Goal: Task Accomplishment & Management: Manage account settings

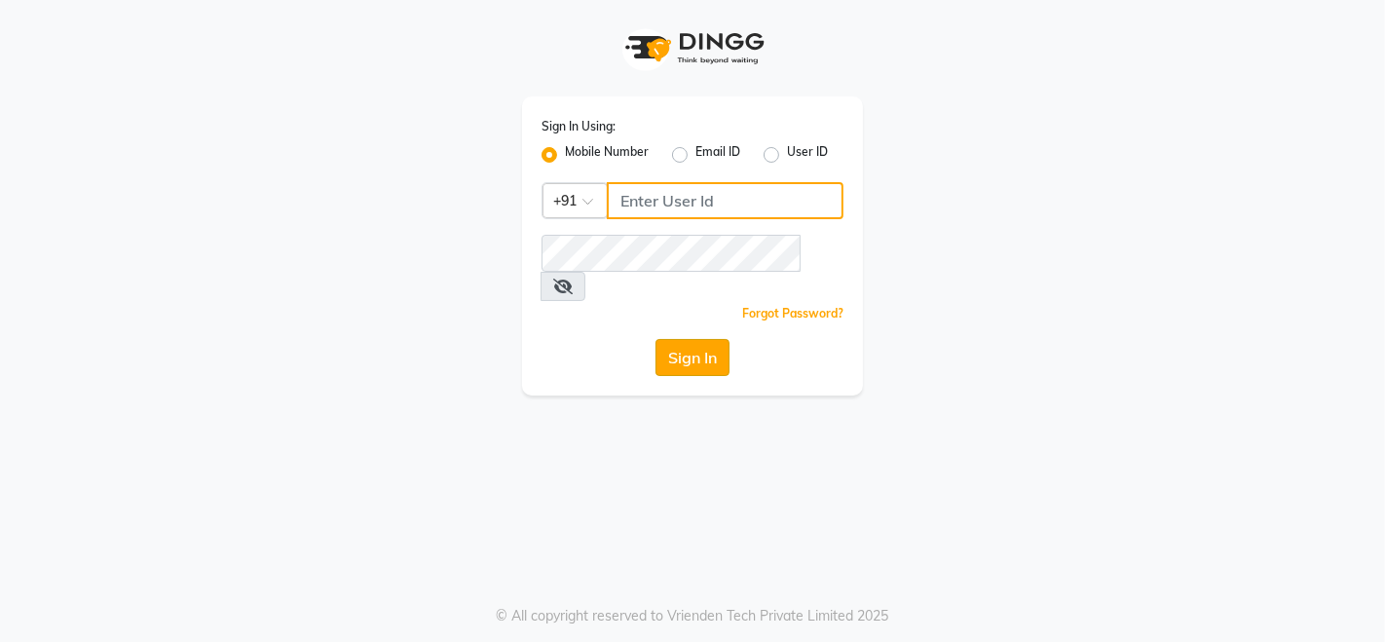
type input "9507070907"
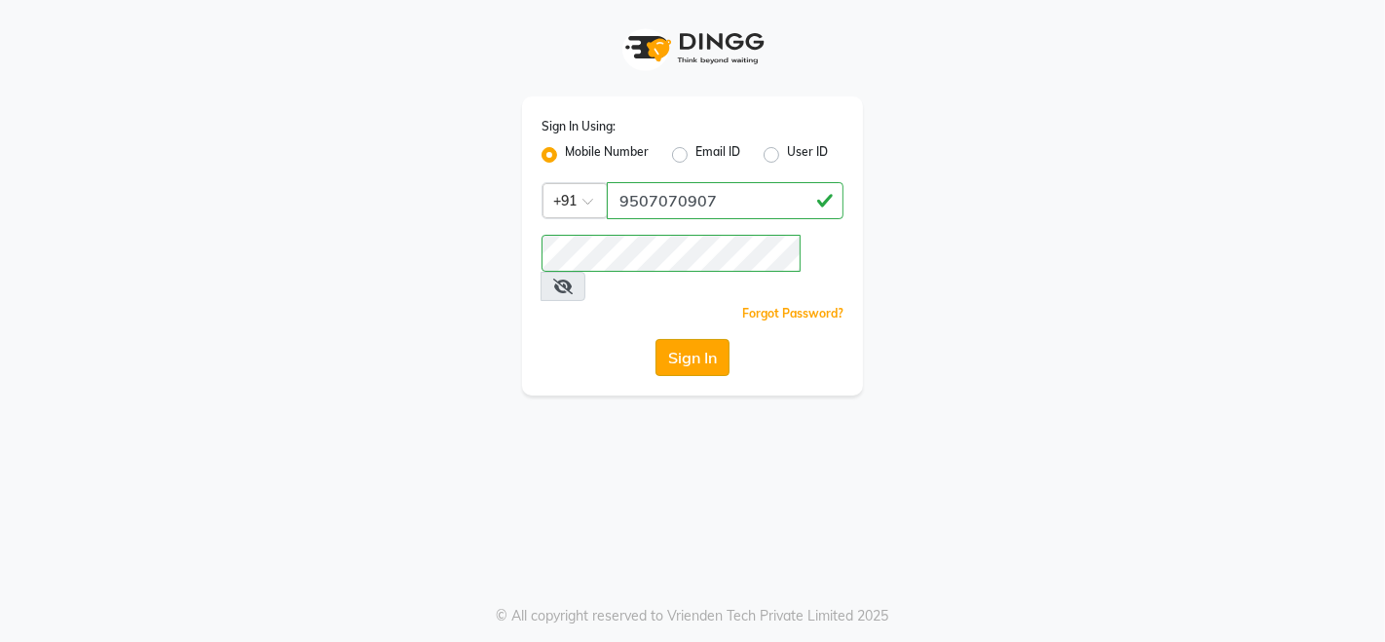
click at [696, 339] on button "Sign In" at bounding box center [693, 357] width 74 height 37
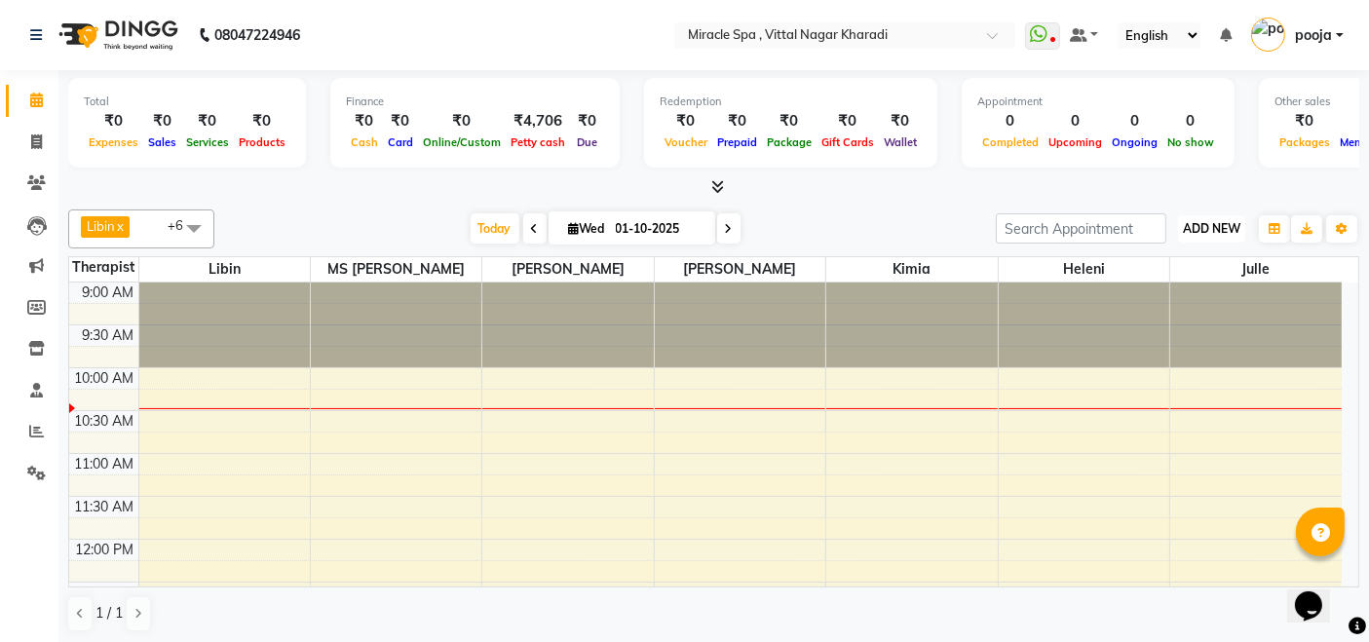
click at [1217, 222] on span "ADD NEW" at bounding box center [1211, 228] width 57 height 15
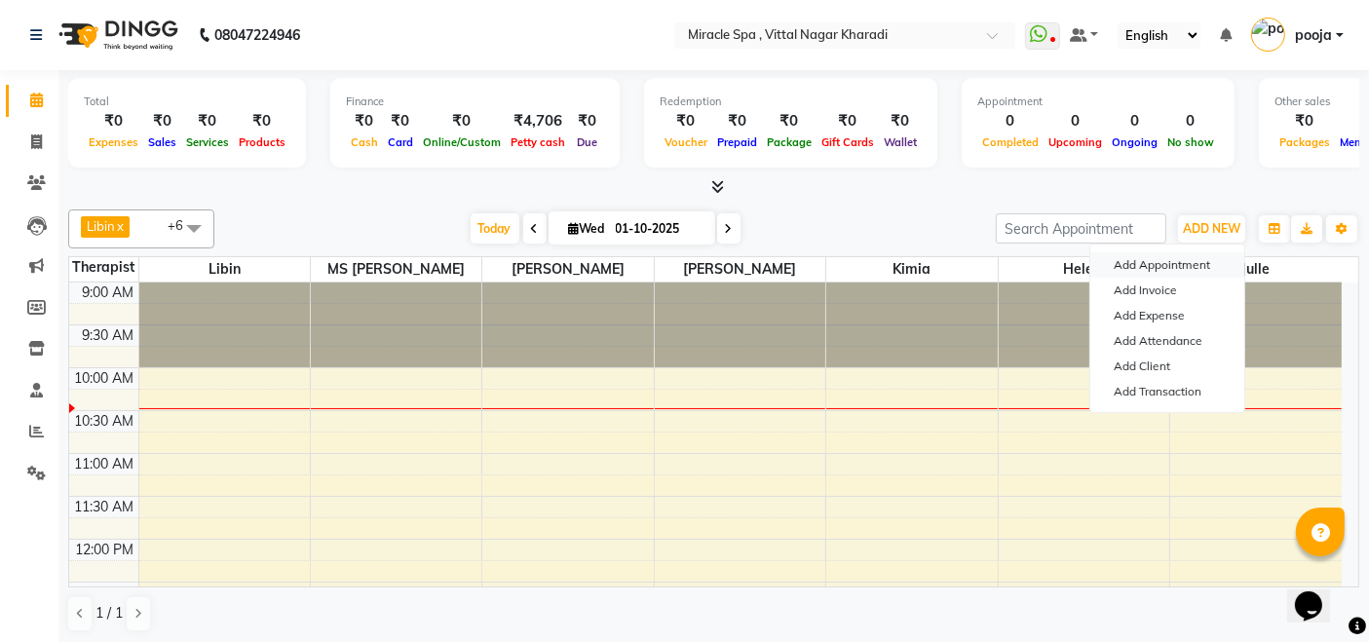
click at [1197, 267] on button "Add Appointment" at bounding box center [1167, 264] width 154 height 25
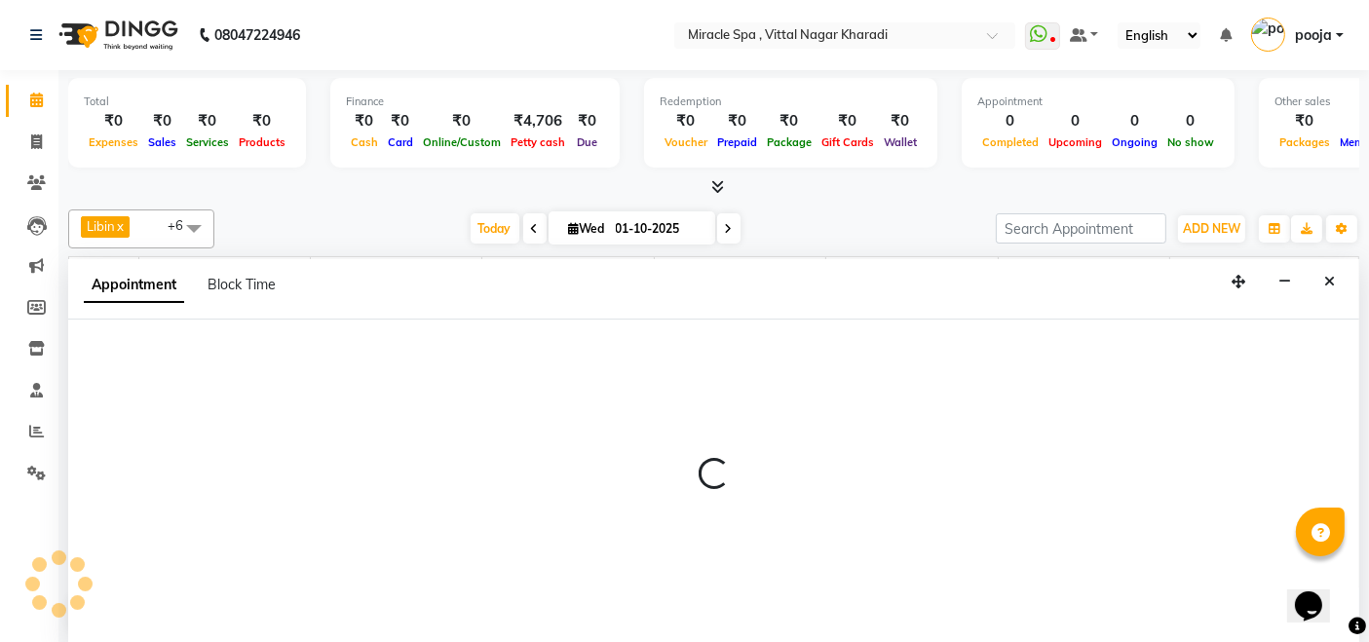
select select "tentative"
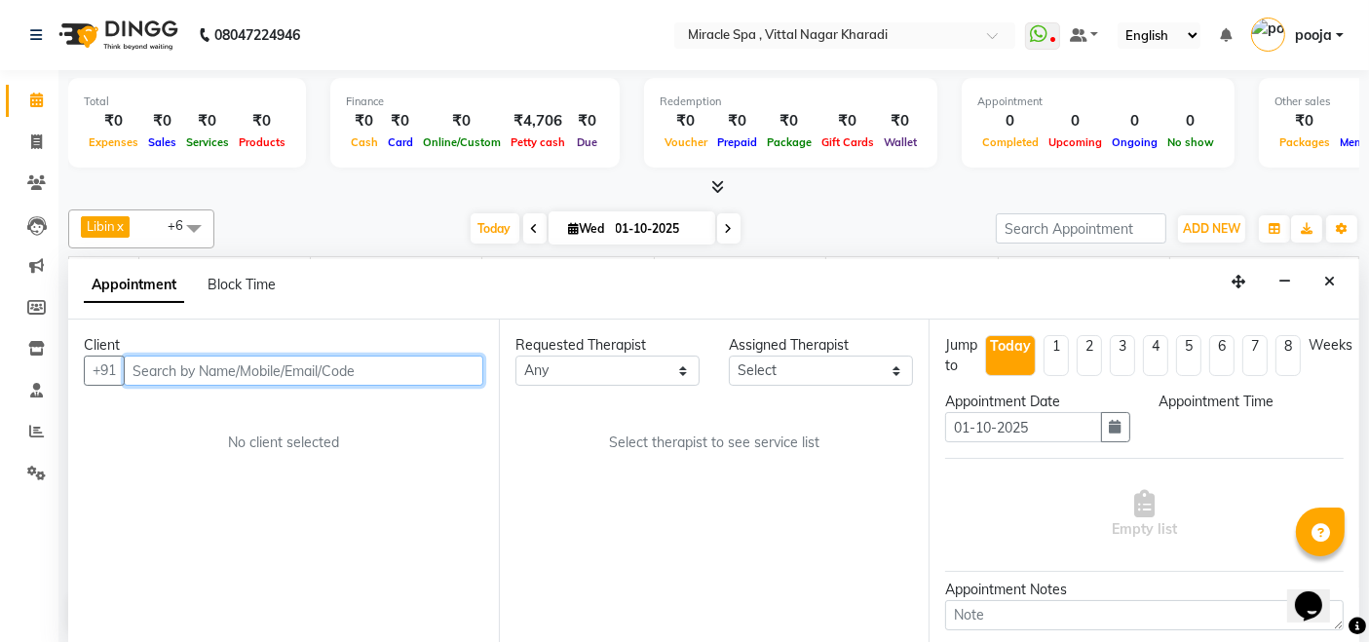
select select "600"
click at [146, 368] on input "text" at bounding box center [303, 371] width 359 height 30
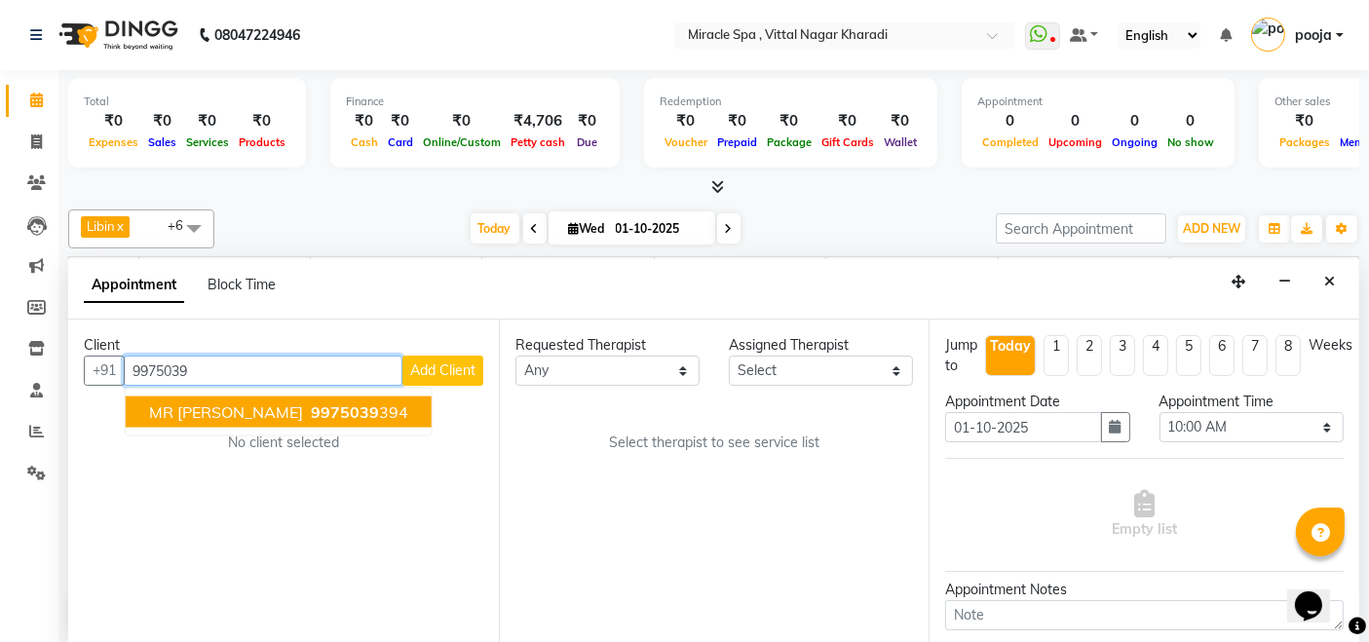
click at [311, 415] on span "9975039" at bounding box center [345, 411] width 68 height 19
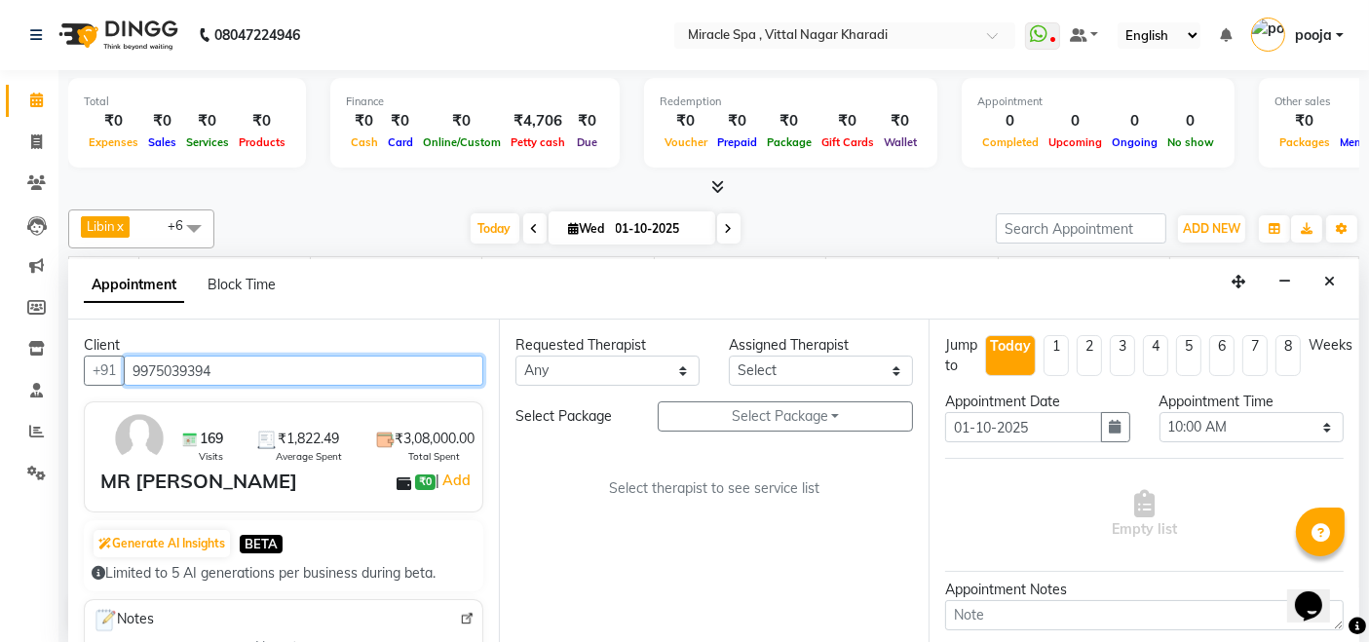
type input "9975039394"
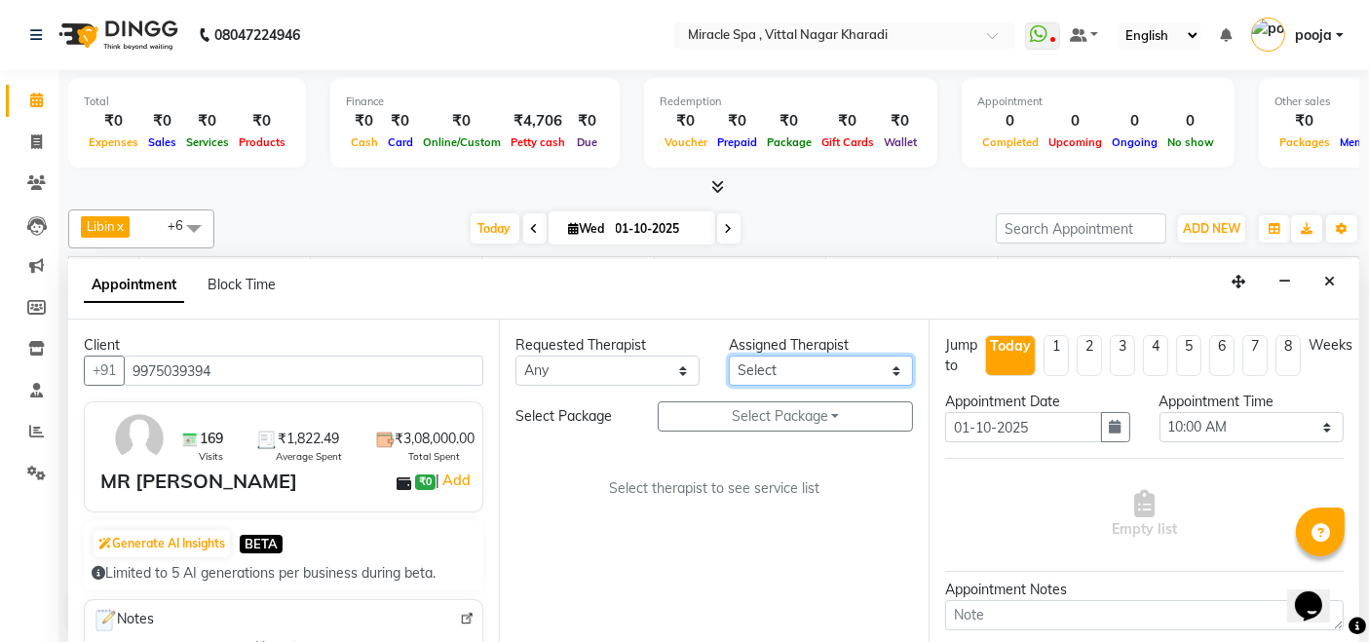
click at [797, 372] on select "Select ajay debora GIGI heleni julle kimia Libin MR ADITYA MS ARTHI MS Mami ms …" at bounding box center [821, 371] width 184 height 30
select select "89028"
click at [729, 356] on select "Select ajay debora GIGI heleni julle kimia Libin MR ADITYA MS ARTHI MS Mami ms …" at bounding box center [821, 371] width 184 height 30
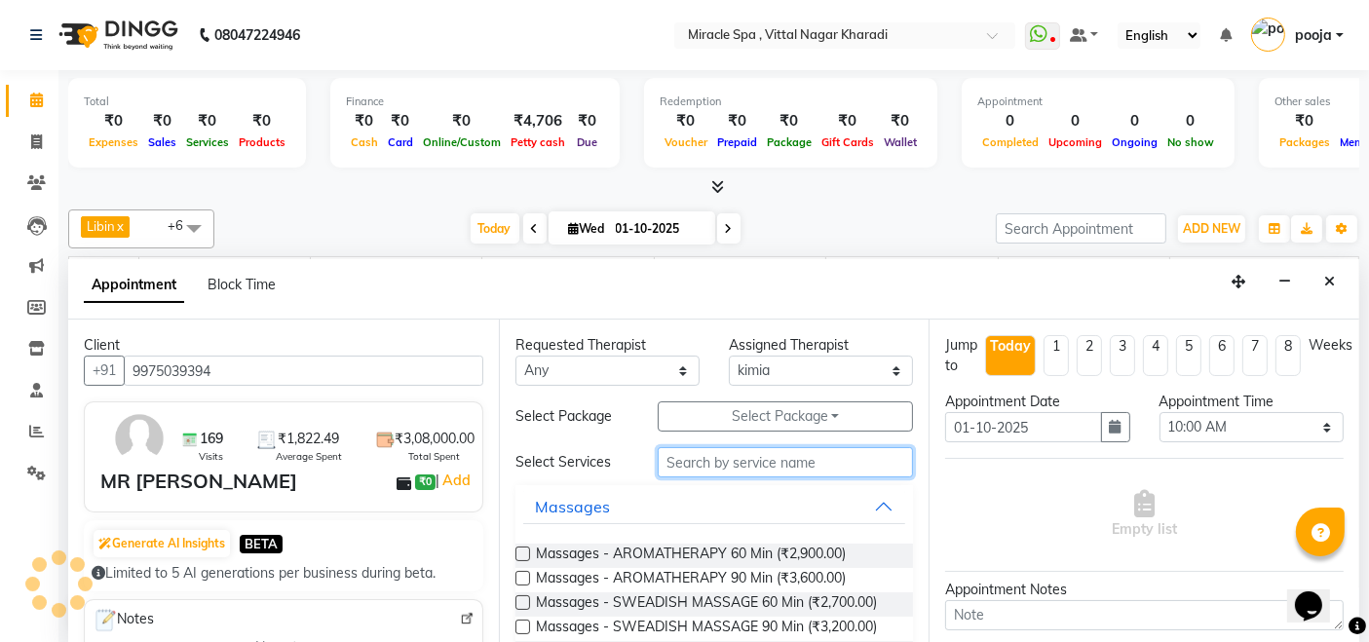
click at [735, 453] on input "text" at bounding box center [785, 462] width 255 height 30
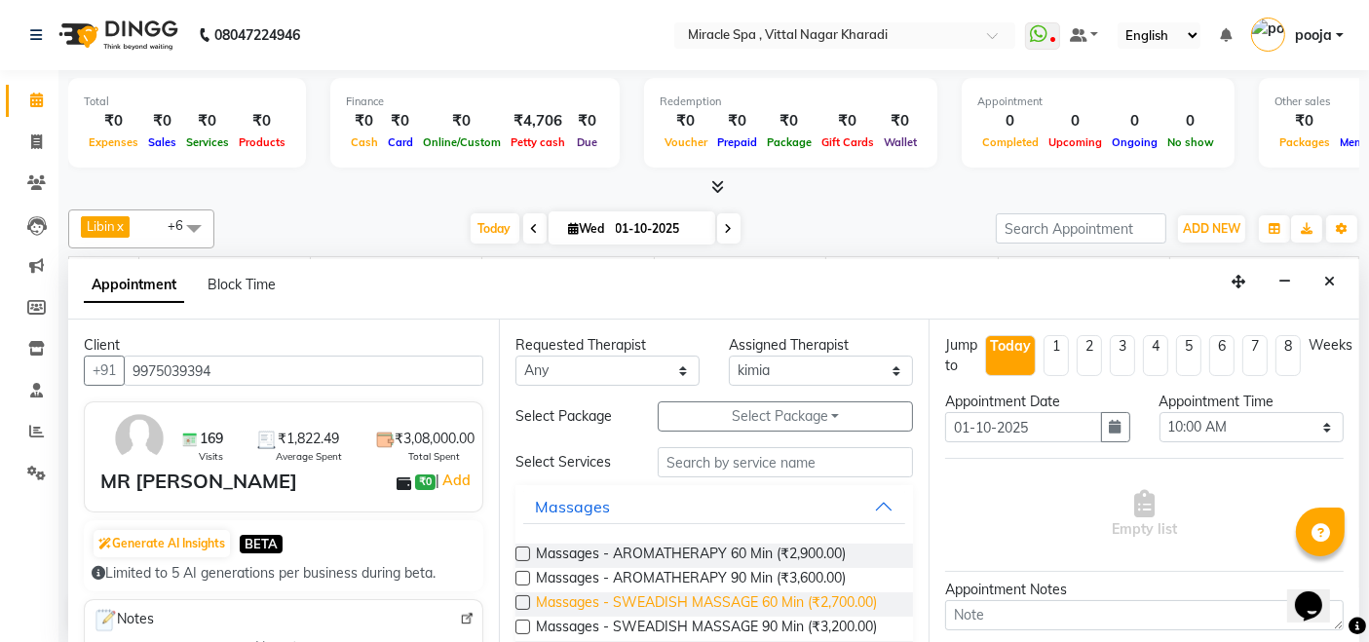
click at [721, 592] on span "Massages - SWEADISH MASSAGE 60 Min (₹2,700.00)" at bounding box center [706, 604] width 341 height 24
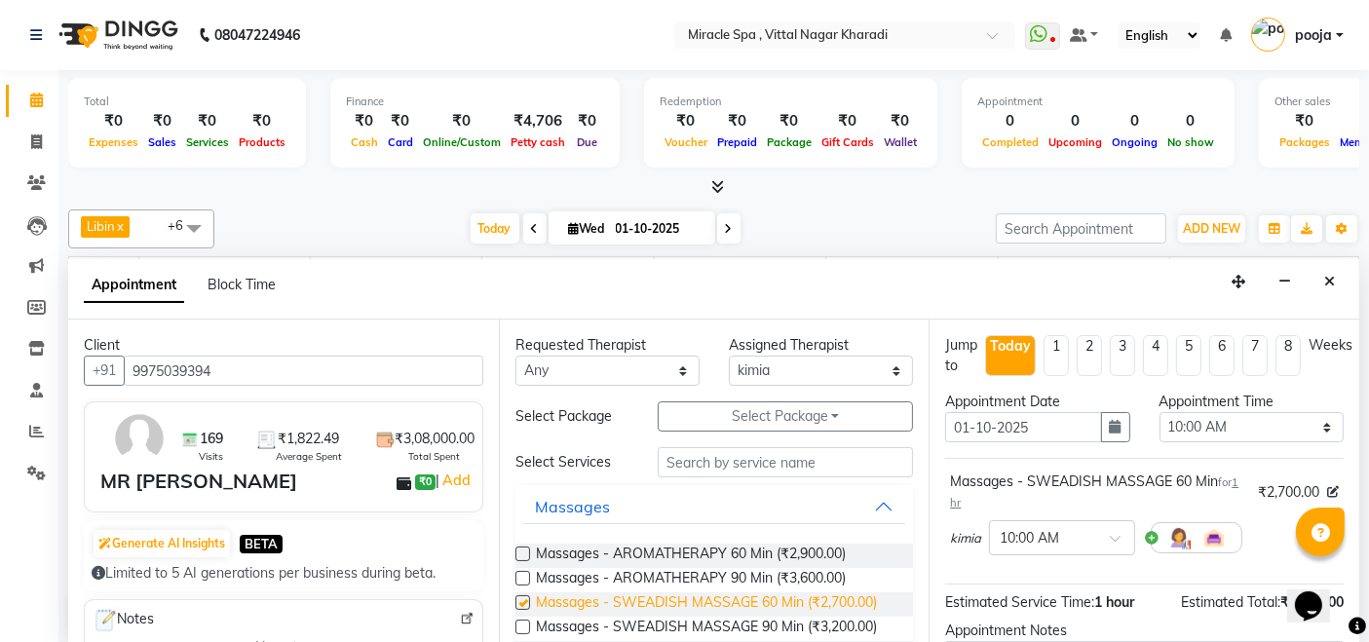
checkbox input "false"
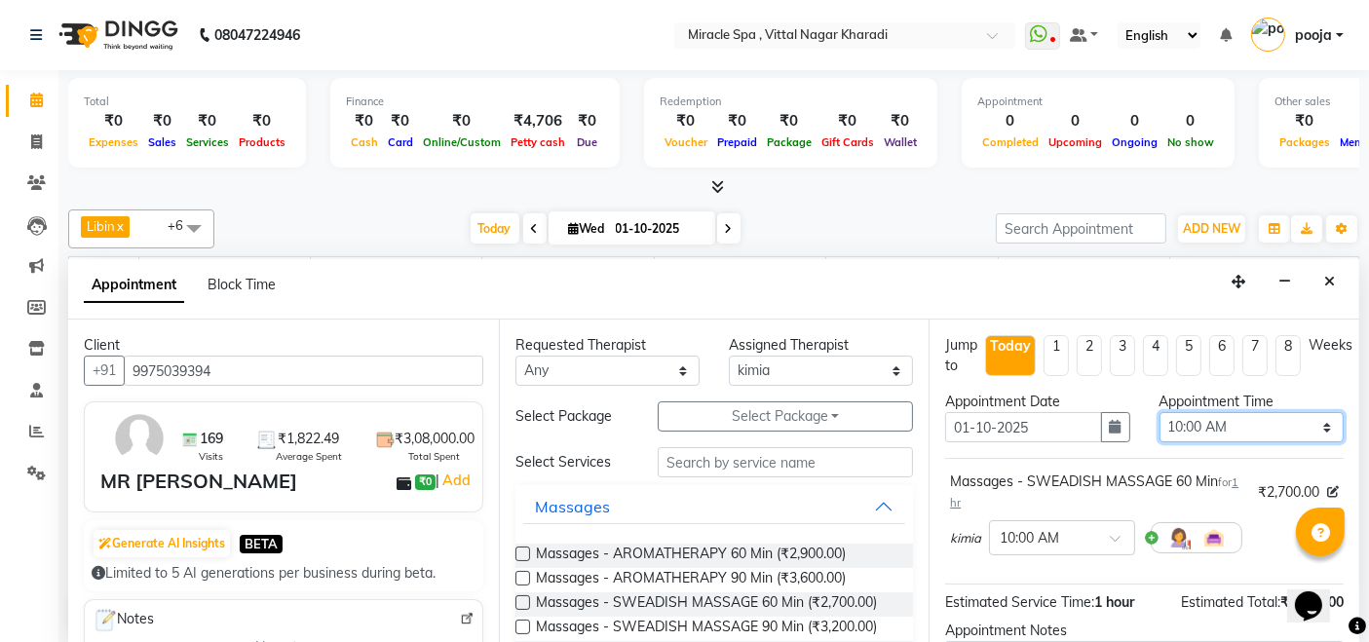
click at [1263, 434] on select "Select 10:00 AM 10:15 AM 10:30 AM 10:45 AM 11:00 AM 11:15 AM 11:30 AM 11:45 AM …" at bounding box center [1251, 427] width 184 height 30
select select "750"
click at [1159, 412] on select "Select 10:00 AM 10:15 AM 10:30 AM 10:45 AM 11:00 AM 11:15 AM 11:30 AM 11:45 AM …" at bounding box center [1251, 427] width 184 height 30
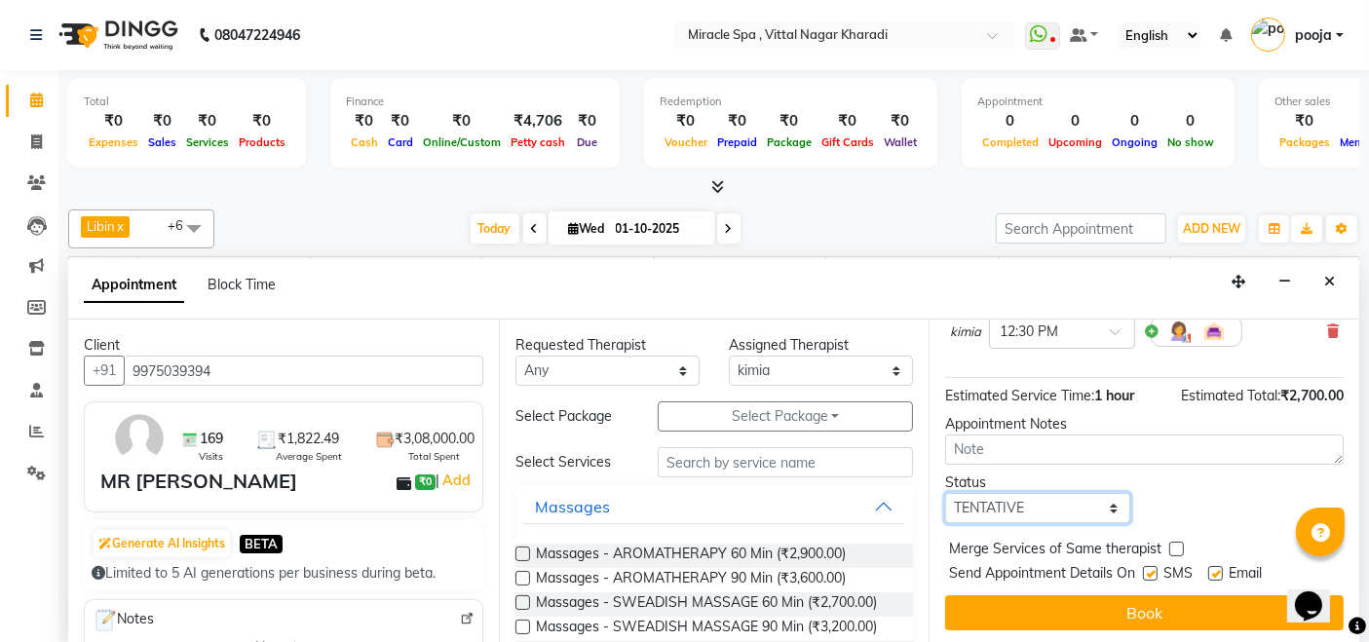
click at [1035, 494] on select "Select TENTATIVE CONFIRM CHECK-IN UPCOMING" at bounding box center [1037, 508] width 184 height 30
select select "upcoming"
click at [945, 493] on select "Select TENTATIVE CONFIRM CHECK-IN UPCOMING" at bounding box center [1037, 508] width 184 height 30
click at [1072, 603] on button "Book" at bounding box center [1144, 612] width 398 height 35
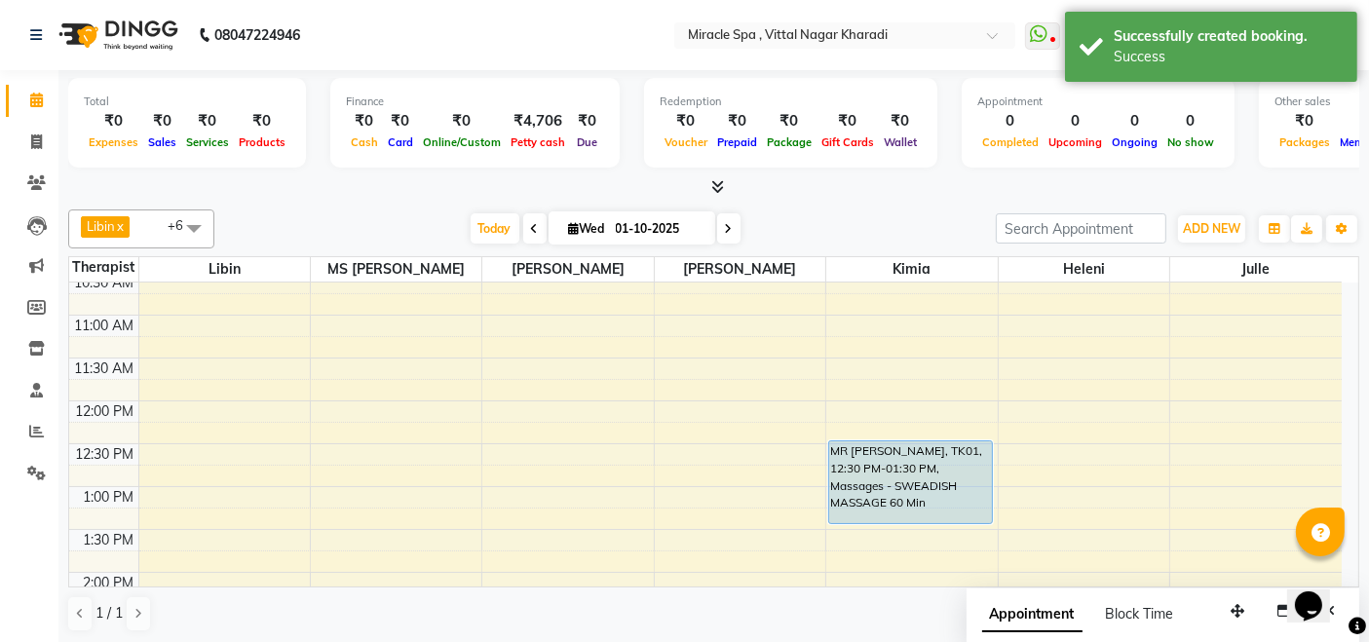
scroll to position [0, 0]
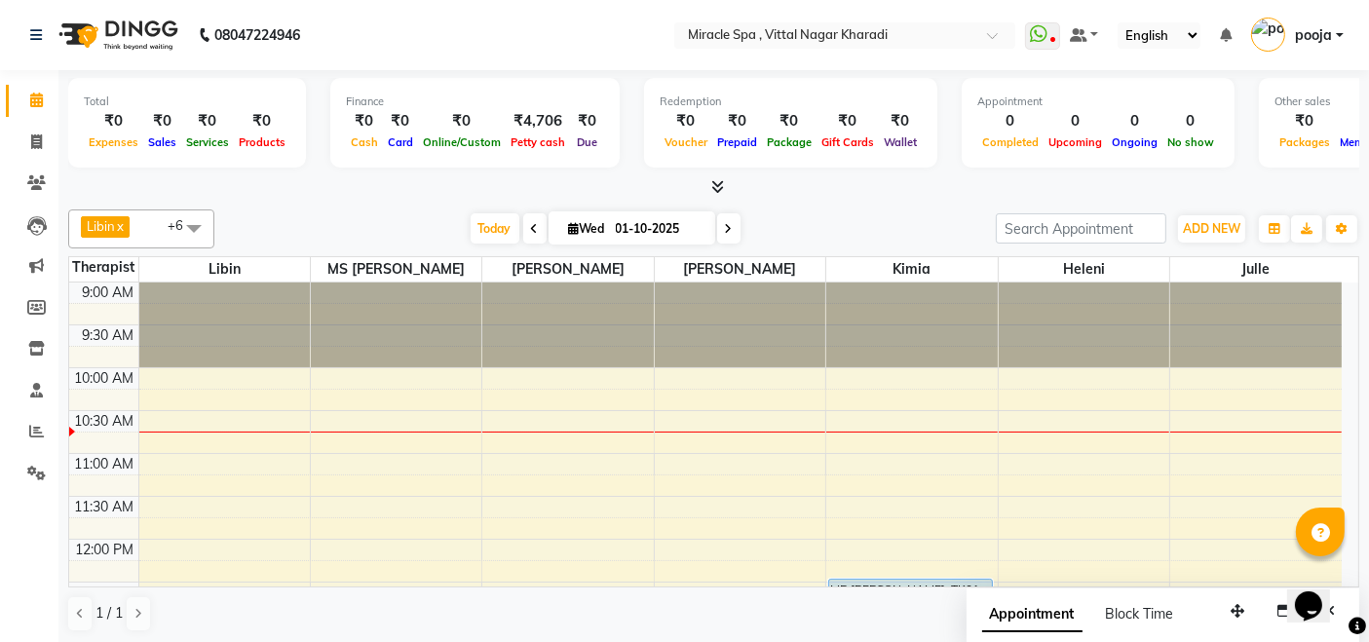
click at [531, 224] on icon at bounding box center [535, 229] width 8 height 12
type input "30-09-2025"
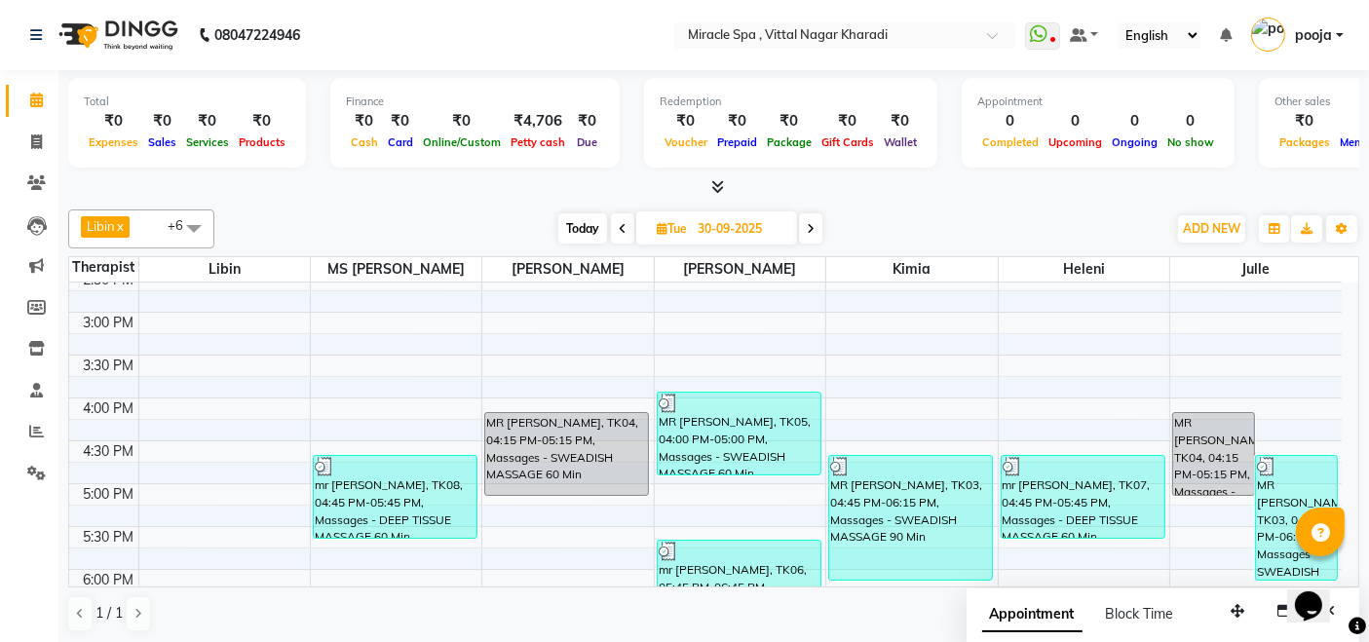
scroll to position [518, 0]
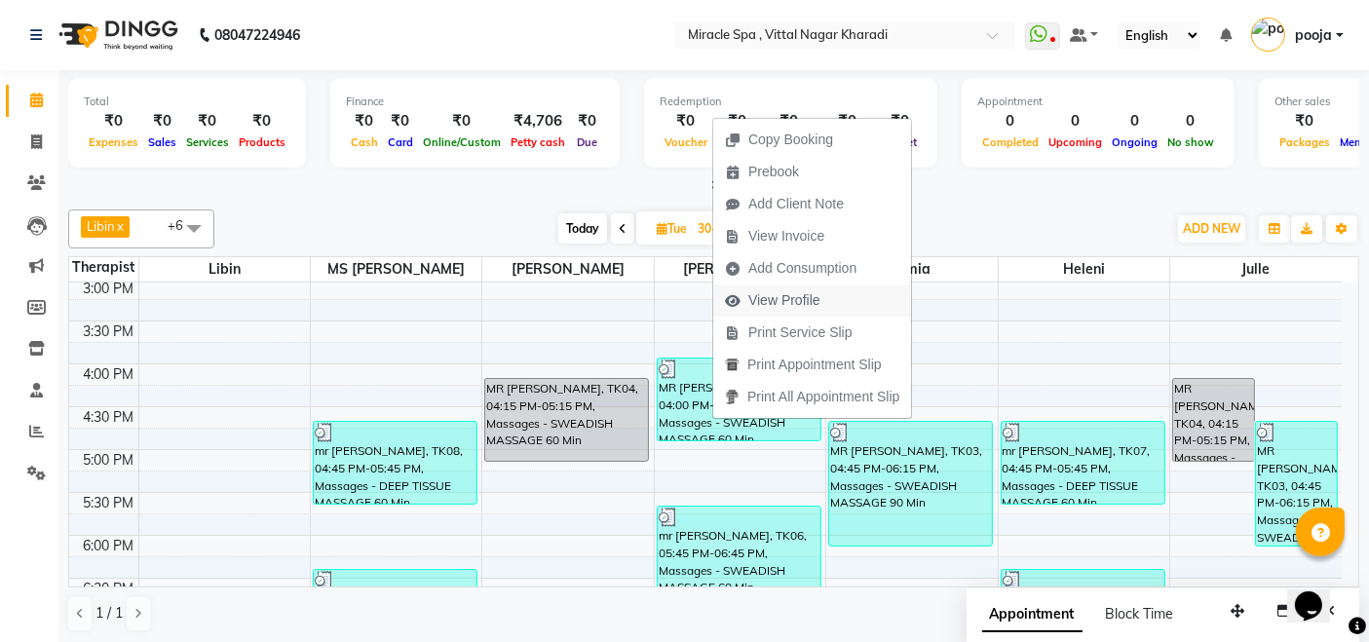
click at [819, 296] on span "View Profile" at bounding box center [772, 300] width 119 height 32
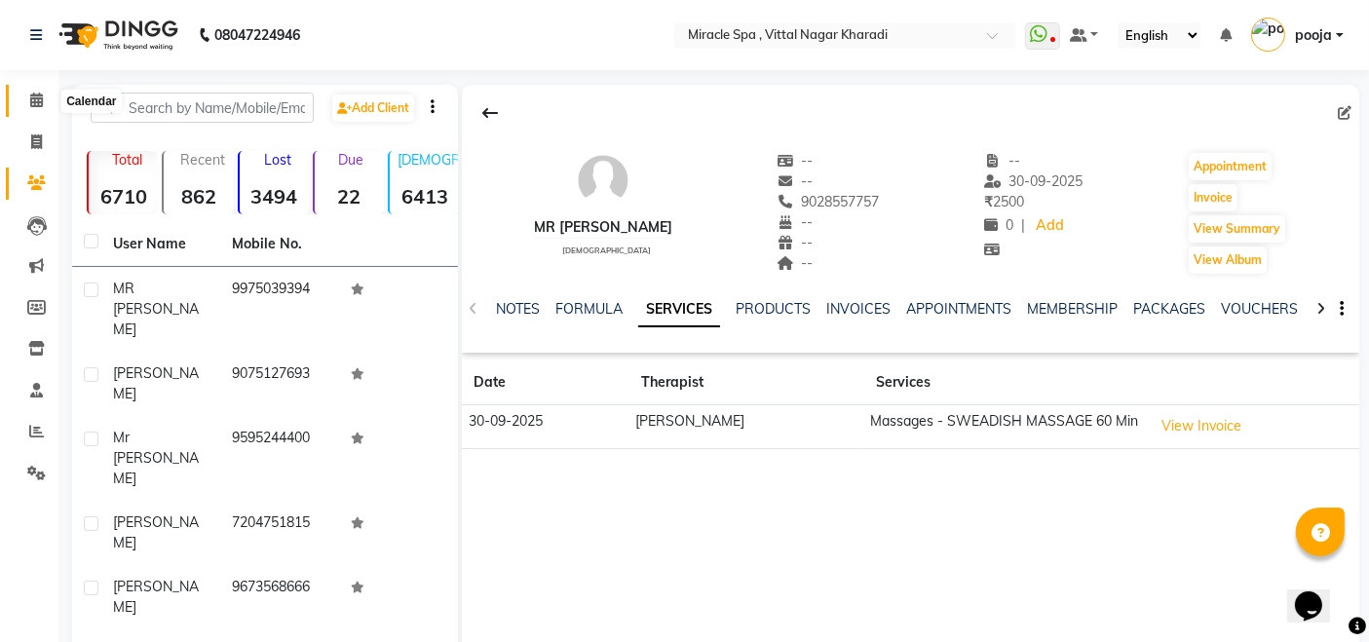
click at [36, 101] on icon at bounding box center [36, 100] width 13 height 15
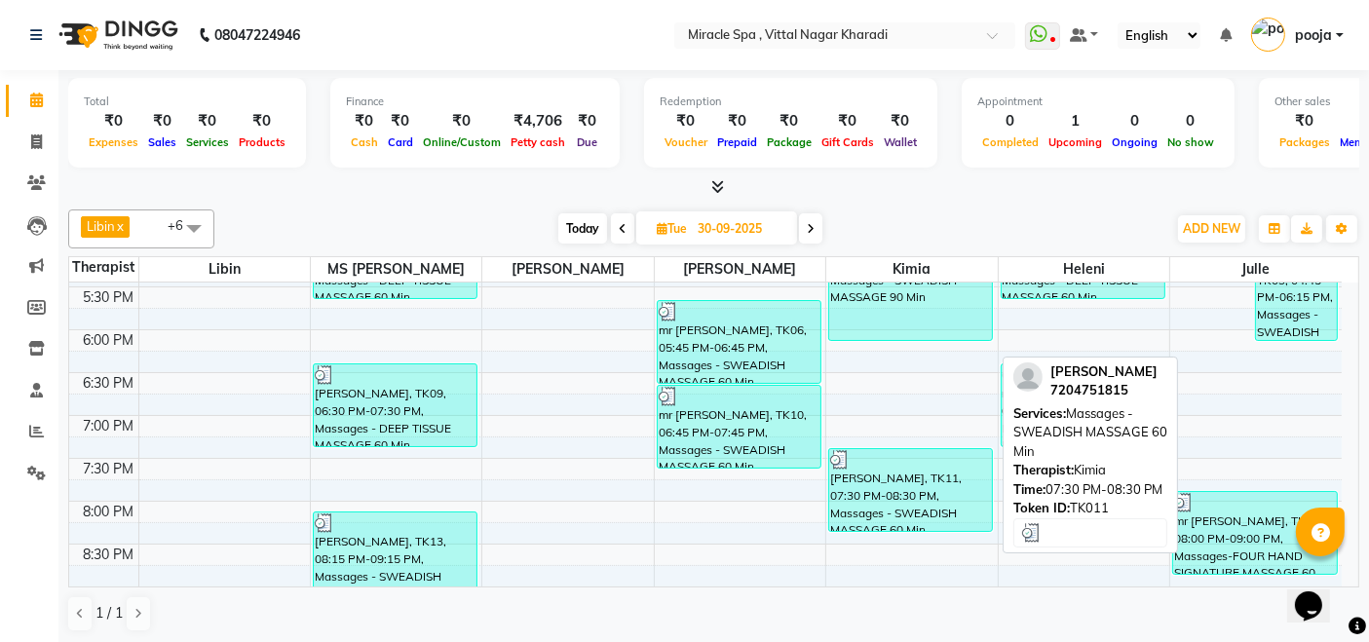
scroll to position [757, 0]
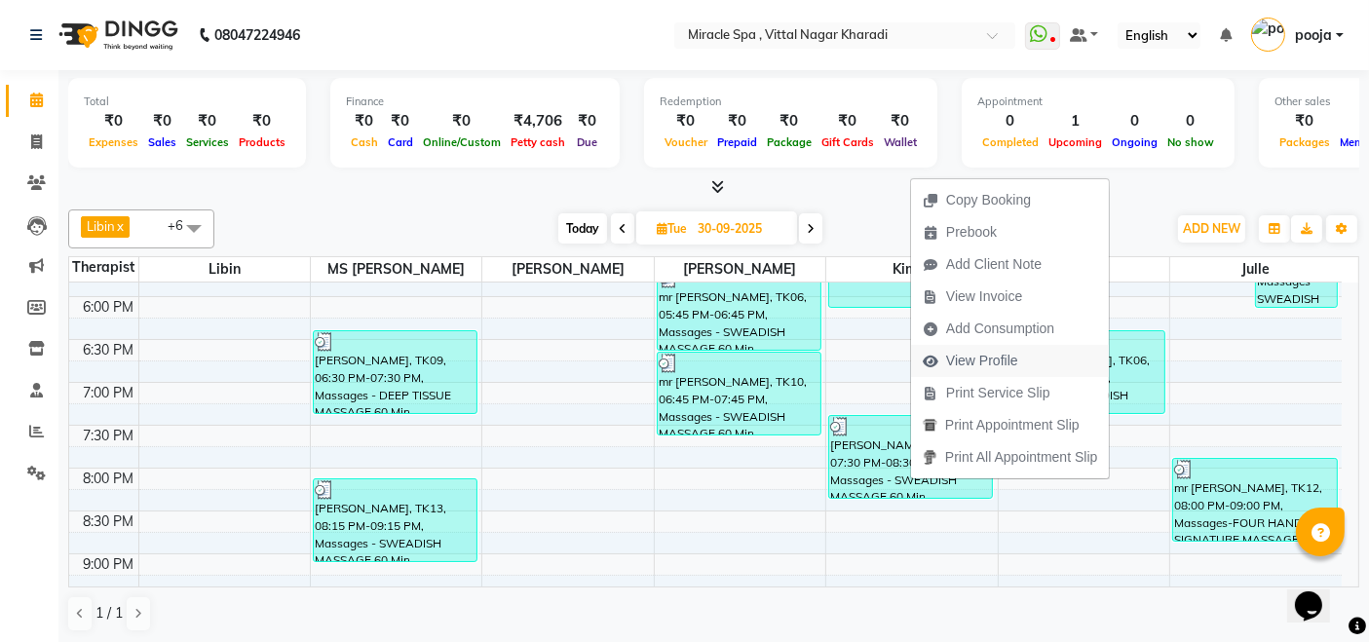
click at [1015, 362] on span "View Profile" at bounding box center [982, 361] width 72 height 20
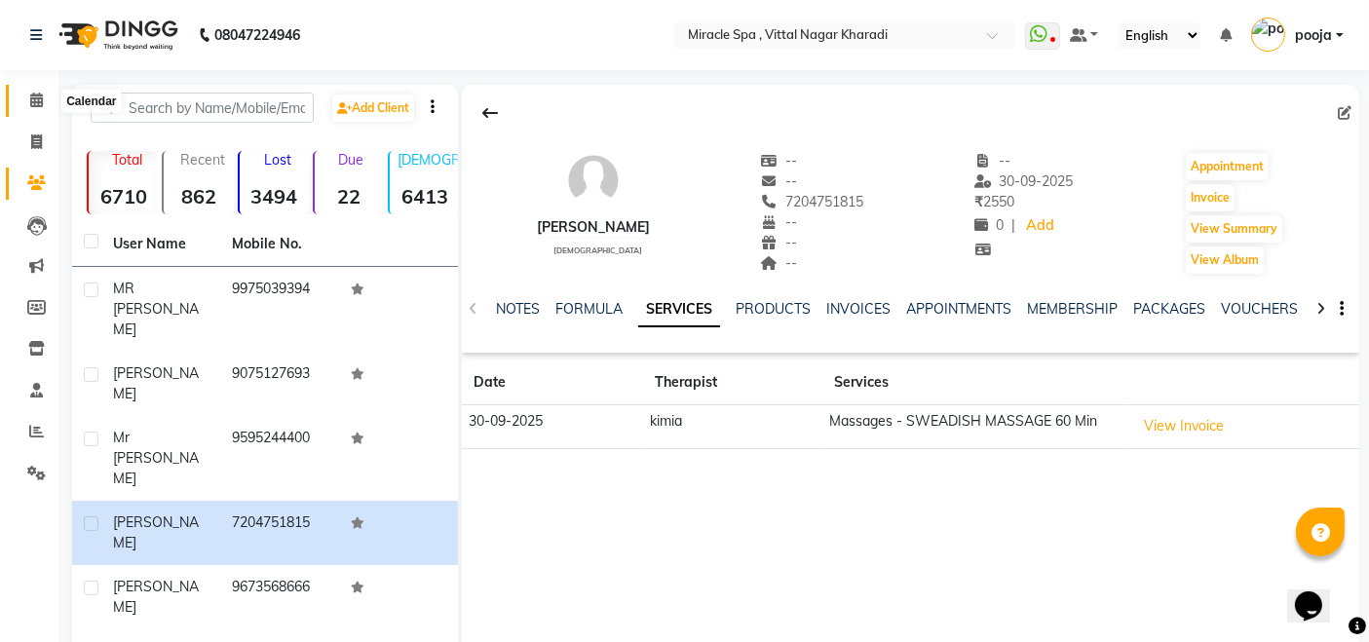
click at [39, 107] on icon at bounding box center [36, 100] width 13 height 15
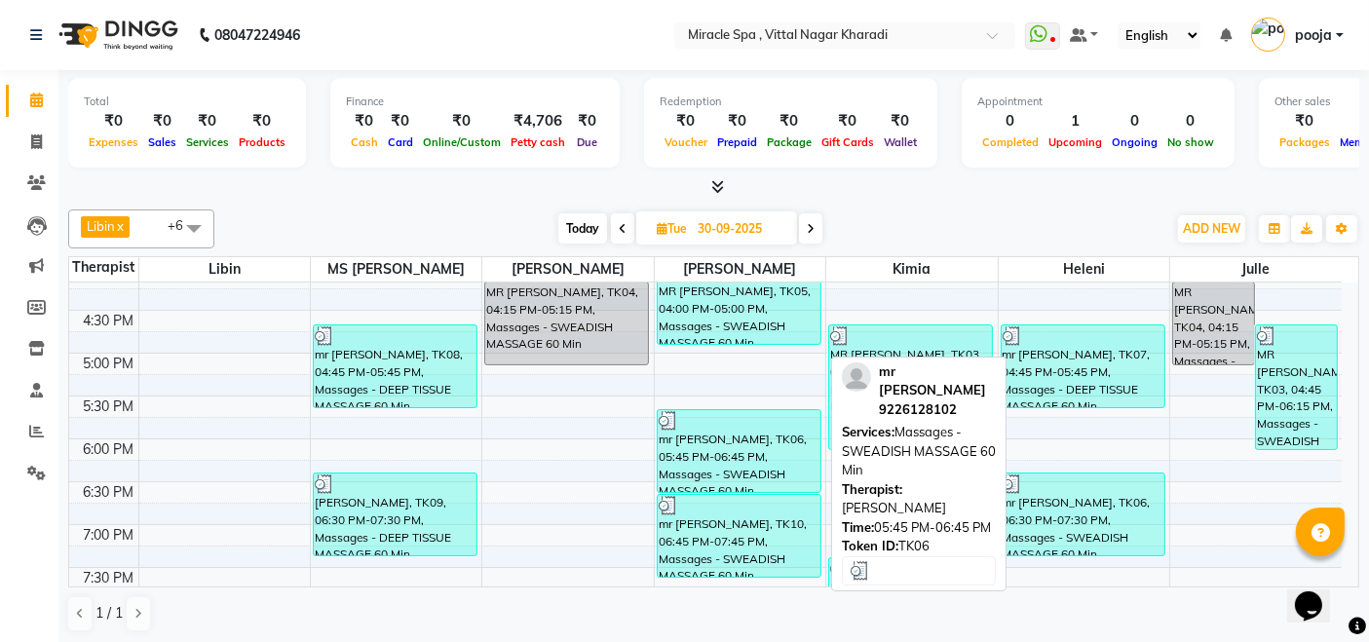
scroll to position [649, 0]
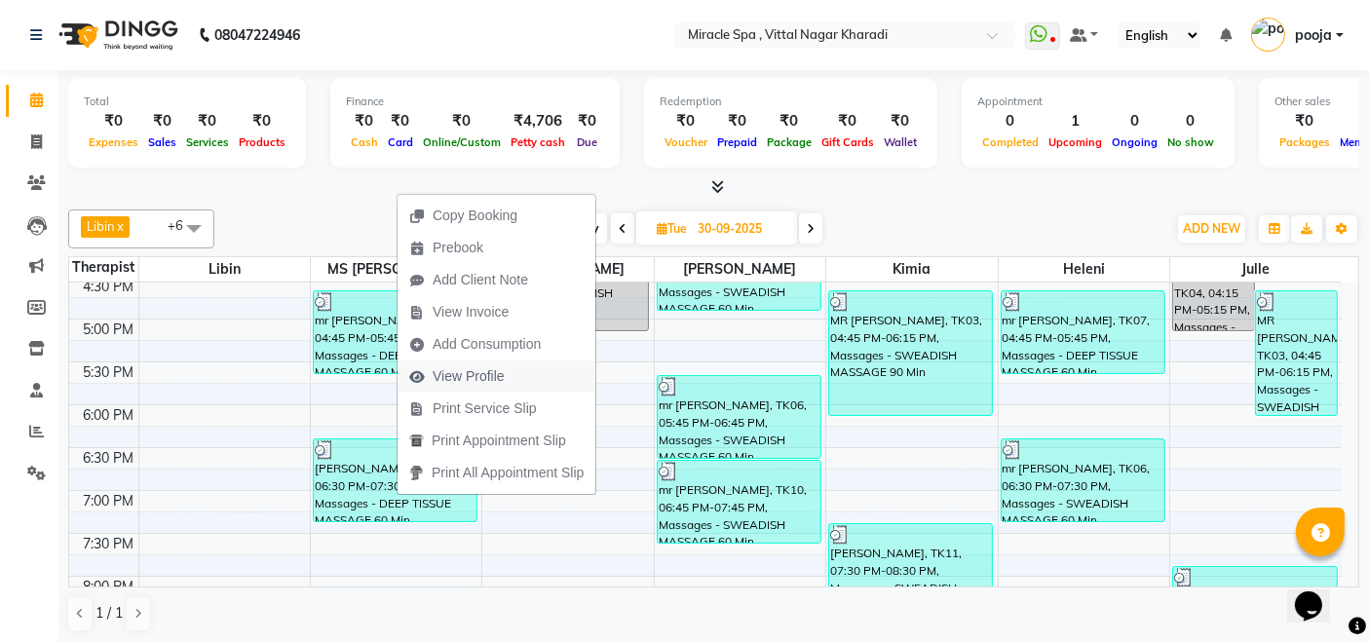
click at [515, 379] on button "View Profile" at bounding box center [496, 376] width 198 height 32
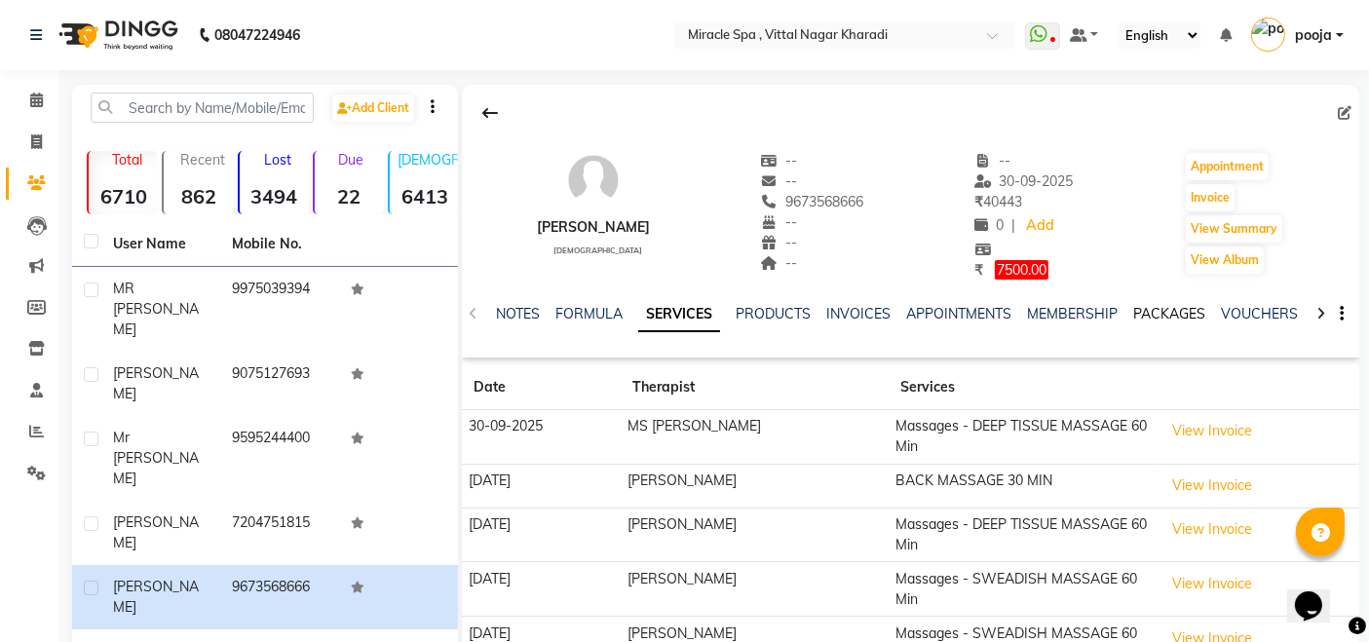
click at [1169, 319] on link "PACKAGES" at bounding box center [1169, 314] width 72 height 18
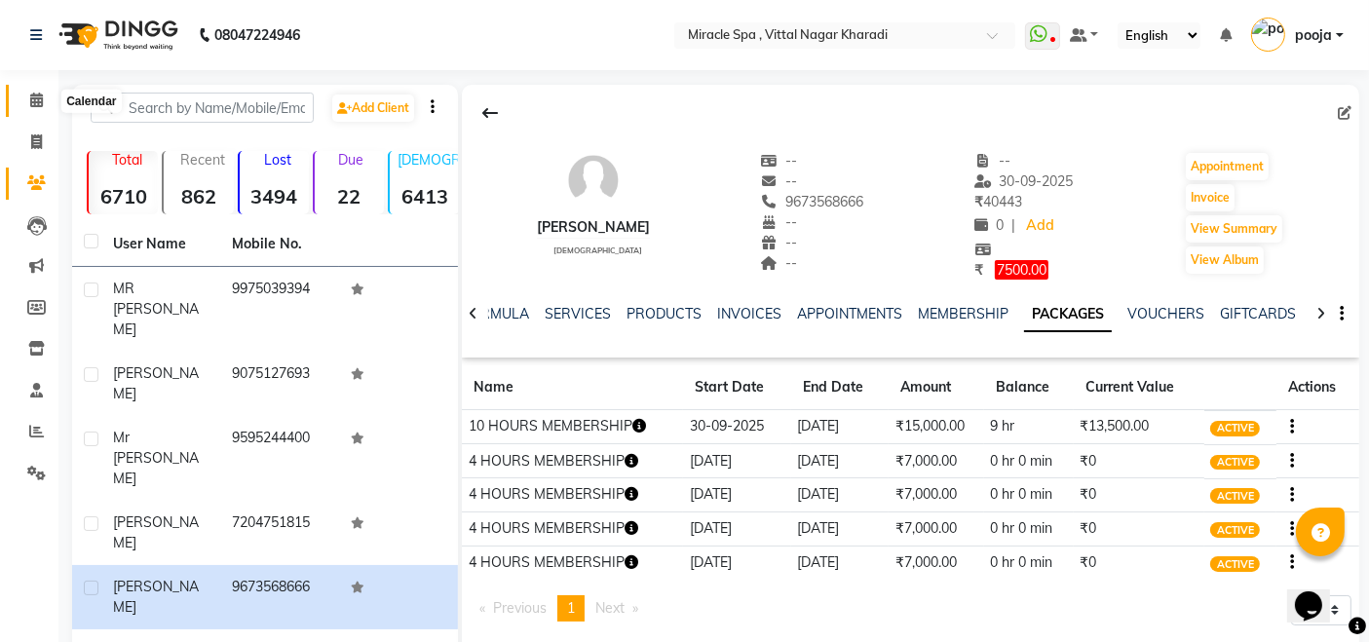
click at [36, 93] on icon at bounding box center [36, 100] width 13 height 15
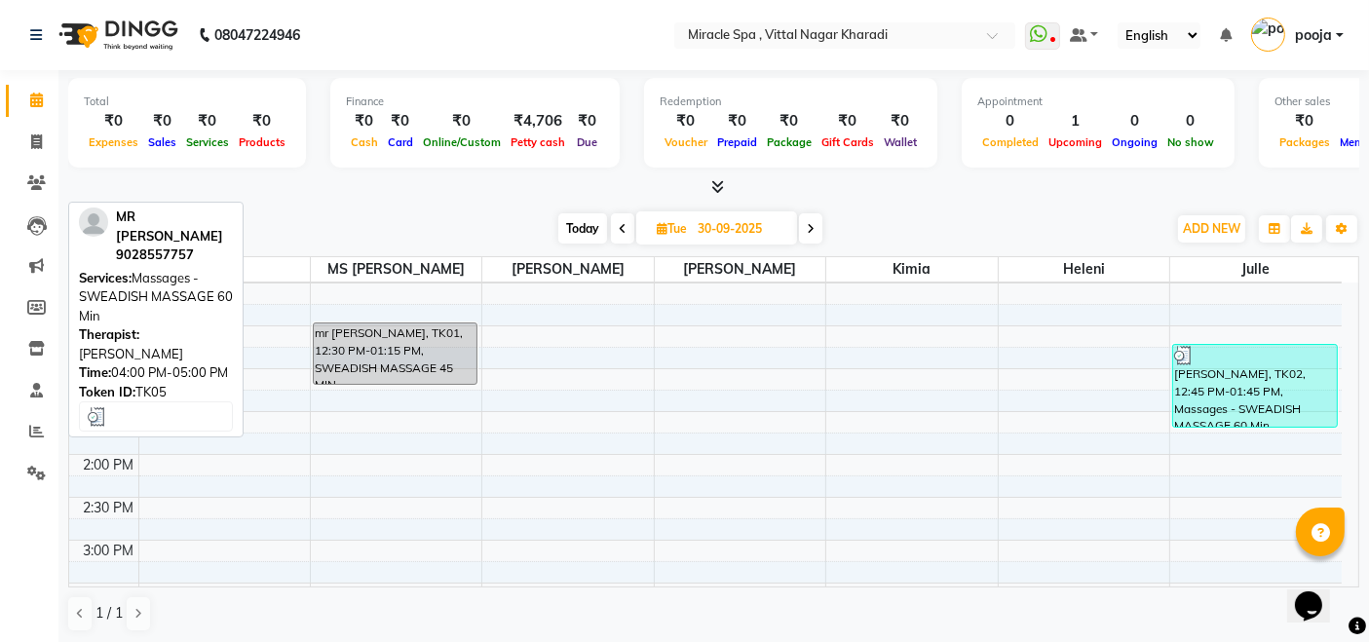
scroll to position [324, 0]
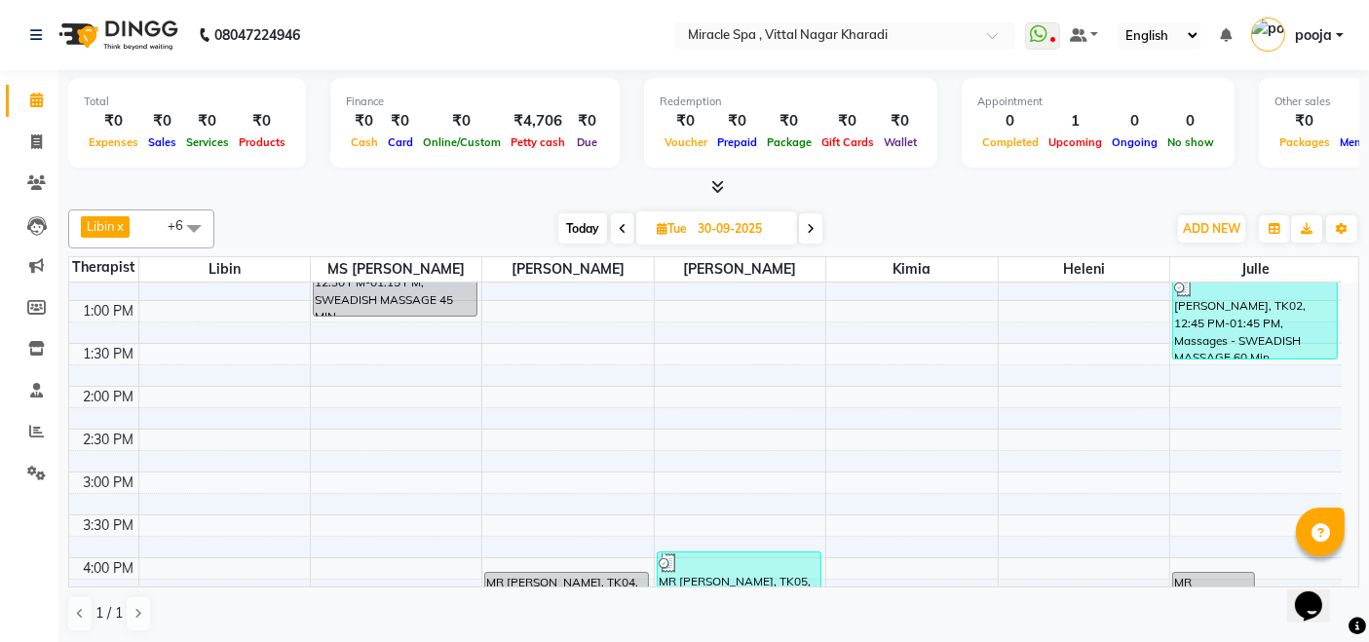
click at [810, 238] on span at bounding box center [810, 228] width 23 height 30
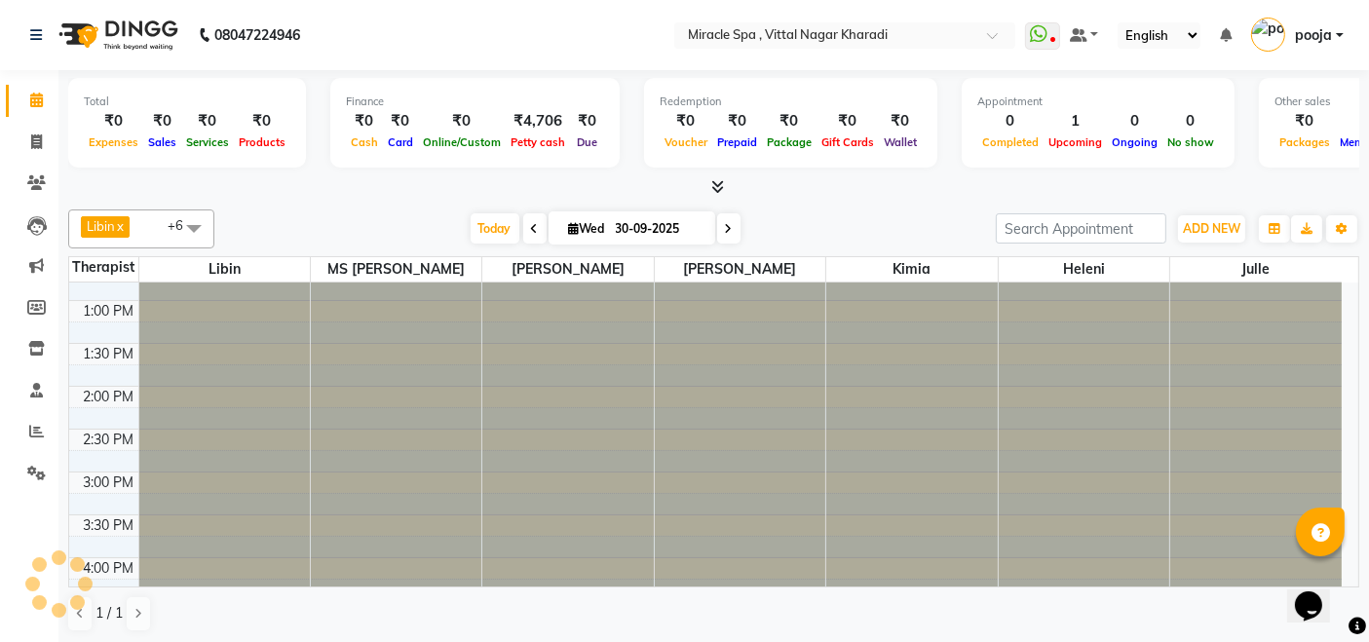
type input "01-10-2025"
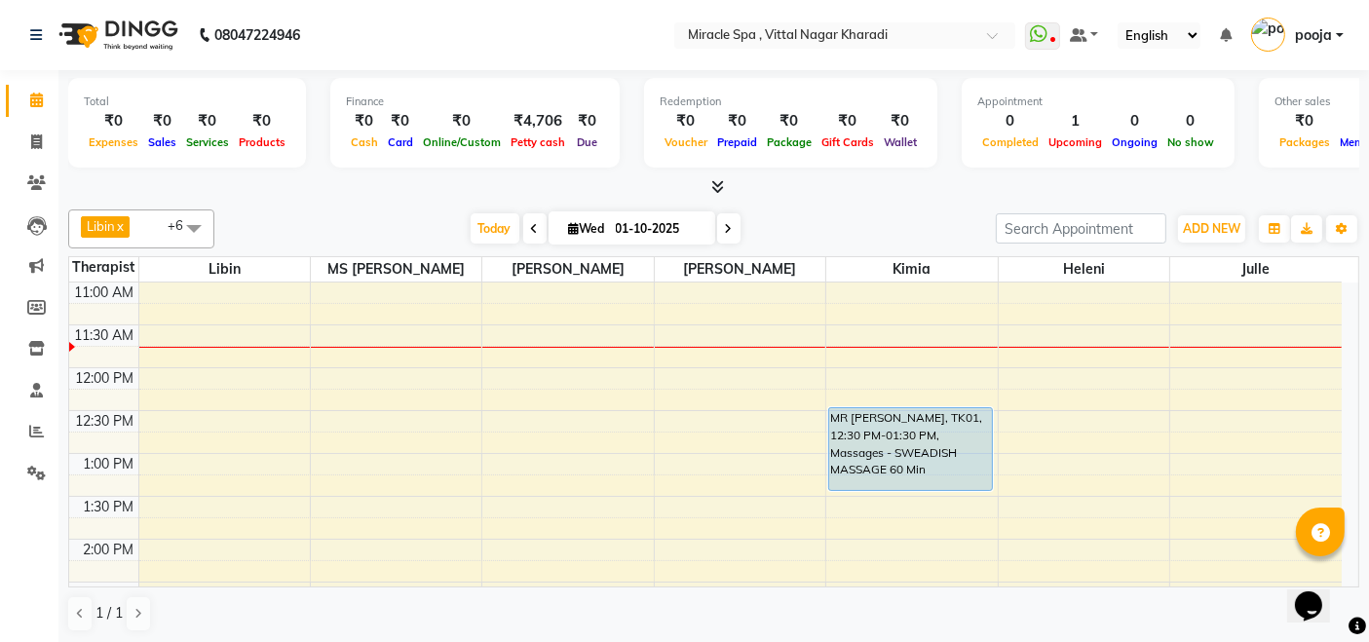
scroll to position [170, 0]
click at [1190, 234] on span "ADD NEW" at bounding box center [1211, 228] width 57 height 15
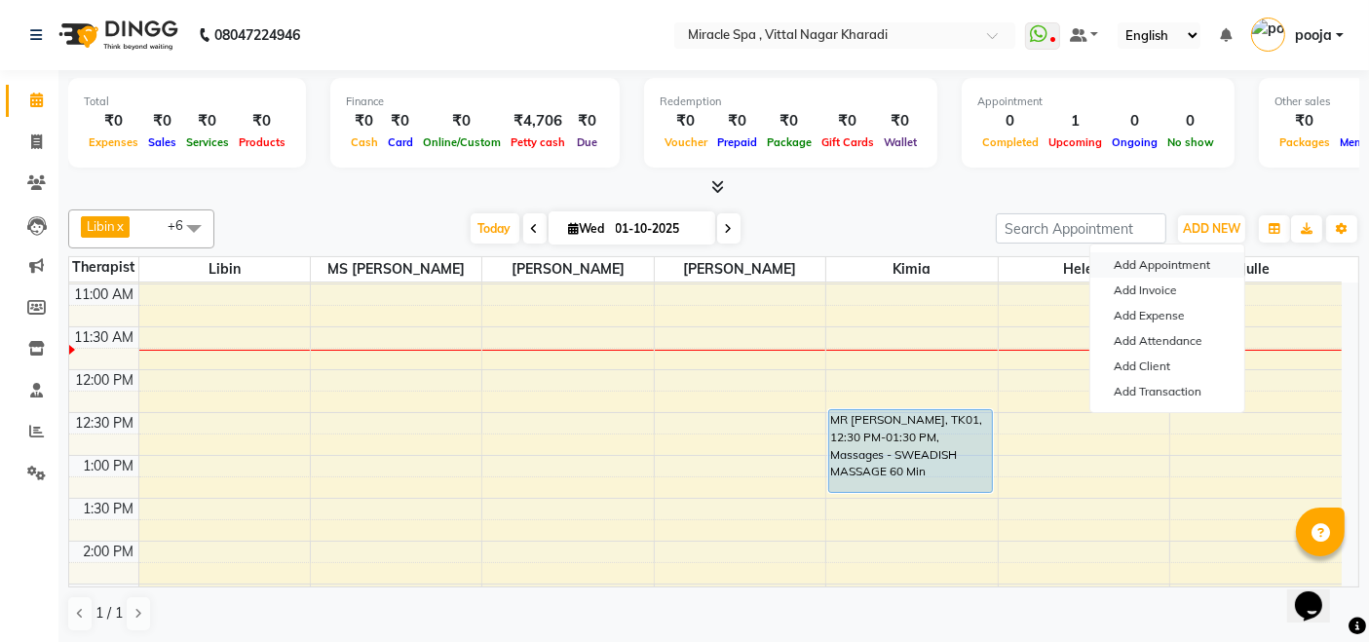
click at [1174, 255] on button "Add Appointment" at bounding box center [1167, 264] width 154 height 25
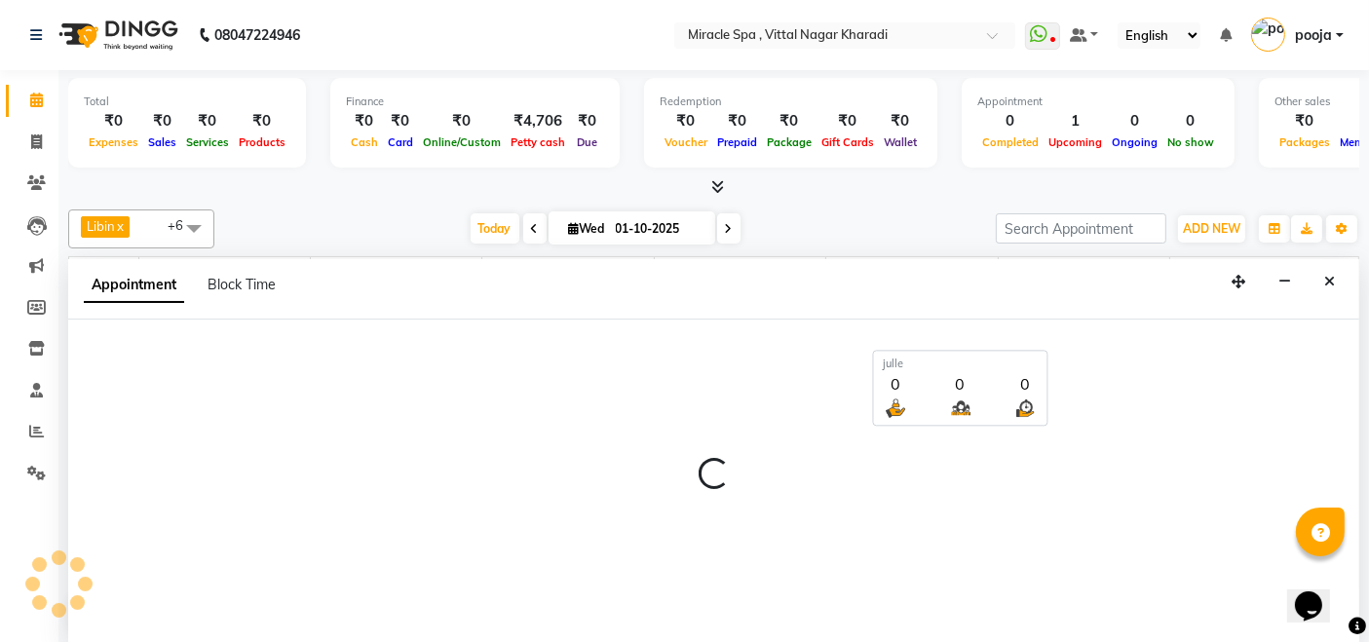
scroll to position [0, 0]
select select "tentative"
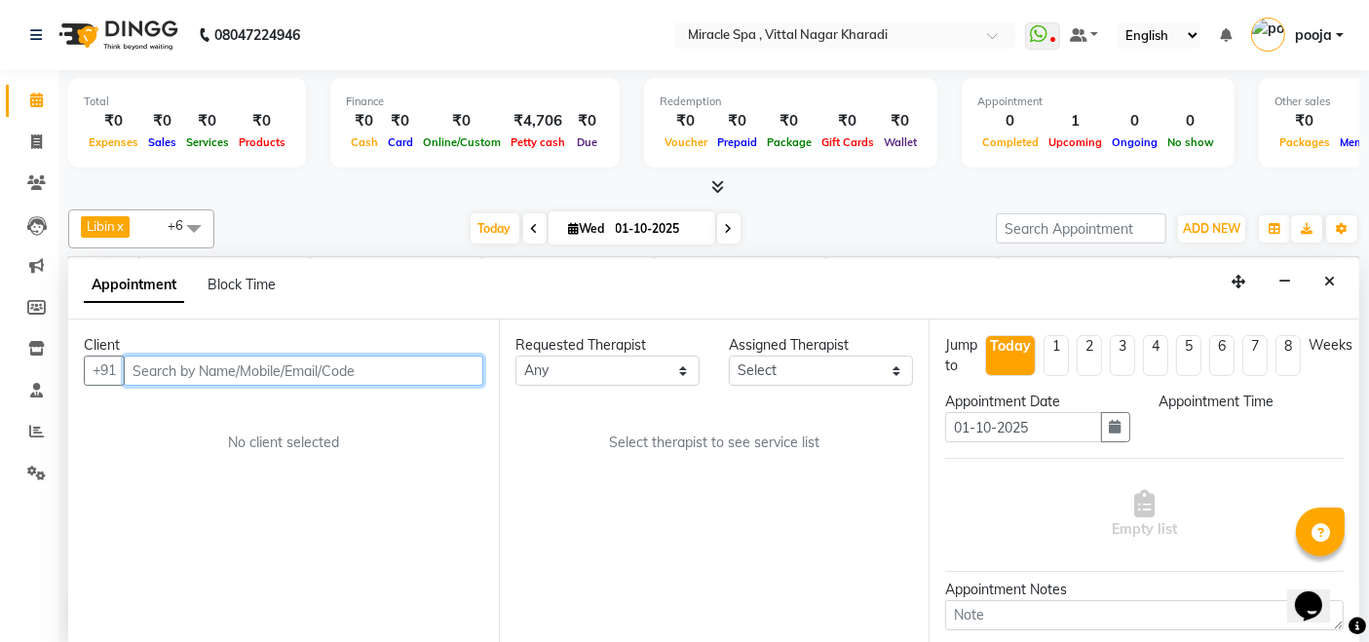
select select "600"
click at [147, 362] on input "text" at bounding box center [303, 371] width 359 height 30
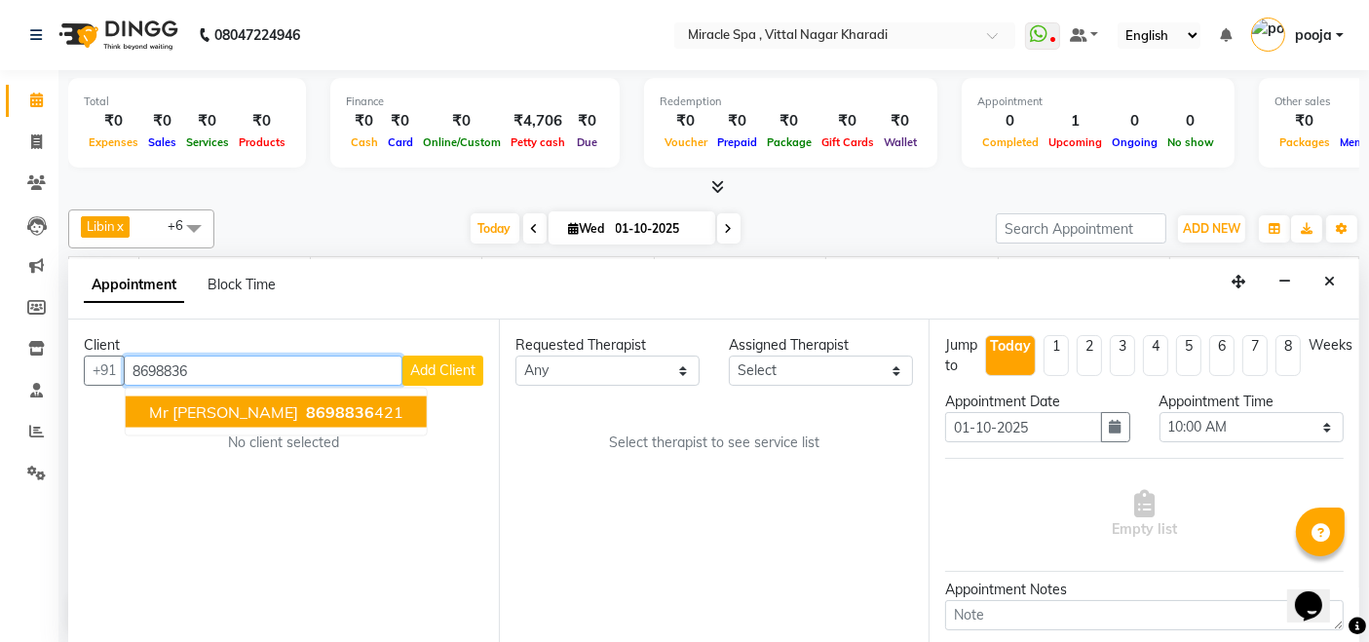
click at [205, 416] on span "mr sumit" at bounding box center [223, 411] width 149 height 19
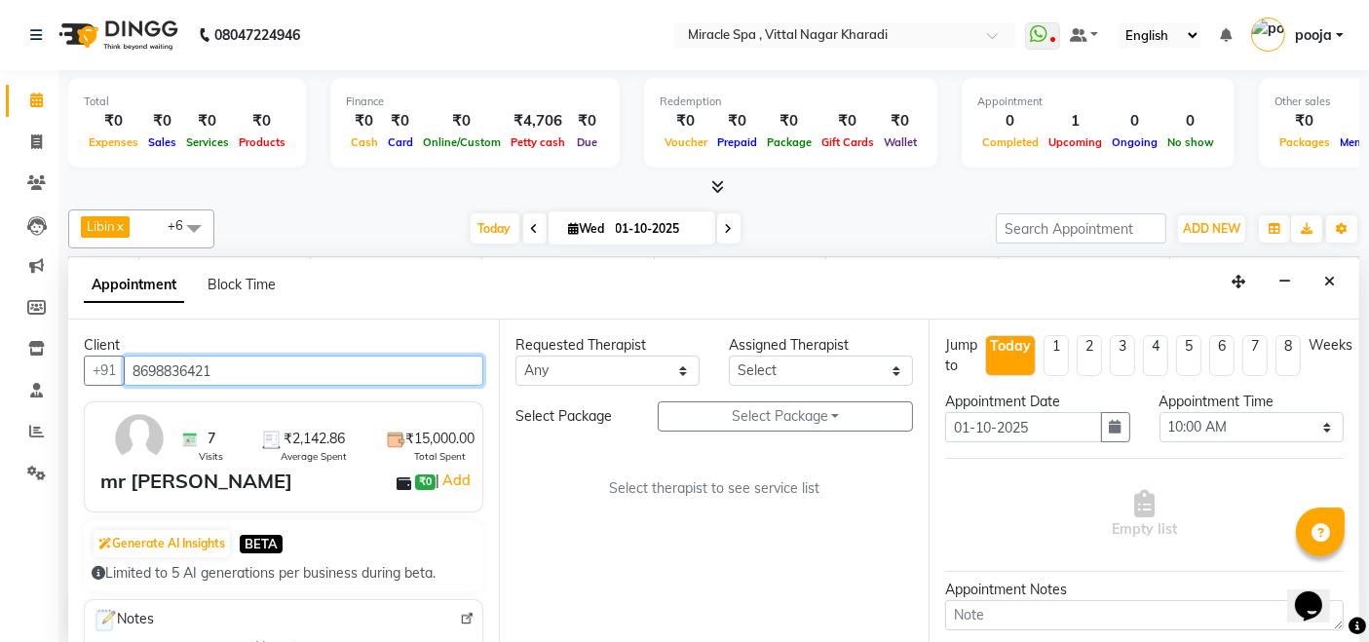
type input "8698836421"
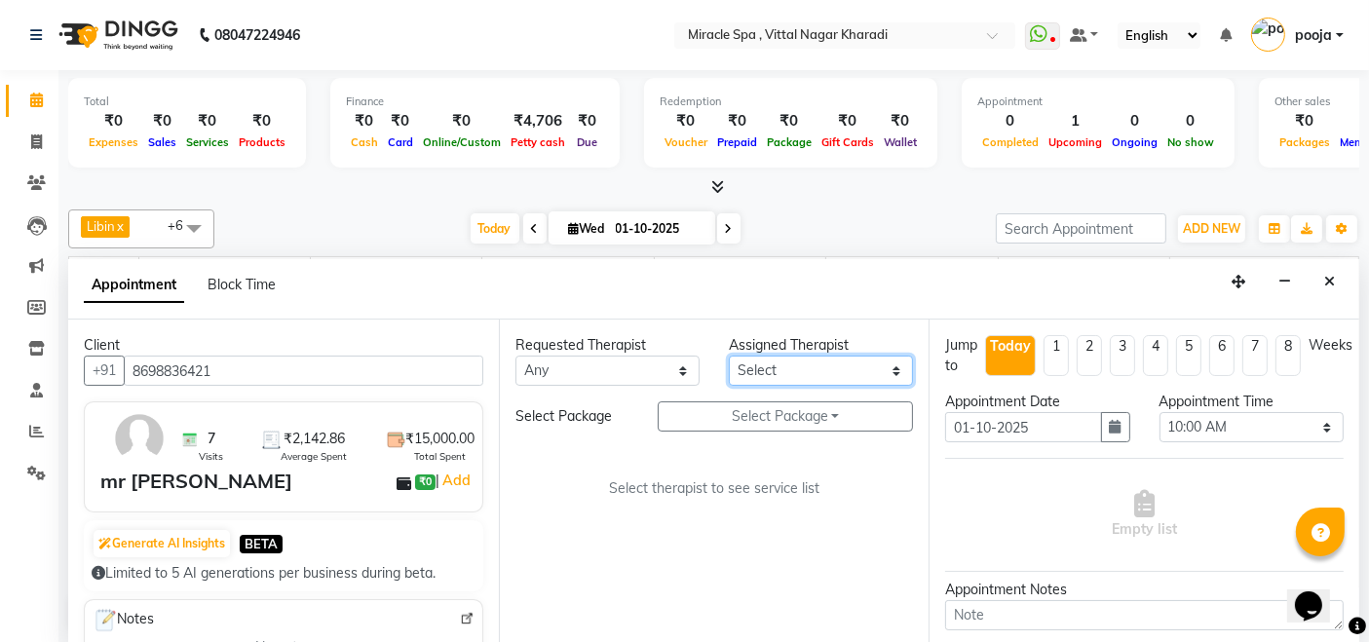
click at [825, 358] on select "Select ajay debora GIGI heleni julle kimia Libin MR ADITYA MS ARTHI MS Mami ms …" at bounding box center [821, 371] width 184 height 30
select select "62144"
click at [729, 356] on select "Select ajay debora GIGI heleni julle kimia Libin MR ADITYA MS ARTHI MS Mami ms …" at bounding box center [821, 371] width 184 height 30
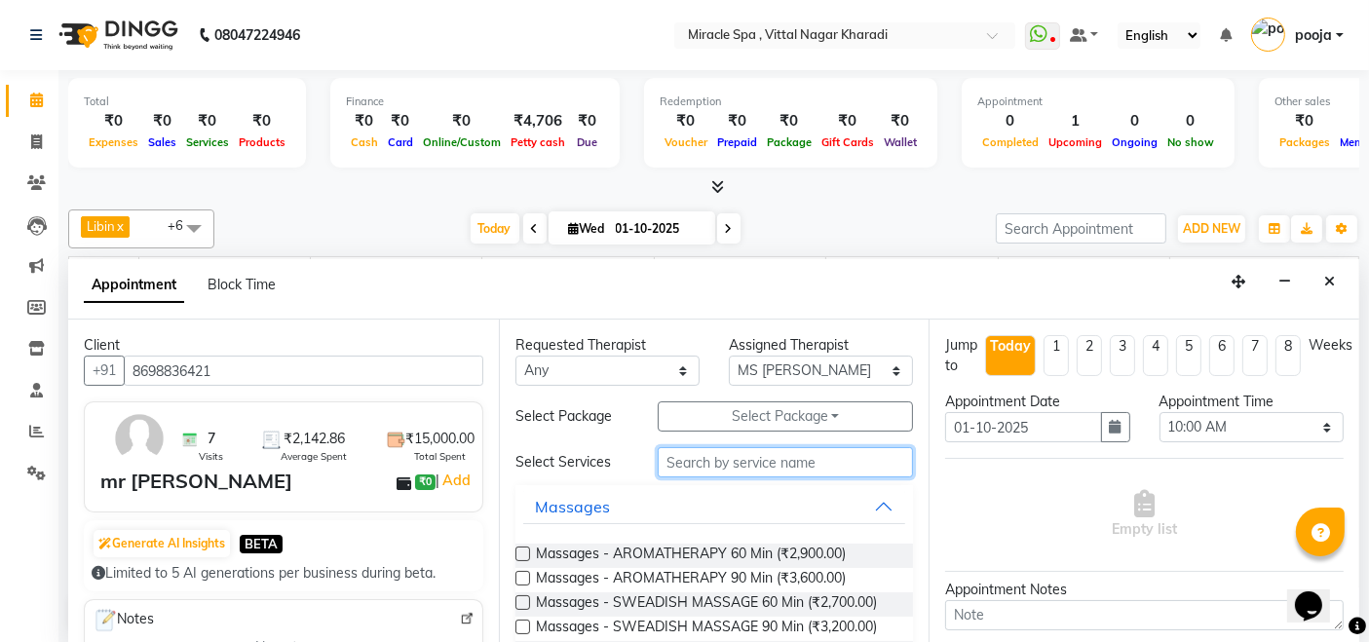
click at [720, 455] on input "text" at bounding box center [785, 462] width 255 height 30
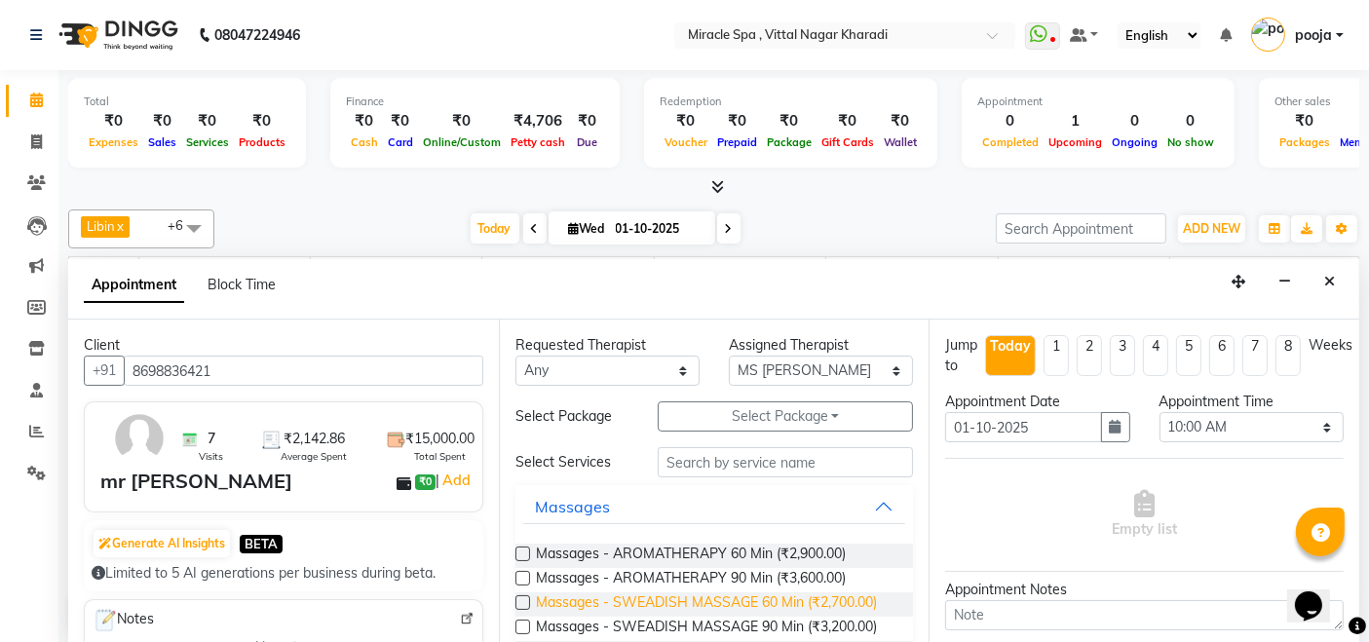
click at [719, 592] on span "Massages - SWEADISH MASSAGE 60 Min (₹2,700.00)" at bounding box center [706, 604] width 341 height 24
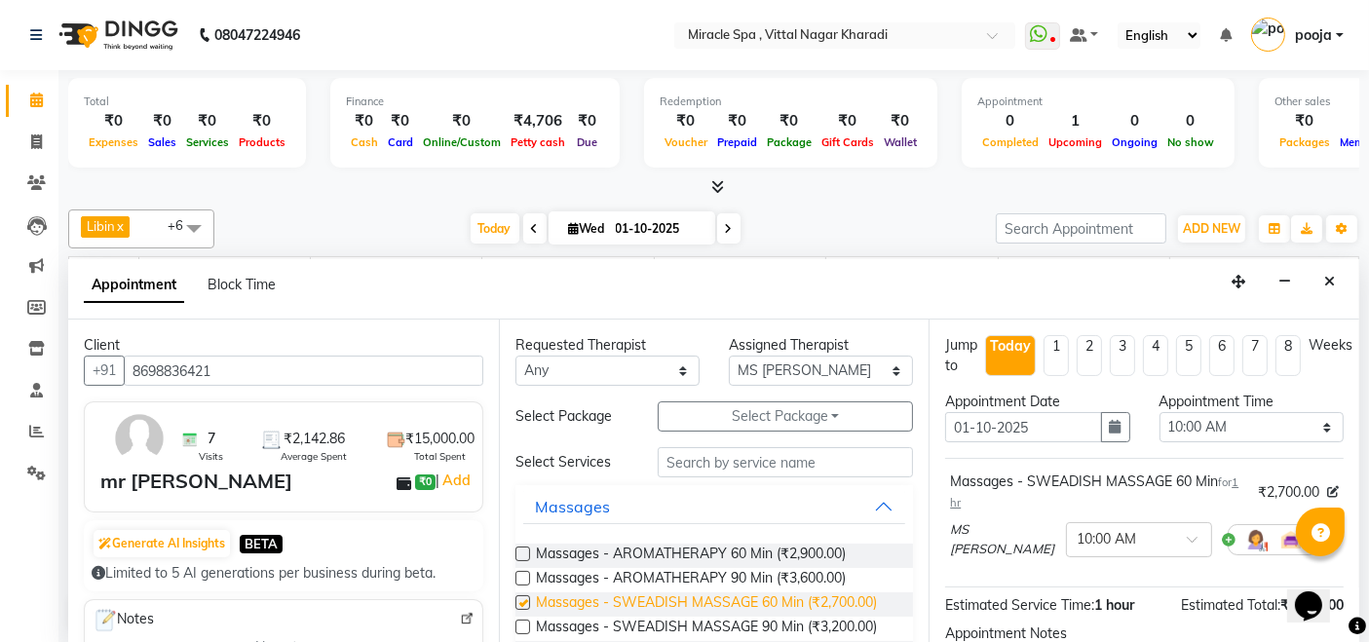
checkbox input "false"
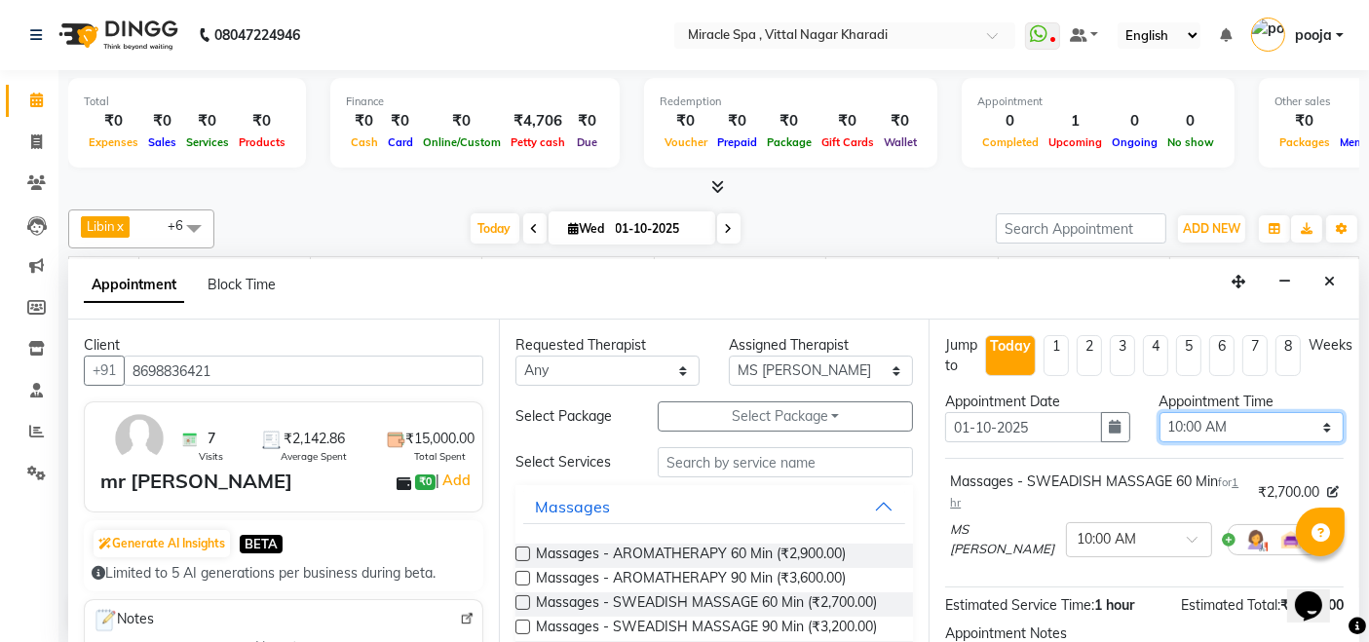
click at [1263, 432] on select "Select 10:00 AM 10:15 AM 10:30 AM 10:45 AM 11:00 AM 11:15 AM 11:30 AM 11:45 AM …" at bounding box center [1251, 427] width 184 height 30
select select "750"
click at [1159, 412] on select "Select 10:00 AM 10:15 AM 10:30 AM 10:45 AM 11:00 AM 11:15 AM 11:30 AM 11:45 AM …" at bounding box center [1251, 427] width 184 height 30
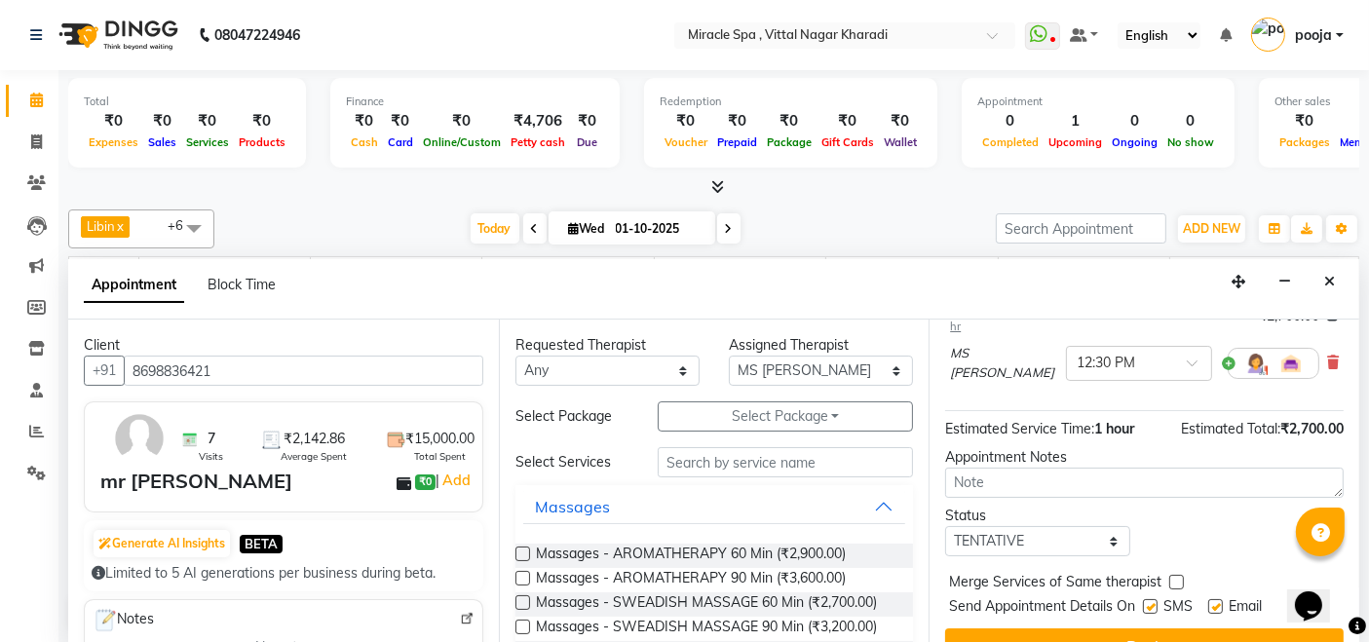
scroll to position [207, 0]
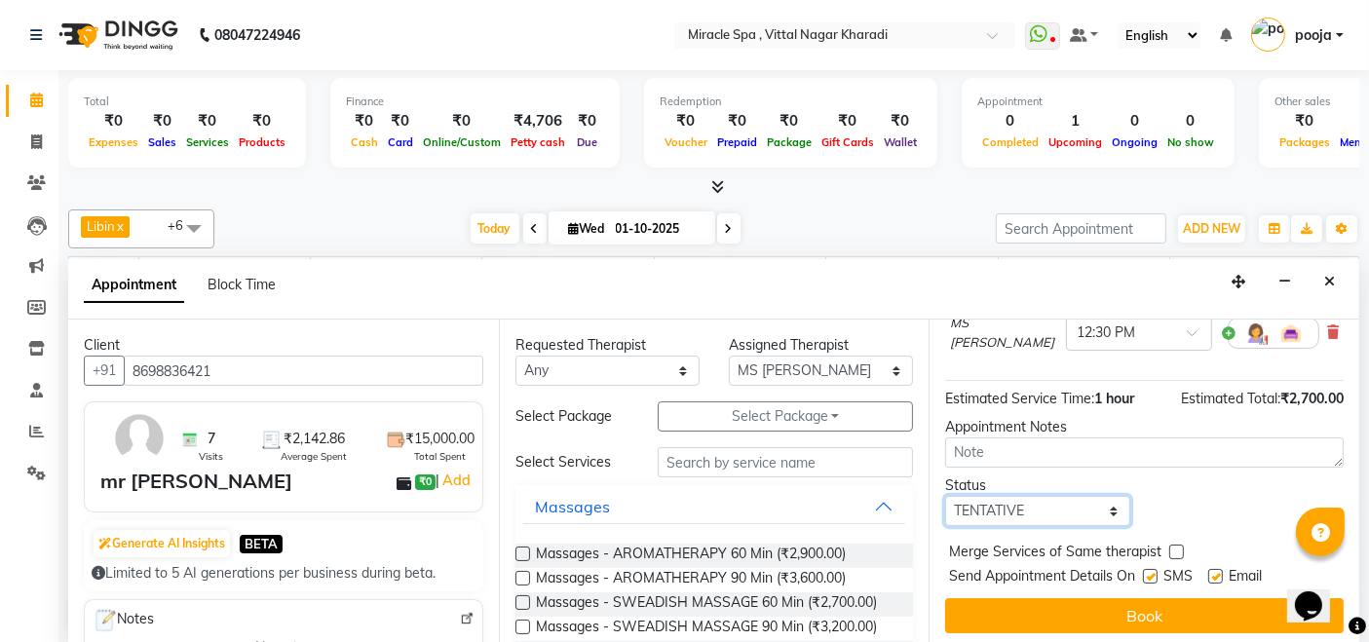
click at [988, 509] on select "Select TENTATIVE CONFIRM CHECK-IN UPCOMING" at bounding box center [1037, 511] width 184 height 30
select select "upcoming"
click at [945, 496] on select "Select TENTATIVE CONFIRM CHECK-IN UPCOMING" at bounding box center [1037, 511] width 184 height 30
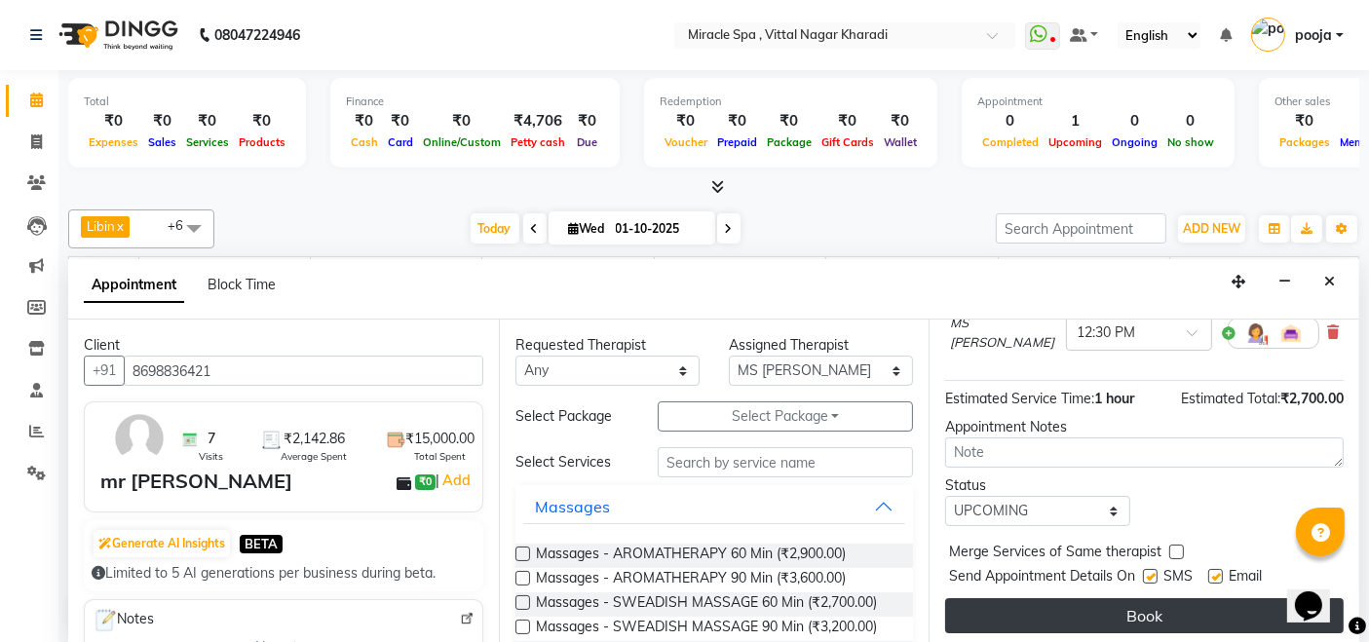
click at [1094, 605] on button "Book" at bounding box center [1144, 615] width 398 height 35
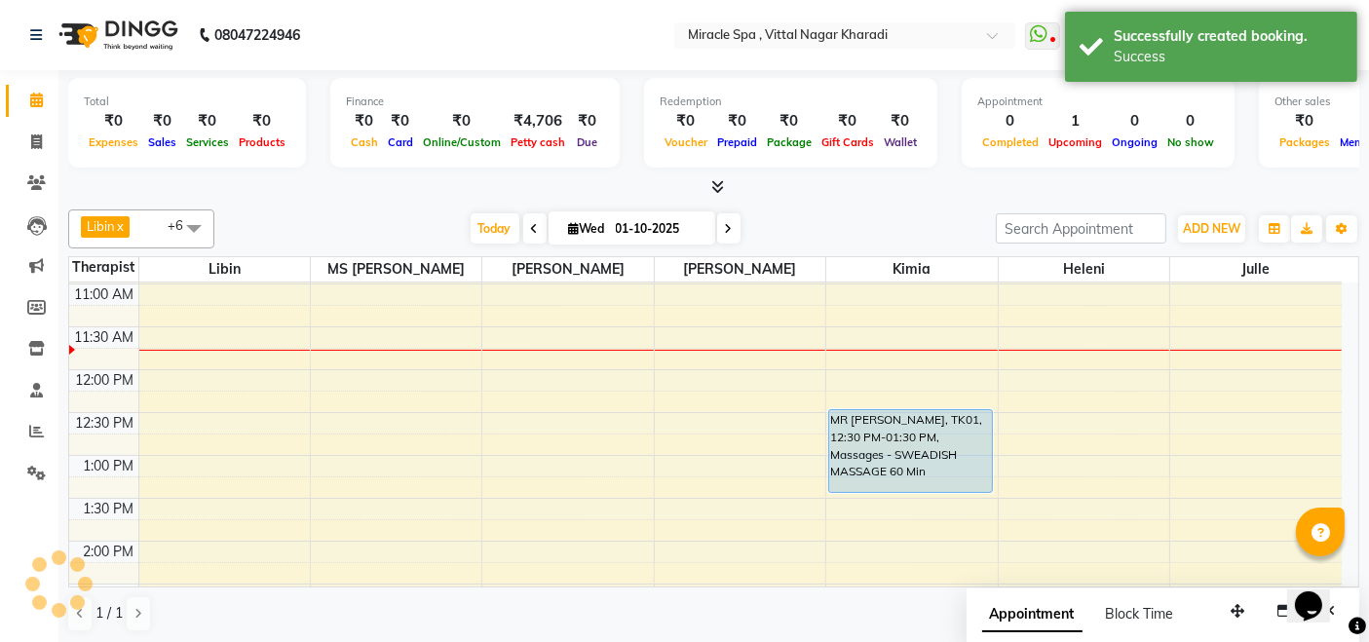
scroll to position [0, 0]
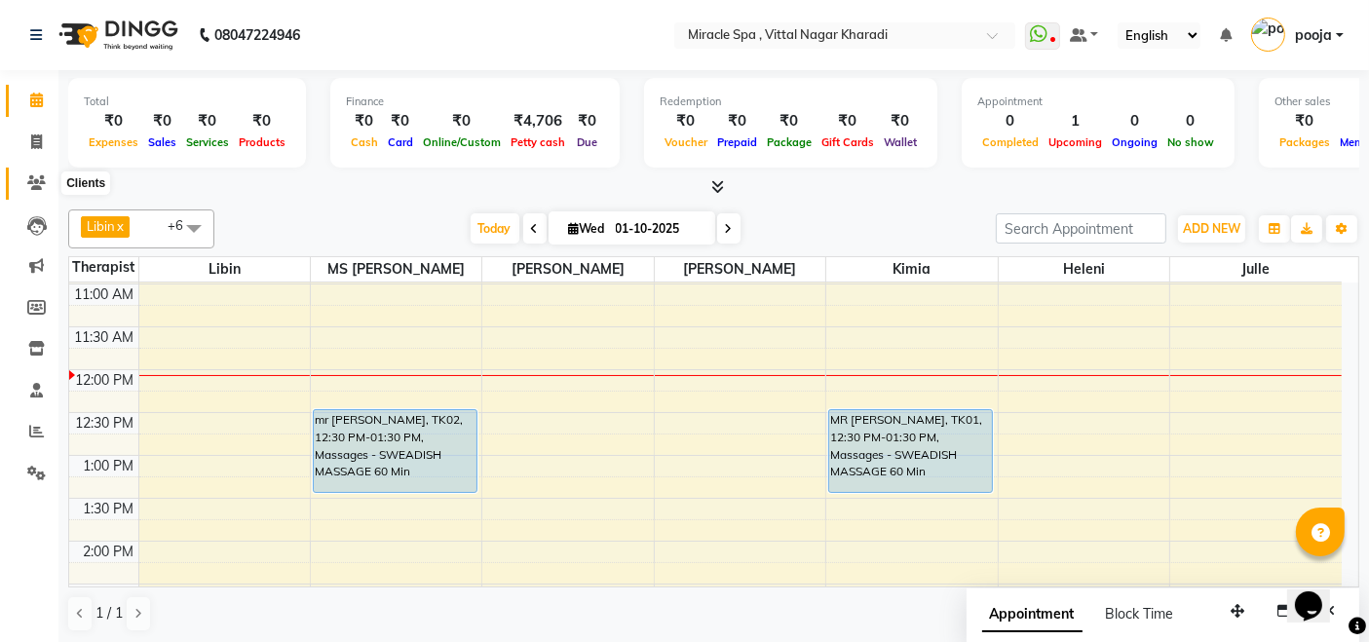
click at [33, 176] on icon at bounding box center [36, 182] width 19 height 15
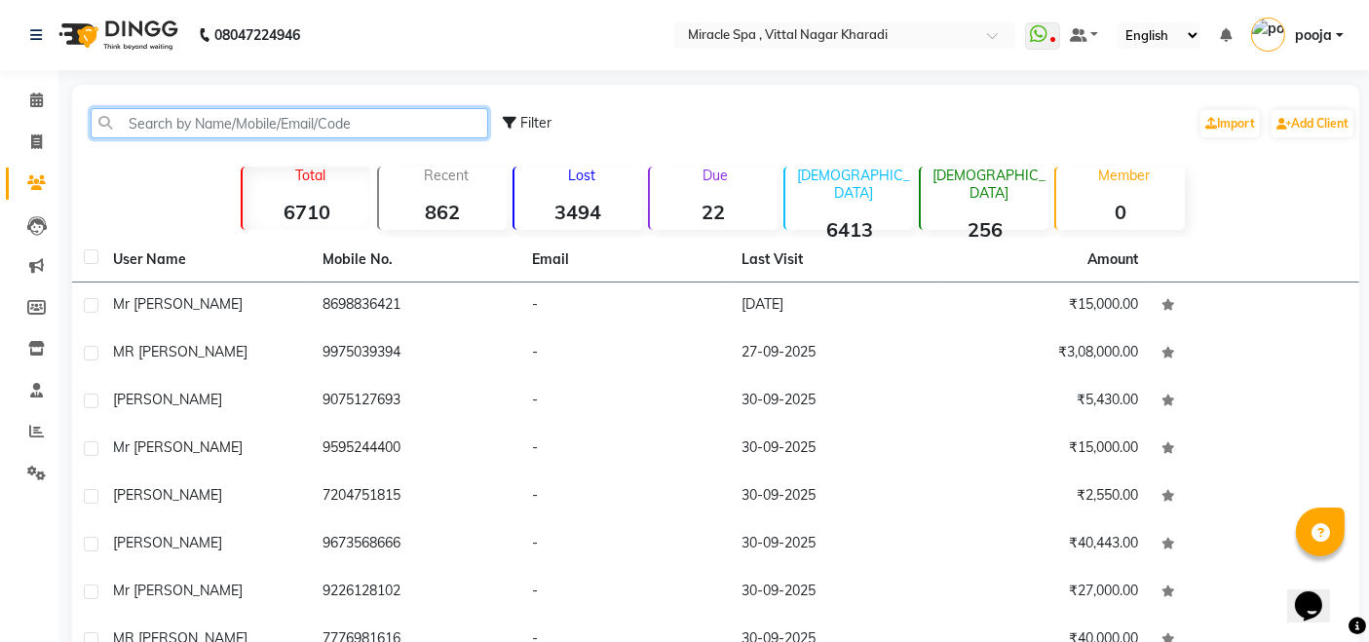
click at [156, 121] on input "text" at bounding box center [289, 123] width 397 height 30
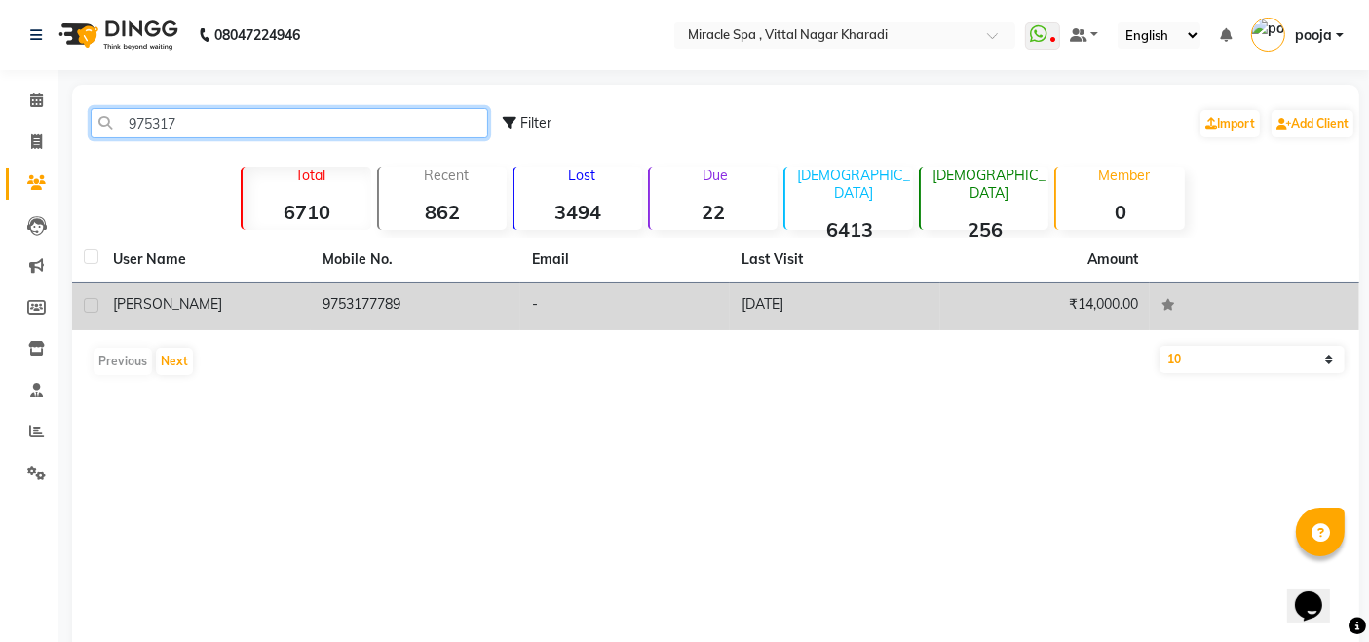
type input "975317"
click at [333, 317] on td "9753177789" at bounding box center [415, 307] width 209 height 48
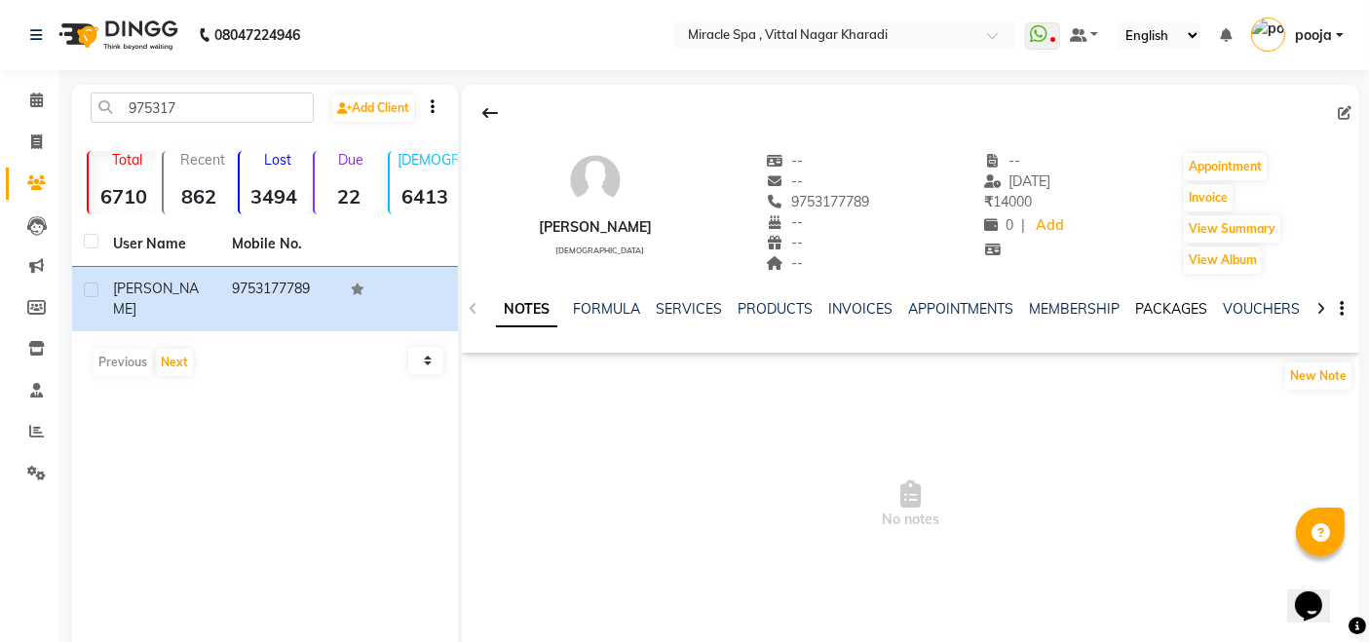
click at [1166, 302] on link "PACKAGES" at bounding box center [1171, 309] width 72 height 18
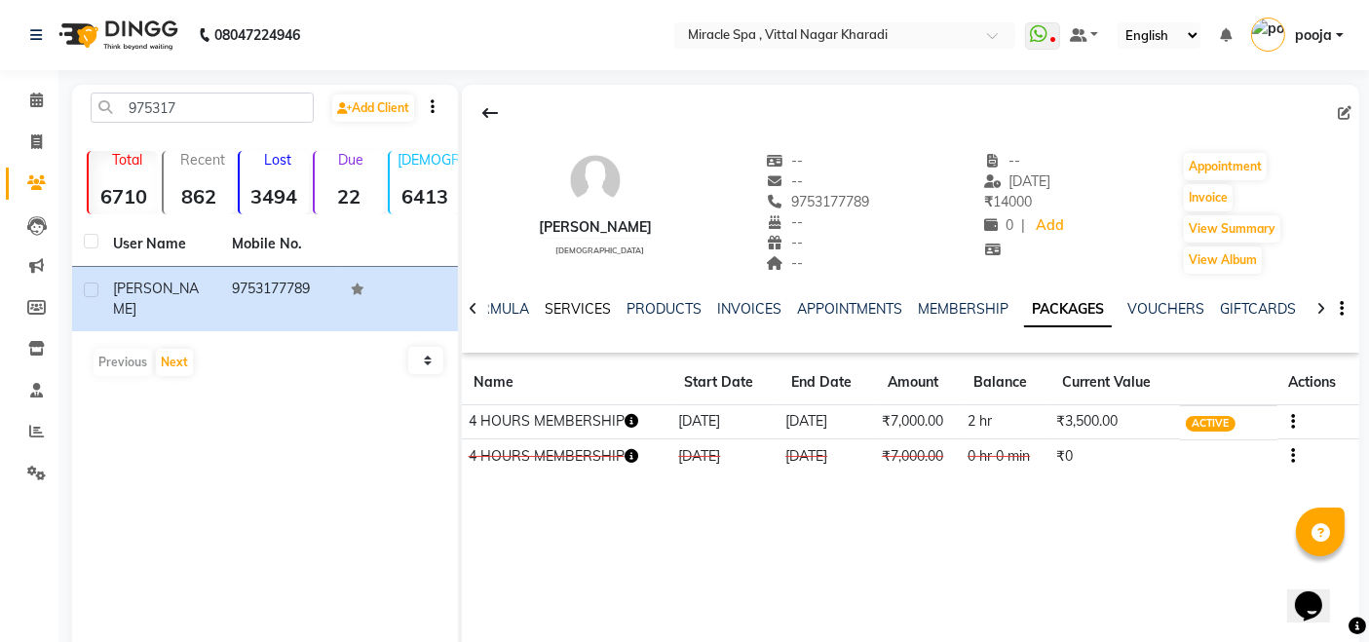
click at [573, 316] on link "SERVICES" at bounding box center [578, 309] width 66 height 18
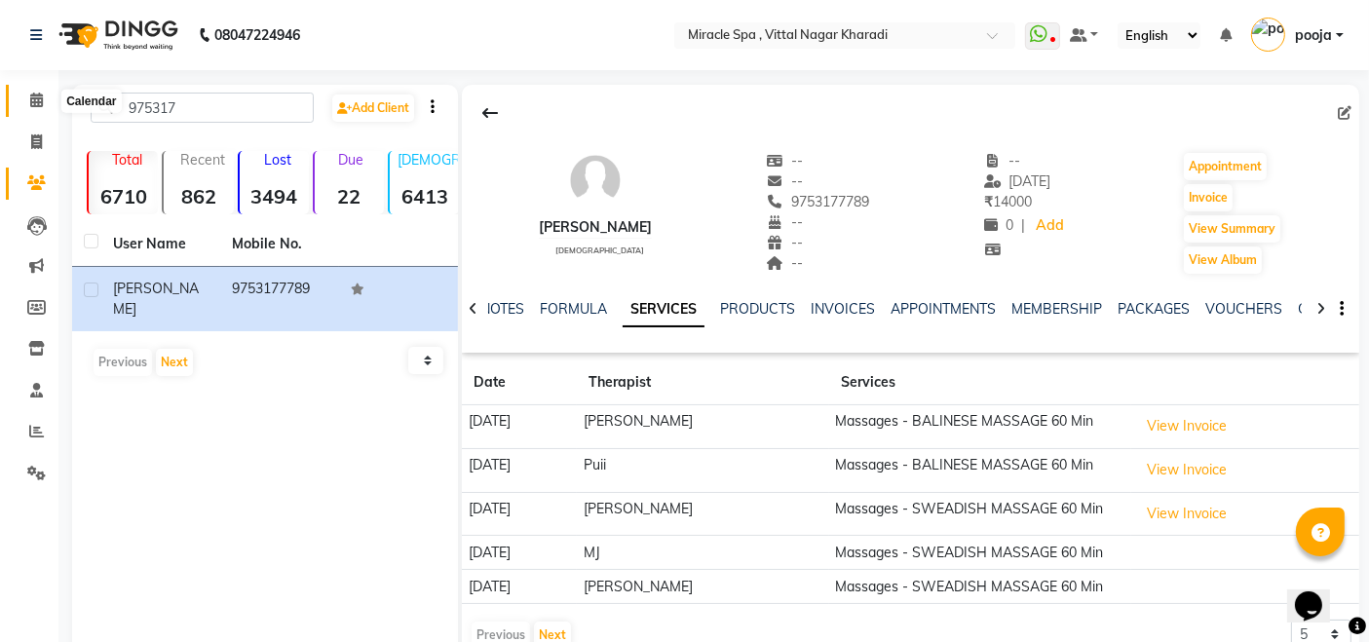
click at [43, 101] on span at bounding box center [36, 101] width 34 height 22
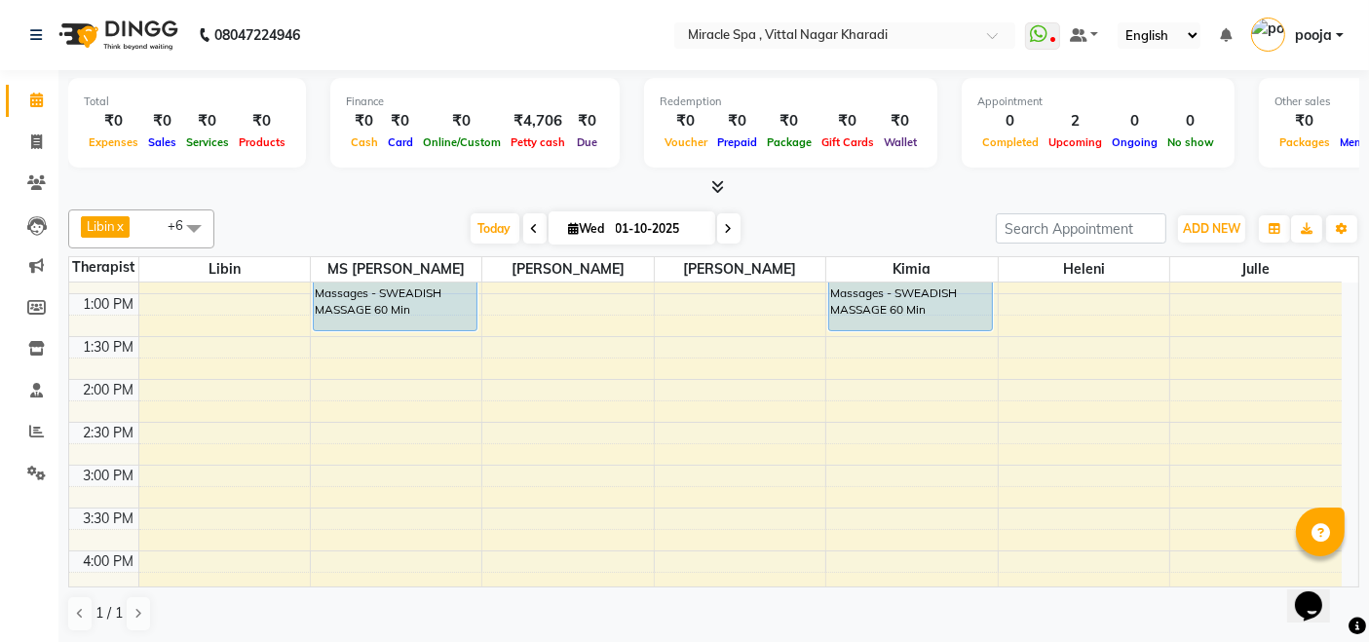
scroll to position [433, 0]
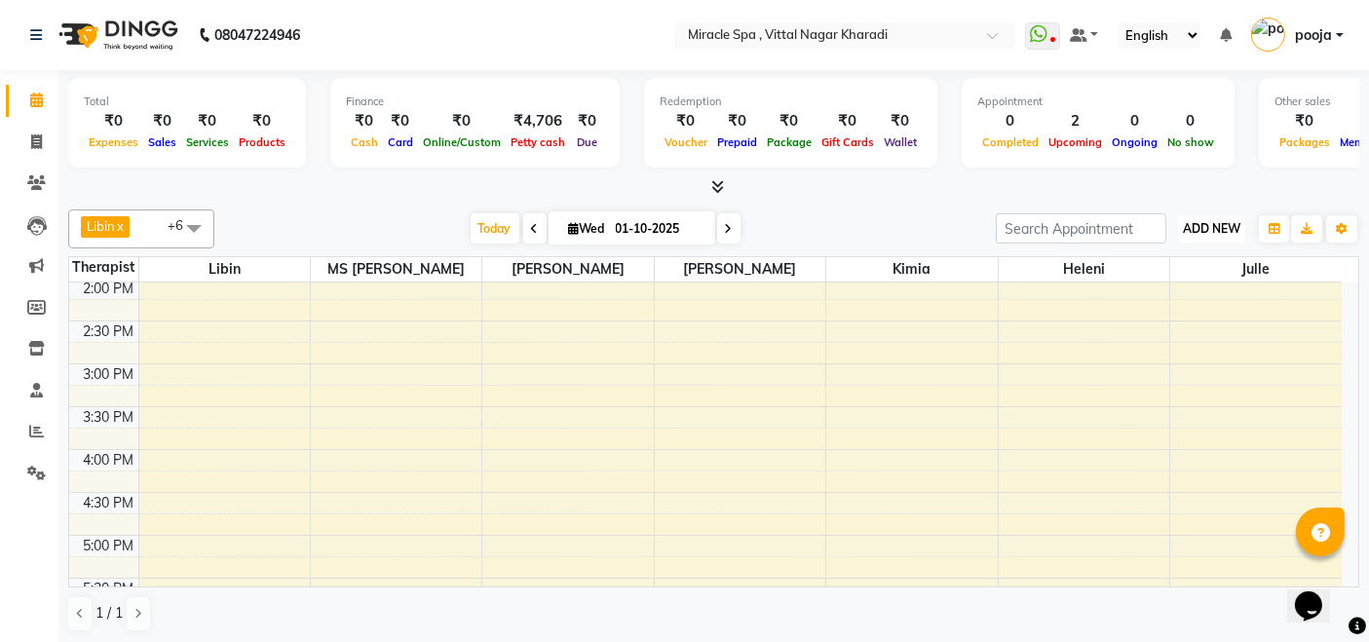
click at [1221, 231] on span "ADD NEW" at bounding box center [1211, 228] width 57 height 15
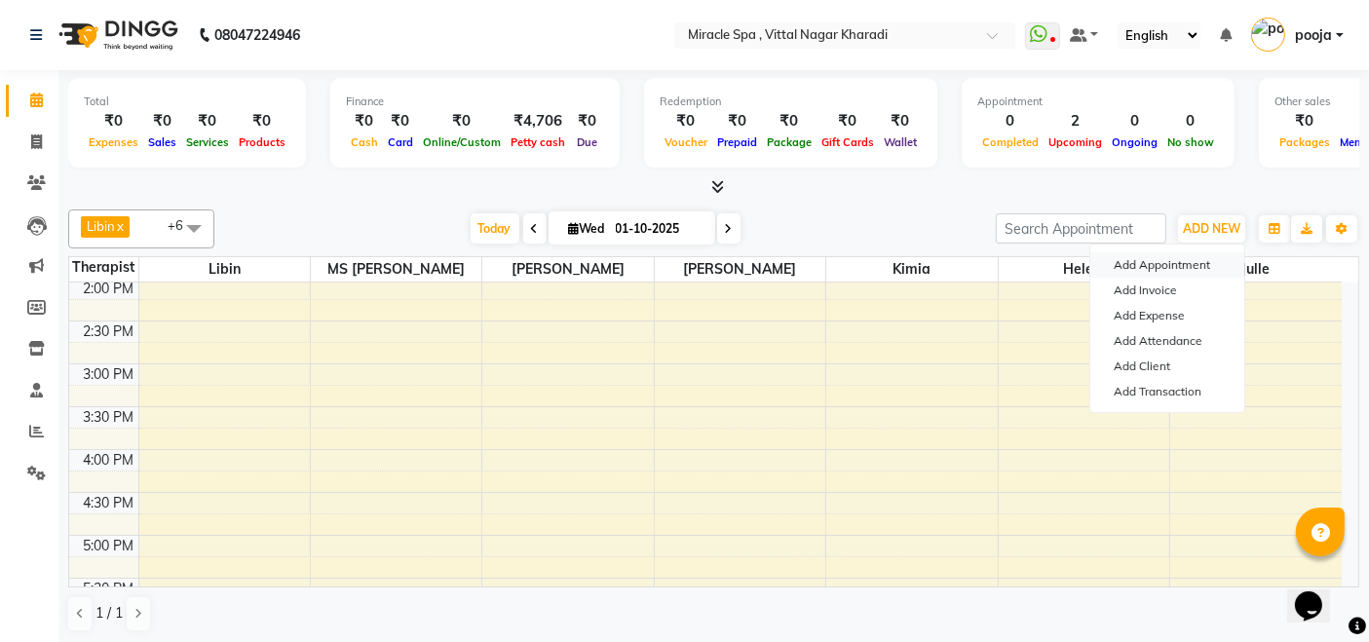
click at [1145, 261] on button "Add Appointment" at bounding box center [1167, 264] width 154 height 25
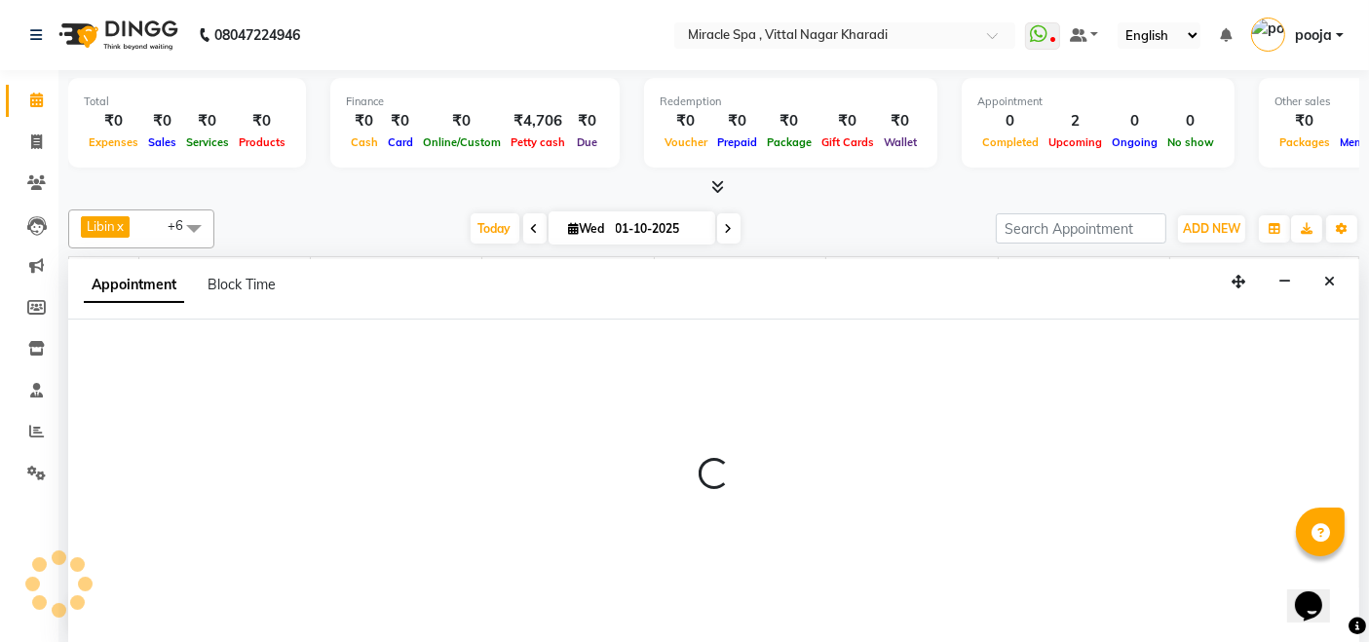
scroll to position [0, 0]
select select "600"
select select "tentative"
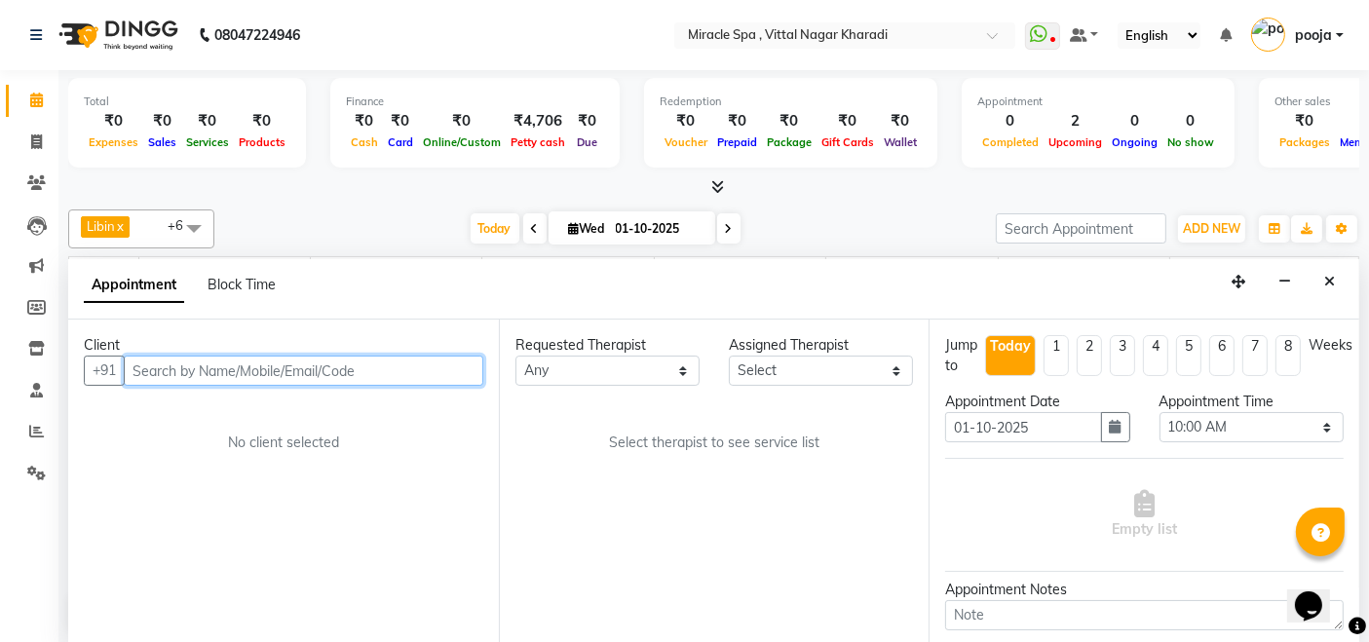
click at [230, 374] on input "text" at bounding box center [303, 371] width 359 height 30
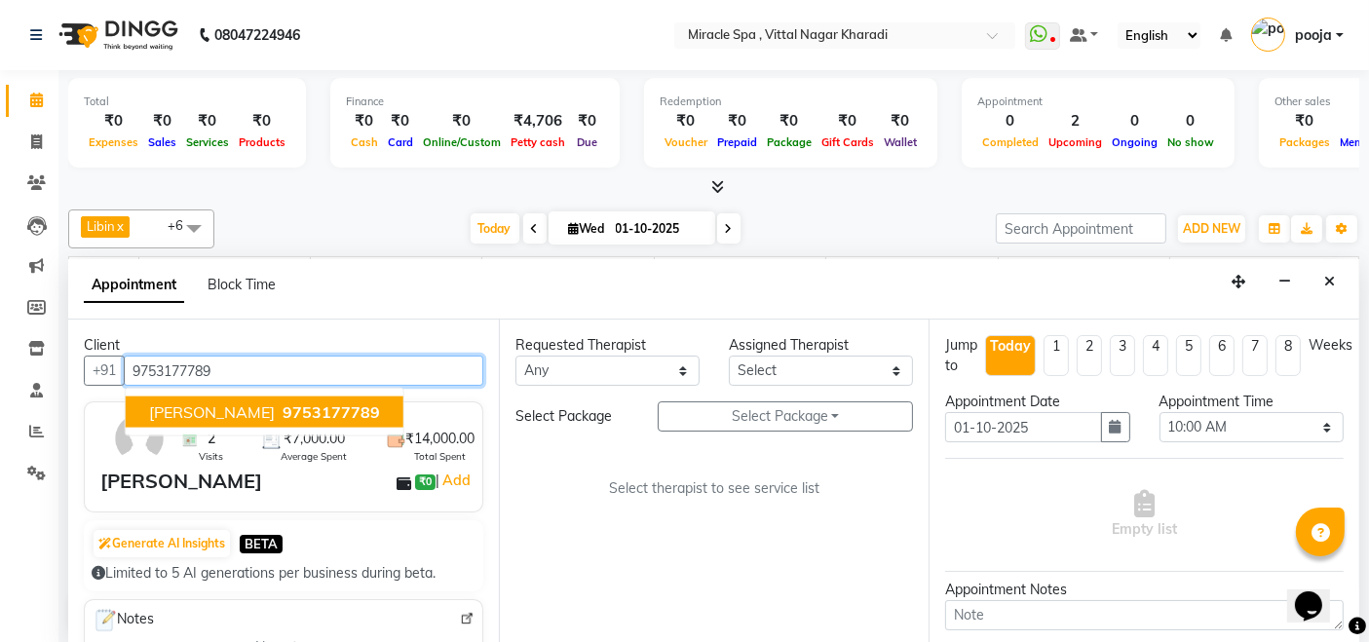
click at [206, 414] on span "[PERSON_NAME]" at bounding box center [212, 411] width 126 height 19
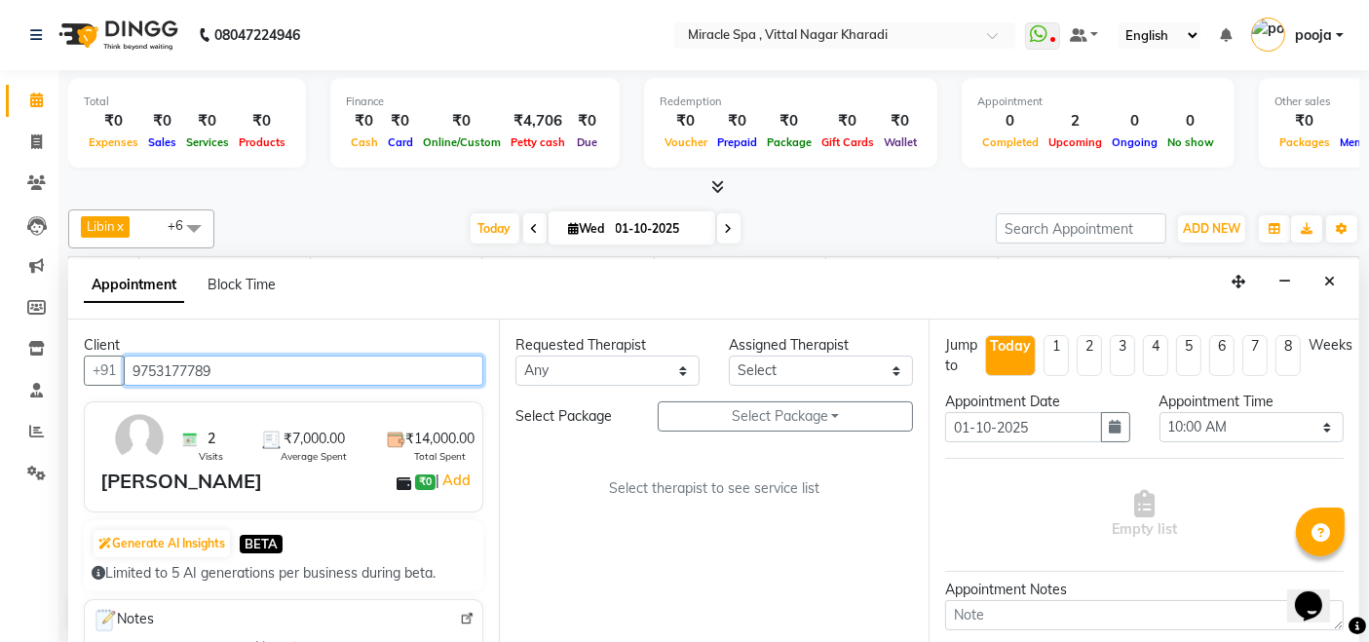
type input "9753177789"
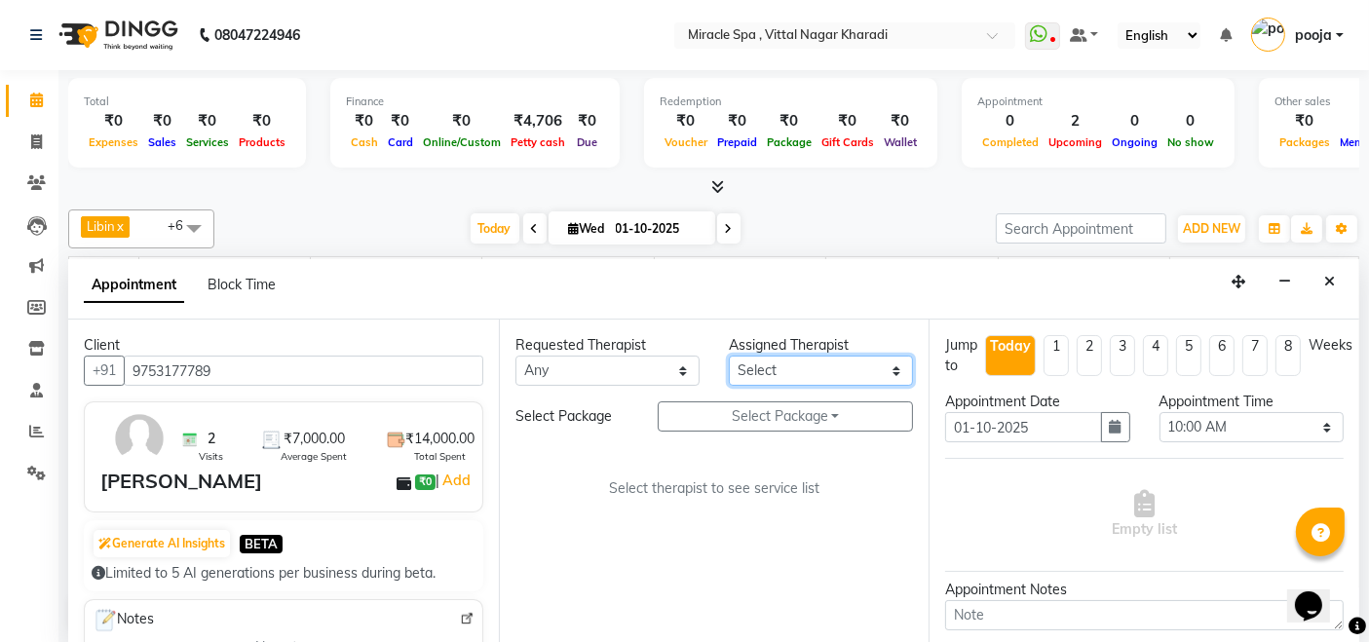
click at [829, 377] on select "Select ajay debora GIGI heleni julle kimia Libin MR ADITYA MS ARTHI MS Mami ms …" at bounding box center [821, 371] width 184 height 30
select select "66369"
click at [729, 356] on select "Select ajay debora GIGI heleni julle kimia Libin MR ADITYA MS ARTHI MS Mami ms …" at bounding box center [821, 371] width 184 height 30
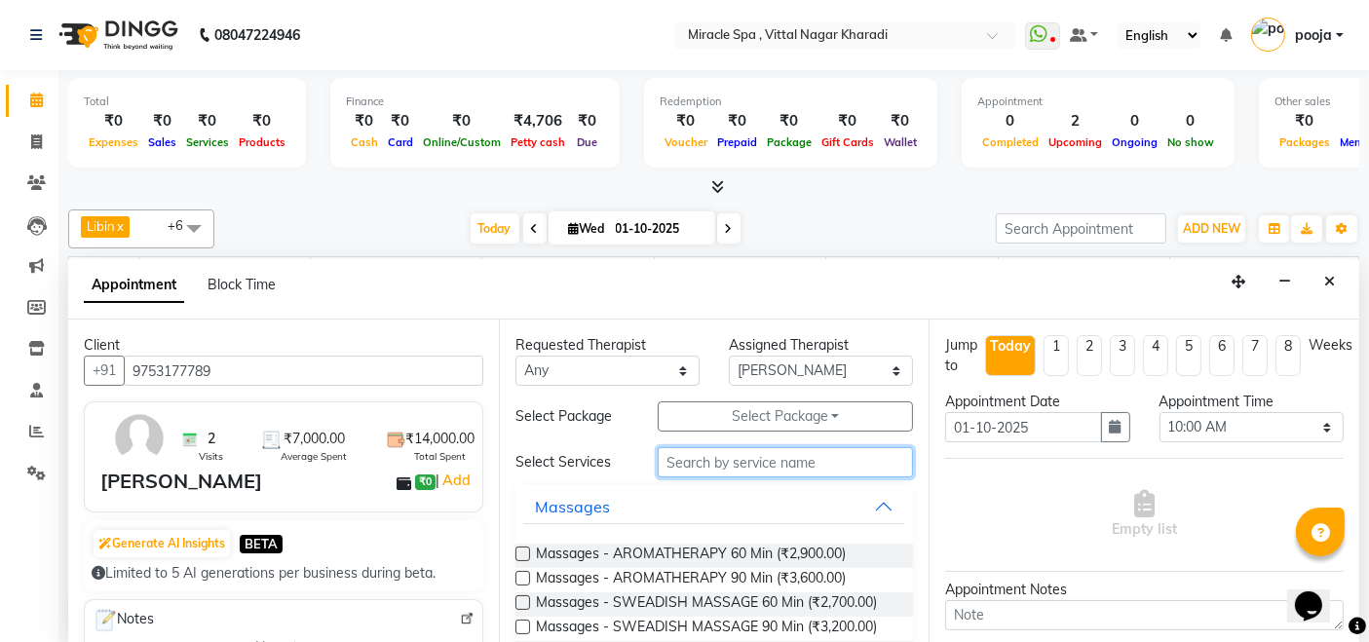
click at [725, 460] on input "text" at bounding box center [785, 462] width 255 height 30
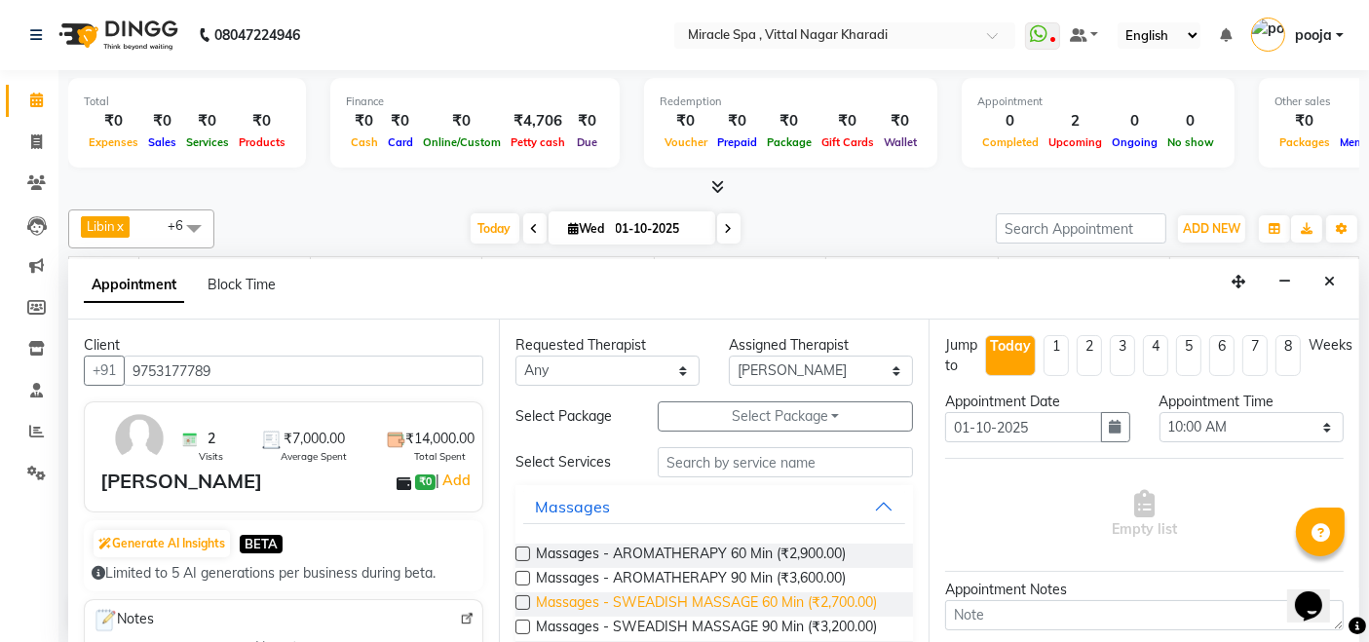
click at [719, 600] on span "Massages - SWEADISH MASSAGE 60 Min (₹2,700.00)" at bounding box center [706, 604] width 341 height 24
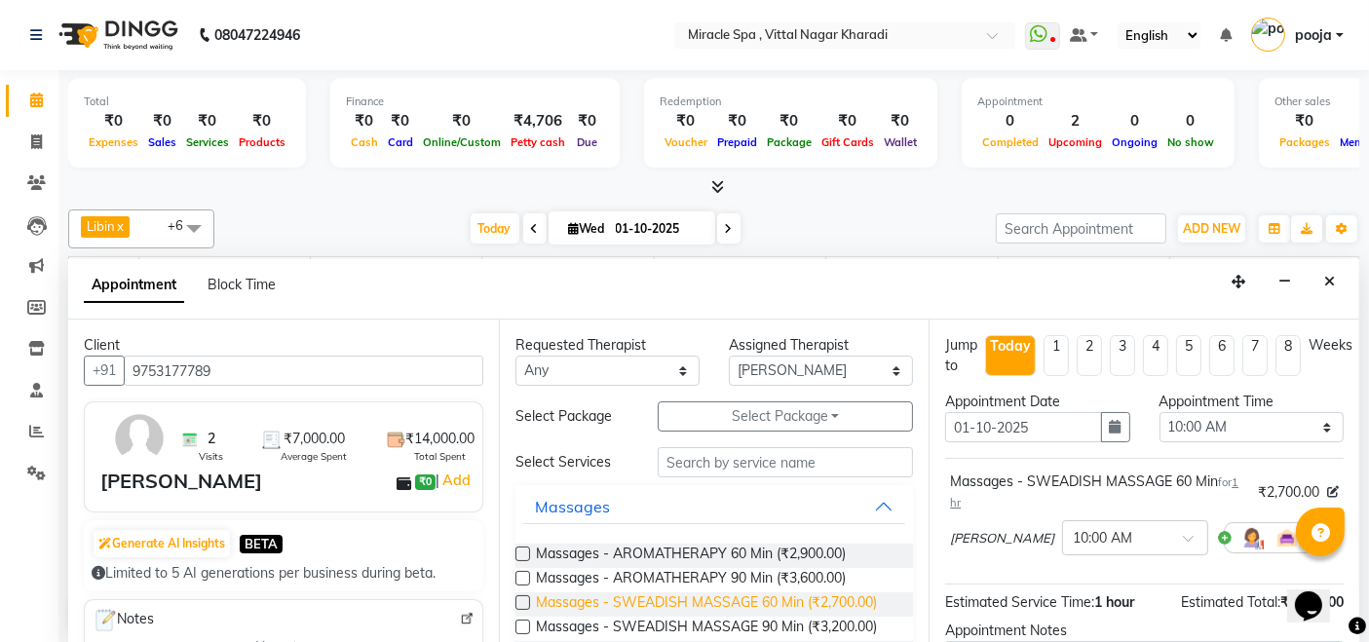
click at [719, 600] on span "Massages - SWEADISH MASSAGE 60 Min (₹2,700.00)" at bounding box center [706, 604] width 341 height 24
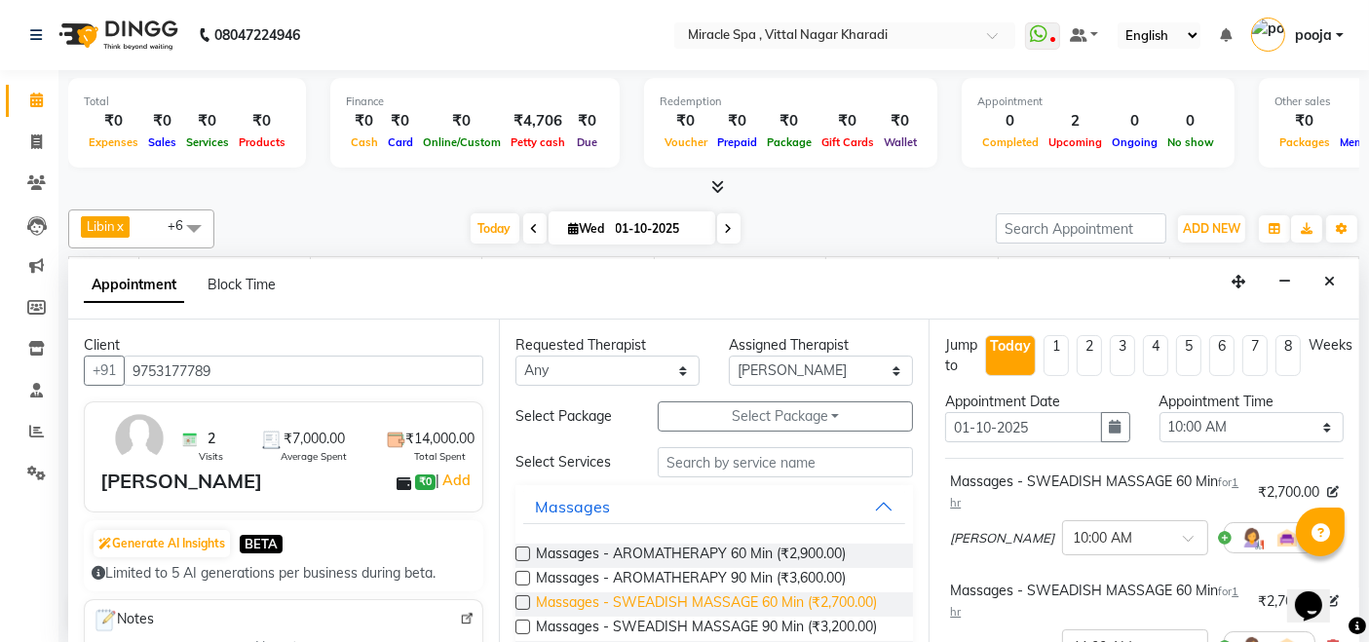
click at [719, 600] on span "Massages - SWEADISH MASSAGE 60 Min (₹2,700.00)" at bounding box center [706, 604] width 341 height 24
checkbox input "false"
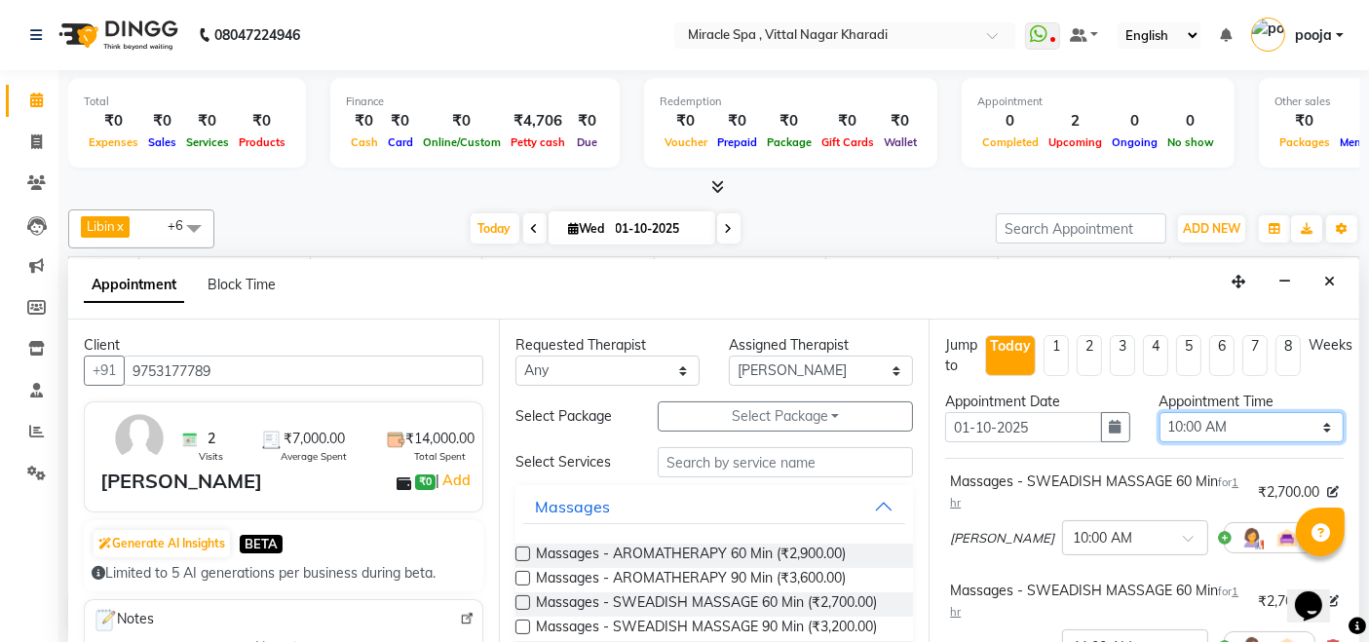
click at [1220, 424] on select "Select 10:00 AM 10:15 AM 10:30 AM 10:45 AM 11:00 AM 11:15 AM 11:30 AM 11:45 AM …" at bounding box center [1251, 427] width 184 height 30
select select "1020"
click at [1159, 412] on select "Select 10:00 AM 10:15 AM 10:30 AM 10:45 AM 11:00 AM 11:15 AM 11:30 AM 11:45 AM …" at bounding box center [1251, 427] width 184 height 30
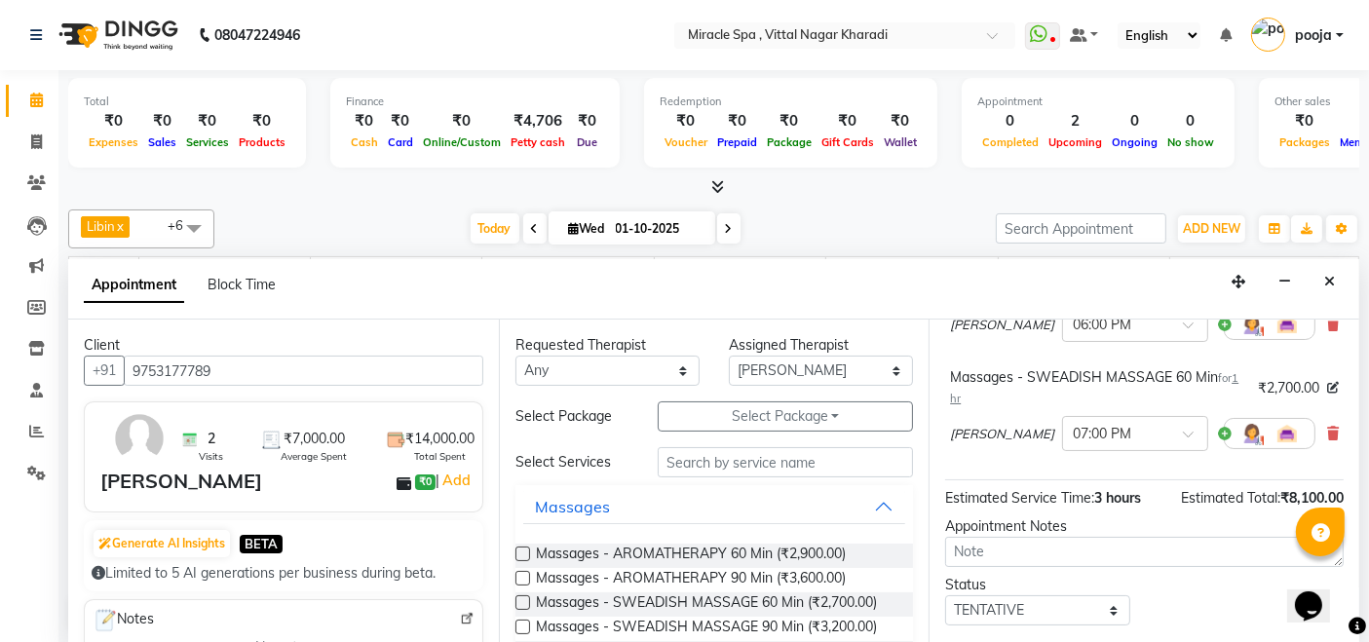
scroll to position [324, 0]
click at [1022, 593] on select "Select TENTATIVE CONFIRM CHECK-IN UPCOMING" at bounding box center [1037, 608] width 184 height 30
select select "upcoming"
click at [945, 593] on select "Select TENTATIVE CONFIRM CHECK-IN UPCOMING" at bounding box center [1037, 608] width 184 height 30
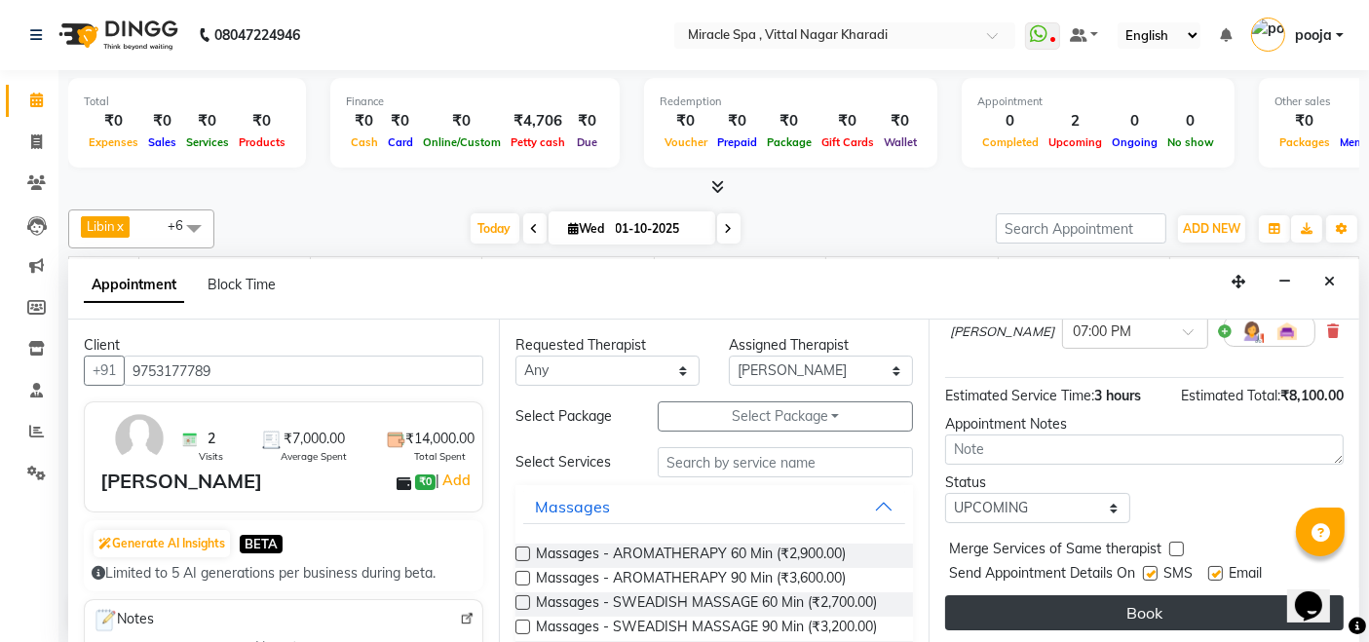
click at [1133, 623] on button "Book" at bounding box center [1144, 612] width 398 height 35
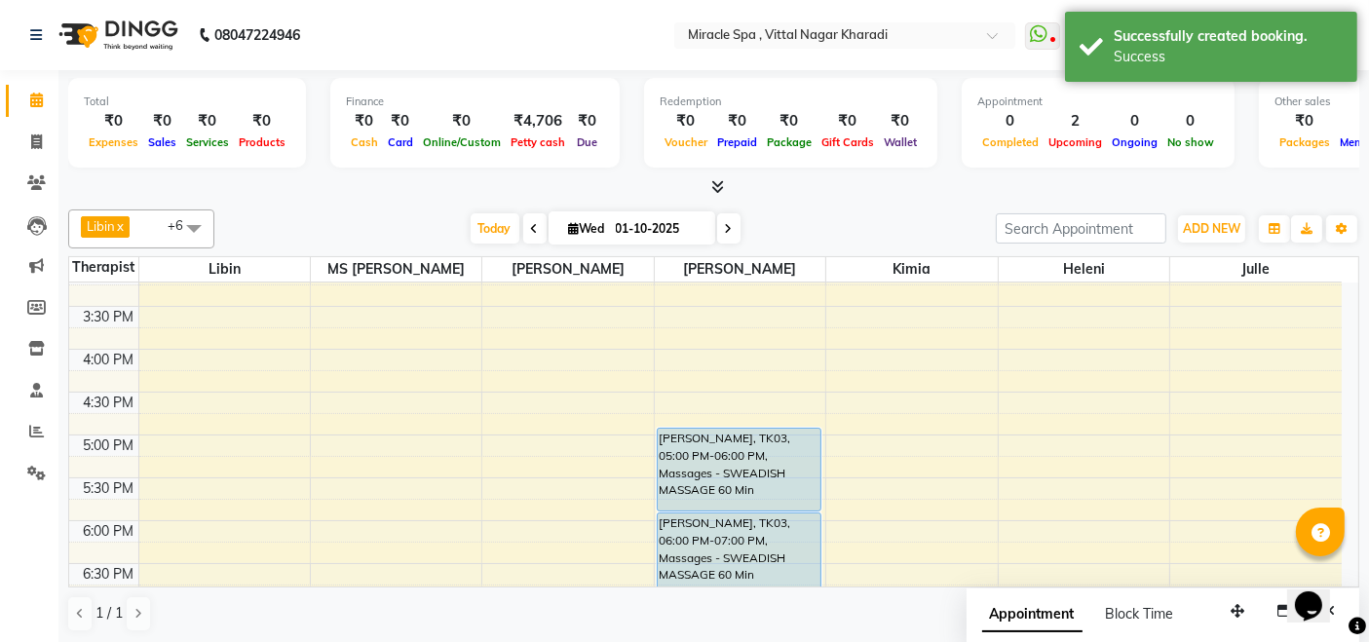
scroll to position [641, 0]
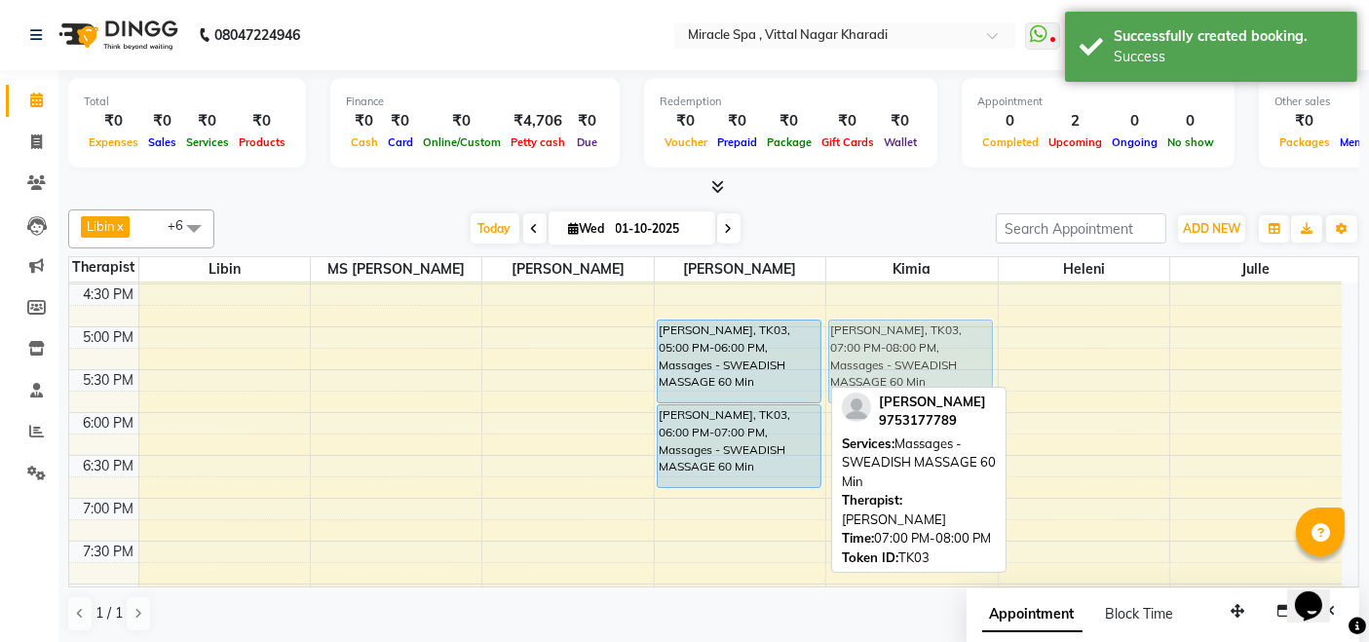
drag, startPoint x: 789, startPoint y: 511, endPoint x: 920, endPoint y: 349, distance: 208.6
click at [920, 349] on tr "mr sumit, TK02, 12:30 PM-01:30 PM, Massages - SWEADISH MASSAGE 60 Min mr pratee…" at bounding box center [705, 284] width 1272 height 1285
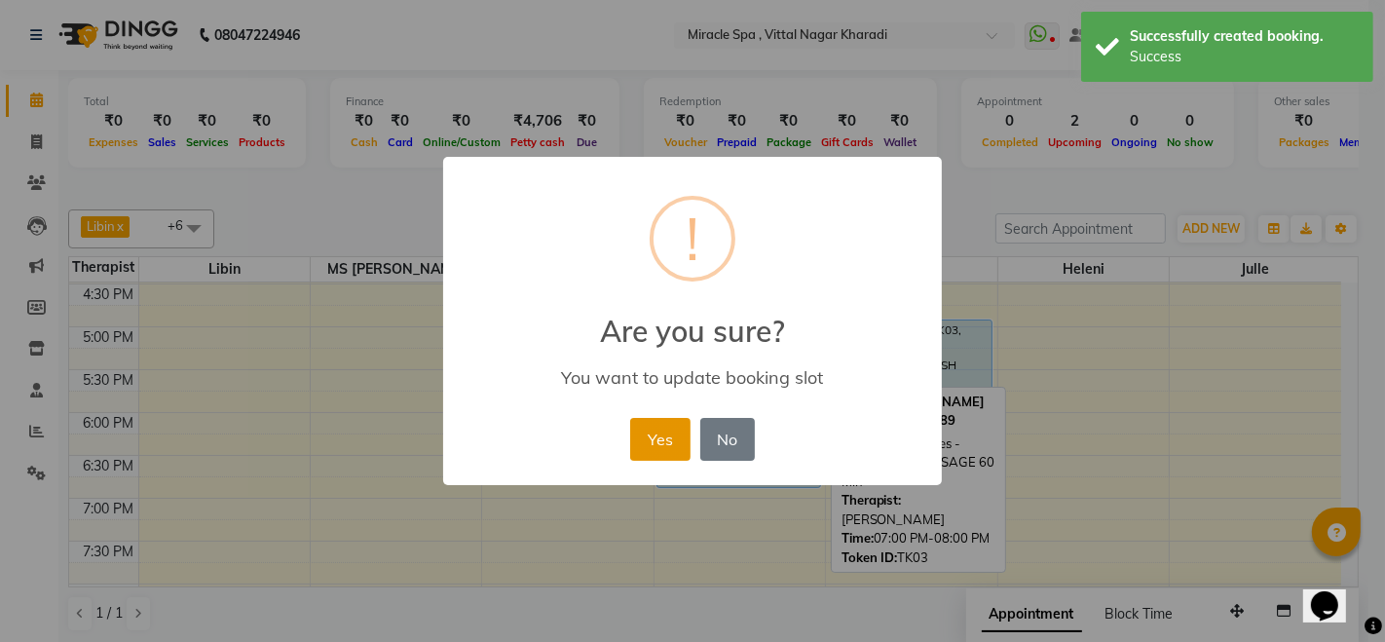
click at [678, 440] on button "Yes" at bounding box center [659, 439] width 59 height 43
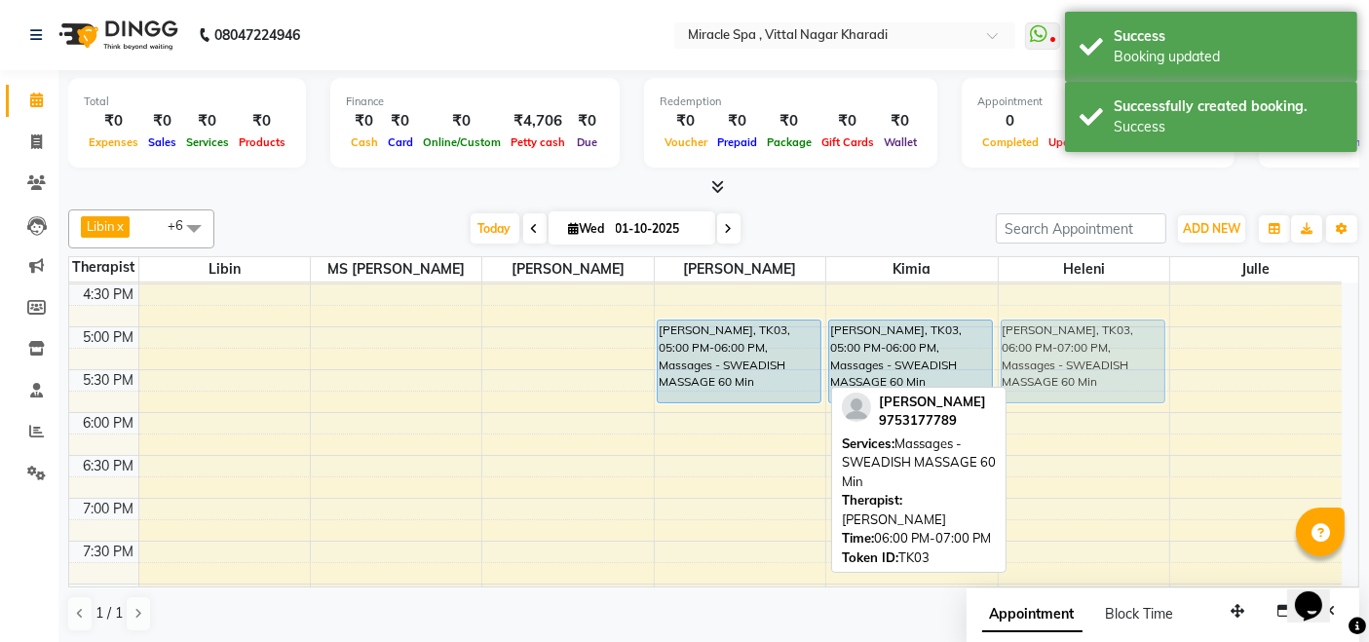
drag, startPoint x: 682, startPoint y: 456, endPoint x: 1017, endPoint y: 374, distance: 345.0
click at [1017, 374] on tr "mr sumit, TK02, 12:30 PM-01:30 PM, Massages - SWEADISH MASSAGE 60 Min mr pratee…" at bounding box center [705, 284] width 1272 height 1285
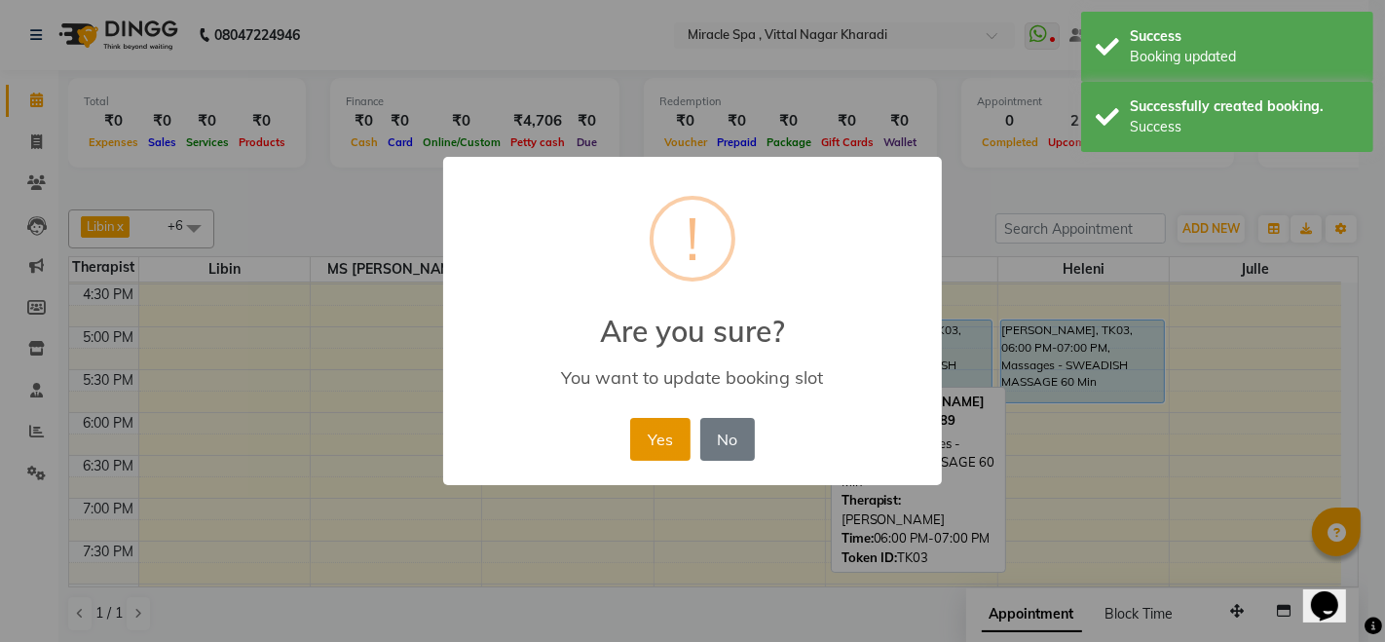
click at [682, 438] on button "Yes" at bounding box center [659, 439] width 59 height 43
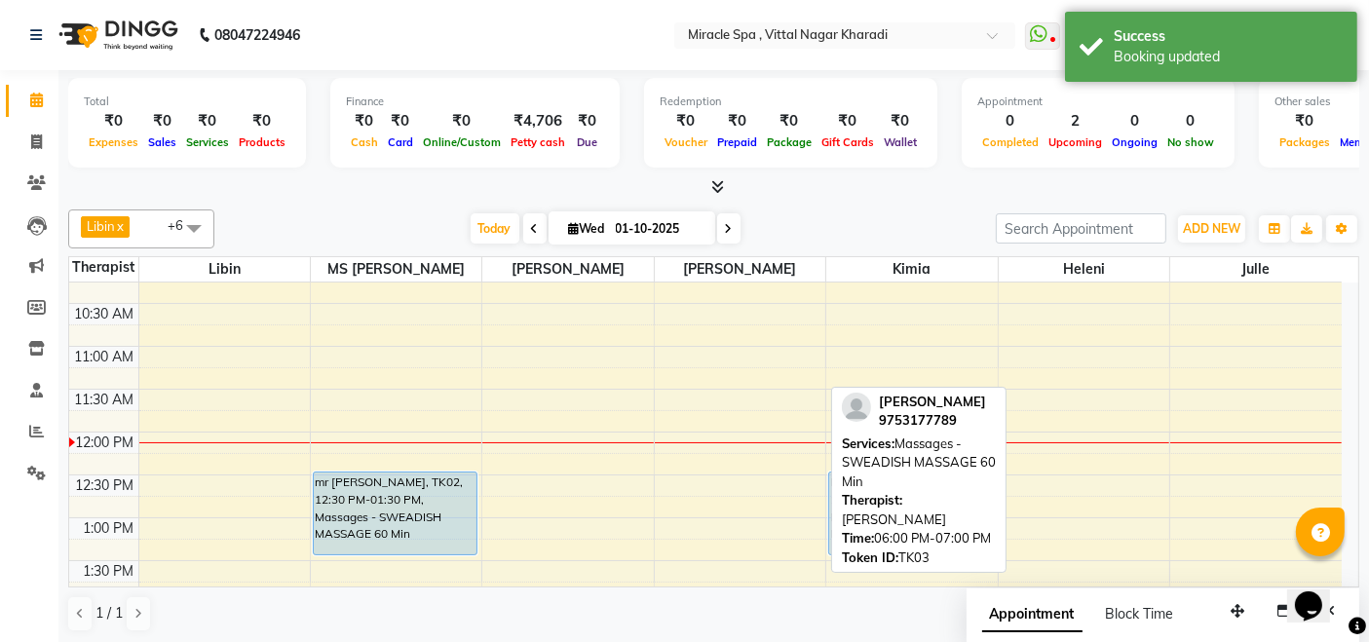
scroll to position [99, 0]
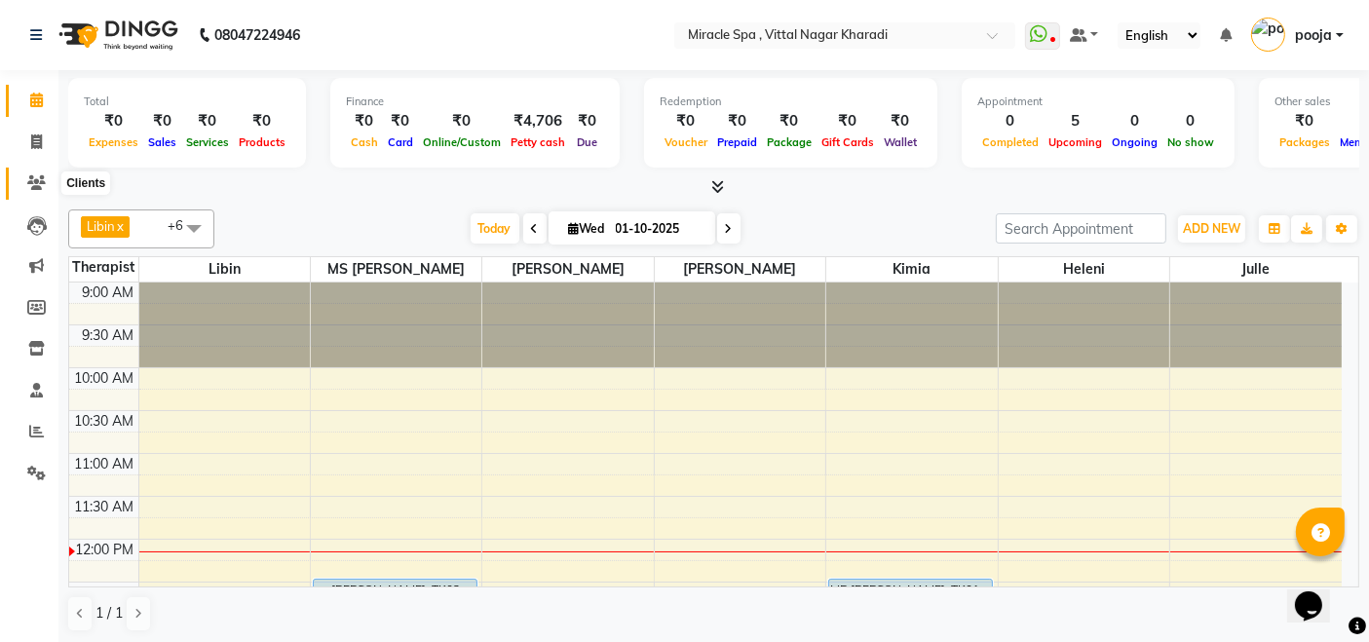
click at [44, 173] on span at bounding box center [36, 183] width 34 height 22
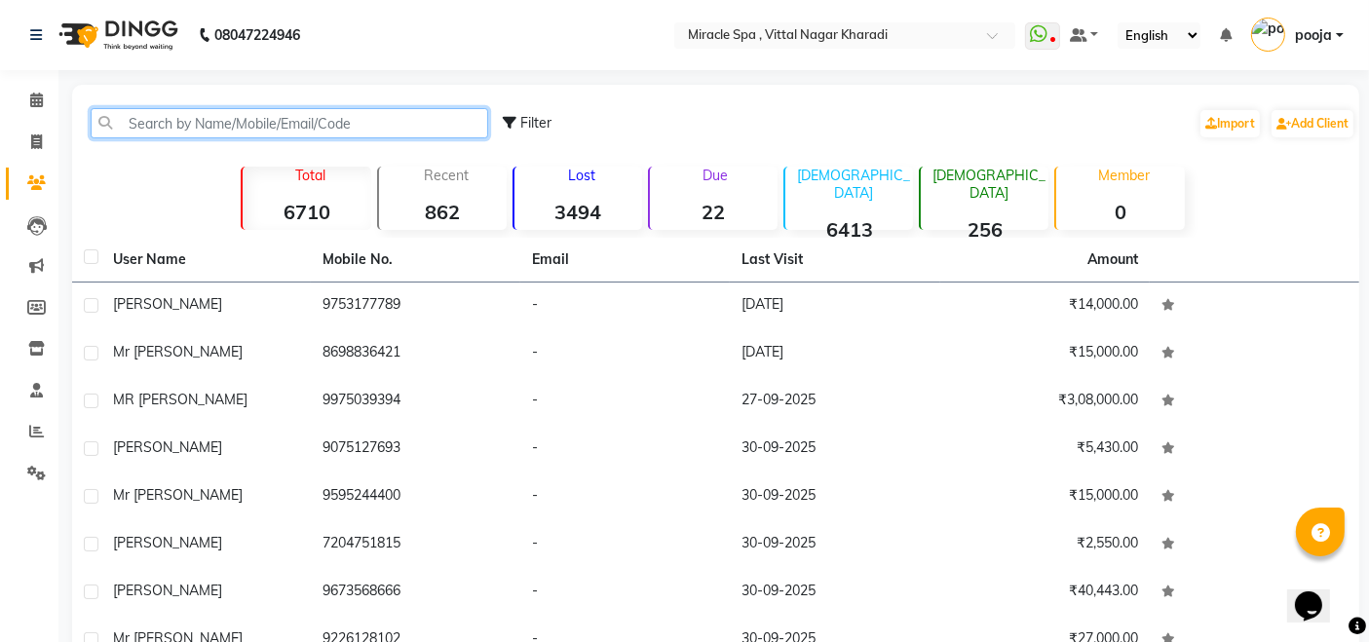
click at [144, 125] on input "text" at bounding box center [289, 123] width 397 height 30
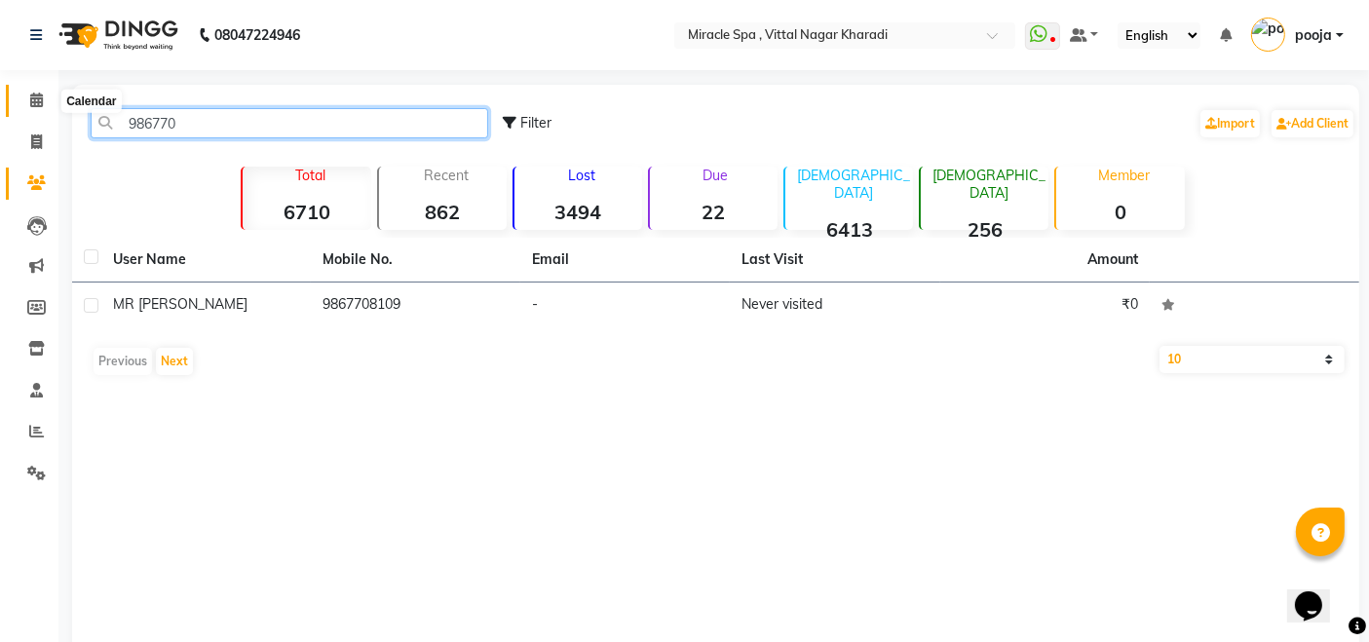
type input "986770"
click at [36, 94] on icon at bounding box center [36, 100] width 13 height 15
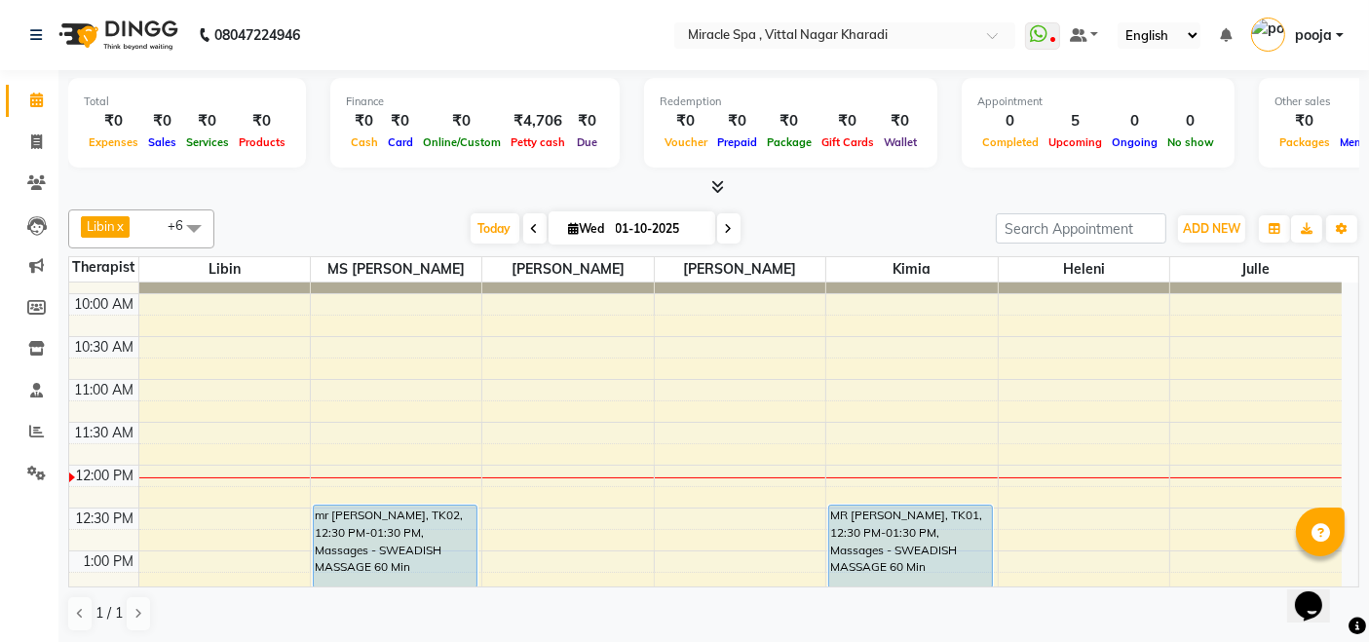
scroll to position [216, 0]
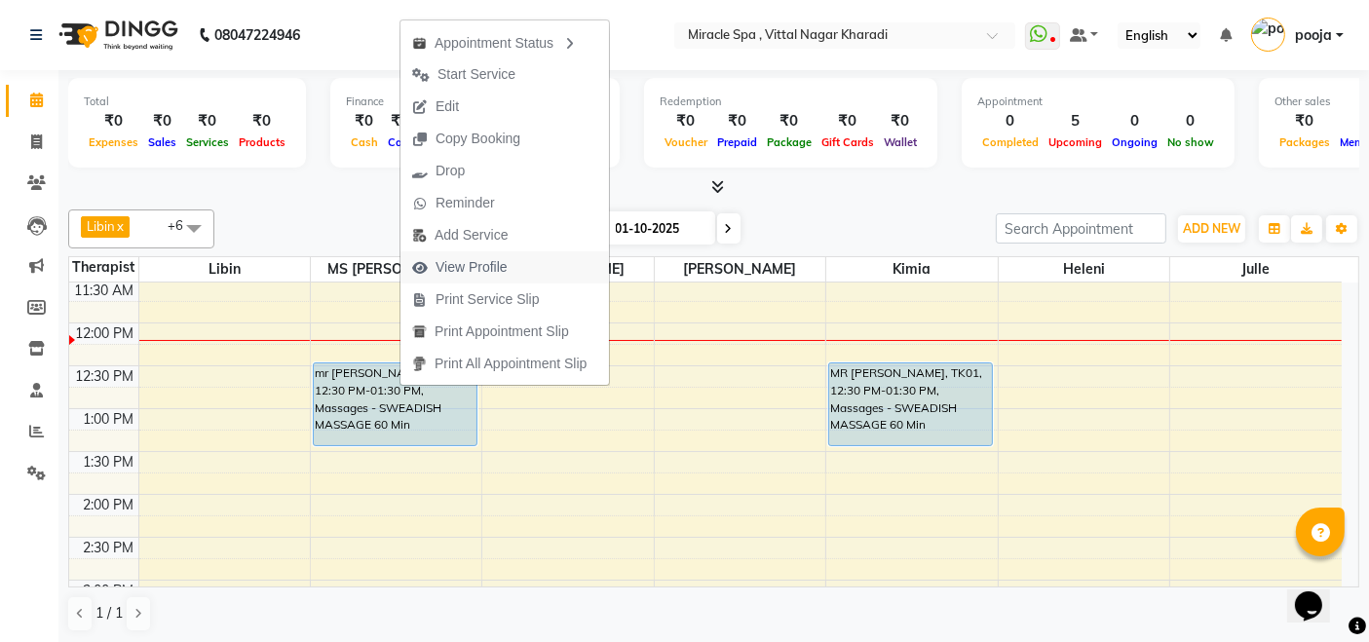
click at [489, 264] on span "View Profile" at bounding box center [471, 267] width 72 height 20
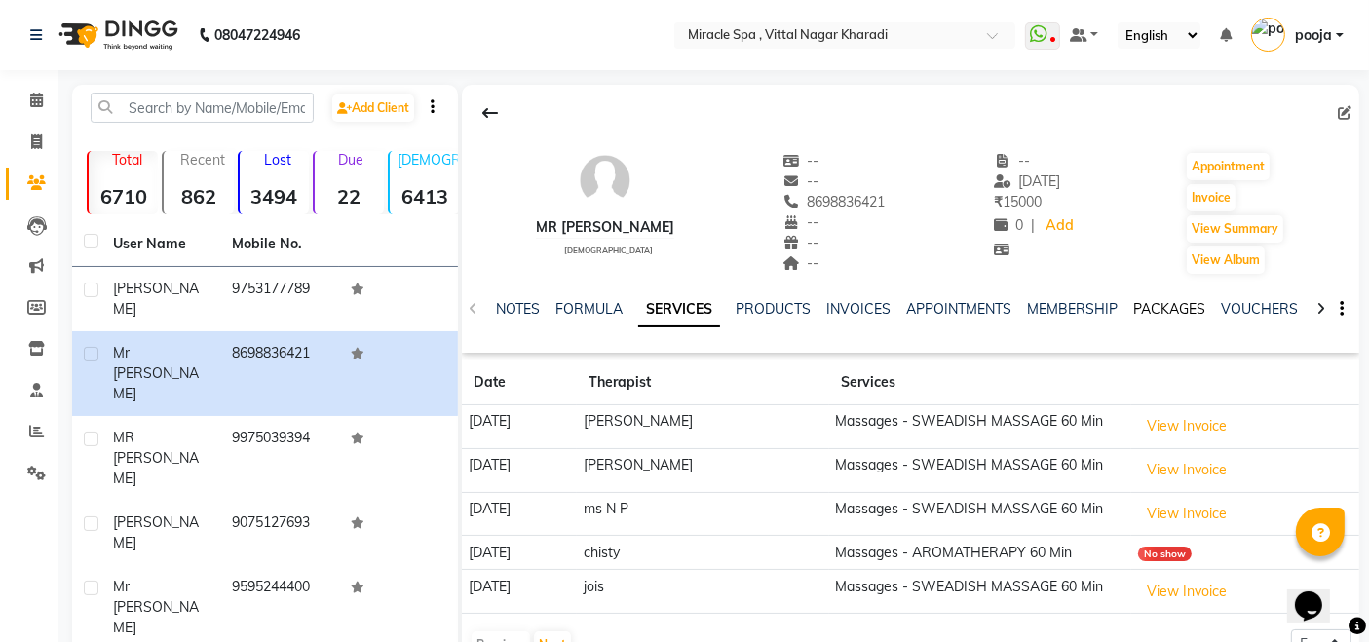
click at [1144, 316] on link "PACKAGES" at bounding box center [1169, 309] width 72 height 18
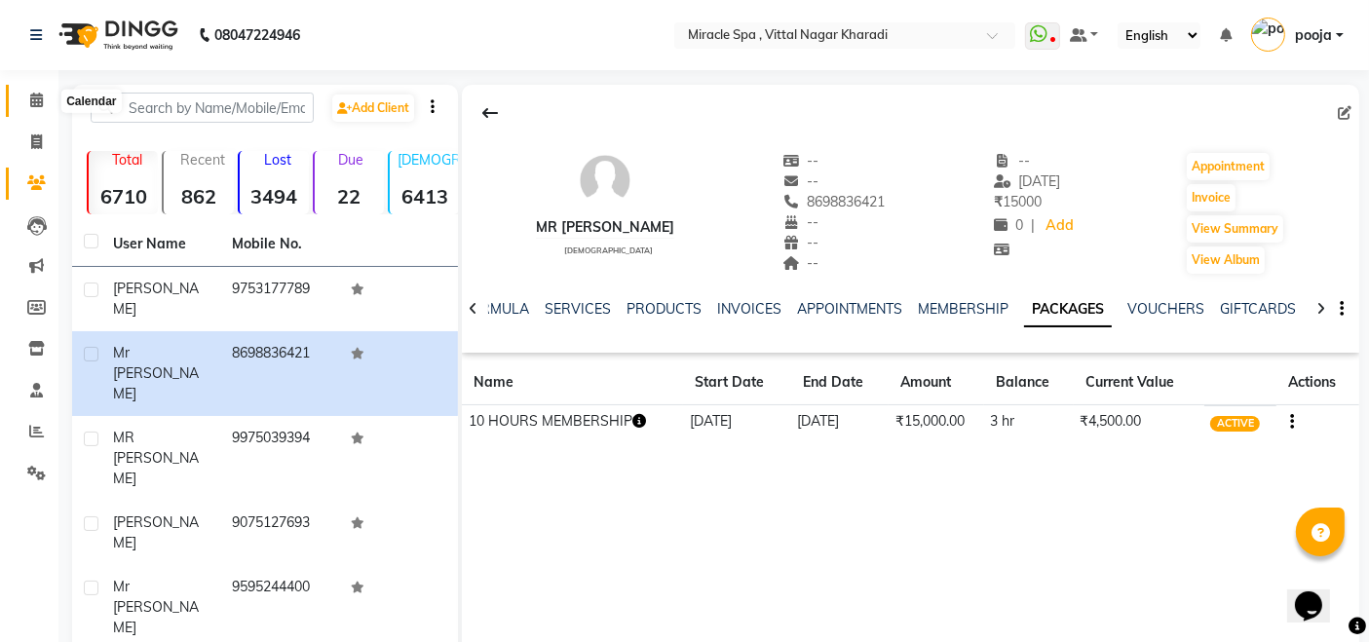
click at [33, 102] on icon at bounding box center [36, 100] width 13 height 15
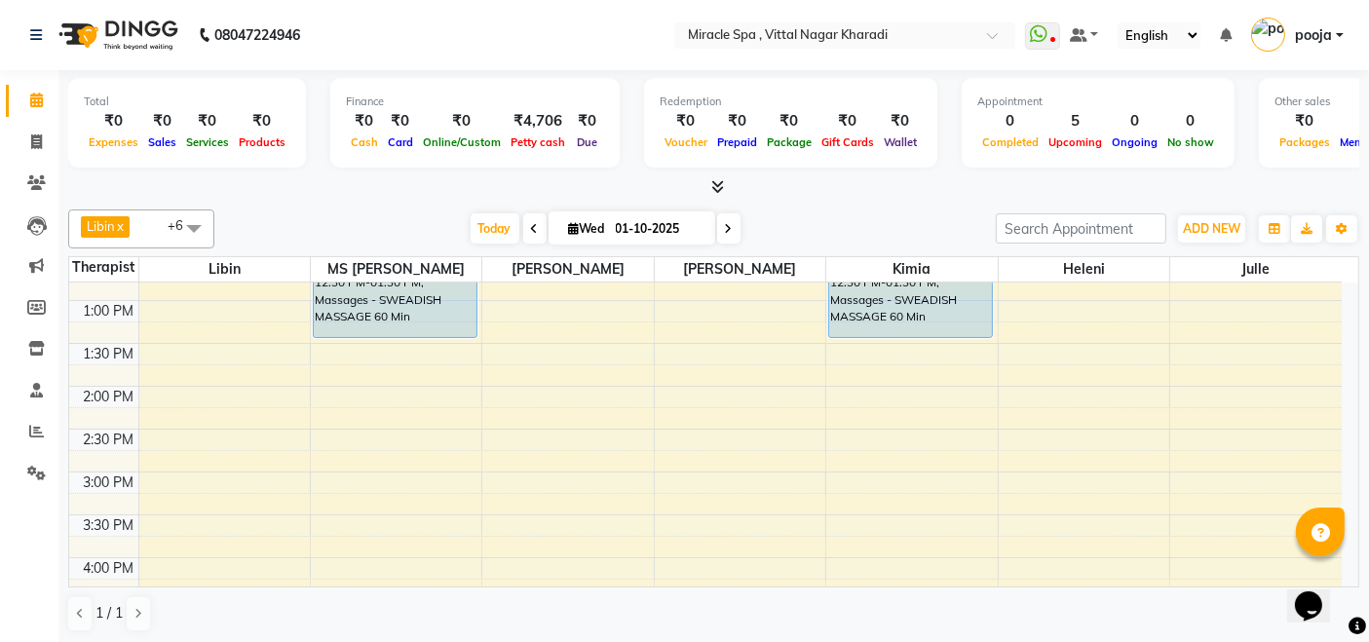
scroll to position [216, 0]
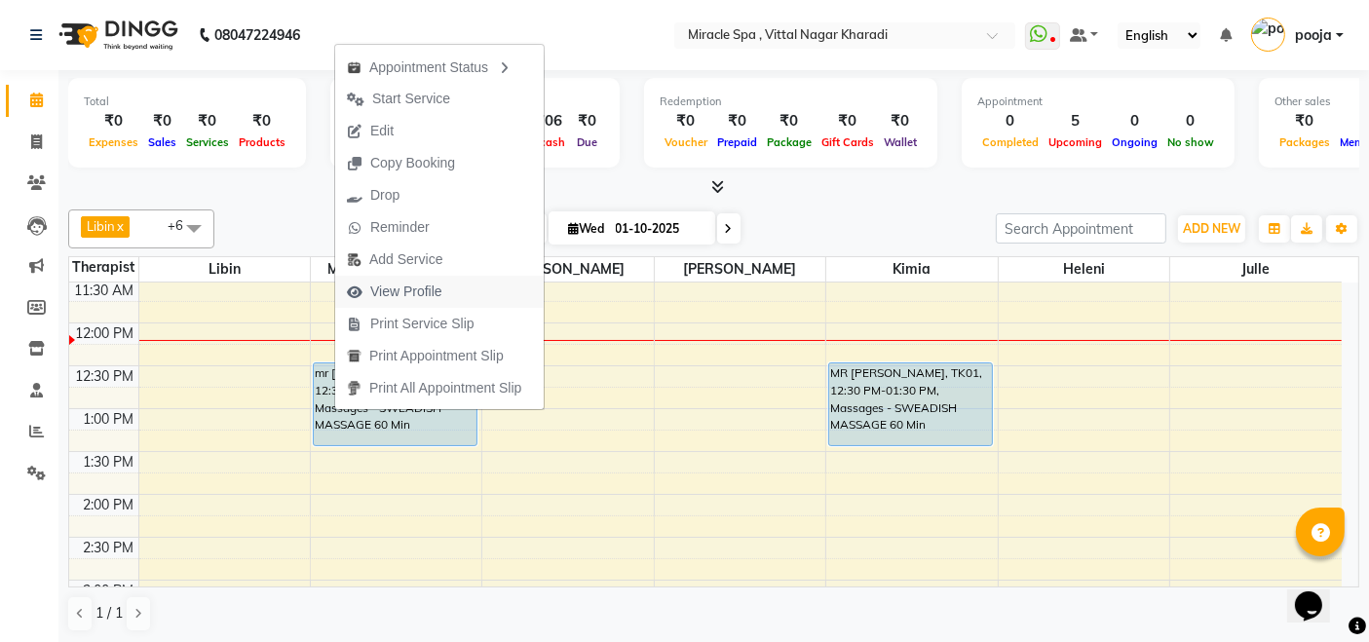
click at [448, 292] on span "View Profile" at bounding box center [394, 292] width 119 height 32
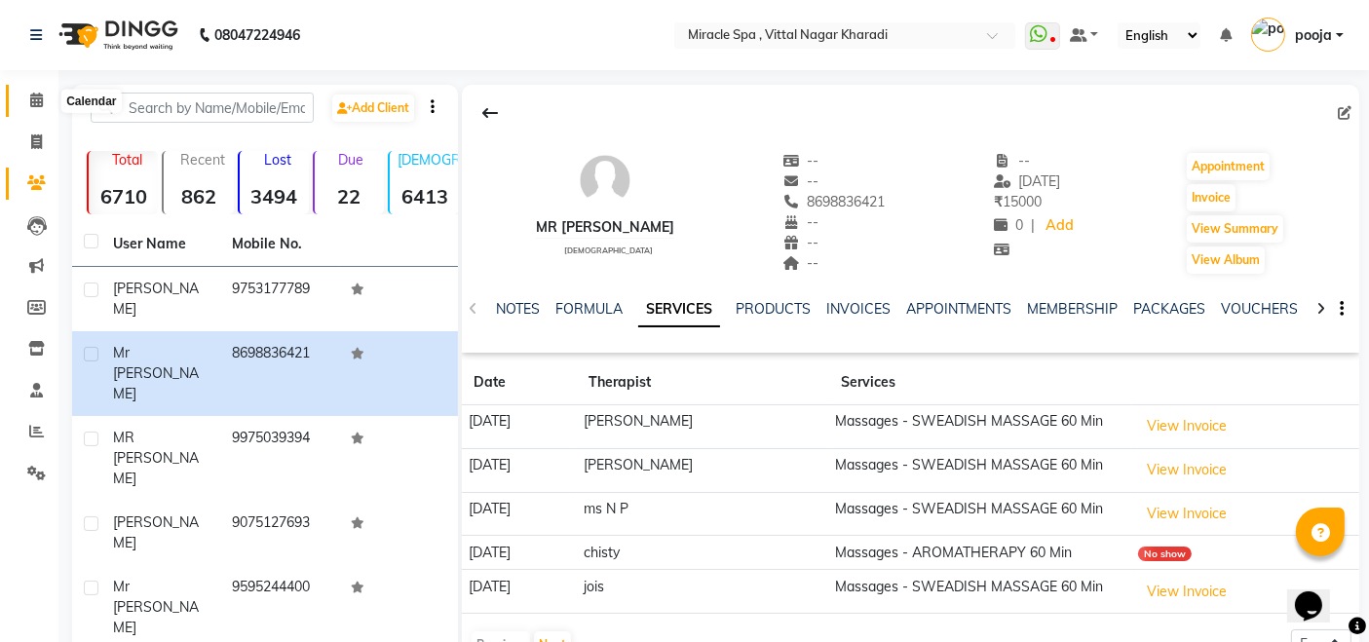
click at [27, 95] on span at bounding box center [36, 101] width 34 height 22
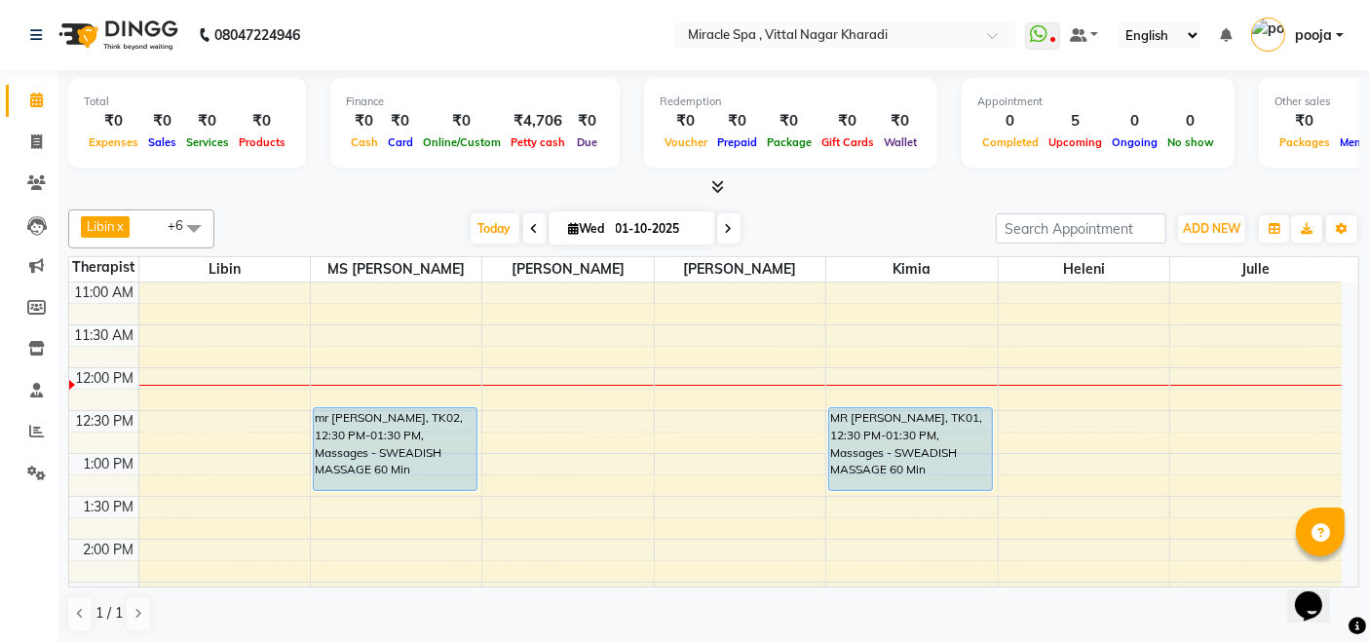
scroll to position [216, 0]
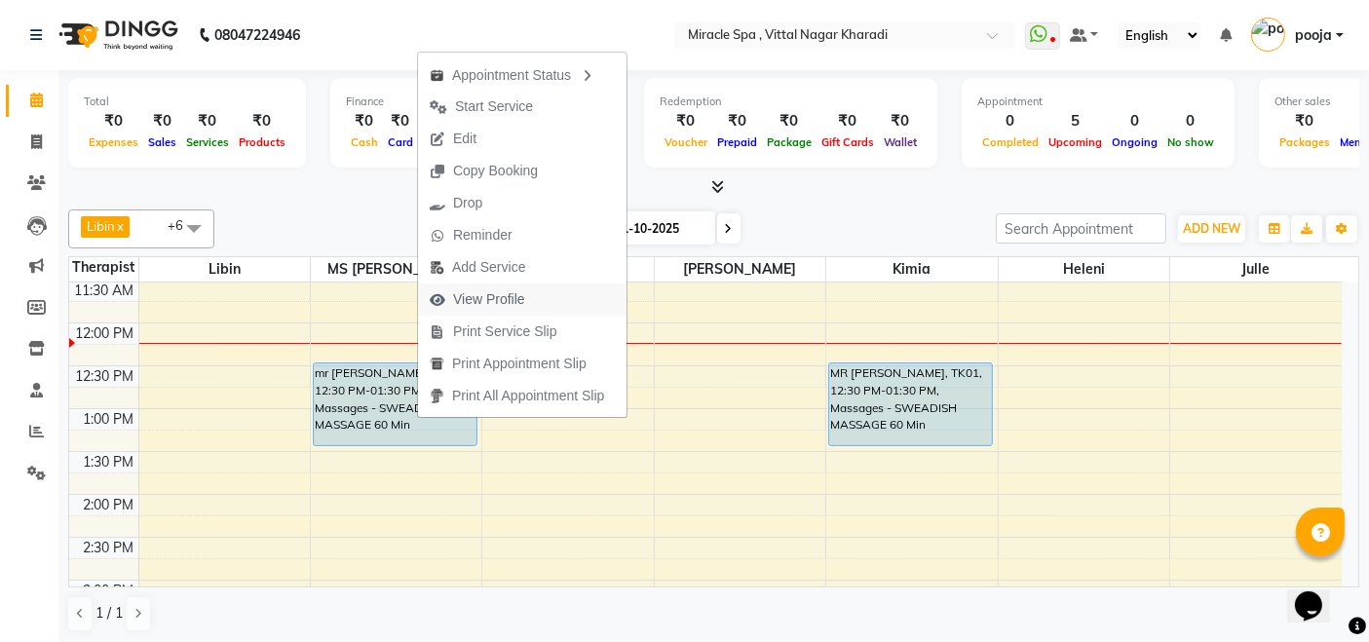
click at [537, 301] on button "View Profile" at bounding box center [522, 299] width 208 height 32
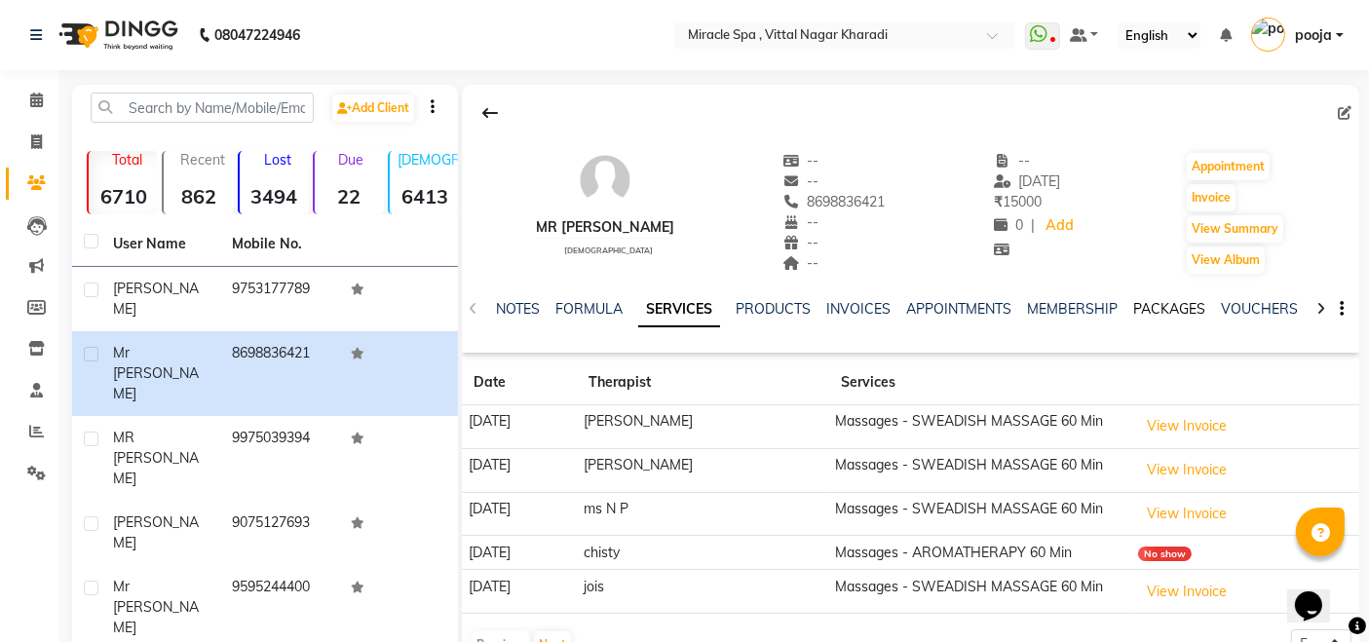
click at [1177, 315] on link "PACKAGES" at bounding box center [1169, 309] width 72 height 18
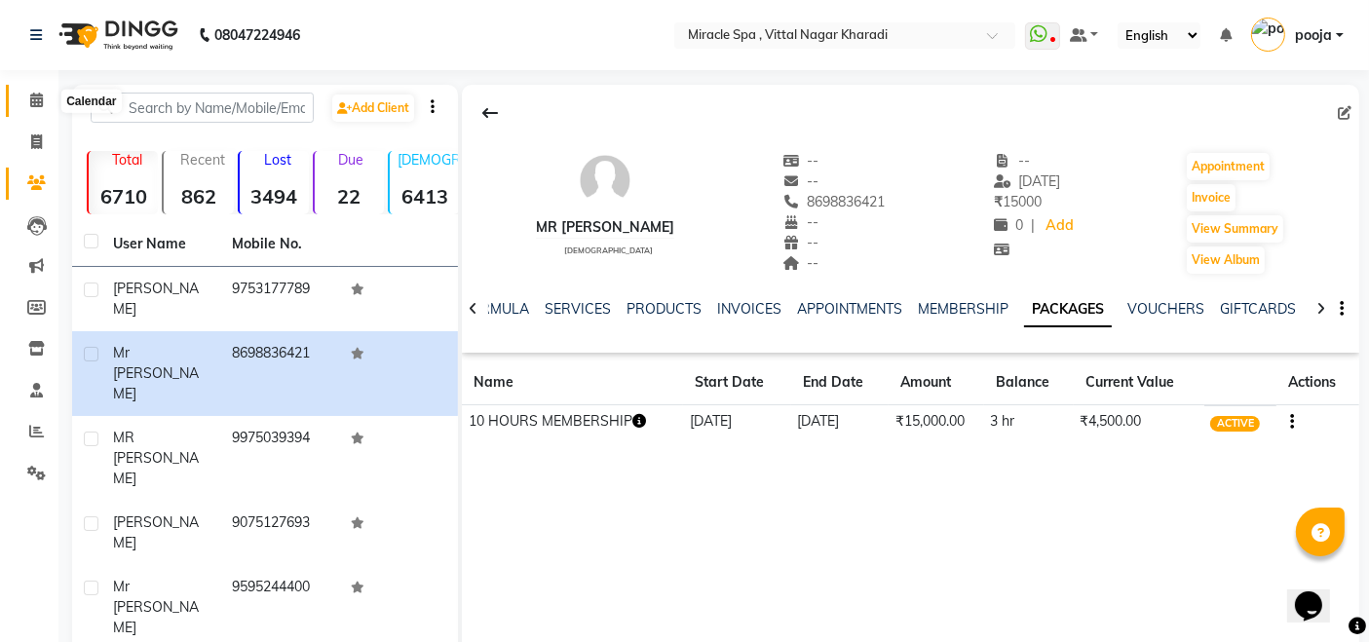
click at [28, 100] on span at bounding box center [36, 101] width 34 height 22
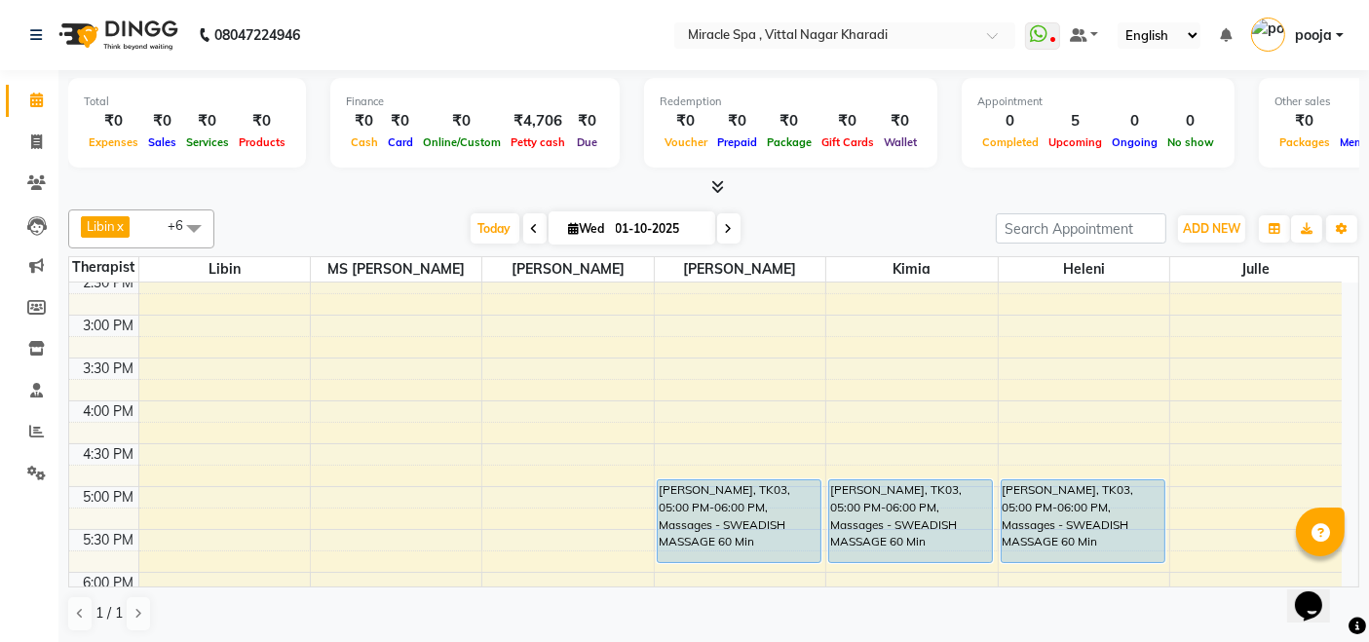
scroll to position [433, 0]
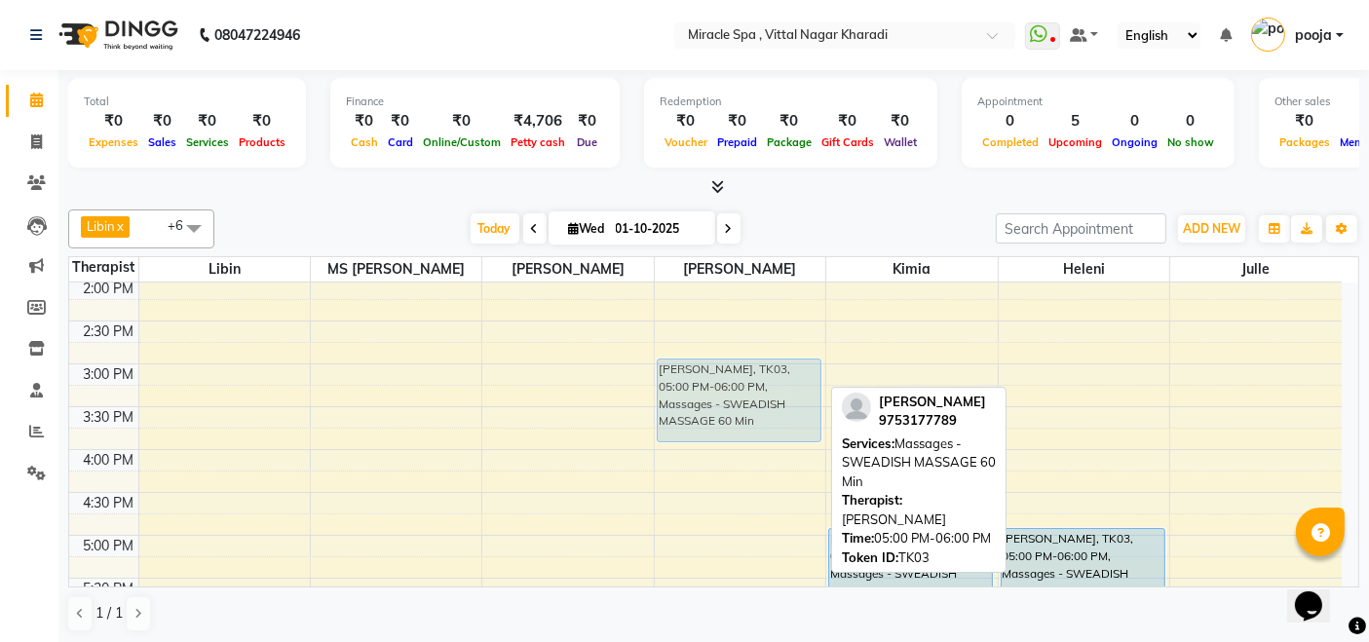
drag, startPoint x: 715, startPoint y: 547, endPoint x: 730, endPoint y: 384, distance: 163.3
click at [730, 384] on div "mr prateek, TK03, 05:00 PM-06:00 PM, Massages - SWEADISH MASSAGE 60 Min mr prat…" at bounding box center [740, 492] width 170 height 1285
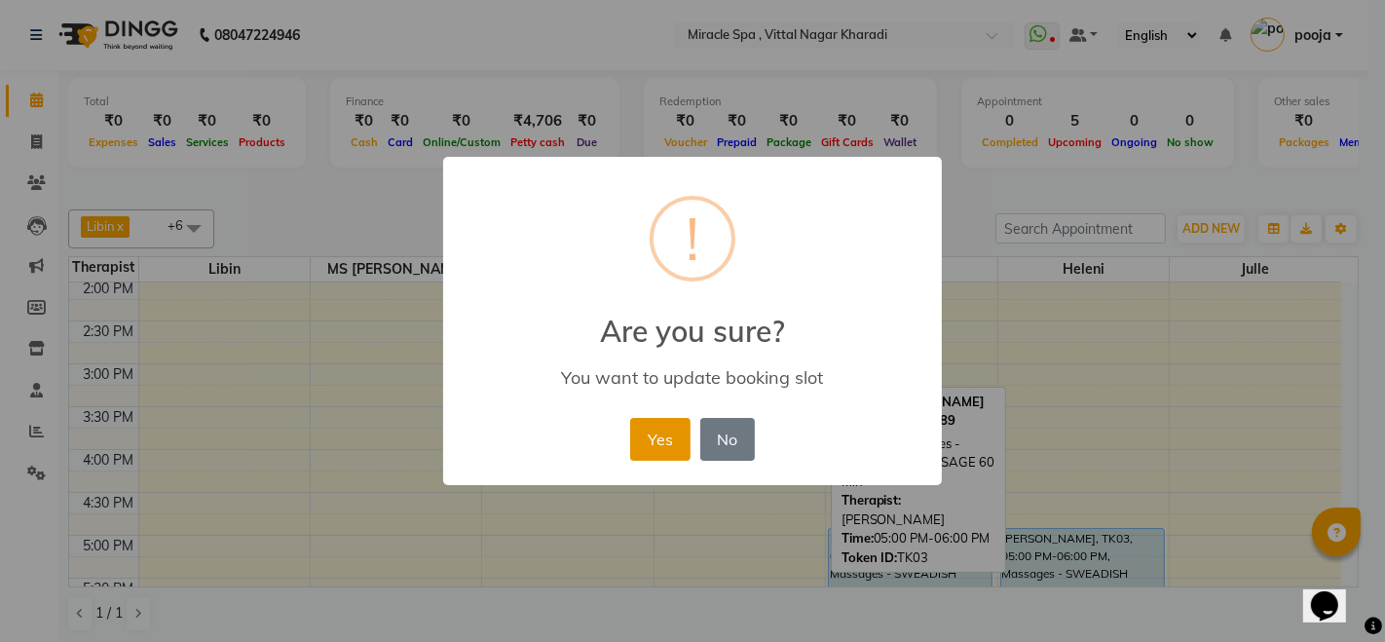
click at [666, 438] on button "Yes" at bounding box center [659, 439] width 59 height 43
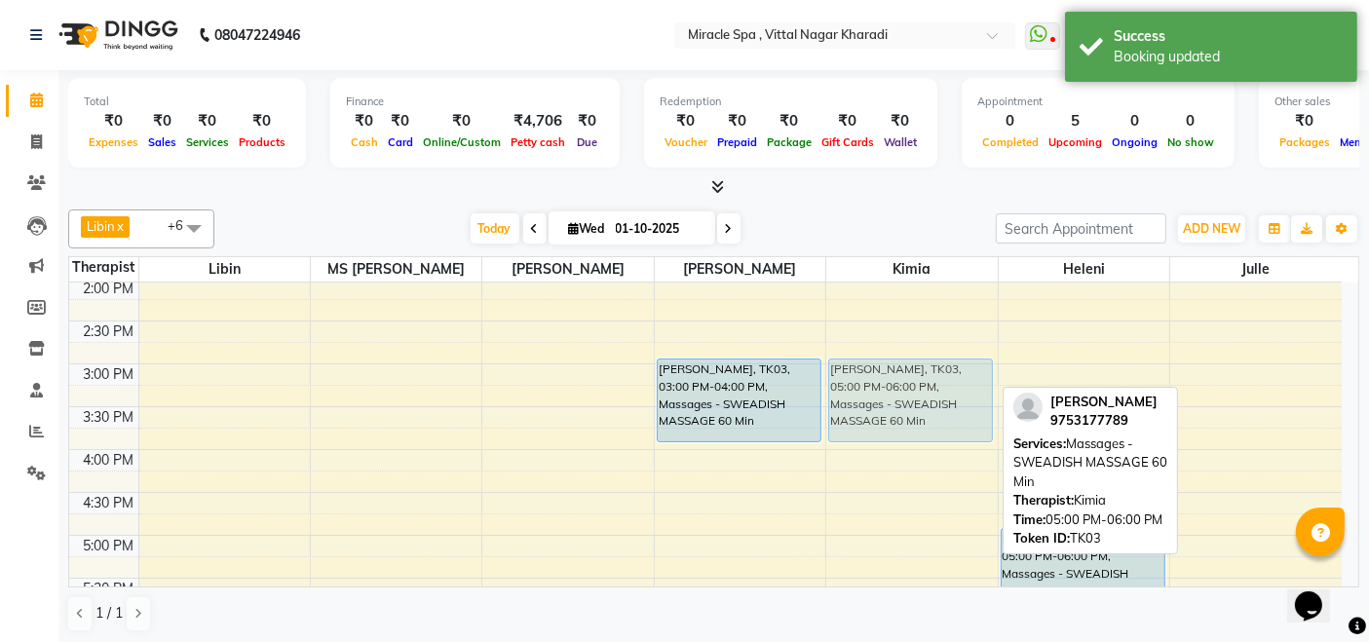
drag, startPoint x: 905, startPoint y: 558, endPoint x: 907, endPoint y: 398, distance: 159.8
click at [907, 398] on div "MR PRATIK, TK01, 12:30 PM-01:30 PM, Massages - SWEADISH MASSAGE 60 Min mr prate…" at bounding box center [911, 492] width 170 height 1285
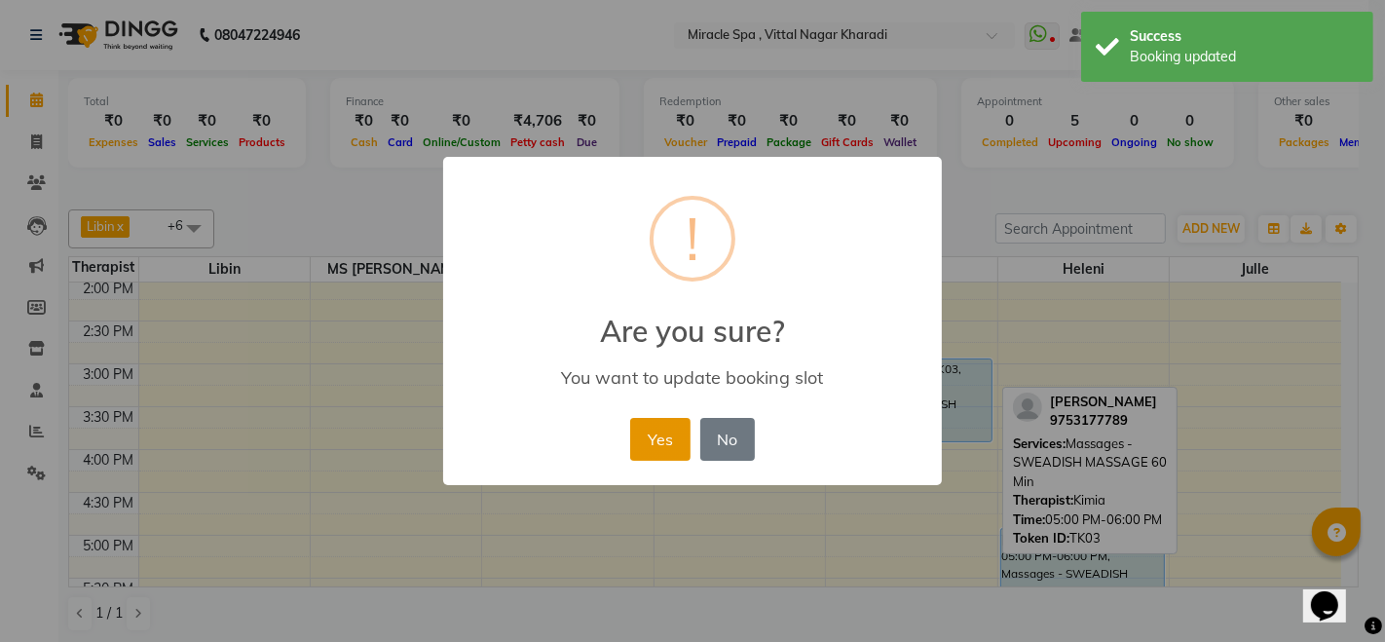
click at [673, 430] on button "Yes" at bounding box center [659, 439] width 59 height 43
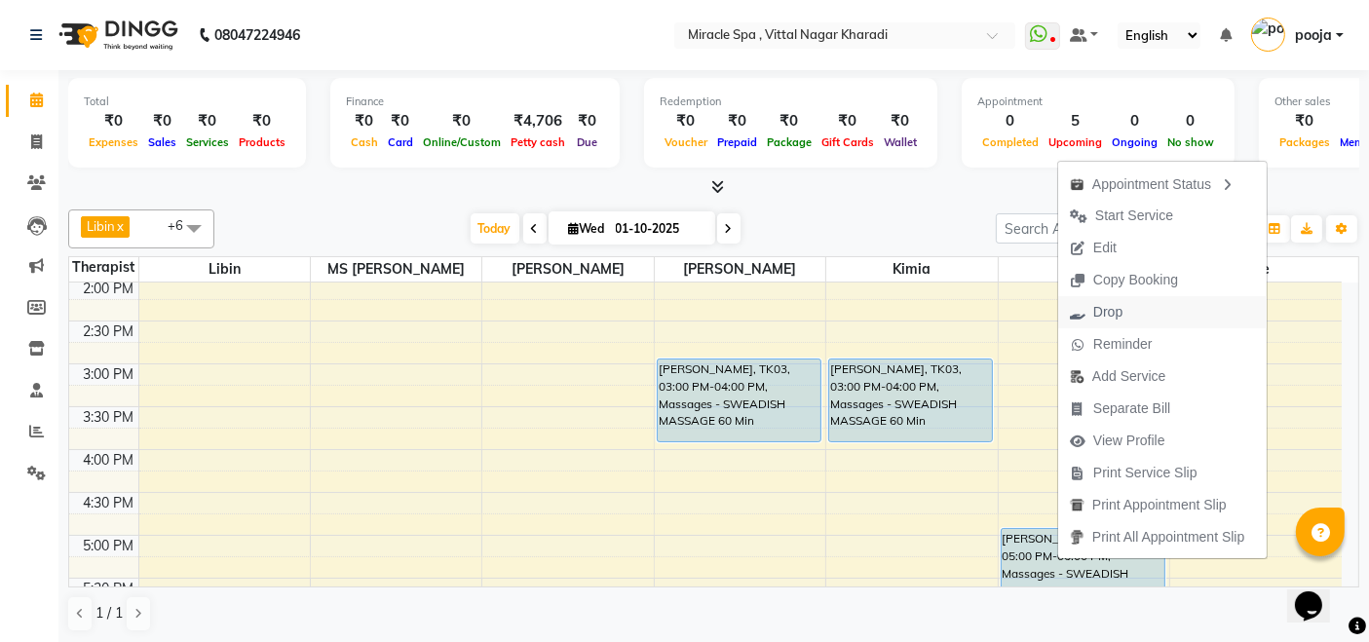
click at [1141, 307] on button "Drop" at bounding box center [1162, 312] width 208 height 32
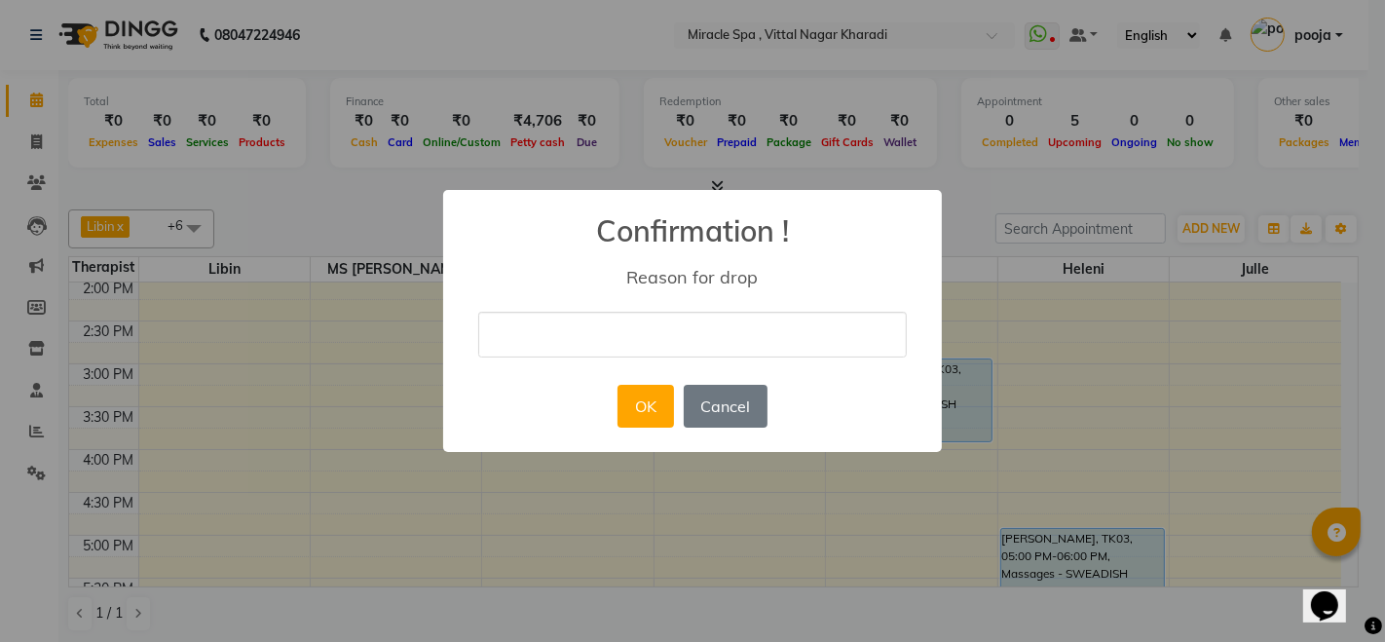
click at [618, 307] on div "× Confirmation ! Reason for drop OK No Cancel" at bounding box center [692, 321] width 499 height 262
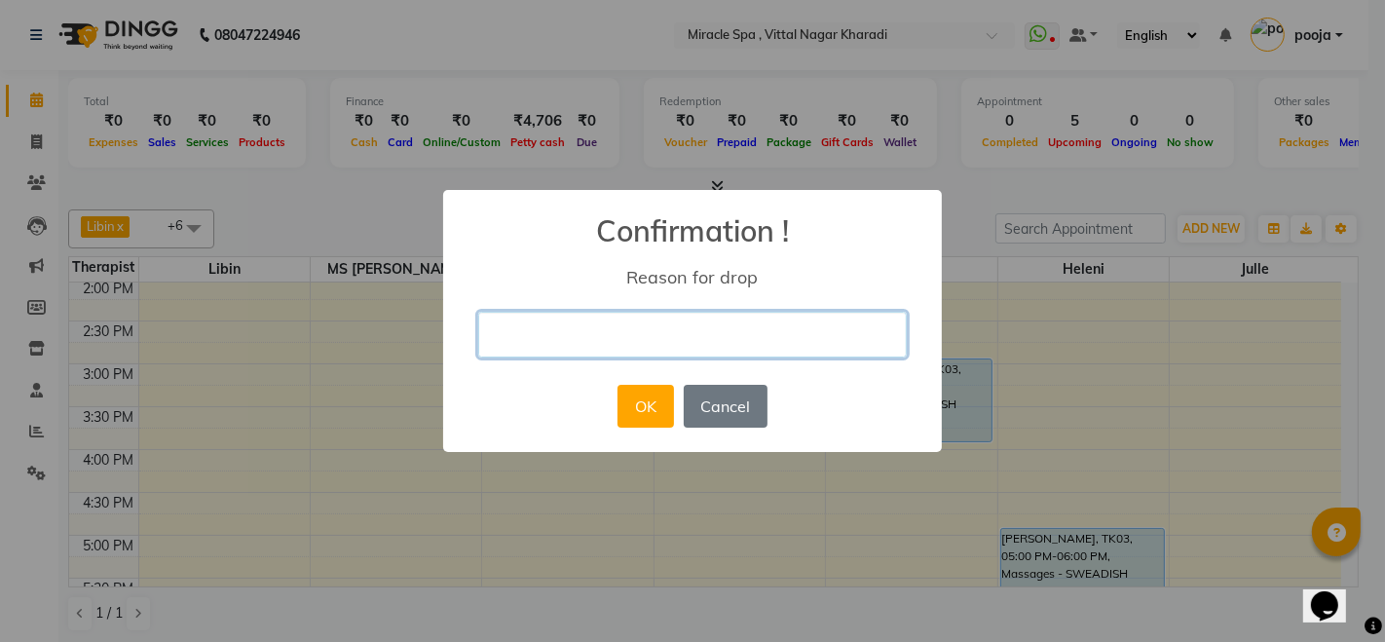
click at [627, 340] on input "text" at bounding box center [692, 335] width 429 height 46
type input "cancelled"
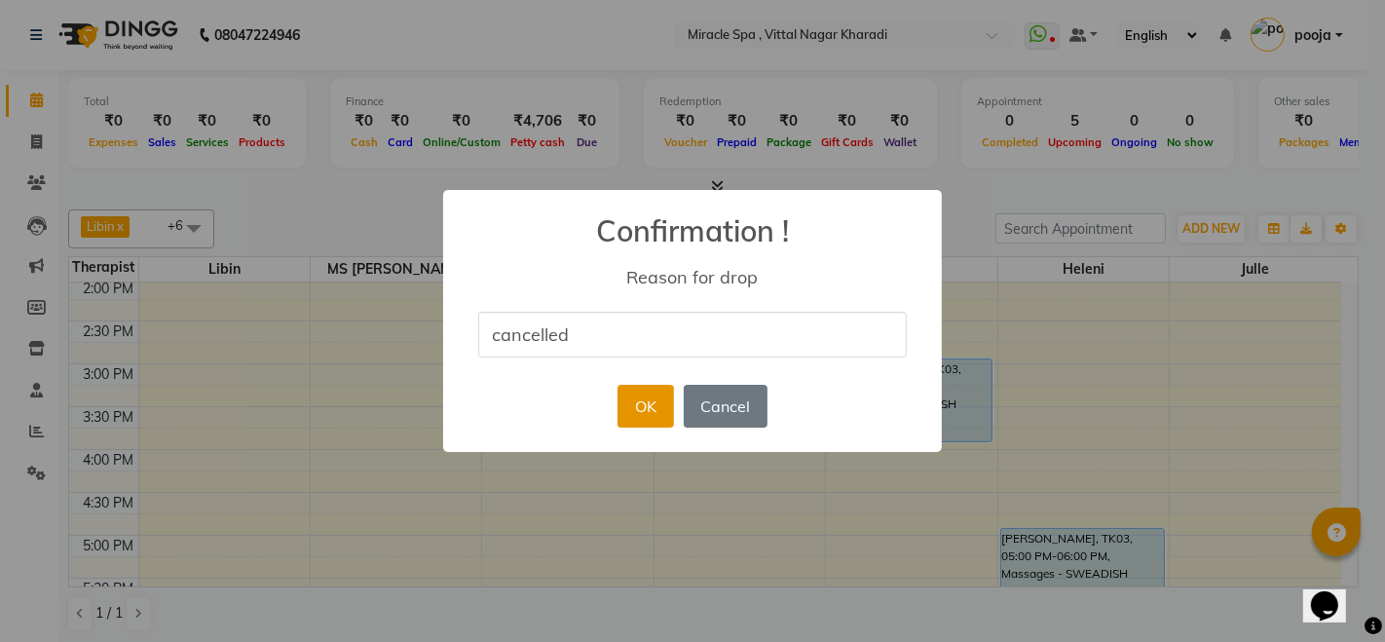
click at [643, 385] on button "OK" at bounding box center [646, 406] width 56 height 43
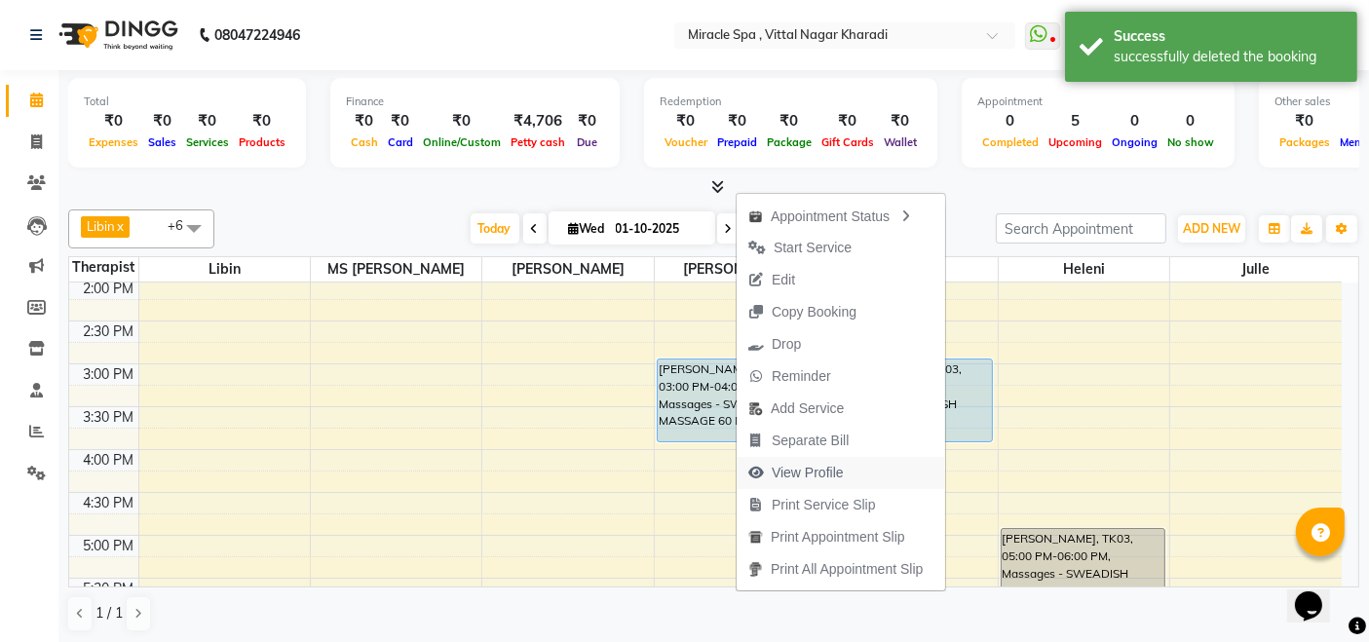
click at [804, 464] on span "View Profile" at bounding box center [808, 473] width 72 height 20
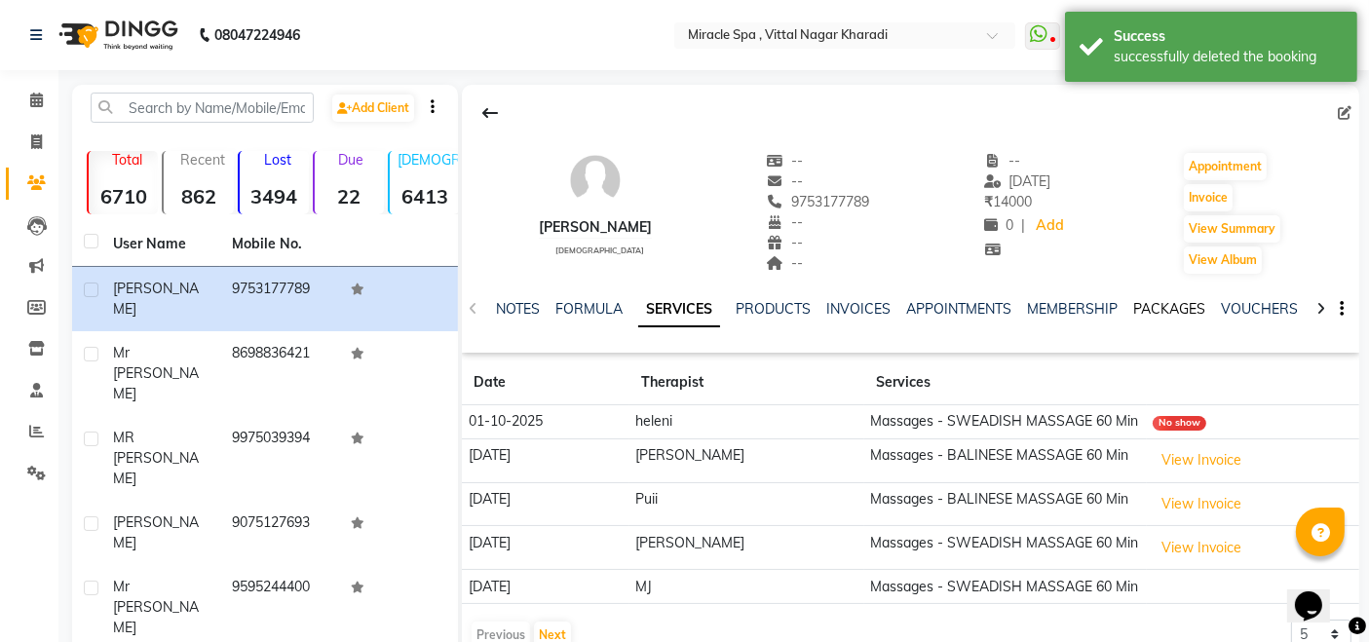
click at [1163, 316] on link "PACKAGES" at bounding box center [1169, 309] width 72 height 18
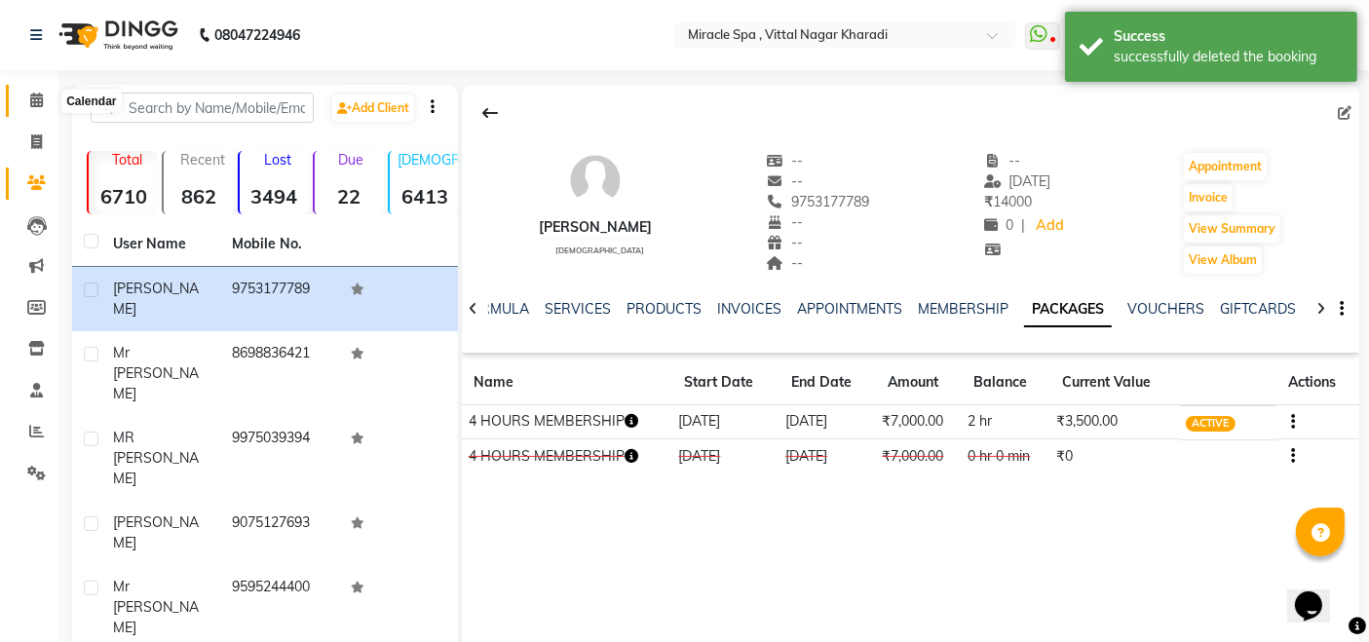
click at [38, 93] on icon at bounding box center [36, 100] width 13 height 15
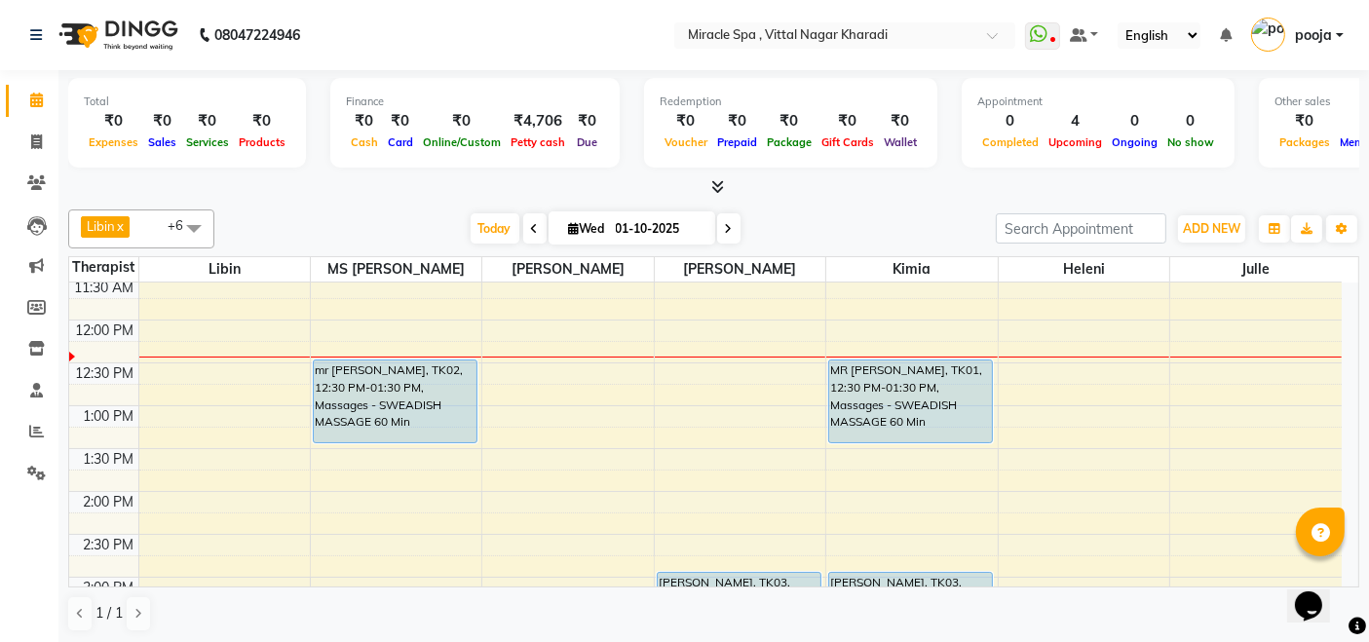
scroll to position [216, 0]
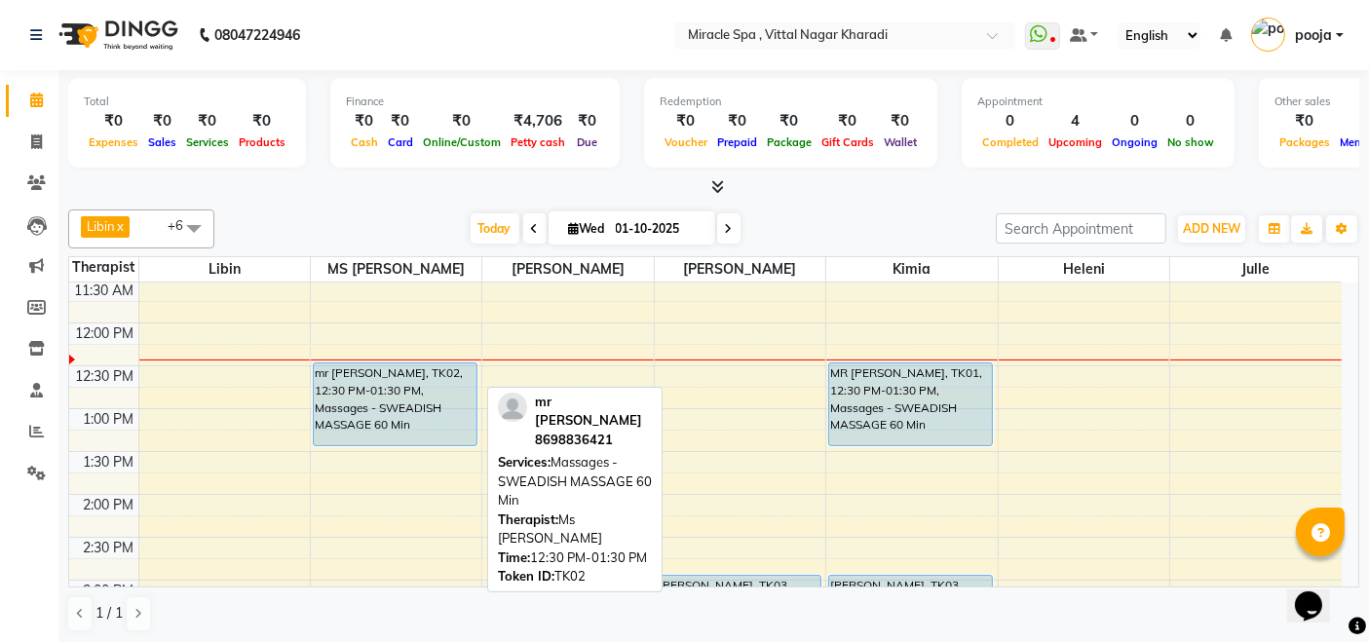
click at [360, 391] on div "mr [PERSON_NAME], TK02, 12:30 PM-01:30 PM, Massages - SWEADISH MASSAGE 60 Min" at bounding box center [395, 404] width 163 height 82
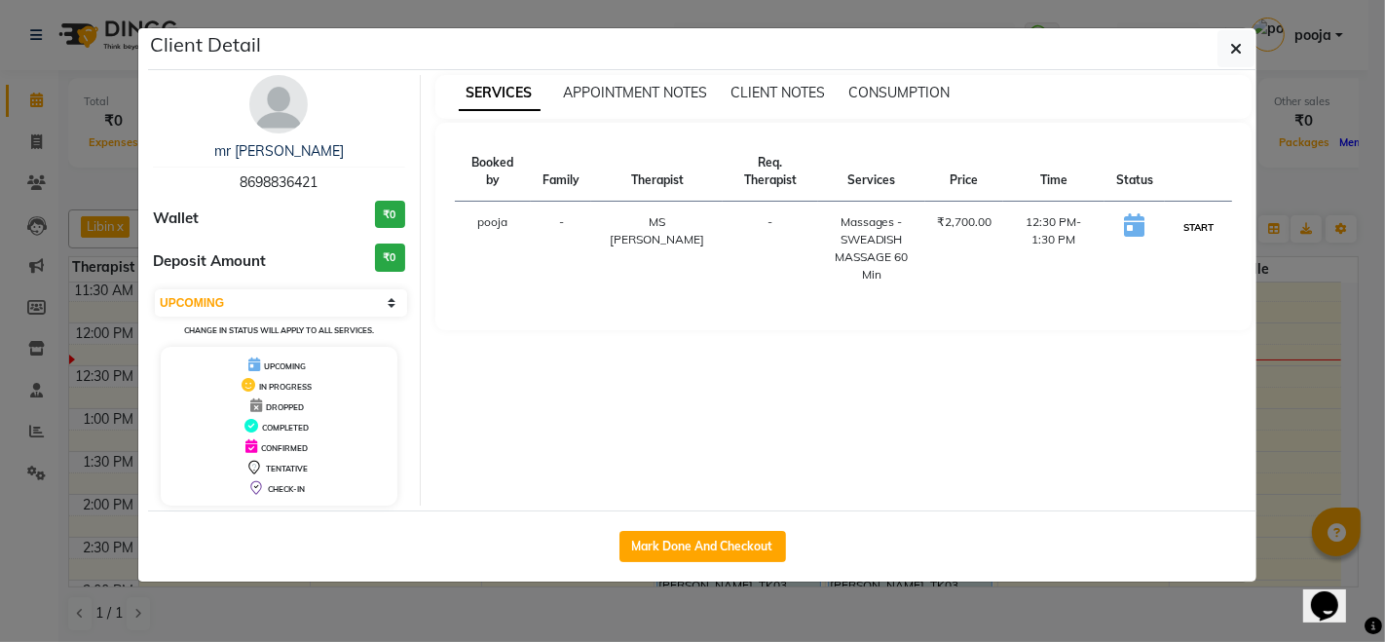
click at [1205, 215] on button "START" at bounding box center [1199, 227] width 40 height 24
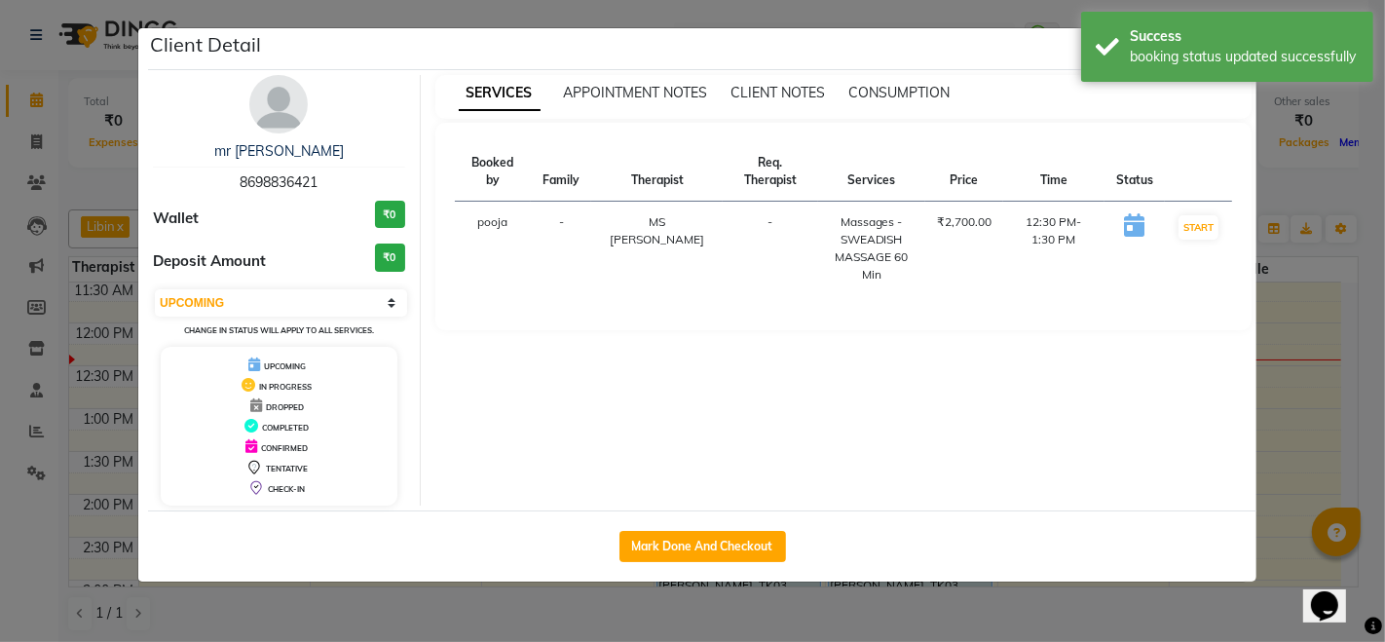
select select "1"
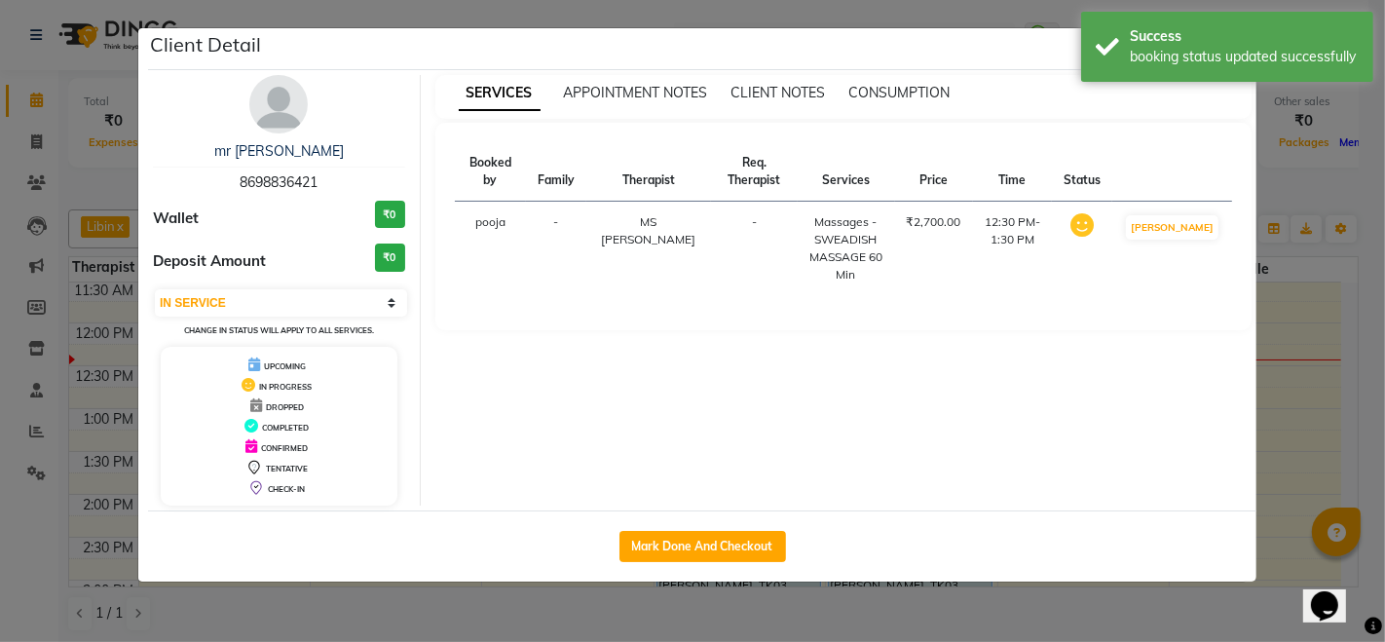
click at [955, 616] on ngb-modal-window "Client Detail mr sumit 8698836421 Wallet ₹0 Deposit Amount ₹0 Select IN SERVICE…" at bounding box center [692, 321] width 1385 height 642
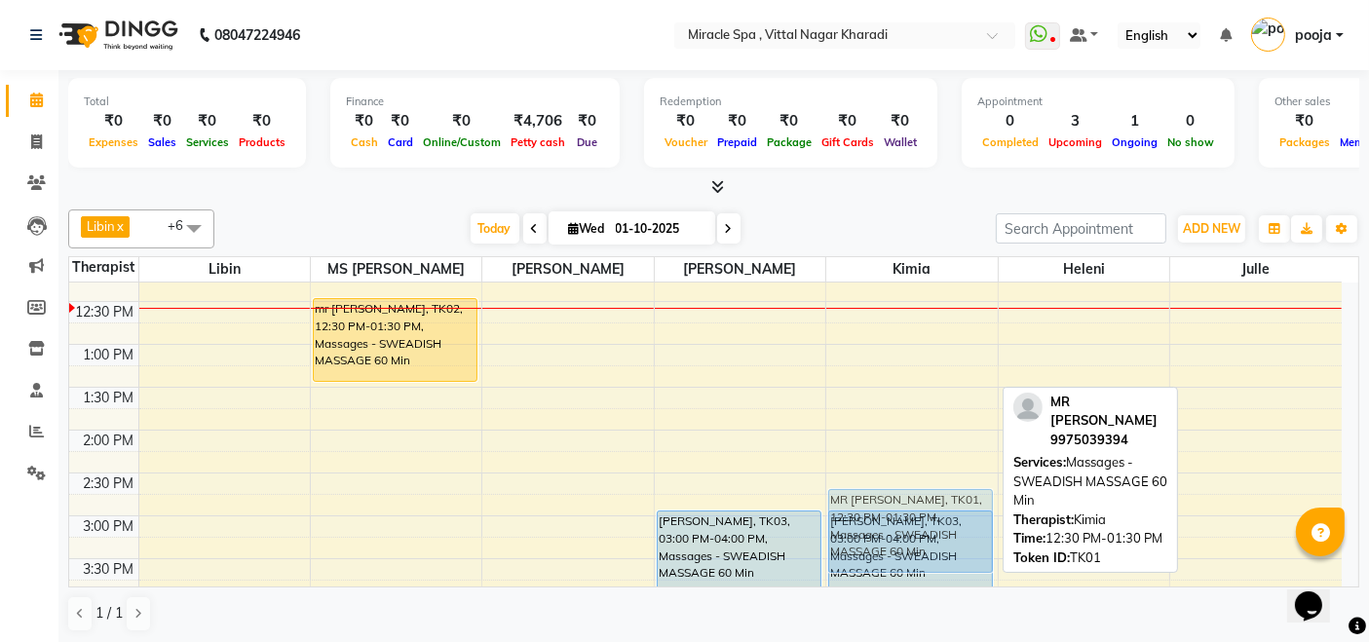
scroll to position [282, 0]
drag, startPoint x: 923, startPoint y: 407, endPoint x: 935, endPoint y: 513, distance: 106.9
click at [935, 513] on div "MR PRATIK, TK01, 12:30 PM-01:30 PM, Massages - SWEADISH MASSAGE 60 Min mr prate…" at bounding box center [911, 643] width 170 height 1285
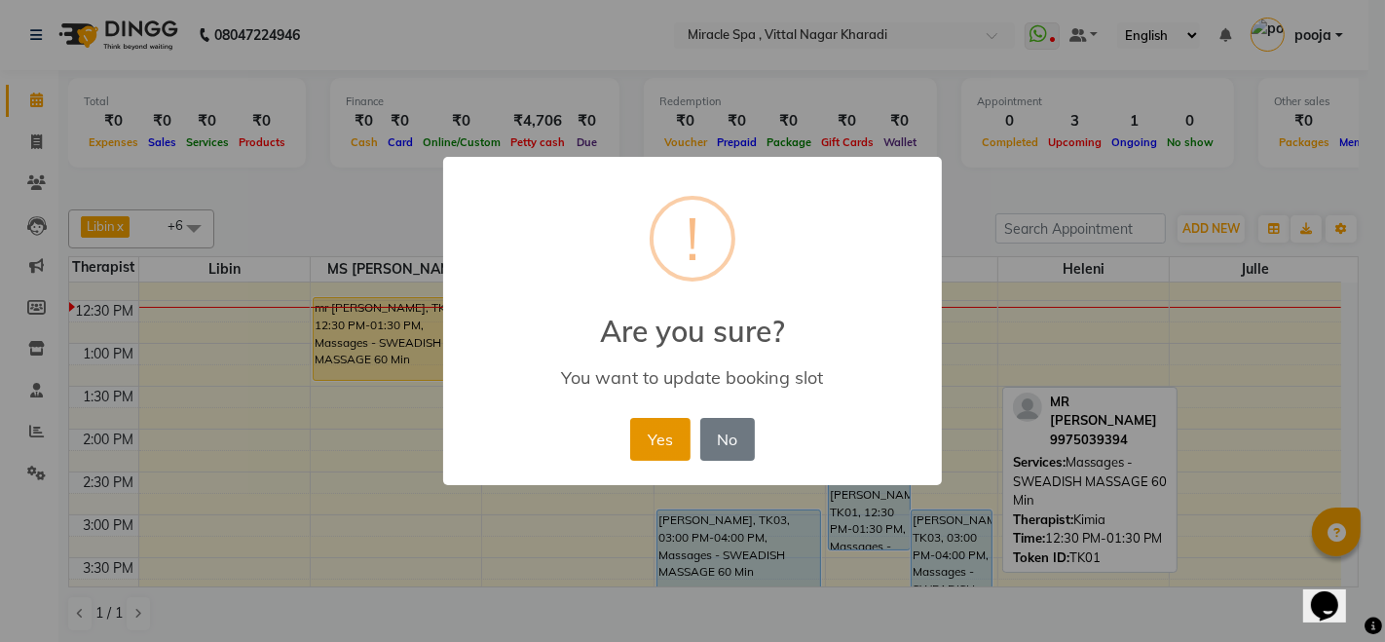
click at [659, 438] on button "Yes" at bounding box center [659, 439] width 59 height 43
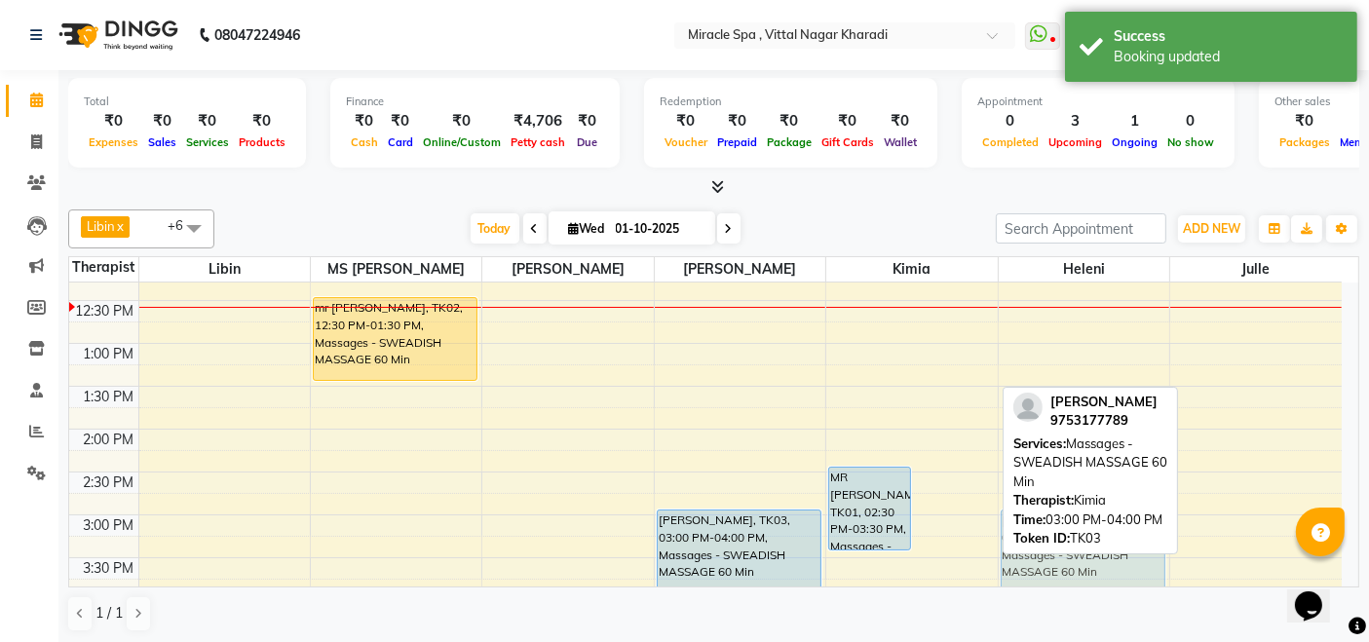
drag, startPoint x: 935, startPoint y: 550, endPoint x: 990, endPoint y: 549, distance: 54.6
click at [990, 549] on div "9:00 AM 9:30 AM 10:00 AM 10:30 AM 11:00 AM 11:30 AM 12:00 PM 12:30 PM 1:00 PM 1…" at bounding box center [705, 643] width 1272 height 1285
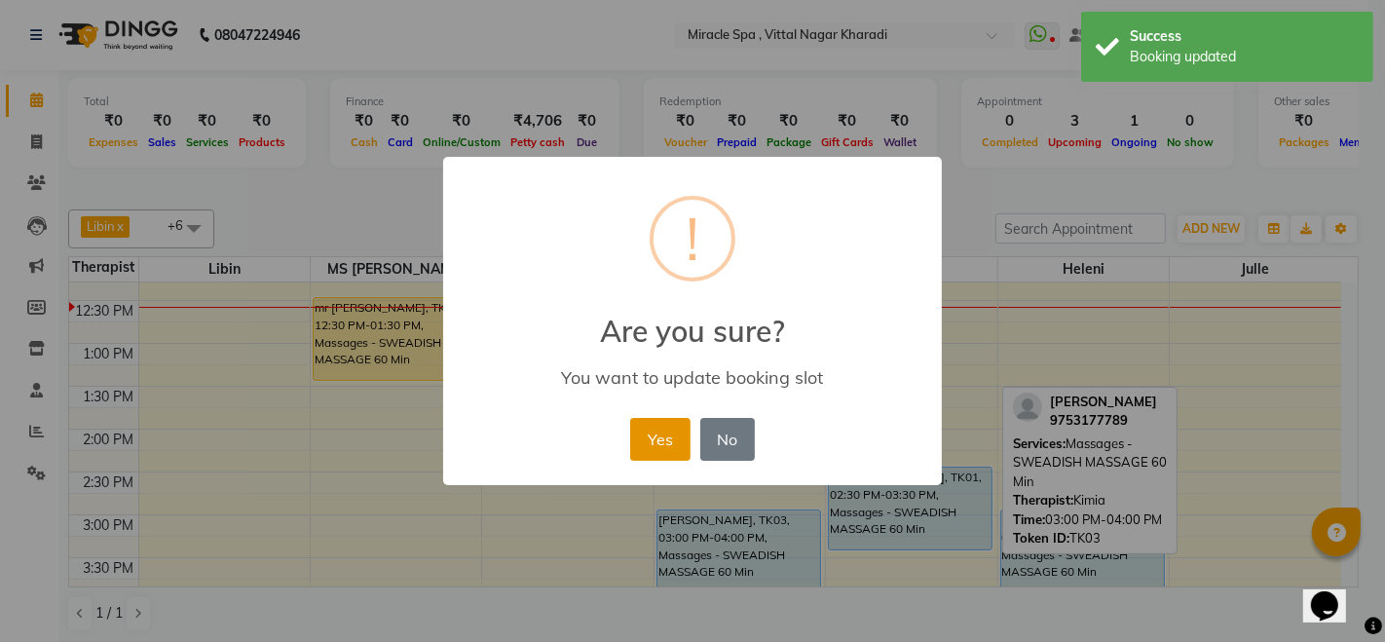
click at [671, 440] on button "Yes" at bounding box center [659, 439] width 59 height 43
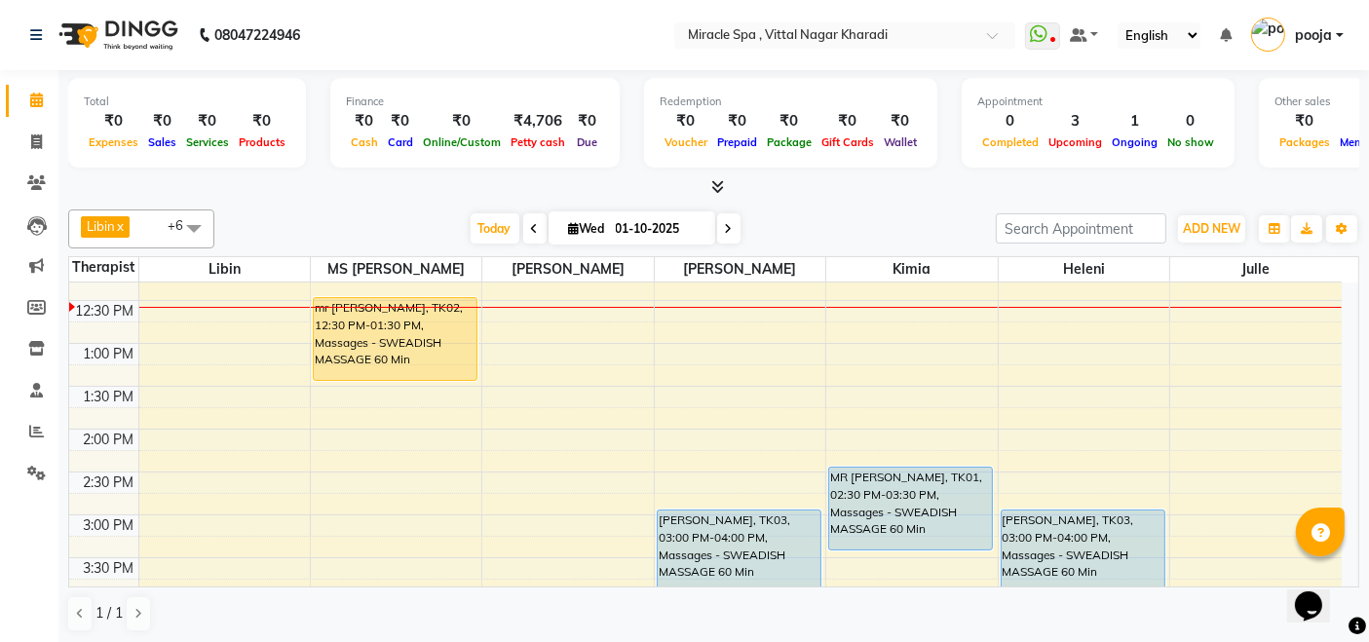
drag, startPoint x: 365, startPoint y: 414, endPoint x: 331, endPoint y: 434, distance: 39.3
drag, startPoint x: 331, startPoint y: 434, endPoint x: 912, endPoint y: 187, distance: 630.7
click at [912, 187] on div at bounding box center [713, 187] width 1291 height 20
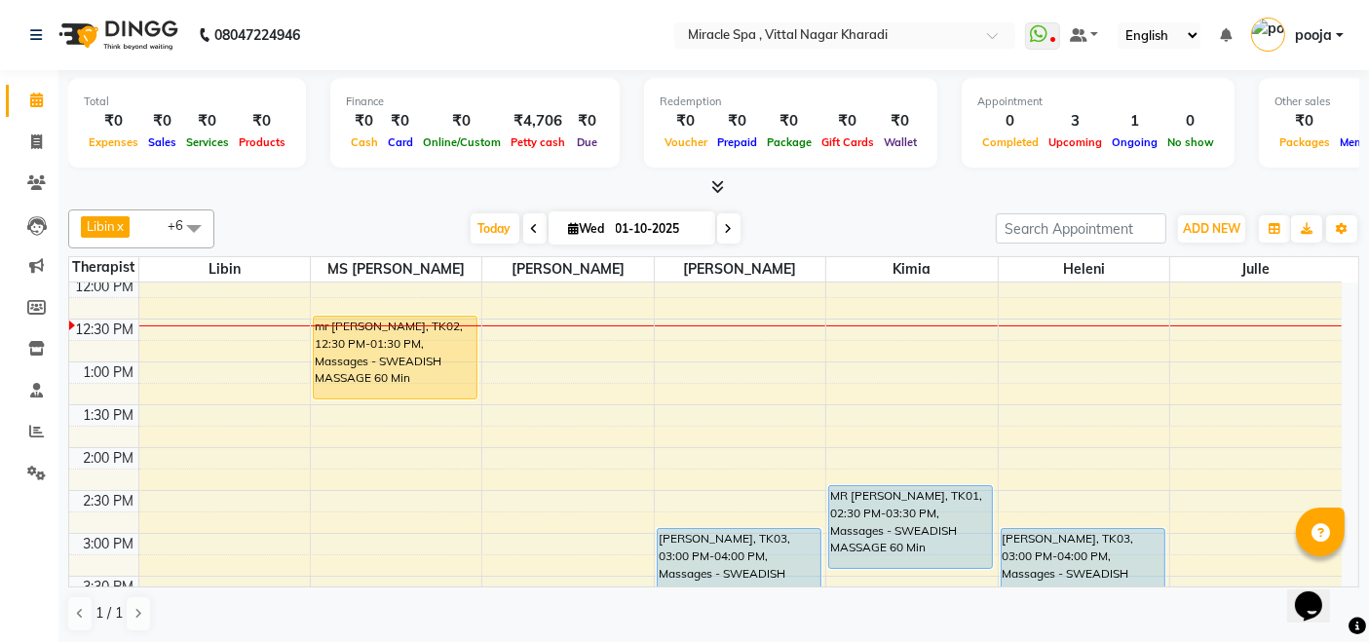
scroll to position [216, 0]
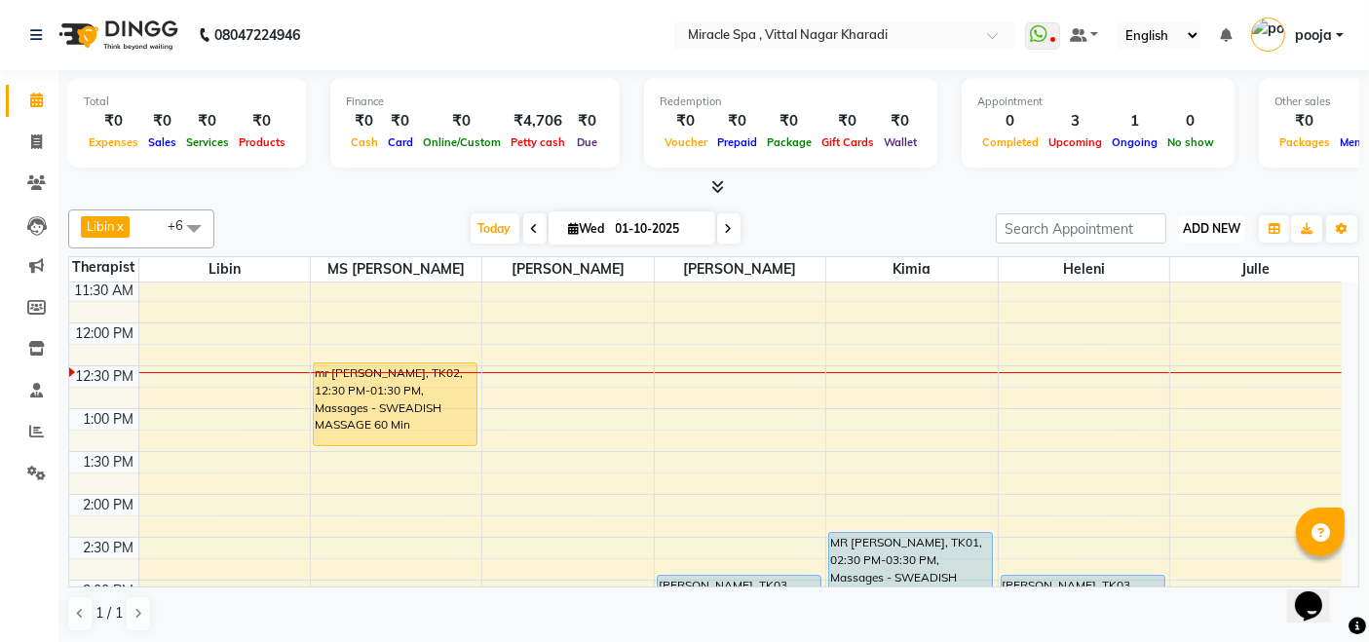
click at [1205, 230] on span "ADD NEW" at bounding box center [1211, 228] width 57 height 15
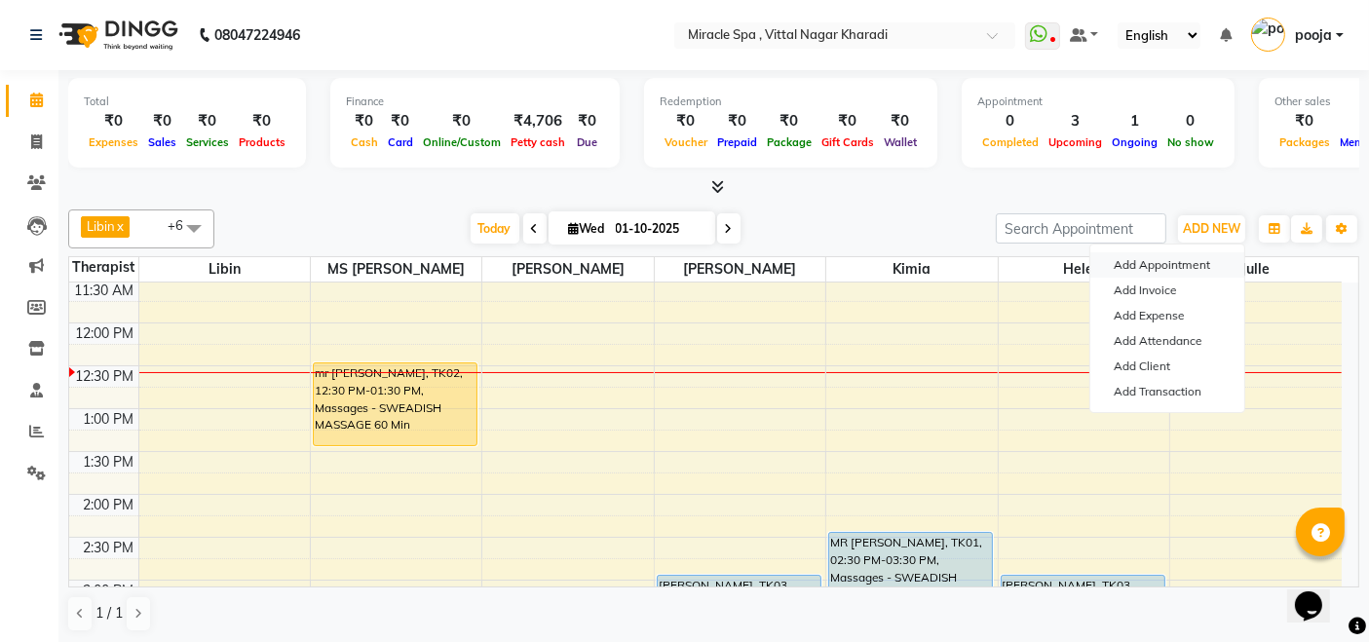
click at [1168, 256] on button "Add Appointment" at bounding box center [1167, 264] width 154 height 25
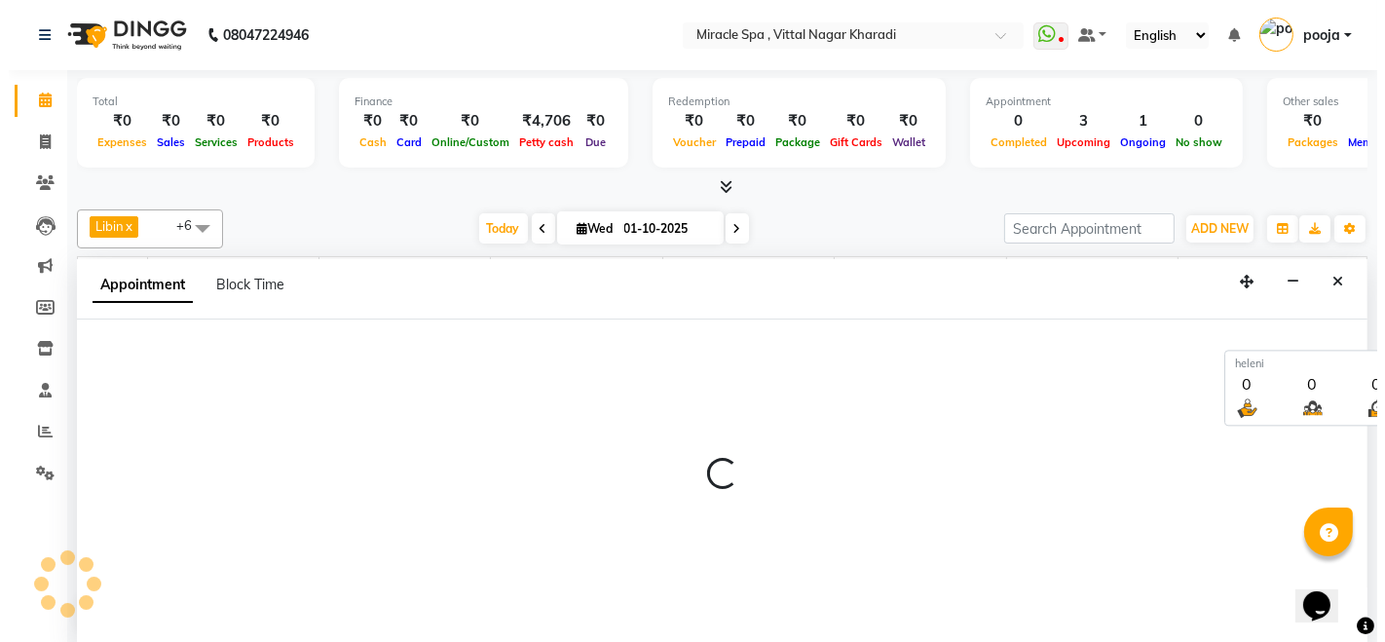
scroll to position [0, 0]
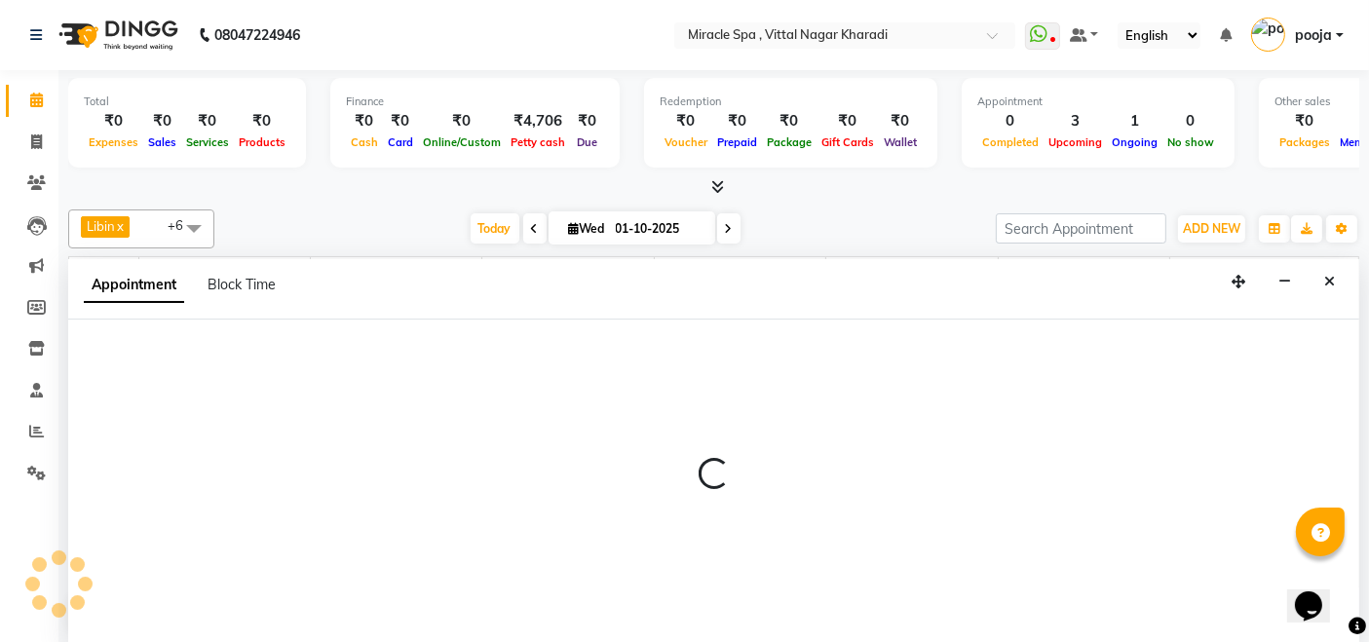
select select "tentative"
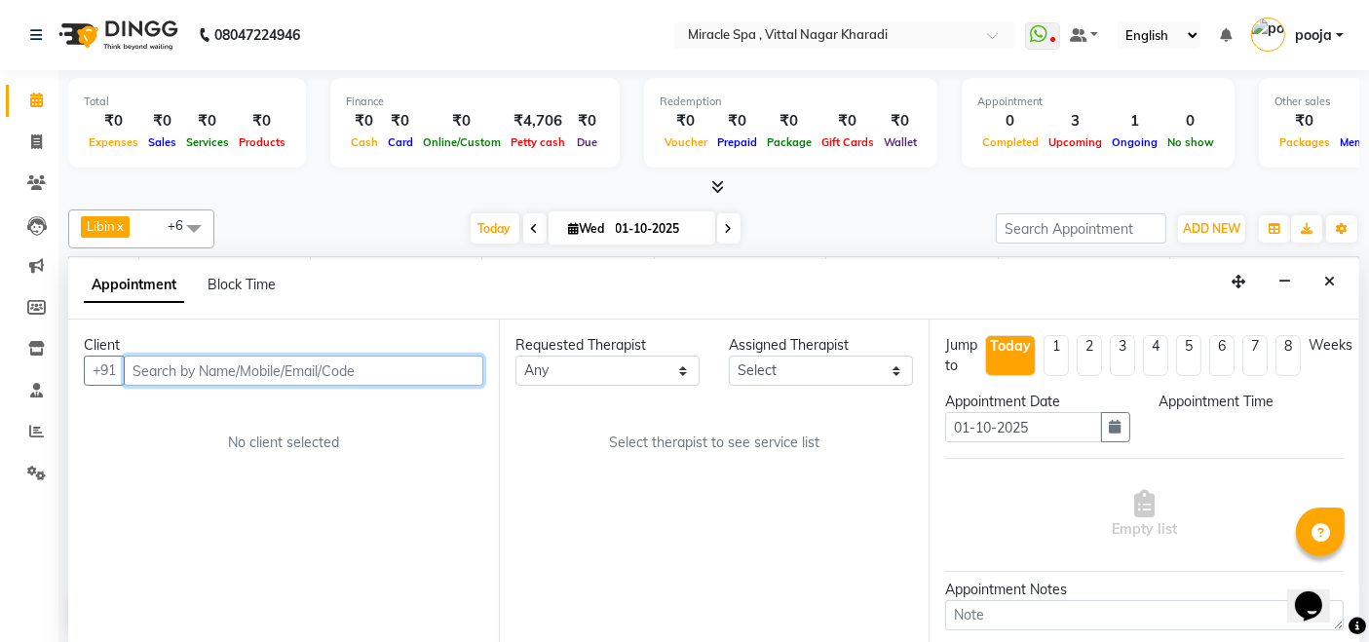
select select "600"
click at [223, 365] on input "text" at bounding box center [303, 371] width 359 height 30
type input "3245678978"
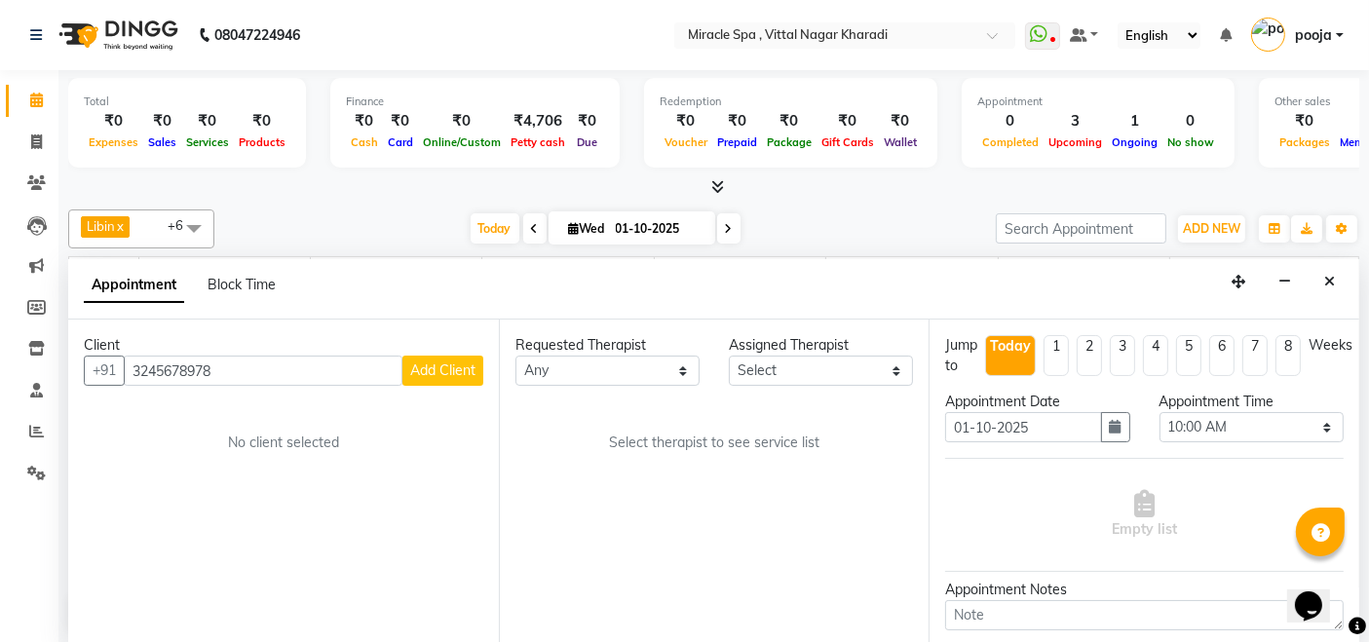
click at [413, 364] on span "Add Client" at bounding box center [442, 370] width 65 height 18
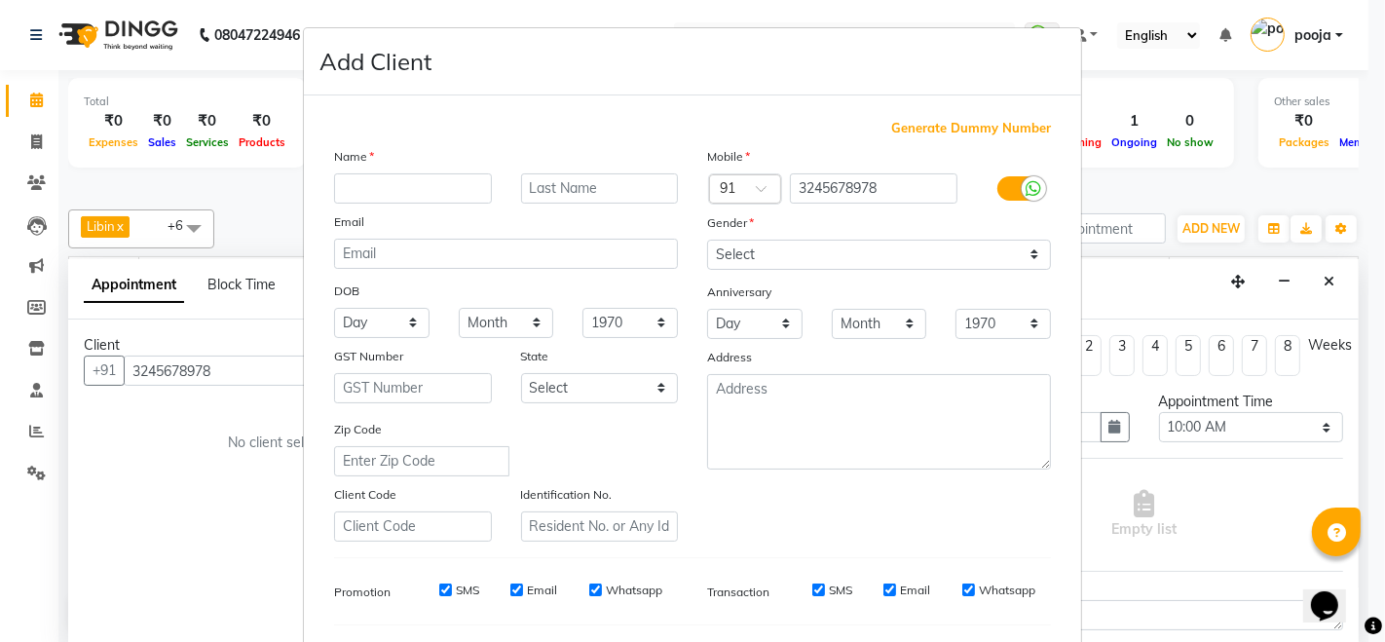
click at [348, 179] on input "text" at bounding box center [413, 188] width 158 height 30
type input "[PERSON_NAME]"
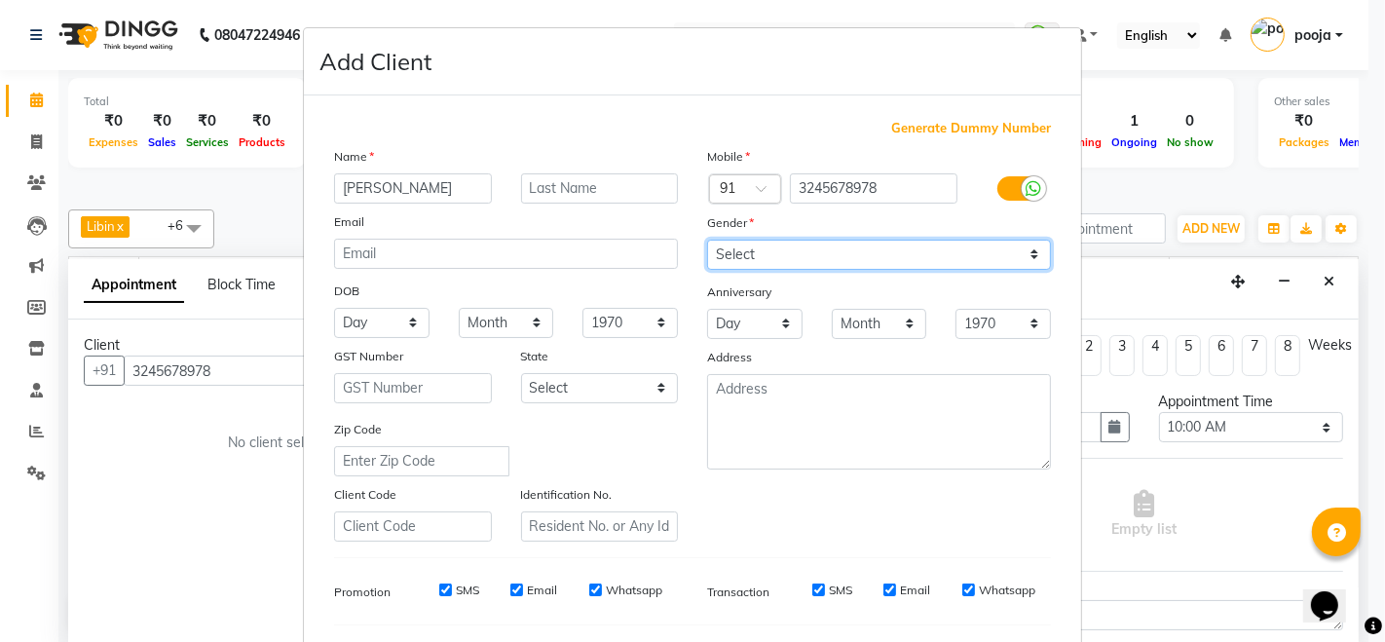
click at [832, 257] on select "Select [DEMOGRAPHIC_DATA] [DEMOGRAPHIC_DATA] Other Prefer Not To Say" at bounding box center [879, 255] width 344 height 30
select select "[DEMOGRAPHIC_DATA]"
click at [707, 240] on select "Select [DEMOGRAPHIC_DATA] [DEMOGRAPHIC_DATA] Other Prefer Not To Say" at bounding box center [879, 255] width 344 height 30
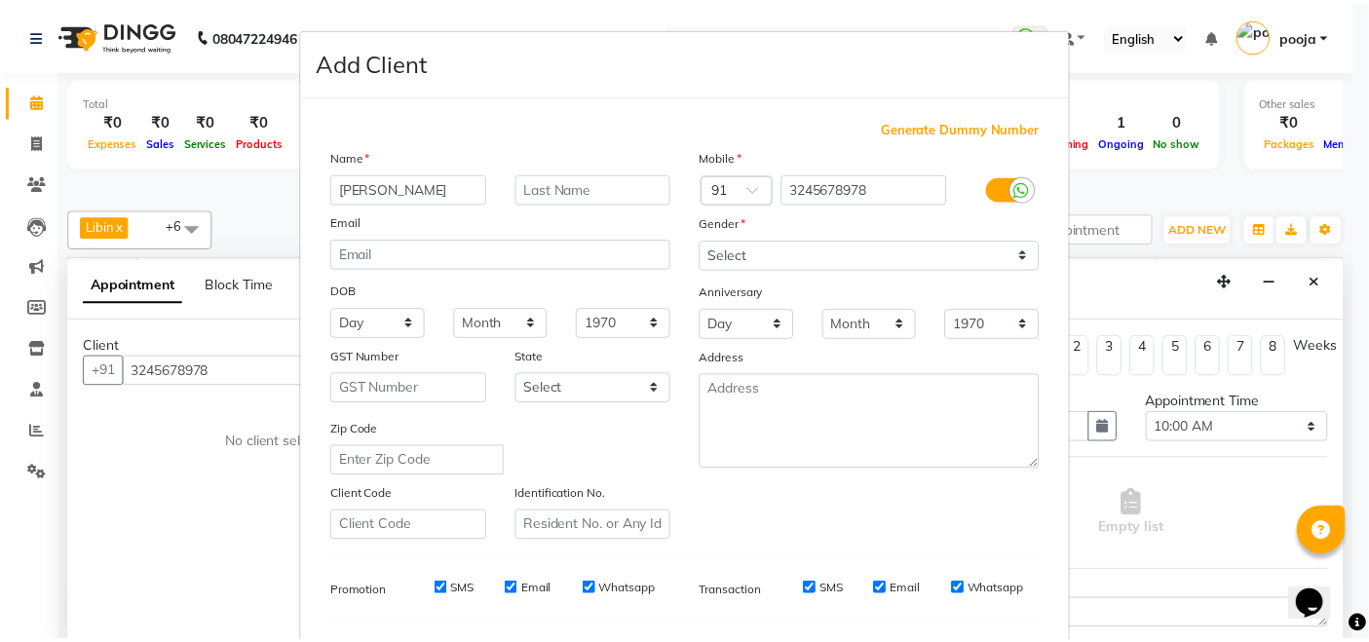
scroll to position [255, 0]
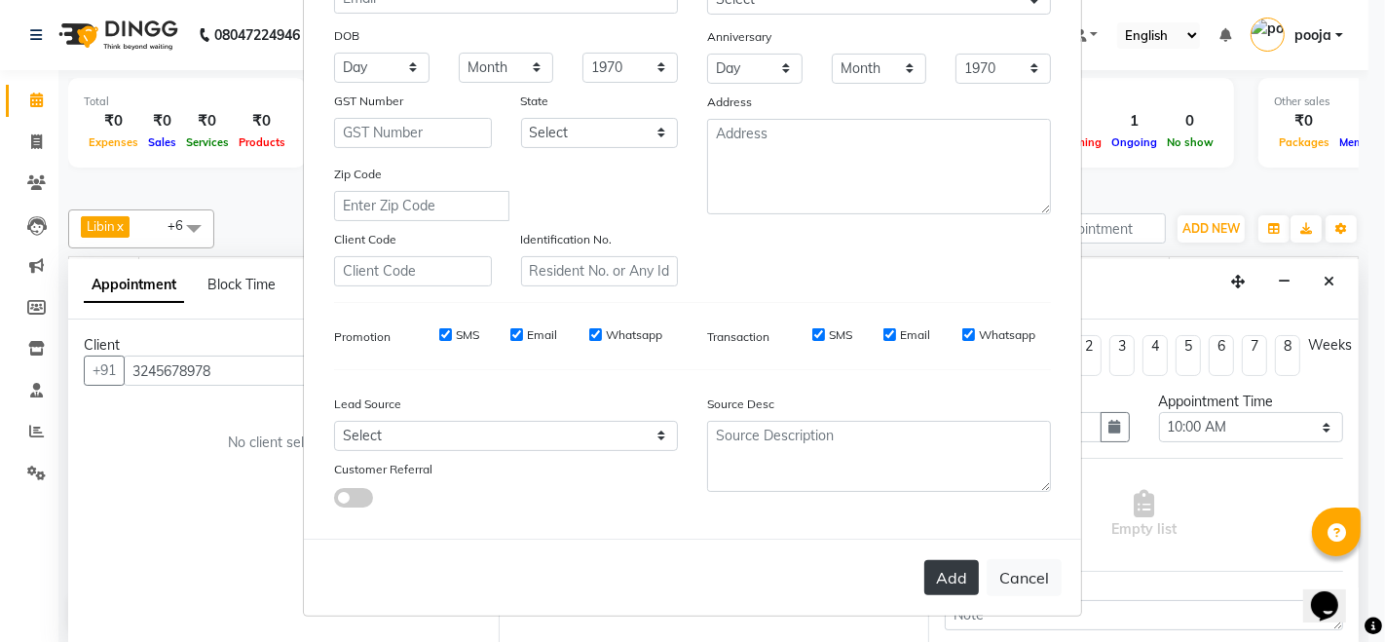
click at [929, 572] on button "Add" at bounding box center [951, 577] width 55 height 35
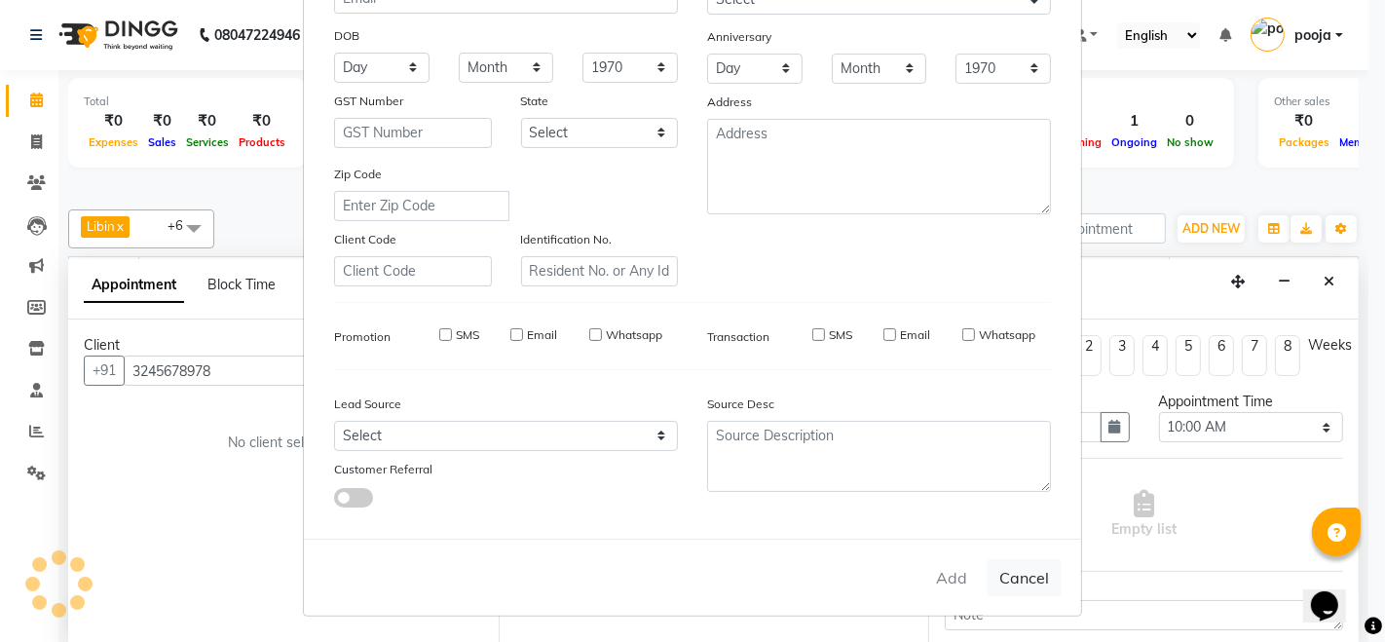
select select
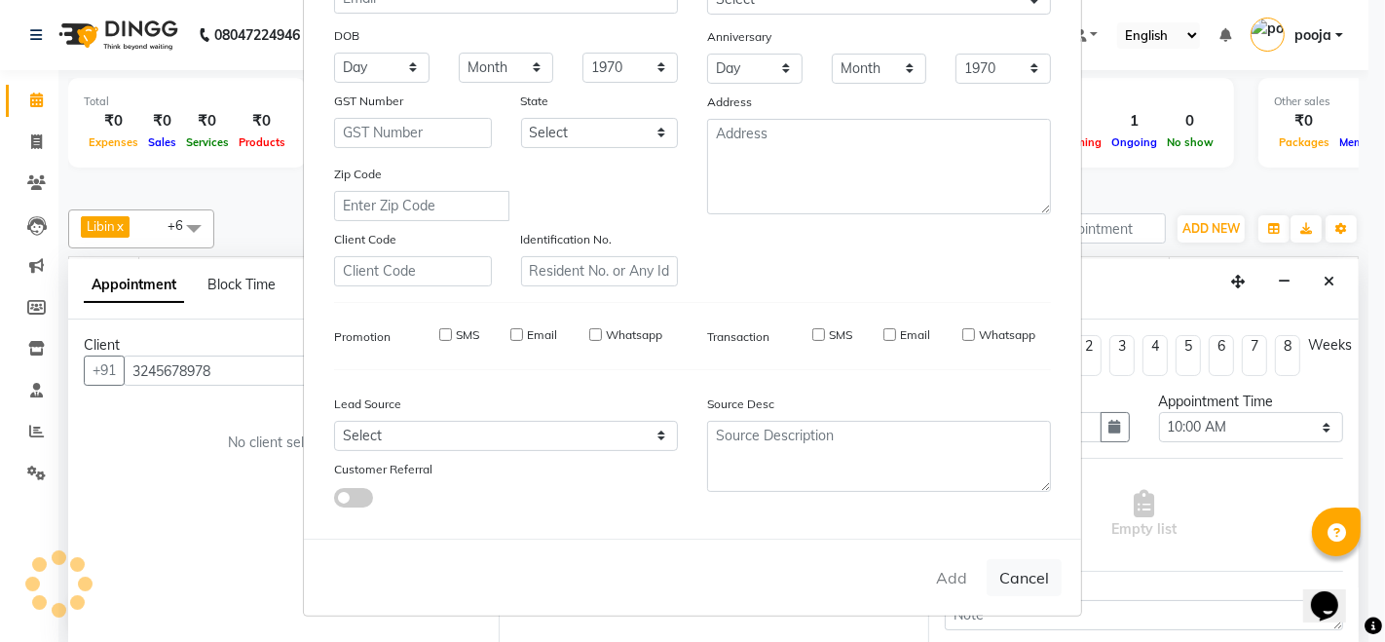
select select
checkbox input "false"
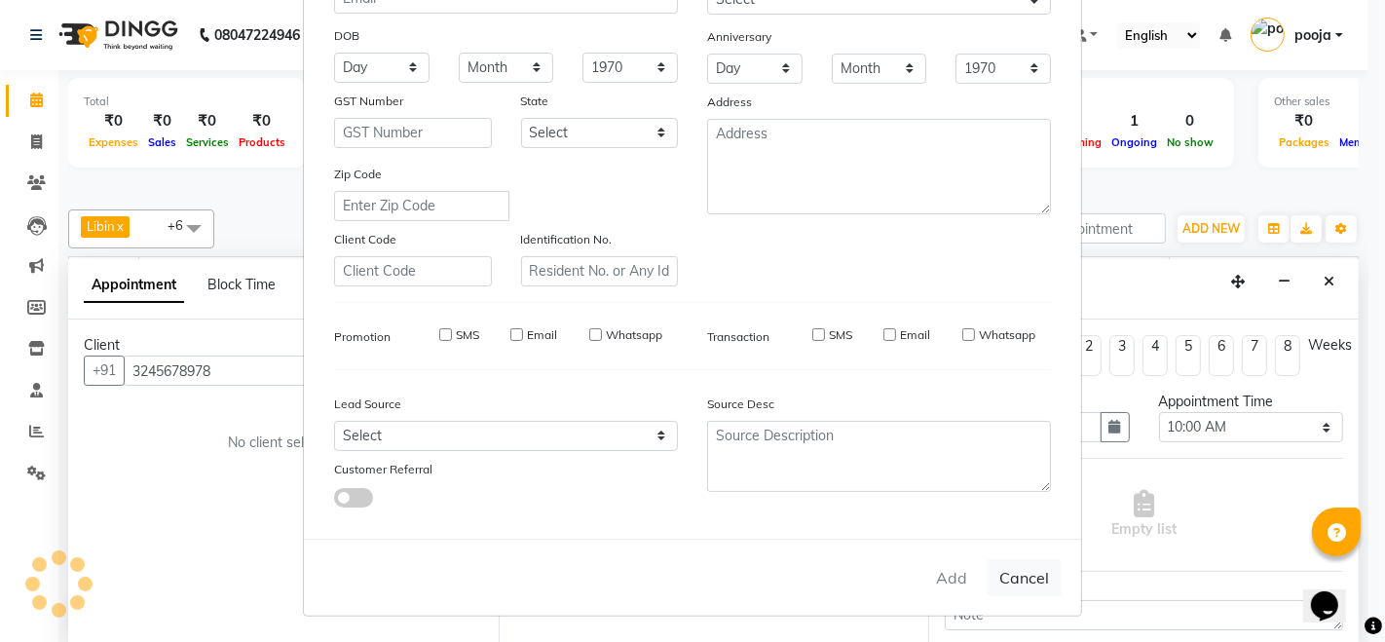
checkbox input "false"
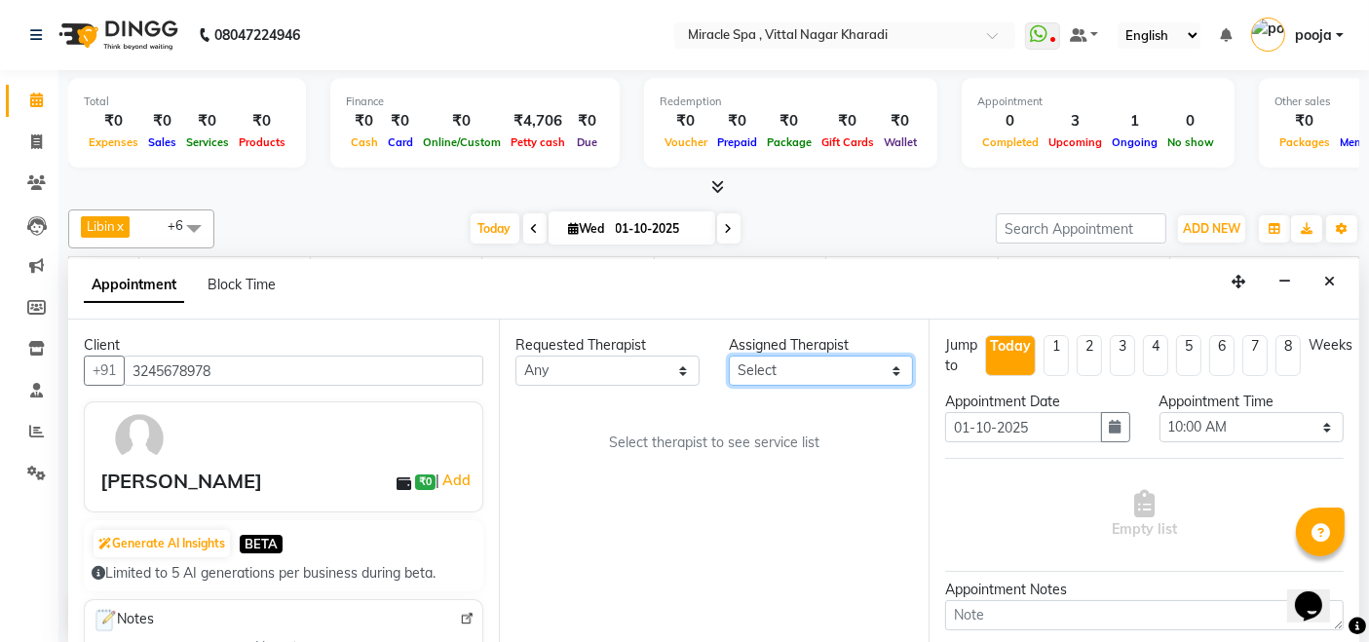
click at [831, 367] on select "Select ajay debora GIGI heleni julle kimia Libin MR ADITYA MS ARTHI MS Mami ms …" at bounding box center [821, 371] width 184 height 30
select select "89028"
click at [729, 356] on select "Select ajay debora GIGI heleni julle kimia Libin MR ADITYA MS ARTHI MS Mami ms …" at bounding box center [821, 371] width 184 height 30
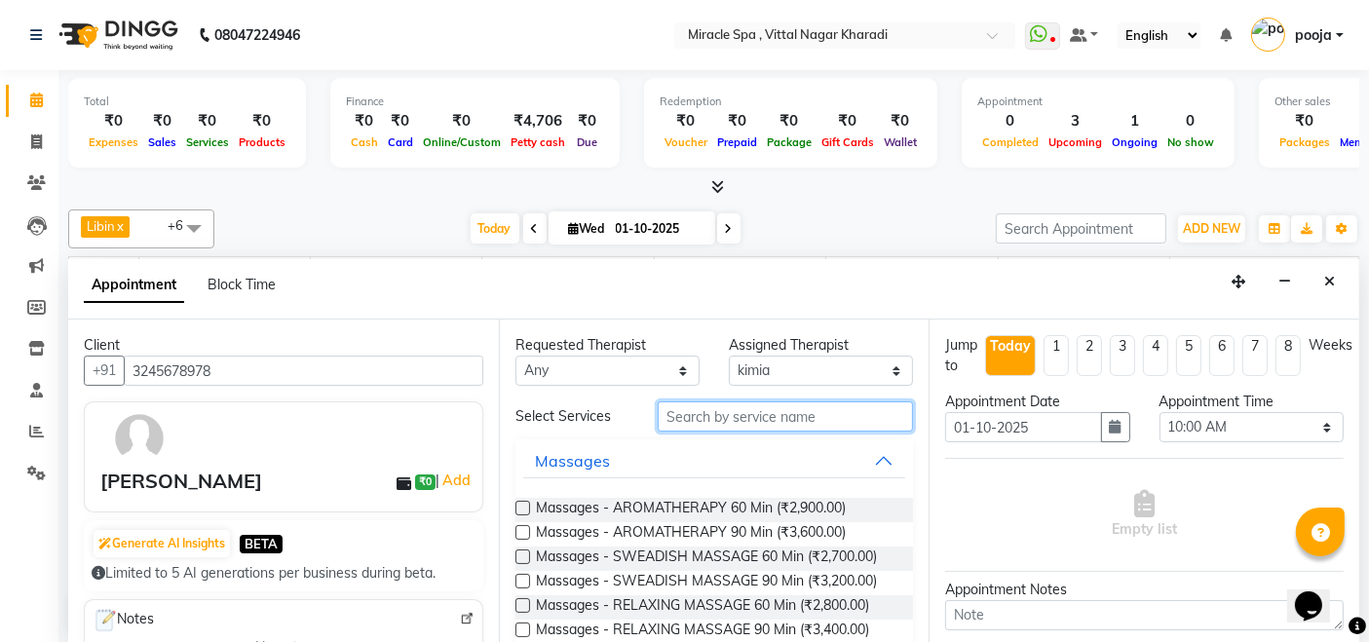
click at [674, 419] on input "text" at bounding box center [785, 416] width 255 height 30
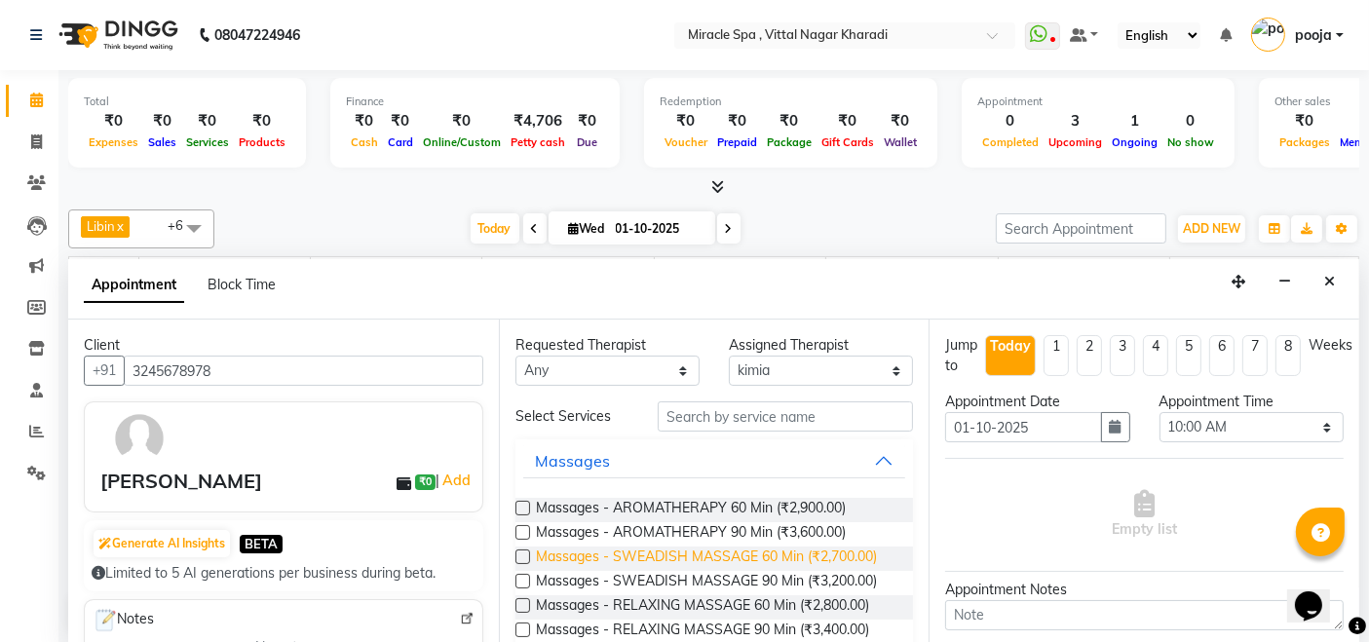
click at [715, 549] on span "Massages - SWEADISH MASSAGE 60 Min (₹2,700.00)" at bounding box center [706, 559] width 341 height 24
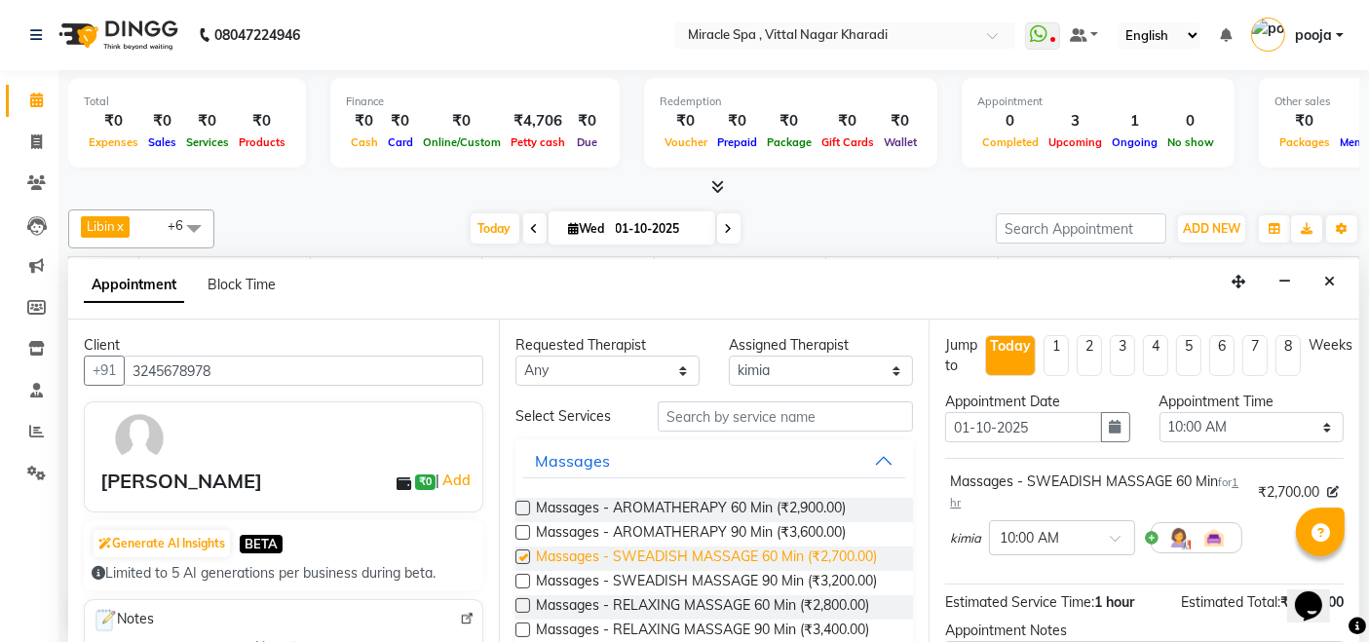
checkbox input "false"
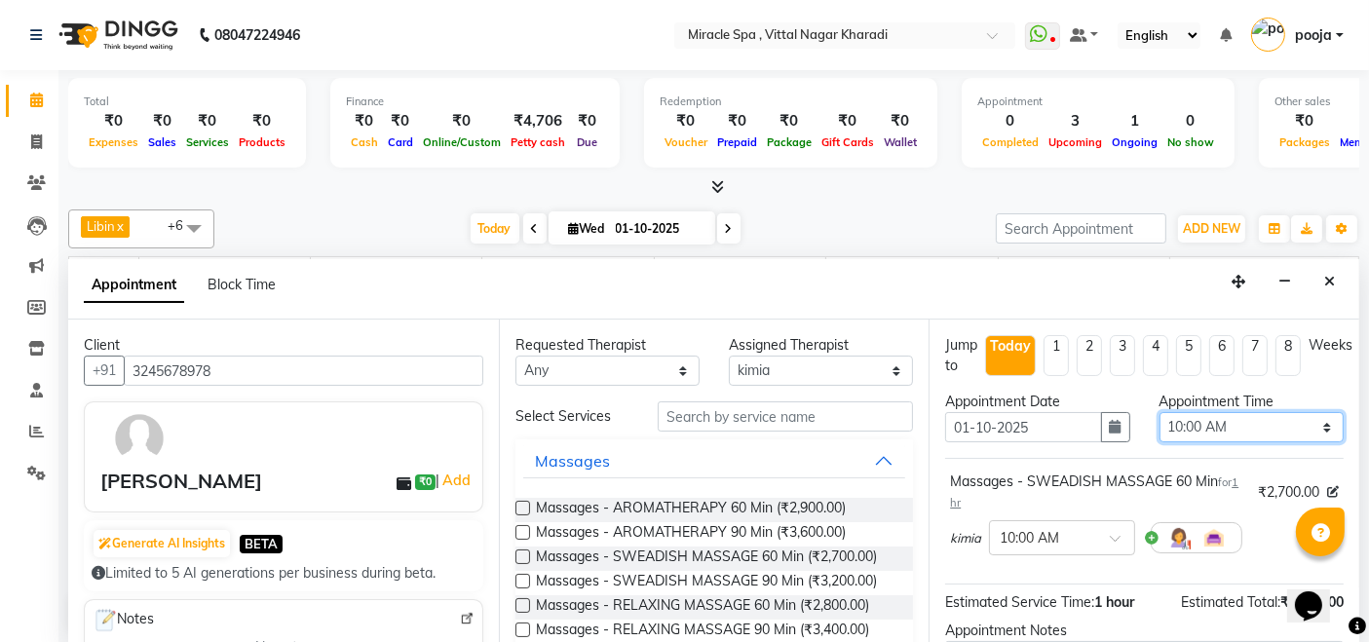
click at [1239, 424] on select "Select 10:00 AM 10:15 AM 10:30 AM 10:45 AM 11:00 AM 11:15 AM 11:30 AM 11:45 AM …" at bounding box center [1251, 427] width 184 height 30
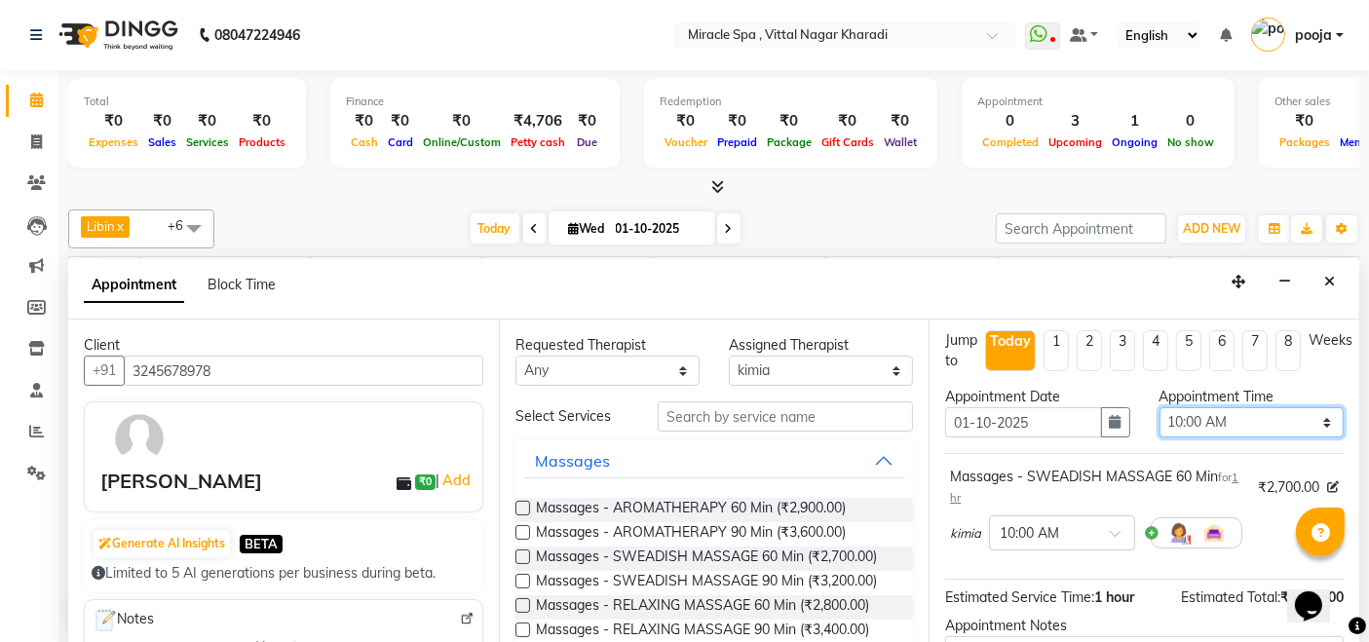
scroll to position [0, 0]
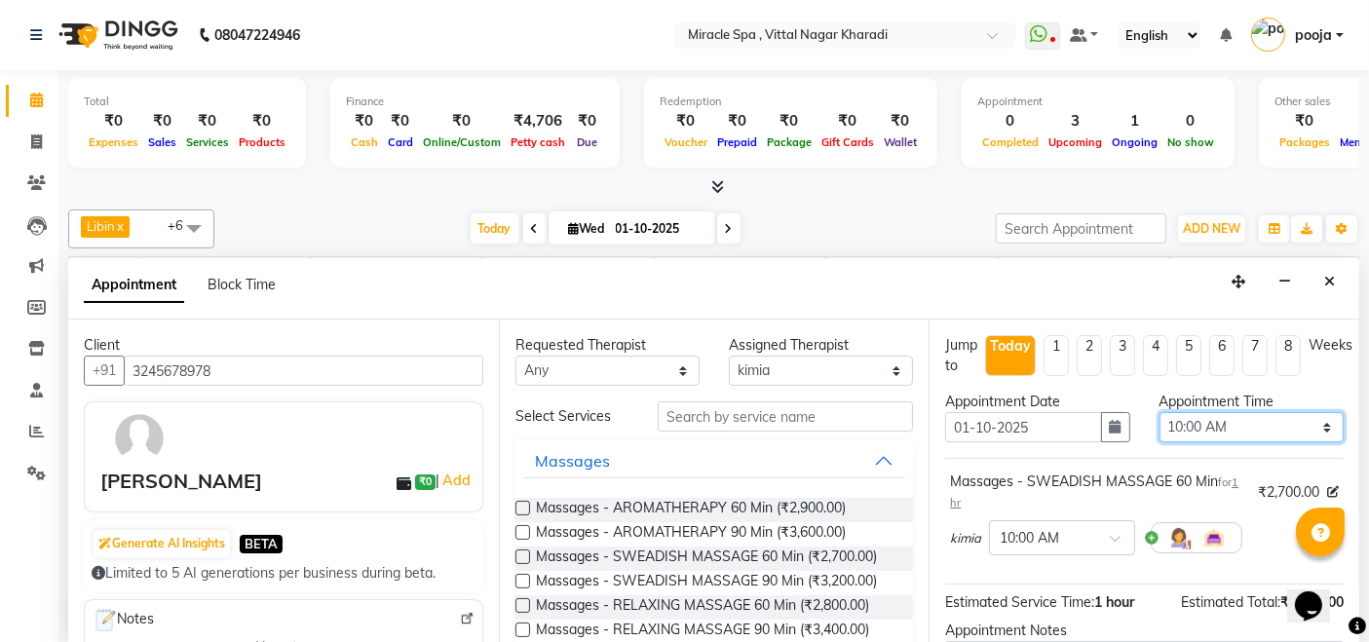
click at [1270, 416] on select "Select 10:00 AM 10:15 AM 10:30 AM 10:45 AM 11:00 AM 11:15 AM 11:30 AM 11:45 AM …" at bounding box center [1251, 427] width 184 height 30
select select "765"
click at [1159, 412] on select "Select 10:00 AM 10:15 AM 10:30 AM 10:45 AM 11:00 AM 11:15 AM 11:30 AM 11:45 AM …" at bounding box center [1251, 427] width 184 height 30
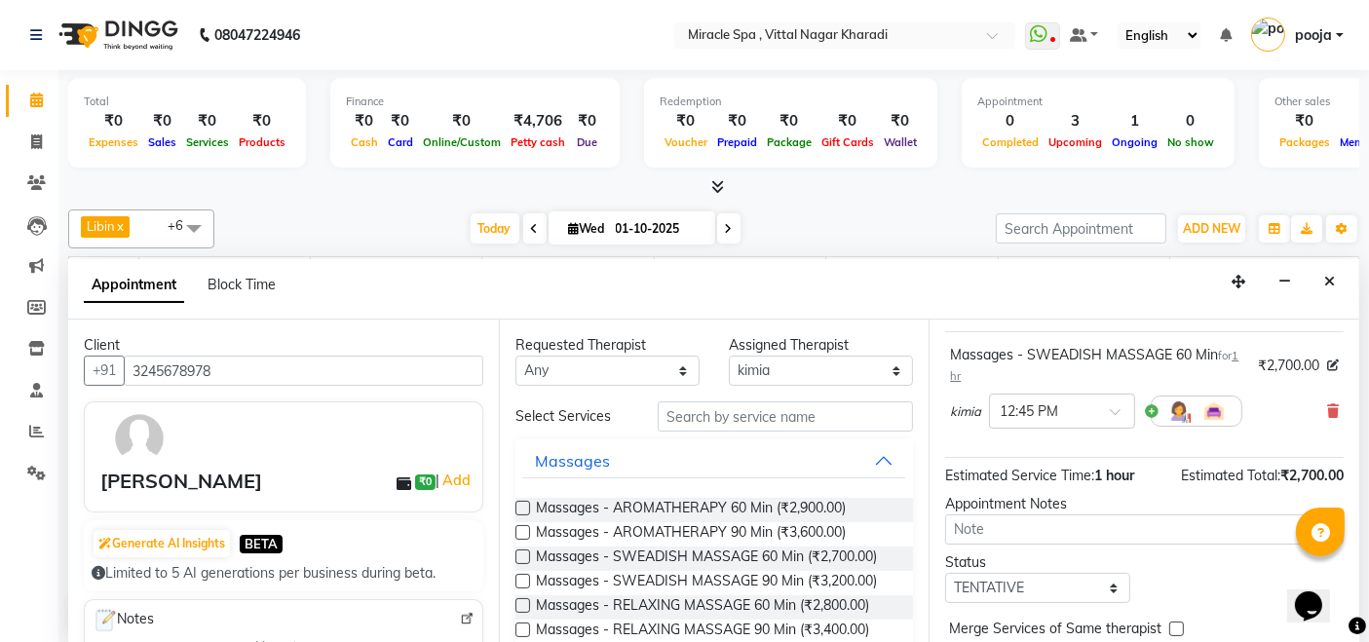
scroll to position [173, 0]
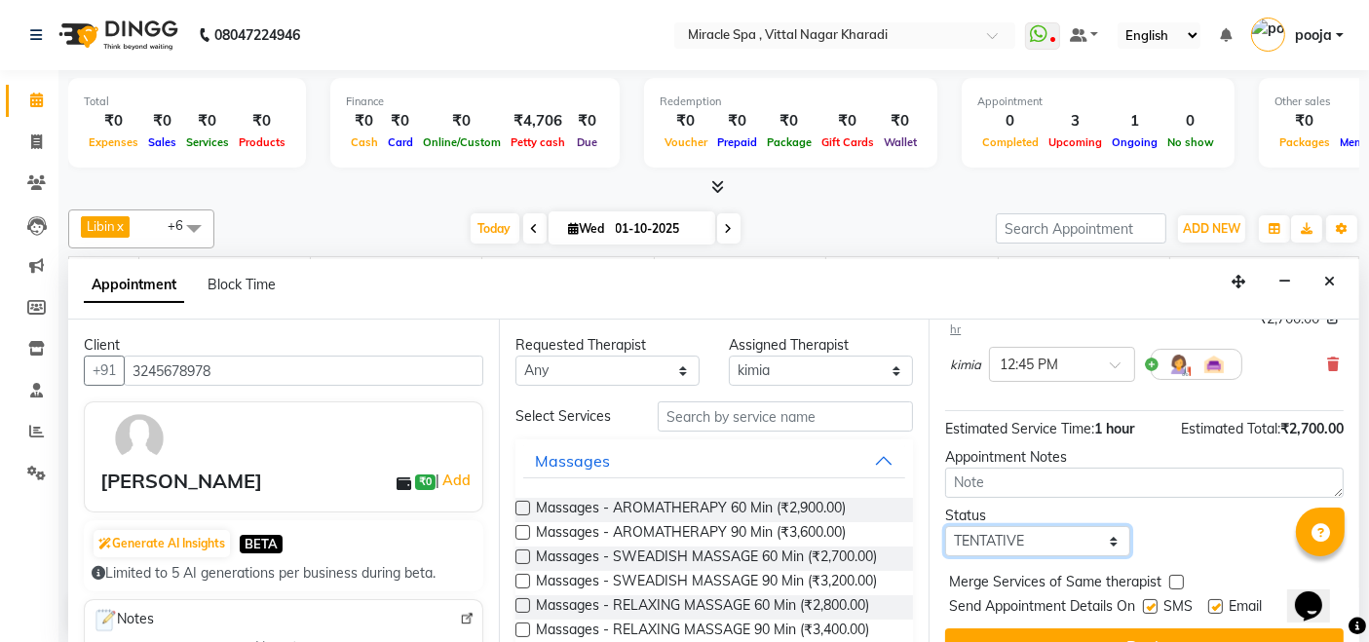
click at [1000, 537] on select "Select TENTATIVE CONFIRM CHECK-IN UPCOMING" at bounding box center [1037, 541] width 184 height 30
select select "check-in"
click at [945, 526] on select "Select TENTATIVE CONFIRM CHECK-IN UPCOMING" at bounding box center [1037, 541] width 184 height 30
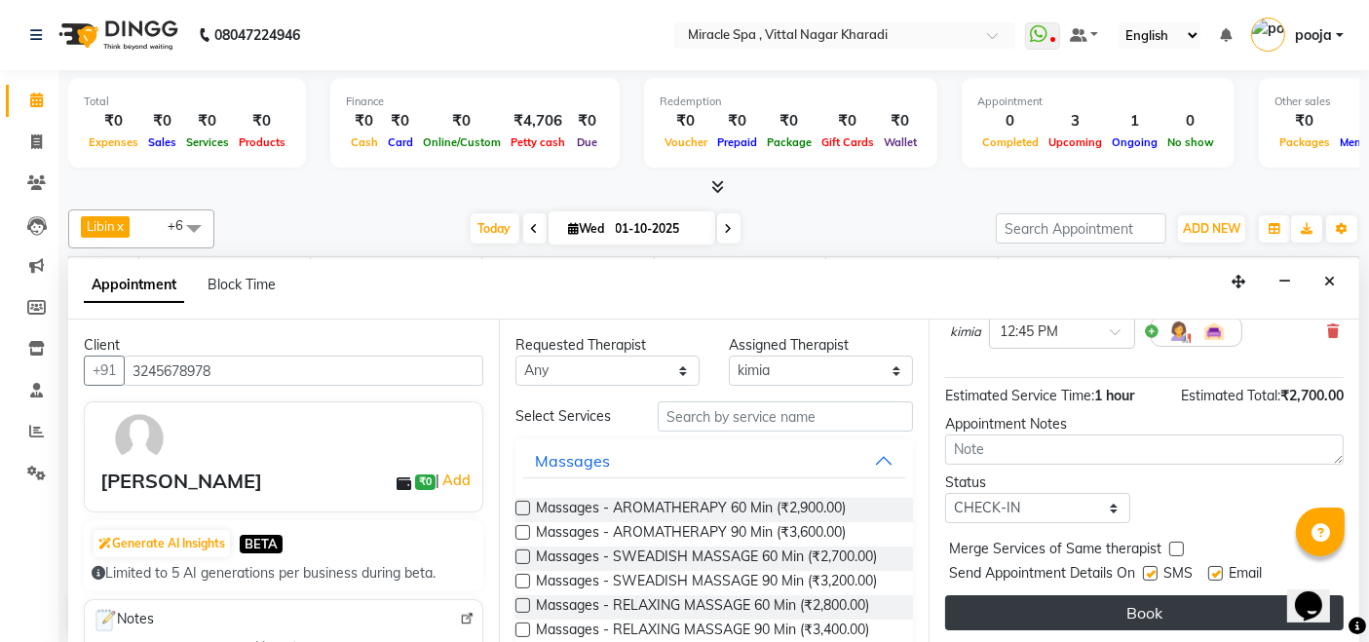
click at [1154, 599] on button "Book" at bounding box center [1144, 612] width 398 height 35
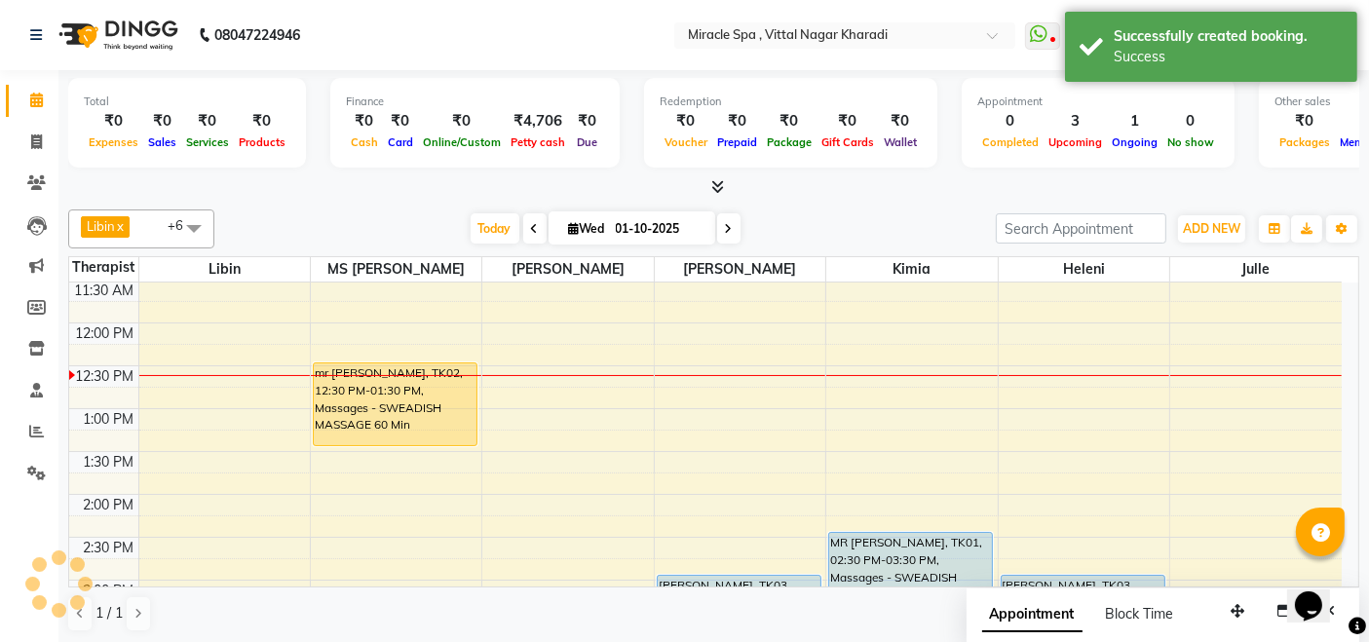
scroll to position [0, 0]
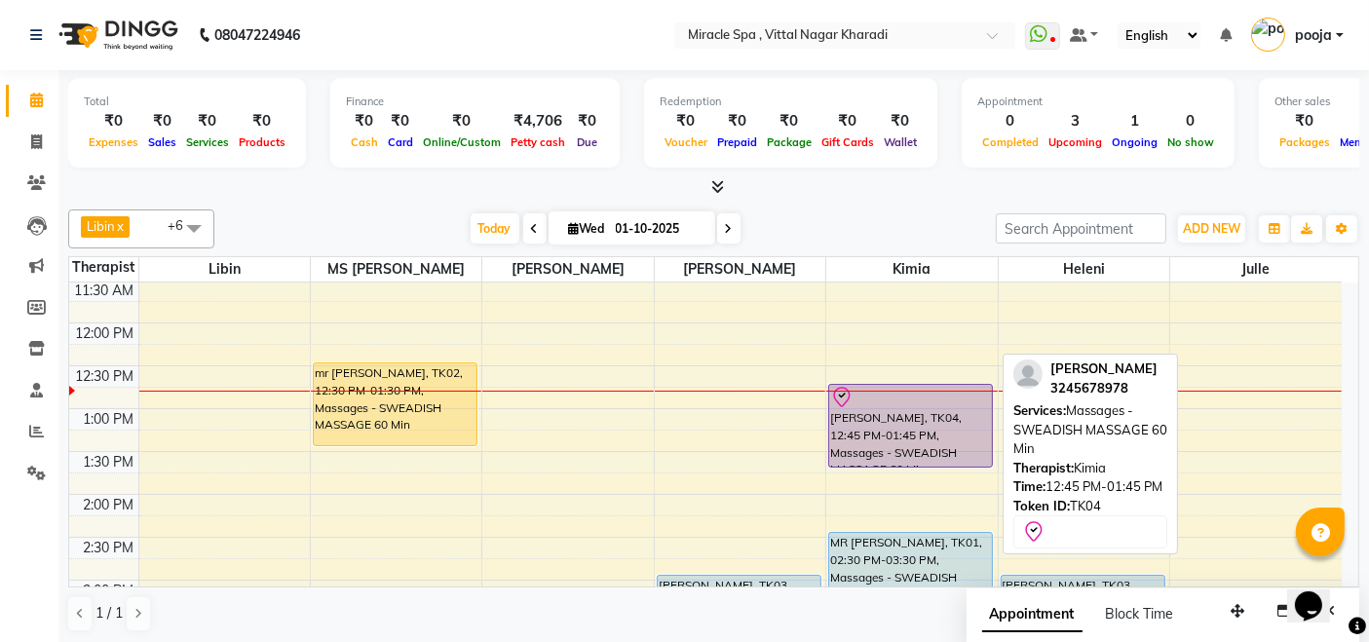
click at [930, 422] on div "[PERSON_NAME], TK04, 12:45 PM-01:45 PM, Massages - SWEADISH MASSAGE 60 Min" at bounding box center [910, 426] width 163 height 82
click at [894, 426] on div "[PERSON_NAME], TK04, 12:45 PM-01:45 PM, Massages - SWEADISH MASSAGE 60 Min" at bounding box center [910, 426] width 163 height 82
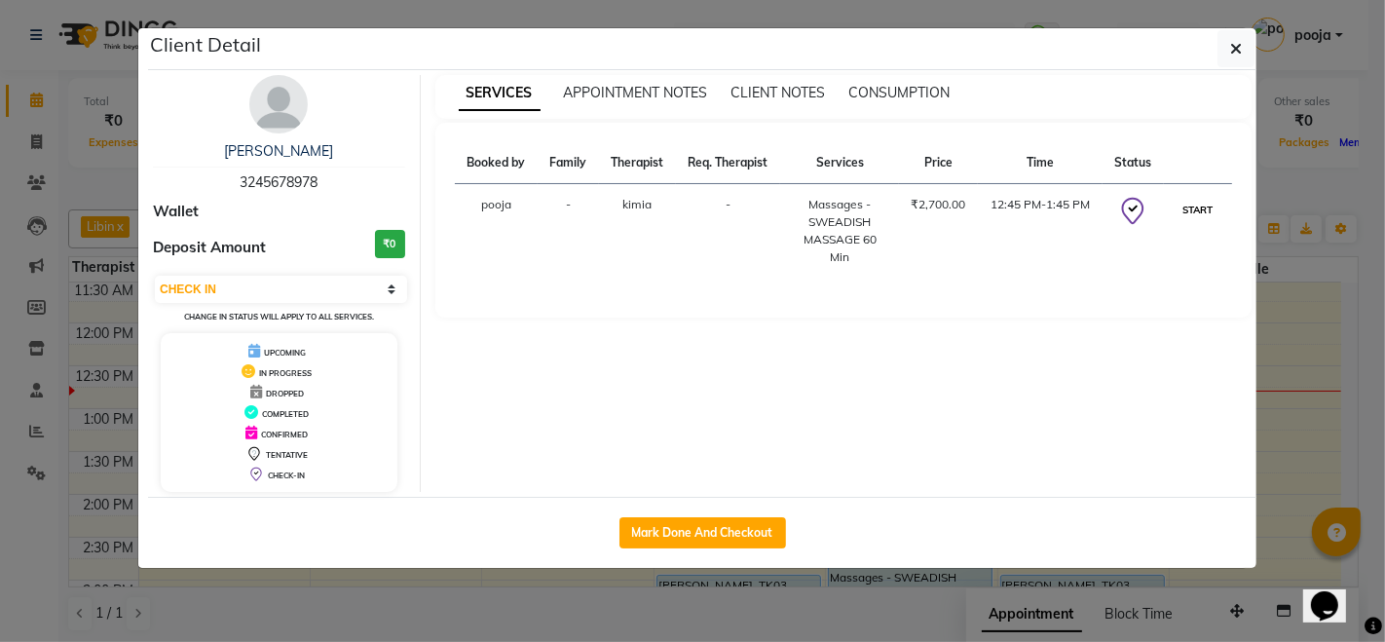
click at [1199, 208] on button "START" at bounding box center [1198, 210] width 40 height 24
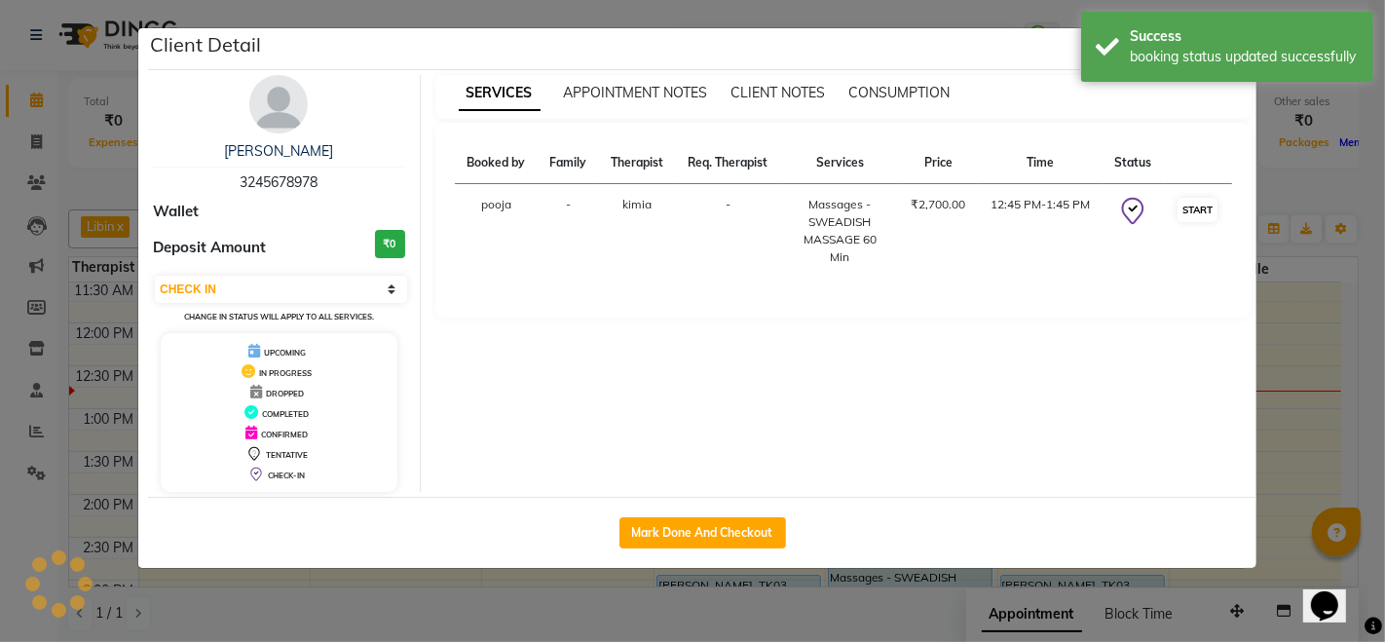
select select "1"
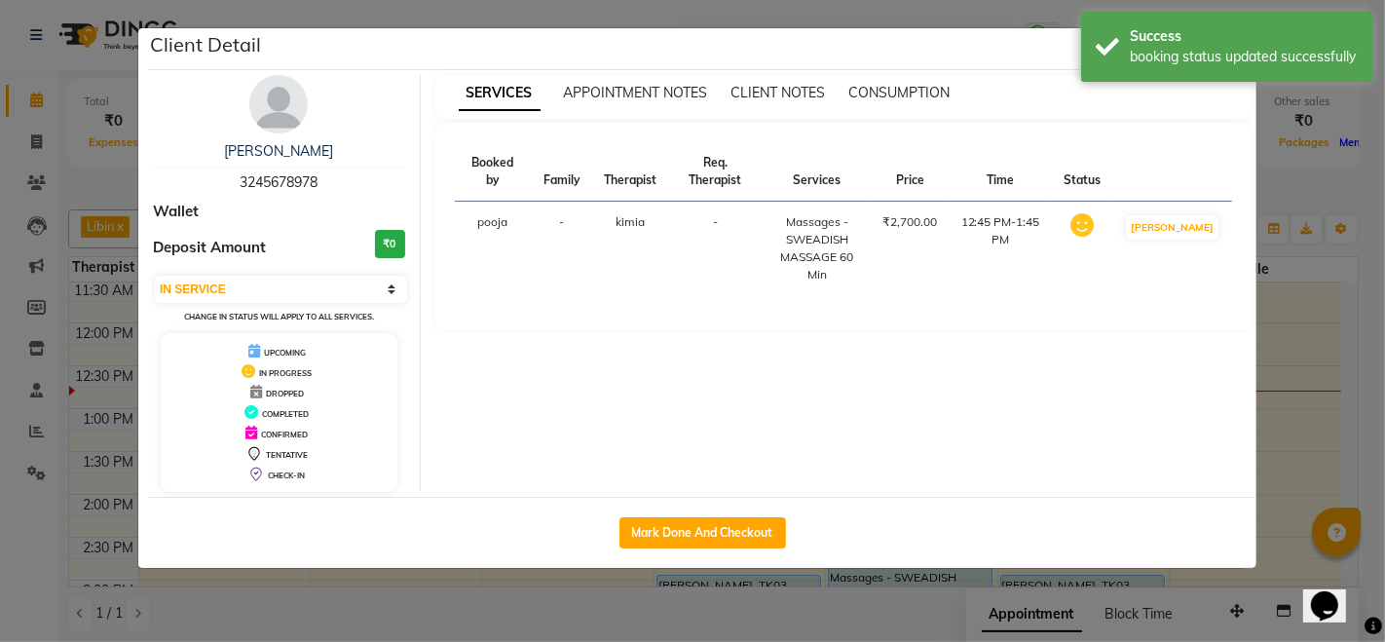
click at [922, 588] on ngb-modal-window "Client Detail MR KUMAR 3245678978 Wallet Deposit Amount ₹0 Select IN SERVICE CO…" at bounding box center [692, 321] width 1385 height 642
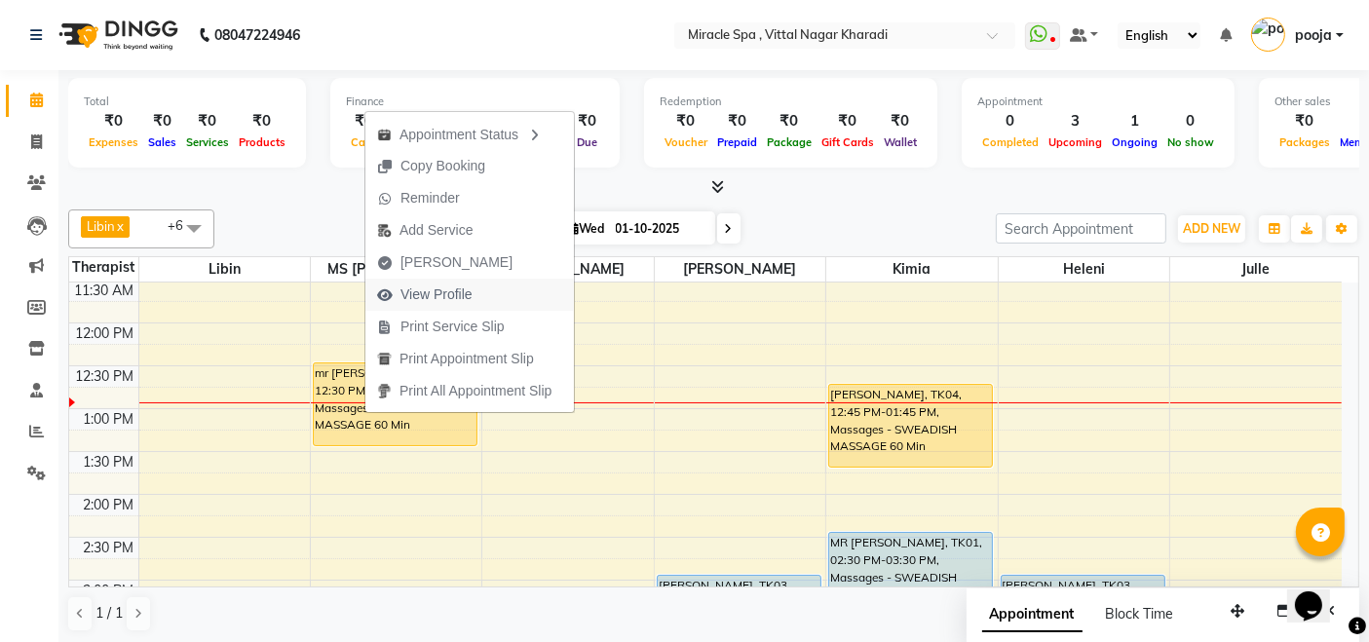
click at [468, 283] on span "View Profile" at bounding box center [424, 295] width 119 height 32
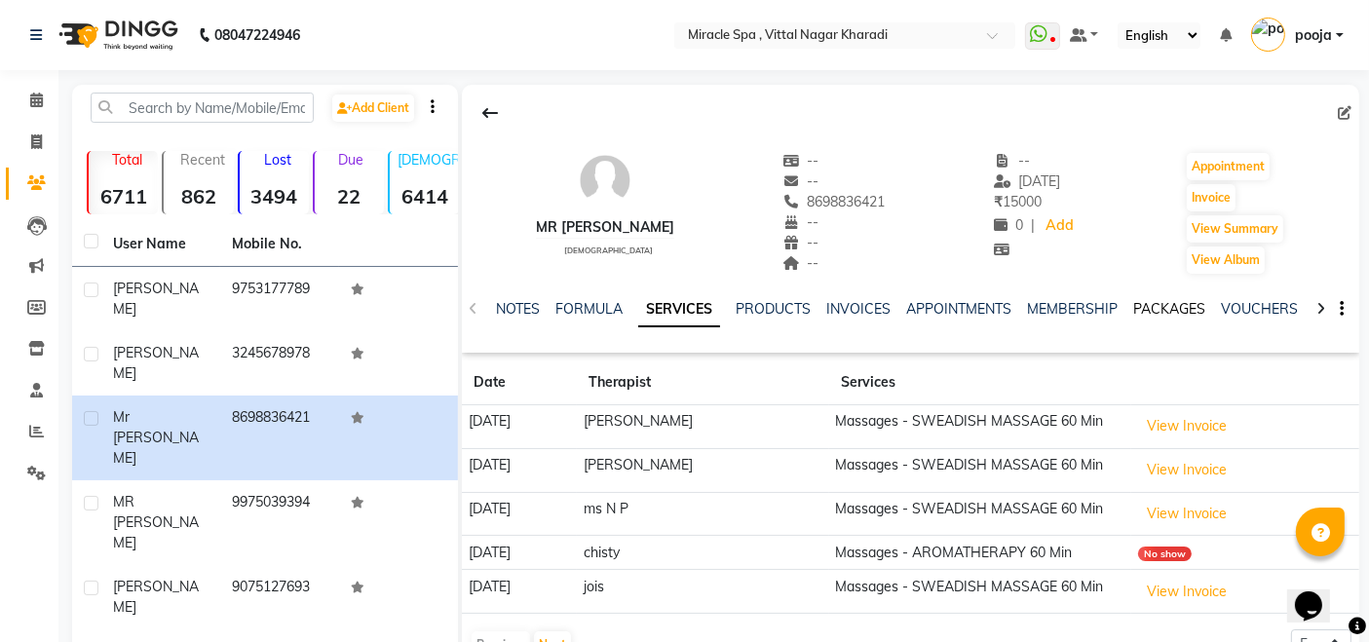
click at [1161, 307] on link "PACKAGES" at bounding box center [1169, 309] width 72 height 18
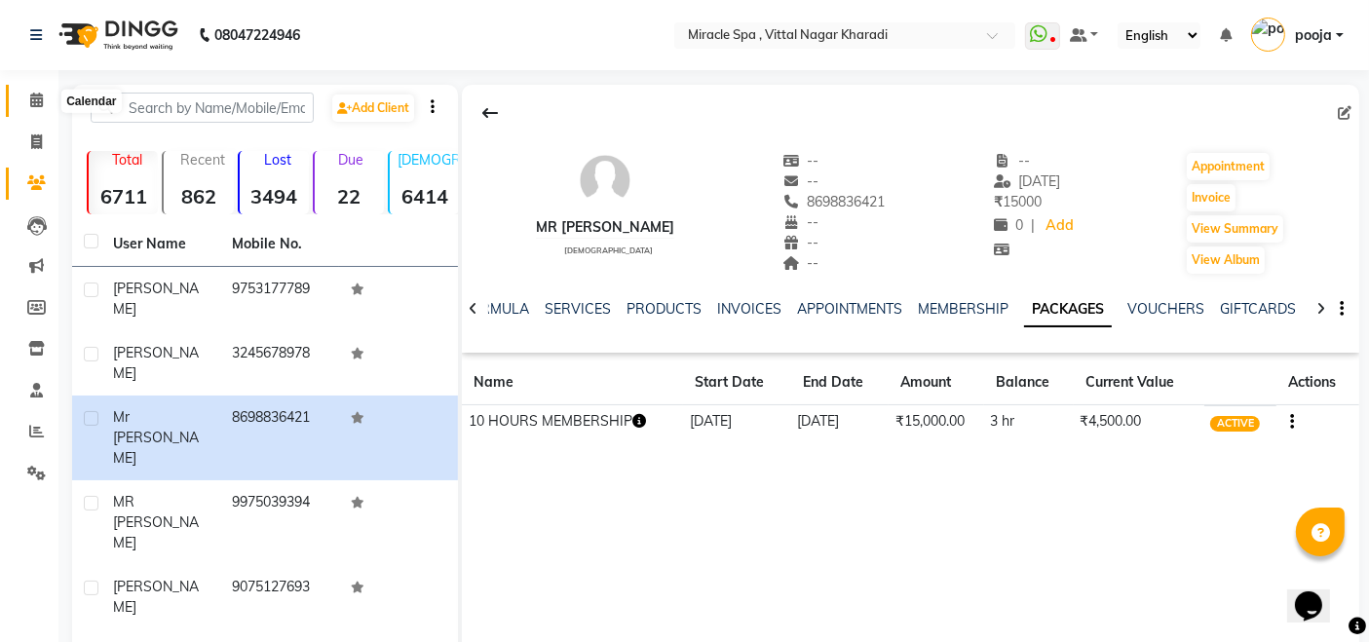
click at [35, 109] on span at bounding box center [36, 101] width 34 height 22
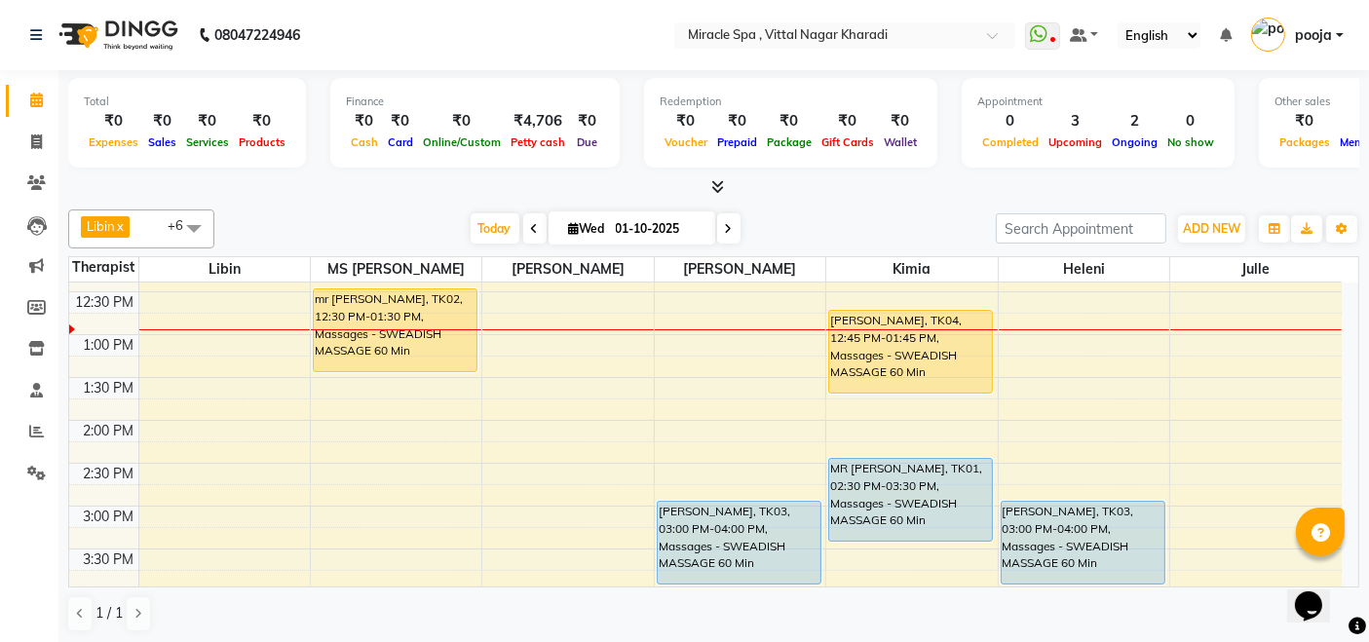
scroll to position [324, 0]
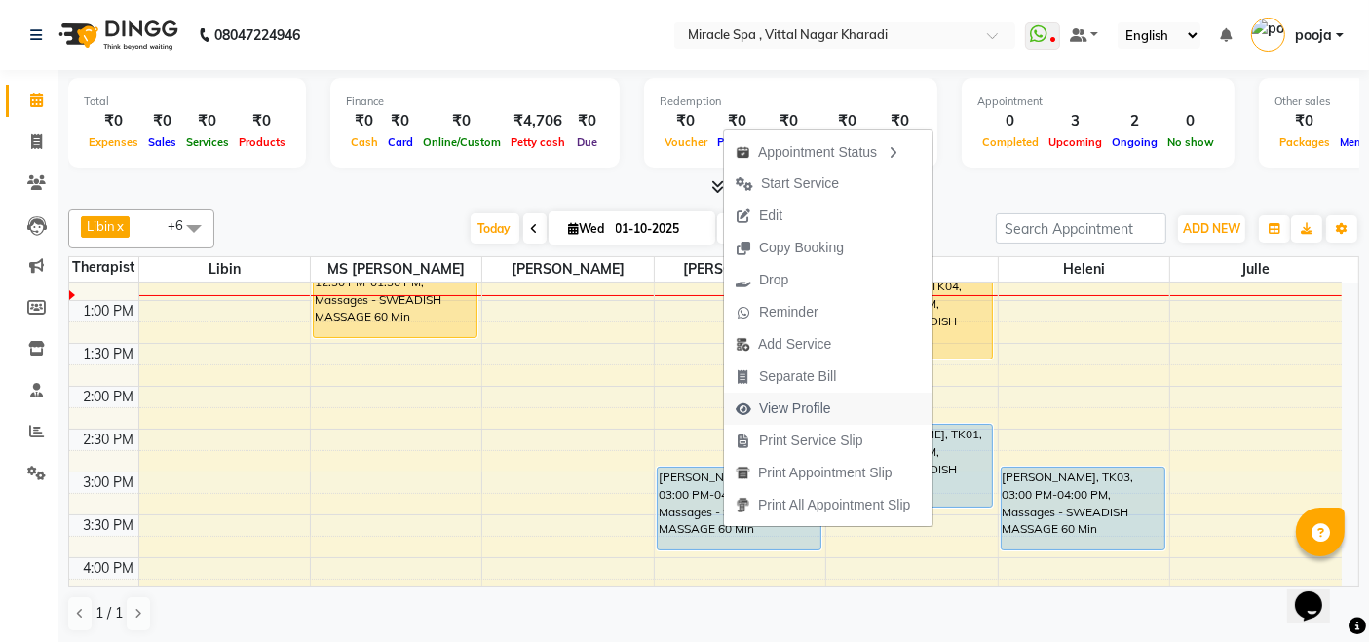
click at [779, 410] on span "View Profile" at bounding box center [795, 408] width 72 height 20
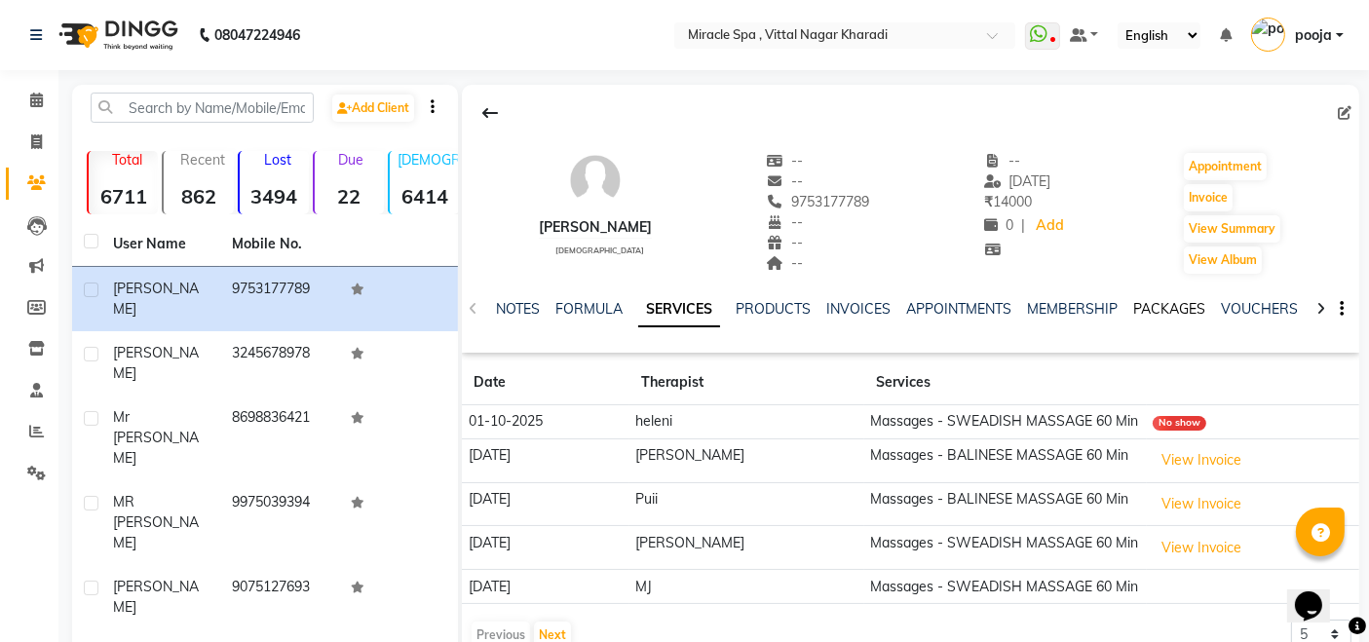
click at [1153, 304] on link "PACKAGES" at bounding box center [1169, 309] width 72 height 18
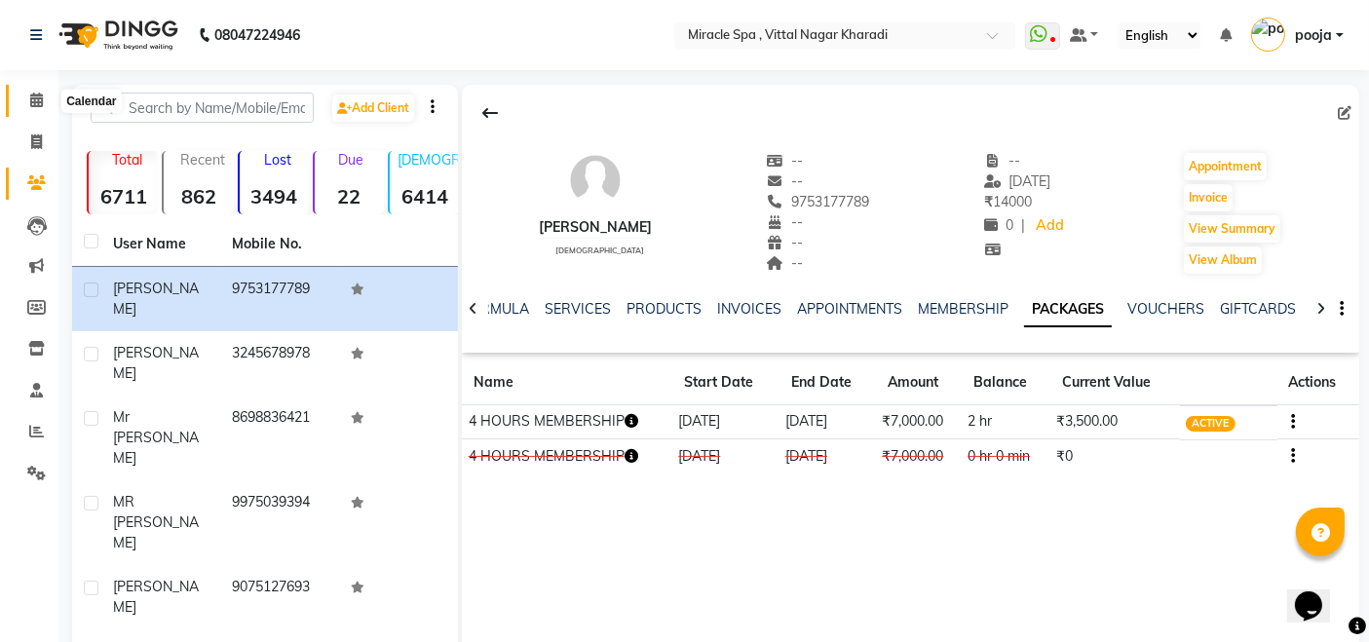
click at [27, 107] on span at bounding box center [36, 101] width 34 height 22
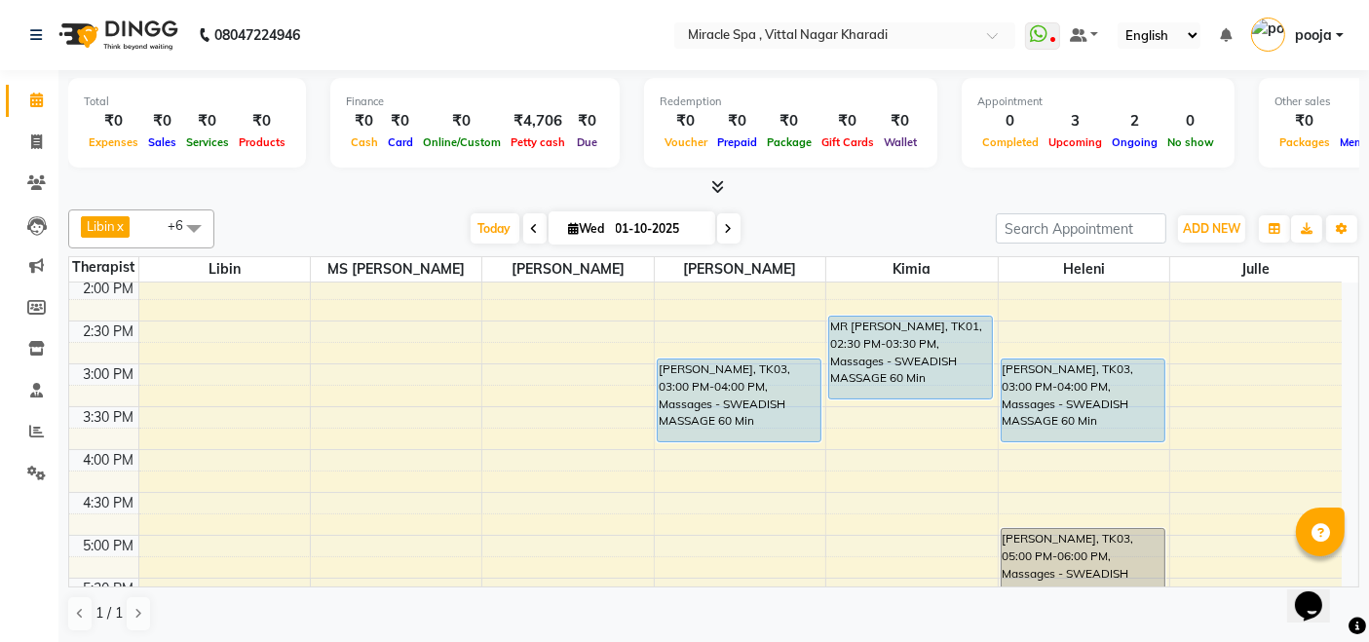
scroll to position [324, 0]
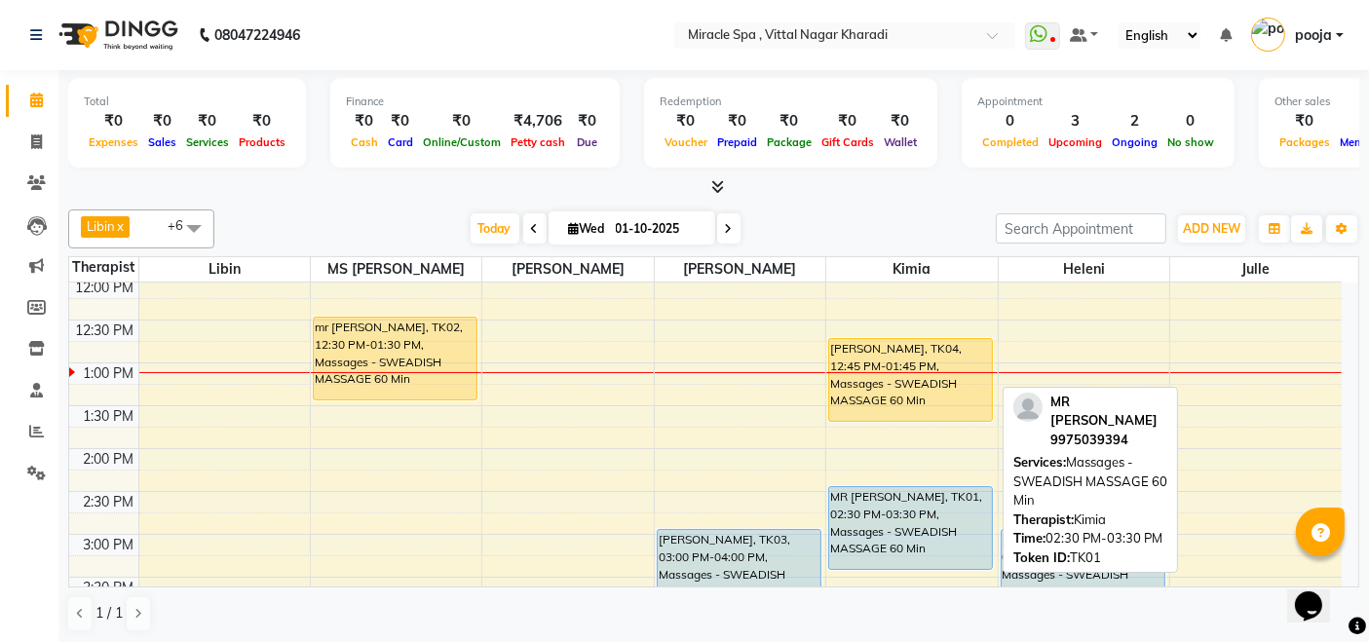
scroll to position [216, 0]
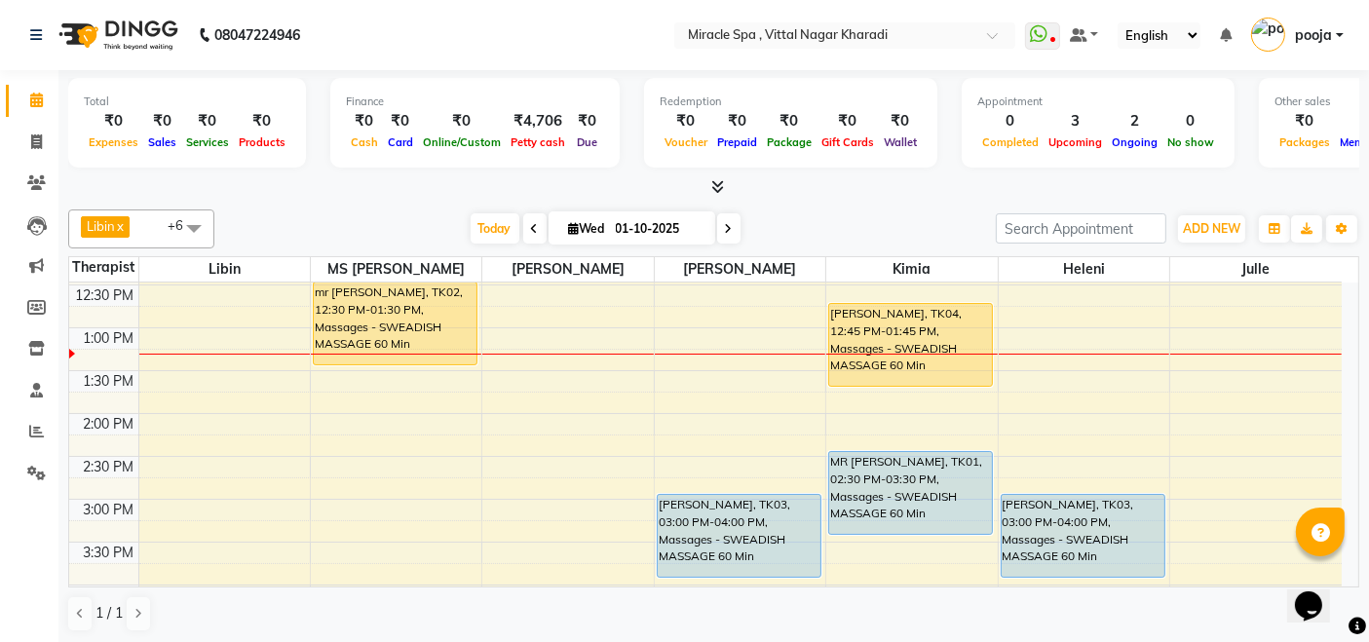
scroll to position [324, 0]
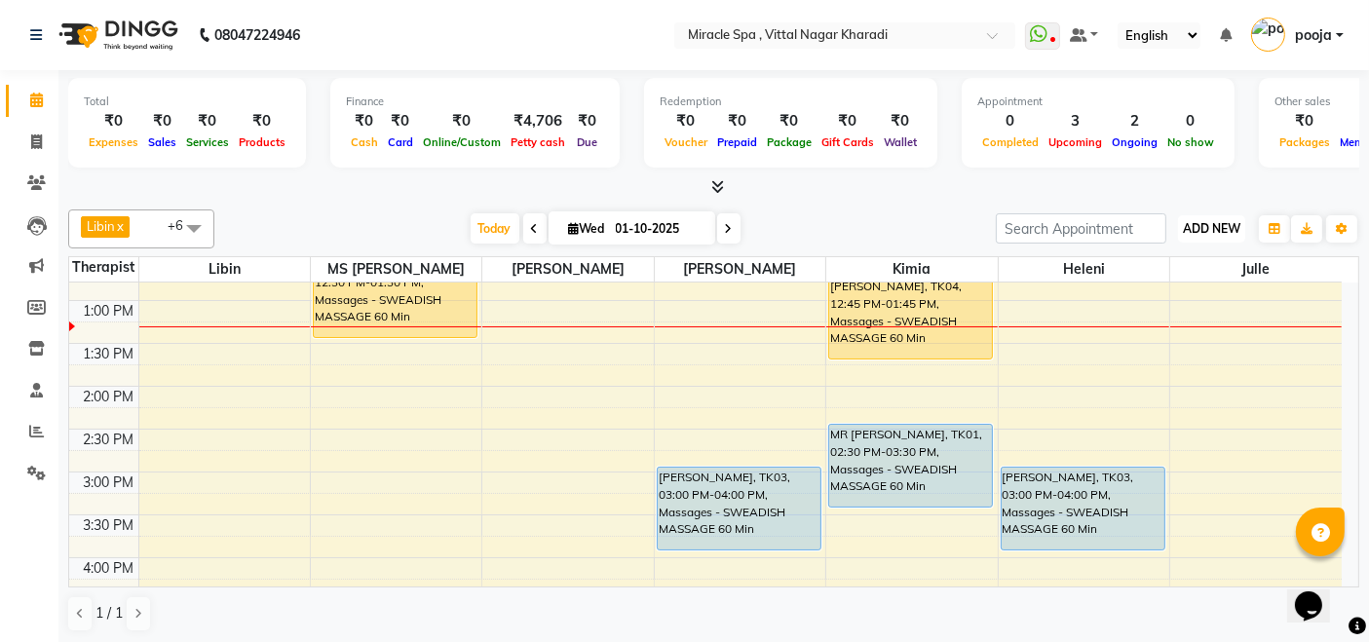
click at [1199, 223] on span "ADD NEW" at bounding box center [1211, 228] width 57 height 15
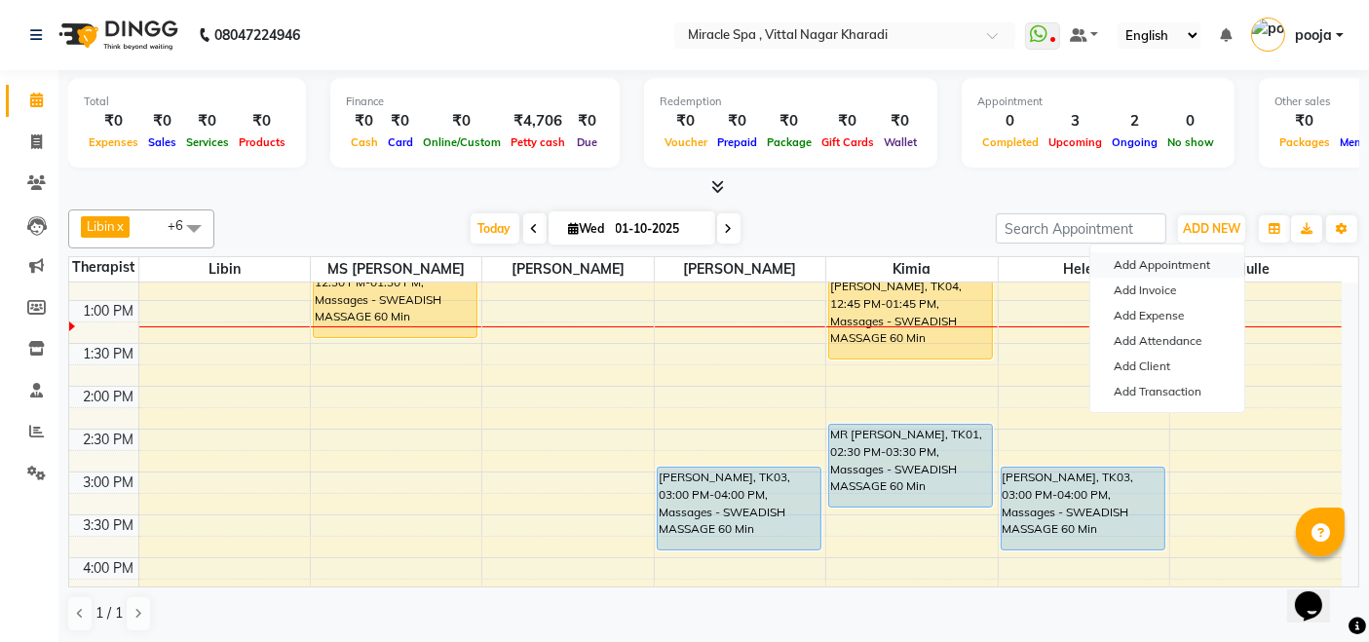
click at [1157, 260] on button "Add Appointment" at bounding box center [1167, 264] width 154 height 25
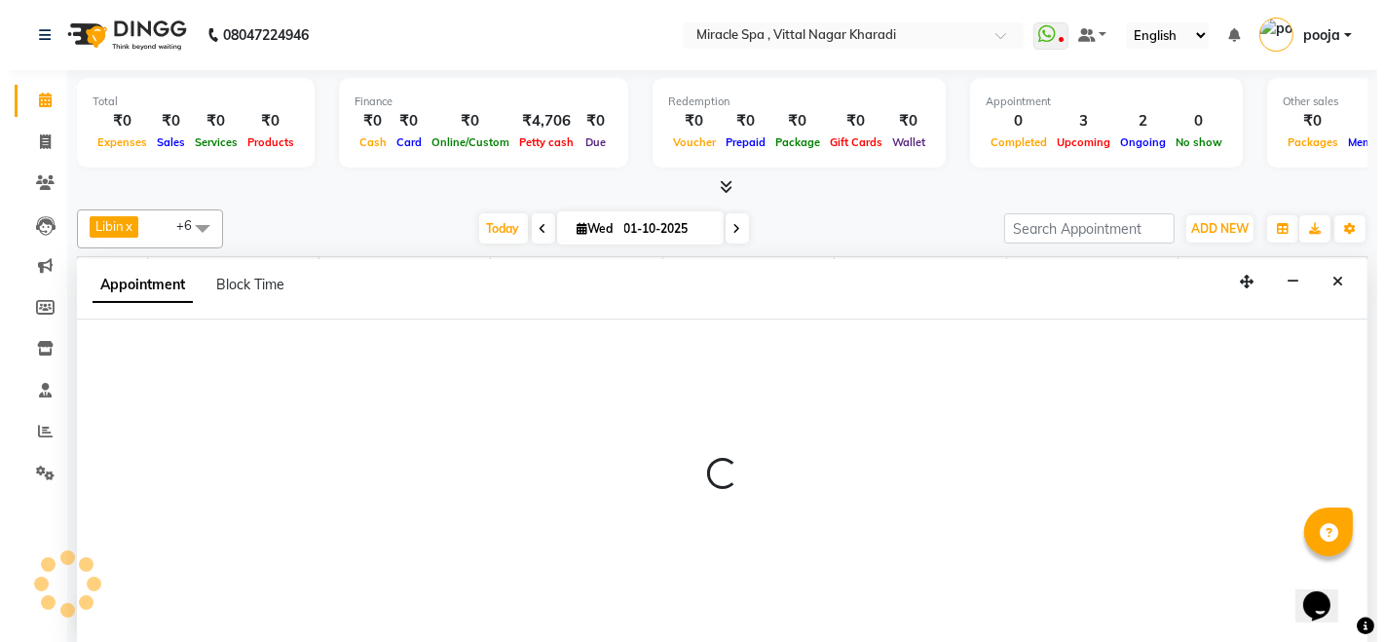
scroll to position [0, 0]
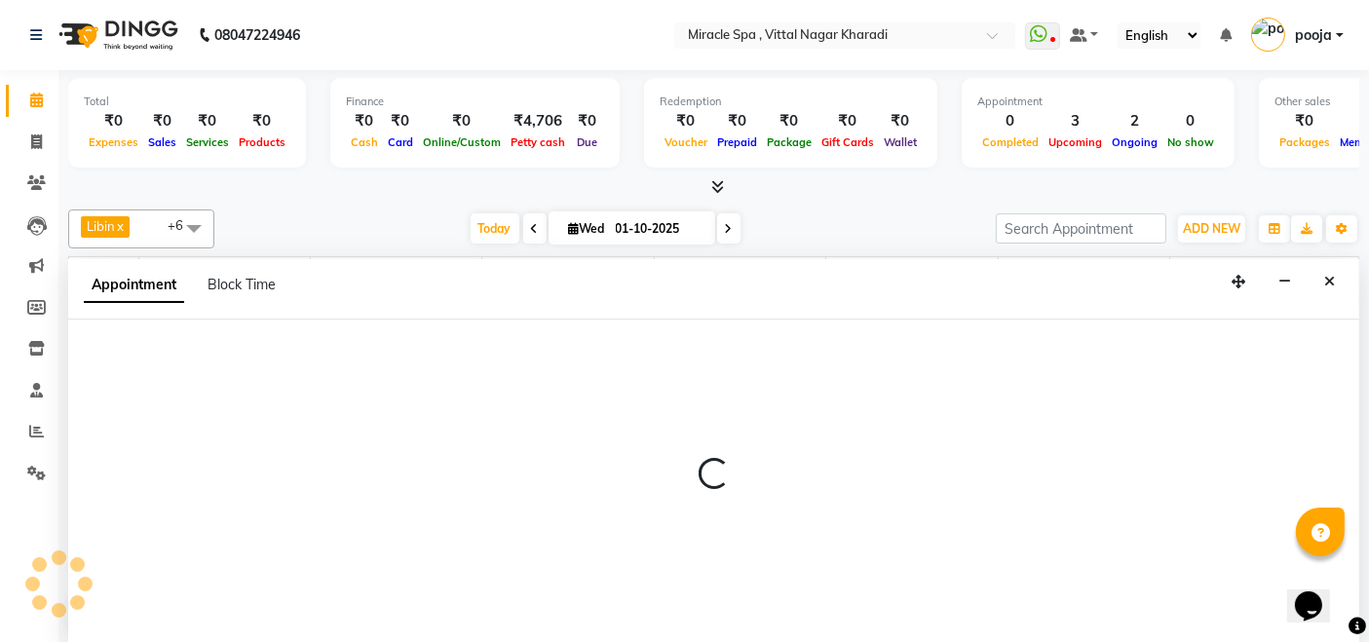
select select "600"
select select "tentative"
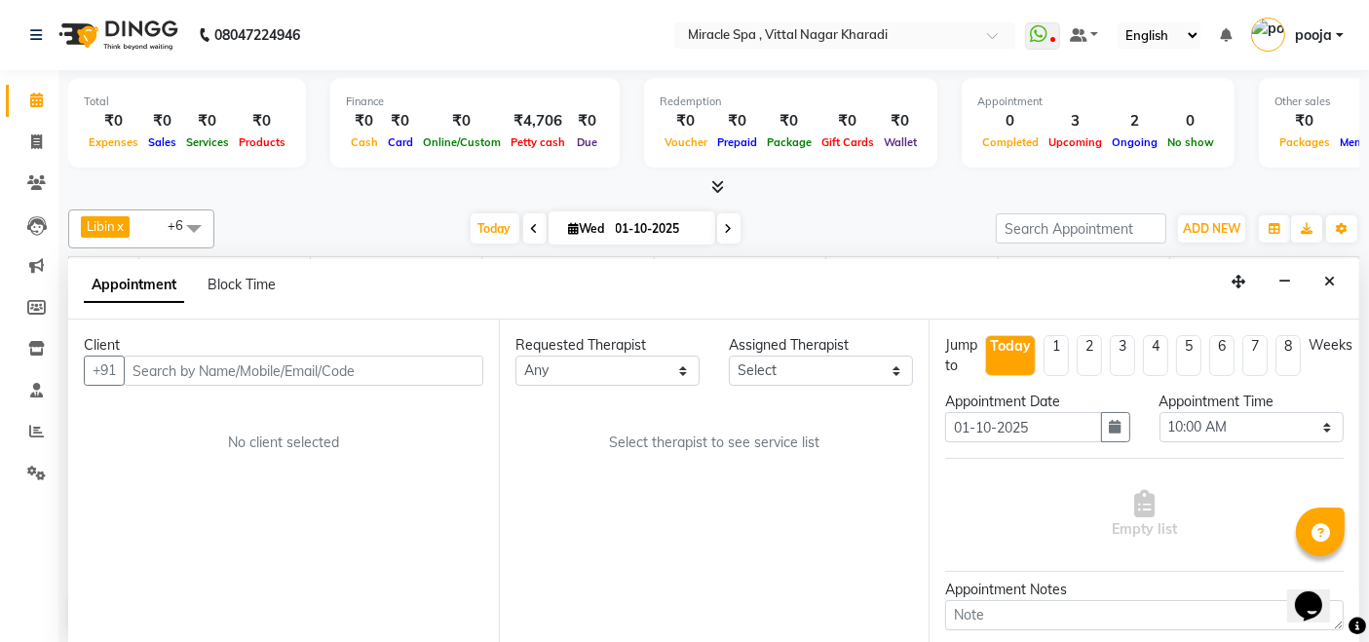
click at [237, 365] on input "text" at bounding box center [303, 371] width 359 height 30
type input "7013820400"
click at [426, 374] on span "Add Client" at bounding box center [442, 370] width 65 height 18
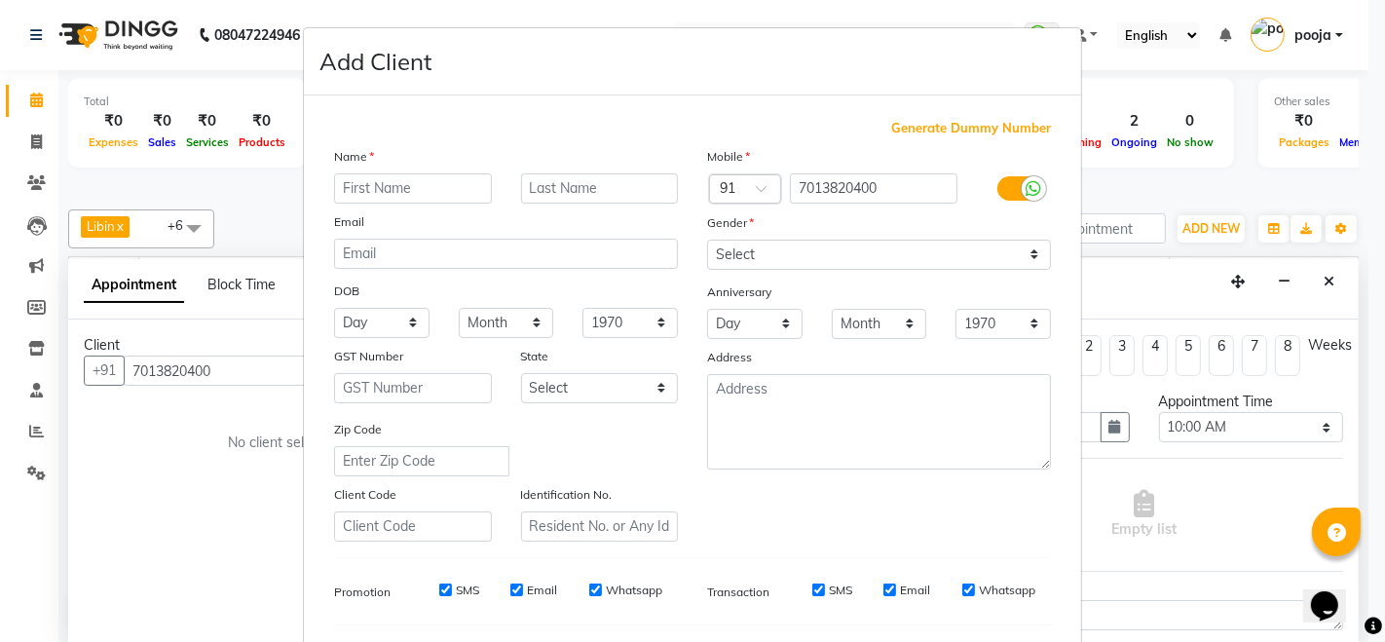
click at [374, 188] on input "text" at bounding box center [413, 188] width 158 height 30
type input "DEEPAK"
click at [819, 267] on select "Select [DEMOGRAPHIC_DATA] [DEMOGRAPHIC_DATA] Other Prefer Not To Say" at bounding box center [879, 255] width 344 height 30
select select "[DEMOGRAPHIC_DATA]"
click at [707, 240] on select "Select [DEMOGRAPHIC_DATA] [DEMOGRAPHIC_DATA] Other Prefer Not To Say" at bounding box center [879, 255] width 344 height 30
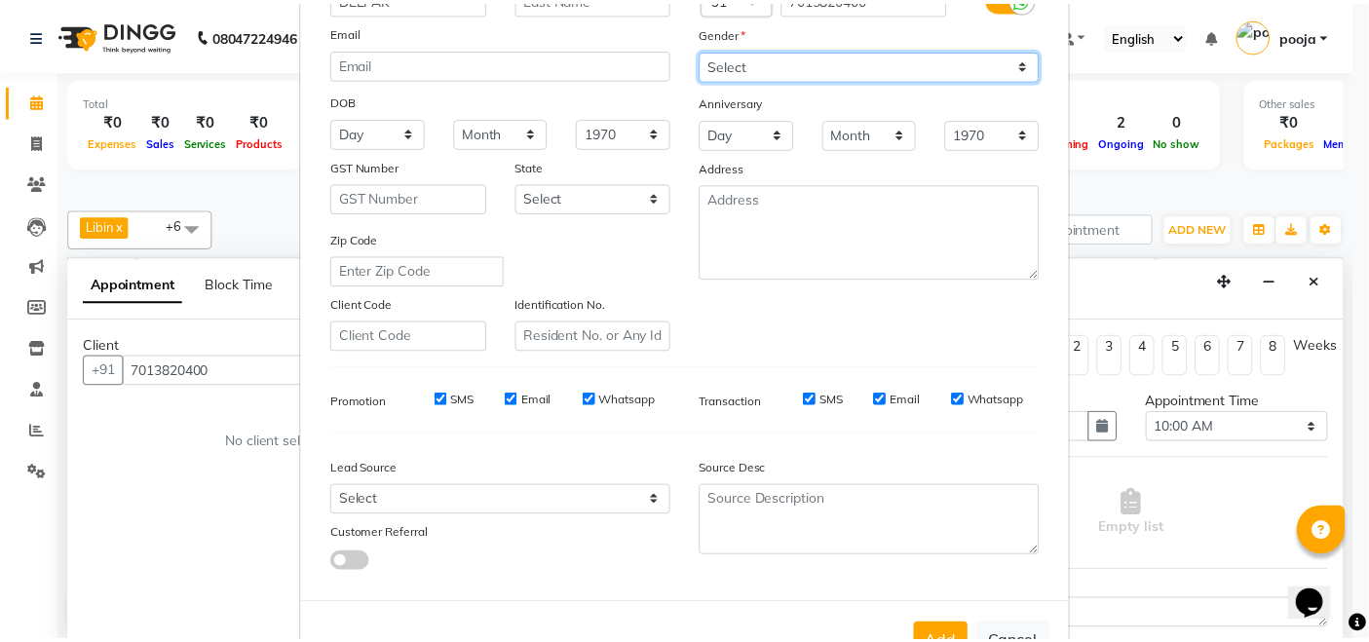
scroll to position [255, 0]
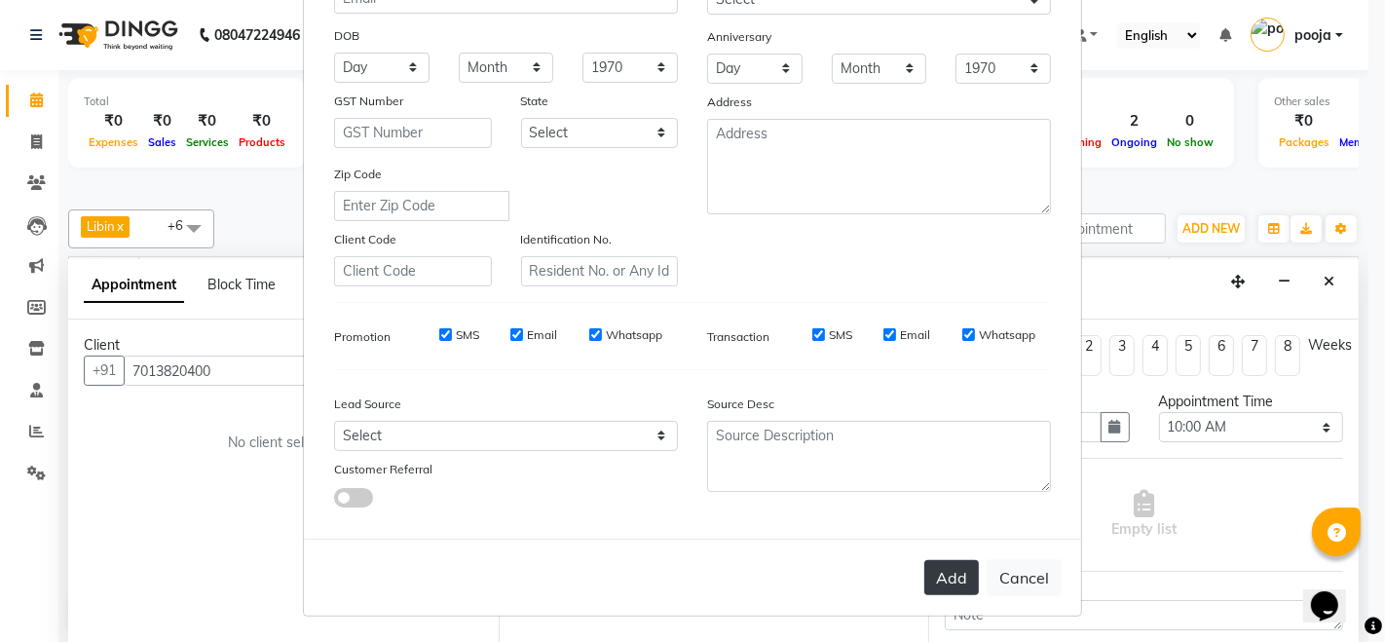
click at [943, 579] on button "Add" at bounding box center [951, 577] width 55 height 35
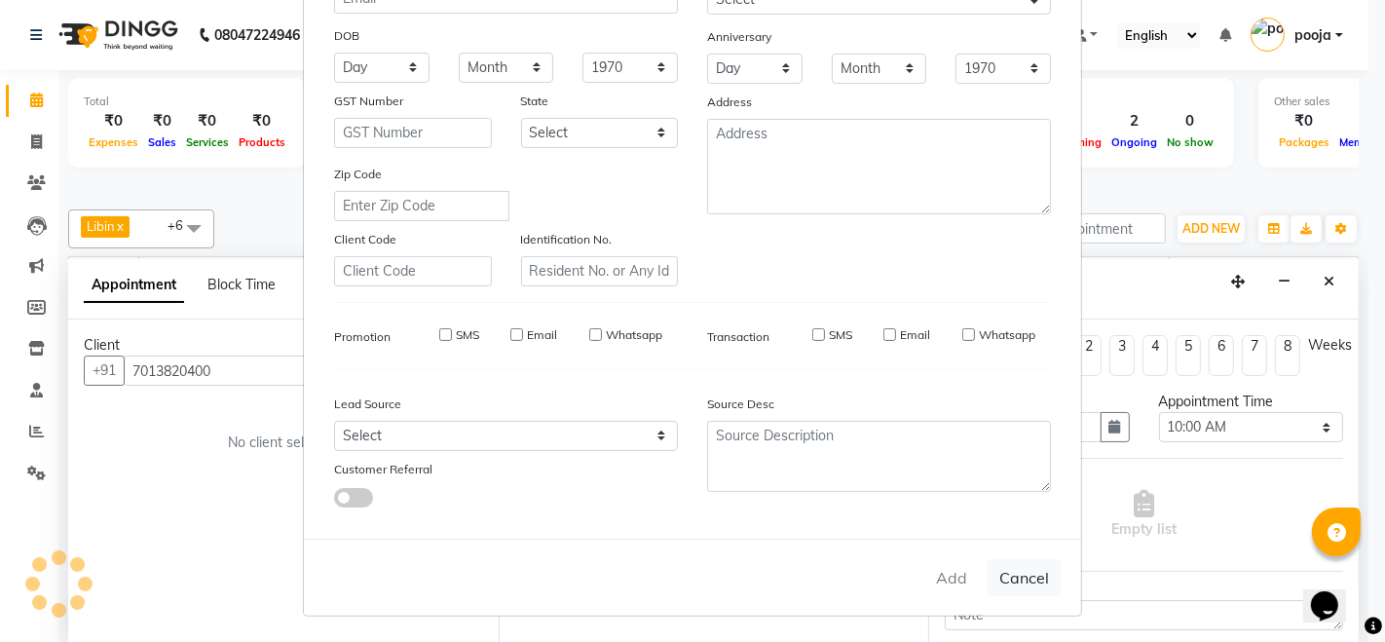
select select
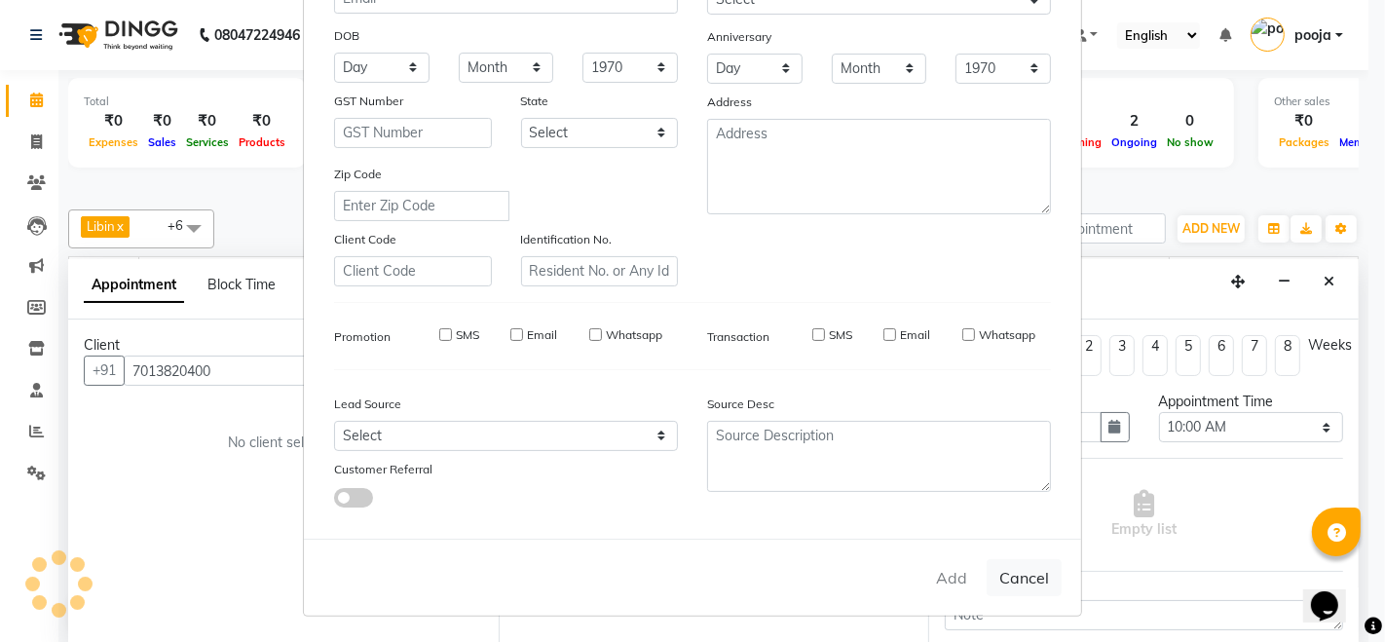
select select
checkbox input "false"
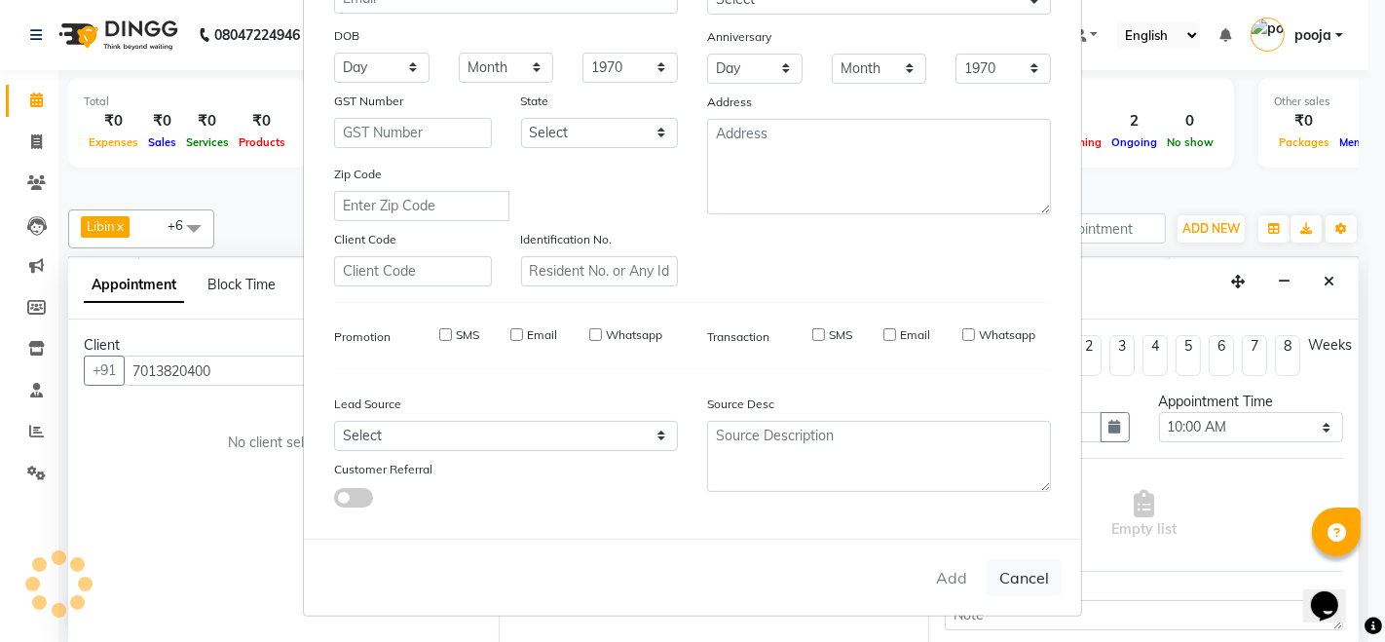
checkbox input "false"
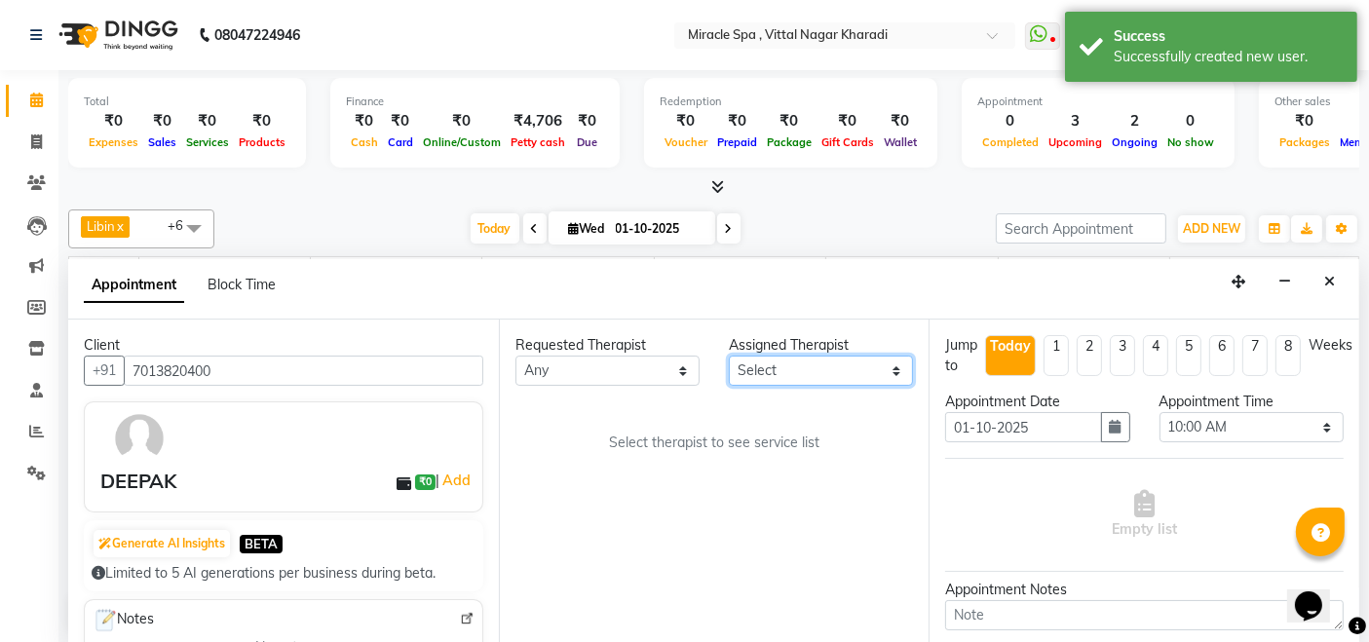
click at [818, 360] on select "Select ajay debora GIGI heleni julle kimia Libin MR ADITYA MS ARTHI MS Mami ms …" at bounding box center [821, 371] width 184 height 30
select select "89065"
click at [729, 356] on select "Select ajay debora GIGI heleni julle kimia Libin MR ADITYA MS ARTHI MS Mami ms …" at bounding box center [821, 371] width 184 height 30
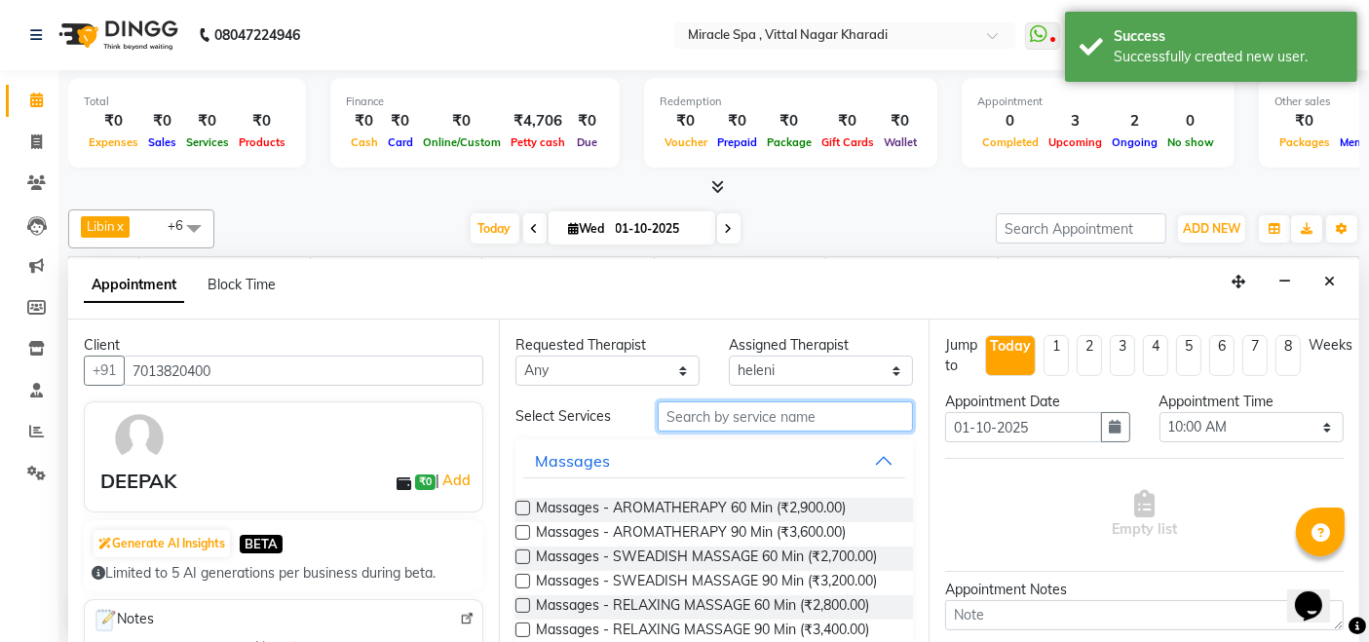
click at [705, 417] on input "text" at bounding box center [785, 416] width 255 height 30
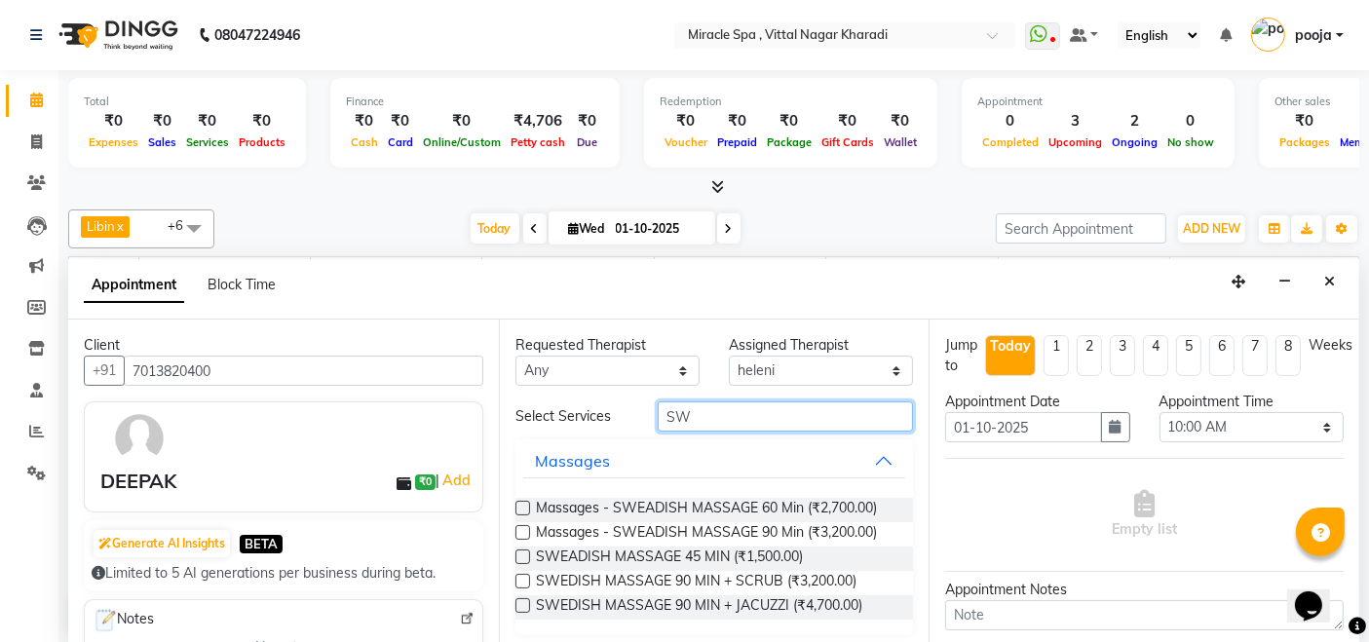
type input "S"
type input "DEE"
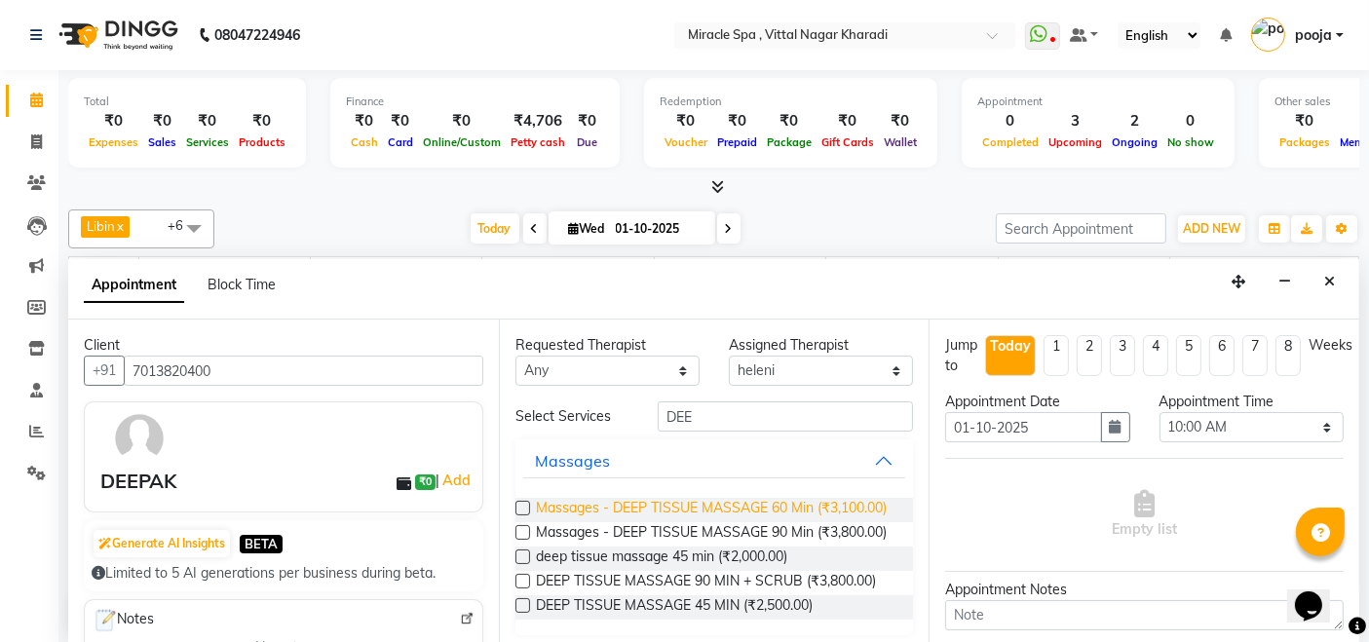
click at [743, 510] on span "Massages - DEEP TISSUE MASSAGE 60 Min (₹3,100.00)" at bounding box center [711, 510] width 351 height 24
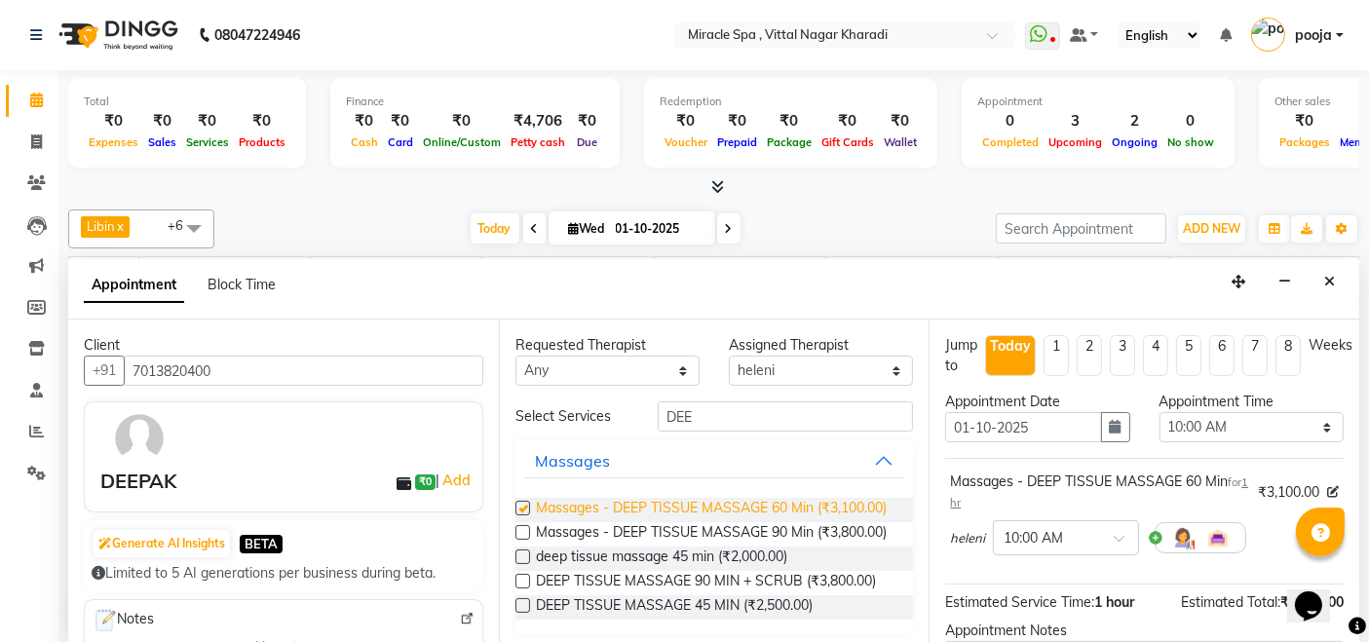
checkbox input "false"
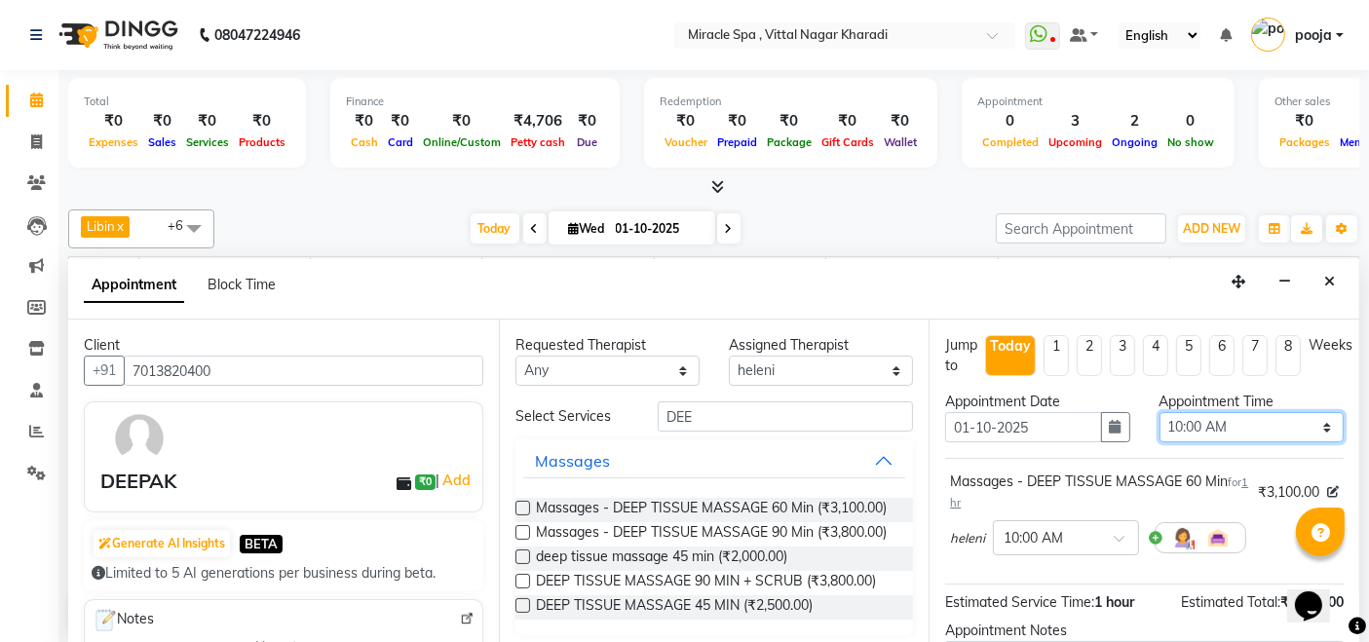
click at [1244, 436] on select "Select 10:00 AM 10:15 AM 10:30 AM 10:45 AM 11:00 AM 11:15 AM 11:30 AM 11:45 AM …" at bounding box center [1251, 427] width 184 height 30
select select "810"
click at [1159, 412] on select "Select 10:00 AM 10:15 AM 10:30 AM 10:45 AM 11:00 AM 11:15 AM 11:30 AM 11:45 AM …" at bounding box center [1251, 427] width 184 height 30
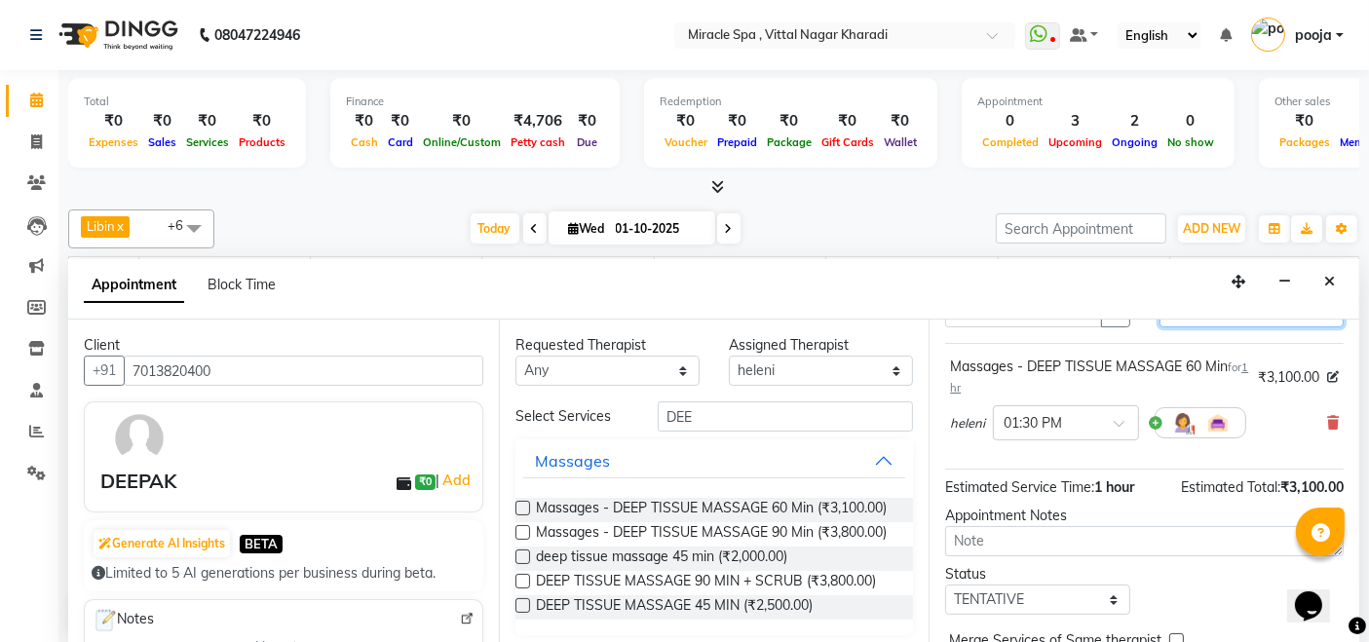
scroll to position [207, 0]
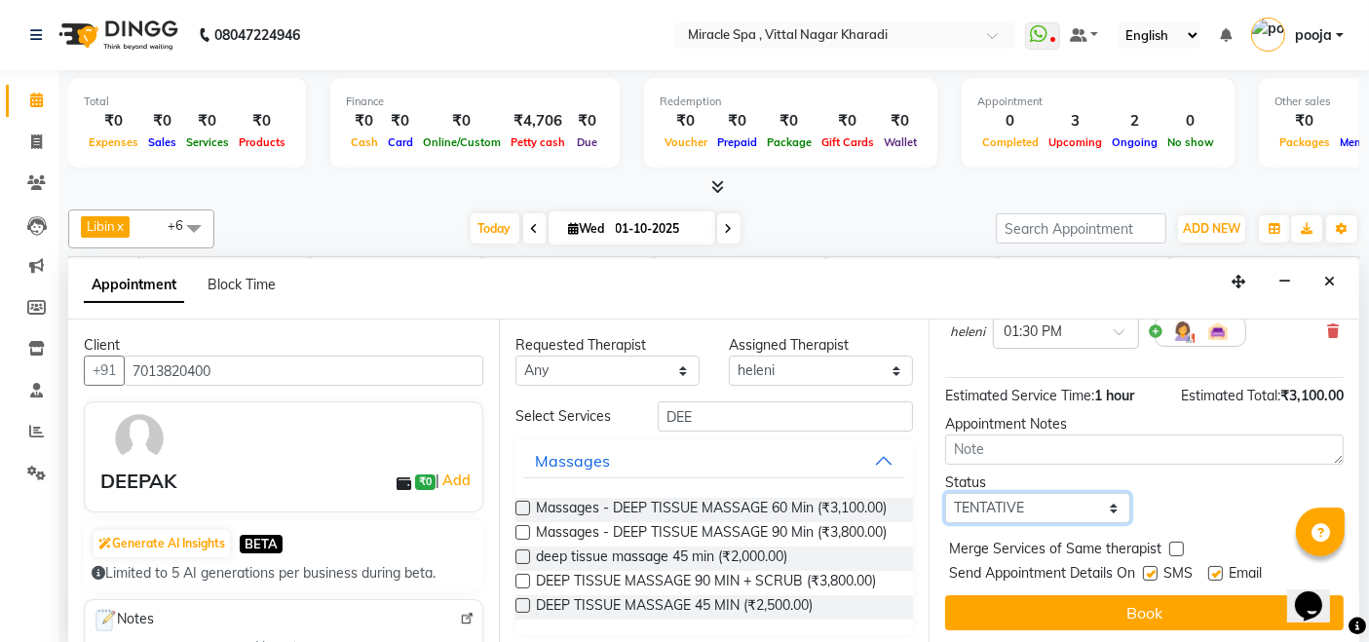
click at [998, 505] on select "Select TENTATIVE CONFIRM CHECK-IN UPCOMING" at bounding box center [1037, 508] width 184 height 30
select select "upcoming"
click at [945, 493] on select "Select TENTATIVE CONFIRM CHECK-IN UPCOMING" at bounding box center [1037, 508] width 184 height 30
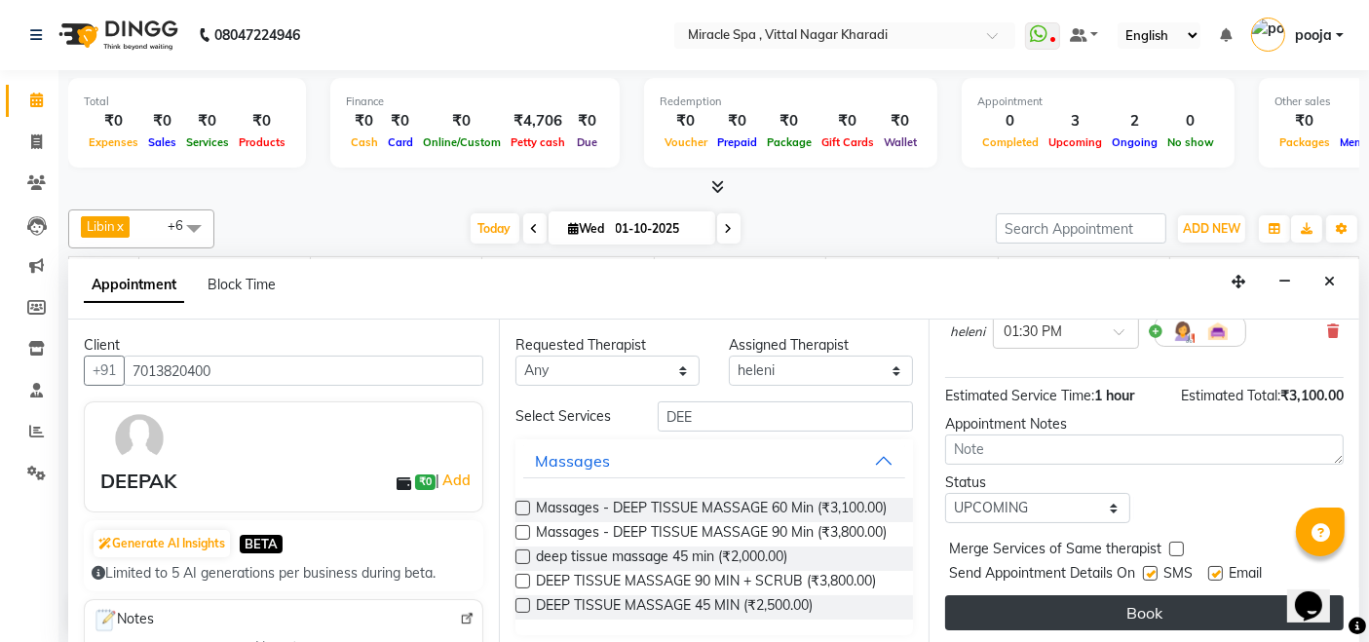
click at [1096, 601] on button "Book" at bounding box center [1144, 612] width 398 height 35
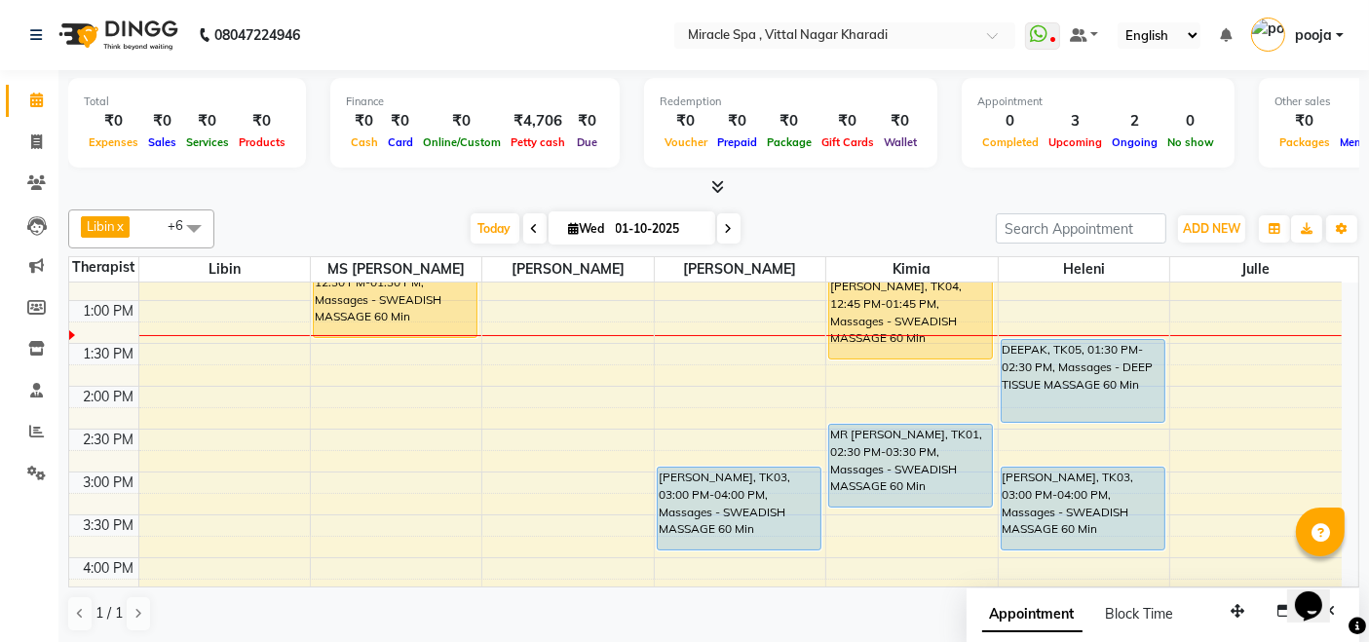
scroll to position [216, 0]
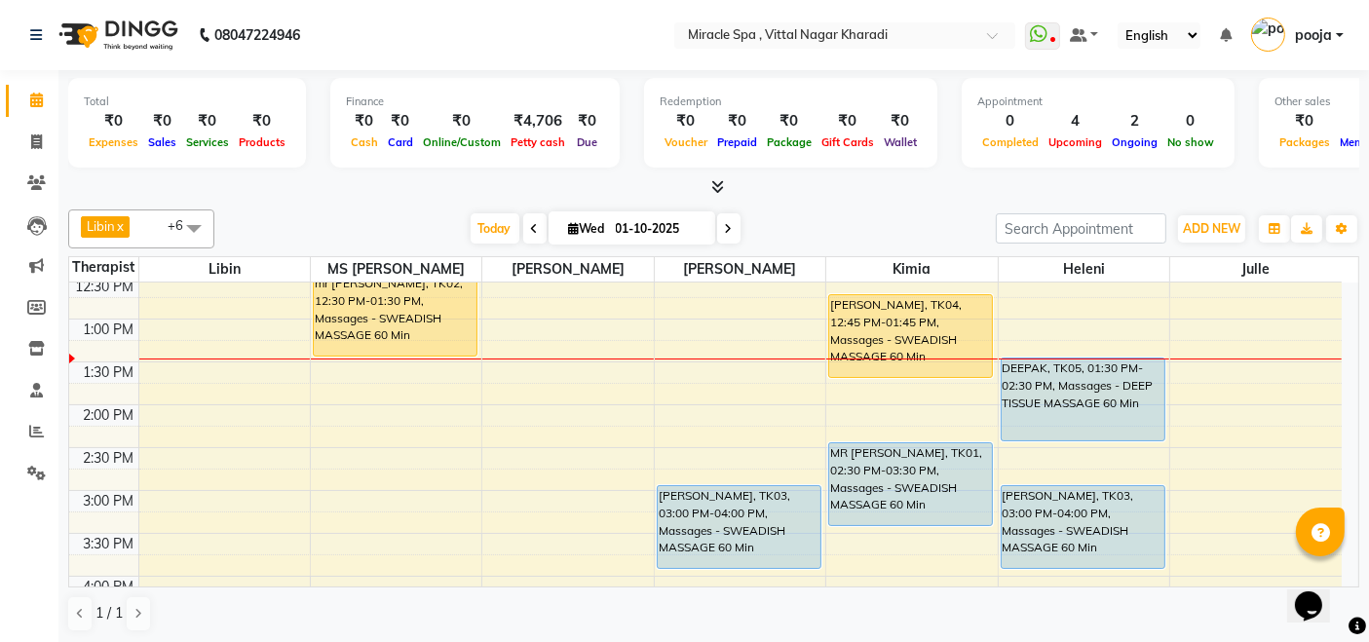
scroll to position [339, 0]
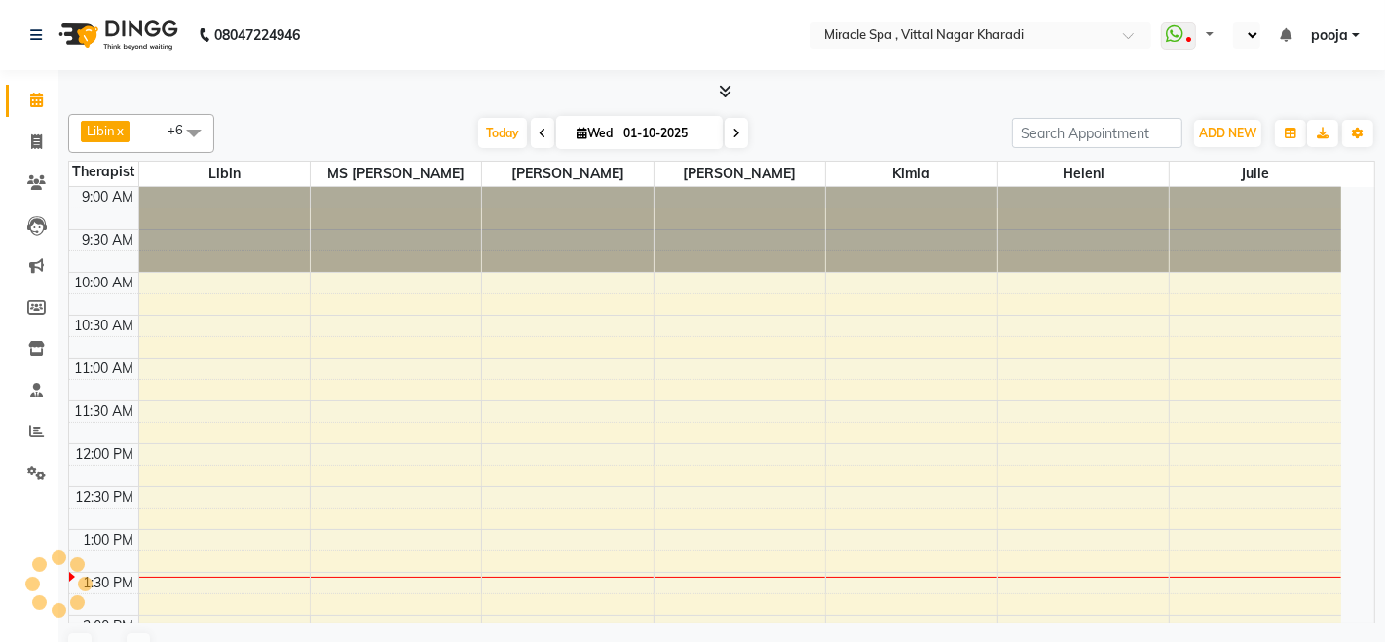
select select "en"
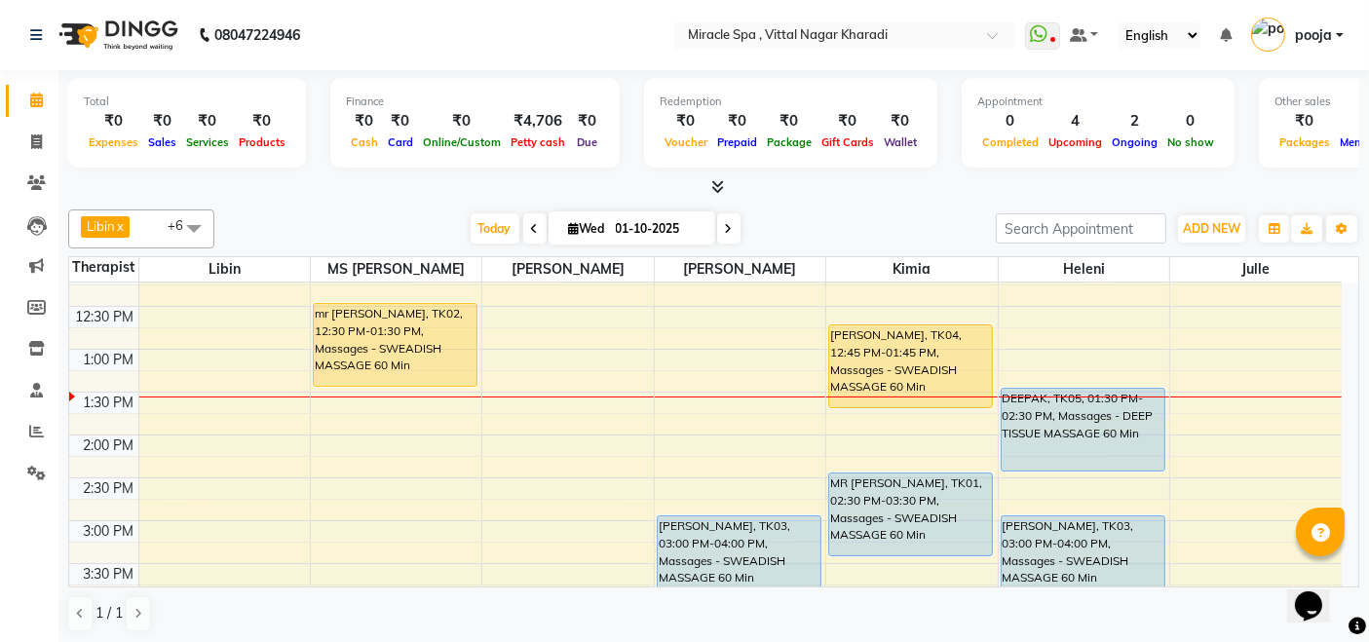
scroll to position [324, 0]
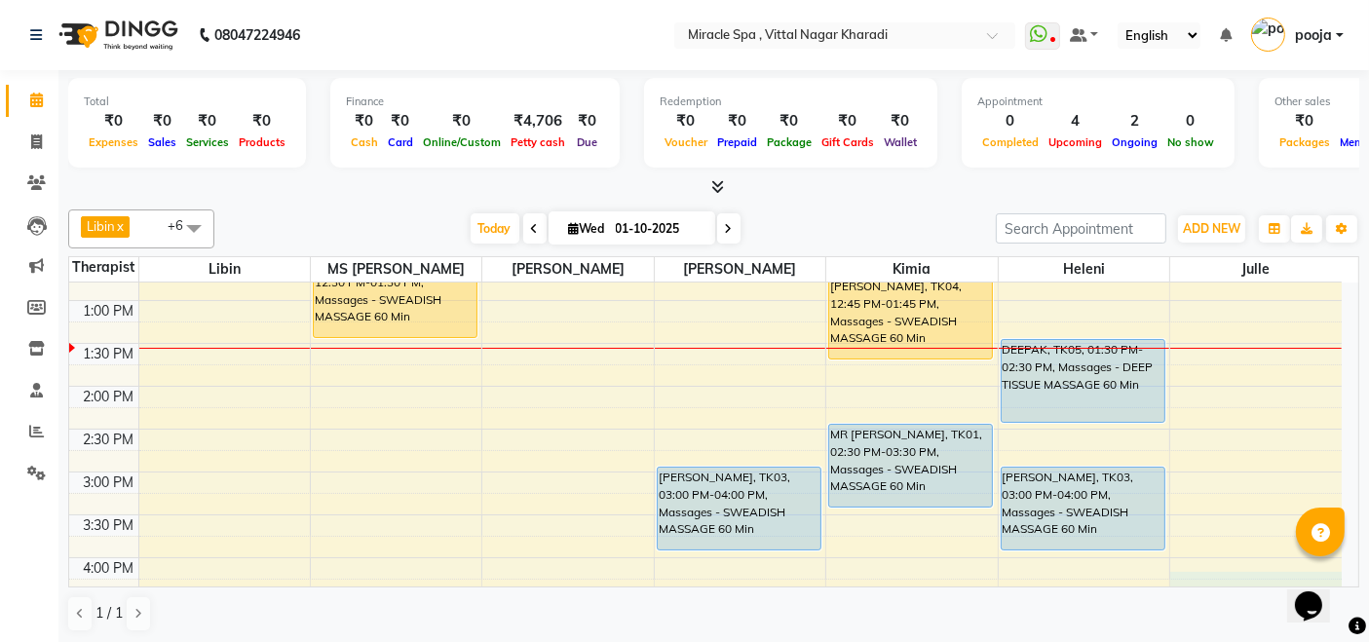
click at [1205, 582] on div "9:00 AM 9:30 AM 10:00 AM 10:30 AM 11:00 AM 11:30 AM 12:00 PM 12:30 PM 1:00 PM 1…" at bounding box center [705, 600] width 1272 height 1285
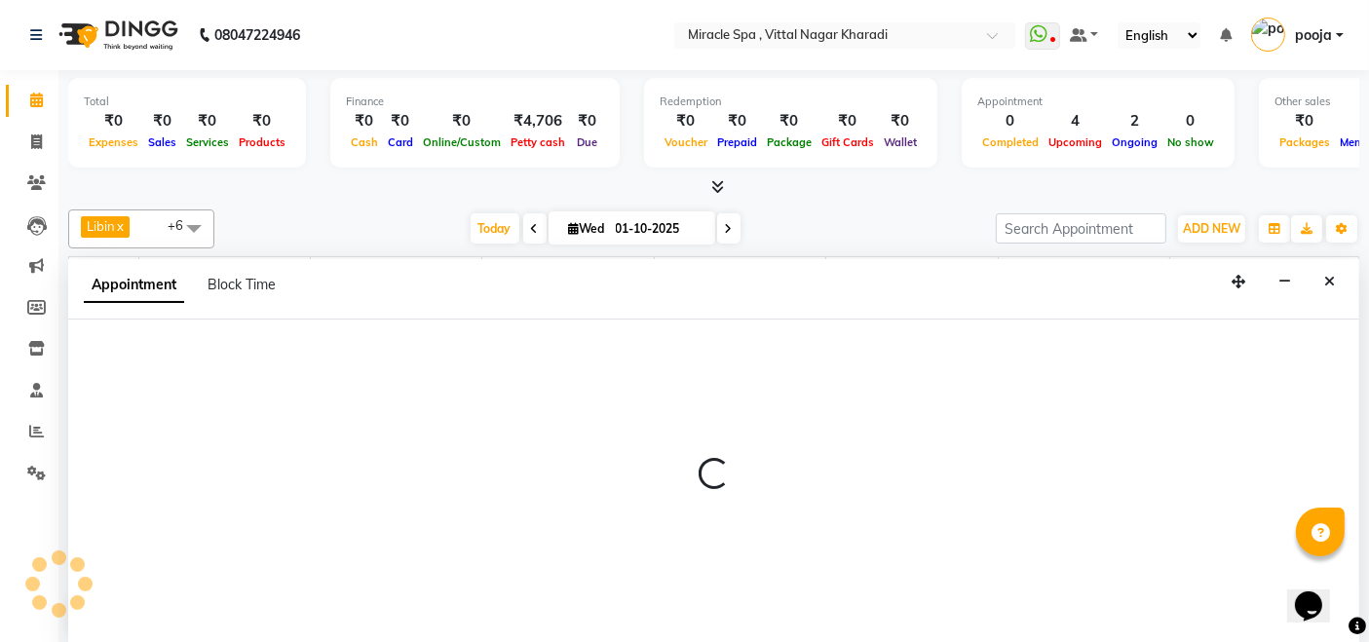
scroll to position [0, 0]
select select "91009"
select select "975"
select select "tentative"
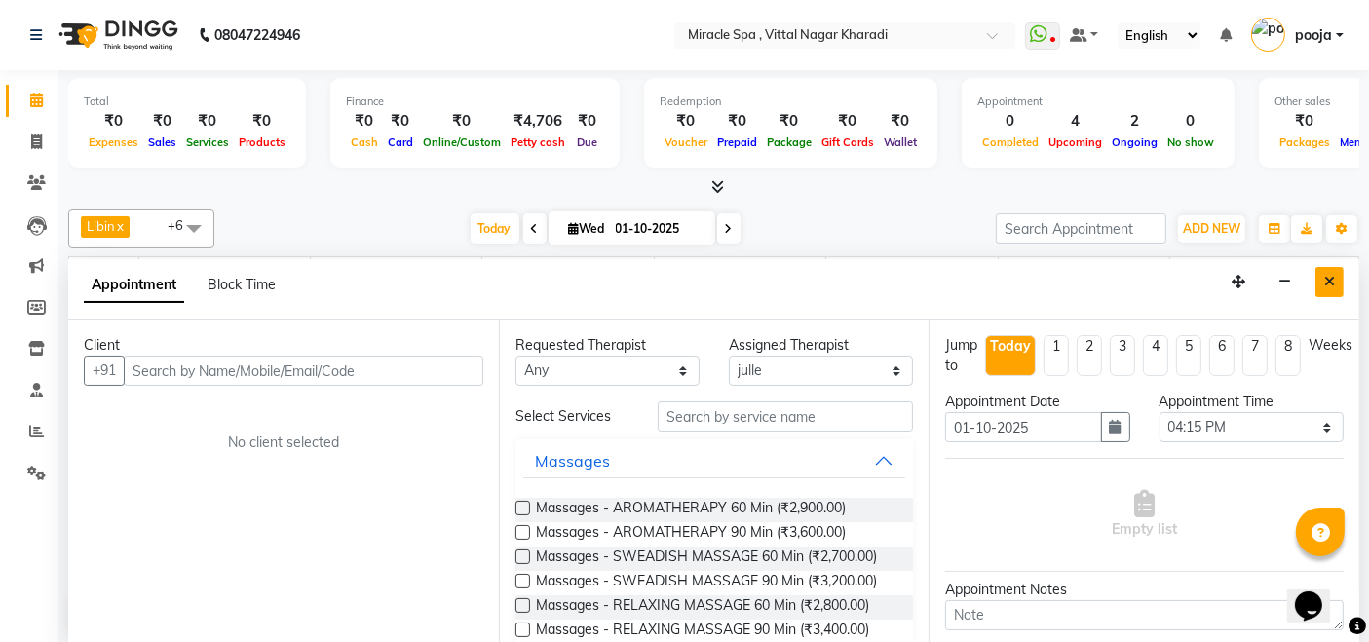
click at [1336, 285] on button "Close" at bounding box center [1329, 282] width 28 height 30
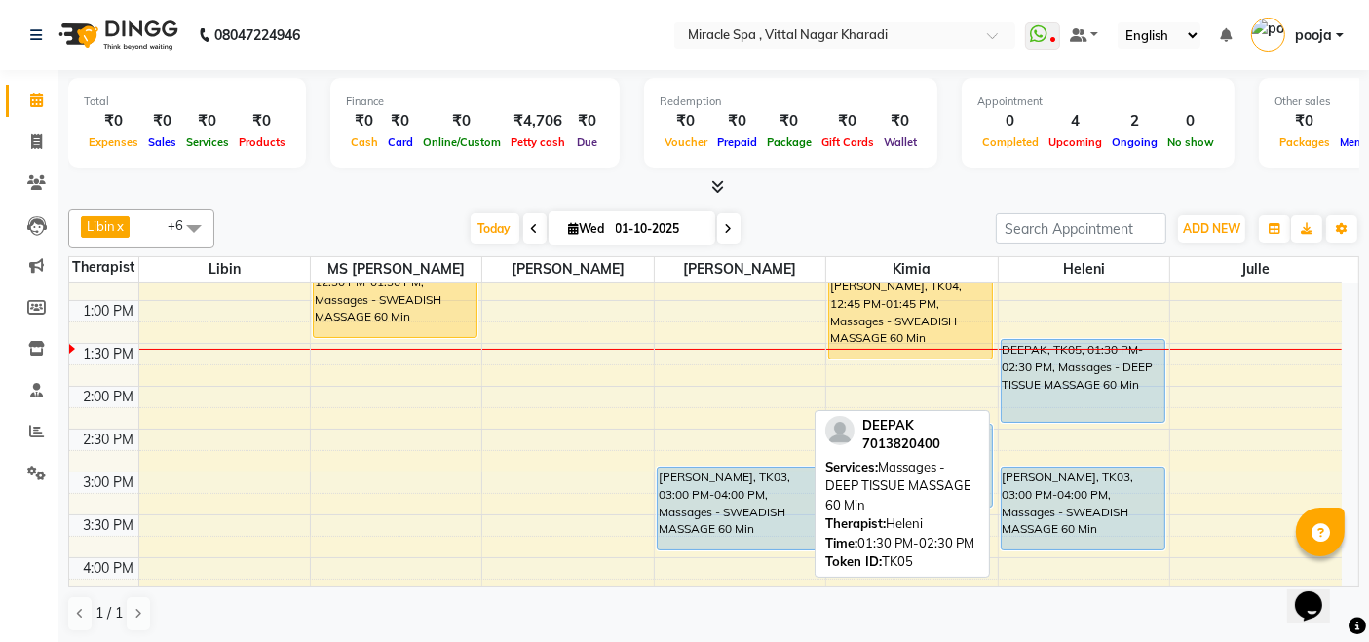
click at [1107, 388] on div "DEEPAK, TK05, 01:30 PM-02:30 PM, Massages - DEEP TISSUE MASSAGE 60 Min" at bounding box center [1082, 381] width 163 height 82
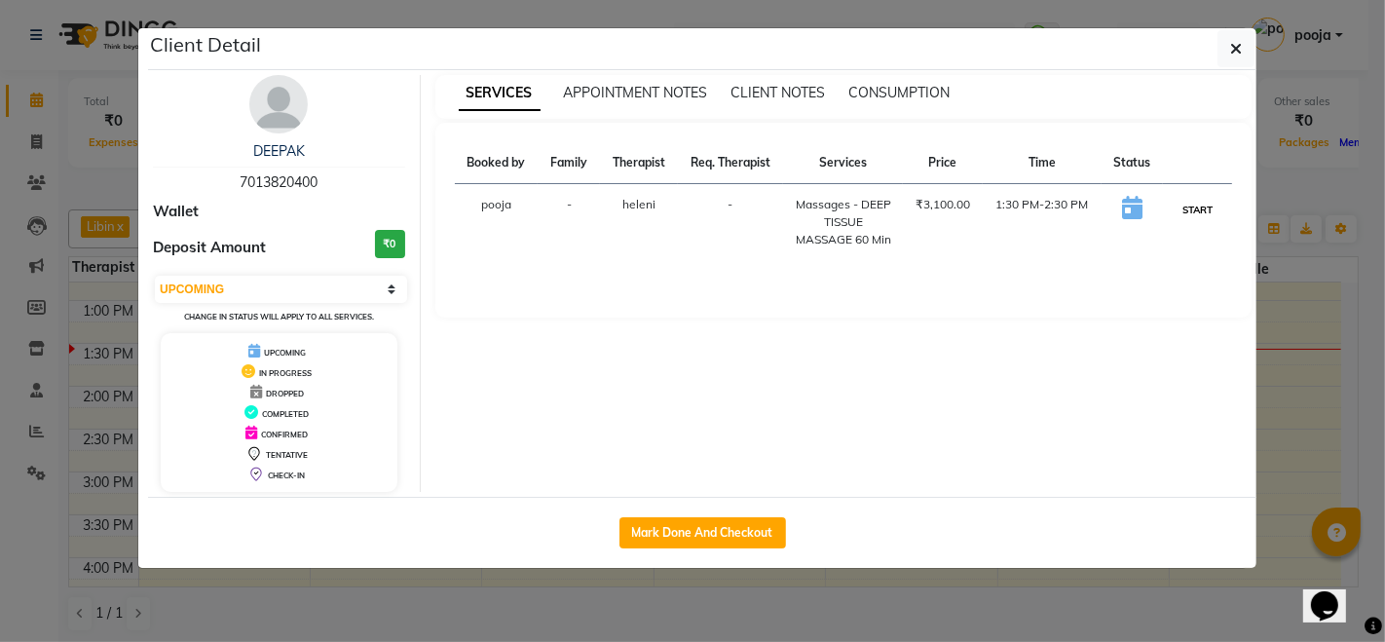
click at [1186, 211] on button "START" at bounding box center [1198, 210] width 40 height 24
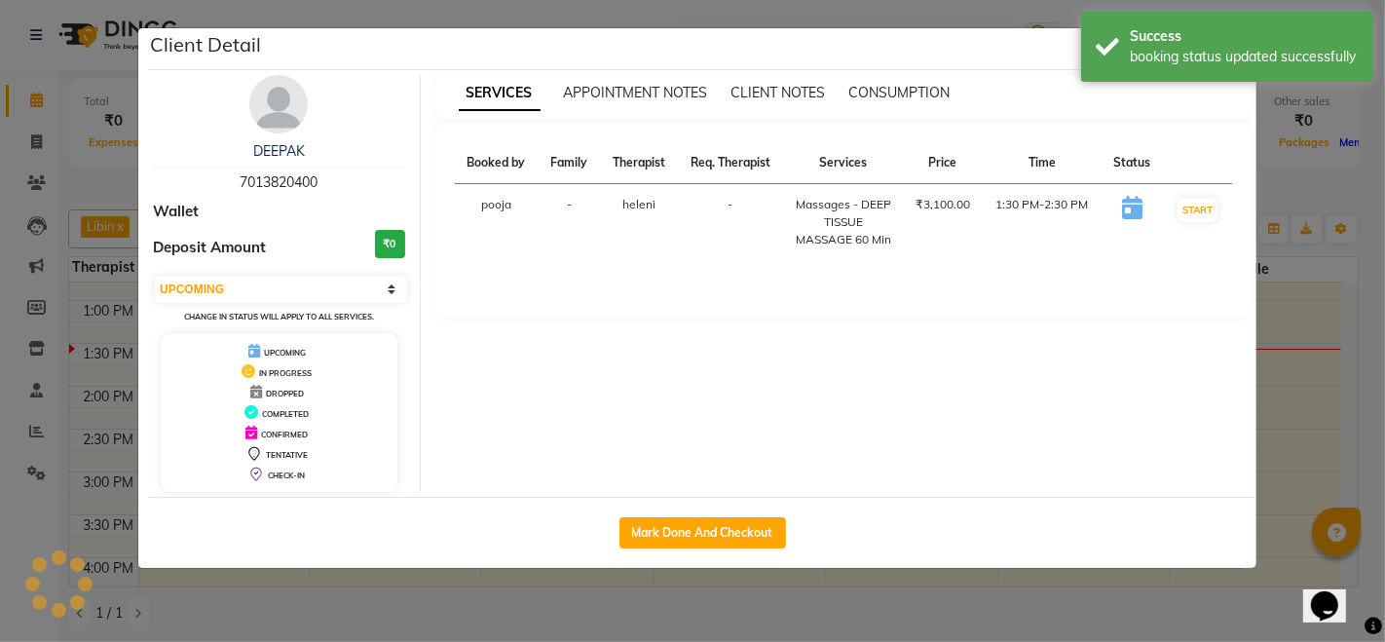
select select "1"
click at [1314, 190] on ngb-modal-window "Client Detail DEEPAK 7013820400 Wallet Deposit Amount ₹0 Select IN SERVICE CONF…" at bounding box center [692, 321] width 1385 height 642
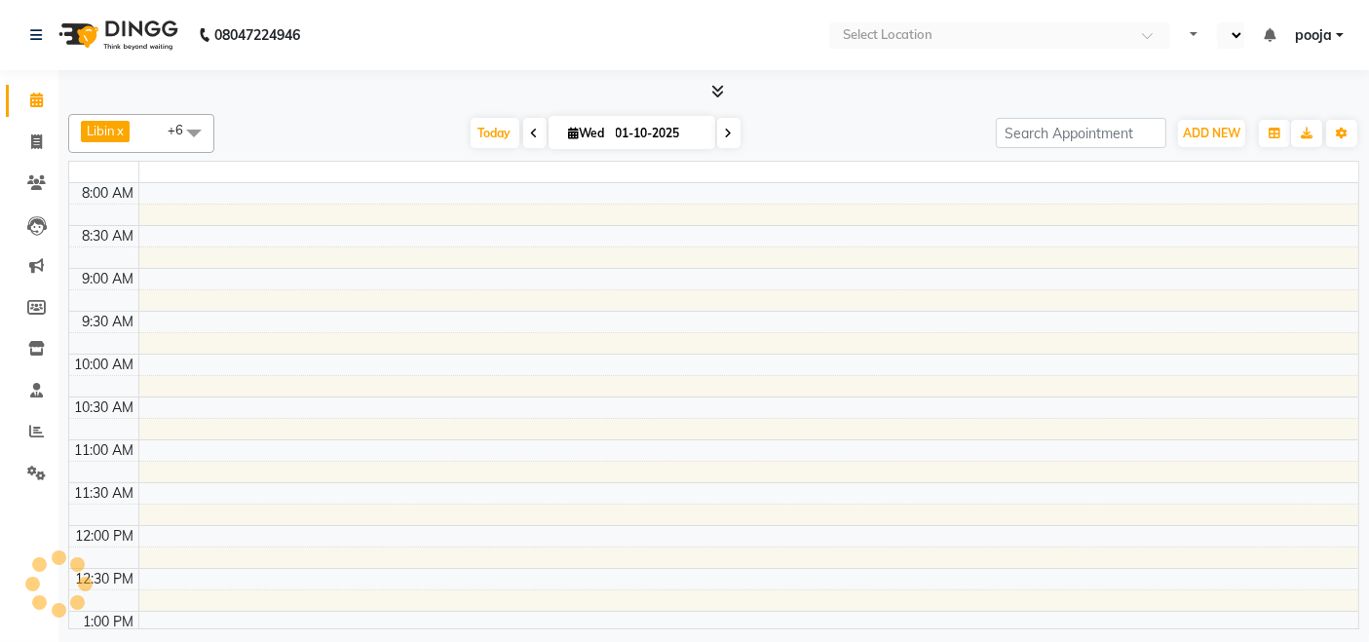
select select "en"
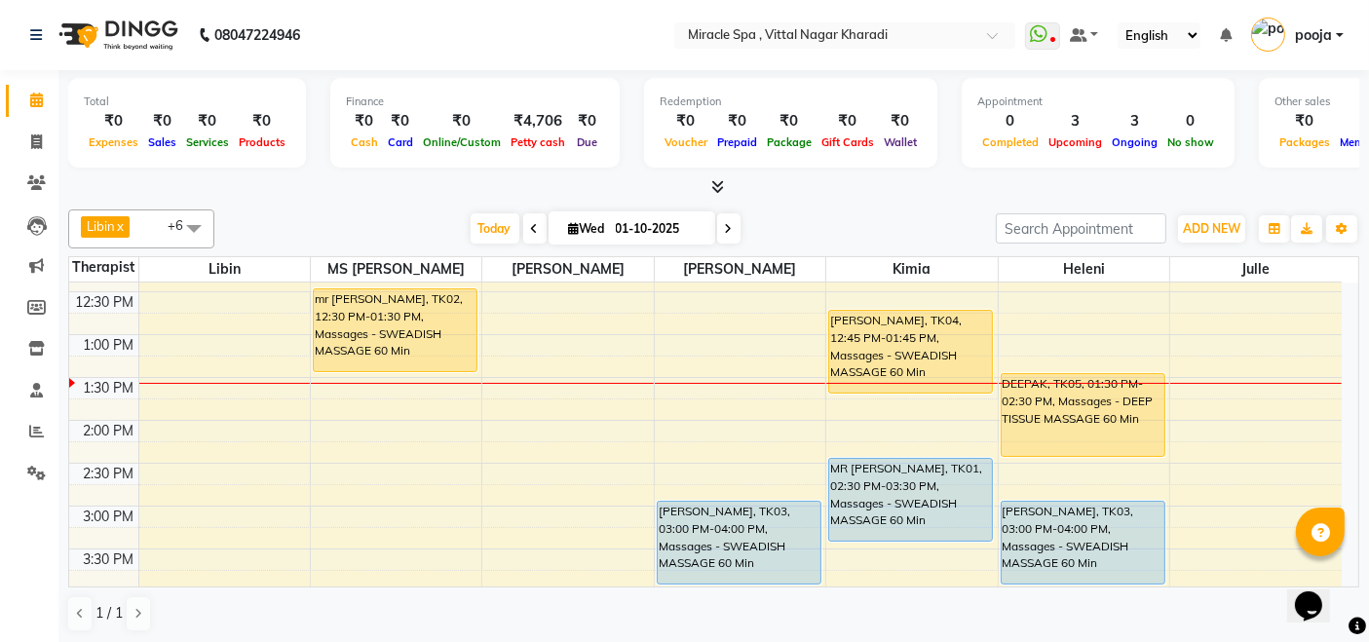
scroll to position [324, 0]
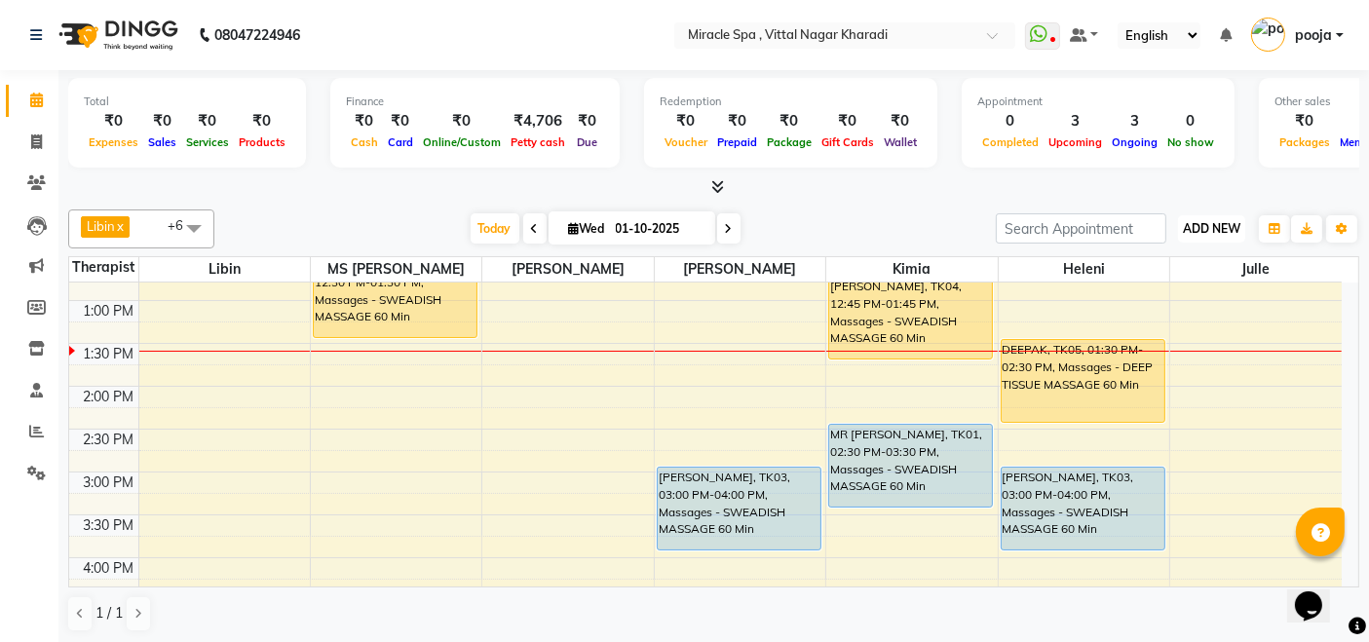
click at [1211, 221] on span "ADD NEW" at bounding box center [1211, 228] width 57 height 15
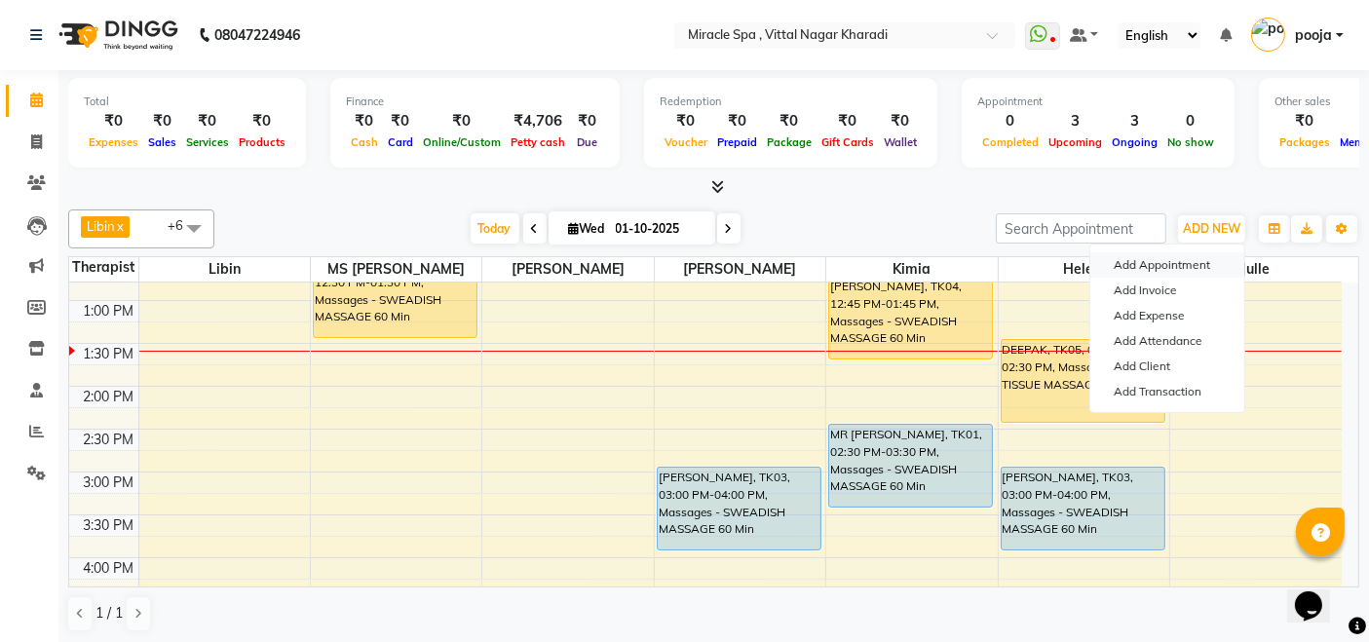
click at [1180, 262] on button "Add Appointment" at bounding box center [1167, 264] width 154 height 25
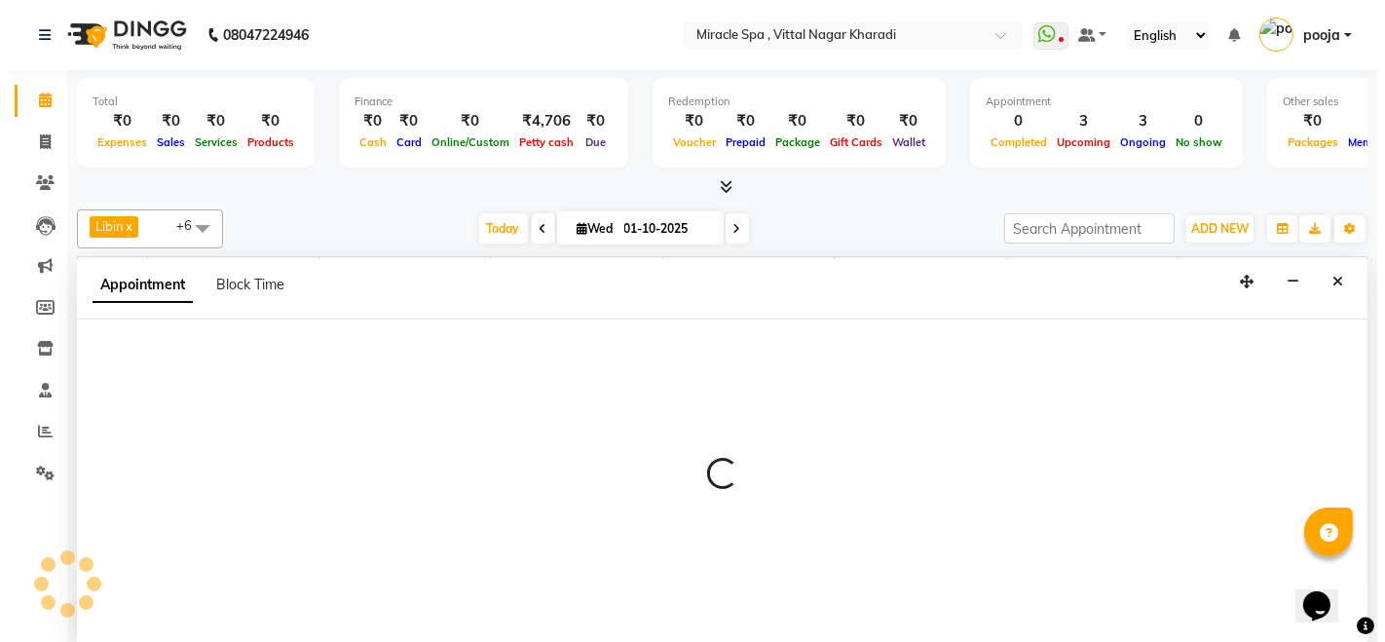
scroll to position [0, 0]
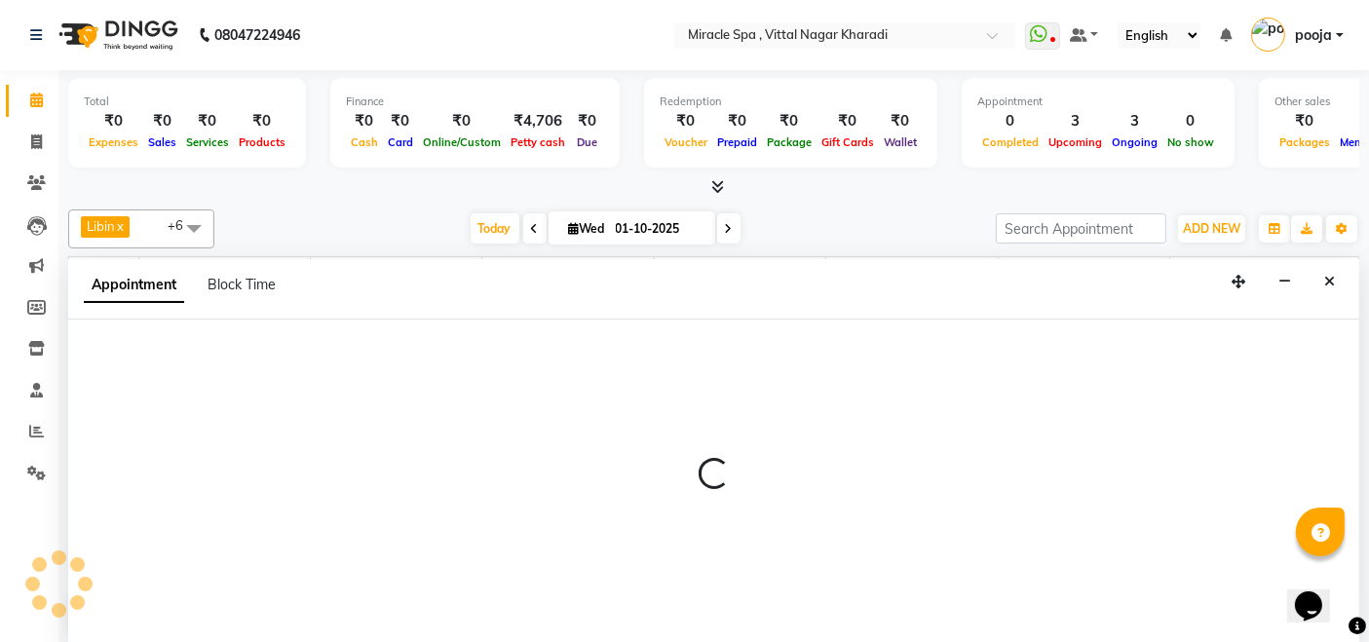
select select "600"
select select "tentative"
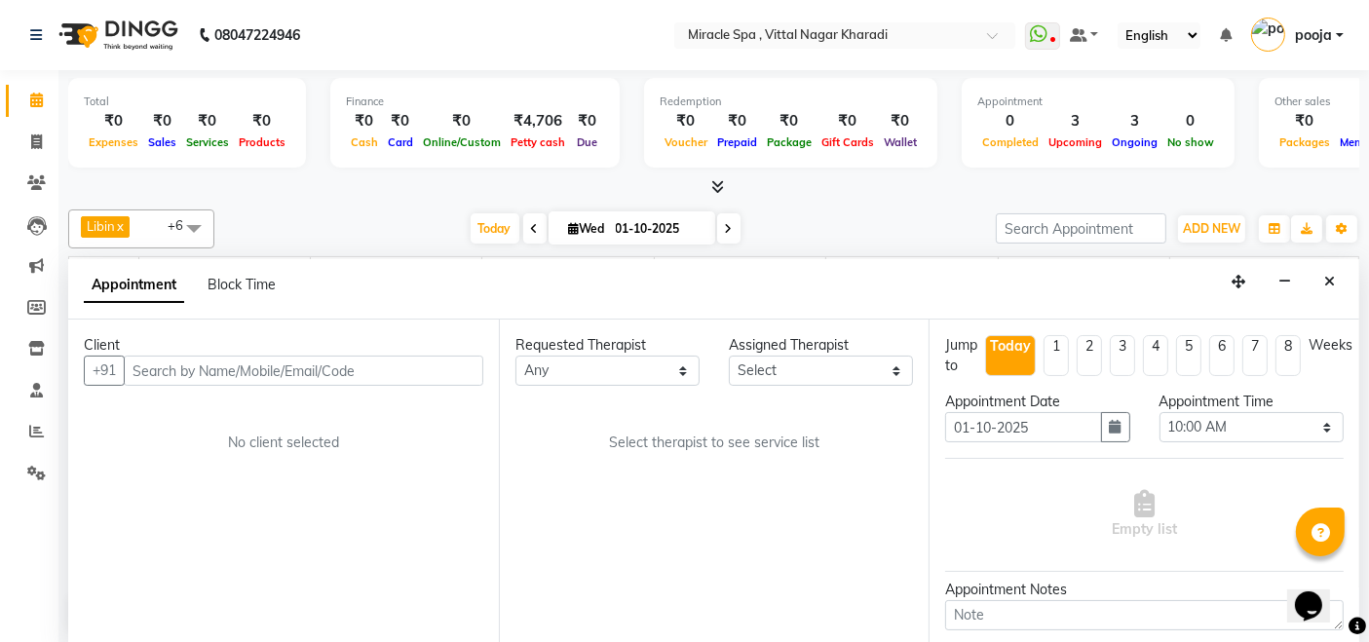
click at [367, 364] on input "text" at bounding box center [303, 371] width 359 height 30
type input "8390100765"
click at [458, 365] on span "Add Client" at bounding box center [442, 370] width 65 height 18
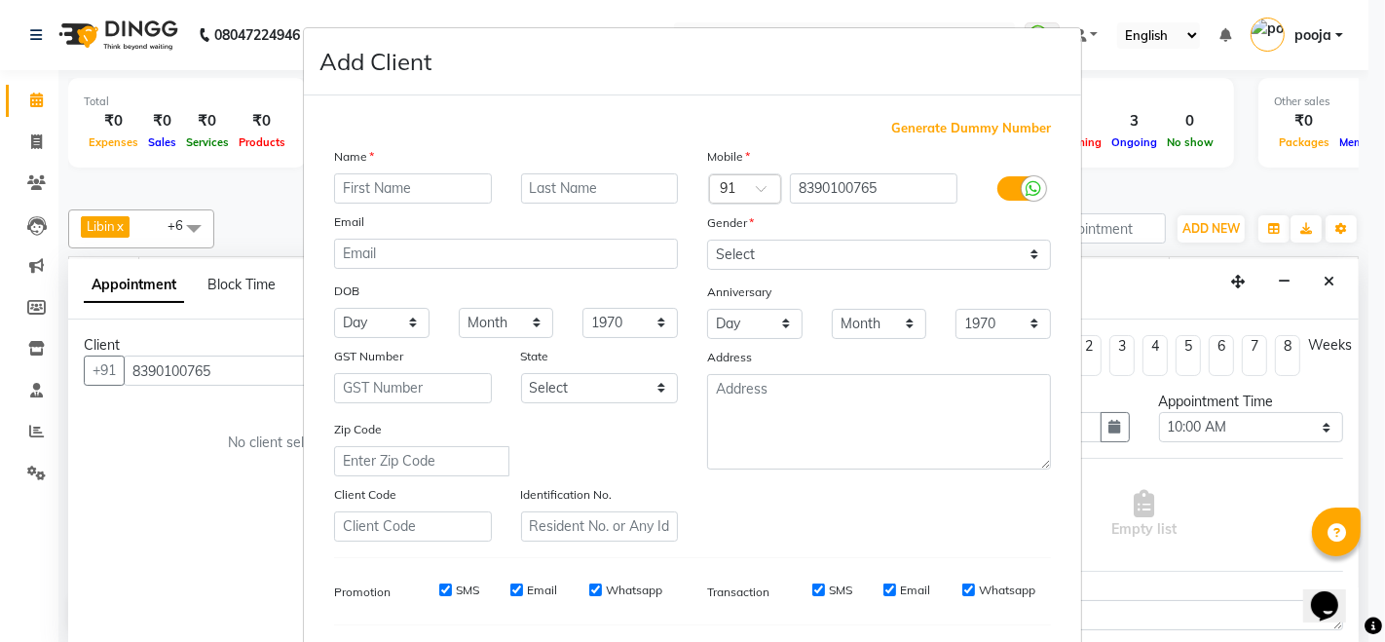
click at [425, 184] on input "text" at bounding box center [413, 188] width 158 height 30
type input "MR [PERSON_NAME]"
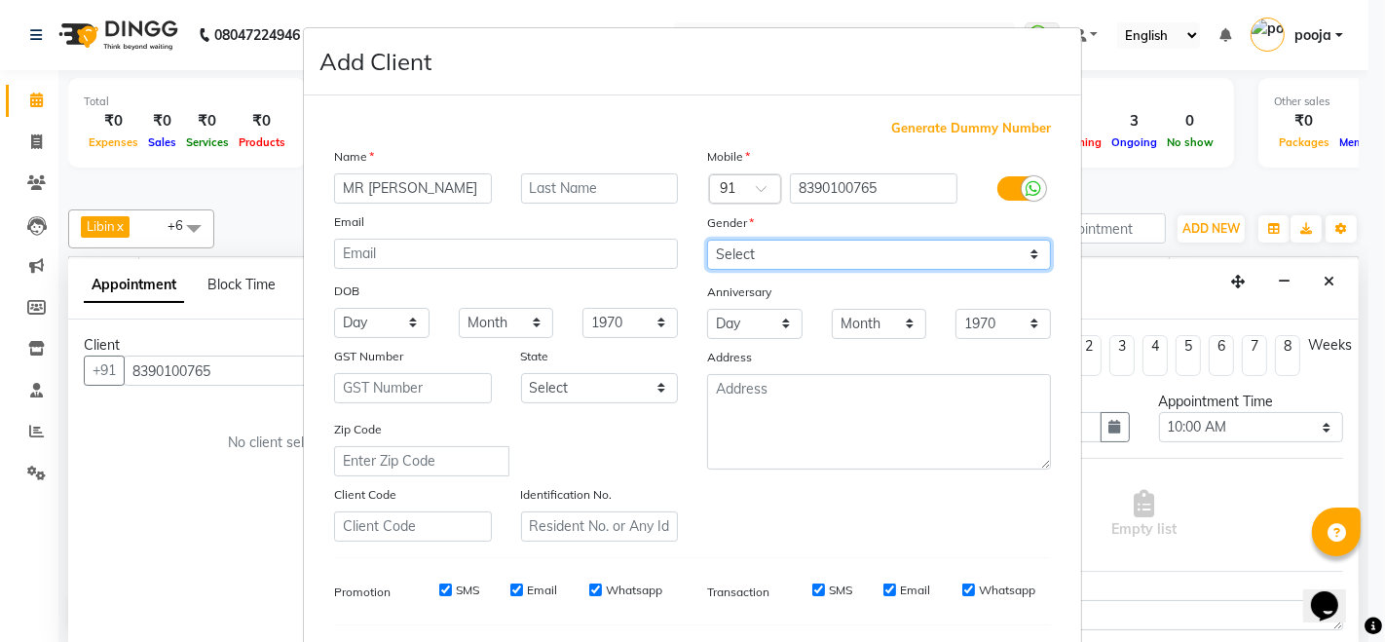
click at [771, 245] on select "Select [DEMOGRAPHIC_DATA] [DEMOGRAPHIC_DATA] Other Prefer Not To Say" at bounding box center [879, 255] width 344 height 30
select select "[DEMOGRAPHIC_DATA]"
click at [707, 240] on select "Select [DEMOGRAPHIC_DATA] [DEMOGRAPHIC_DATA] Other Prefer Not To Say" at bounding box center [879, 255] width 344 height 30
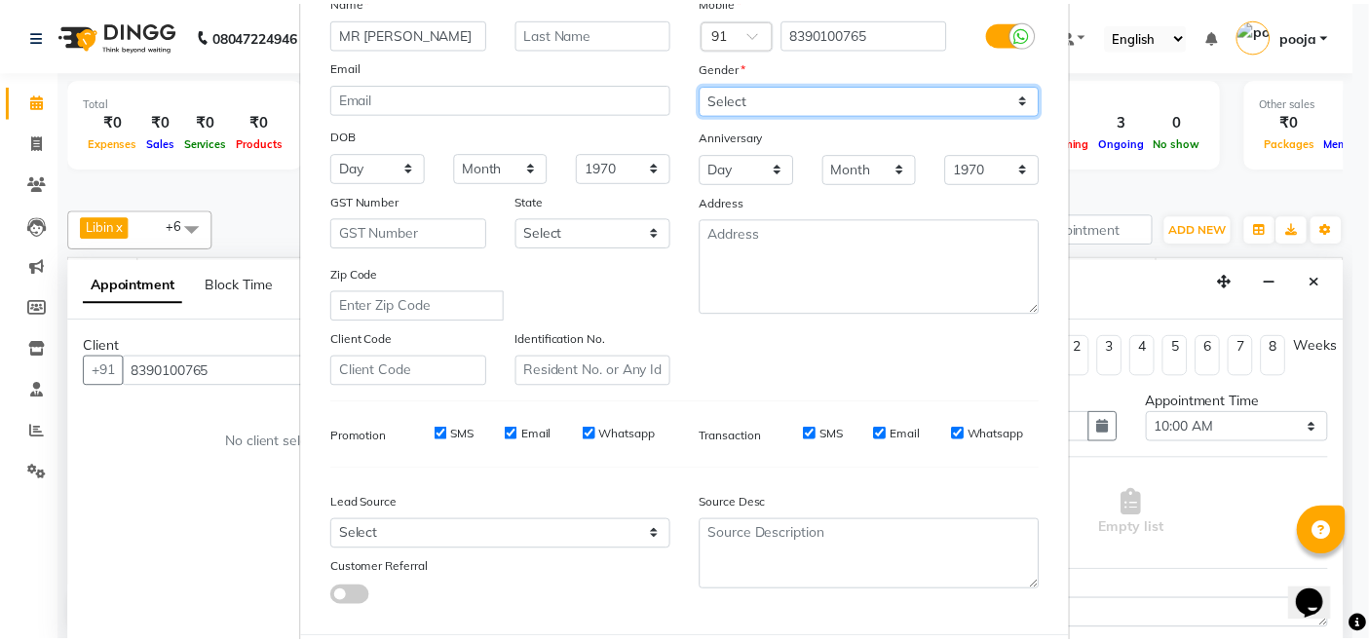
scroll to position [255, 0]
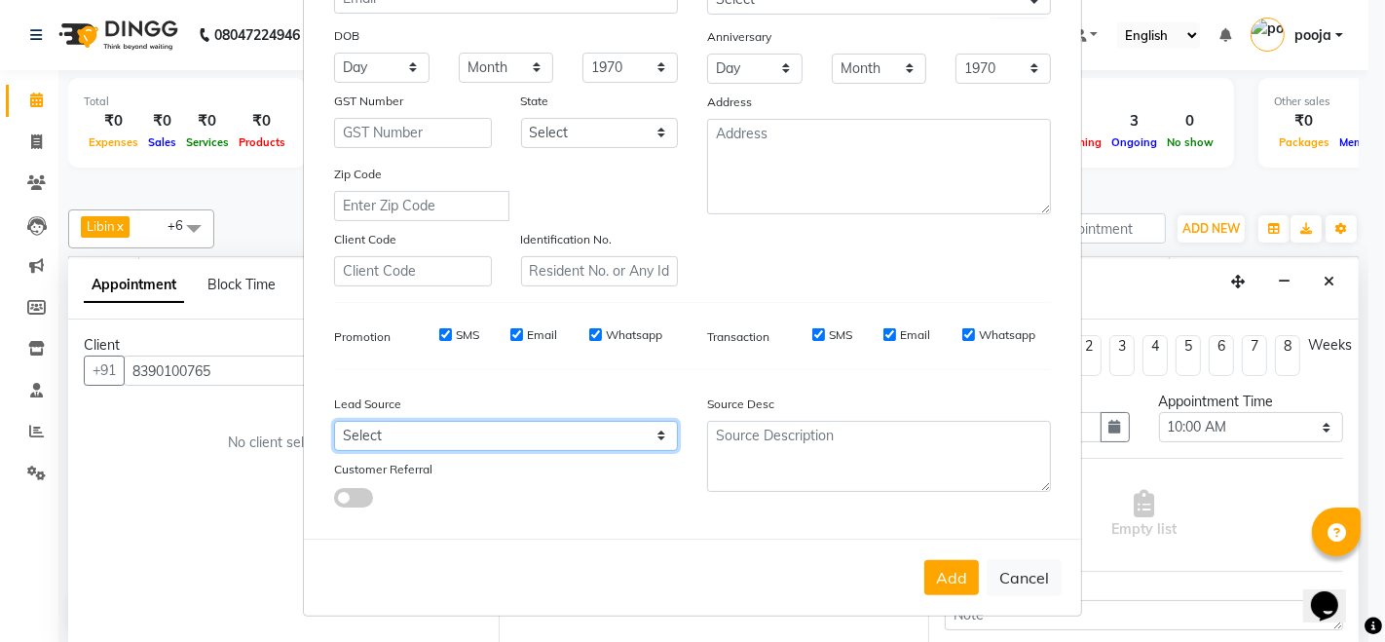
click at [560, 435] on select "Select Walk-in Referral Internet Friend Word of Mouth Advertisement Facebook Ju…" at bounding box center [506, 436] width 344 height 30
select select "27687"
click at [334, 421] on select "Select Walk-in Referral Internet Friend Word of Mouth Advertisement Facebook Ju…" at bounding box center [506, 436] width 344 height 30
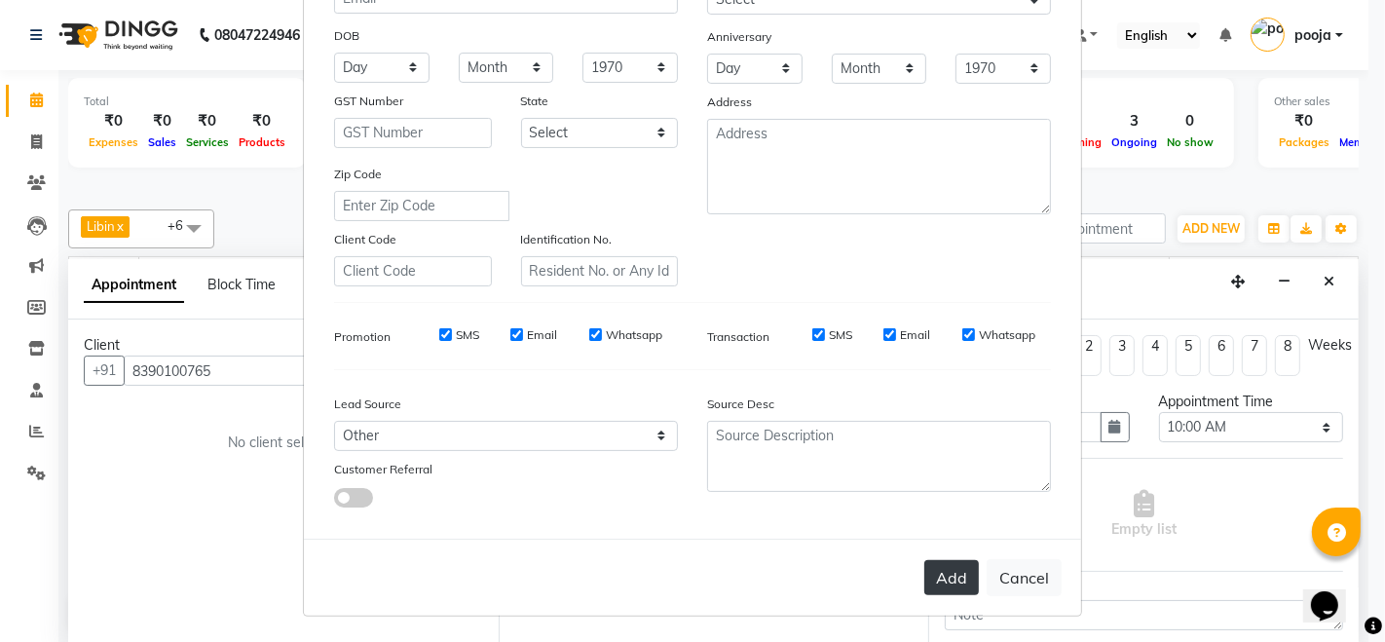
click at [970, 591] on button "Add" at bounding box center [951, 577] width 55 height 35
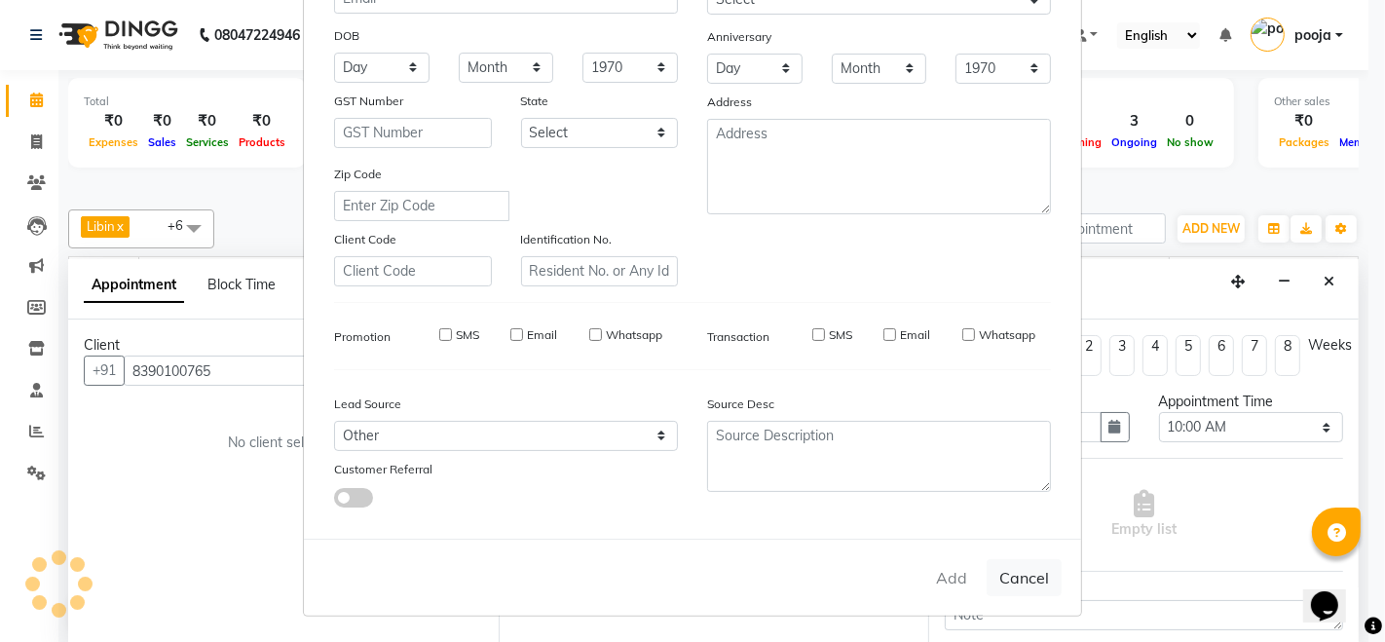
select select
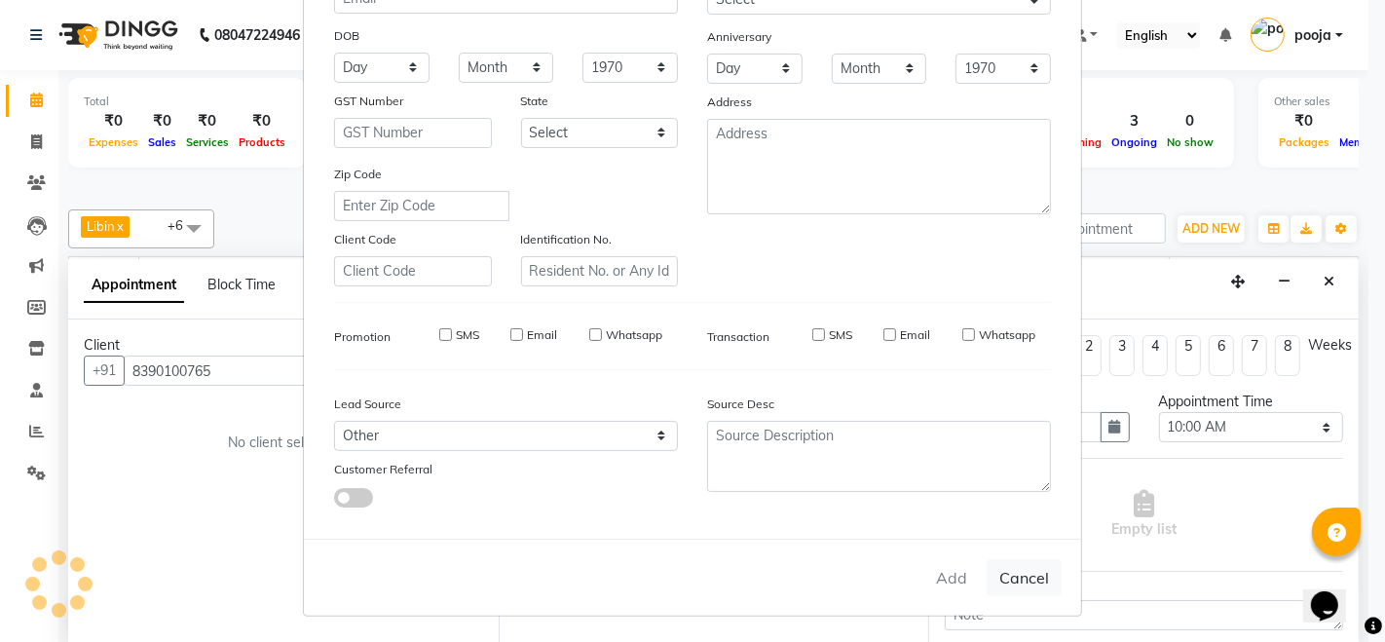
select select
checkbox input "false"
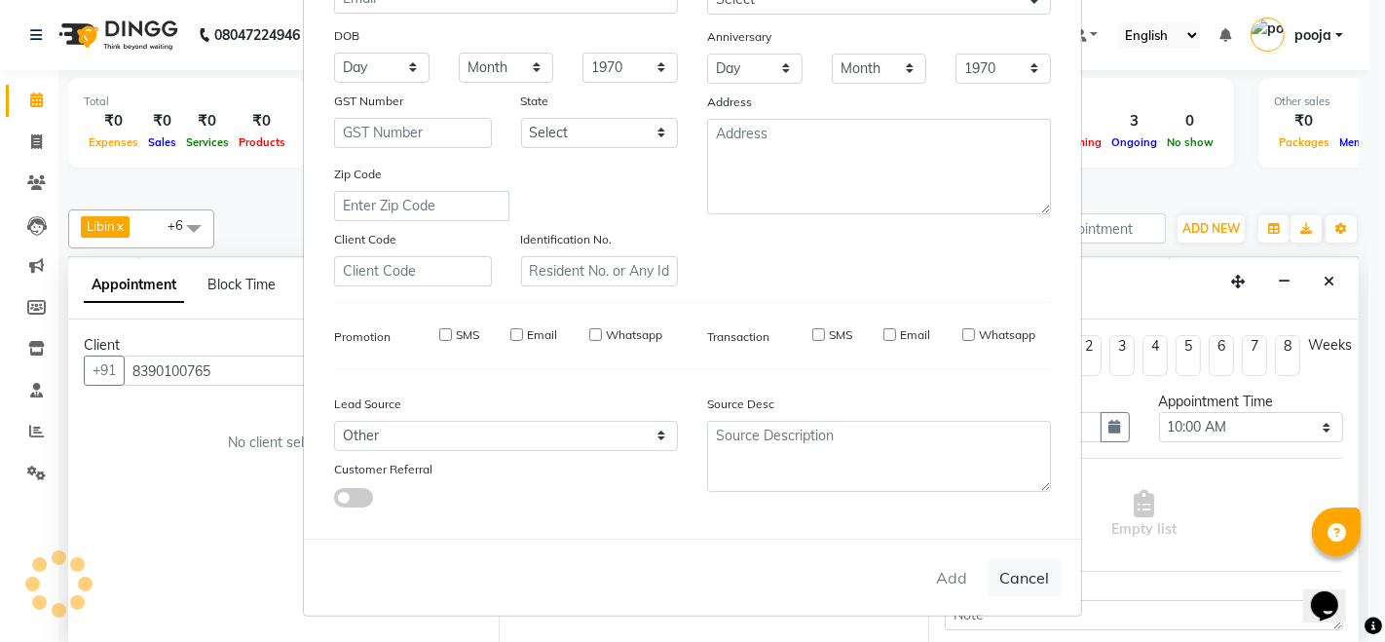
checkbox input "false"
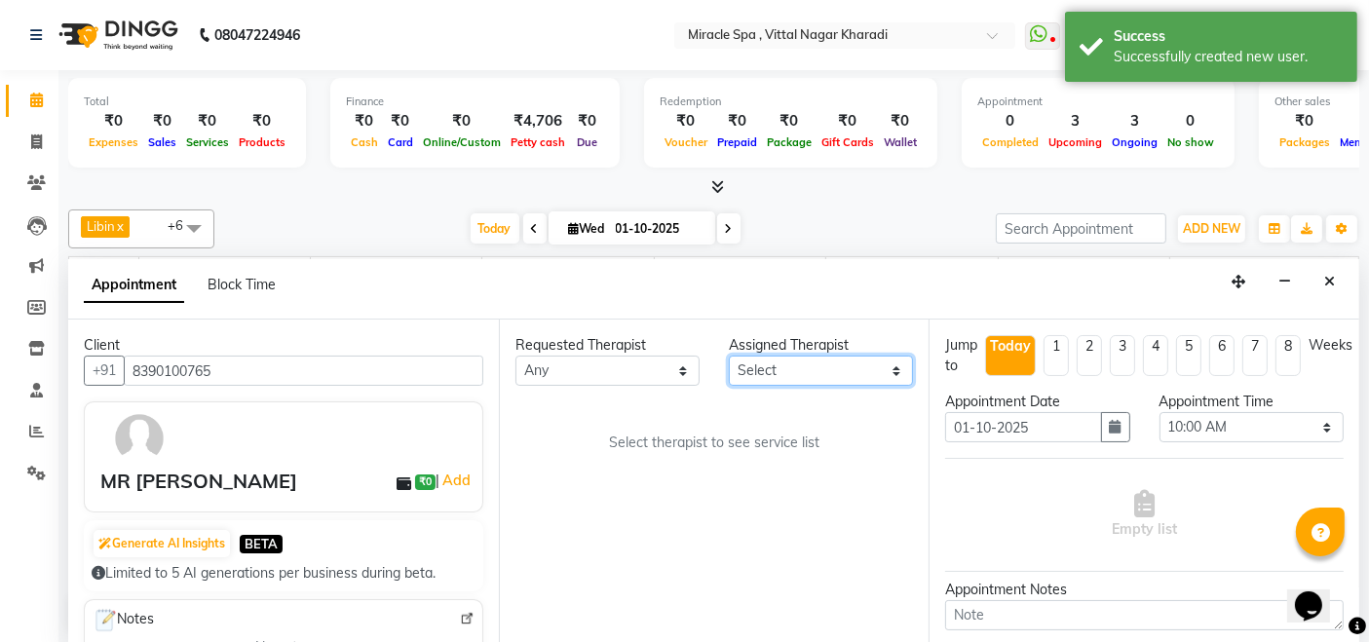
click at [877, 370] on select "Select ajay [PERSON_NAME] [PERSON_NAME] [PERSON_NAME] MR [PERSON_NAME] MS [PERS…" at bounding box center [821, 371] width 184 height 30
select select "66233"
click at [729, 356] on select "Select ajay [PERSON_NAME] [PERSON_NAME] [PERSON_NAME] MR [PERSON_NAME] MS [PERS…" at bounding box center [821, 371] width 184 height 30
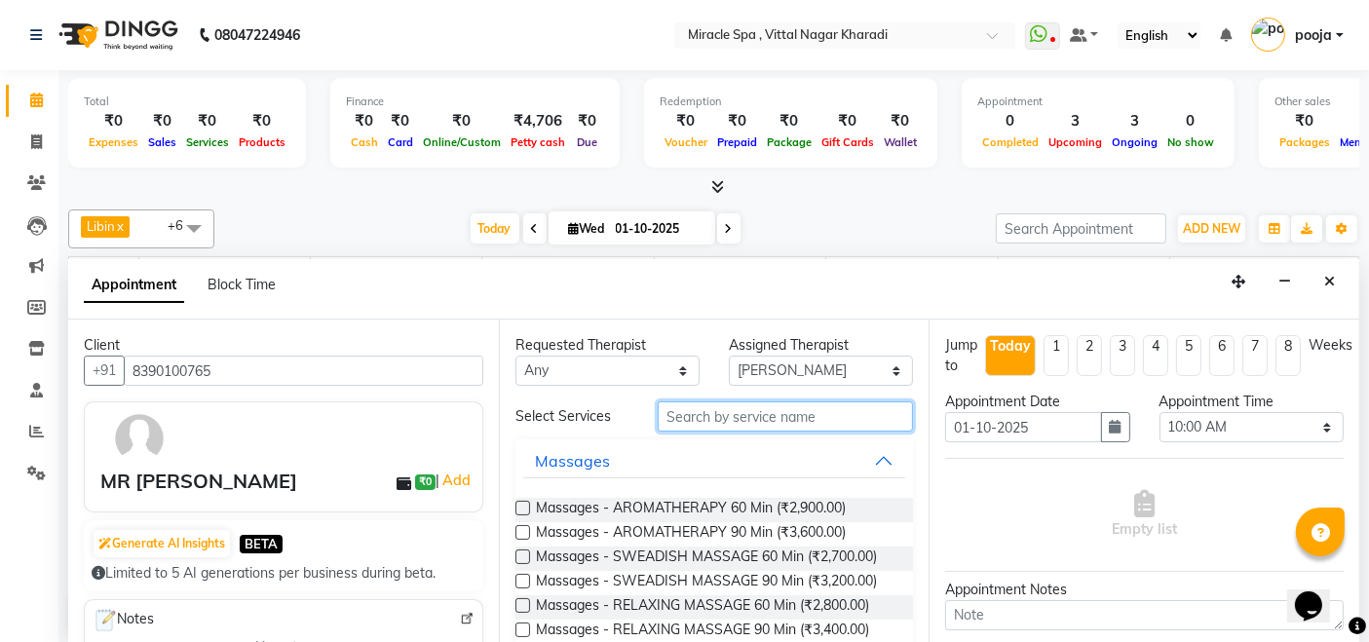
click at [778, 411] on input "text" at bounding box center [785, 416] width 255 height 30
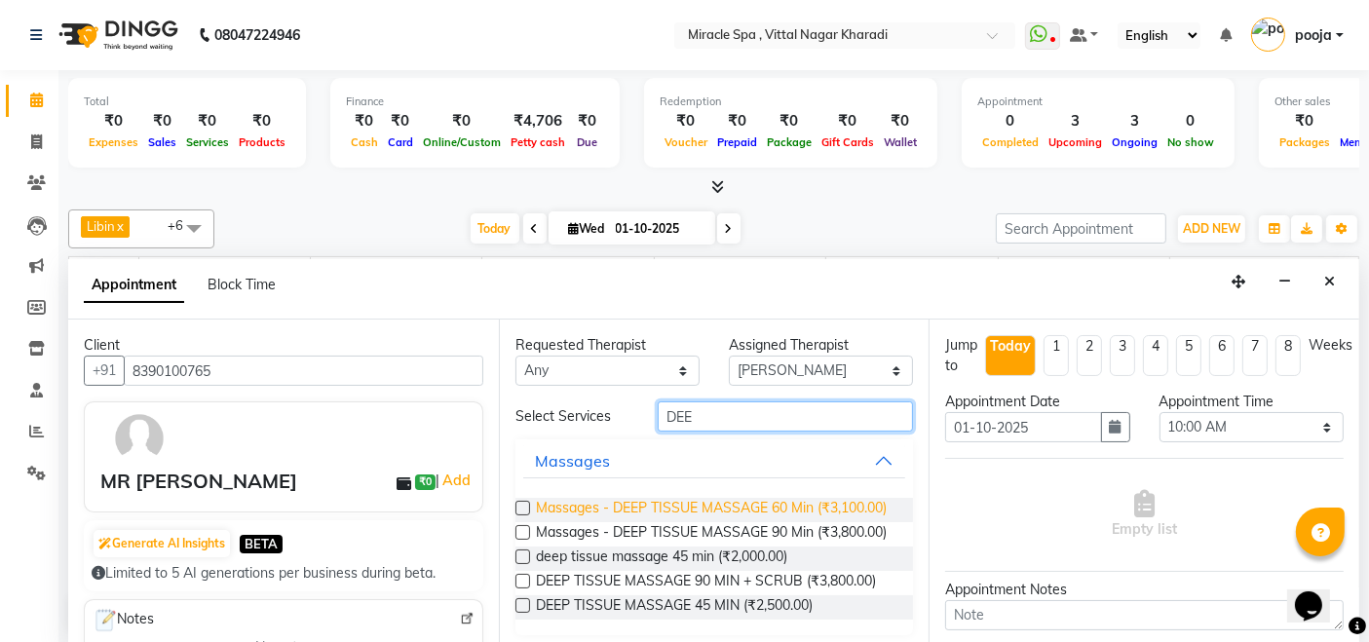
type input "DEE"
click at [779, 513] on span "Massages - DEEP TISSUE MASSAGE 60 Min (₹3,100.00)" at bounding box center [711, 510] width 351 height 24
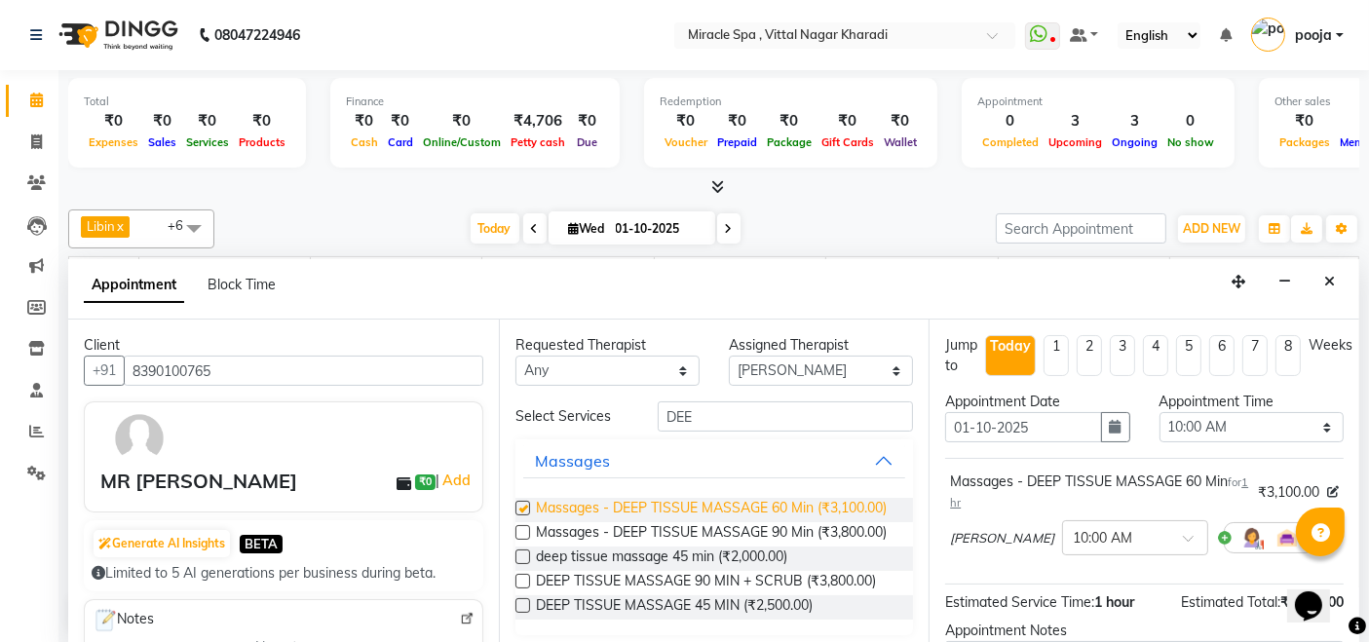
checkbox input "false"
click at [1106, 526] on div at bounding box center [1135, 536] width 144 height 20
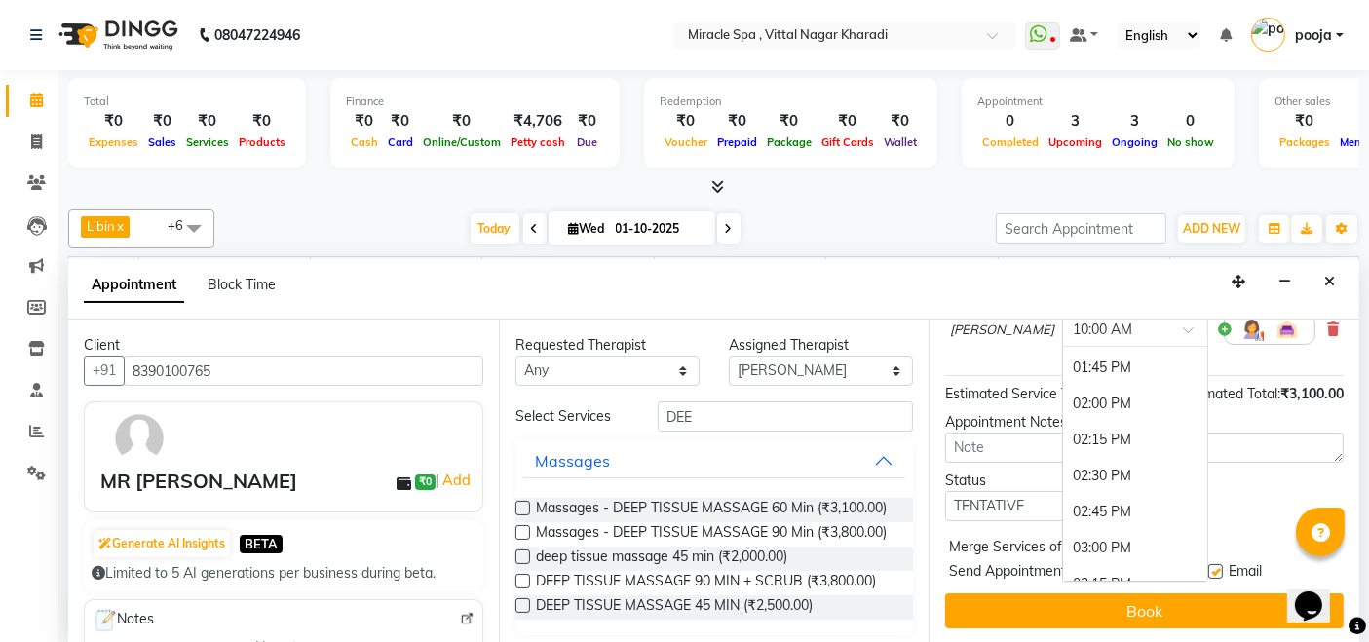
scroll to position [541, 0]
click at [1067, 419] on div "02:15 PM" at bounding box center [1135, 437] width 144 height 36
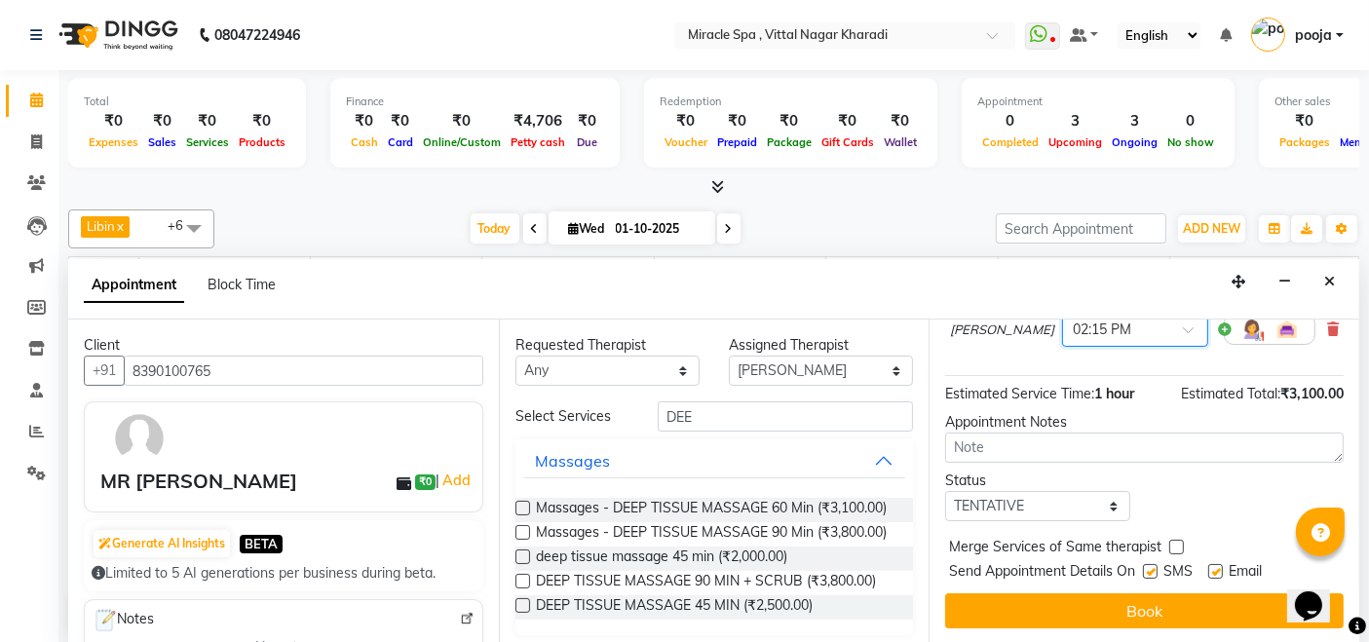
scroll to position [207, 0]
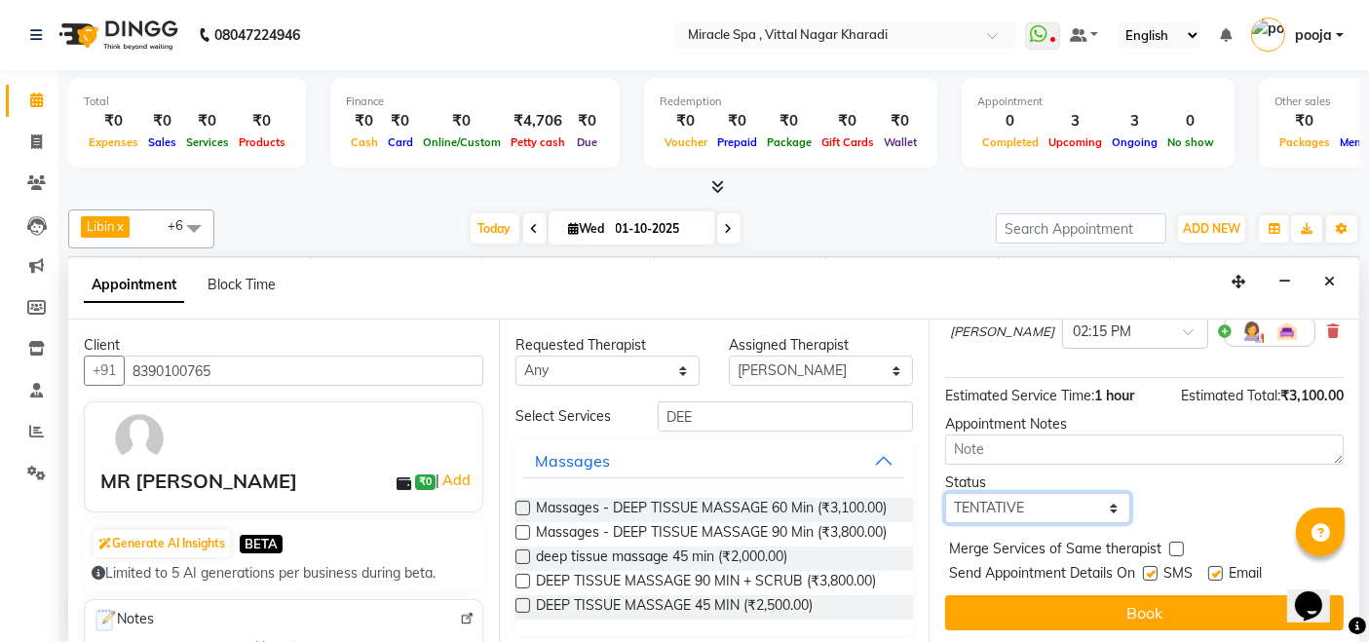
click at [1068, 499] on select "Select TENTATIVE CONFIRM CHECK-IN UPCOMING" at bounding box center [1037, 508] width 184 height 30
select select "upcoming"
click at [945, 493] on select "Select TENTATIVE CONFIRM CHECK-IN UPCOMING" at bounding box center [1037, 508] width 184 height 30
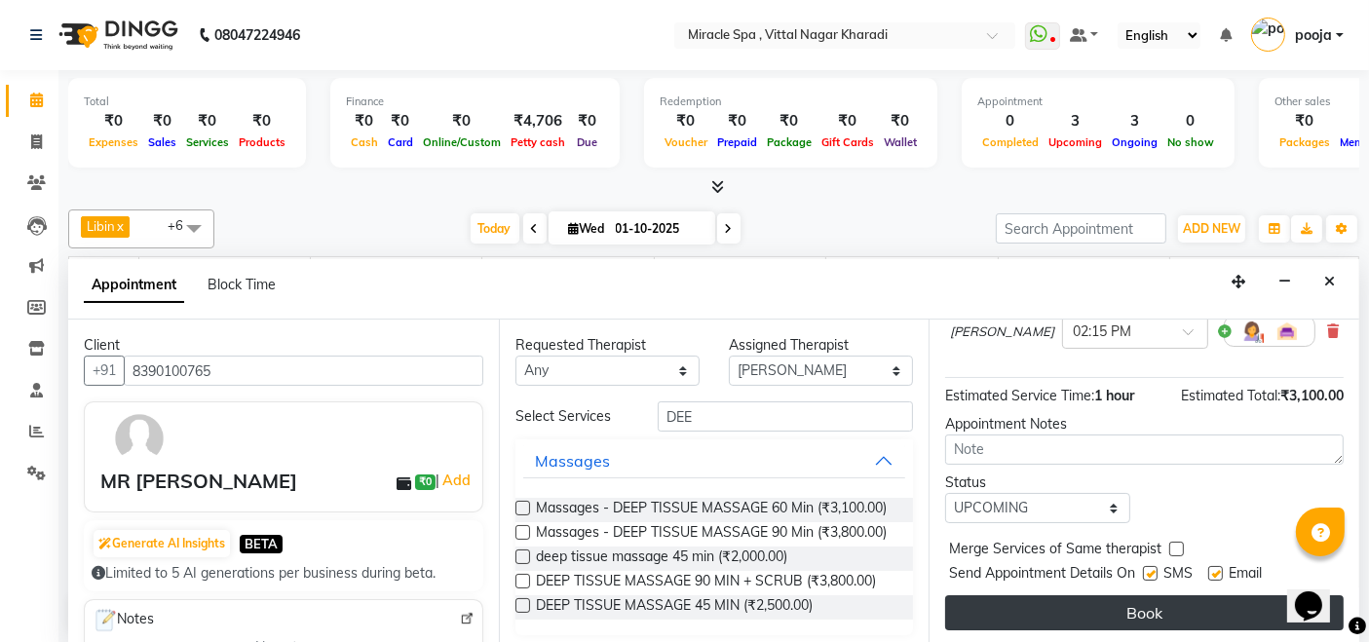
click at [1090, 603] on button "Book" at bounding box center [1144, 612] width 398 height 35
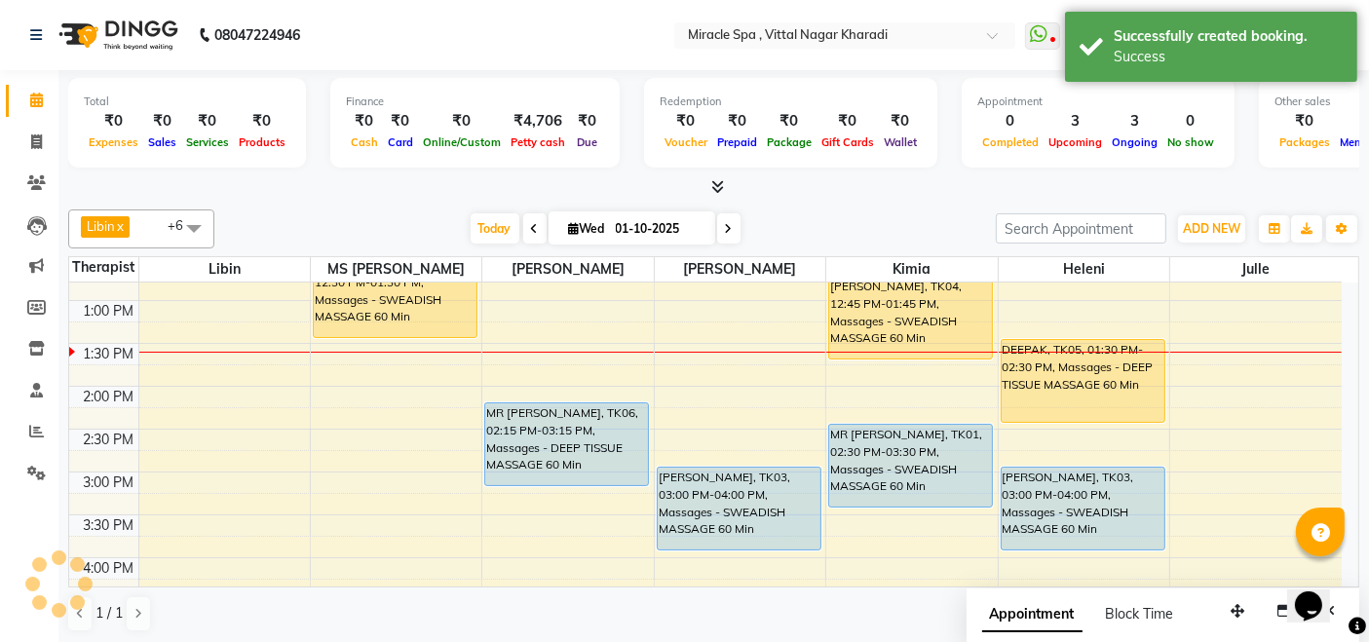
scroll to position [0, 0]
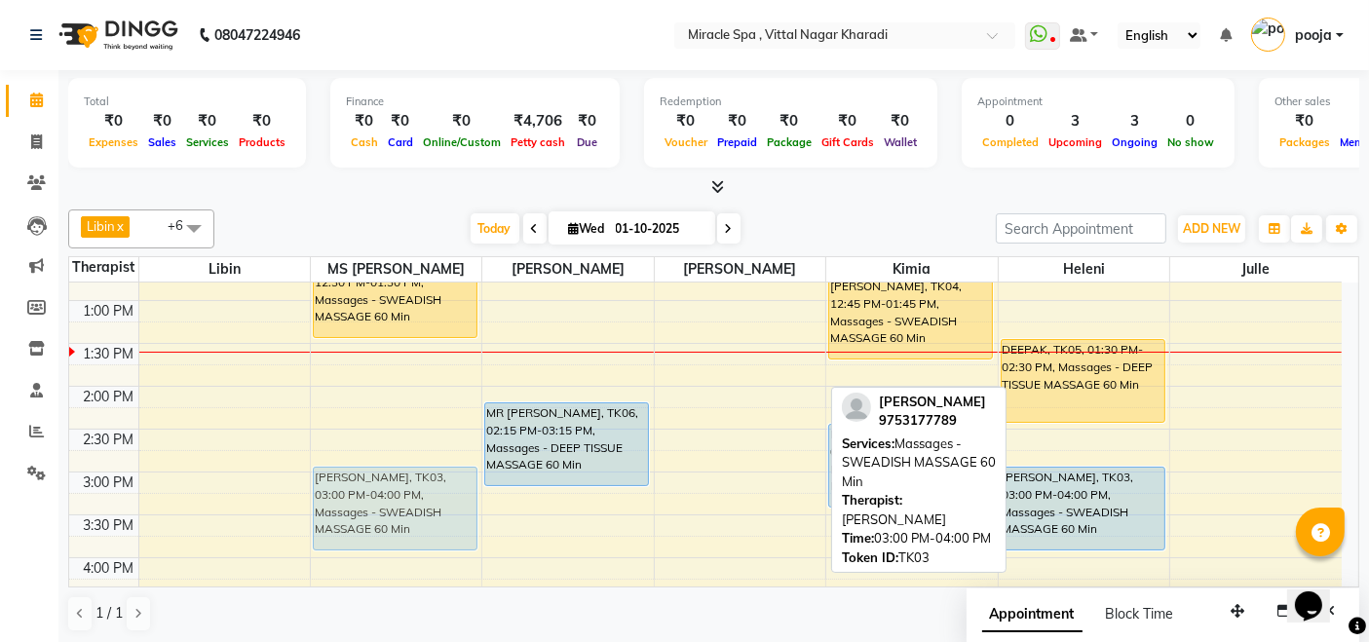
drag, startPoint x: 745, startPoint y: 510, endPoint x: 475, endPoint y: 516, distance: 269.9
click at [475, 516] on tr "mr sumit, TK02, 12:30 PM-01:30 PM, Massages - SWEADISH MASSAGE 60 Min [PERSON_N…" at bounding box center [705, 600] width 1272 height 1285
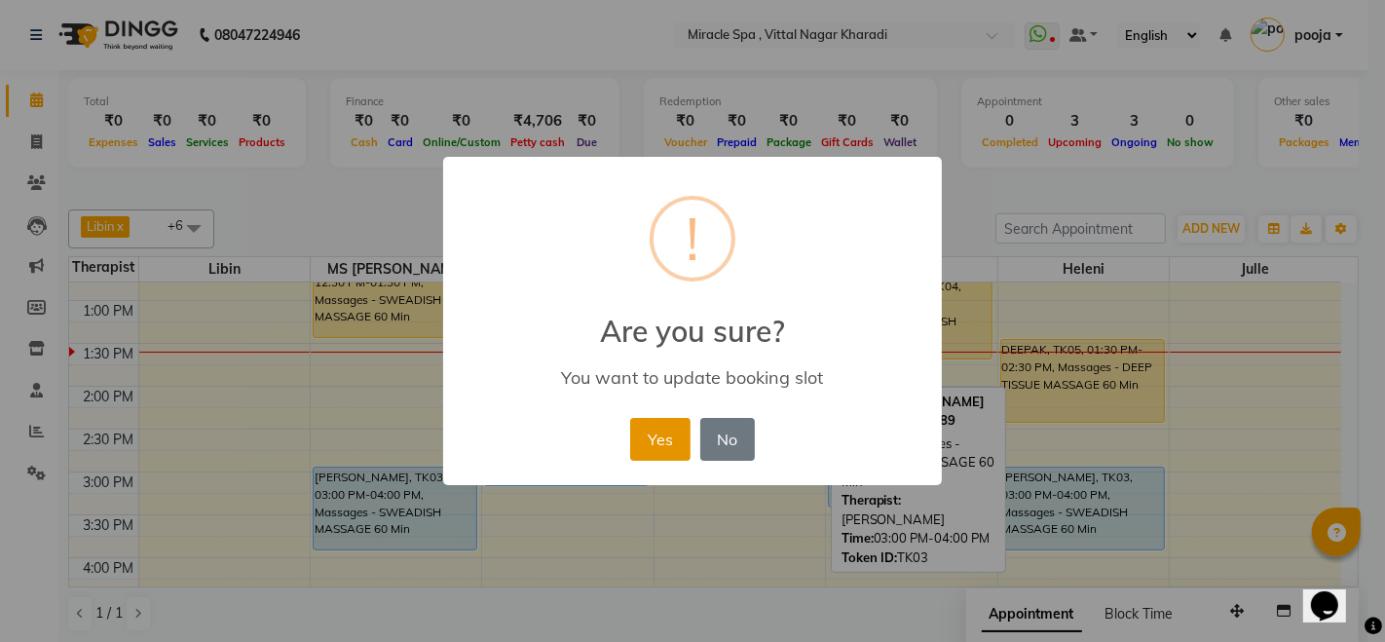
click at [651, 443] on button "Yes" at bounding box center [659, 439] width 59 height 43
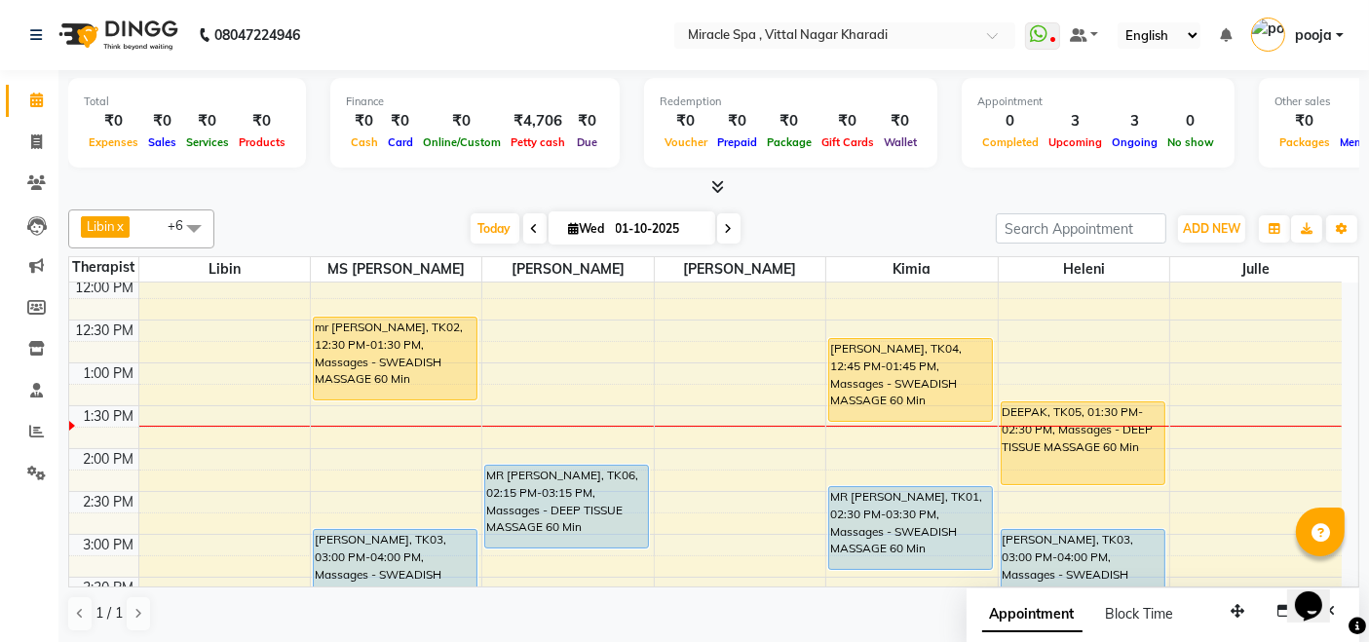
scroll to position [216, 0]
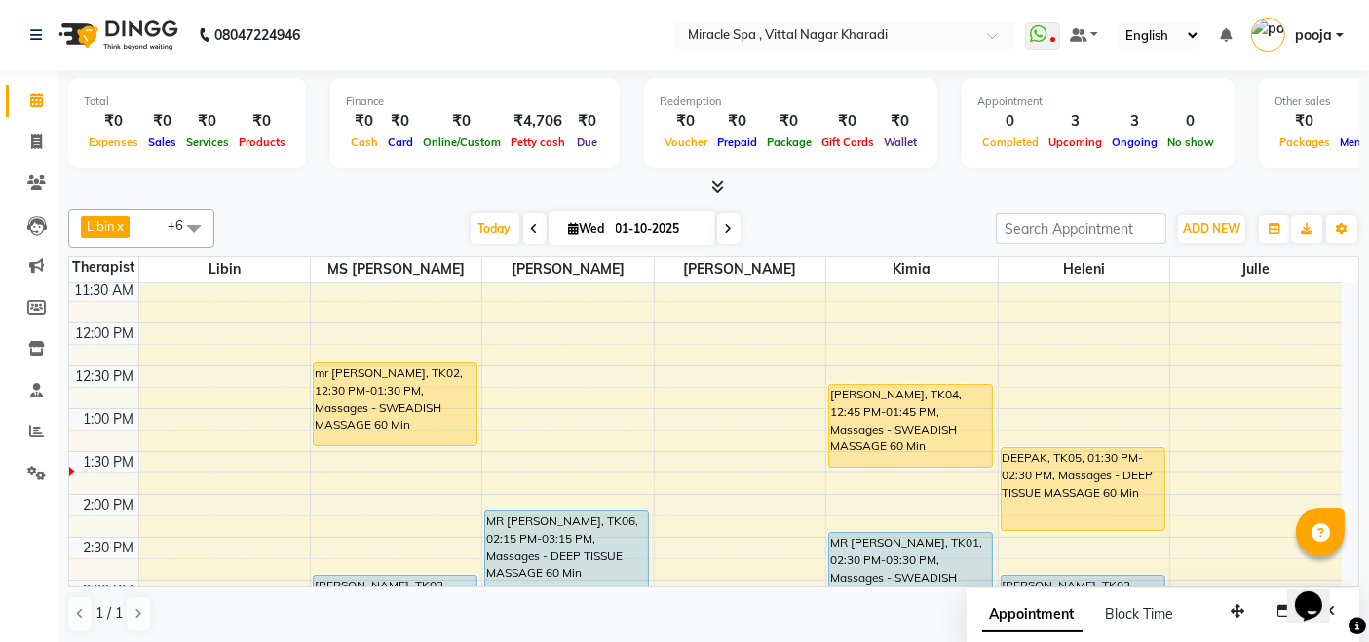
click at [450, 19] on nav "08047224946 Select Location × [GEOGRAPHIC_DATA] , [GEOGRAPHIC_DATA] Kharadi Wha…" at bounding box center [684, 35] width 1369 height 70
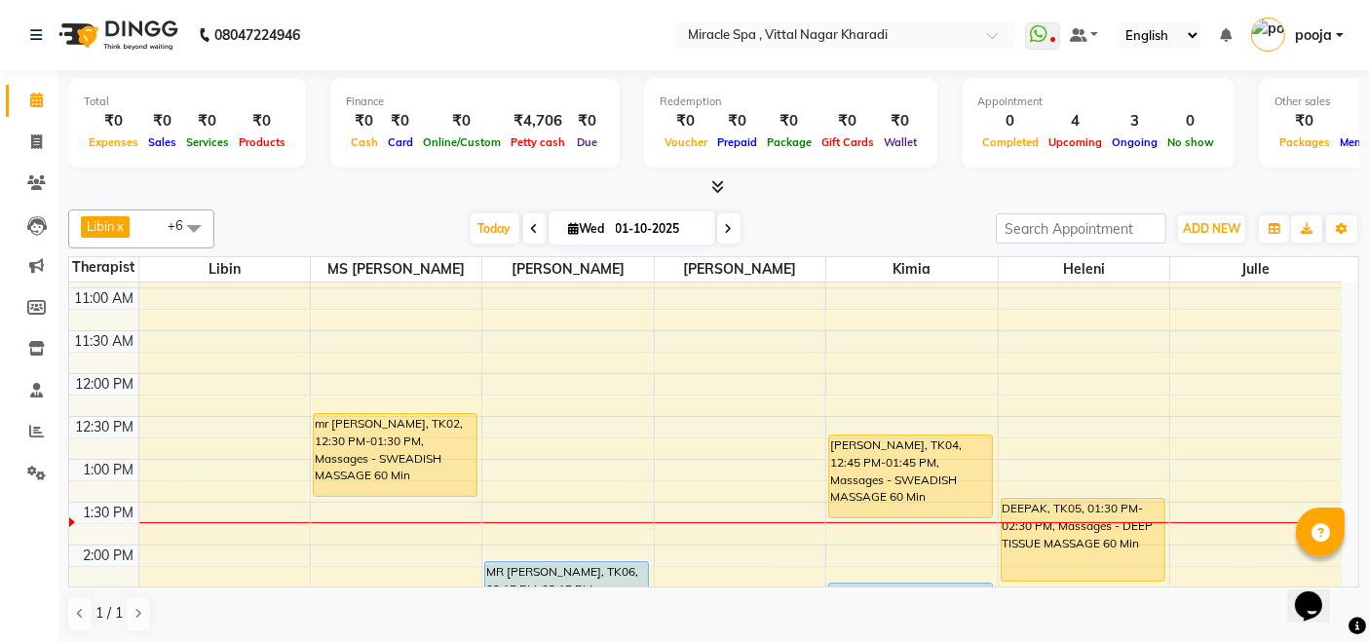
scroll to position [216, 0]
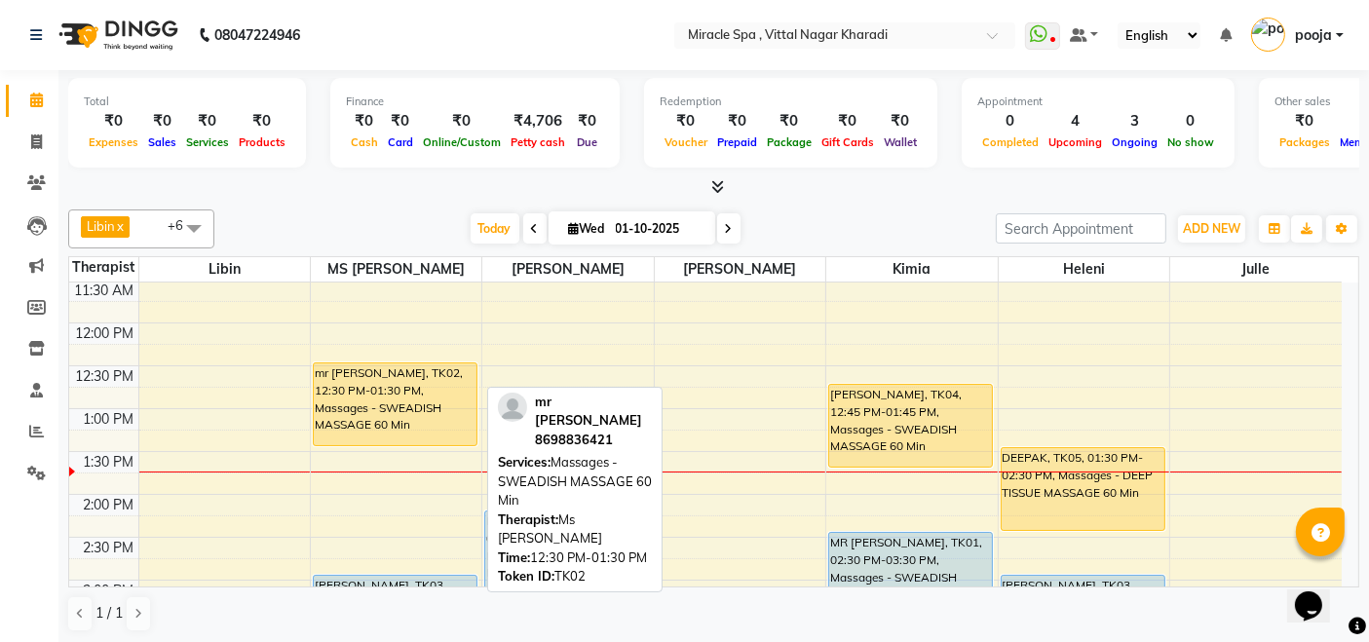
click at [383, 406] on div "mr [PERSON_NAME], TK02, 12:30 PM-01:30 PM, Massages - SWEADISH MASSAGE 60 Min" at bounding box center [395, 404] width 163 height 82
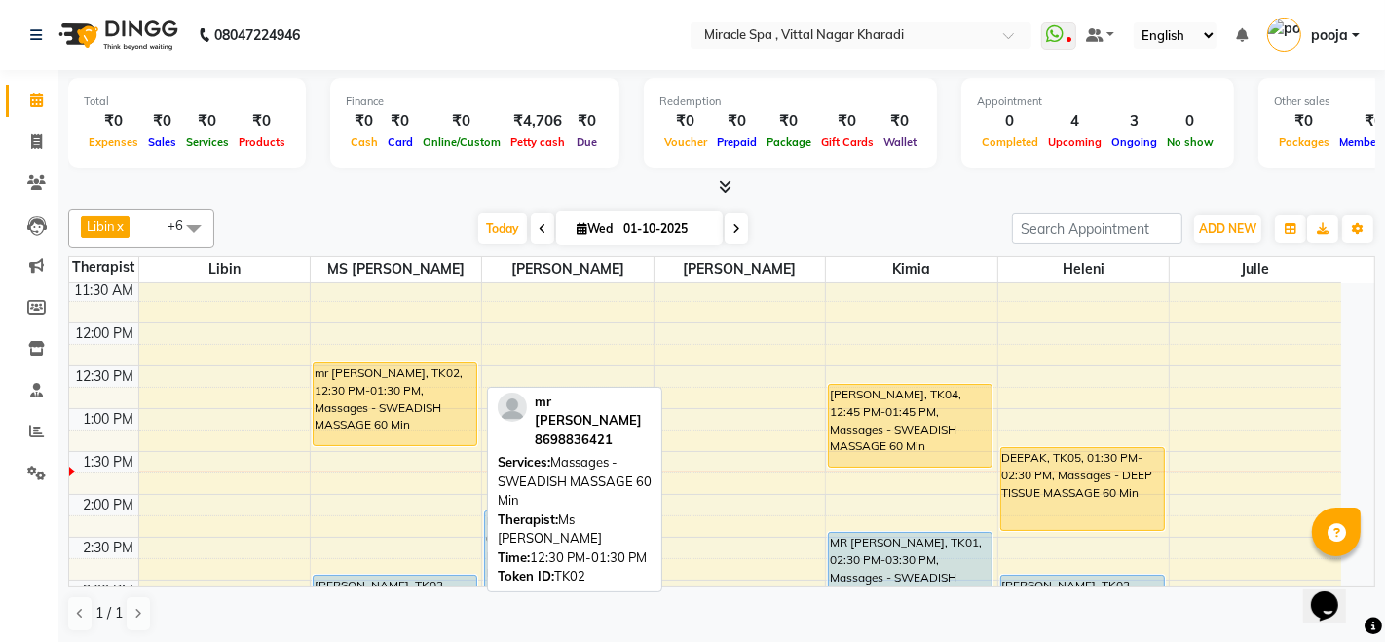
select select "1"
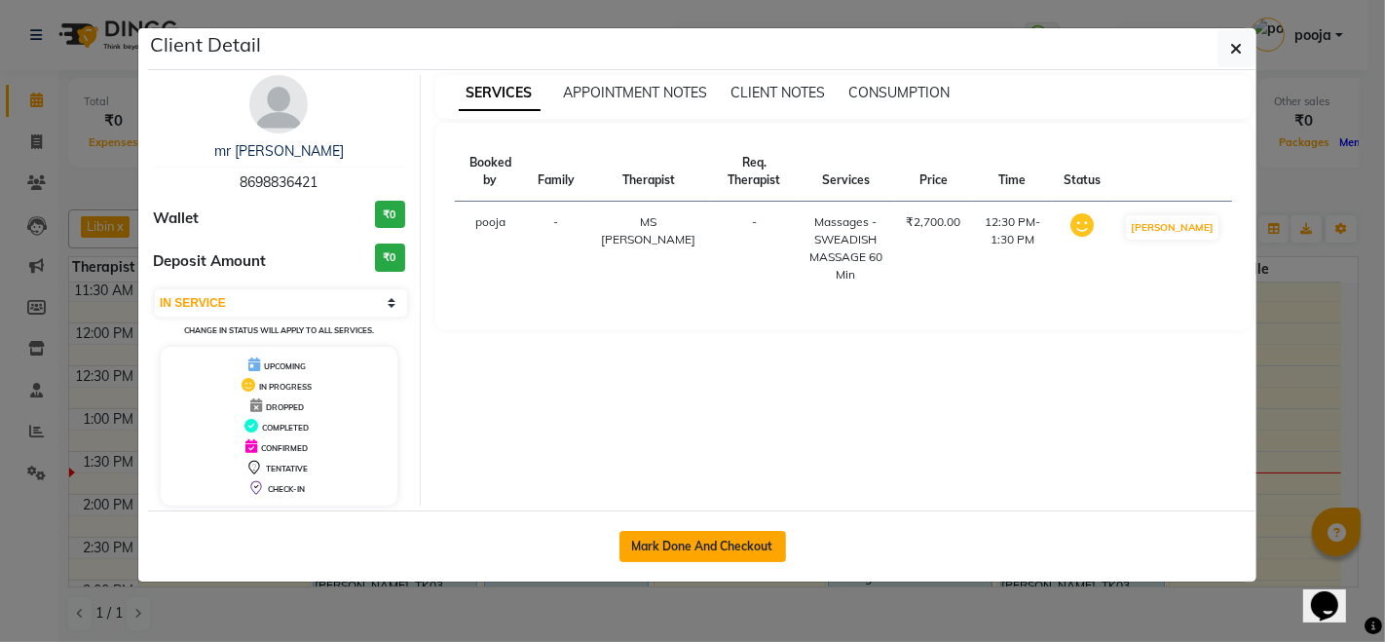
click at [756, 547] on button "Mark Done And Checkout" at bounding box center [703, 546] width 167 height 31
select select "service"
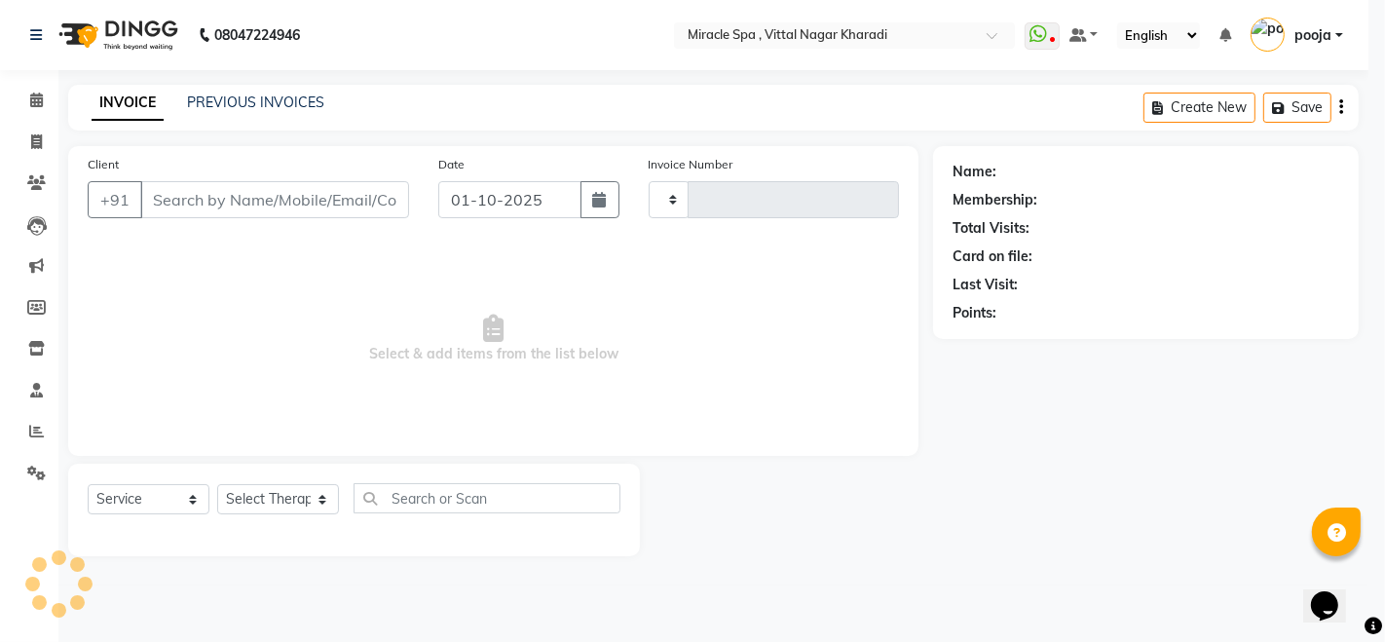
type input "3042"
select select "3"
select select "3854"
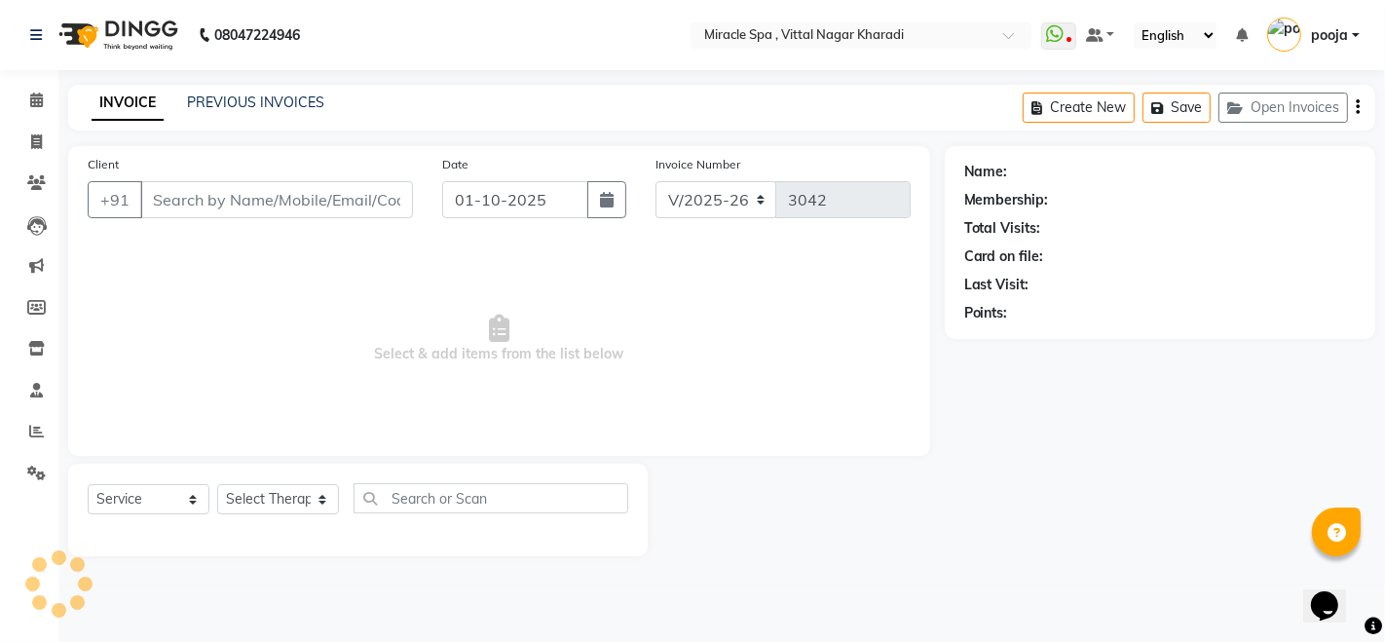
type input "8698836421"
select select "62144"
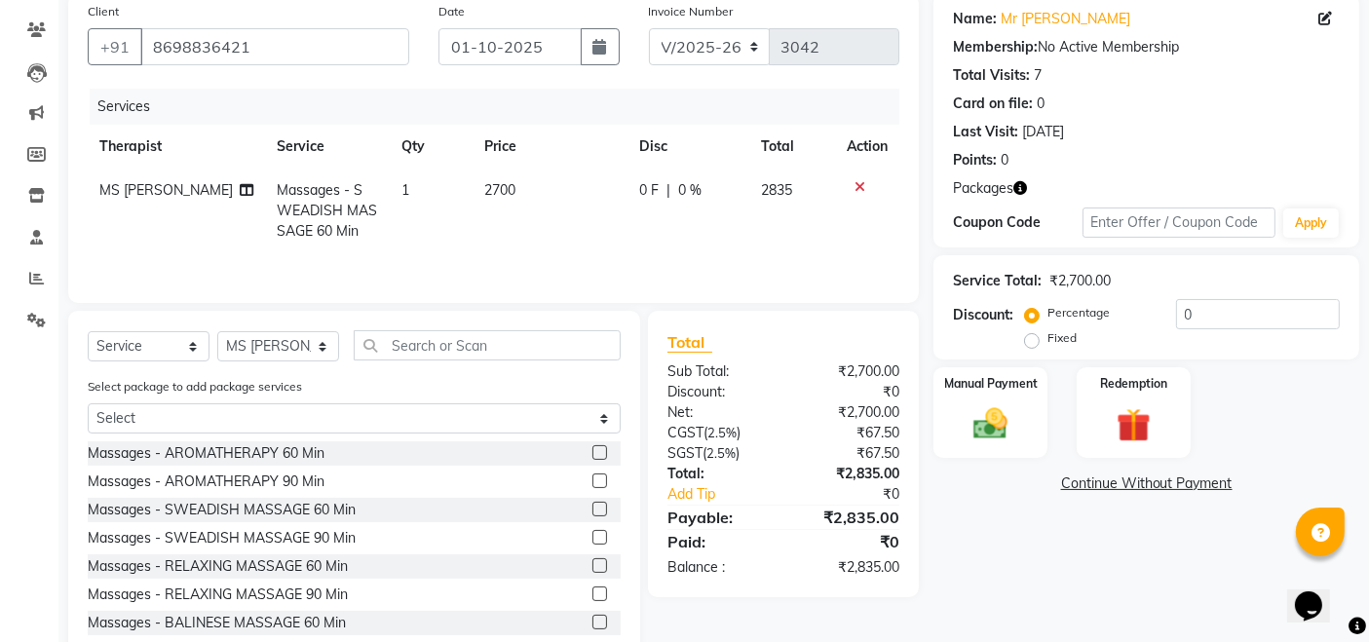
scroll to position [205, 0]
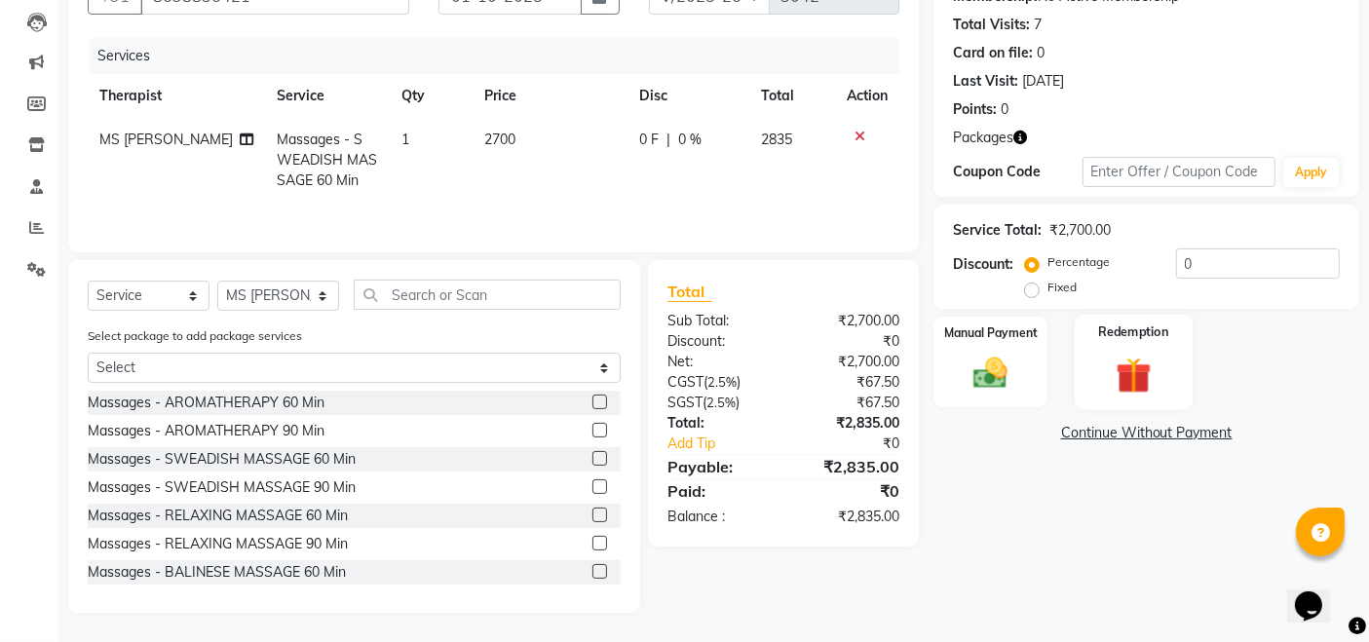
click at [1119, 375] on img at bounding box center [1133, 375] width 58 height 45
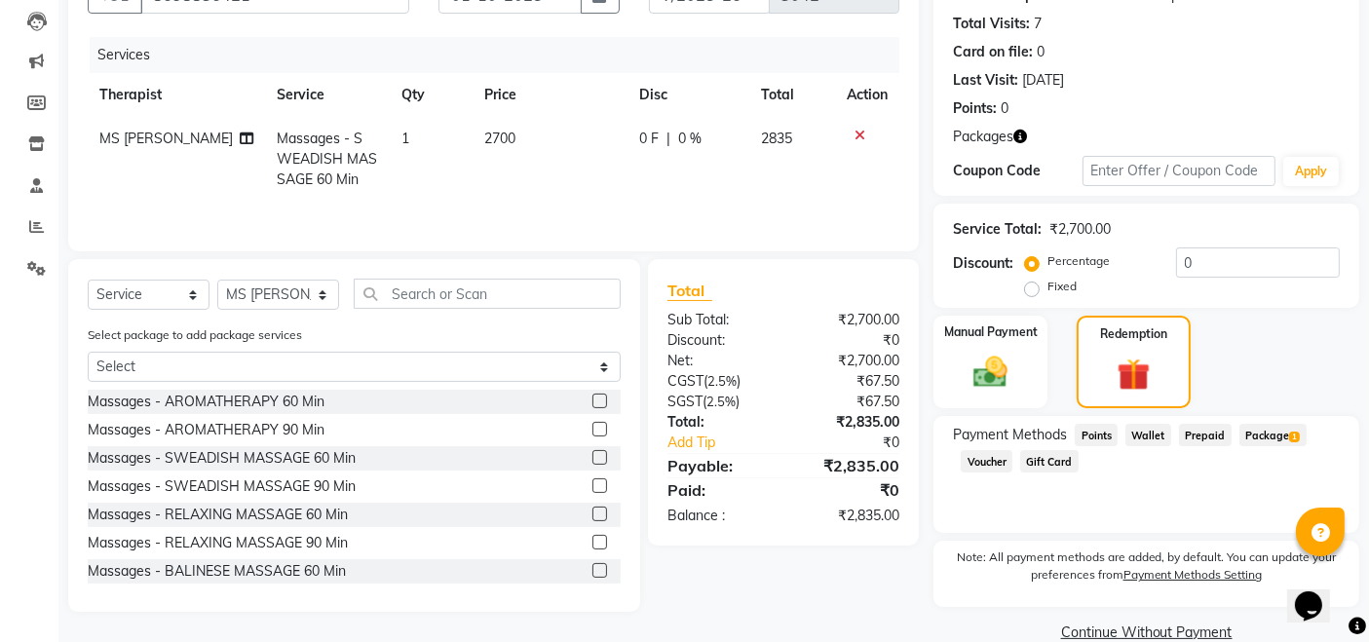
click at [1279, 436] on span "Package 1" at bounding box center [1272, 435] width 67 height 22
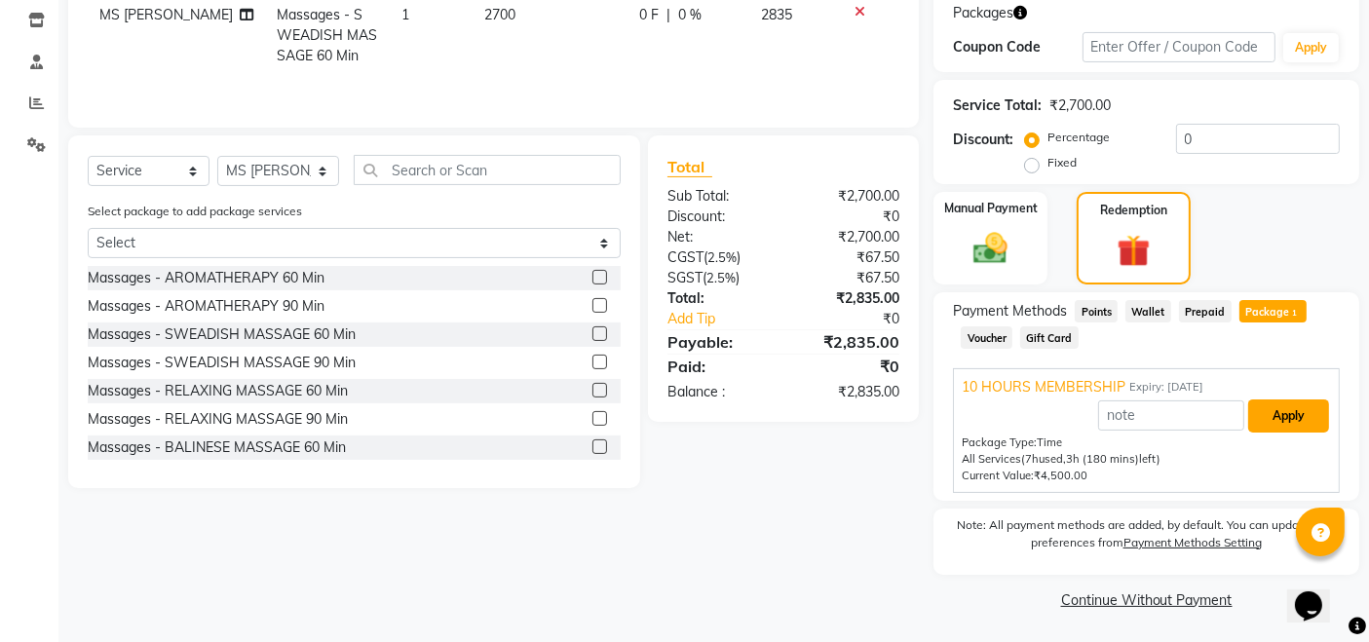
click at [1286, 404] on button "Apply" at bounding box center [1288, 415] width 81 height 33
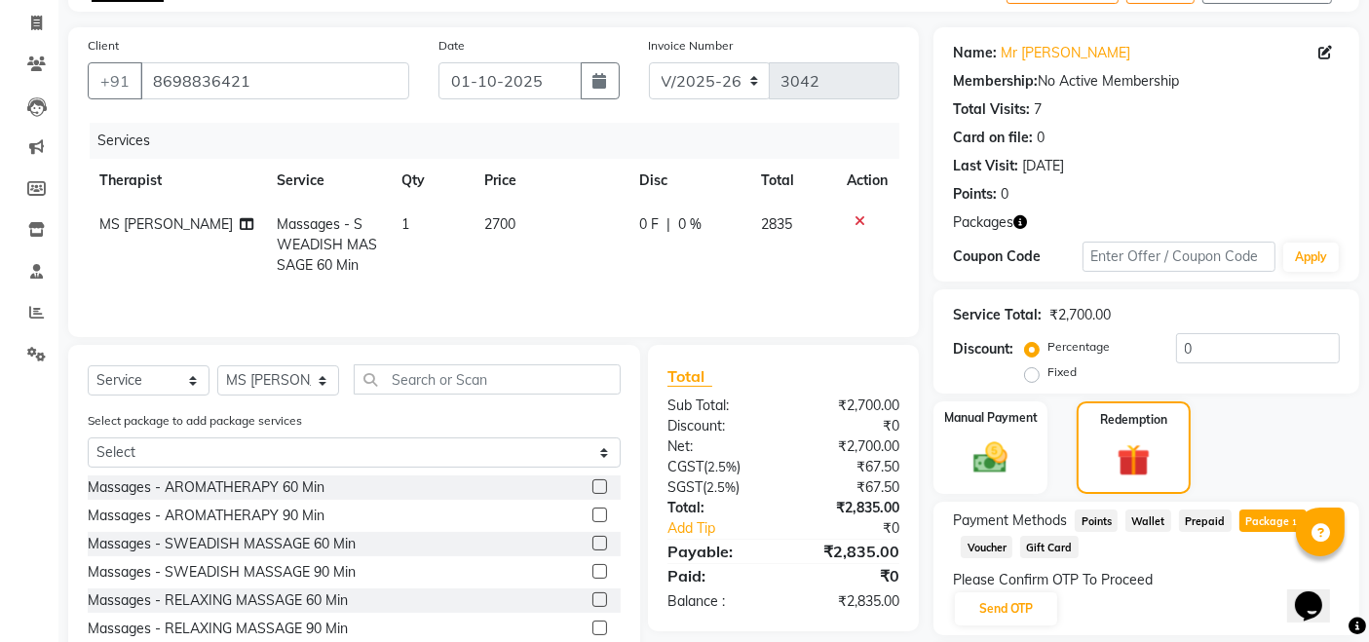
scroll to position [0, 0]
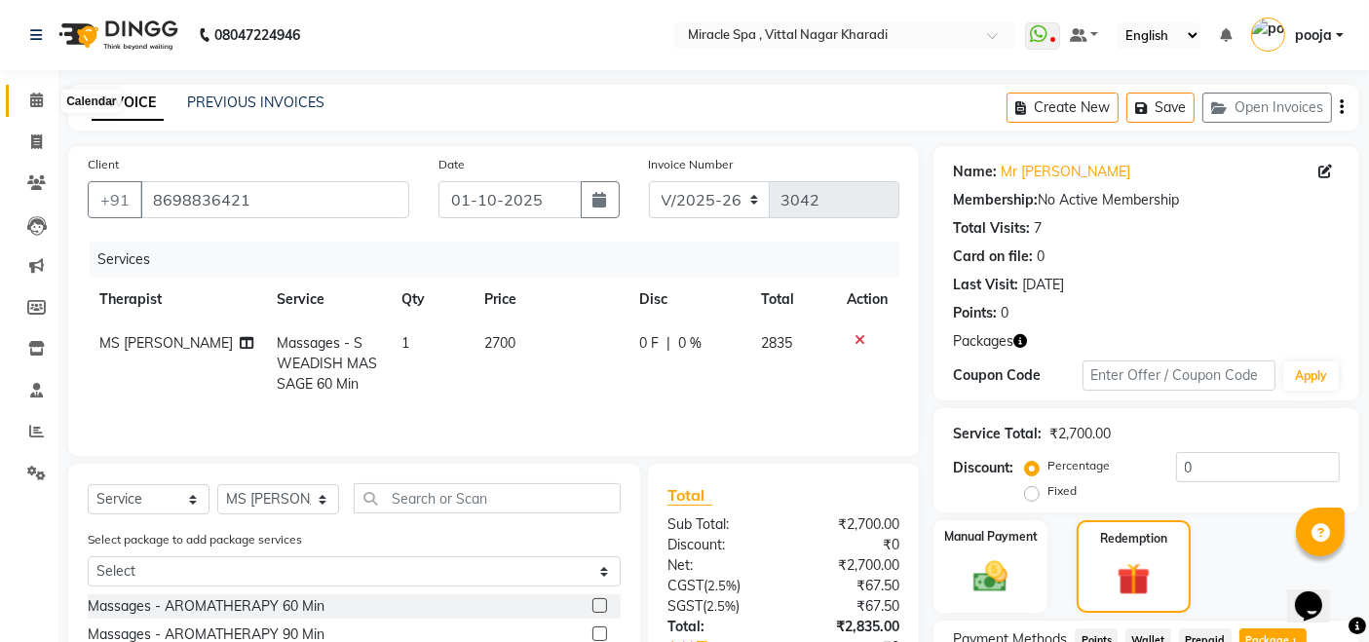
click at [30, 107] on icon at bounding box center [36, 100] width 13 height 15
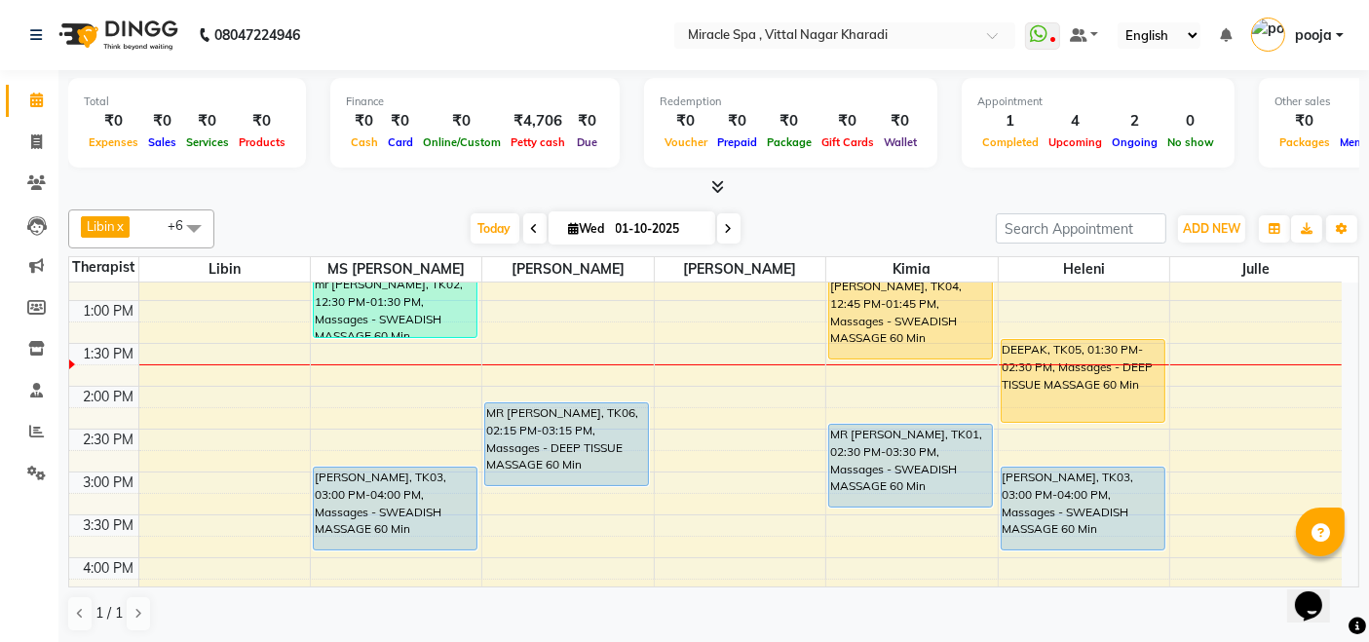
scroll to position [216, 0]
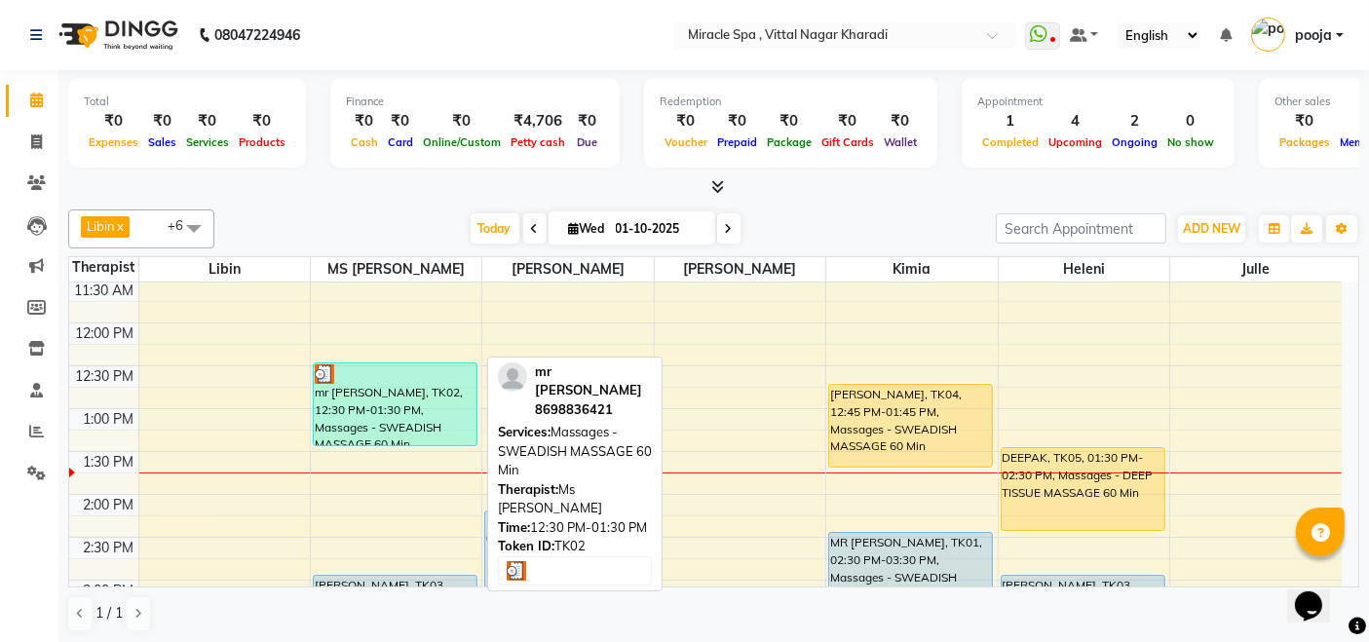
click at [393, 377] on div at bounding box center [395, 373] width 161 height 19
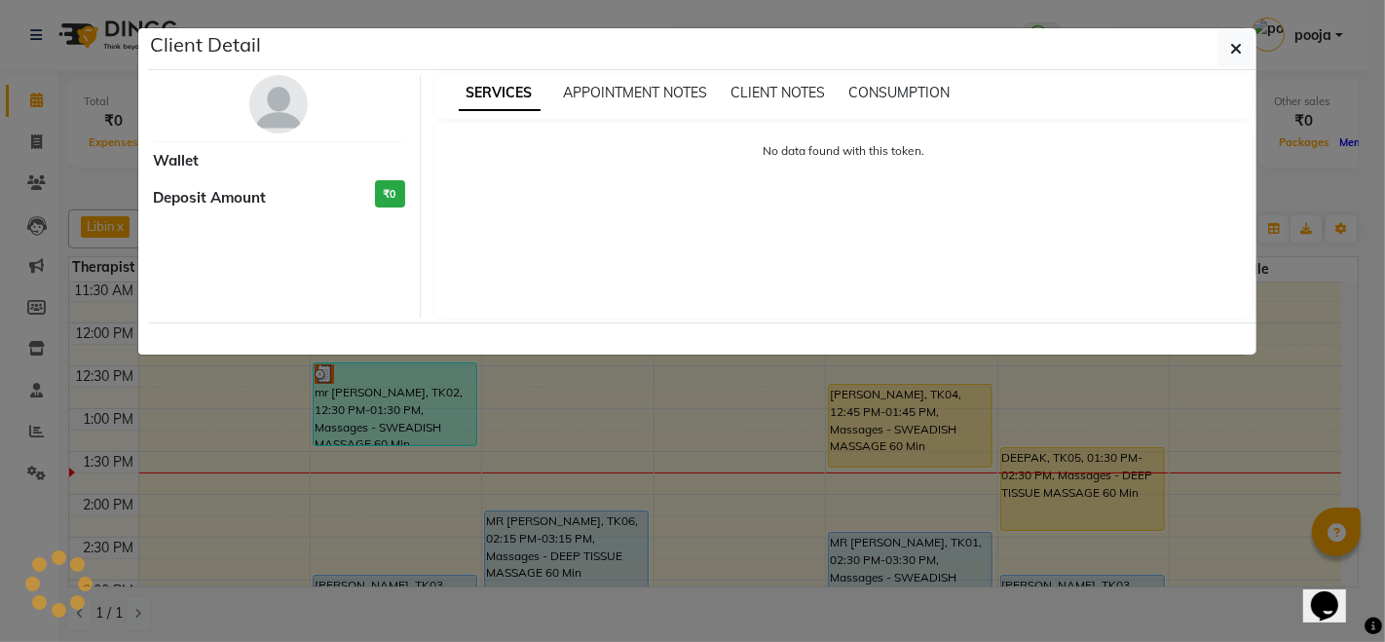
select select "3"
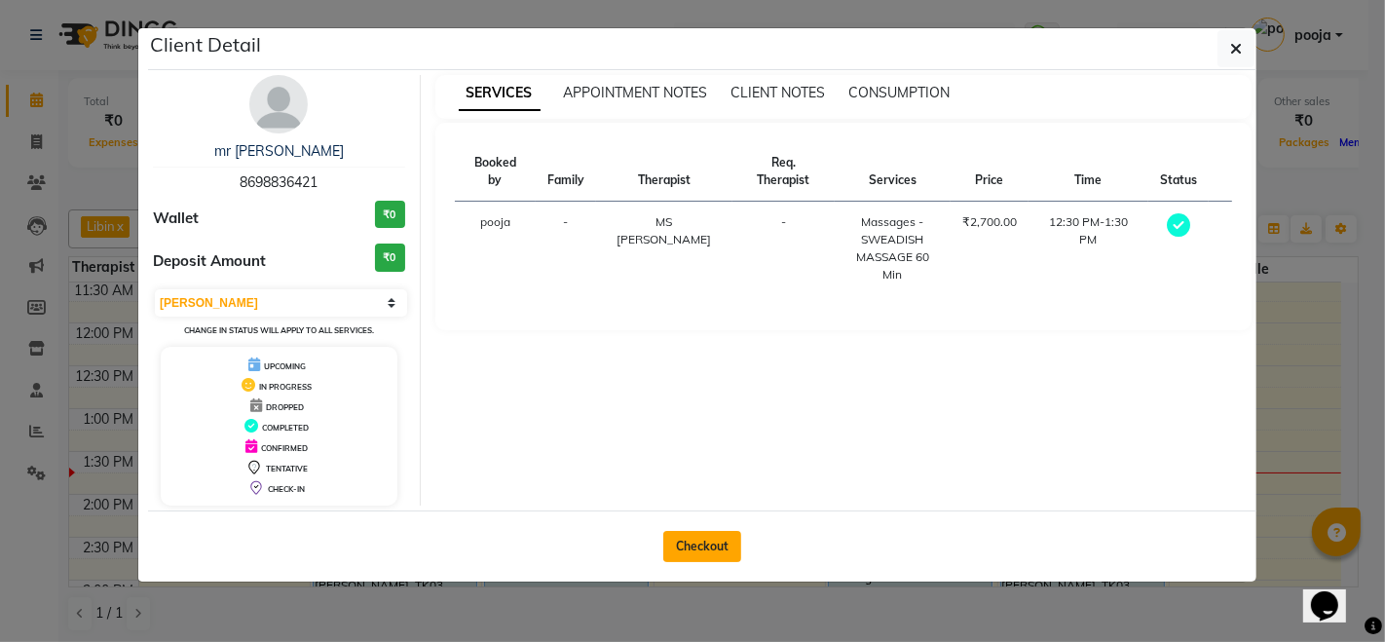
click at [709, 544] on button "Checkout" at bounding box center [702, 546] width 78 height 31
select select "3854"
select select "service"
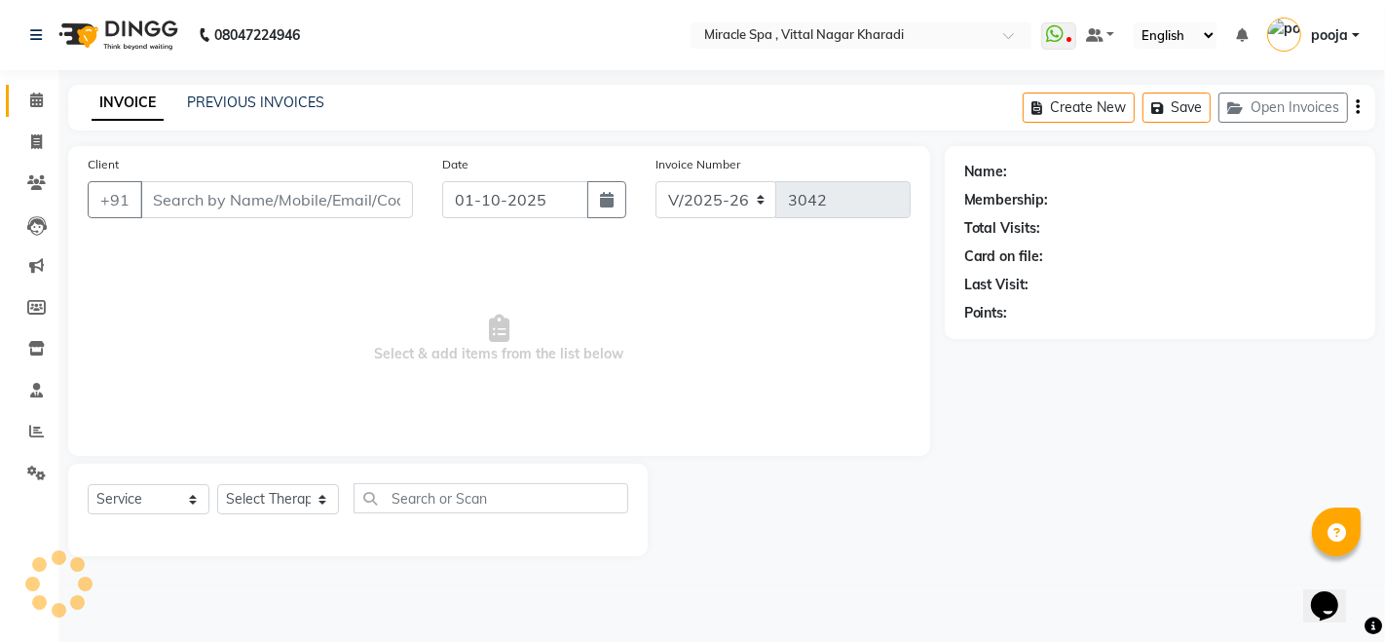
type input "8698836421"
select select "62144"
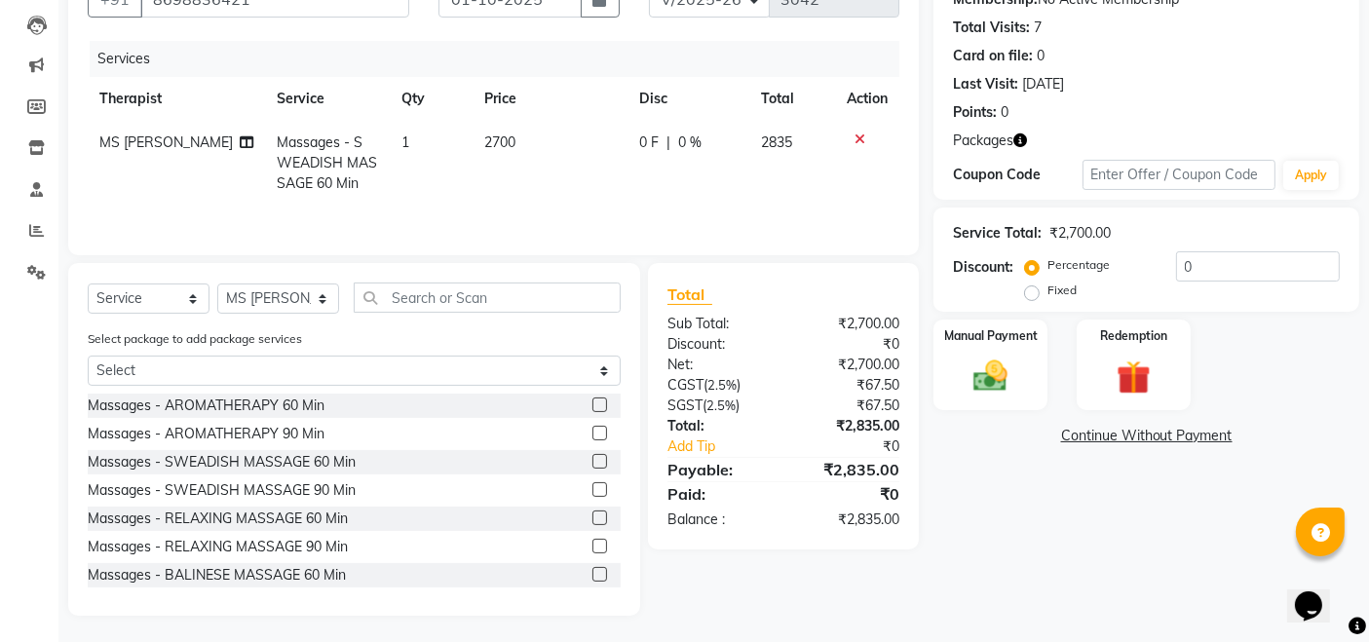
scroll to position [205, 0]
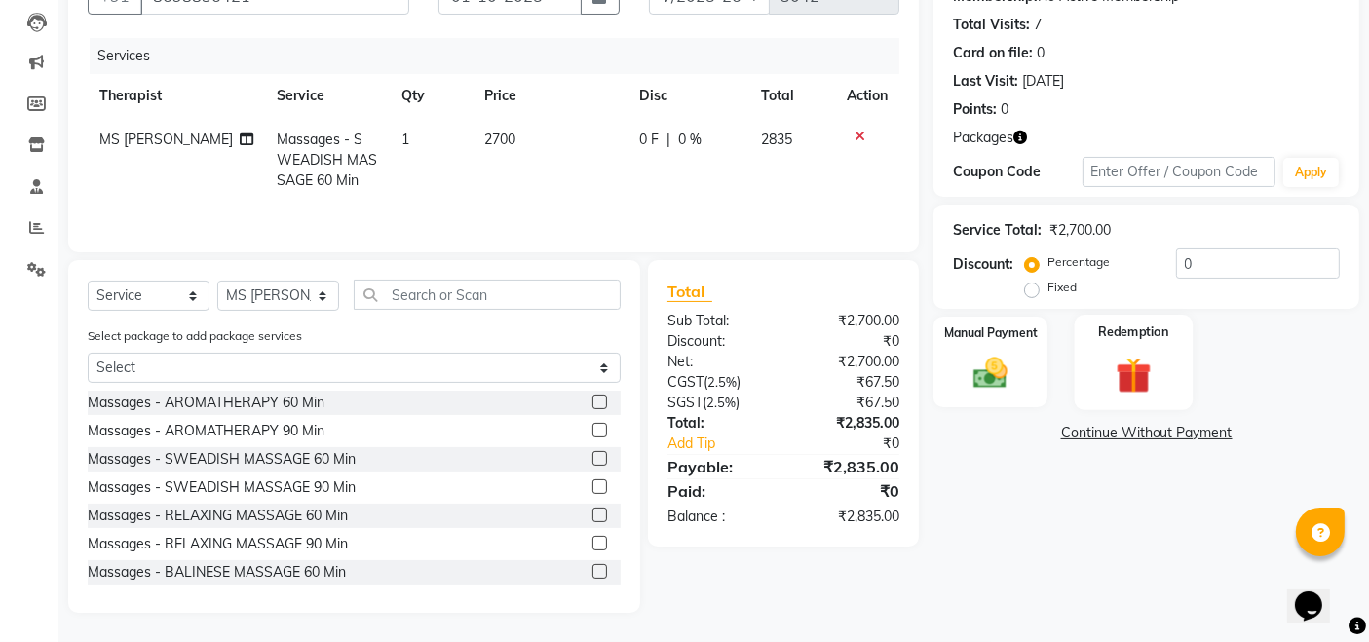
click at [1181, 368] on div "Redemption" at bounding box center [1133, 362] width 118 height 95
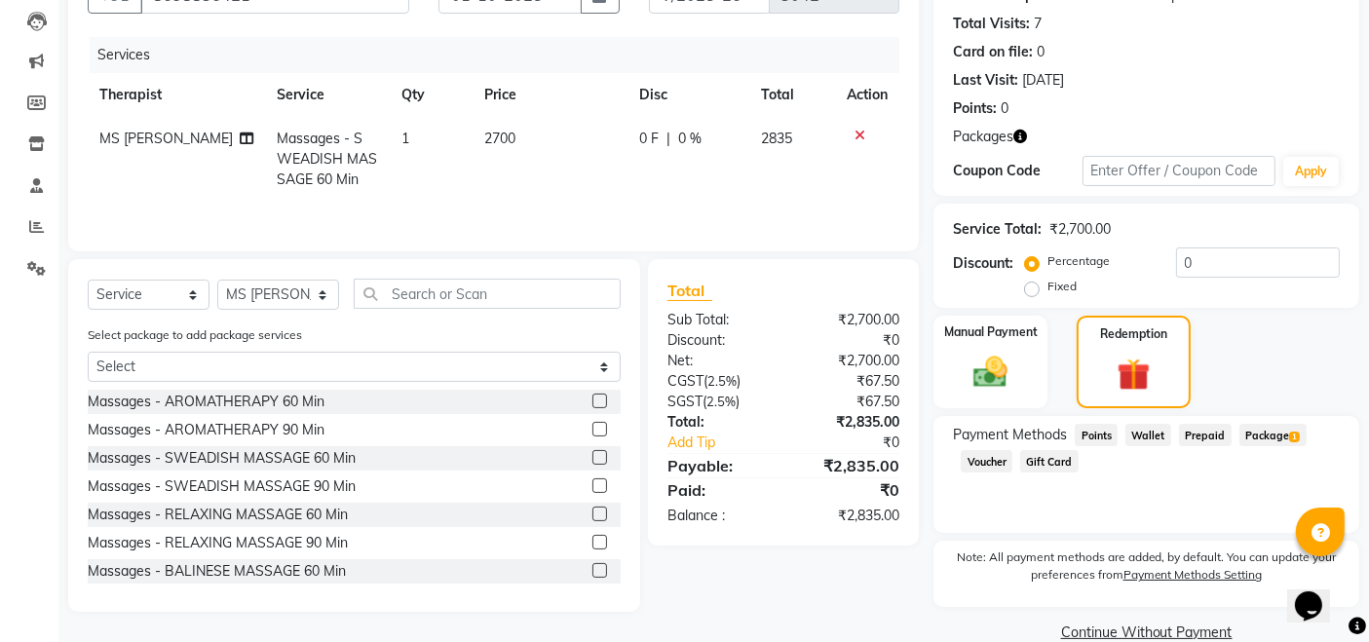
click at [1266, 441] on span "Package 1" at bounding box center [1272, 435] width 67 height 22
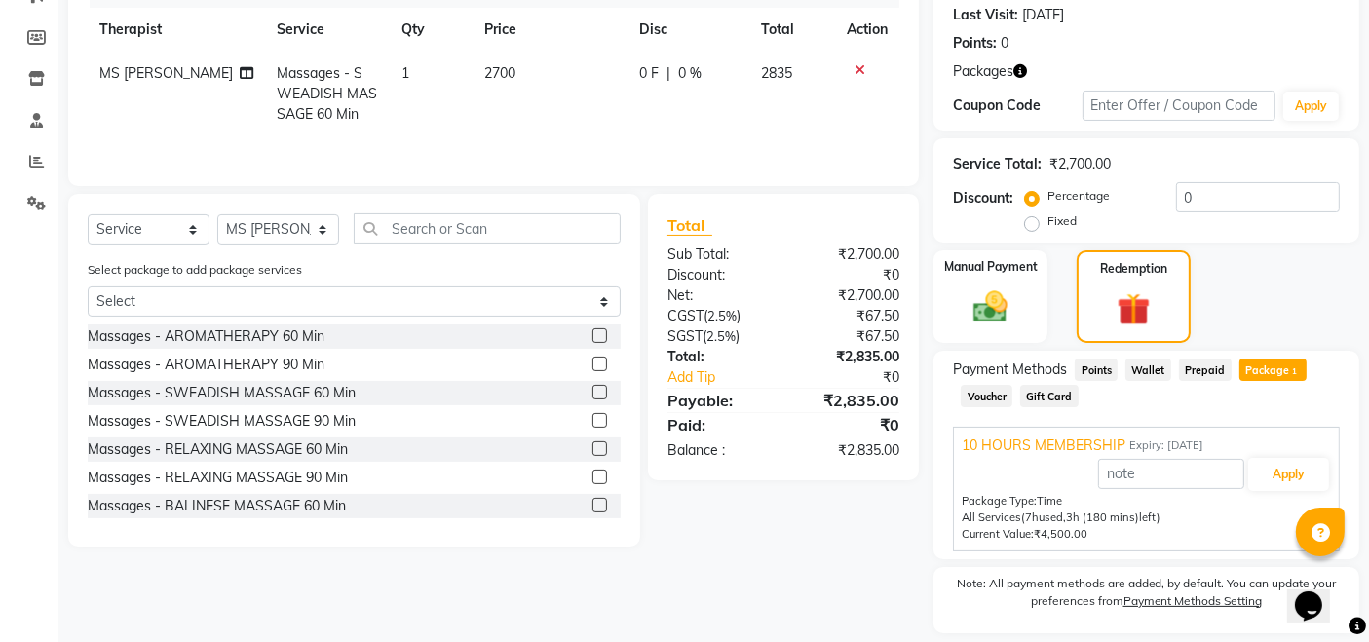
scroll to position [328, 0]
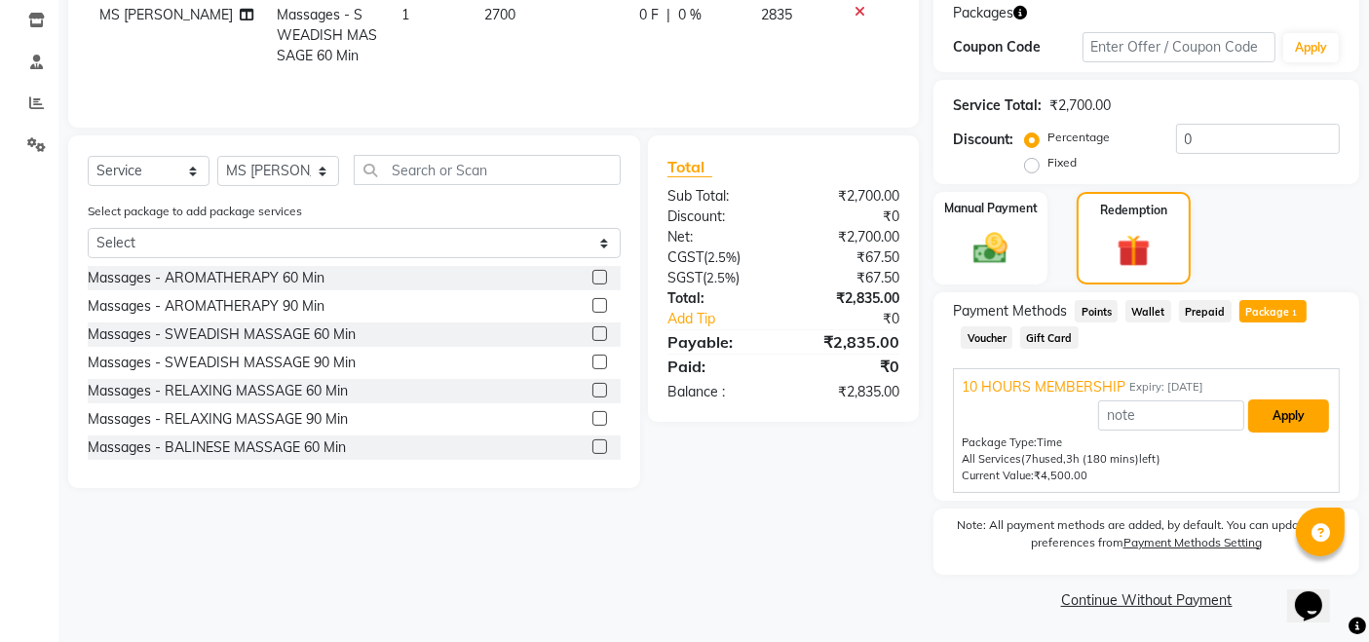
click at [1290, 421] on button "Apply" at bounding box center [1288, 415] width 81 height 33
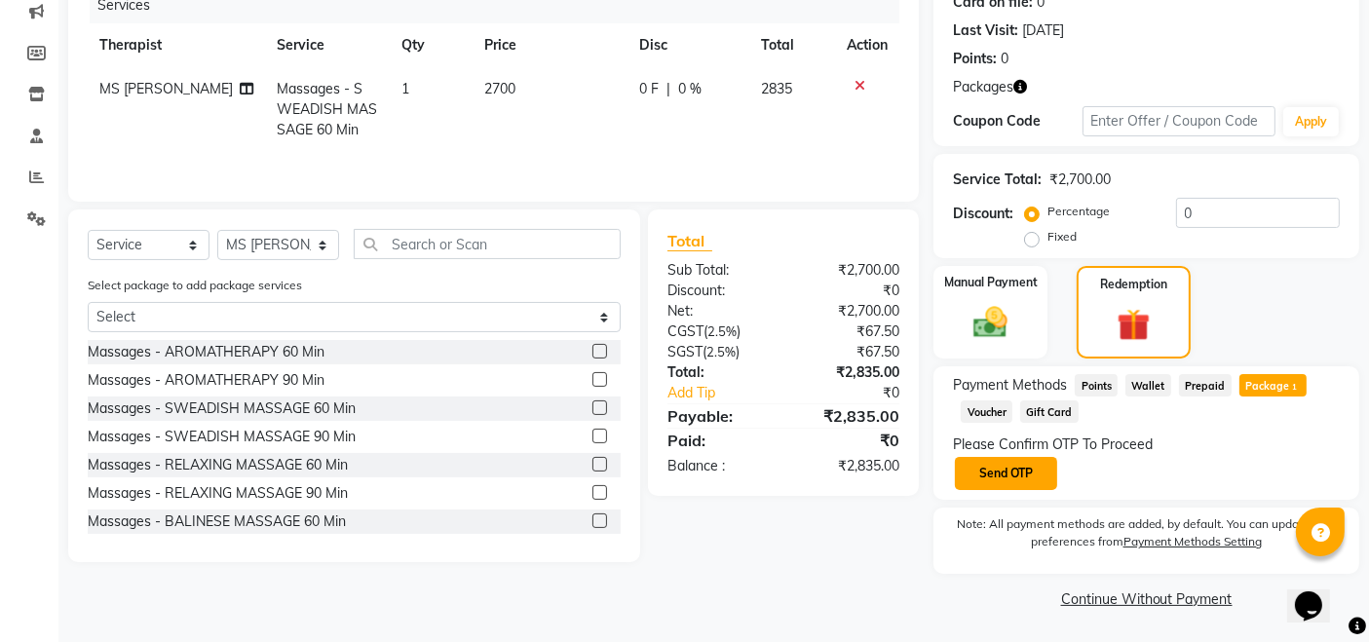
click at [1020, 465] on button "Send OTP" at bounding box center [1006, 473] width 102 height 33
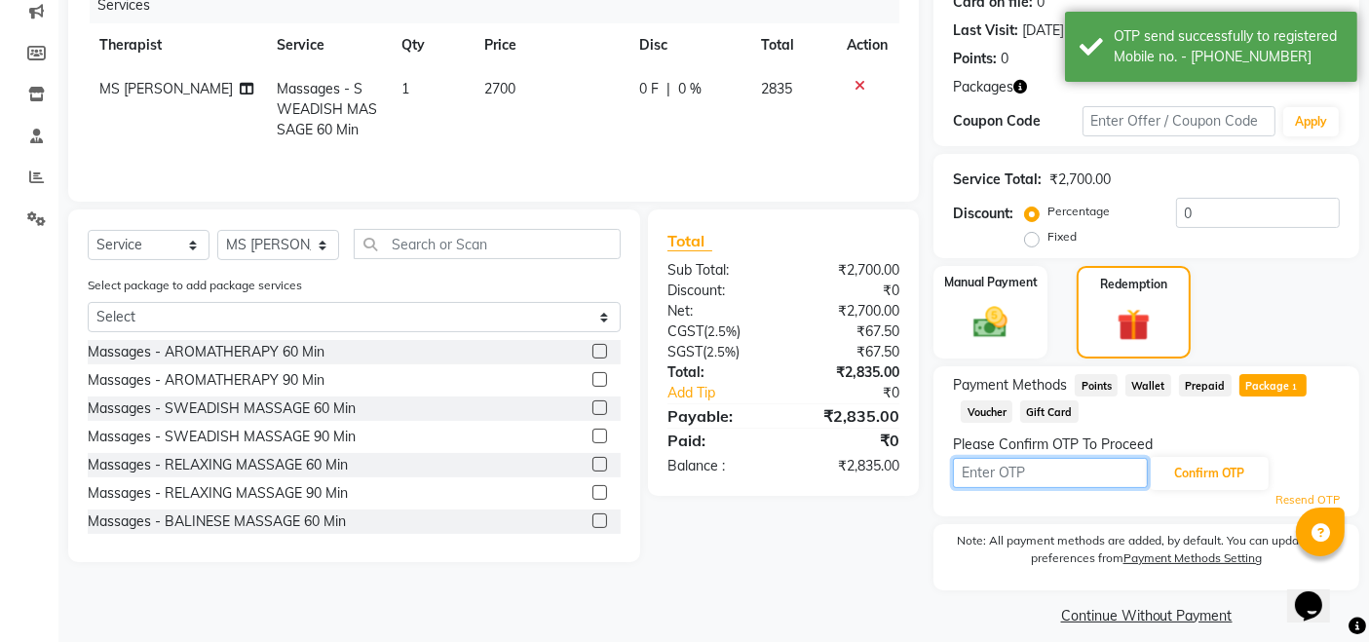
click at [1031, 469] on input "text" at bounding box center [1050, 473] width 195 height 30
click at [42, 214] on icon at bounding box center [36, 218] width 19 height 15
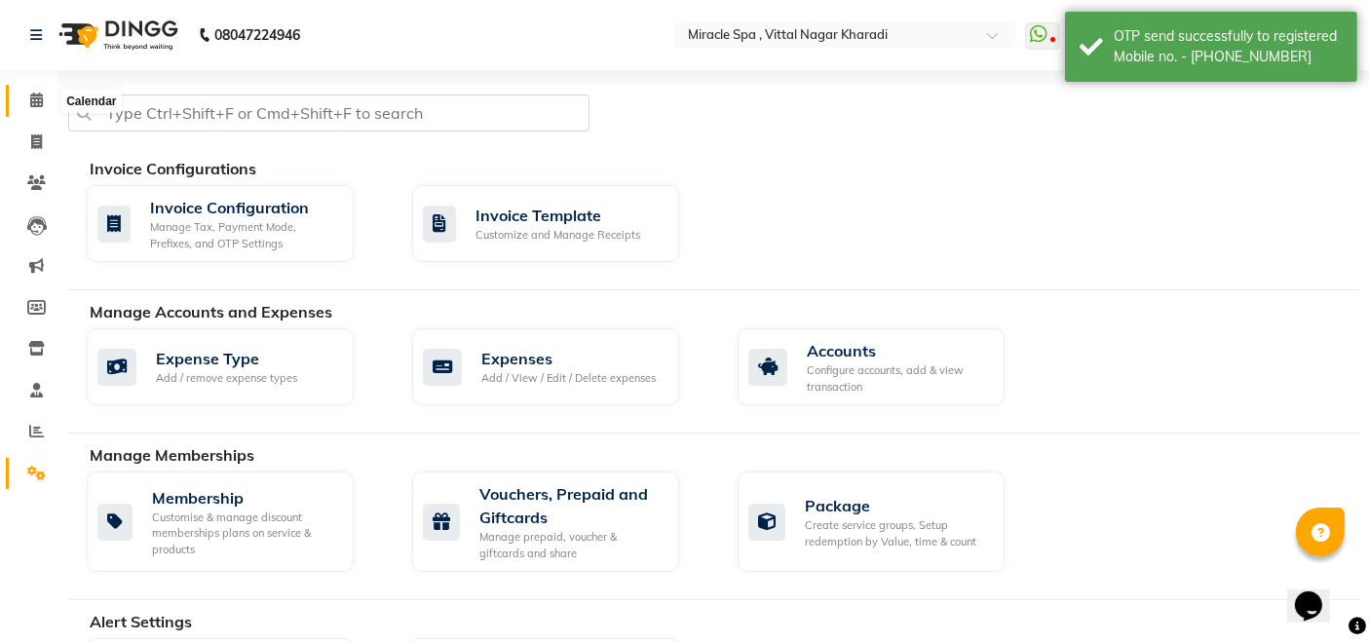
click at [27, 101] on span at bounding box center [36, 101] width 34 height 22
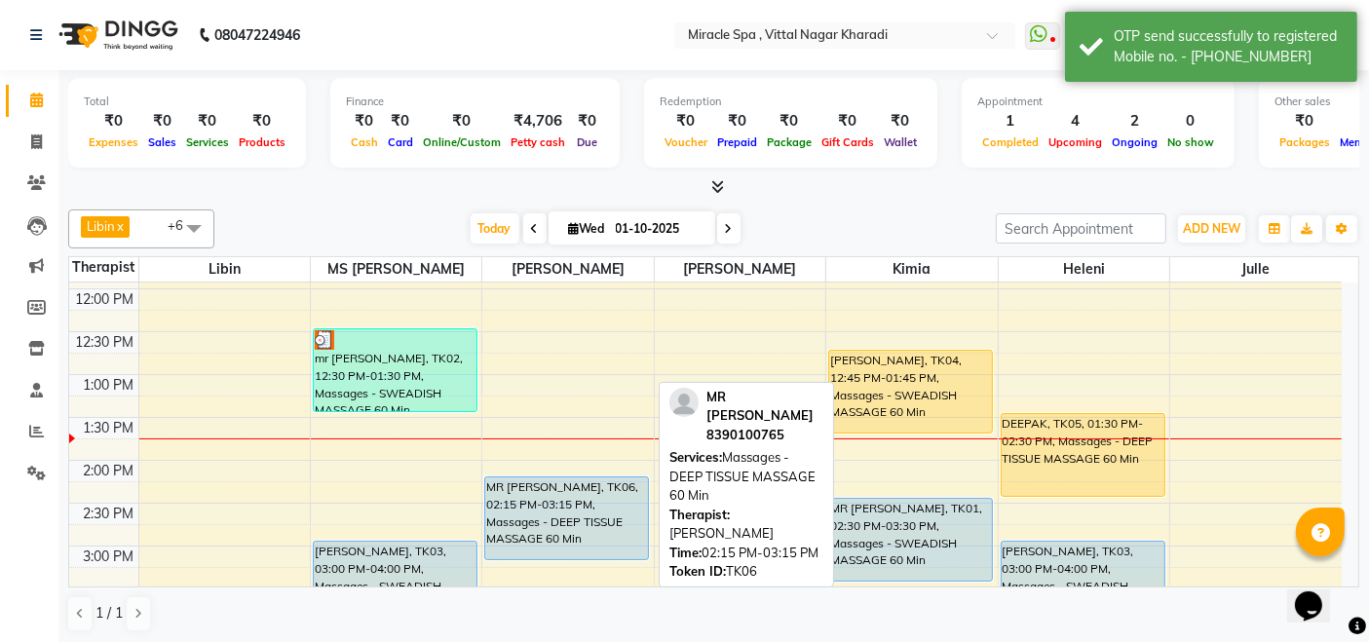
scroll to position [216, 0]
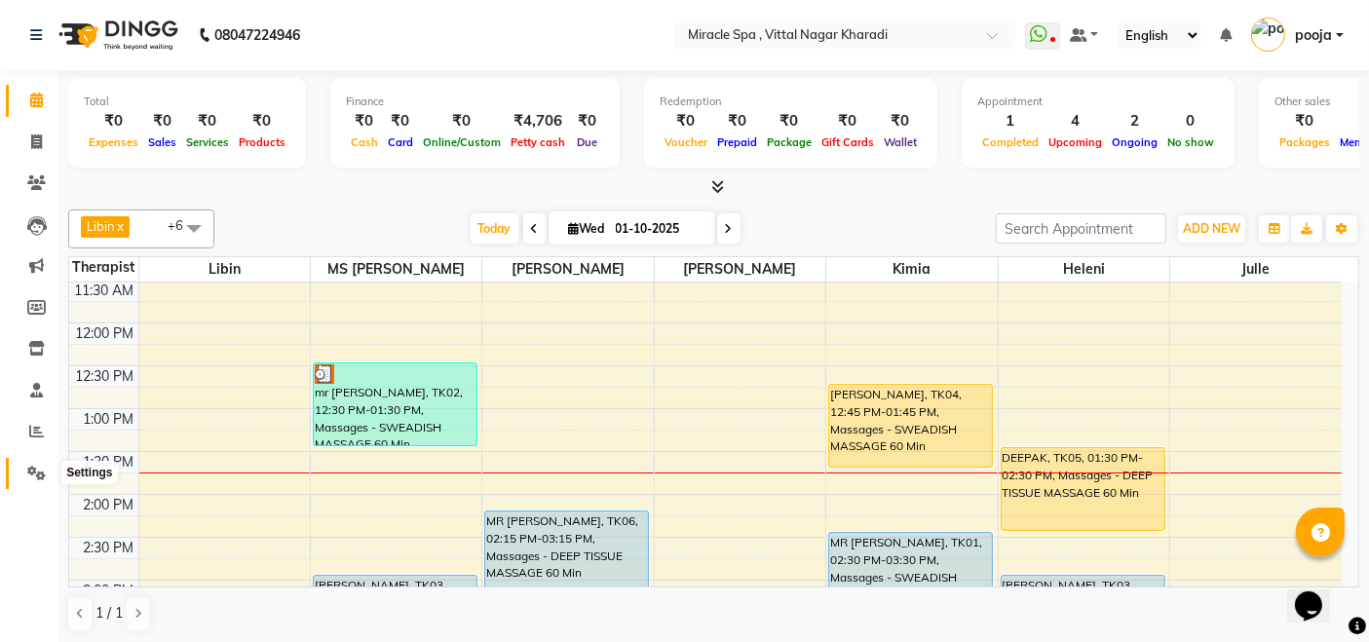
click at [30, 471] on icon at bounding box center [36, 473] width 19 height 15
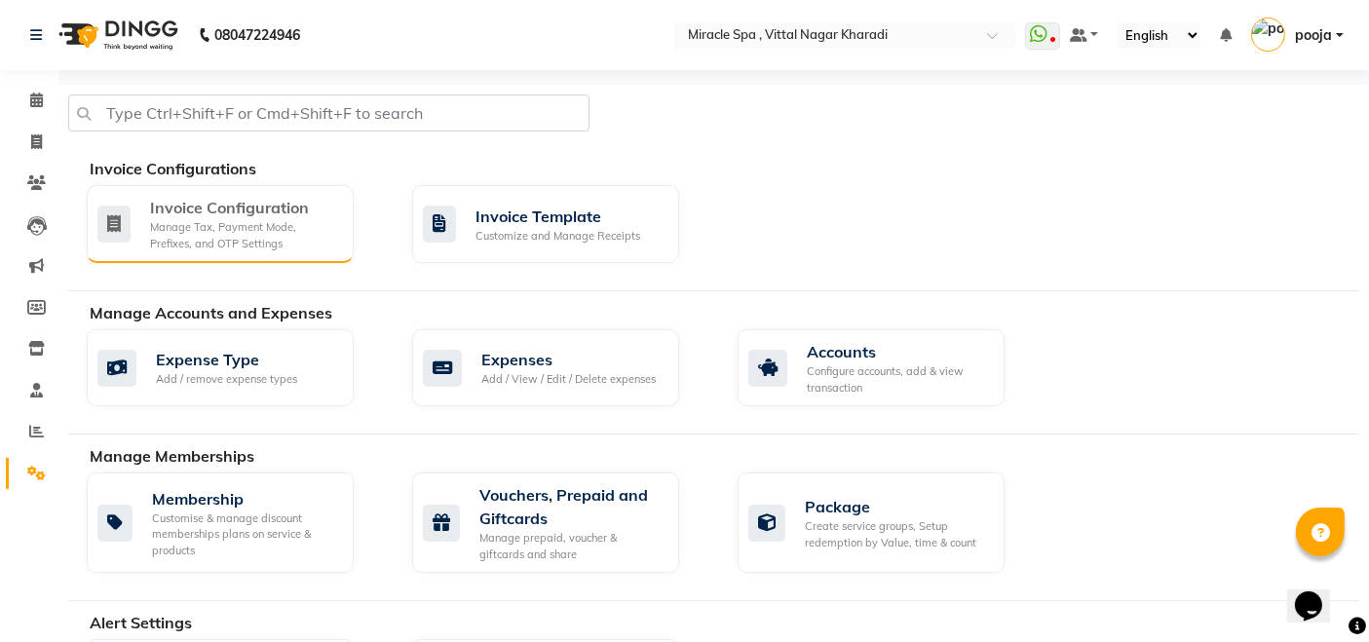
click at [257, 246] on div "Manage Tax, Payment Mode, Prefixes, and OTP Settings" at bounding box center [244, 235] width 188 height 32
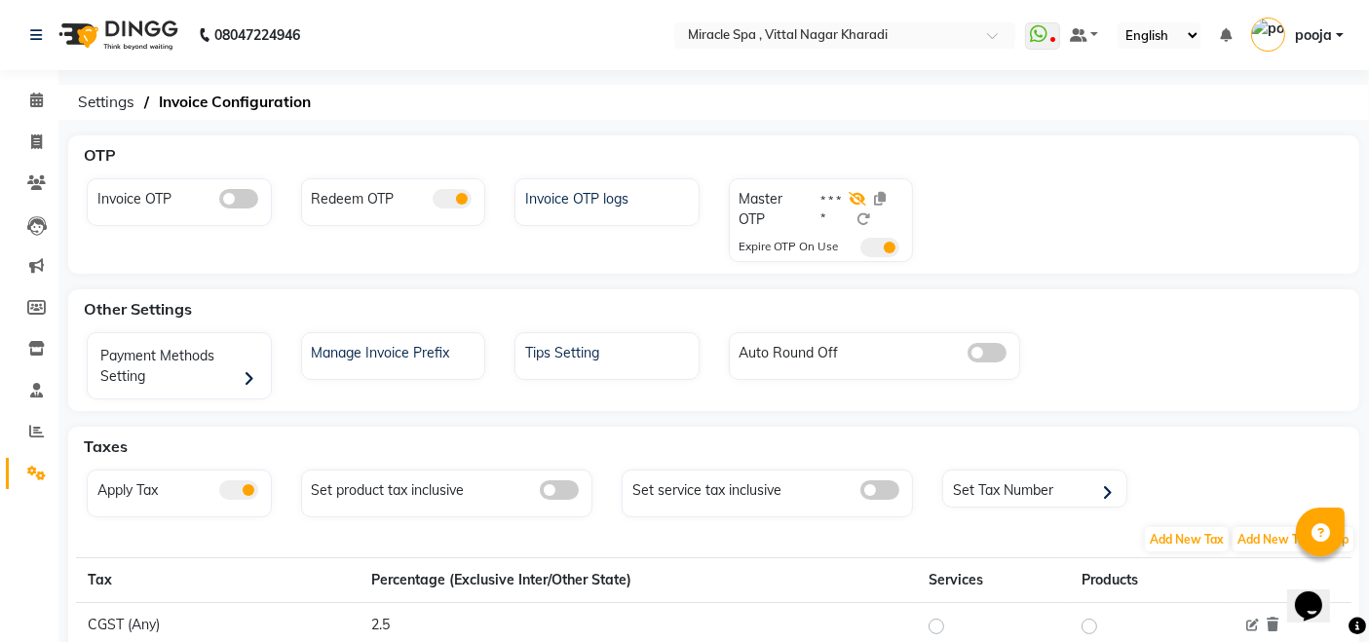
click at [856, 197] on icon at bounding box center [857, 199] width 18 height 14
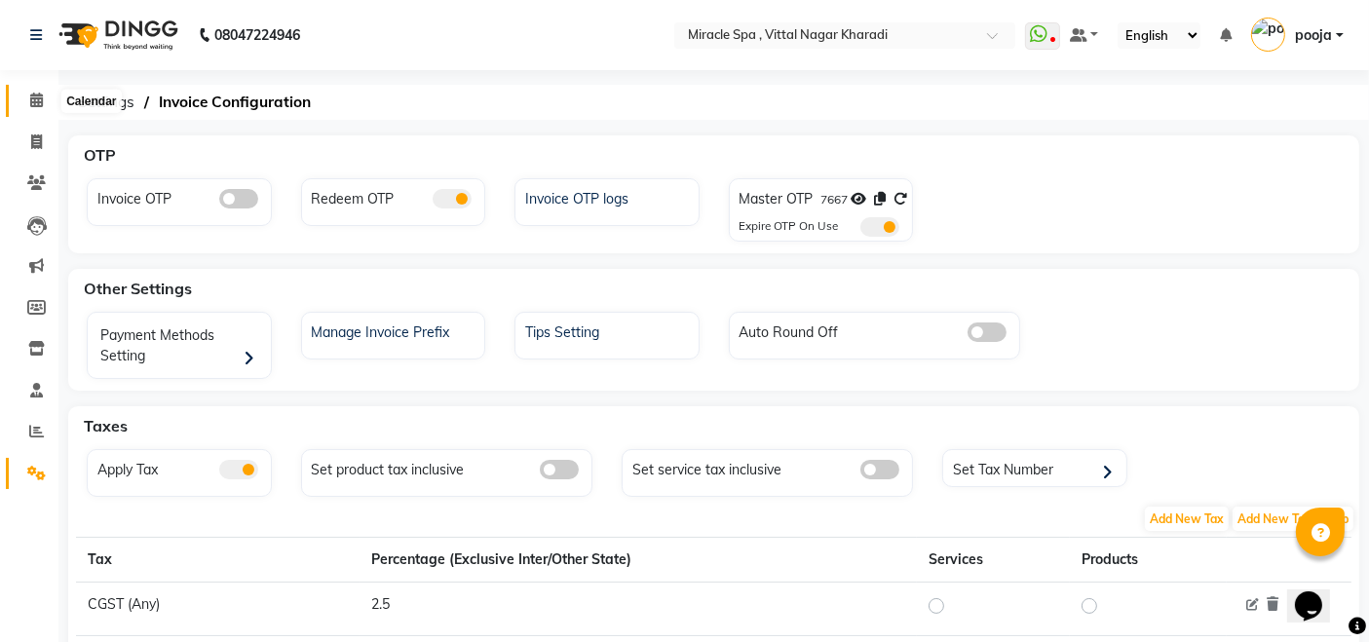
click at [39, 105] on icon at bounding box center [36, 100] width 13 height 15
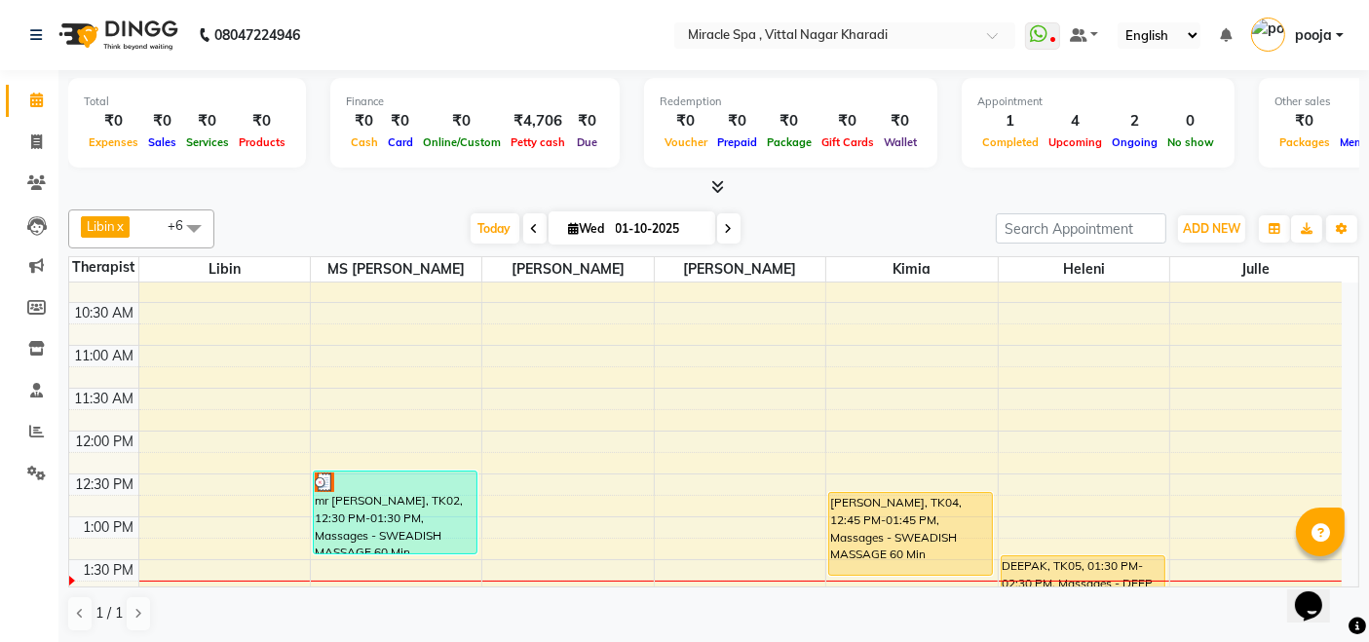
scroll to position [108, 0]
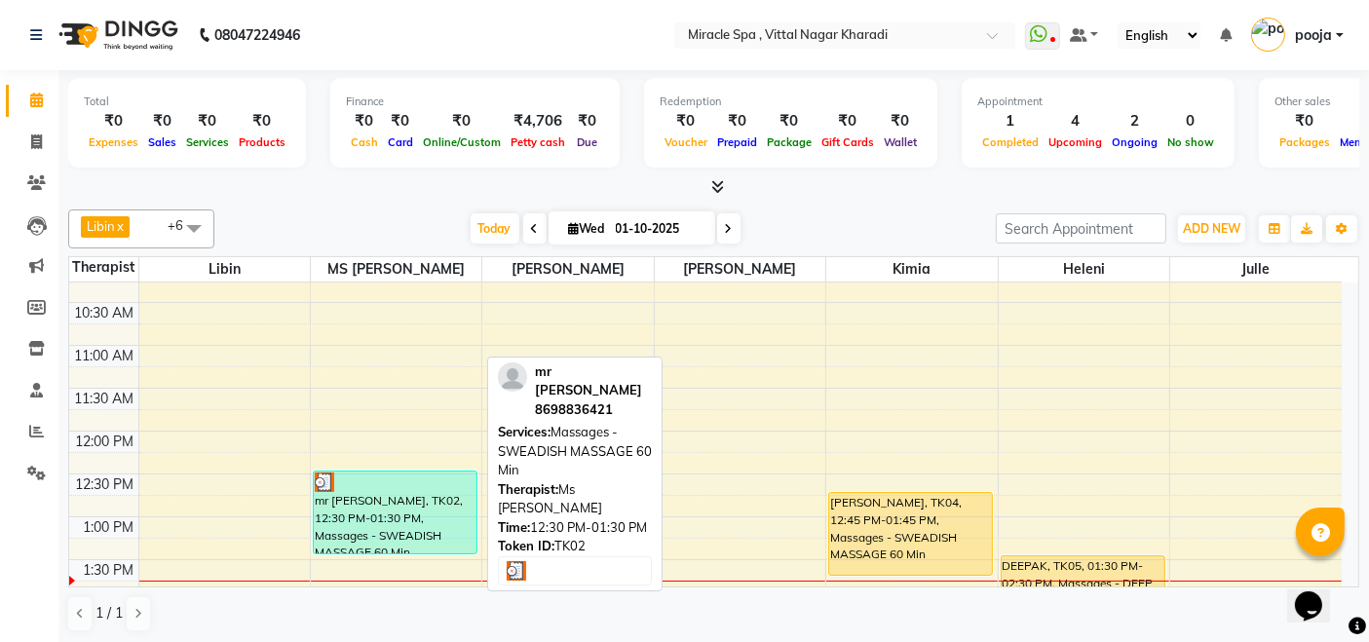
click at [451, 479] on div at bounding box center [395, 481] width 161 height 19
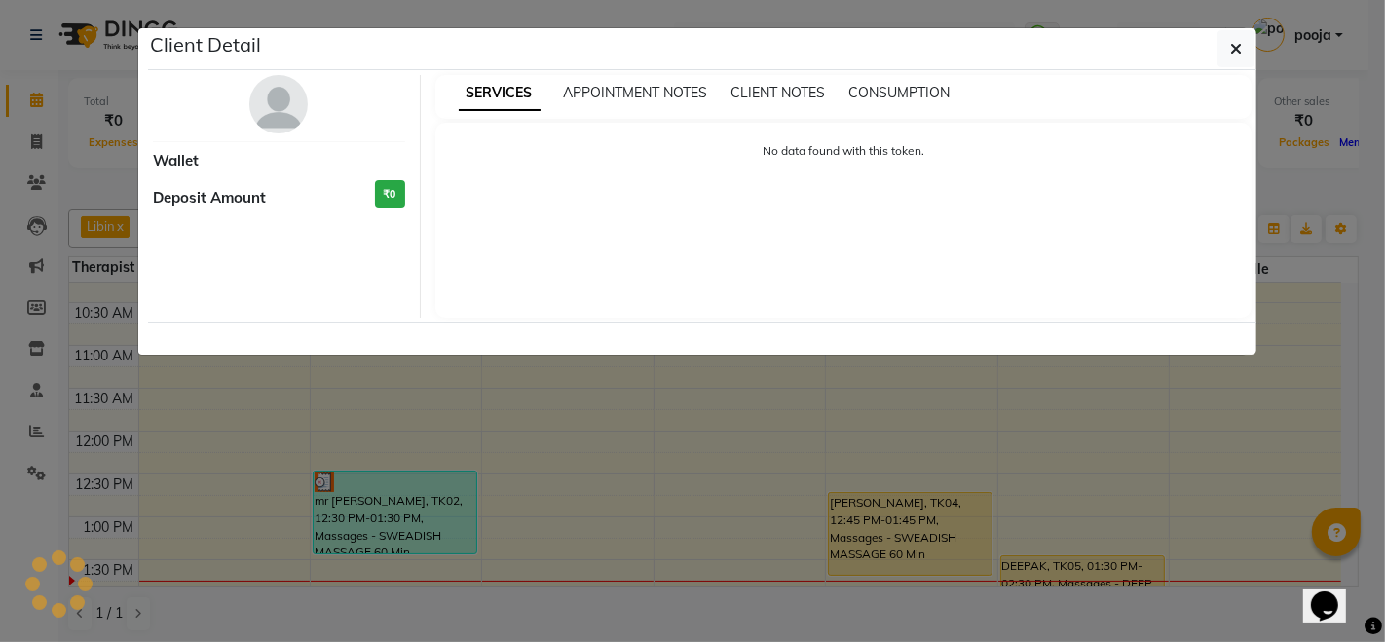
select select "3"
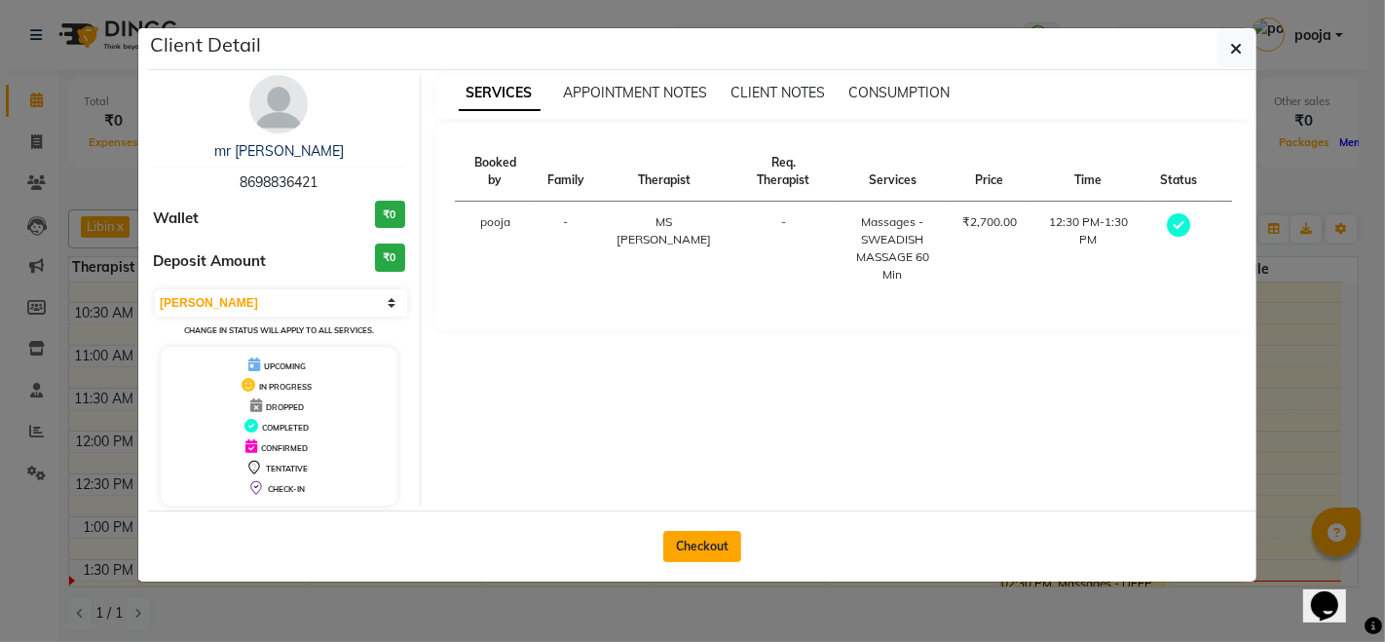
click at [700, 546] on button "Checkout" at bounding box center [702, 546] width 78 height 31
select select "service"
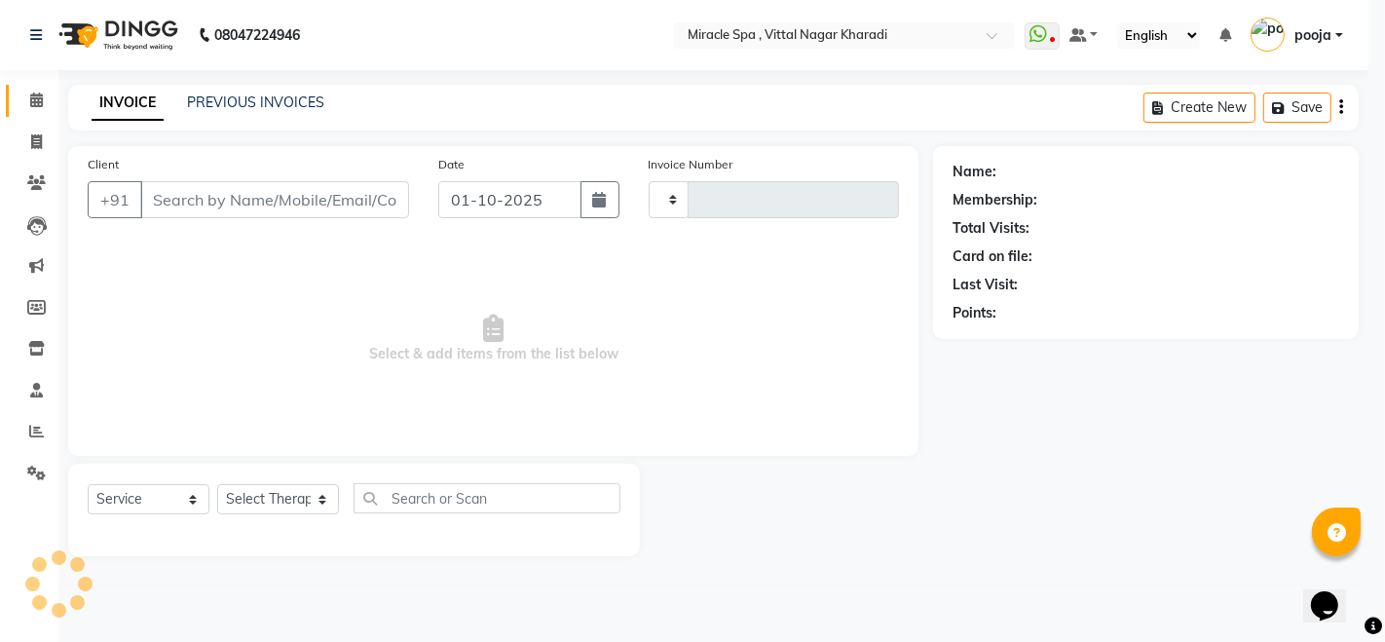
type input "3042"
select select "3854"
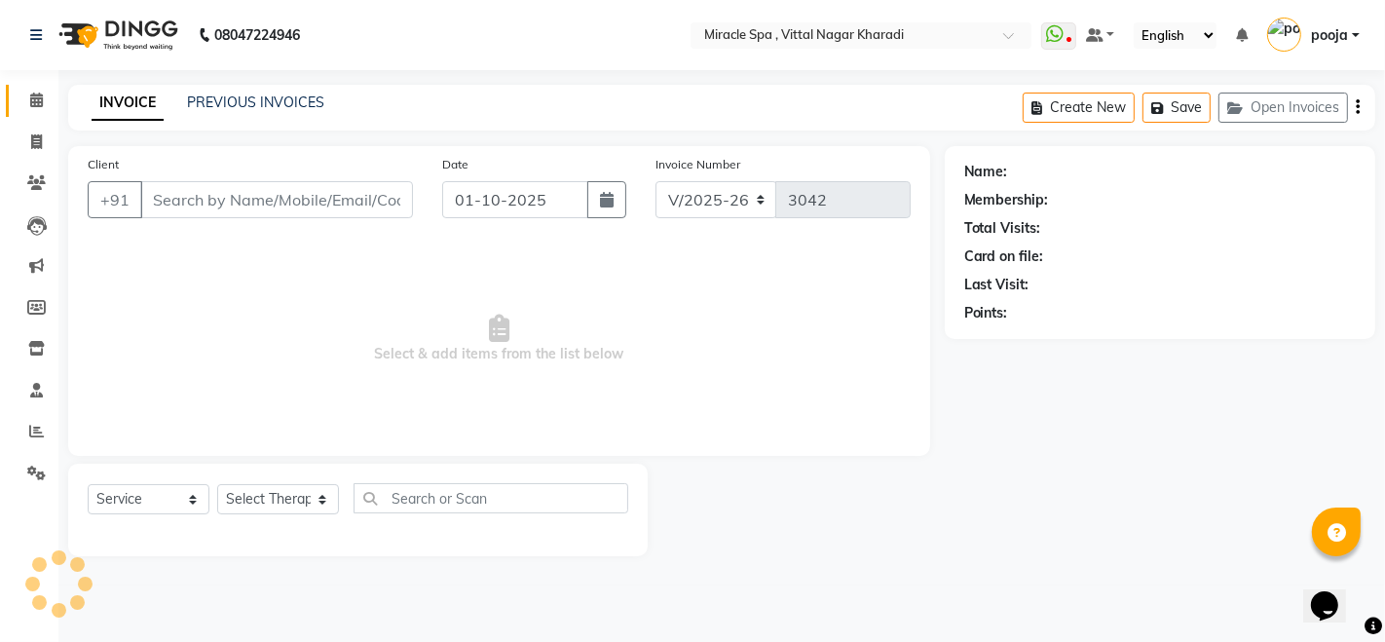
type input "8698836421"
select select "62144"
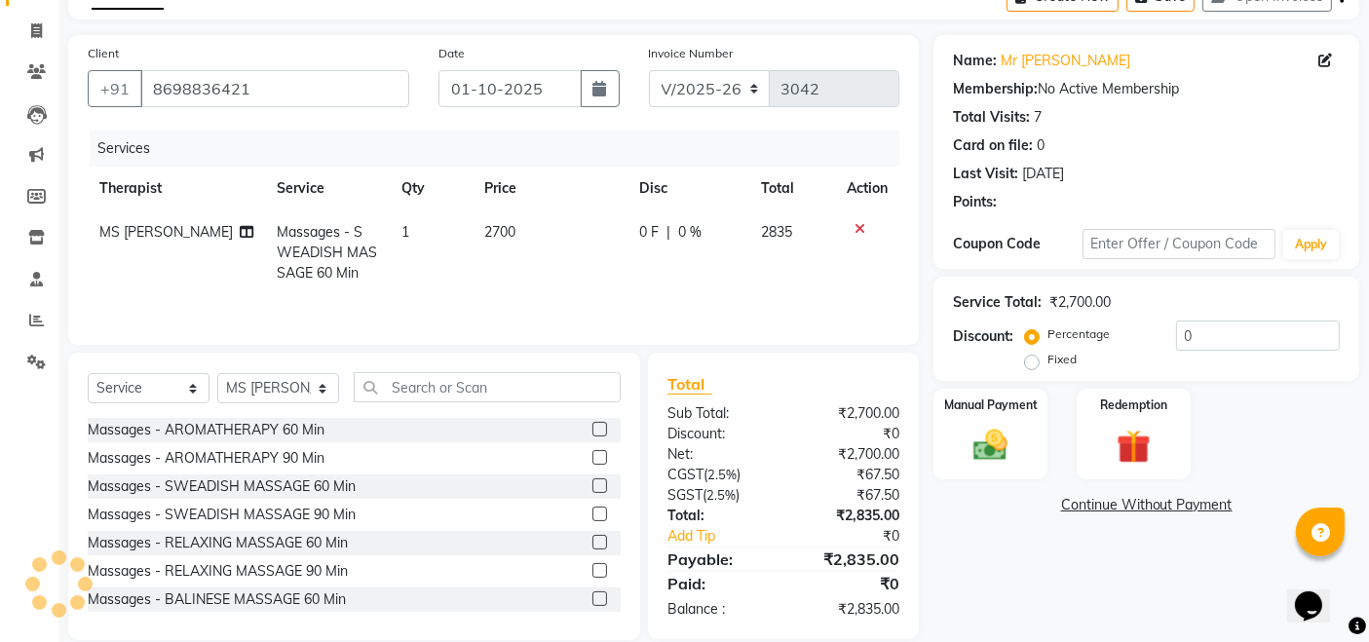
scroll to position [139, 0]
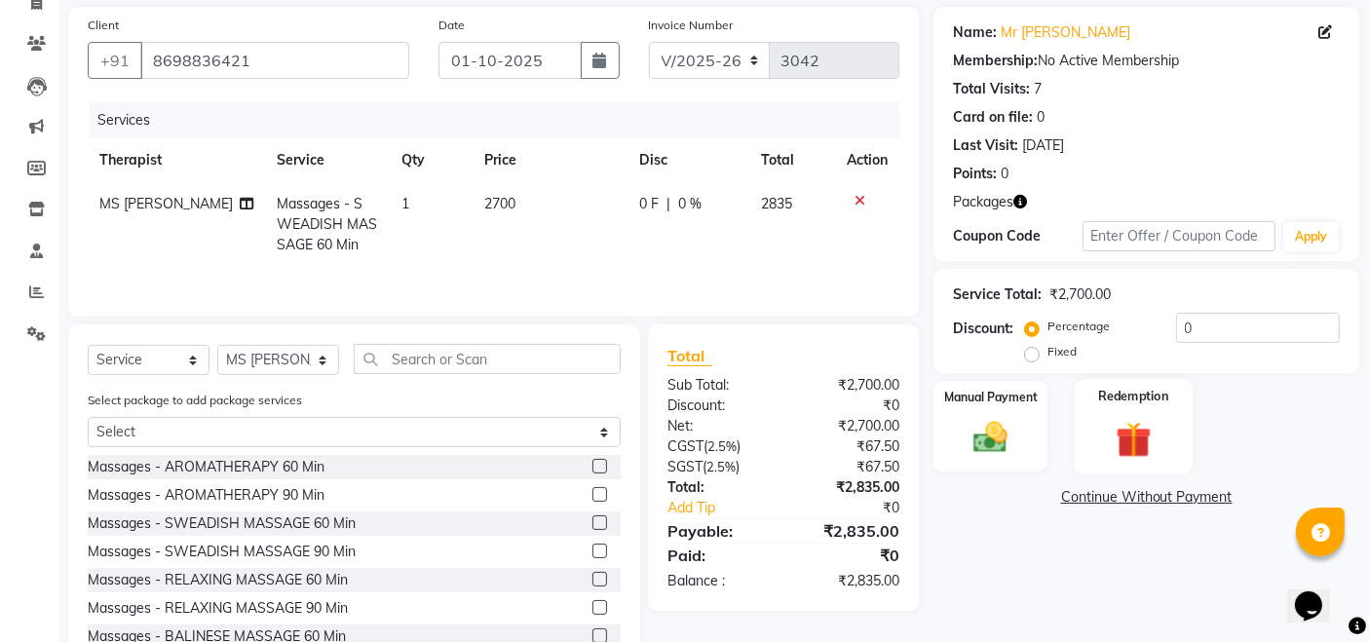
click at [1139, 425] on img at bounding box center [1133, 439] width 58 height 45
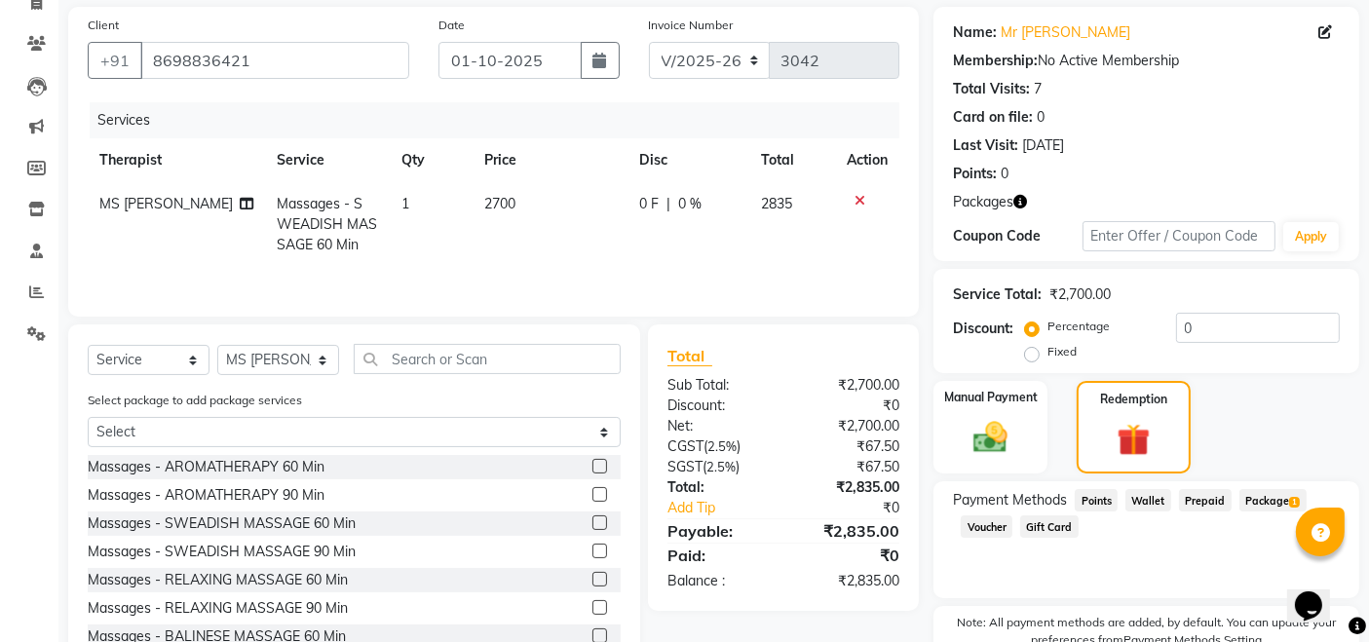
click at [1247, 491] on span "Package 1" at bounding box center [1272, 500] width 67 height 22
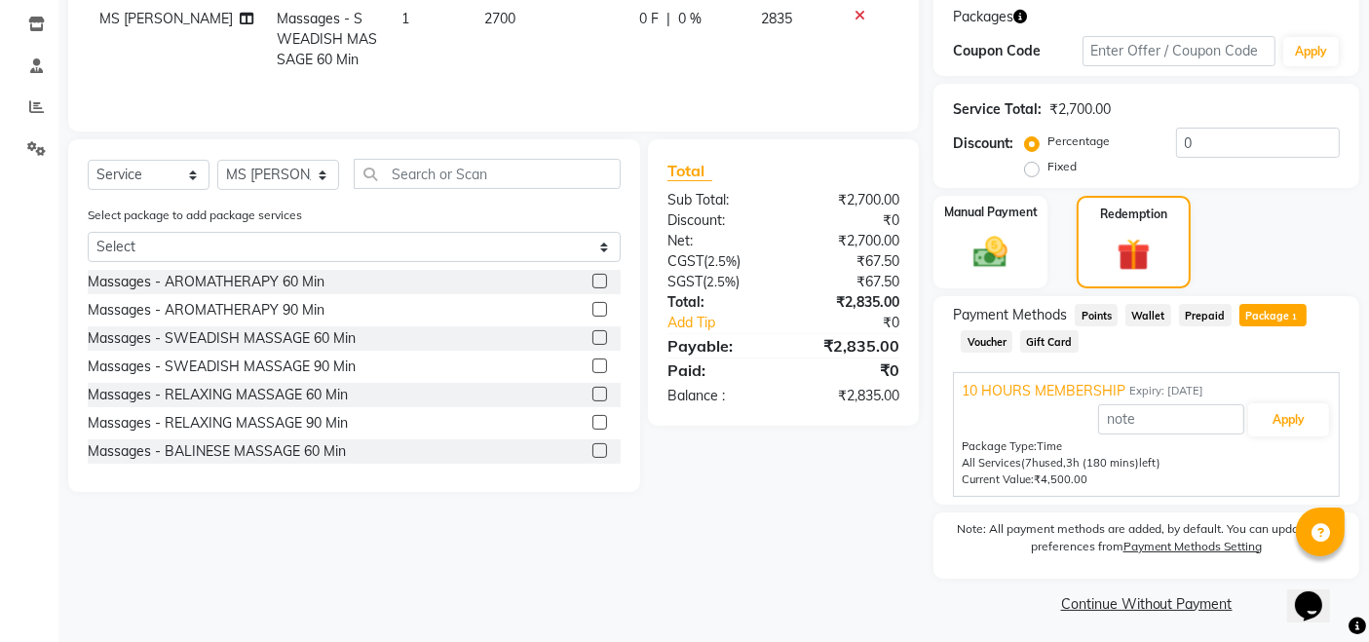
scroll to position [328, 0]
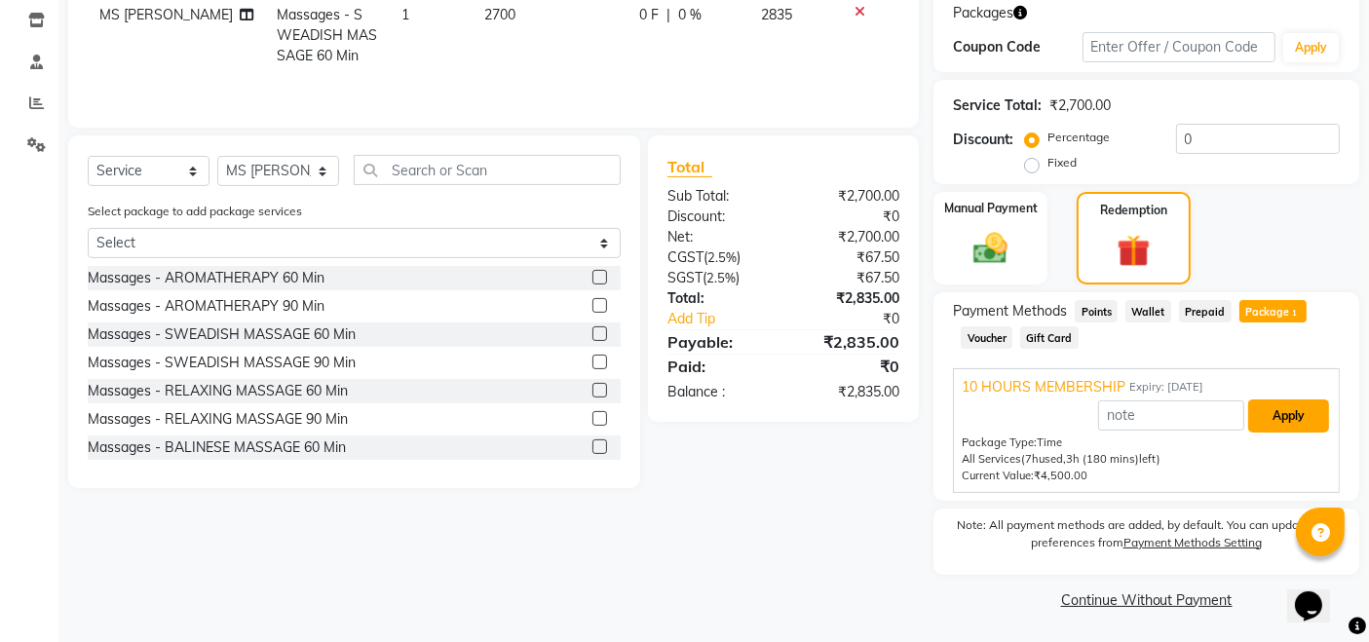
click at [1274, 430] on button "Apply" at bounding box center [1288, 415] width 81 height 33
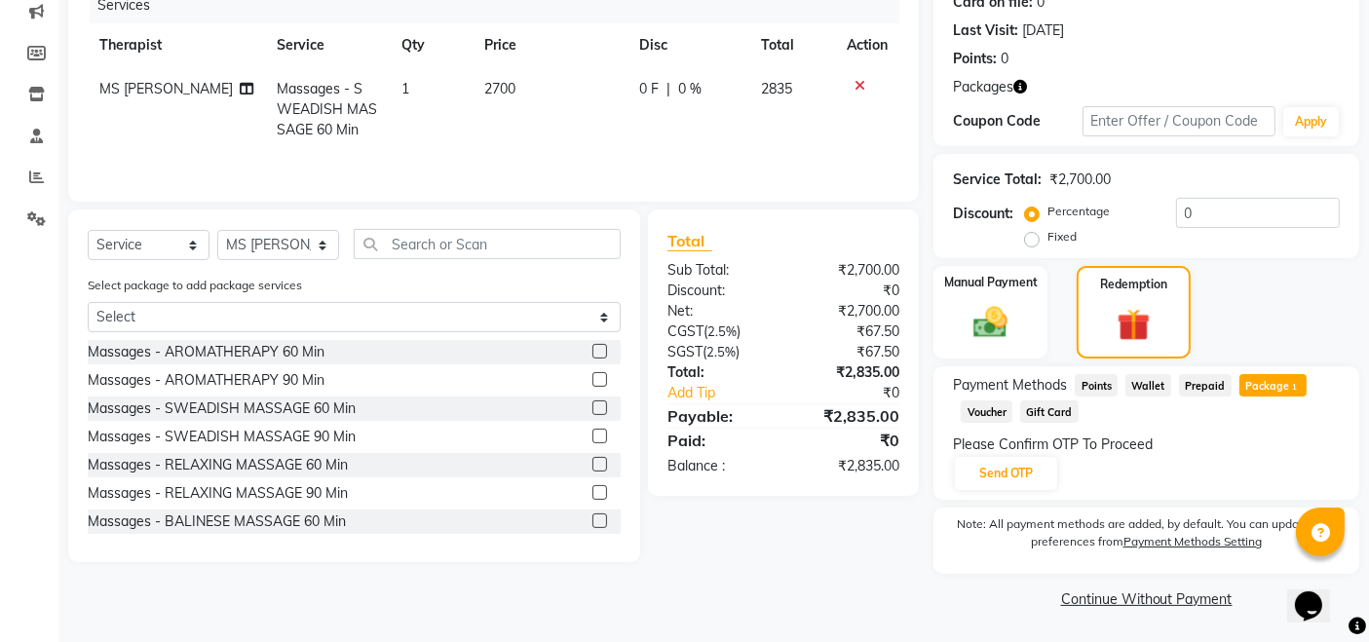
click at [953, 480] on div "Please Confirm OTP To Proceed Send OTP" at bounding box center [1146, 462] width 387 height 57
click at [971, 477] on button "Send OTP" at bounding box center [1006, 473] width 102 height 33
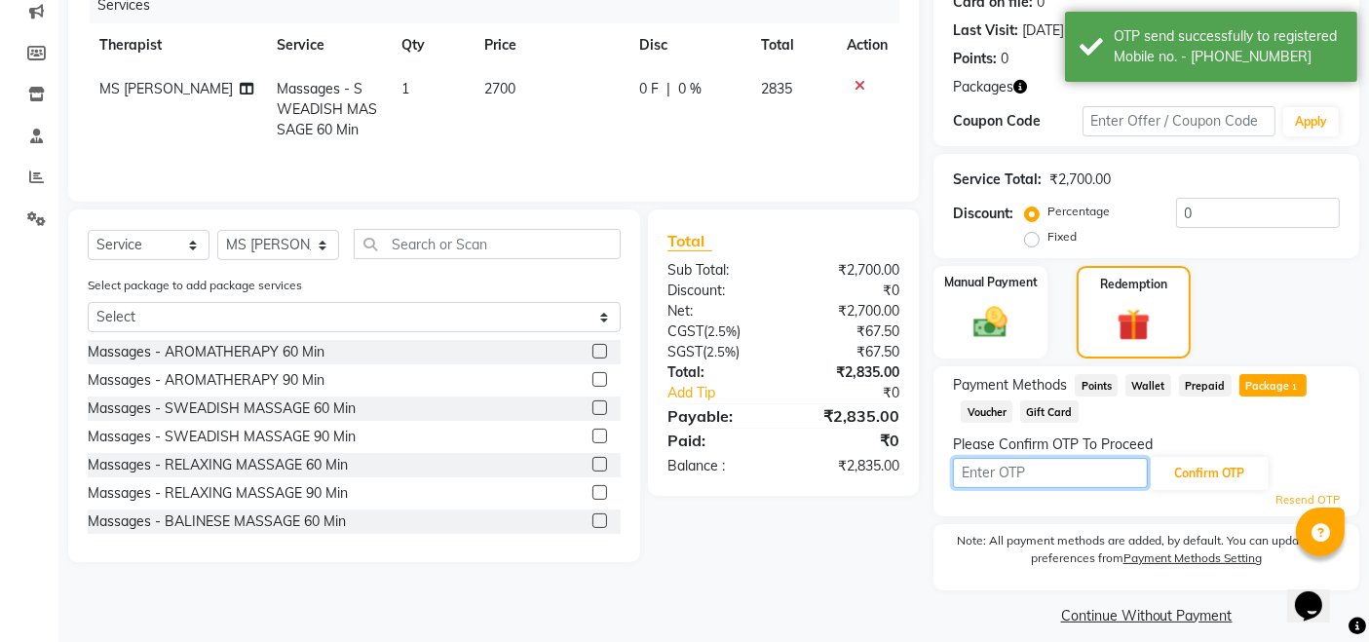
click at [971, 477] on input "text" at bounding box center [1050, 473] width 195 height 30
type input "7667"
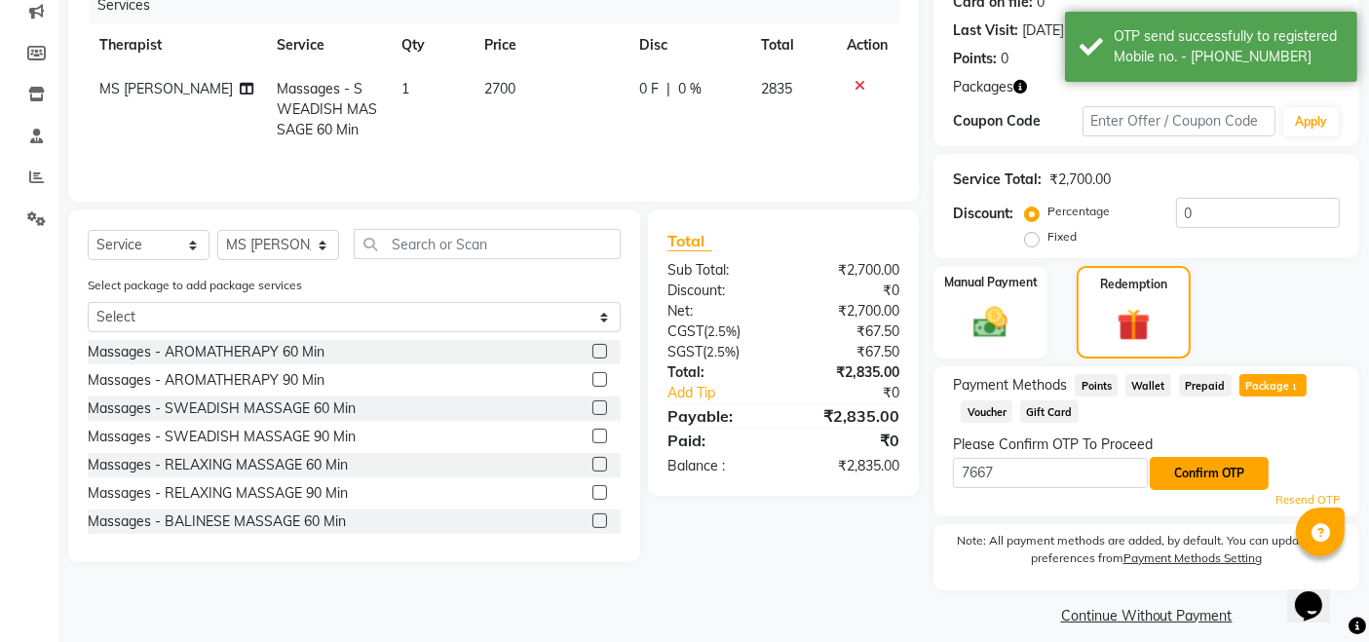
click at [1193, 485] on button "Confirm OTP" at bounding box center [1209, 473] width 119 height 33
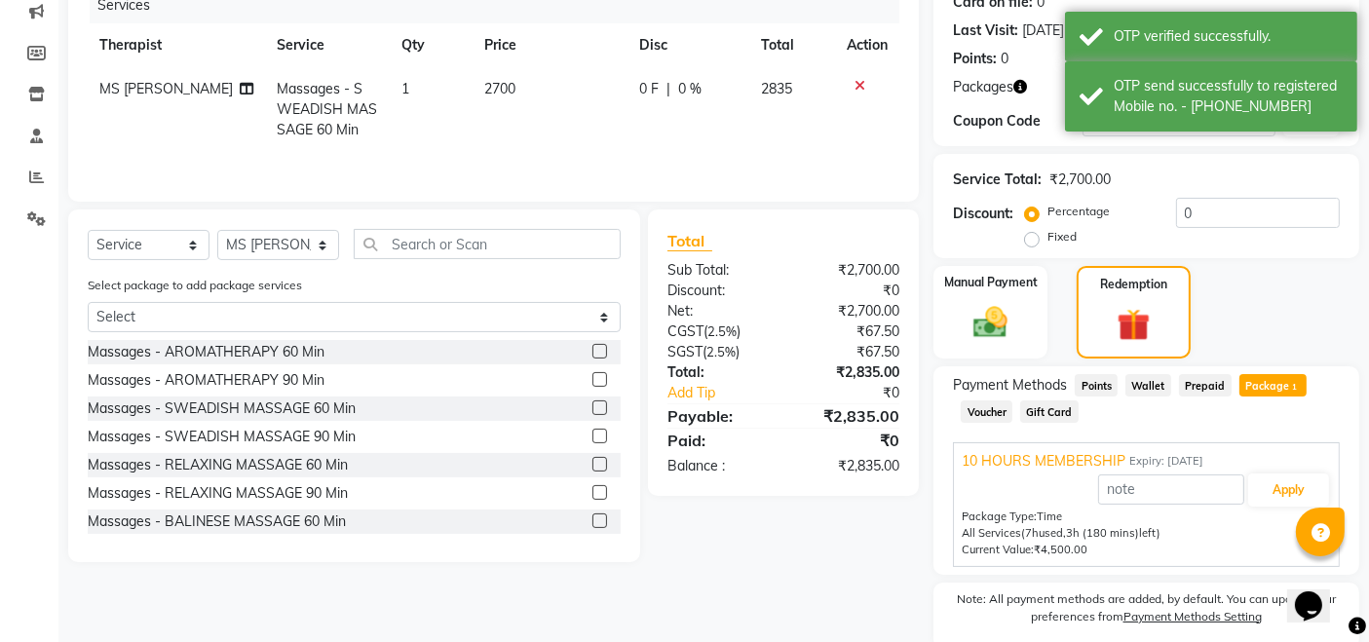
scroll to position [328, 0]
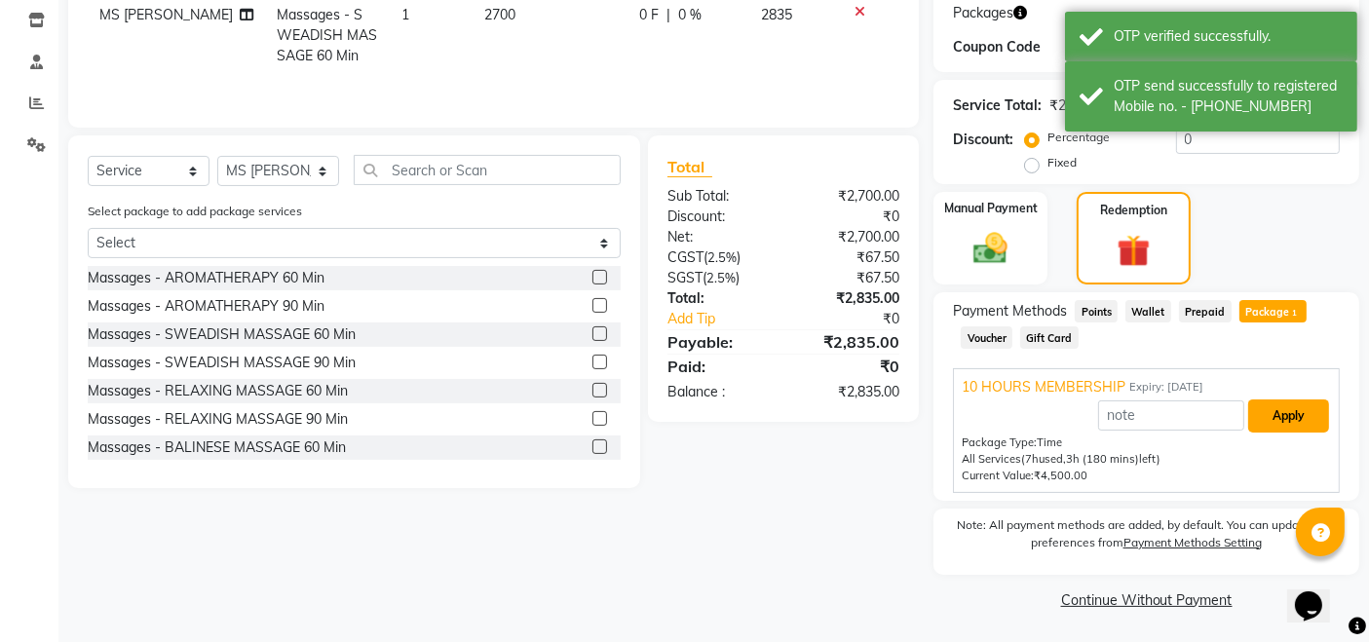
click at [1299, 416] on button "Apply" at bounding box center [1288, 415] width 81 height 33
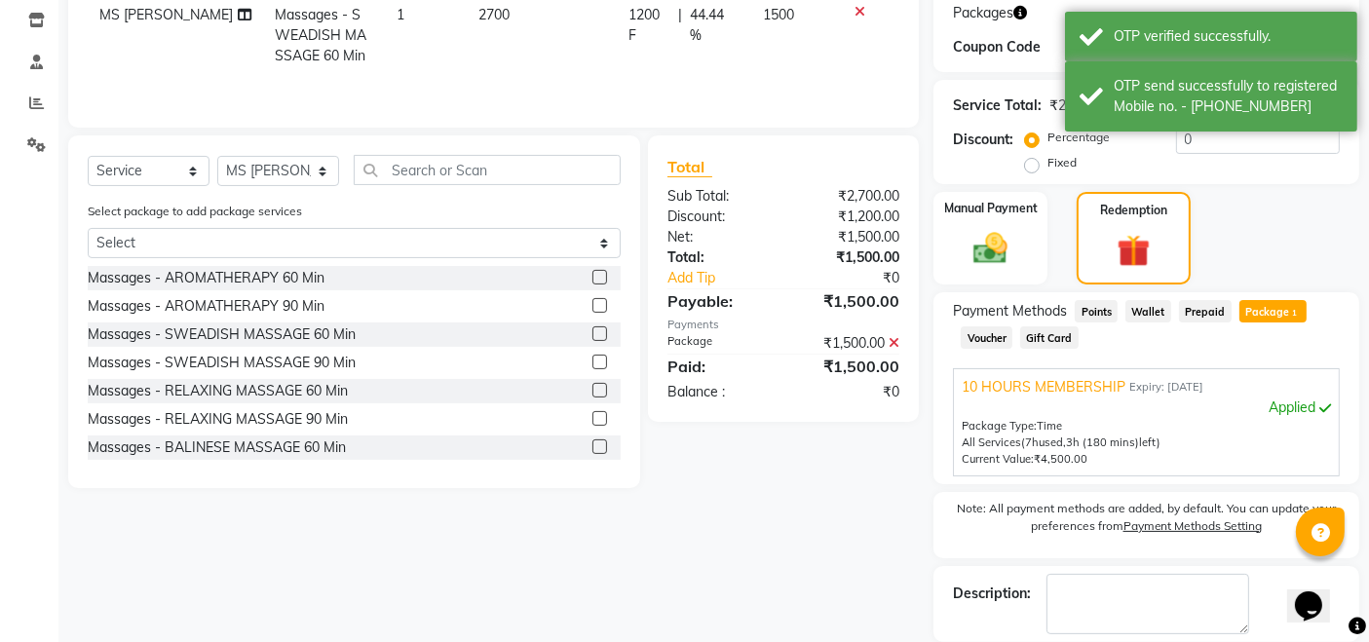
scroll to position [421, 0]
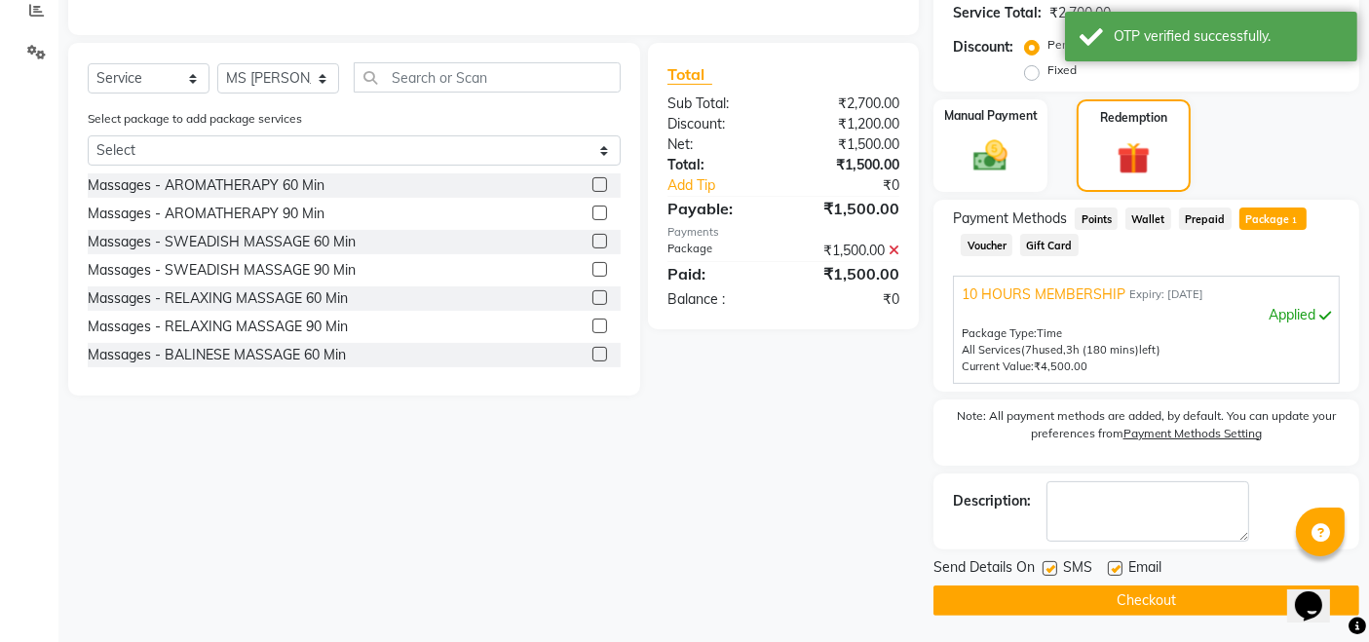
click at [1244, 596] on button "Checkout" at bounding box center [1146, 600] width 426 height 30
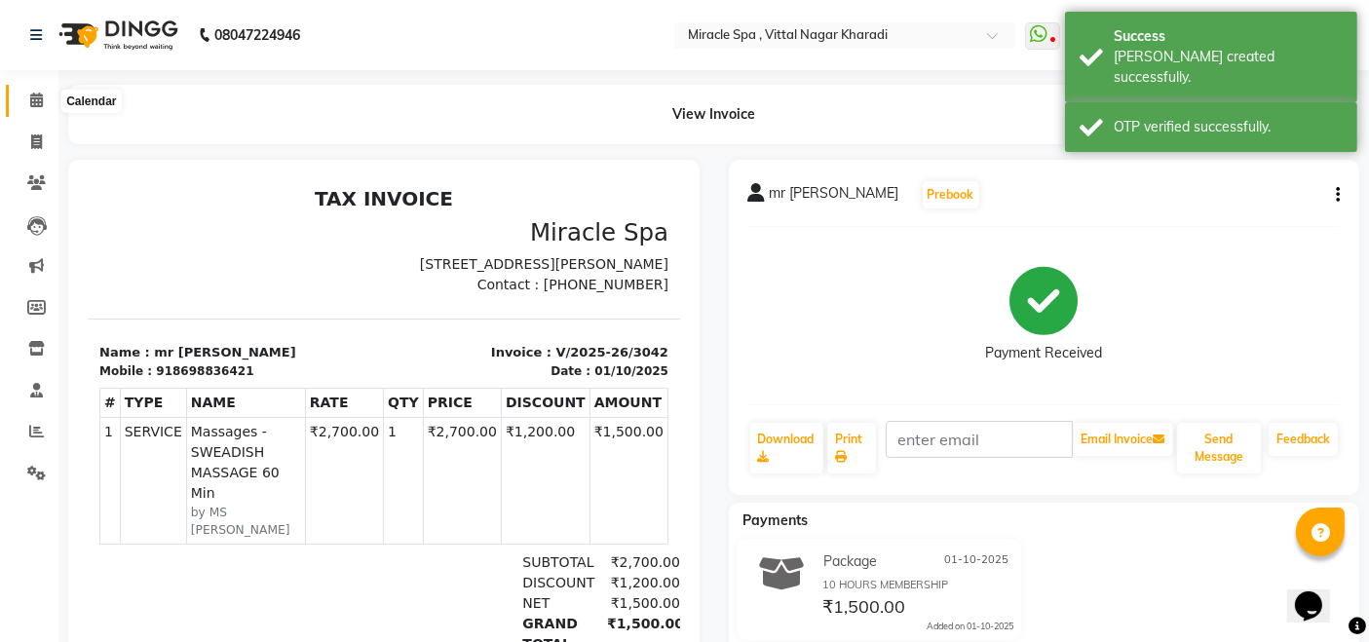
click at [36, 98] on icon at bounding box center [36, 100] width 13 height 15
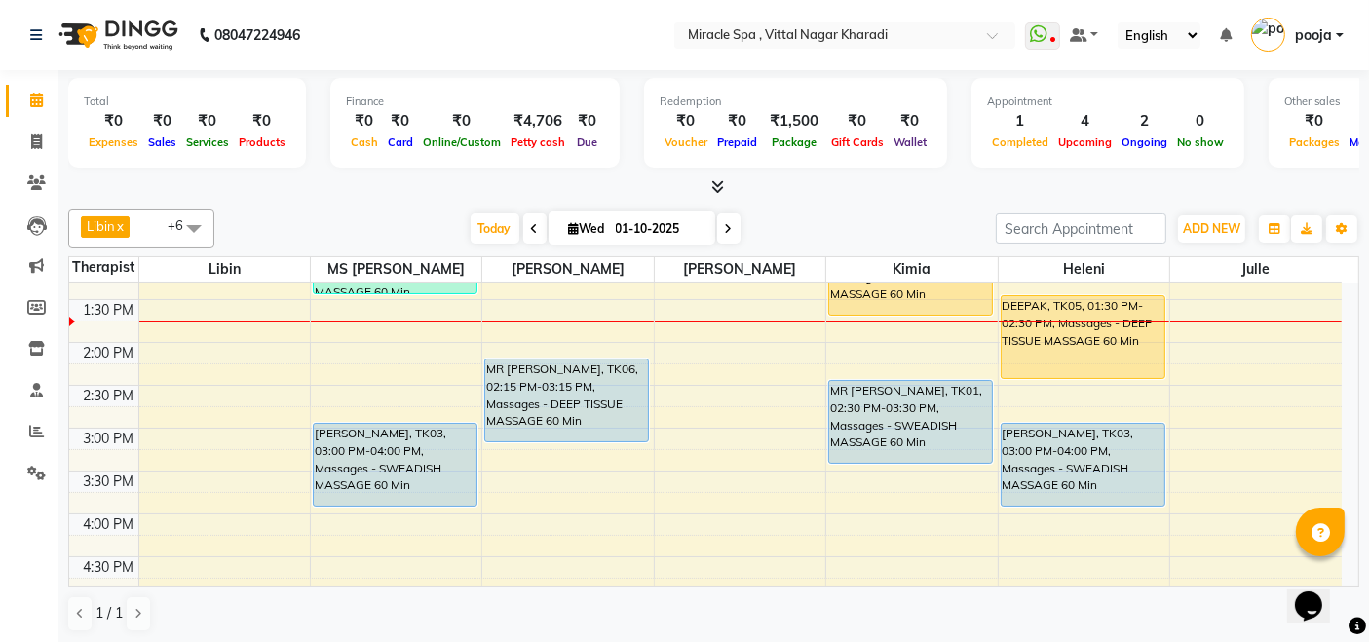
scroll to position [324, 0]
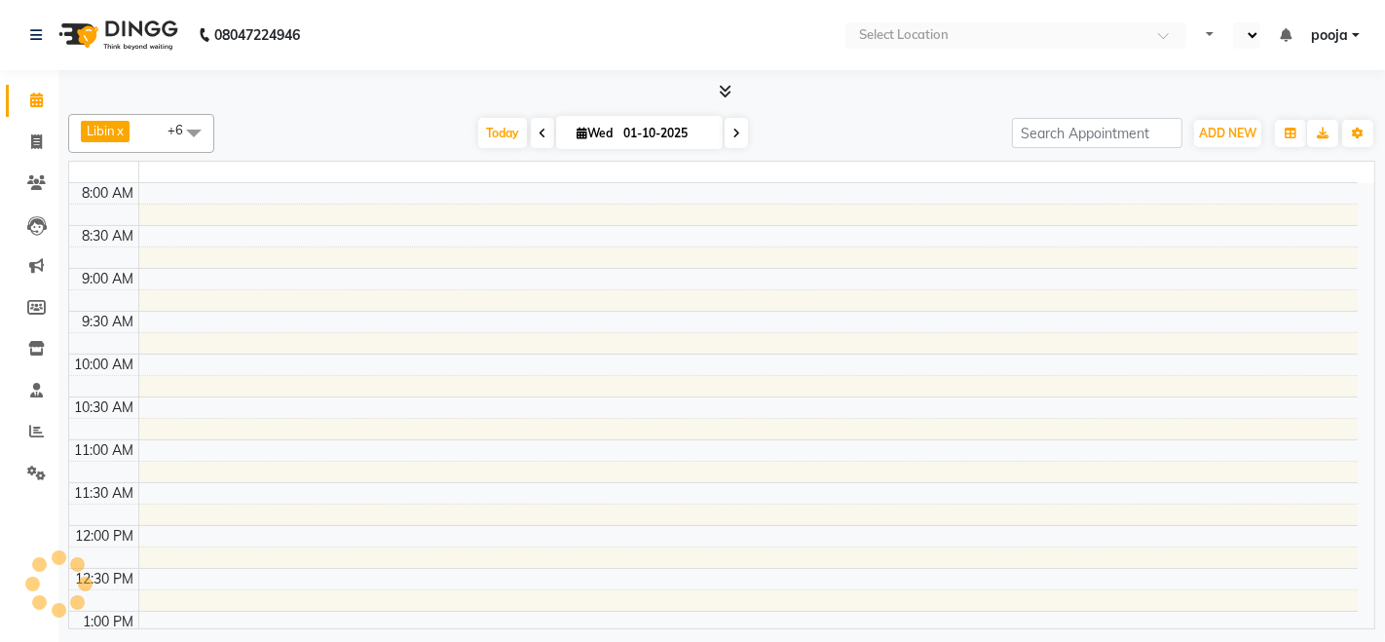
select select "en"
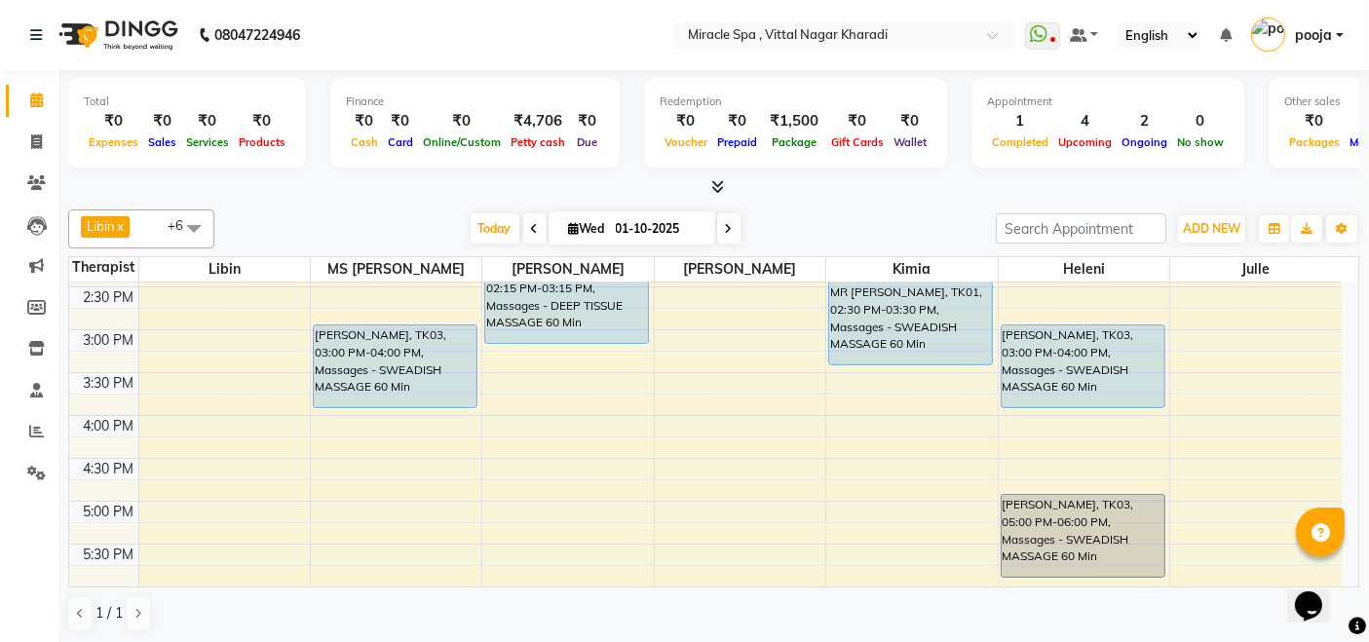
scroll to position [433, 0]
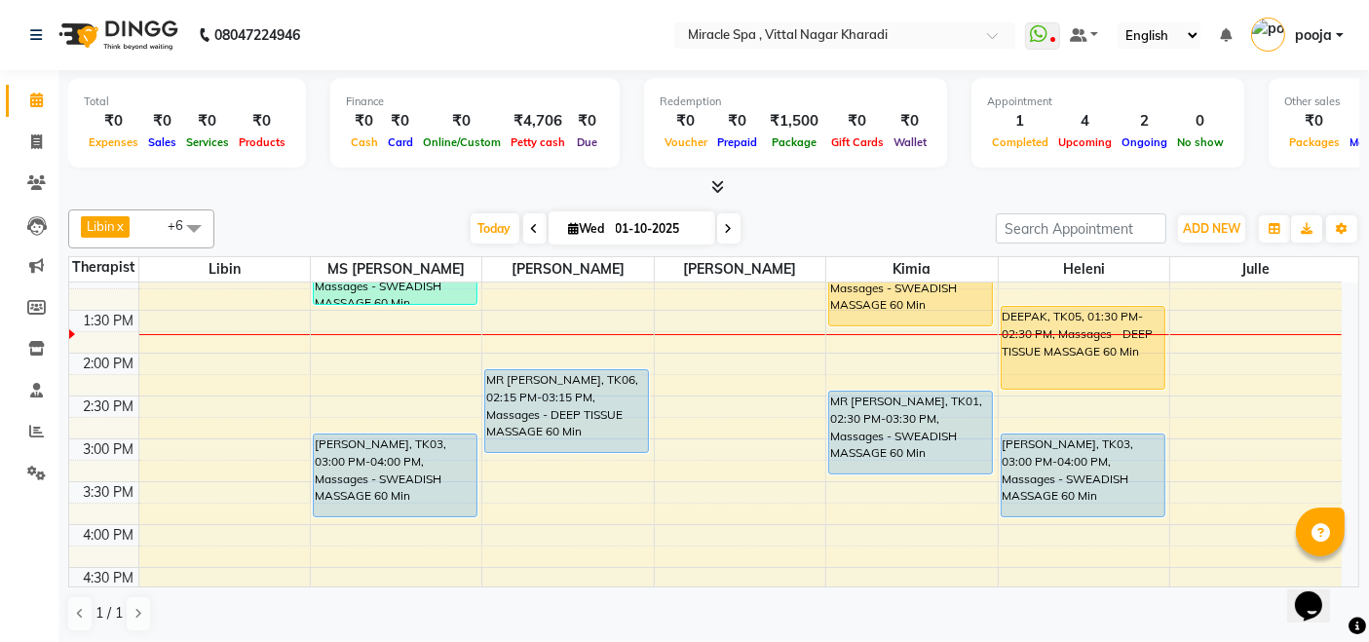
scroll to position [324, 0]
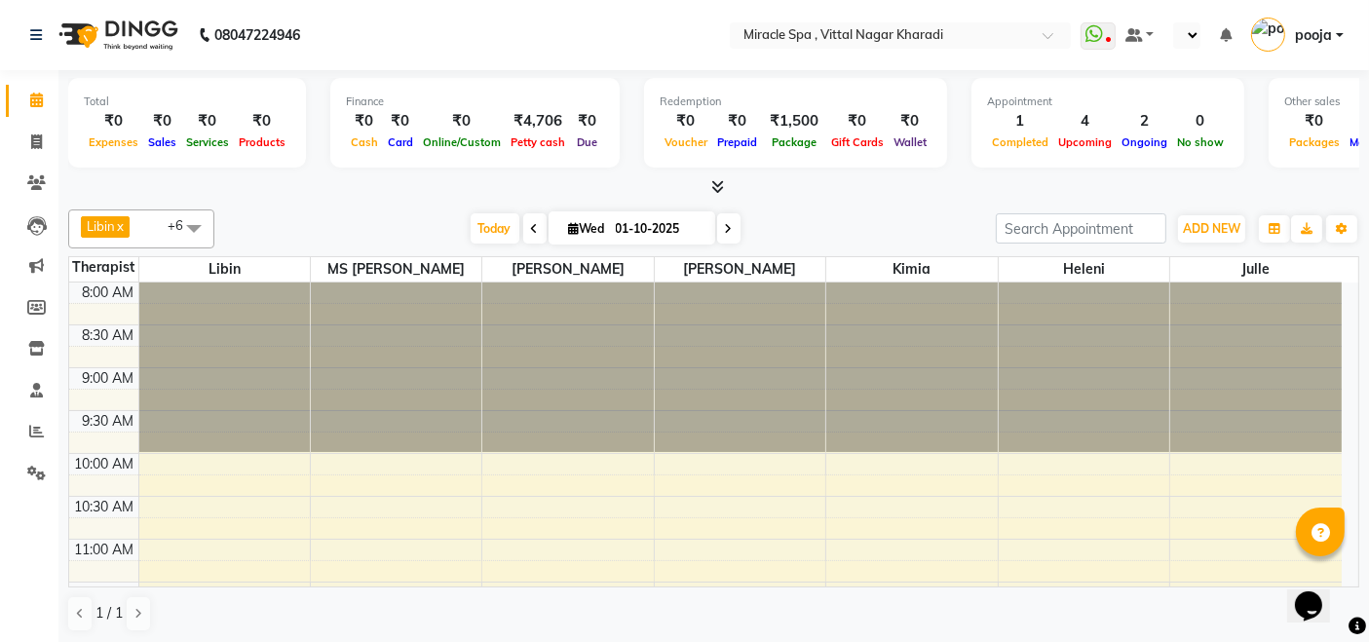
select select "en"
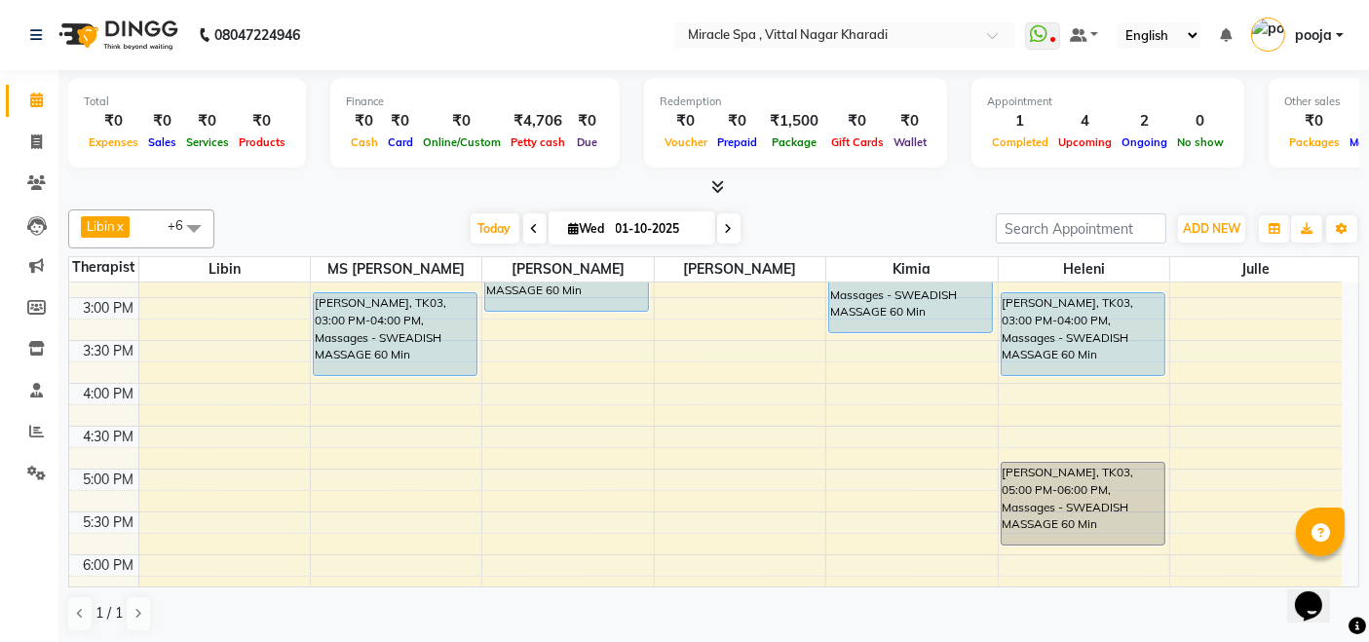
scroll to position [433, 0]
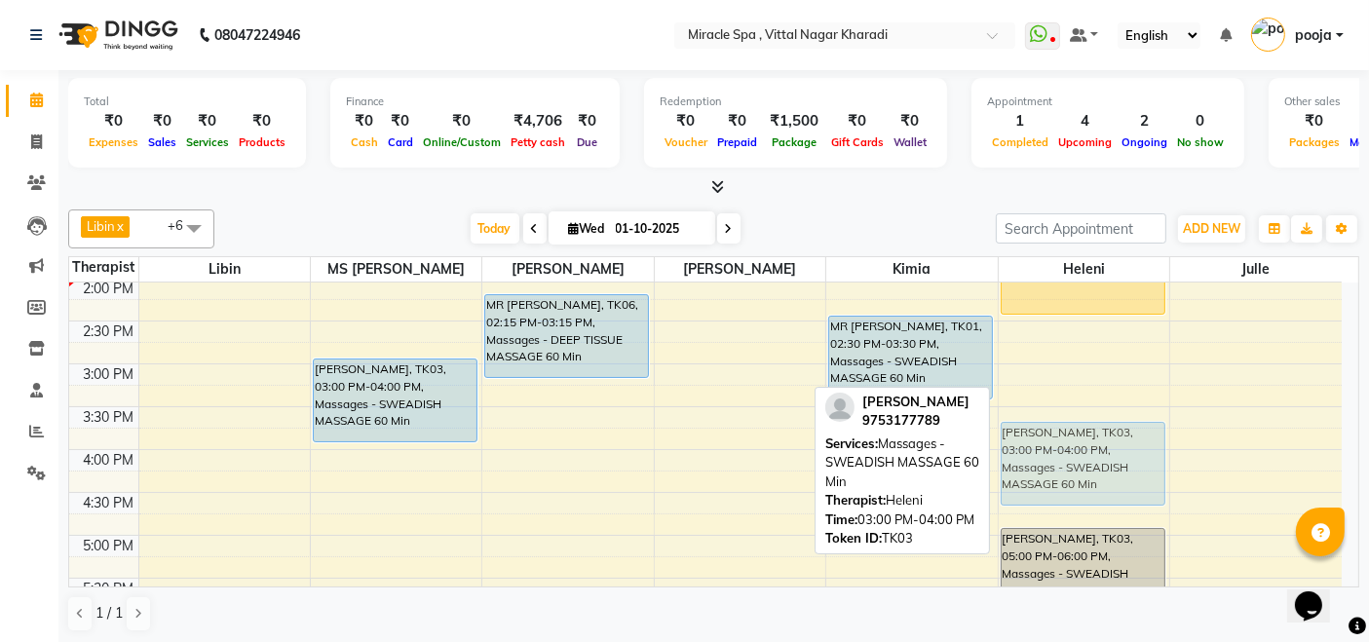
drag, startPoint x: 1069, startPoint y: 404, endPoint x: 1074, endPoint y: 462, distance: 57.7
click at [1074, 462] on div "DEEPAK, TK05, 01:30 PM-02:30 PM, Massages - DEEP TISSUE MASSAGE 60 Min [PERSON_…" at bounding box center [1084, 492] width 170 height 1285
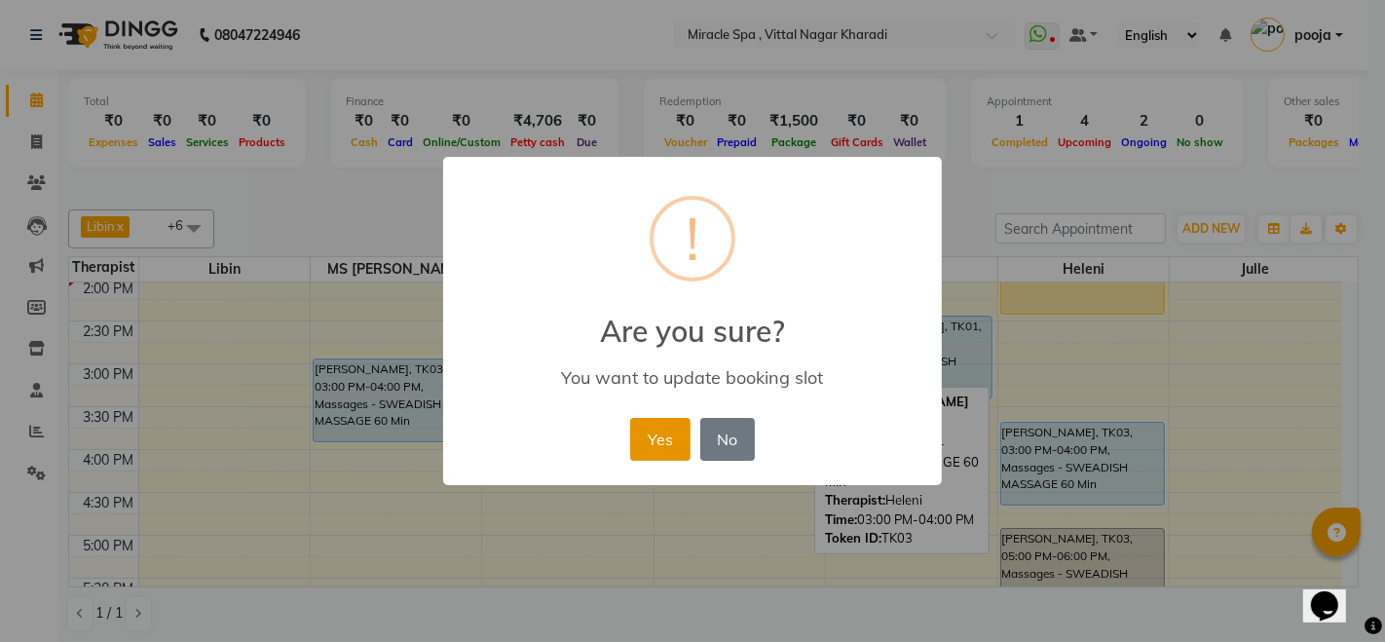
click at [676, 428] on button "Yes" at bounding box center [659, 439] width 59 height 43
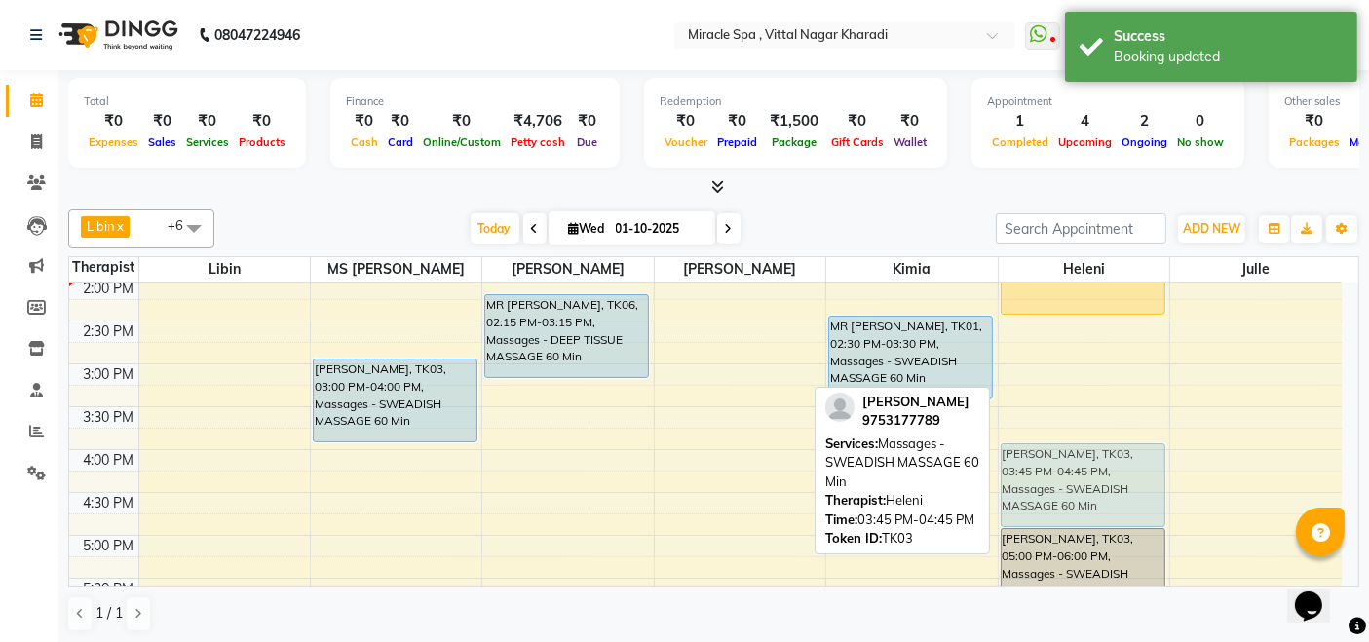
drag, startPoint x: 1077, startPoint y: 441, endPoint x: 1084, endPoint y: 471, distance: 30.0
click at [1084, 471] on div "DEEPAK, TK05, 01:30 PM-02:30 PM, Massages - DEEP TISSUE MASSAGE 60 Min [PERSON_…" at bounding box center [1084, 492] width 170 height 1285
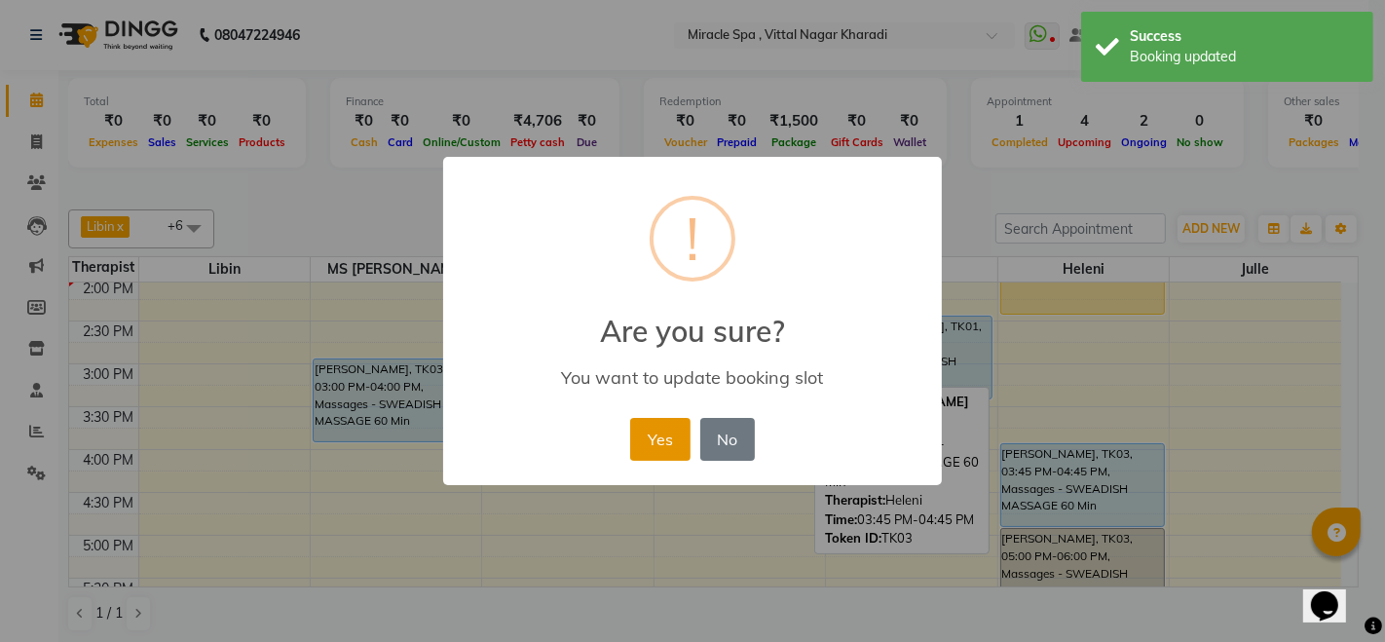
click at [657, 458] on button "Yes" at bounding box center [659, 439] width 59 height 43
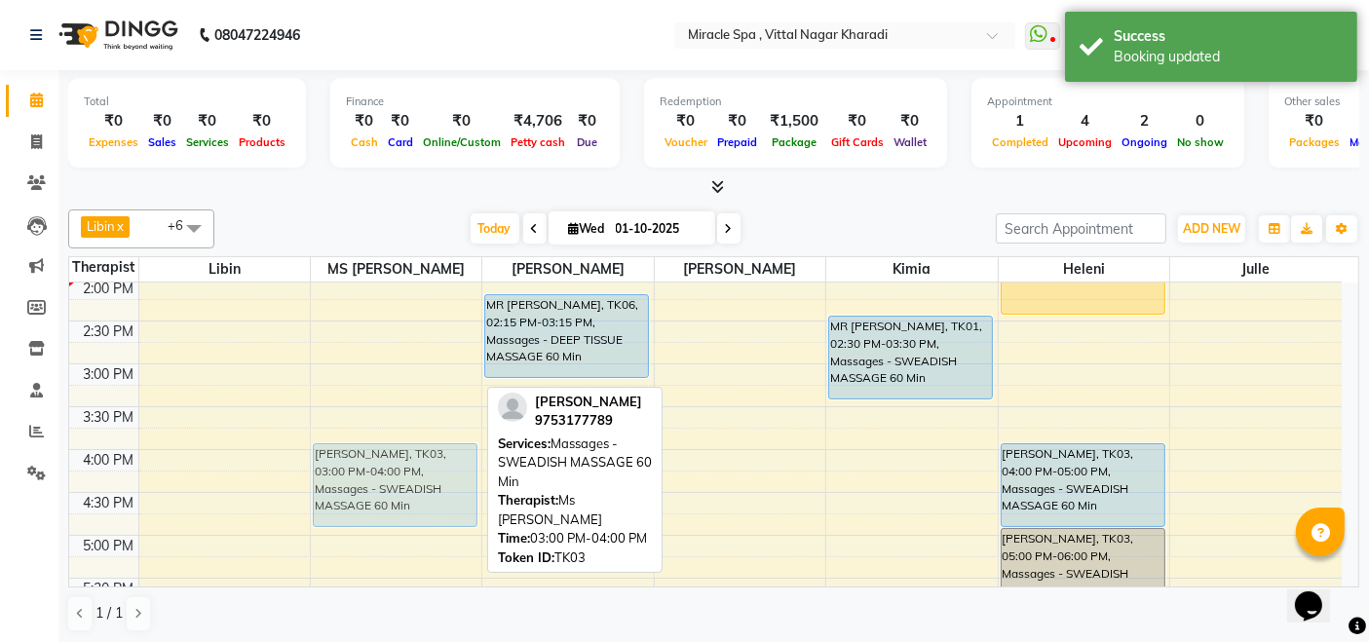
drag, startPoint x: 370, startPoint y: 410, endPoint x: 383, endPoint y: 494, distance: 84.7
click at [383, 494] on div "mr [PERSON_NAME], TK02, 12:30 PM-01:30 PM, Massages - SWEADISH MASSAGE 60 Min […" at bounding box center [396, 492] width 170 height 1285
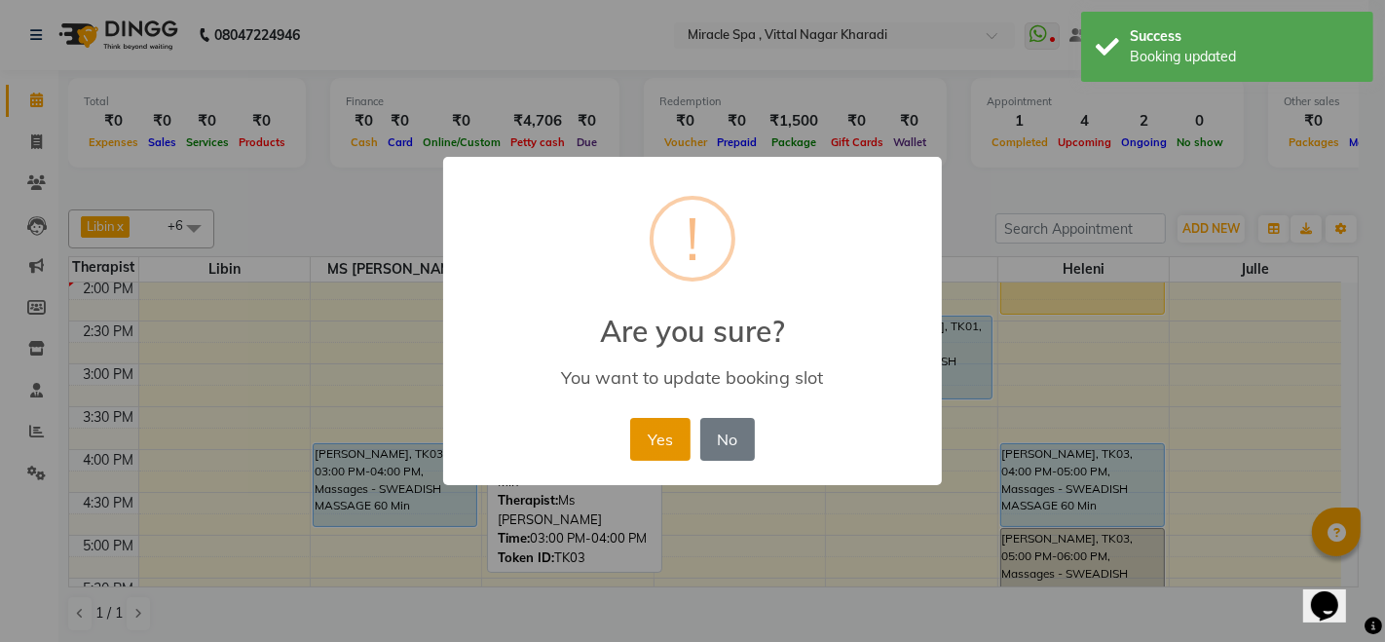
click at [663, 436] on button "Yes" at bounding box center [659, 439] width 59 height 43
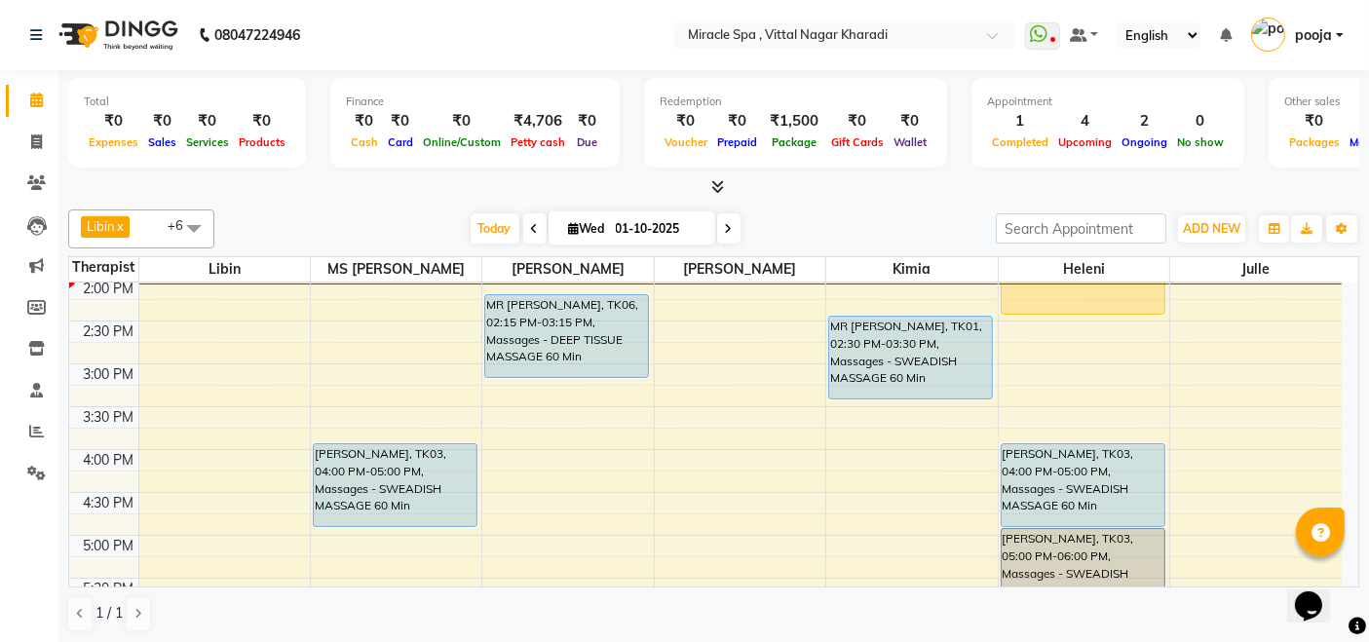
scroll to position [324, 0]
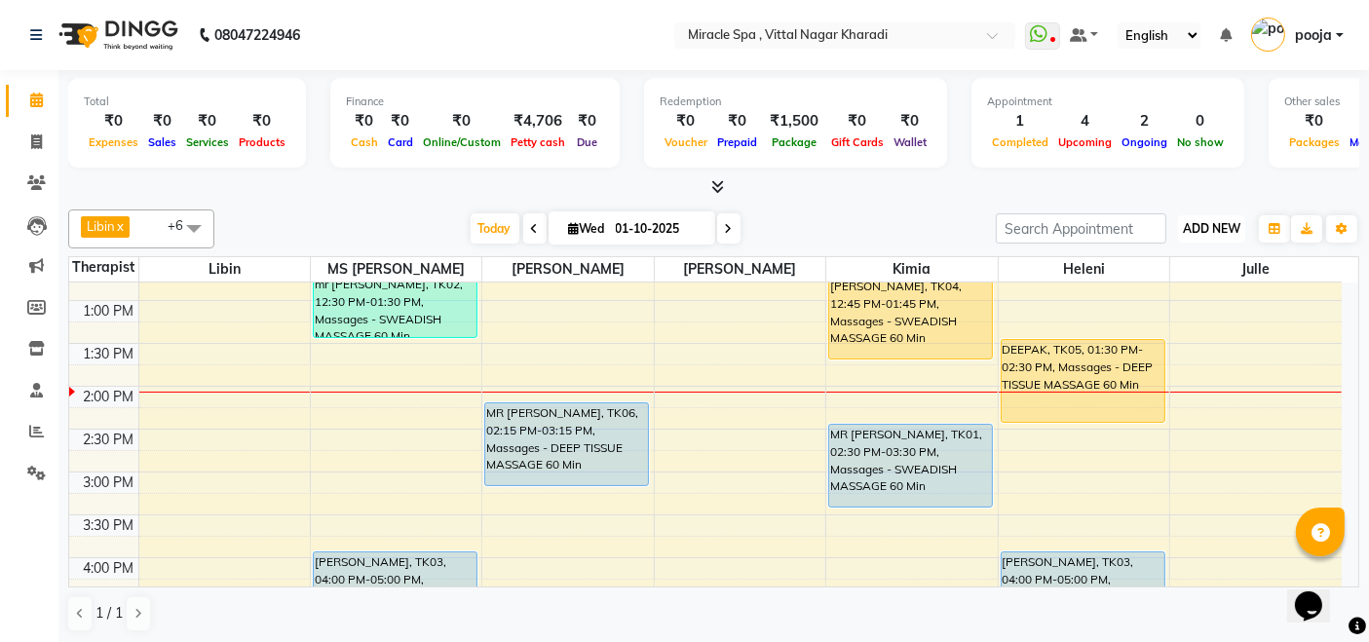
click at [1207, 232] on span "ADD NEW" at bounding box center [1211, 228] width 57 height 15
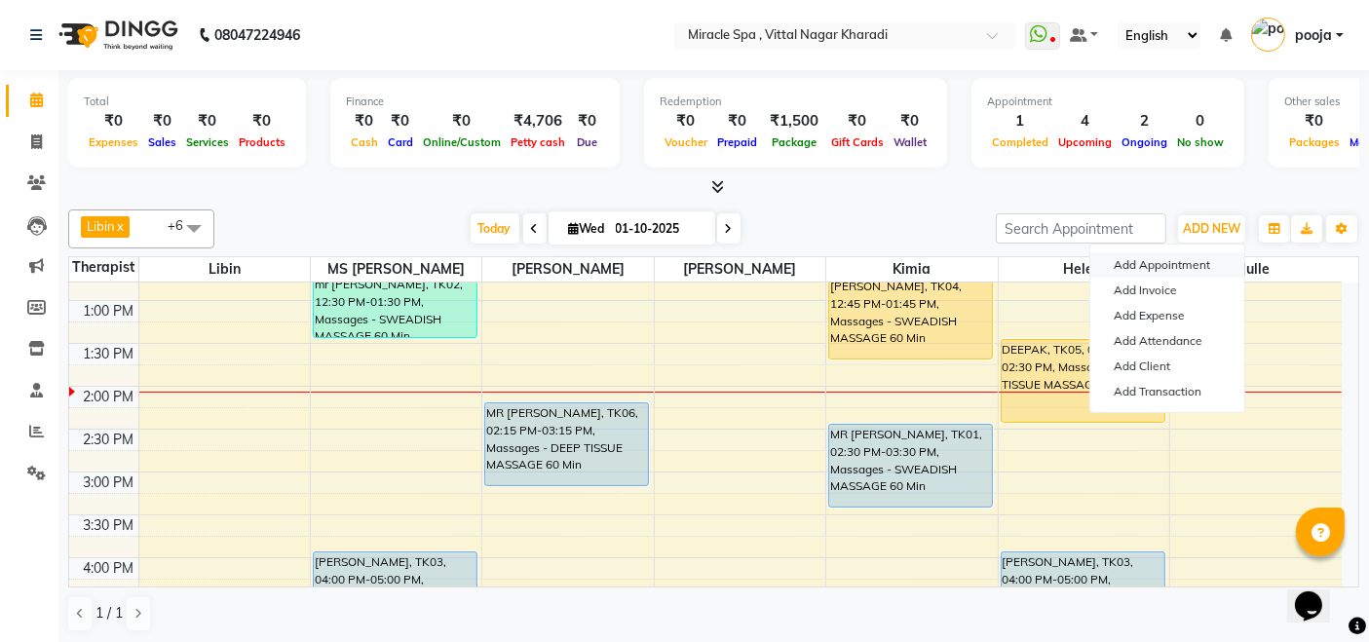
click at [1188, 265] on button "Add Appointment" at bounding box center [1167, 264] width 154 height 25
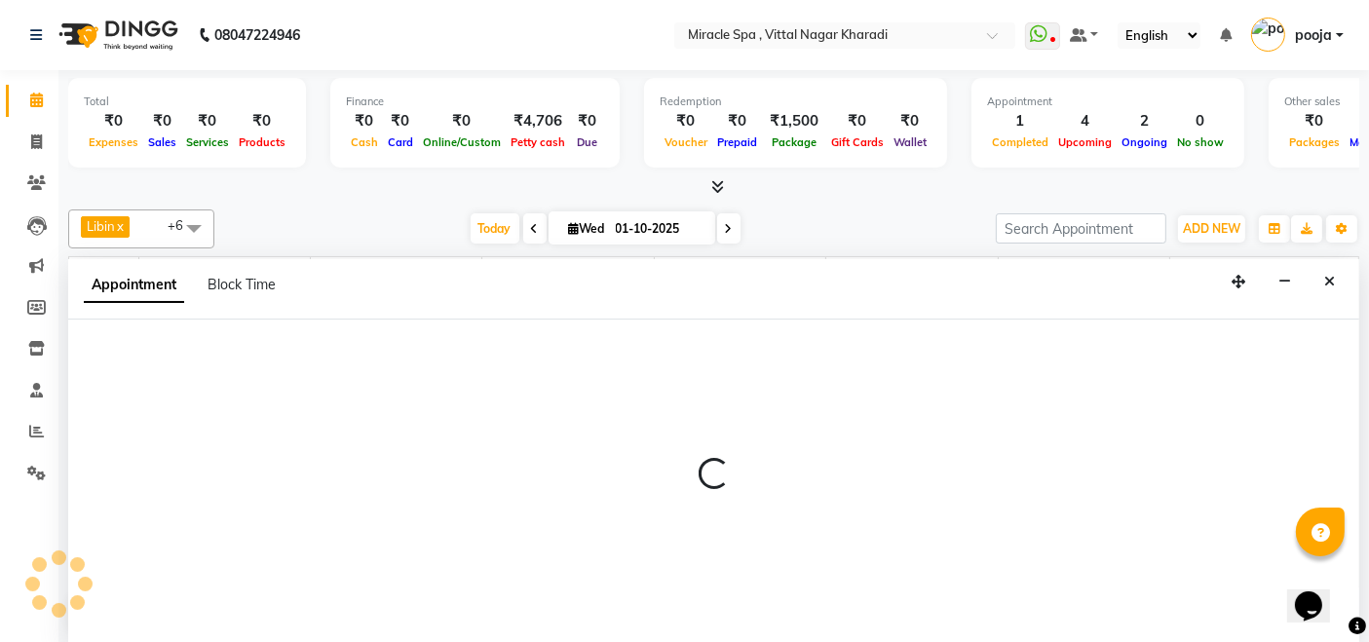
scroll to position [0, 0]
select select "600"
select select "tentative"
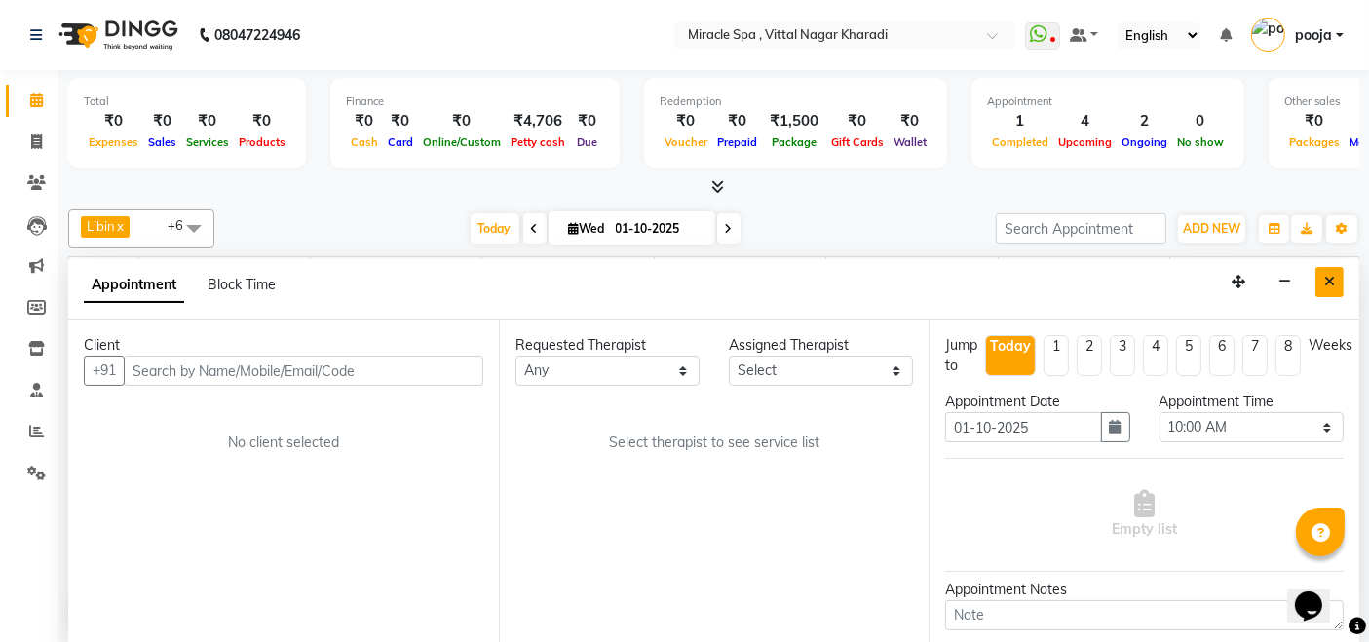
click at [1325, 286] on button "Close" at bounding box center [1329, 282] width 28 height 30
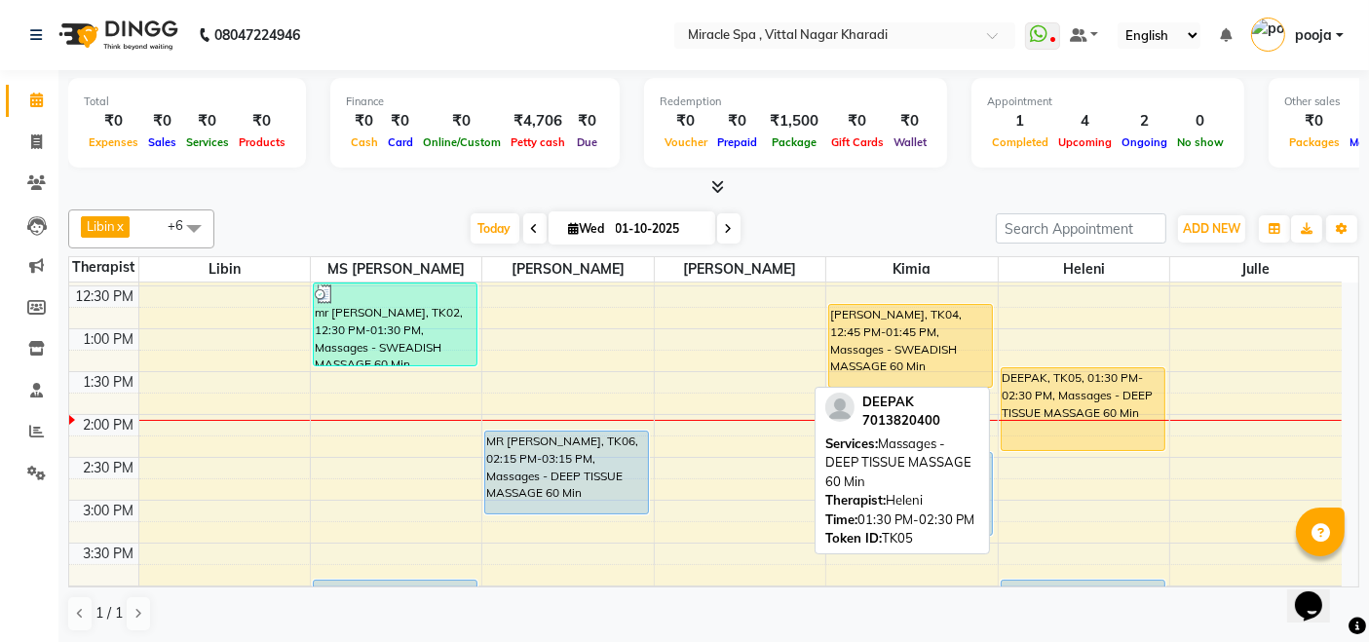
scroll to position [324, 0]
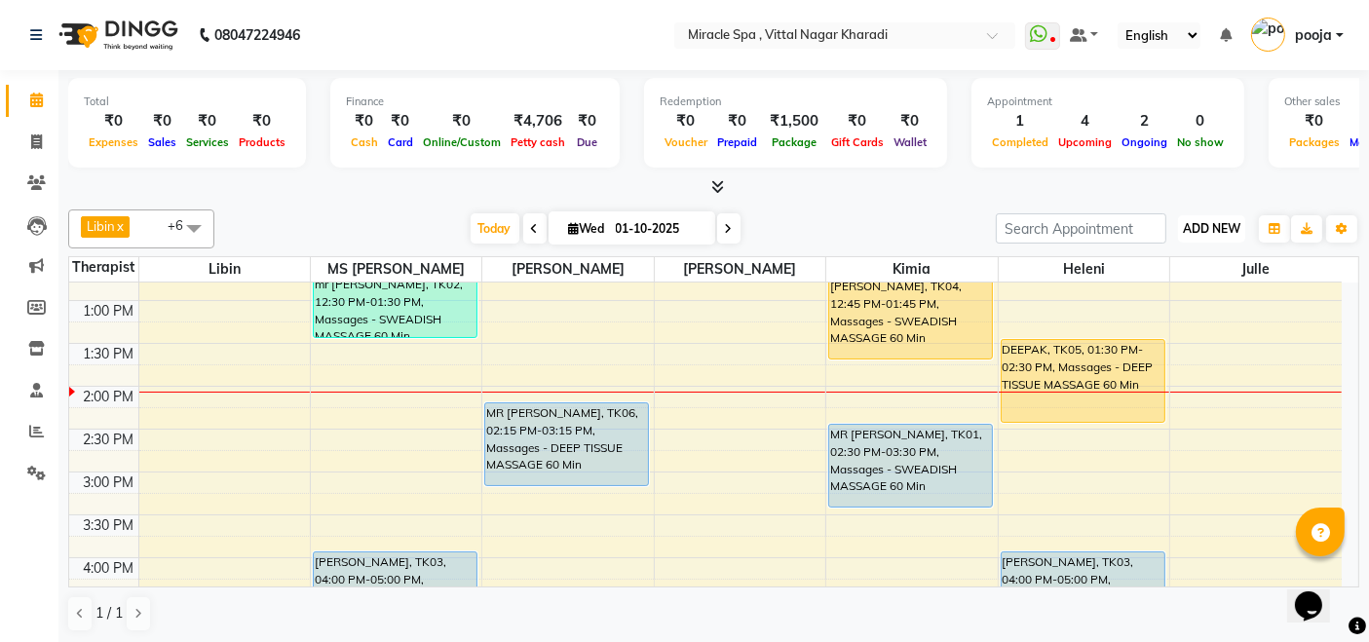
click at [1187, 225] on span "ADD NEW" at bounding box center [1211, 228] width 57 height 15
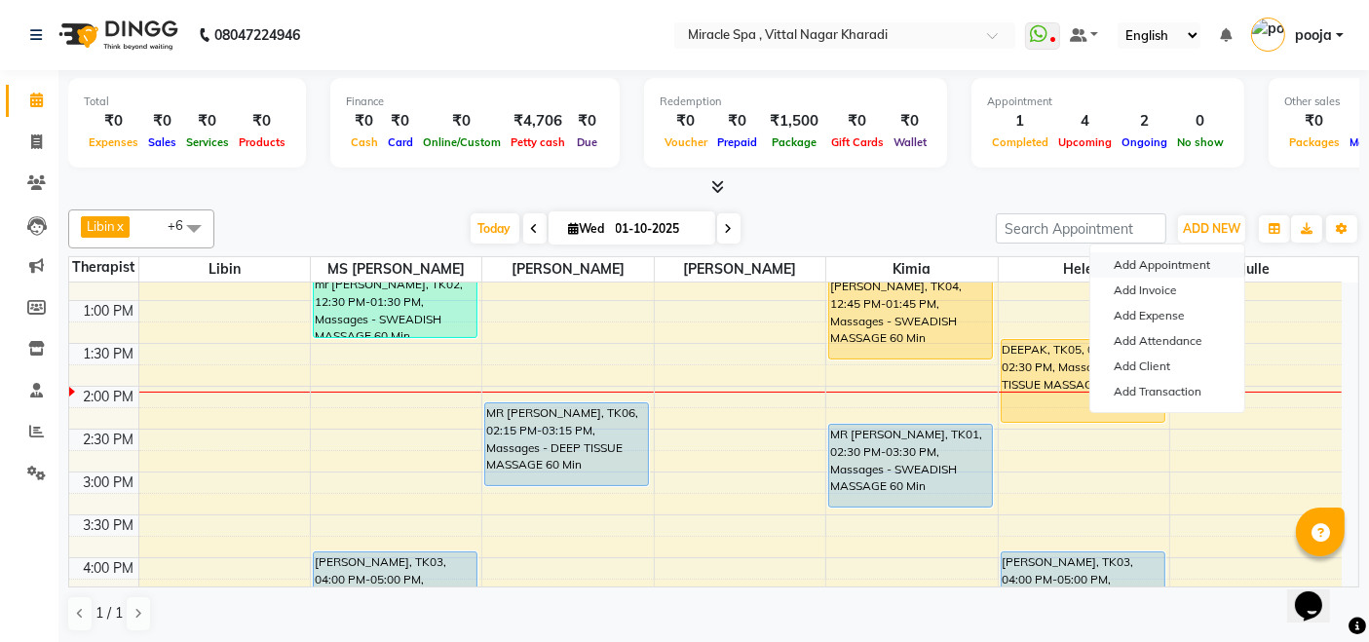
click at [1195, 268] on button "Add Appointment" at bounding box center [1167, 264] width 154 height 25
select select "600"
select select "tentative"
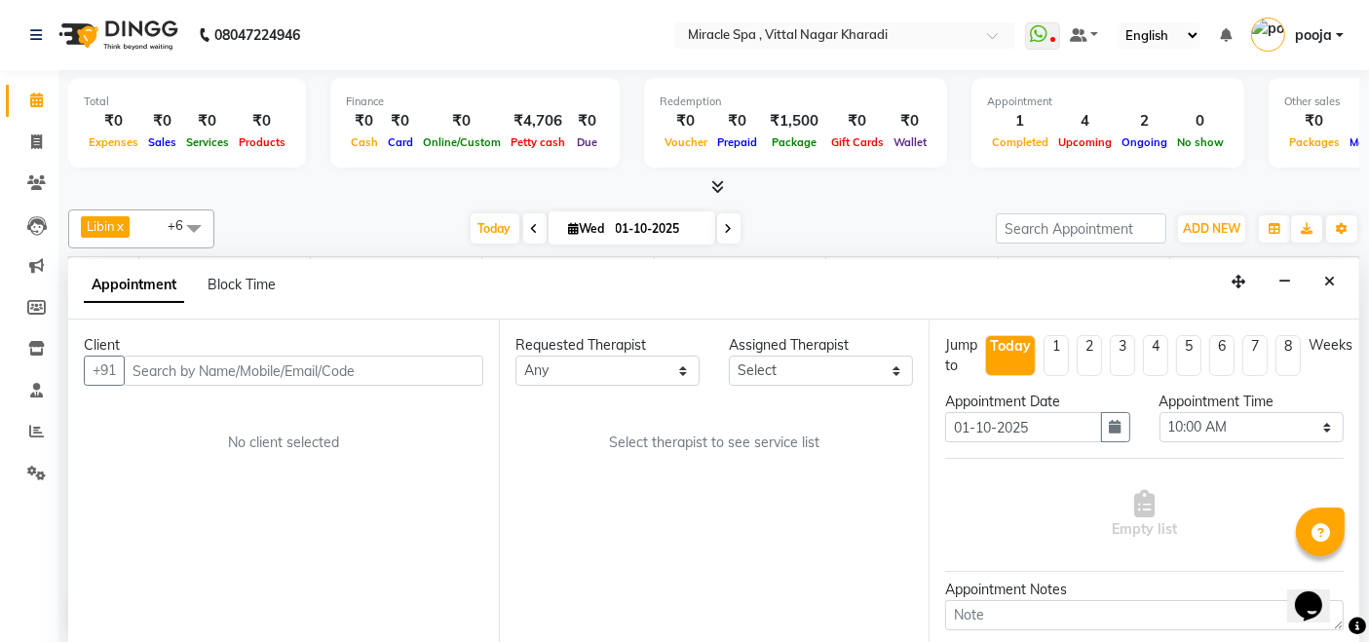
click at [261, 364] on input "text" at bounding box center [303, 371] width 359 height 30
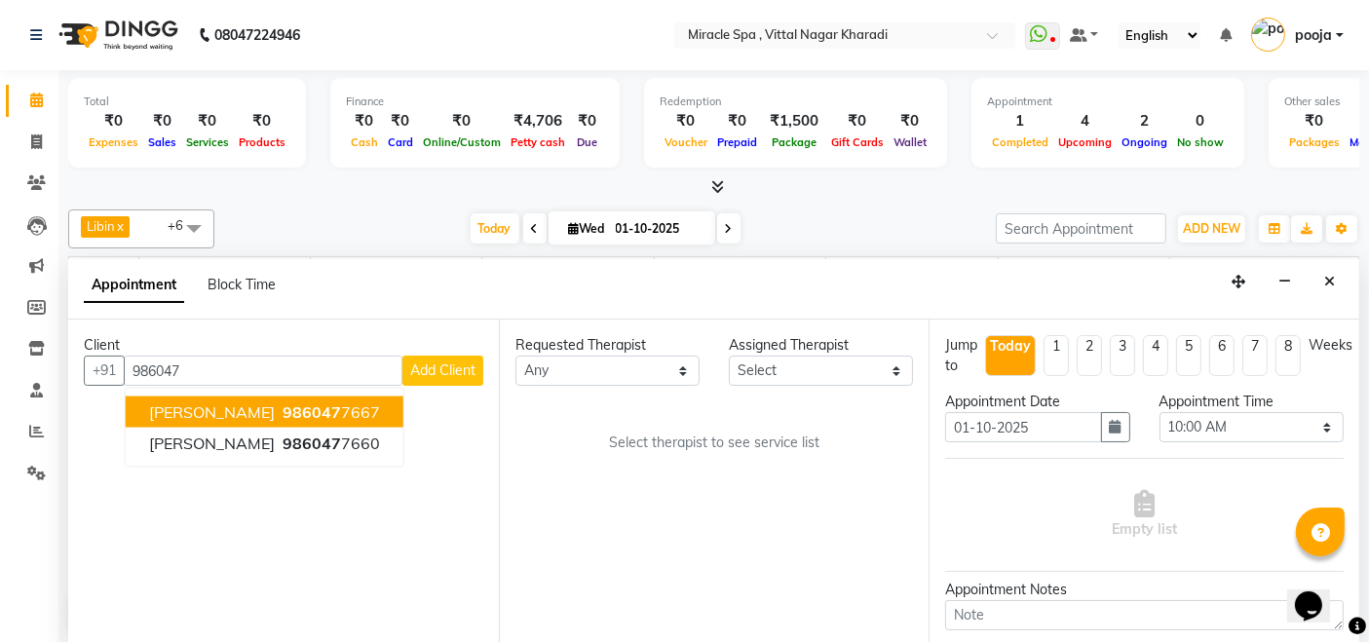
click at [376, 413] on ngb-highlight "986047 7667" at bounding box center [329, 411] width 101 height 19
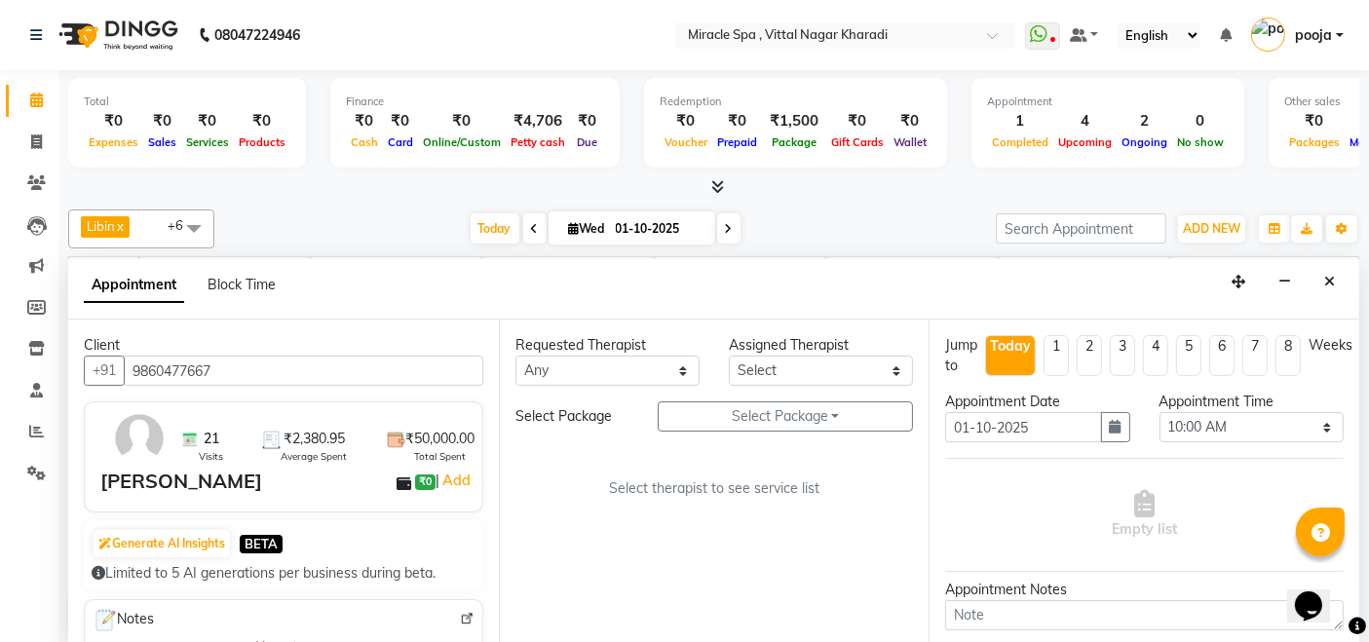
type input "9860477667"
click at [783, 371] on select "Select ajay [PERSON_NAME] [PERSON_NAME] [PERSON_NAME] MR [PERSON_NAME] MS [PERS…" at bounding box center [821, 371] width 184 height 30
select select "89065"
click at [729, 356] on select "Select ajay debora GIGI heleni julle kimia Libin MR ADITYA MS ARTHI MS Mami ms …" at bounding box center [821, 371] width 184 height 30
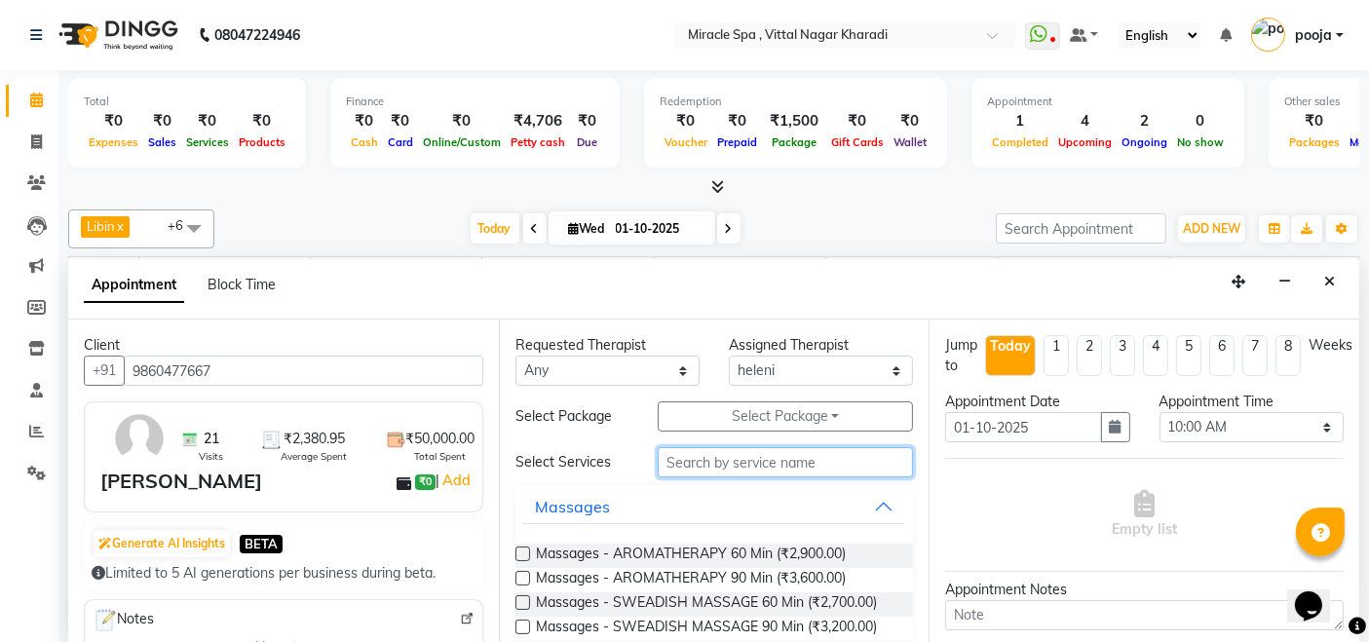
click at [761, 456] on input "text" at bounding box center [785, 462] width 255 height 30
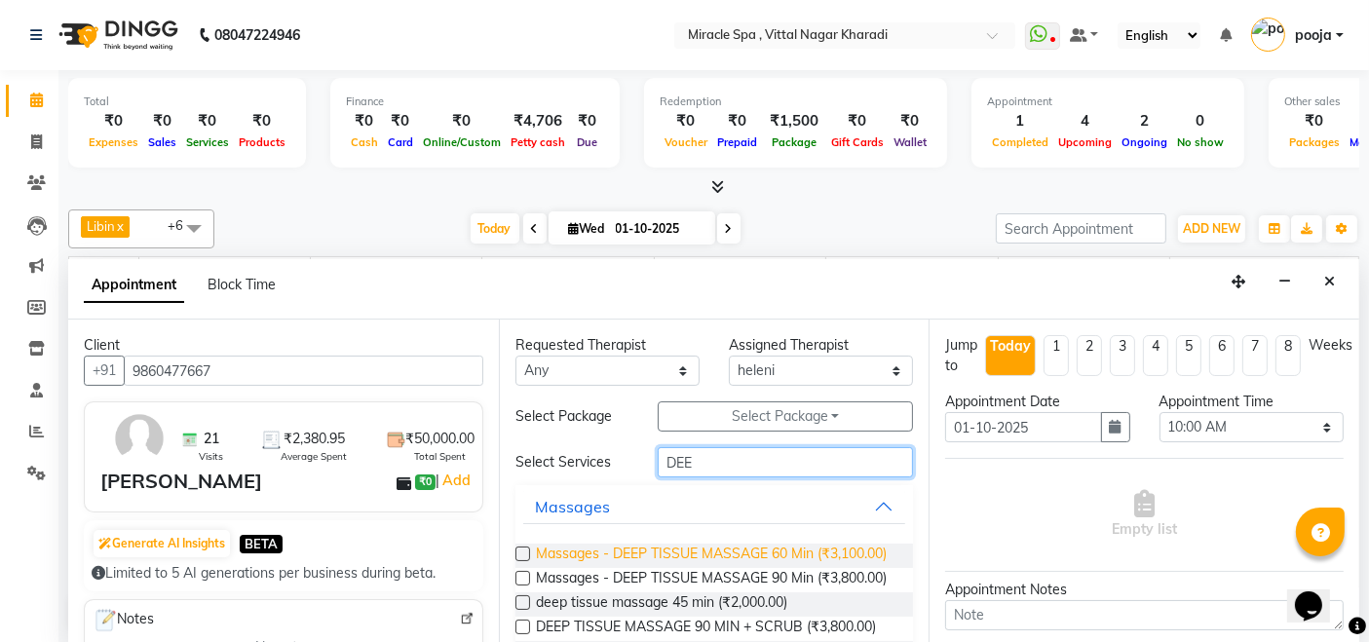
type input "DEE"
click at [774, 548] on span "Massages - DEEP TISSUE MASSAGE 60 Min (₹3,100.00)" at bounding box center [711, 556] width 351 height 24
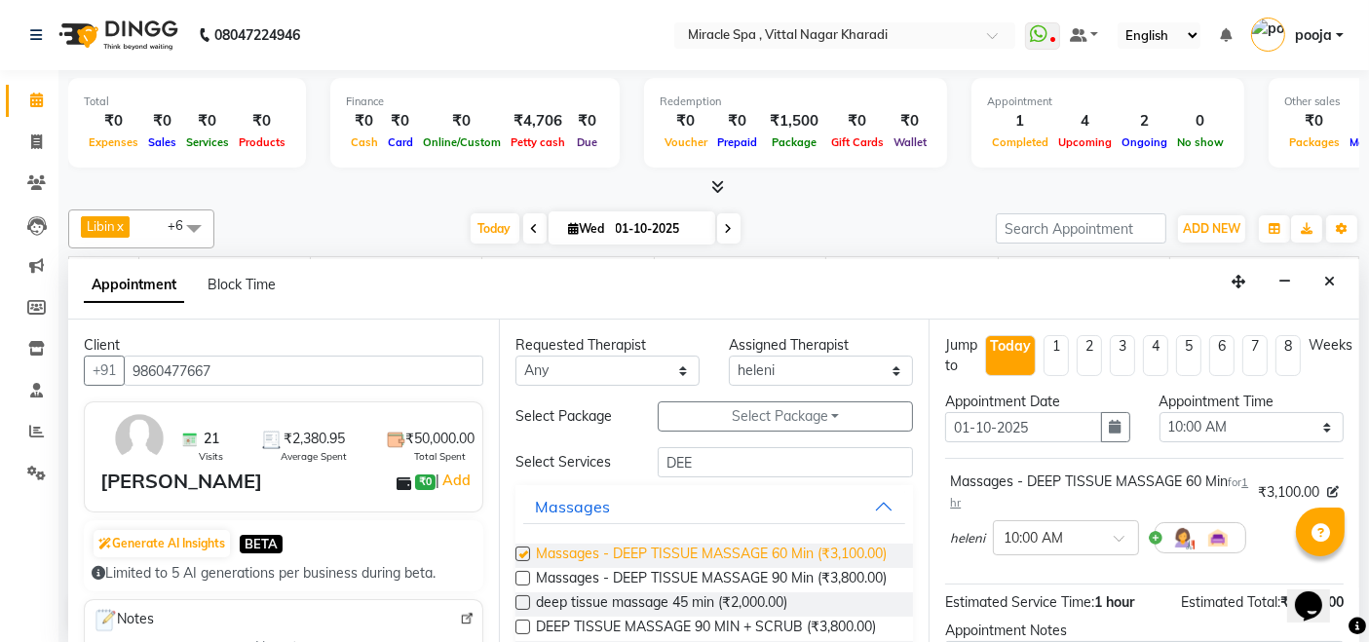
checkbox input "false"
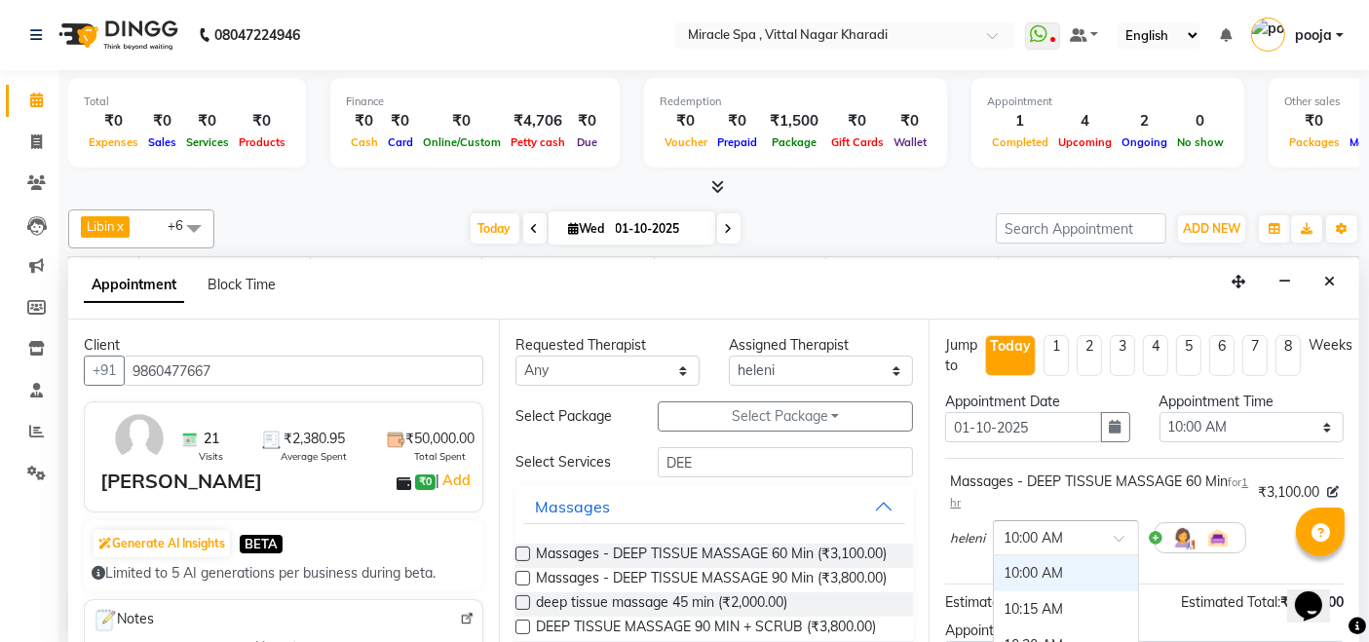
click at [1060, 538] on input "text" at bounding box center [1046, 536] width 86 height 20
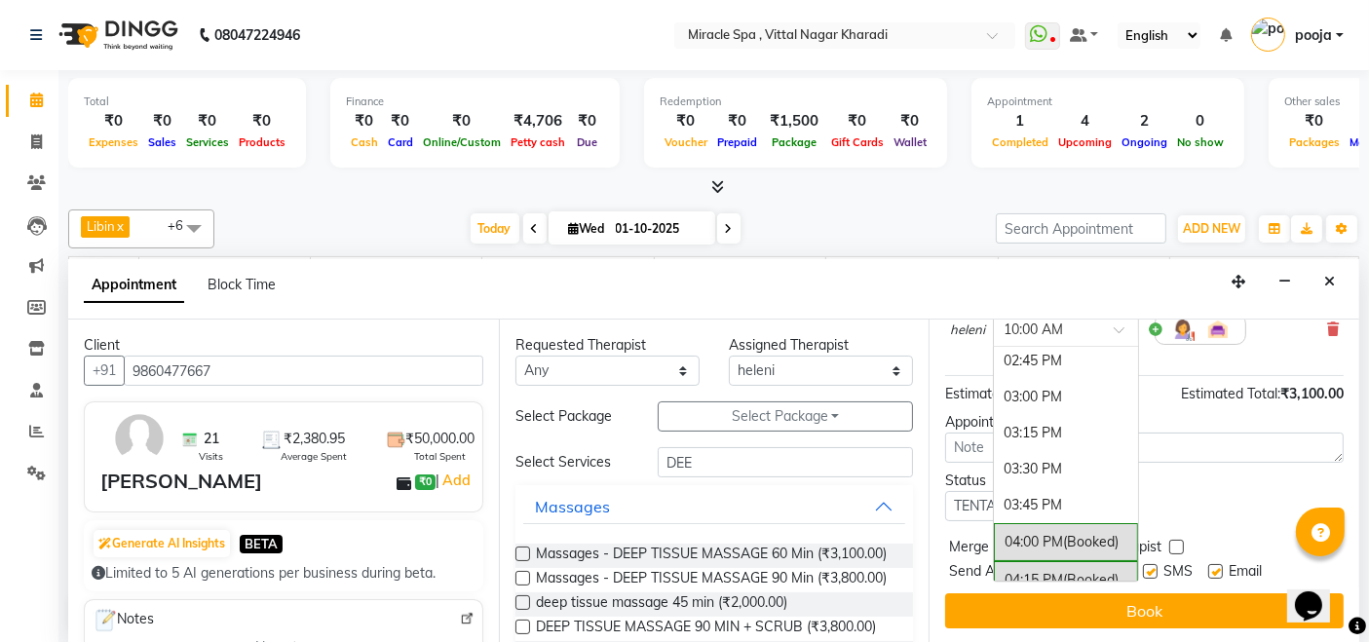
scroll to position [649, 0]
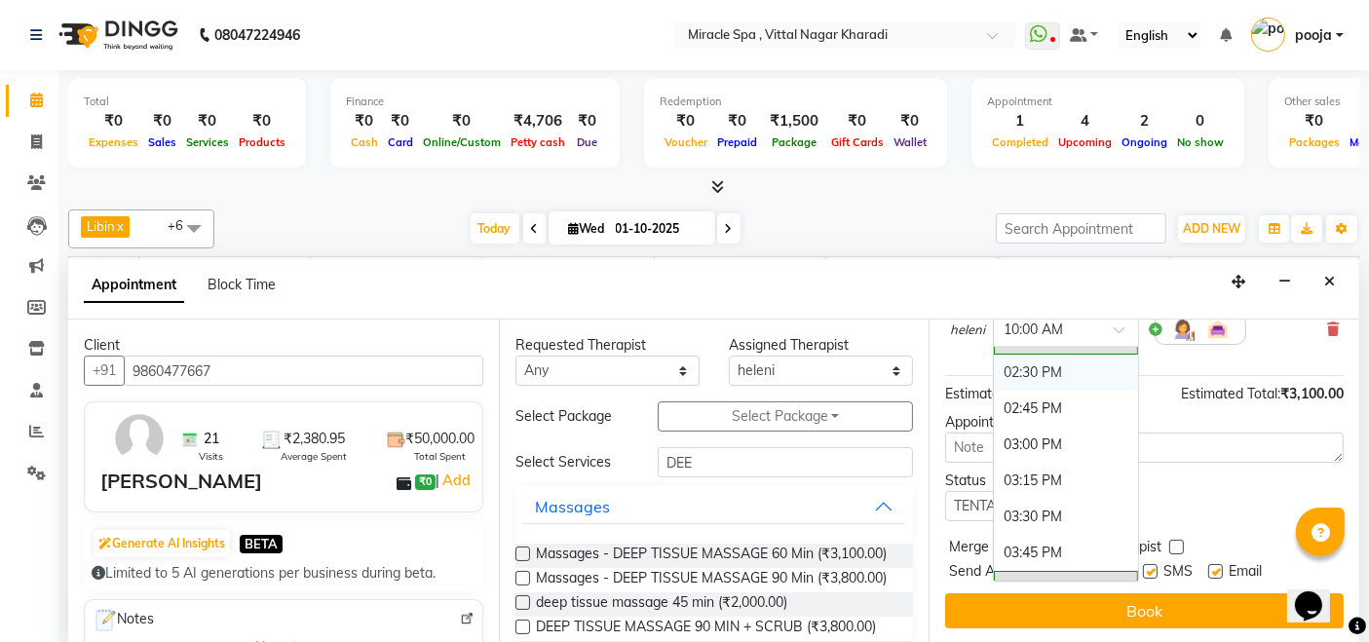
click at [1048, 360] on div "02:30 PM" at bounding box center [1066, 373] width 144 height 36
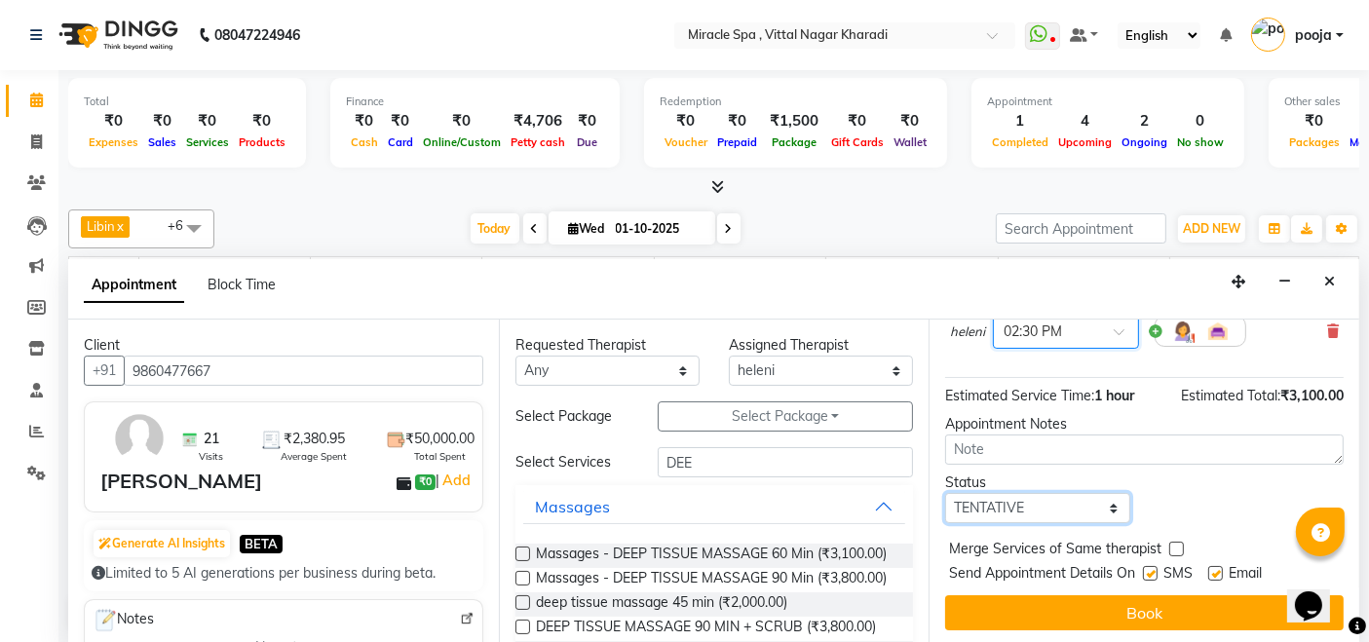
click at [1072, 508] on select "Select TENTATIVE CONFIRM CHECK-IN UPCOMING" at bounding box center [1037, 508] width 184 height 30
click at [945, 493] on select "Select TENTATIVE CONFIRM CHECK-IN UPCOMING" at bounding box center [1037, 508] width 184 height 30
click at [1062, 508] on select "Select TENTATIVE CONFIRM CHECK-IN UPCOMING" at bounding box center [1037, 508] width 184 height 30
select select "upcoming"
click at [945, 493] on select "Select TENTATIVE CONFIRM CHECK-IN UPCOMING" at bounding box center [1037, 508] width 184 height 30
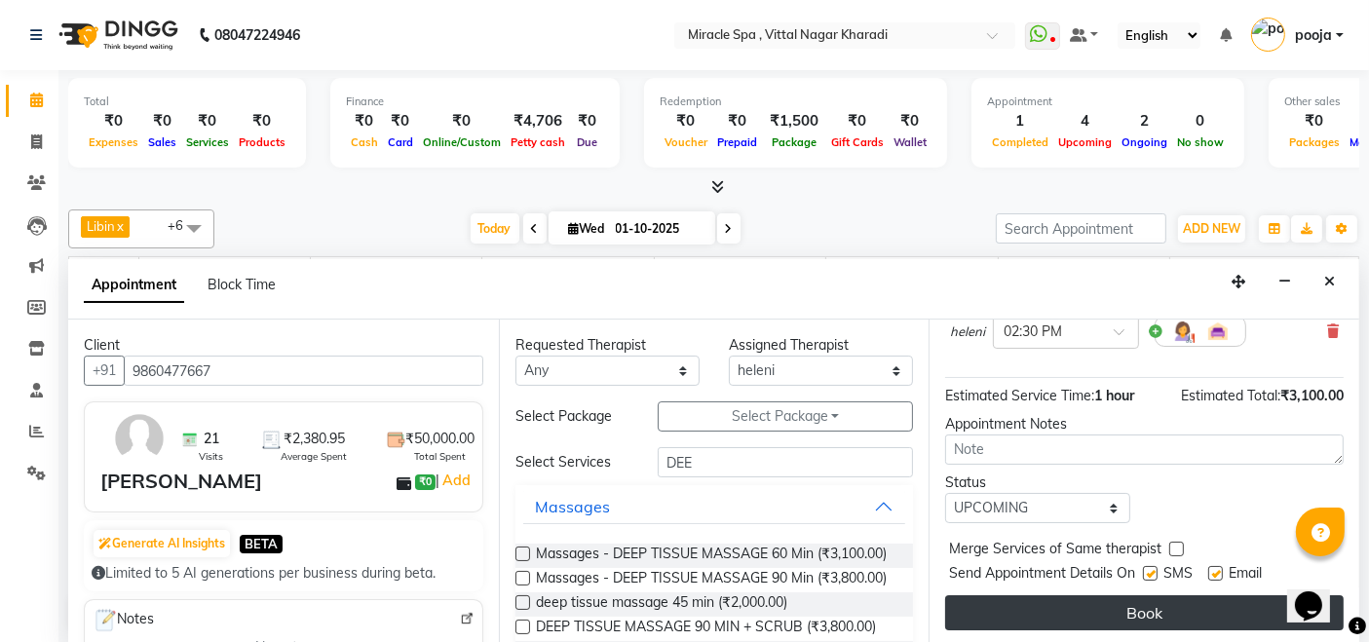
click at [1077, 622] on button "Book" at bounding box center [1144, 612] width 398 height 35
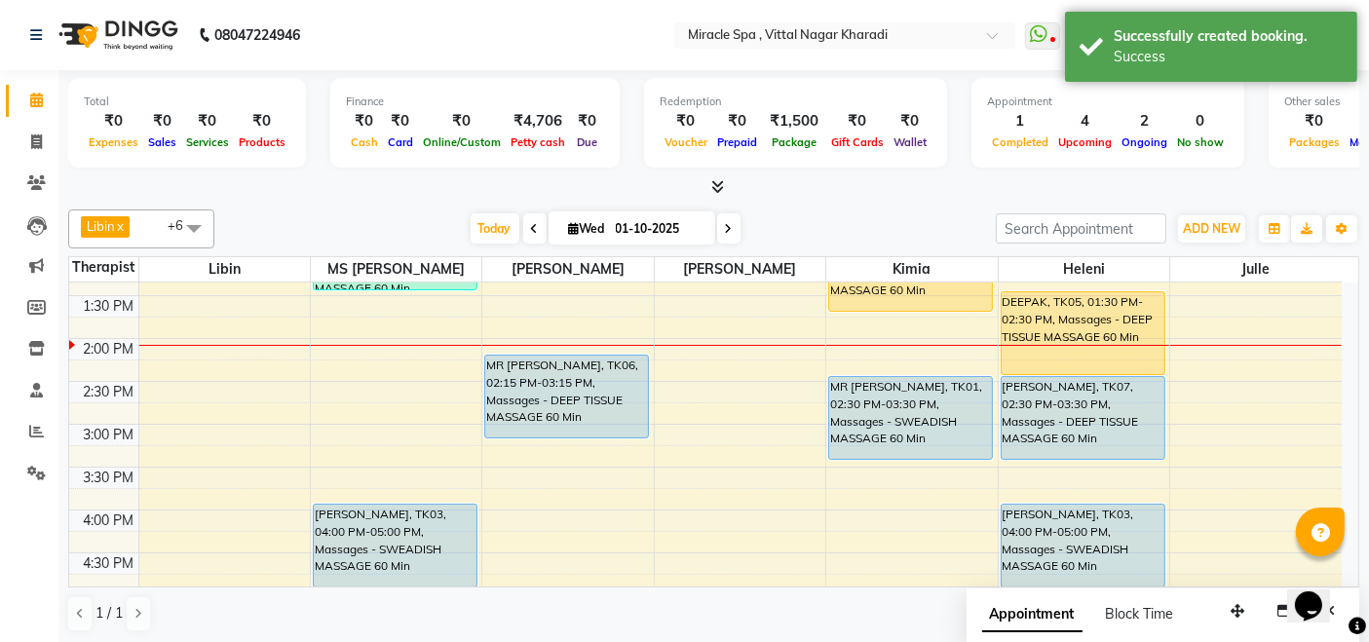
scroll to position [324, 0]
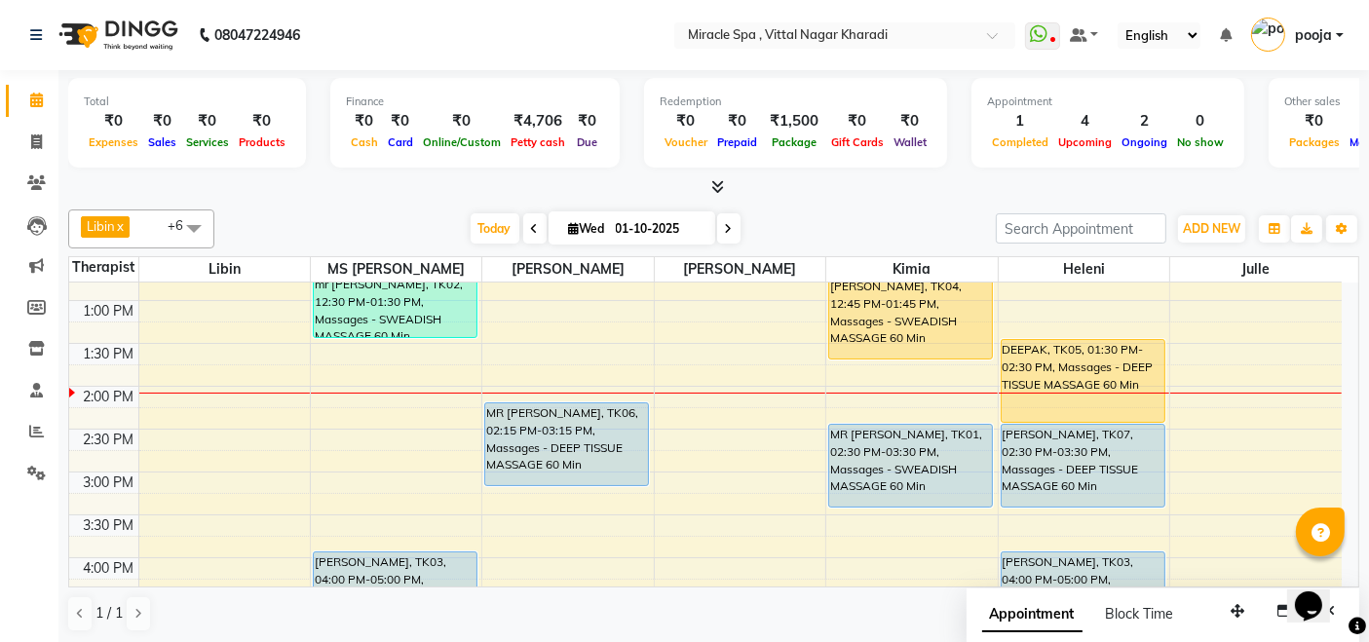
click at [181, 228] on span at bounding box center [193, 227] width 39 height 37
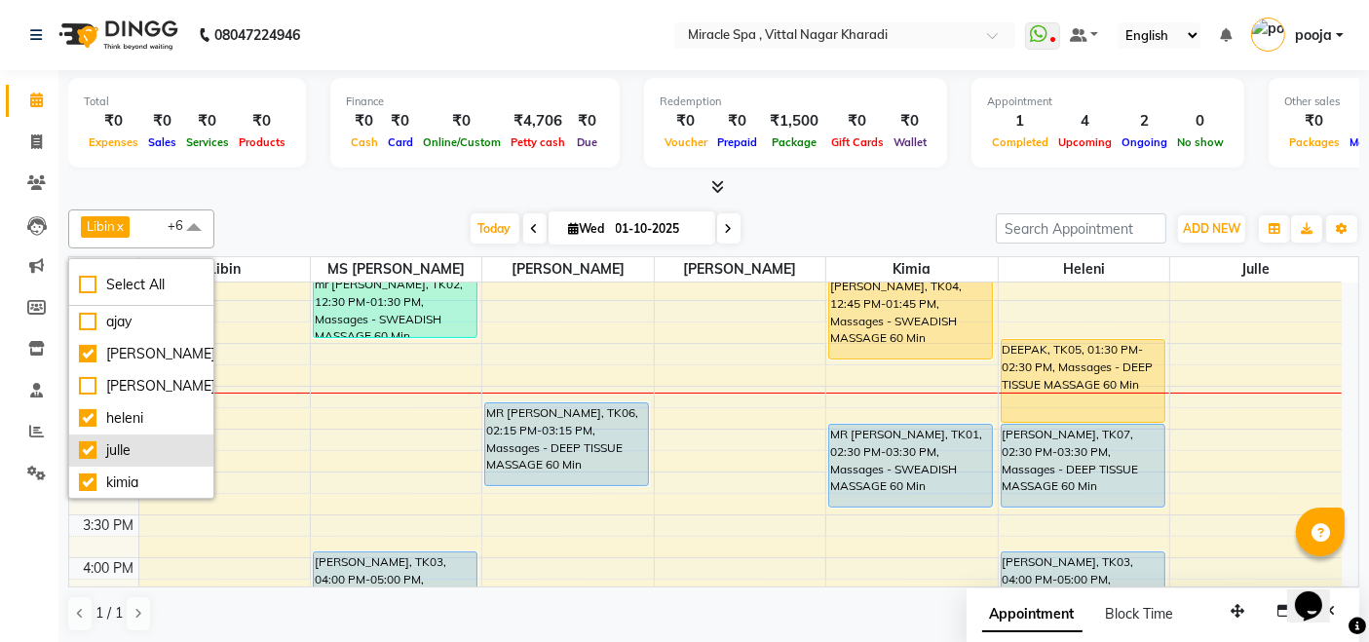
click at [106, 449] on div "julle" at bounding box center [141, 450] width 125 height 20
checkbox input "false"
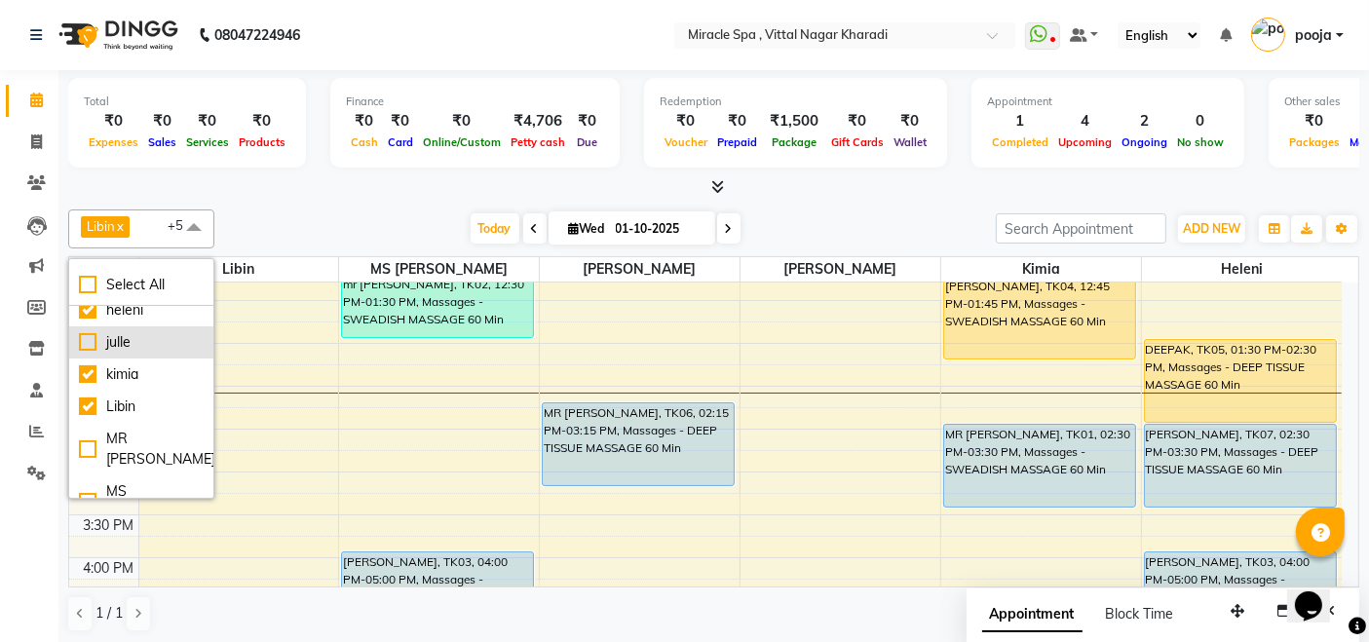
scroll to position [193, 0]
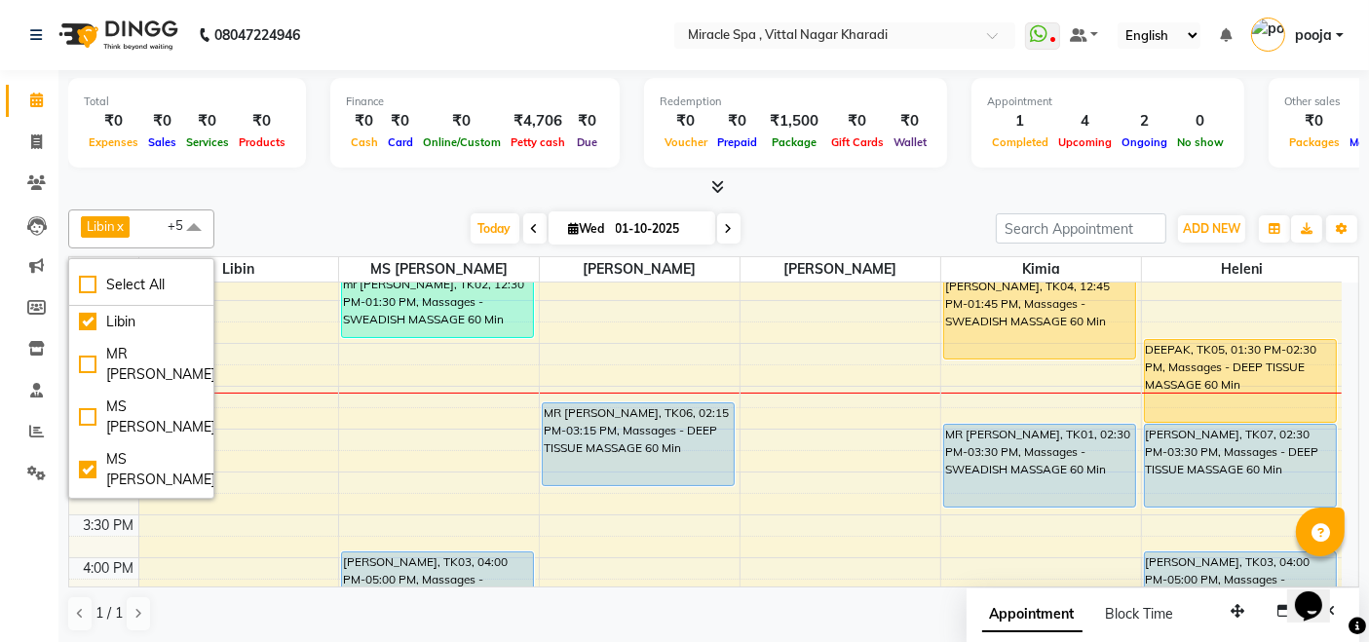
click at [106, 502] on div "[PERSON_NAME]" at bounding box center [141, 512] width 125 height 20
checkbox input "false"
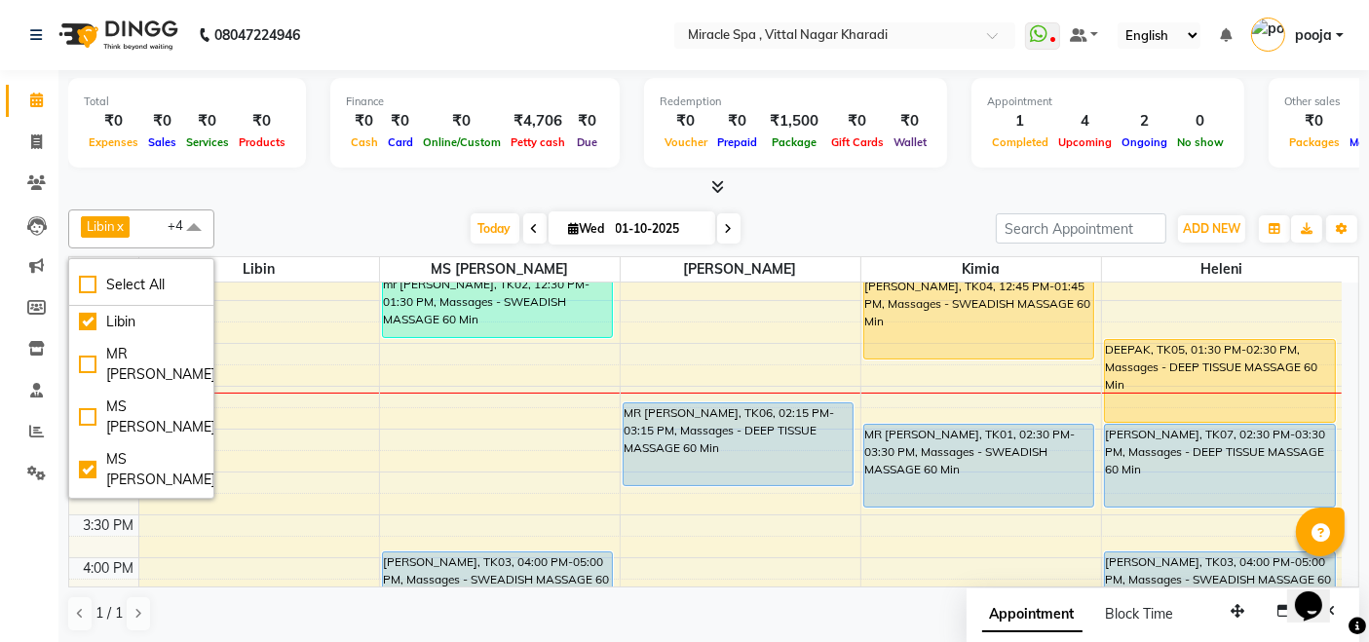
click at [344, 216] on div "Today Wed 01-10-2025" at bounding box center [605, 228] width 762 height 29
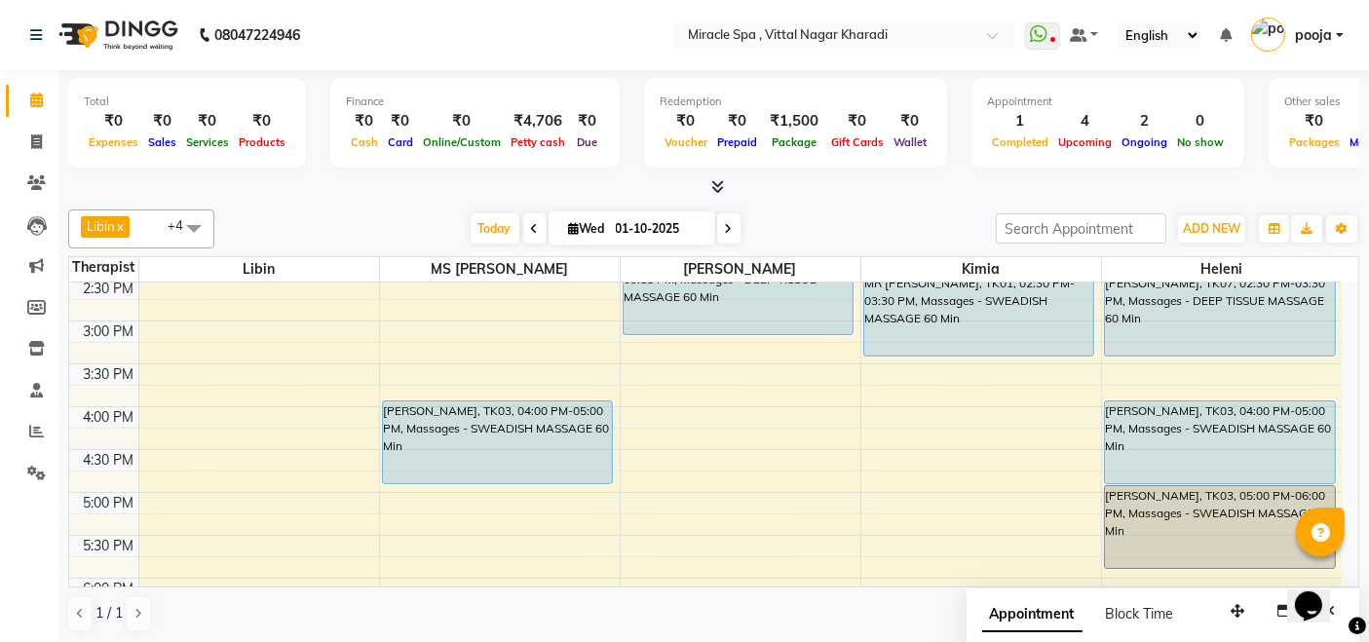
scroll to position [433, 0]
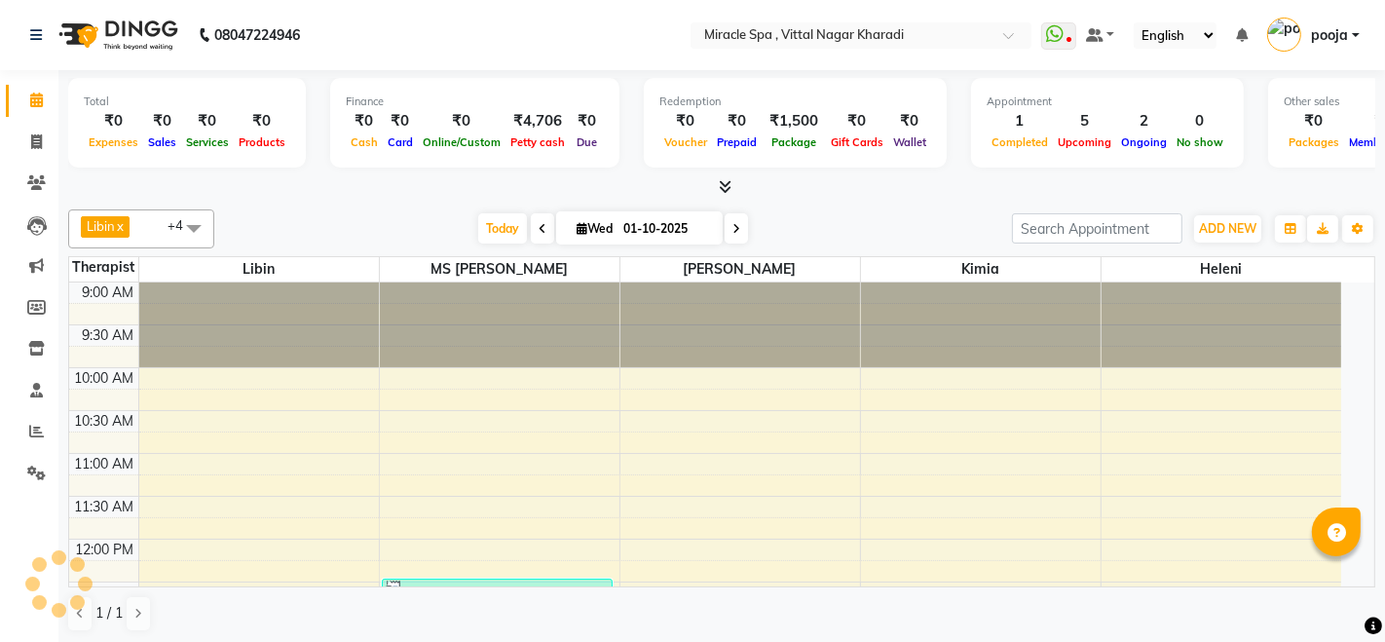
select select "en"
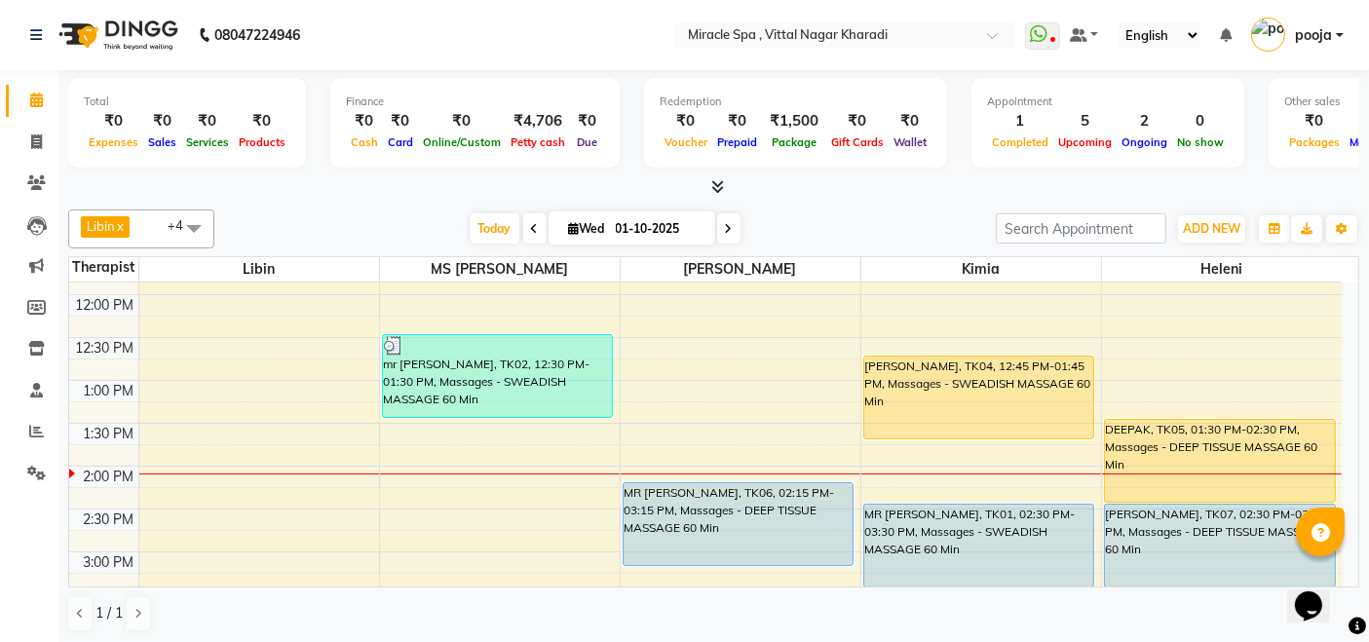
scroll to position [216, 0]
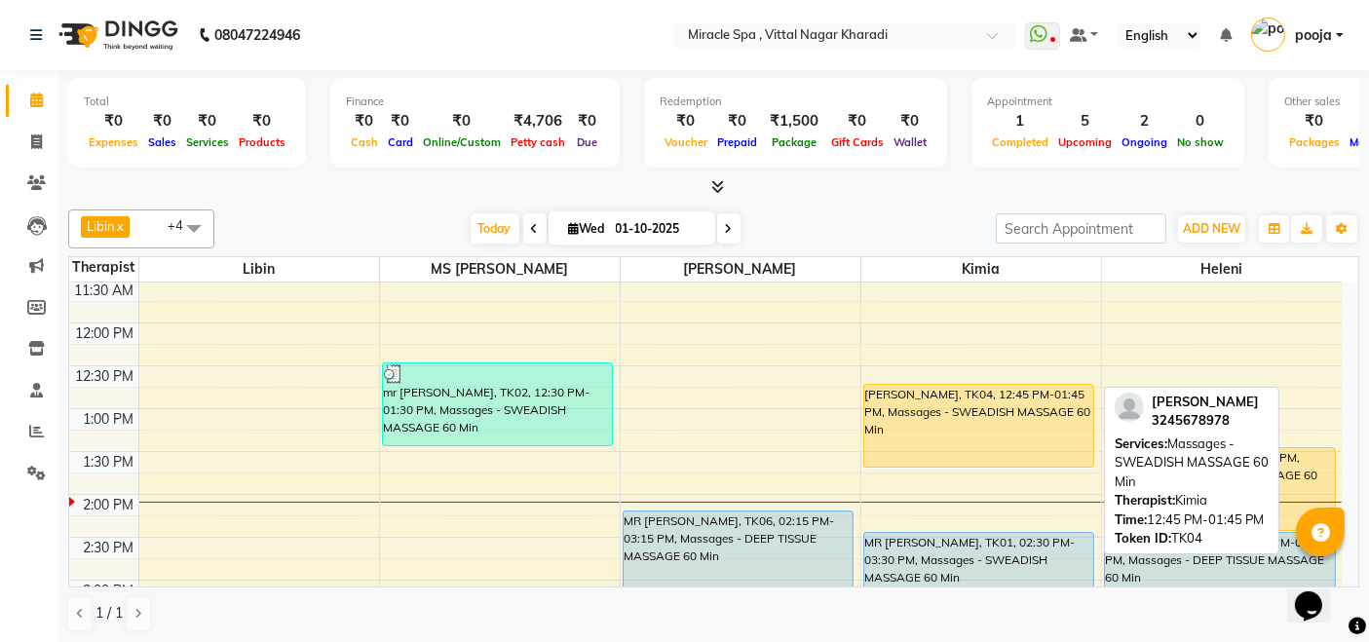
click at [1033, 410] on div "[PERSON_NAME], TK04, 12:45 PM-01:45 PM, Massages - SWEADISH MASSAGE 60 Min" at bounding box center [979, 426] width 230 height 82
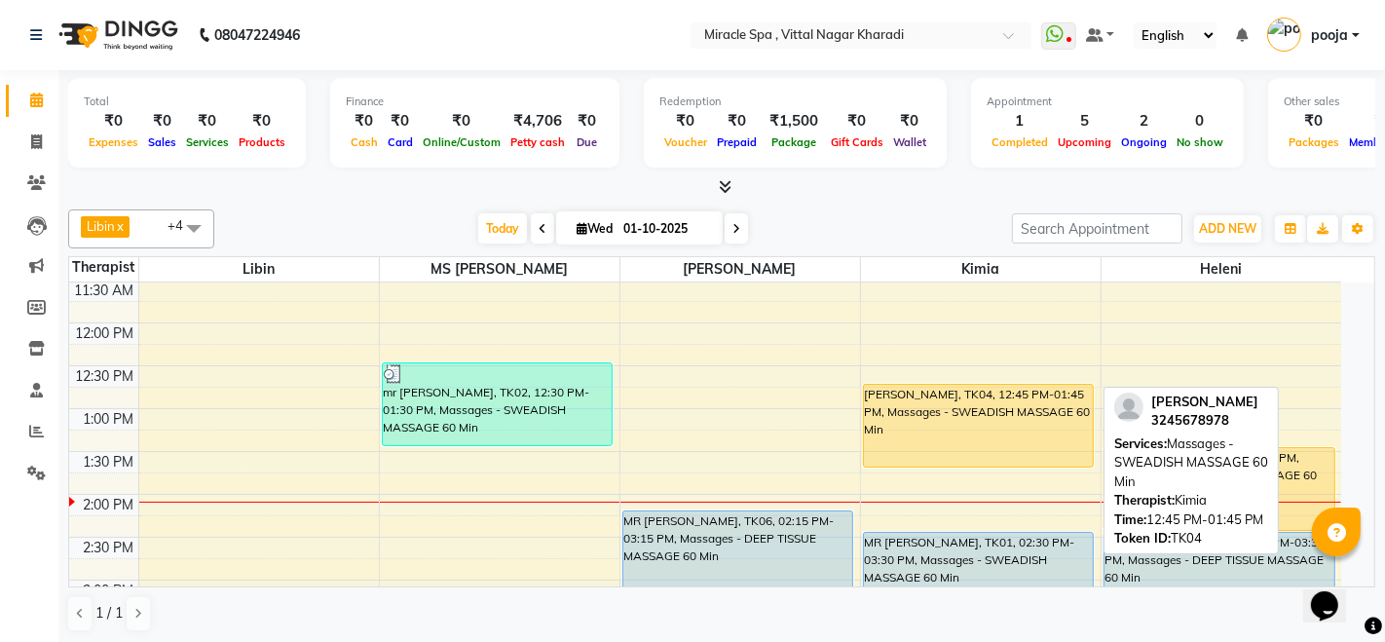
select select "1"
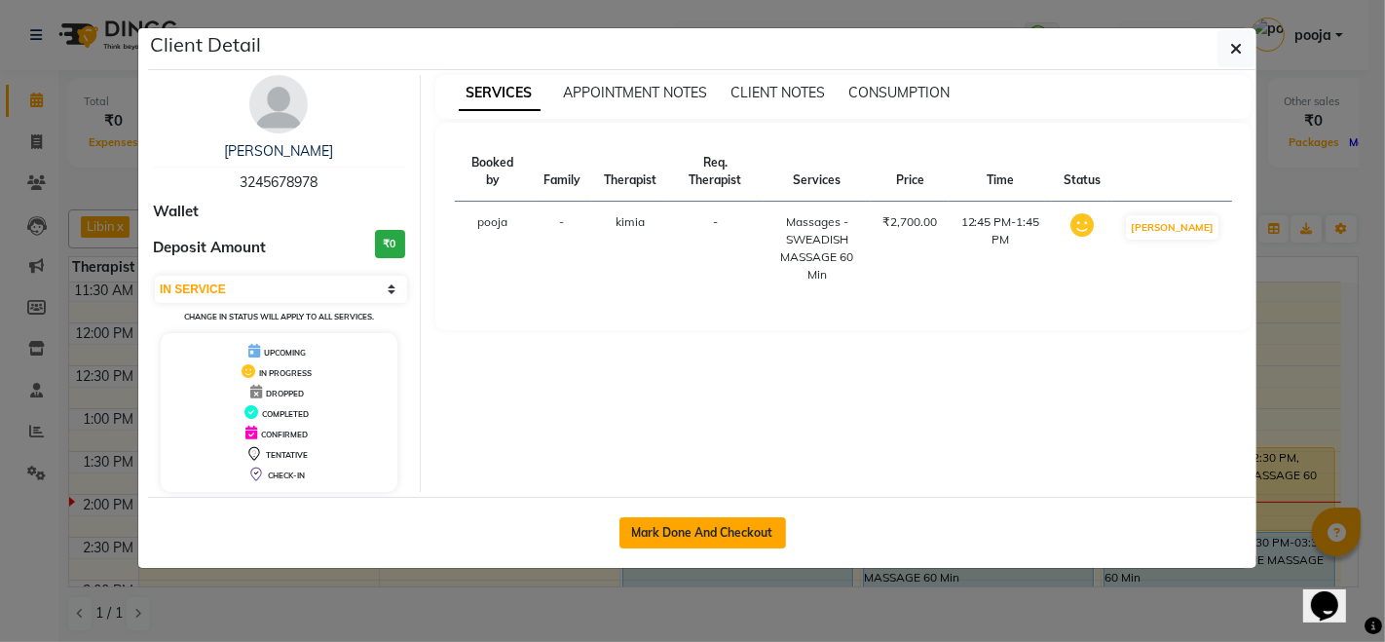
click at [771, 532] on button "Mark Done And Checkout" at bounding box center [703, 532] width 167 height 31
select select "service"
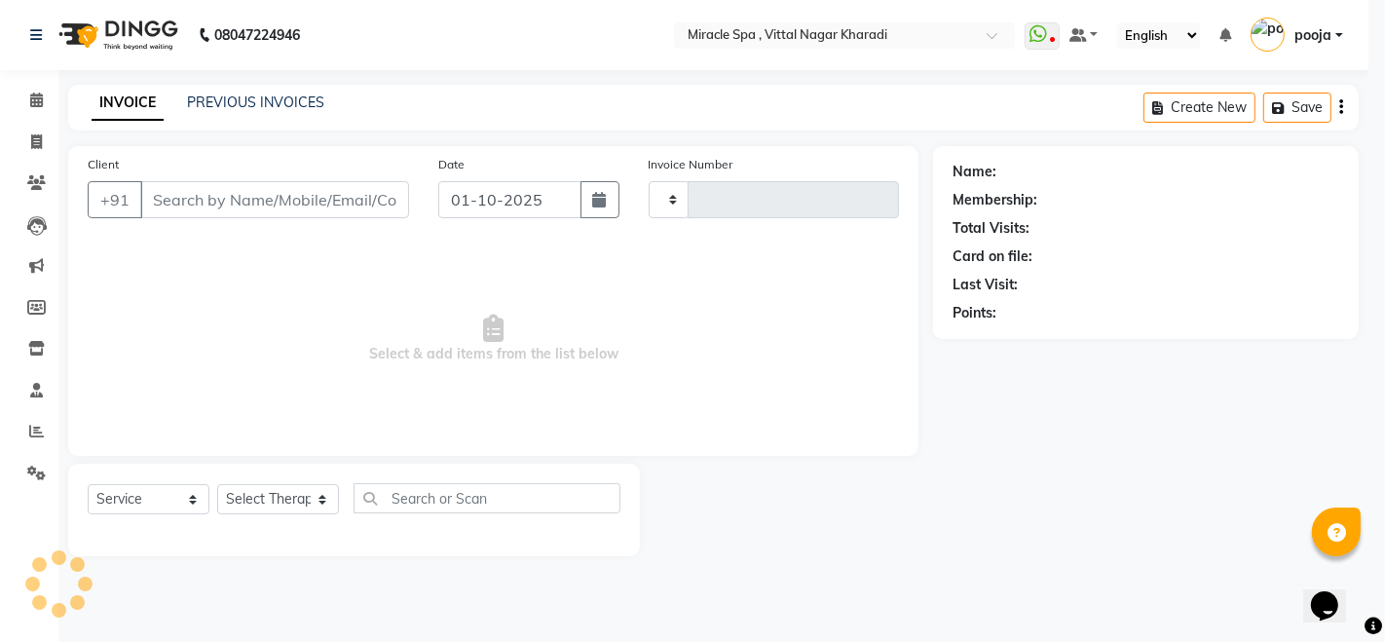
type input "3043"
select select "3854"
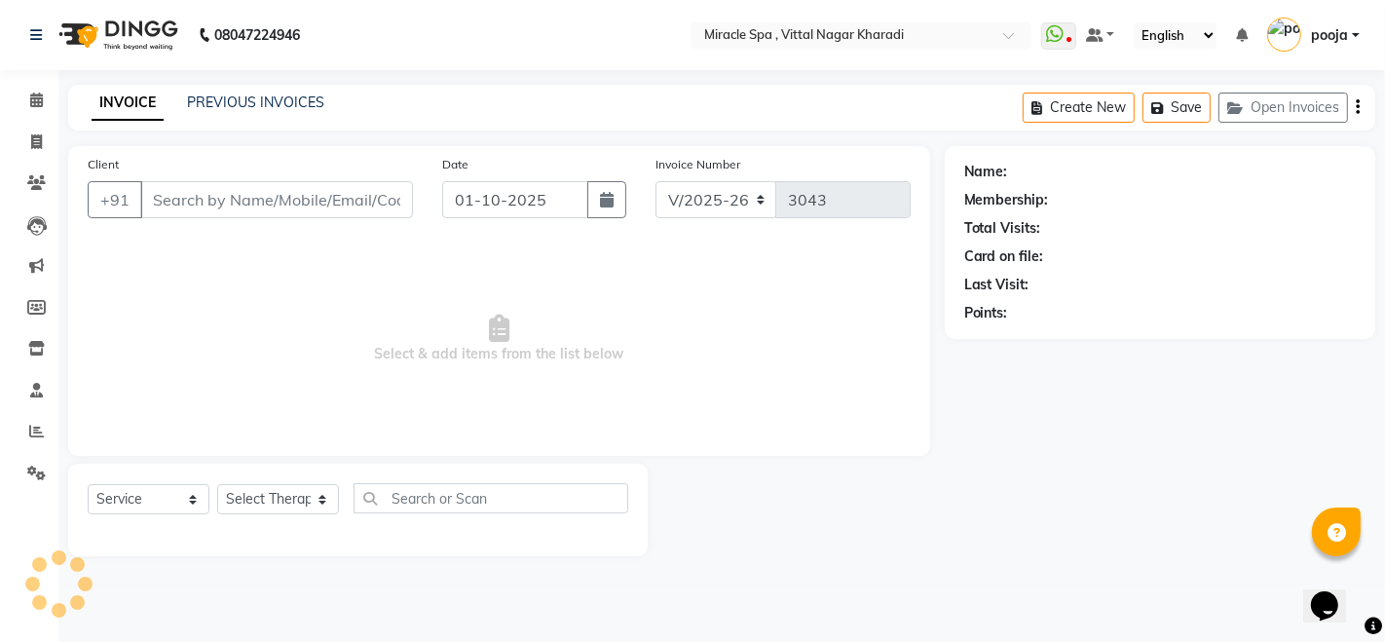
type input "3245678978"
select select "89028"
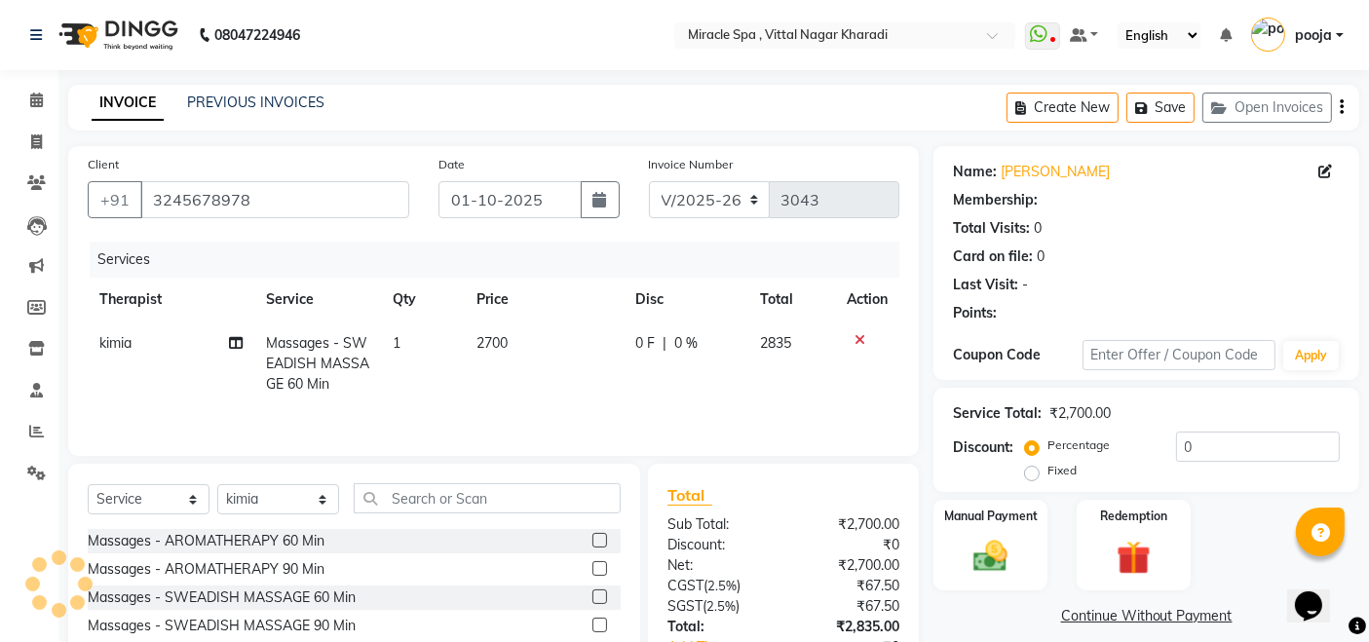
select select "1: Object"
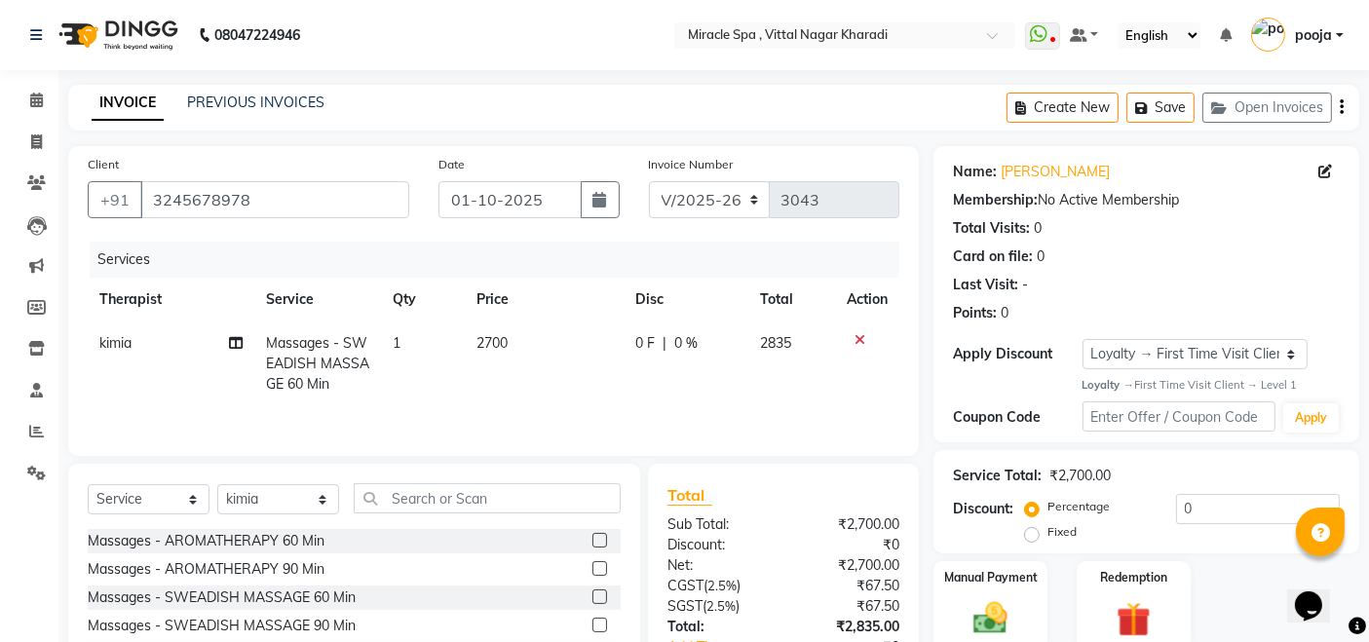
click at [1339, 108] on icon "button" at bounding box center [1341, 107] width 4 height 1
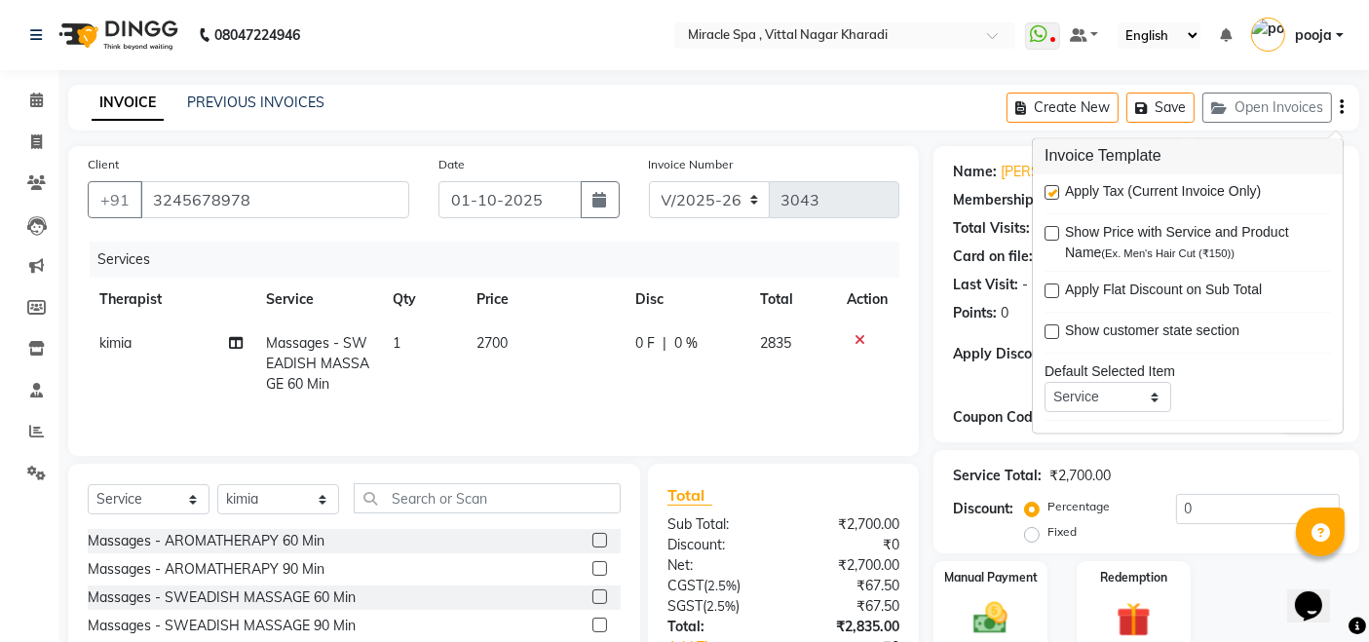
click at [1049, 193] on label at bounding box center [1051, 193] width 15 height 15
click at [1049, 193] on input "checkbox" at bounding box center [1050, 194] width 13 height 13
checkbox input "false"
click at [924, 309] on div "Client [PHONE_NUMBER] Date [DATE] Invoice Number V/2025 V/[PHONE_NUMBER] Servic…" at bounding box center [494, 448] width 880 height 605
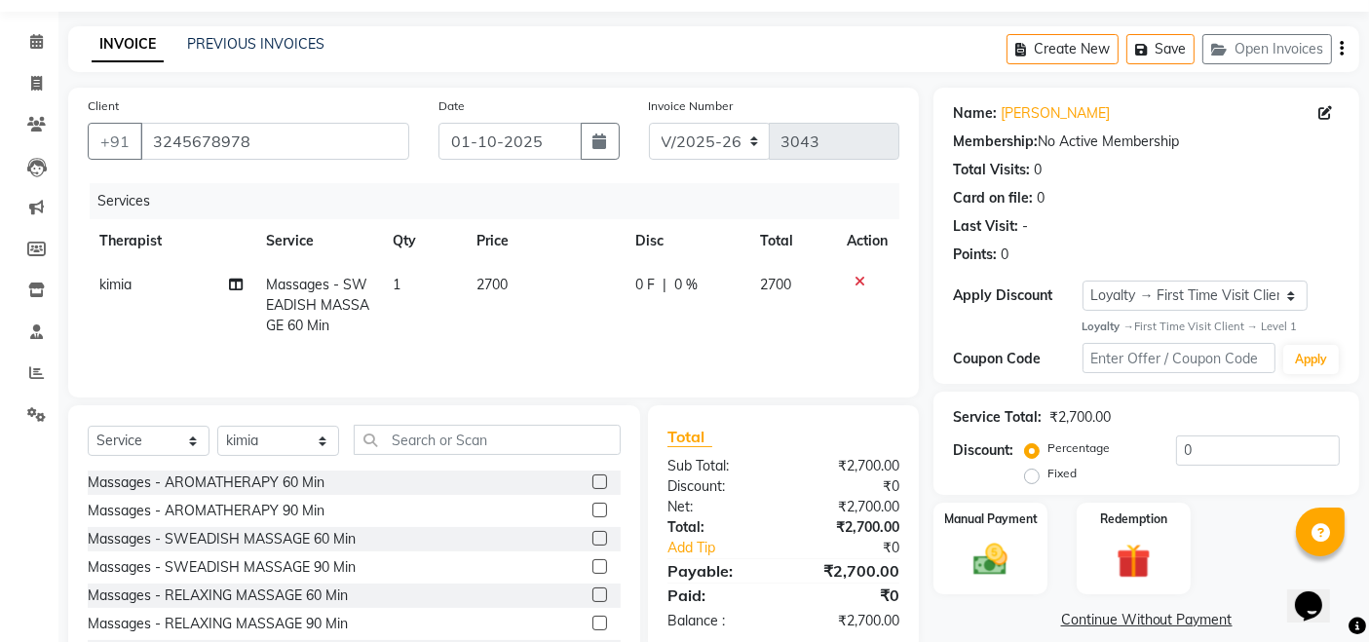
scroll to position [139, 0]
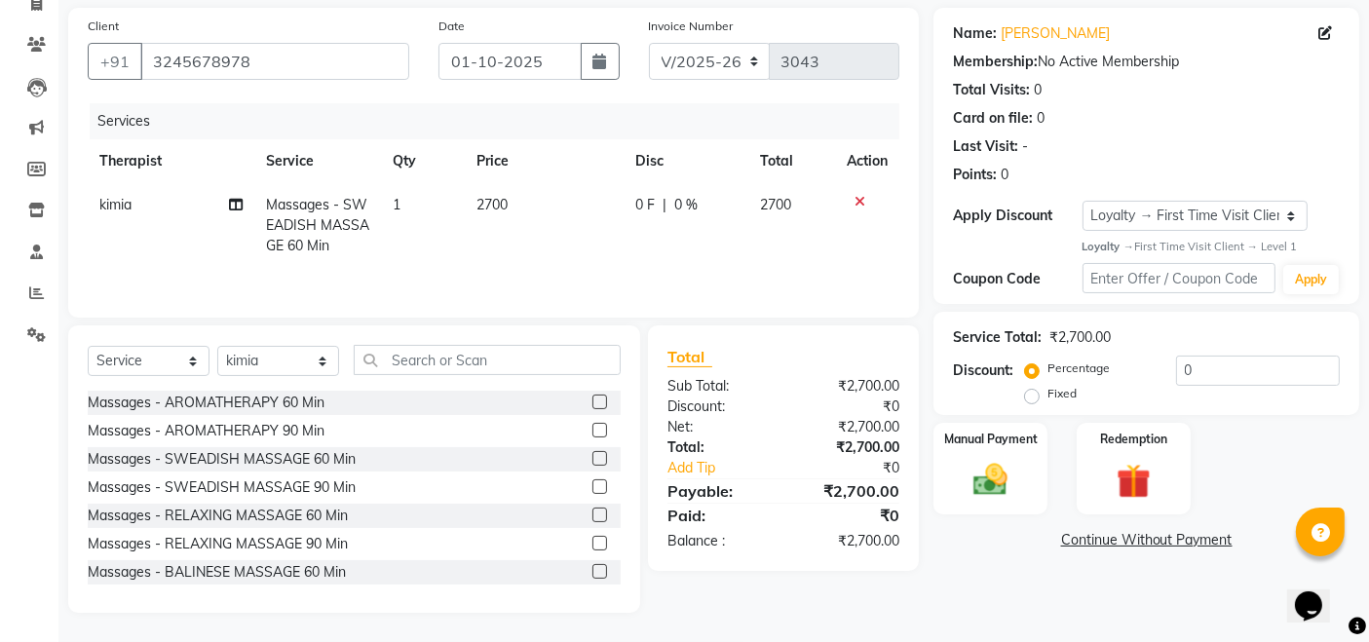
click at [1047, 394] on label "Fixed" at bounding box center [1061, 394] width 29 height 18
click at [1029, 394] on input "Fixed" at bounding box center [1036, 394] width 14 height 14
radio input "true"
click at [1205, 366] on input "0" at bounding box center [1258, 371] width 164 height 30
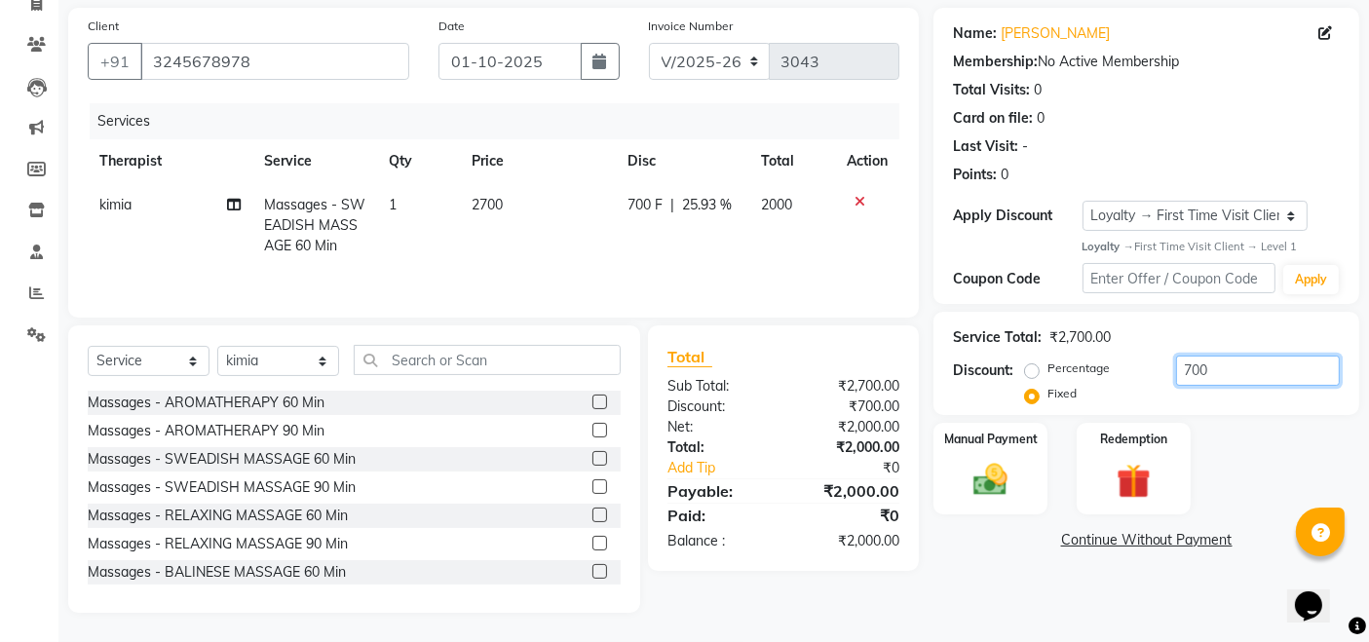
type input "700"
click at [1260, 442] on div "Manual Payment Redemption" at bounding box center [1146, 469] width 455 height 92
click at [1035, 582] on div "Name: [PERSON_NAME] Membership: No Active Membership Total Visits: 0 Card on fi…" at bounding box center [1153, 310] width 440 height 605
click at [1055, 583] on div "Name: [PERSON_NAME] Membership: No Active Membership Total Visits: 0 Card on fi…" at bounding box center [1153, 310] width 440 height 605
click at [989, 491] on img at bounding box center [990, 480] width 58 height 41
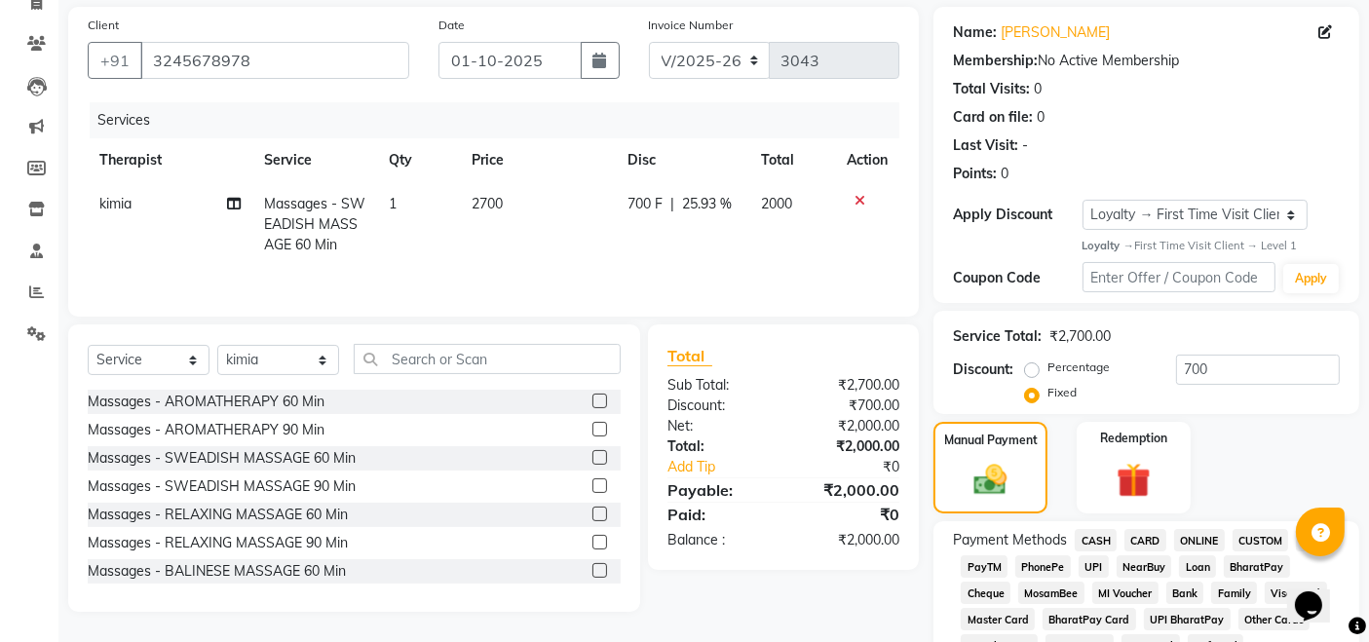
scroll to position [247, 0]
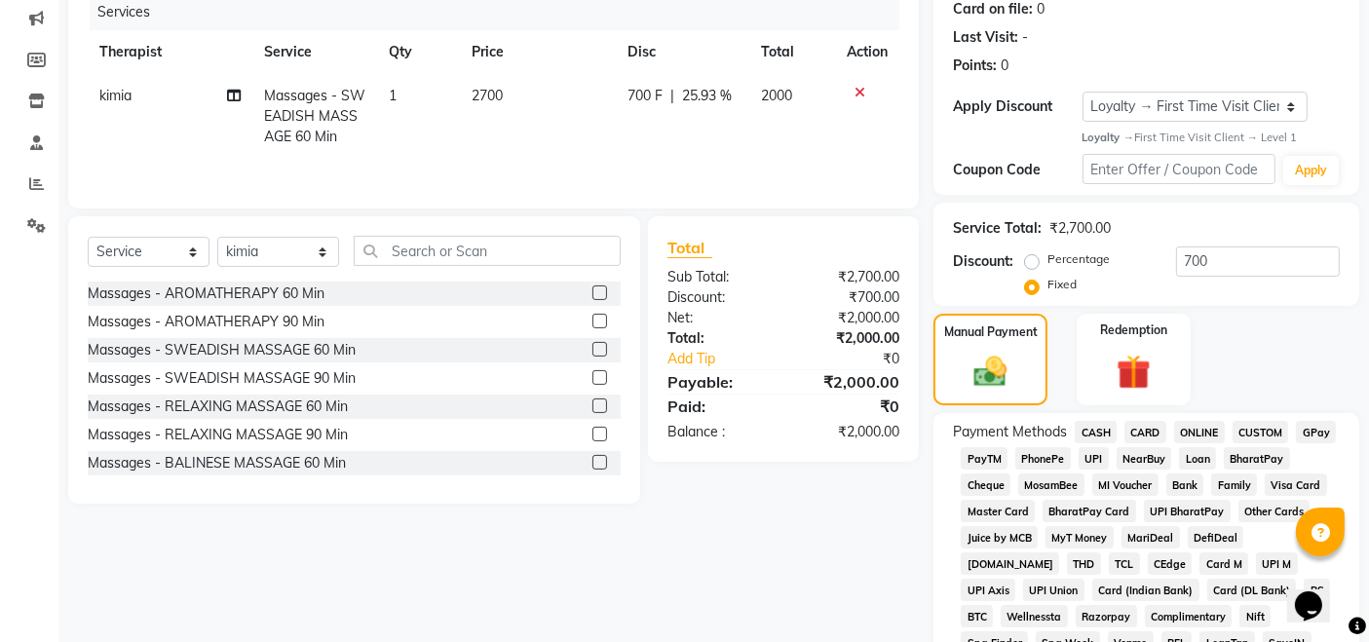
click at [1101, 461] on span "UPI" at bounding box center [1093, 458] width 30 height 22
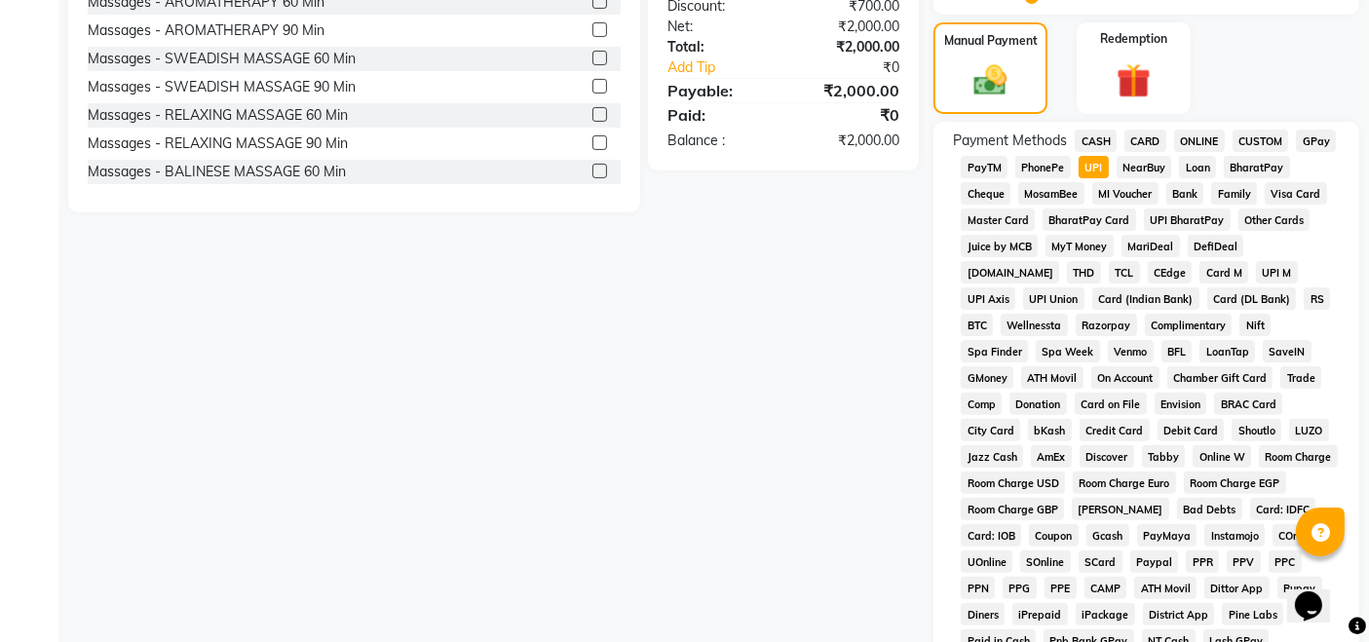
scroll to position [863, 0]
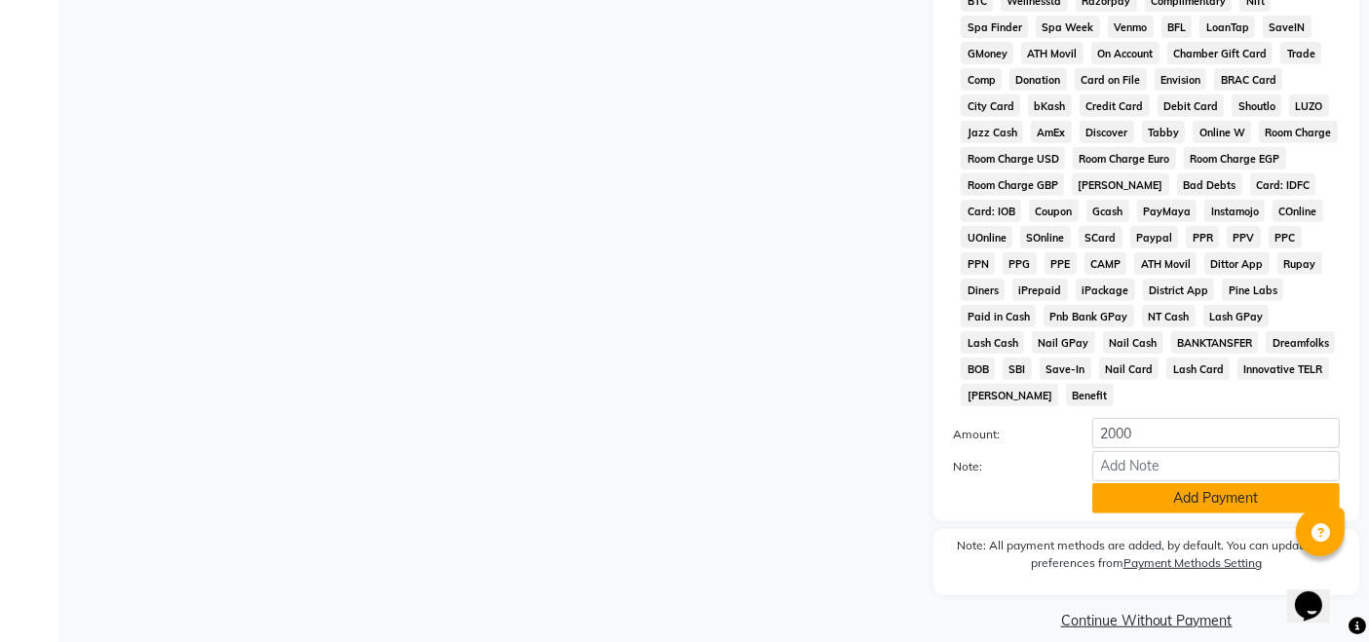
click at [1160, 485] on button "Add Payment" at bounding box center [1215, 498] width 247 height 30
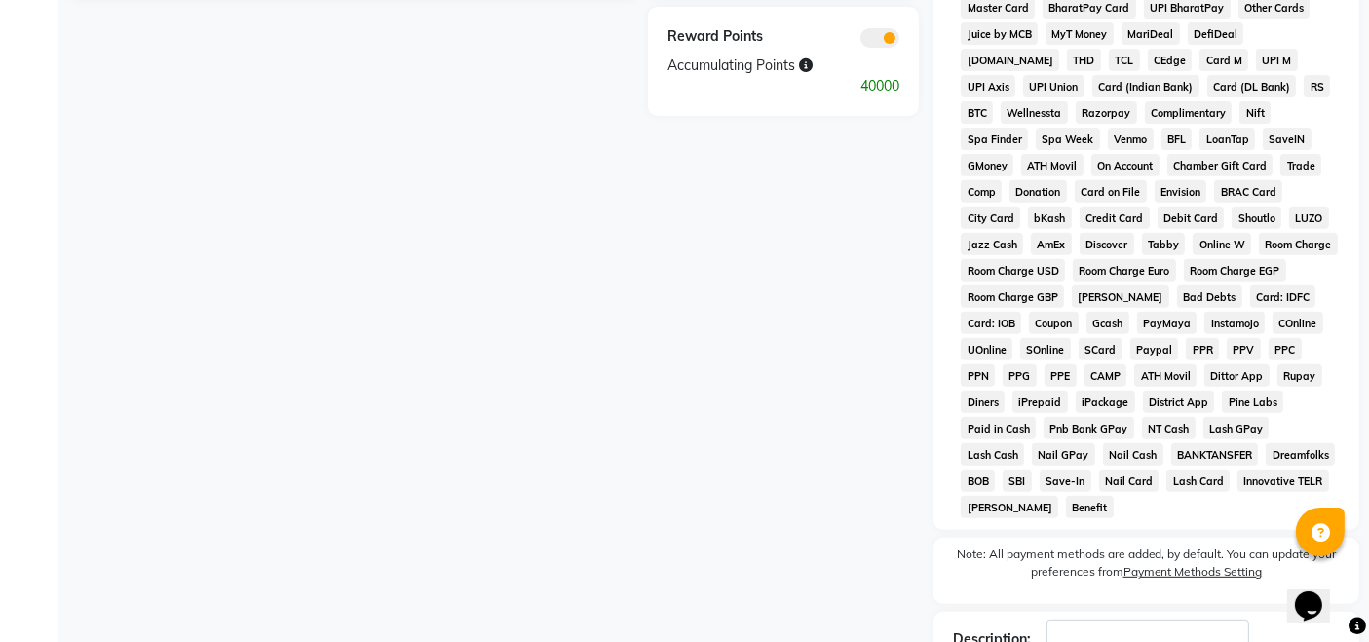
scroll to position [870, 0]
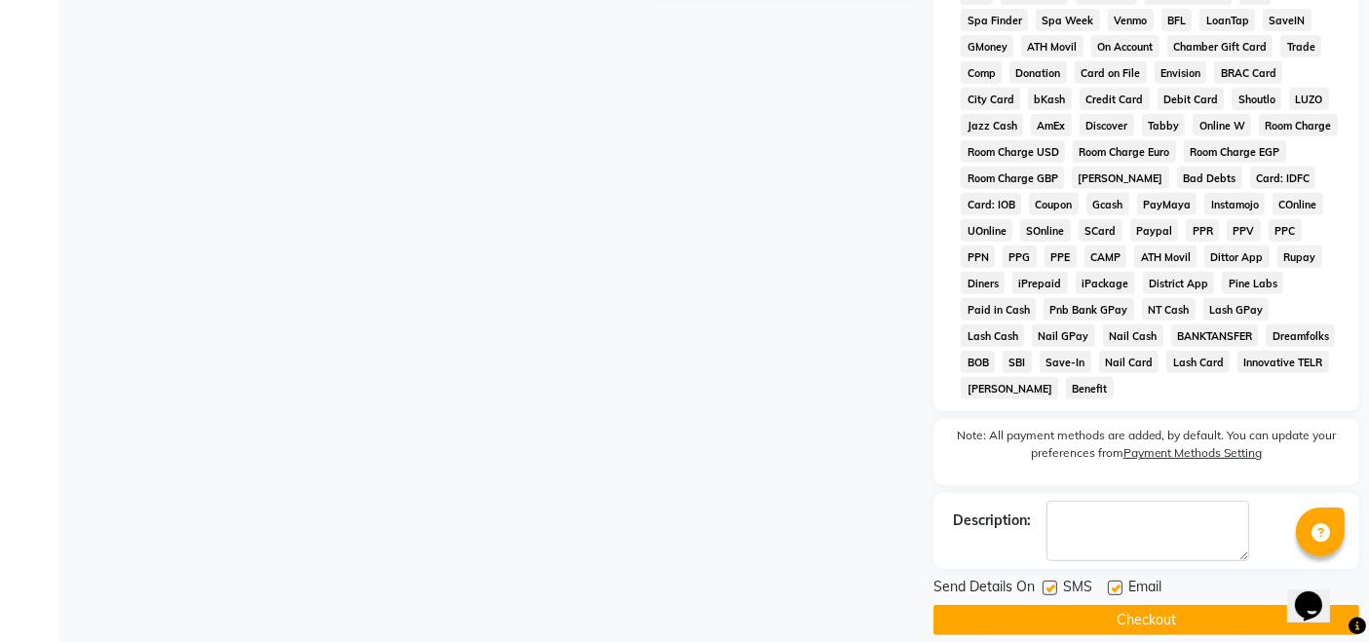
click at [1100, 605] on button "Checkout" at bounding box center [1146, 620] width 426 height 30
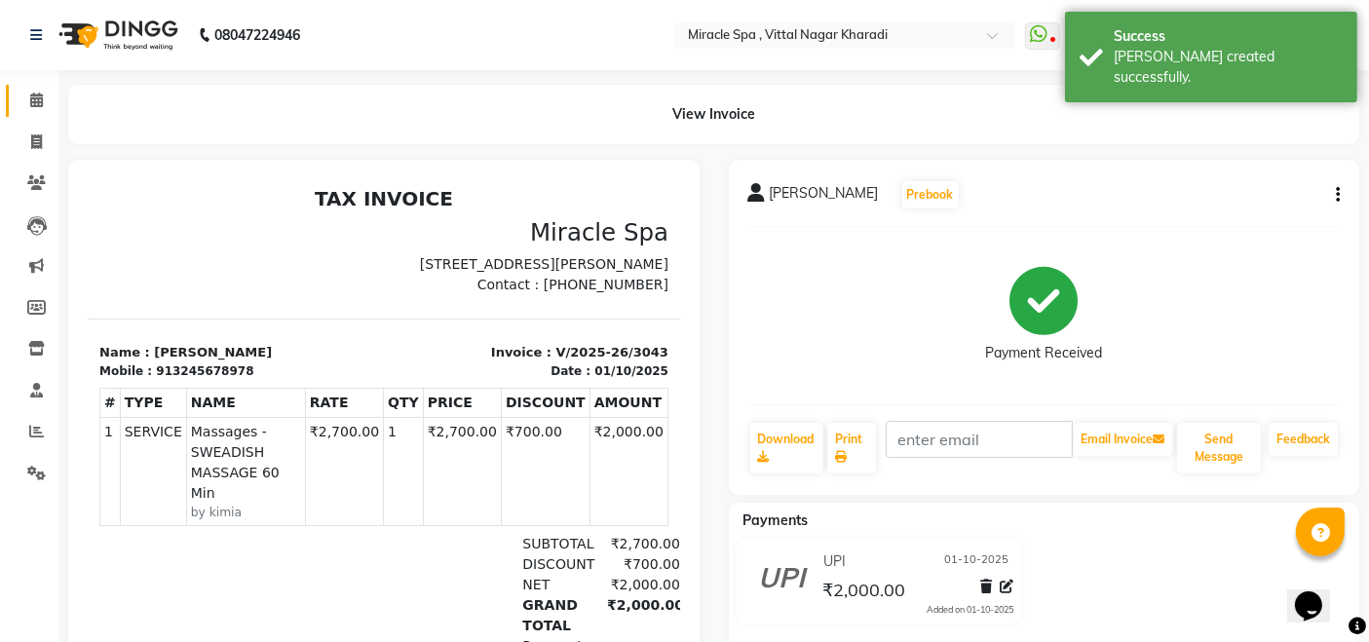
click at [40, 88] on link "Calendar" at bounding box center [29, 101] width 47 height 32
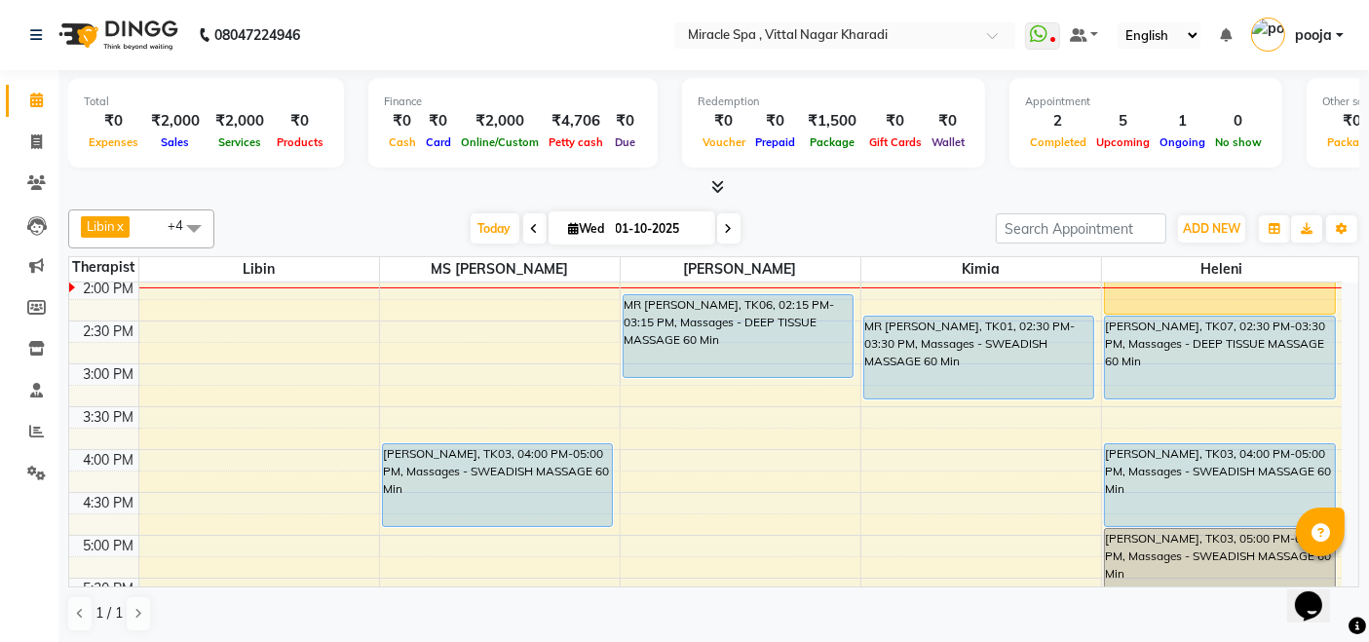
scroll to position [324, 0]
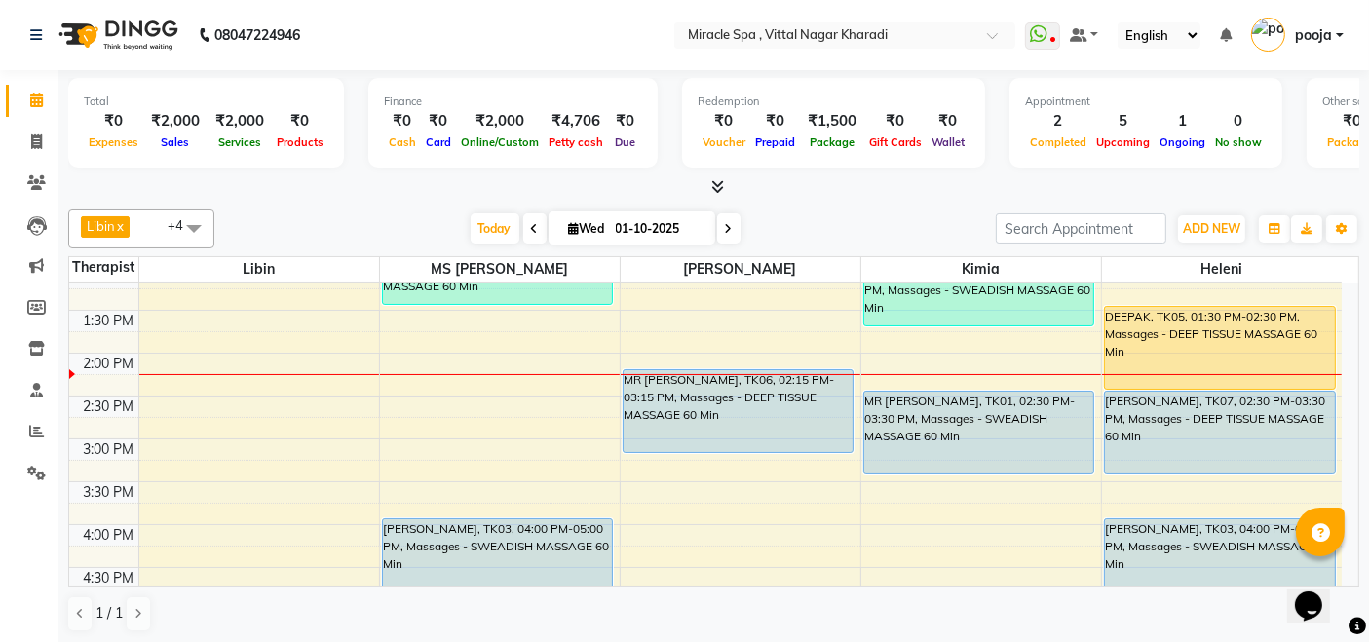
scroll to position [324, 0]
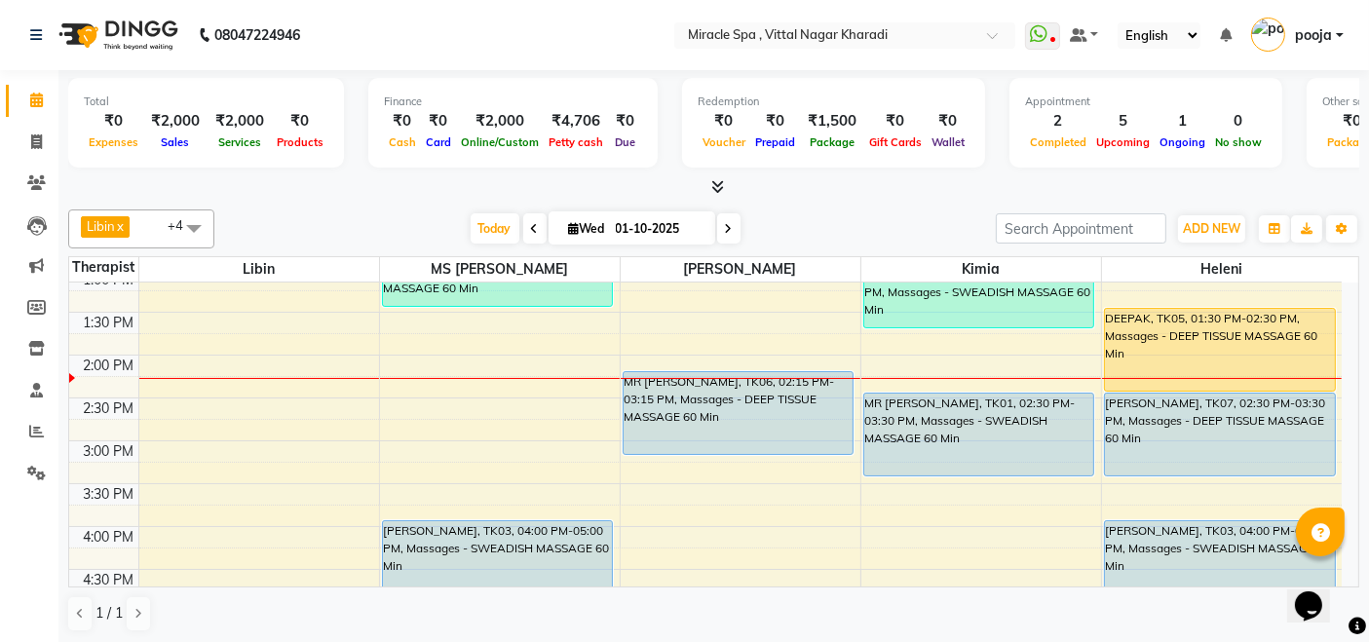
scroll to position [324, 0]
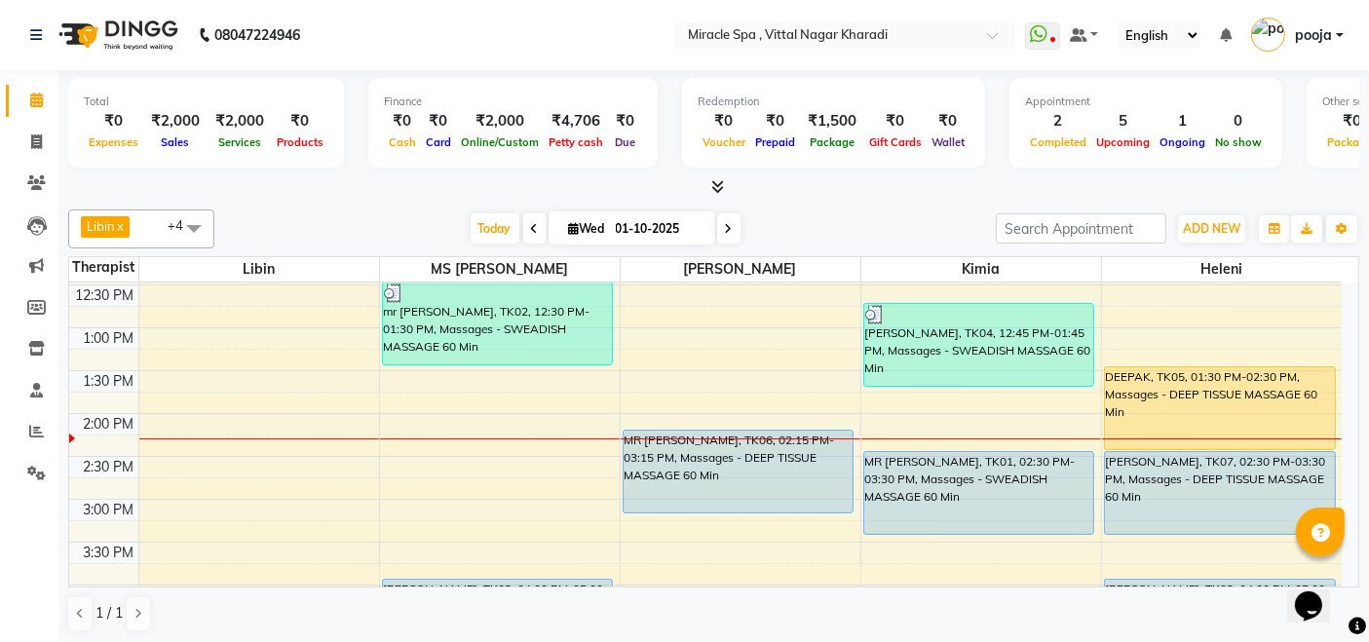
scroll to position [324, 0]
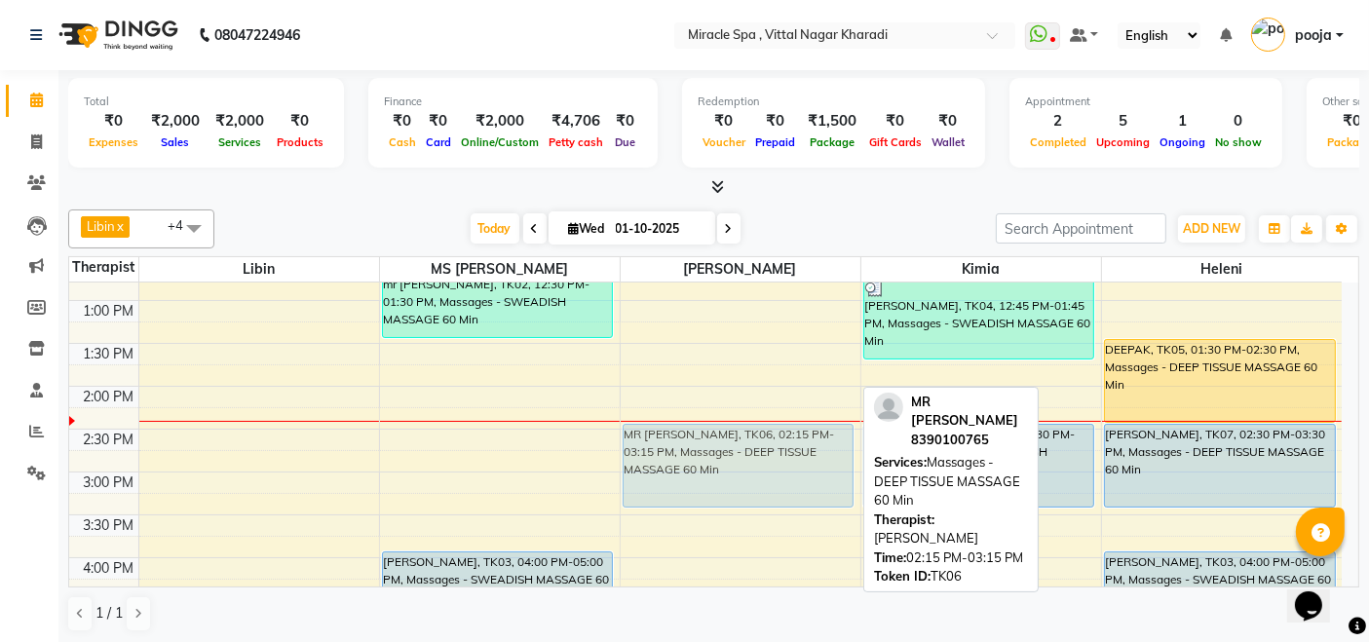
drag, startPoint x: 725, startPoint y: 431, endPoint x: 729, endPoint y: 446, distance: 16.1
click at [729, 446] on div "MR ABHISHEK, TK06, 02:15 PM-03:15 PM, Massages - DEEP TISSUE MASSAGE 60 Min MR …" at bounding box center [741, 600] width 240 height 1285
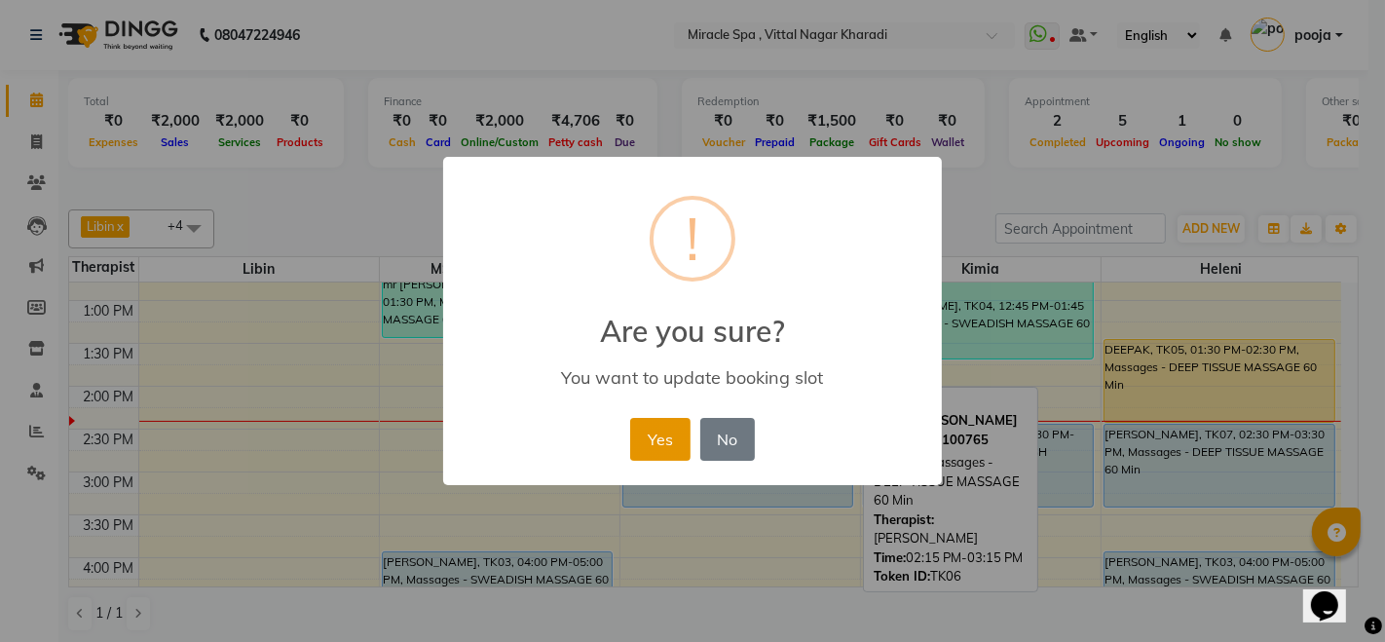
click at [647, 454] on button "Yes" at bounding box center [659, 439] width 59 height 43
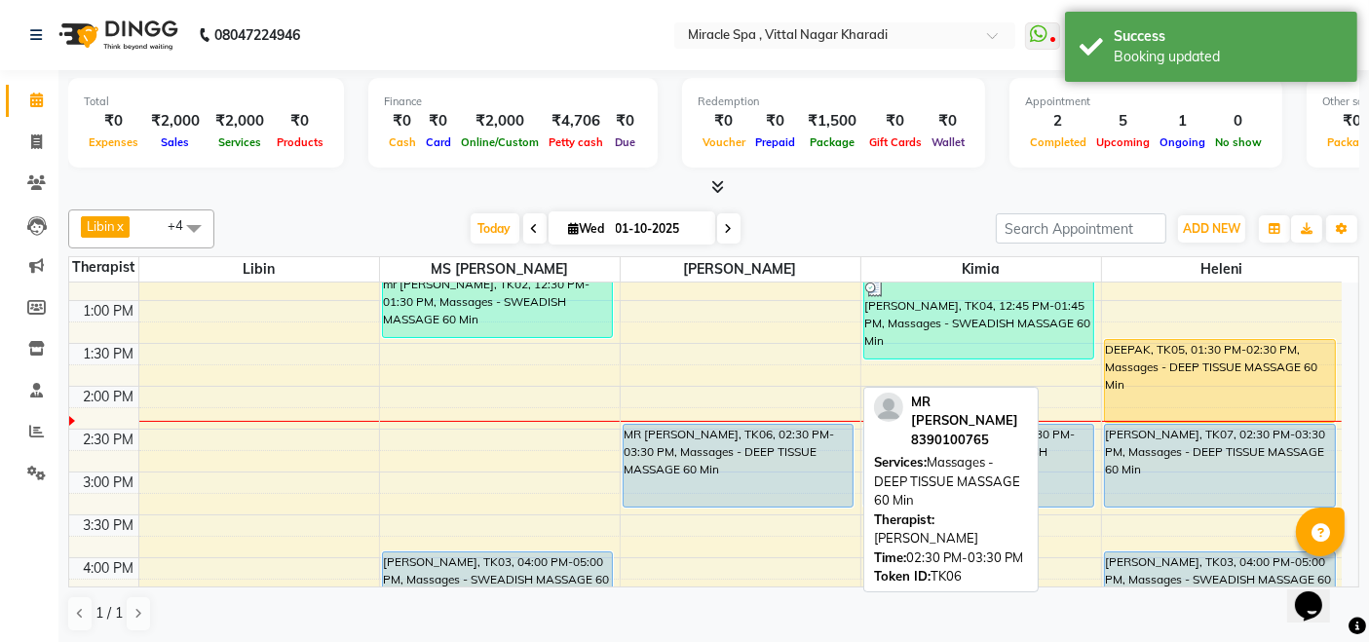
click at [725, 479] on div "MR [PERSON_NAME], TK06, 02:30 PM-03:30 PM, Massages - DEEP TISSUE MASSAGE 60 Min" at bounding box center [738, 466] width 230 height 82
click at [723, 472] on div "MR [PERSON_NAME], TK06, 02:30 PM-03:30 PM, Massages - DEEP TISSUE MASSAGE 60 Min" at bounding box center [738, 466] width 230 height 82
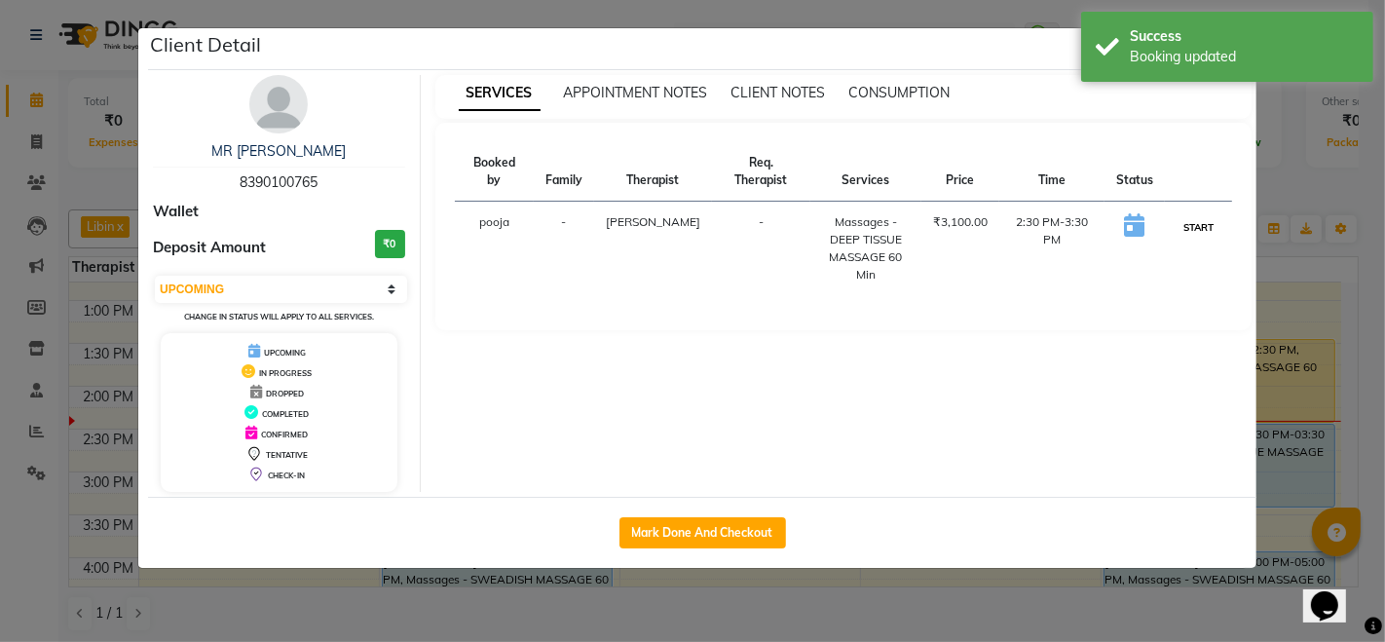
click at [1193, 215] on button "START" at bounding box center [1199, 227] width 40 height 24
select select "1"
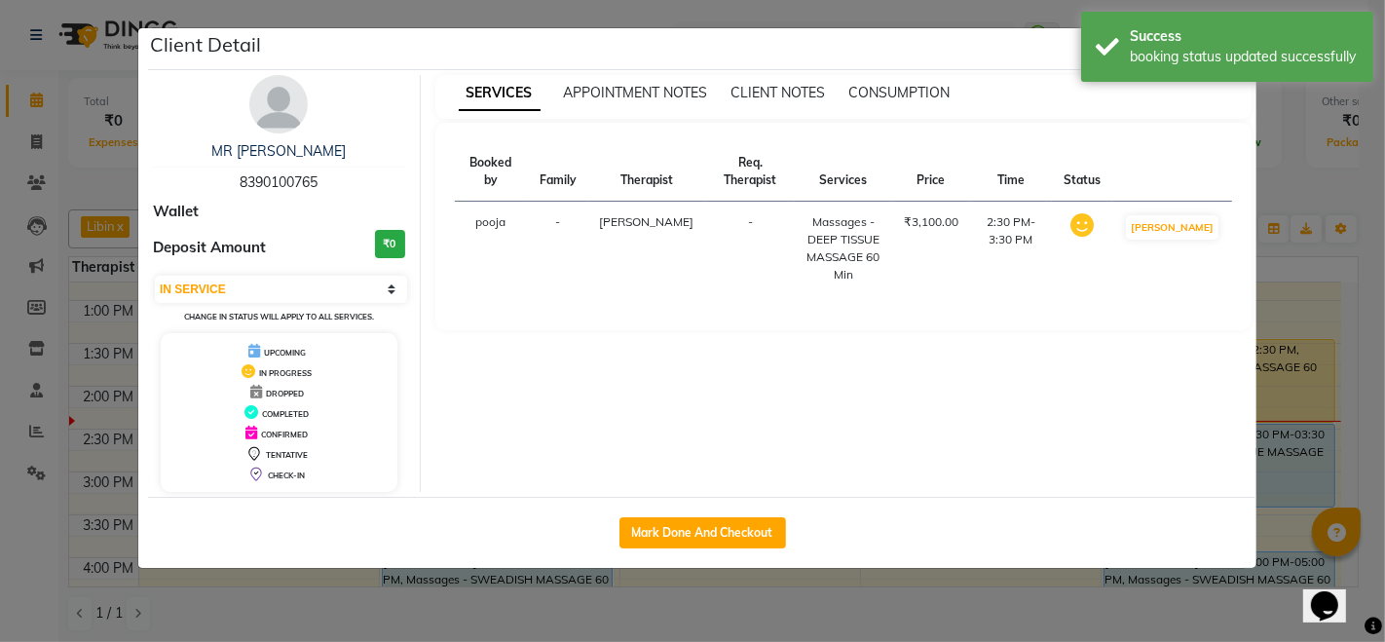
click at [1266, 189] on div "SERVICES APPOINTMENT NOTES CLIENT NOTES CONSUMPTION Booked by Family Therapist …" at bounding box center [844, 283] width 847 height 417
click at [1297, 187] on ngb-modal-window "Client Detail MR ABHISHEK 8390100765 Wallet Deposit Amount ₹0 Select IN SERVICE…" at bounding box center [692, 321] width 1385 height 642
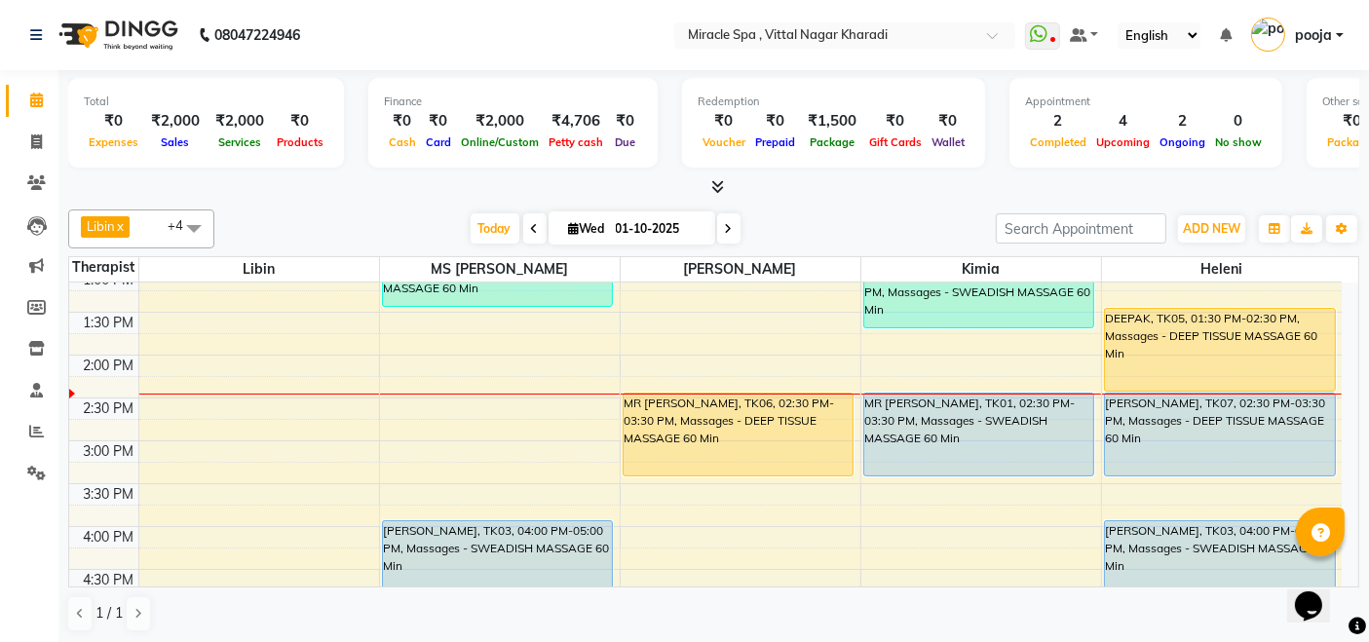
scroll to position [433, 0]
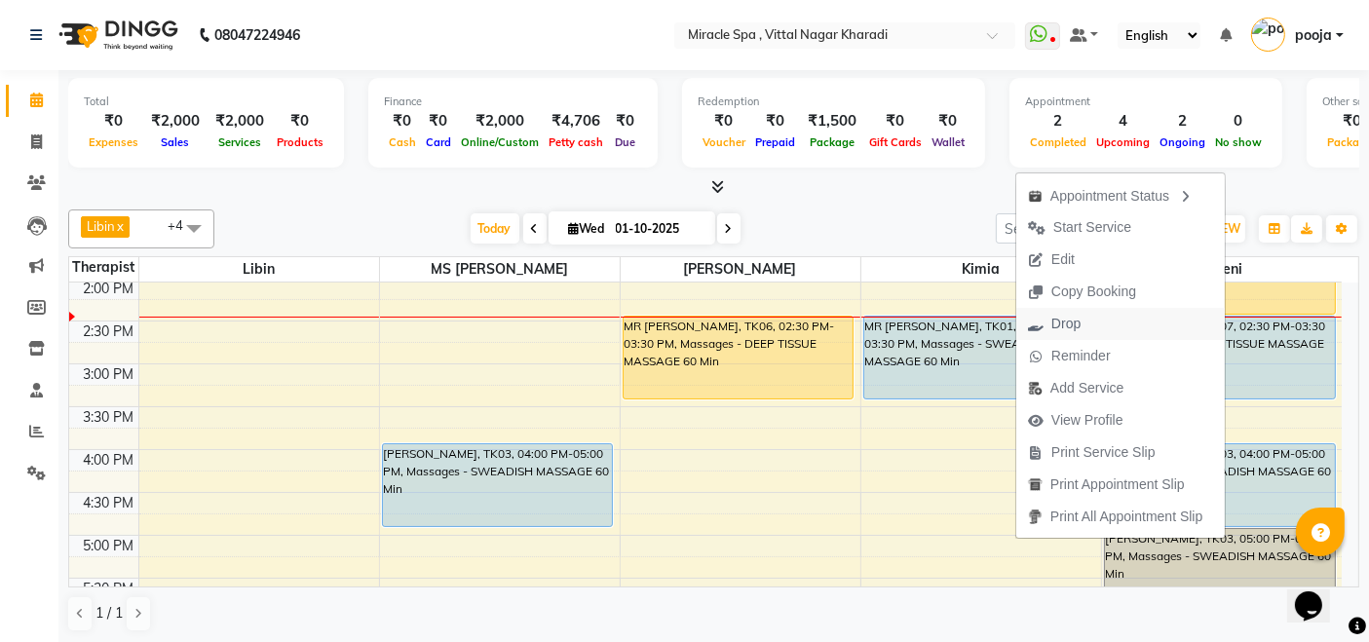
click at [1093, 322] on button "Drop" at bounding box center [1120, 324] width 208 height 32
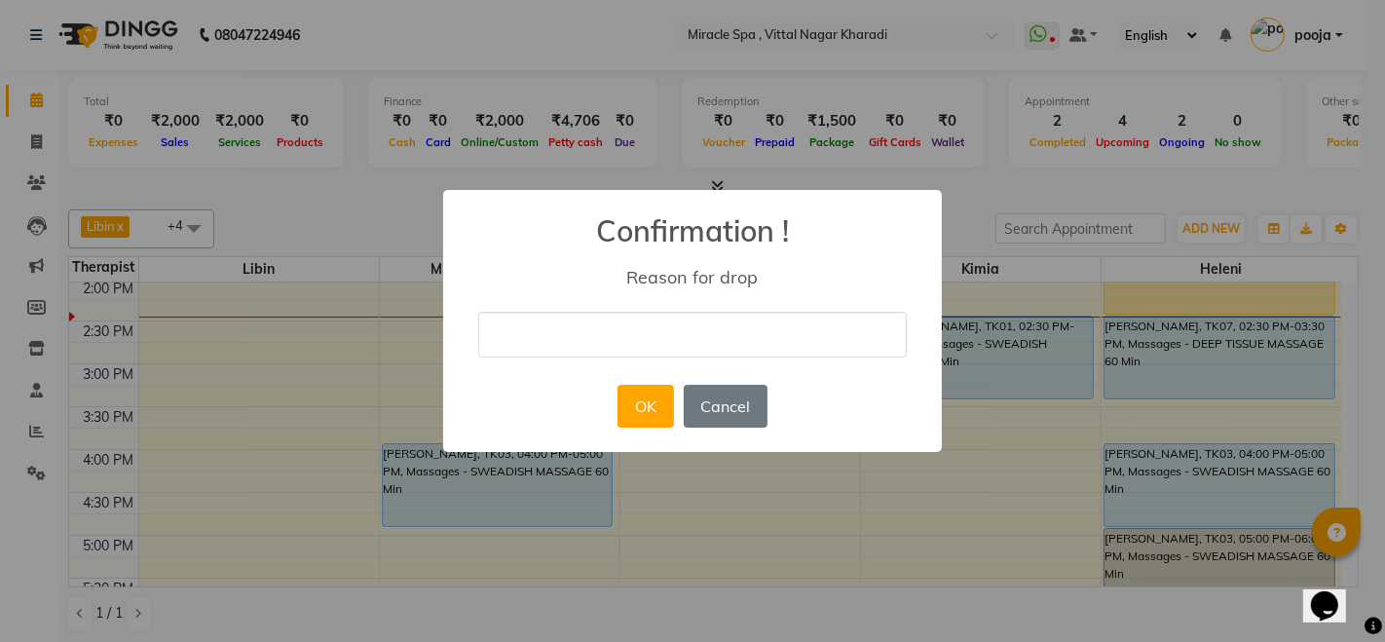
drag, startPoint x: 632, startPoint y: 334, endPoint x: 633, endPoint y: 357, distance: 22.4
click at [632, 334] on input "text" at bounding box center [692, 335] width 429 height 46
type input "cancelled"
click at [643, 400] on button "OK" at bounding box center [646, 406] width 56 height 43
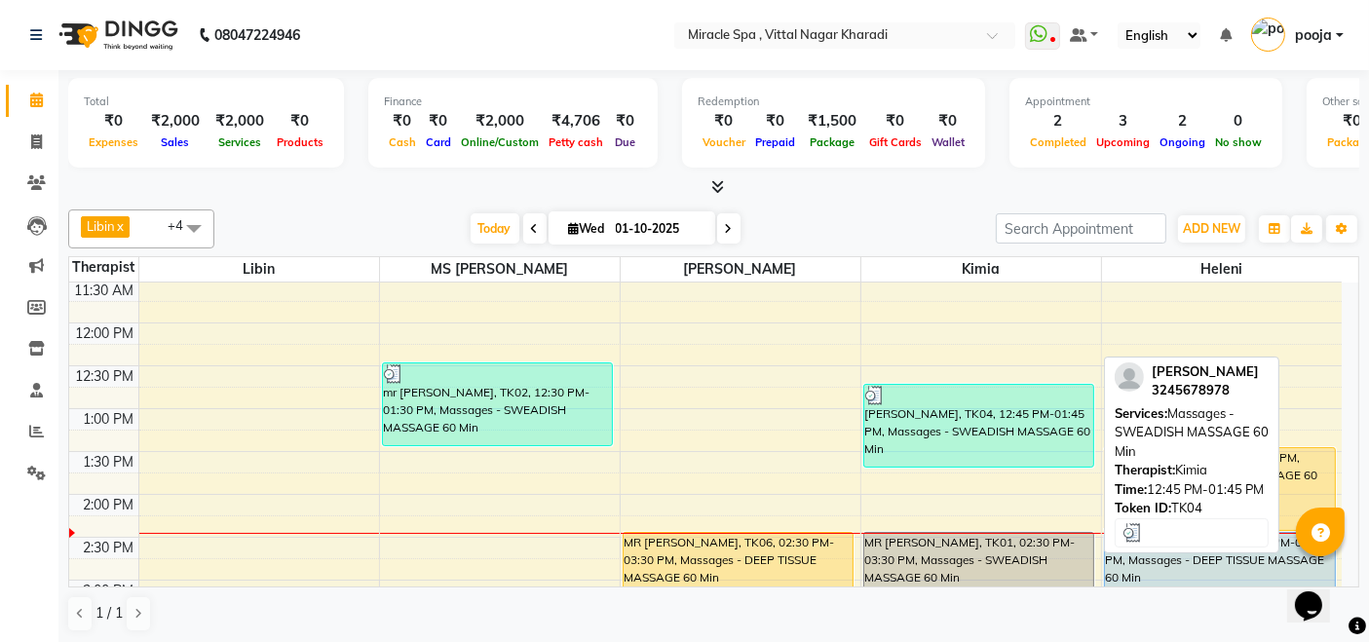
scroll to position [324, 0]
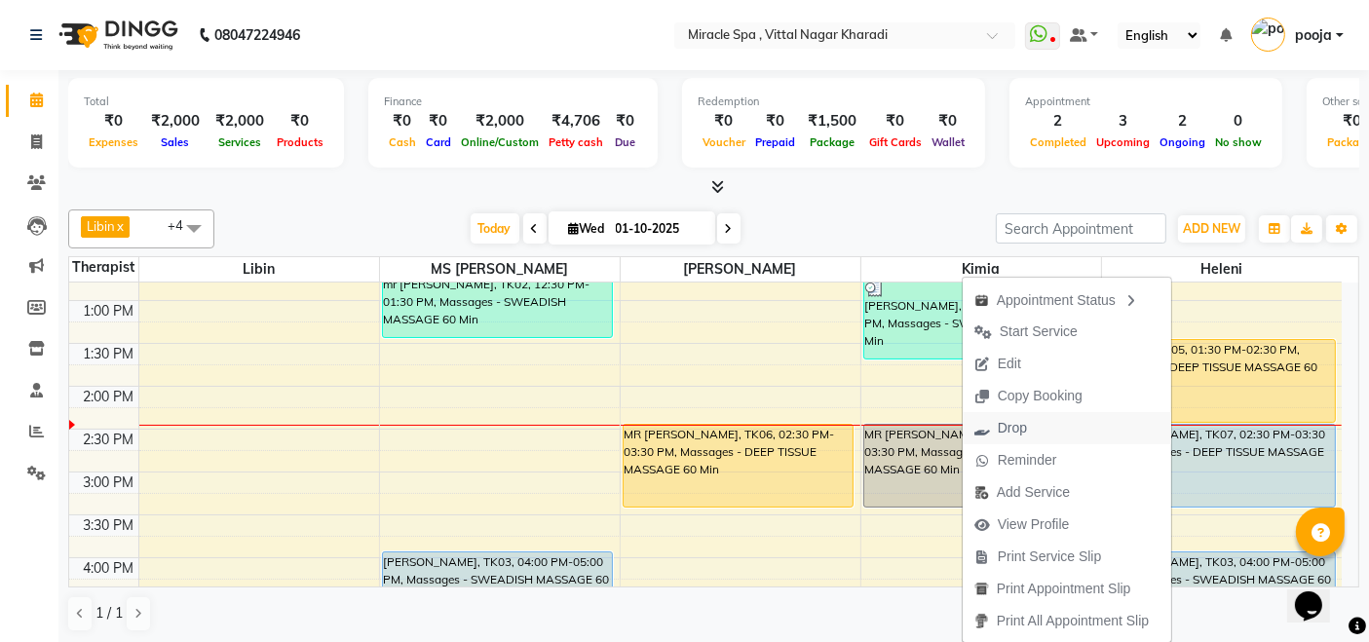
click at [1055, 429] on button "Drop" at bounding box center [1066, 428] width 208 height 32
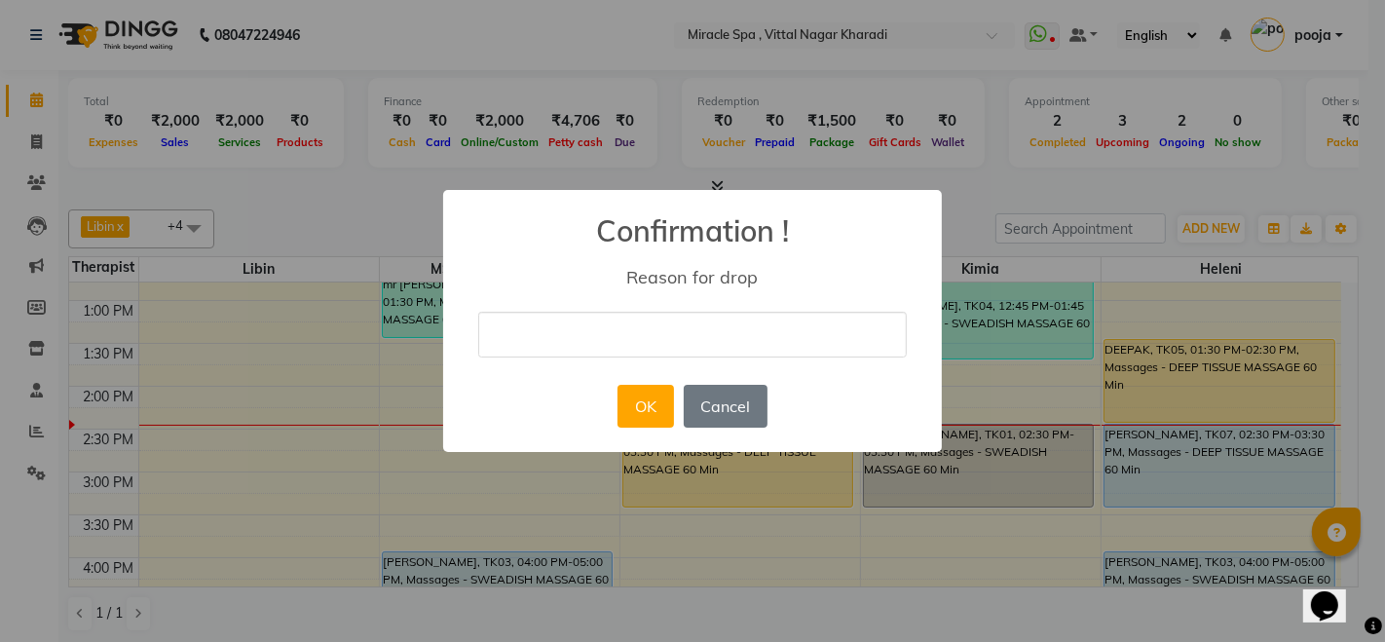
click at [588, 320] on input "text" at bounding box center [692, 335] width 429 height 46
type input "cancelled"
click at [645, 405] on button "OK" at bounding box center [646, 406] width 56 height 43
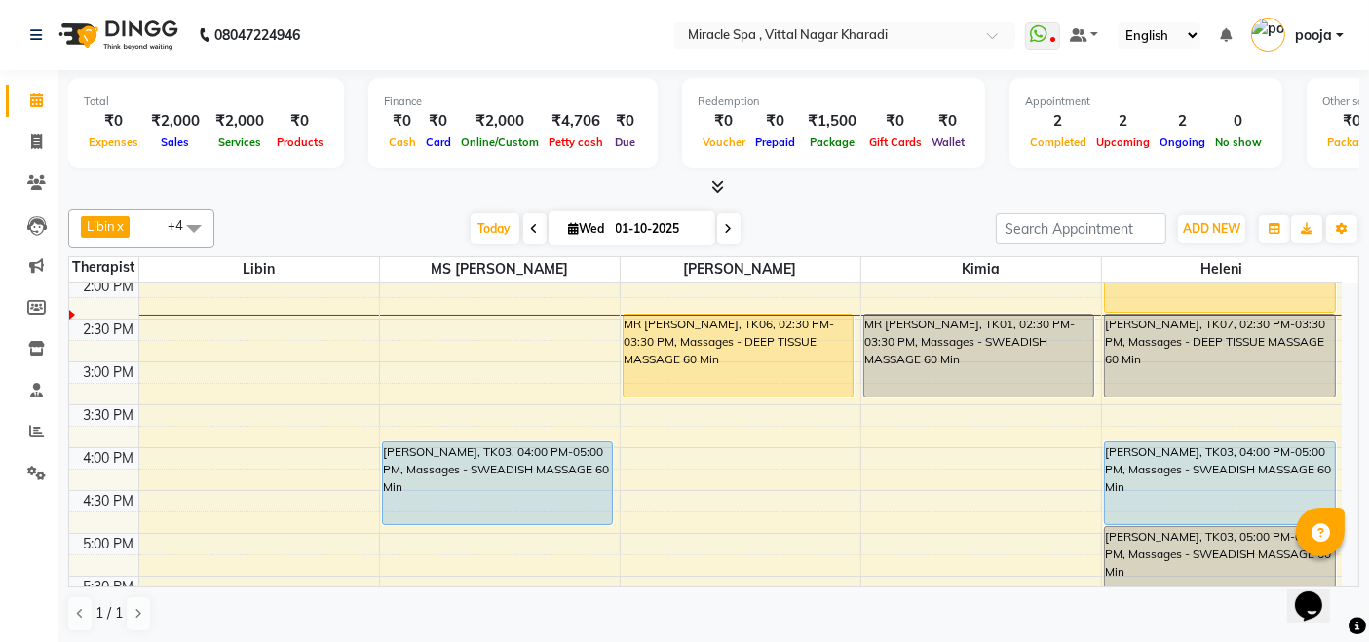
scroll to position [433, 0]
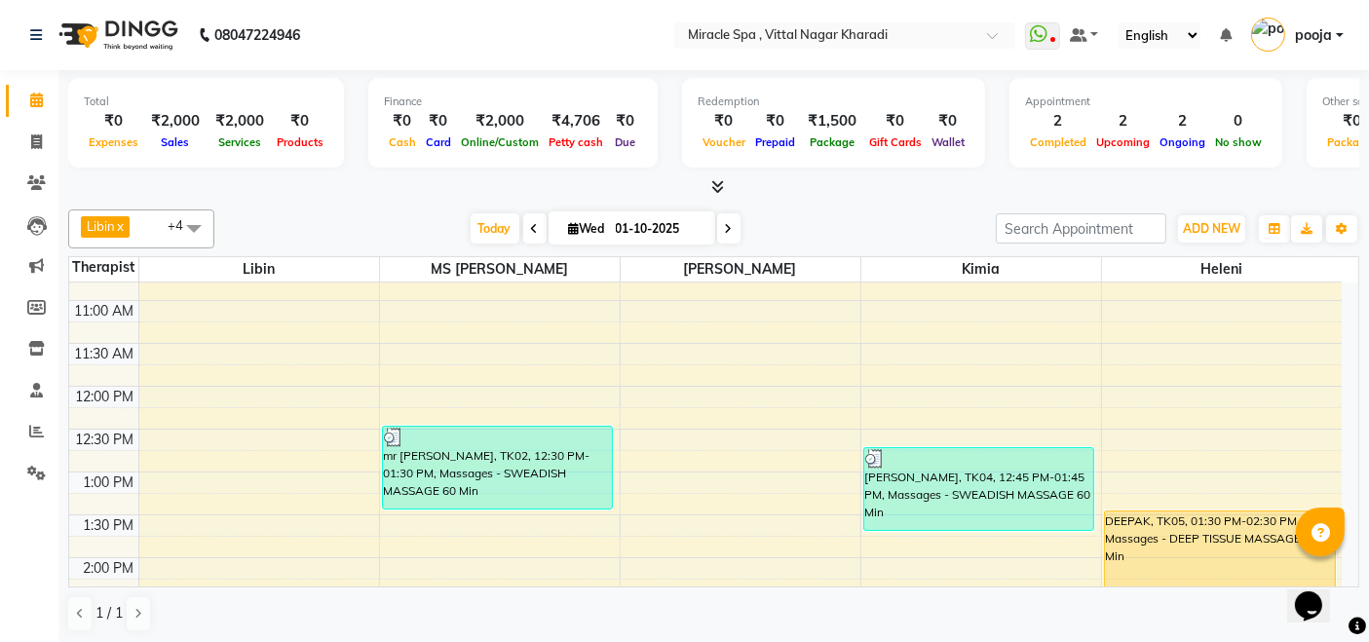
scroll to position [324, 0]
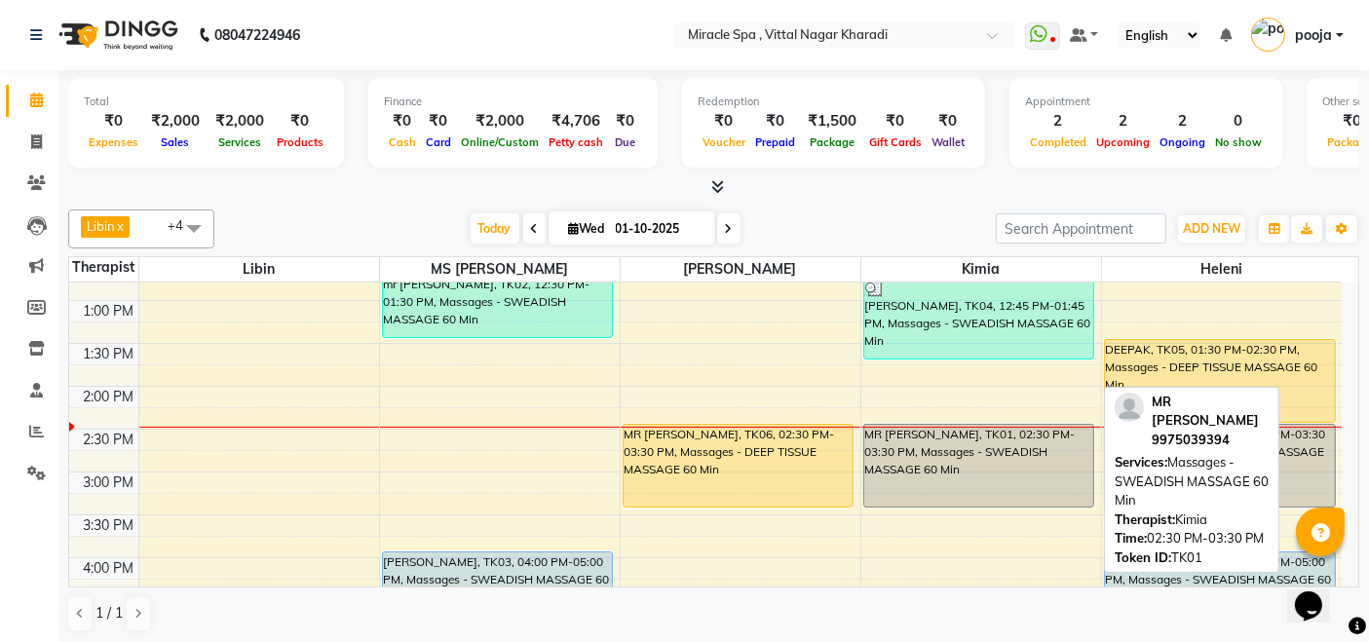
click at [975, 471] on div "MR [PERSON_NAME], TK01, 02:30 PM-03:30 PM, Massages - SWEADISH MASSAGE 60 Min" at bounding box center [979, 466] width 230 height 82
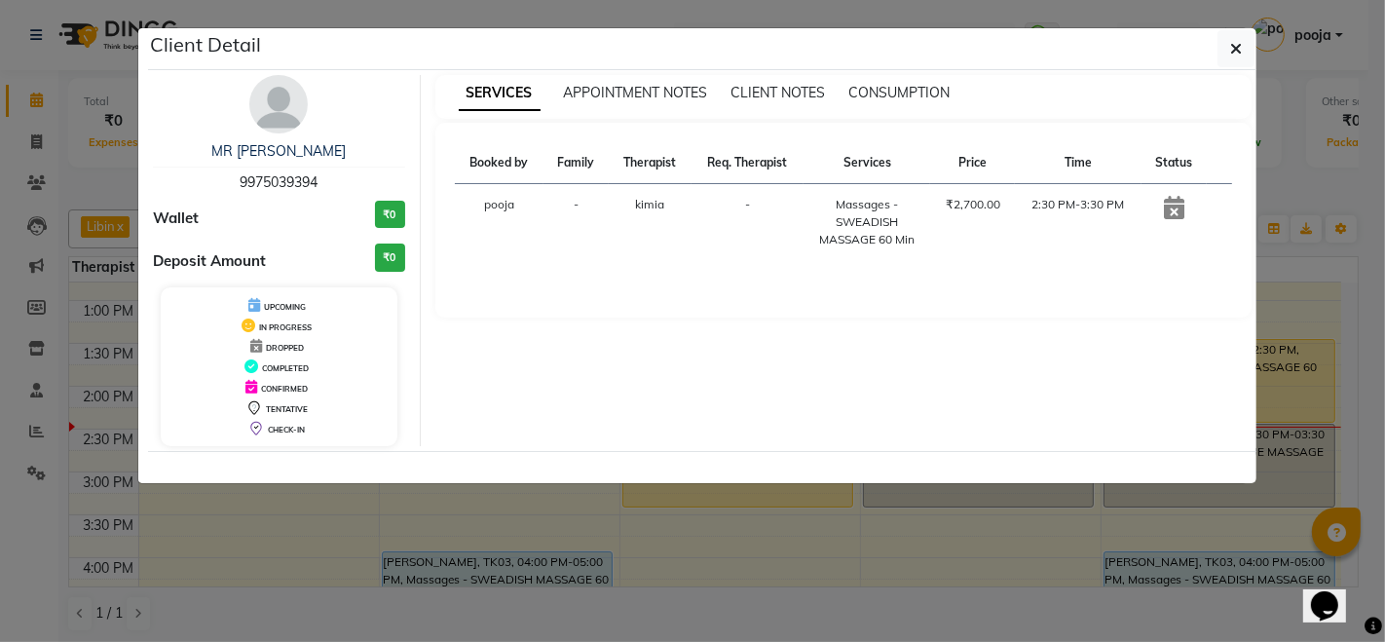
click at [287, 177] on span "9975039394" at bounding box center [279, 182] width 78 height 18
copy span "9975039394"
click at [1229, 52] on button "button" at bounding box center [1236, 48] width 37 height 37
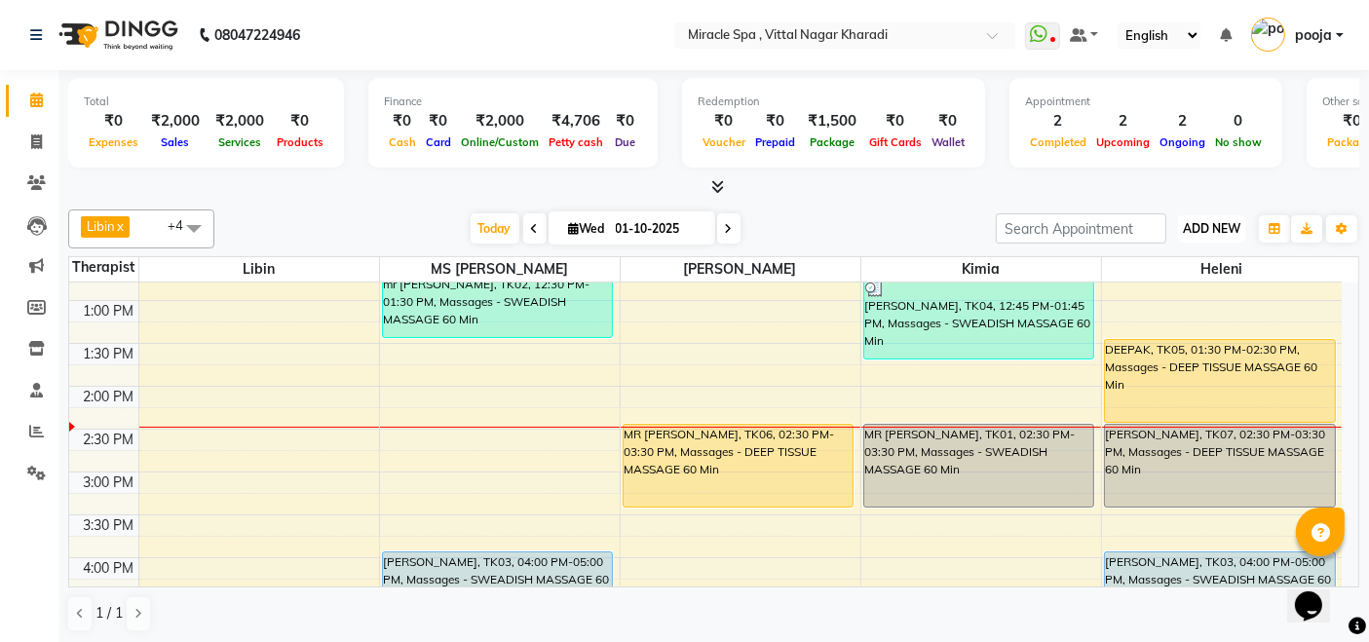
click at [1218, 226] on span "ADD NEW" at bounding box center [1211, 228] width 57 height 15
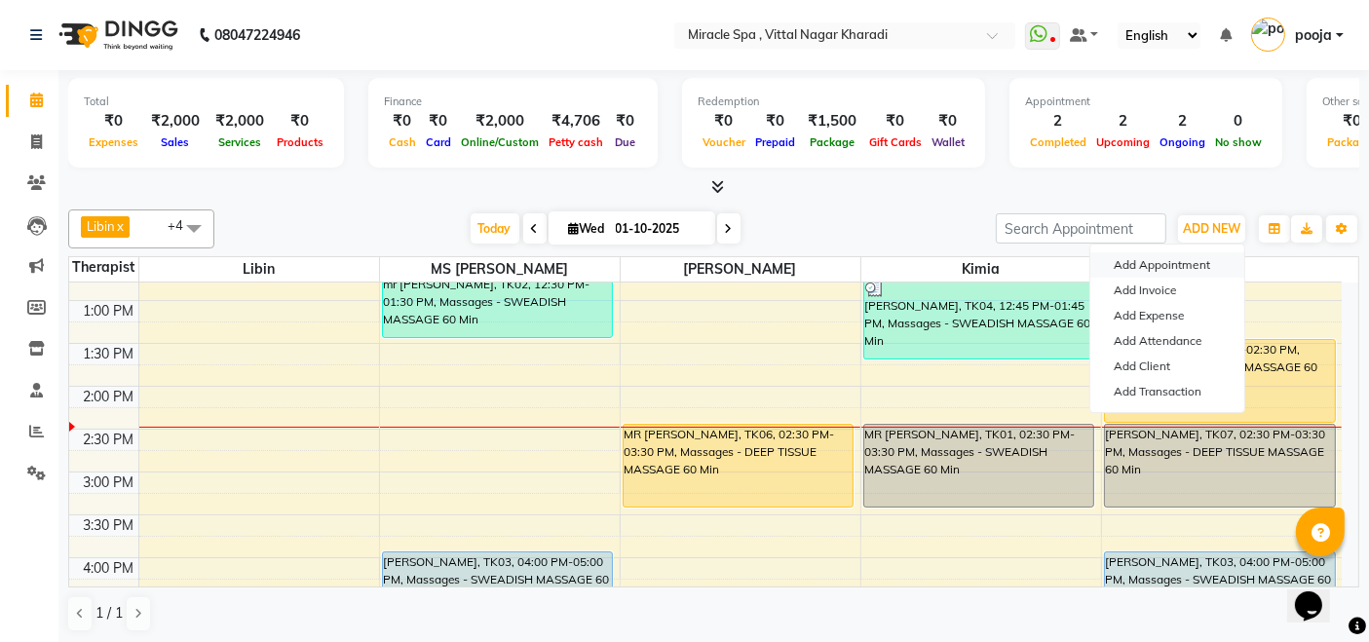
click at [1160, 259] on button "Add Appointment" at bounding box center [1167, 264] width 154 height 25
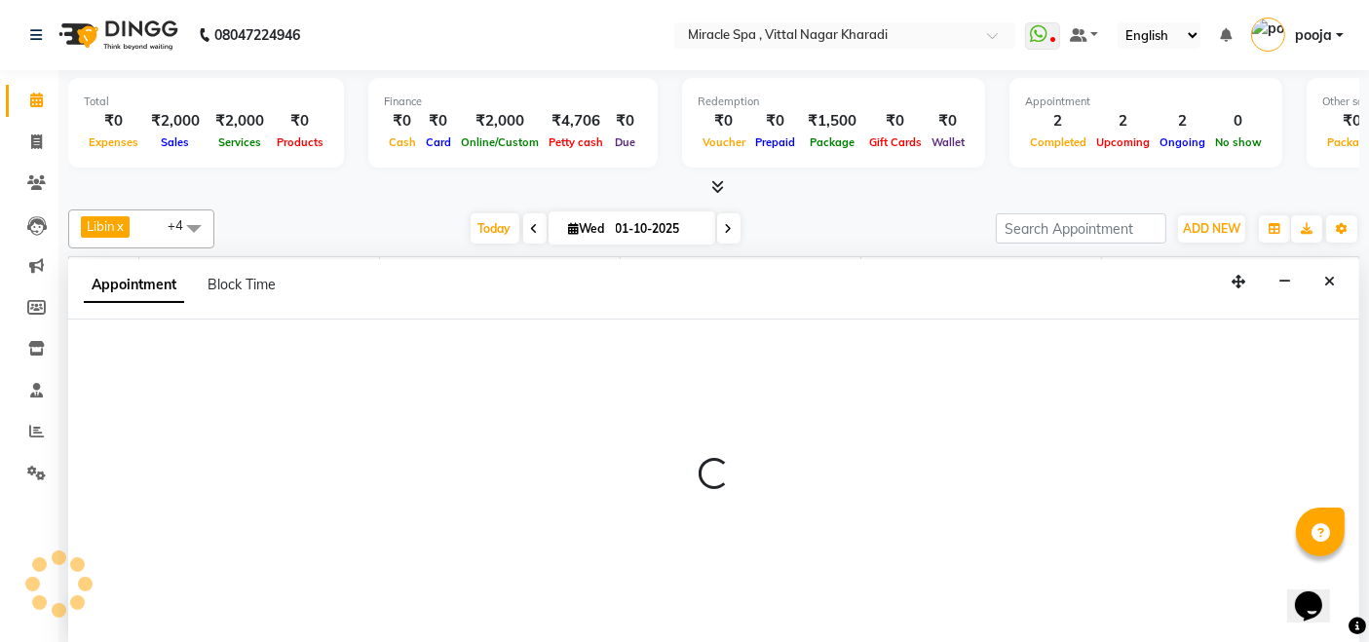
scroll to position [0, 0]
select select "600"
select select "tentative"
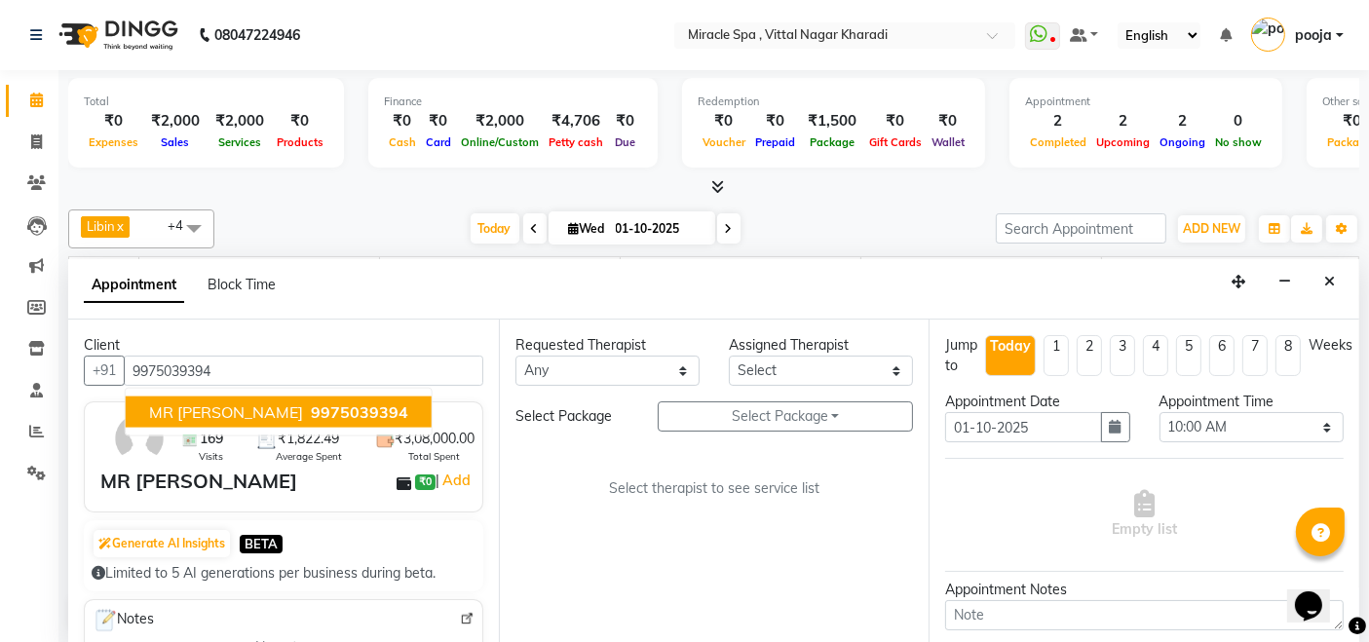
click at [217, 402] on span "MR [PERSON_NAME]" at bounding box center [226, 411] width 154 height 19
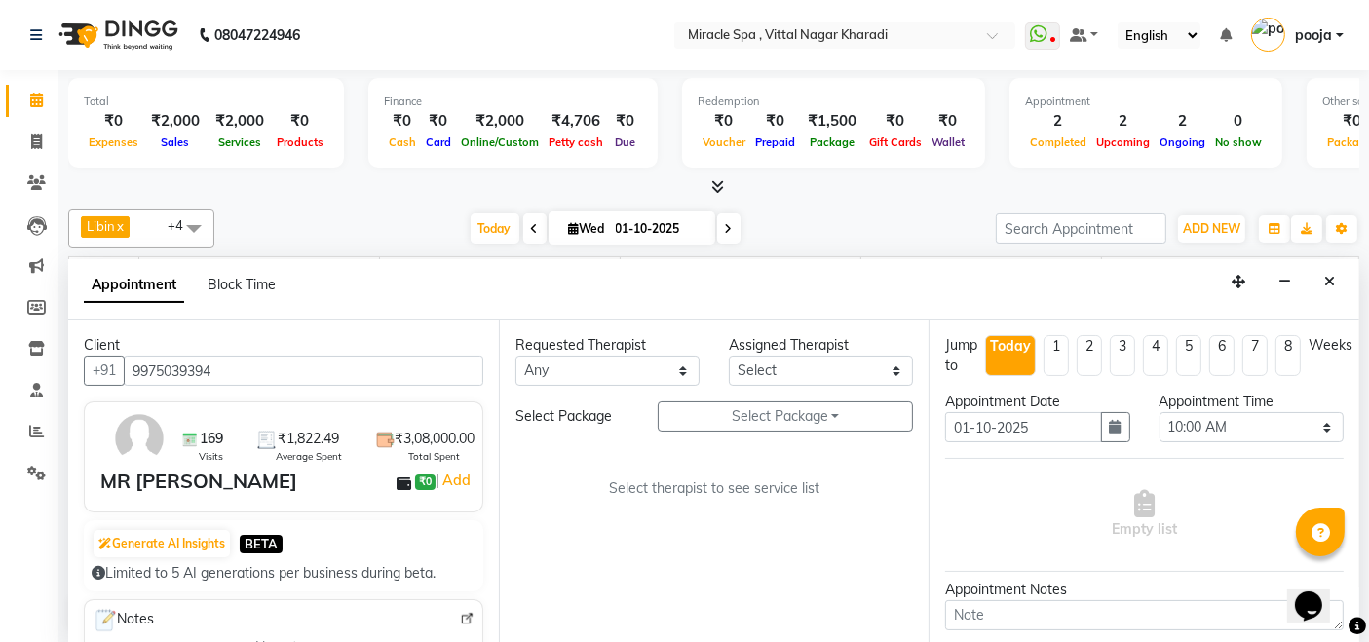
type input "9975039394"
click at [840, 362] on select "Select ajay [PERSON_NAME] [PERSON_NAME] [PERSON_NAME] MR [PERSON_NAME] MS [PERS…" at bounding box center [821, 371] width 184 height 30
select select "89028"
click at [729, 356] on select "Select ajay [PERSON_NAME] [PERSON_NAME] [PERSON_NAME] MR [PERSON_NAME] MS [PERS…" at bounding box center [821, 371] width 184 height 30
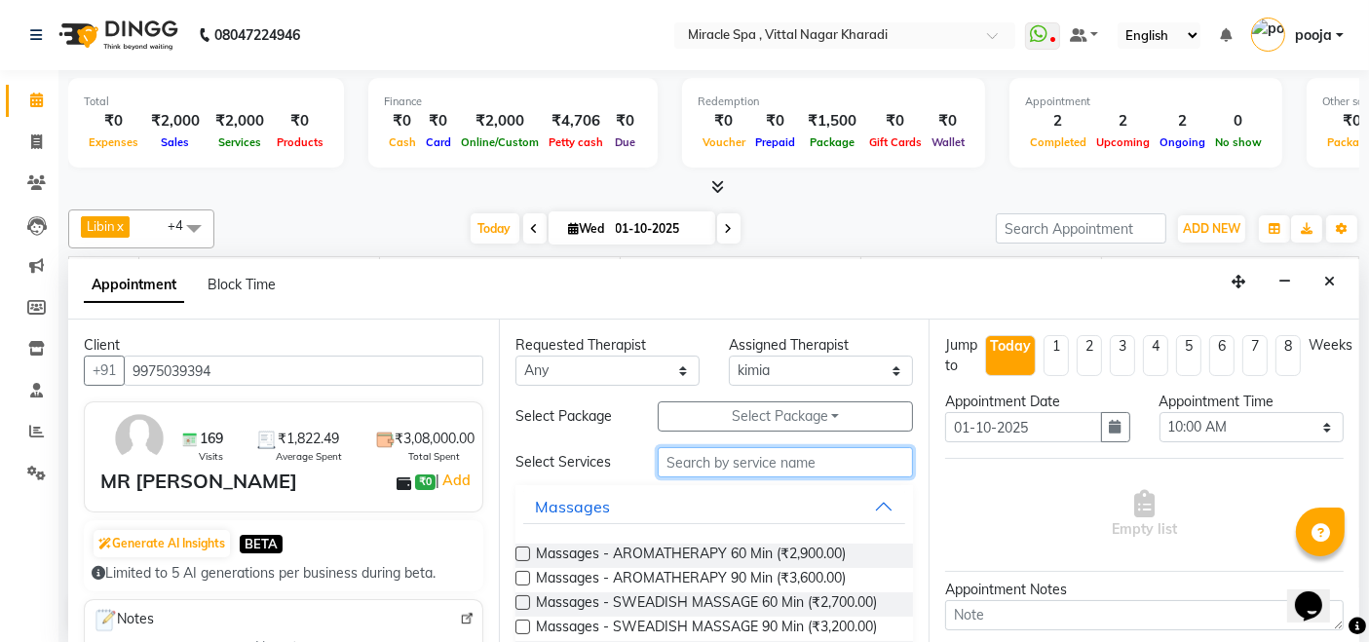
click at [800, 457] on input "text" at bounding box center [785, 462] width 255 height 30
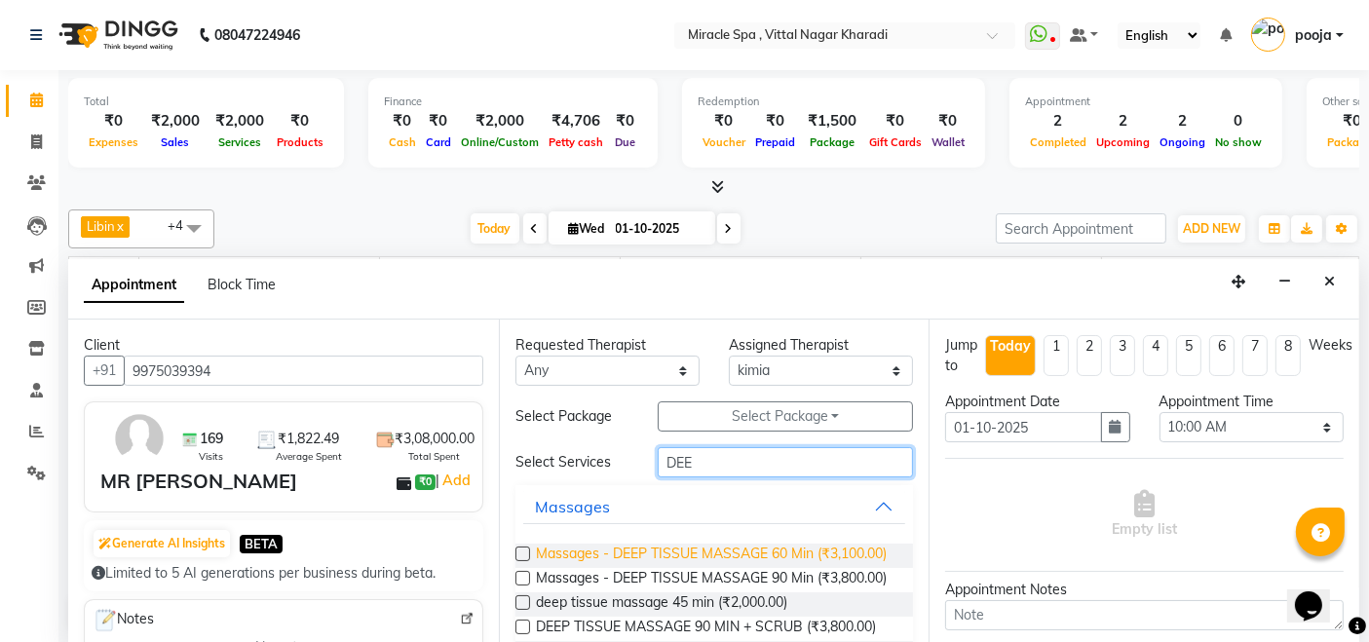
type input "DEE"
click at [810, 555] on span "Massages - DEEP TISSUE MASSAGE 60 Min (₹3,100.00)" at bounding box center [711, 556] width 351 height 24
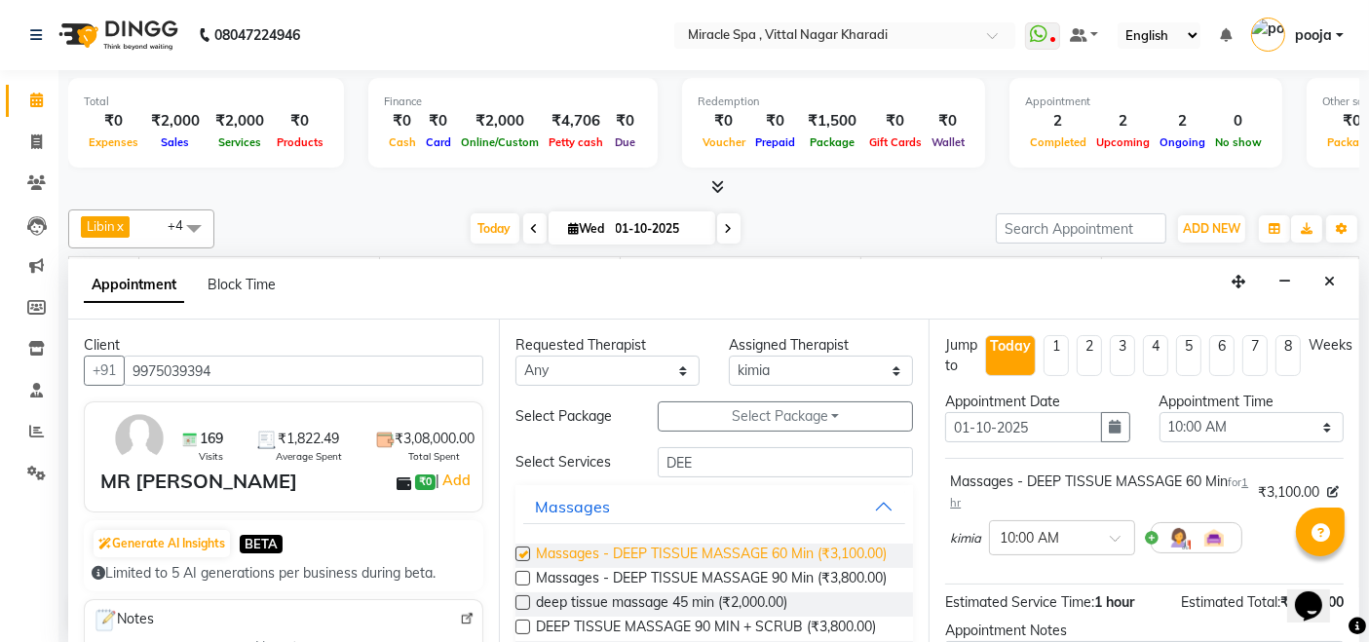
checkbox input "false"
click at [1036, 533] on input "text" at bounding box center [1042, 536] width 86 height 20
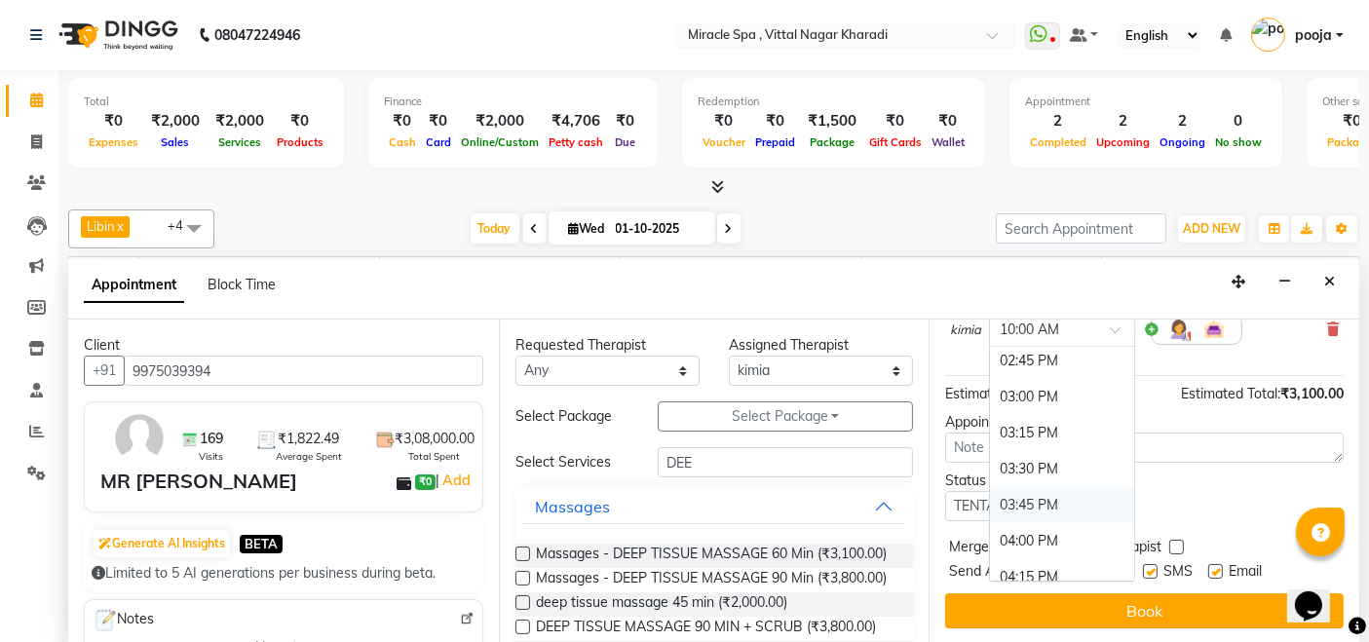
scroll to position [649, 0]
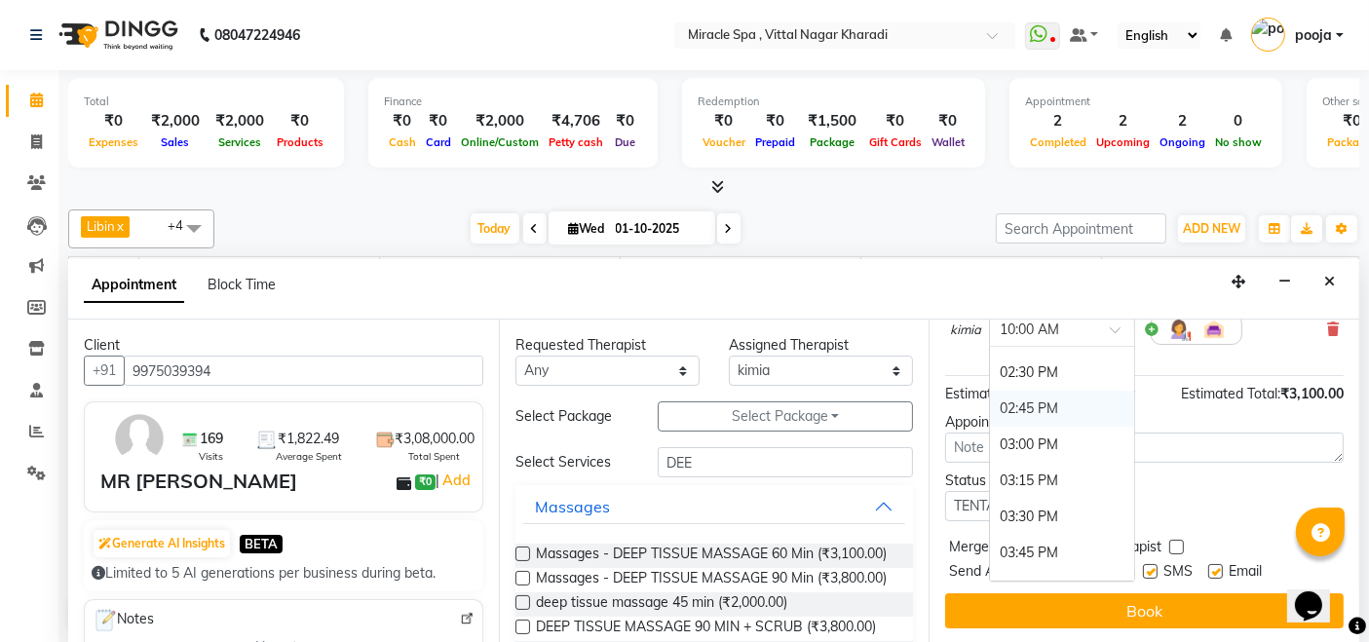
click at [1029, 396] on div "02:45 PM" at bounding box center [1062, 409] width 144 height 36
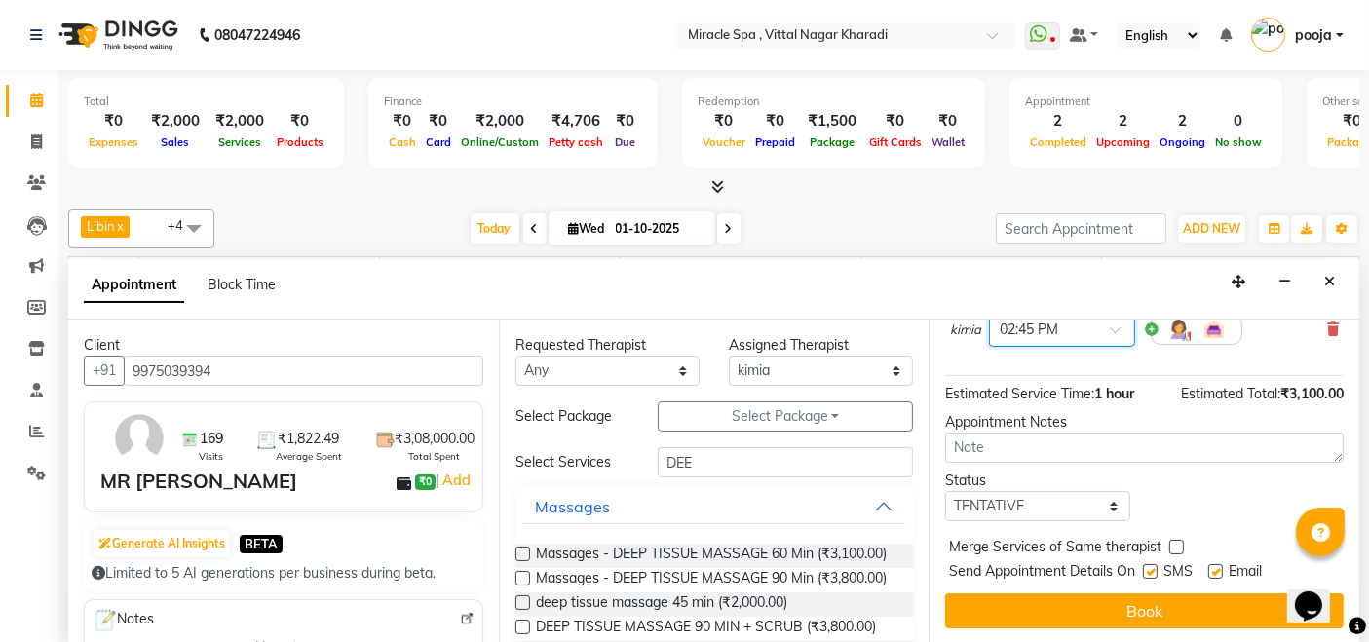
scroll to position [207, 0]
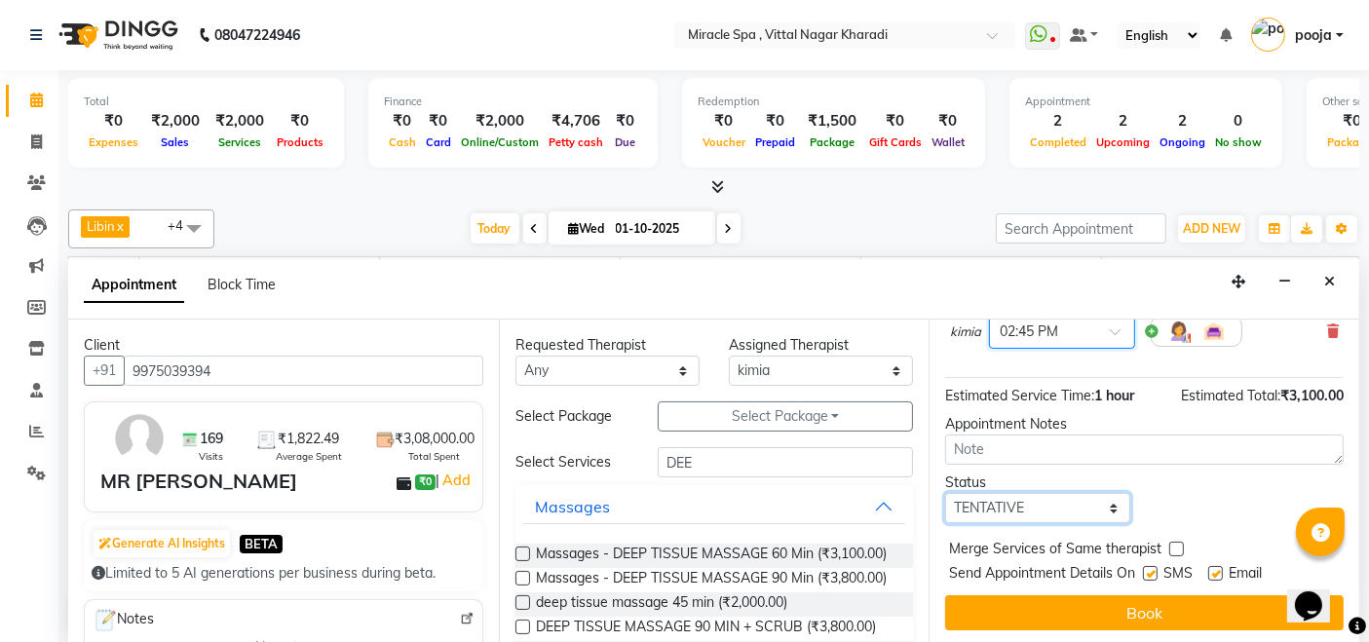
click at [1034, 502] on select "Select TENTATIVE CONFIRM CHECK-IN UPCOMING" at bounding box center [1037, 508] width 184 height 30
select select "upcoming"
click at [945, 493] on select "Select TENTATIVE CONFIRM CHECK-IN UPCOMING" at bounding box center [1037, 508] width 184 height 30
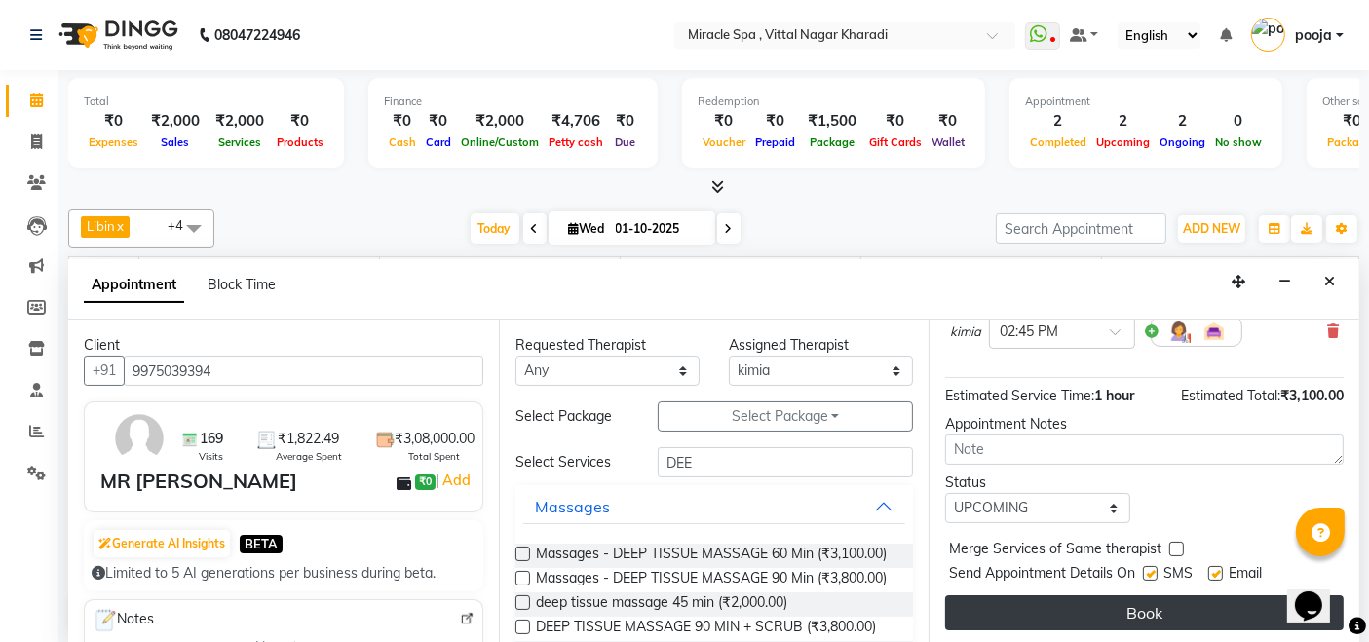
click at [1054, 596] on button "Book" at bounding box center [1144, 612] width 398 height 35
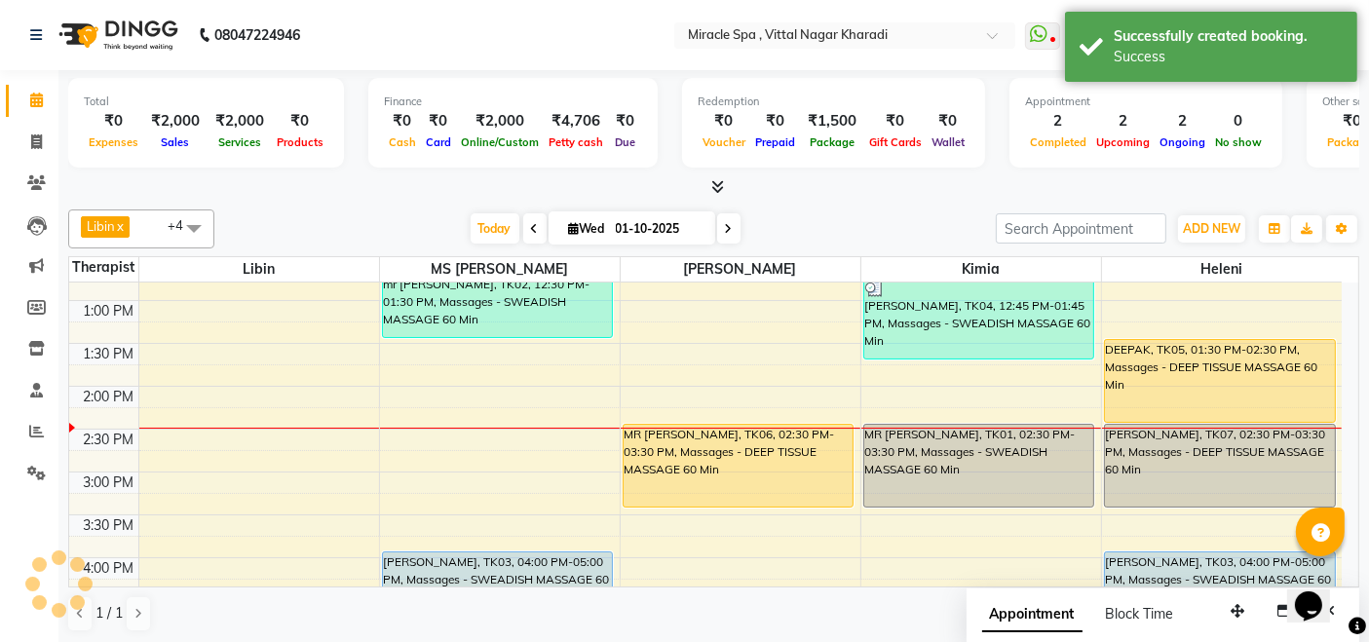
scroll to position [0, 0]
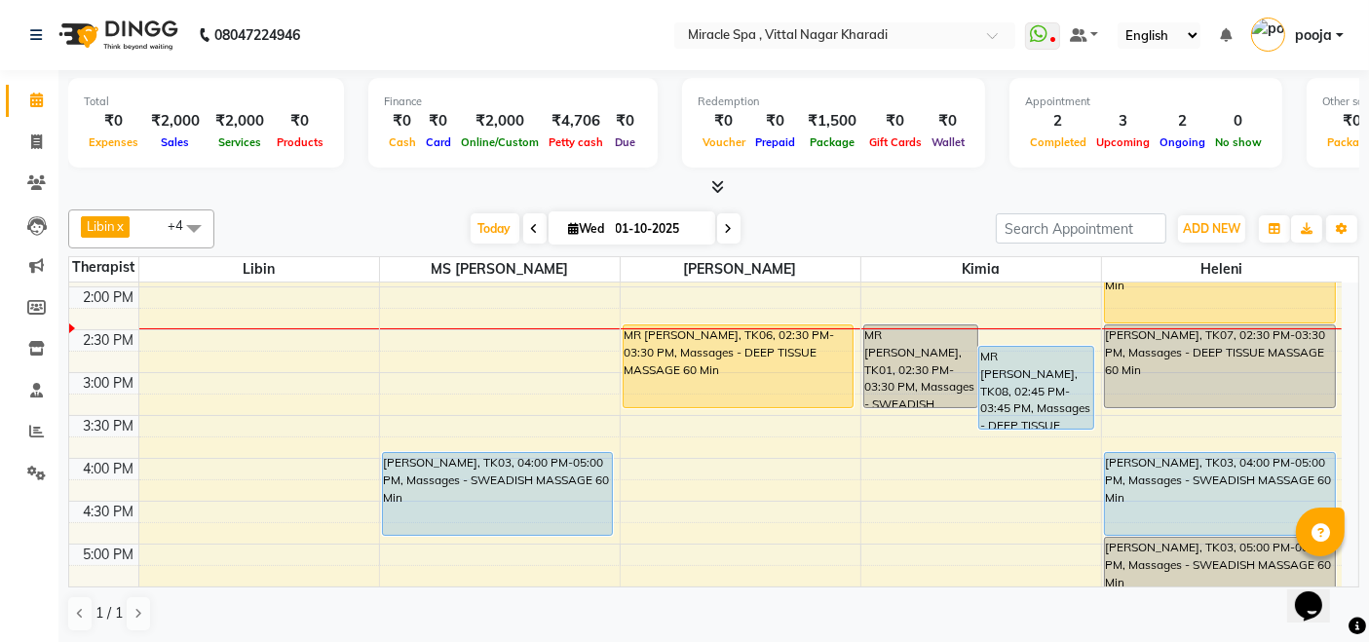
scroll to position [433, 0]
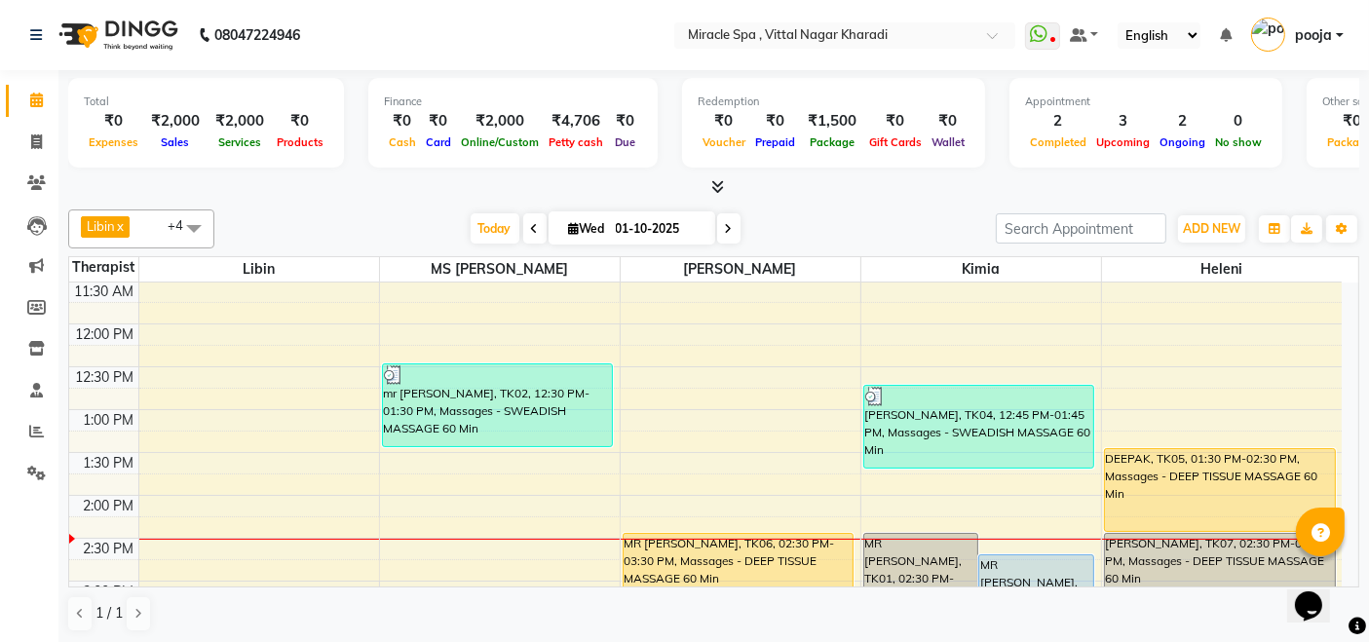
scroll to position [216, 0]
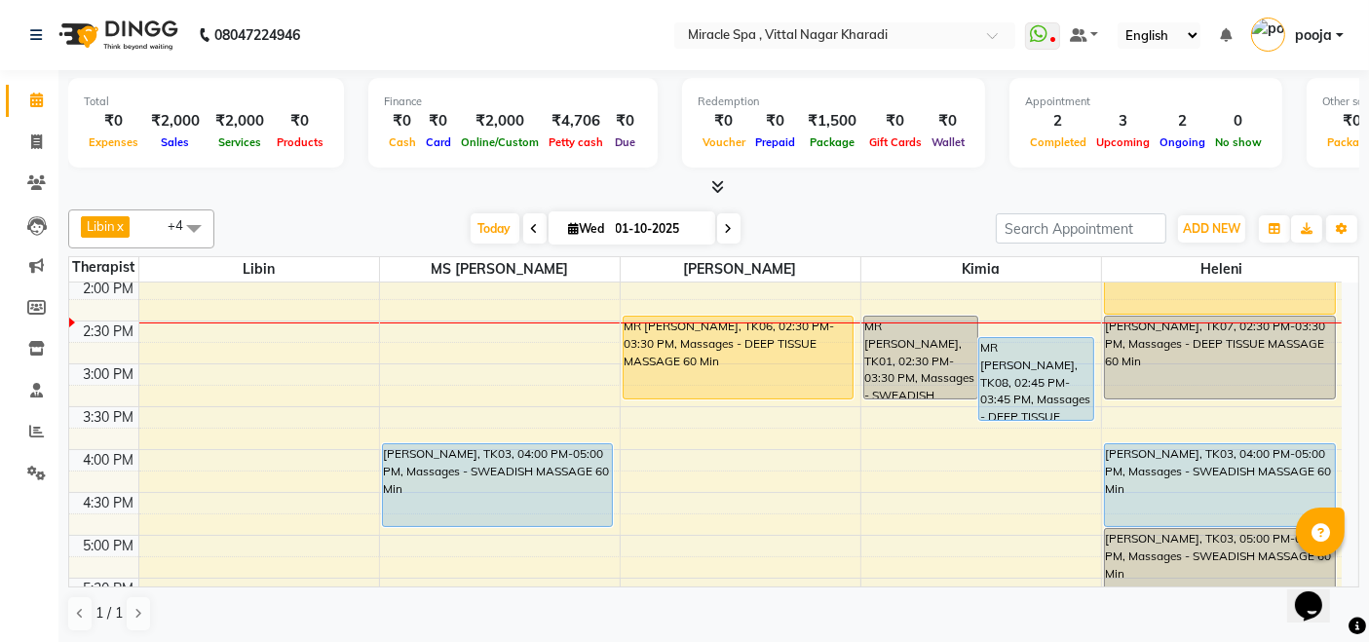
scroll to position [324, 0]
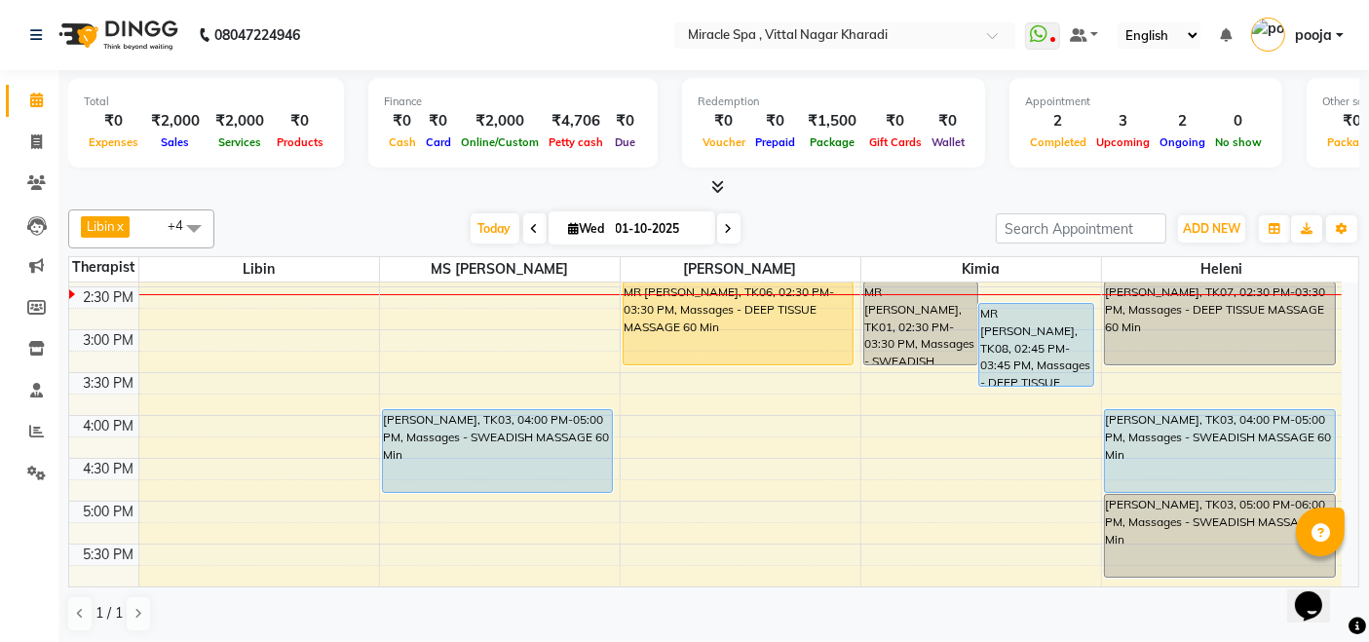
scroll to position [433, 0]
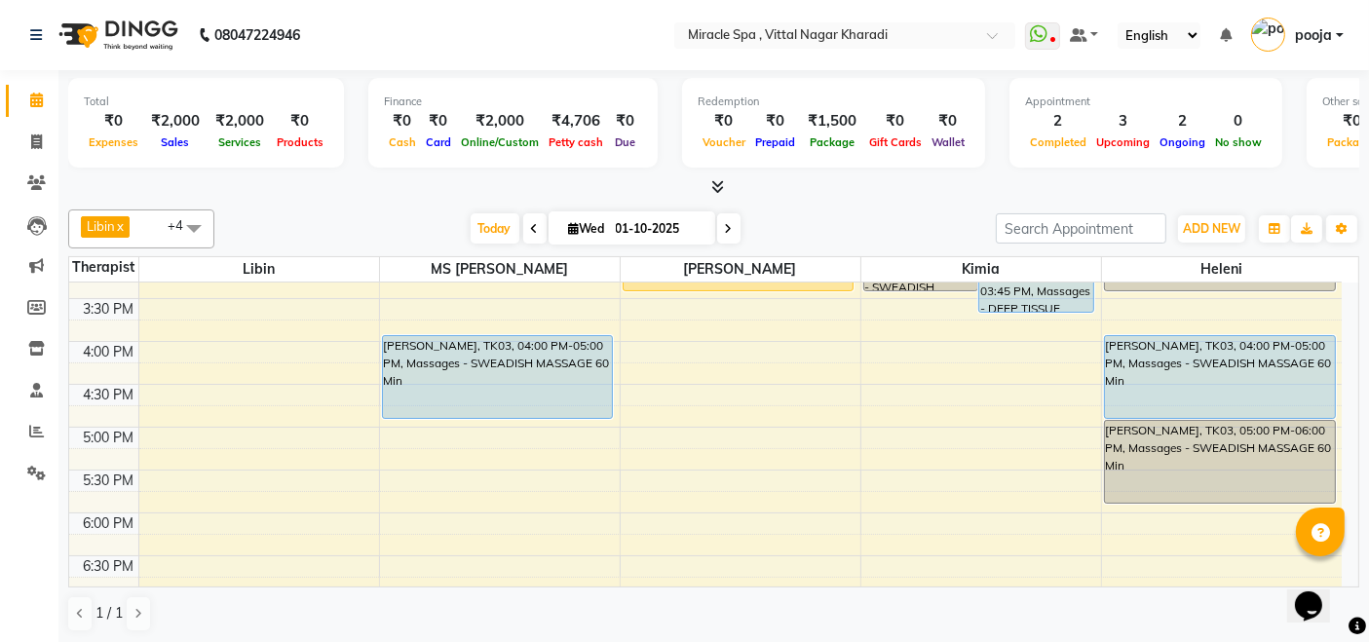
scroll to position [433, 0]
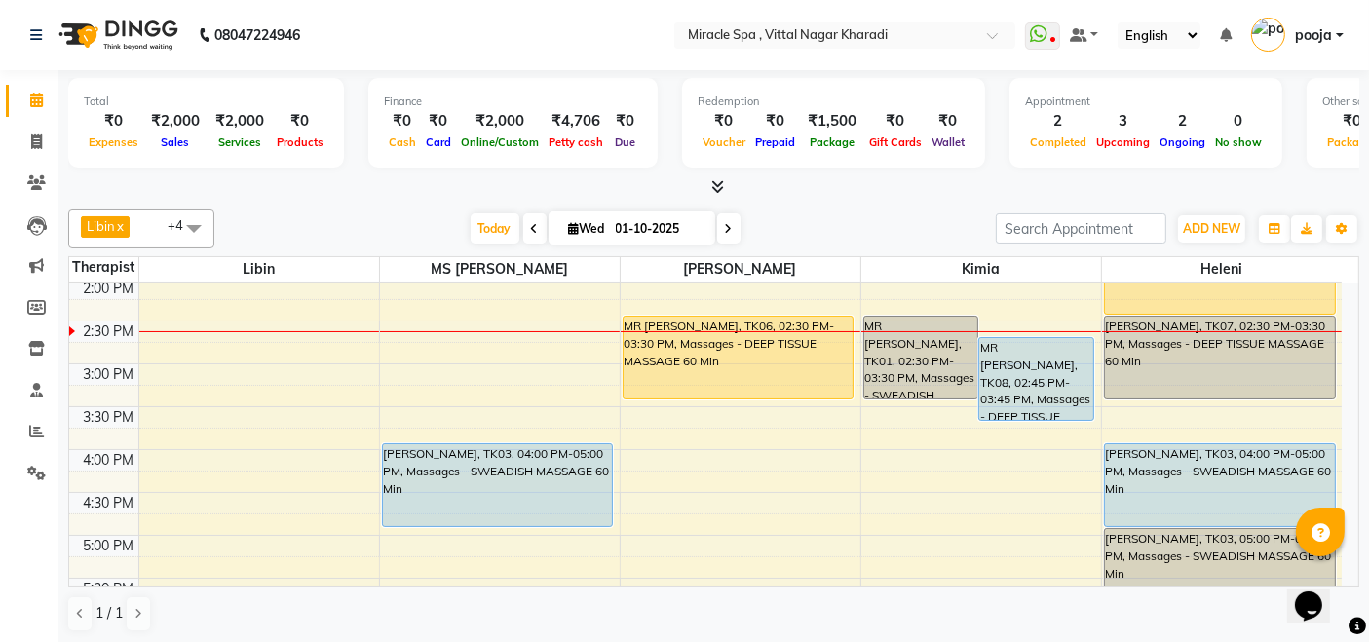
scroll to position [324, 0]
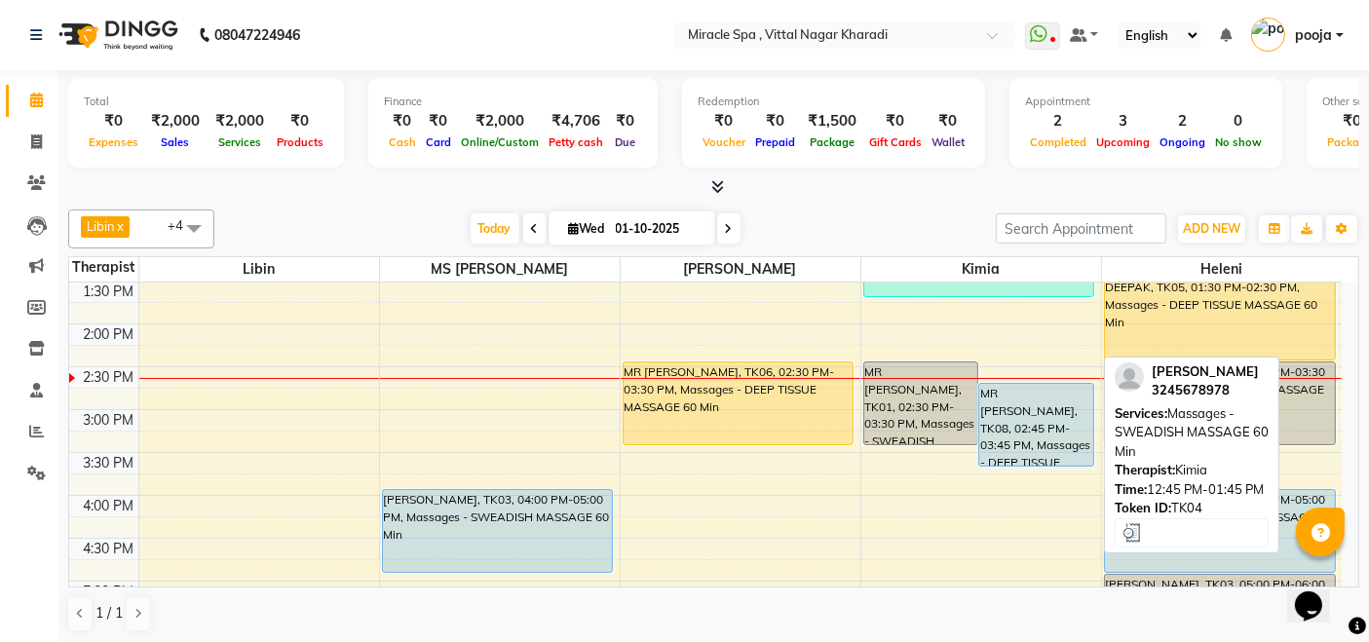
scroll to position [433, 0]
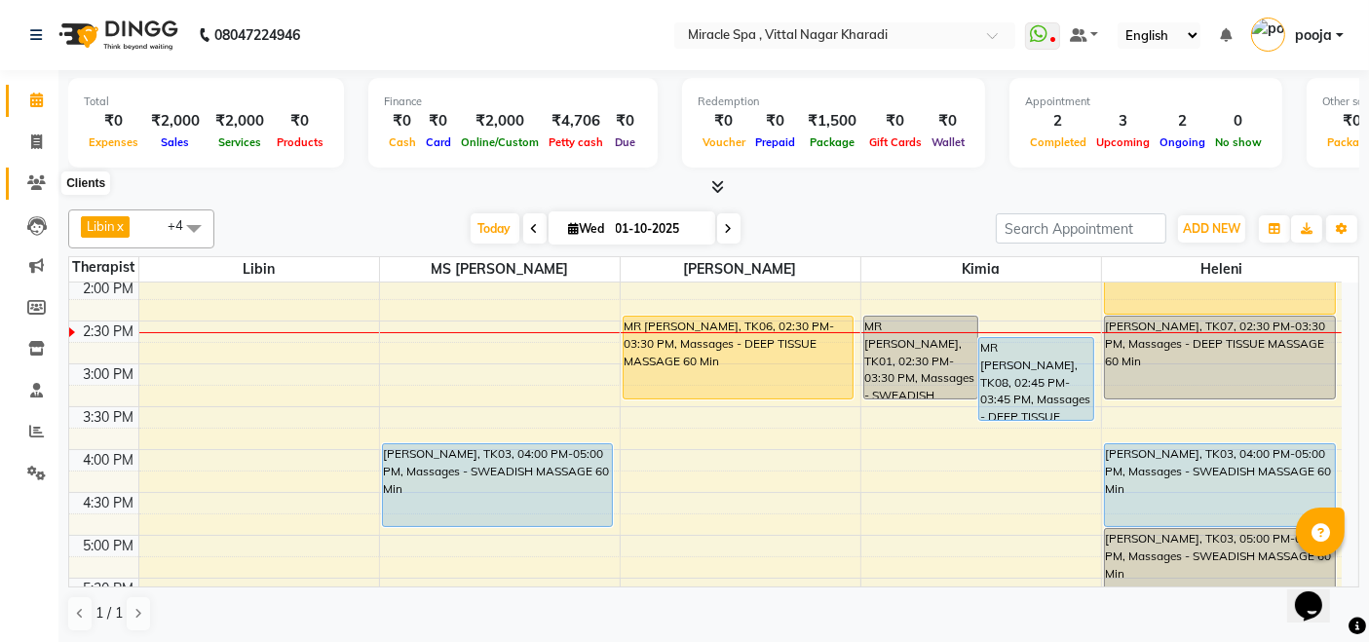
click at [37, 190] on icon at bounding box center [36, 182] width 19 height 15
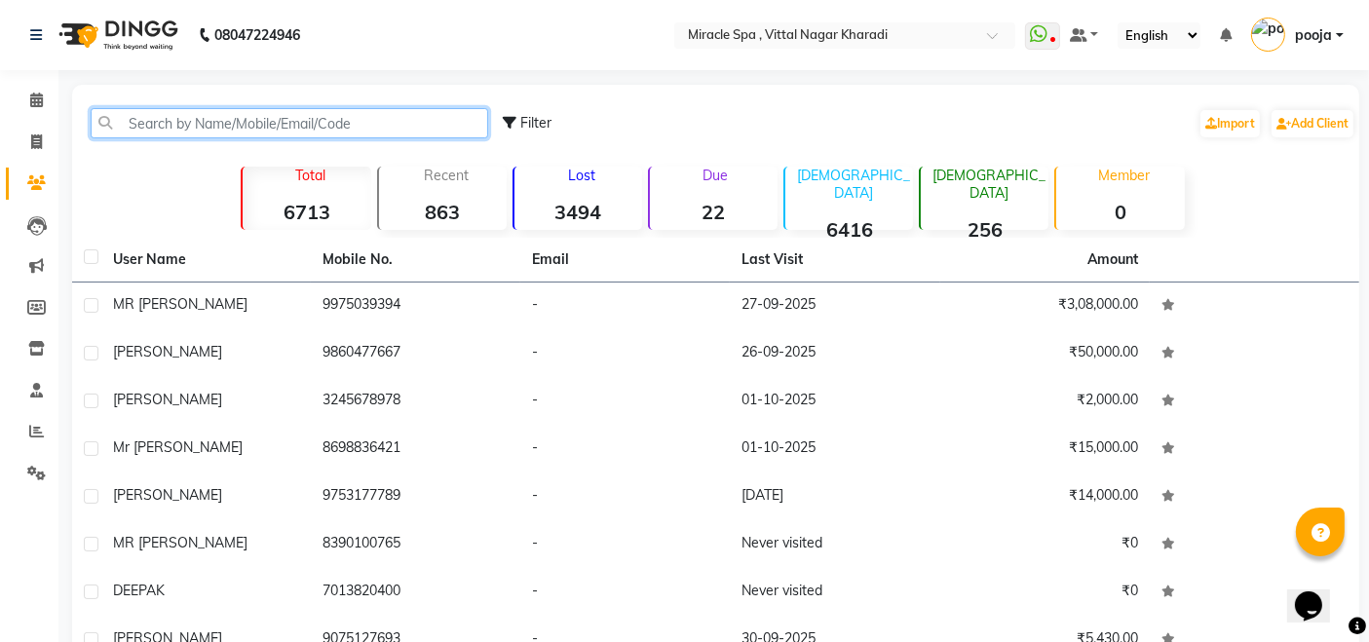
click at [170, 121] on input "text" at bounding box center [289, 123] width 397 height 30
click at [155, 121] on input "text" at bounding box center [289, 123] width 397 height 30
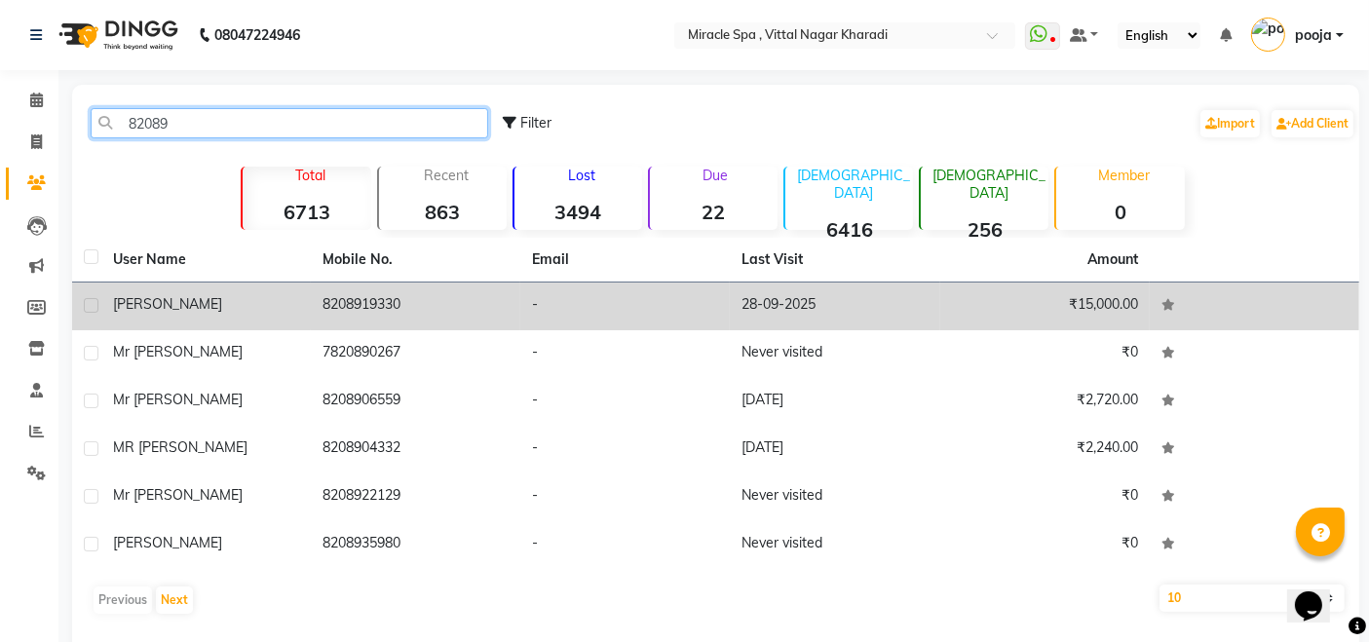
type input "82089"
click at [696, 317] on td "-" at bounding box center [624, 307] width 209 height 48
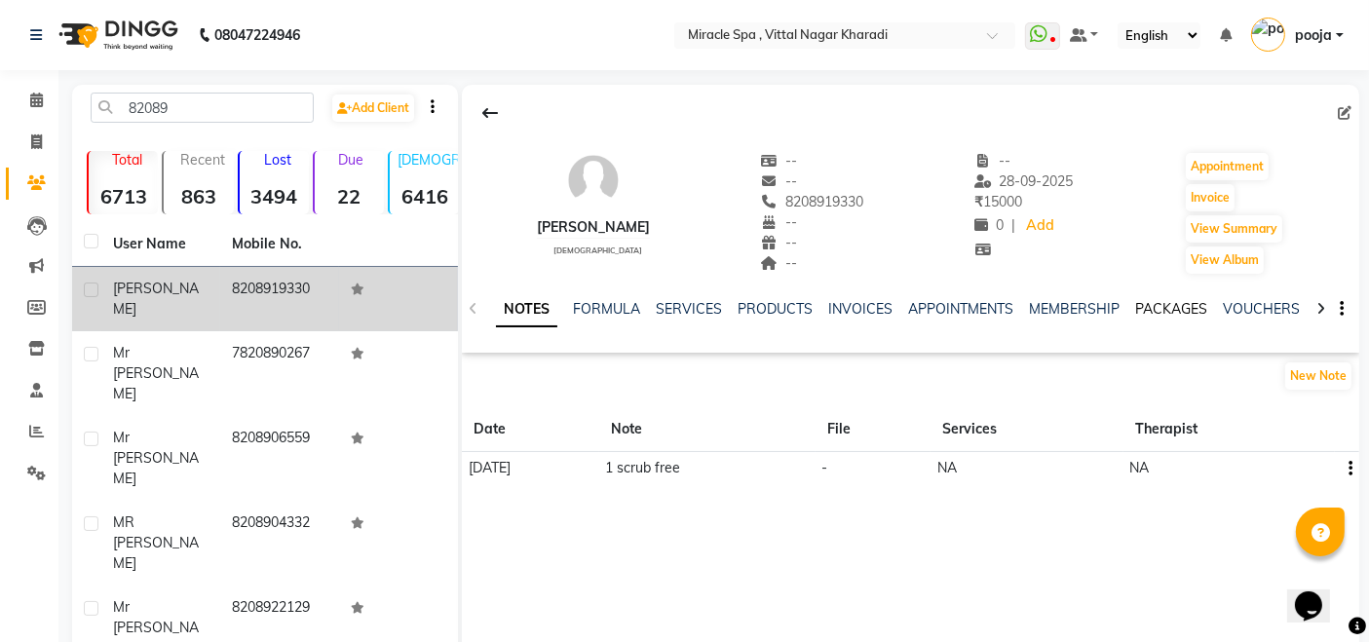
click at [1166, 310] on link "PACKAGES" at bounding box center [1171, 309] width 72 height 18
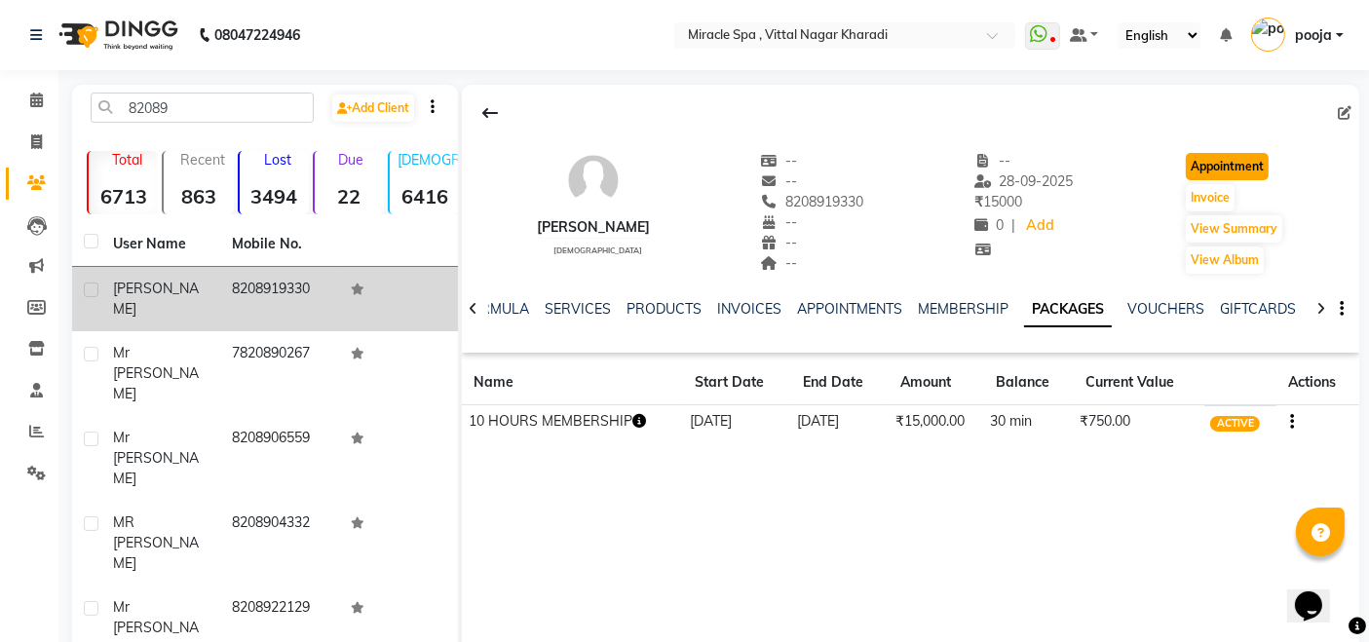
click at [1234, 172] on button "Appointment" at bounding box center [1227, 166] width 83 height 27
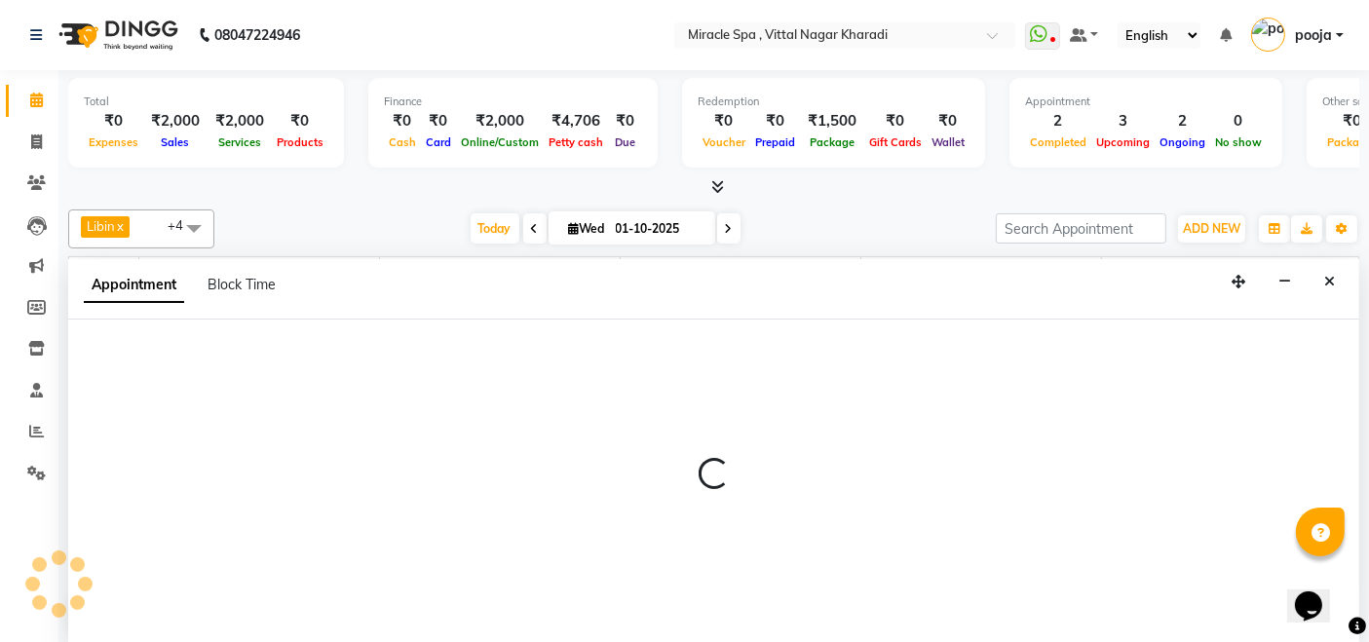
select select "600"
select select "tentative"
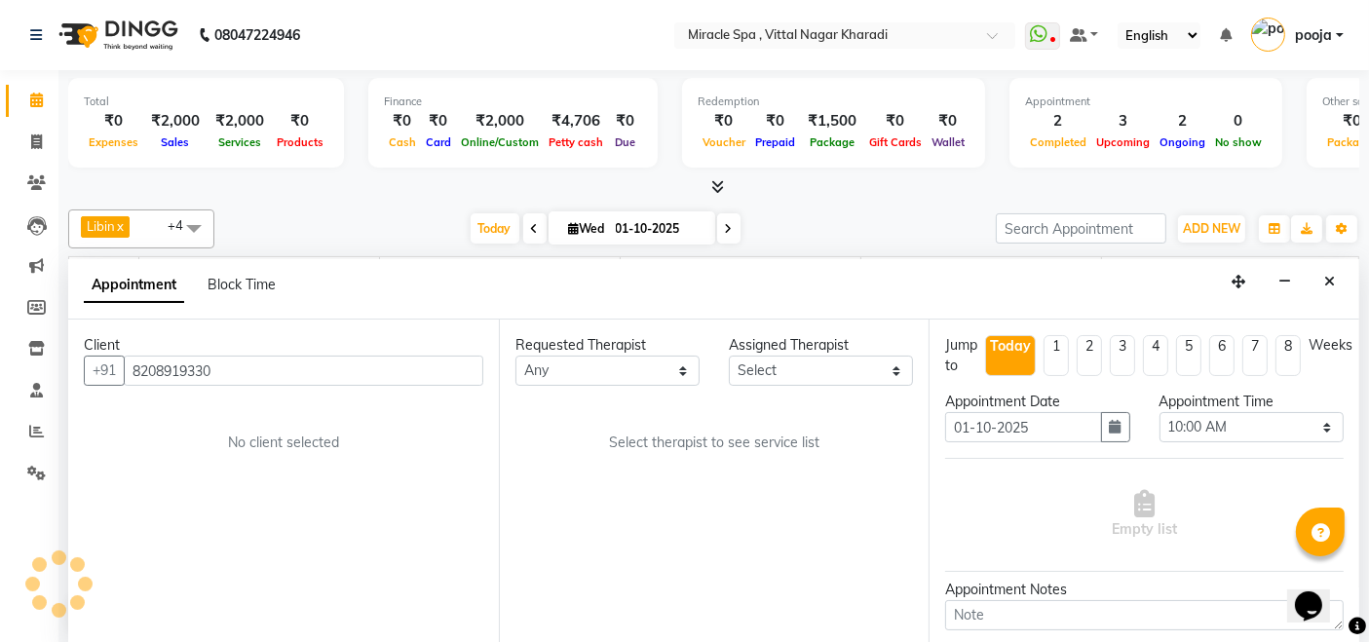
scroll to position [425, 0]
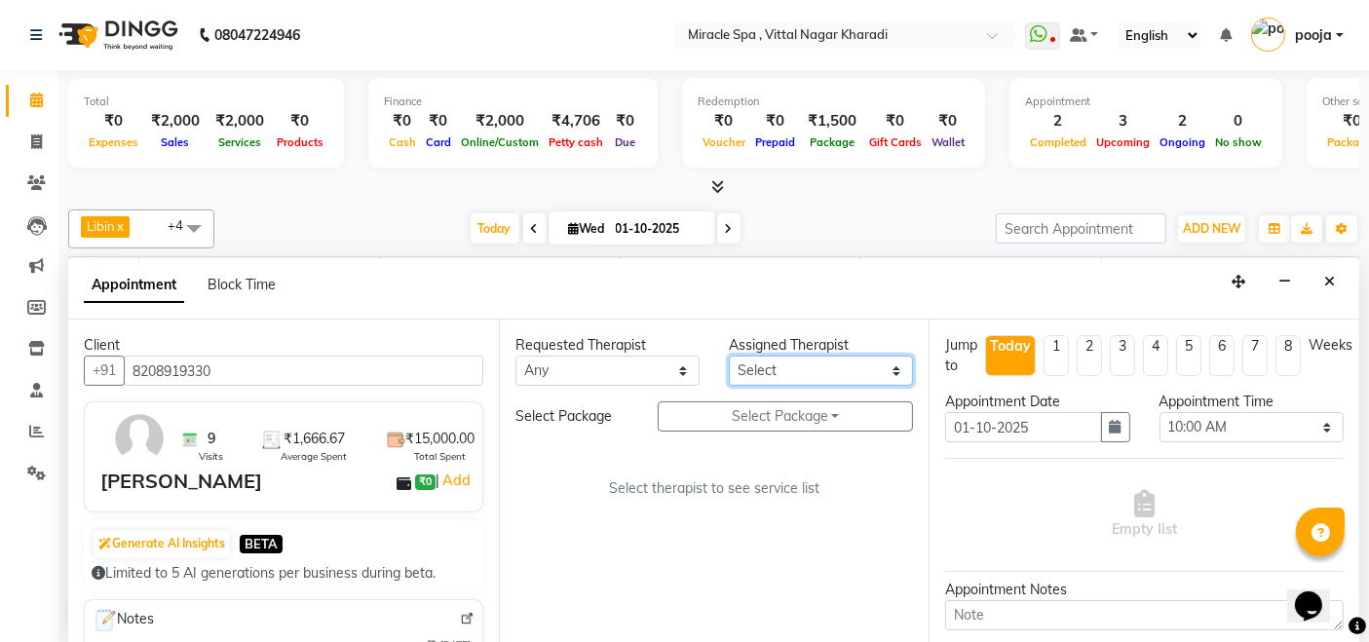
click at [844, 369] on select "Select ajay debora GIGI heleni julle kimia Libin MR ADITYA MS ARTHI MS Mami ms …" at bounding box center [821, 371] width 184 height 30
select select "62144"
click at [729, 356] on select "Select ajay debora GIGI heleni julle kimia Libin MR ADITYA MS ARTHI MS Mami ms …" at bounding box center [821, 371] width 184 height 30
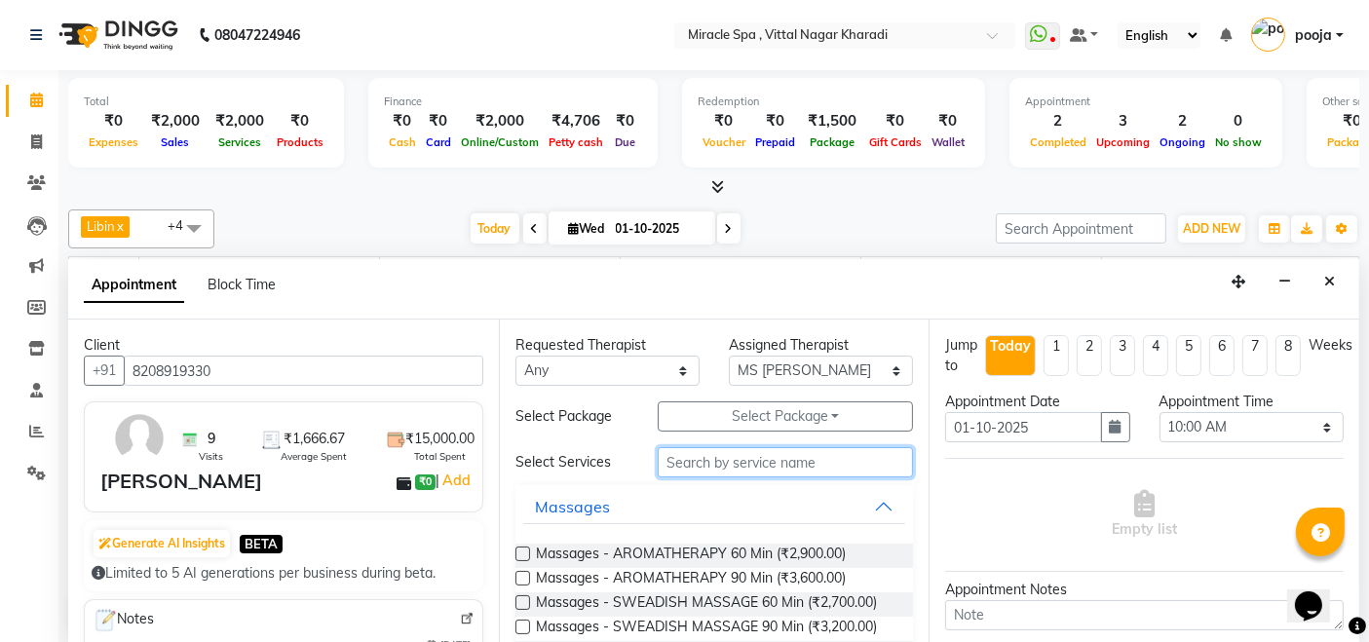
click at [823, 471] on input "text" at bounding box center [785, 462] width 255 height 30
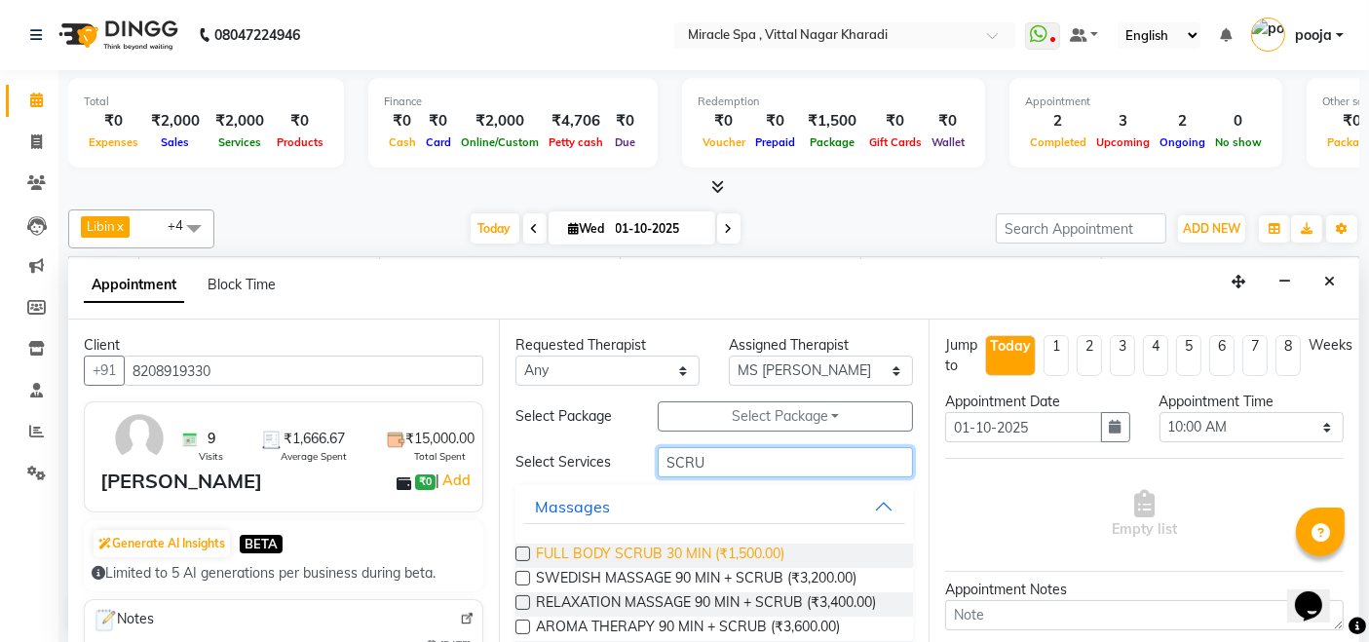
type input "SCRU"
click at [724, 557] on span "FULL BODY SCRUB 30 MIN (₹1,500.00)" at bounding box center [660, 556] width 248 height 24
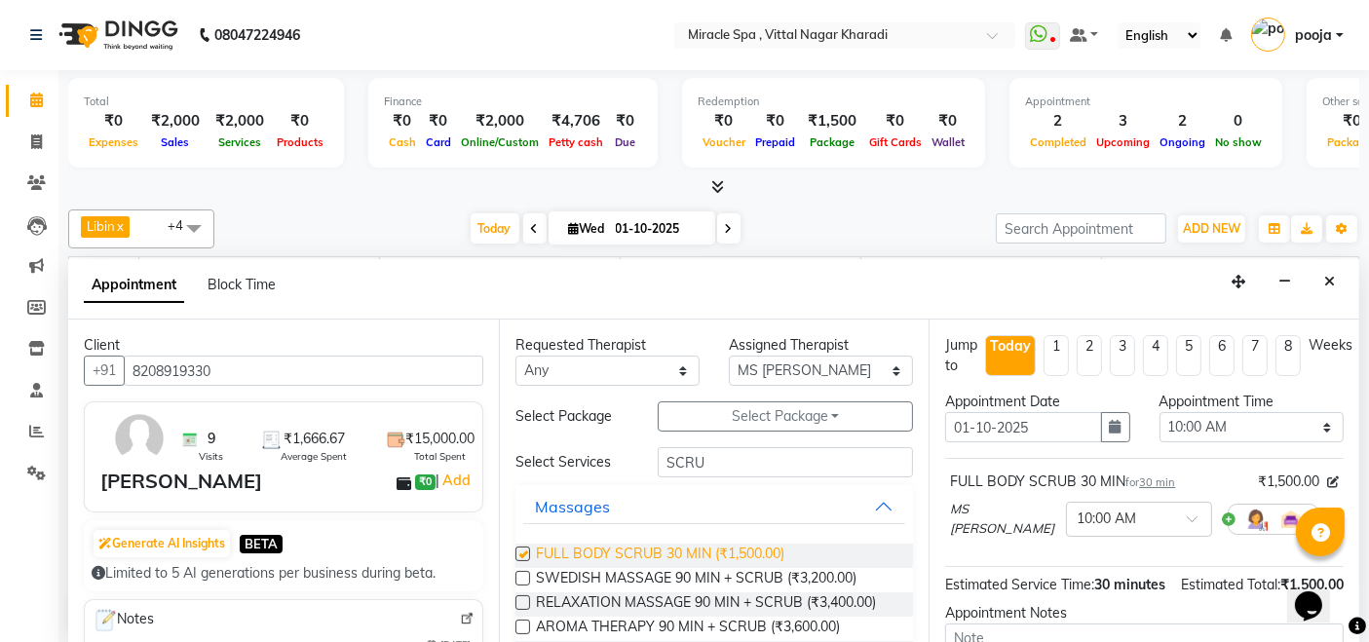
checkbox input "false"
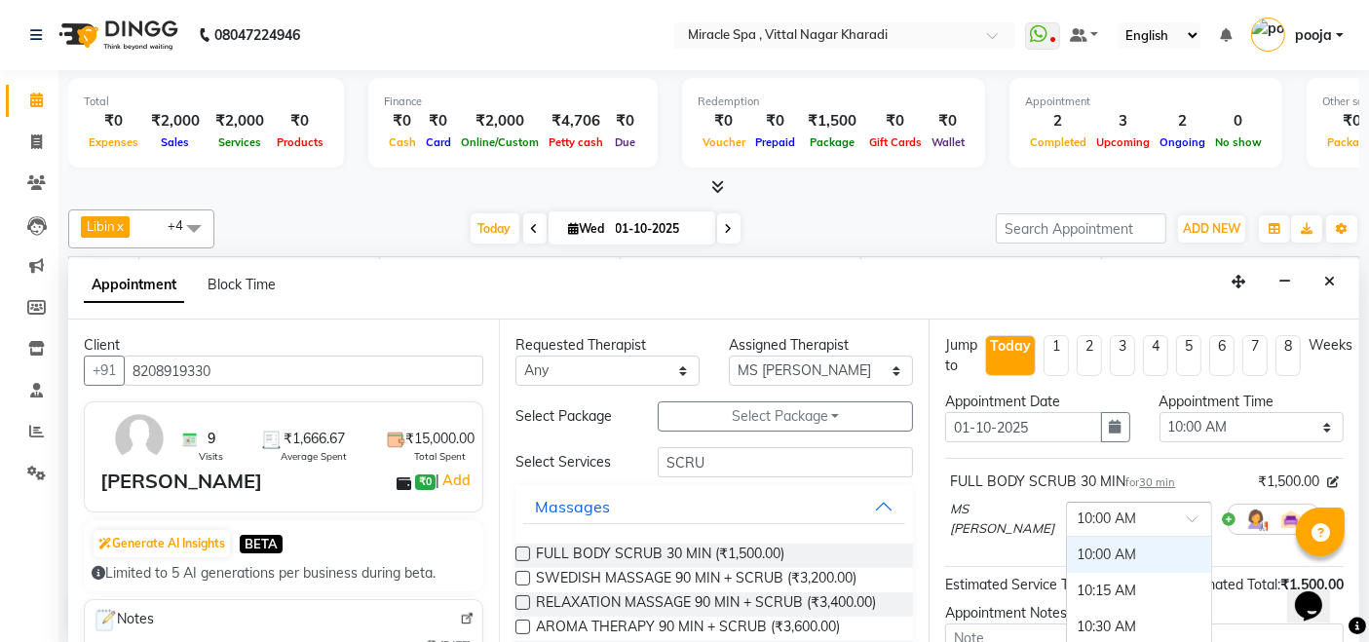
click at [1114, 515] on div at bounding box center [1139, 518] width 144 height 20
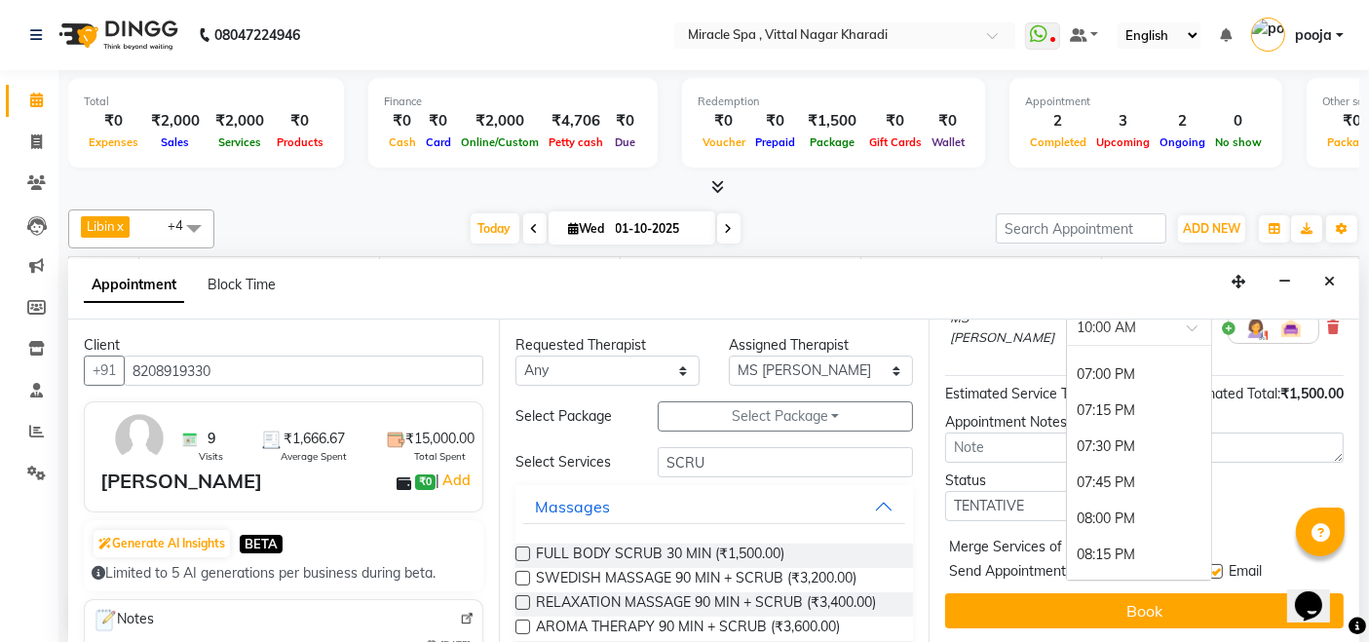
scroll to position [1299, 0]
click at [1067, 433] on div "07:30 PM" at bounding box center [1139, 451] width 144 height 36
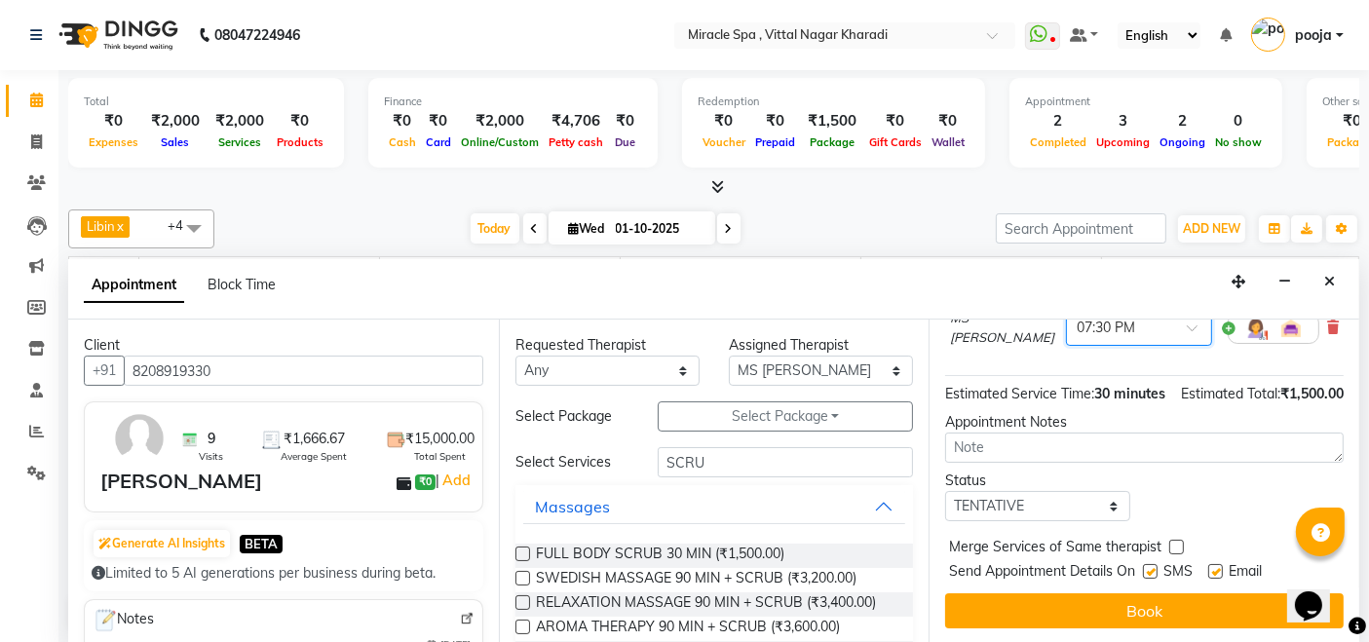
scroll to position [207, 0]
click at [1061, 502] on select "Select TENTATIVE CONFIRM CHECK-IN UPCOMING" at bounding box center [1037, 506] width 184 height 30
select select "upcoming"
click at [945, 491] on select "Select TENTATIVE CONFIRM CHECK-IN UPCOMING" at bounding box center [1037, 506] width 184 height 30
click at [825, 364] on select "Select ajay [PERSON_NAME] [PERSON_NAME] [PERSON_NAME] MR [PERSON_NAME] MS [PERS…" at bounding box center [821, 371] width 184 height 30
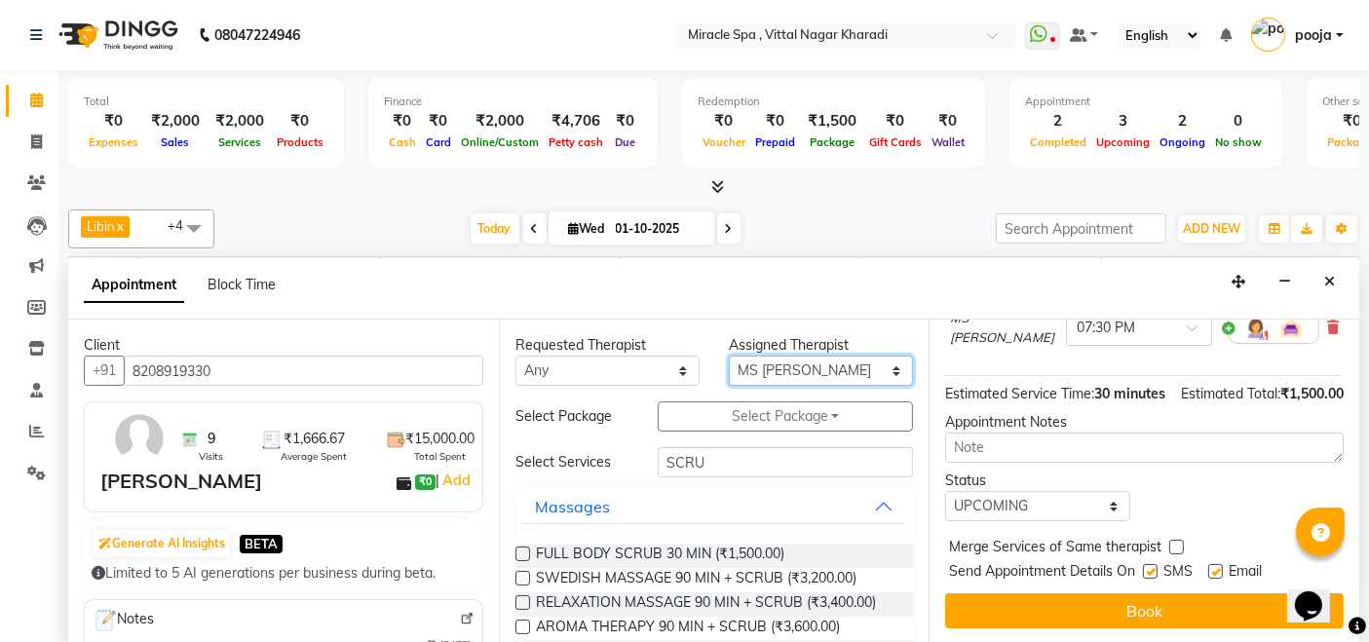
click at [729, 356] on select "Select ajay [PERSON_NAME] [PERSON_NAME] [PERSON_NAME] MR [PERSON_NAME] MS [PERS…" at bounding box center [821, 371] width 184 height 30
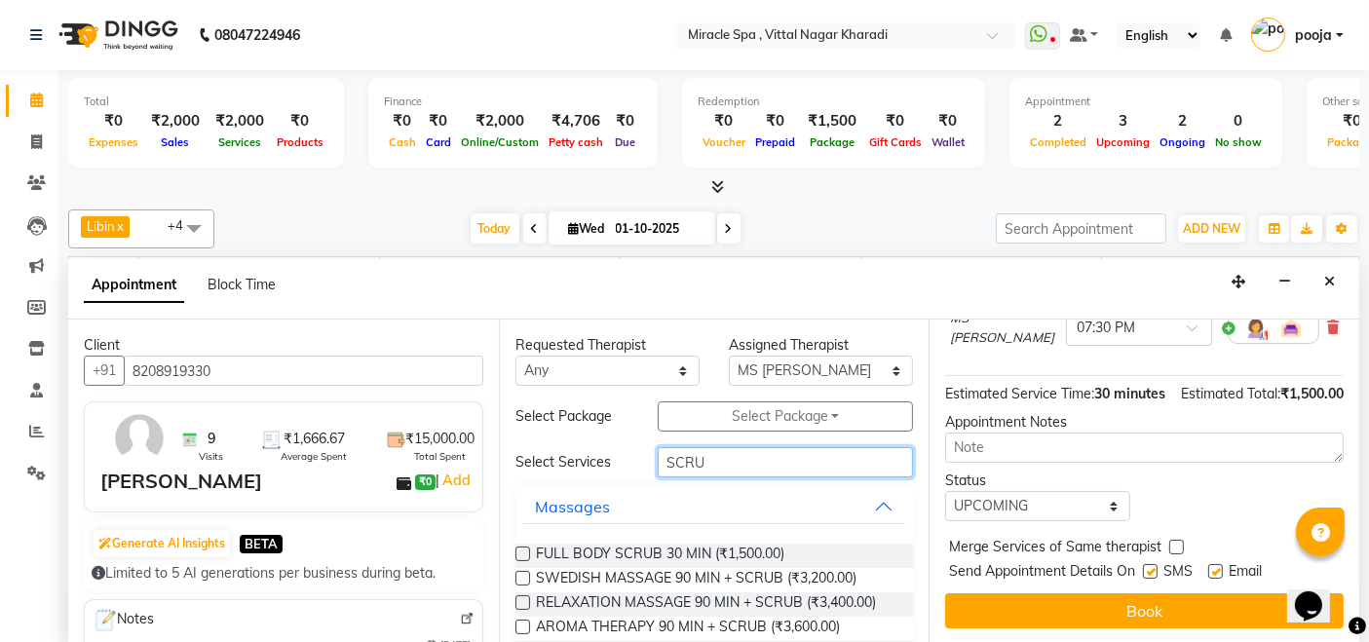
click at [812, 457] on input "SCRU" at bounding box center [785, 462] width 255 height 30
type input "S"
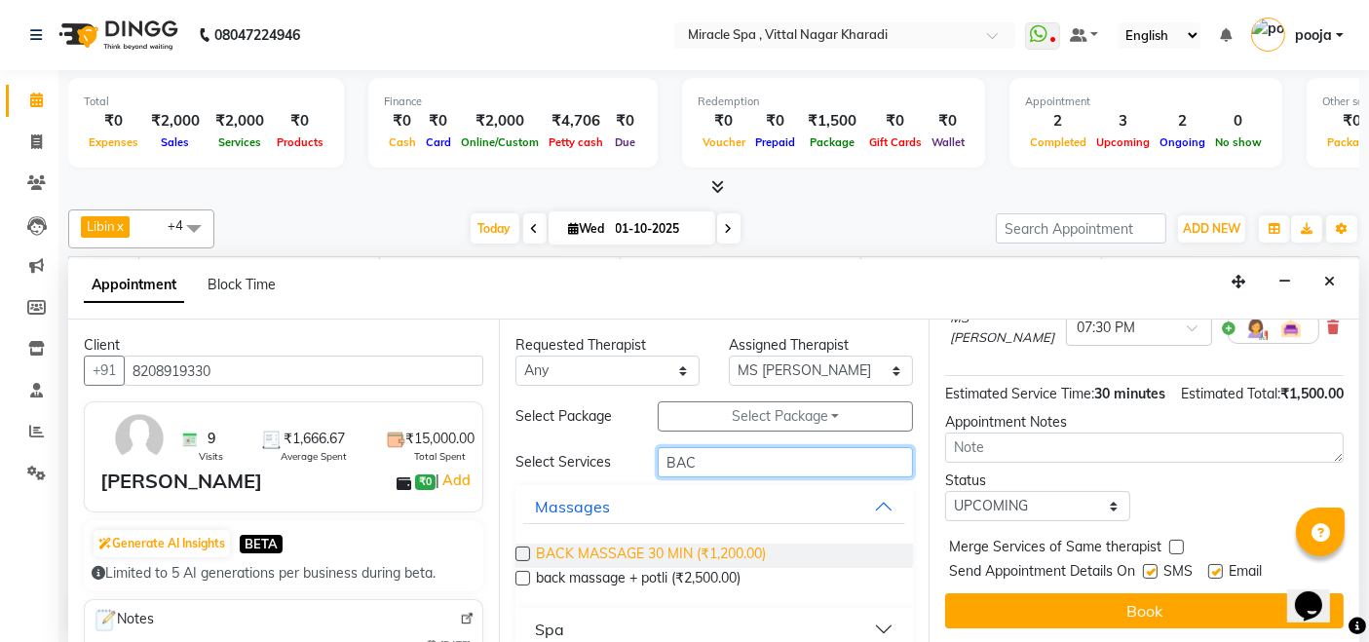
type input "BAC"
click at [684, 549] on span "BACK MASSAGE 30 MIN (₹1,200.00)" at bounding box center [651, 556] width 230 height 24
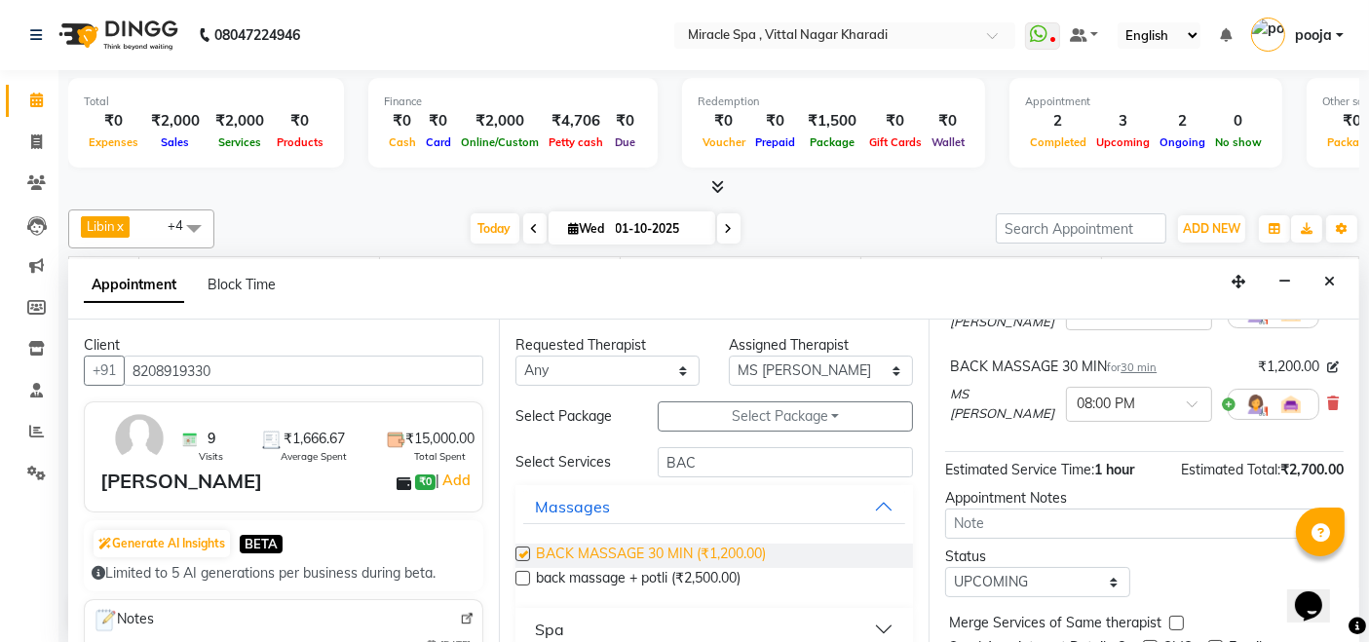
checkbox input "false"
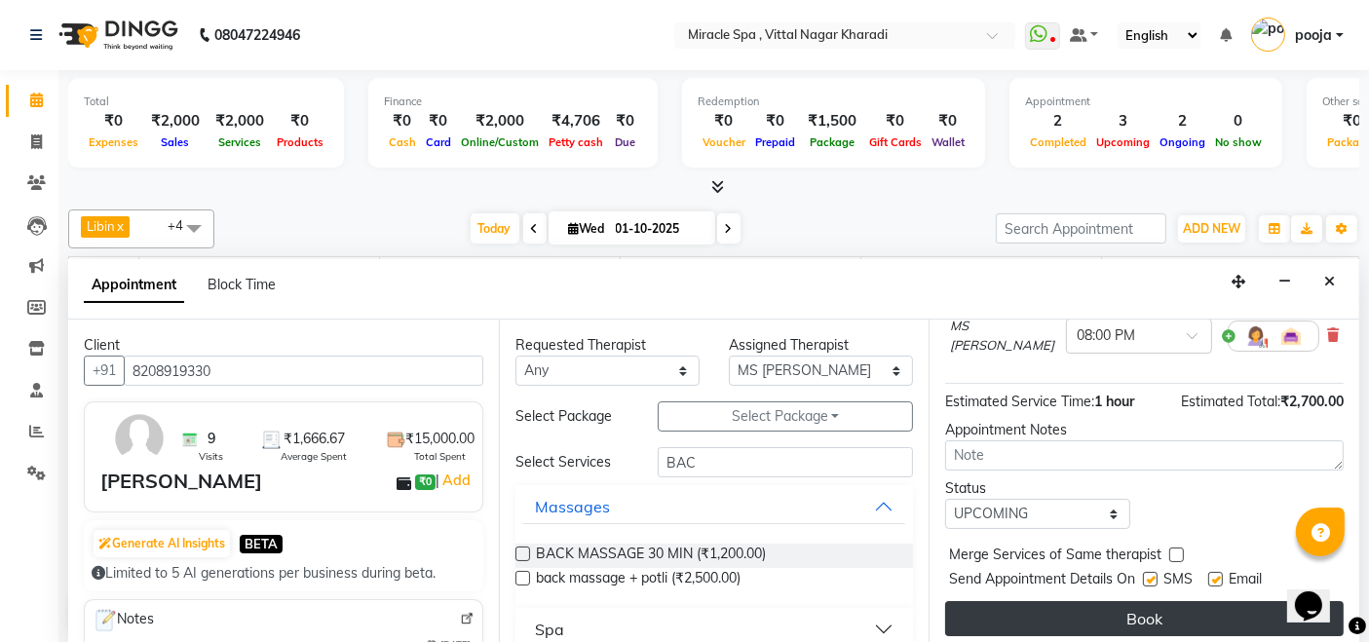
click at [1060, 611] on button "Book" at bounding box center [1144, 618] width 398 height 35
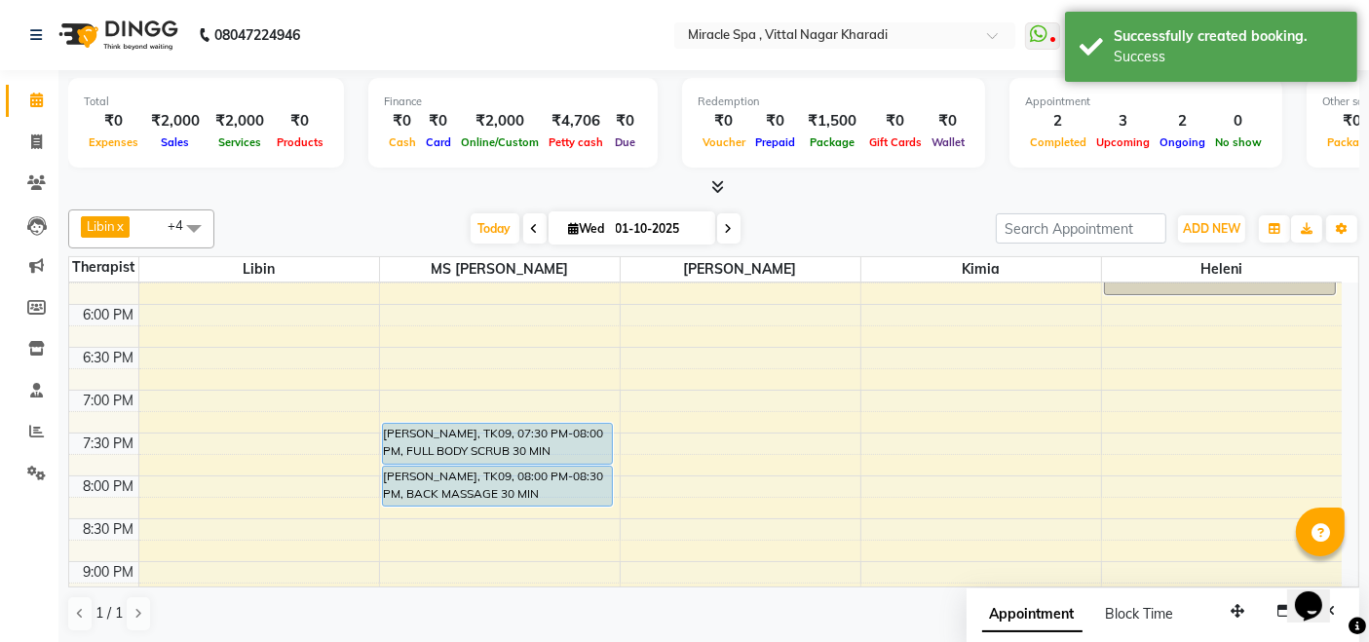
scroll to position [641, 0]
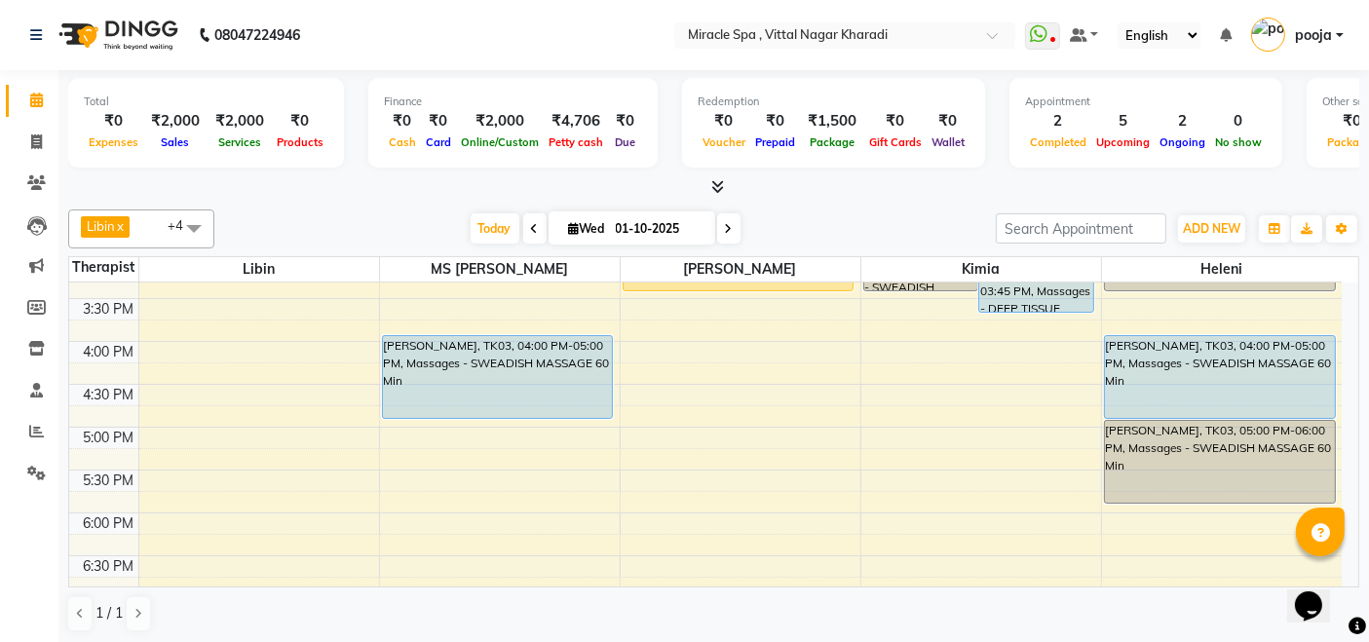
scroll to position [433, 0]
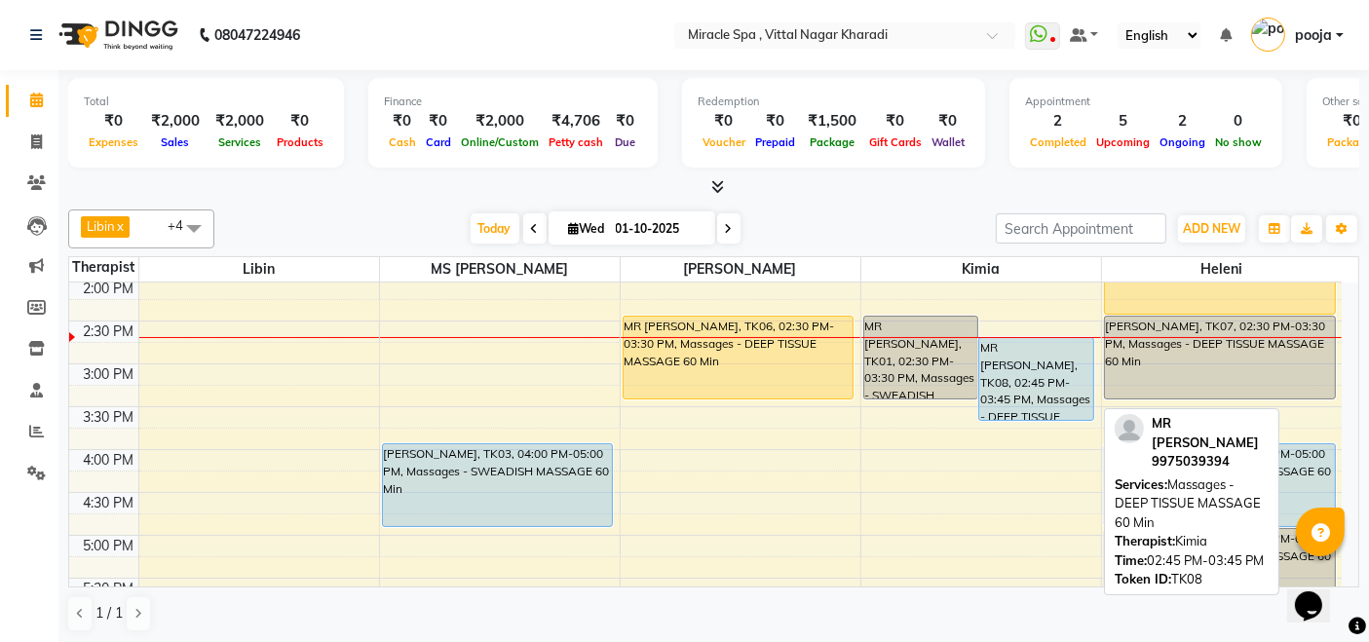
click at [1011, 380] on div "MR [PERSON_NAME], TK08, 02:45 PM-03:45 PM, Massages - DEEP TISSUE MASSAGE 60 Min" at bounding box center [1036, 379] width 114 height 82
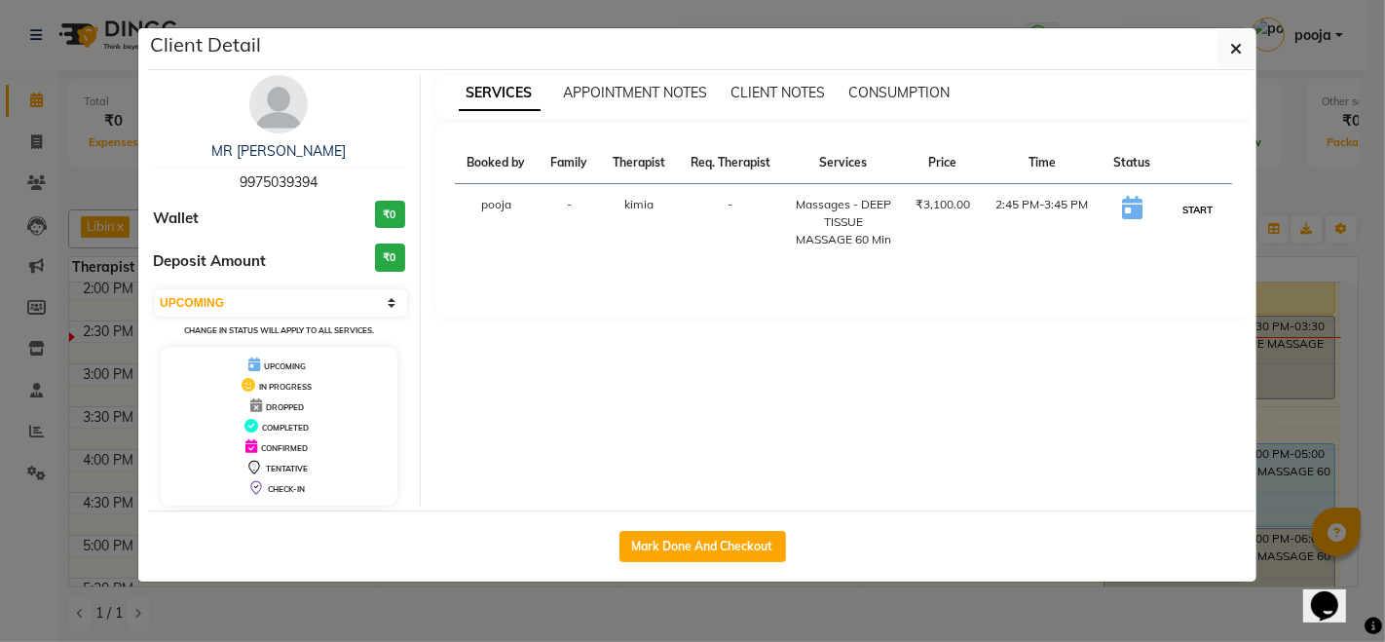
click at [1190, 206] on button "START" at bounding box center [1198, 210] width 40 height 24
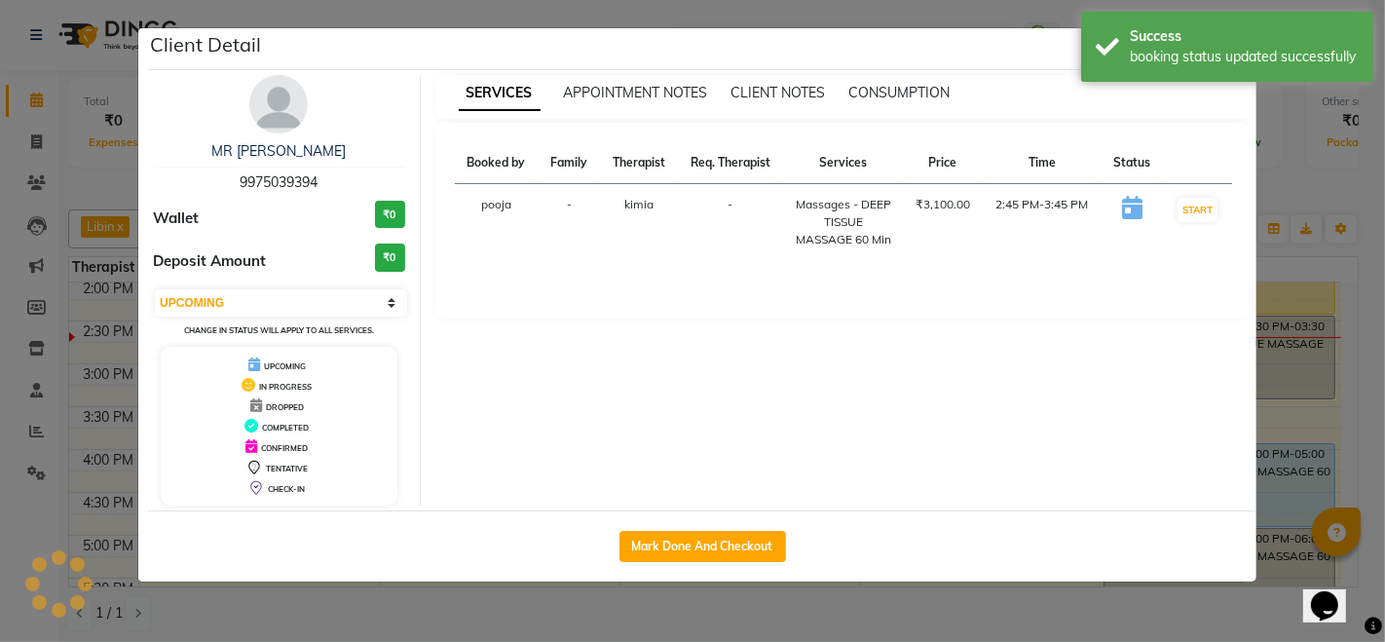
select select "1"
click at [1325, 168] on ngb-modal-window "Client Detail MR PRATIK 9975039394 Wallet ₹0 Deposit Amount ₹0 Select IN SERVIC…" at bounding box center [692, 321] width 1385 height 642
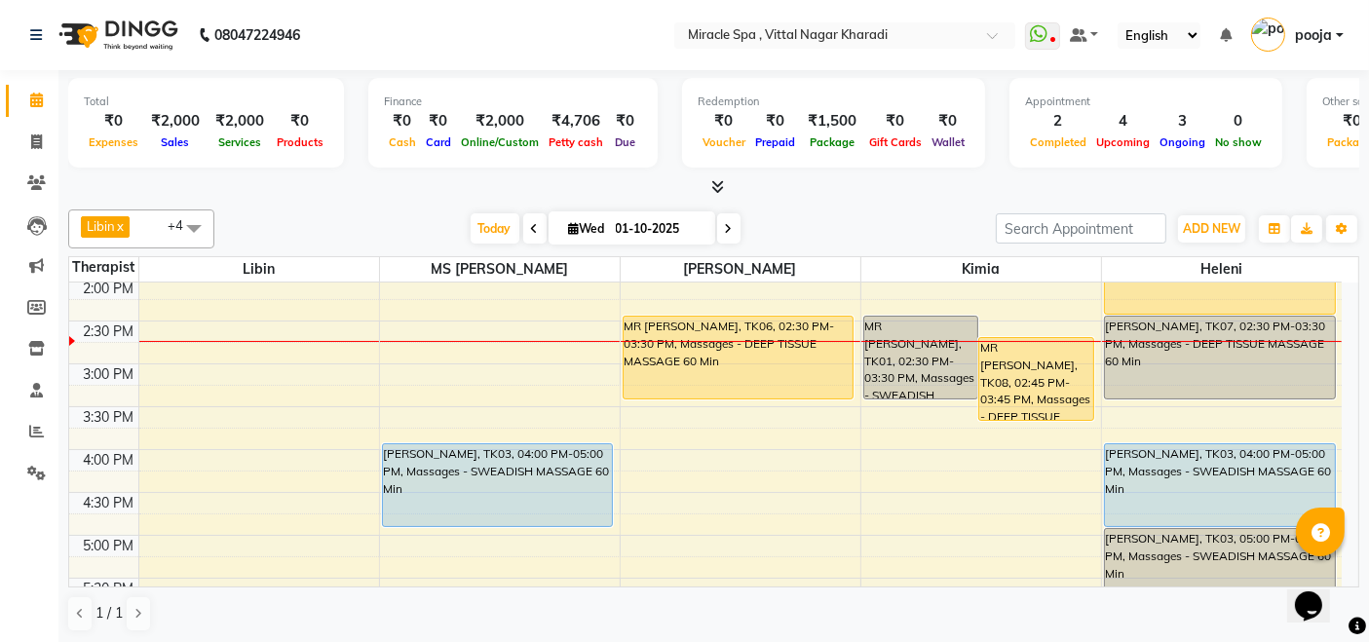
scroll to position [324, 0]
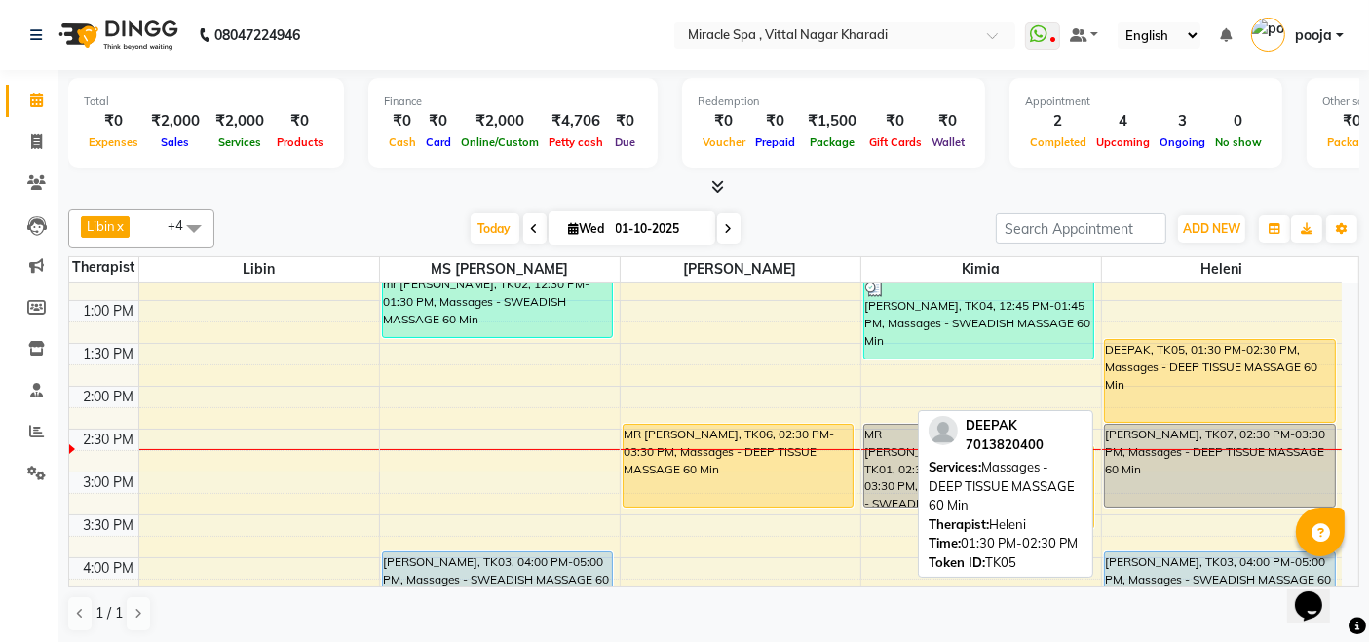
click at [1186, 374] on div "DEEPAK, TK05, 01:30 PM-02:30 PM, Massages - DEEP TISSUE MASSAGE 60 Min" at bounding box center [1220, 381] width 230 height 82
select select "1"
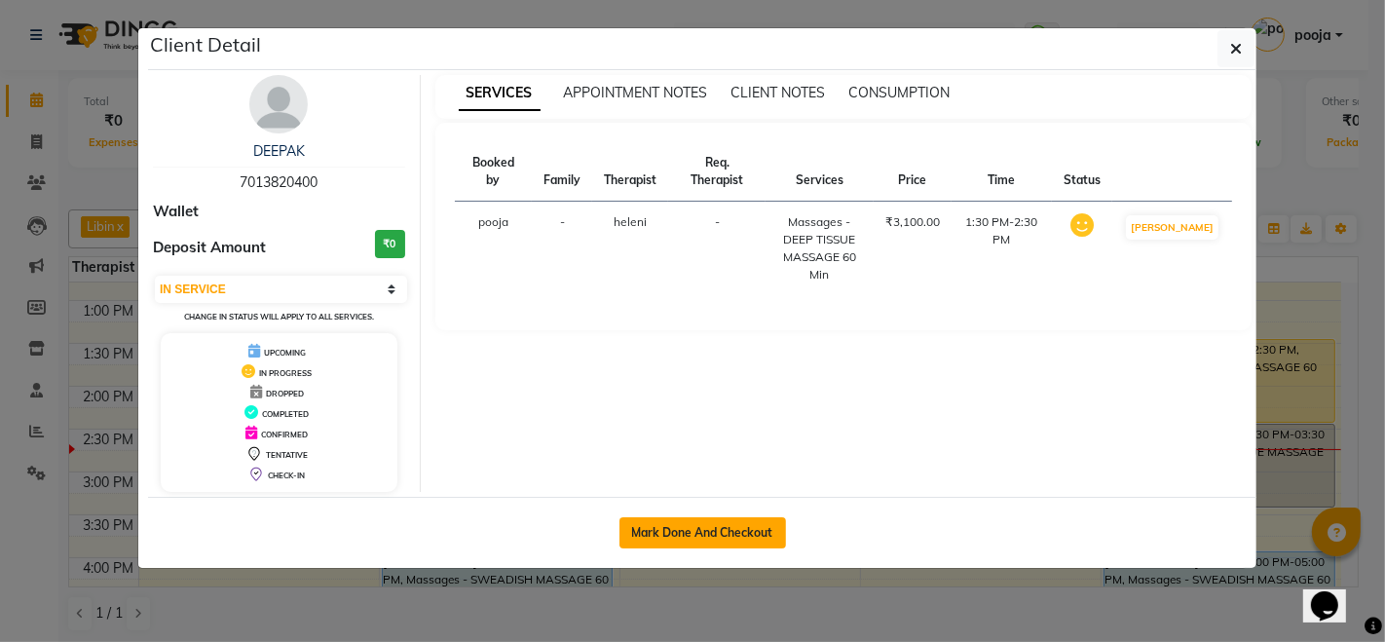
click at [689, 521] on button "Mark Done And Checkout" at bounding box center [703, 532] width 167 height 31
select select "service"
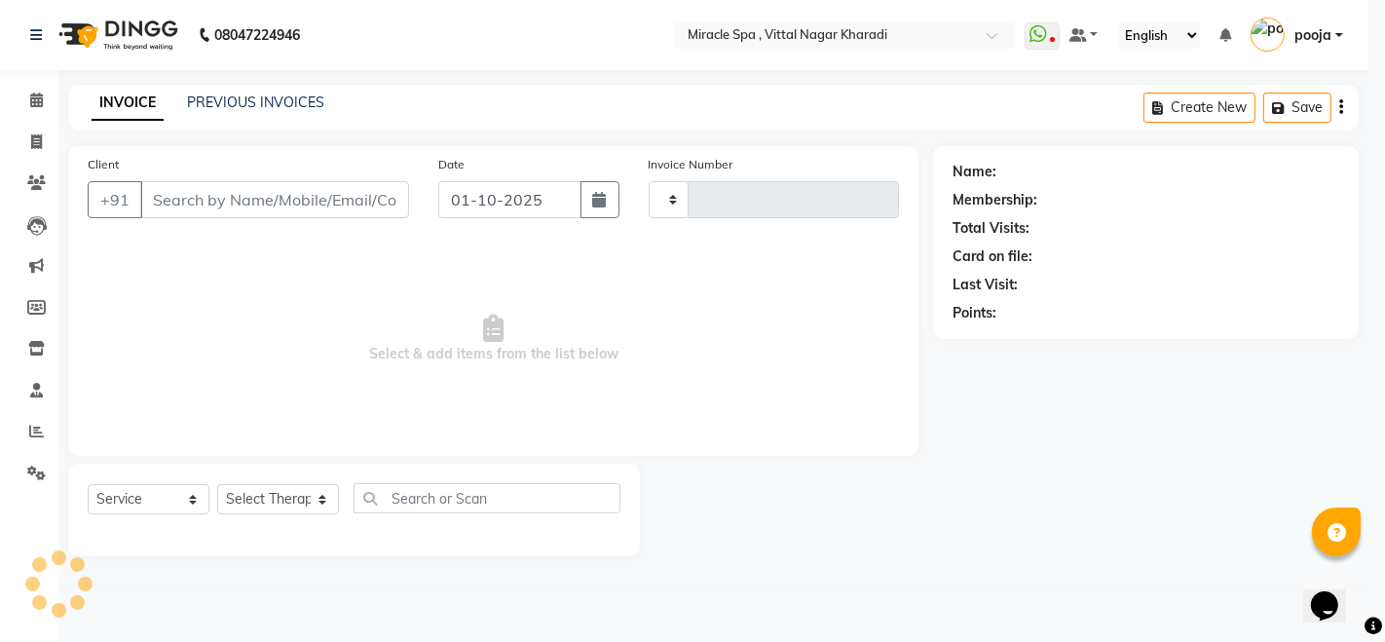
type input "3044"
select select "3854"
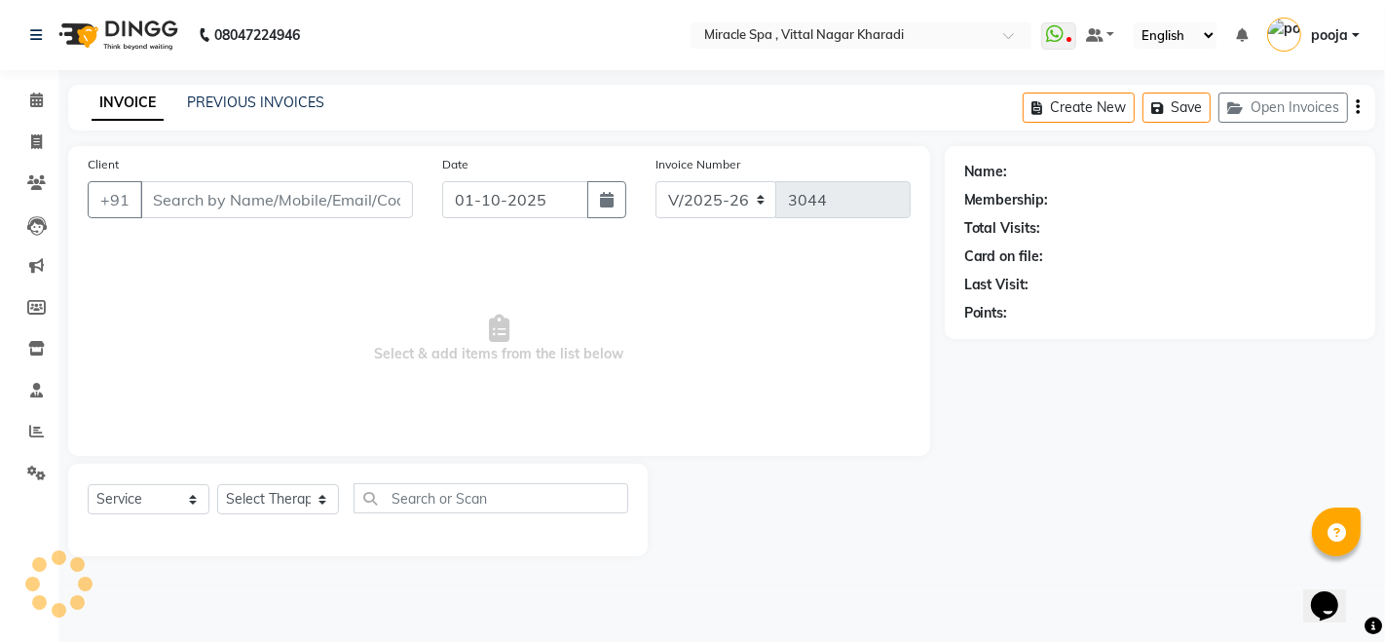
type input "7013820400"
select select "89065"
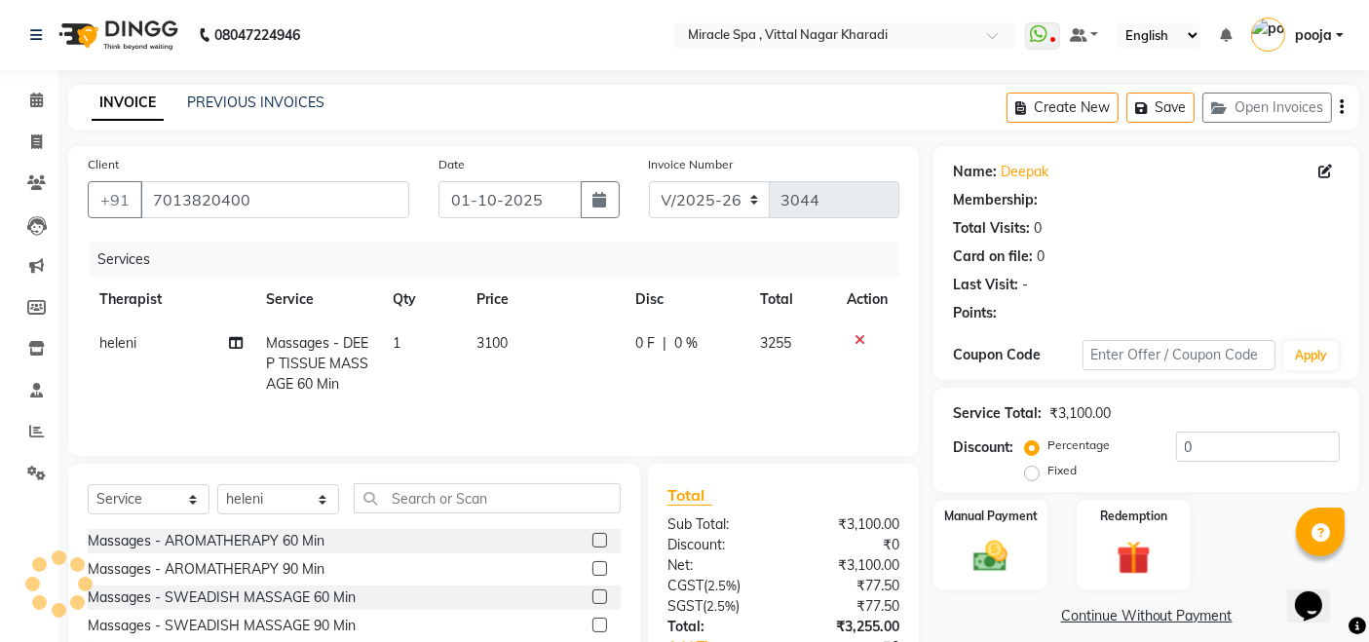
select select "1: Object"
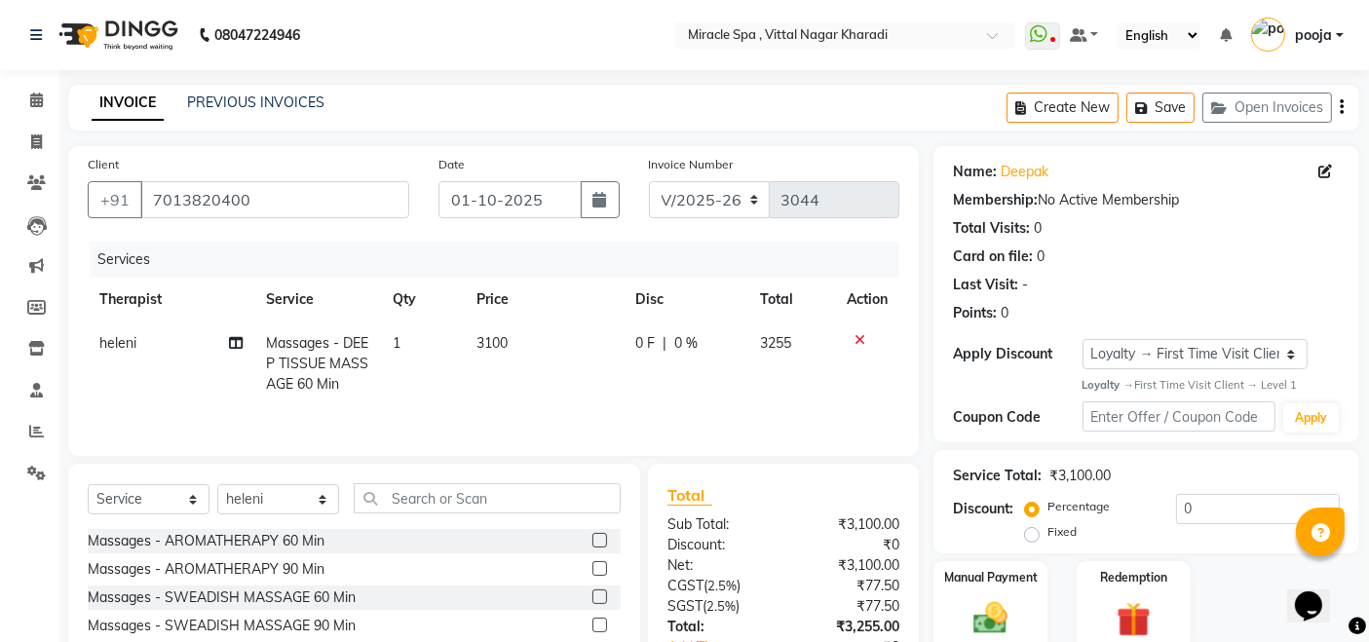
click at [1339, 116] on button "button" at bounding box center [1341, 108] width 4 height 46
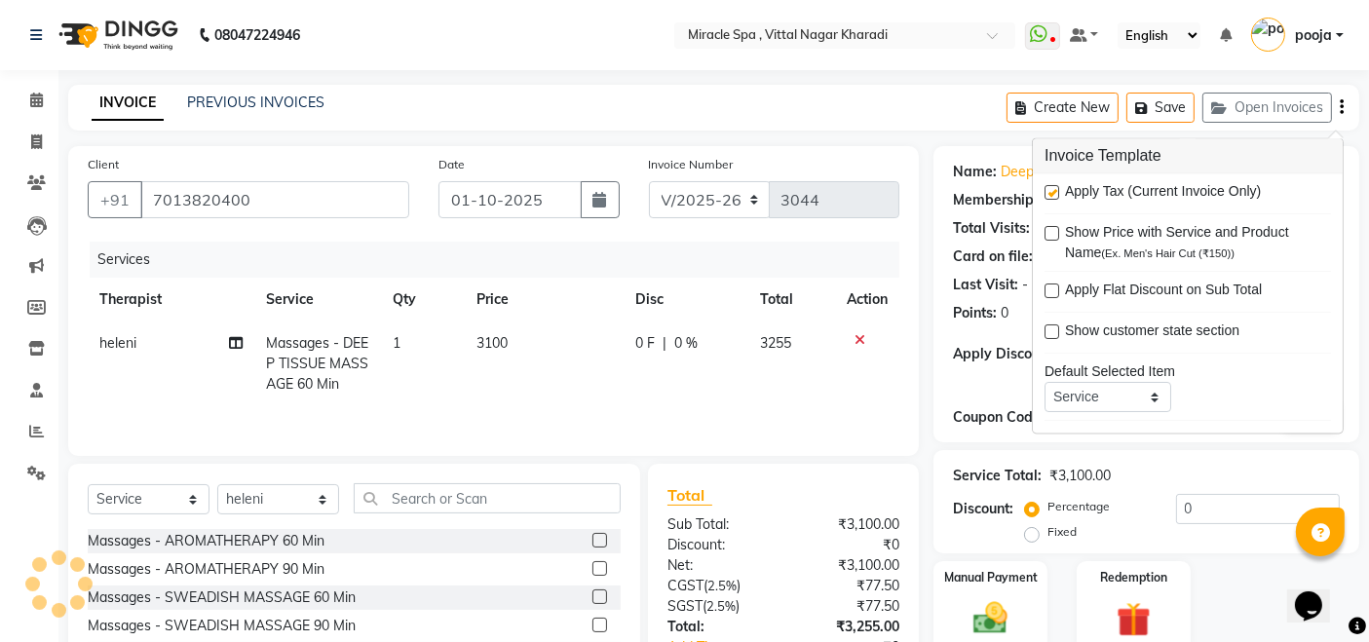
click at [1052, 197] on label at bounding box center [1051, 193] width 15 height 15
click at [1052, 197] on input "checkbox" at bounding box center [1050, 194] width 13 height 13
checkbox input "false"
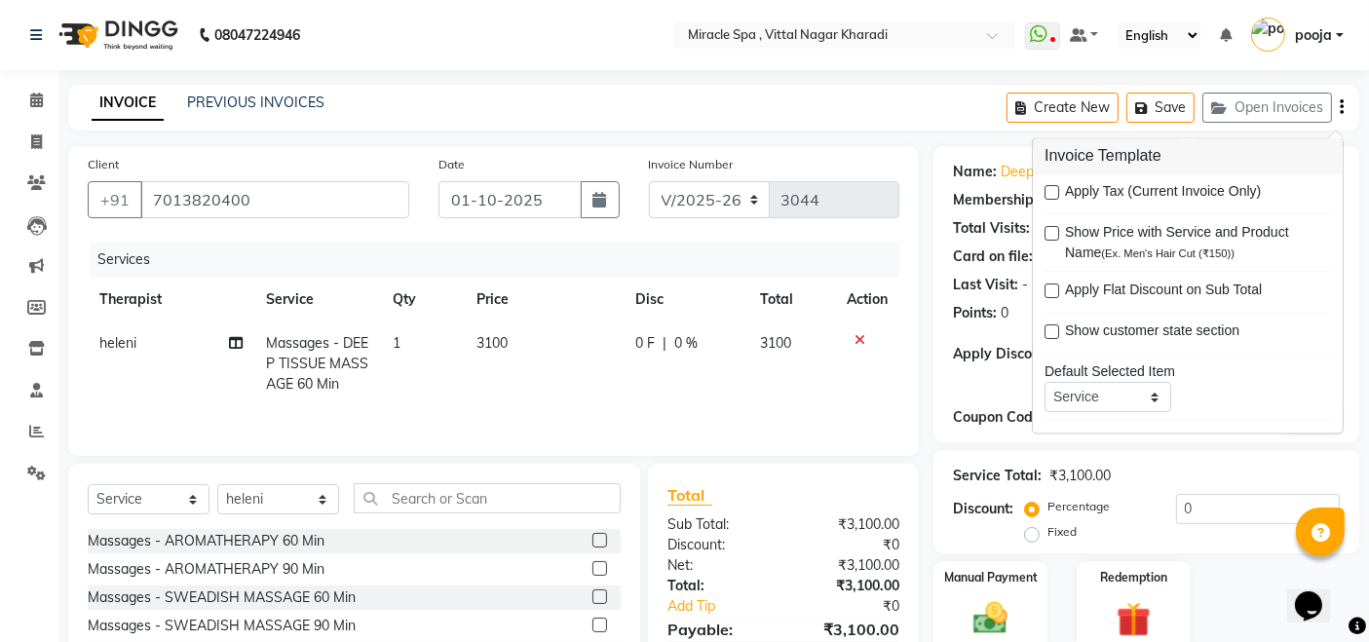
click at [923, 358] on div "Client [PHONE_NUMBER] Date [DATE] Invoice Number V/2025 V/[PHONE_NUMBER] Servic…" at bounding box center [494, 448] width 880 height 605
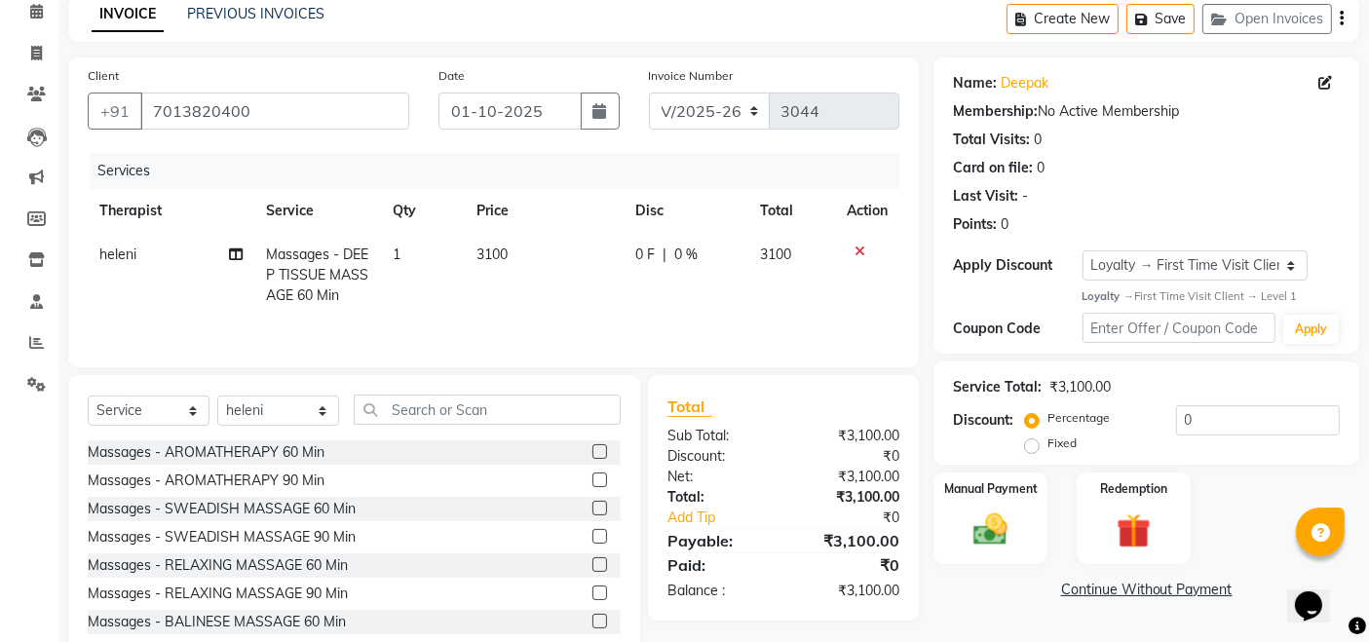
scroll to position [139, 0]
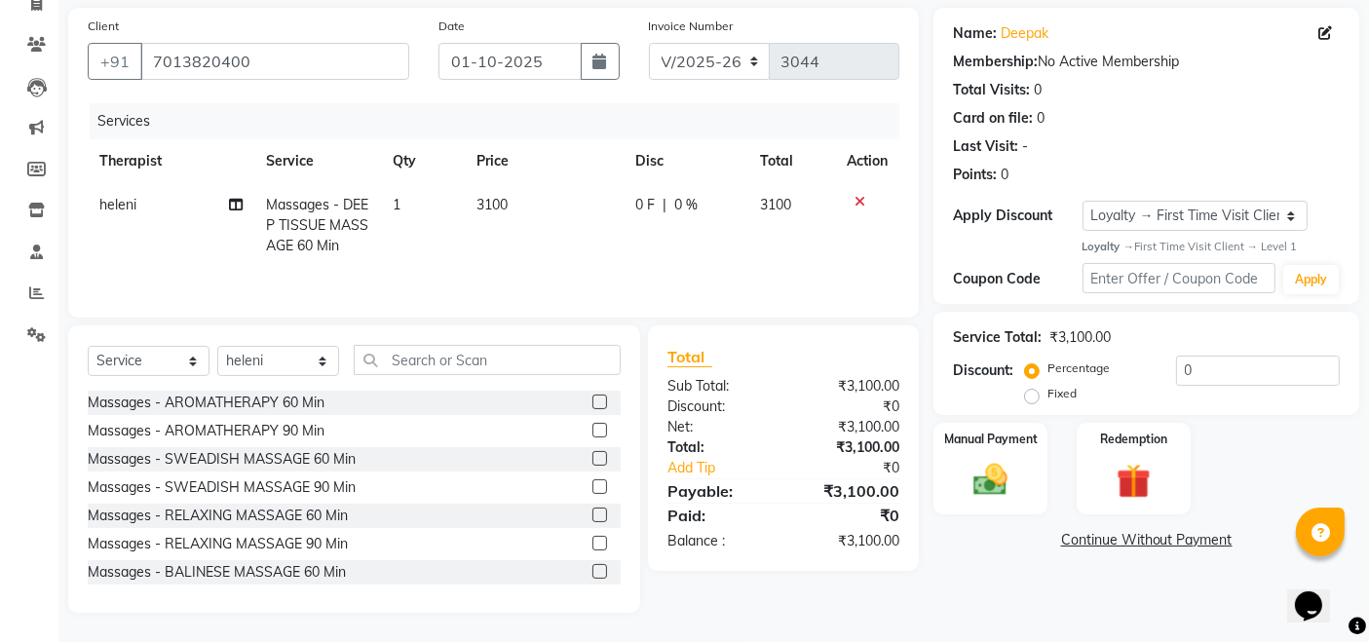
click at [1255, 443] on div "Manual Payment Redemption" at bounding box center [1146, 469] width 455 height 92
click at [1047, 396] on label "Fixed" at bounding box center [1061, 394] width 29 height 18
click at [1033, 396] on input "Fixed" at bounding box center [1036, 394] width 14 height 14
radio input "true"
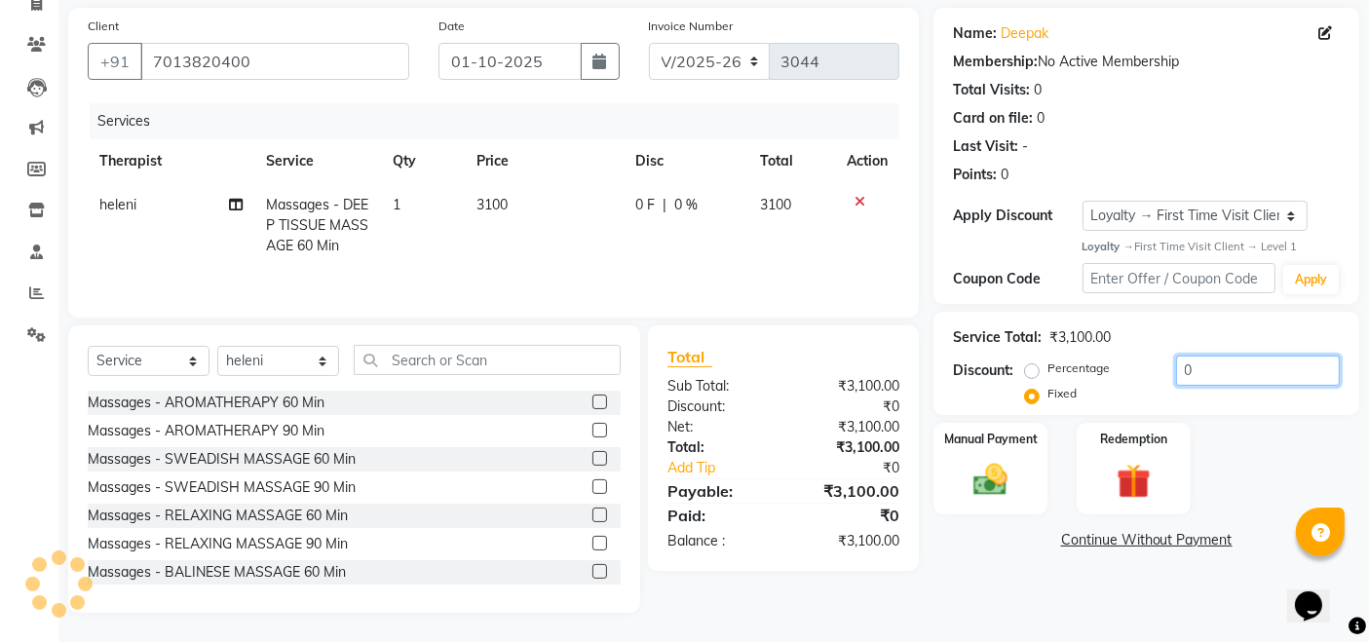
click at [1208, 360] on input "0" at bounding box center [1258, 371] width 164 height 30
type input "600"
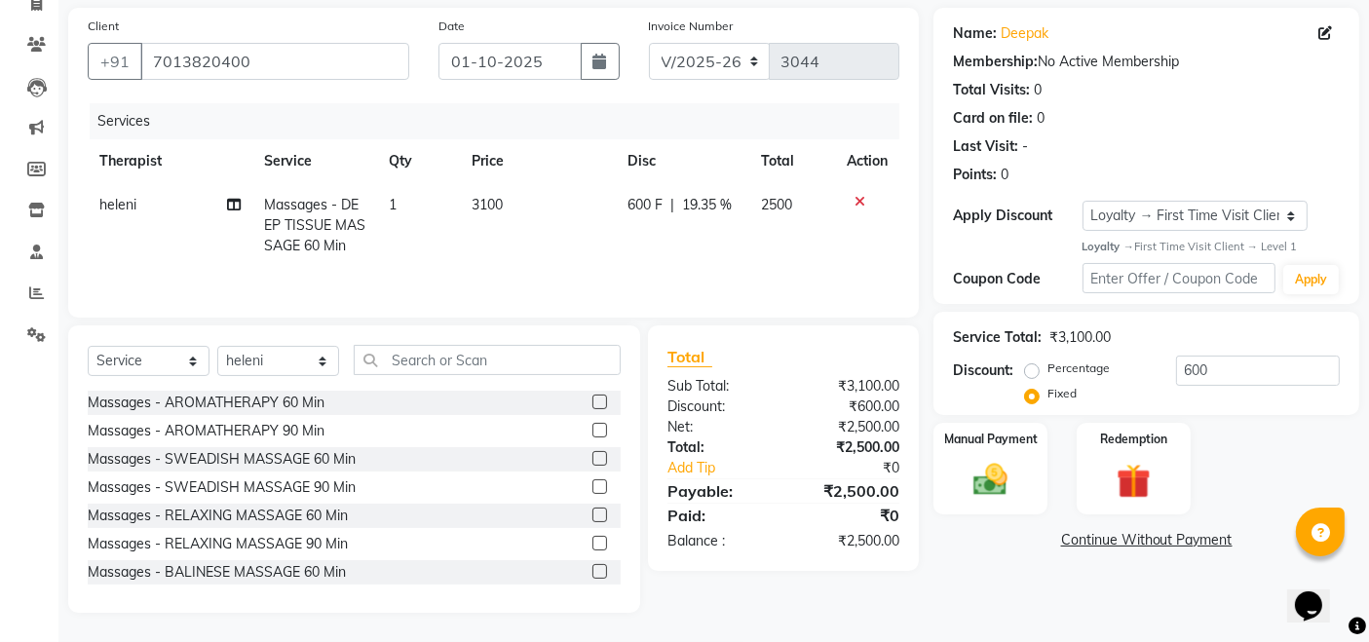
click at [1243, 442] on div "Manual Payment Redemption" at bounding box center [1146, 469] width 455 height 92
click at [982, 555] on div "Name: Deepak Membership: No Active Membership Total Visits: 0 Card on file: 0 L…" at bounding box center [1153, 310] width 440 height 605
click at [955, 483] on div "Manual Payment" at bounding box center [990, 468] width 118 height 95
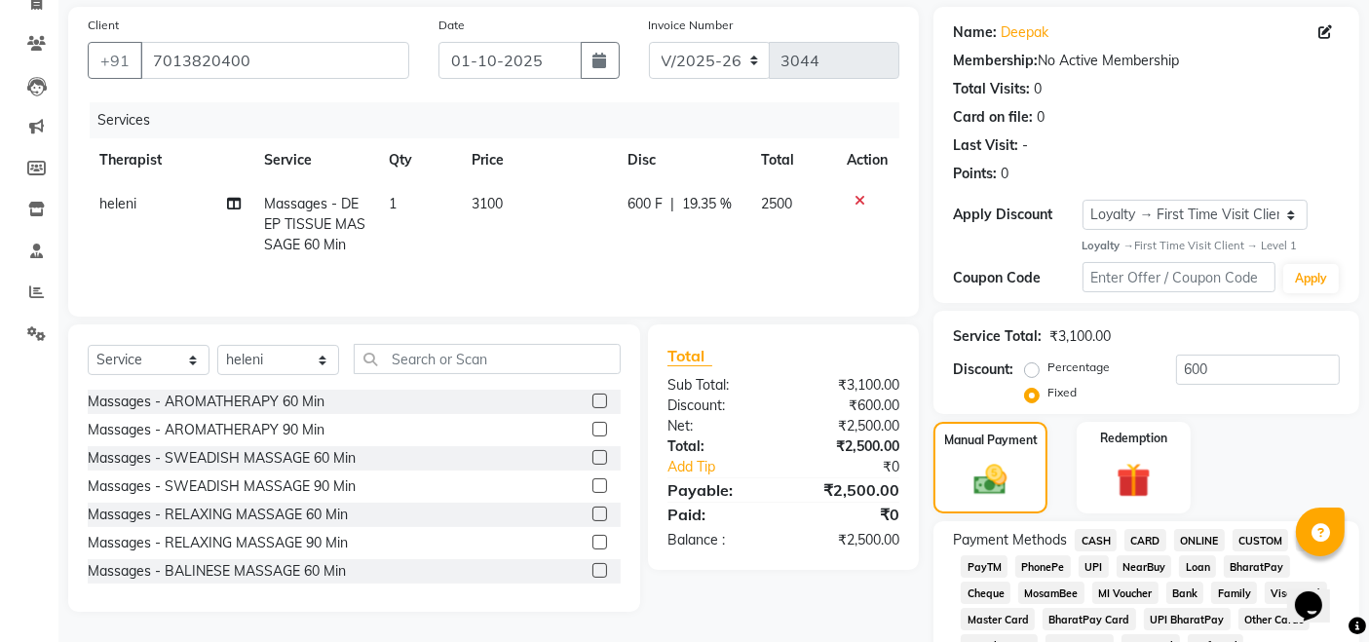
click at [1088, 567] on span "UPI" at bounding box center [1093, 566] width 30 height 22
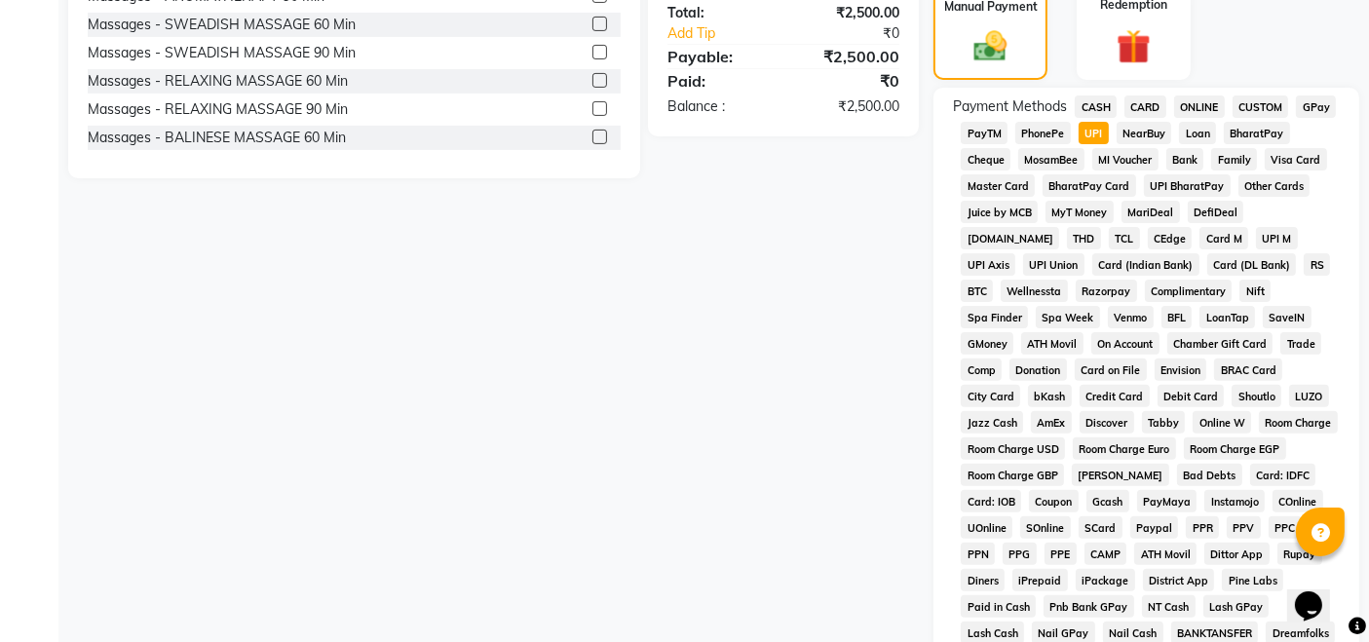
scroll to position [863, 0]
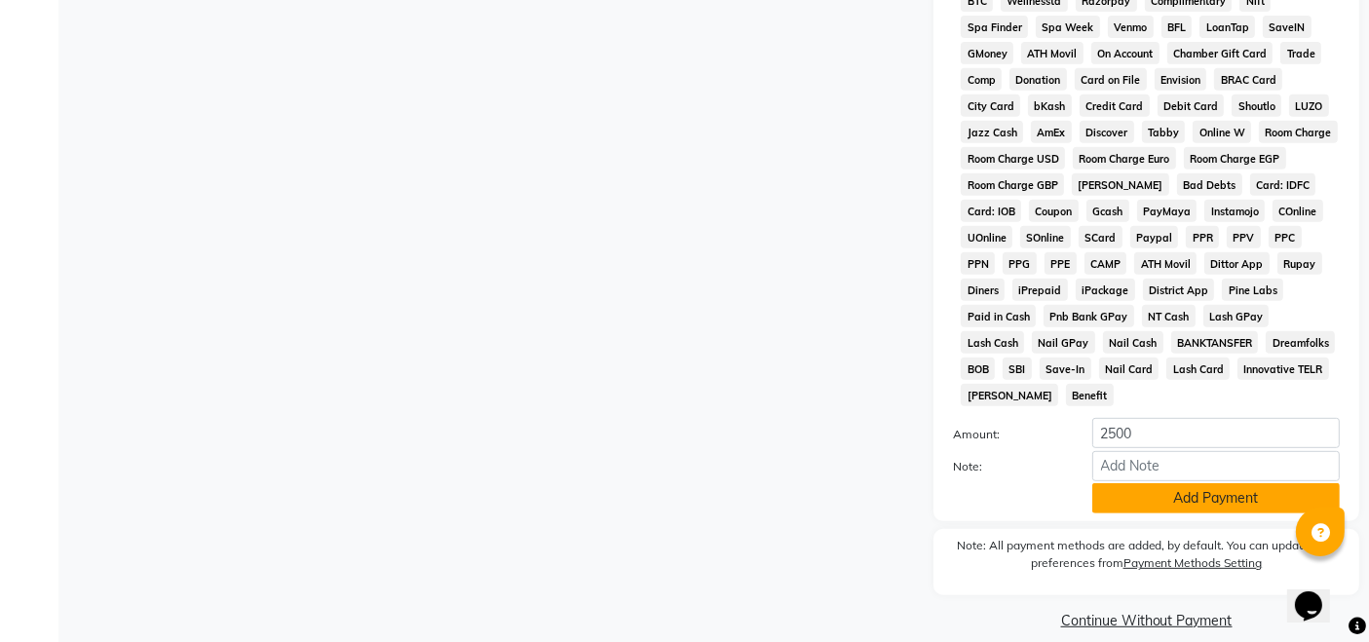
click at [1225, 483] on button "Add Payment" at bounding box center [1215, 498] width 247 height 30
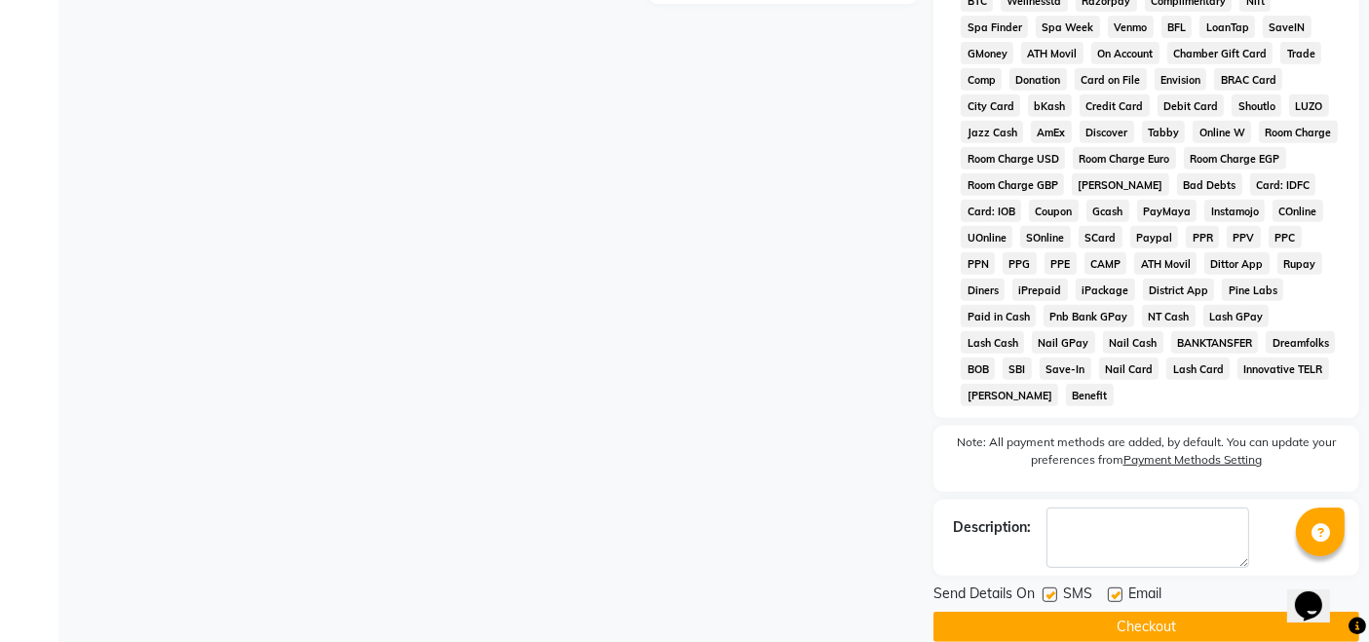
scroll to position [870, 0]
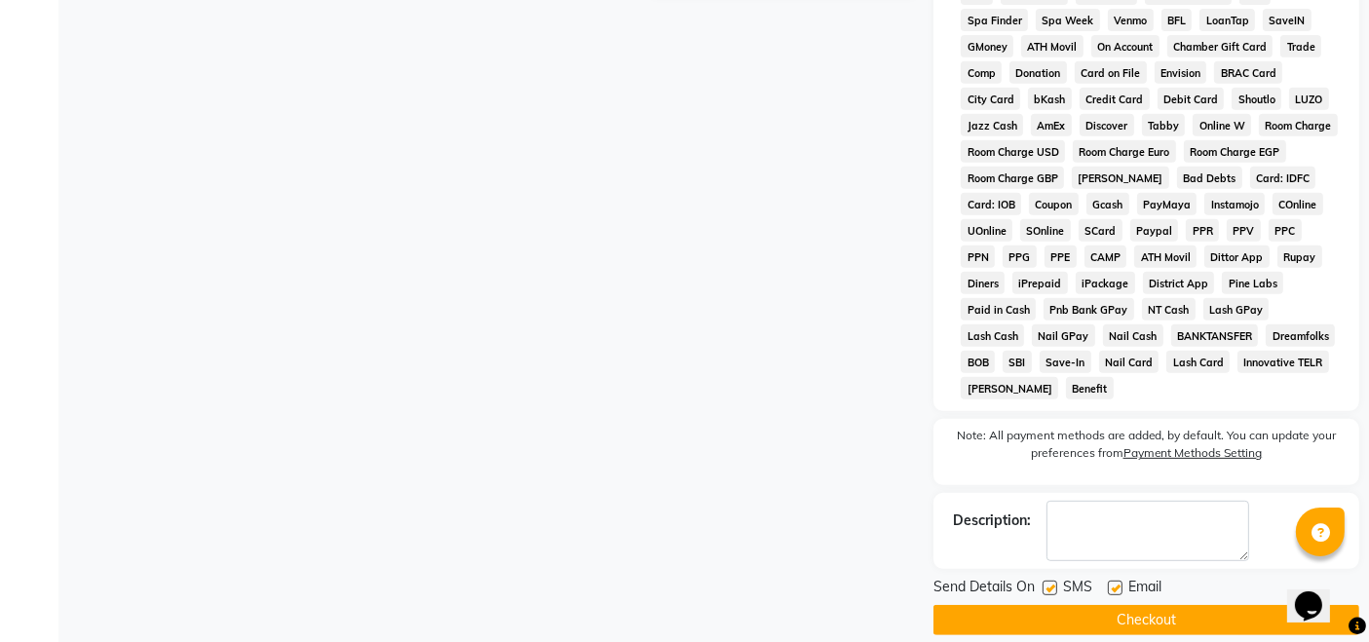
click at [1193, 605] on button "Checkout" at bounding box center [1146, 620] width 426 height 30
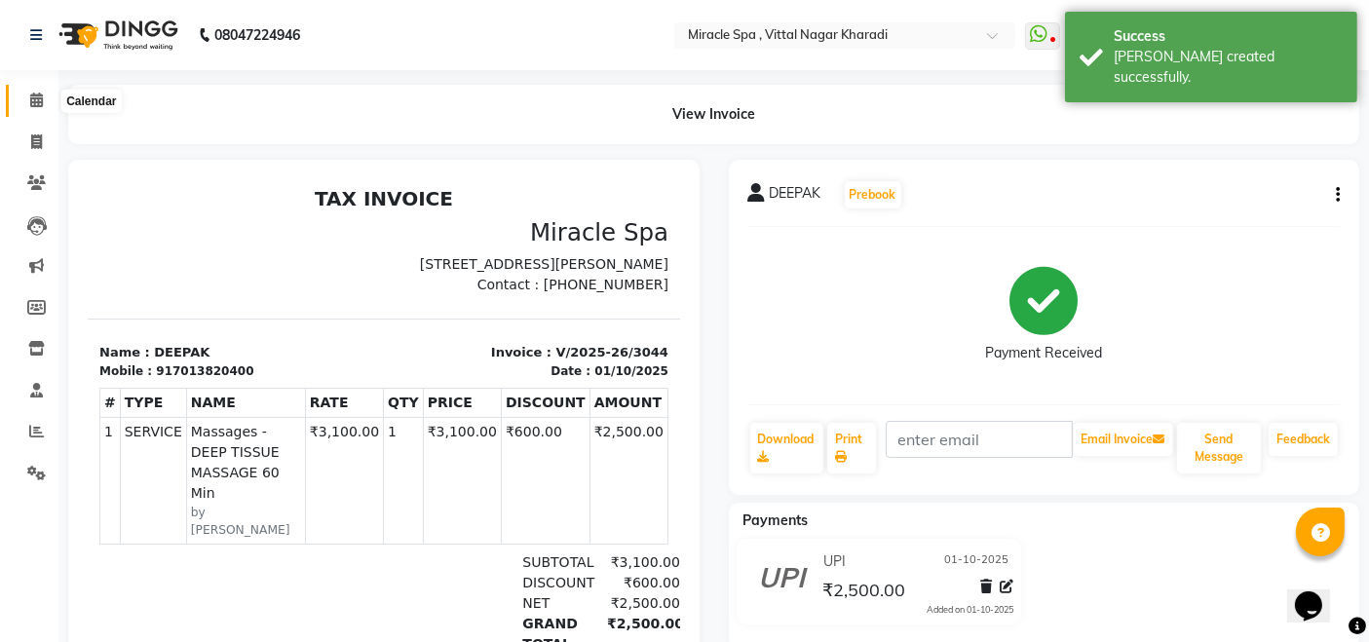
click at [42, 98] on icon at bounding box center [36, 100] width 13 height 15
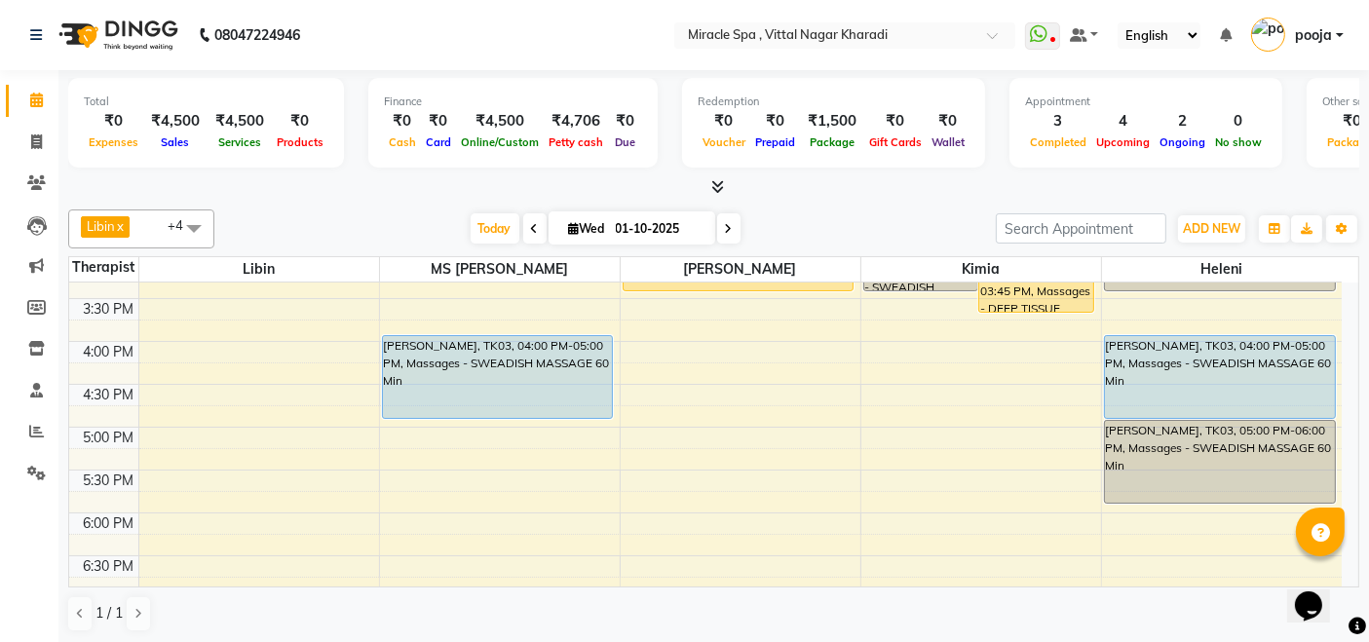
scroll to position [433, 0]
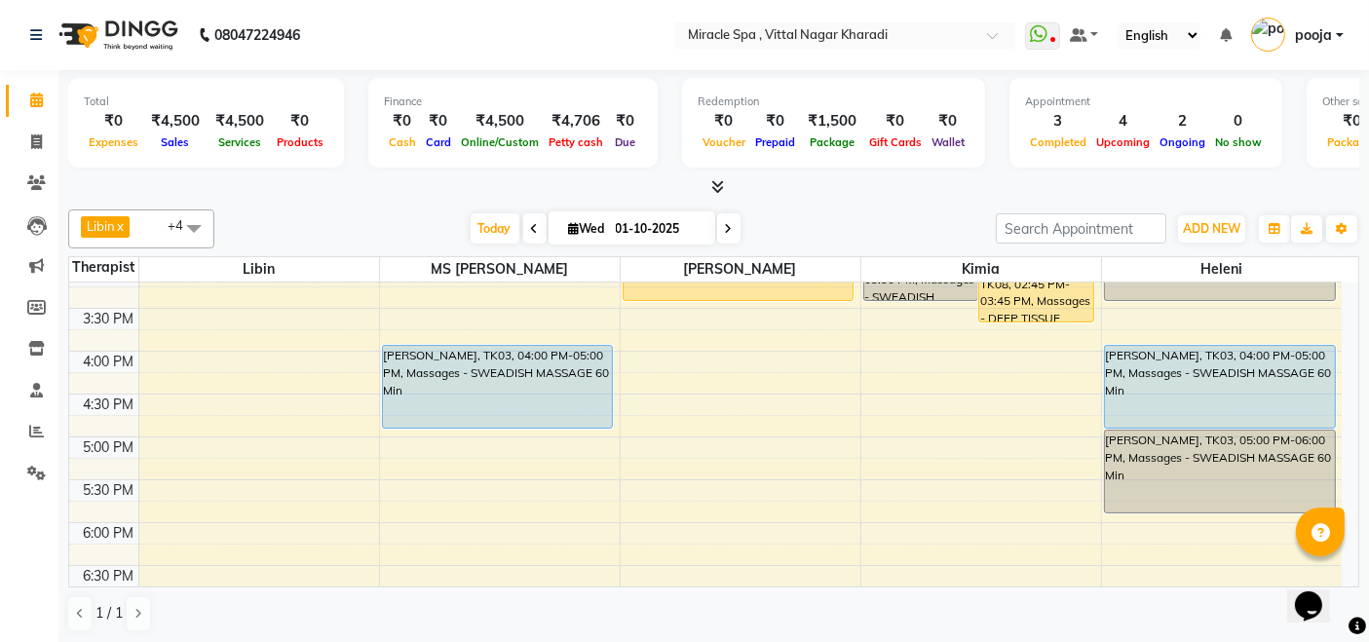
scroll to position [541, 0]
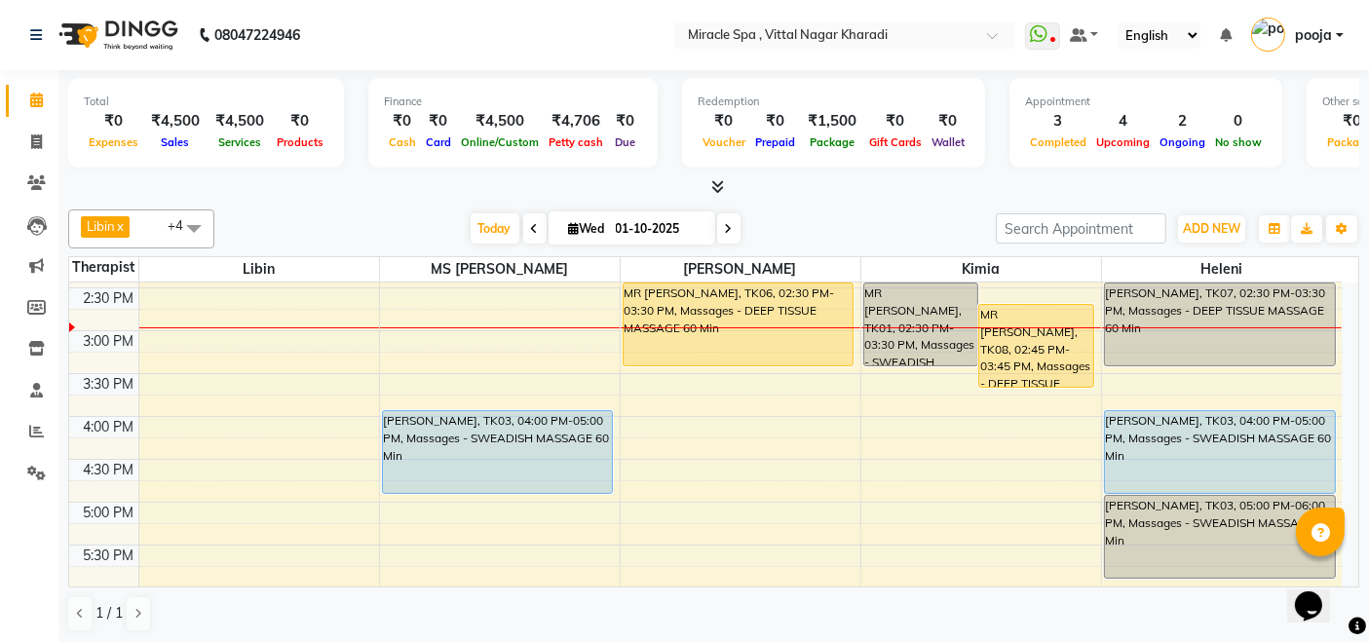
scroll to position [433, 0]
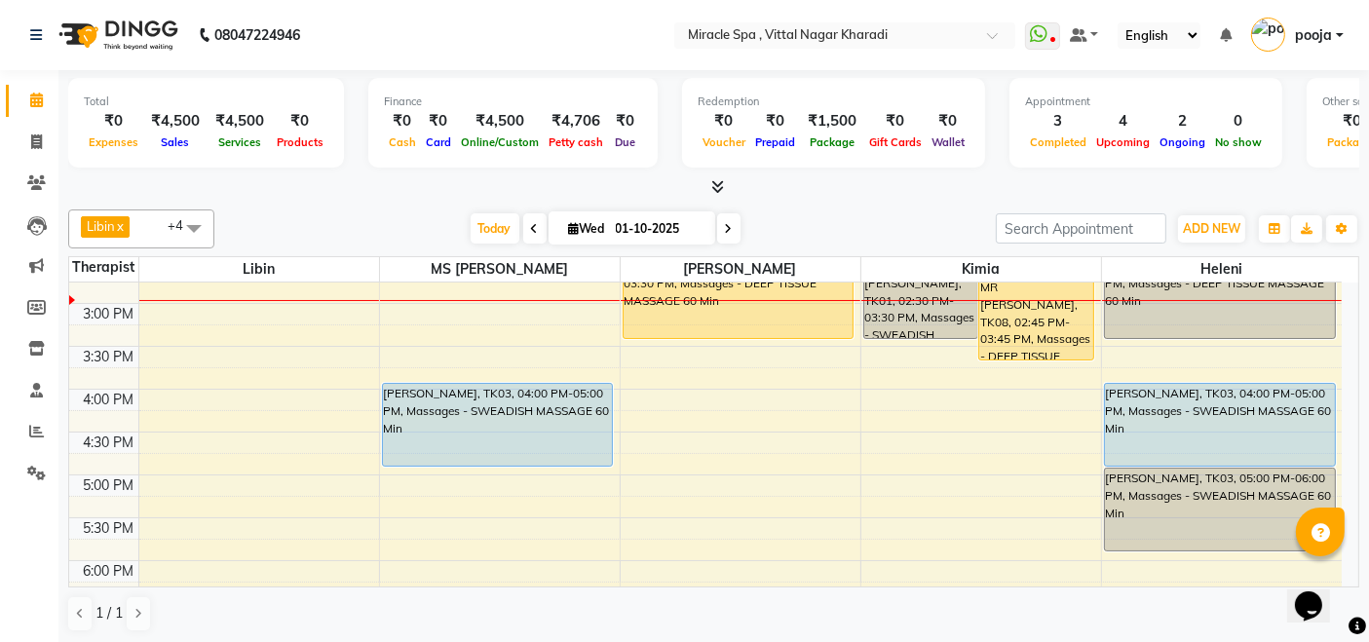
scroll to position [541, 0]
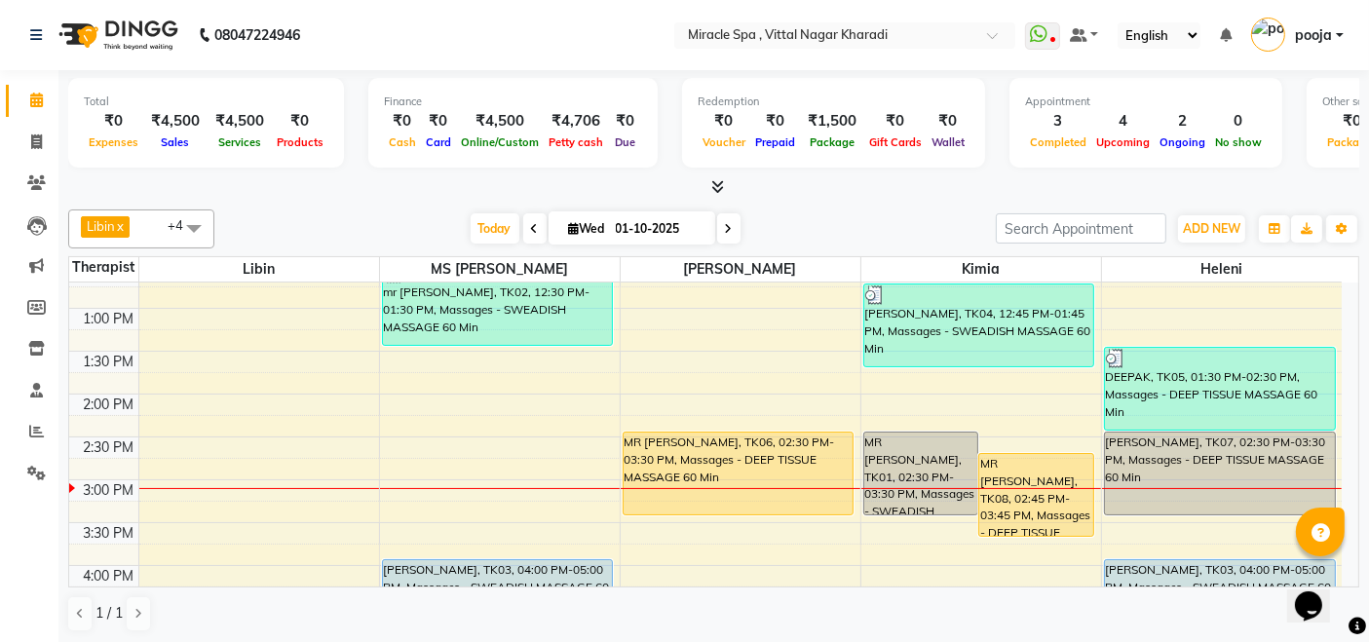
scroll to position [425, 0]
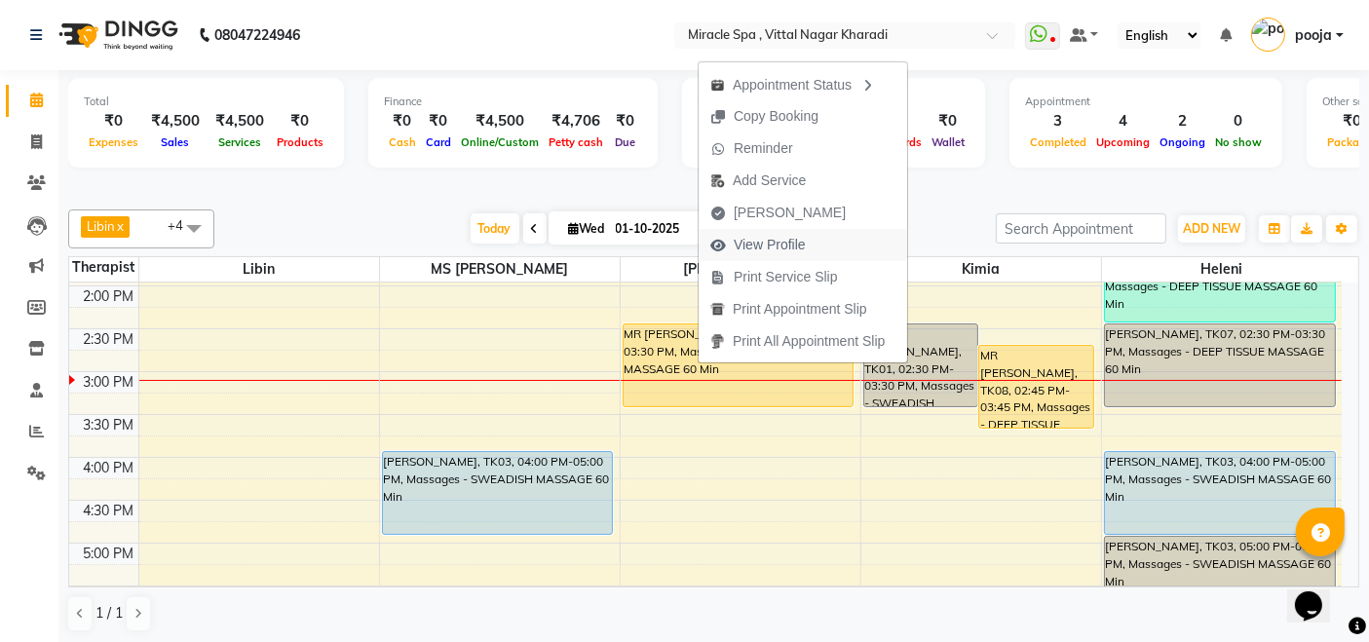
click at [826, 247] on button "View Profile" at bounding box center [802, 245] width 208 height 32
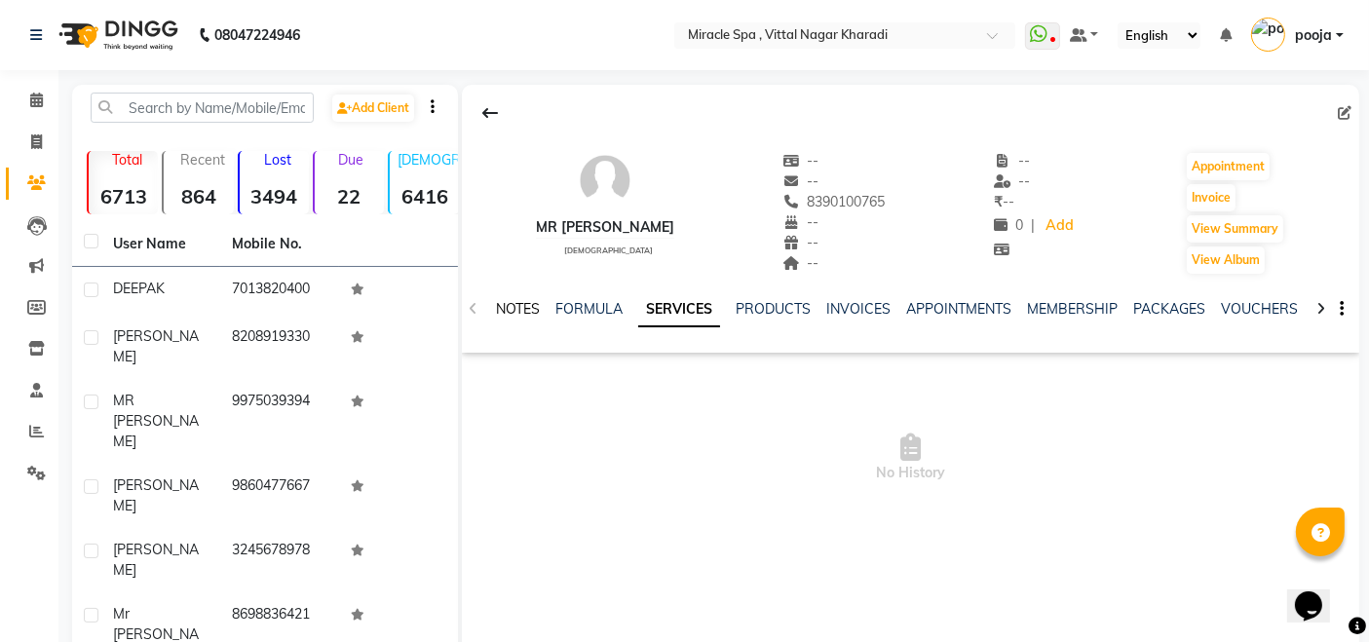
click at [509, 313] on link "NOTES" at bounding box center [518, 309] width 44 height 18
click at [37, 93] on icon at bounding box center [36, 100] width 13 height 15
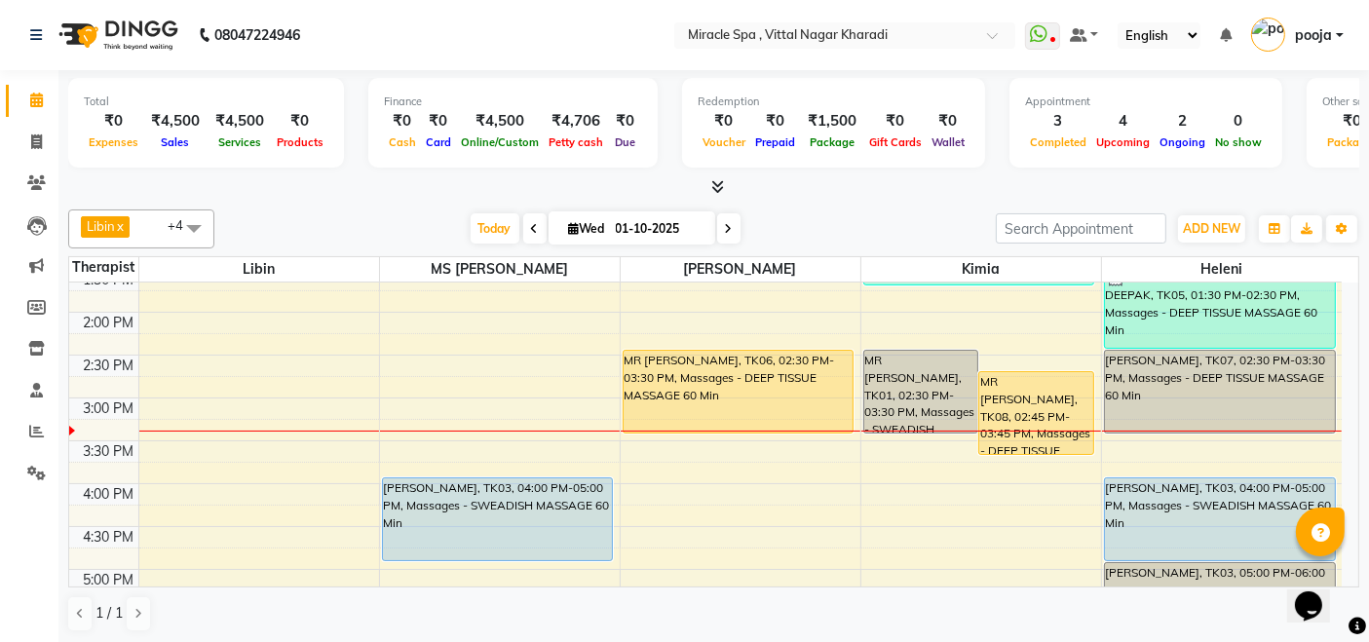
scroll to position [433, 0]
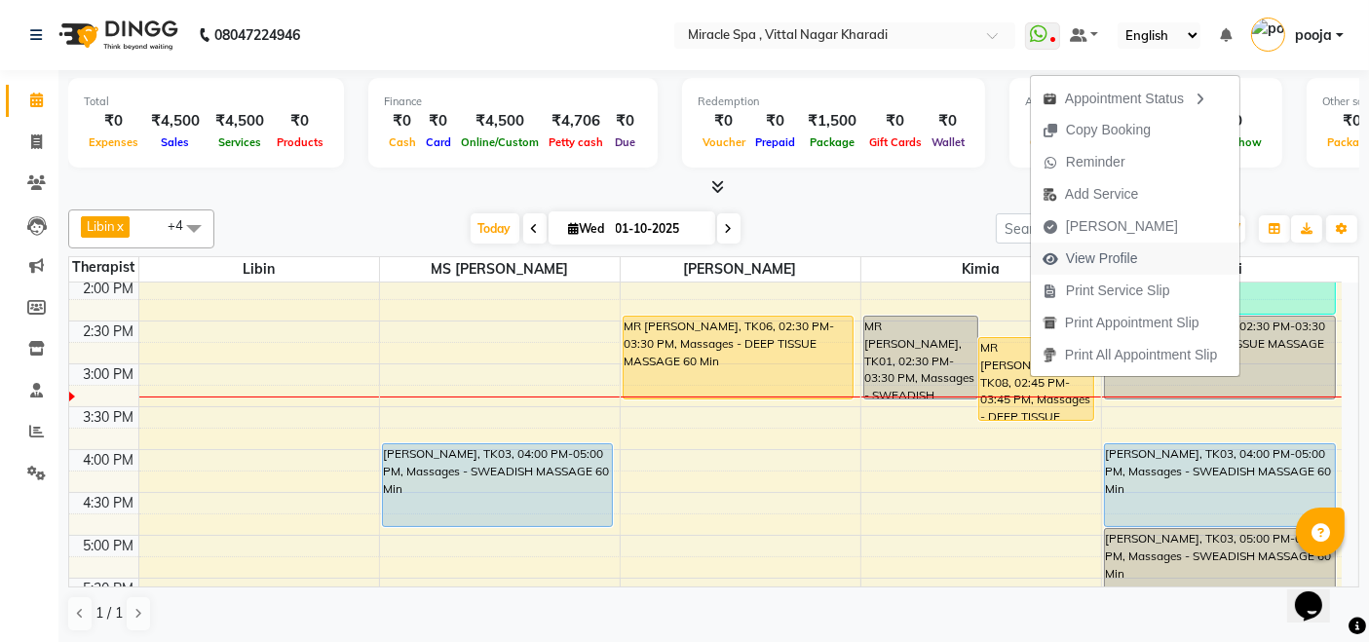
click at [1134, 256] on span "View Profile" at bounding box center [1102, 258] width 72 height 20
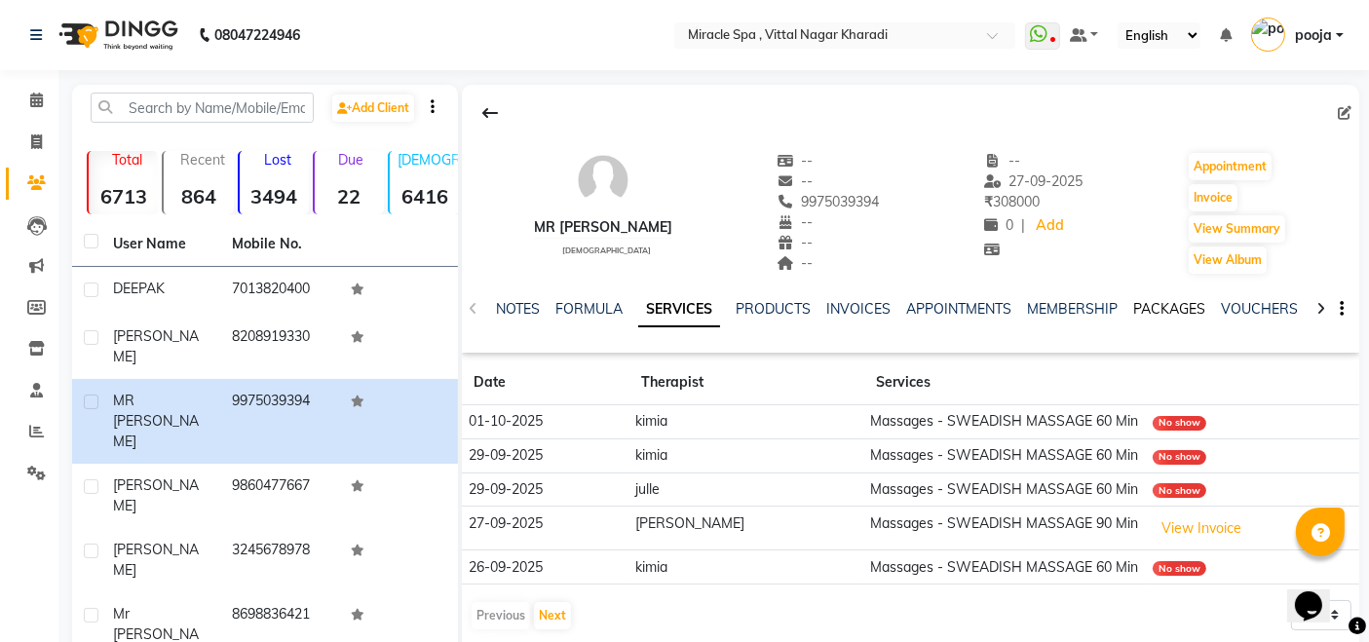
click at [1170, 300] on link "PACKAGES" at bounding box center [1169, 309] width 72 height 18
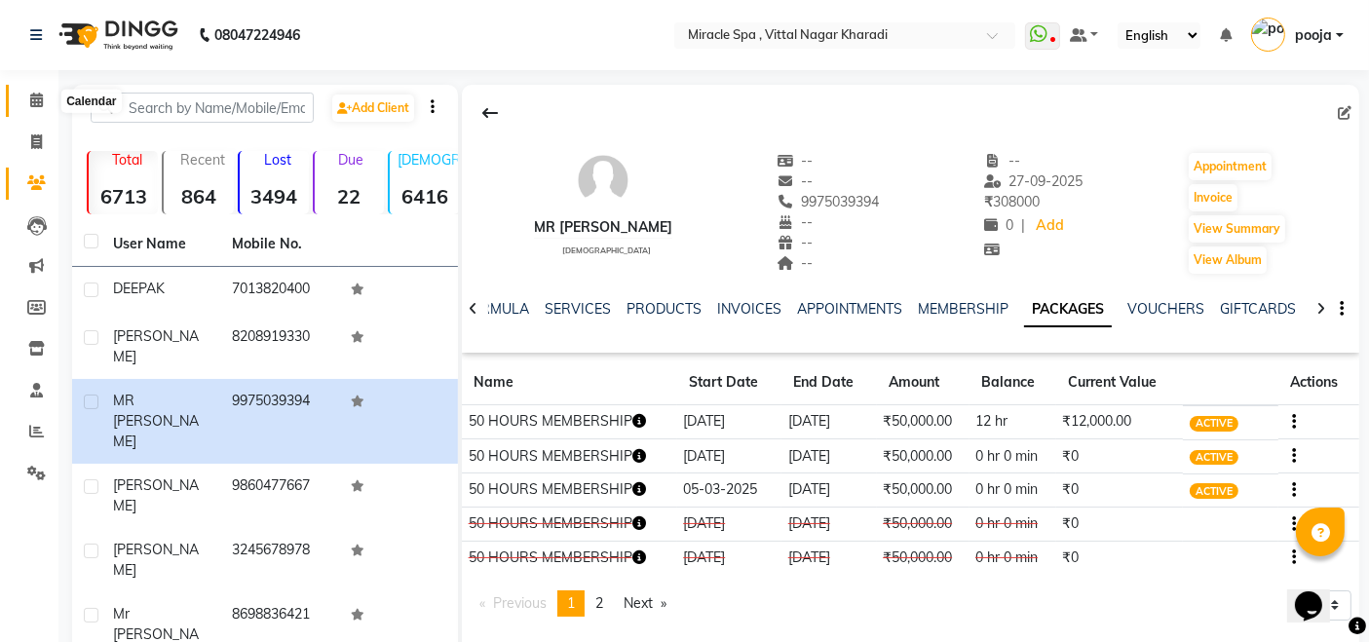
click at [33, 107] on span at bounding box center [36, 101] width 34 height 22
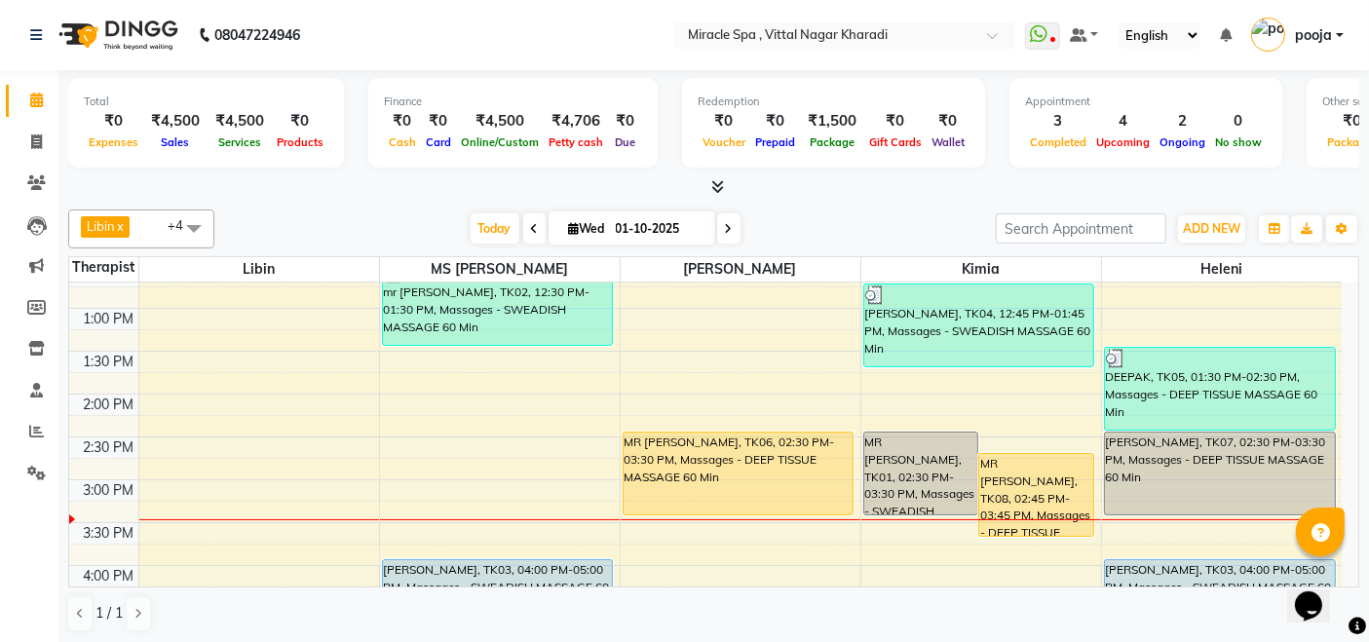
scroll to position [425, 0]
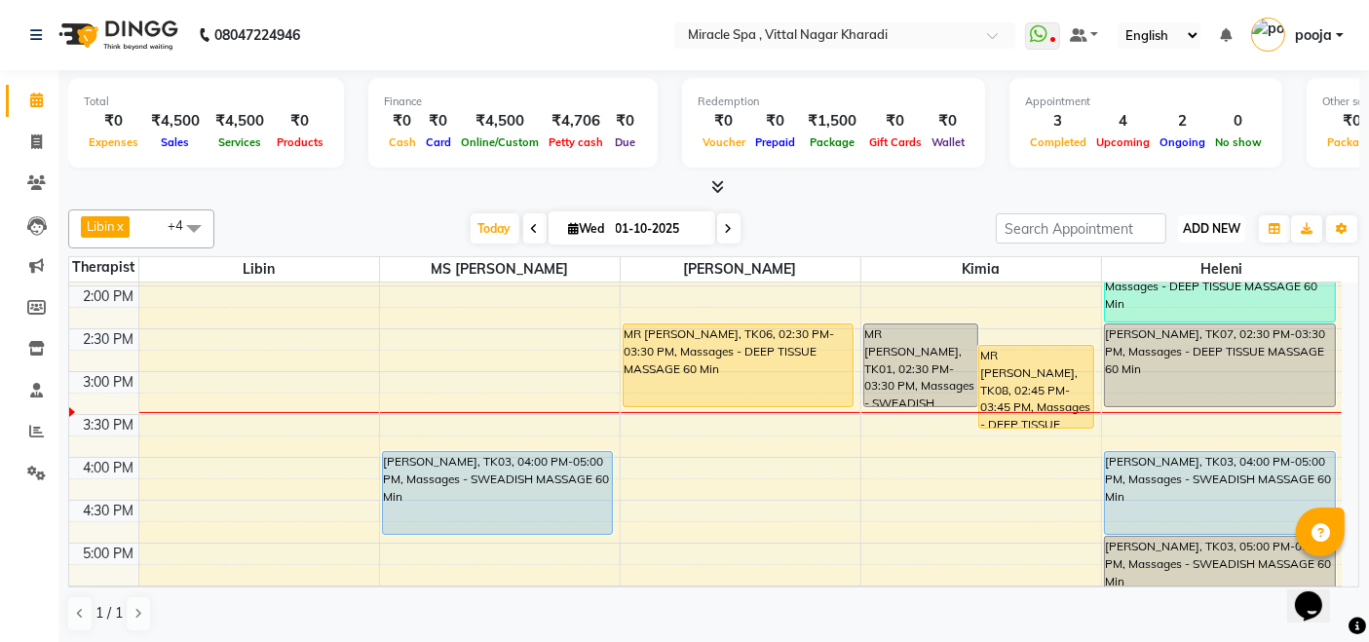
click at [1216, 221] on span "ADD NEW" at bounding box center [1211, 228] width 57 height 15
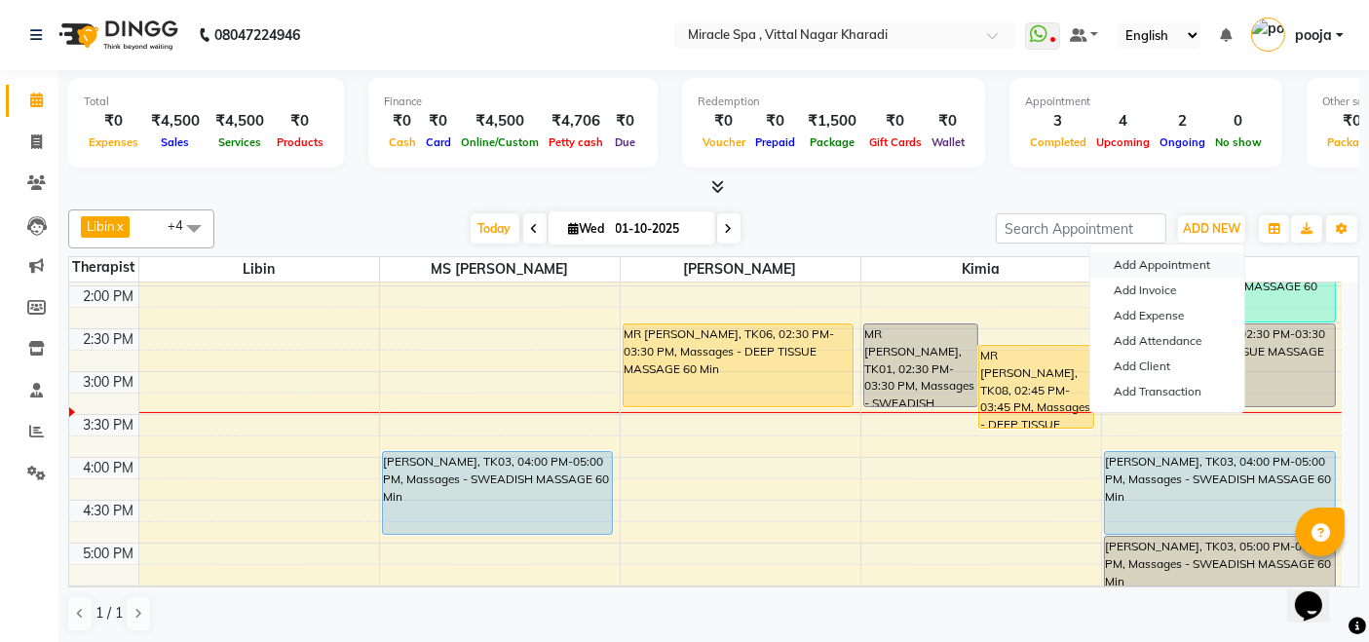
click at [1188, 257] on button "Add Appointment" at bounding box center [1167, 264] width 154 height 25
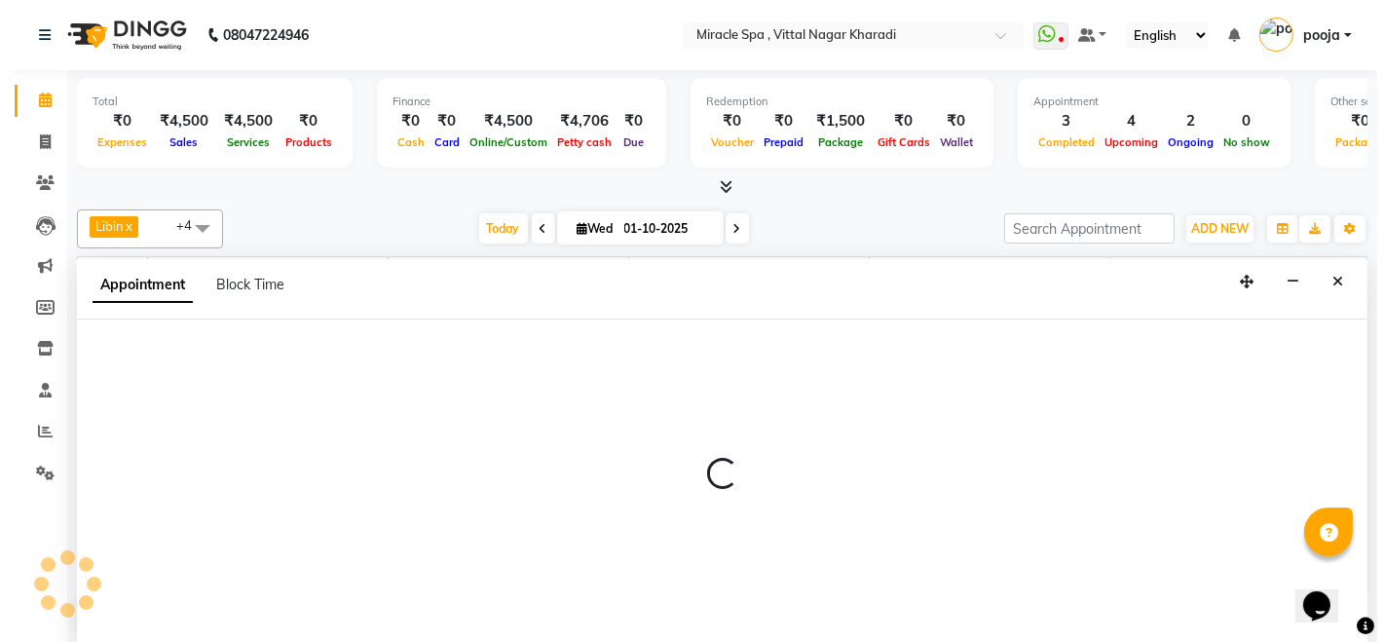
scroll to position [0, 0]
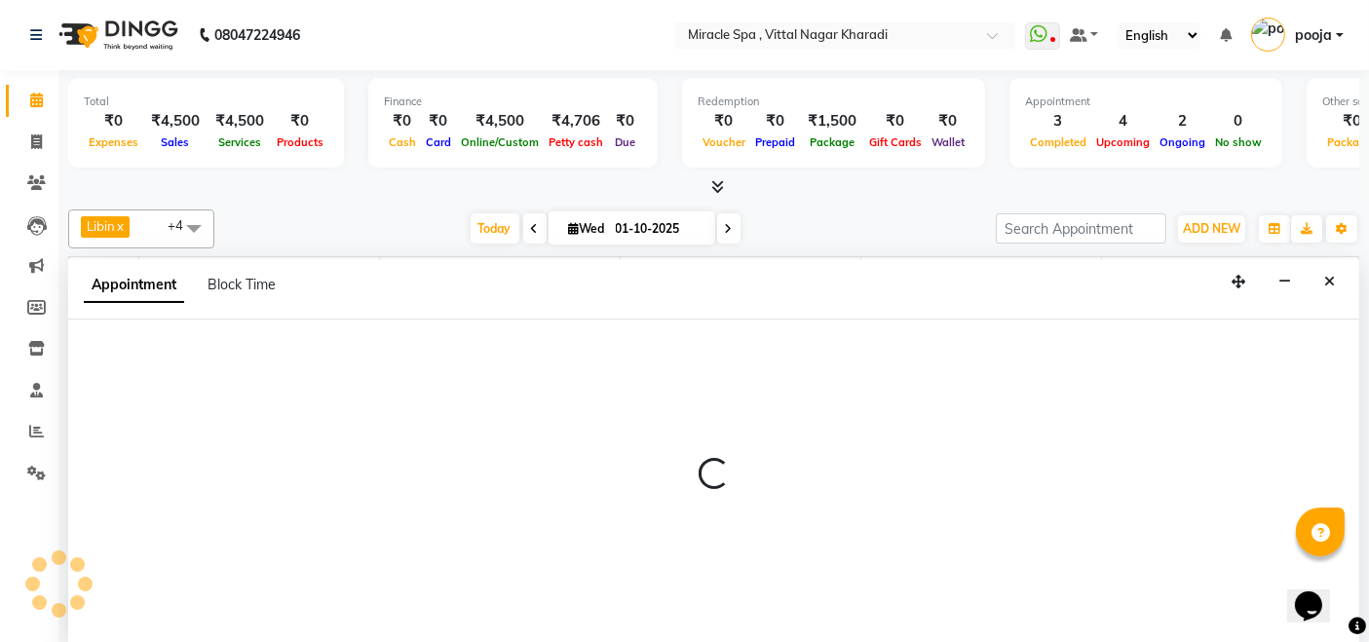
select select "tentative"
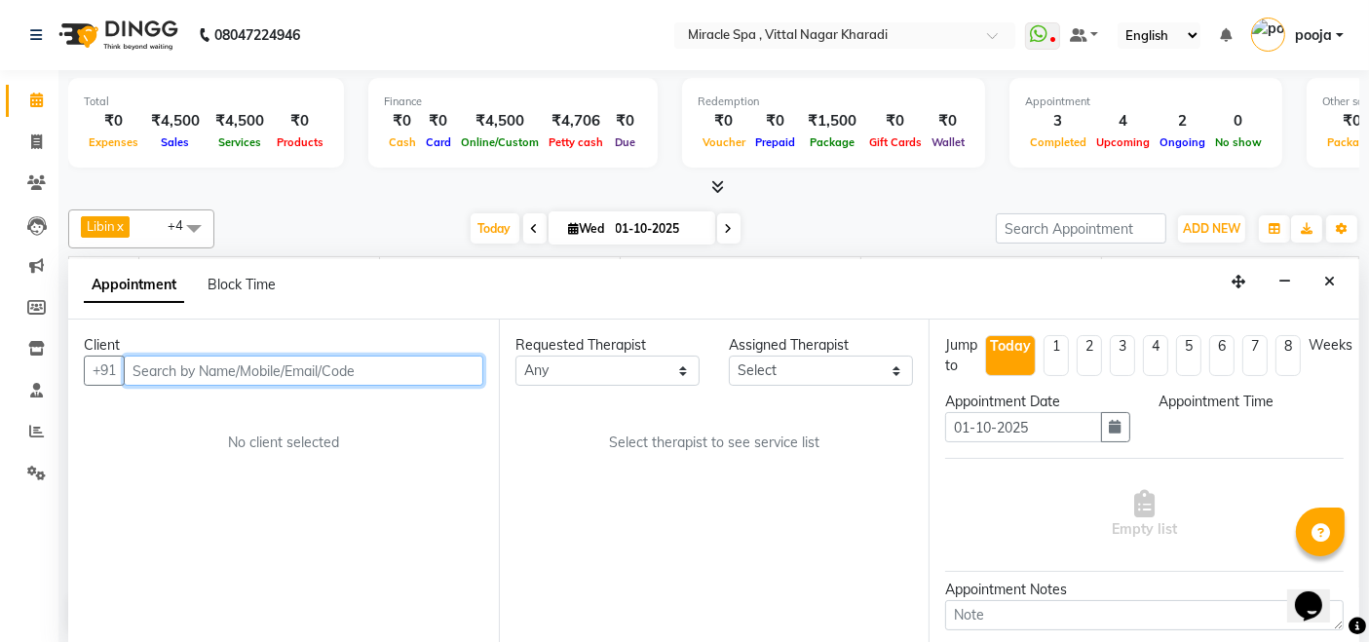
select select "600"
click at [180, 374] on input "text" at bounding box center [303, 371] width 359 height 30
type input "9518567386"
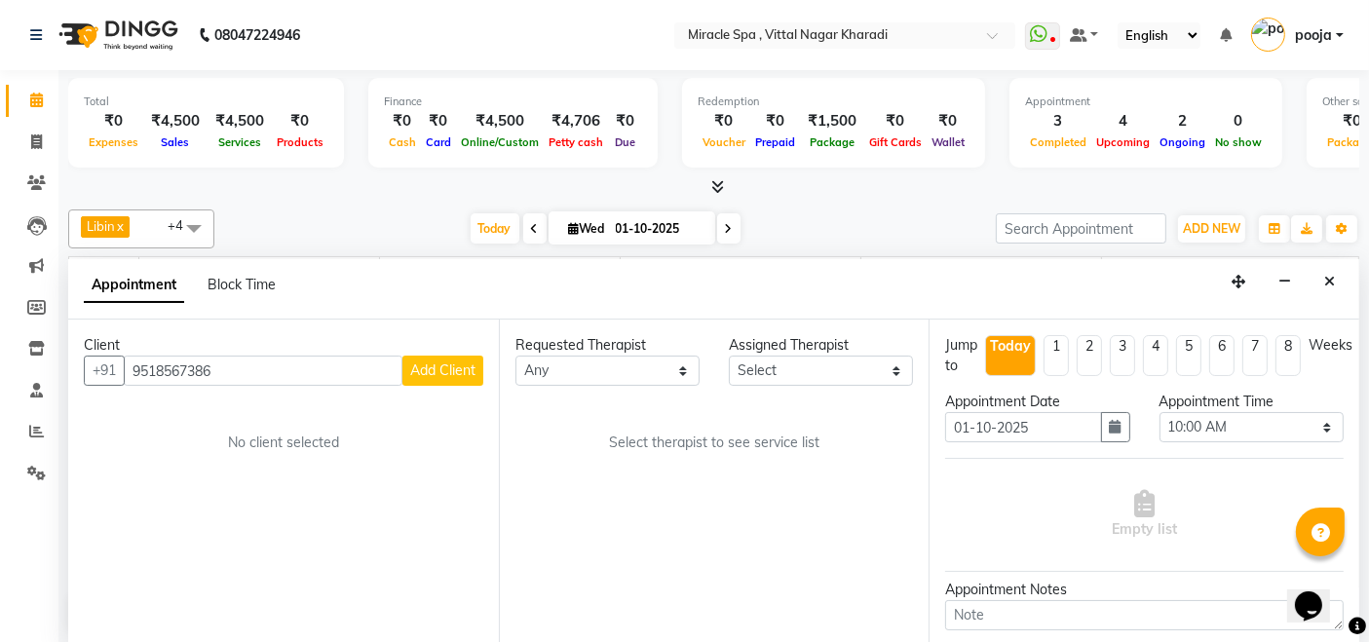
click at [418, 368] on span "Add Client" at bounding box center [442, 370] width 65 height 18
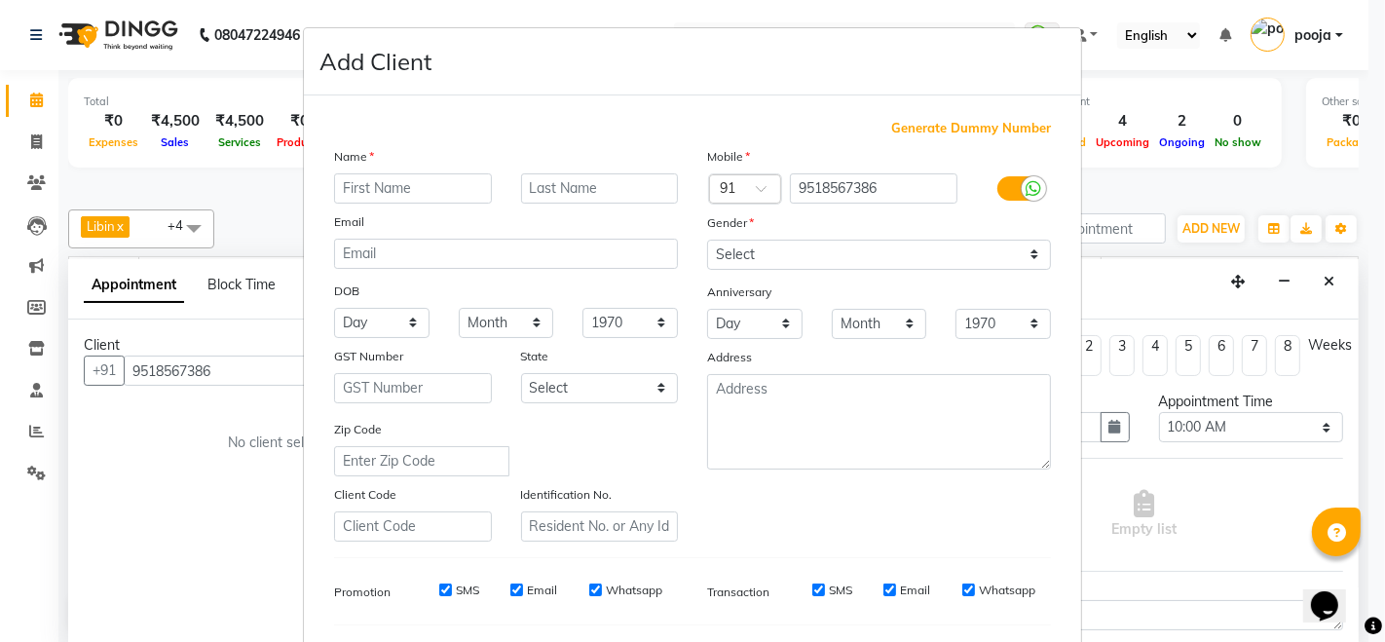
click at [364, 187] on input "text" at bounding box center [413, 188] width 158 height 30
type input "[PERSON_NAME]"
click at [756, 245] on select "Select [DEMOGRAPHIC_DATA] [DEMOGRAPHIC_DATA] Other Prefer Not To Say" at bounding box center [879, 255] width 344 height 30
select select "[DEMOGRAPHIC_DATA]"
click at [707, 240] on select "Select [DEMOGRAPHIC_DATA] [DEMOGRAPHIC_DATA] Other Prefer Not To Say" at bounding box center [879, 255] width 344 height 30
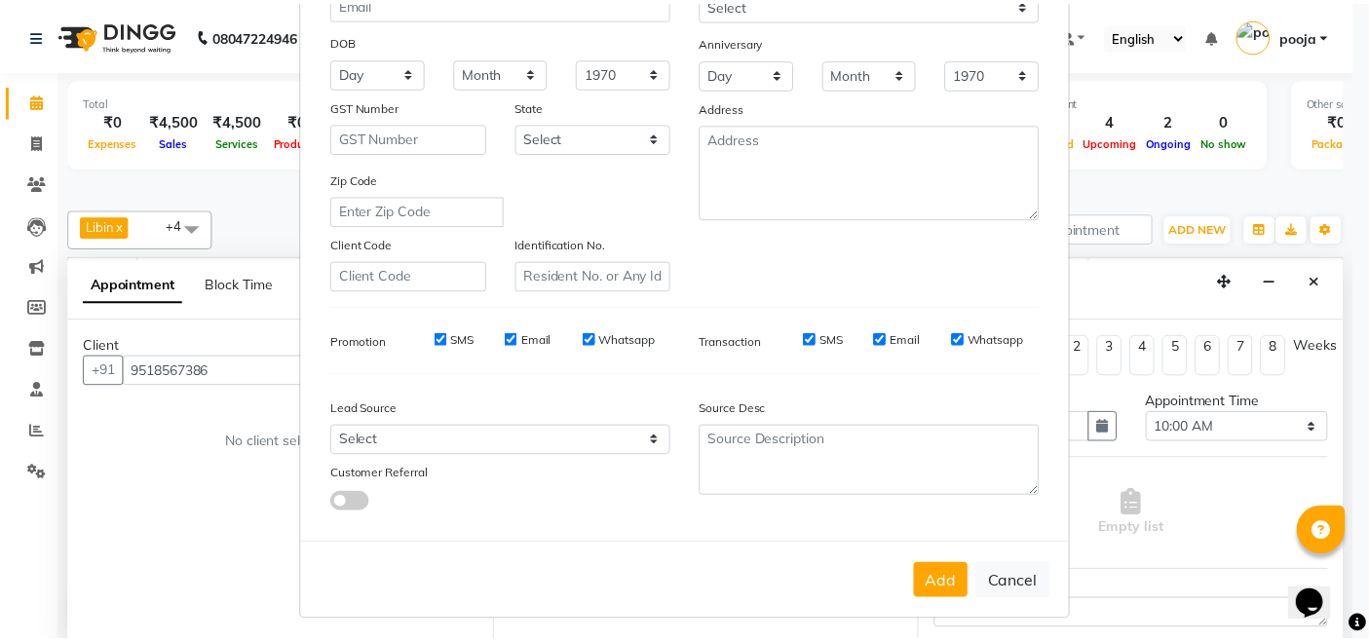
scroll to position [255, 0]
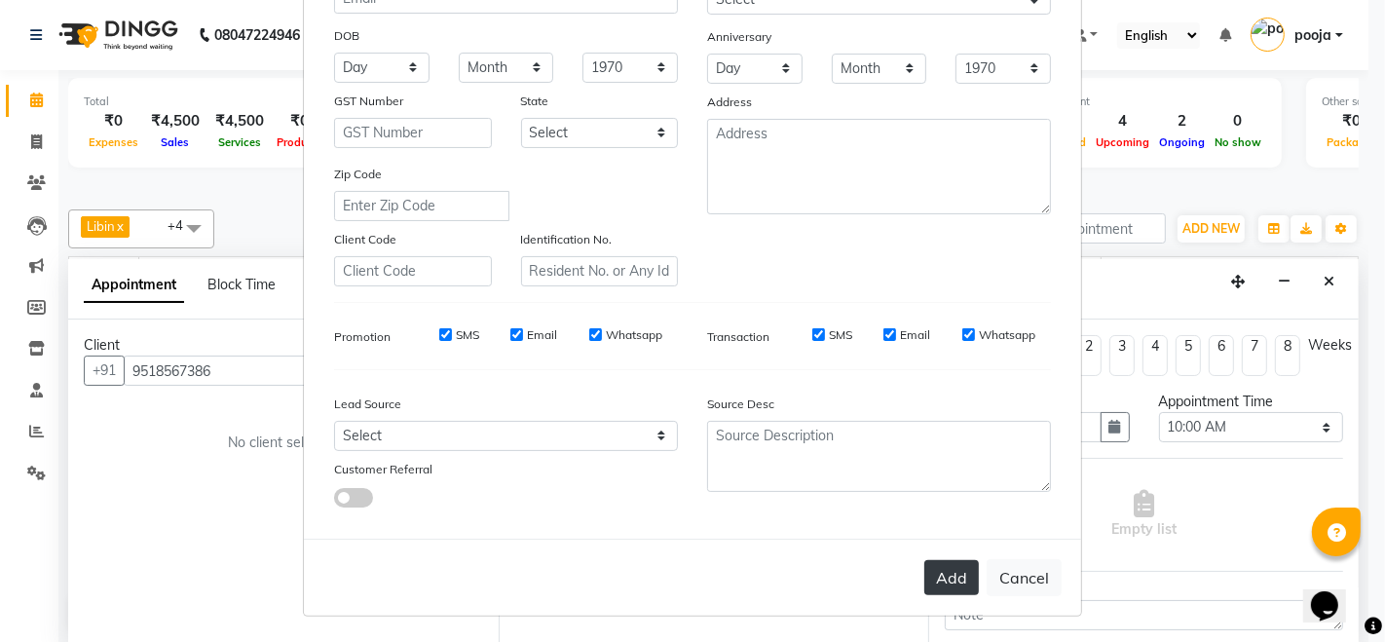
click at [932, 568] on button "Add" at bounding box center [951, 577] width 55 height 35
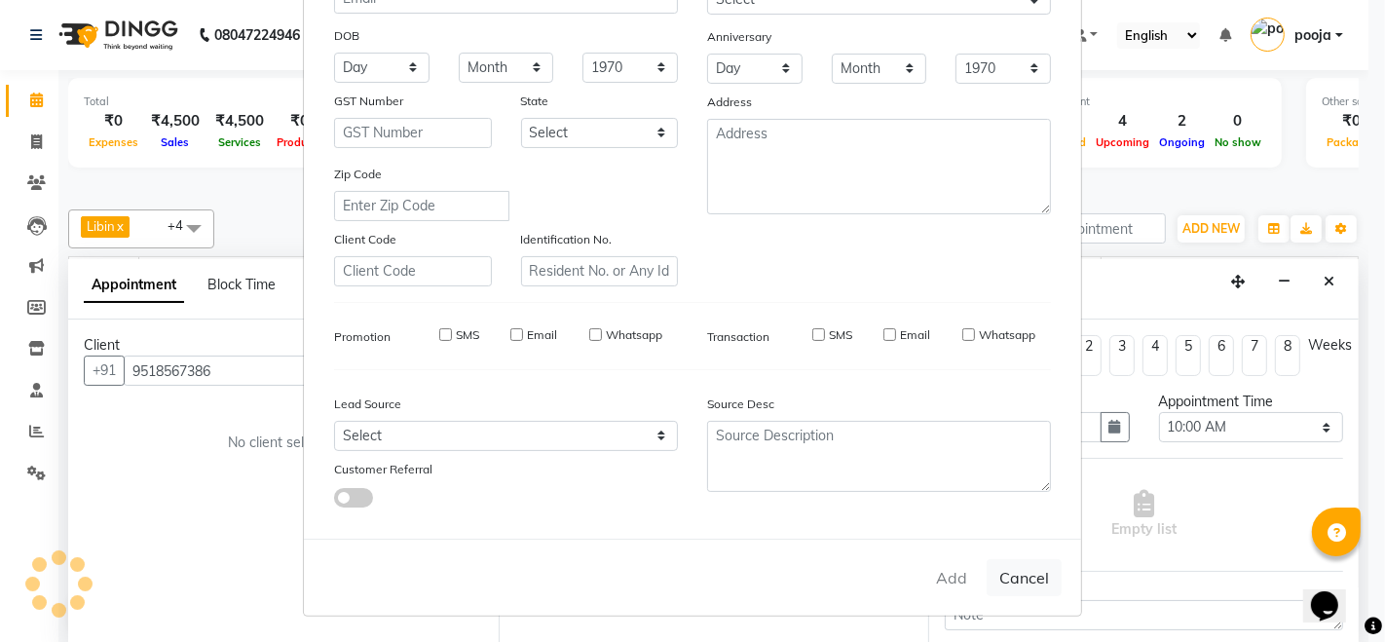
select select
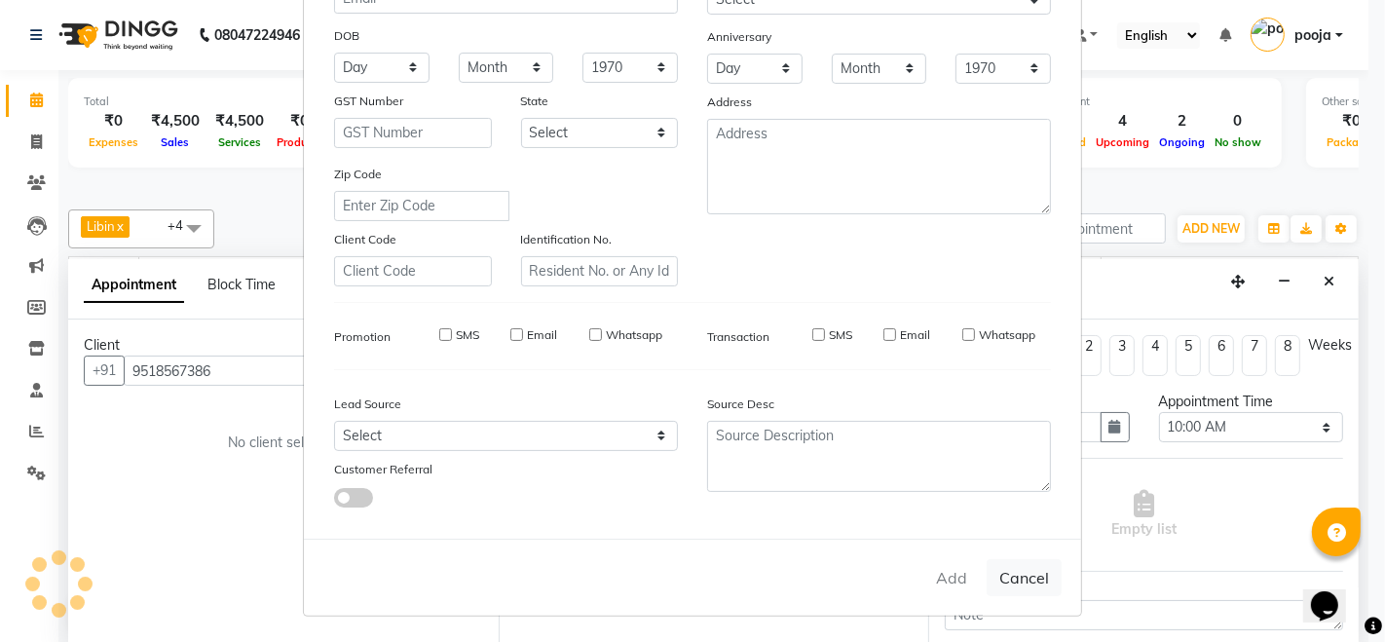
select select
checkbox input "false"
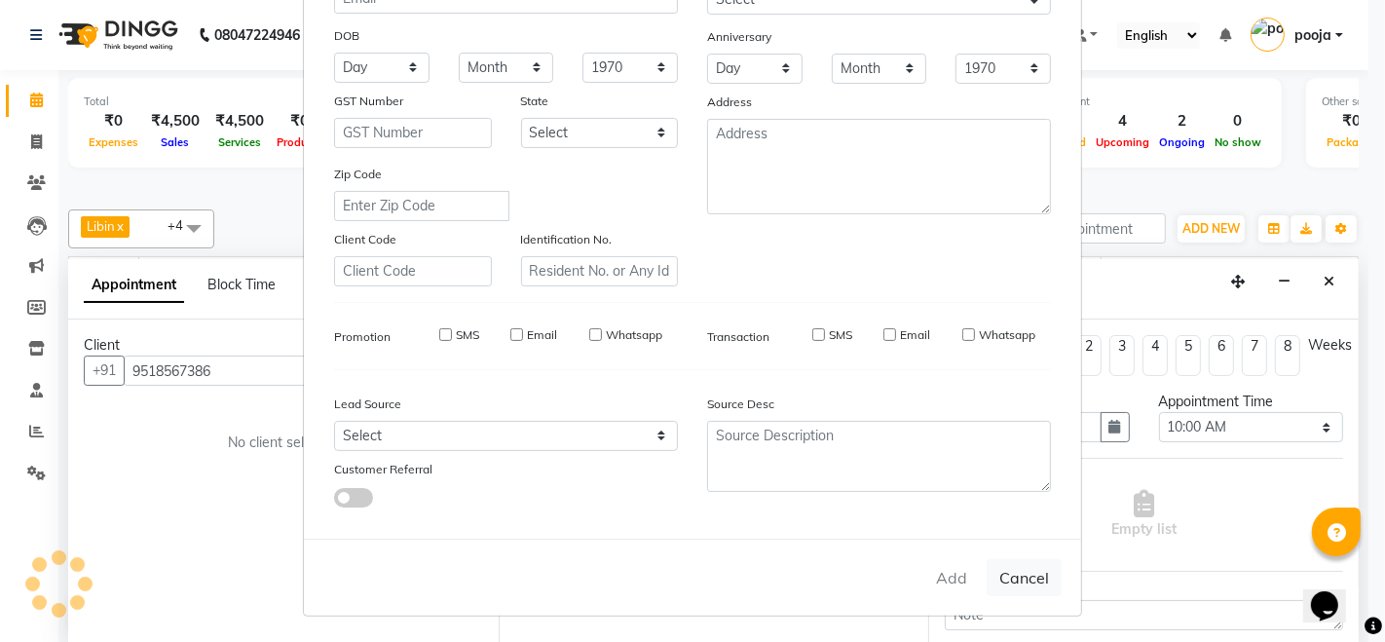
checkbox input "false"
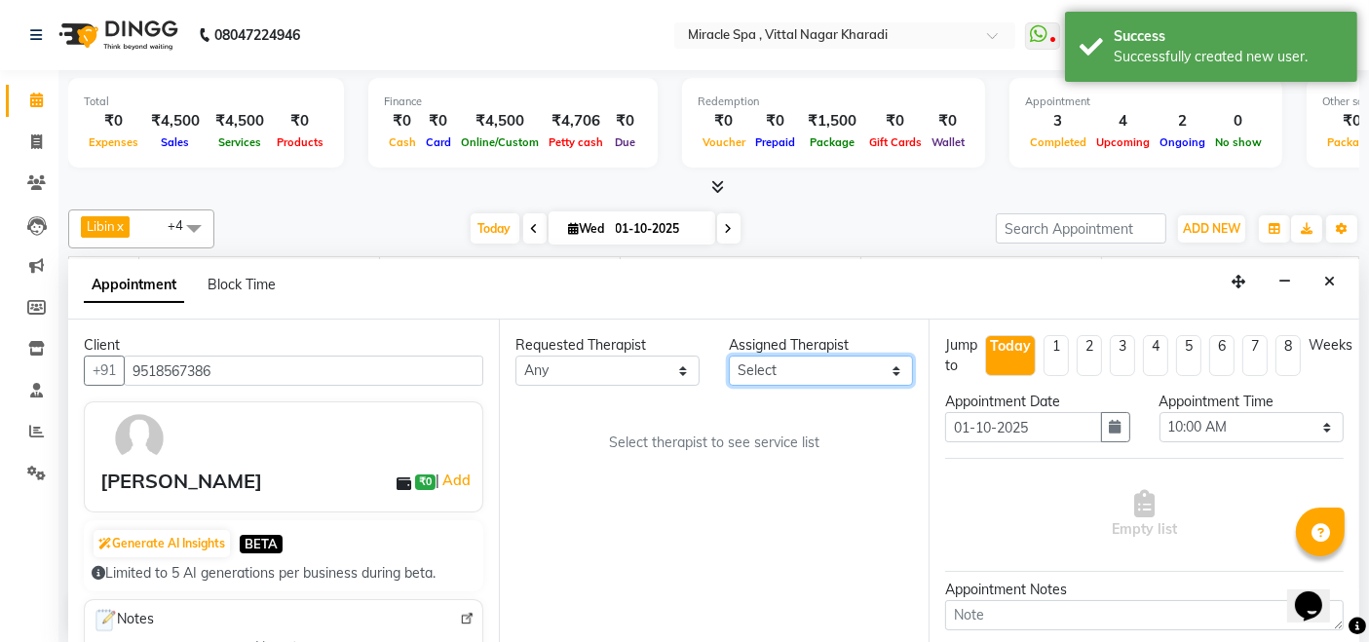
click at [823, 358] on select "Select ajay [PERSON_NAME] [PERSON_NAME] [PERSON_NAME] MR [PERSON_NAME] MS [PERS…" at bounding box center [821, 371] width 184 height 30
select select "62144"
click at [729, 356] on select "Select ajay [PERSON_NAME] [PERSON_NAME] [PERSON_NAME] MR [PERSON_NAME] MS [PERS…" at bounding box center [821, 371] width 184 height 30
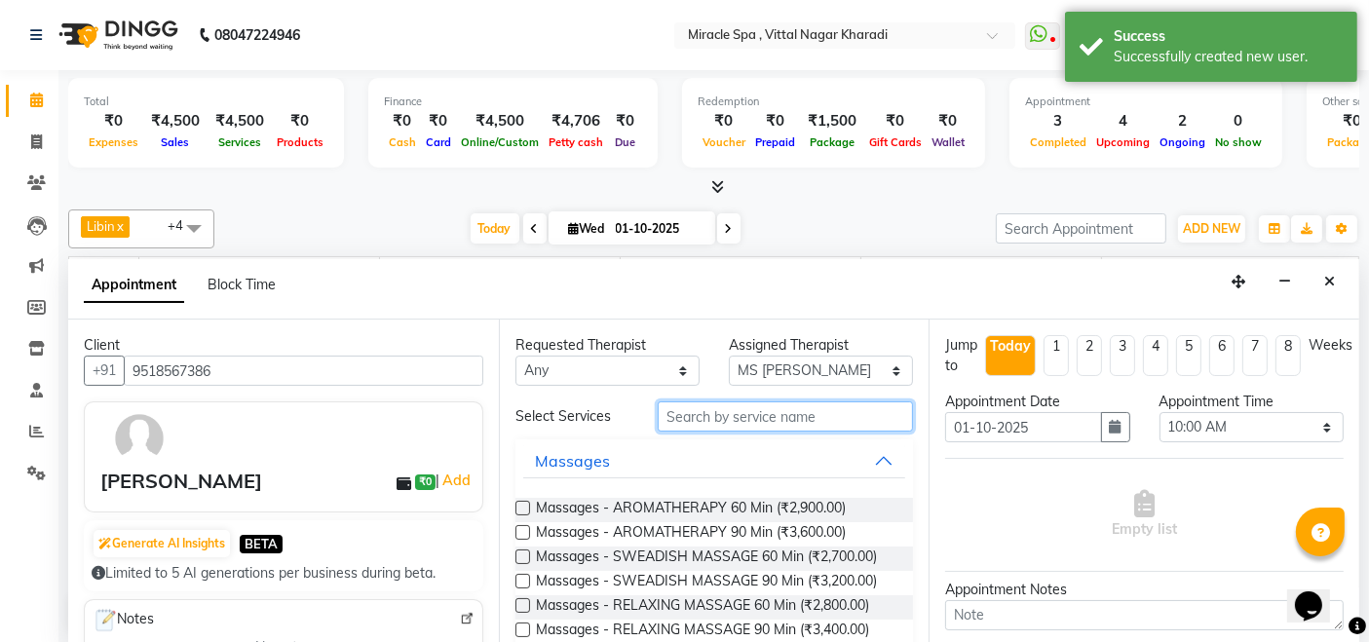
click at [679, 421] on input "text" at bounding box center [785, 416] width 255 height 30
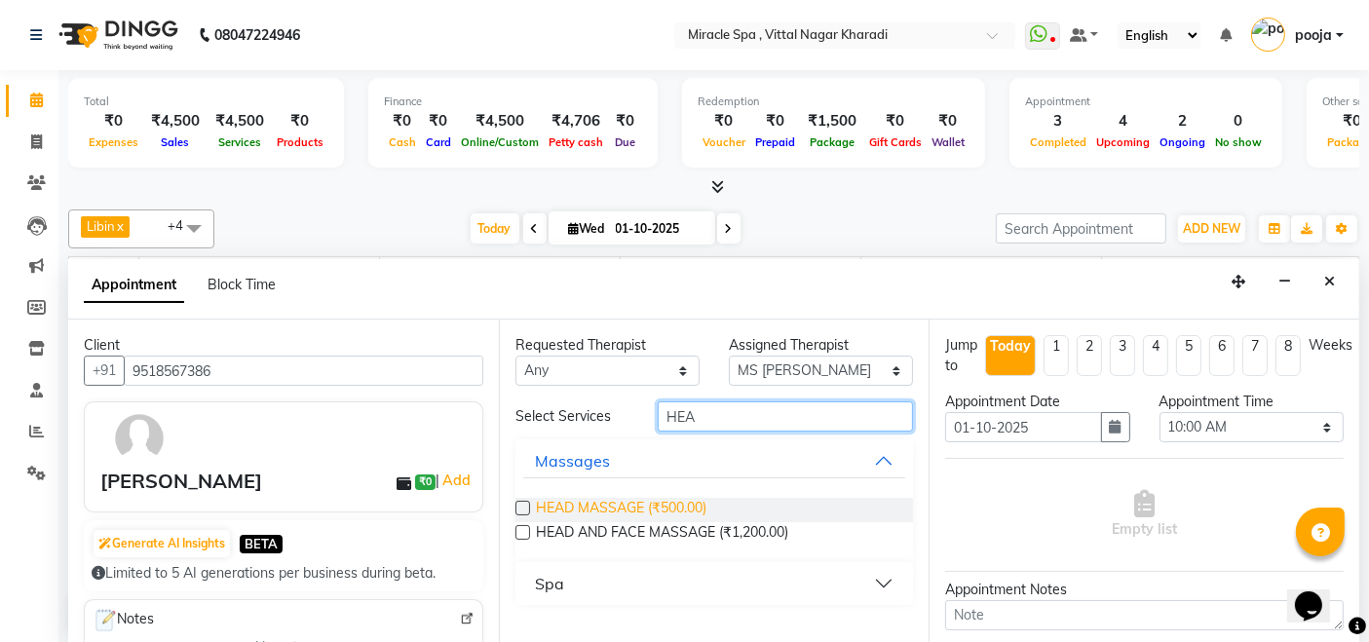
type input "HEA"
click at [631, 503] on span "HEAD MASSAGE (₹500.00)" at bounding box center [621, 510] width 170 height 24
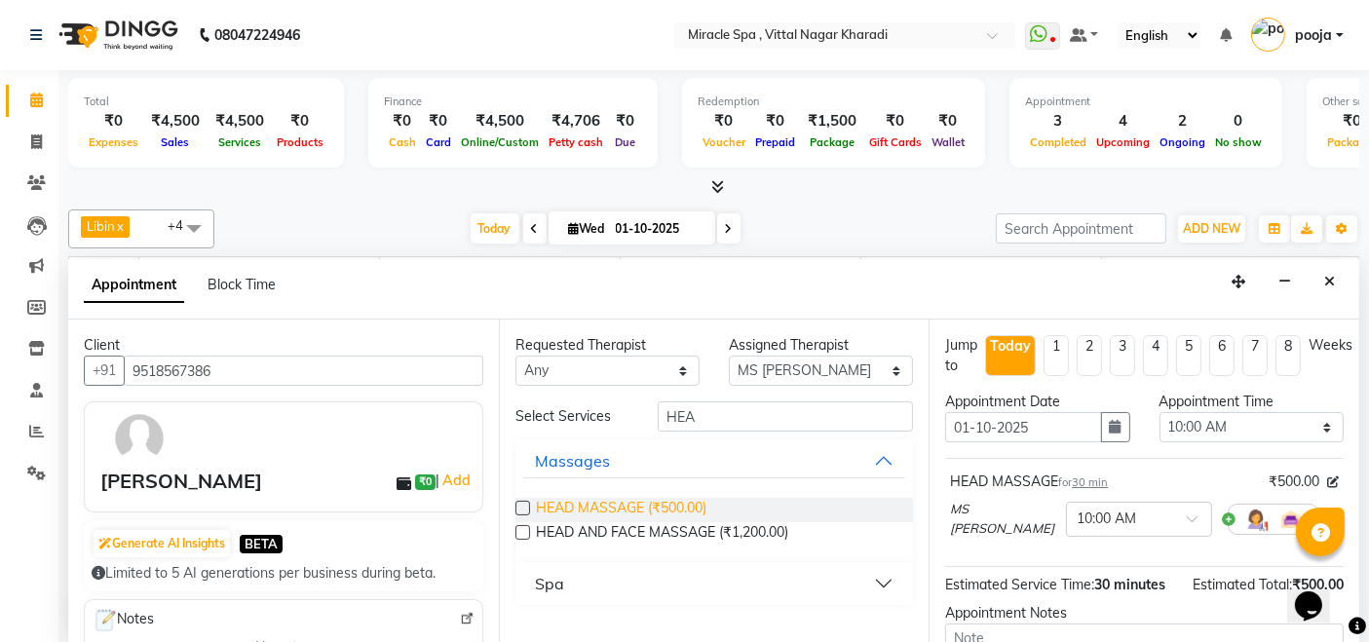
click at [631, 503] on span "HEAD MASSAGE (₹500.00)" at bounding box center [621, 510] width 170 height 24
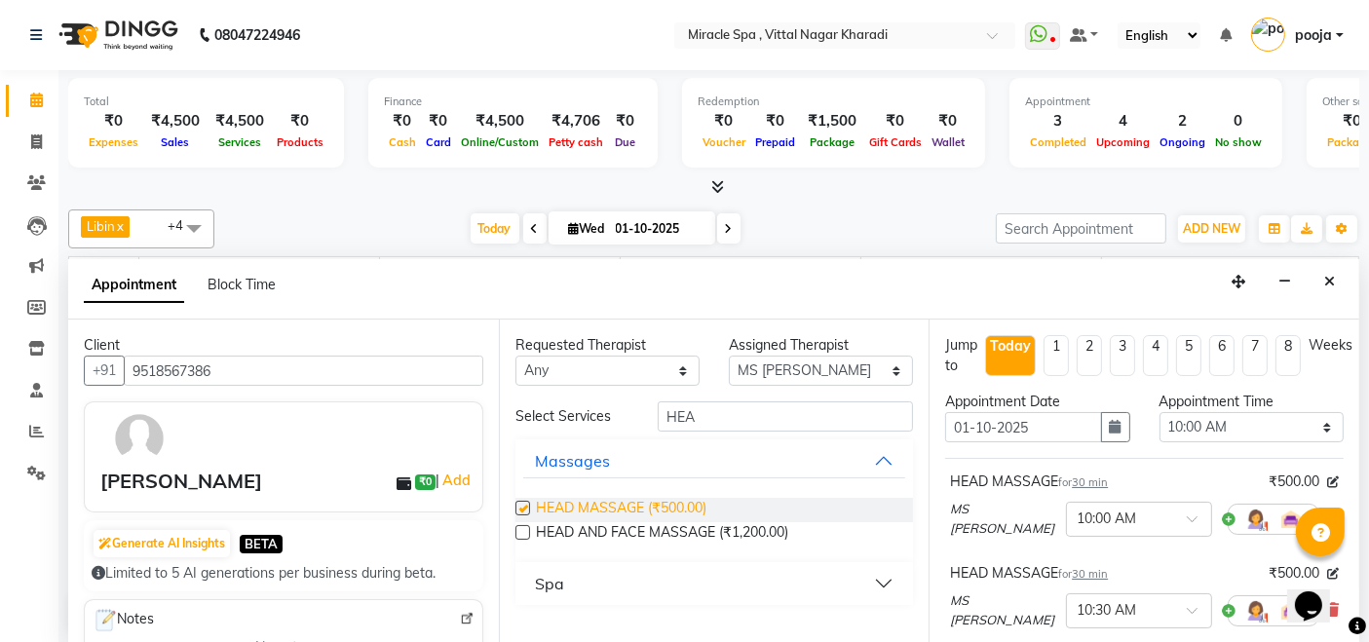
checkbox input "false"
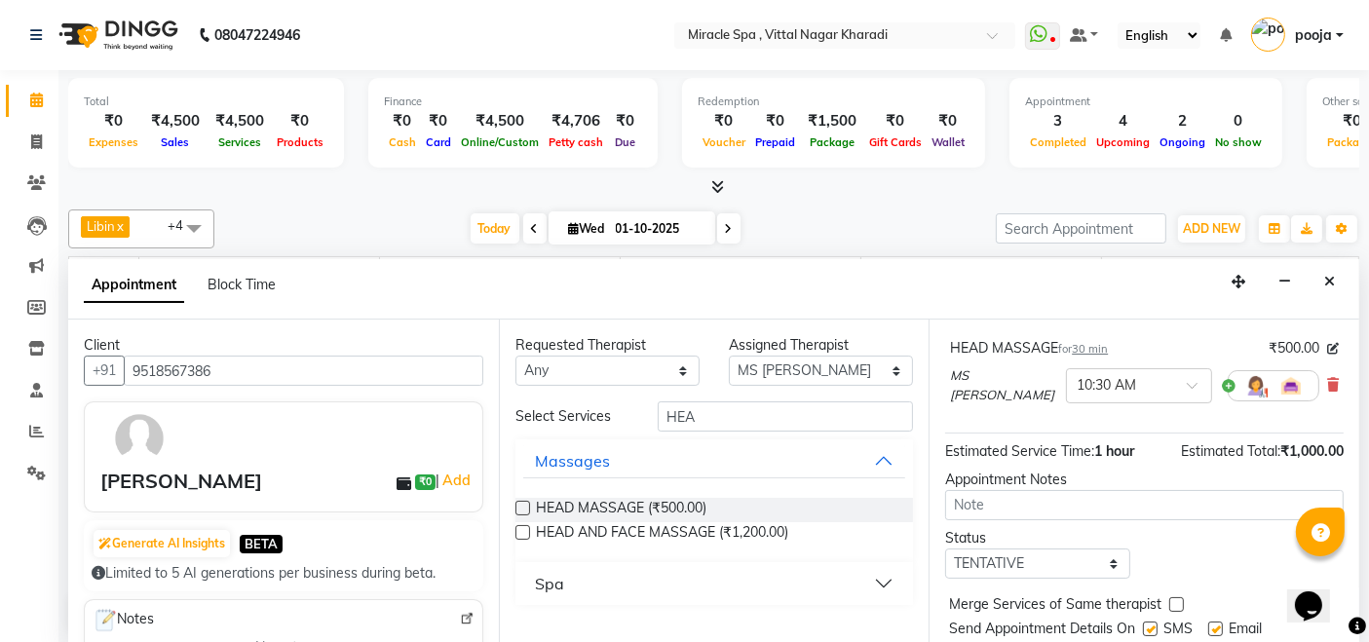
scroll to position [275, 0]
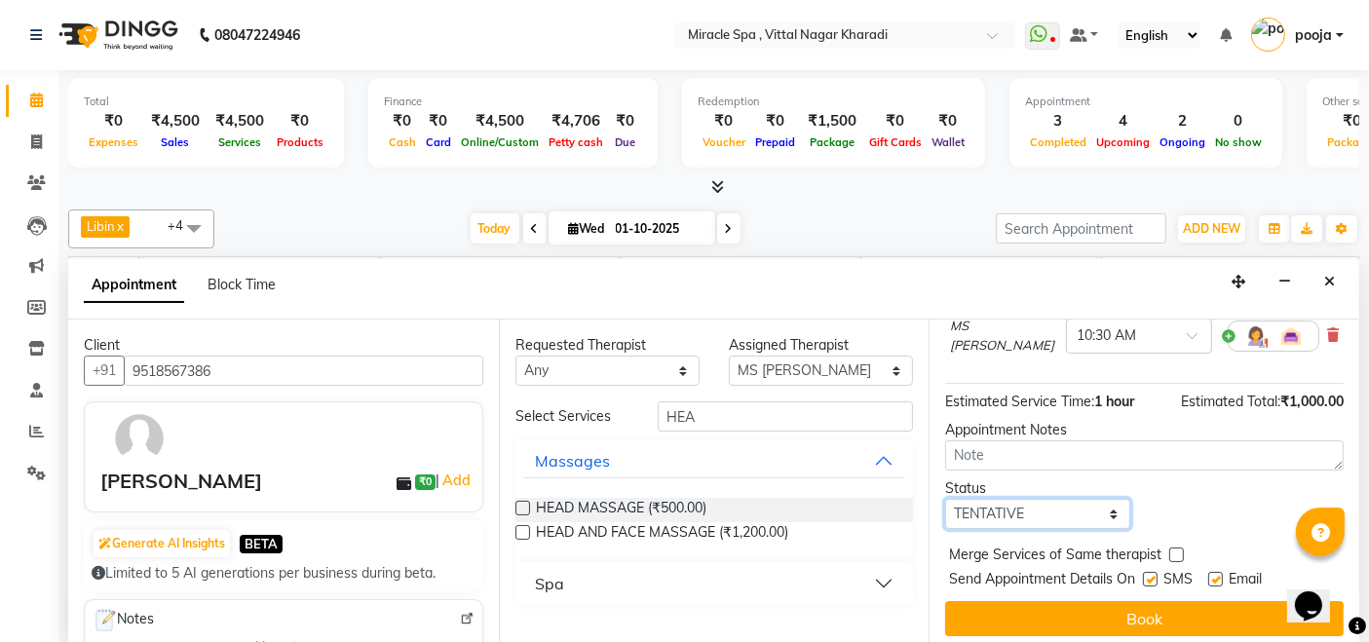
click at [1031, 508] on select "Select TENTATIVE CONFIRM CHECK-IN UPCOMING" at bounding box center [1037, 514] width 184 height 30
select select "upcoming"
click at [945, 499] on select "Select TENTATIVE CONFIRM CHECK-IN UPCOMING" at bounding box center [1037, 514] width 184 height 30
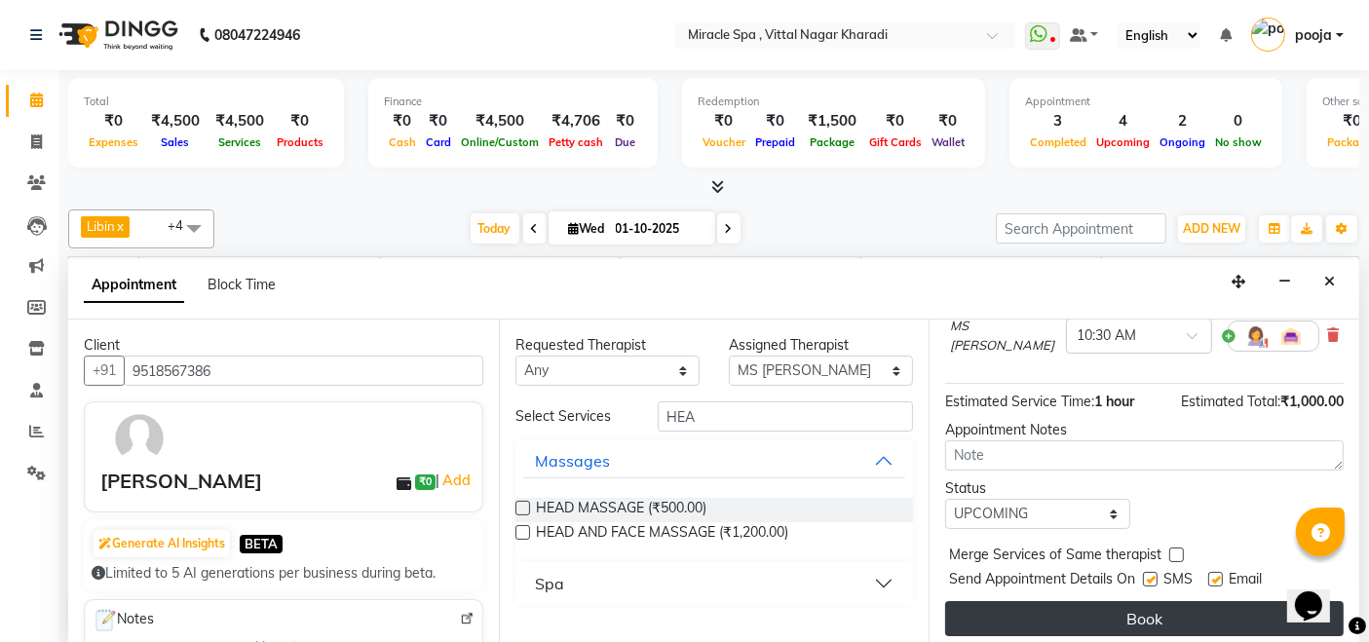
click at [1040, 606] on button "Book" at bounding box center [1144, 618] width 398 height 35
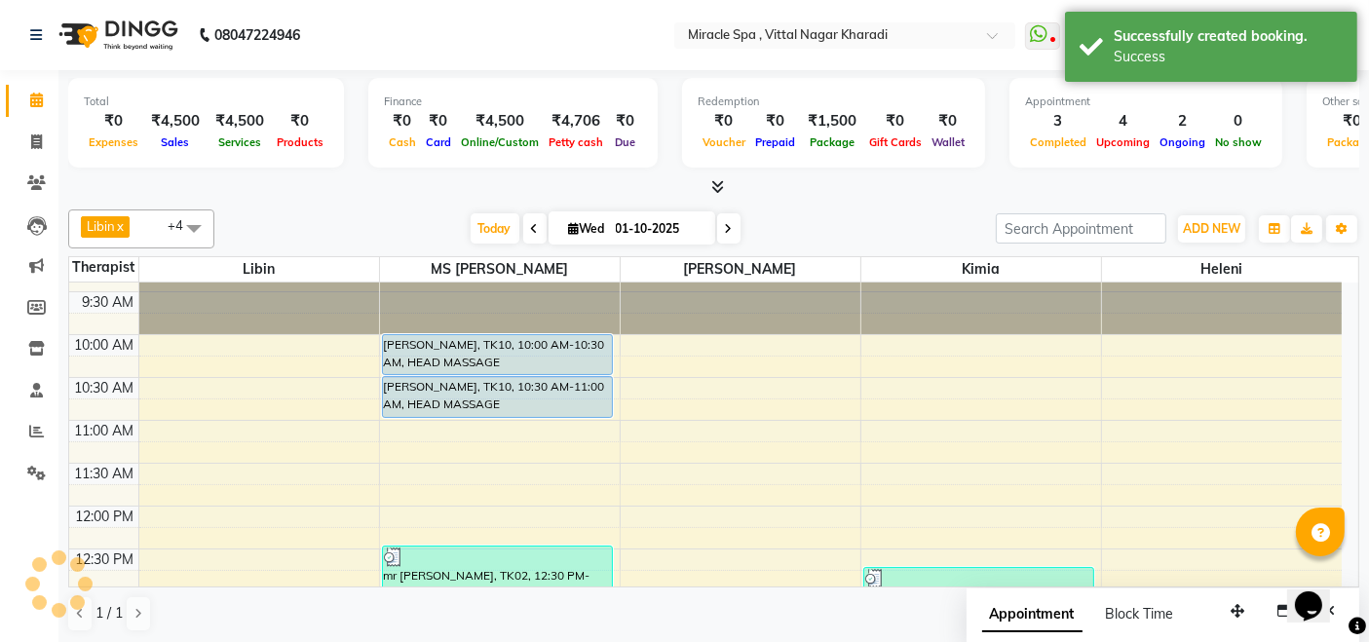
scroll to position [0, 0]
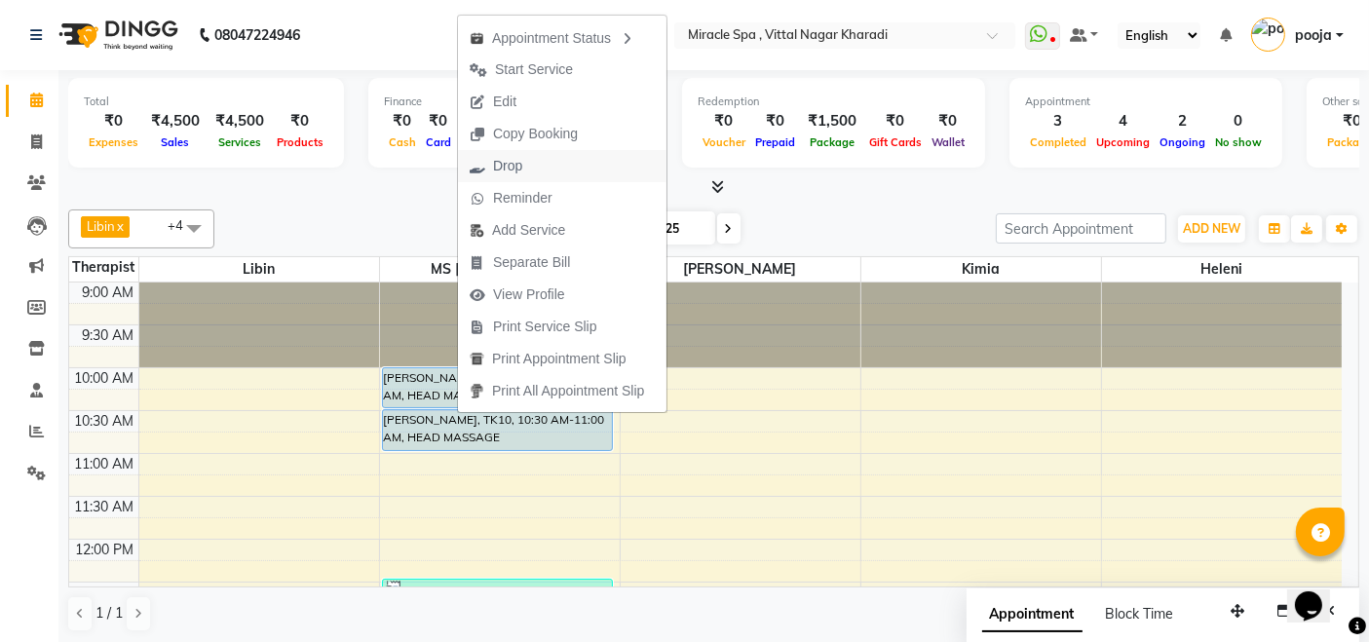
click at [556, 161] on button "Drop" at bounding box center [562, 166] width 208 height 32
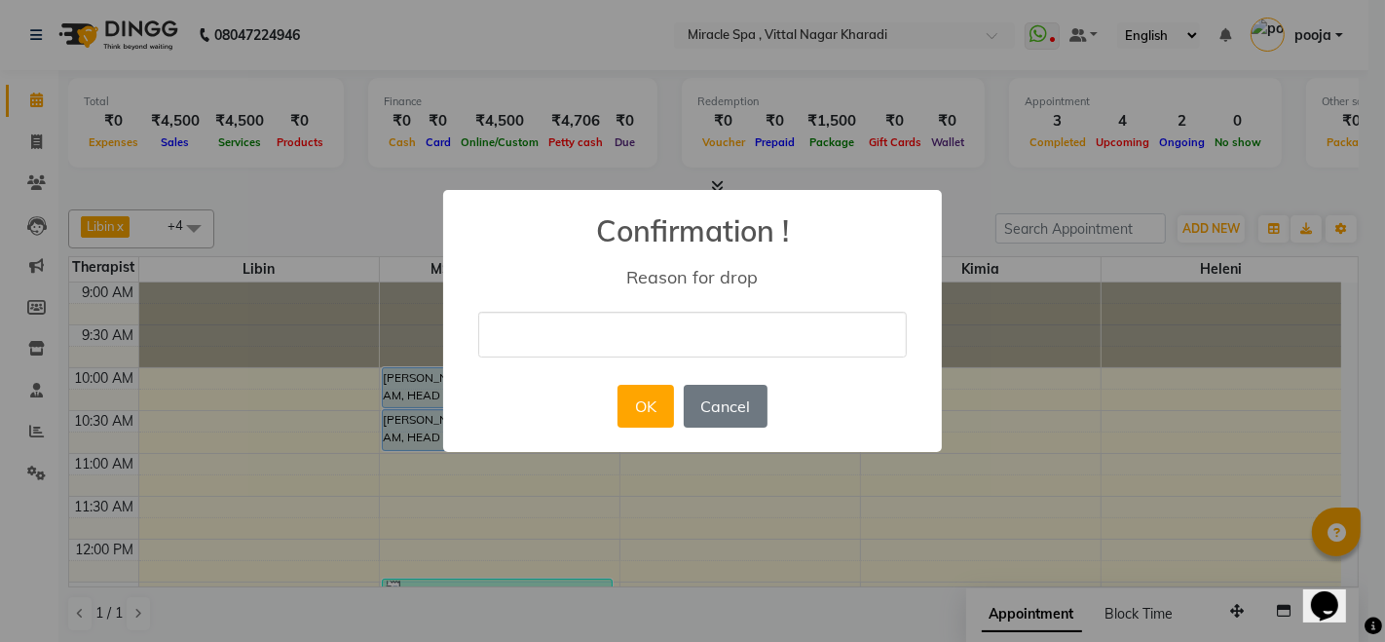
click at [607, 323] on input "text" at bounding box center [692, 335] width 429 height 46
type input "cancelled"
click at [618, 398] on button "OK" at bounding box center [646, 406] width 56 height 43
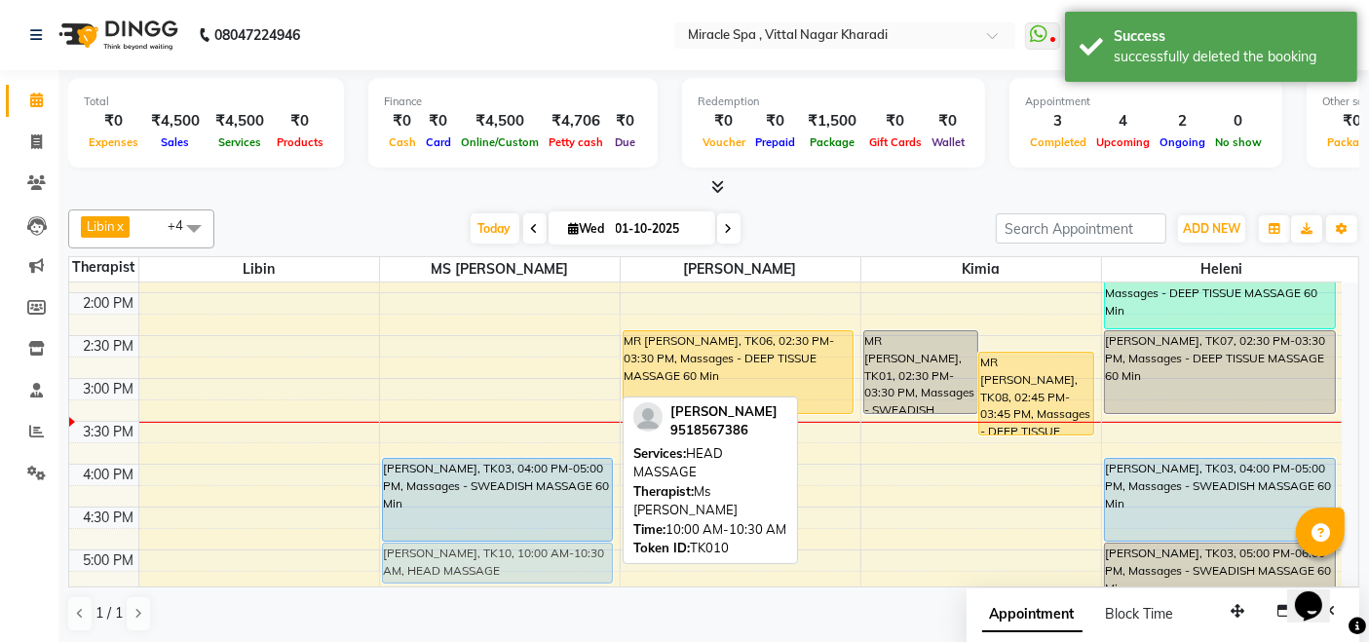
scroll to position [422, 0]
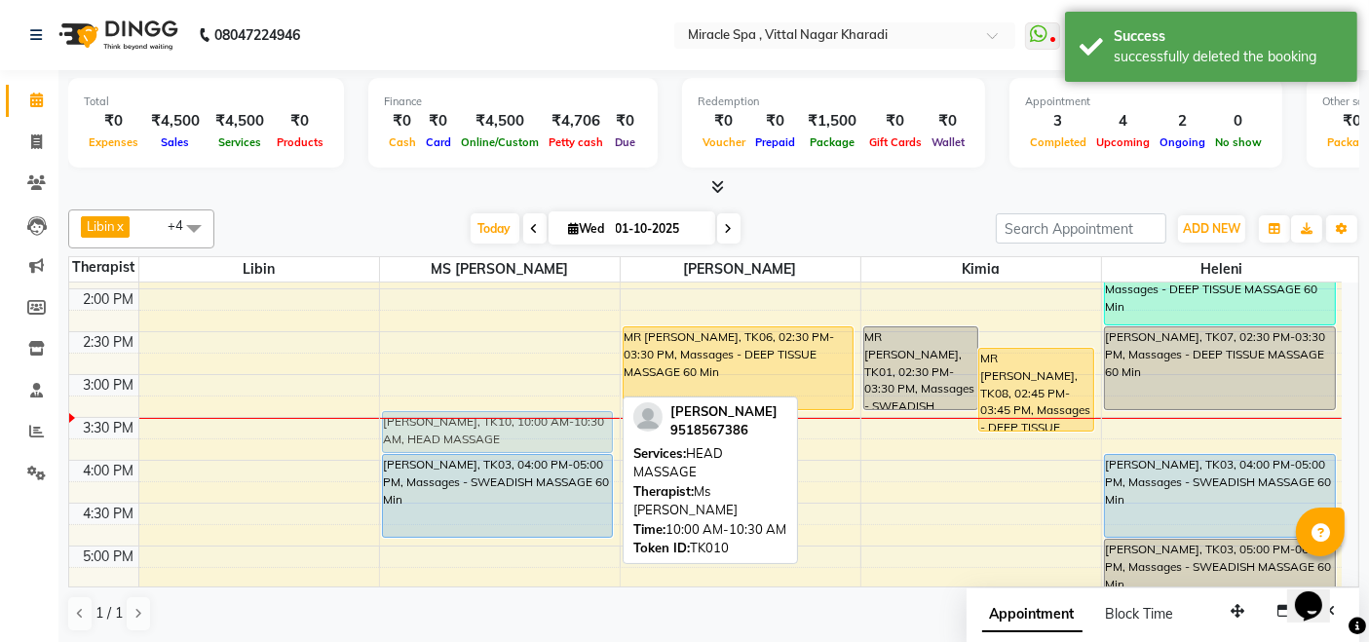
drag, startPoint x: 550, startPoint y: 390, endPoint x: 554, endPoint y: 430, distance: 40.1
click at [554, 430] on div "MR JAYESH, TK10, 10:00 AM-10:30 AM, HEAD MASSAGE MR JAYESH, TK10, 10:30 AM-11:0…" at bounding box center [500, 503] width 240 height 1285
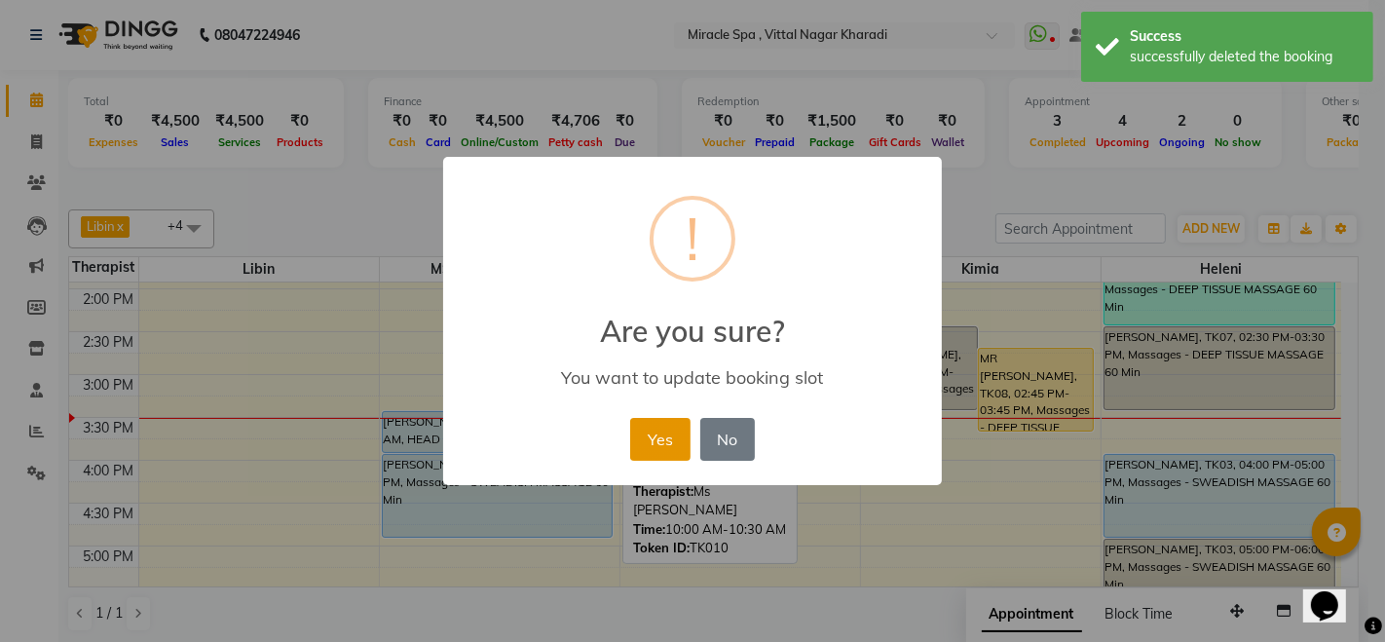
click at [686, 434] on button "Yes" at bounding box center [659, 439] width 59 height 43
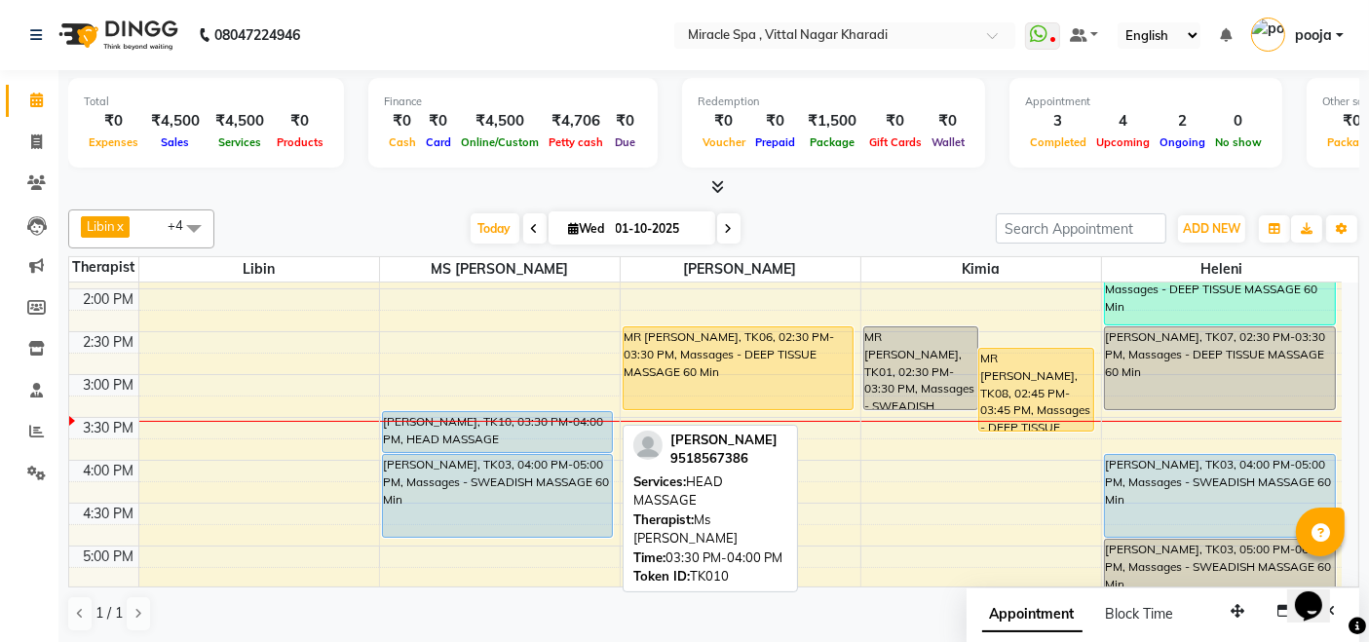
click at [494, 430] on div "[PERSON_NAME], TK10, 03:30 PM-04:00 PM, HEAD MASSAGE" at bounding box center [498, 432] width 230 height 40
click at [510, 419] on div "[PERSON_NAME], TK10, 03:30 PM-04:00 PM, HEAD MASSAGE" at bounding box center [498, 432] width 230 height 40
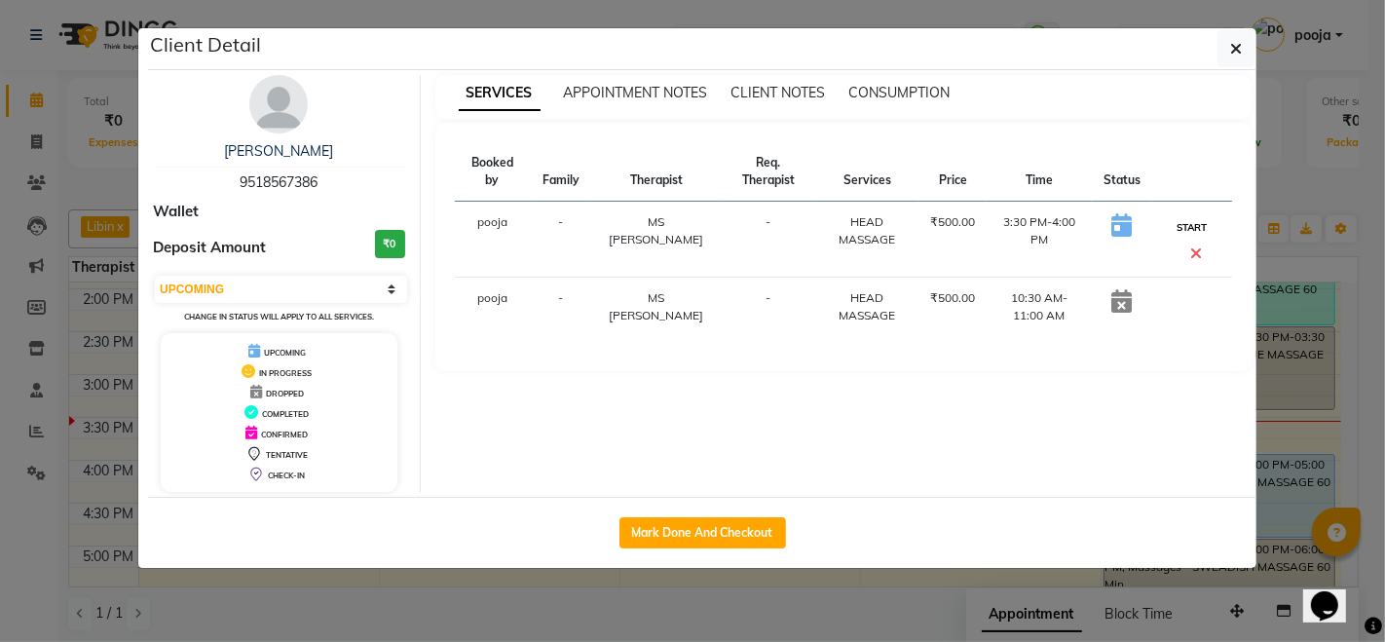
click at [1181, 222] on button "START" at bounding box center [1192, 227] width 40 height 24
select select "select"
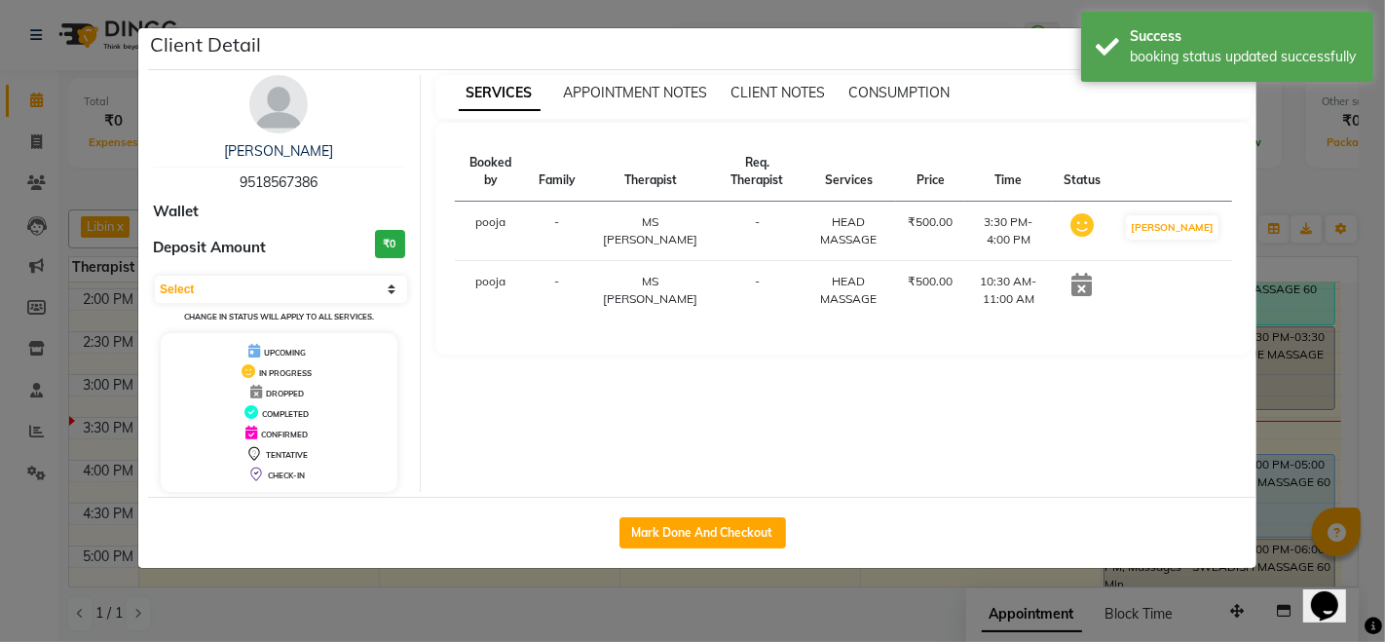
click at [839, 606] on ngb-modal-window "Client Detail MR JAYESH 9518567386 Wallet Deposit Amount ₹0 Select IN SERVICE C…" at bounding box center [692, 321] width 1385 height 642
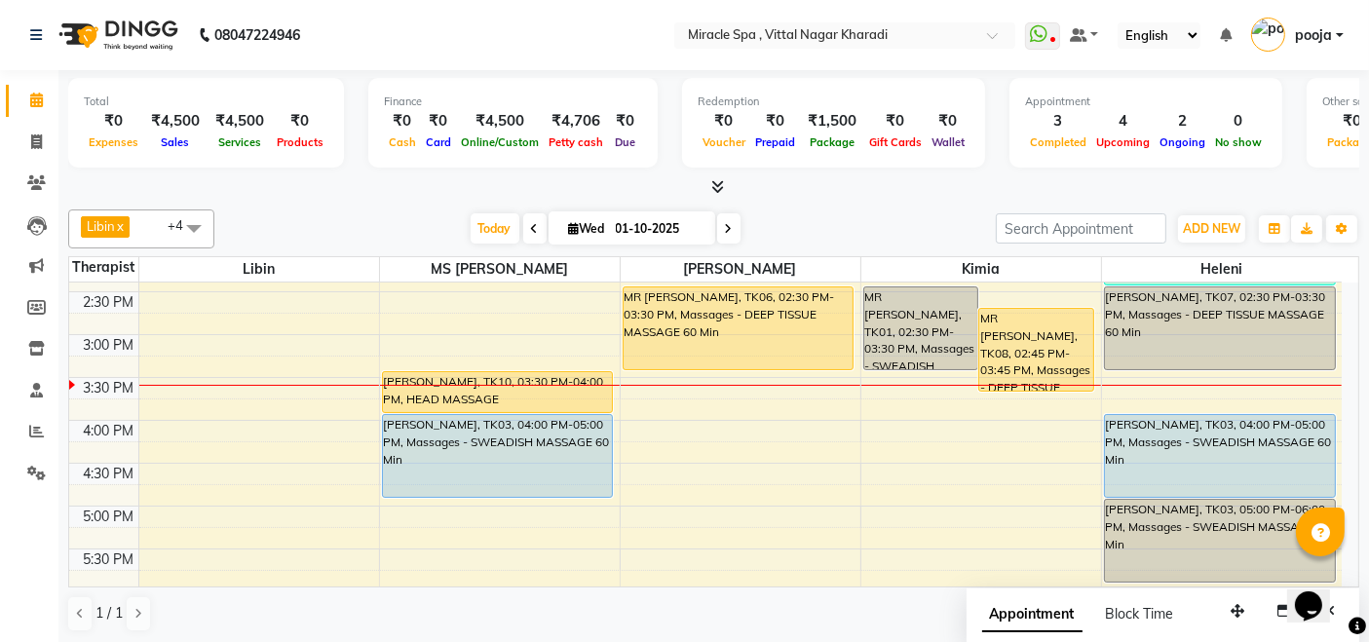
scroll to position [314, 0]
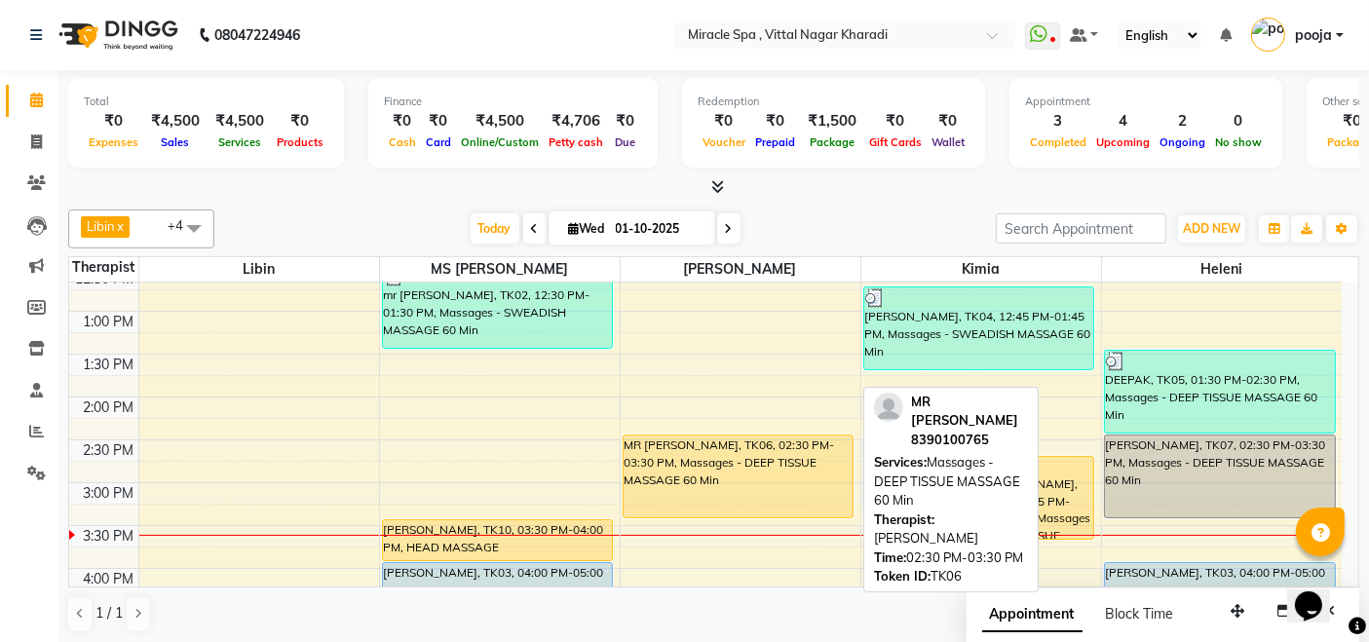
click at [715, 446] on div "MR [PERSON_NAME], TK06, 02:30 PM-03:30 PM, Massages - DEEP TISSUE MASSAGE 60 Min" at bounding box center [738, 476] width 230 height 82
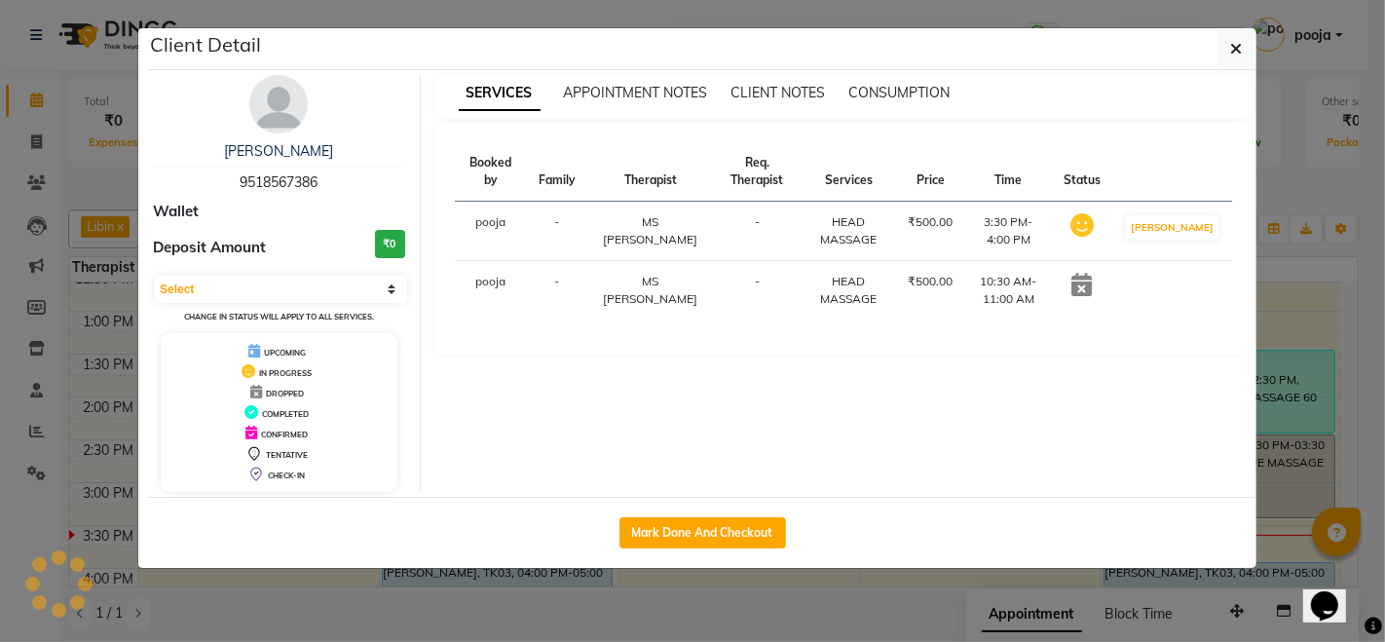
select select "1"
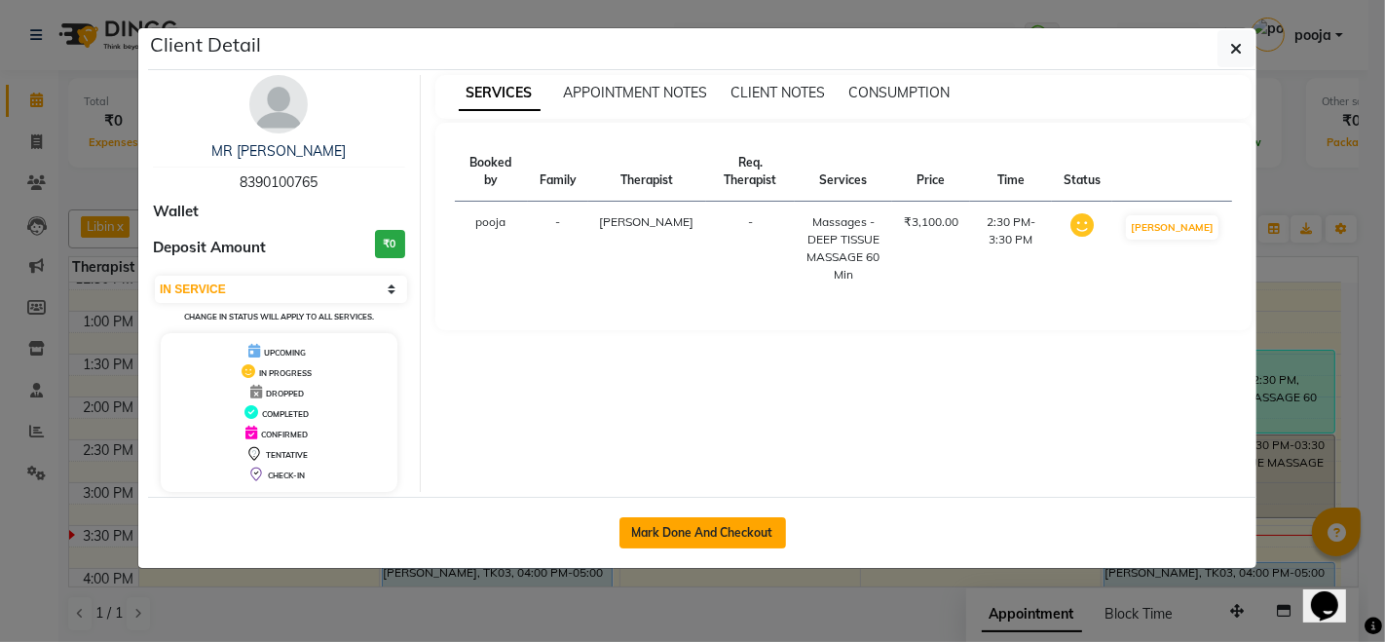
click at [715, 523] on button "Mark Done And Checkout" at bounding box center [703, 532] width 167 height 31
select select "3854"
select select "service"
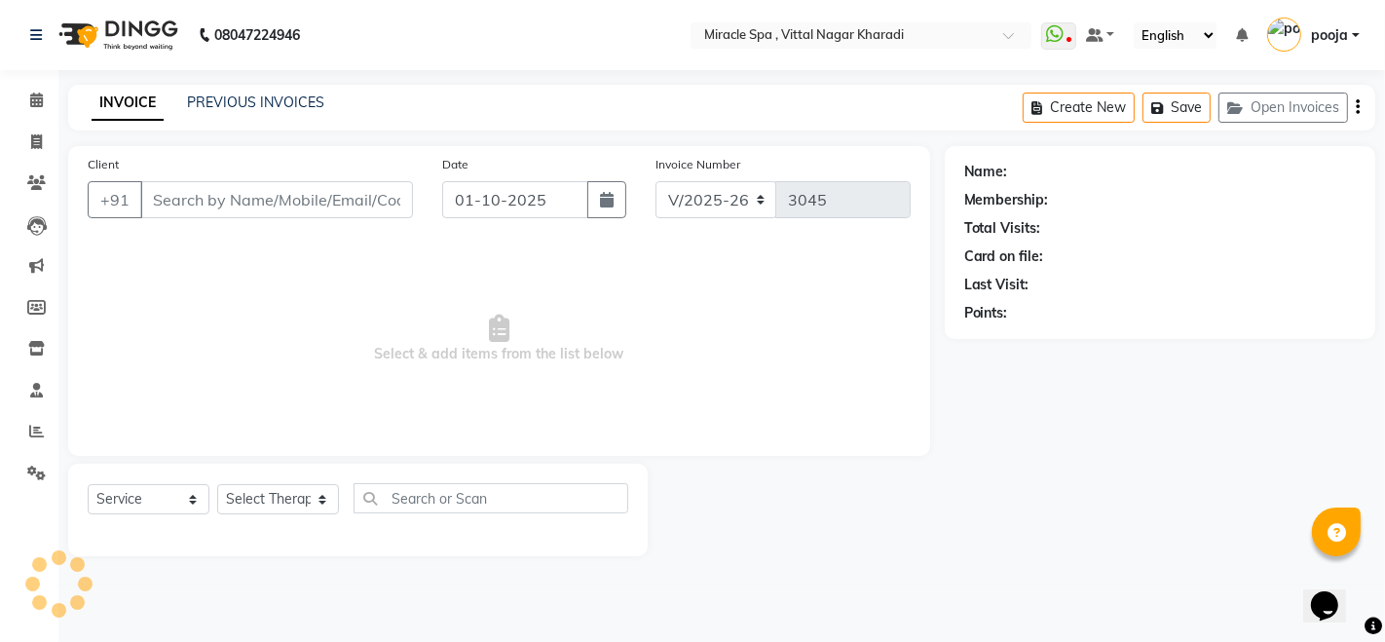
type input "8390100765"
select select "66233"
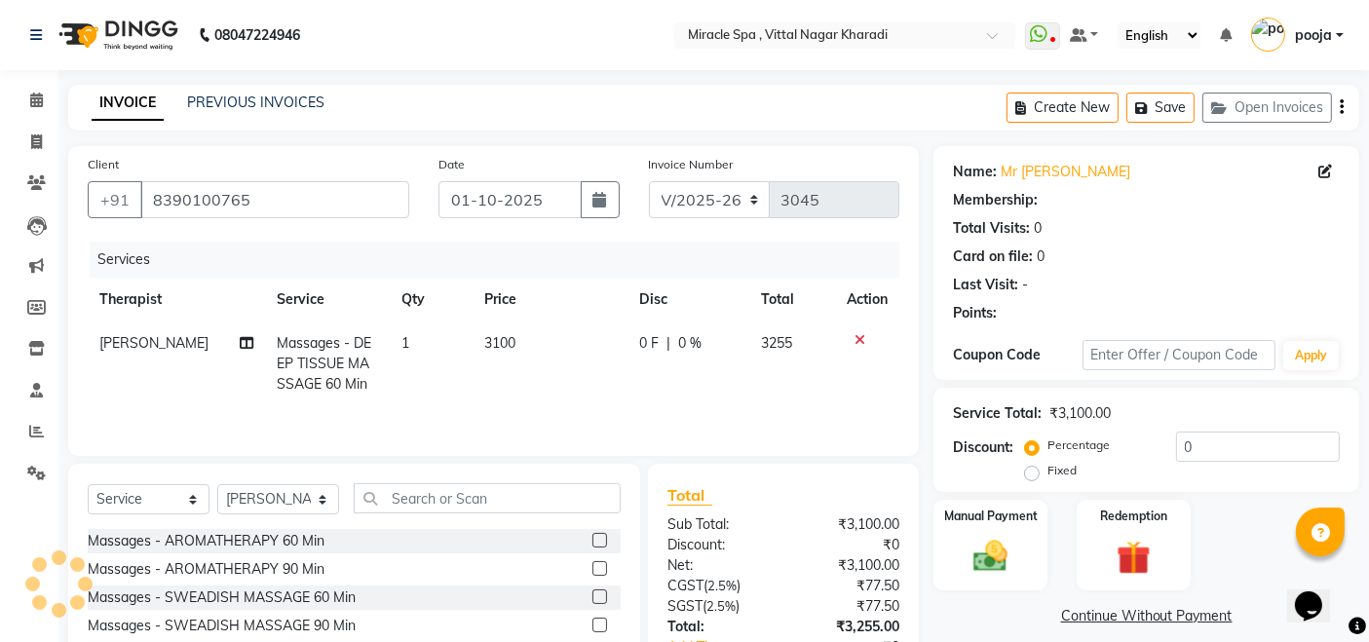
select select "1: Object"
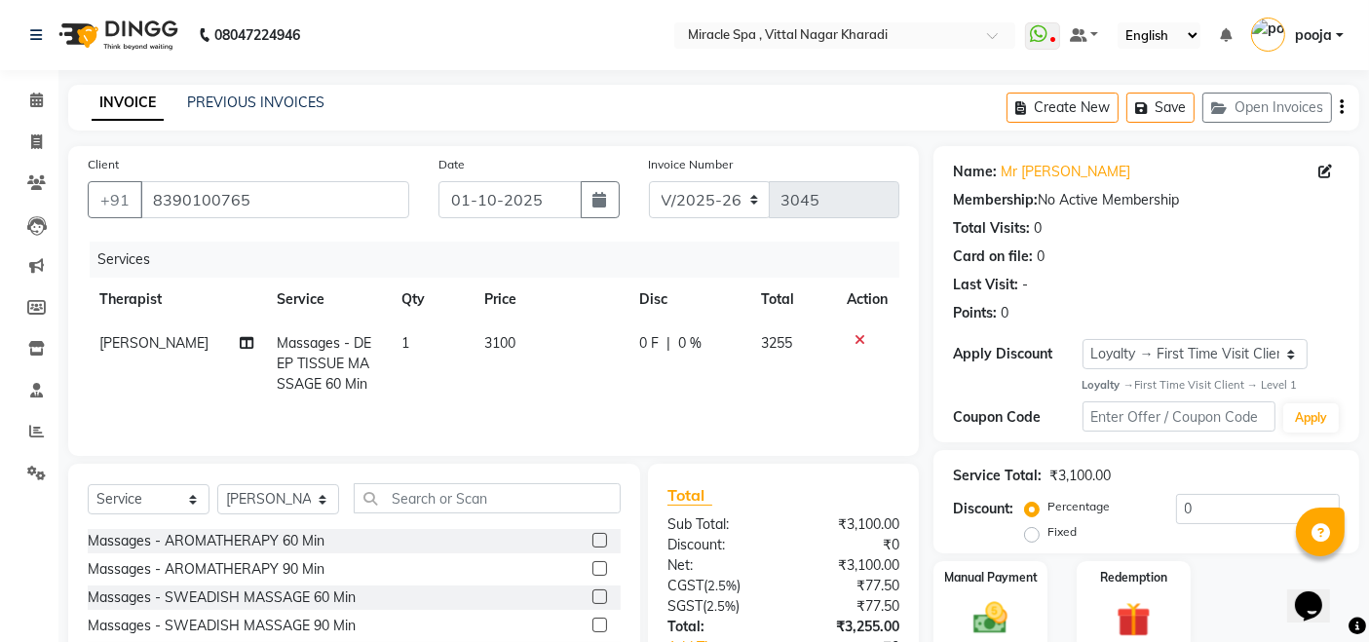
click at [1341, 107] on icon "button" at bounding box center [1341, 107] width 4 height 1
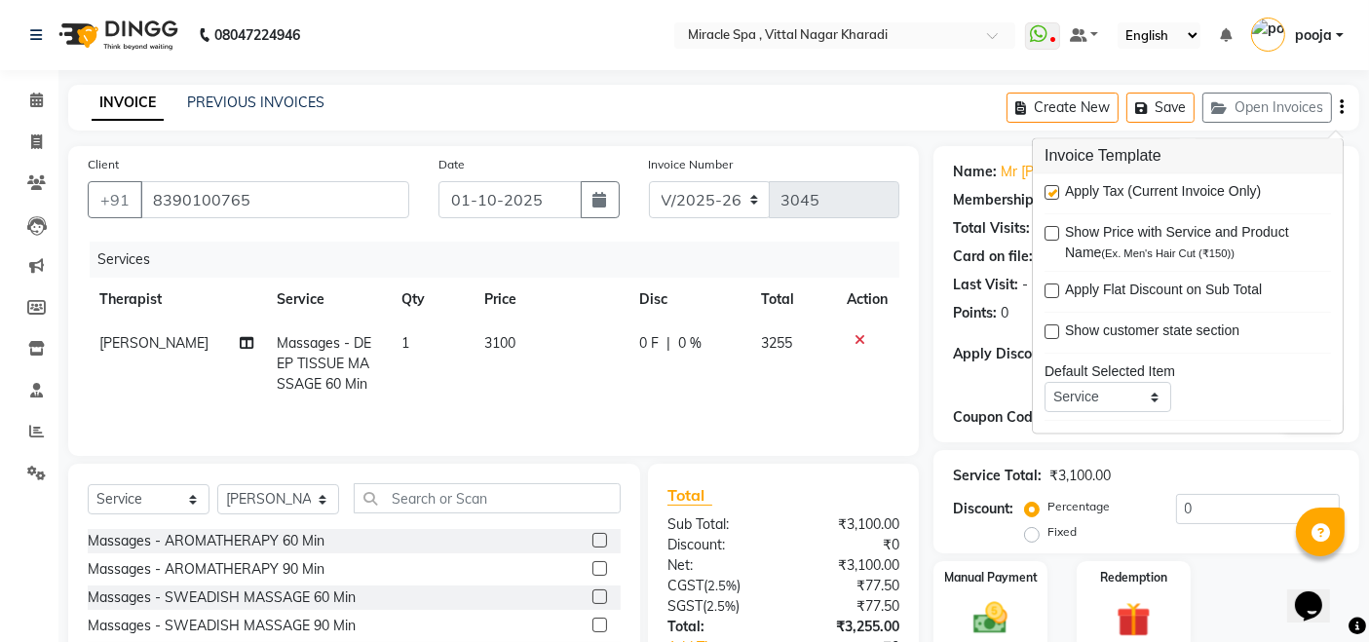
click at [1056, 196] on label at bounding box center [1051, 193] width 15 height 15
click at [1056, 196] on input "checkbox" at bounding box center [1050, 194] width 13 height 13
checkbox input "false"
click at [511, 332] on td "3100" at bounding box center [549, 363] width 155 height 85
select select "66233"
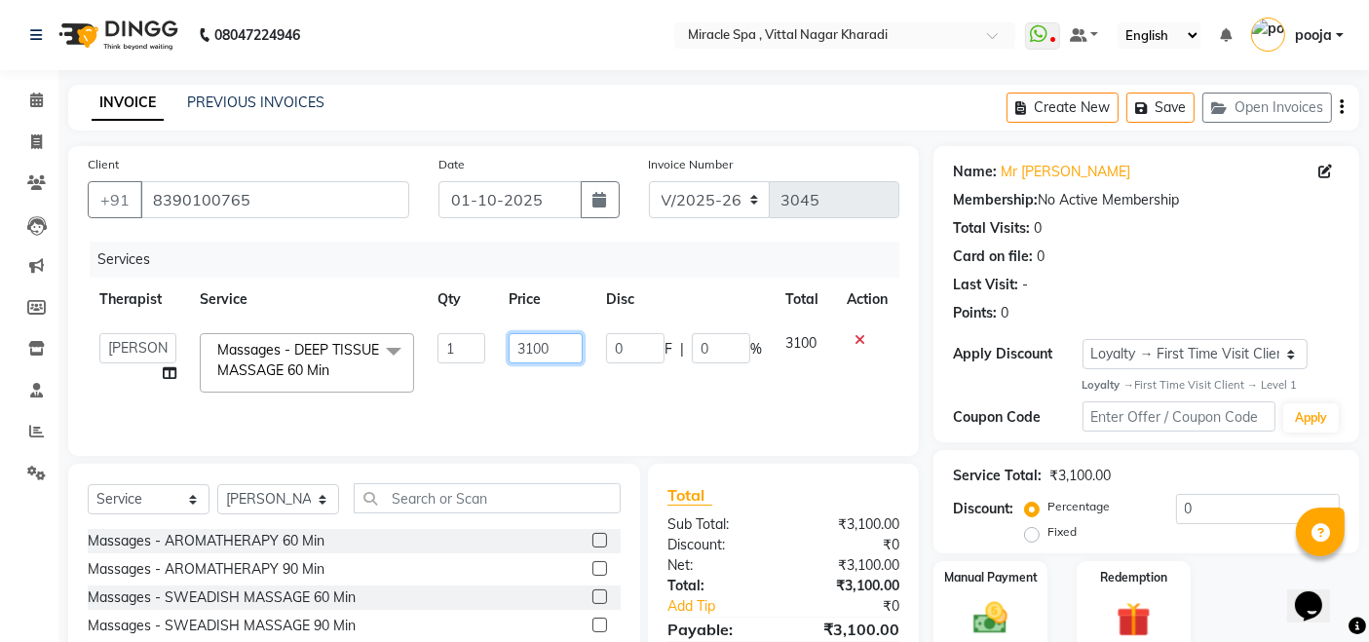
click at [547, 349] on input "3100" at bounding box center [546, 348] width 74 height 30
type input "3"
type input "2500"
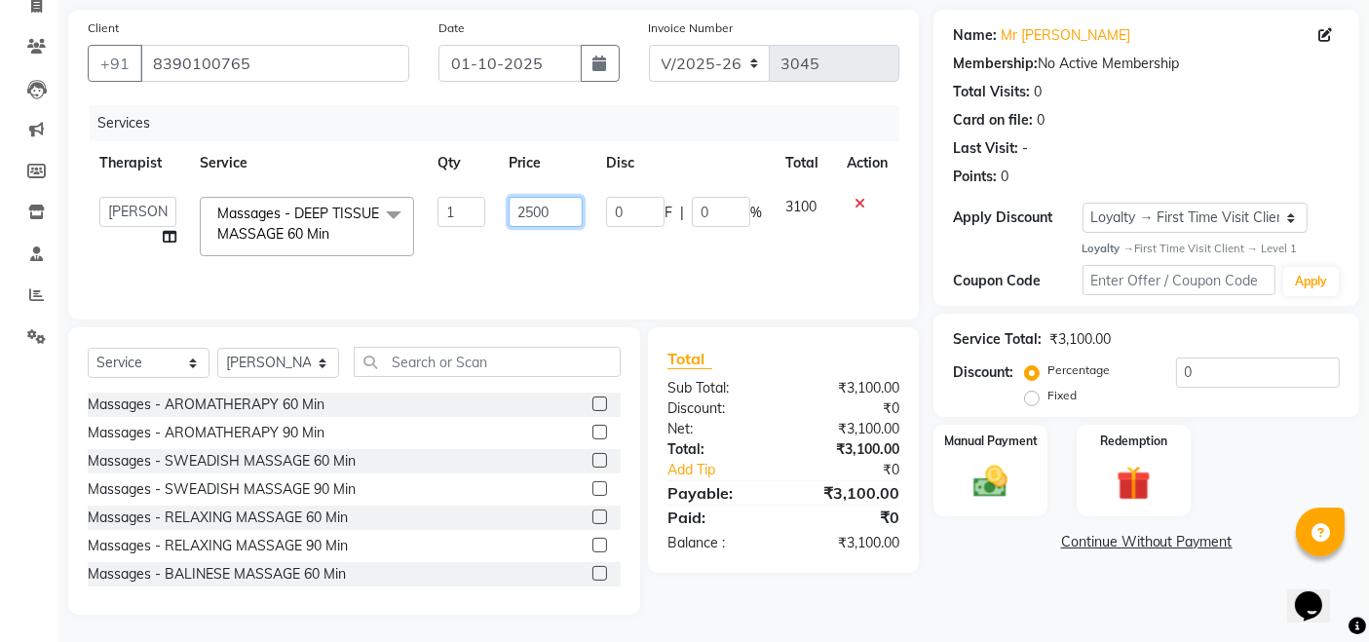
scroll to position [137, 0]
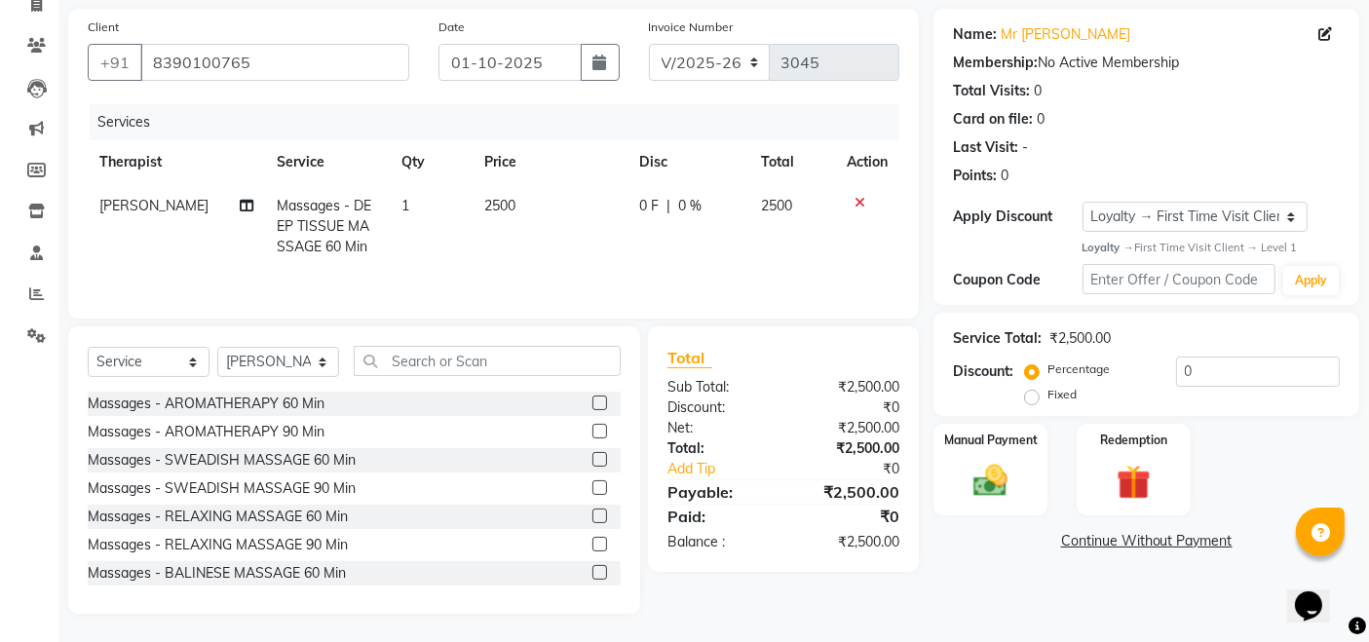
click at [991, 569] on div "Name: Mr Abhishek Membership: No Active Membership Total Visits: 0 Card on file…" at bounding box center [1153, 311] width 440 height 605
click at [1000, 492] on img at bounding box center [990, 481] width 58 height 41
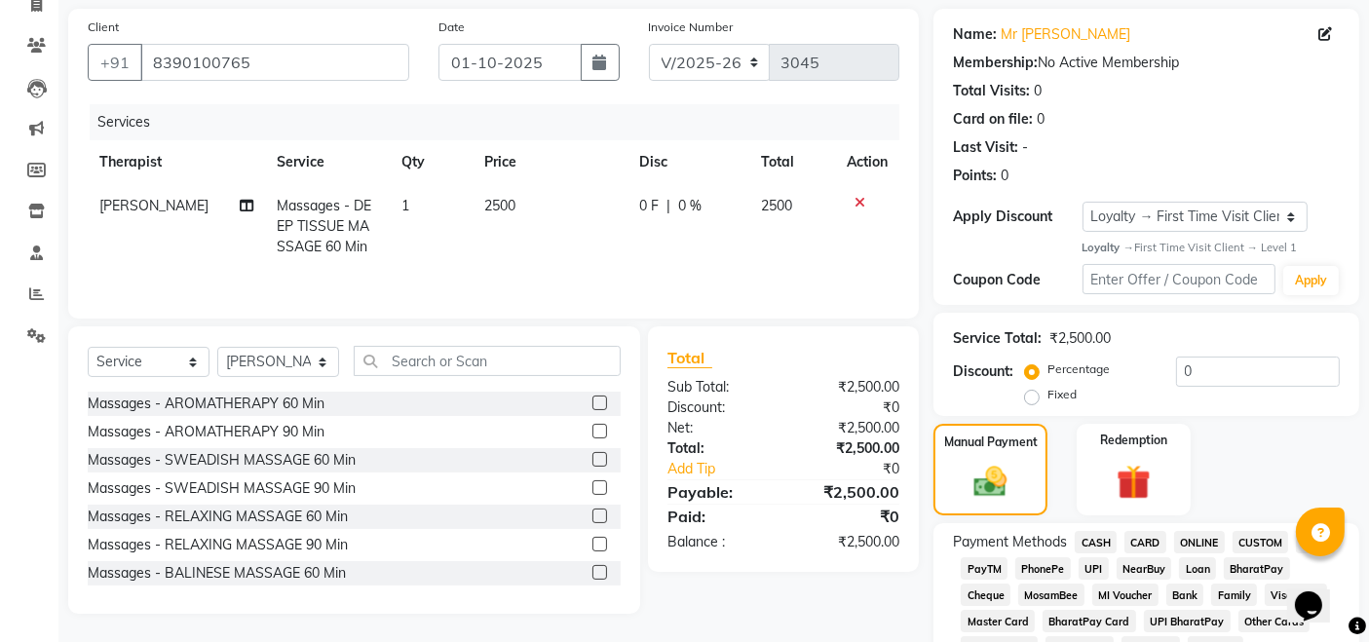
click at [1155, 544] on span "CARD" at bounding box center [1145, 542] width 42 height 22
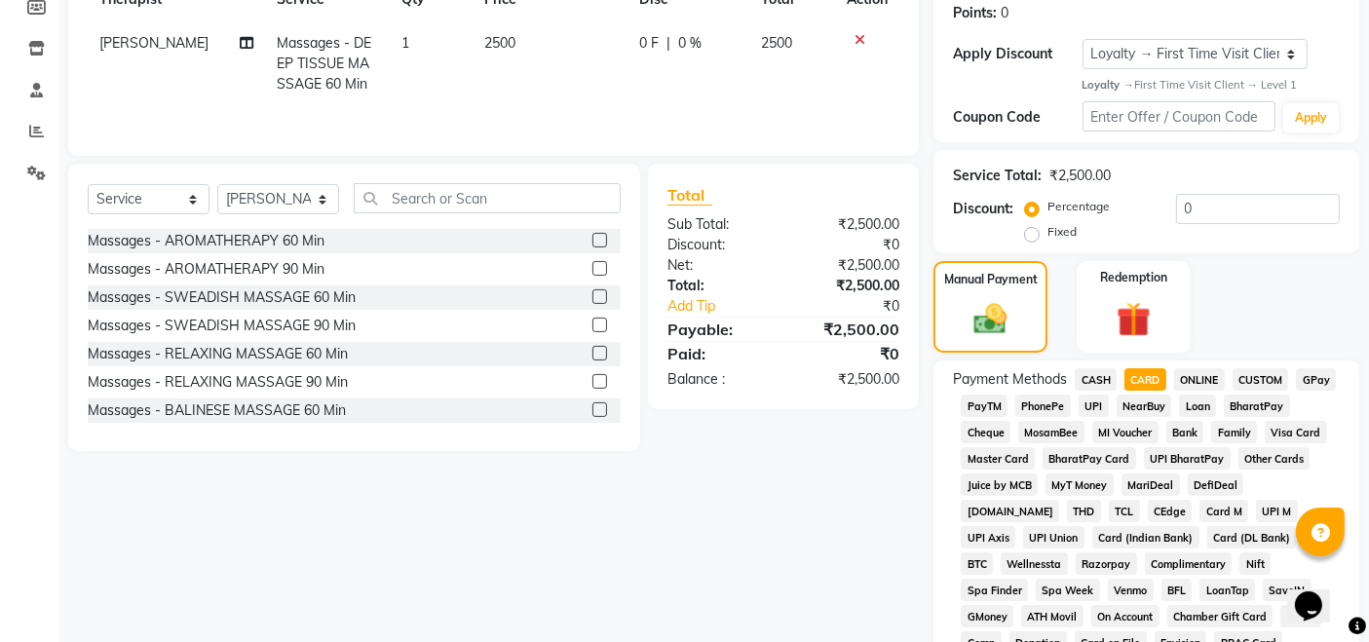
scroll to position [324, 0]
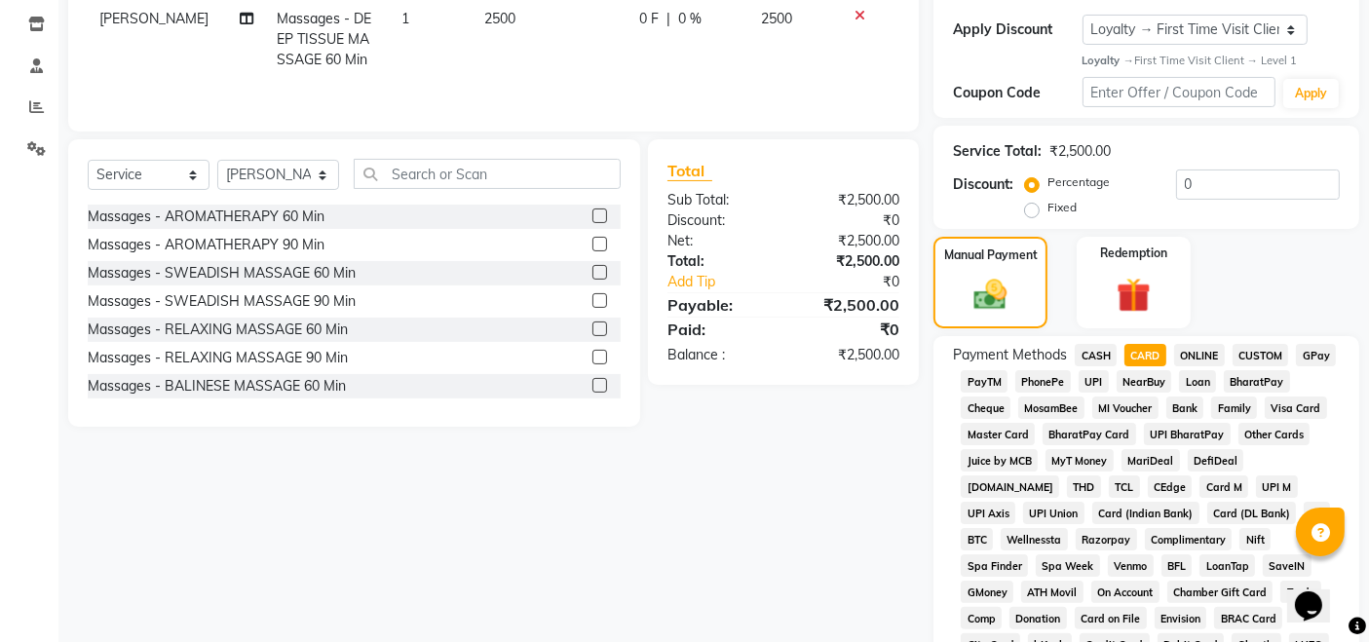
click at [802, 537] on div "Client +91 8390100765 Date 01-10-2025 Invoice Number V/2025 V/2025-26 3045 Serv…" at bounding box center [494, 498] width 880 height 1352
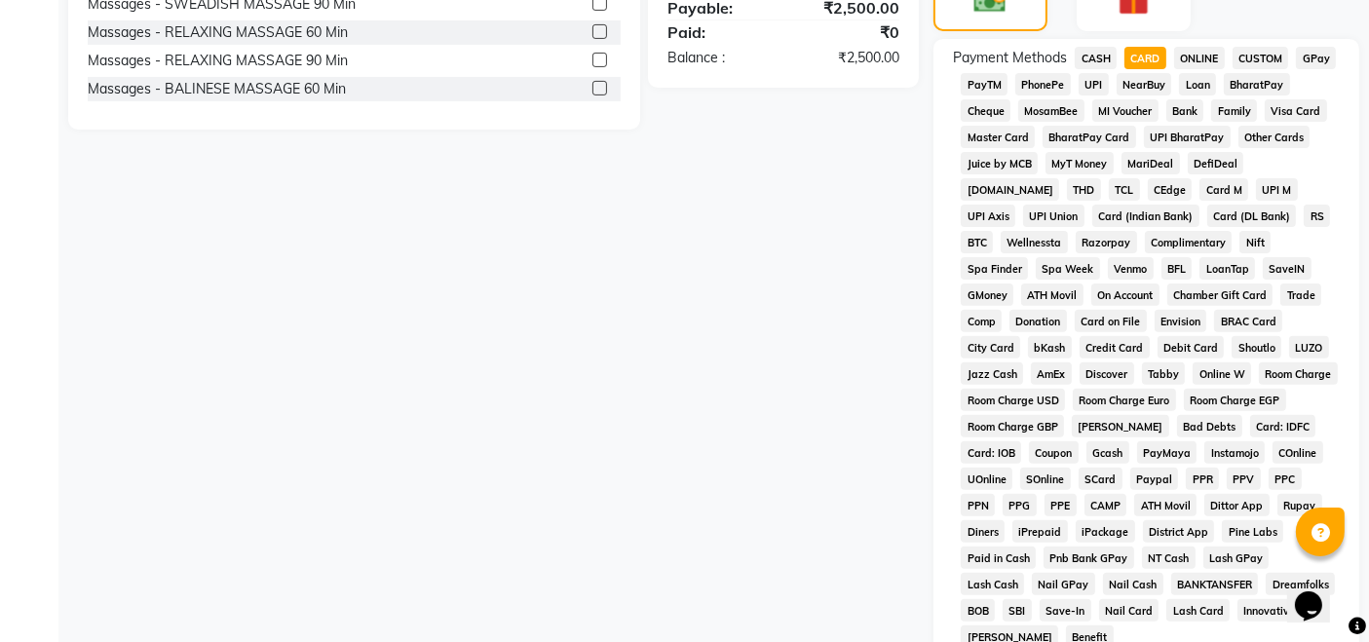
scroll to position [757, 0]
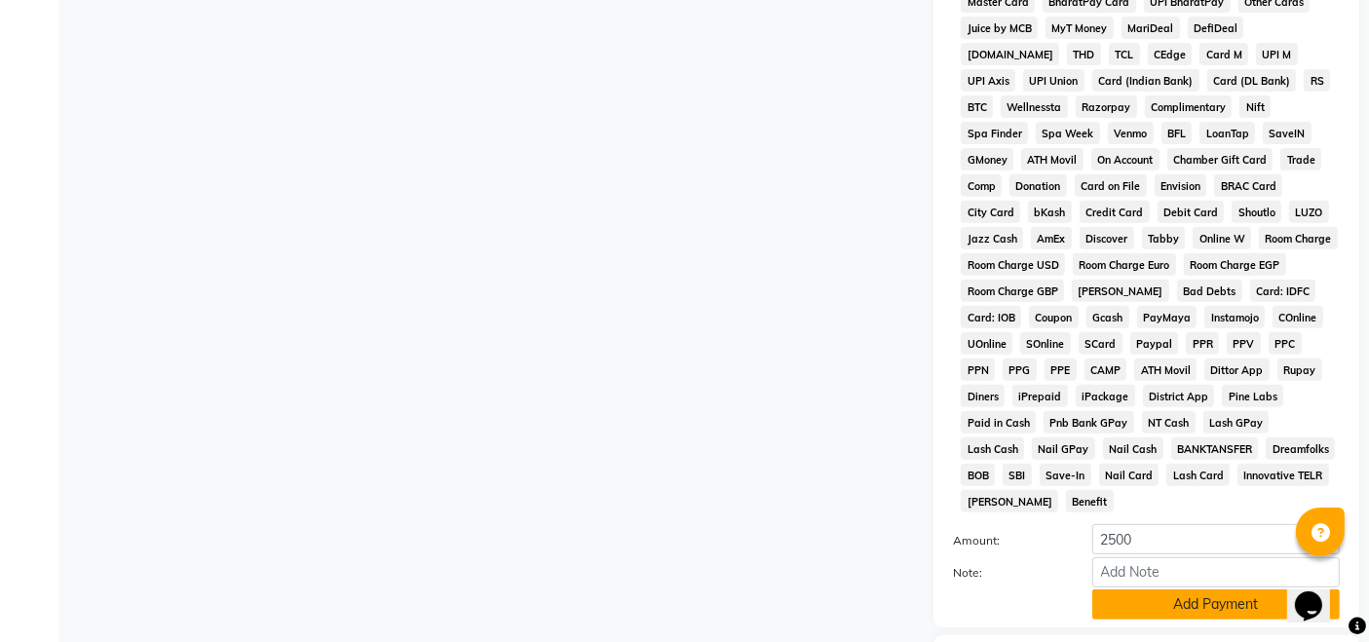
click at [1140, 589] on button "Add Payment" at bounding box center [1215, 604] width 247 height 30
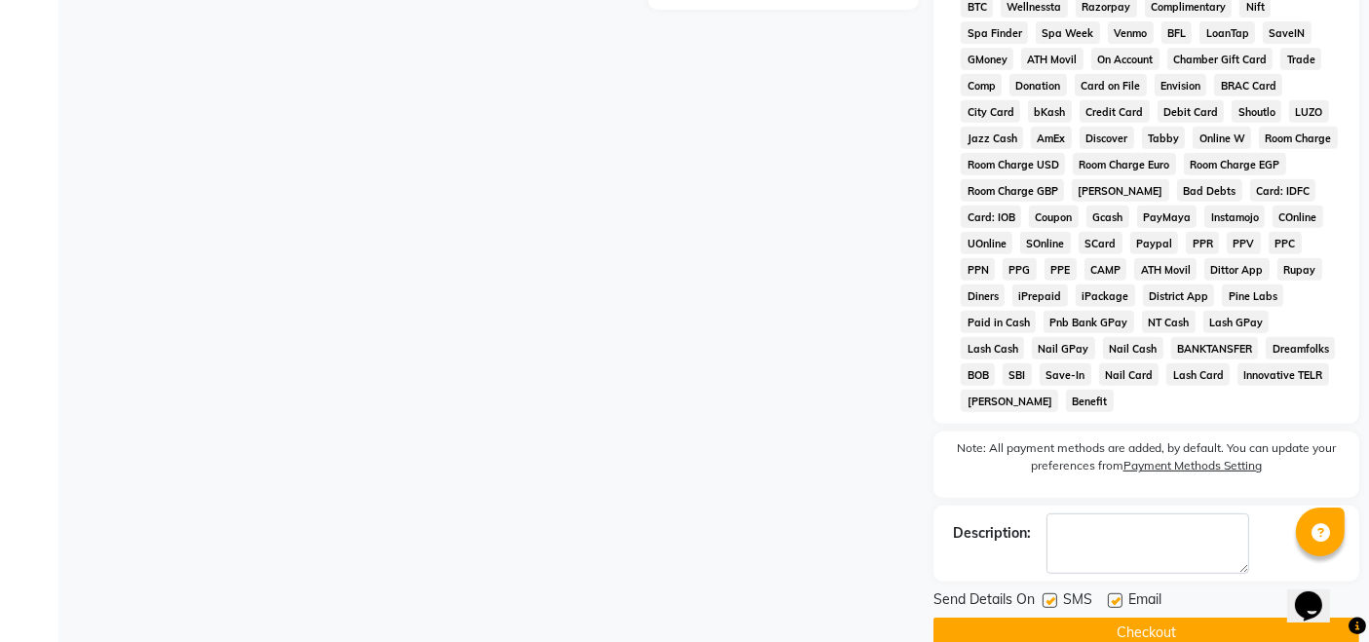
scroll to position [870, 0]
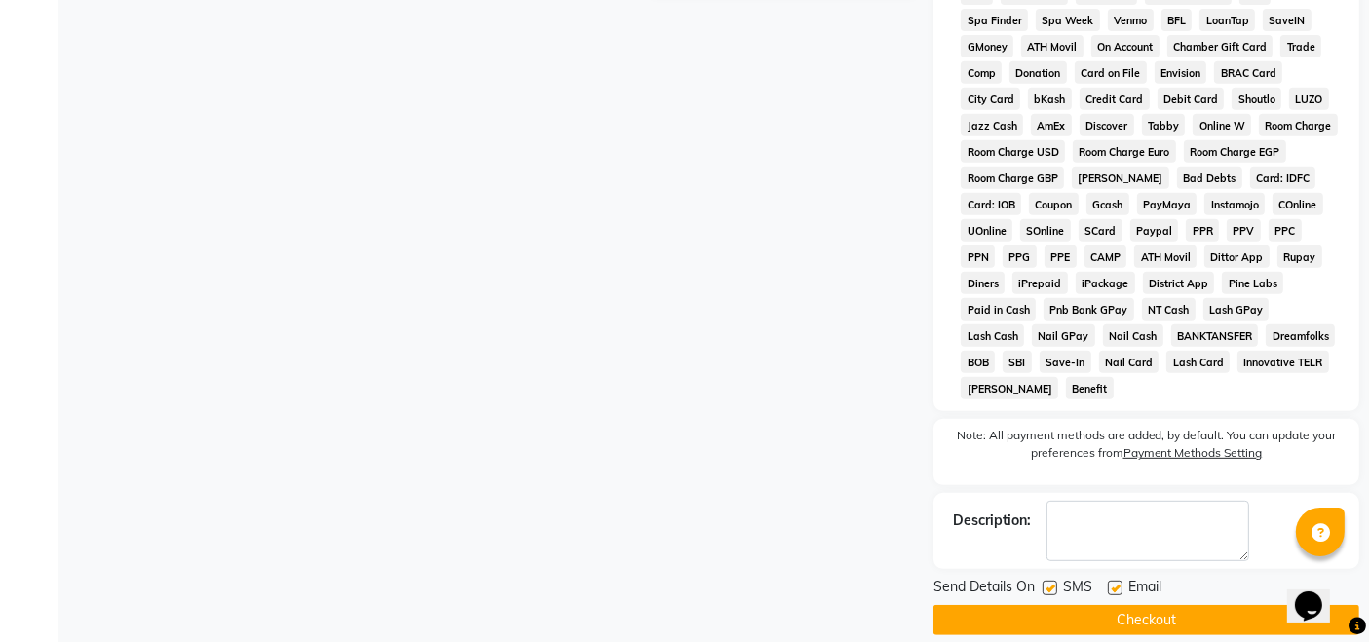
click at [1104, 605] on button "Checkout" at bounding box center [1146, 620] width 426 height 30
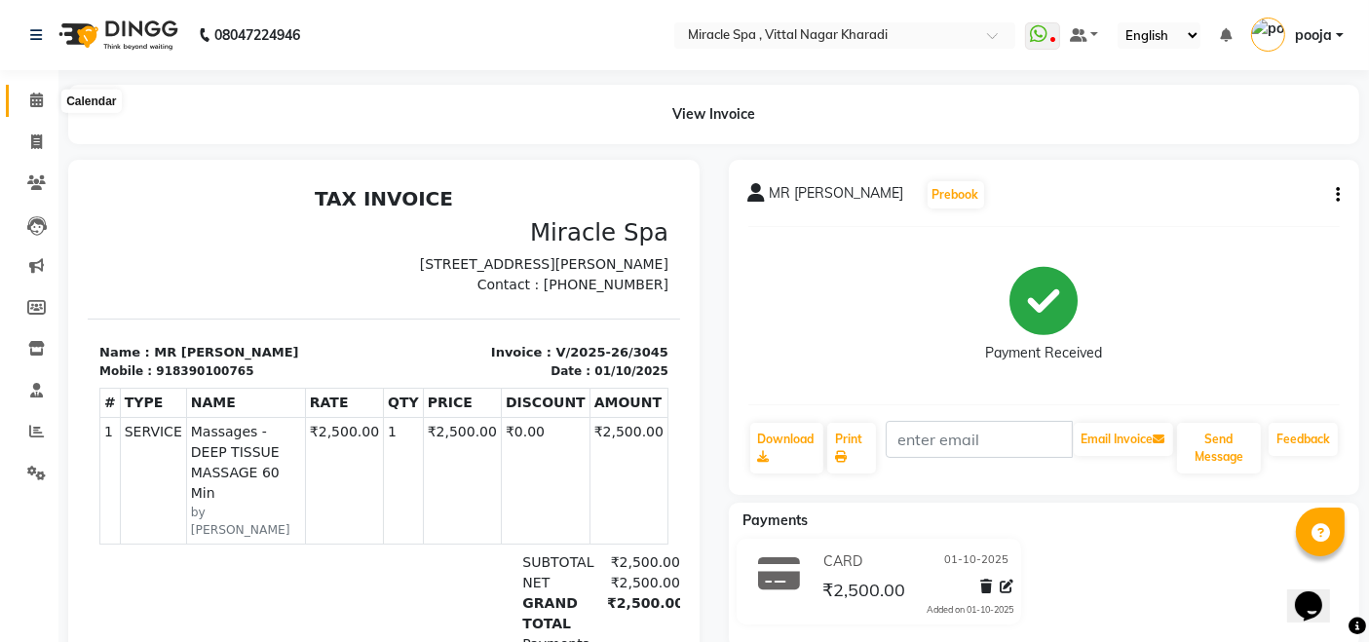
click at [27, 94] on span at bounding box center [36, 101] width 34 height 22
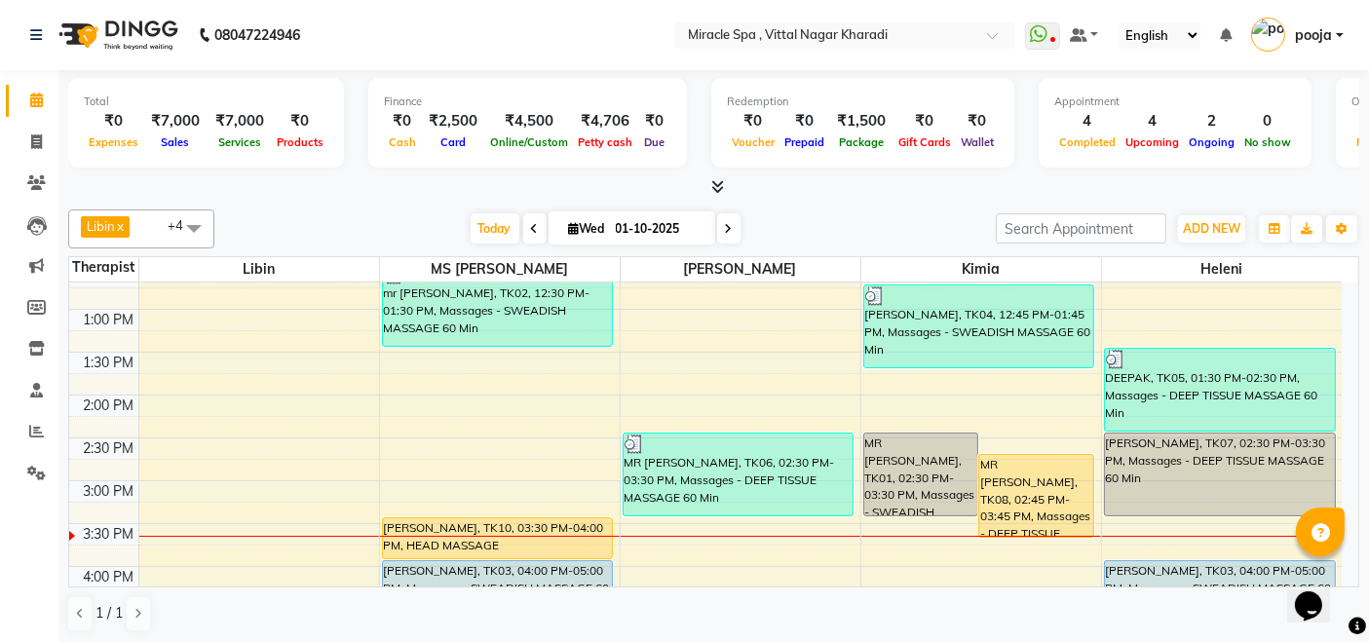
scroll to position [324, 0]
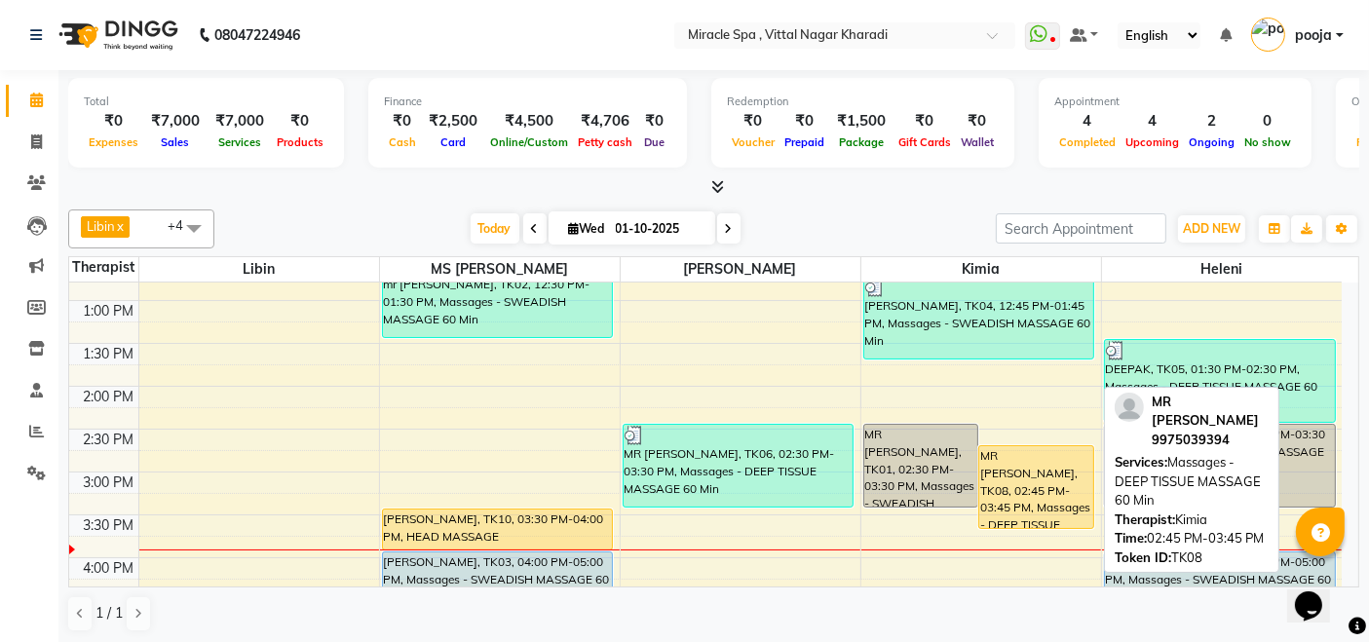
click at [994, 477] on div "MR [PERSON_NAME], TK08, 02:45 PM-03:45 PM, Massages - DEEP TISSUE MASSAGE 60 Min" at bounding box center [1036, 487] width 114 height 82
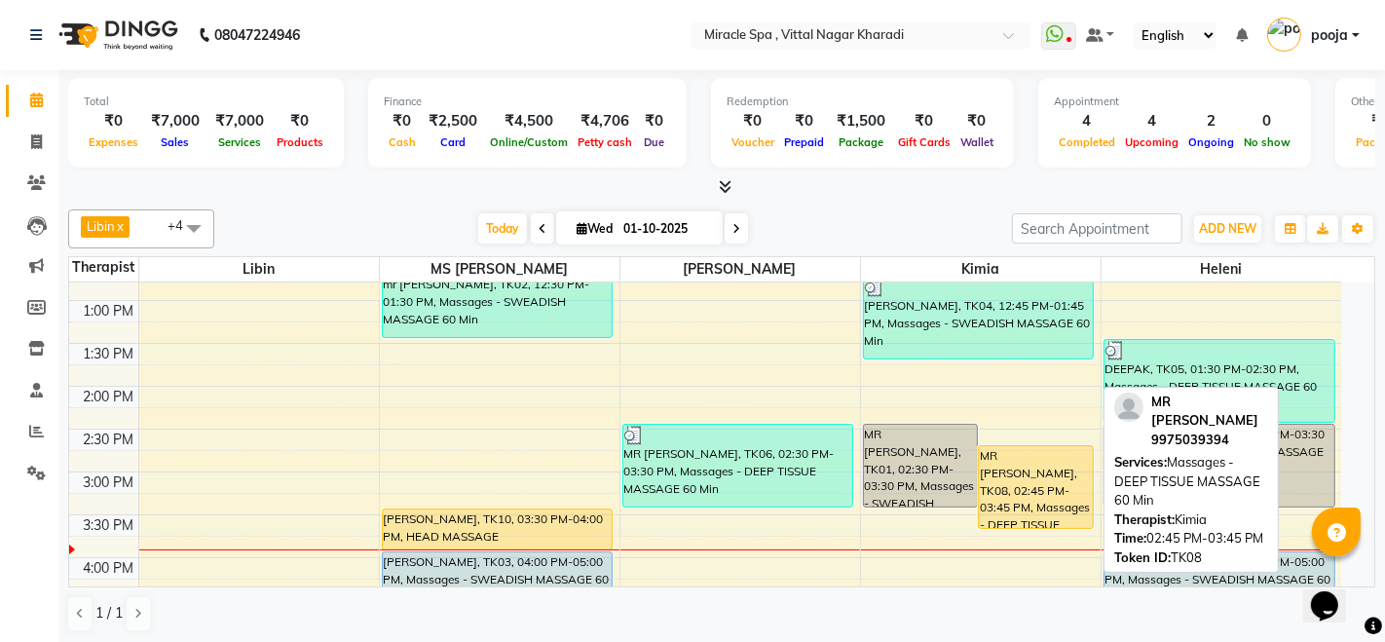
select select "1"
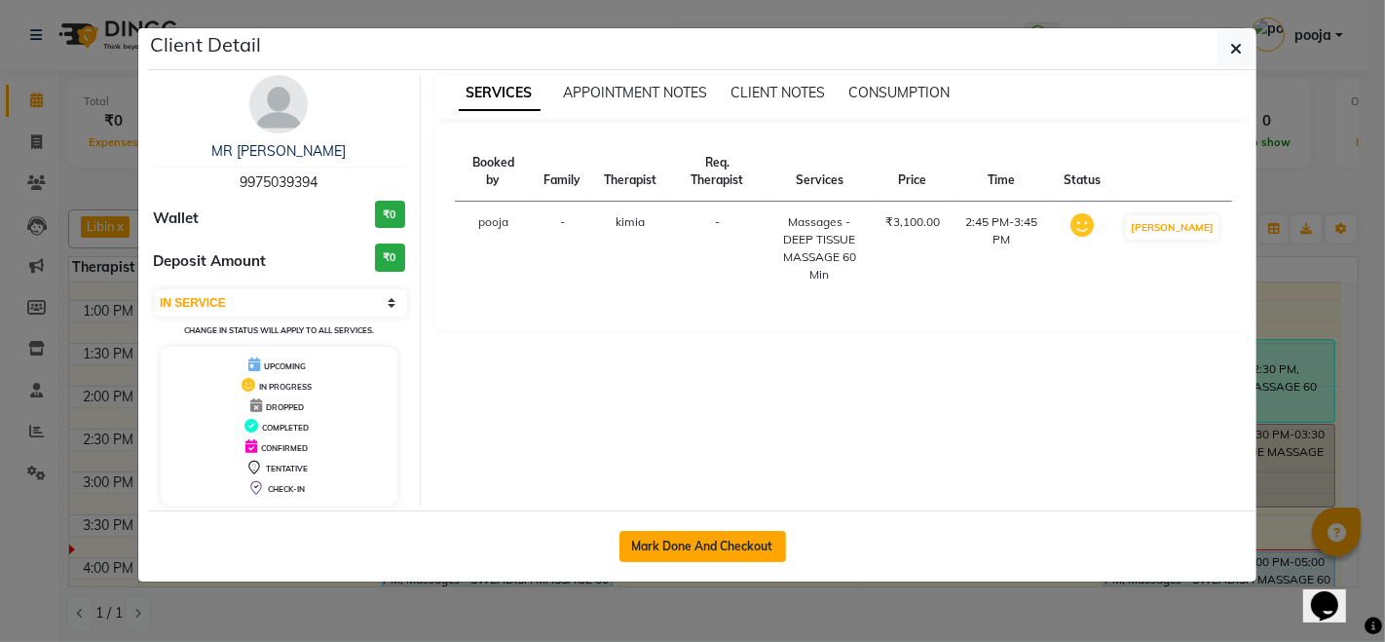
click at [670, 551] on button "Mark Done And Checkout" at bounding box center [703, 546] width 167 height 31
select select "service"
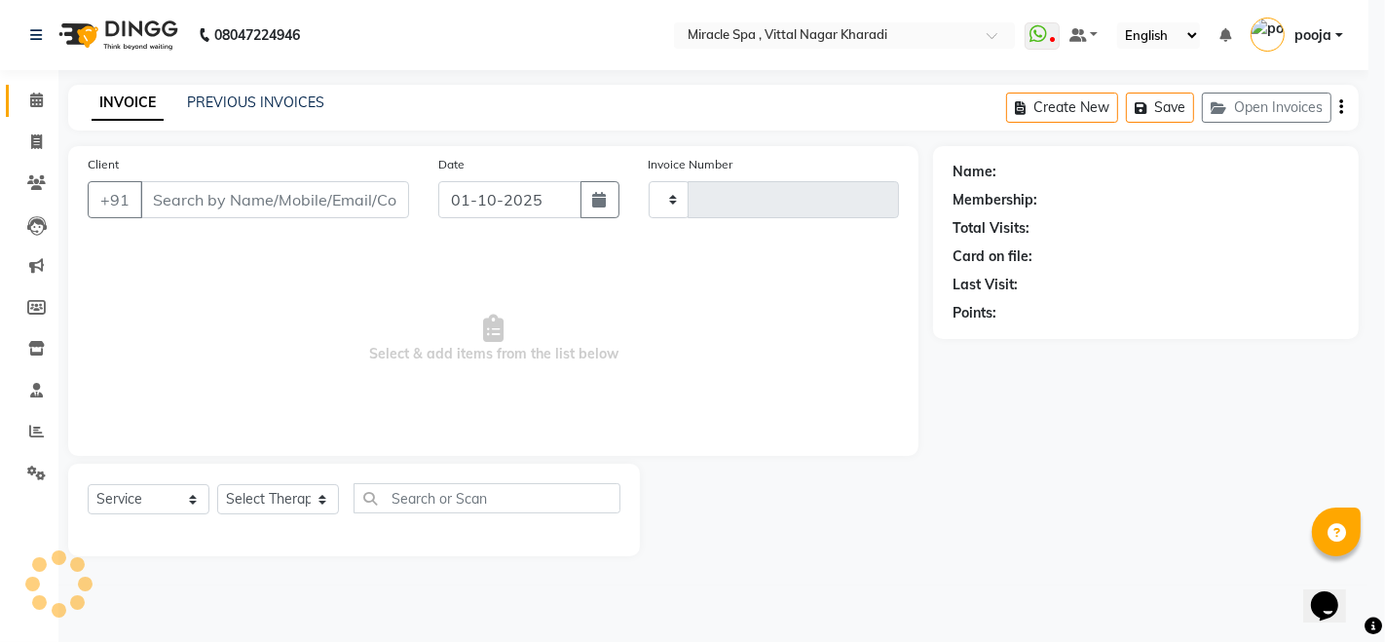
type input "3046"
select select "3854"
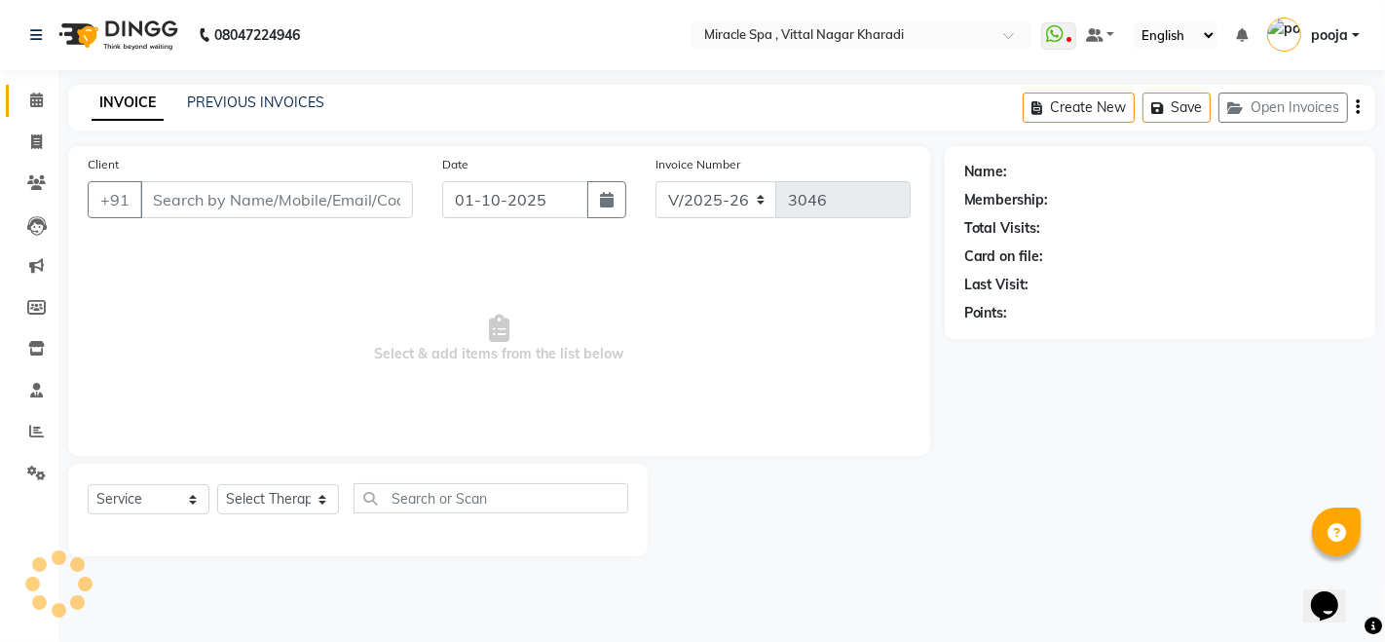
type input "9975039394"
select select "89028"
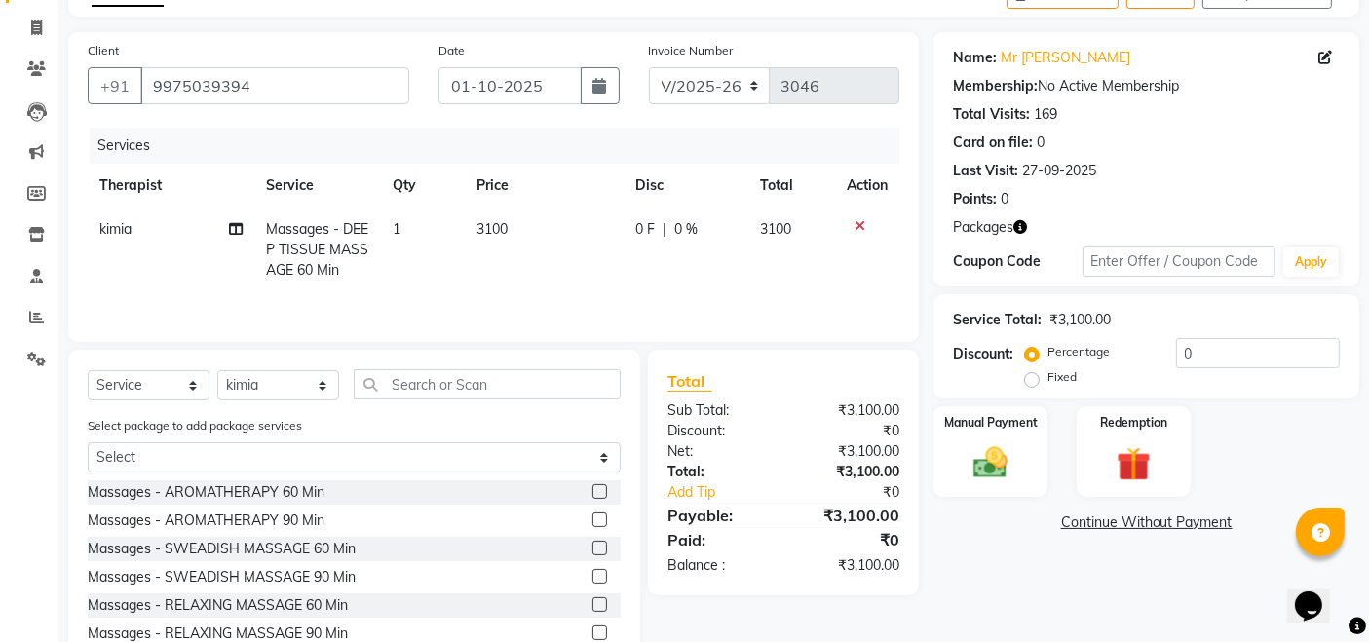
scroll to position [205, 0]
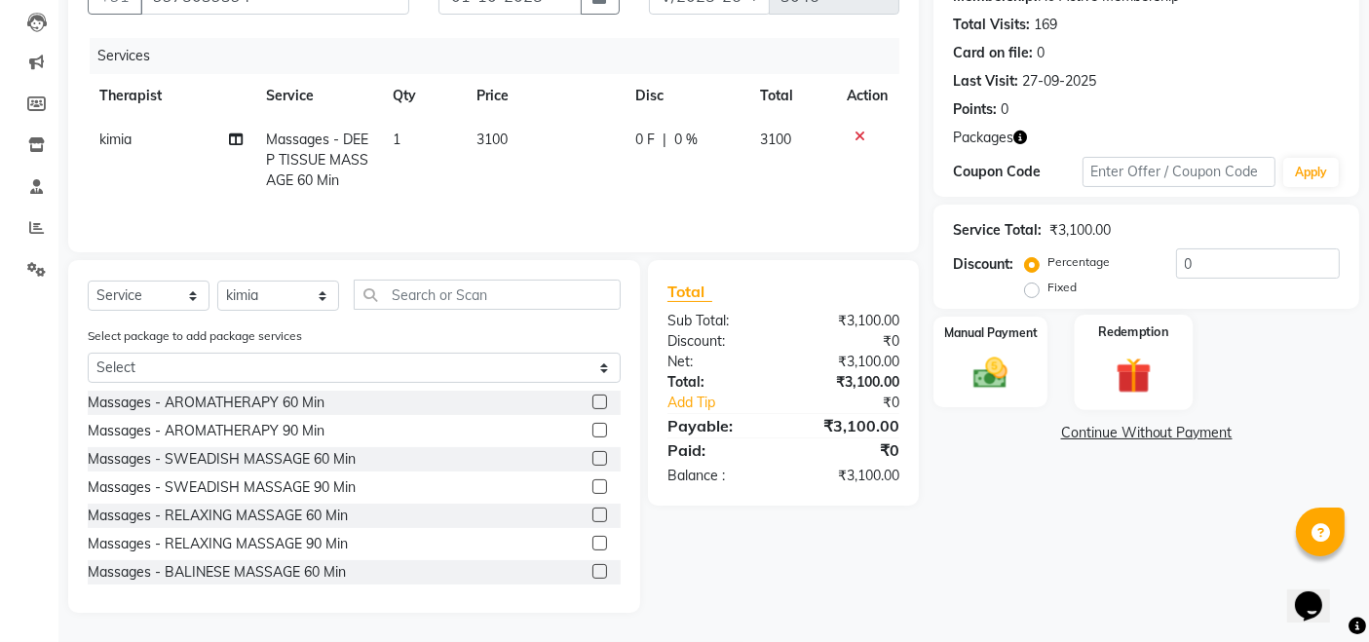
click at [1125, 364] on img at bounding box center [1133, 375] width 58 height 45
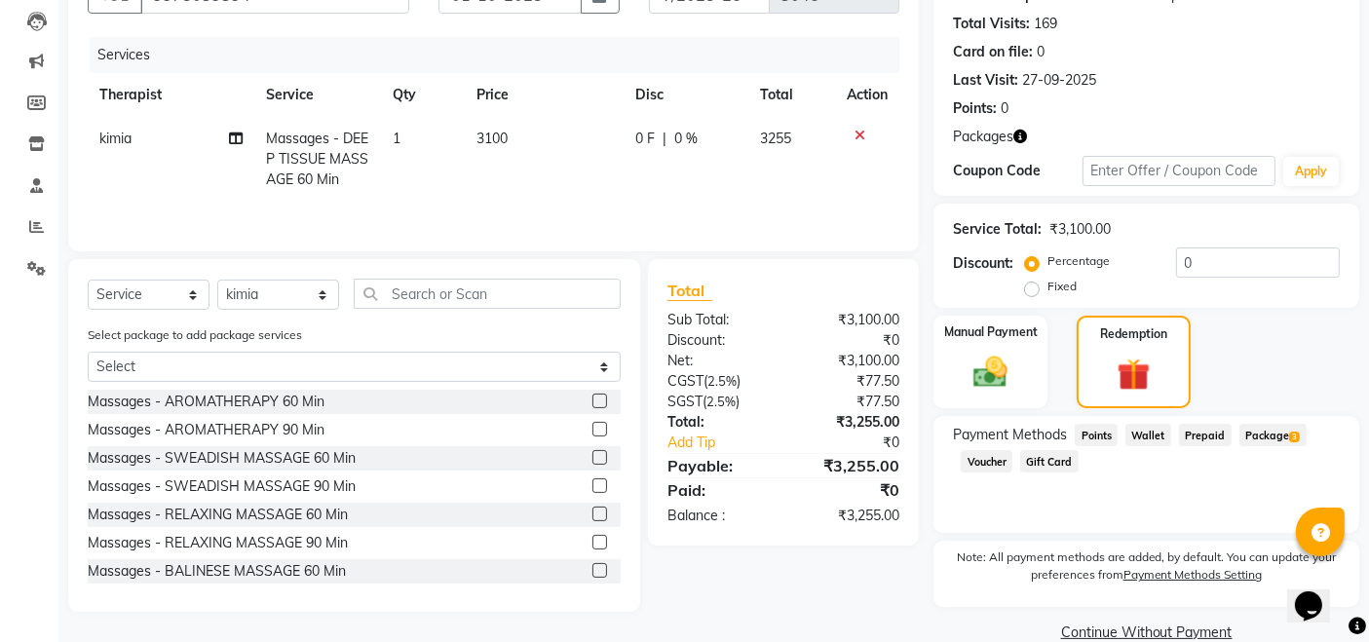
click at [1269, 436] on span "Package 3" at bounding box center [1272, 435] width 67 height 22
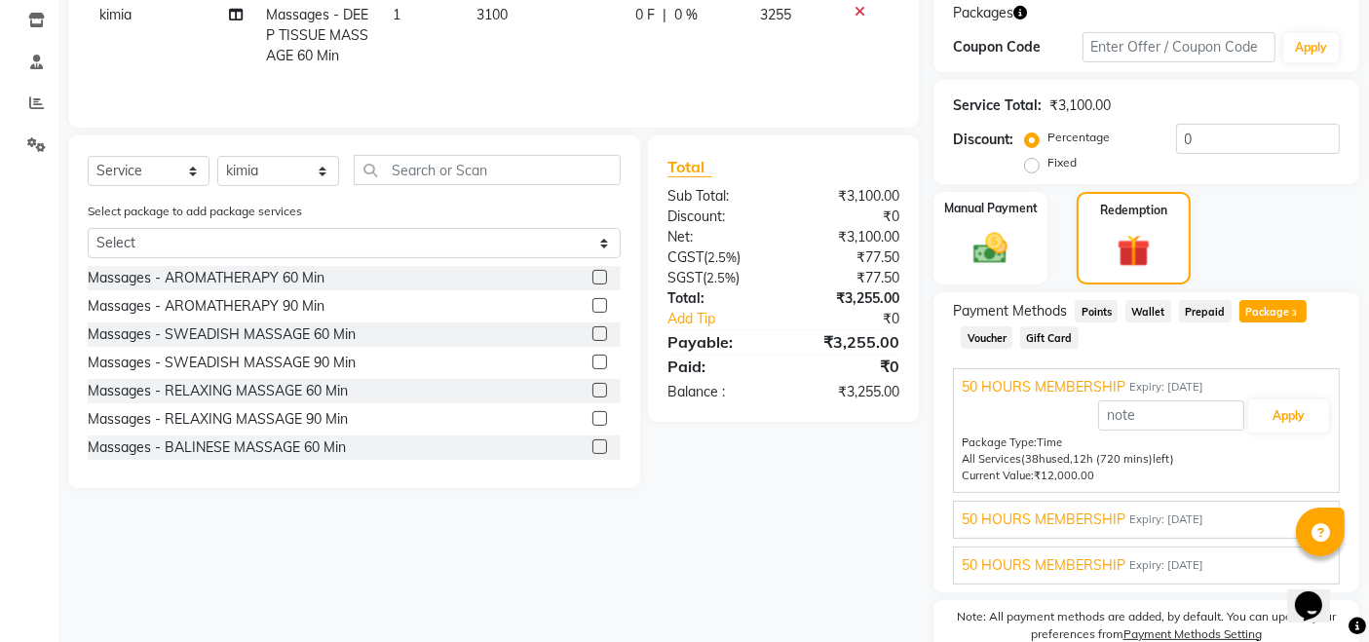
scroll to position [419, 0]
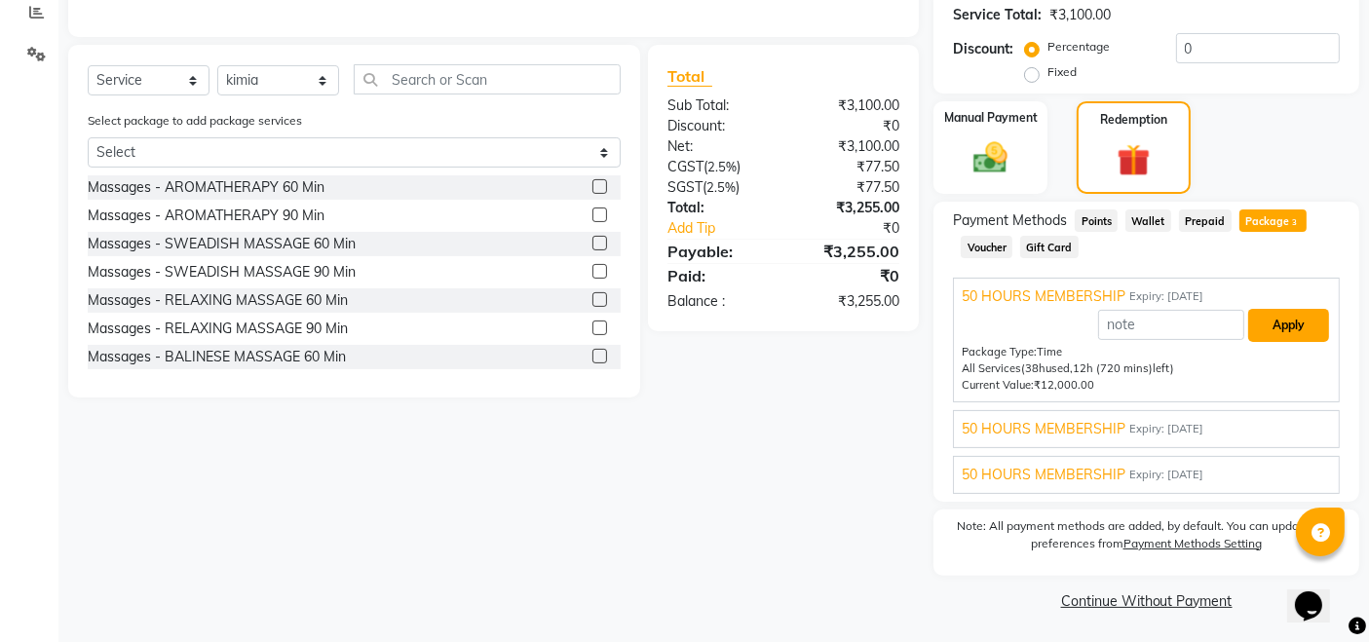
click at [1290, 329] on button "Apply" at bounding box center [1288, 325] width 81 height 33
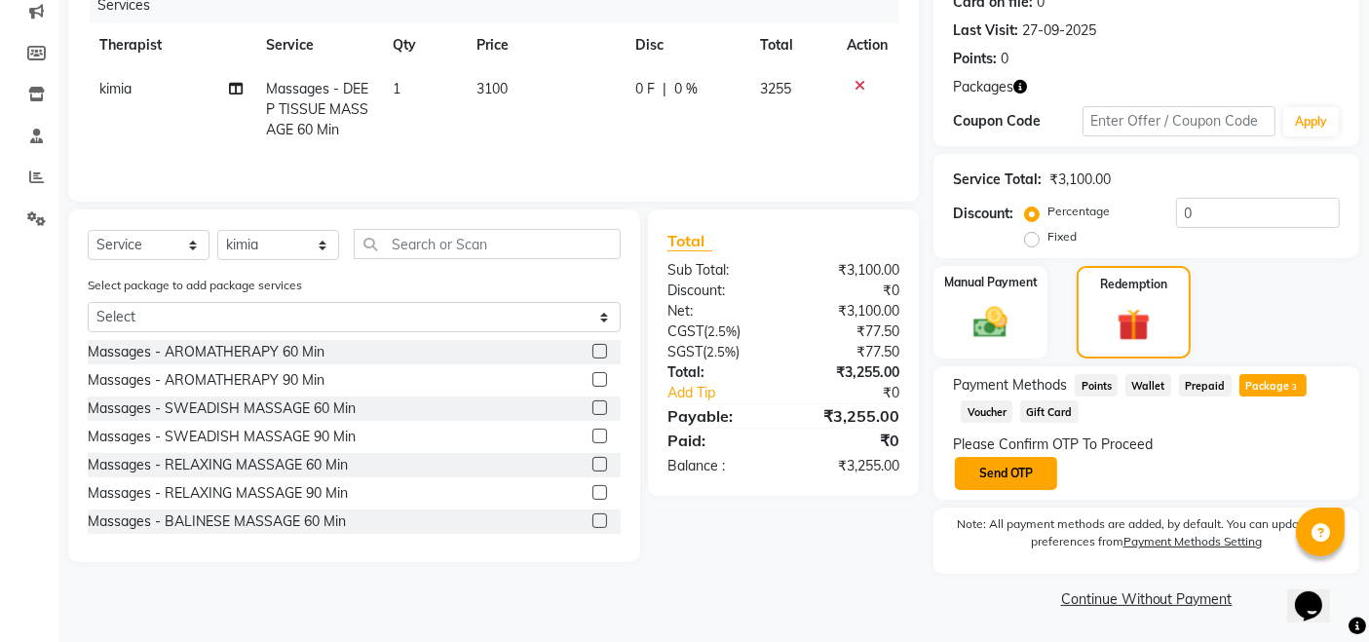
click at [1010, 462] on button "Send OTP" at bounding box center [1006, 473] width 102 height 33
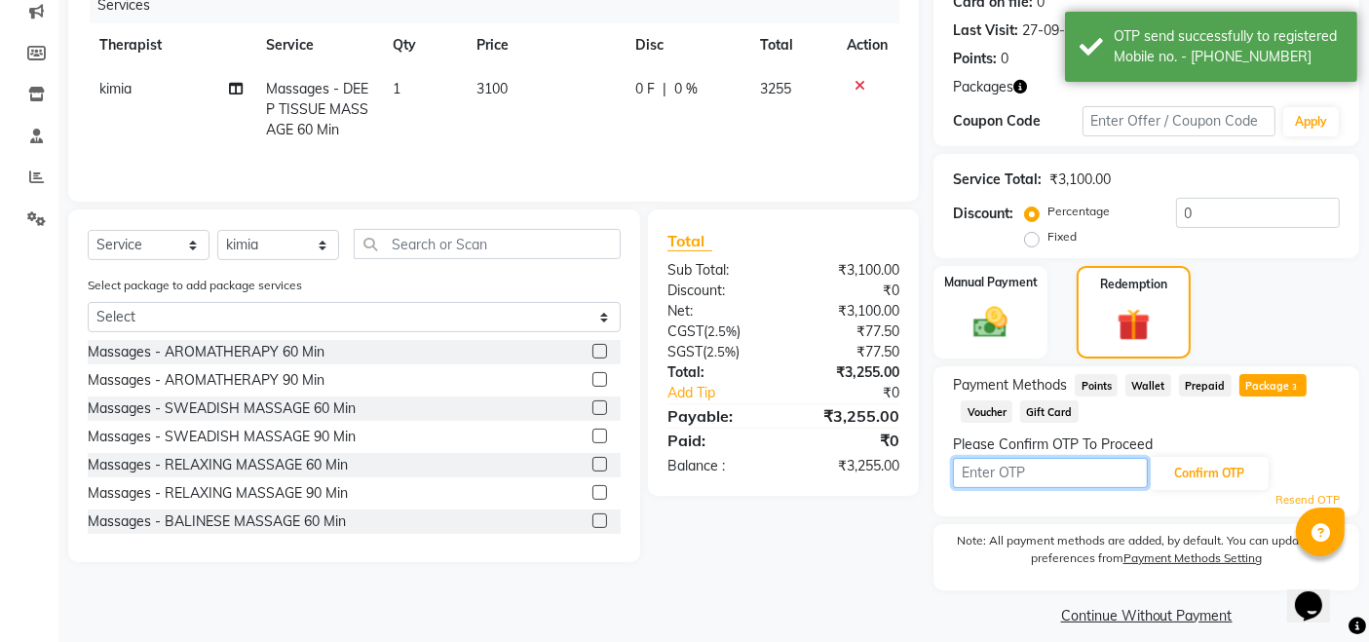
click at [1010, 462] on input "text" at bounding box center [1050, 473] width 195 height 30
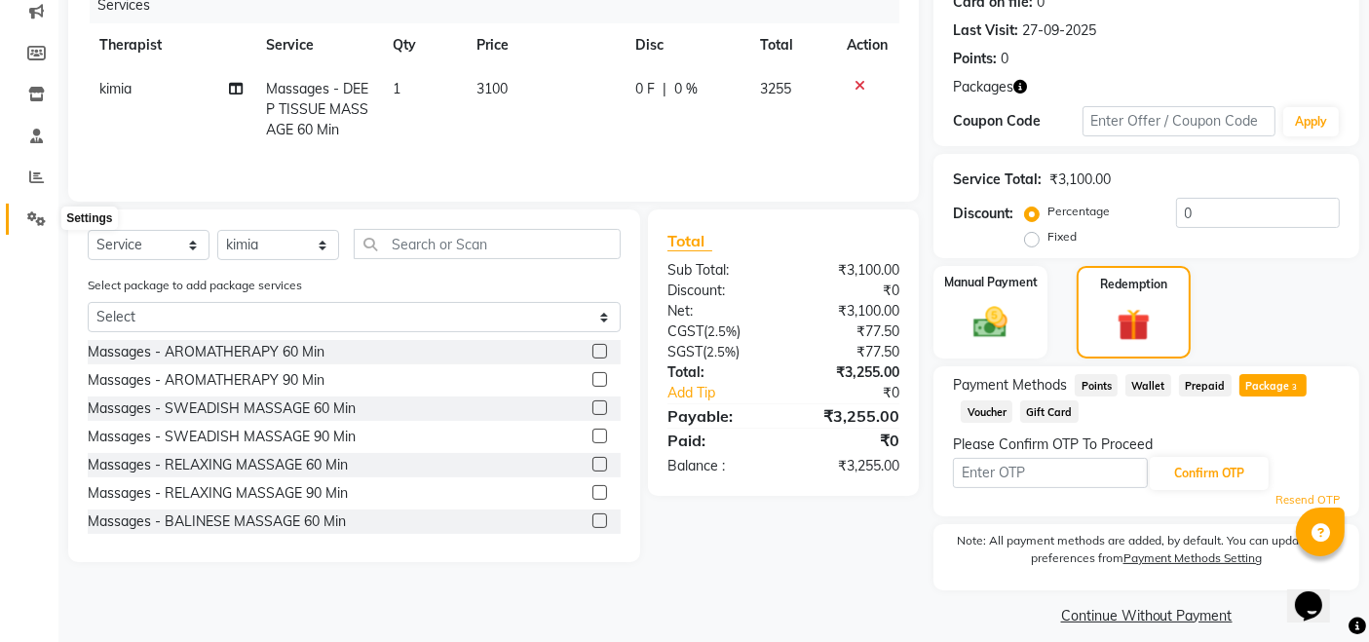
click at [31, 216] on icon at bounding box center [36, 218] width 19 height 15
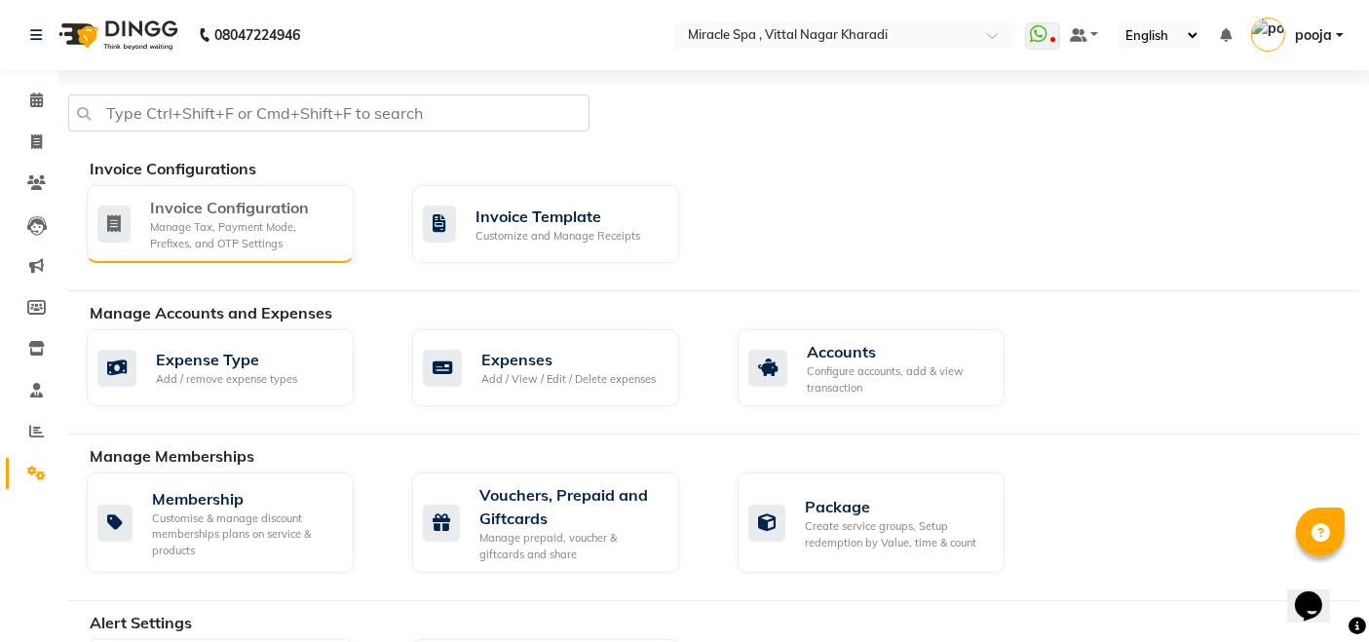
click at [240, 200] on div "Invoice Configuration" at bounding box center [244, 207] width 188 height 23
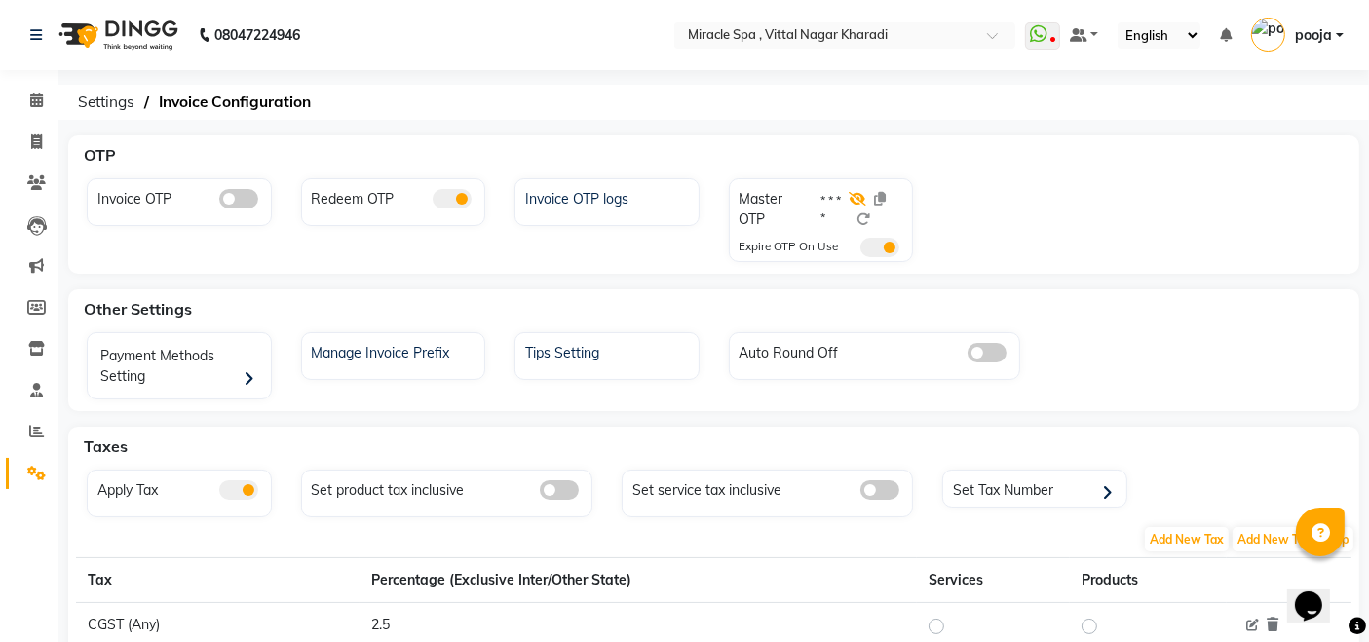
click at [858, 192] on icon at bounding box center [857, 199] width 18 height 14
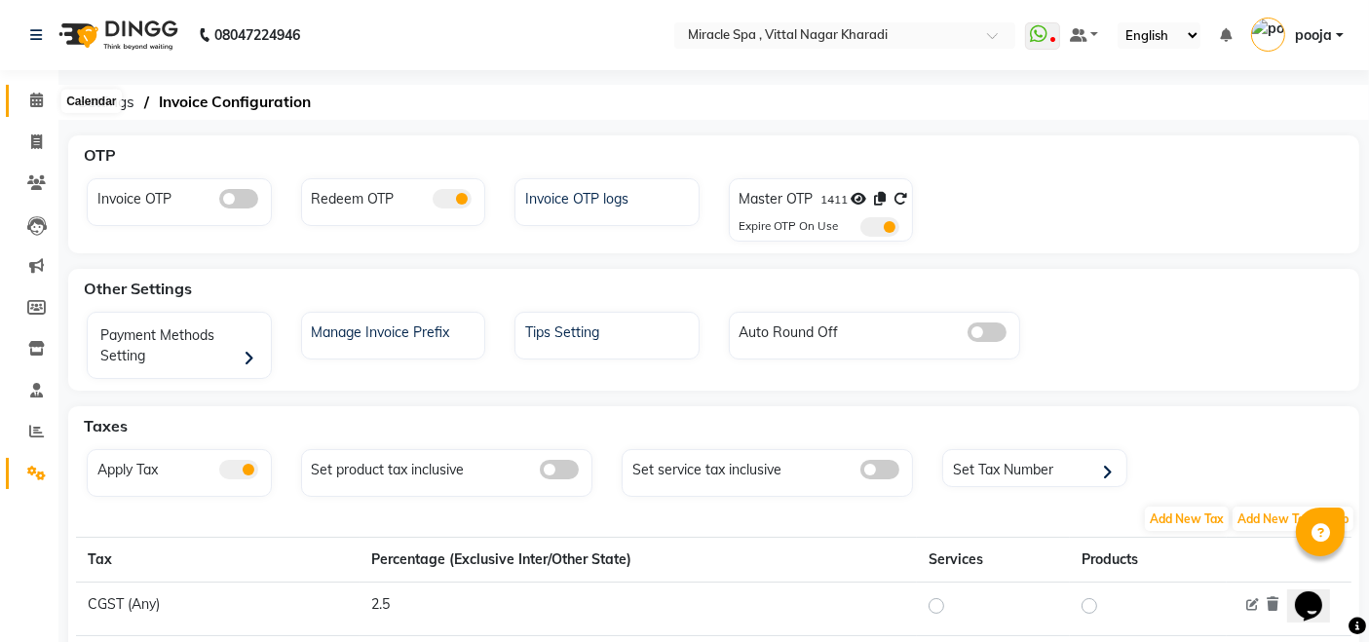
click at [34, 111] on span at bounding box center [36, 101] width 34 height 22
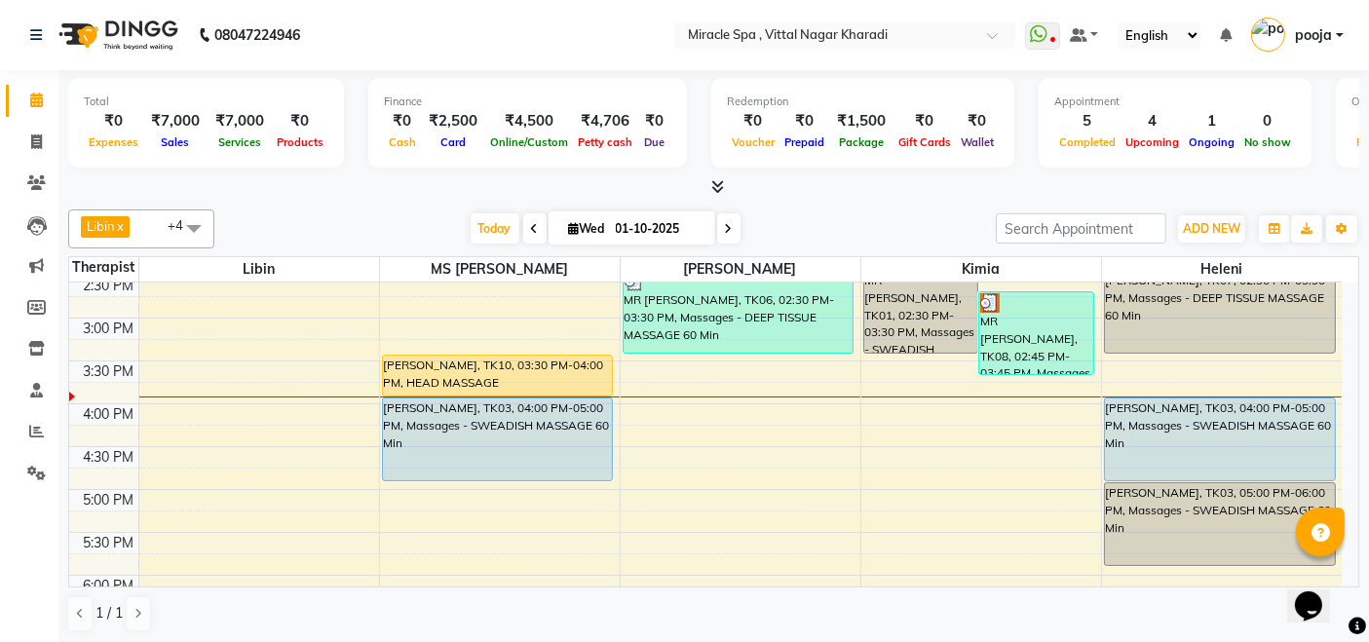
scroll to position [433, 0]
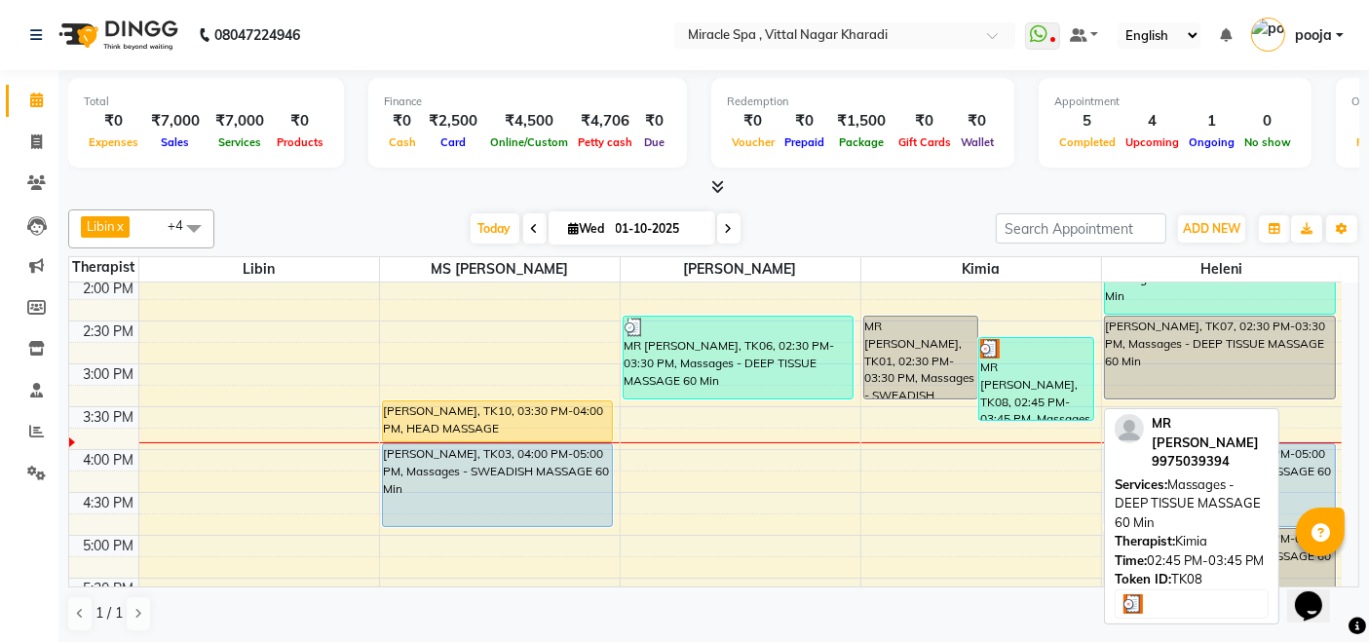
click at [1040, 351] on div at bounding box center [1036, 348] width 112 height 19
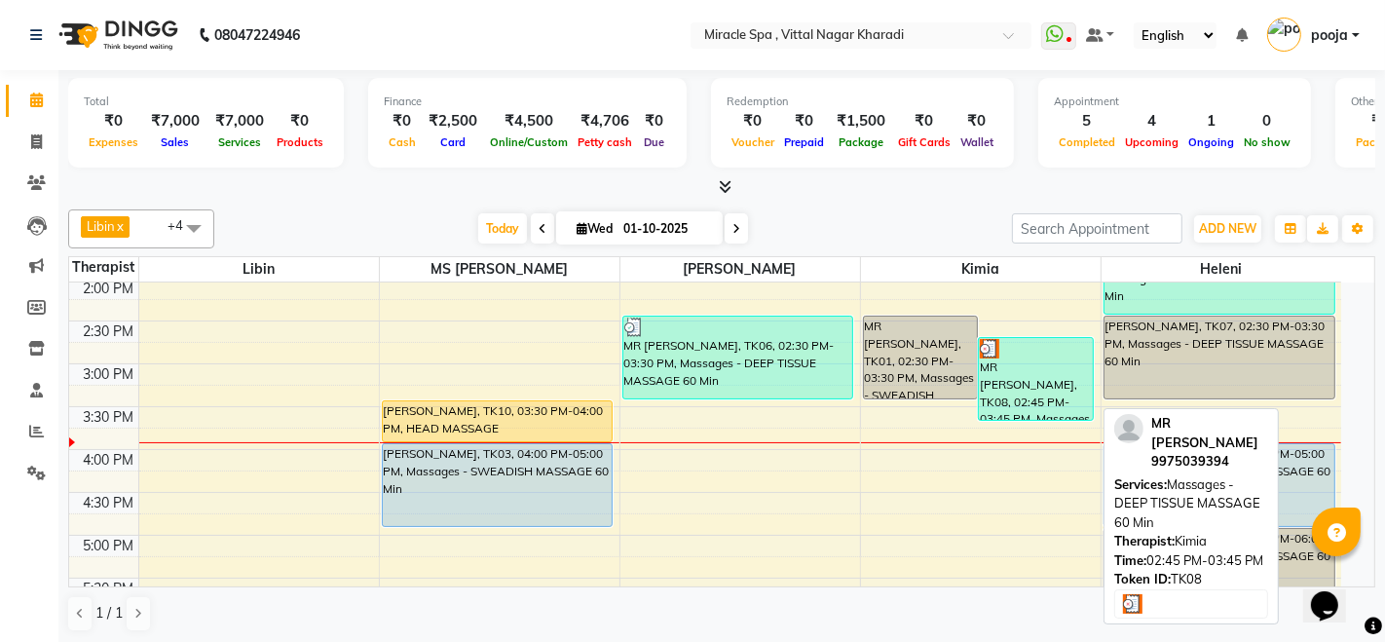
select select "3"
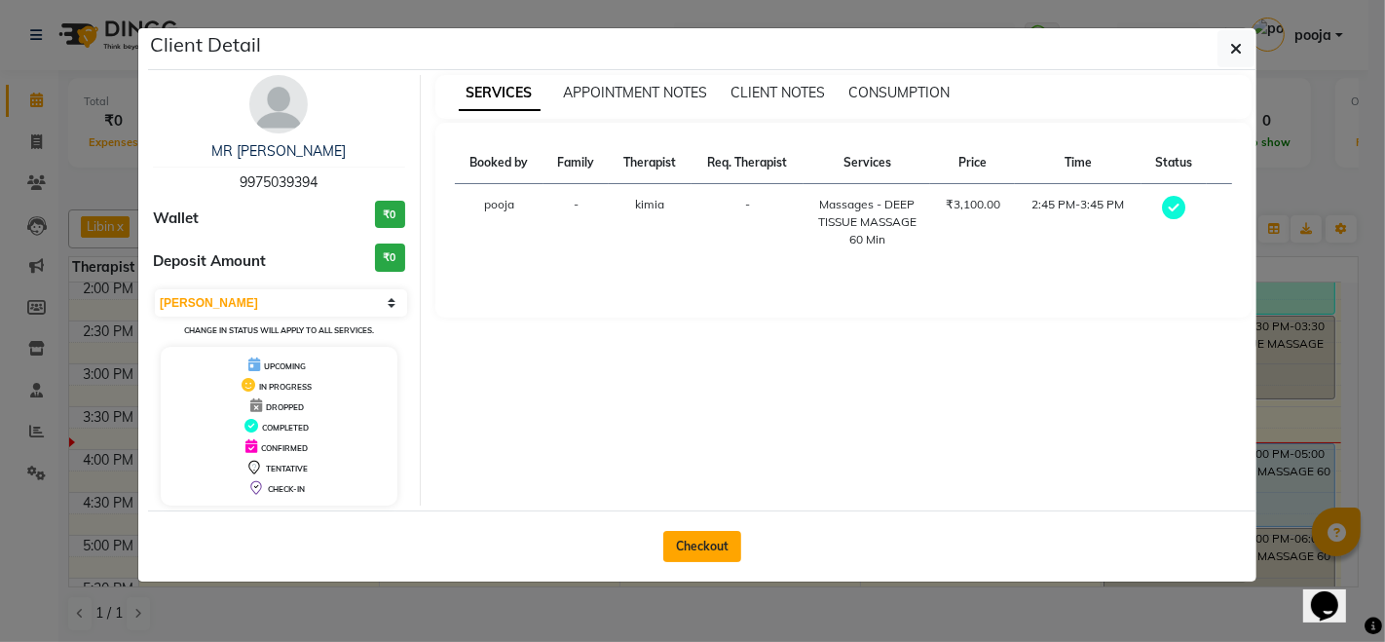
click at [718, 543] on button "Checkout" at bounding box center [702, 546] width 78 height 31
select select "service"
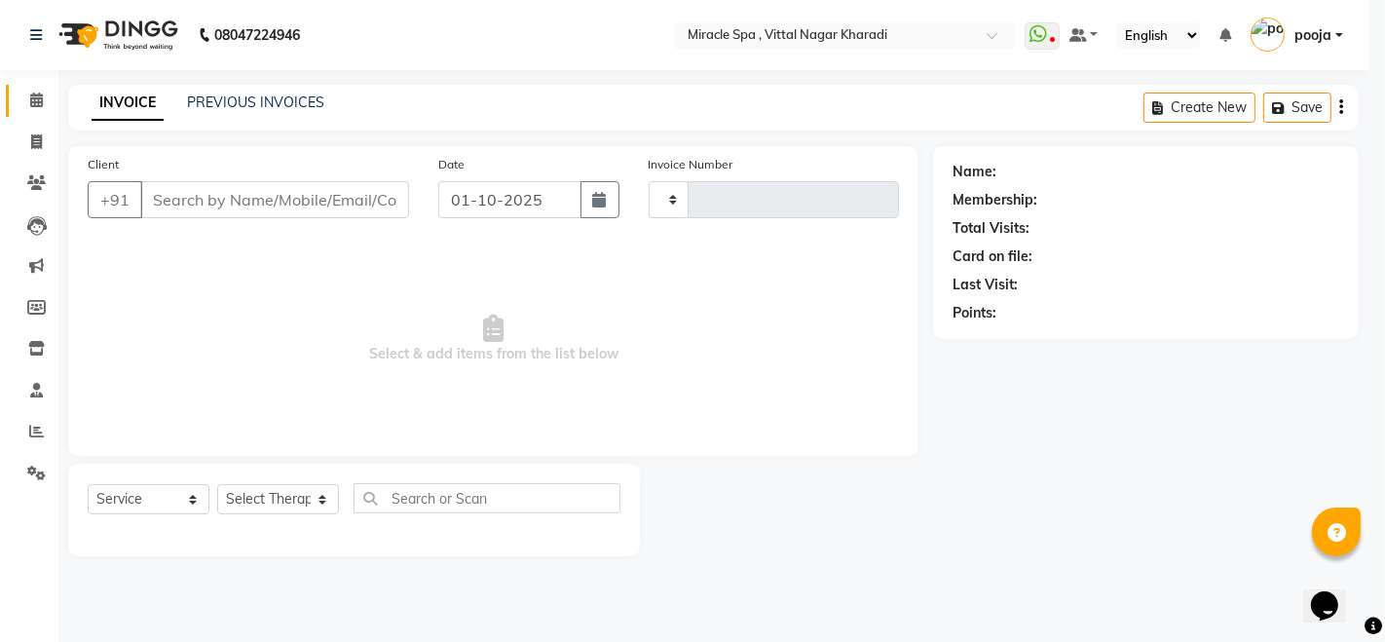
type input "3046"
select select "3854"
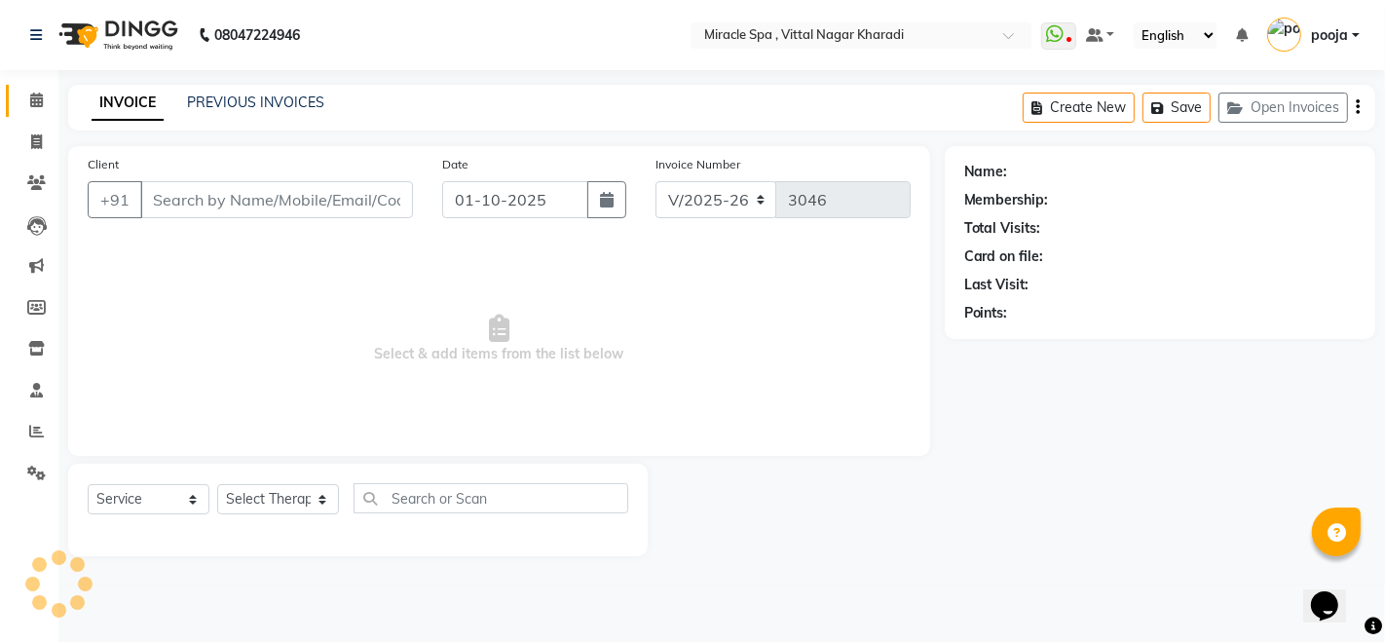
type input "9975039394"
select select "89028"
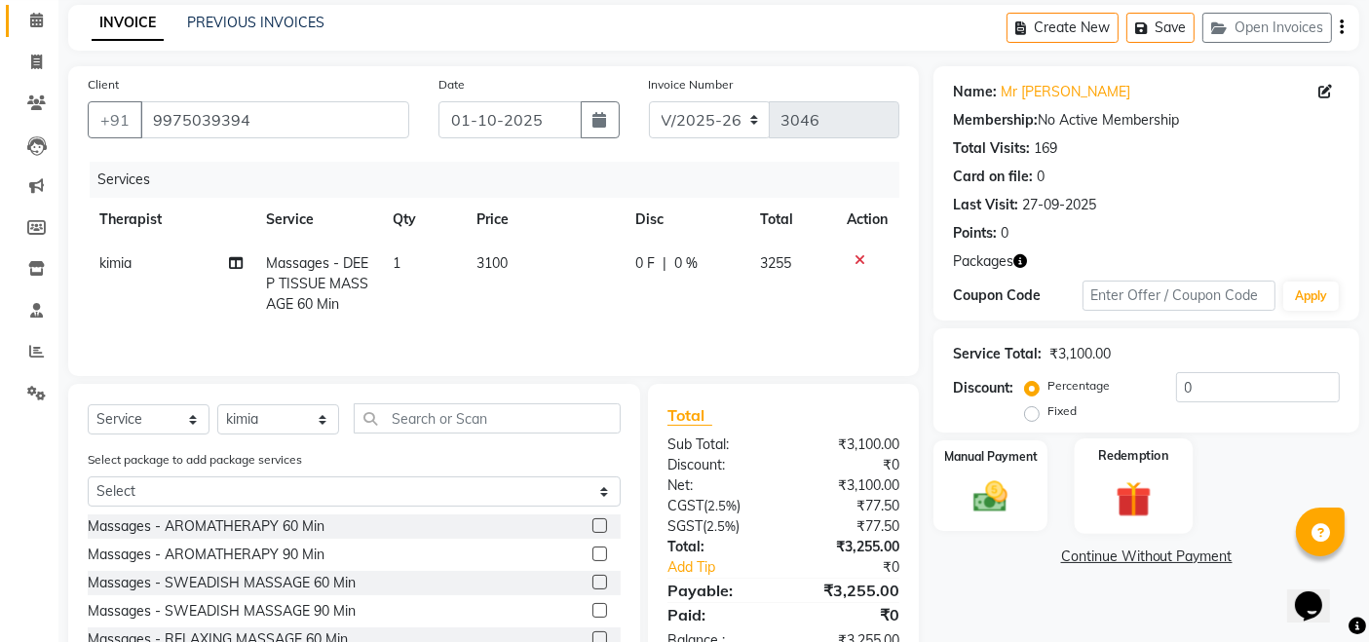
scroll to position [139, 0]
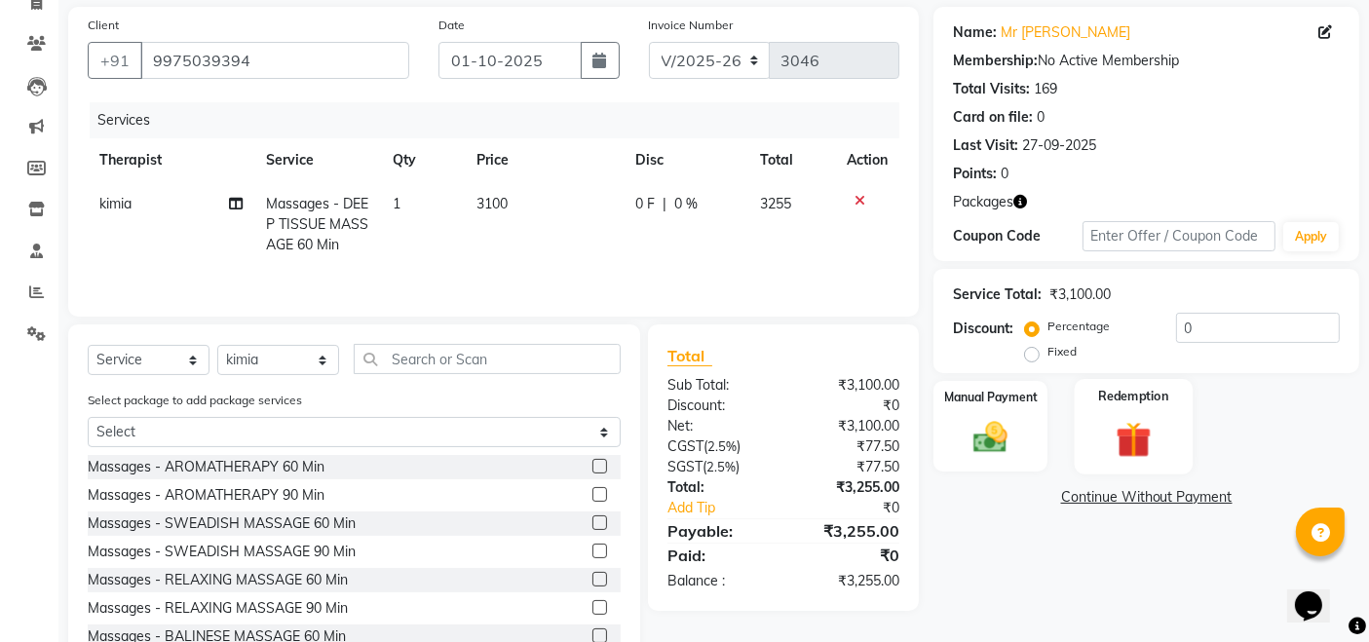
click at [1123, 399] on label "Redemption" at bounding box center [1133, 396] width 70 height 19
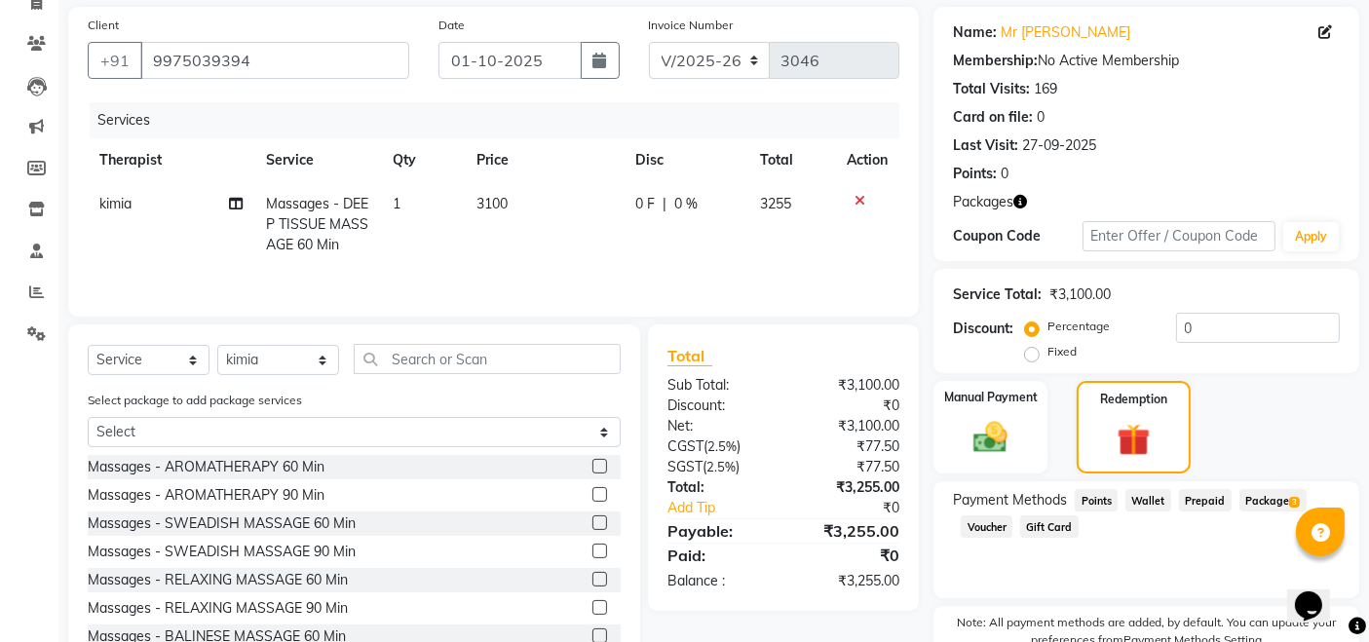
click at [1262, 486] on div "Payment Methods Points Wallet Prepaid Package 3 Voucher Gift Card" at bounding box center [1146, 539] width 426 height 117
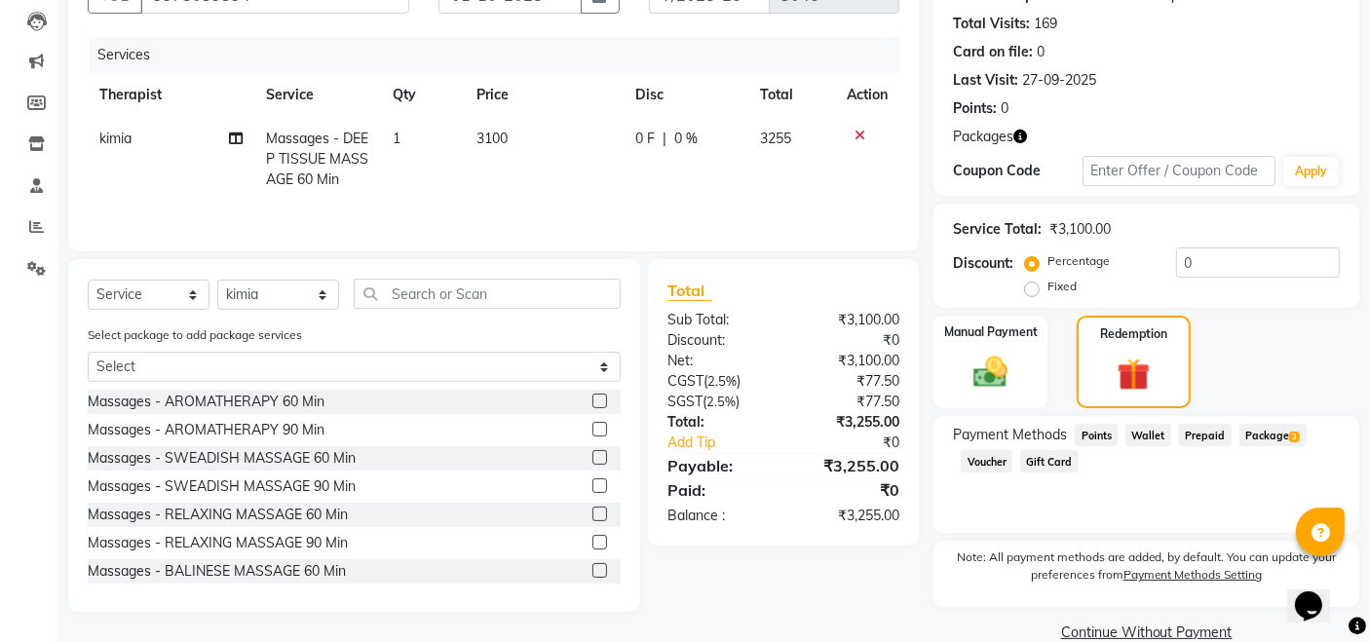
scroll to position [237, 0]
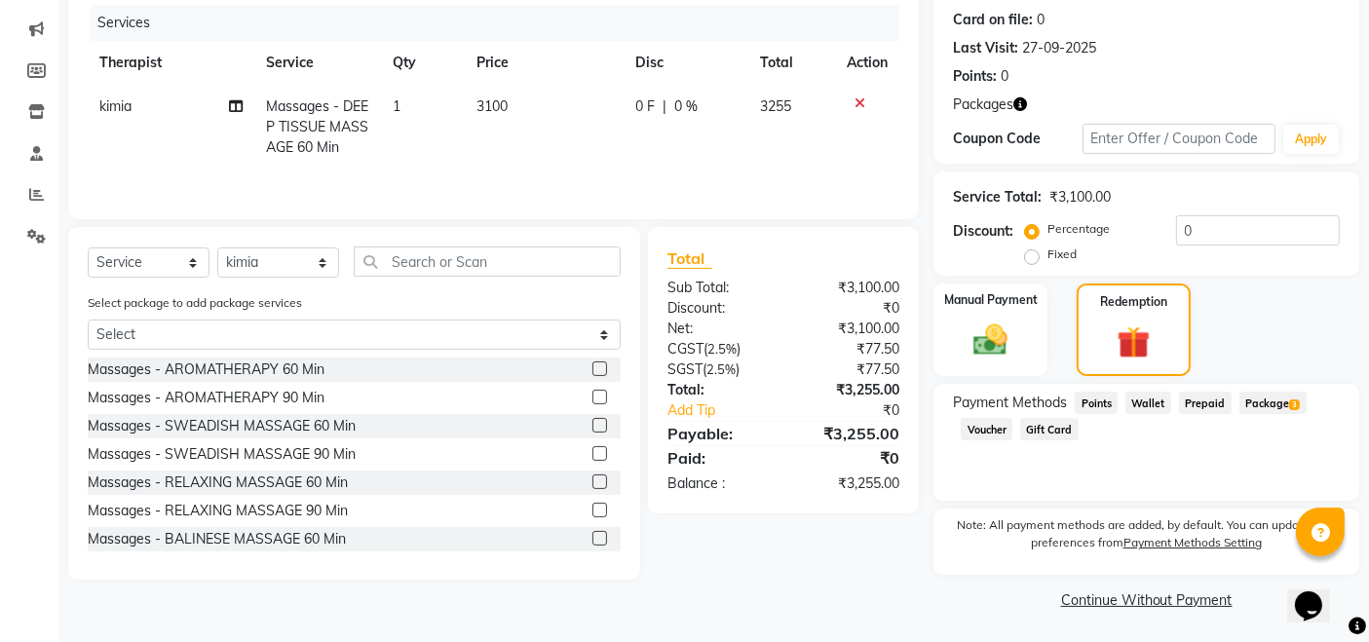
click at [1275, 403] on span "Package 3" at bounding box center [1272, 403] width 67 height 22
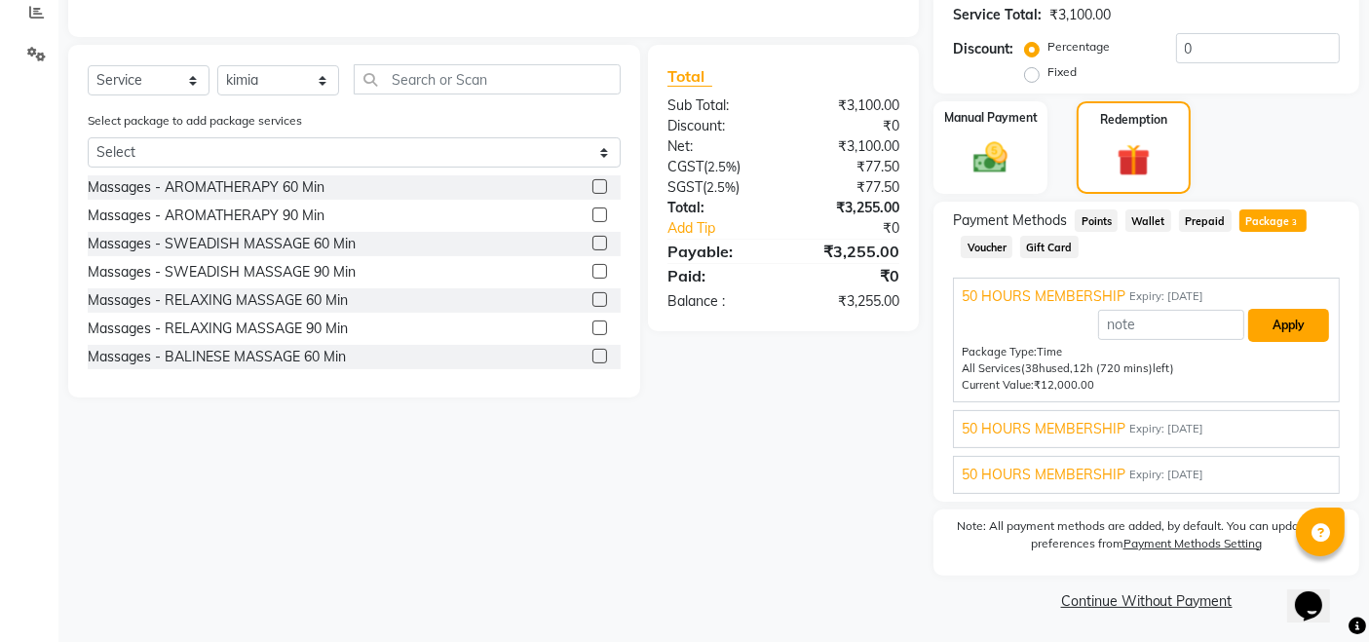
click at [1300, 333] on button "Apply" at bounding box center [1288, 325] width 81 height 33
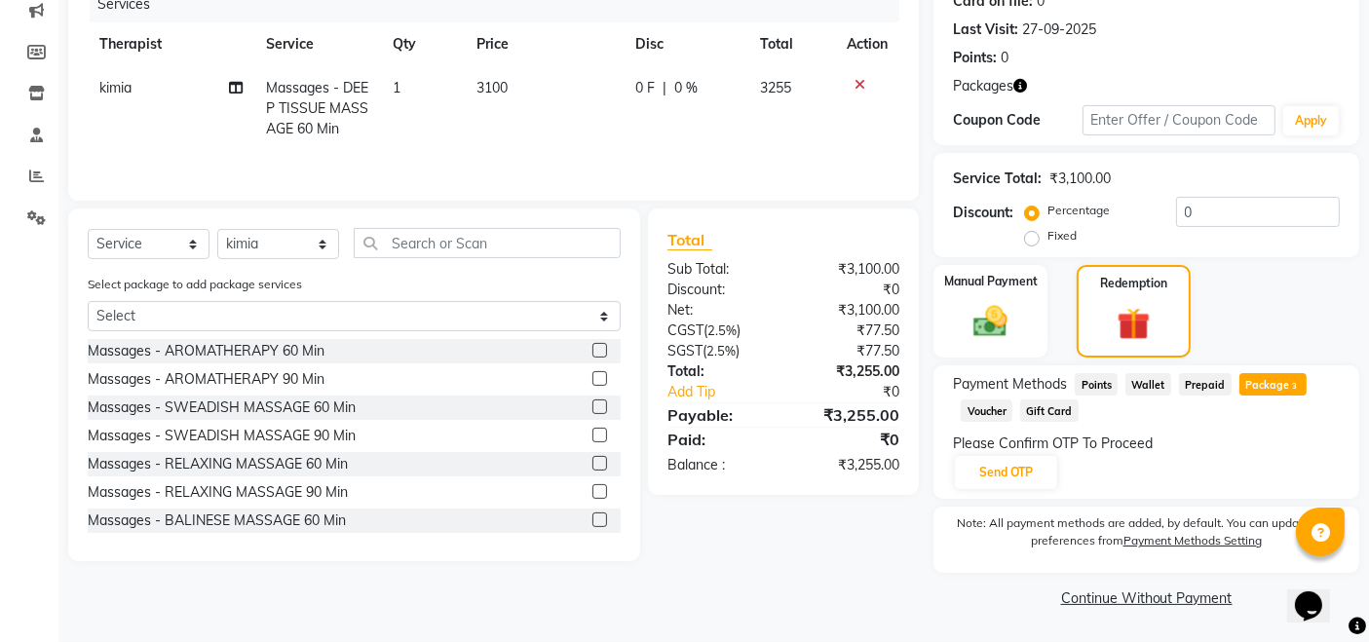
scroll to position [254, 0]
click at [1009, 467] on button "Send OTP" at bounding box center [1006, 473] width 102 height 33
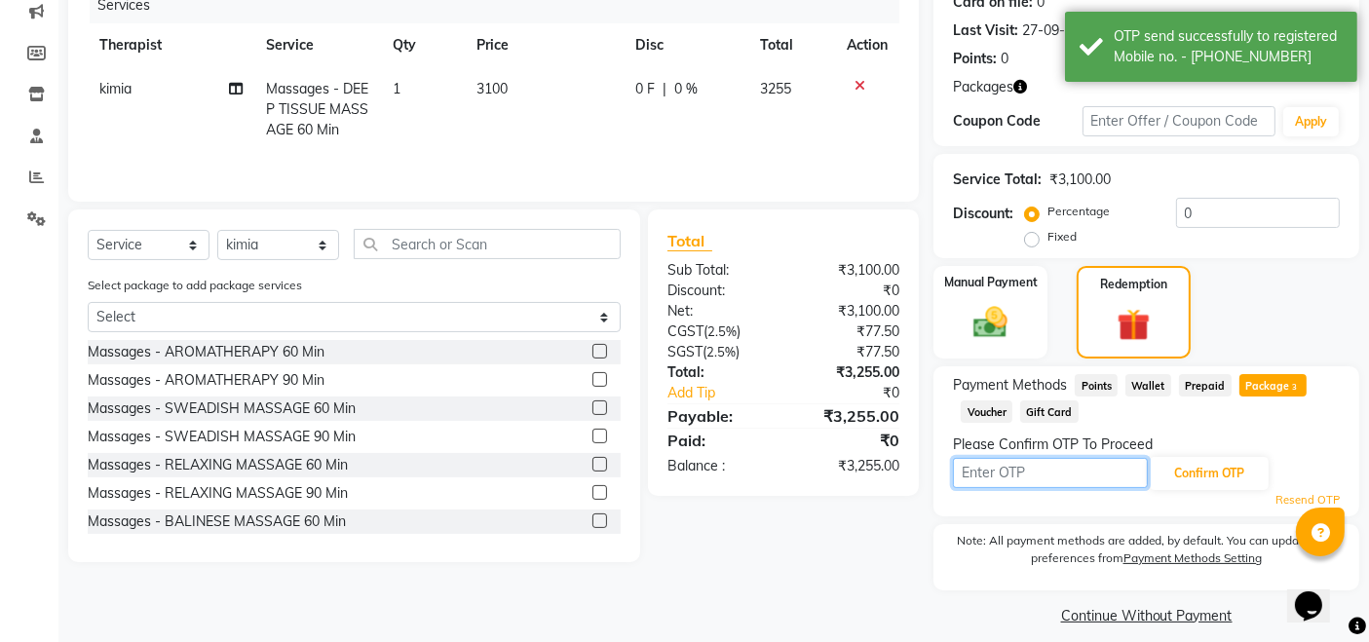
click at [1009, 467] on input "text" at bounding box center [1050, 473] width 195 height 30
type input "1411"
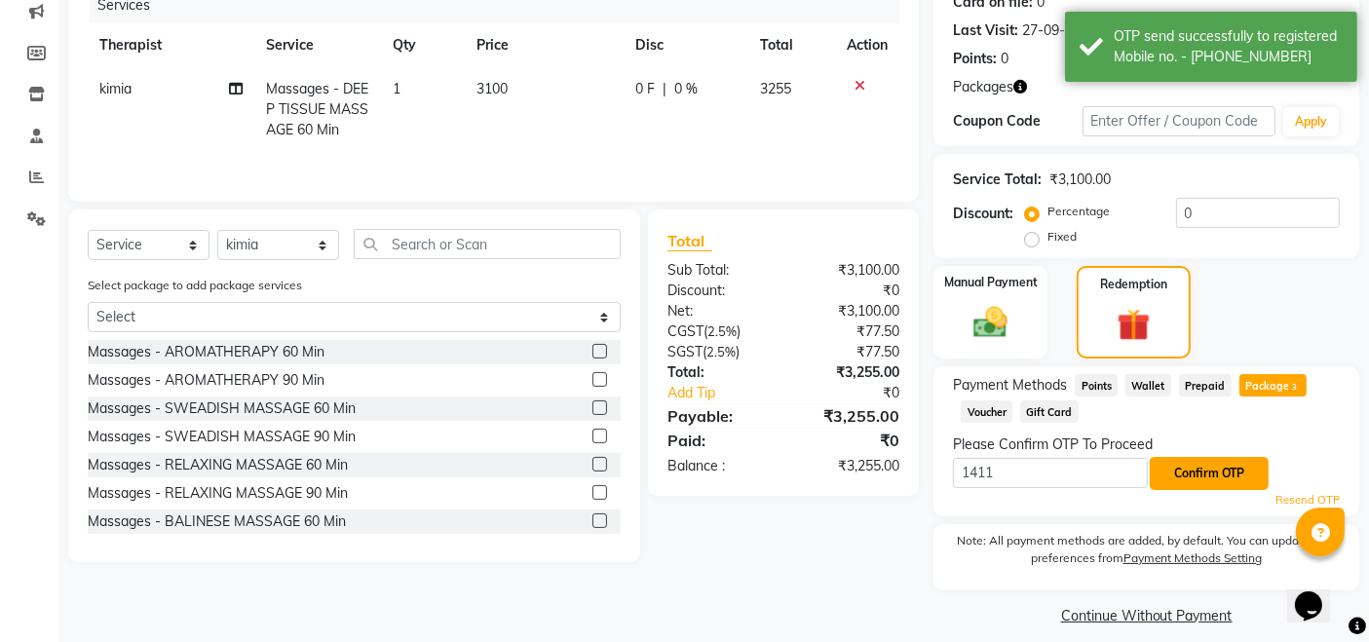
click at [1224, 467] on button "Confirm OTP" at bounding box center [1209, 473] width 119 height 33
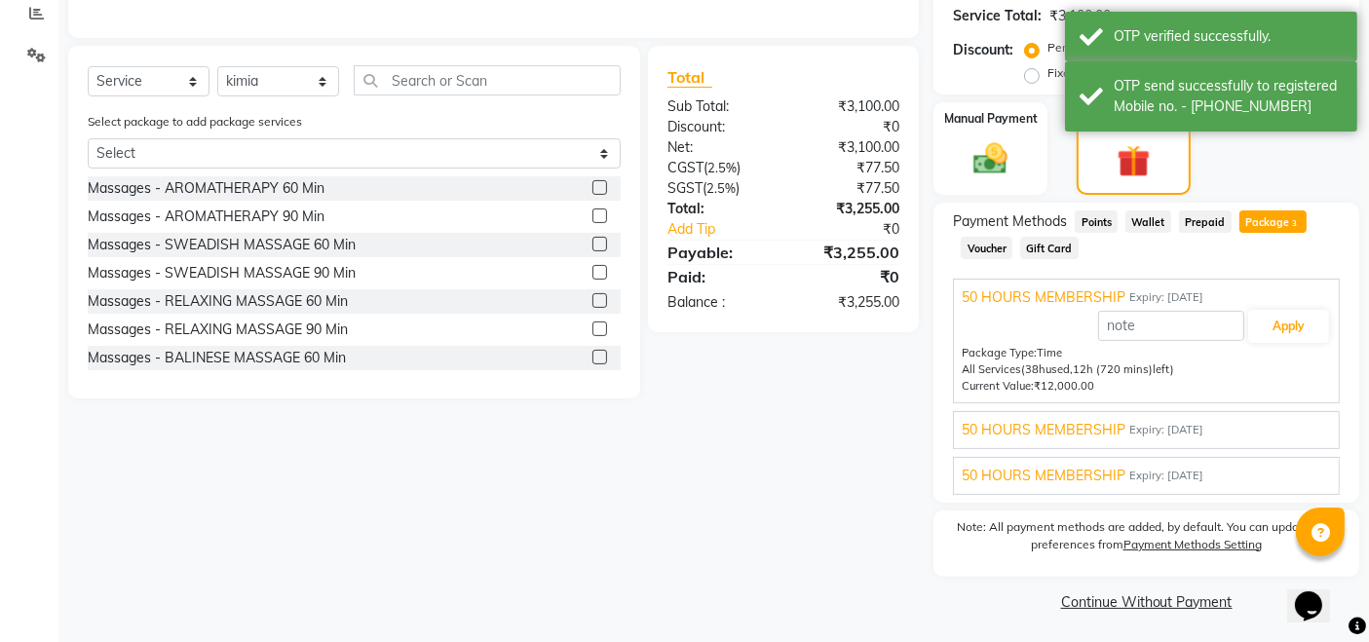
scroll to position [419, 0]
click at [1301, 313] on button "Apply" at bounding box center [1288, 325] width 81 height 33
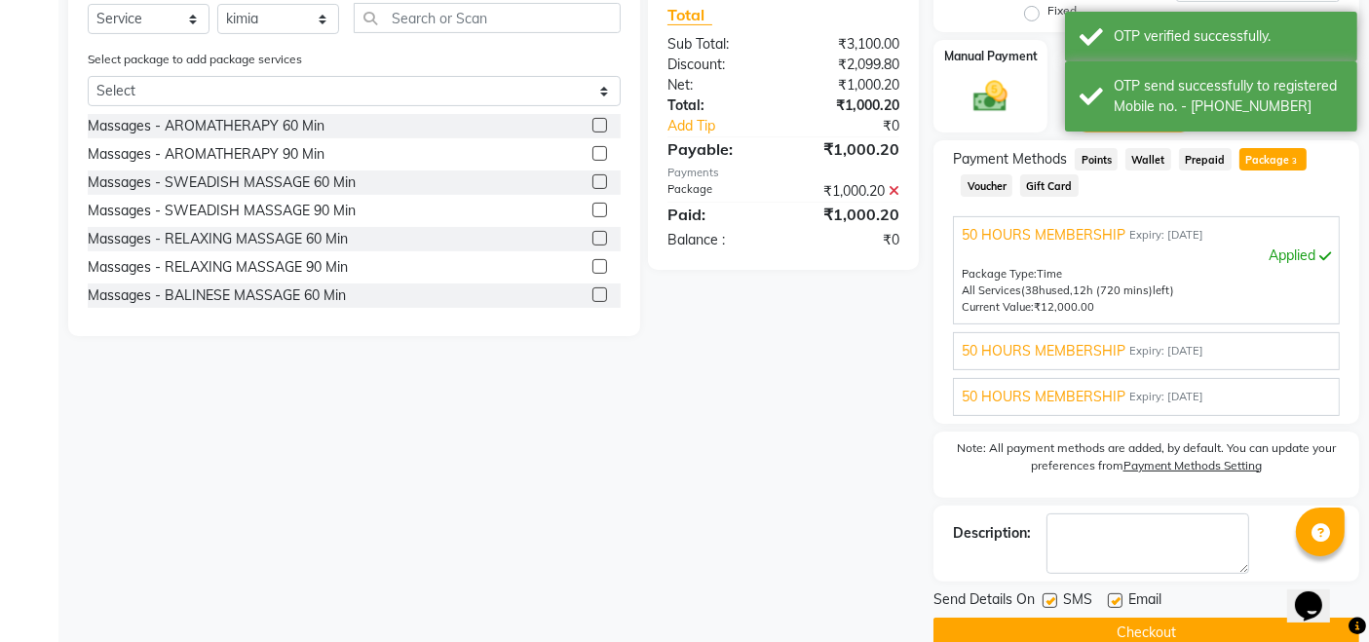
scroll to position [511, 0]
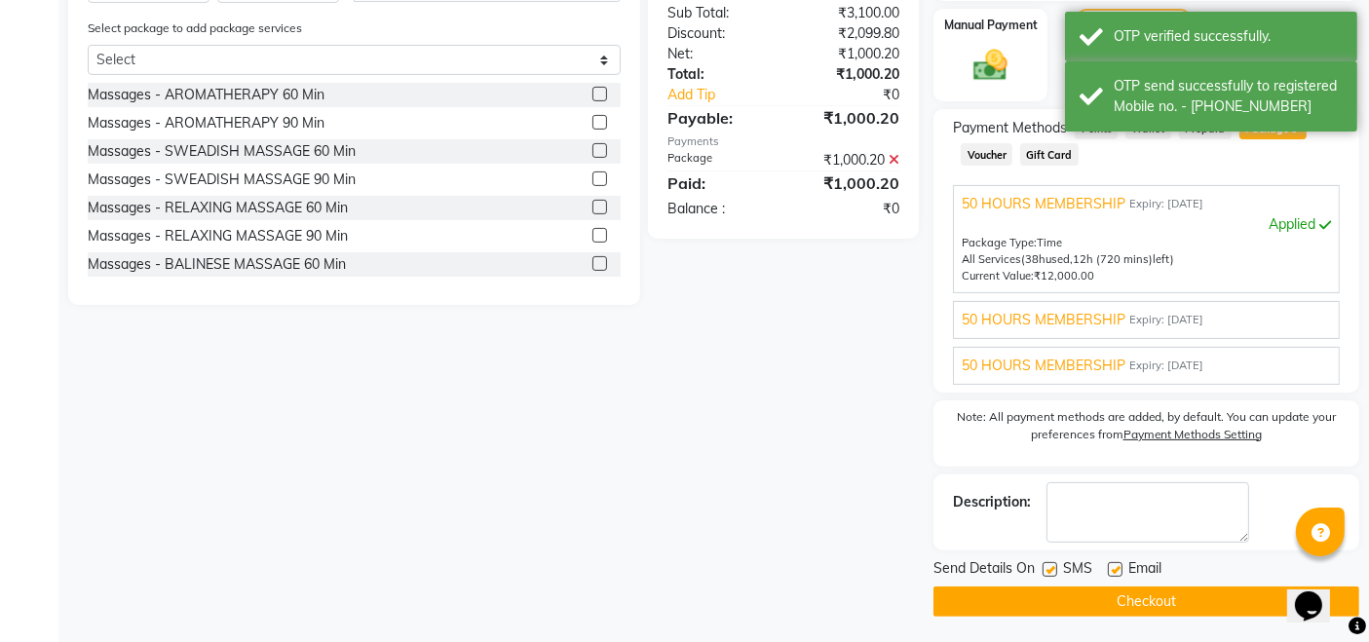
click at [1127, 595] on button "Checkout" at bounding box center [1146, 601] width 426 height 30
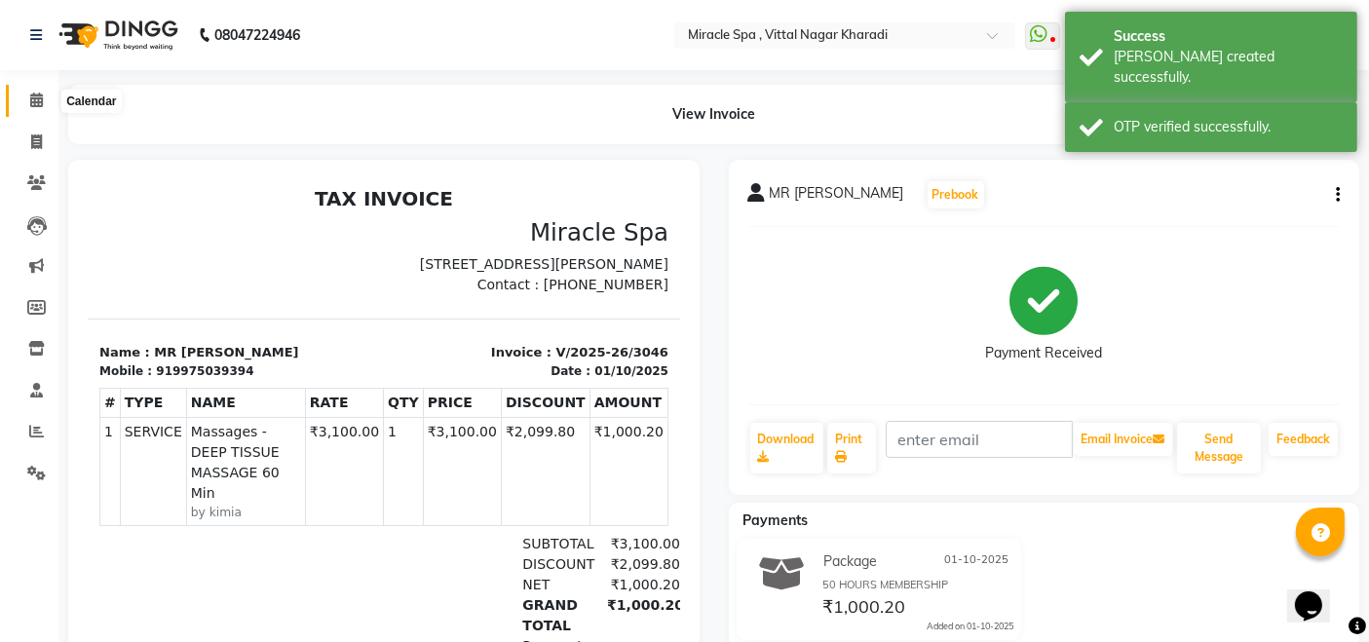
click at [23, 95] on span at bounding box center [36, 101] width 34 height 22
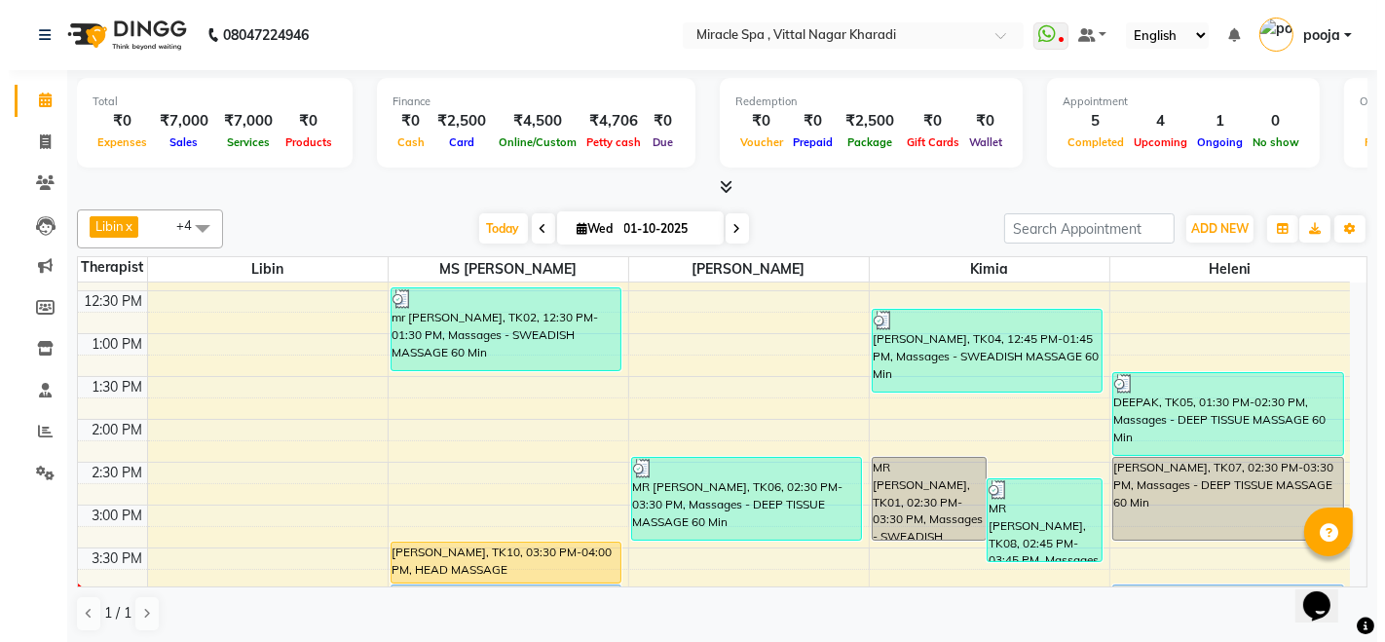
scroll to position [433, 0]
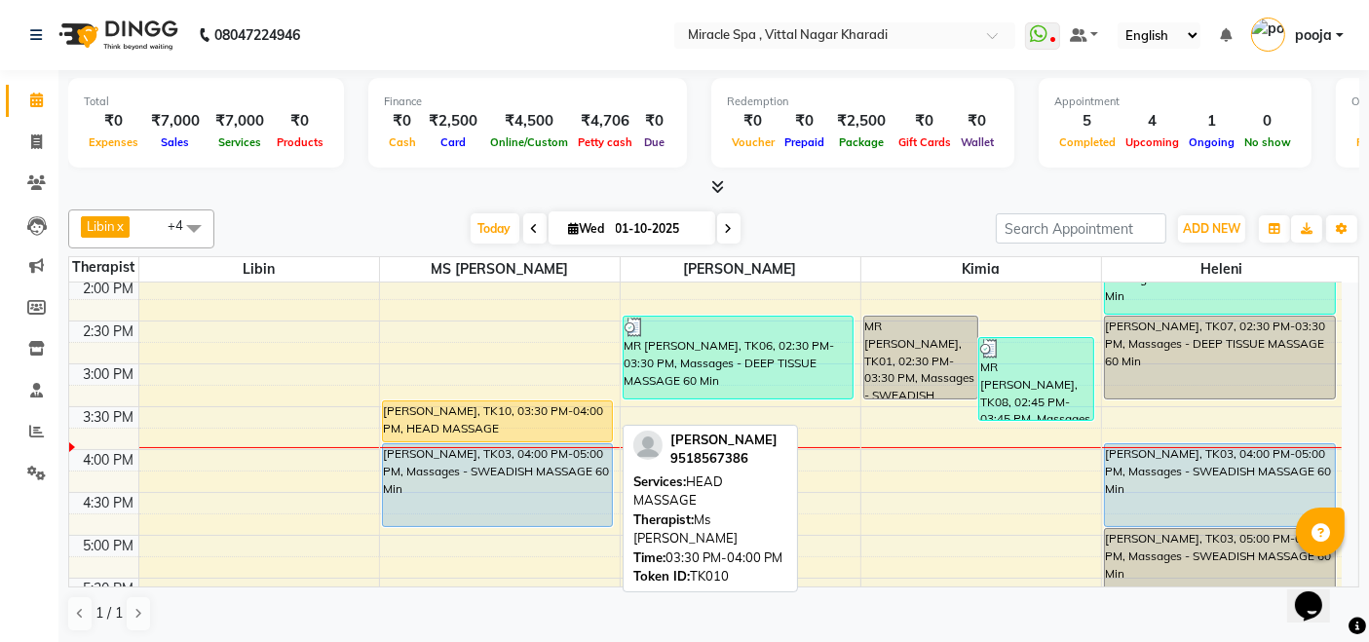
click at [450, 413] on div "[PERSON_NAME], TK10, 03:30 PM-04:00 PM, HEAD MASSAGE" at bounding box center [498, 421] width 230 height 40
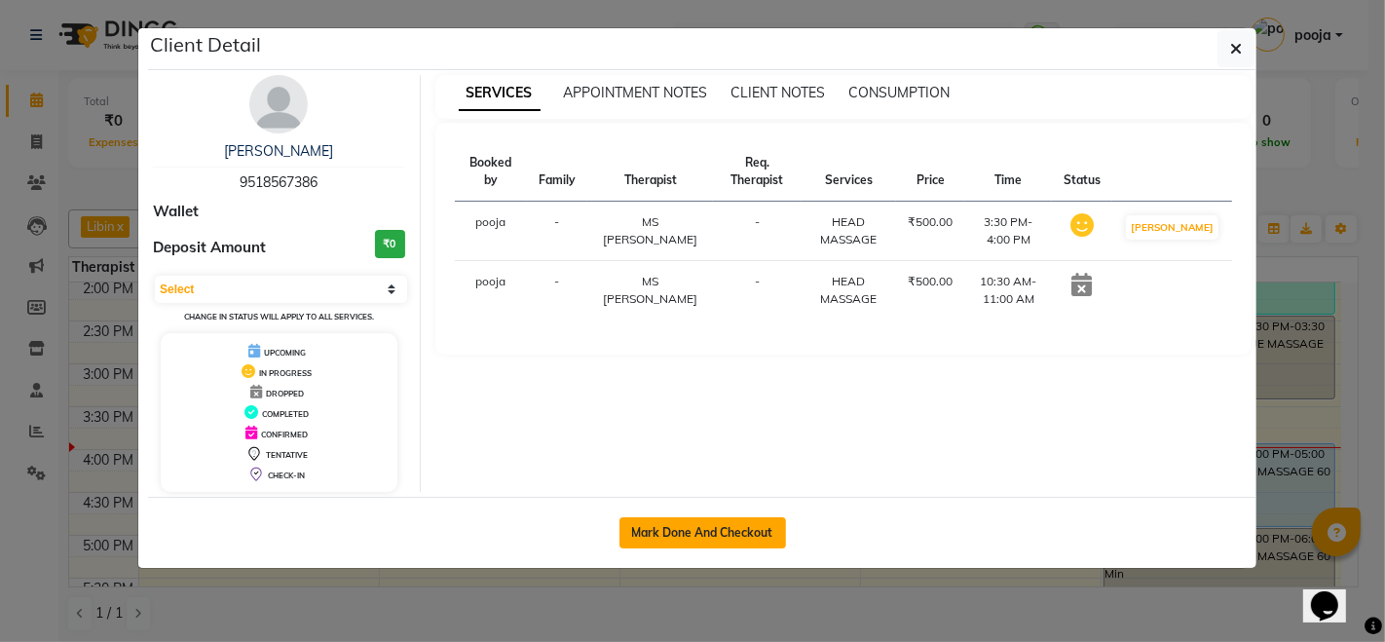
click at [690, 517] on button "Mark Done And Checkout" at bounding box center [703, 532] width 167 height 31
select select "3854"
select select "service"
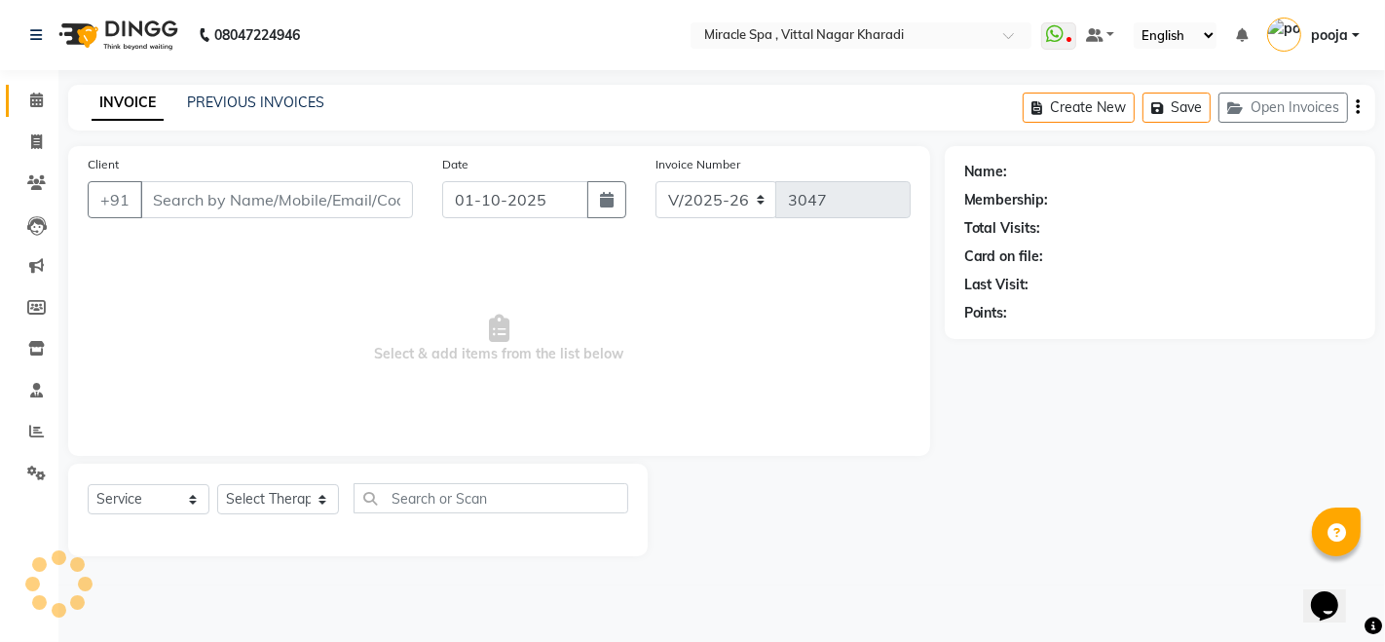
type input "9518567386"
select select "62144"
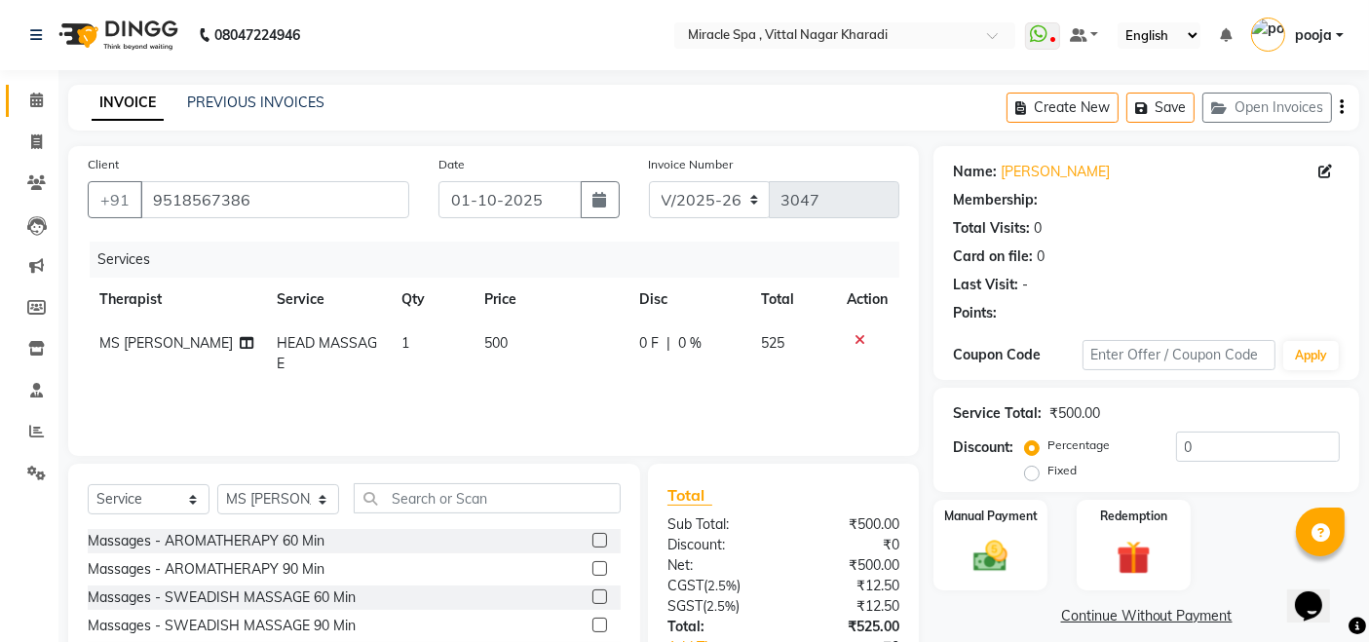
select select "1: Object"
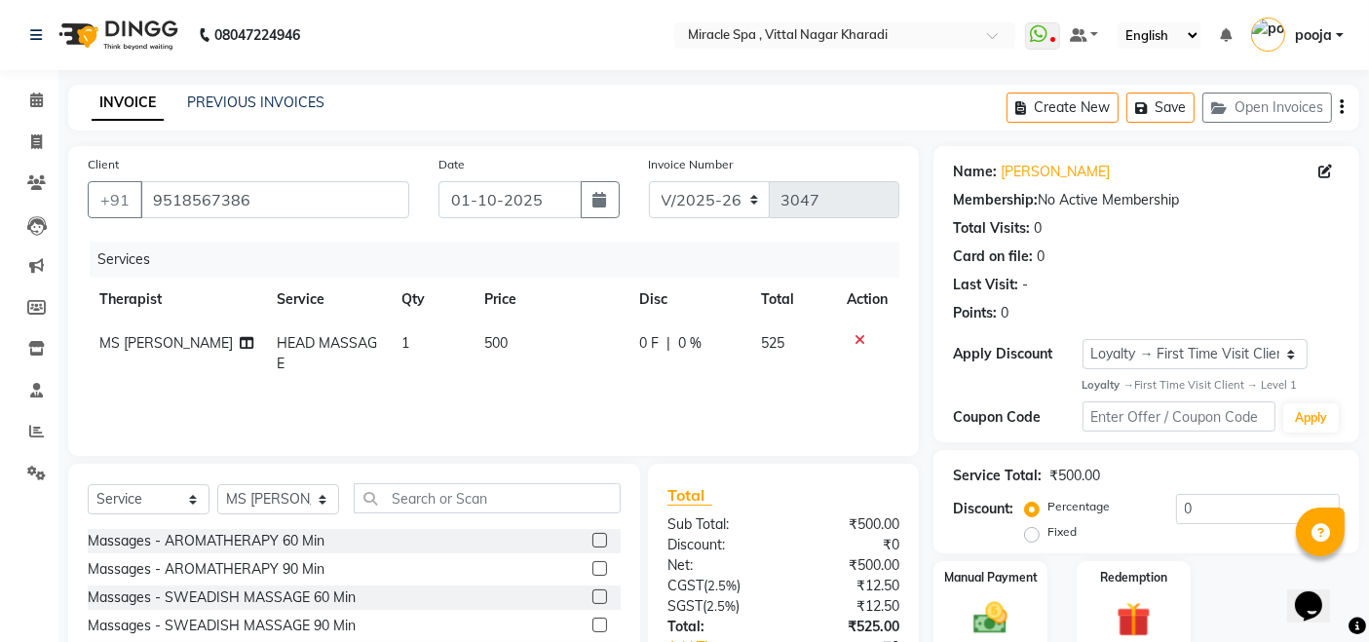
click at [1341, 108] on icon "button" at bounding box center [1341, 107] width 4 height 1
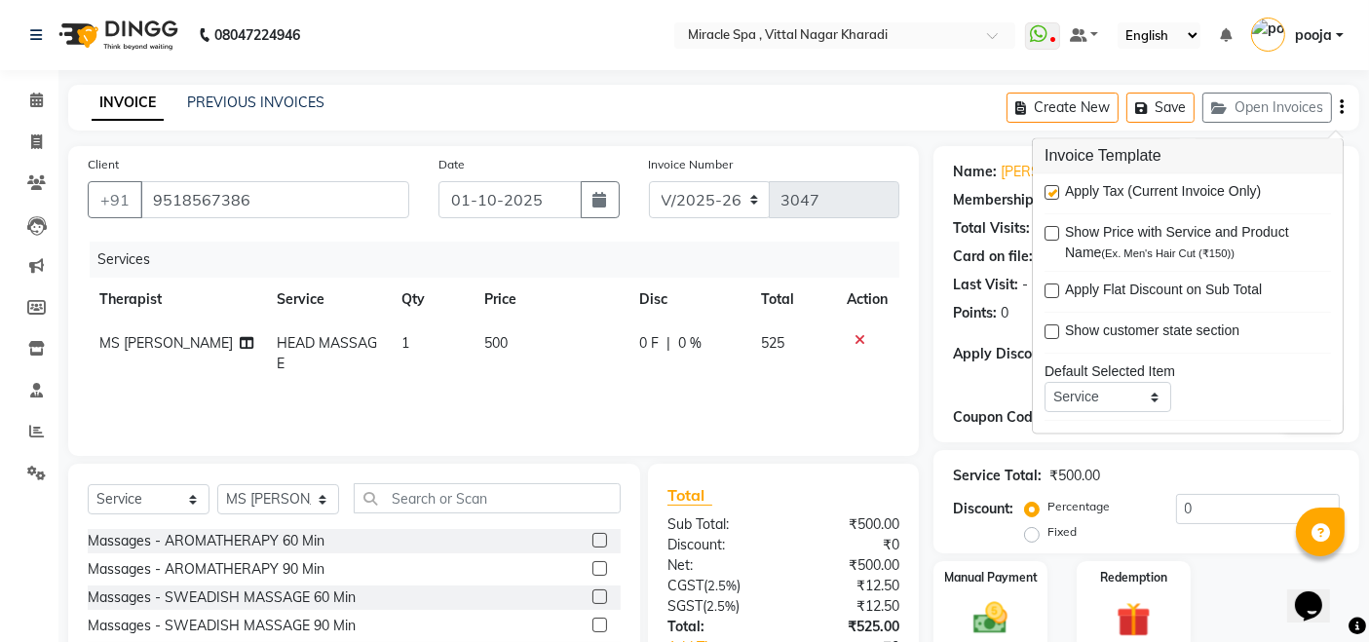
click at [1050, 199] on label at bounding box center [1051, 193] width 15 height 15
click at [1050, 199] on input "checkbox" at bounding box center [1050, 194] width 13 height 13
checkbox input "false"
click at [514, 342] on td "500" at bounding box center [549, 353] width 155 height 64
select select "62144"
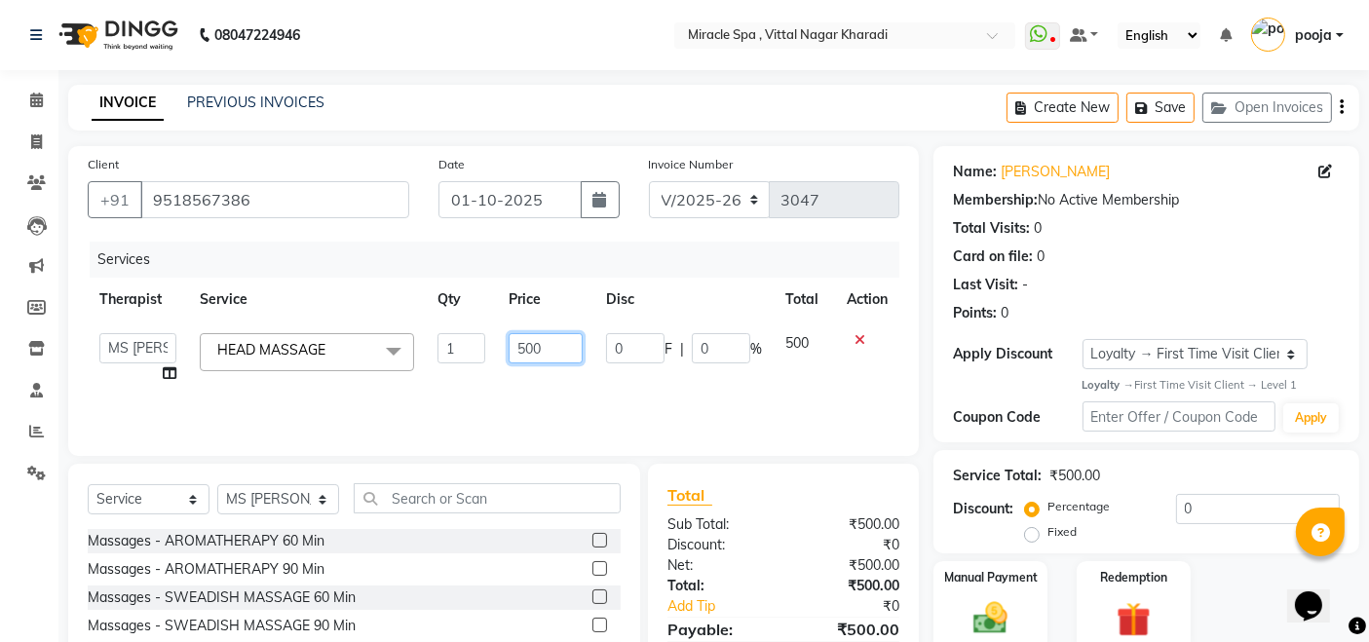
click at [540, 349] on input "500" at bounding box center [546, 348] width 74 height 30
type input "5"
type input "800"
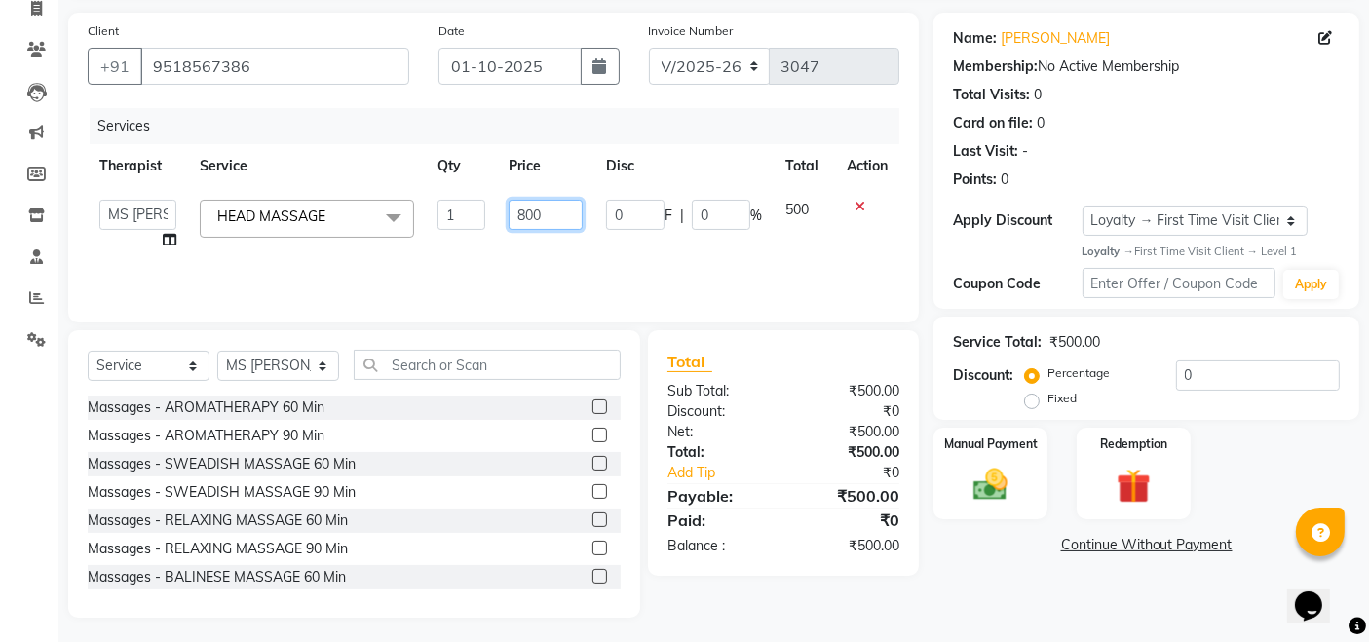
scroll to position [137, 0]
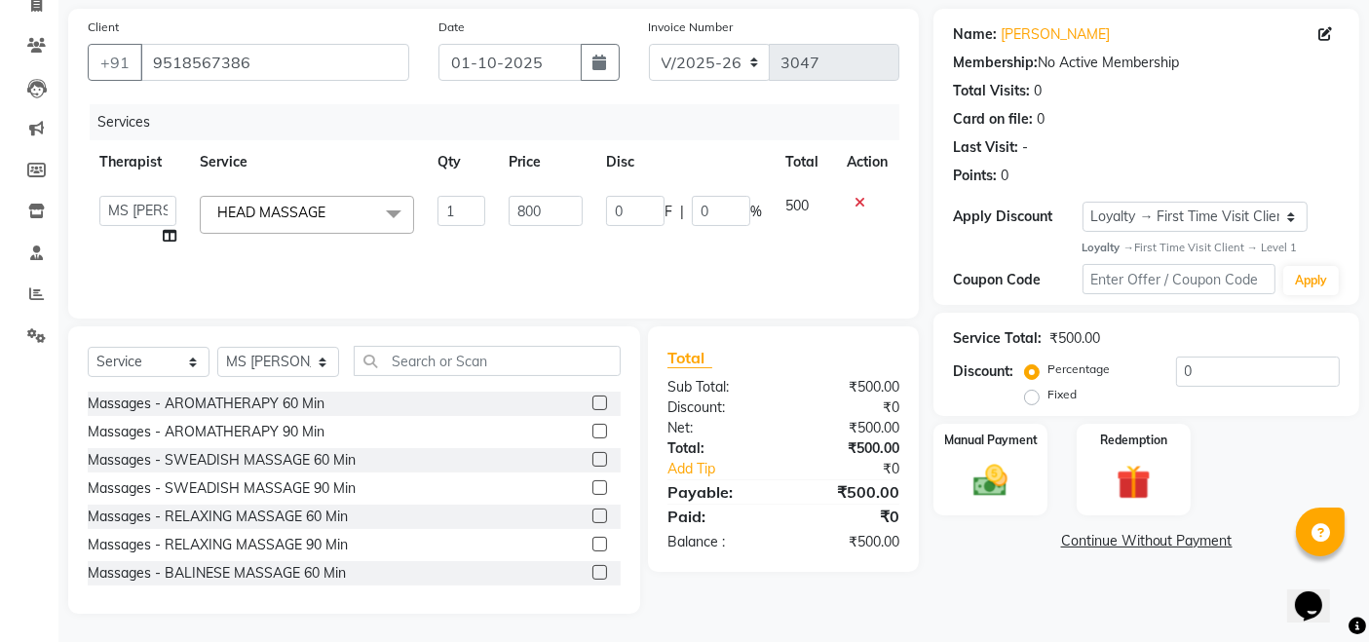
click at [952, 562] on div "Name: Mr Jayesh Membership: No Active Membership Total Visits: 0 Card on file: …" at bounding box center [1153, 311] width 440 height 605
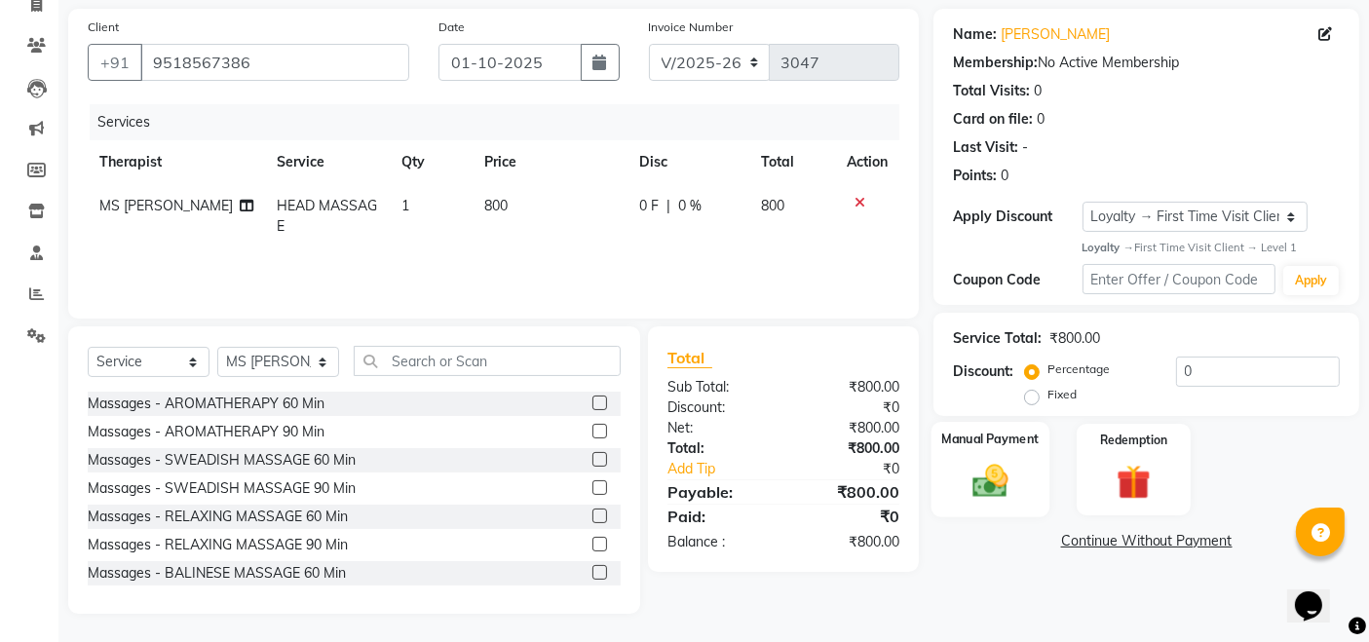
click at [999, 484] on img at bounding box center [990, 481] width 58 height 41
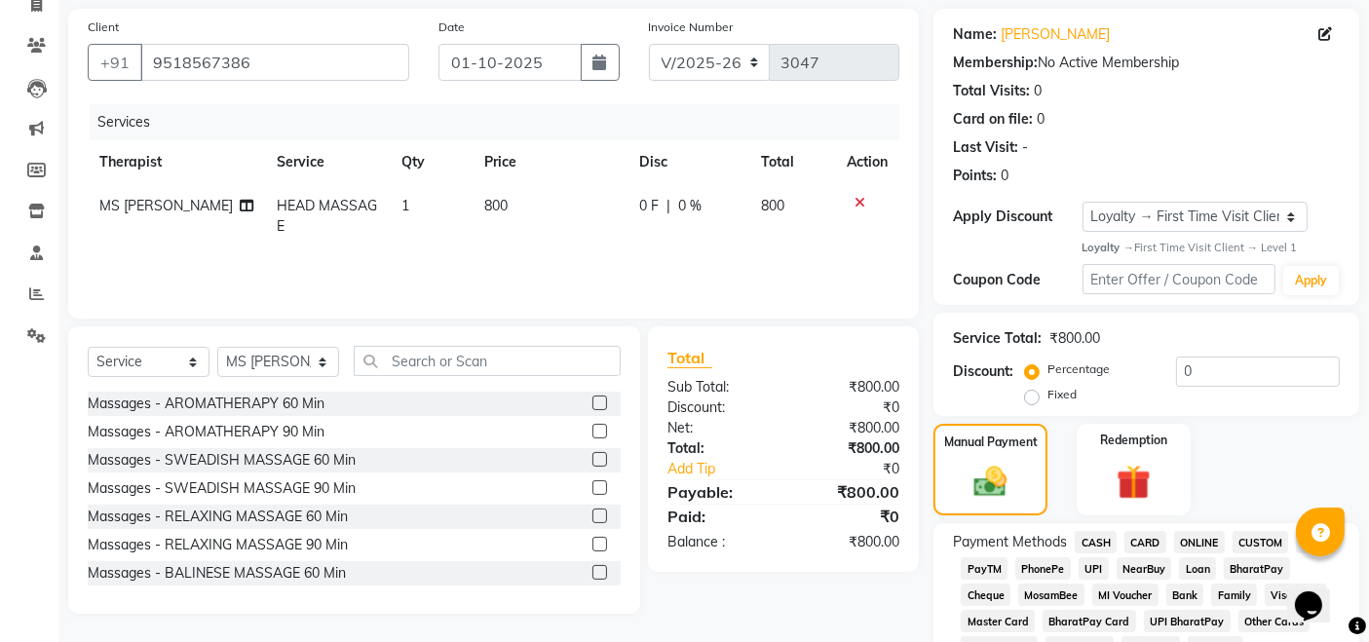
click at [1097, 572] on span "UPI" at bounding box center [1093, 568] width 30 height 22
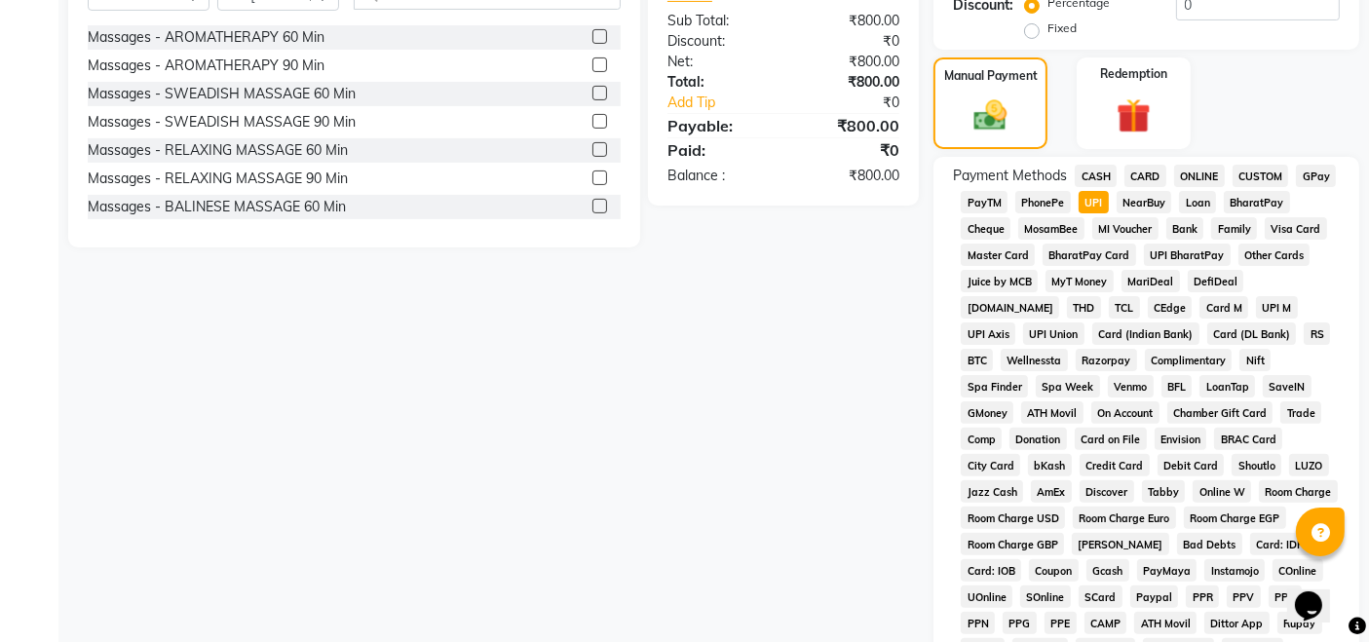
scroll to position [863, 0]
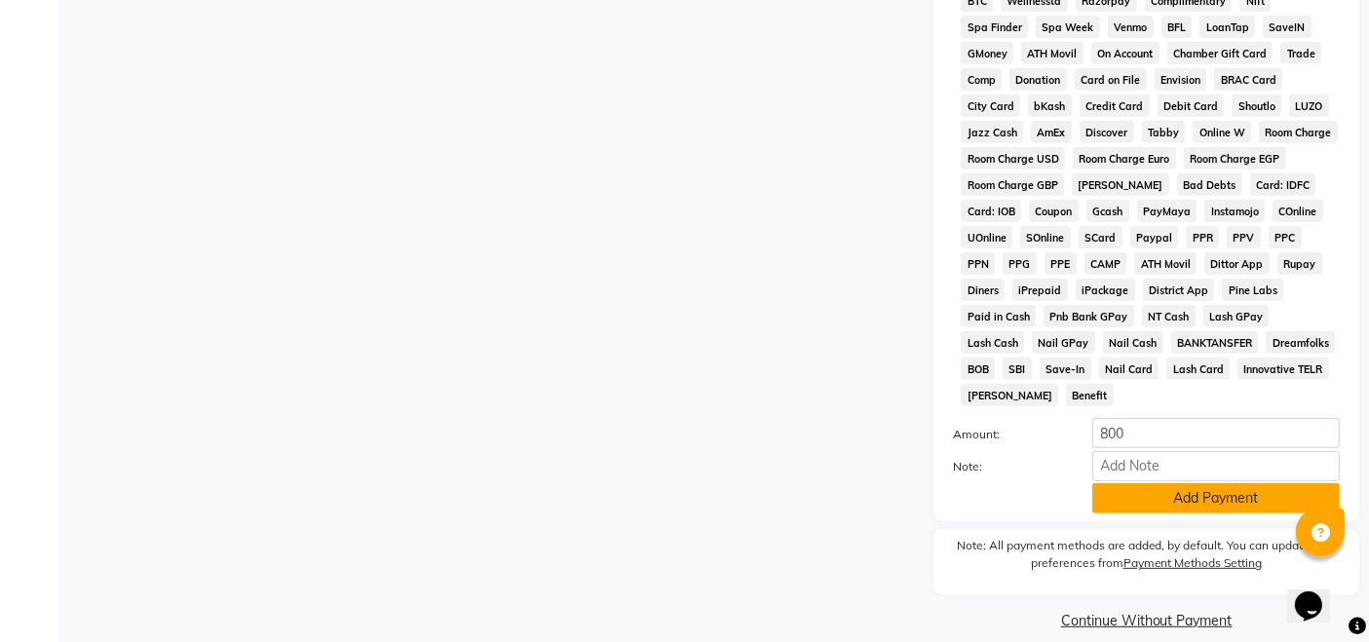
click at [1171, 483] on button "Add Payment" at bounding box center [1215, 498] width 247 height 30
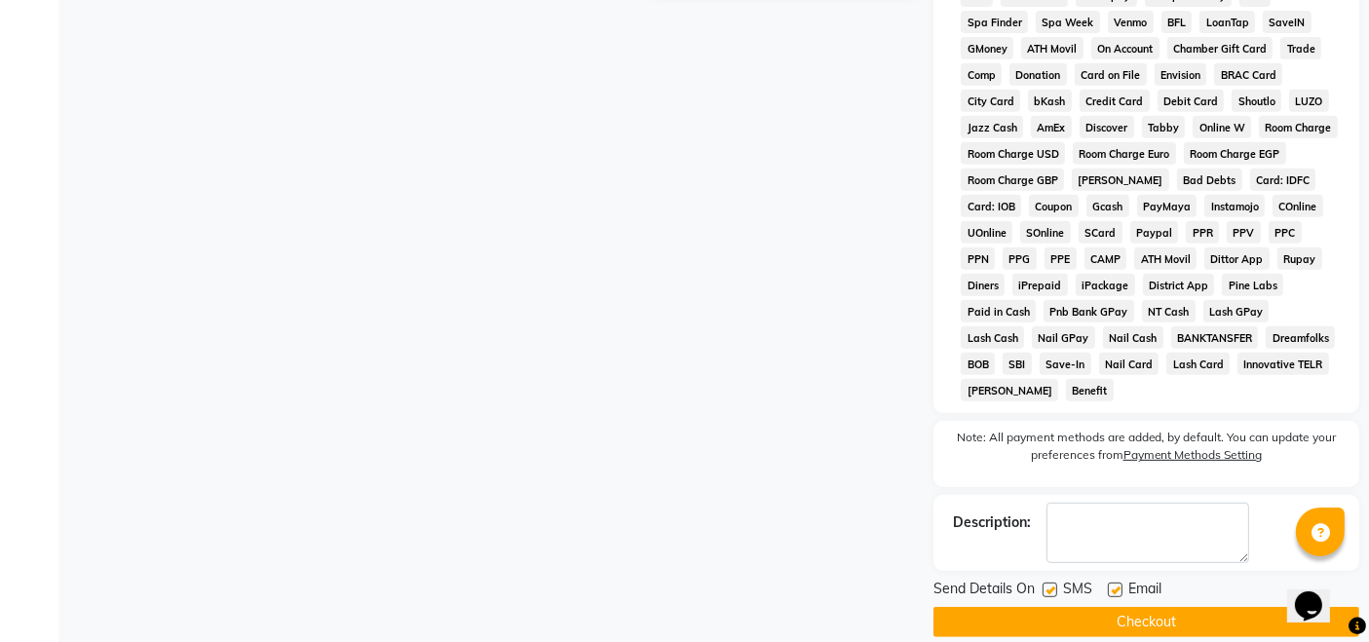
scroll to position [870, 0]
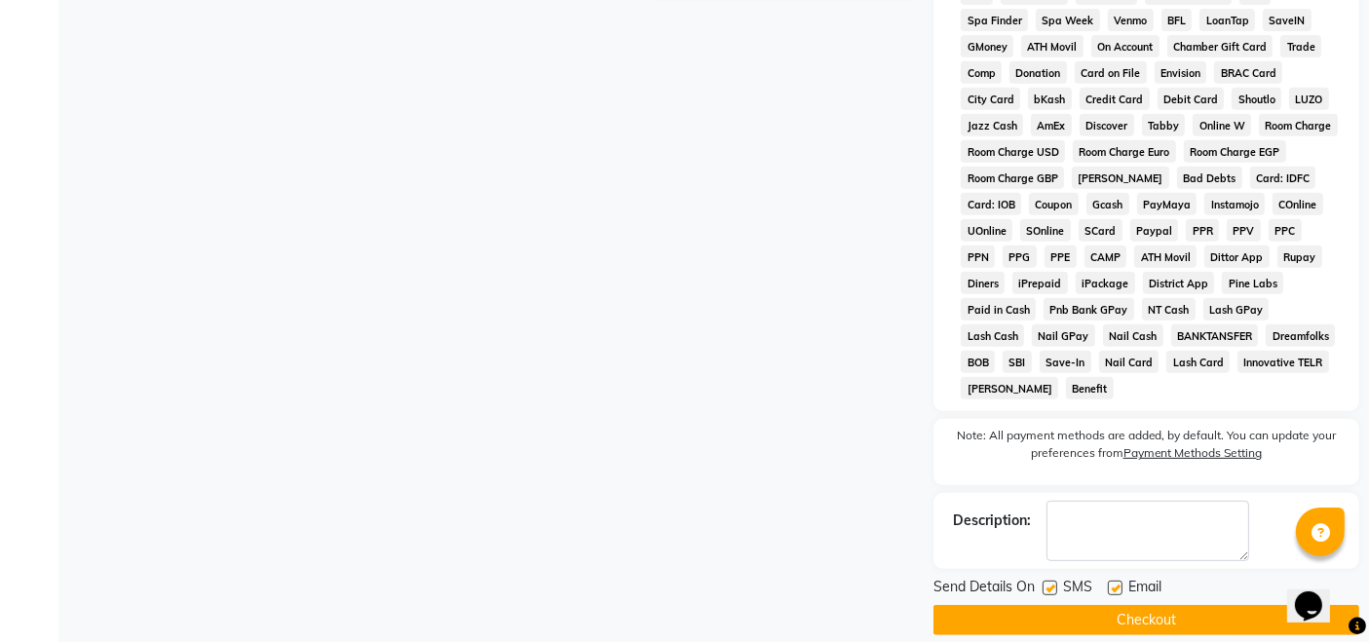
click at [1150, 605] on button "Checkout" at bounding box center [1146, 620] width 426 height 30
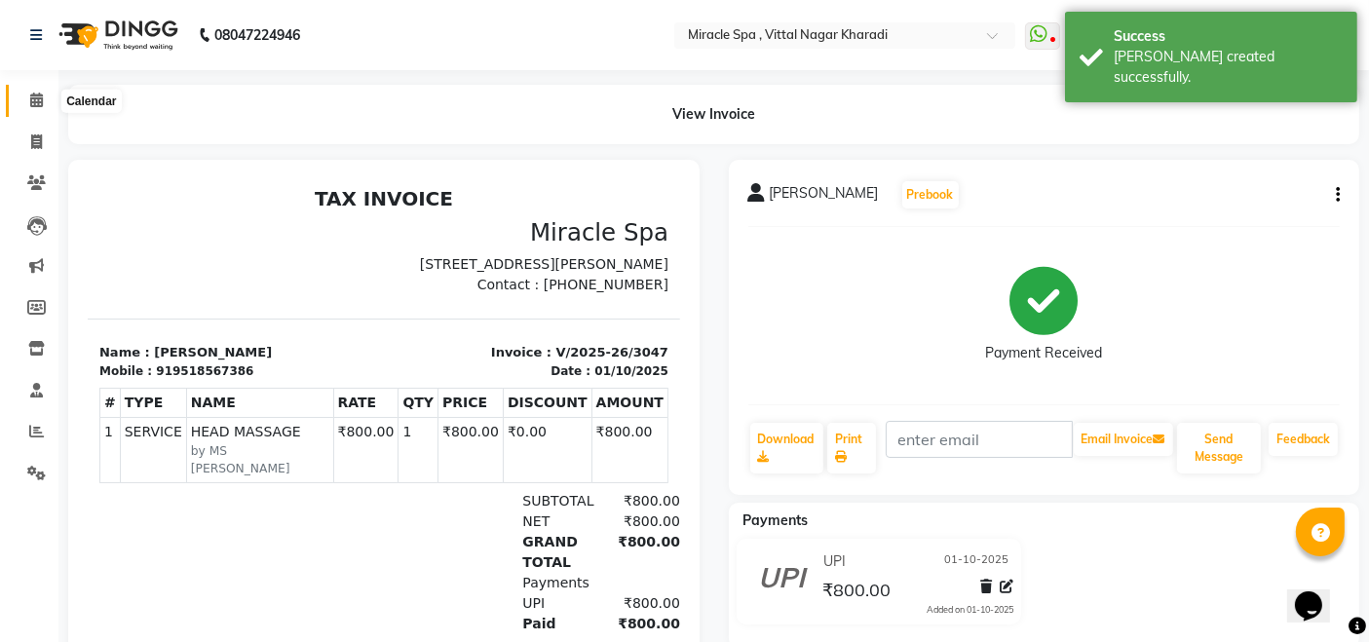
click at [42, 106] on icon at bounding box center [36, 100] width 13 height 15
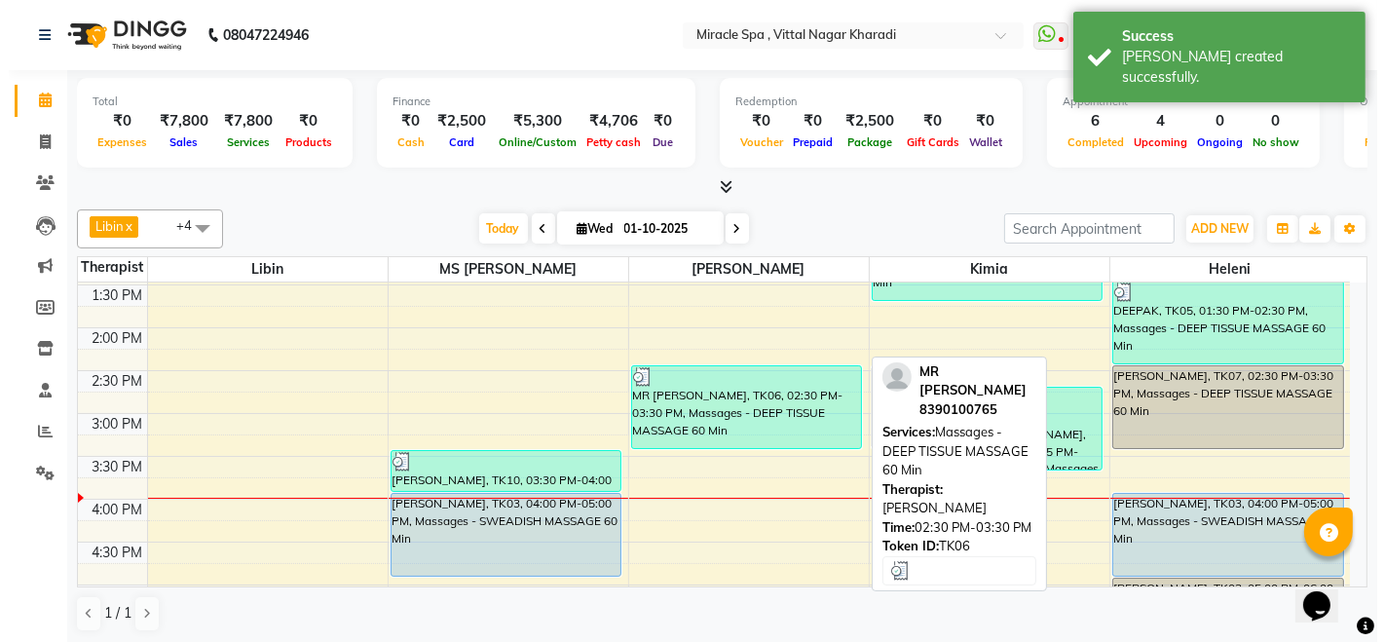
scroll to position [433, 0]
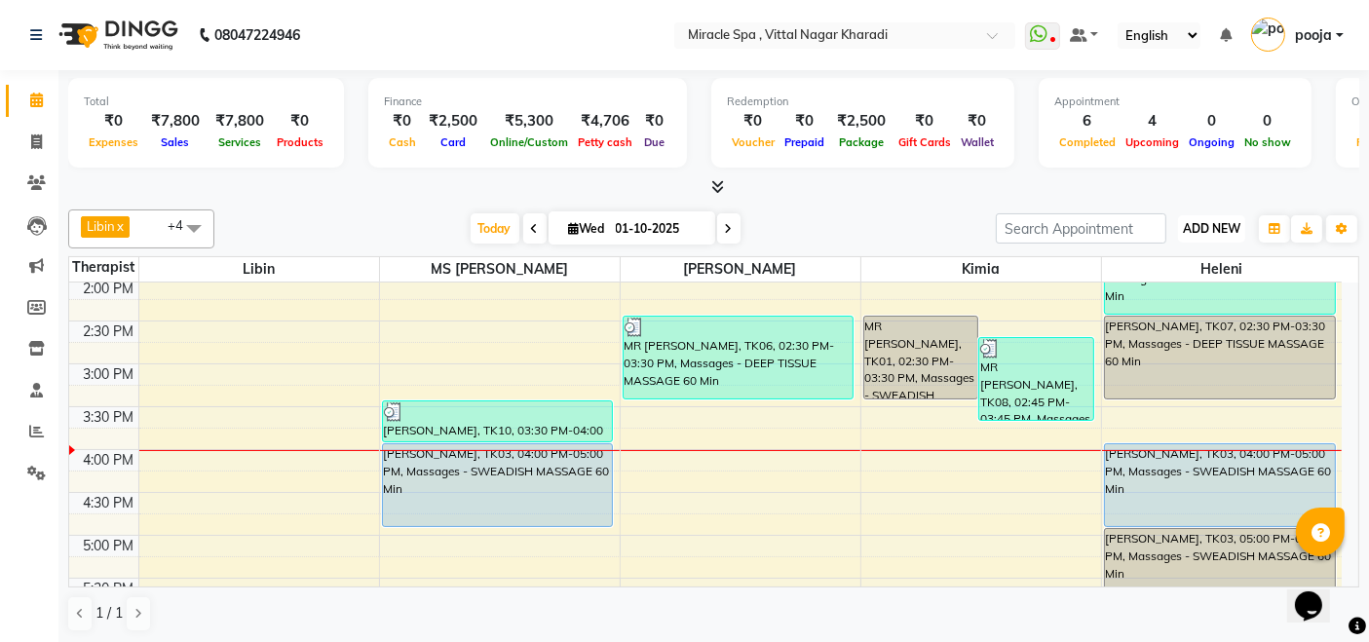
click at [1218, 224] on span "ADD NEW" at bounding box center [1211, 228] width 57 height 15
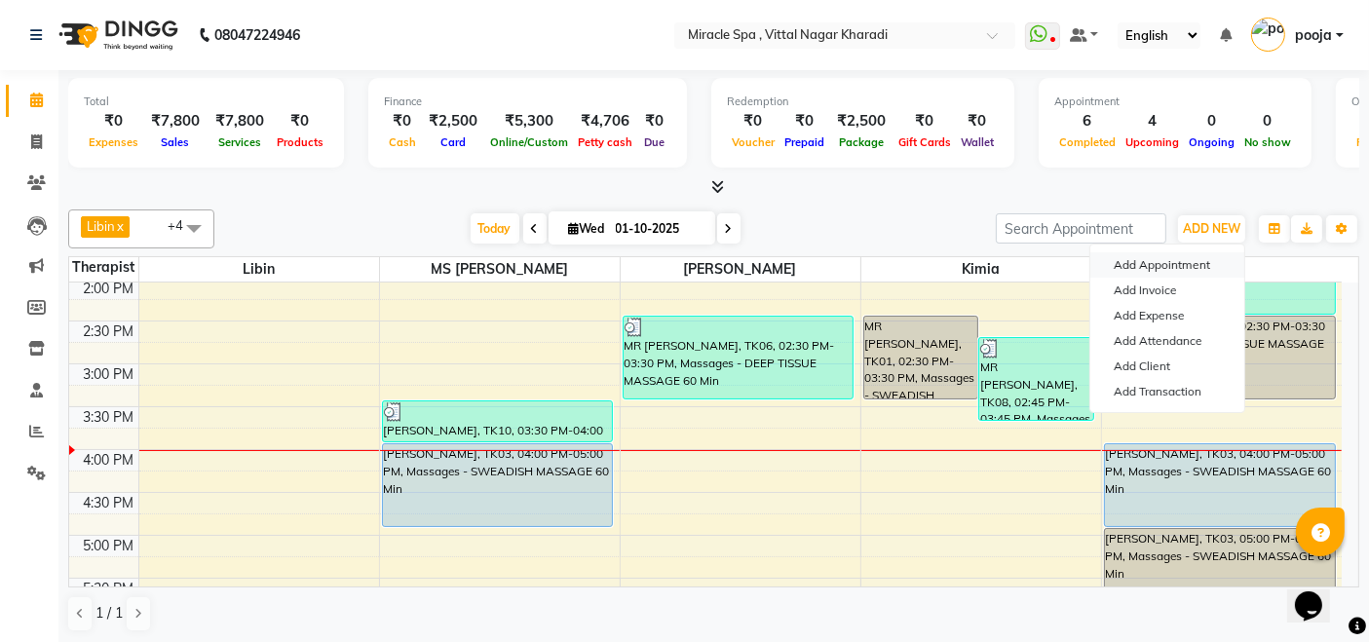
click at [1179, 264] on button "Add Appointment" at bounding box center [1167, 264] width 154 height 25
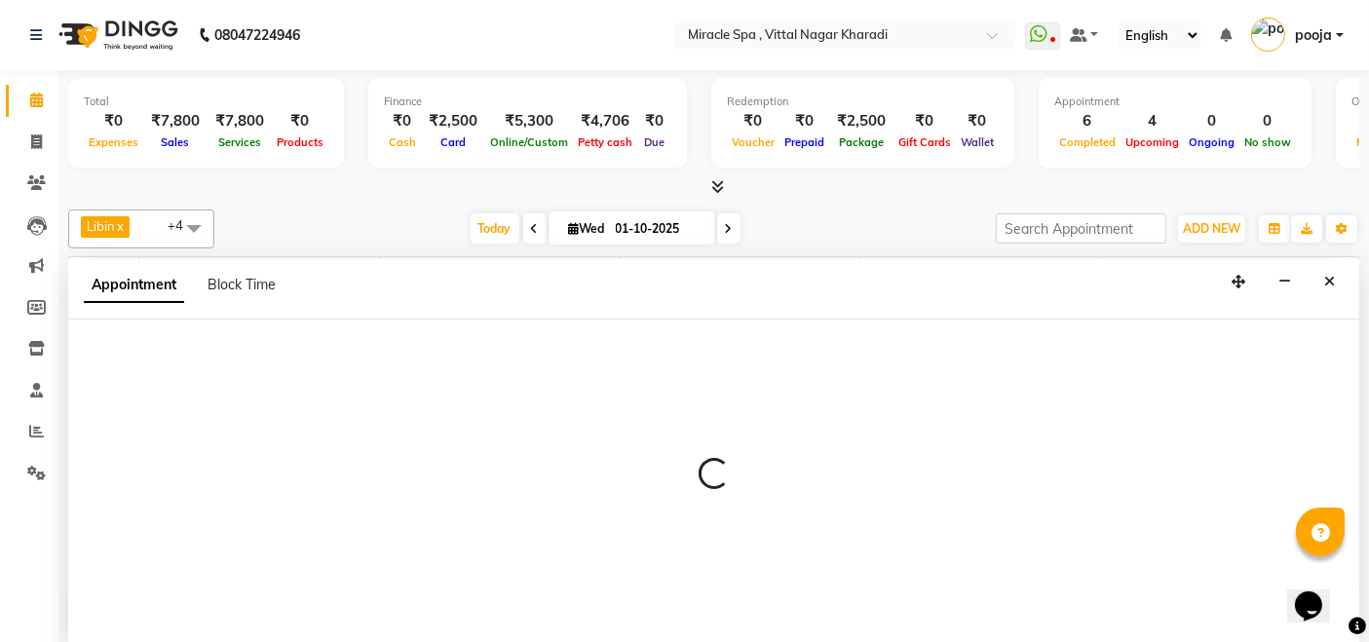
select select "600"
select select "tentative"
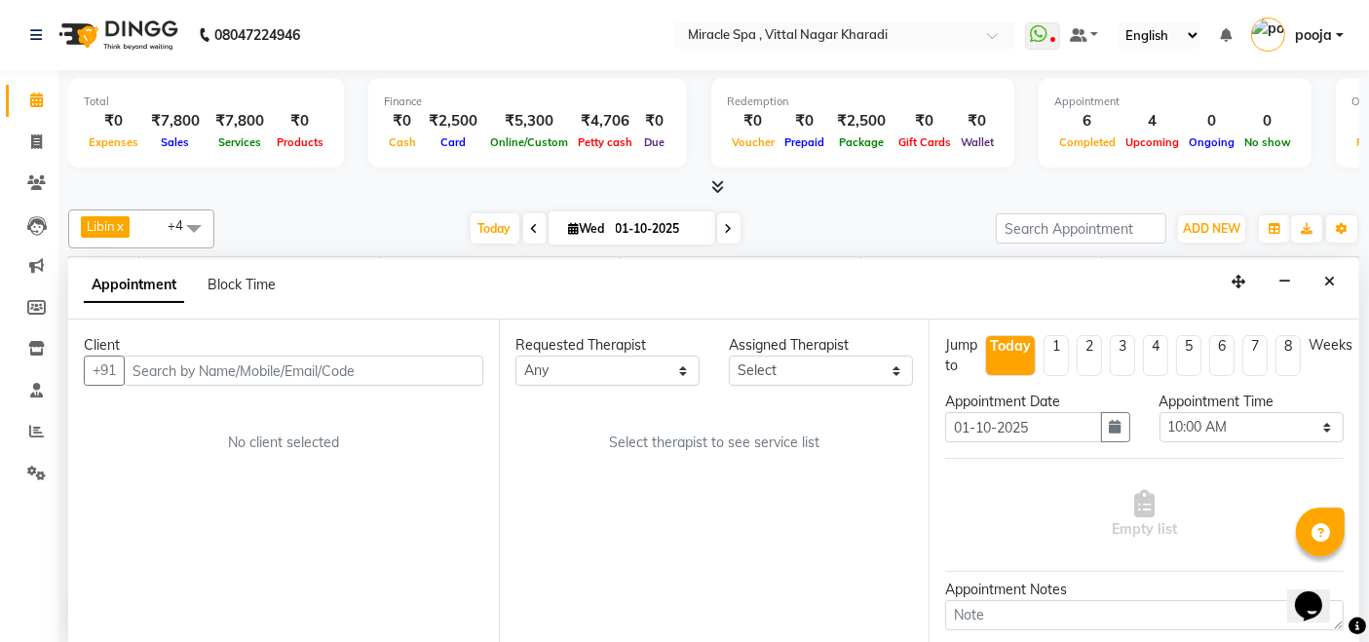
click at [167, 370] on input "text" at bounding box center [303, 371] width 359 height 30
type input "8788091874"
click at [422, 362] on span "Add Client" at bounding box center [442, 370] width 65 height 18
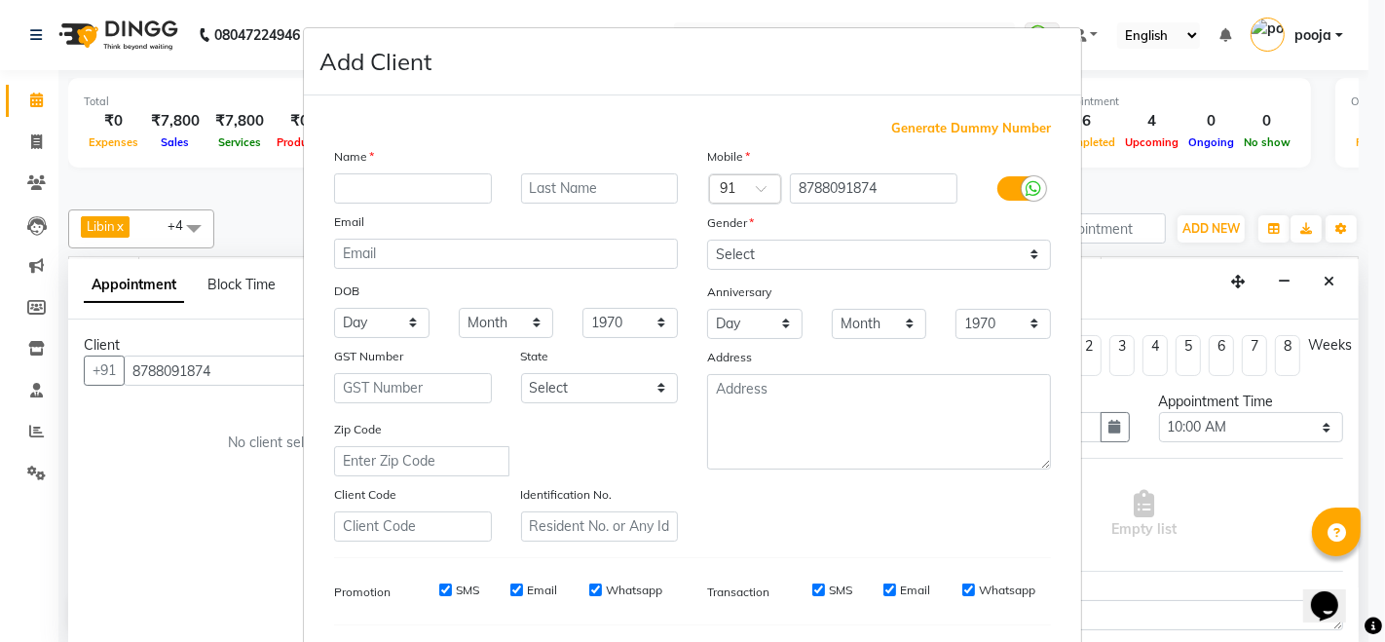
click at [344, 191] on input "text" at bounding box center [413, 188] width 158 height 30
type input "MR BHARATH"
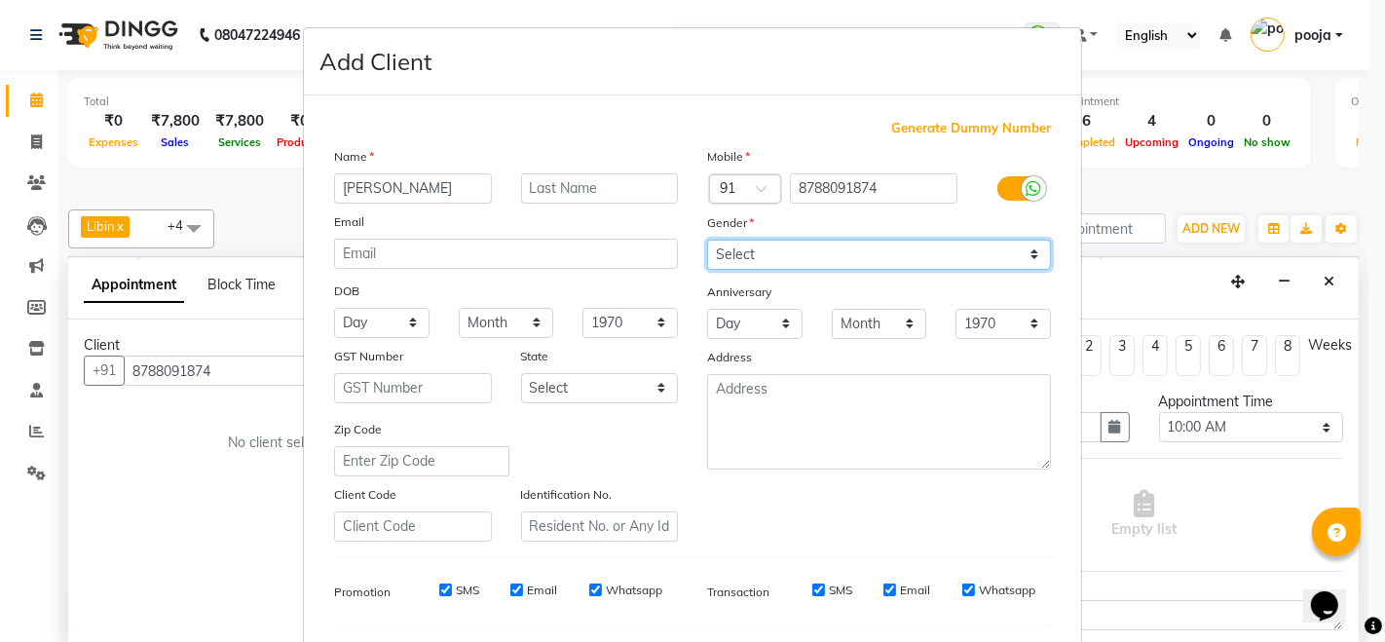
click at [773, 259] on select "Select Male Female Other Prefer Not To Say" at bounding box center [879, 255] width 344 height 30
select select "male"
click at [707, 240] on select "Select Male Female Other Prefer Not To Say" at bounding box center [879, 255] width 344 height 30
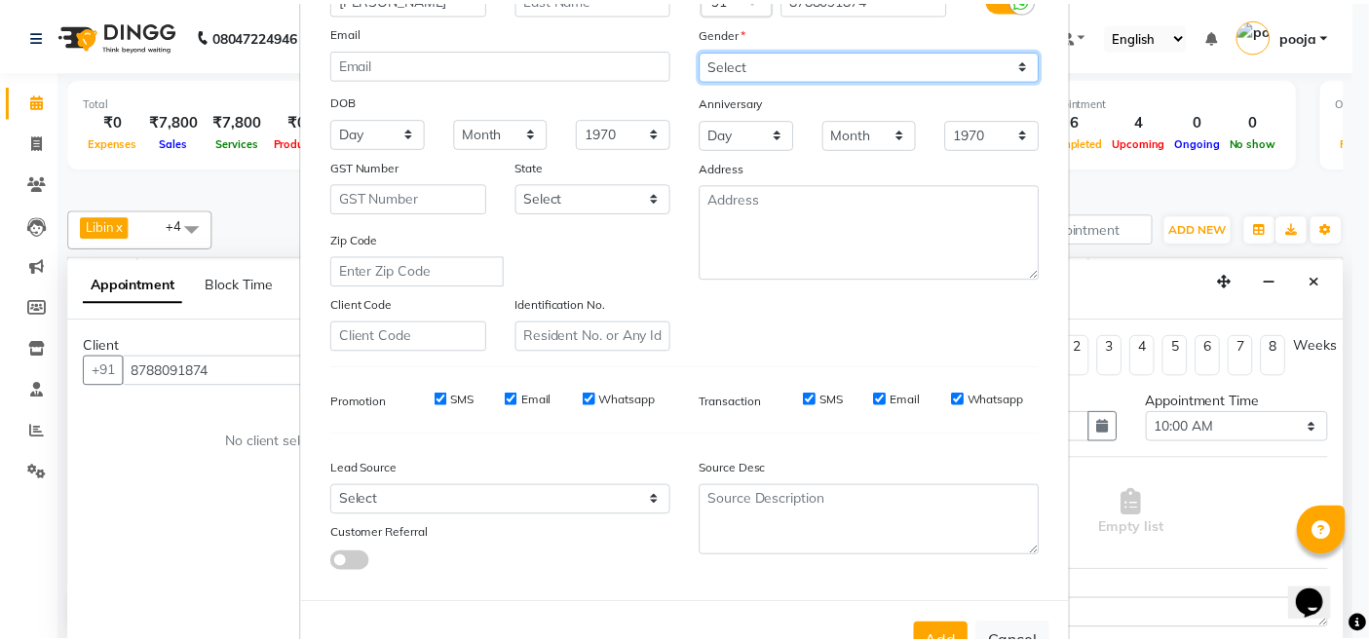
scroll to position [255, 0]
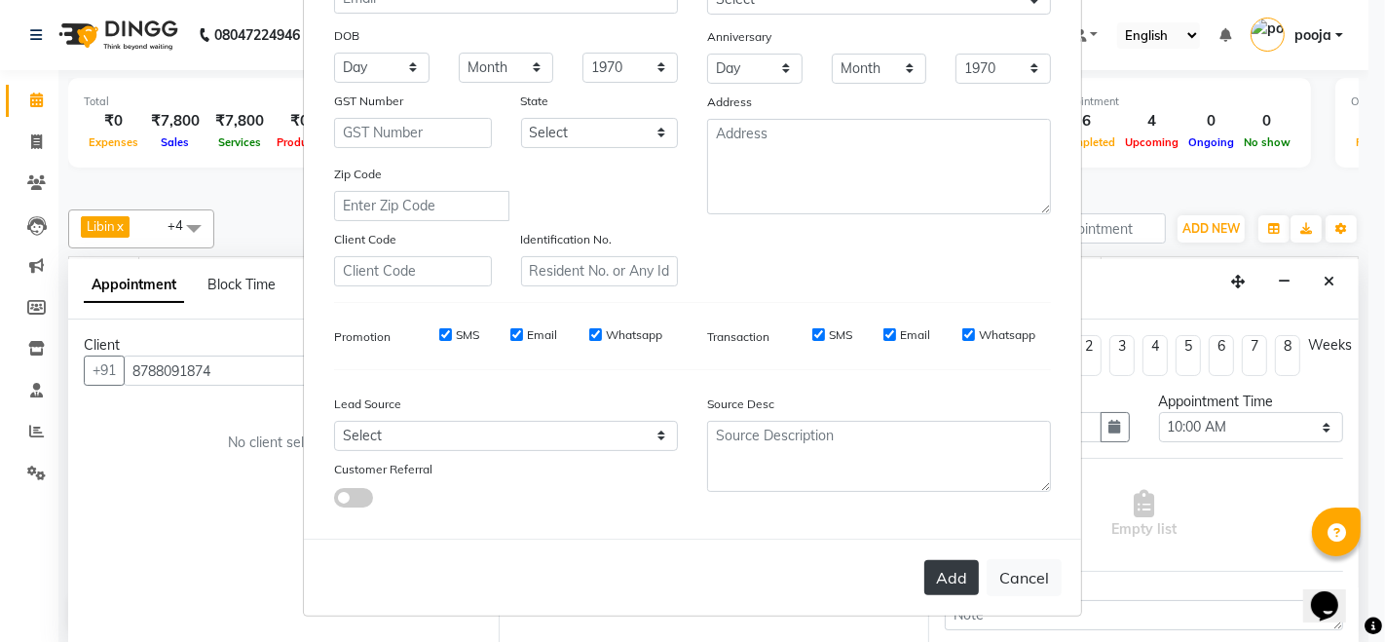
click at [934, 569] on button "Add" at bounding box center [951, 577] width 55 height 35
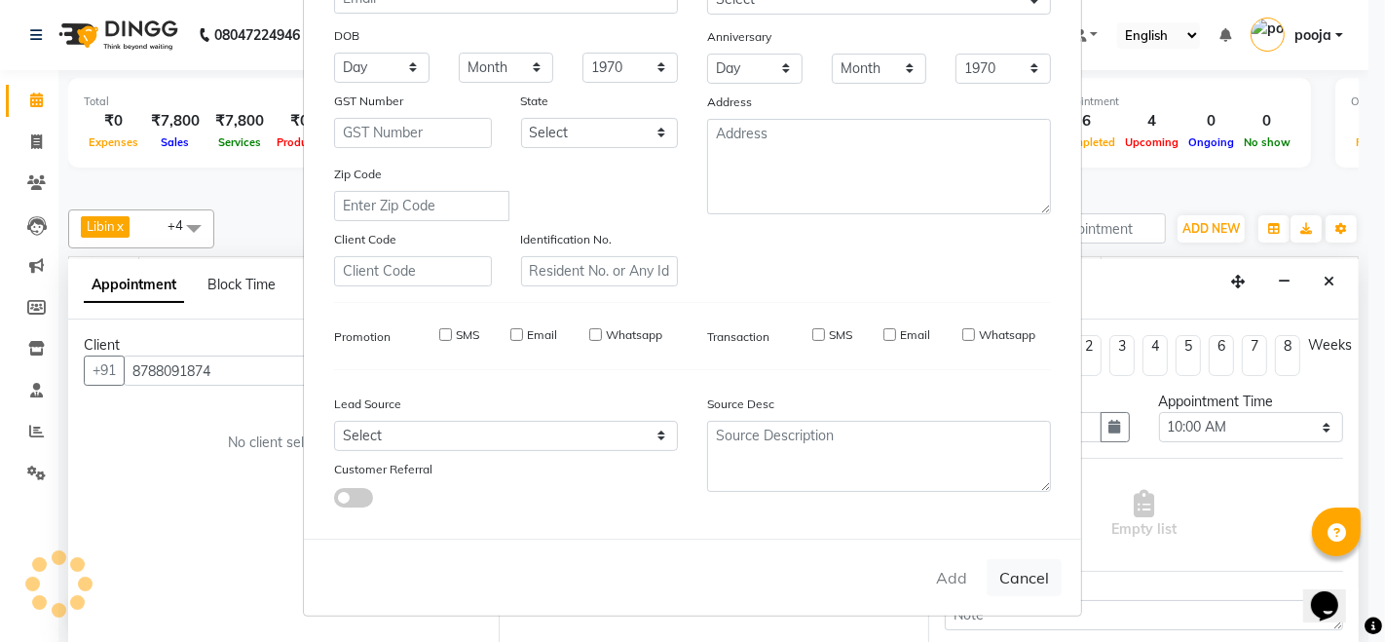
select select
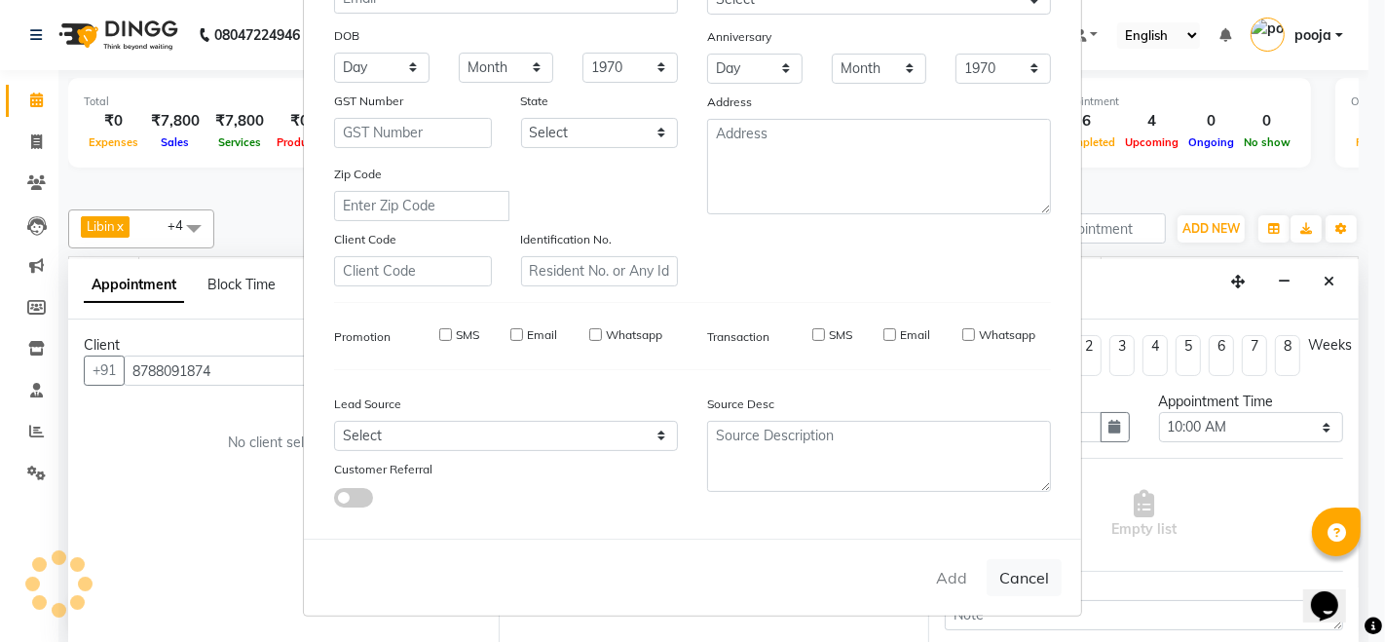
select select
checkbox input "false"
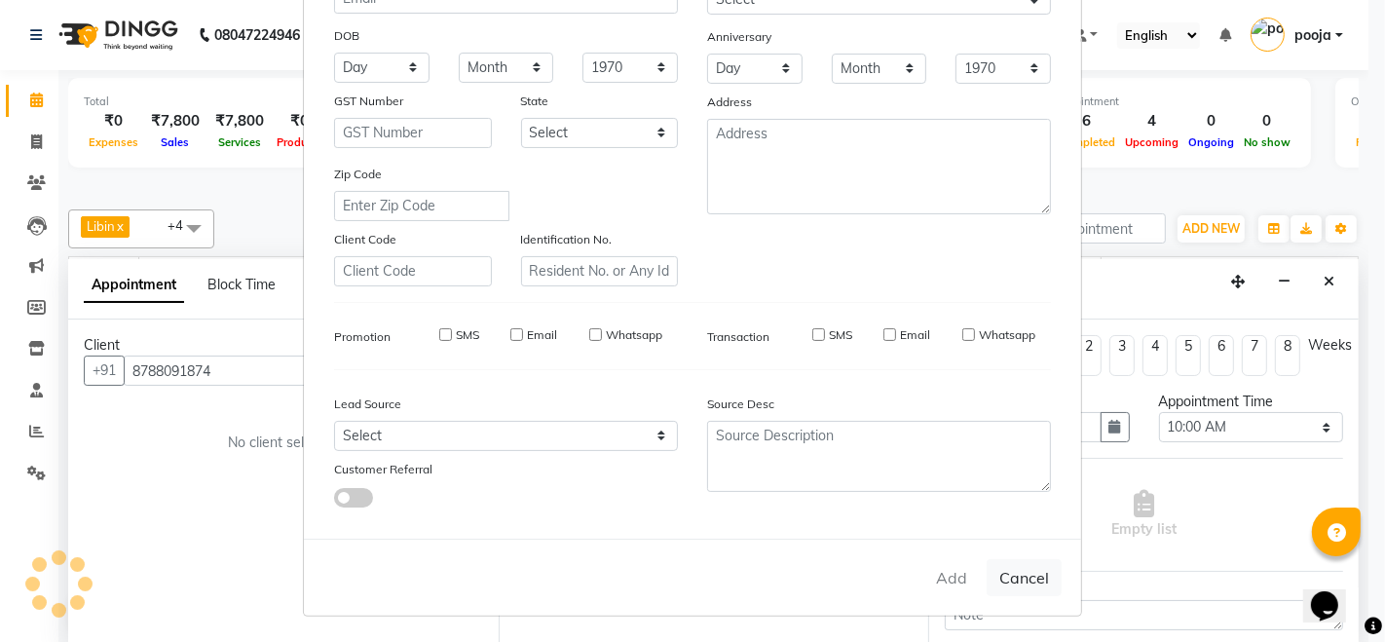
checkbox input "false"
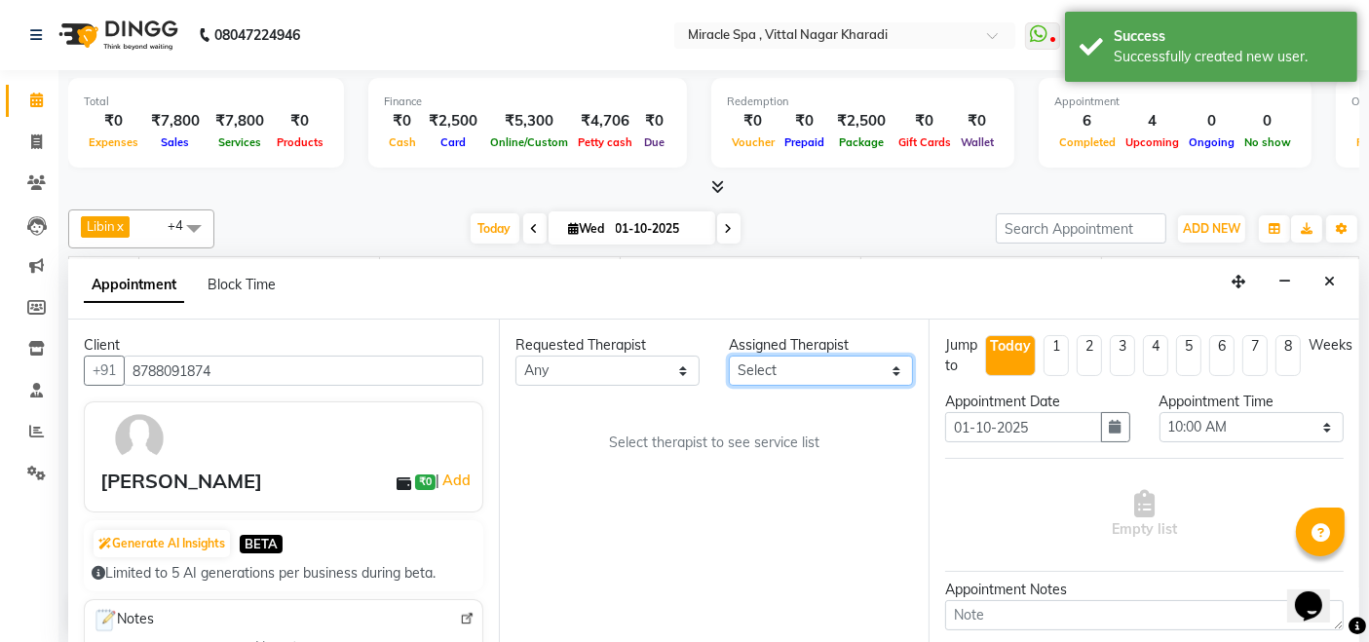
click at [816, 369] on select "Select ajay debora GIGI heleni julle kimia Libin MR ADITYA MS ARTHI MS Mami ms …" at bounding box center [821, 371] width 184 height 30
select select "89028"
click at [729, 356] on select "Select ajay debora GIGI heleni julle kimia Libin MR ADITYA MS ARTHI MS Mami ms …" at bounding box center [821, 371] width 184 height 30
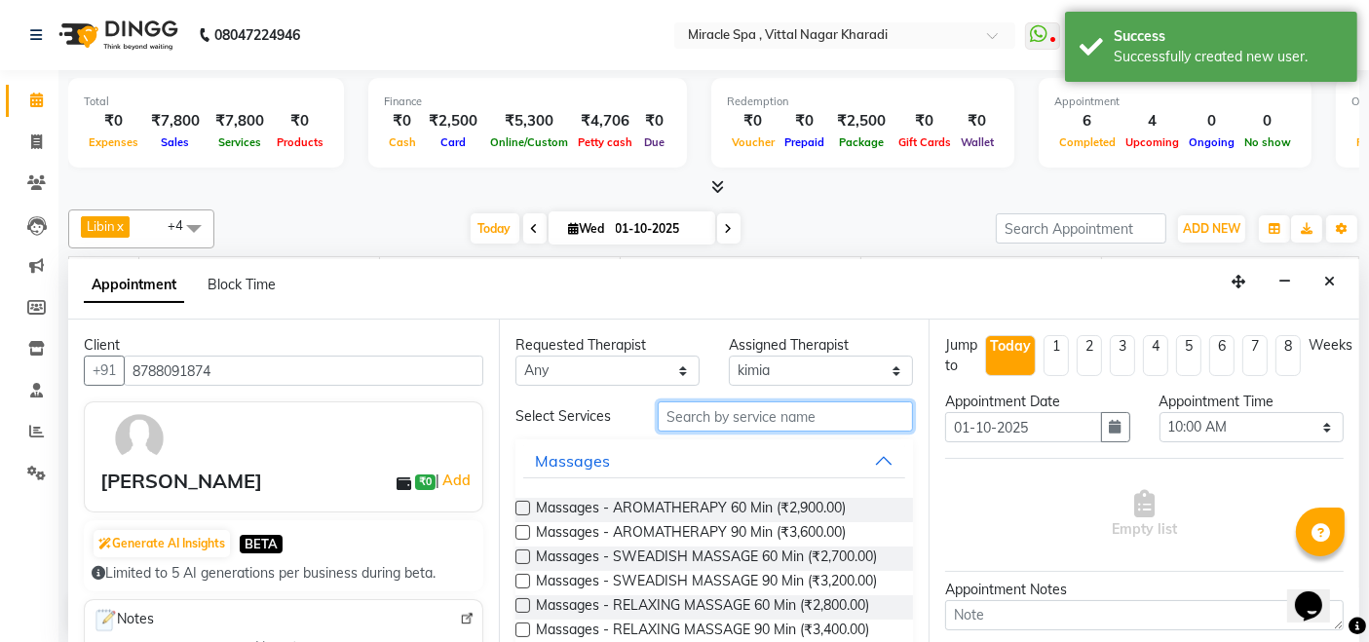
click at [724, 421] on input "text" at bounding box center [785, 416] width 255 height 30
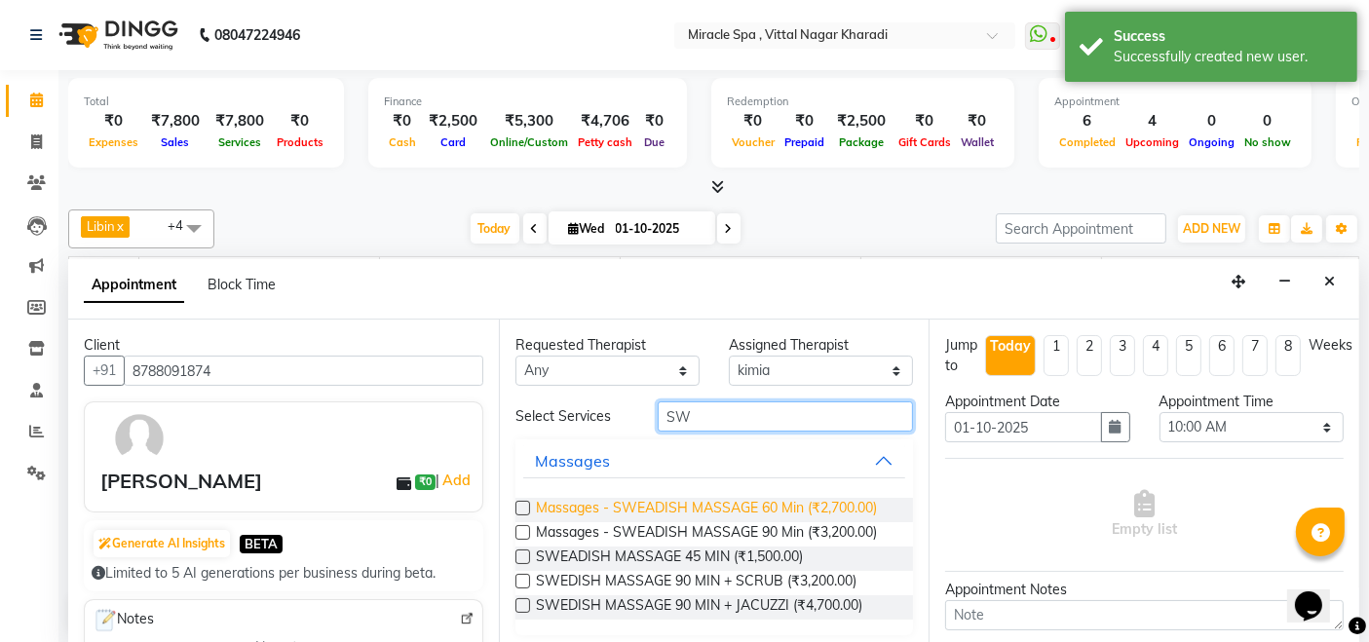
type input "SW"
click at [729, 505] on span "Massages - SWEADISH MASSAGE 60 Min (₹2,700.00)" at bounding box center [706, 510] width 341 height 24
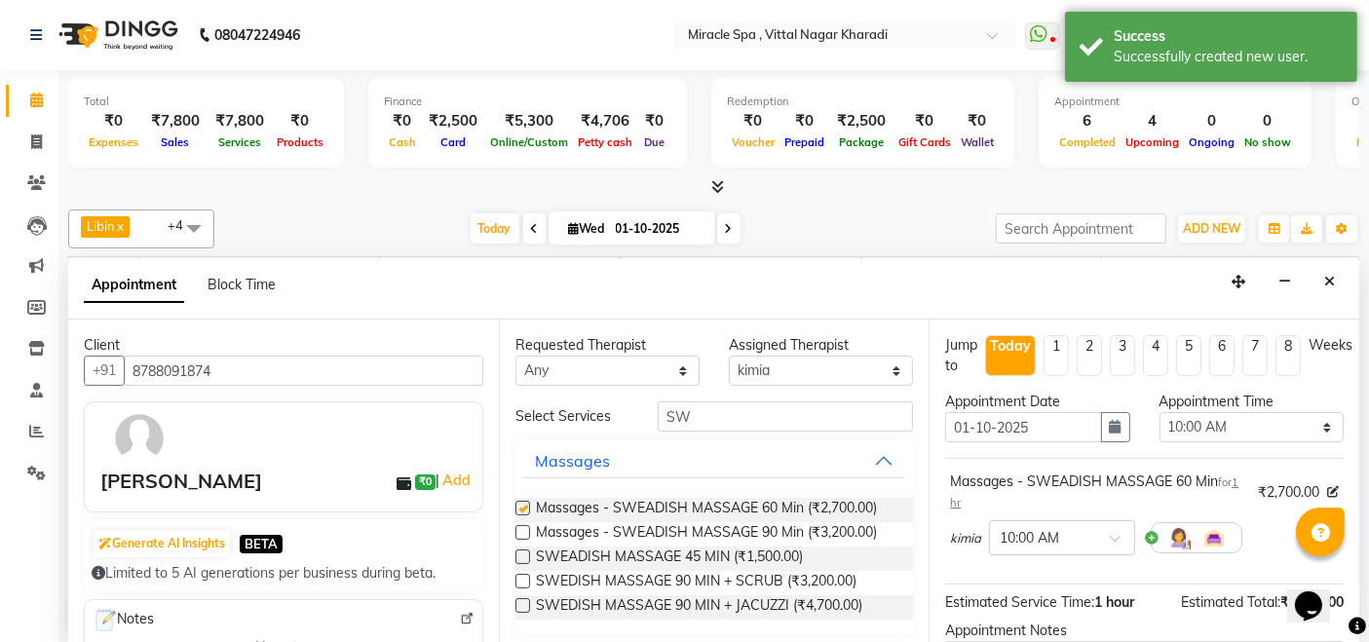
checkbox input "false"
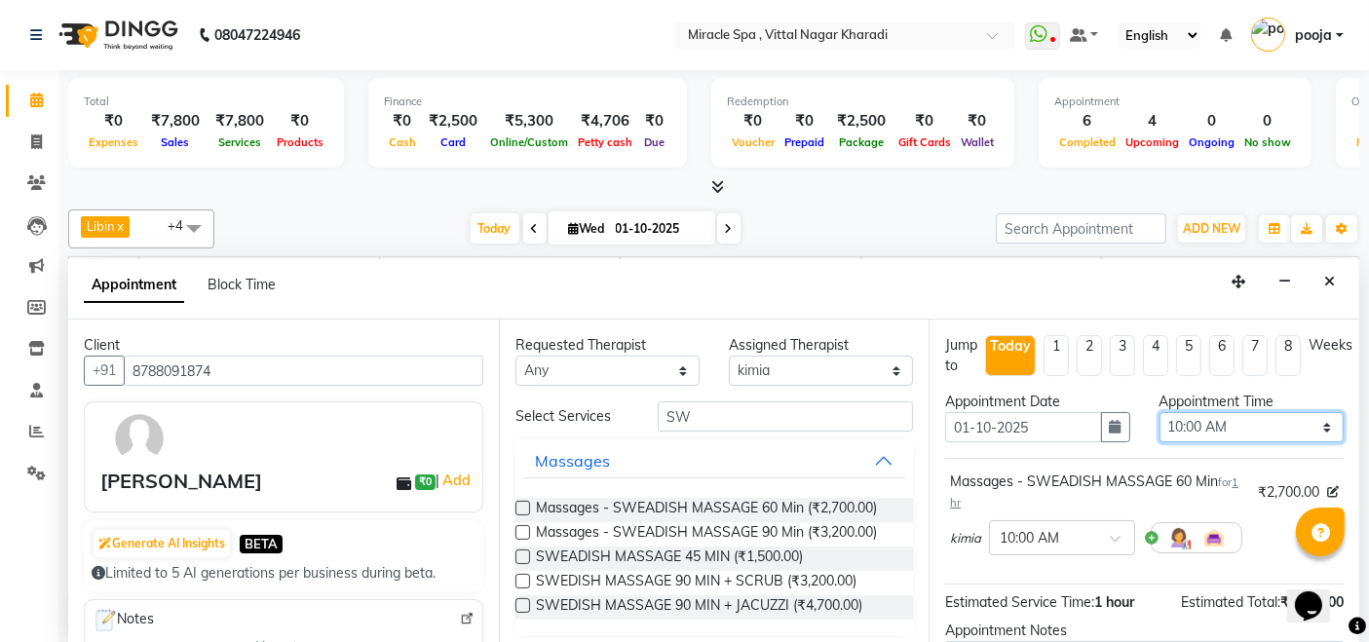
click at [1262, 424] on select "Select 10:00 AM 10:15 AM 10:30 AM 10:45 AM 11:00 AM 11:15 AM 11:30 AM 11:45 AM …" at bounding box center [1251, 427] width 184 height 30
select select "975"
click at [1159, 412] on select "Select 10:00 AM 10:15 AM 10:30 AM 10:45 AM 11:00 AM 11:15 AM 11:30 AM 11:45 AM …" at bounding box center [1251, 427] width 184 height 30
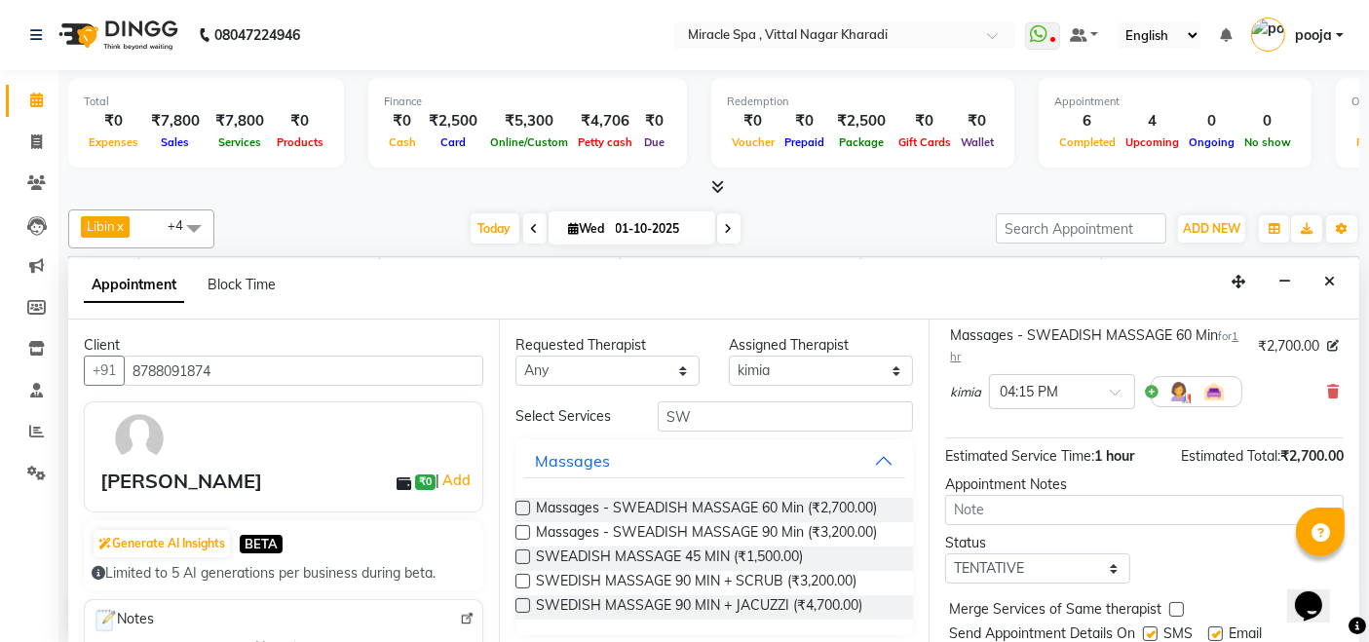
scroll to position [207, 0]
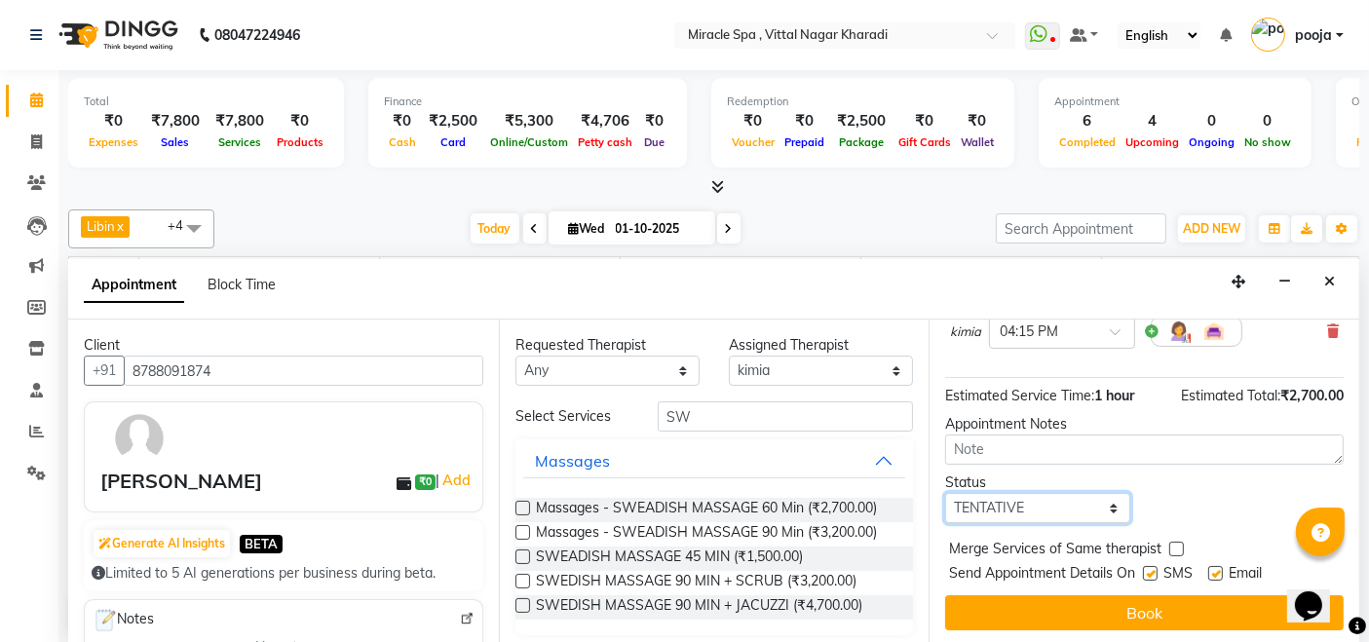
click at [1003, 495] on select "Select TENTATIVE CONFIRM CHECK-IN UPCOMING" at bounding box center [1037, 508] width 184 height 30
select select "upcoming"
click at [945, 493] on select "Select TENTATIVE CONFIRM CHECK-IN UPCOMING" at bounding box center [1037, 508] width 184 height 30
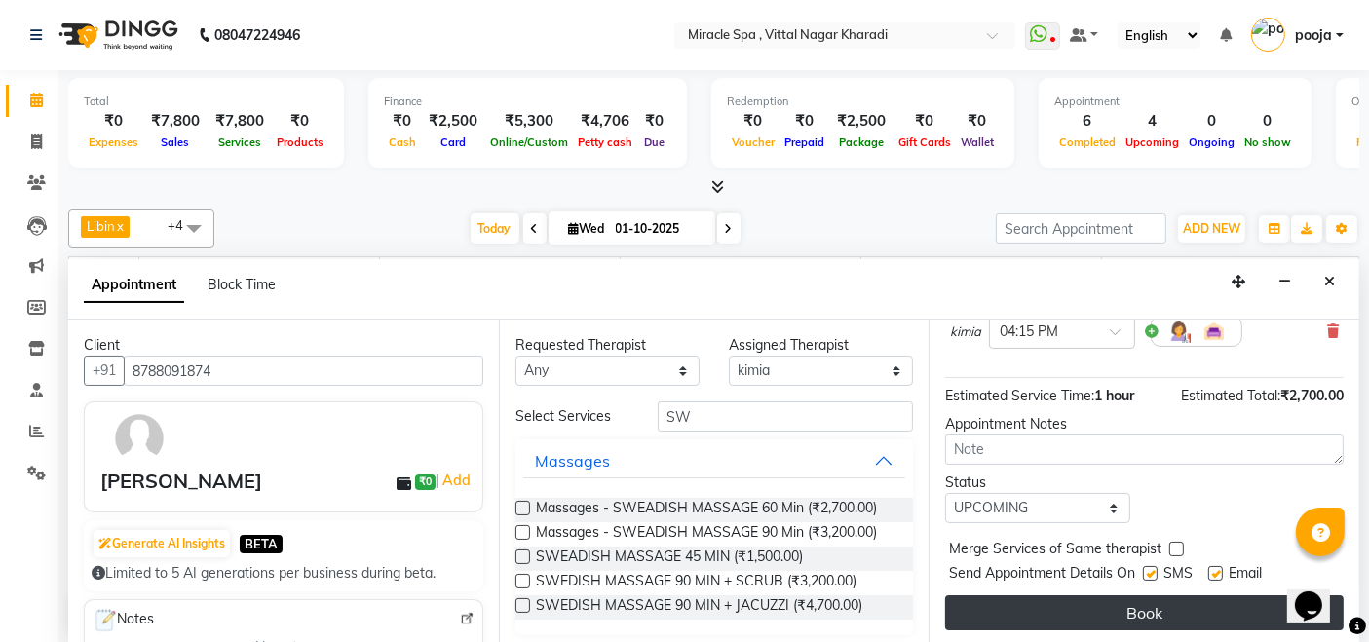
click at [1145, 613] on button "Book" at bounding box center [1144, 612] width 398 height 35
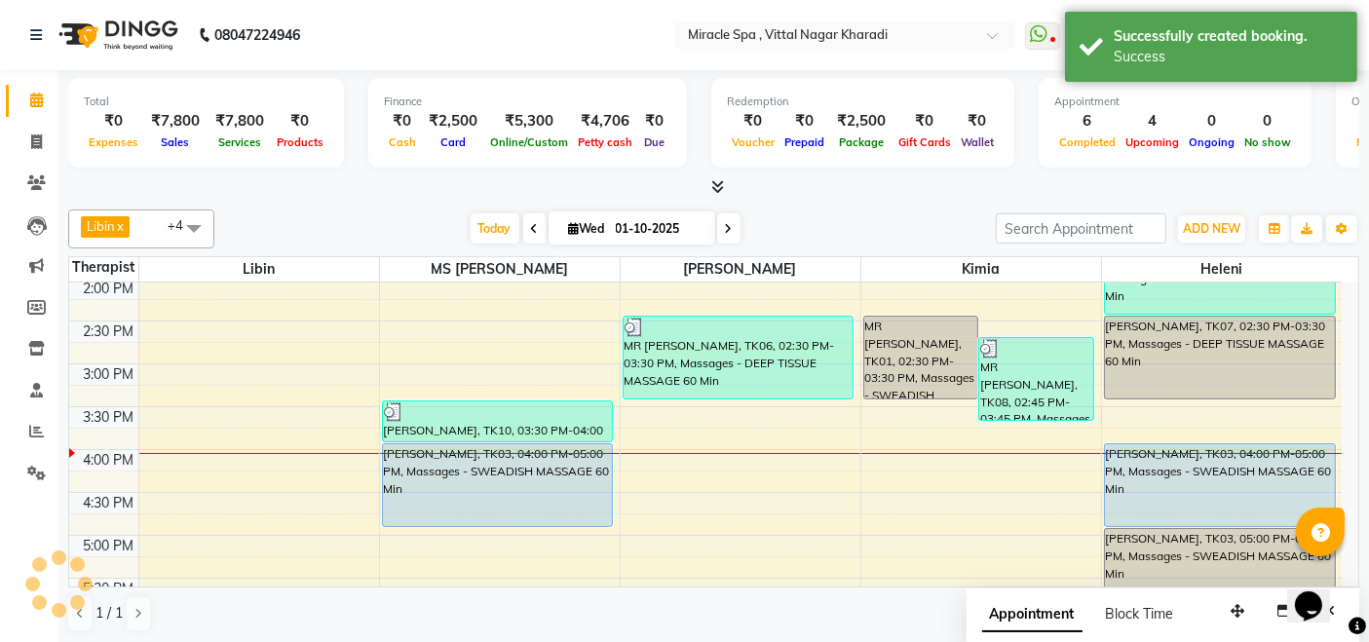
scroll to position [0, 0]
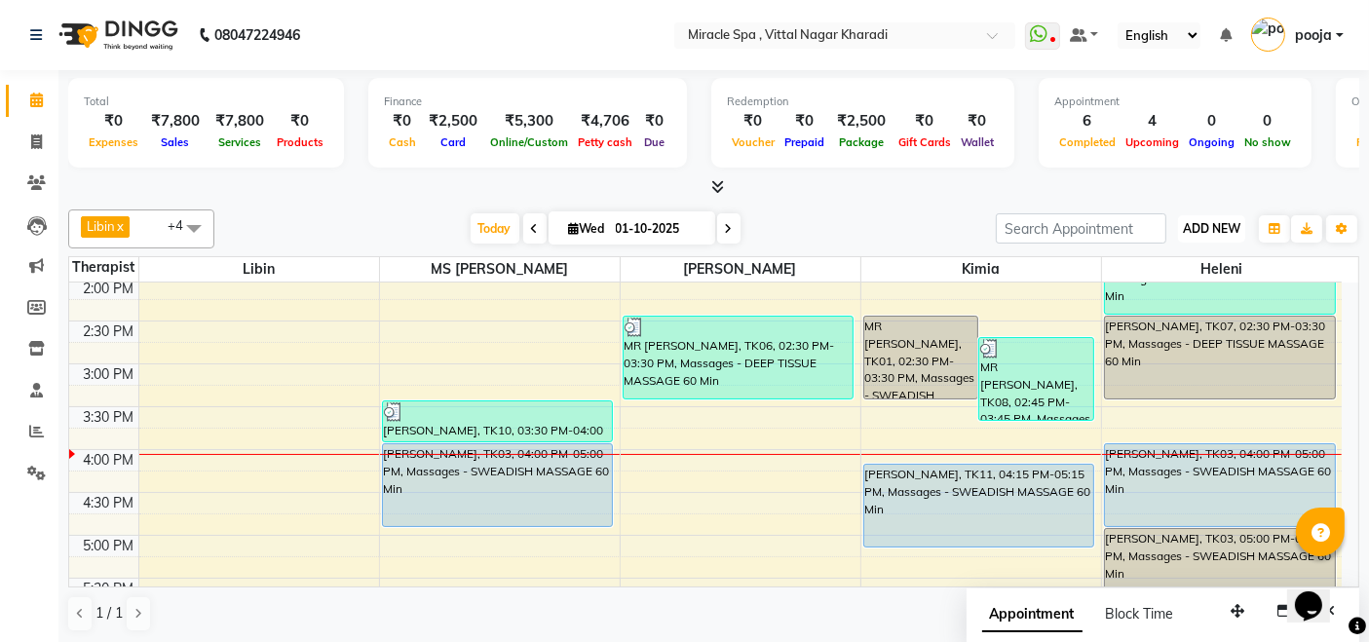
click at [1212, 217] on button "ADD NEW Toggle Dropdown" at bounding box center [1211, 228] width 67 height 27
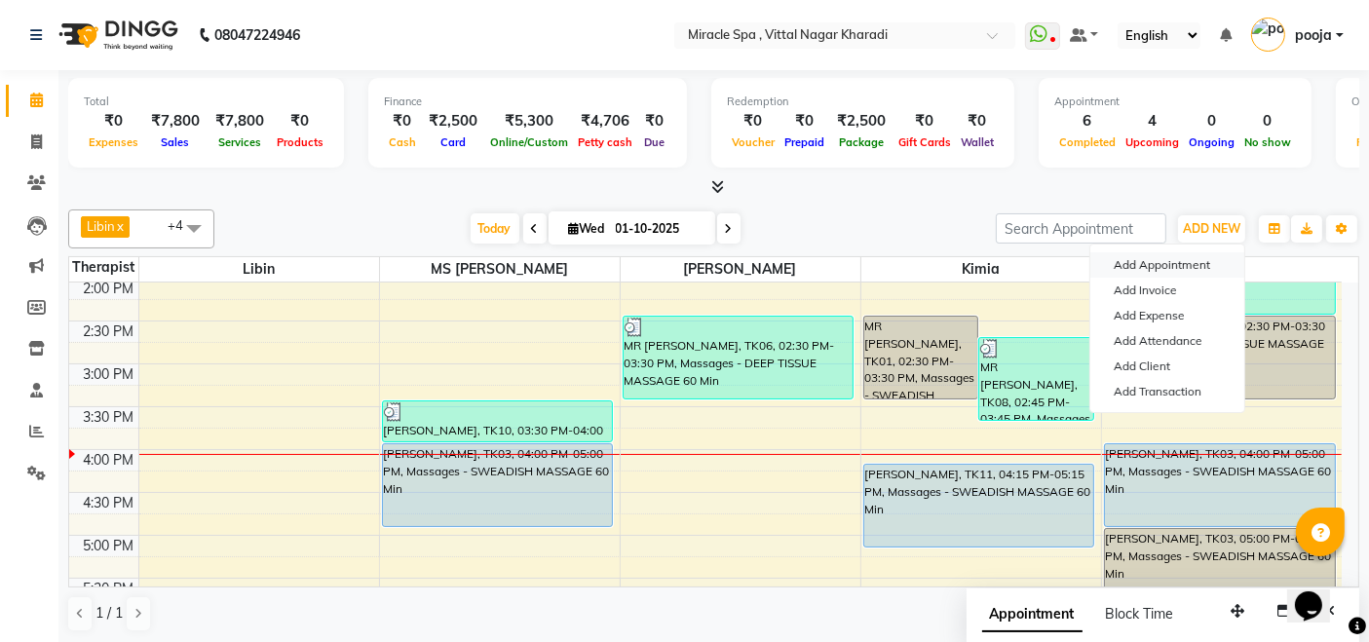
click at [1177, 263] on button "Add Appointment" at bounding box center [1167, 264] width 154 height 25
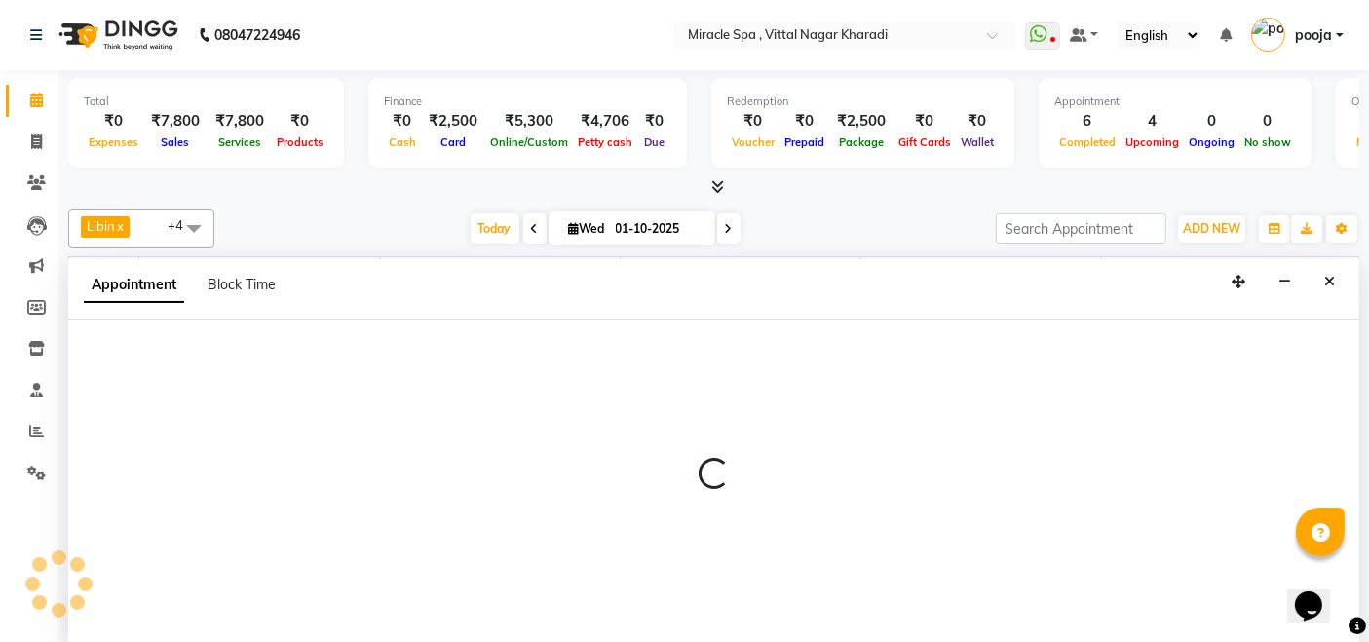
select select "tentative"
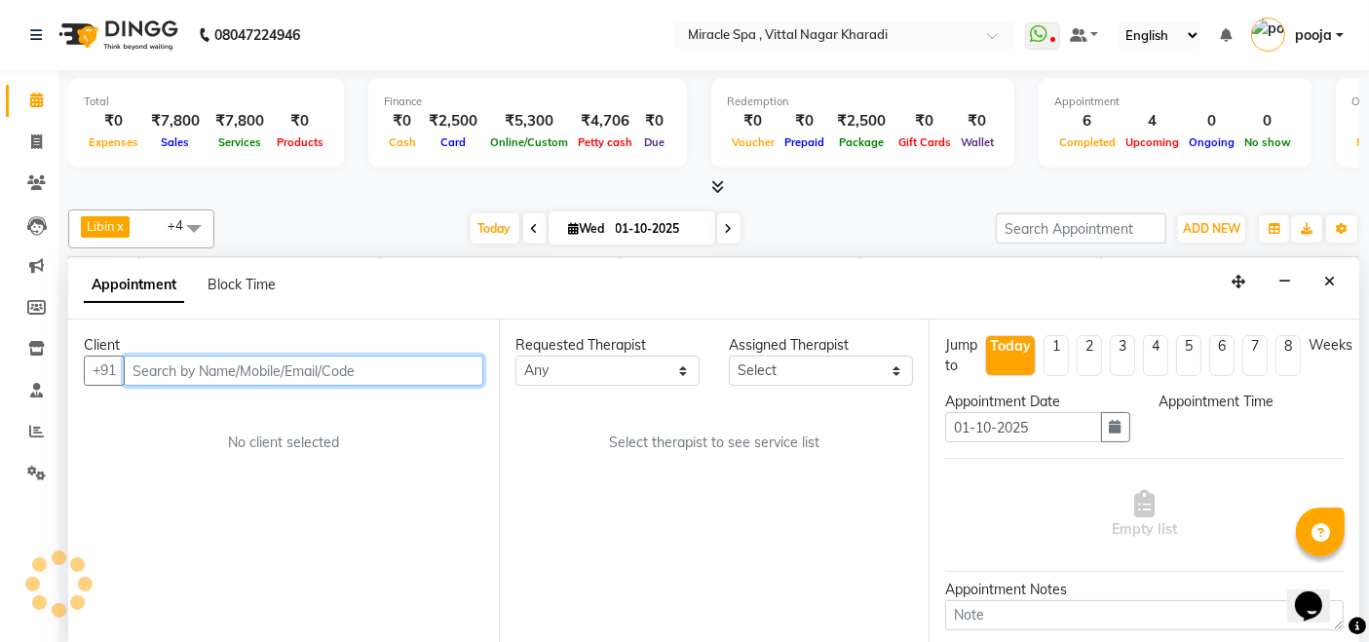
select select "600"
click at [141, 369] on input "text" at bounding box center [303, 371] width 359 height 30
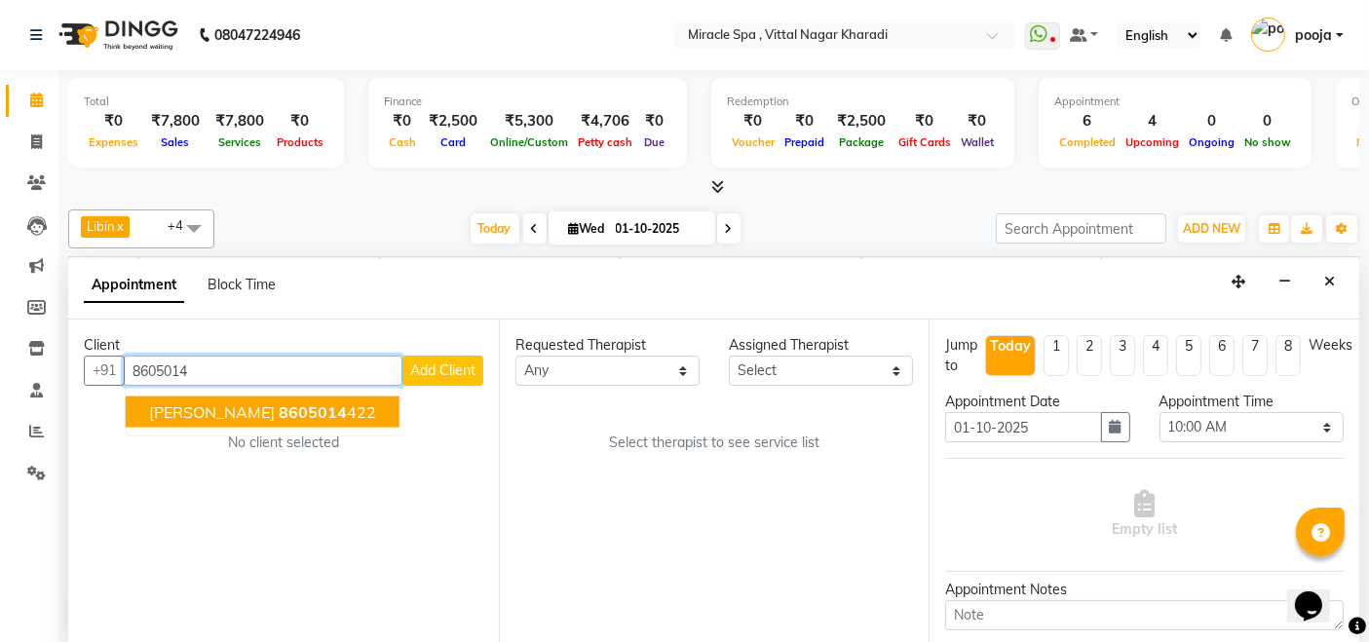
click at [286, 411] on span "8605014" at bounding box center [313, 411] width 68 height 19
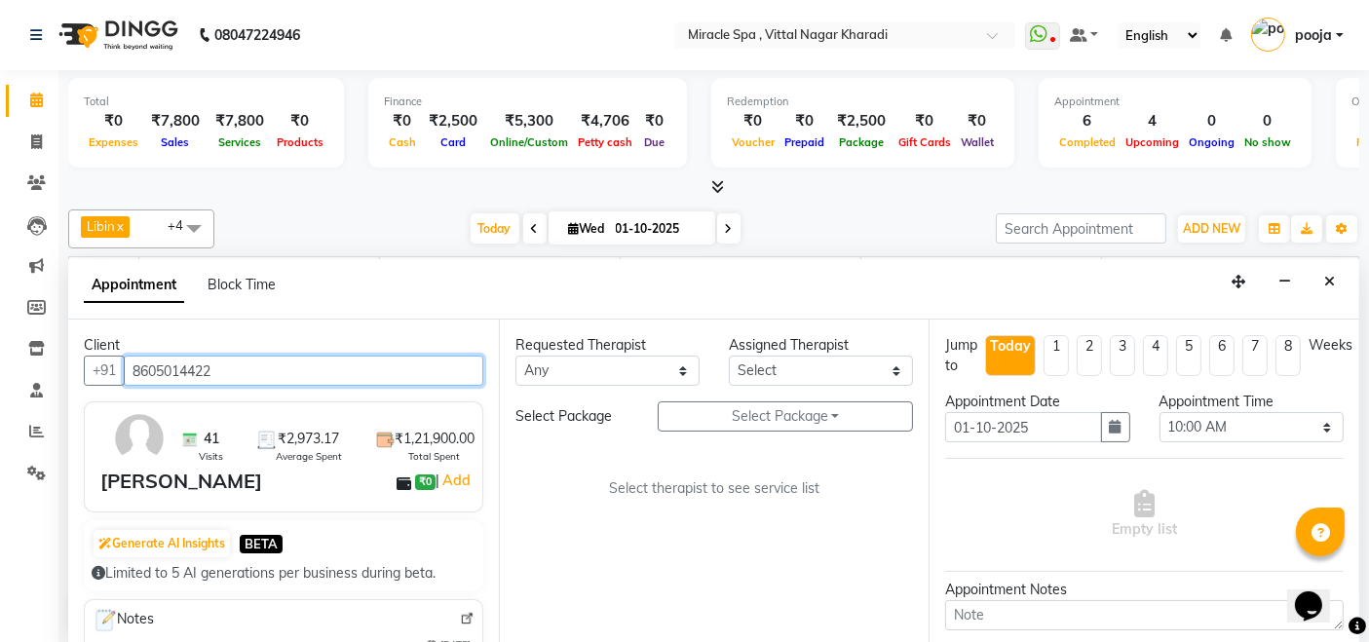
type input "8605014422"
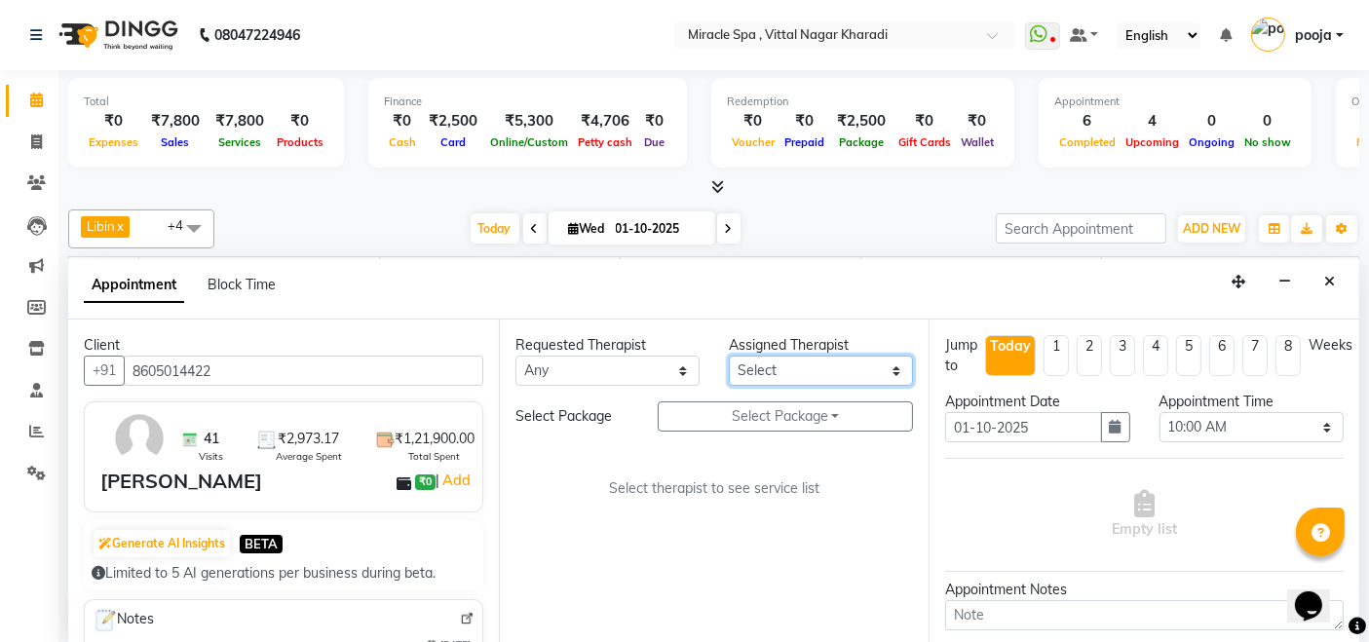
click at [788, 368] on select "Select ajay debora GIGI heleni julle kimia Libin MR ADITYA MS ARTHI MS Mami ms …" at bounding box center [821, 371] width 184 height 30
click at [729, 356] on select "Select ajay debora GIGI heleni julle kimia Libin MR ADITYA MS ARTHI MS Mami ms …" at bounding box center [821, 371] width 184 height 30
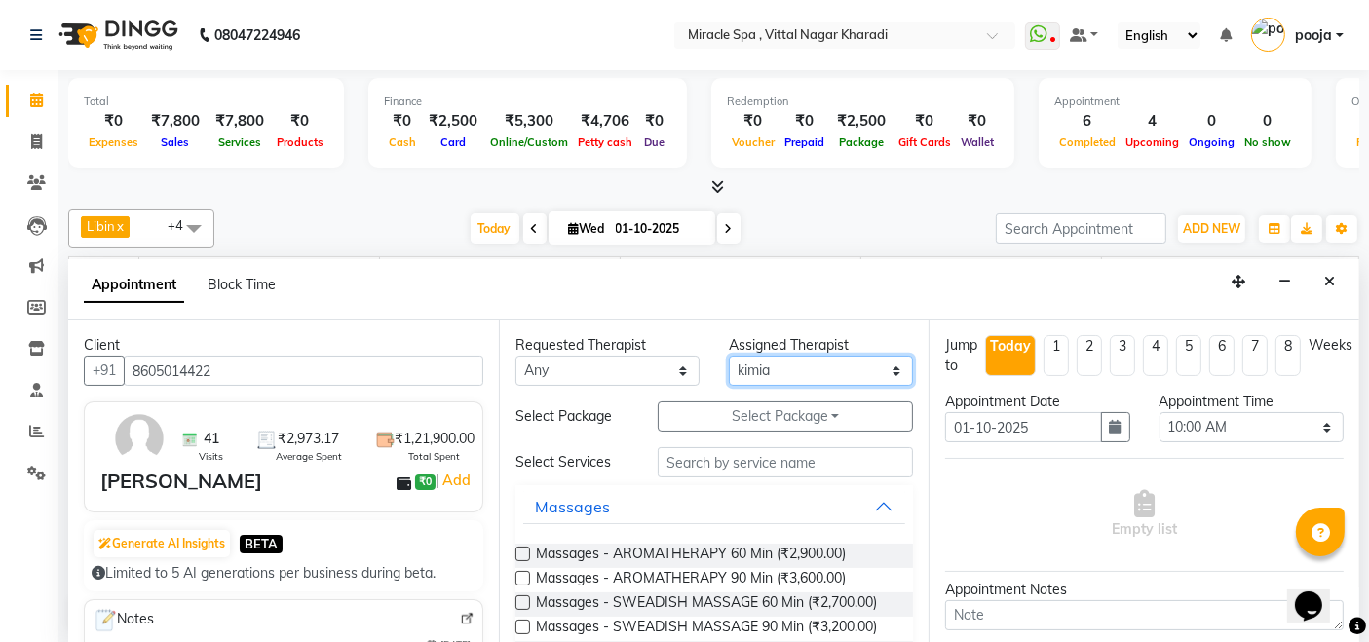
click at [781, 377] on select "Select ajay debora GIGI heleni julle kimia Libin MR ADITYA MS ARTHI MS Mami ms …" at bounding box center [821, 371] width 184 height 30
select select "89065"
click at [729, 356] on select "Select ajay debora GIGI heleni julle kimia Libin MR ADITYA MS ARTHI MS Mami ms …" at bounding box center [821, 371] width 184 height 30
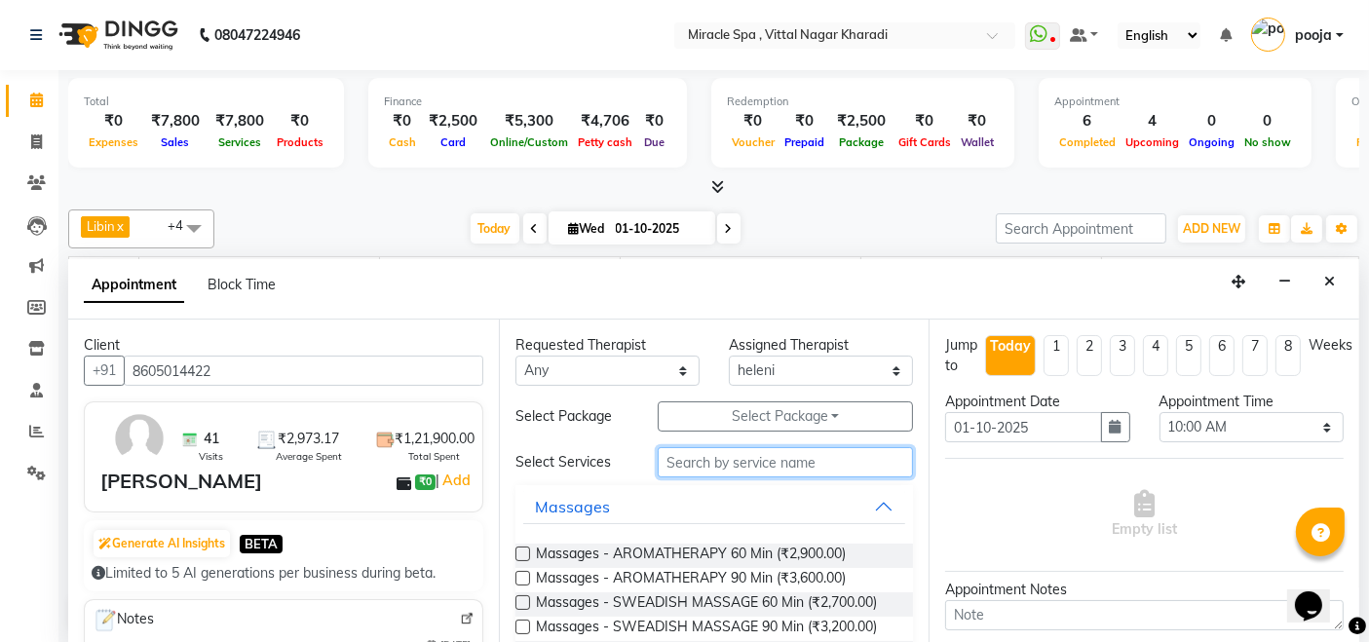
click at [697, 463] on input "text" at bounding box center [785, 462] width 255 height 30
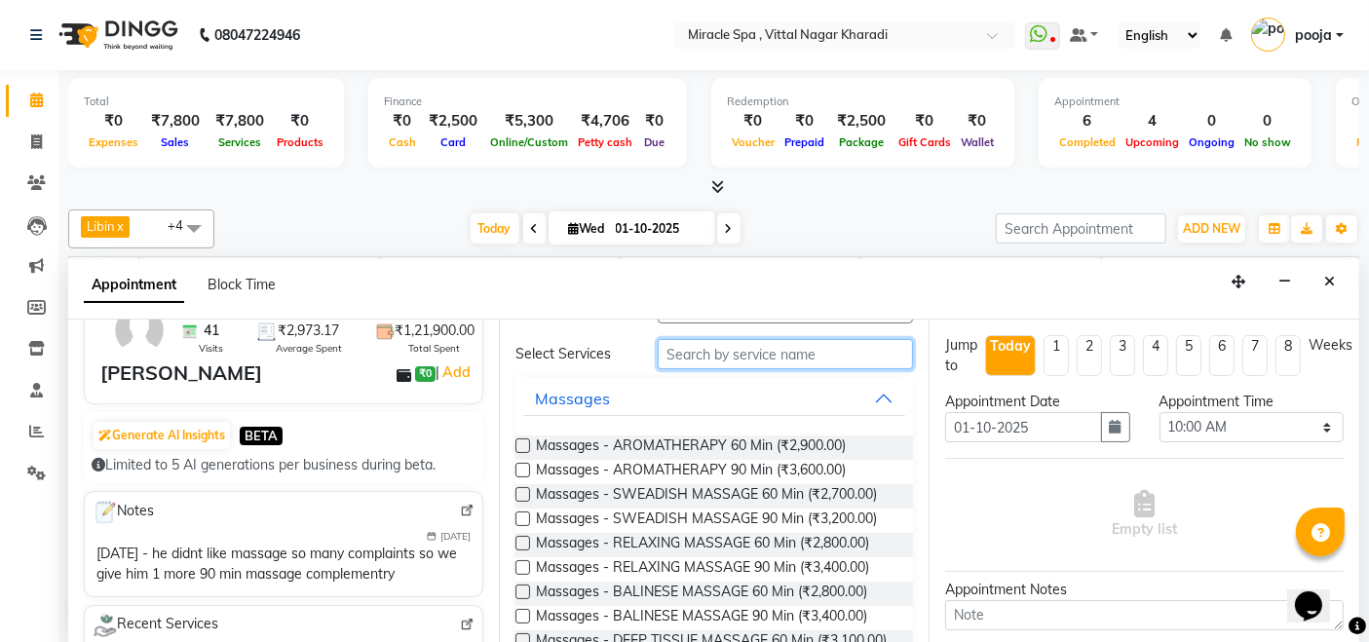
scroll to position [216, 0]
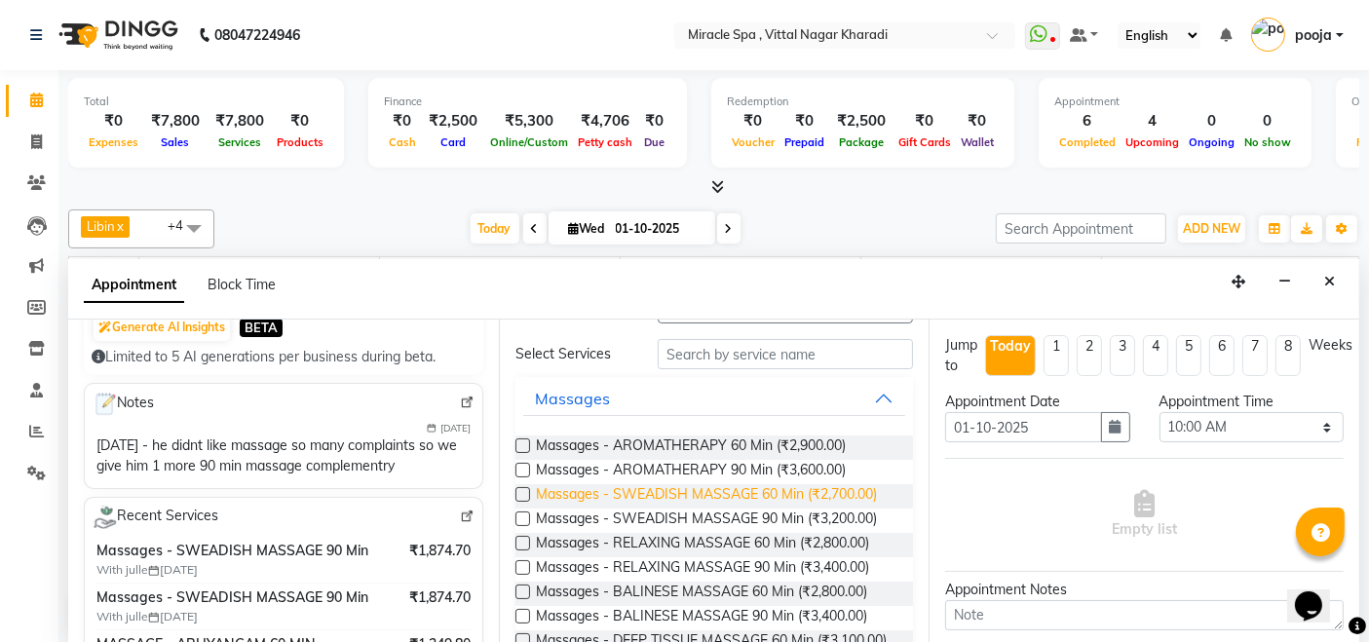
click at [781, 489] on span "Massages - SWEADISH MASSAGE 60 Min (₹2,700.00)" at bounding box center [706, 496] width 341 height 24
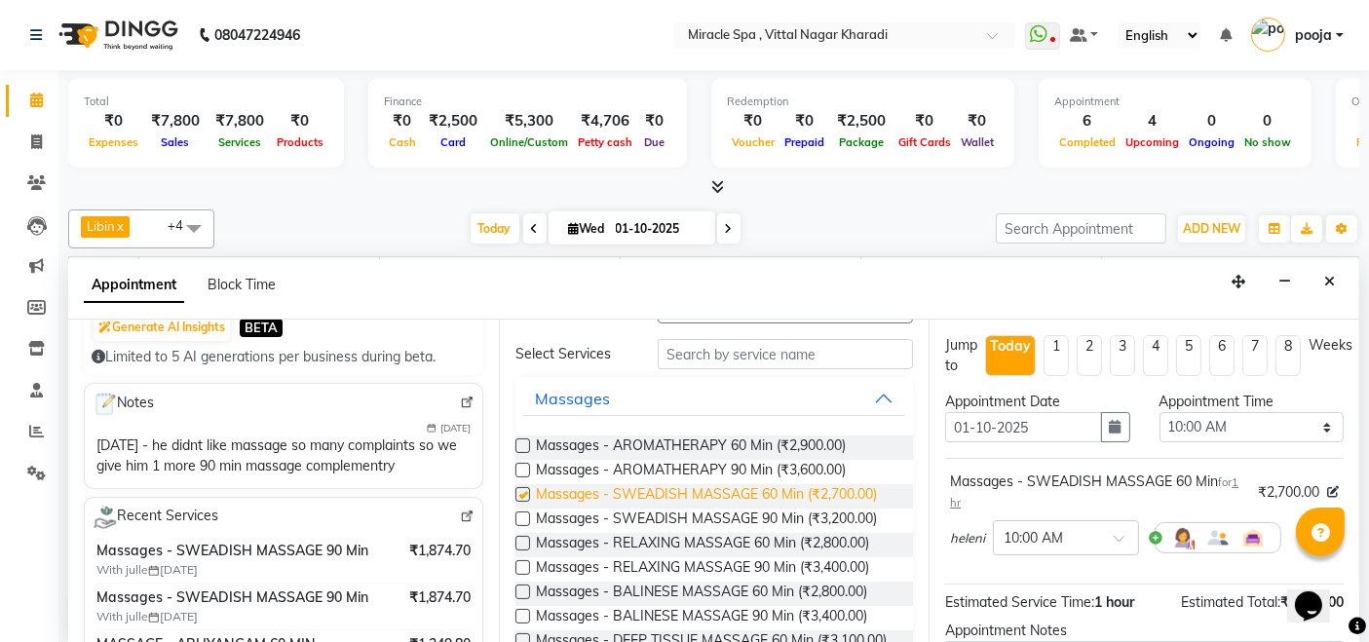
checkbox input "false"
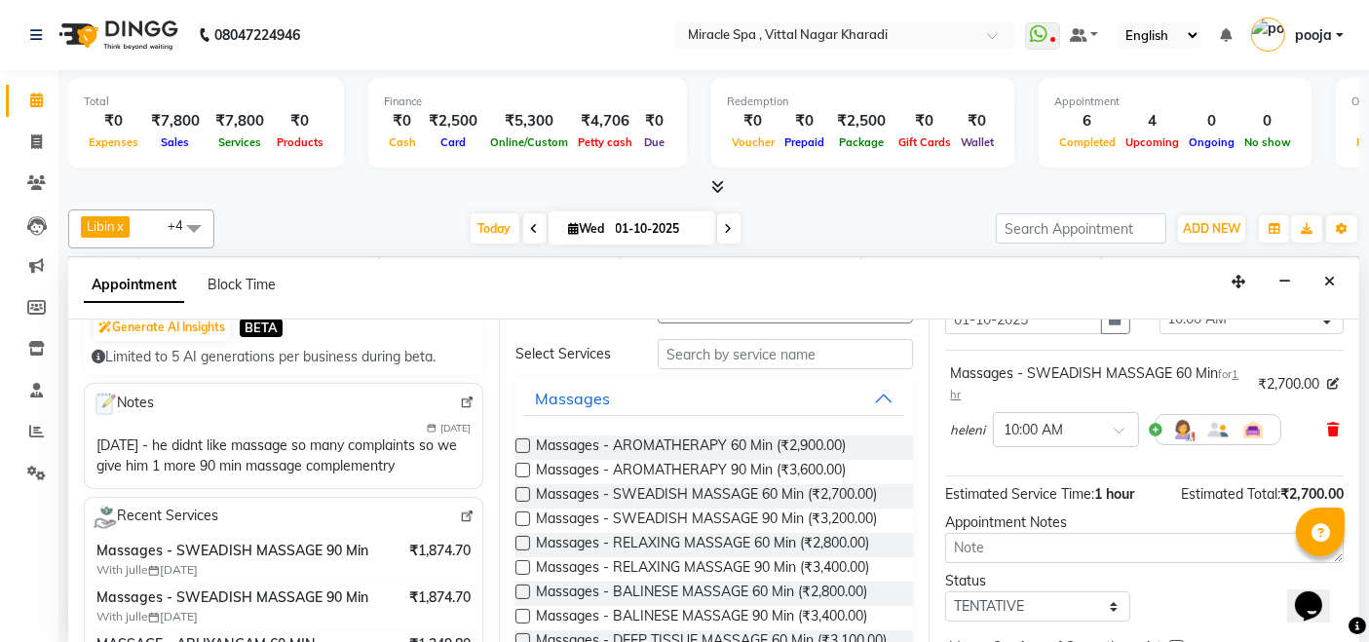
click at [1327, 428] on icon at bounding box center [1333, 430] width 12 height 14
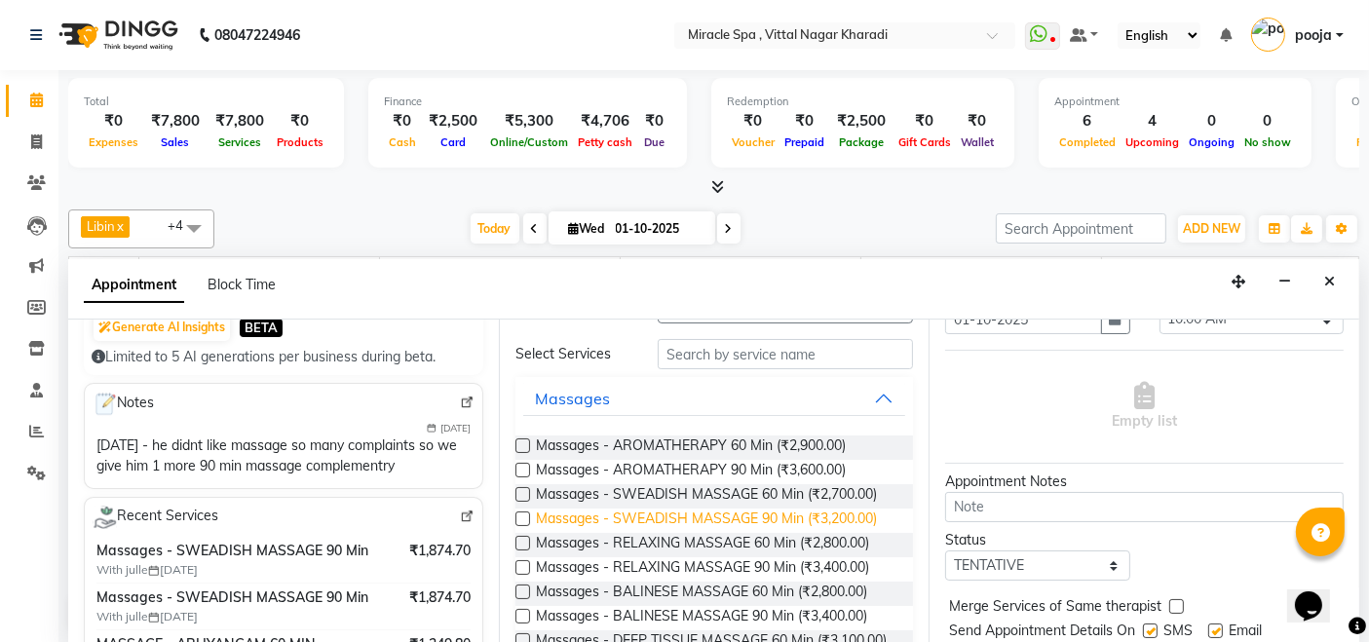
click at [701, 509] on span "Massages - SWEADISH MASSAGE 90 Min (₹3,200.00)" at bounding box center [706, 521] width 341 height 24
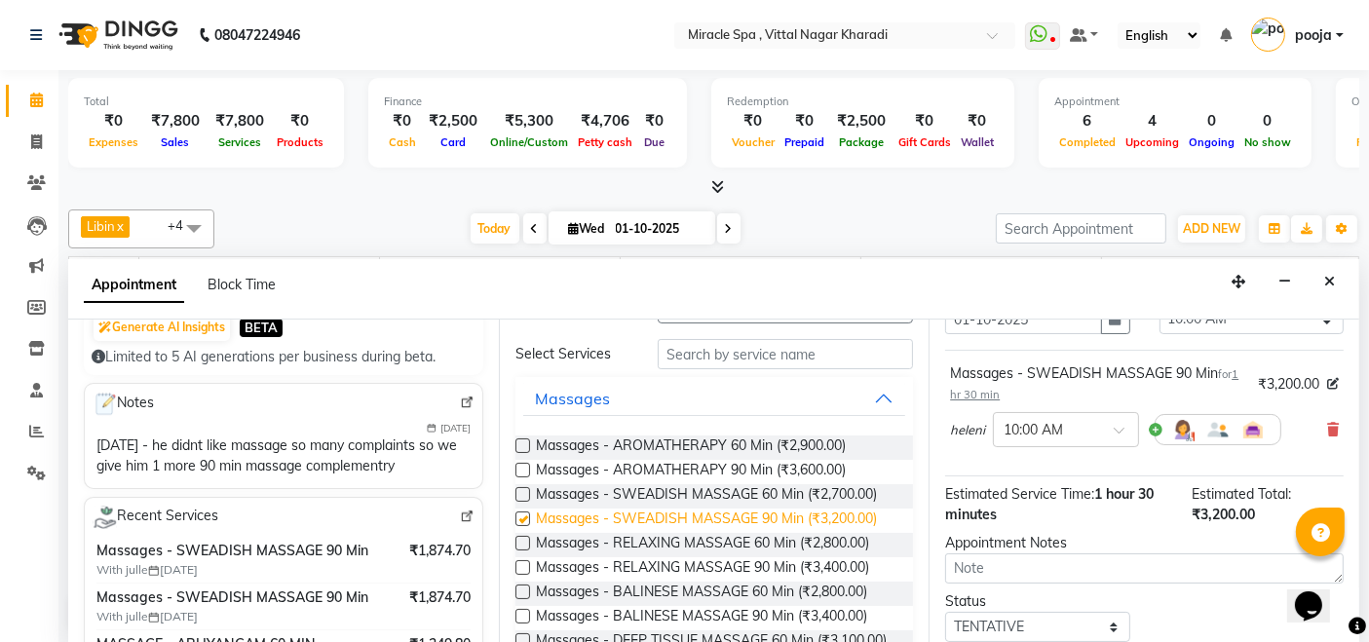
checkbox input "false"
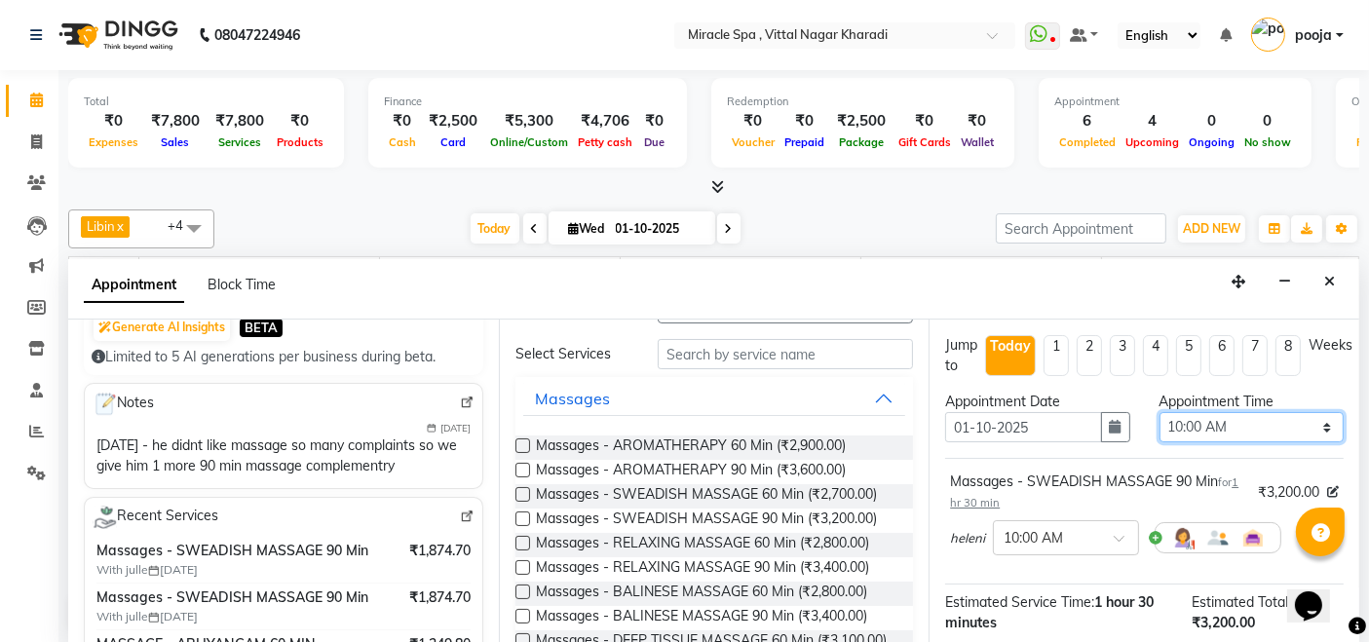
click at [1249, 423] on select "Select 10:00 AM 10:15 AM 10:30 AM 10:45 AM 11:00 AM 11:15 AM 11:30 AM 11:45 AM …" at bounding box center [1251, 427] width 184 height 30
select select "1110"
click at [1159, 412] on select "Select 10:00 AM 10:15 AM 10:30 AM 10:45 AM 11:00 AM 11:15 AM 11:30 AM 11:45 AM …" at bounding box center [1251, 427] width 184 height 30
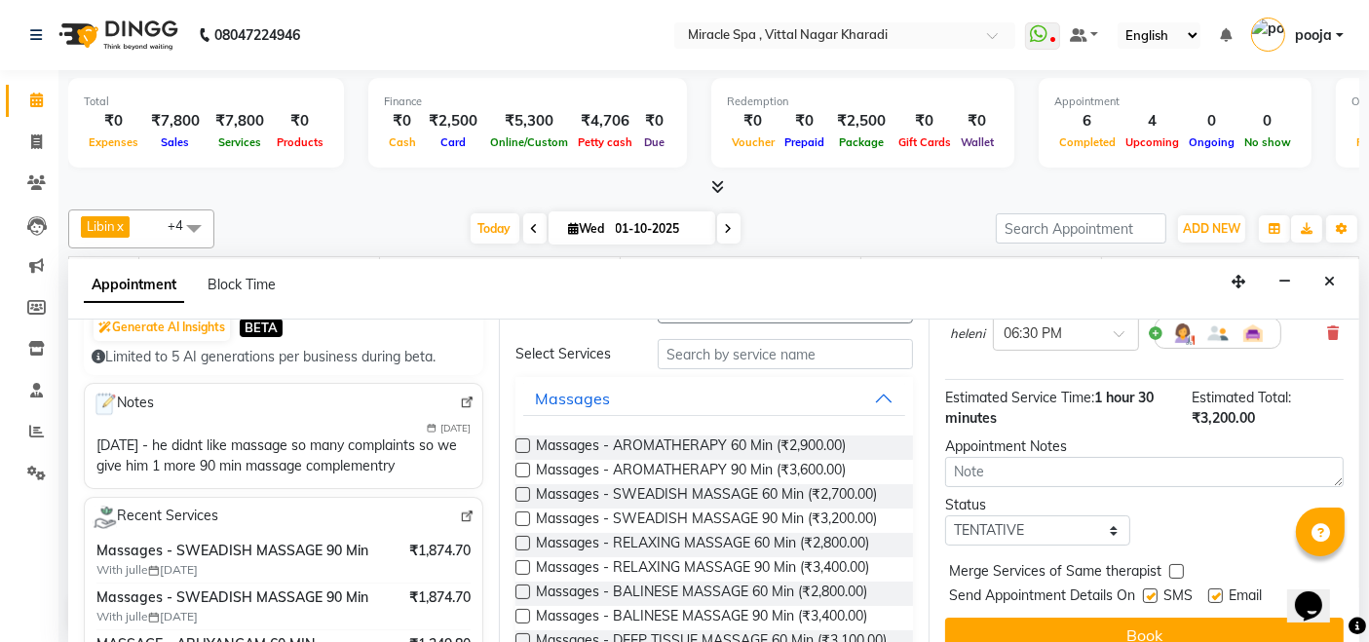
scroll to position [227, 0]
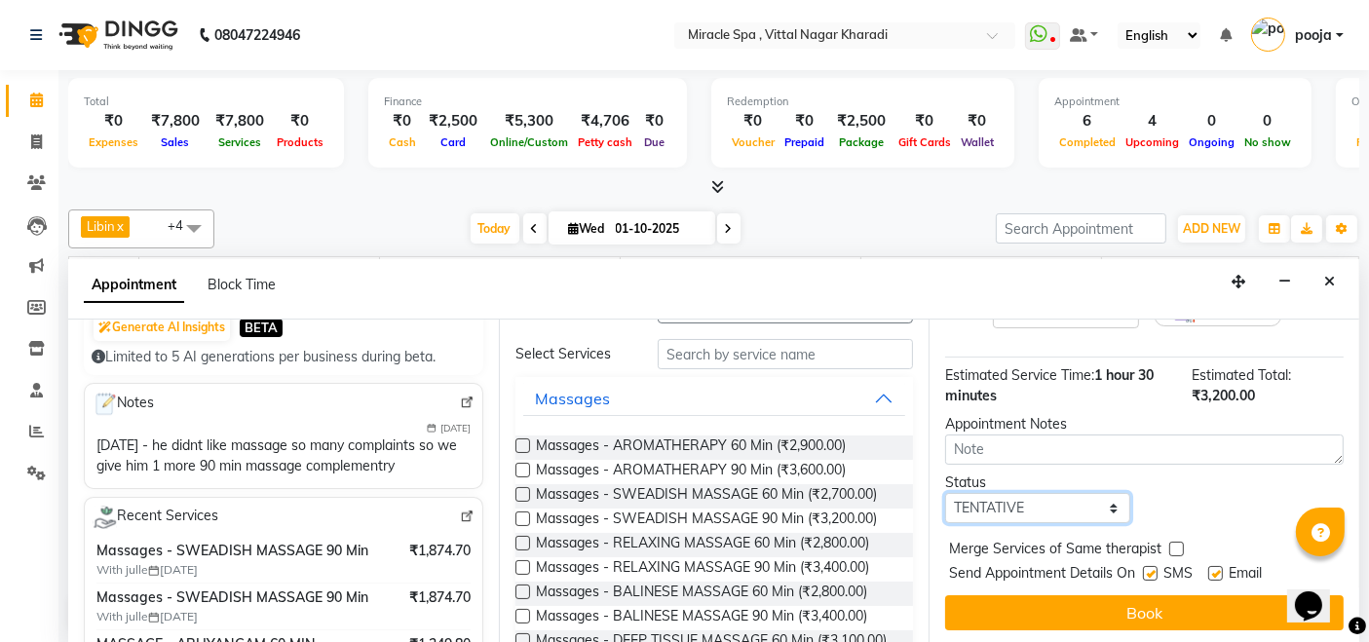
click at [1034, 505] on select "Select TENTATIVE CONFIRM CHECK-IN UPCOMING" at bounding box center [1037, 508] width 184 height 30
select select "upcoming"
click at [945, 493] on select "Select TENTATIVE CONFIRM CHECK-IN UPCOMING" at bounding box center [1037, 508] width 184 height 30
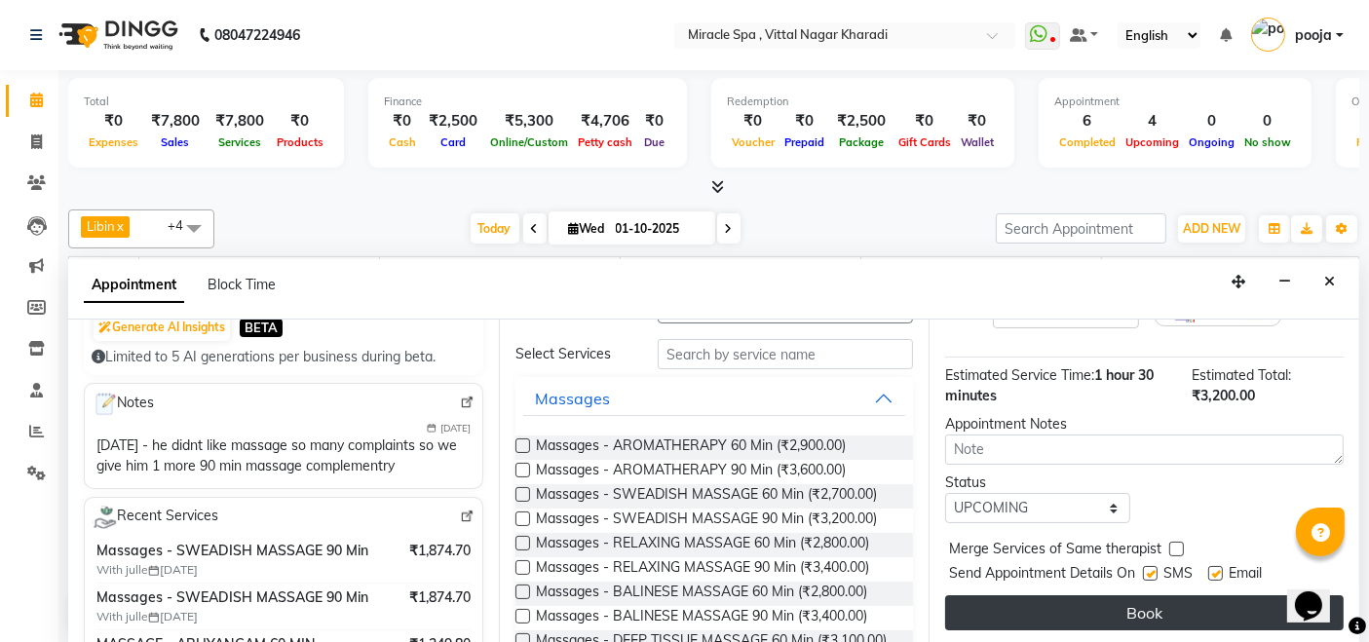
click at [1069, 614] on button "Book" at bounding box center [1144, 612] width 398 height 35
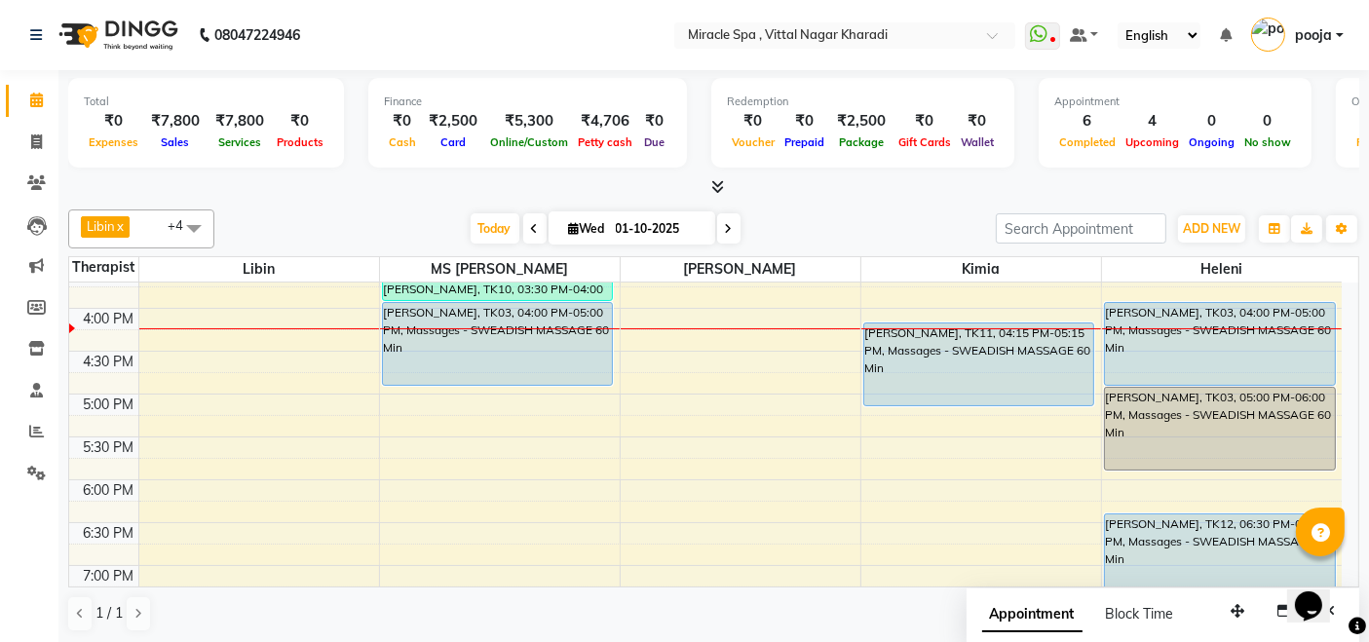
scroll to position [541, 0]
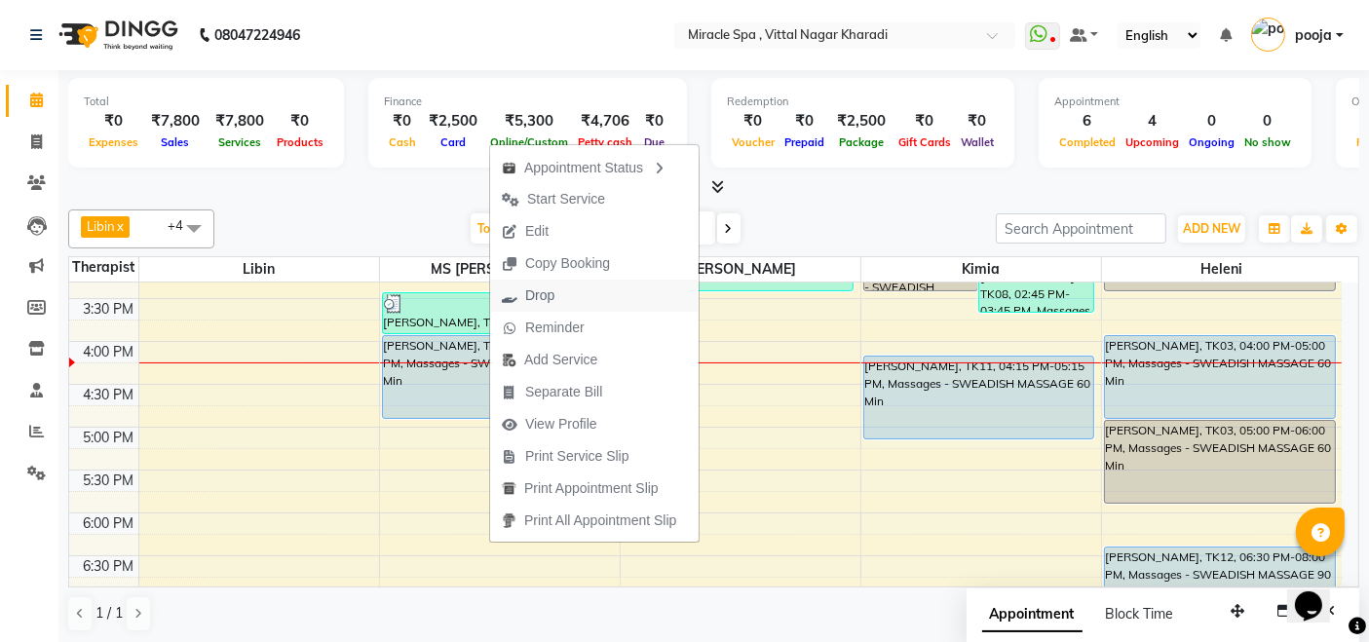
click at [568, 298] on button "Drop" at bounding box center [594, 296] width 208 height 32
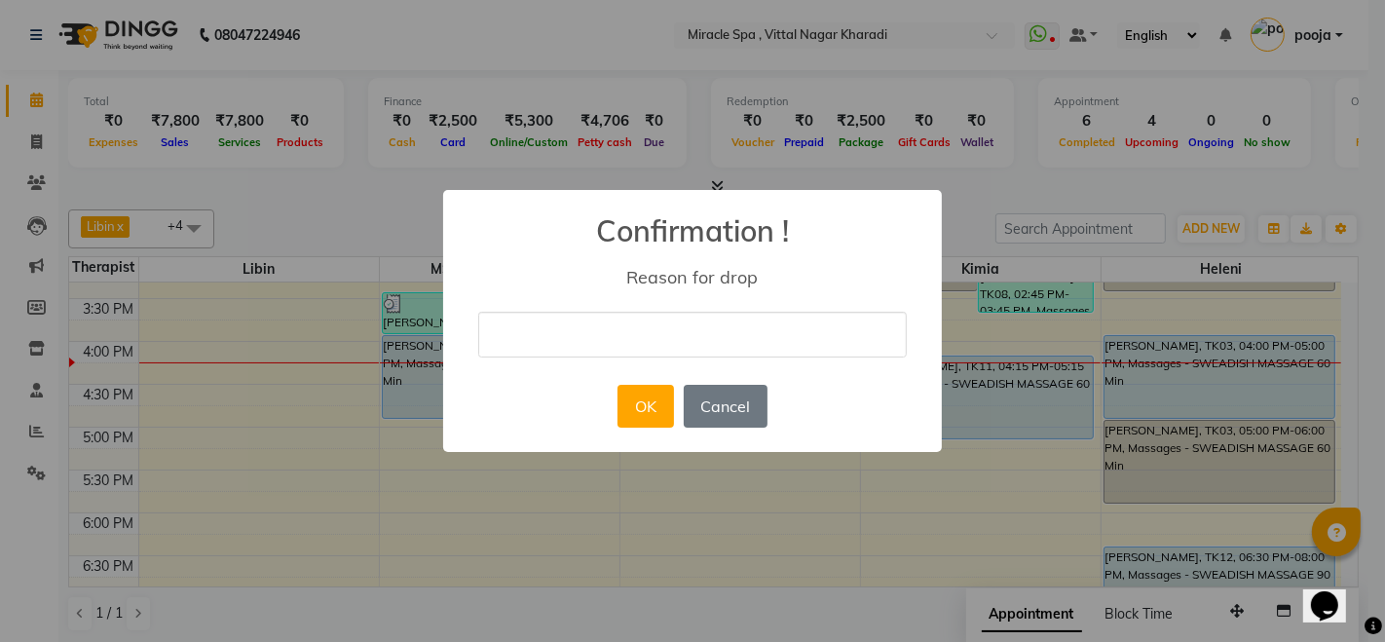
click at [600, 336] on input "text" at bounding box center [692, 335] width 429 height 46
type input "cancelled"
drag, startPoint x: 611, startPoint y: 357, endPoint x: 628, endPoint y: 386, distance: 34.1
click at [628, 386] on button "OK" at bounding box center [646, 406] width 56 height 43
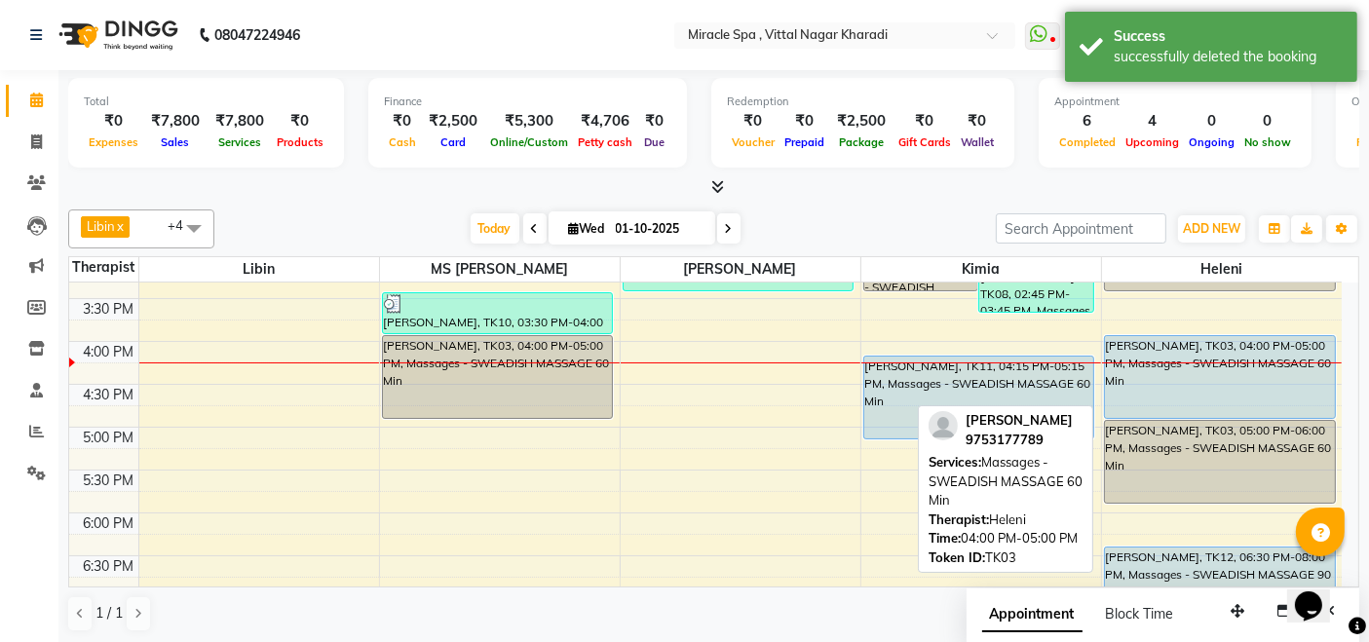
click at [1186, 362] on div "[PERSON_NAME], TK03, 04:00 PM-05:00 PM, Massages - SWEADISH MASSAGE 60 Min" at bounding box center [1220, 377] width 230 height 82
select select "5"
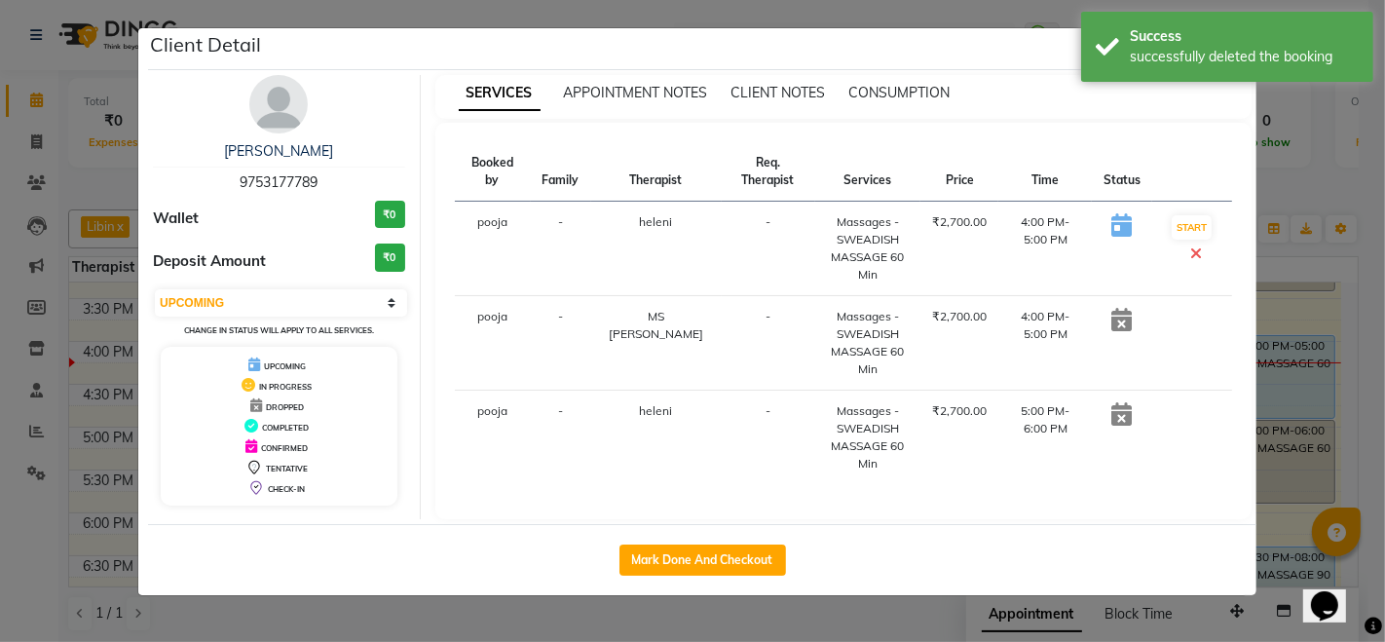
click at [875, 596] on ngb-modal-window "Client Detail mr prateek 9753177789 Wallet ₹0 Deposit Amount ₹0 Select IN SERVI…" at bounding box center [692, 321] width 1385 height 642
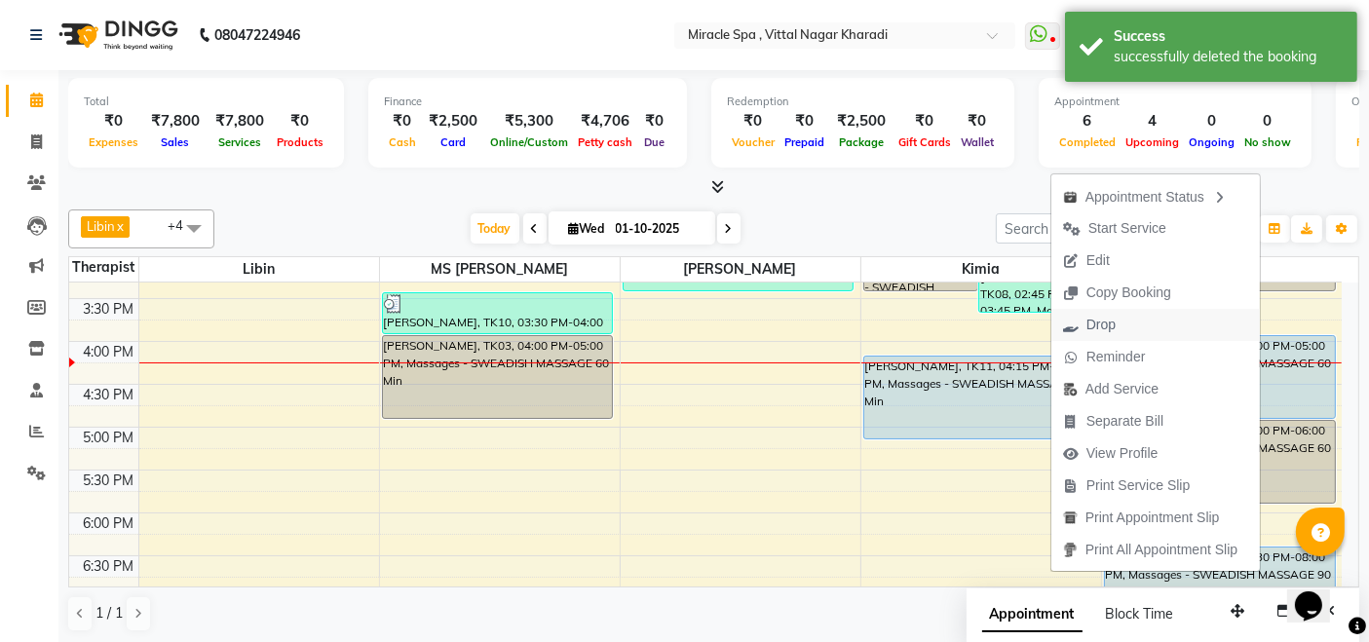
click at [1141, 324] on button "Drop" at bounding box center [1155, 325] width 208 height 32
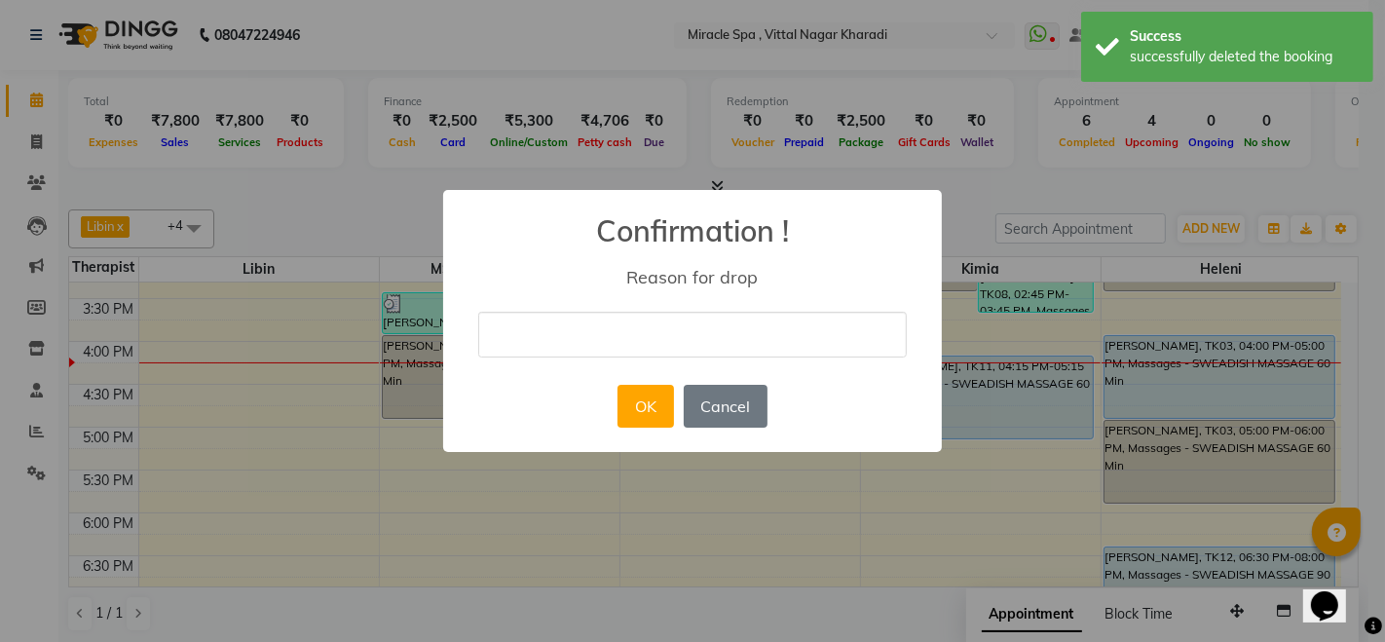
click at [520, 336] on input "text" at bounding box center [692, 335] width 429 height 46
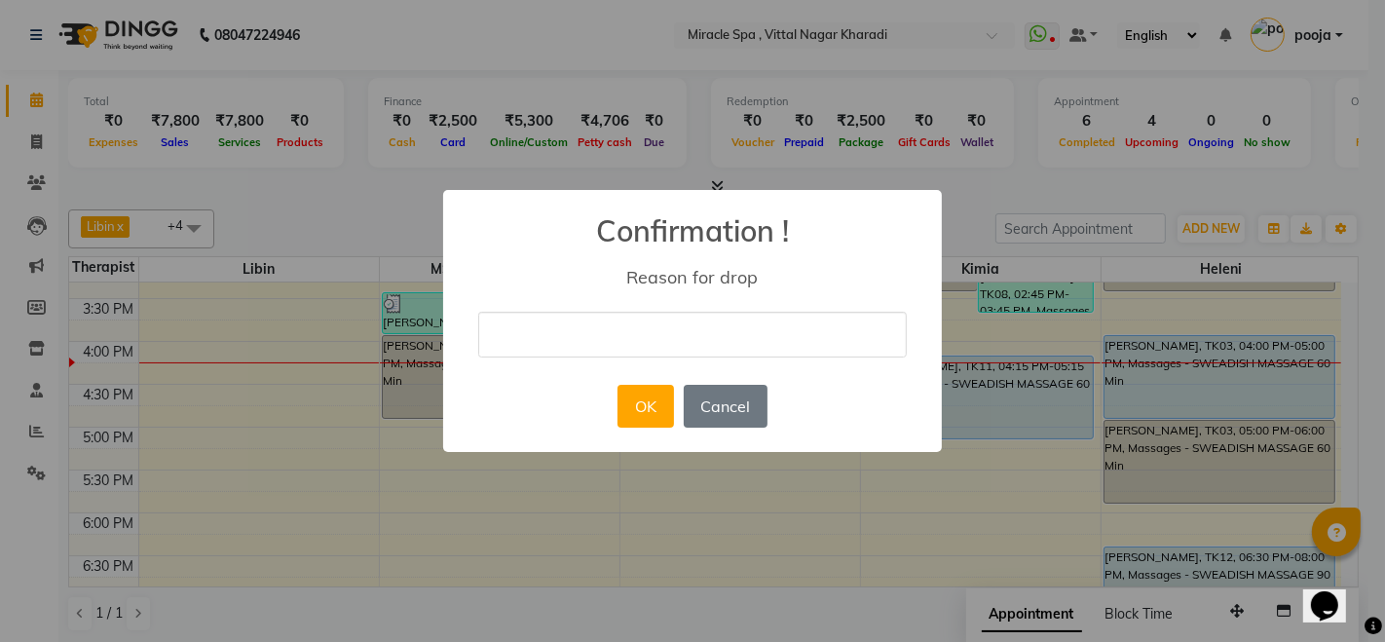
type input "cancelled"
click at [640, 386] on button "OK" at bounding box center [646, 406] width 56 height 43
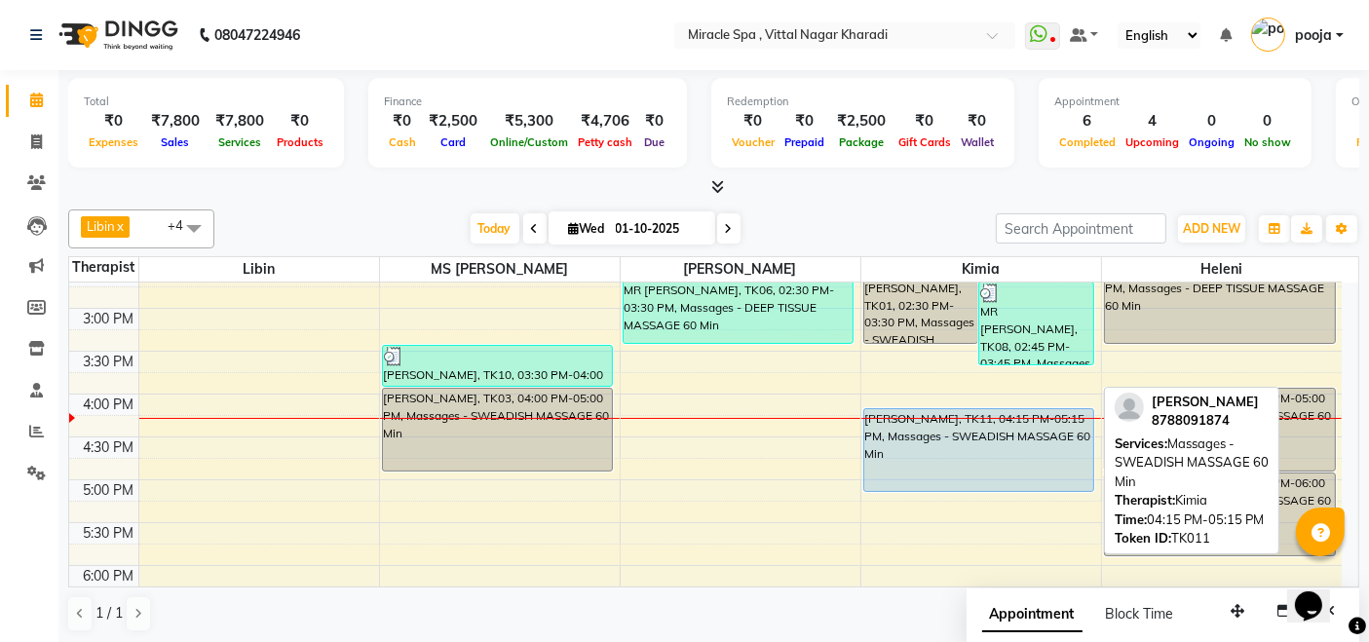
scroll to position [533, 0]
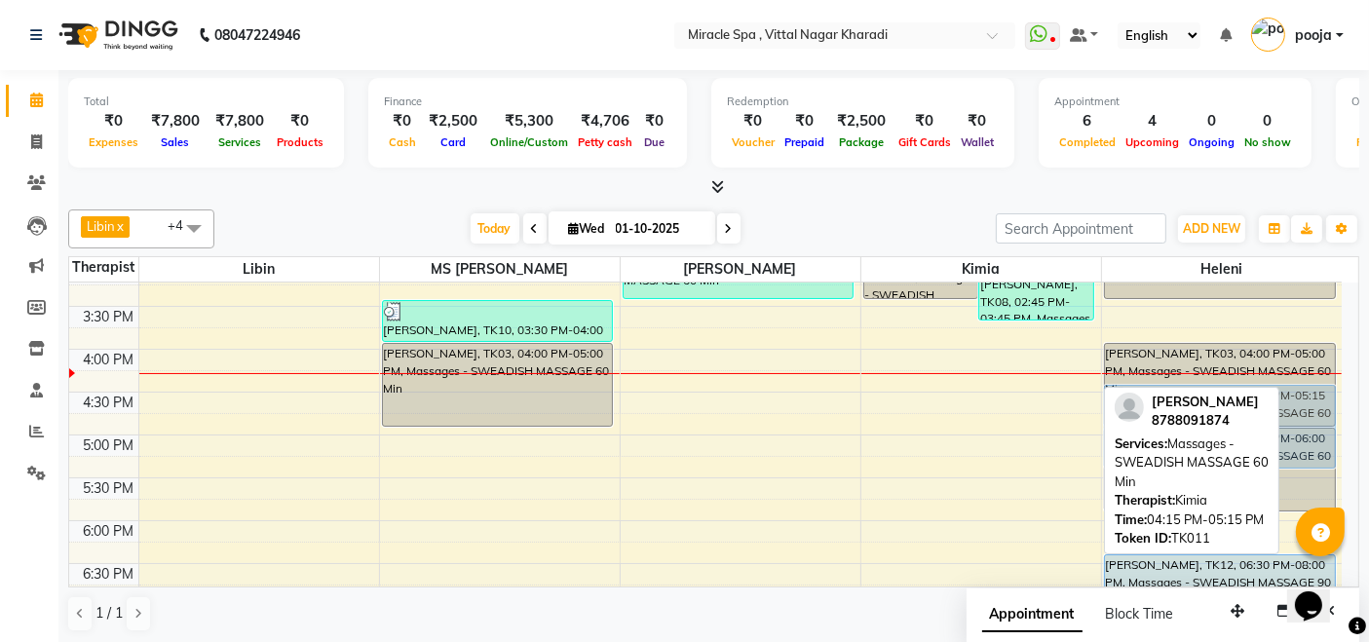
drag, startPoint x: 962, startPoint y: 416, endPoint x: 1144, endPoint y: 432, distance: 181.9
click at [1144, 432] on div "Libin x MS Mami x debora x kimia x heleni x +4 Select All ajay debora GIGI hele…" at bounding box center [713, 421] width 1291 height 438
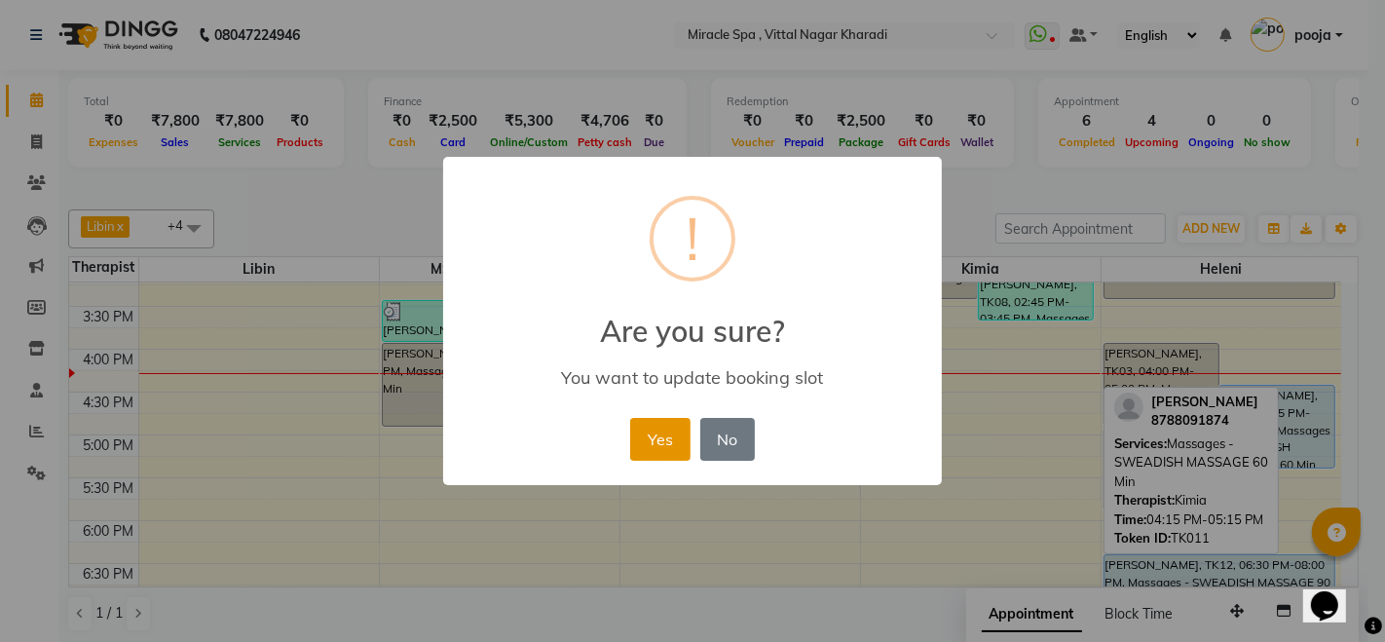
click at [673, 452] on button "Yes" at bounding box center [659, 439] width 59 height 43
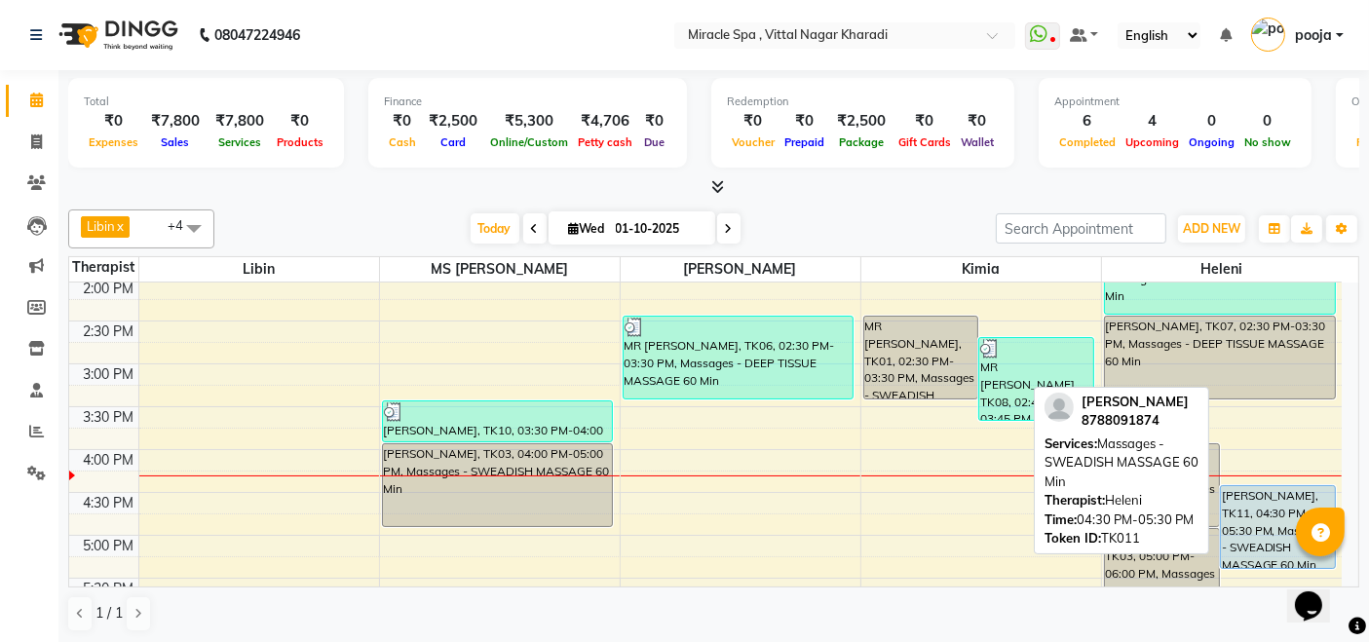
scroll to position [541, 0]
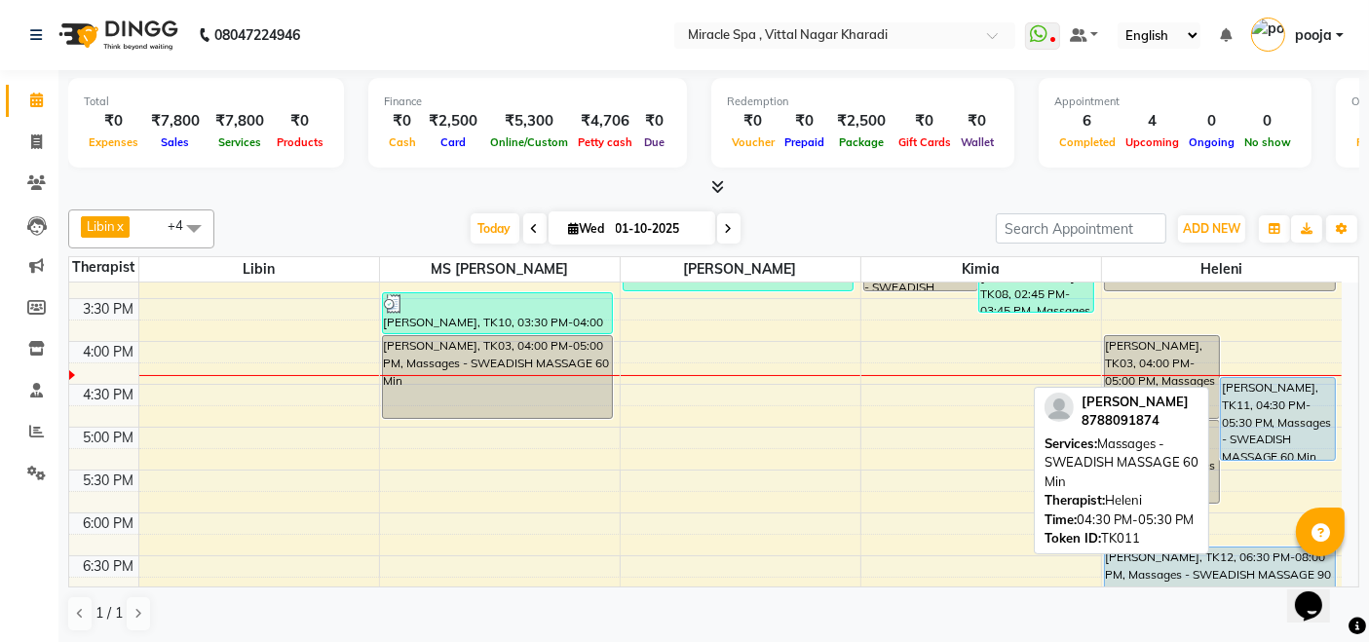
click at [1283, 416] on div "[PERSON_NAME], TK11, 04:30 PM-05:30 PM, Massages - SWEADISH MASSAGE 60 Min" at bounding box center [1278, 419] width 114 height 82
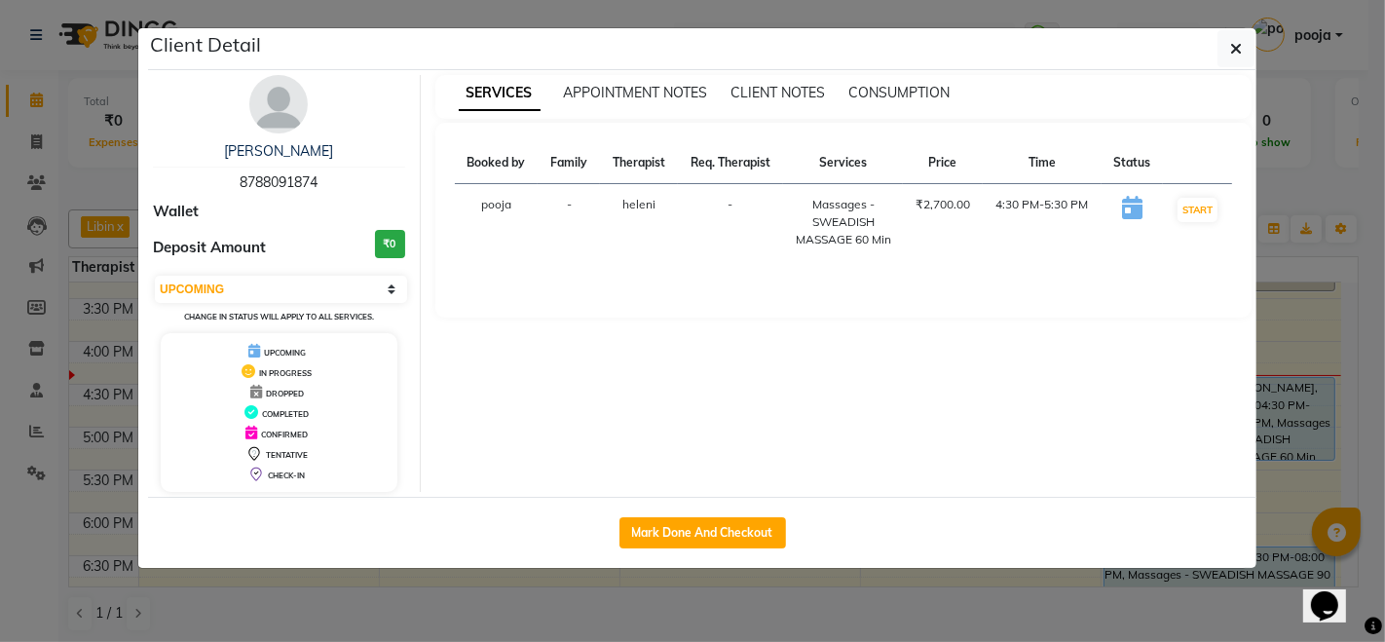
click at [1196, 194] on td "START" at bounding box center [1197, 222] width 69 height 77
click at [1198, 207] on button "START" at bounding box center [1198, 210] width 40 height 24
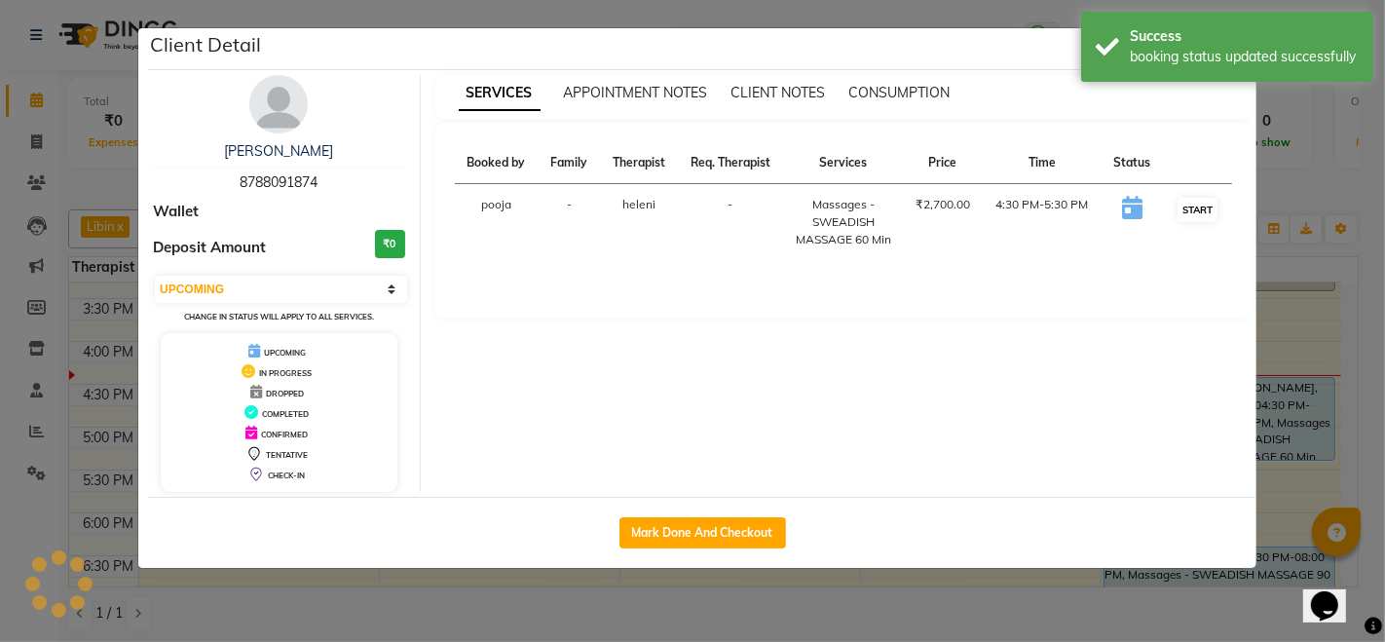
select select "1"
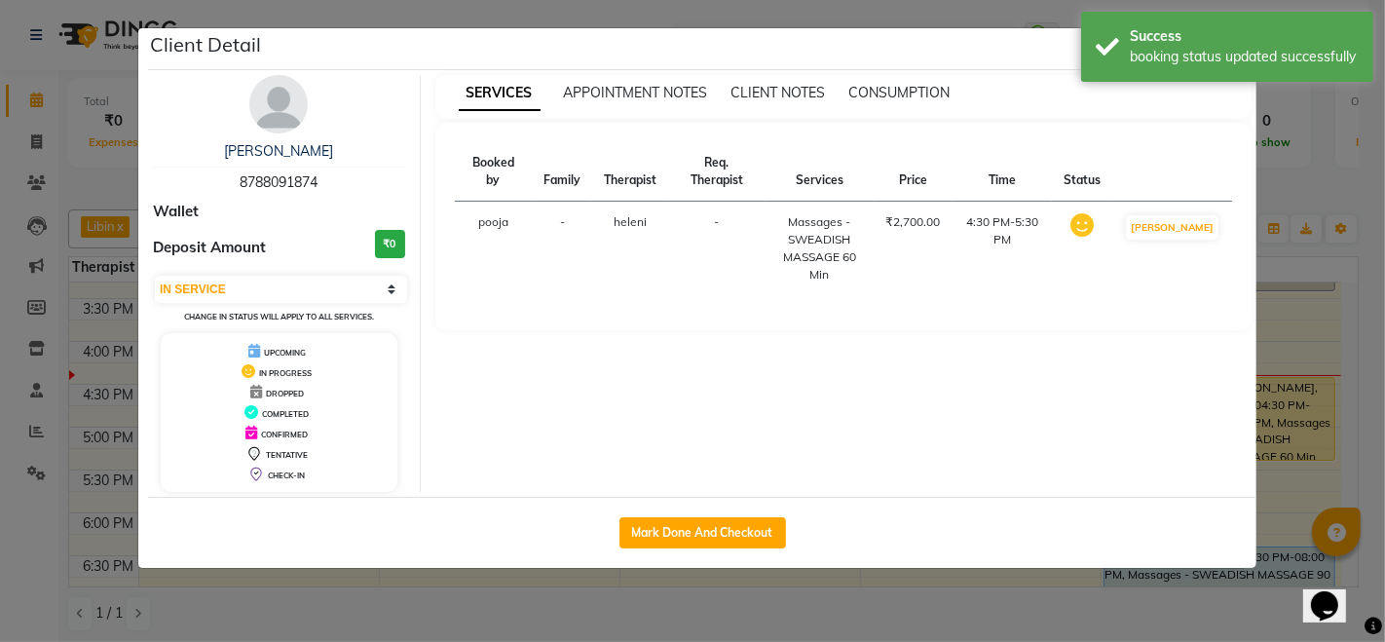
click at [917, 604] on ngb-modal-window "Client Detail [PERSON_NAME] 8788091874 Wallet Deposit Amount ₹0 Select IN SERVI…" at bounding box center [692, 321] width 1385 height 642
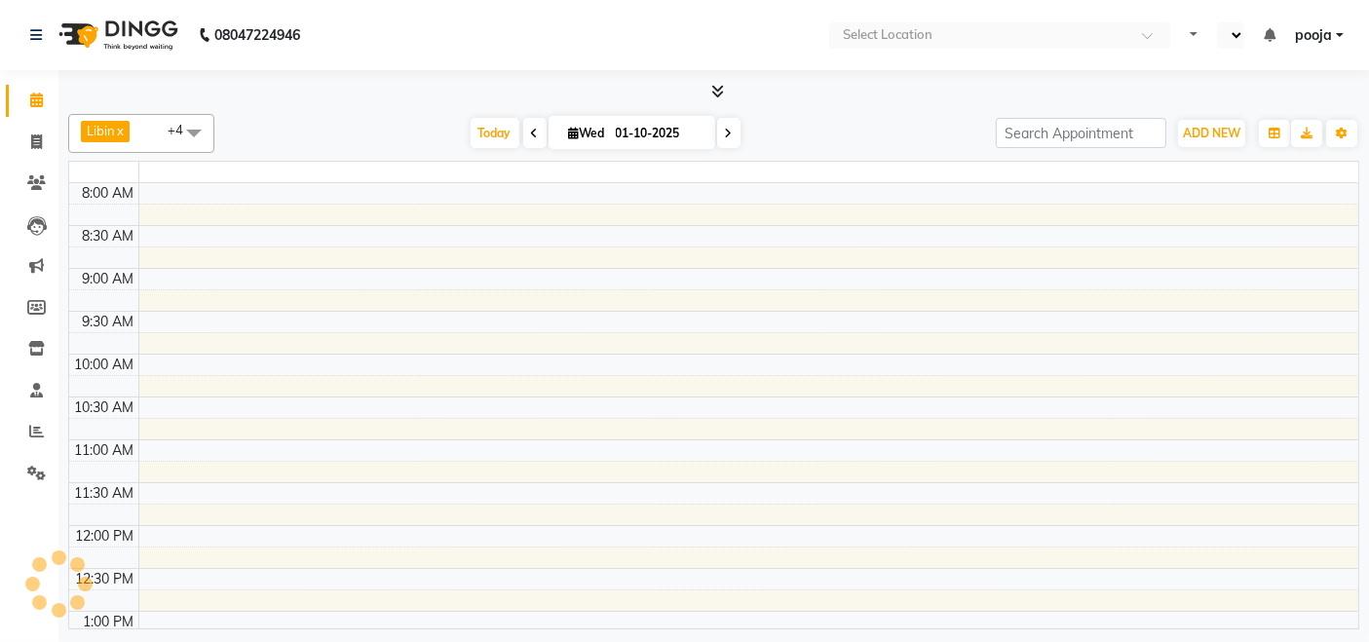
select select "en"
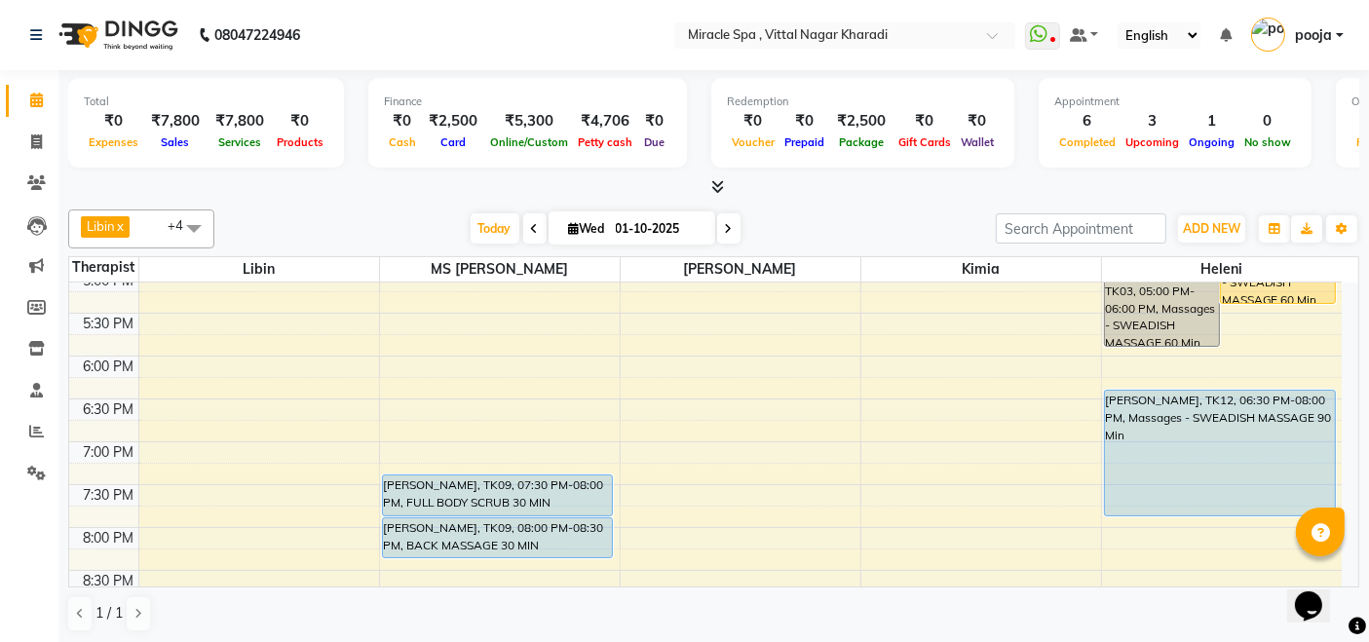
scroll to position [749, 0]
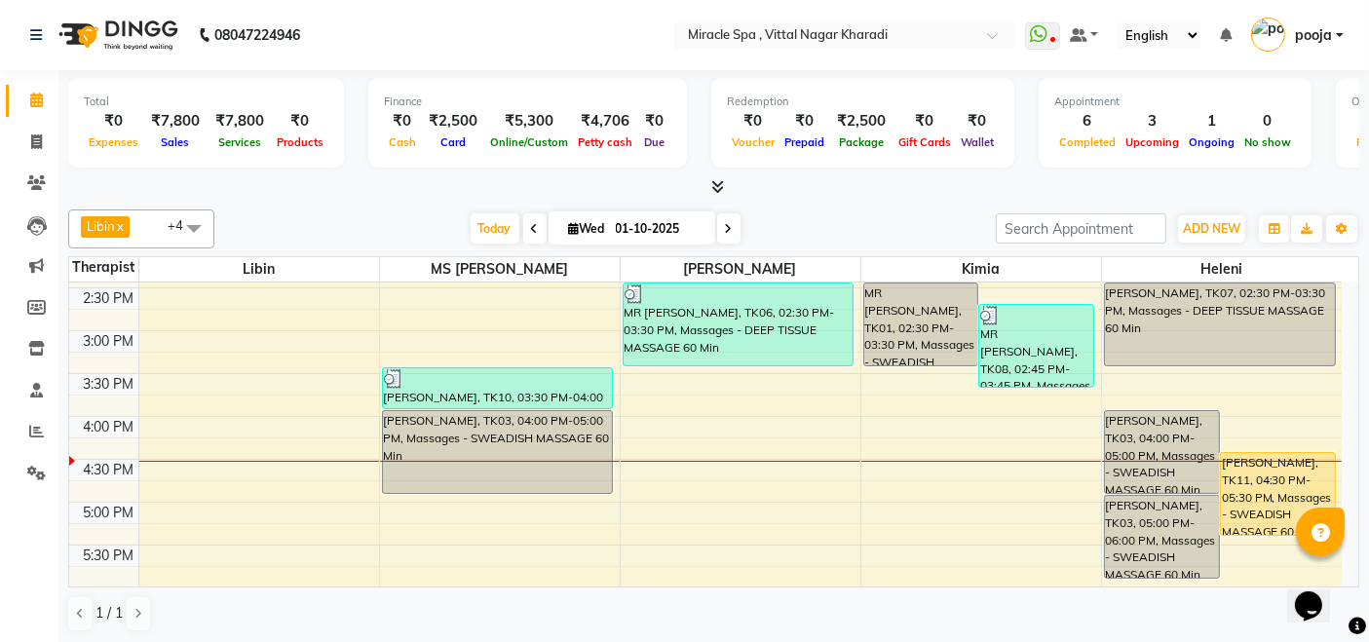
scroll to position [433, 0]
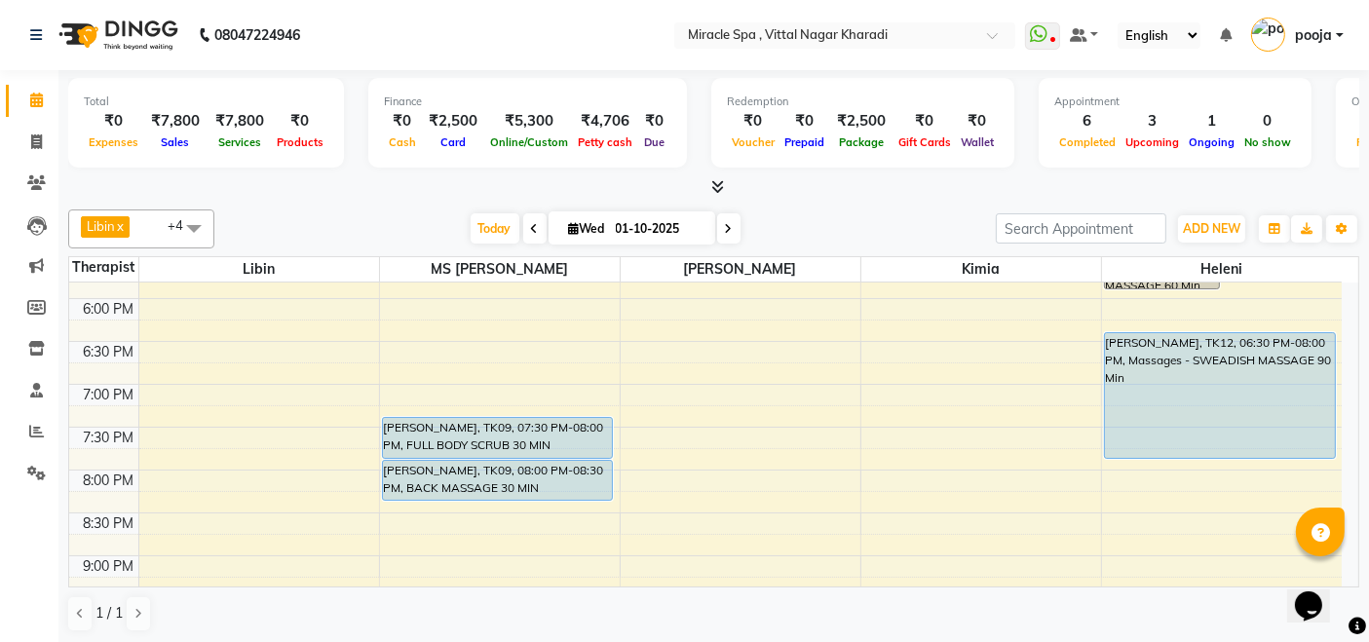
scroll to position [749, 0]
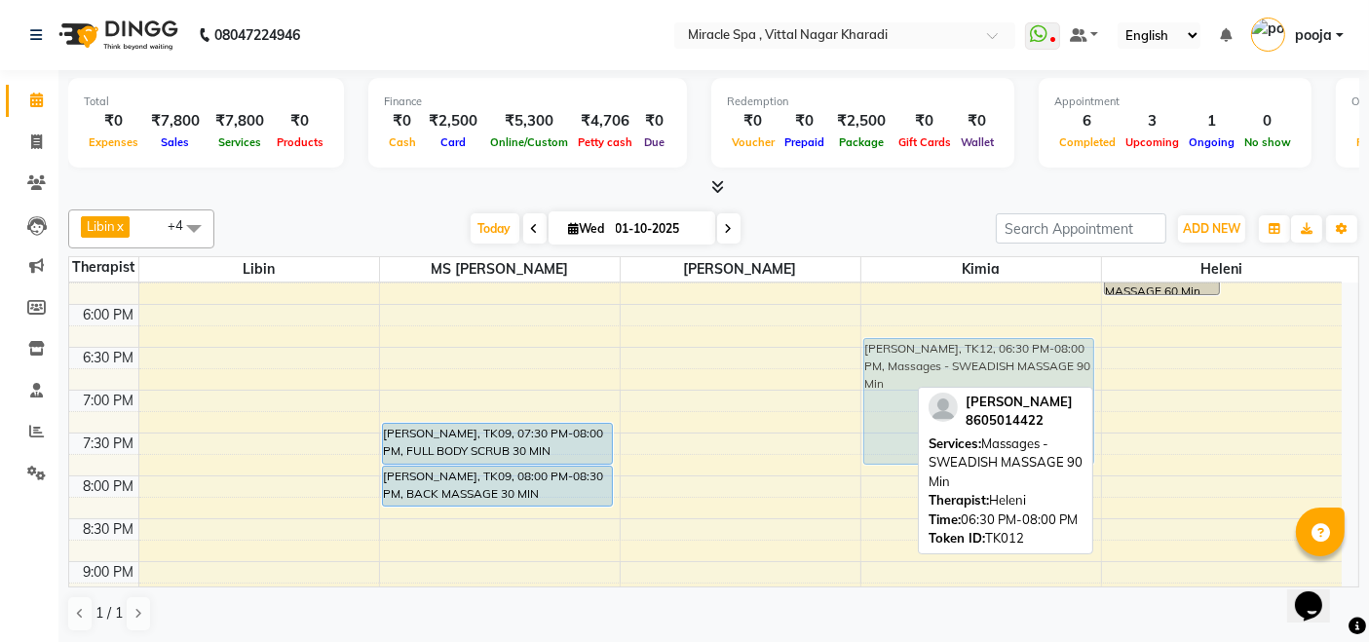
drag, startPoint x: 1215, startPoint y: 419, endPoint x: 1037, endPoint y: 422, distance: 178.3
click at [1038, 420] on div "Libin x MS Mami x debora x kimia x heleni x +4 Select All ajay debora GIGI hele…" at bounding box center [713, 421] width 1291 height 438
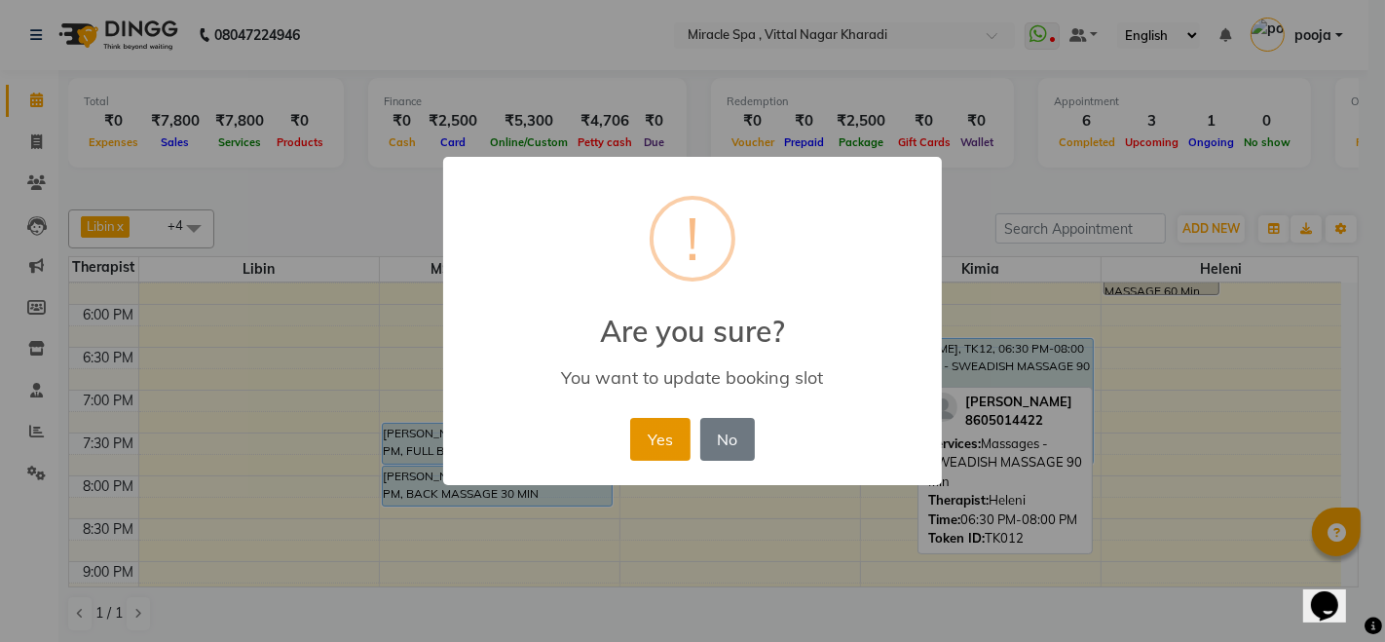
click at [648, 452] on button "Yes" at bounding box center [659, 439] width 59 height 43
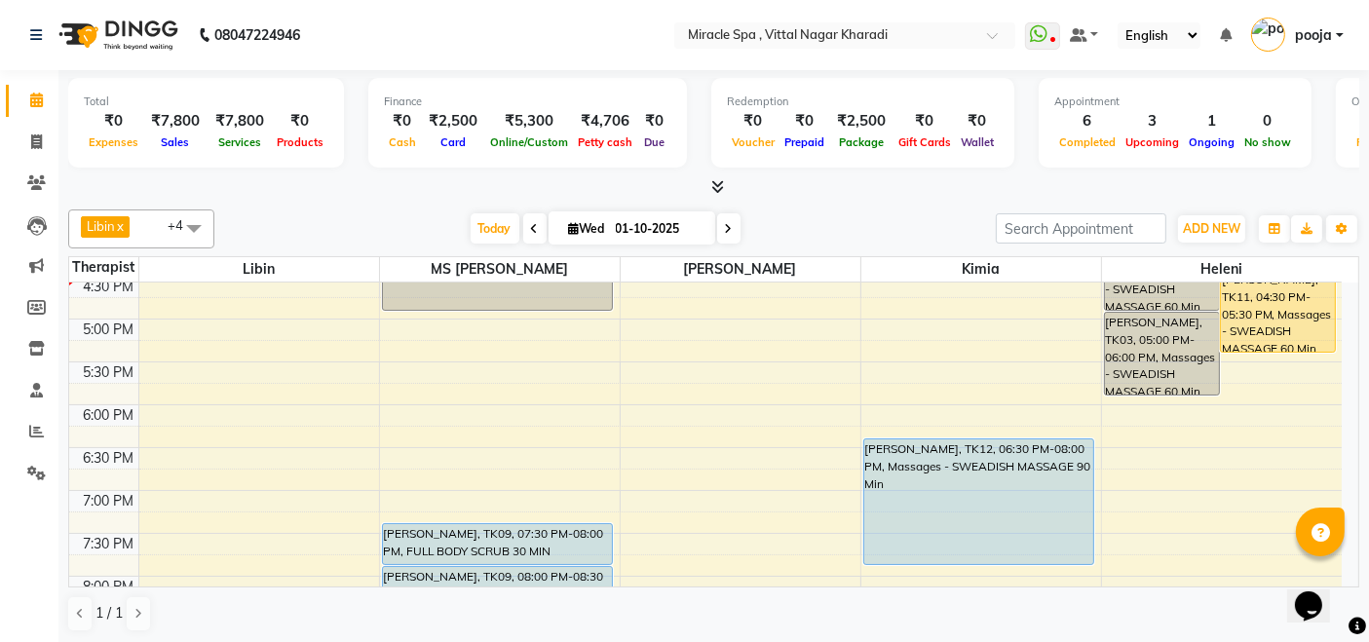
scroll to position [541, 0]
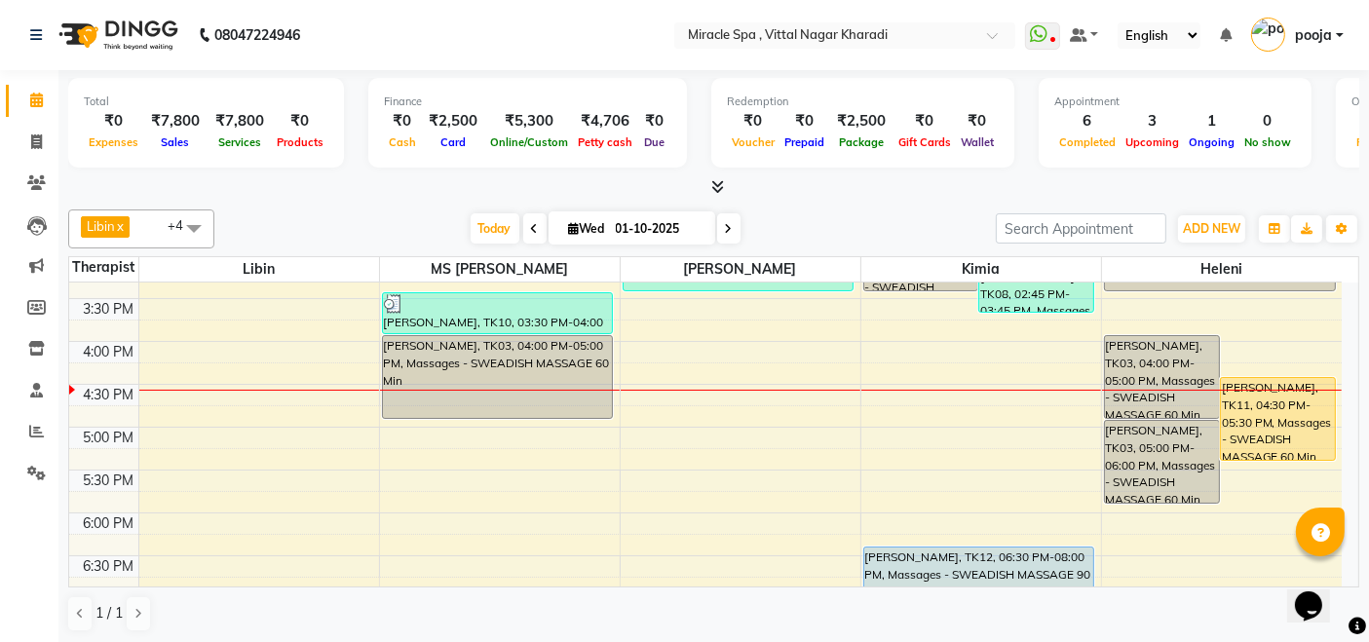
click at [531, 226] on icon at bounding box center [535, 229] width 8 height 12
type input "30-09-2025"
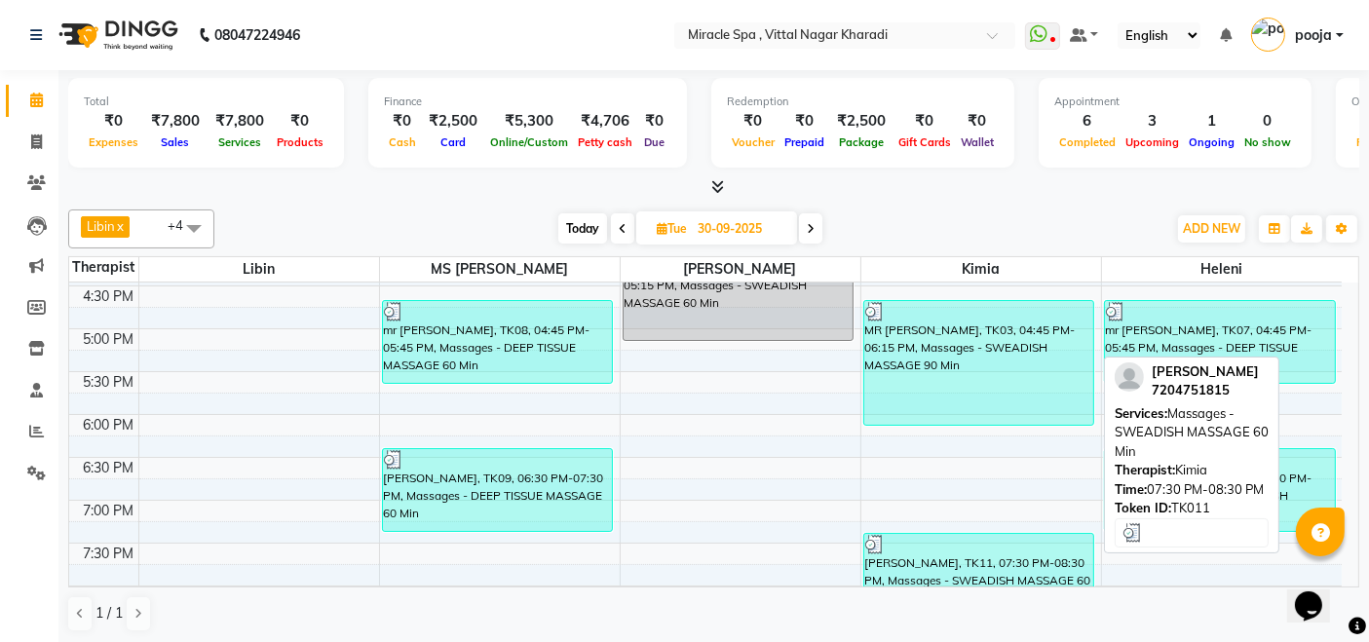
scroll to position [593, 0]
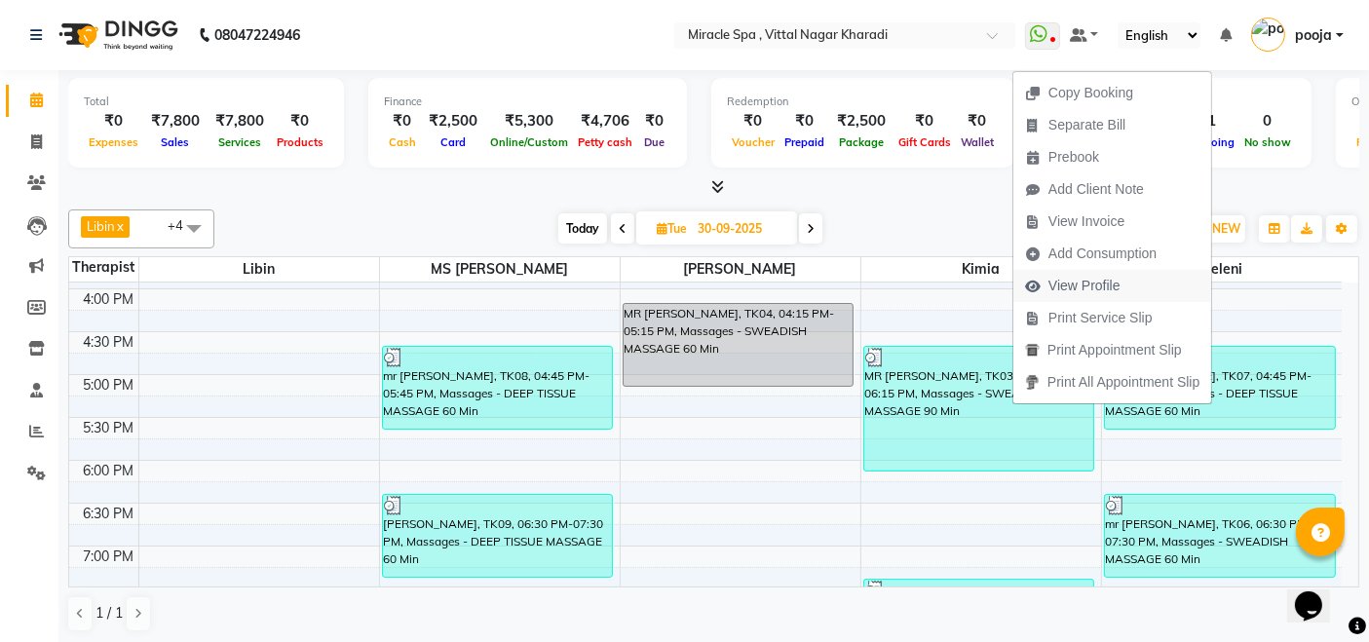
click at [1078, 283] on span "View Profile" at bounding box center [1084, 286] width 72 height 20
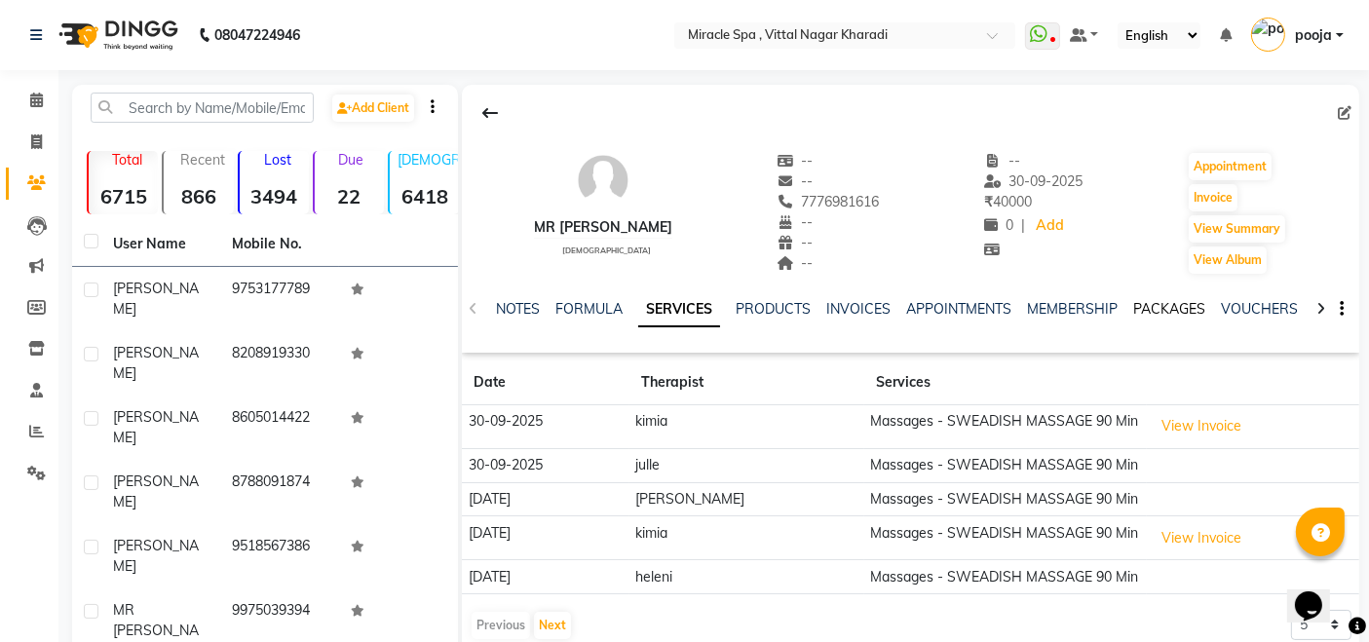
click at [1159, 315] on link "PACKAGES" at bounding box center [1169, 309] width 72 height 18
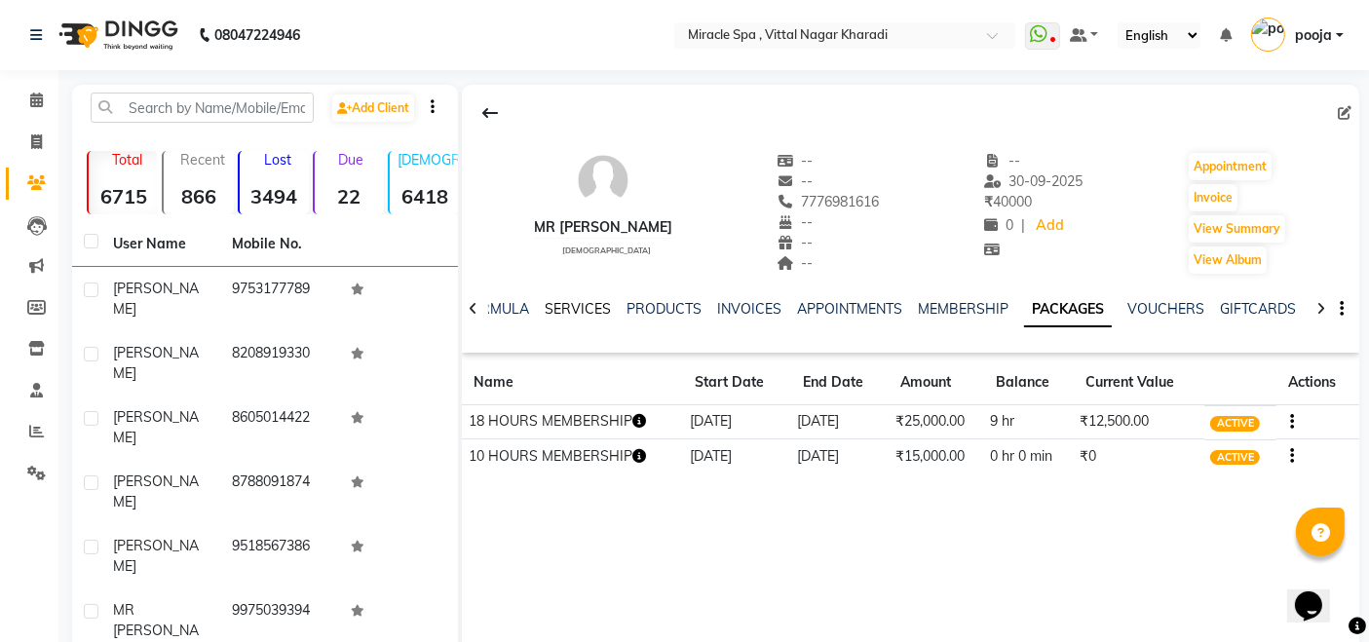
click at [570, 300] on link "SERVICES" at bounding box center [578, 309] width 66 height 18
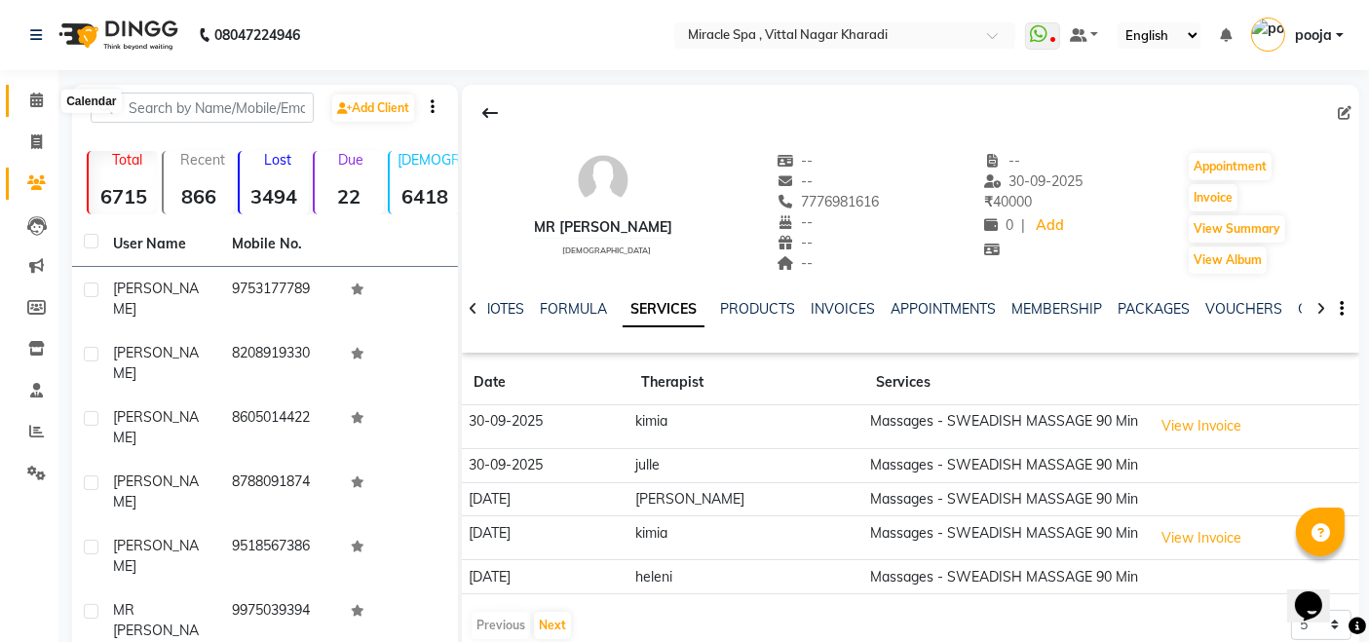
click at [38, 107] on span at bounding box center [36, 101] width 34 height 22
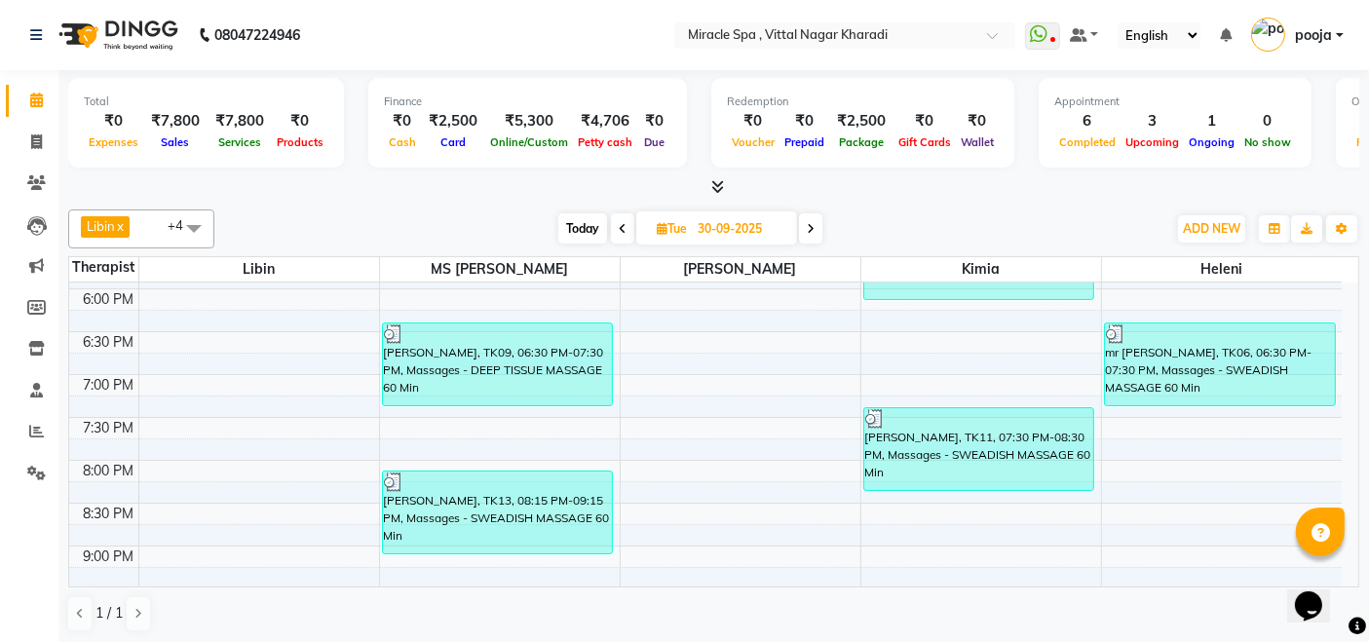
scroll to position [749, 0]
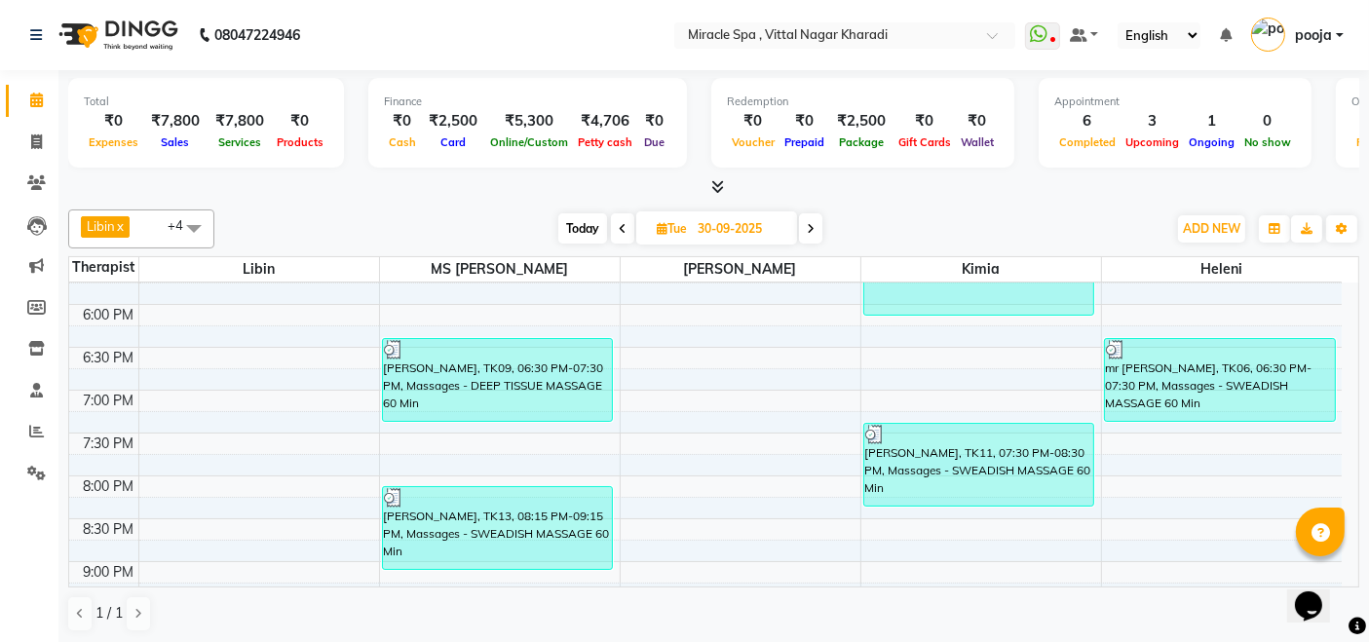
click at [571, 229] on span "Today" at bounding box center [582, 228] width 49 height 30
type input "01-10-2025"
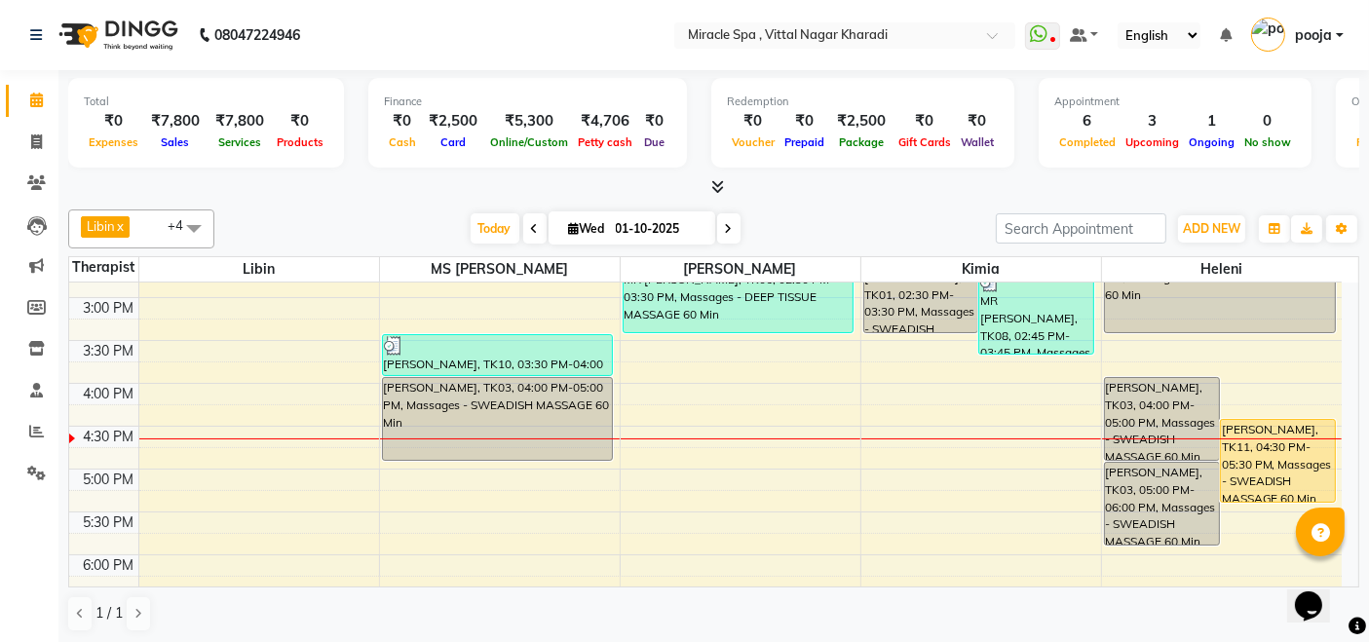
scroll to position [533, 0]
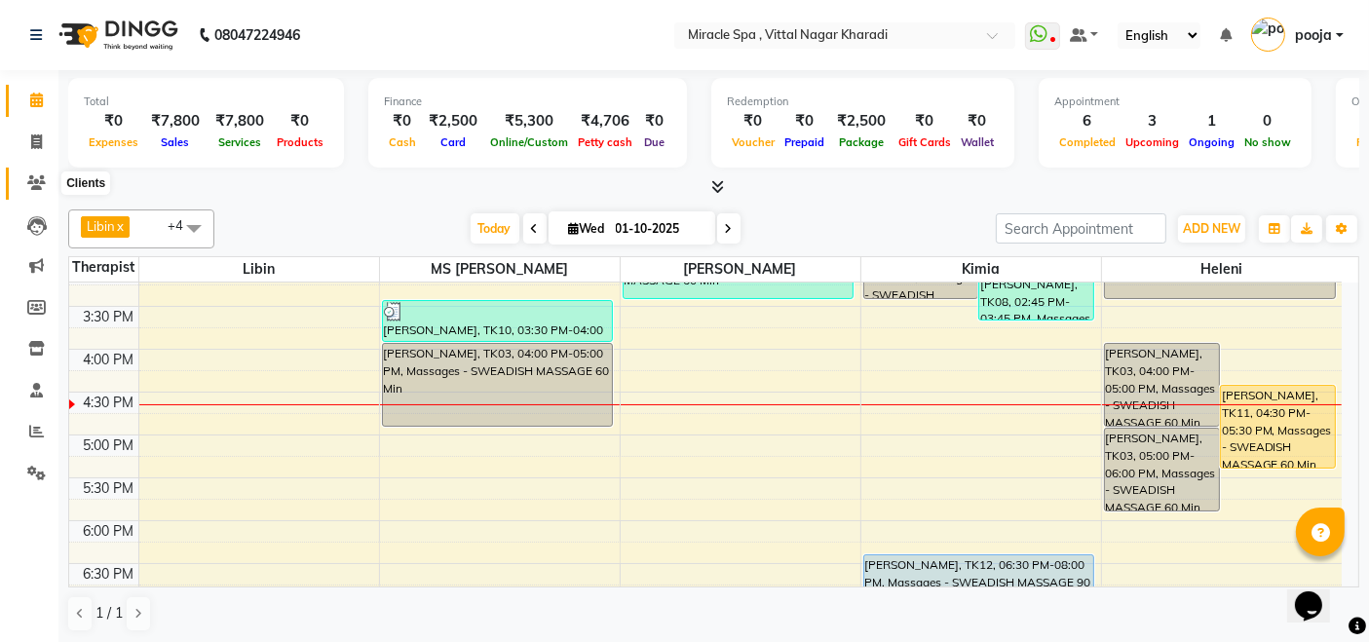
click at [34, 183] on icon at bounding box center [36, 182] width 19 height 15
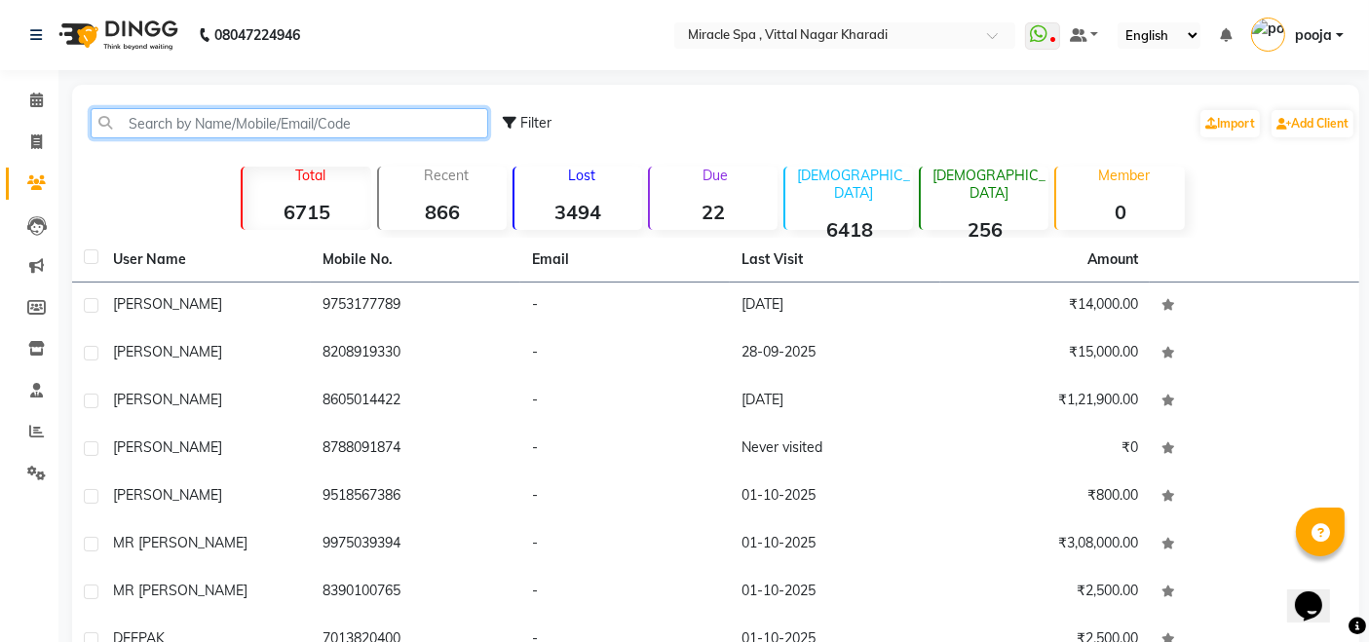
click at [131, 124] on input "text" at bounding box center [289, 123] width 397 height 30
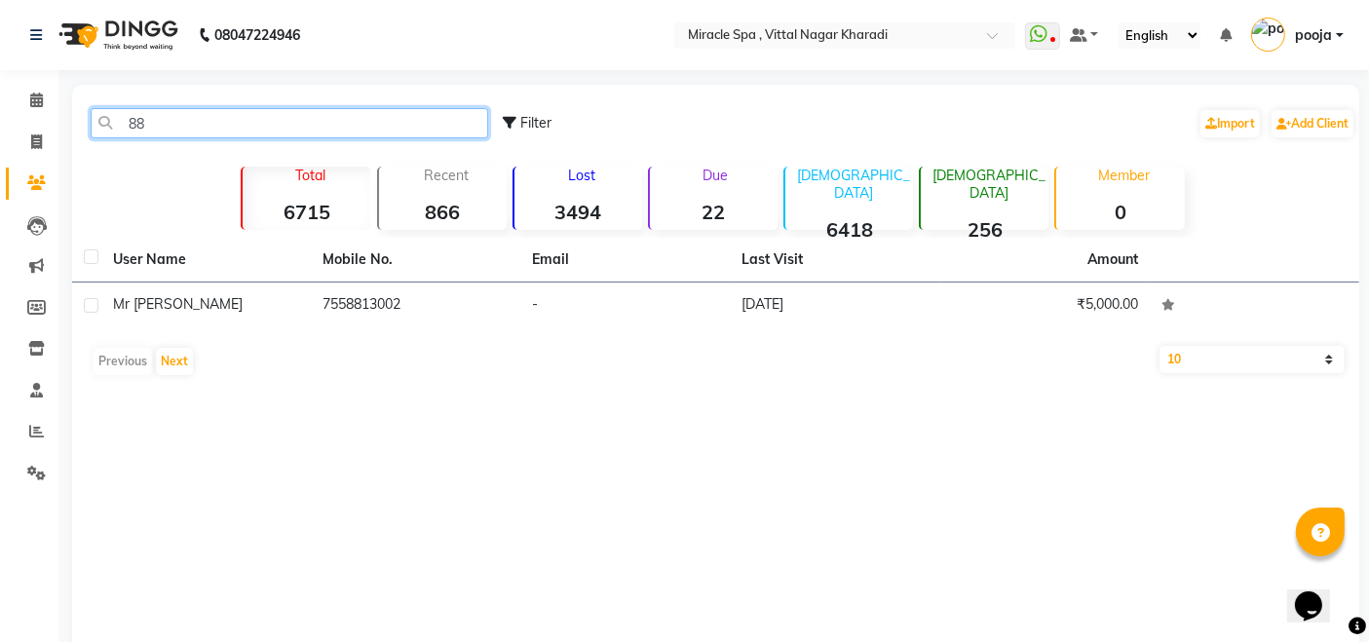
type input "8"
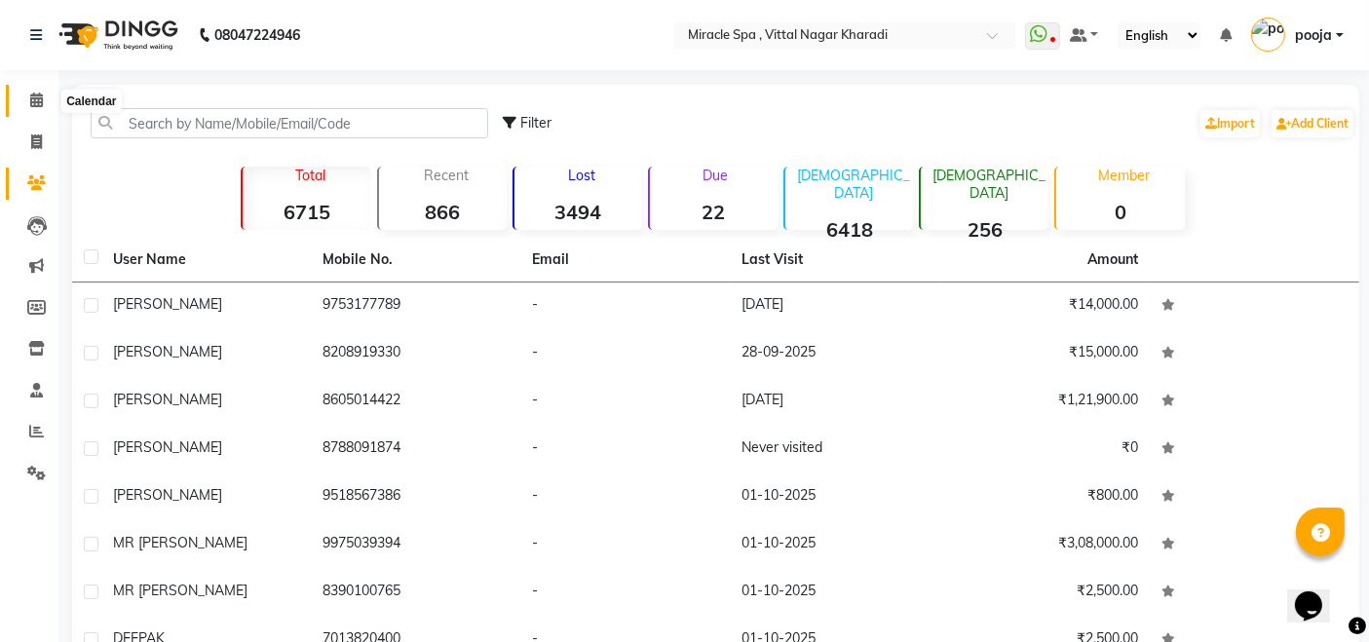
click at [40, 95] on icon at bounding box center [36, 100] width 13 height 15
click at [44, 101] on span at bounding box center [36, 101] width 34 height 22
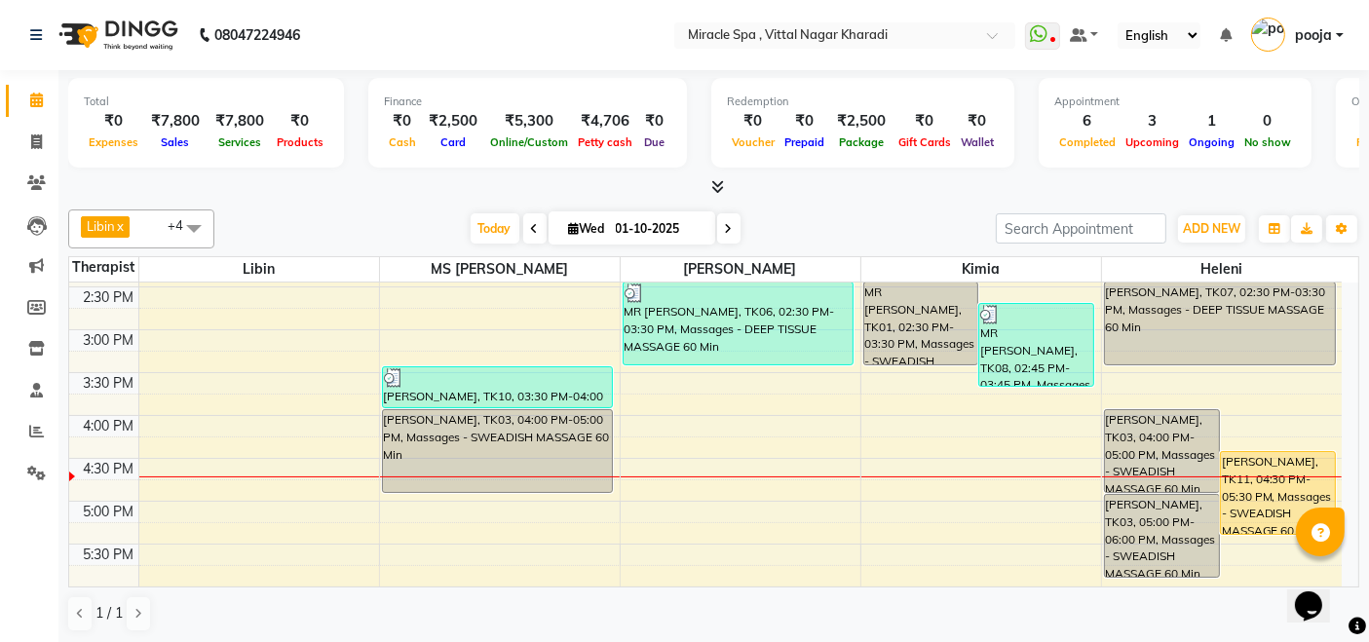
scroll to position [433, 0]
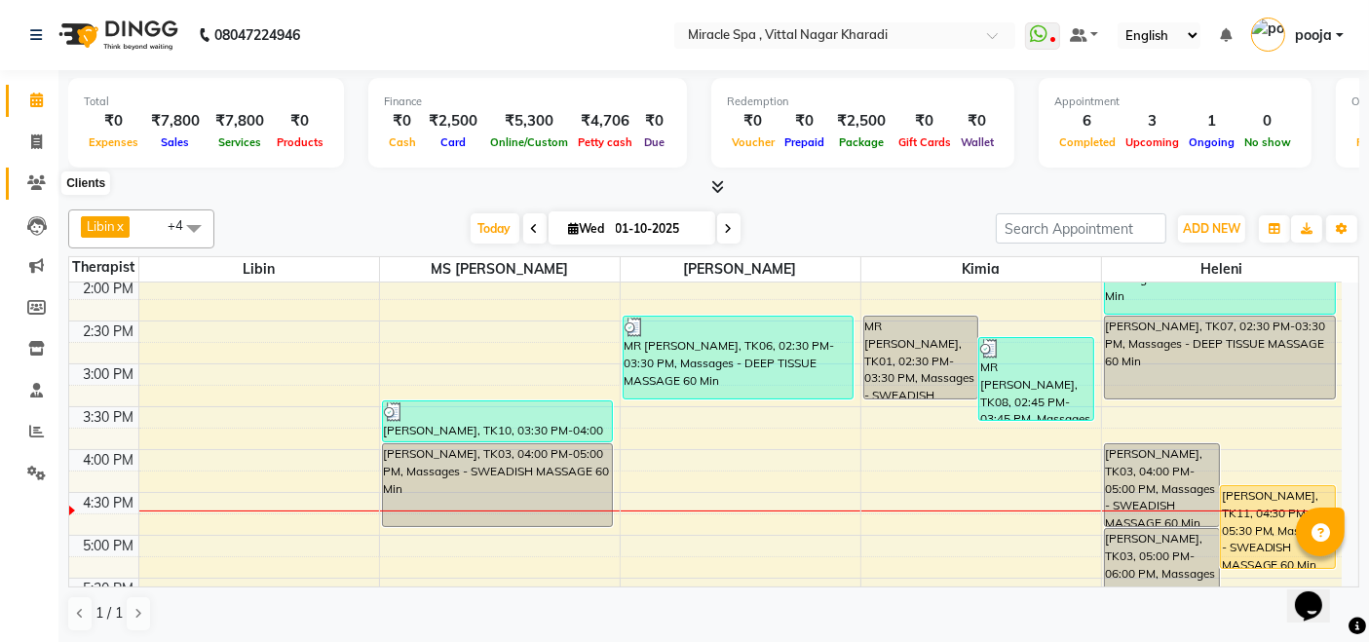
click at [21, 187] on span at bounding box center [36, 183] width 34 height 22
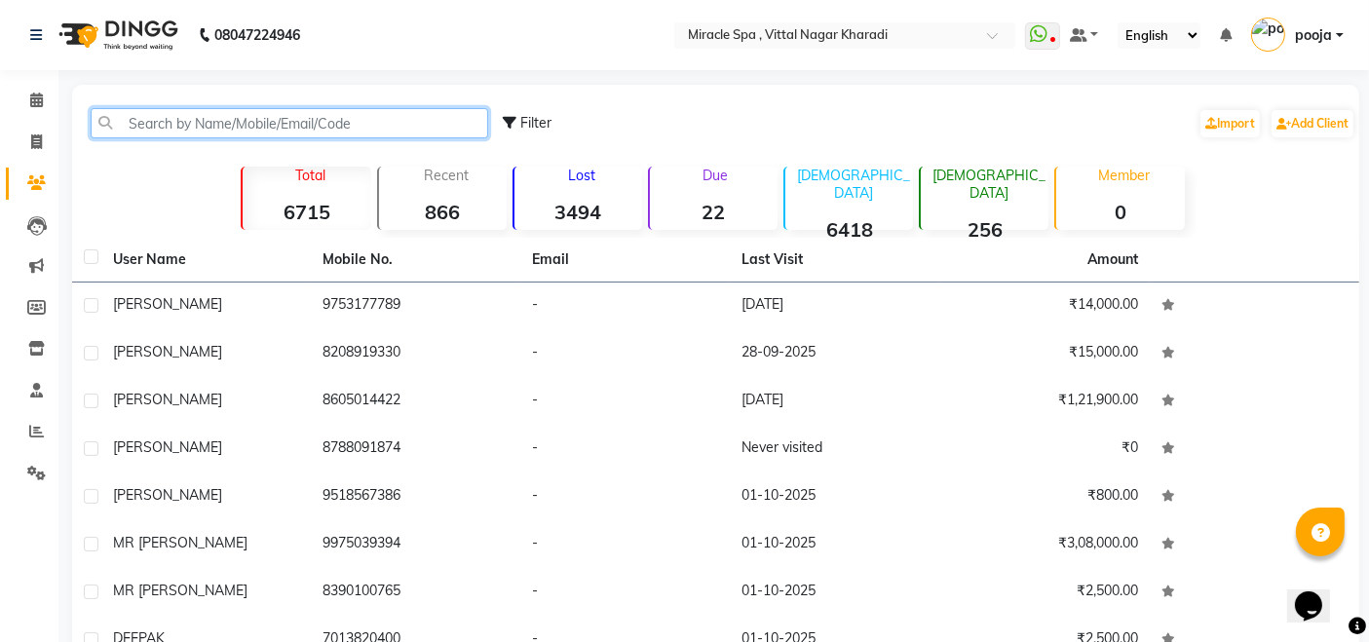
click at [110, 119] on input "text" at bounding box center [289, 123] width 397 height 30
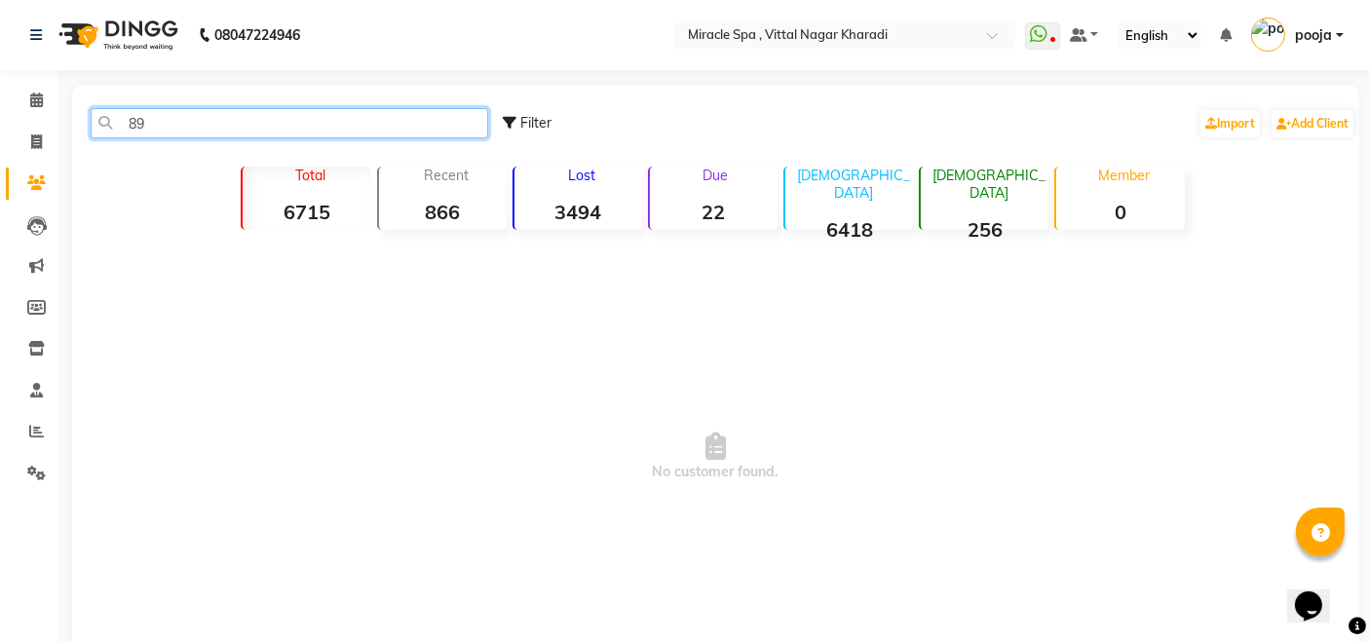
type input "8"
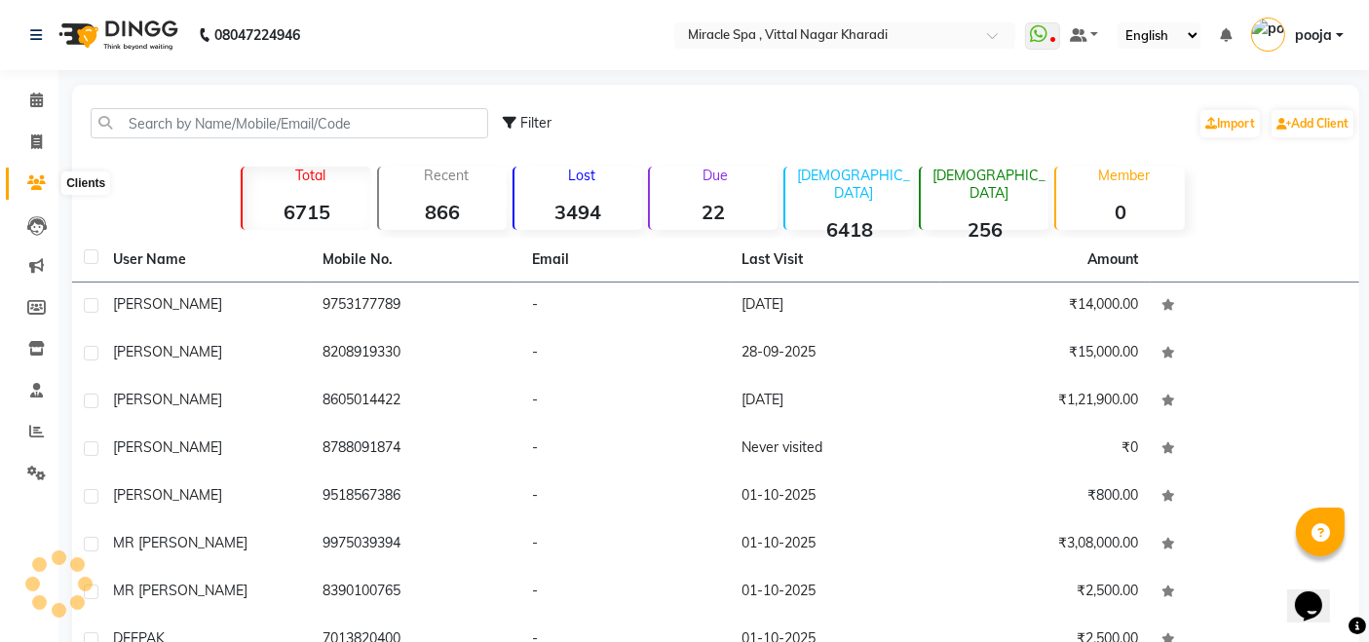
click at [38, 185] on icon at bounding box center [36, 182] width 19 height 15
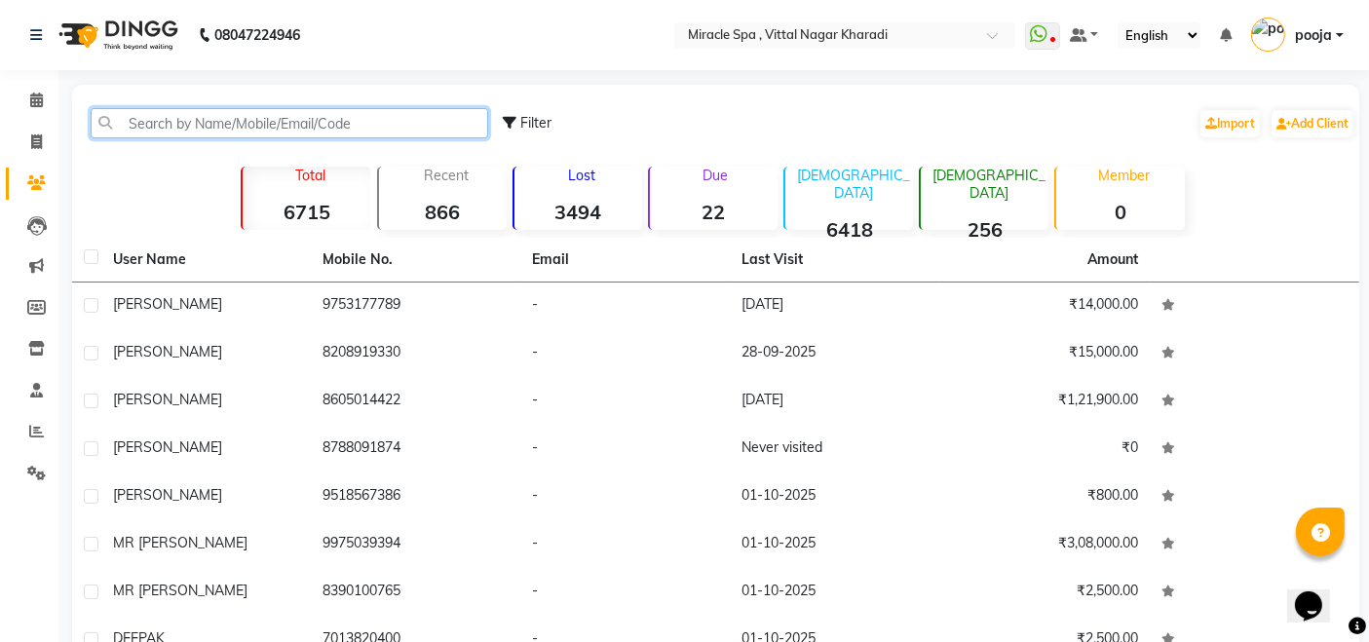
click at [126, 122] on input "text" at bounding box center [289, 123] width 397 height 30
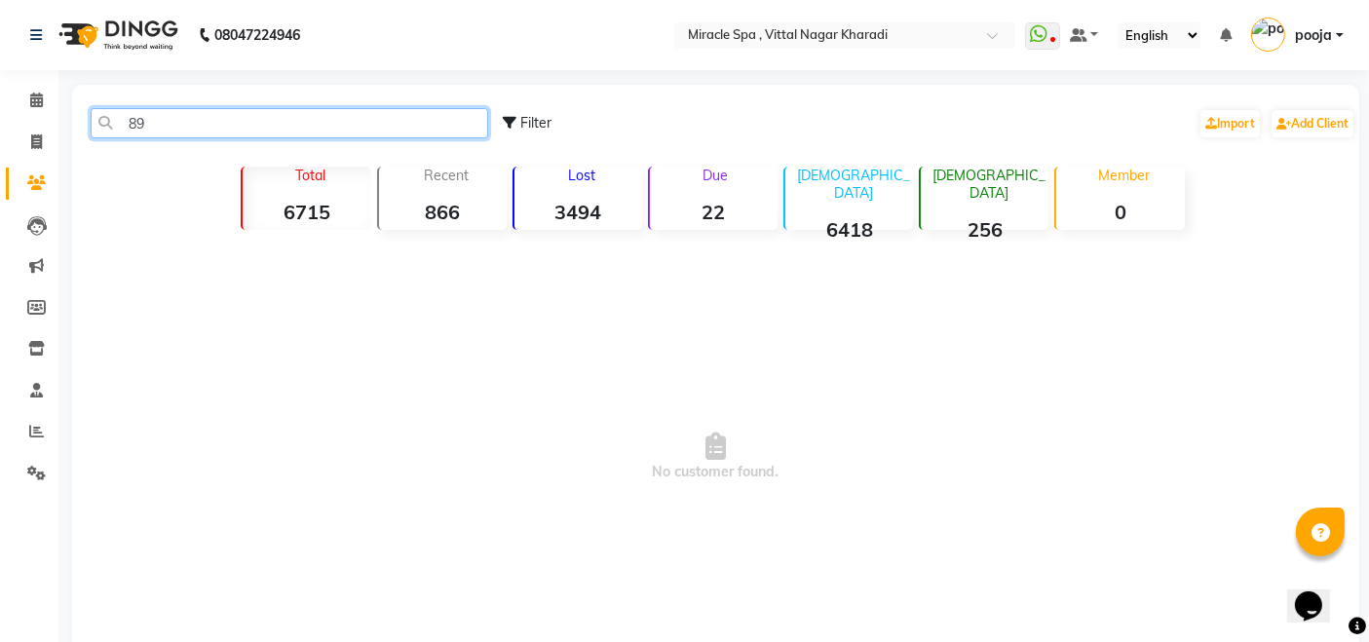
type input "8"
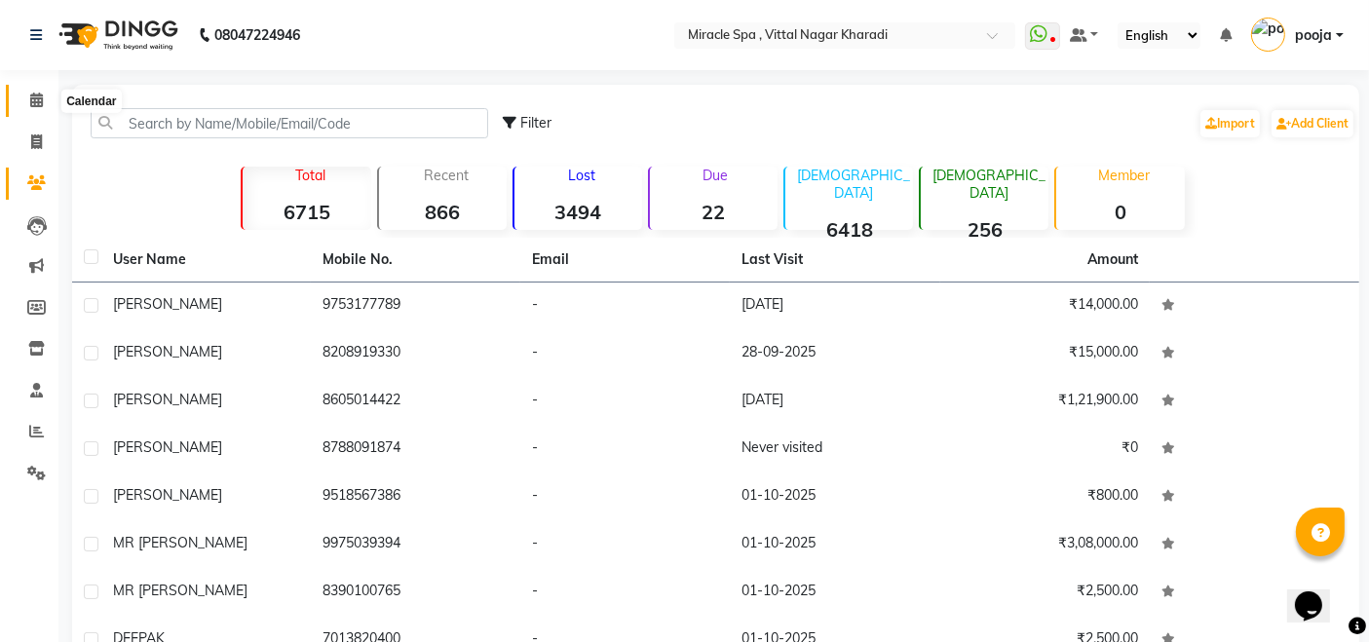
click at [35, 90] on span at bounding box center [36, 101] width 34 height 22
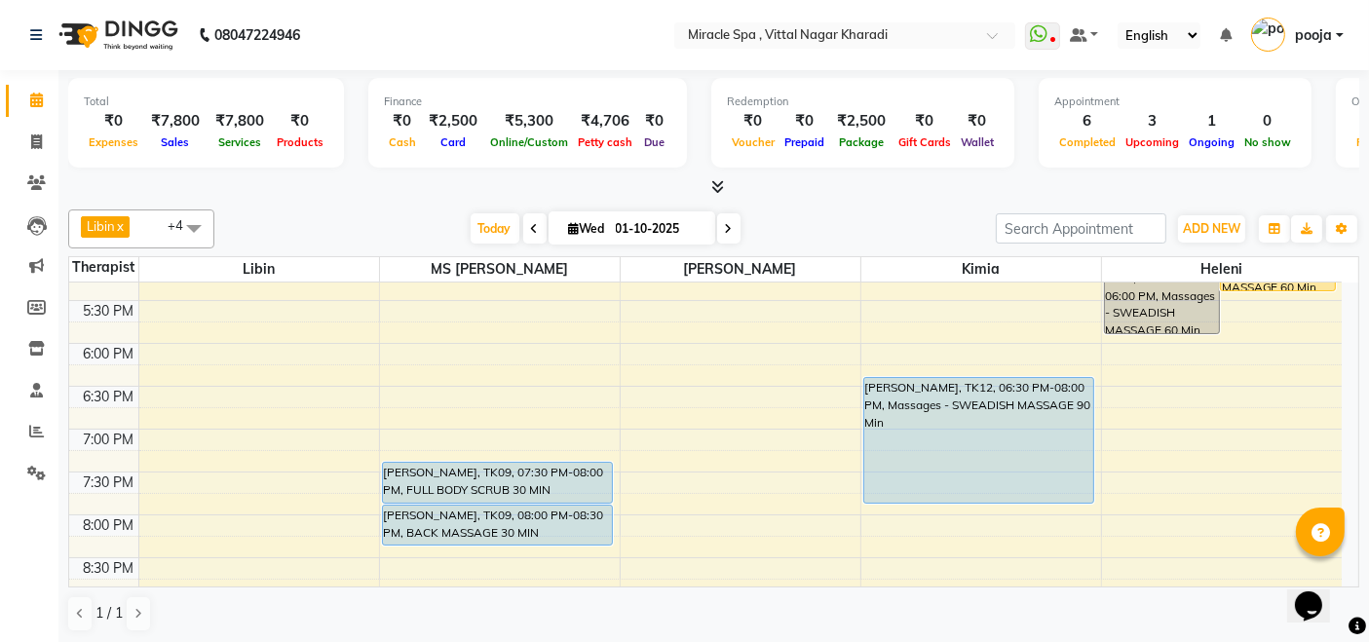
scroll to position [757, 0]
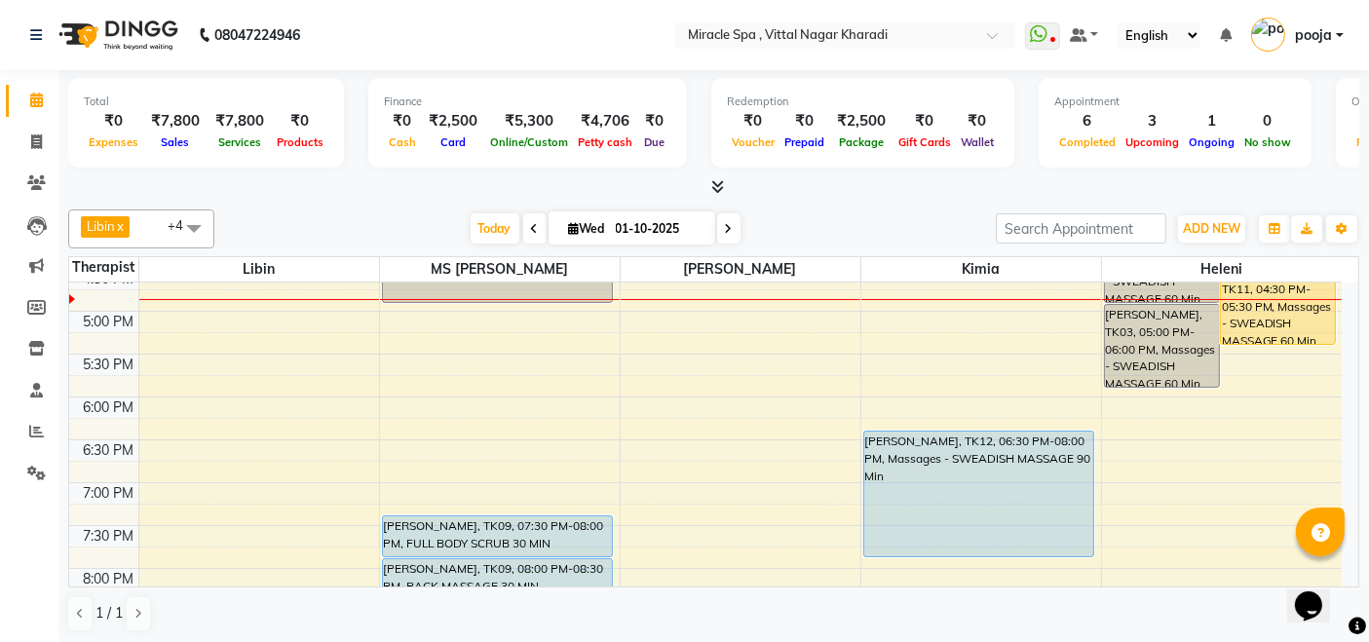
scroll to position [757, 0]
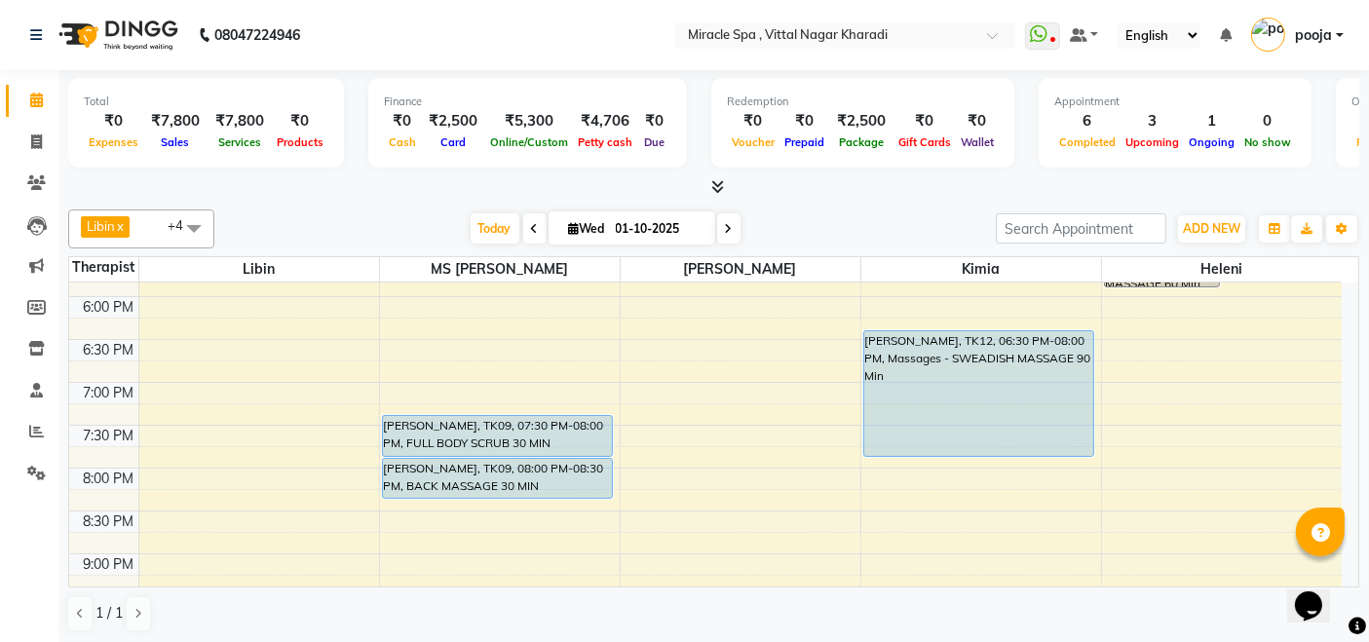
click at [729, 216] on span at bounding box center [728, 228] width 23 height 30
type input "02-10-2025"
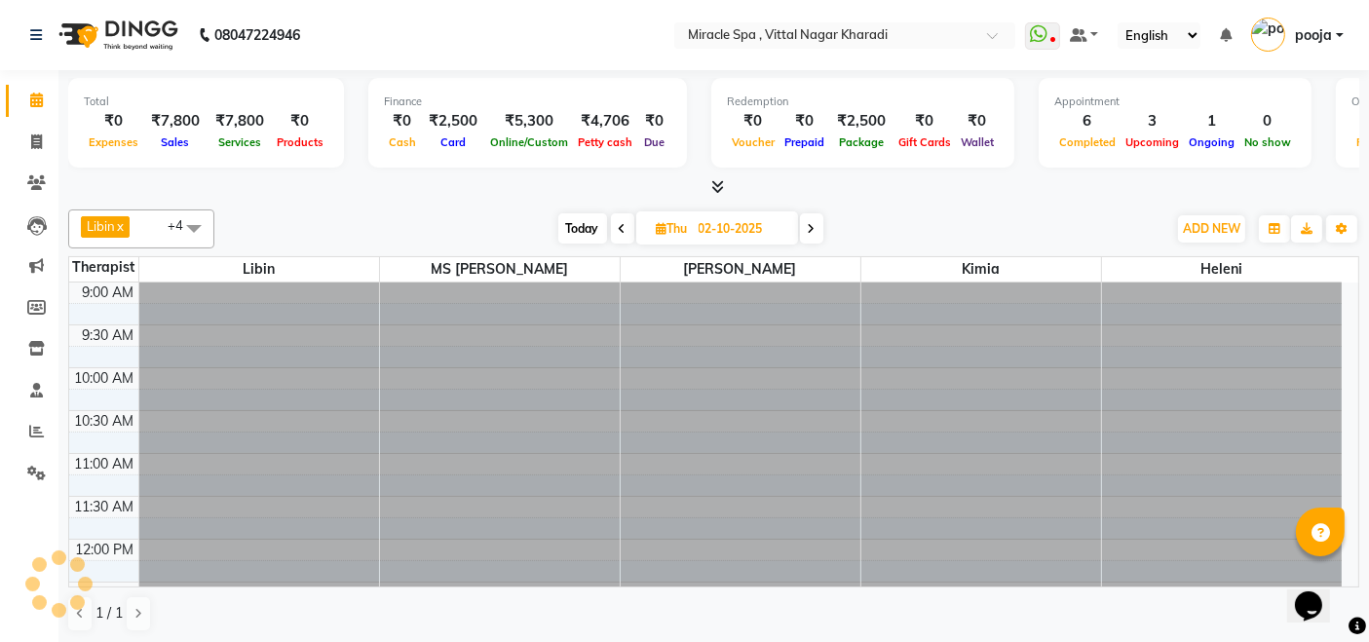
scroll to position [593, 0]
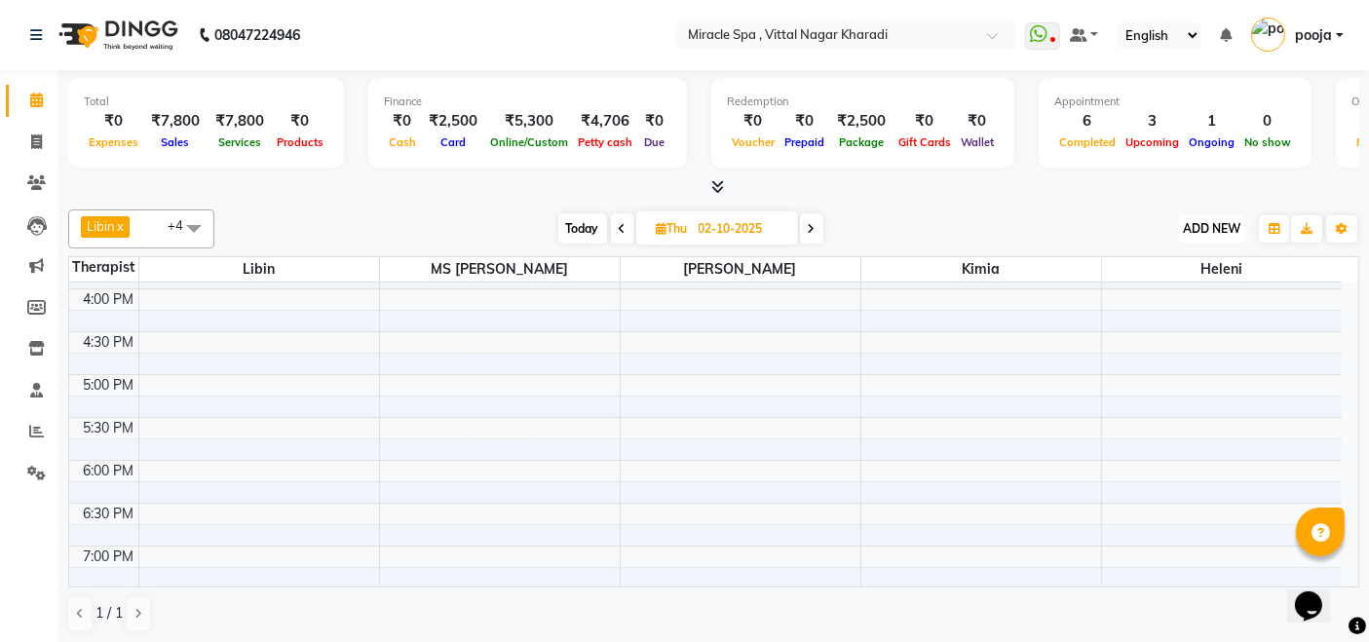
click at [1208, 234] on span "ADD NEW" at bounding box center [1211, 228] width 57 height 15
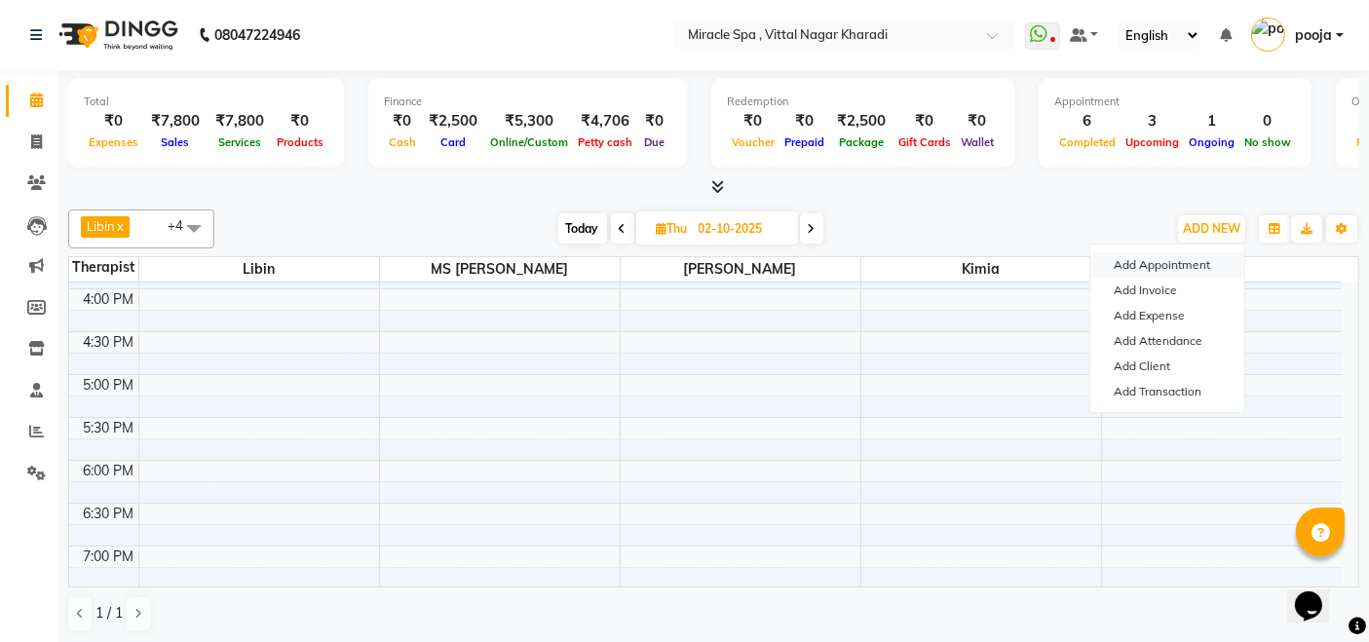
click at [1176, 262] on button "Add Appointment" at bounding box center [1167, 264] width 154 height 25
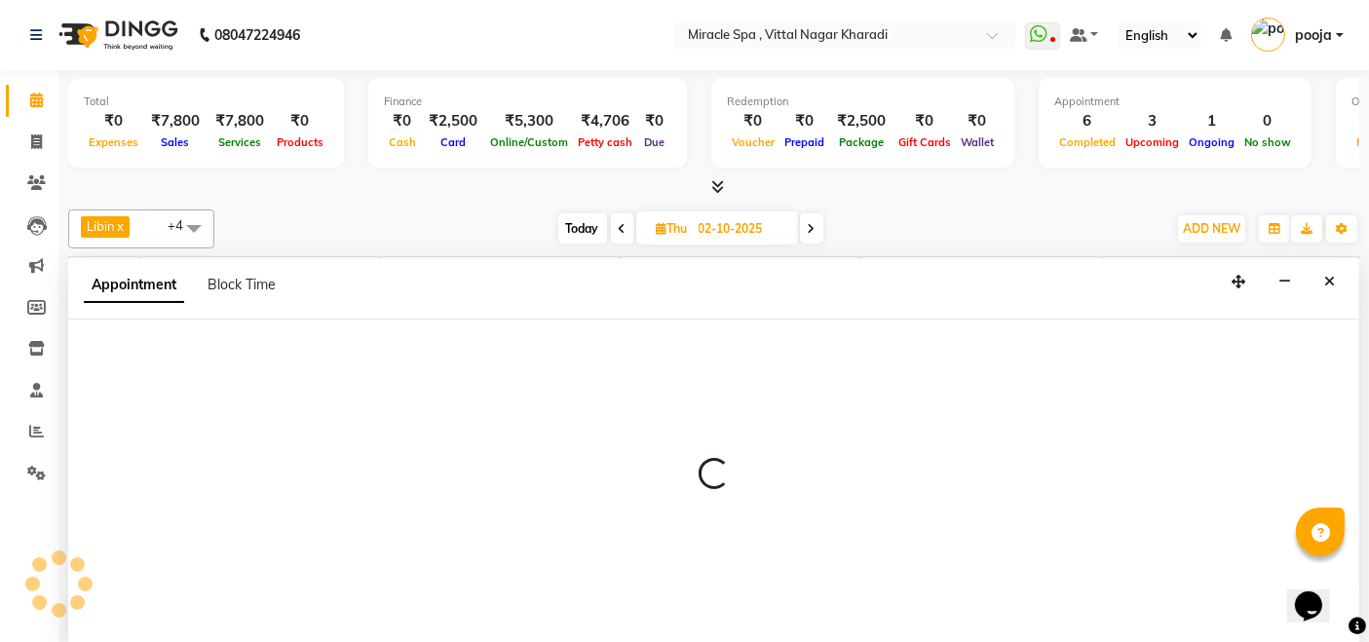
scroll to position [0, 0]
select select "600"
select select "tentative"
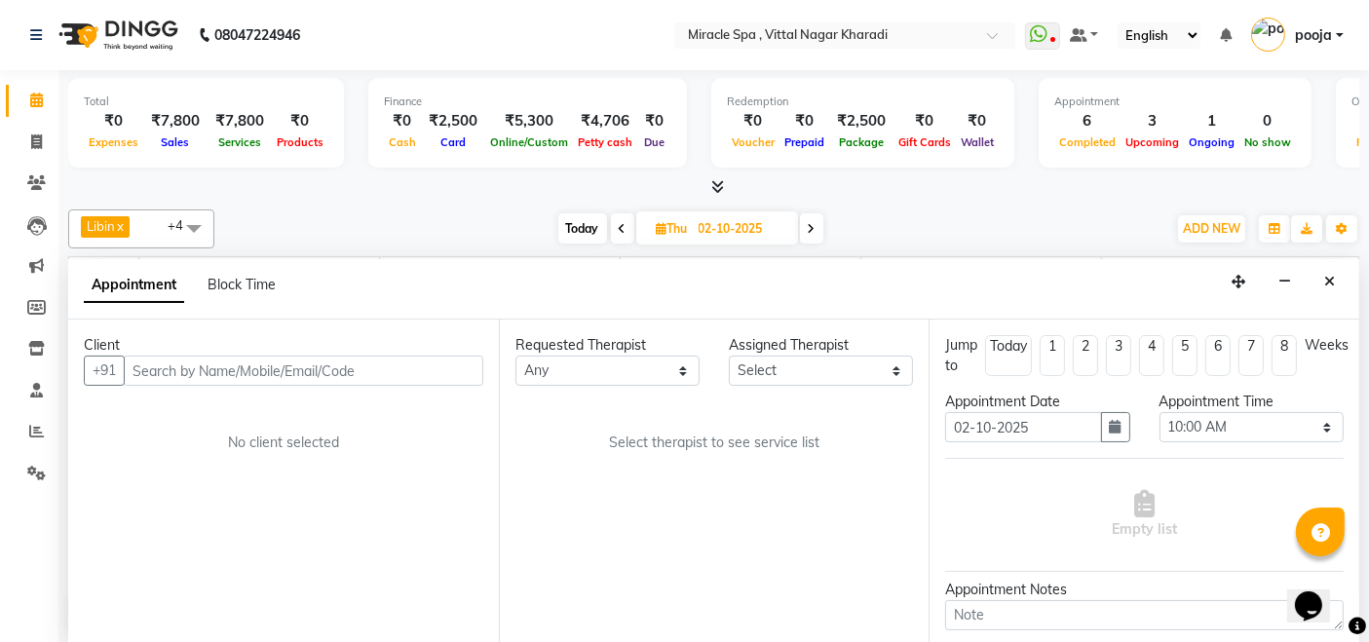
click at [410, 365] on input "text" at bounding box center [303, 371] width 359 height 30
click at [1332, 285] on icon "Close" at bounding box center [1329, 282] width 11 height 14
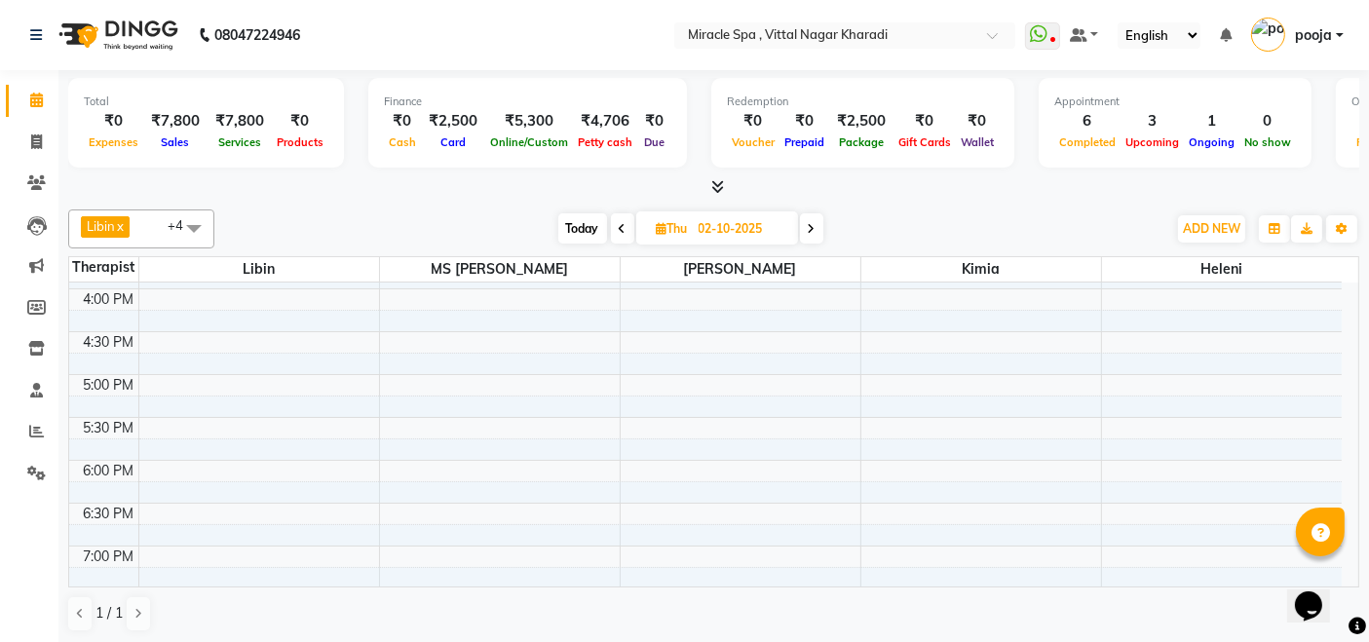
click at [575, 227] on span "Today" at bounding box center [582, 228] width 49 height 30
type input "01-10-2025"
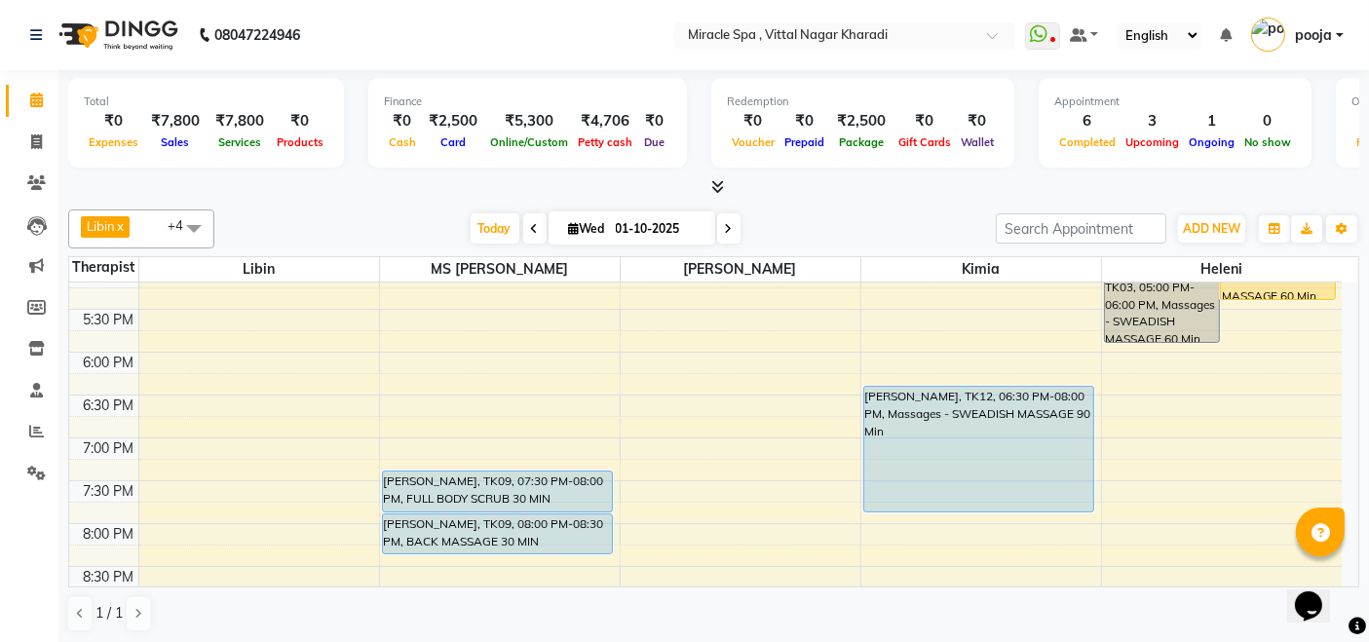
scroll to position [810, 0]
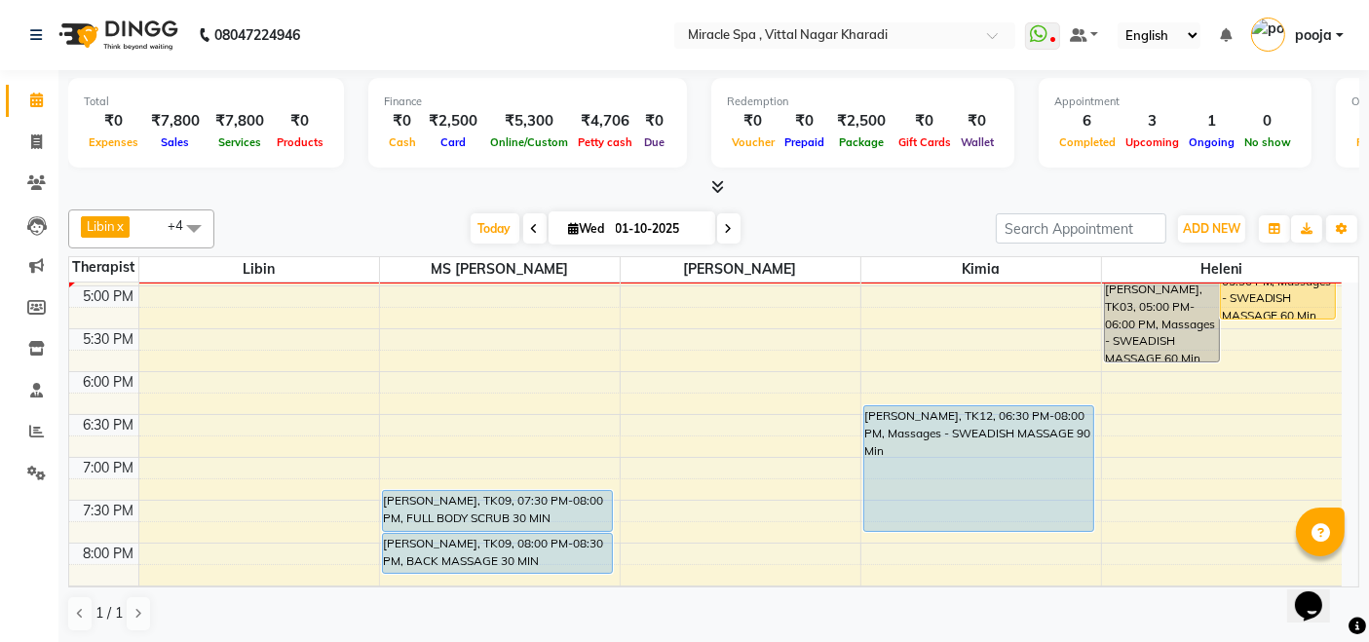
scroll to position [649, 0]
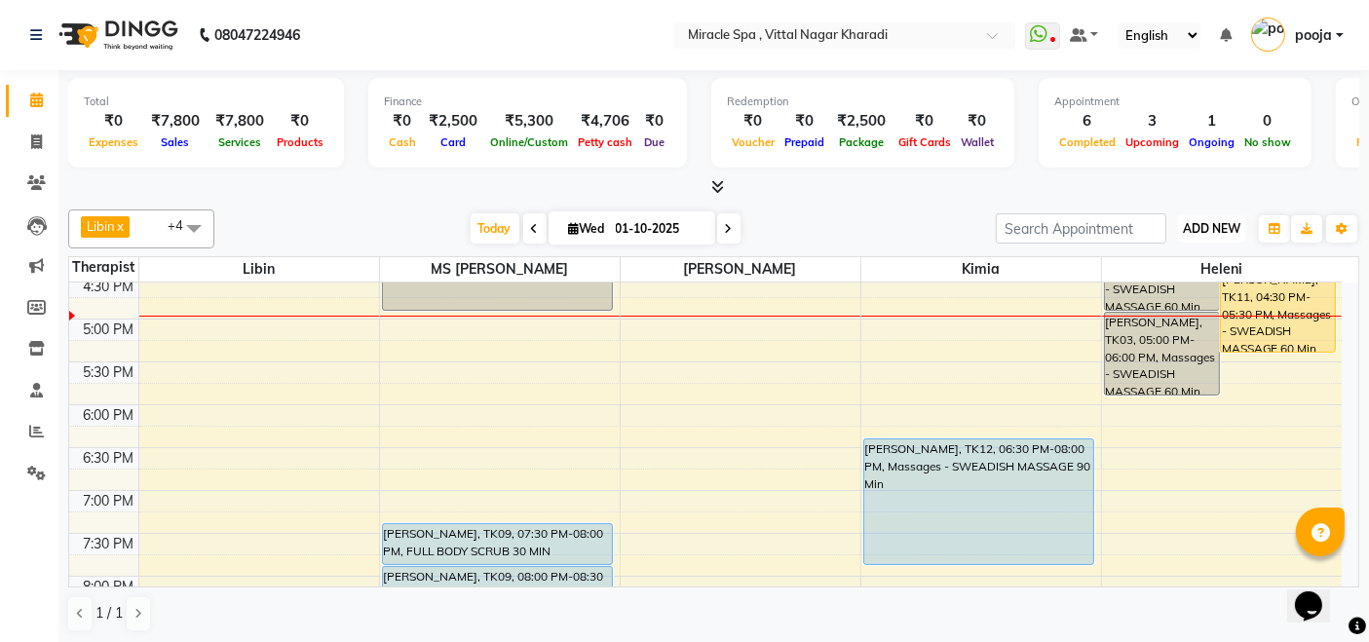
click at [1205, 232] on span "ADD NEW" at bounding box center [1211, 228] width 57 height 15
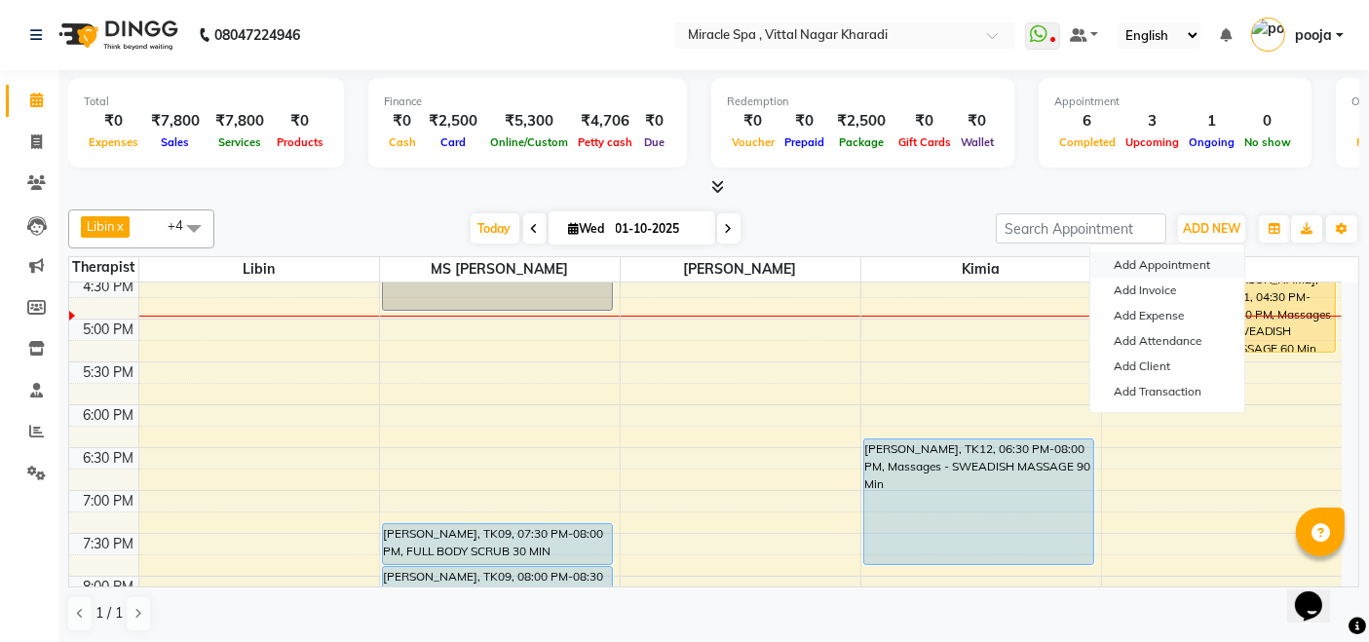
click at [1165, 260] on button "Add Appointment" at bounding box center [1167, 264] width 154 height 25
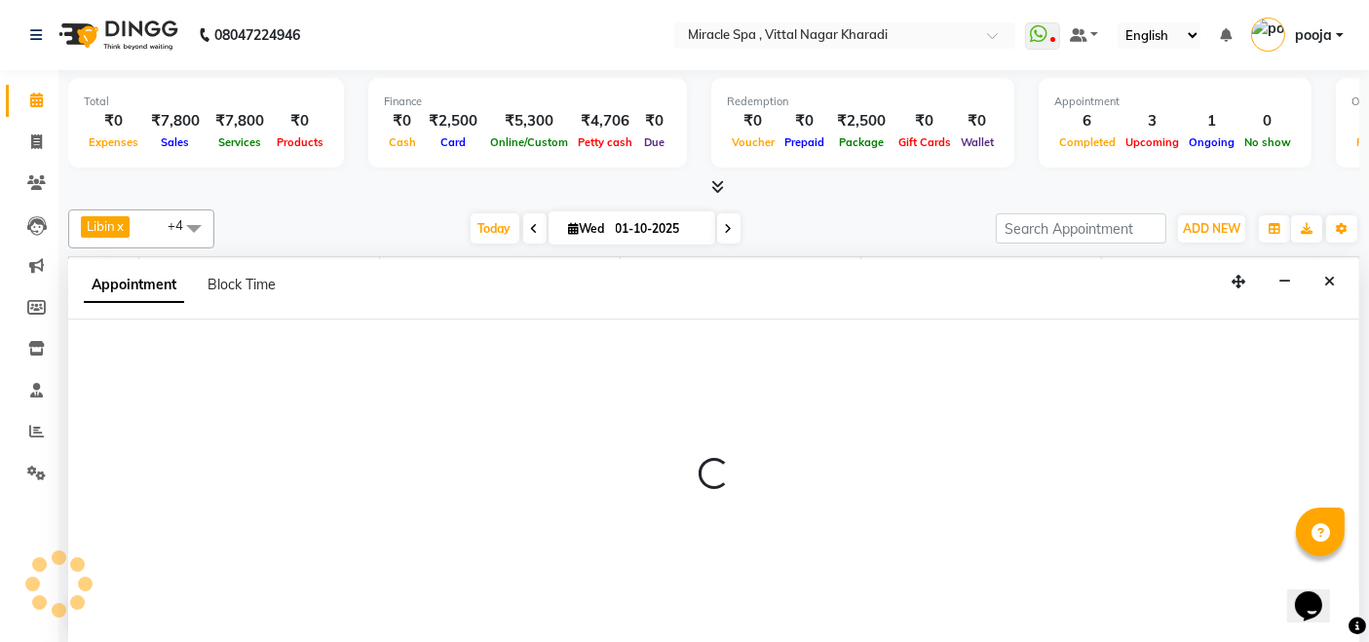
scroll to position [0, 0]
select select "600"
select select "tentative"
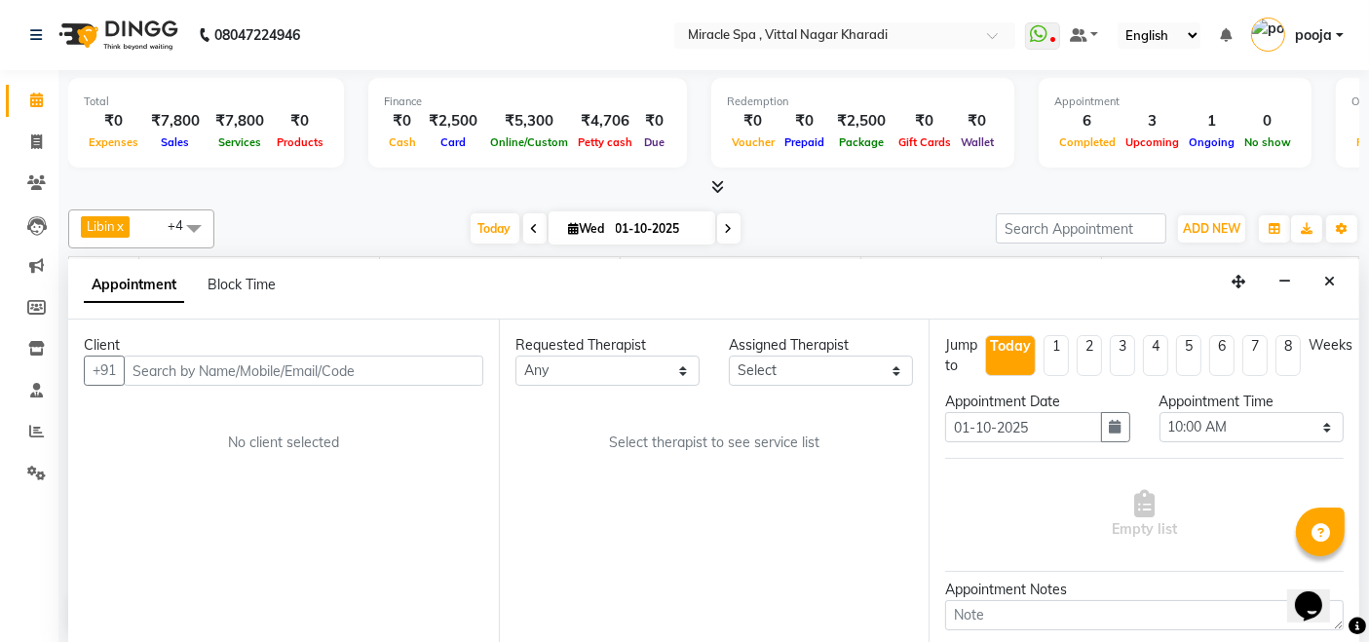
click at [336, 368] on input "text" at bounding box center [303, 371] width 359 height 30
click at [429, 367] on input "text" at bounding box center [303, 371] width 359 height 30
type input "8"
type input "0"
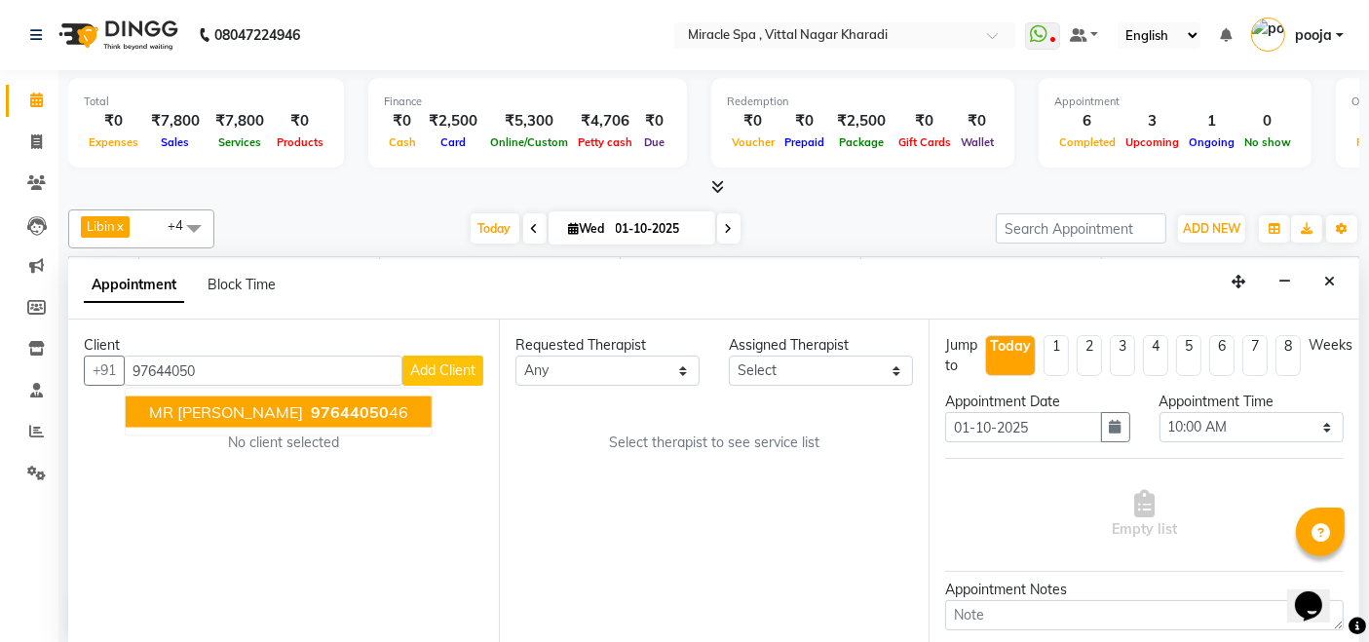
click at [367, 402] on ngb-highlight "97644050 46" at bounding box center [357, 411] width 101 height 19
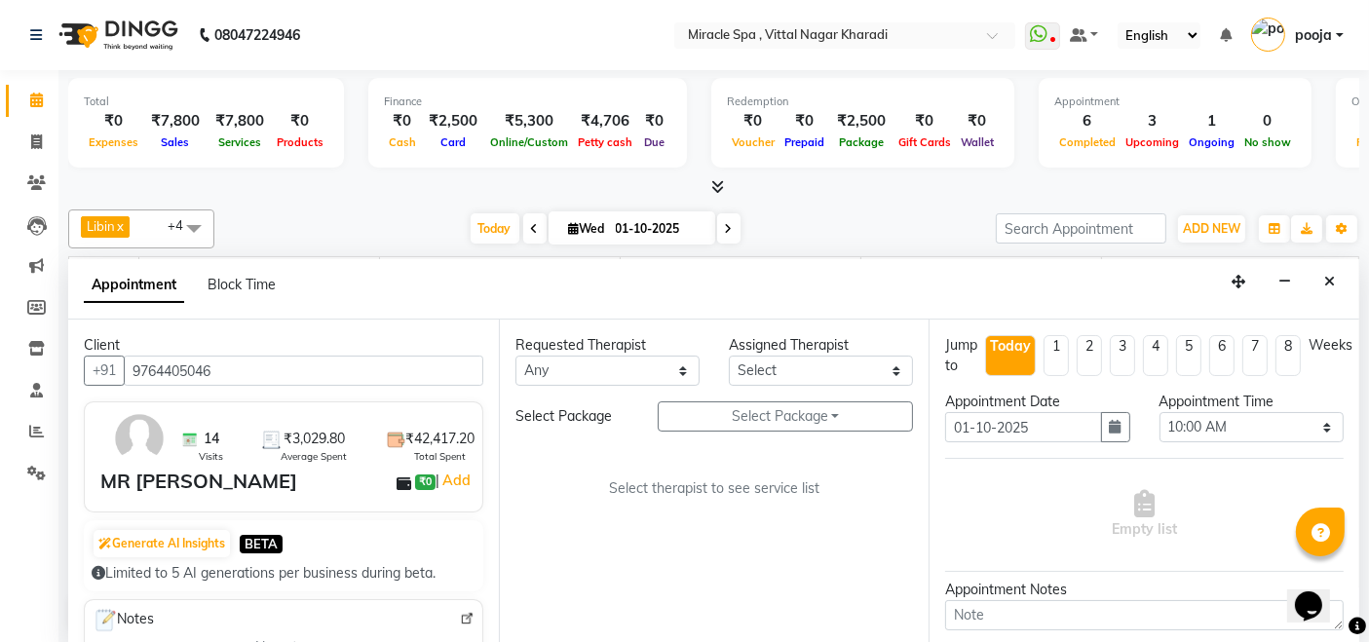
type input "9764405046"
click at [747, 369] on select "Select ajay [PERSON_NAME] [PERSON_NAME] [PERSON_NAME] MR [PERSON_NAME] MS [PERS…" at bounding box center [821, 371] width 184 height 30
click at [729, 356] on select "Select ajay debora GIGI heleni julle kimia Libin MR ADITYA MS ARTHI MS Mami ms …" at bounding box center [821, 371] width 184 height 30
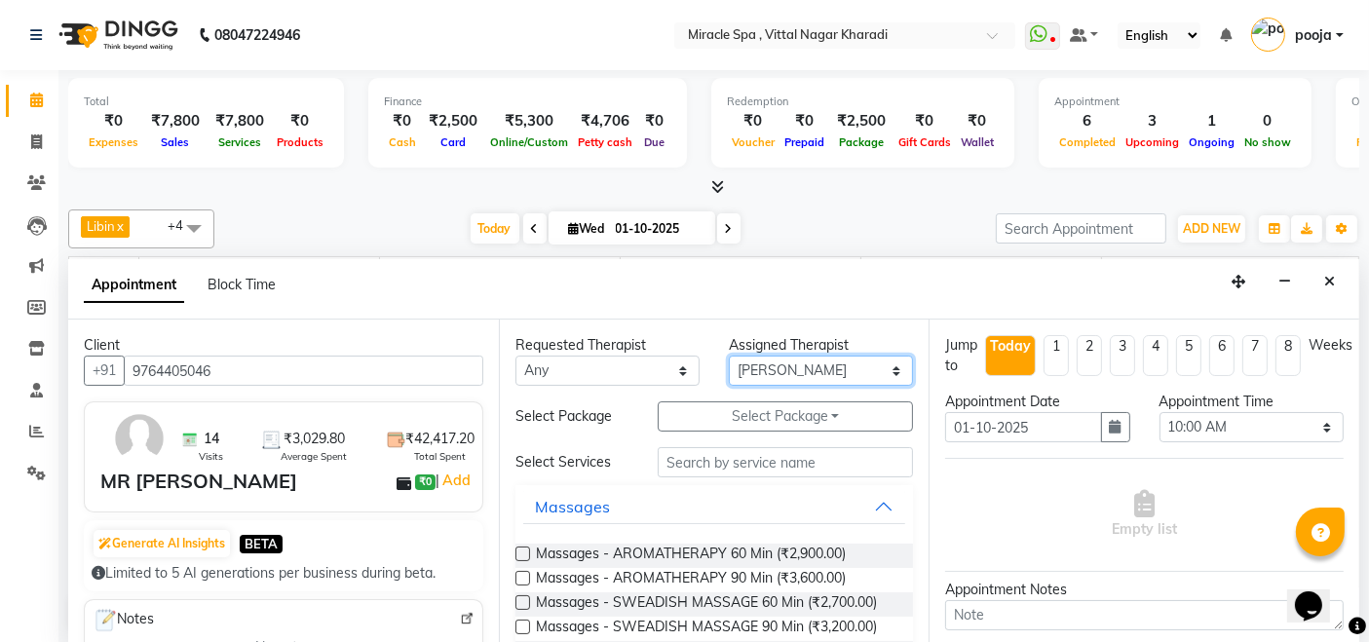
click at [792, 358] on select "Select ajay debora GIGI heleni julle kimia Libin MR ADITYA MS ARTHI MS Mami ms …" at bounding box center [821, 371] width 184 height 30
click at [729, 356] on select "Select ajay debora GIGI heleni julle kimia Libin MR ADITYA MS ARTHI MS Mami ms …" at bounding box center [821, 371] width 184 height 30
click at [784, 362] on select "Select ajay debora GIGI heleni julle kimia Libin MR ADITYA MS ARTHI MS Mami ms …" at bounding box center [821, 371] width 184 height 30
select select "66233"
click at [729, 356] on select "Select ajay debora GIGI heleni julle kimia Libin MR ADITYA MS ARTHI MS Mami ms …" at bounding box center [821, 371] width 184 height 30
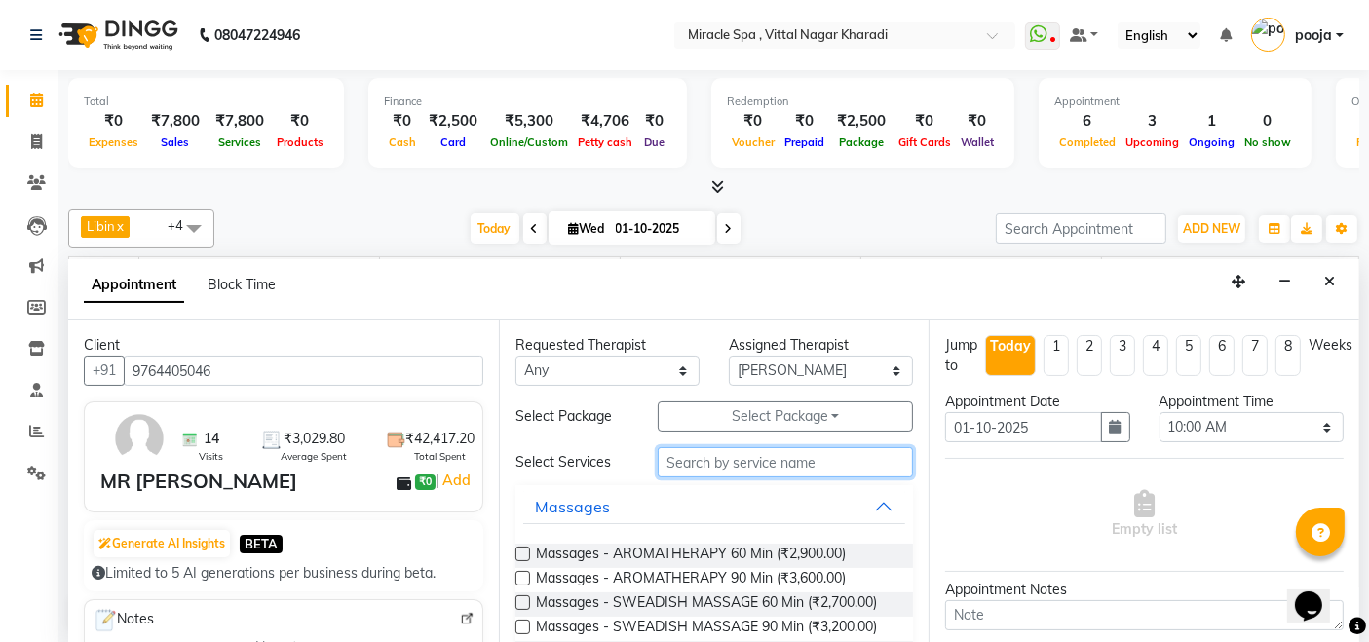
click at [740, 469] on input "text" at bounding box center [785, 462] width 255 height 30
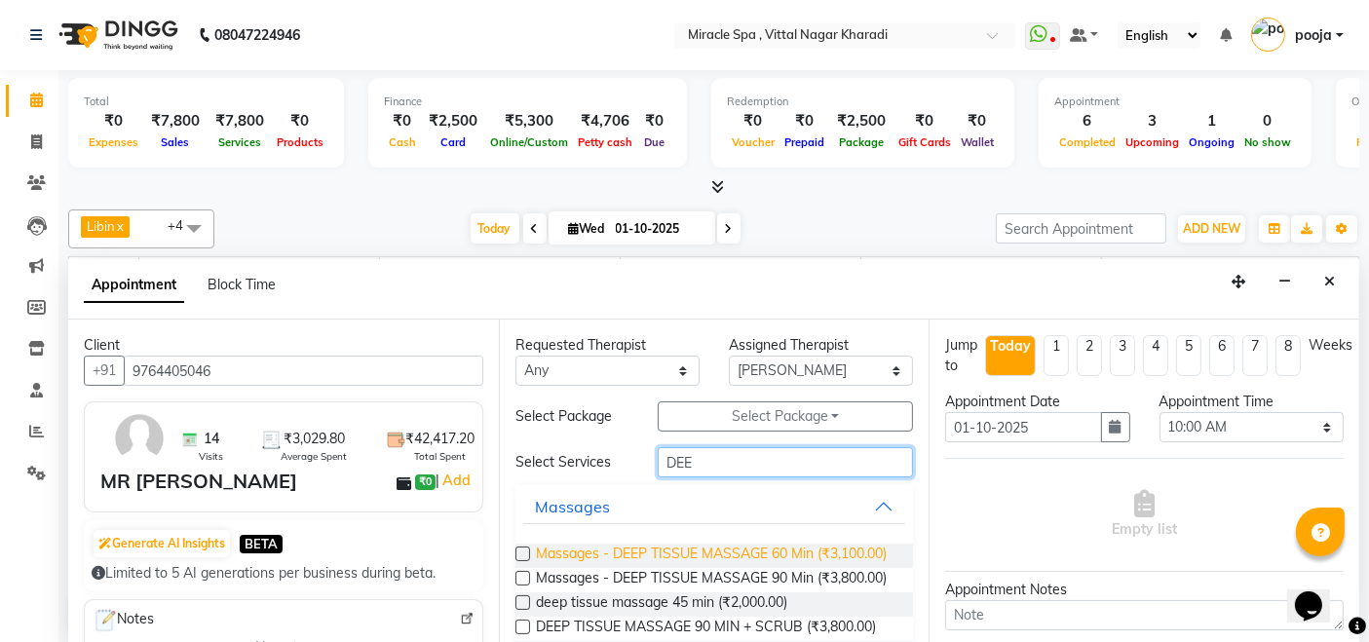
type input "DEE"
click at [740, 549] on span "Massages - DEEP TISSUE MASSAGE 60 Min (₹3,100.00)" at bounding box center [711, 556] width 351 height 24
checkbox input "false"
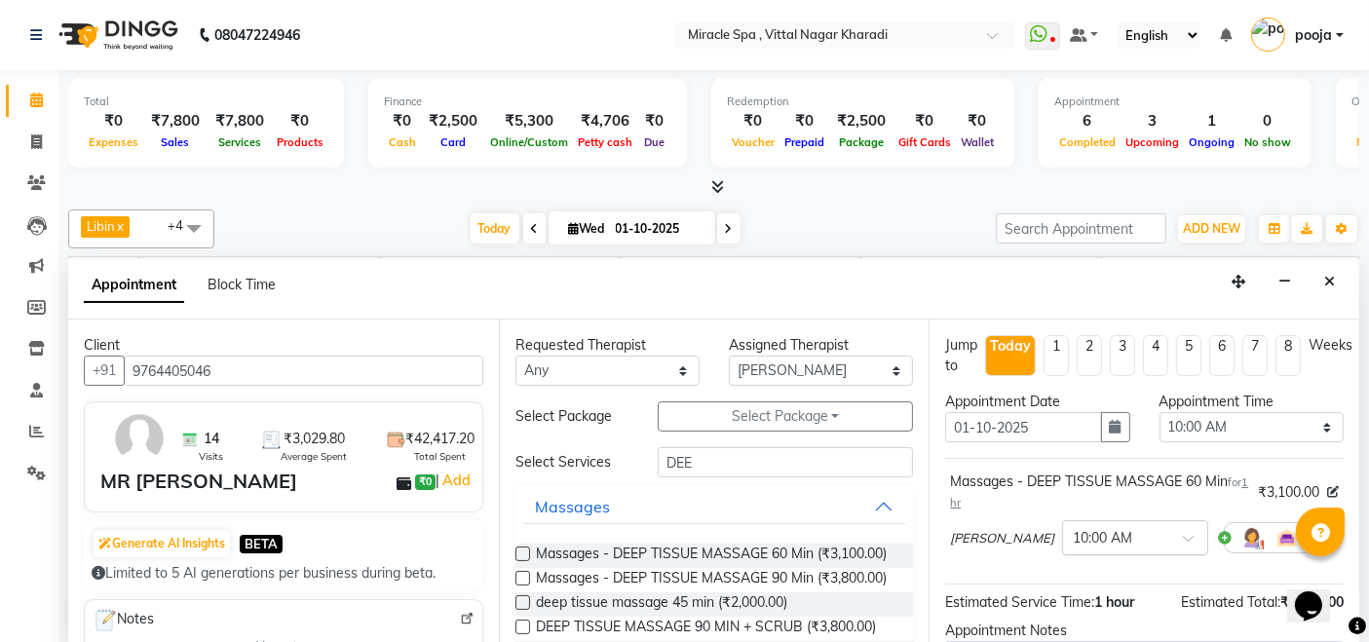
click at [1073, 536] on input "text" at bounding box center [1116, 536] width 86 height 20
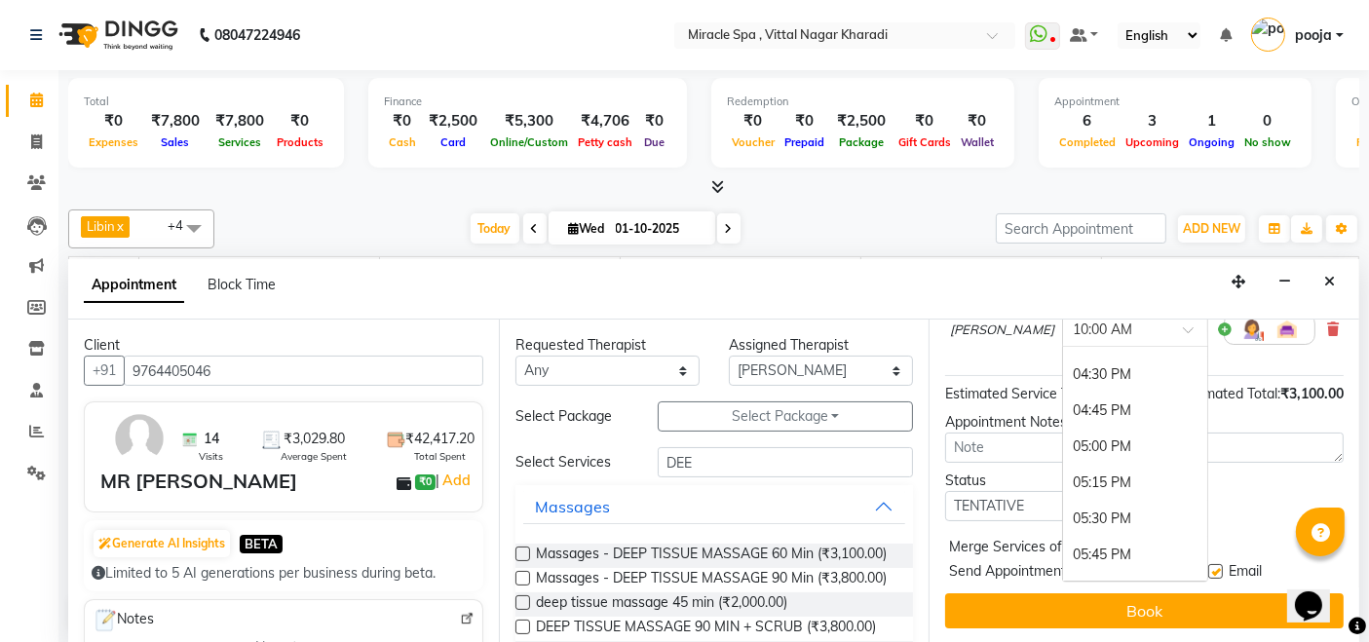
scroll to position [974, 0]
click at [1063, 462] on div "05:30 PM" at bounding box center [1135, 480] width 144 height 36
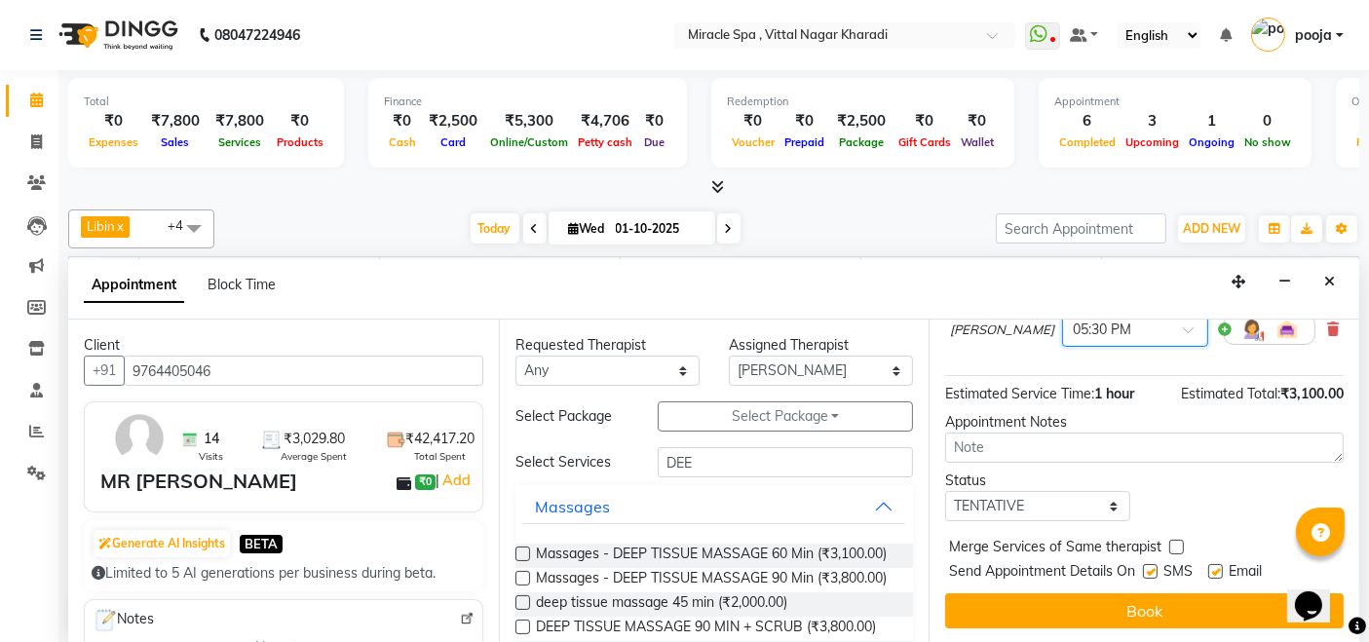
scroll to position [207, 0]
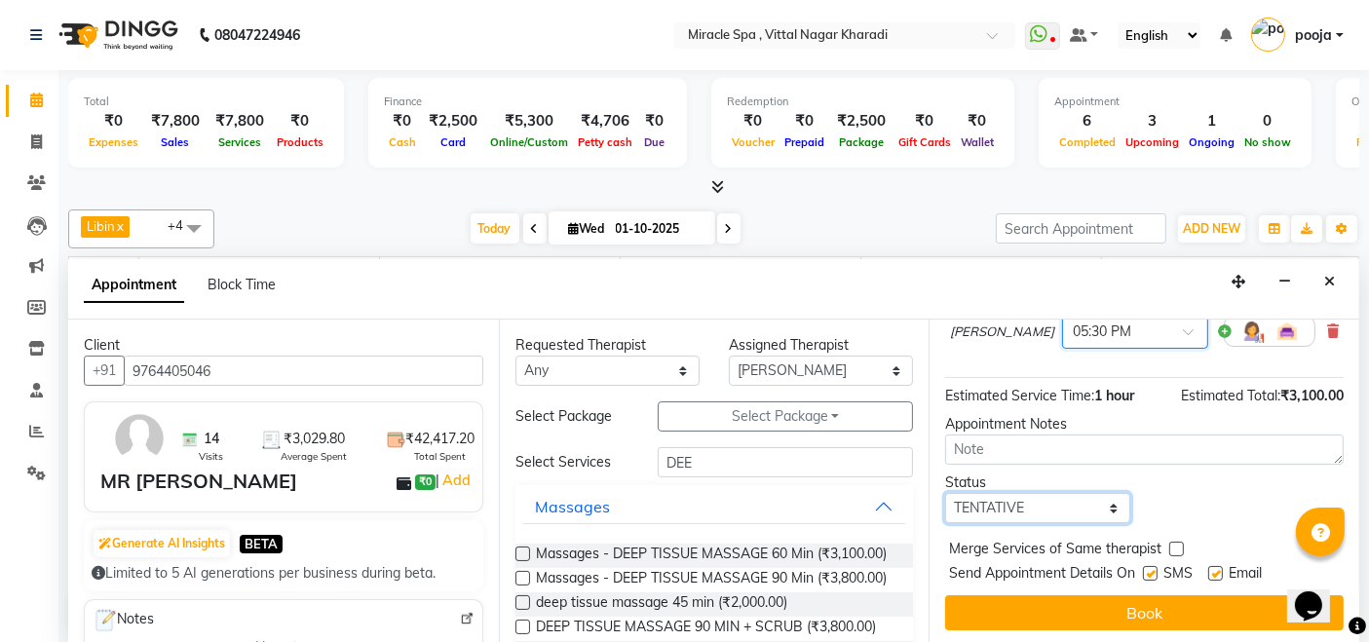
click at [1047, 505] on select "Select TENTATIVE CONFIRM CHECK-IN UPCOMING" at bounding box center [1037, 508] width 184 height 30
select select "upcoming"
click at [945, 493] on select "Select TENTATIVE CONFIRM CHECK-IN UPCOMING" at bounding box center [1037, 508] width 184 height 30
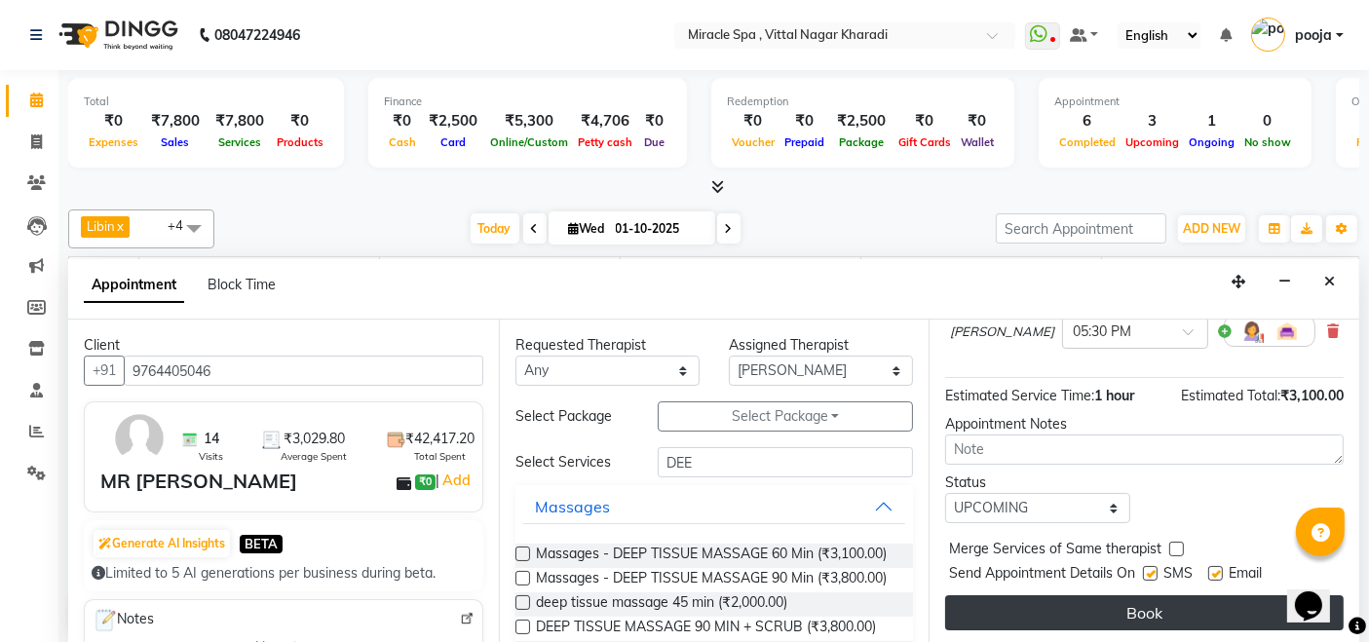
click at [1082, 599] on button "Book" at bounding box center [1144, 612] width 398 height 35
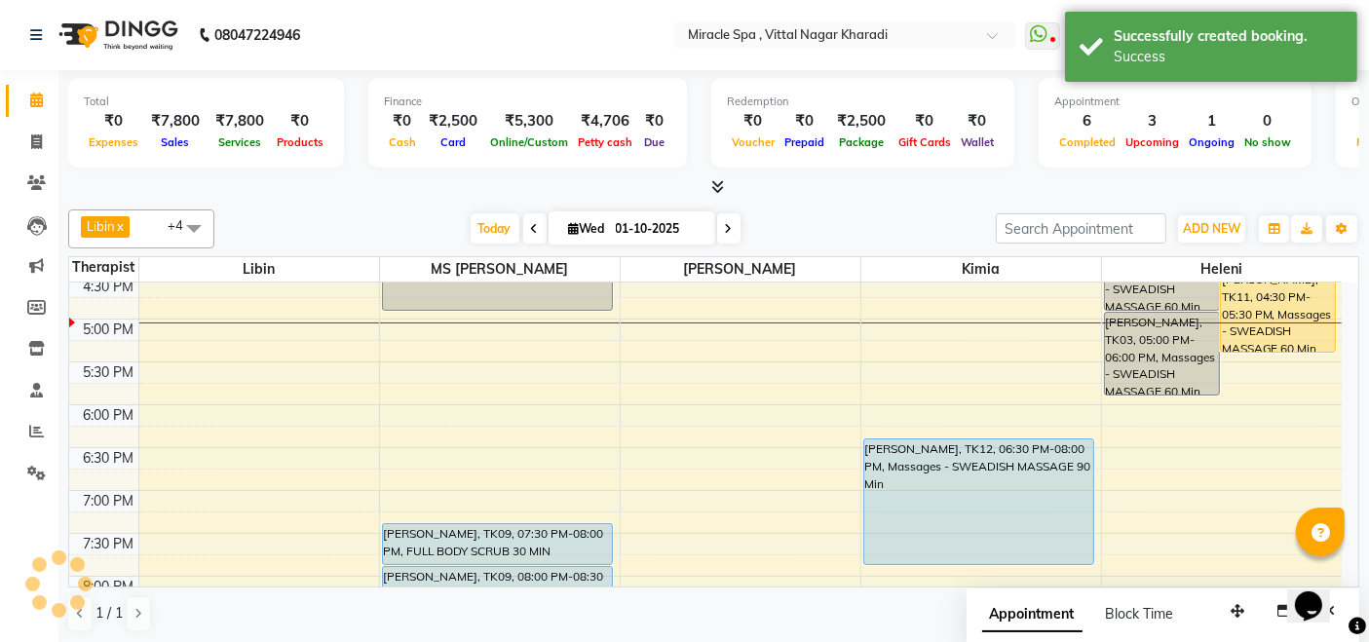
scroll to position [0, 0]
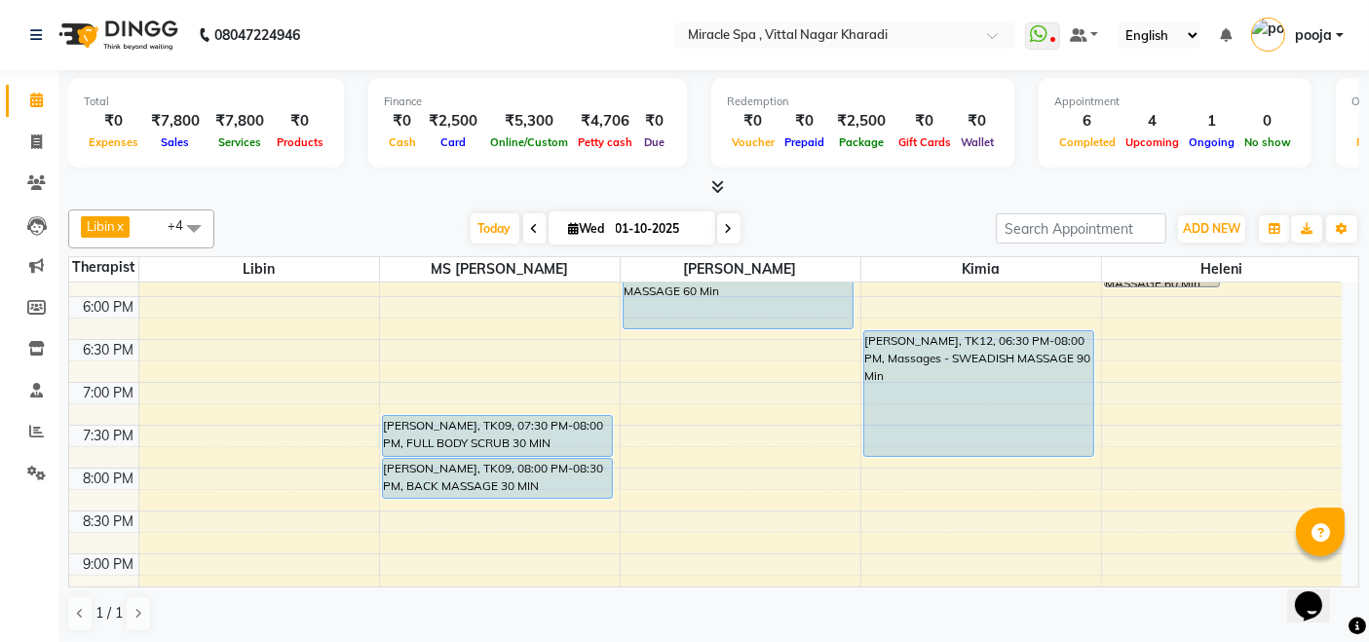
scroll to position [649, 0]
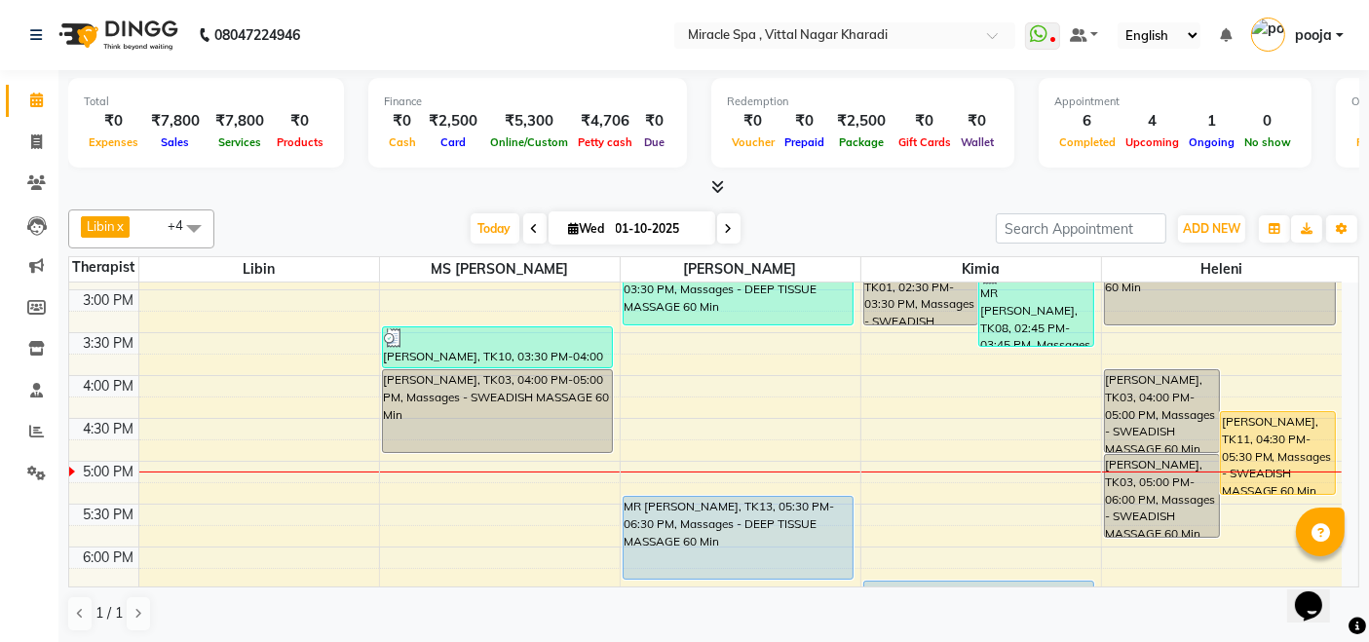
scroll to position [541, 0]
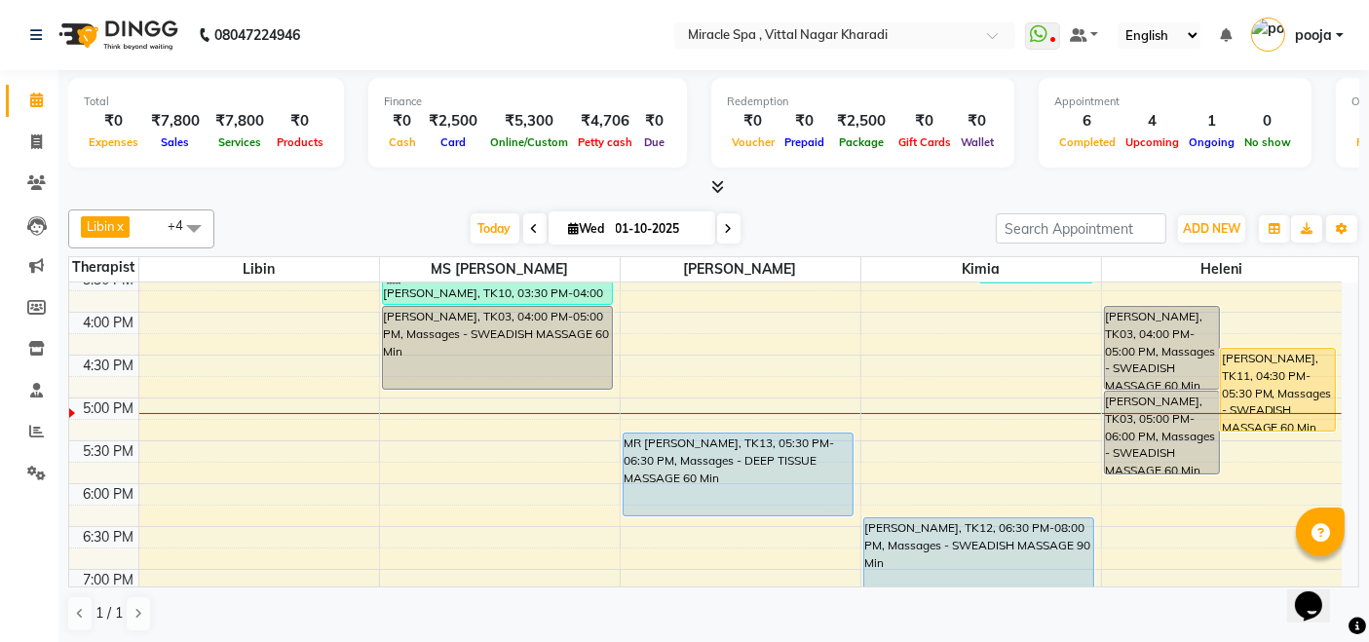
scroll to position [679, 0]
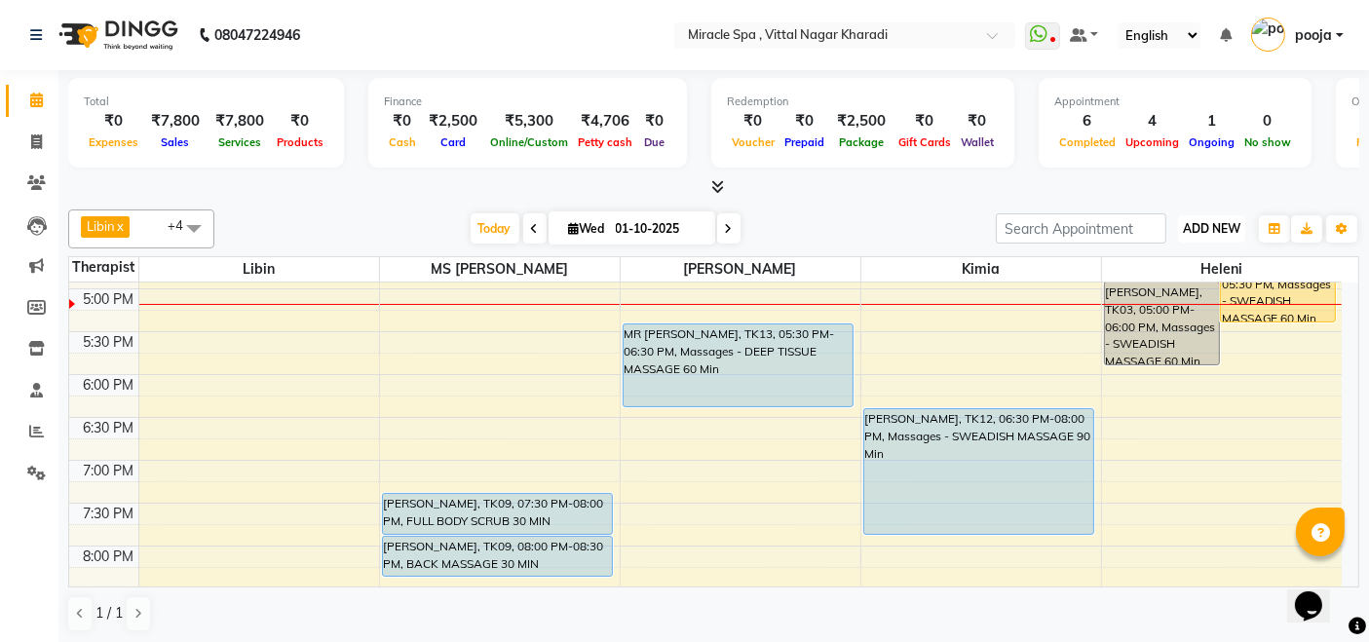
click at [1201, 219] on button "ADD NEW Toggle Dropdown" at bounding box center [1211, 228] width 67 height 27
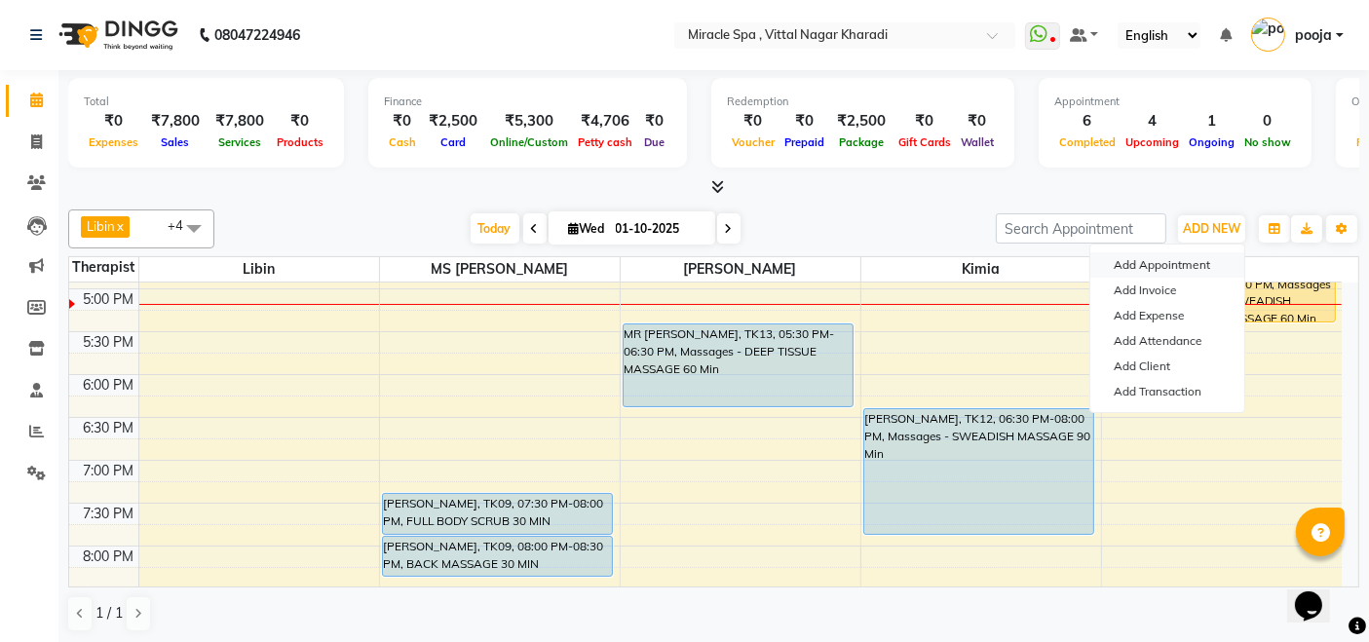
click at [1189, 265] on button "Add Appointment" at bounding box center [1167, 264] width 154 height 25
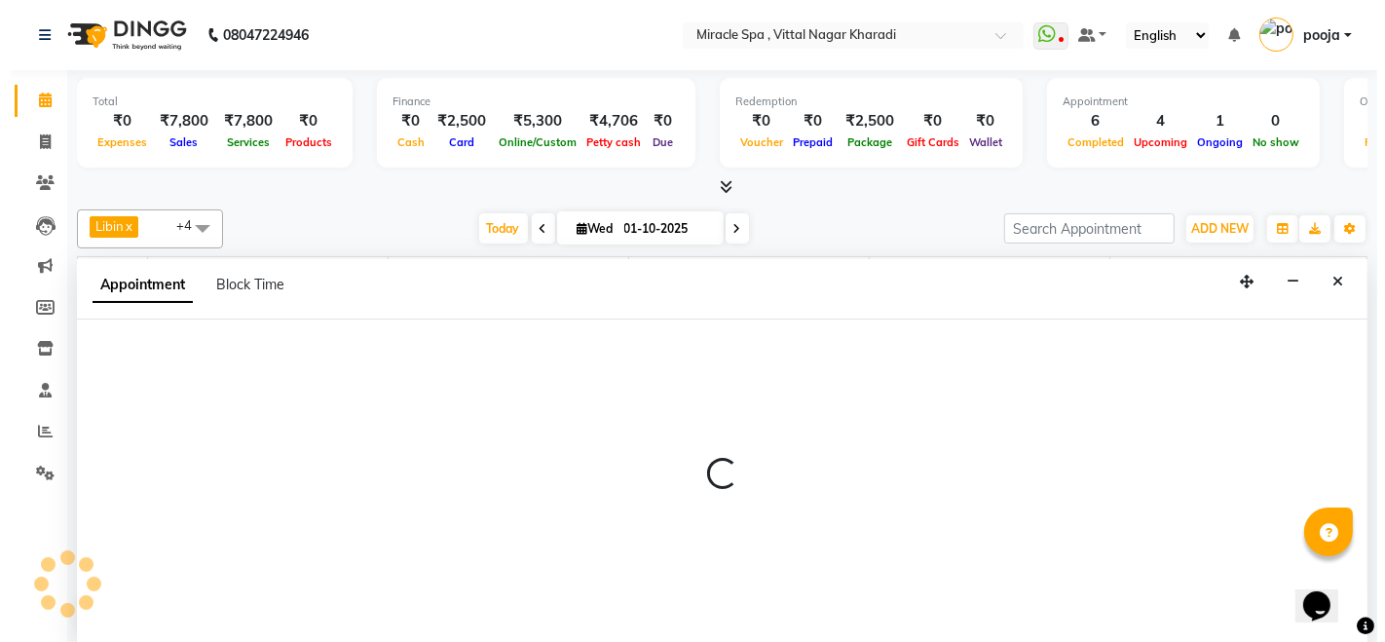
scroll to position [0, 0]
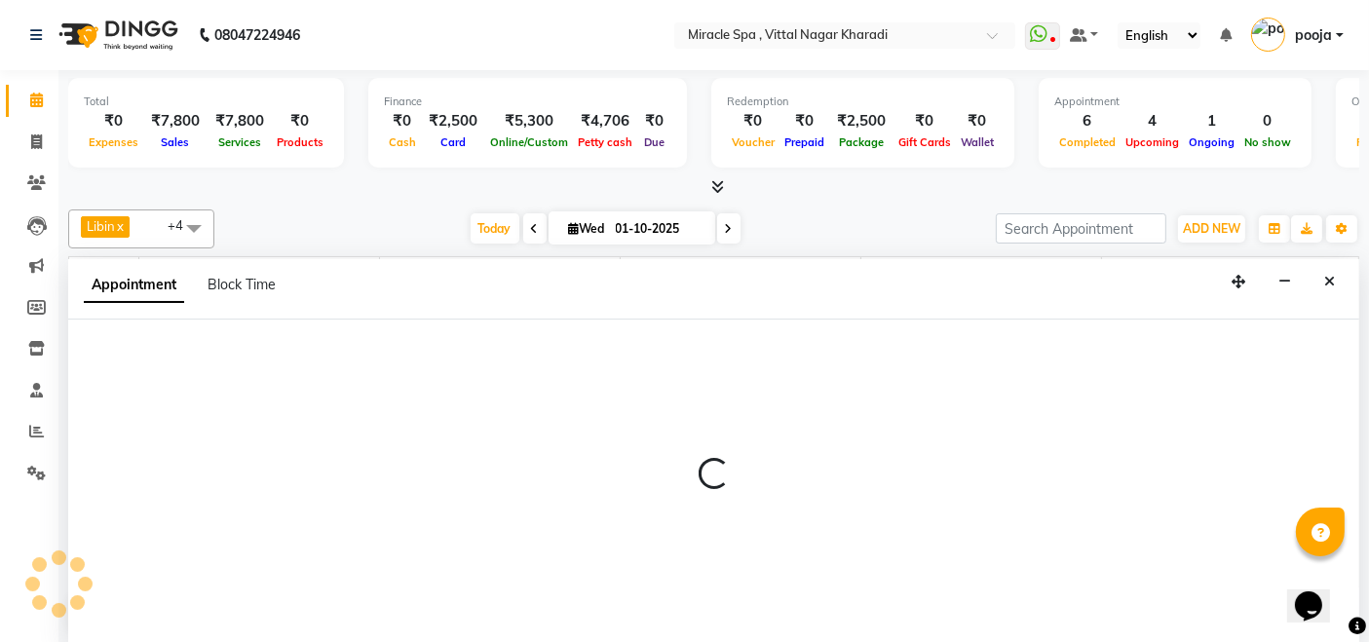
select select "600"
select select "tentative"
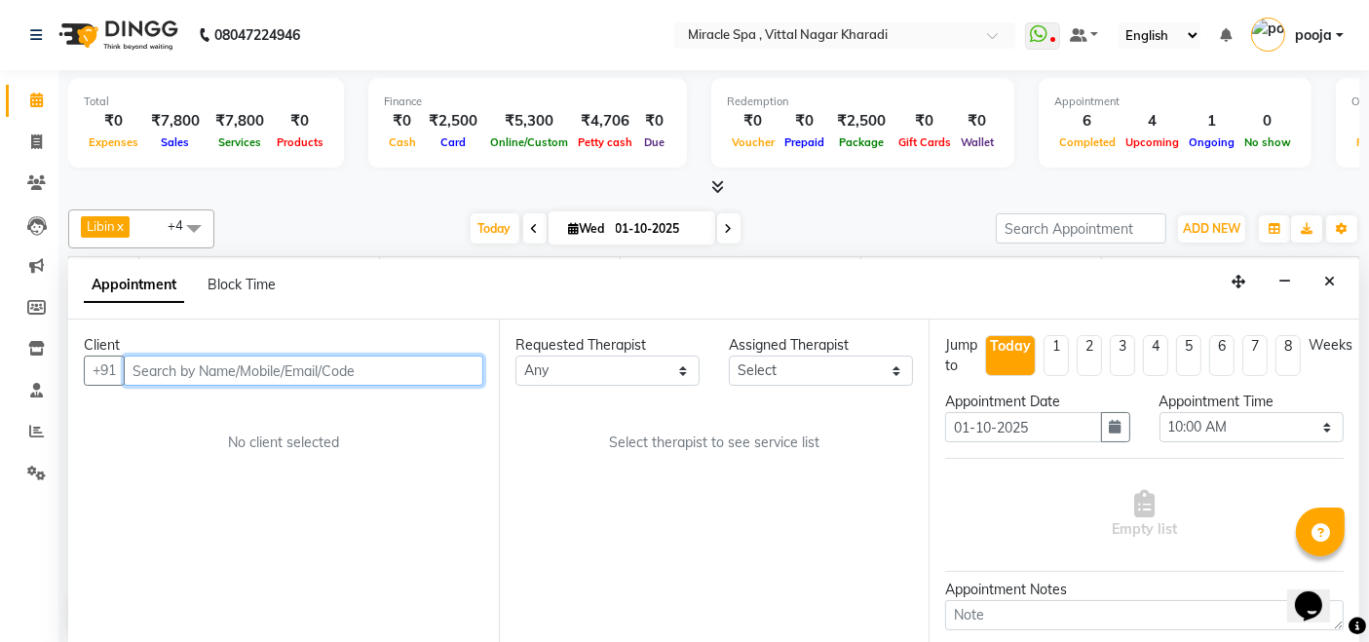
click at [195, 371] on input "text" at bounding box center [303, 371] width 359 height 30
type input "Y"
type input "8"
type input "7976737180"
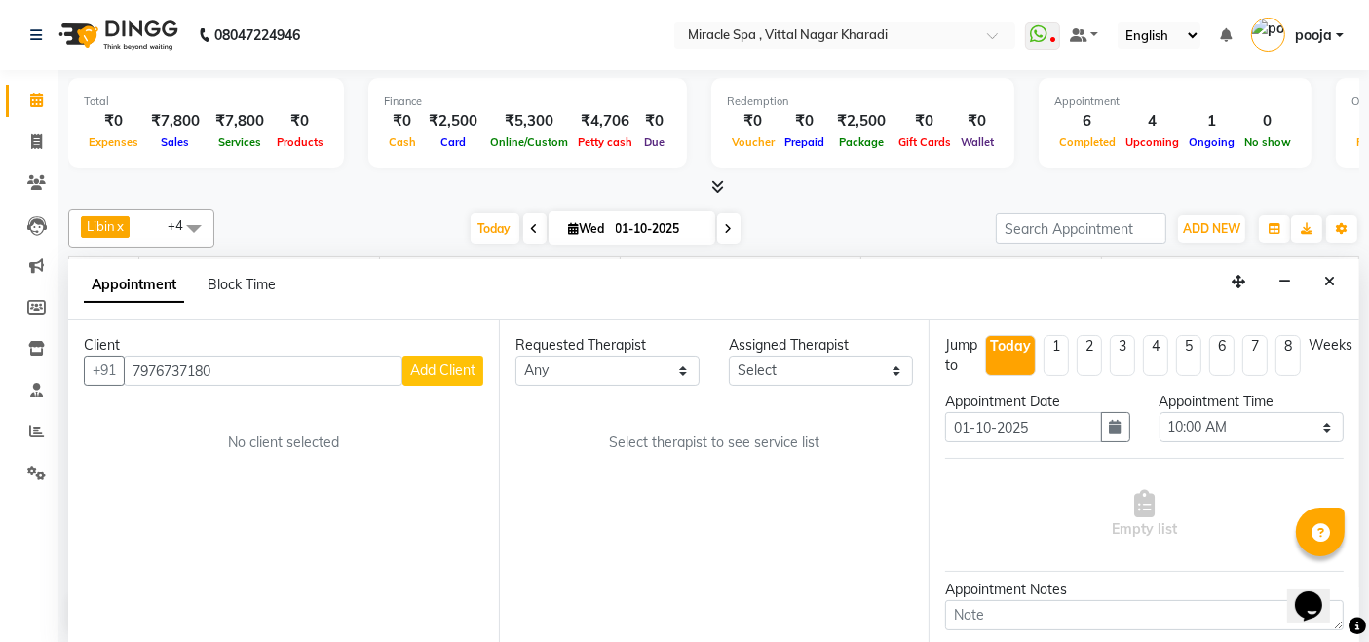
click at [448, 377] on button "Add Client" at bounding box center [442, 371] width 81 height 30
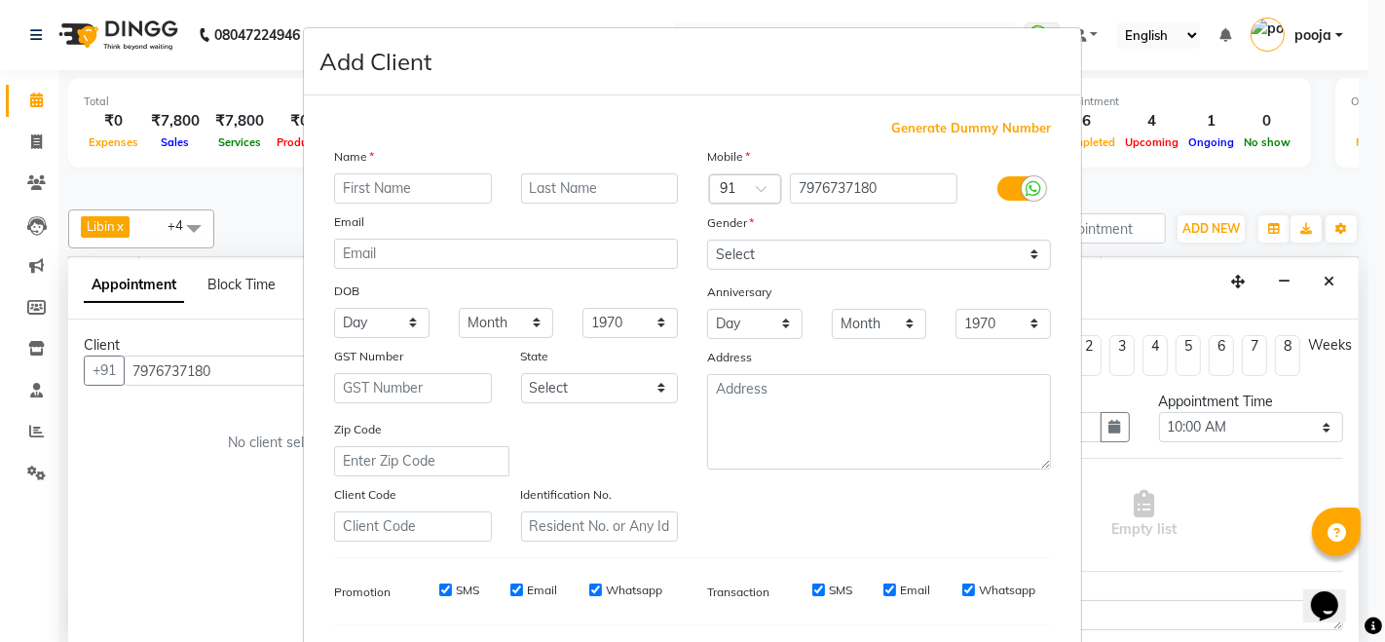
click at [377, 187] on input "text" at bounding box center [413, 188] width 158 height 30
type input "MR [PERSON_NAME]"
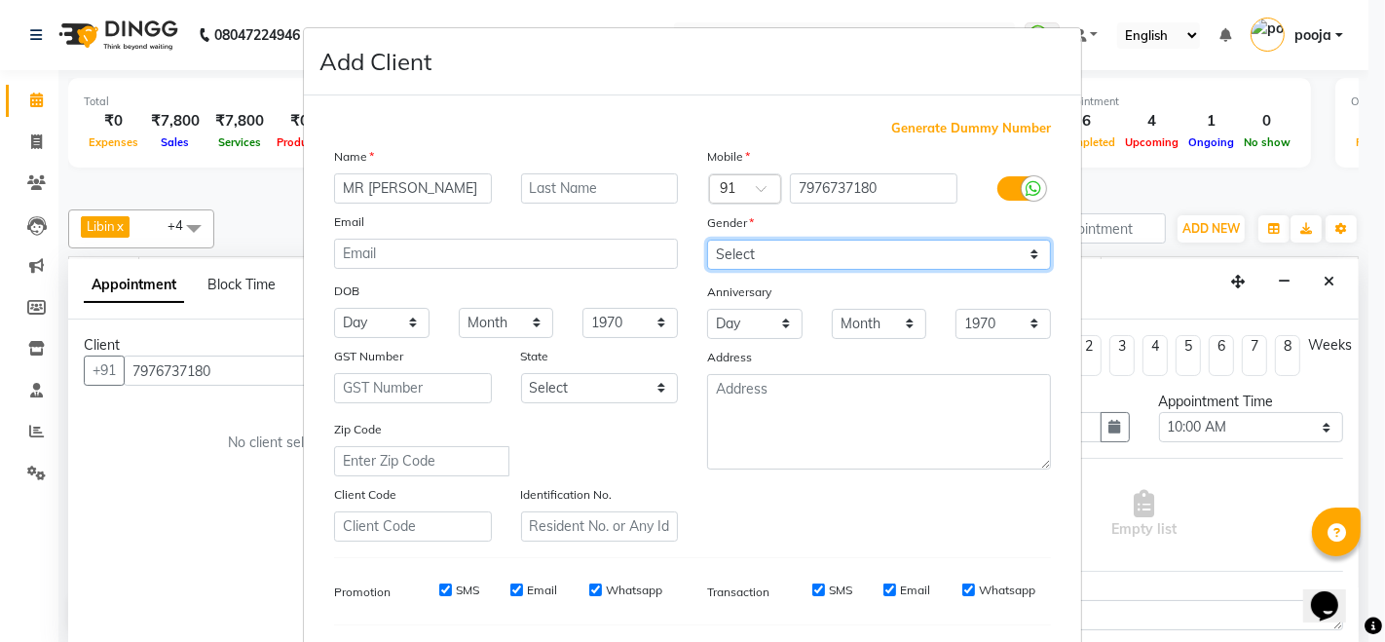
click at [916, 258] on select "Select [DEMOGRAPHIC_DATA] [DEMOGRAPHIC_DATA] Other Prefer Not To Say" at bounding box center [879, 255] width 344 height 30
select select "[DEMOGRAPHIC_DATA]"
click at [707, 240] on select "Select [DEMOGRAPHIC_DATA] [DEMOGRAPHIC_DATA] Other Prefer Not To Say" at bounding box center [879, 255] width 344 height 30
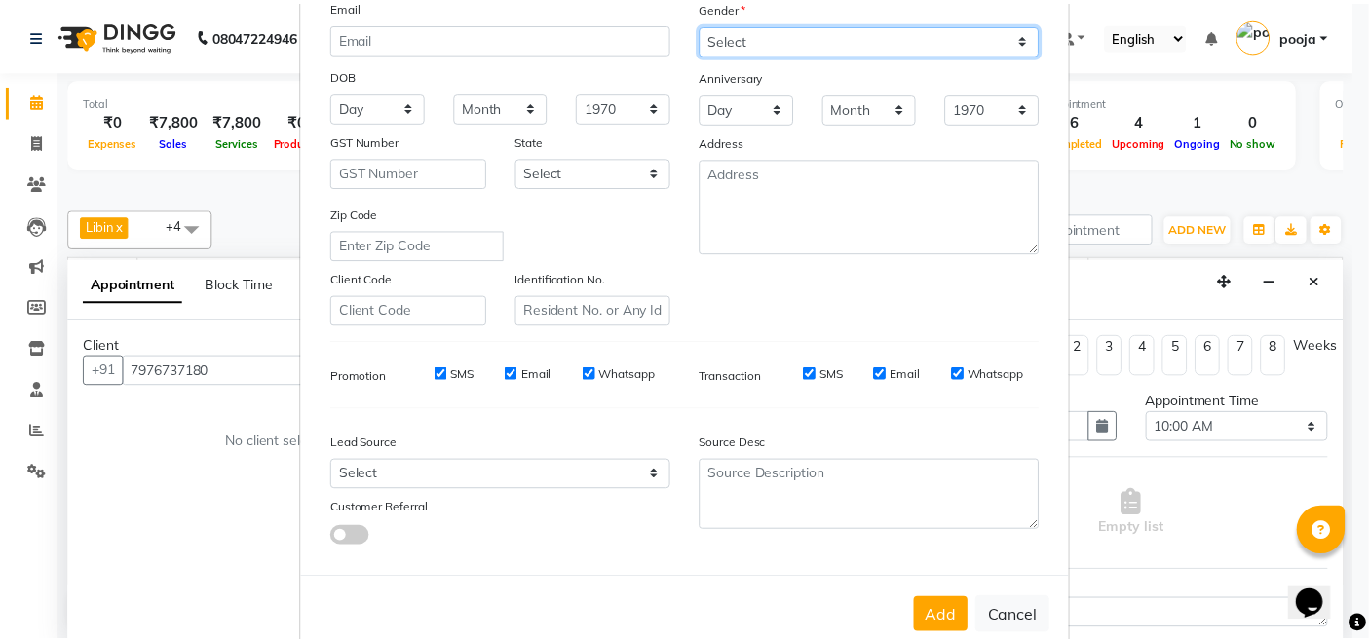
scroll to position [255, 0]
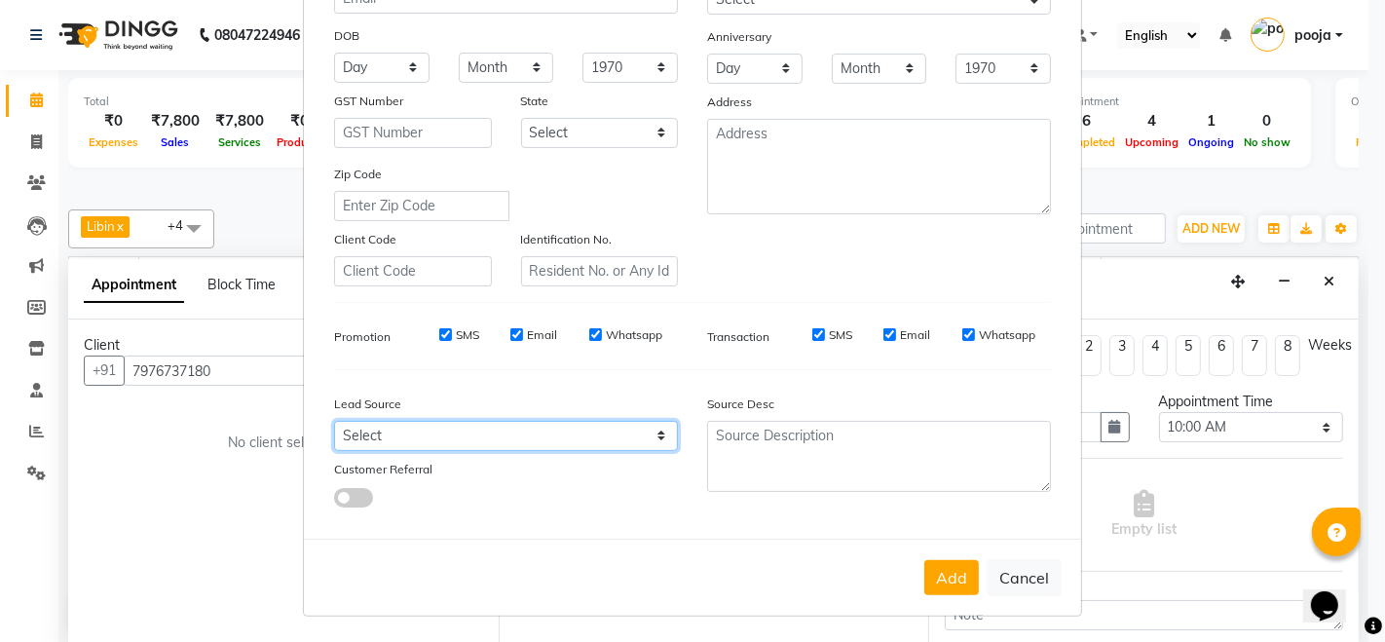
click at [573, 433] on select "Select Walk-in Referral Internet Friend Word of Mouth Advertisement Facebook Ju…" at bounding box center [506, 436] width 344 height 30
select select "27687"
click at [334, 421] on select "Select Walk-in Referral Internet Friend Word of Mouth Advertisement Facebook Ju…" at bounding box center [506, 436] width 344 height 30
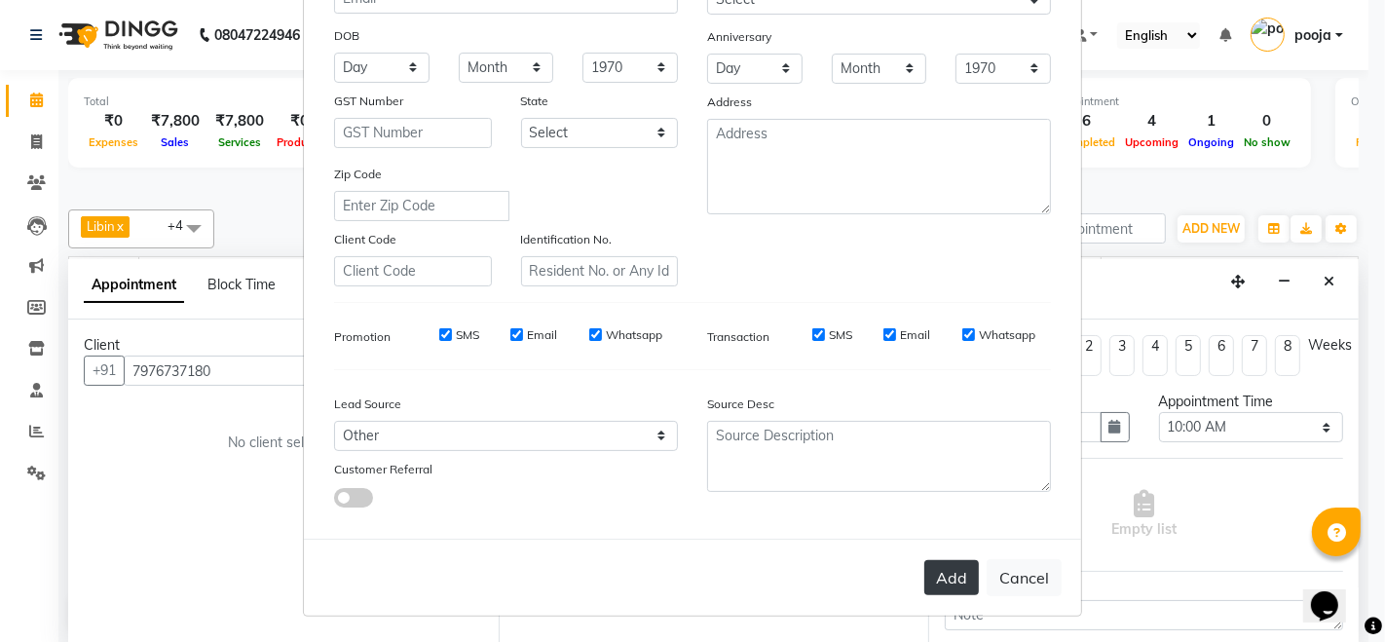
click at [957, 575] on button "Add" at bounding box center [951, 577] width 55 height 35
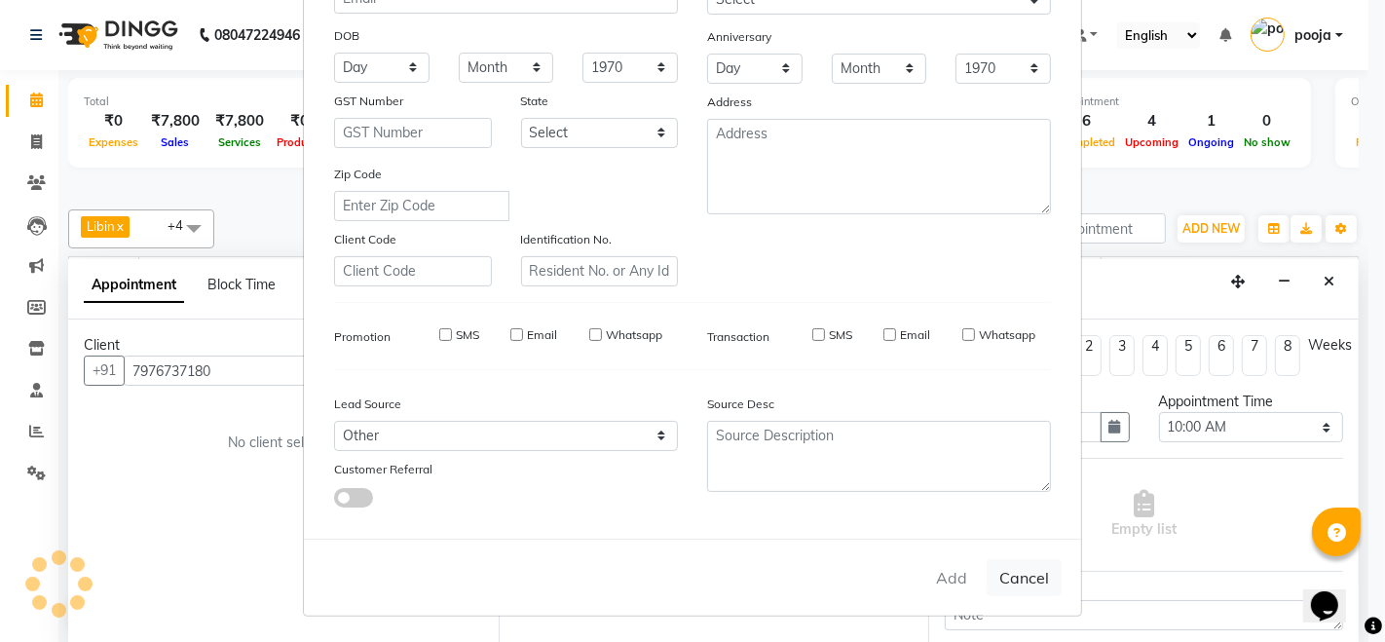
select select
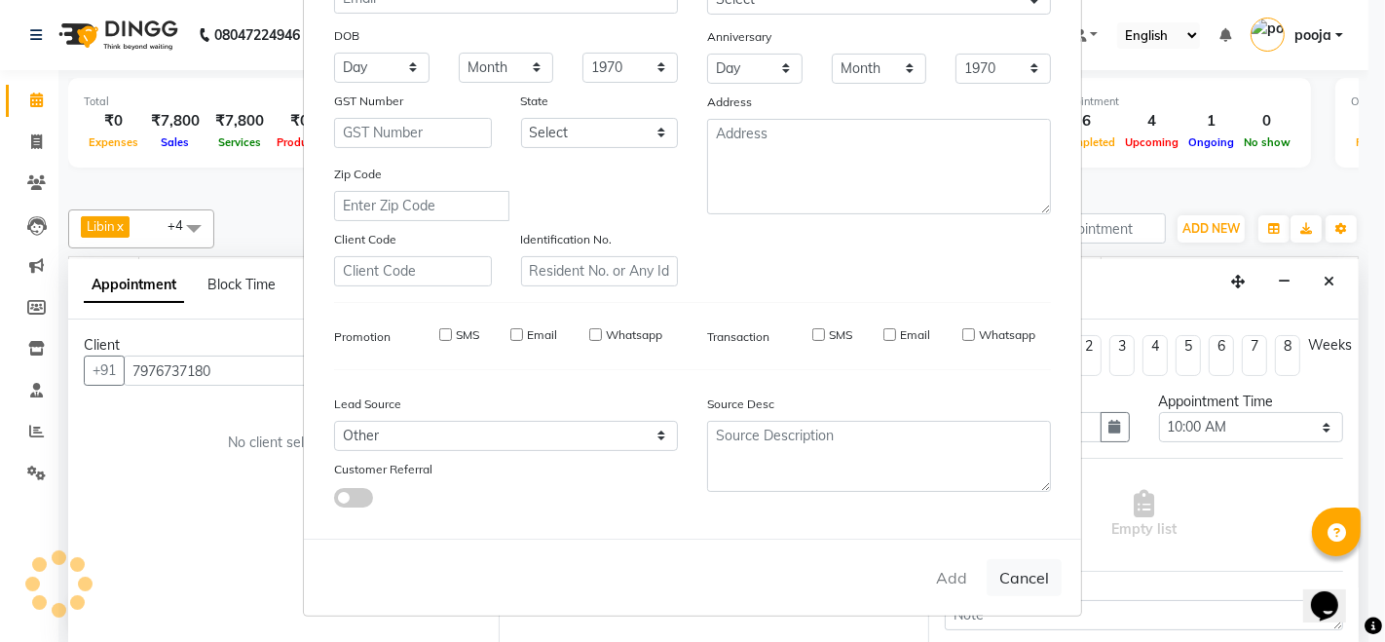
select select
checkbox input "false"
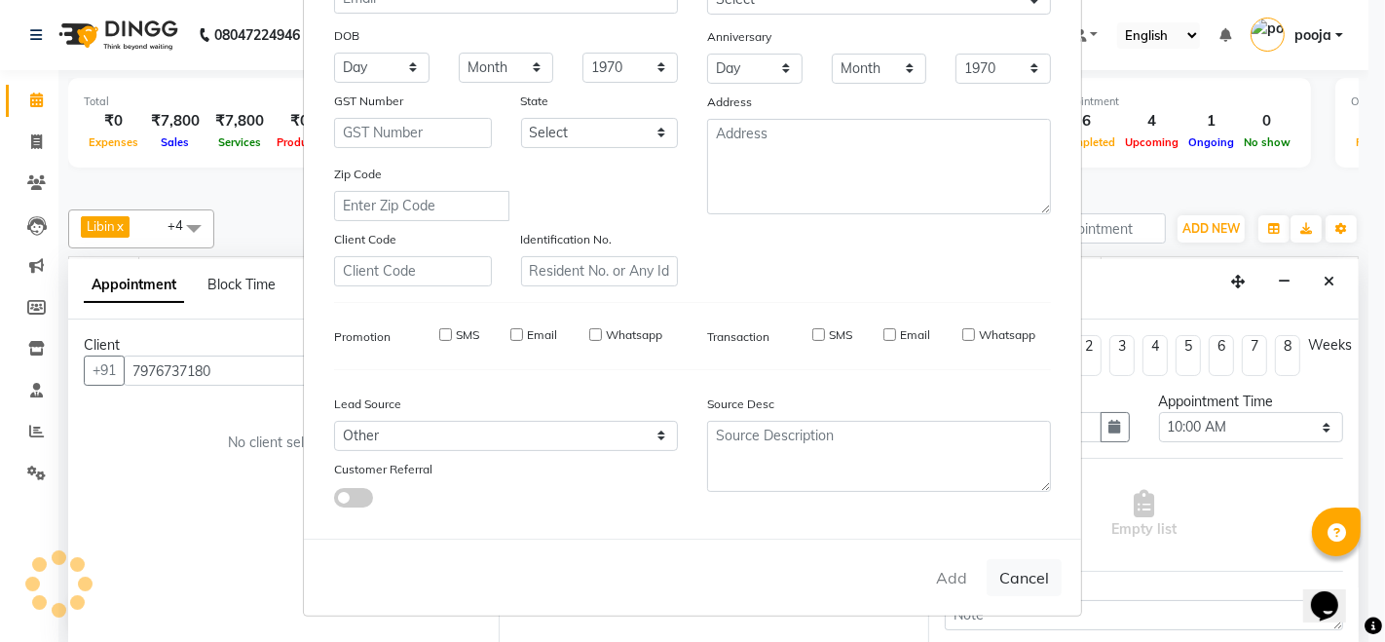
checkbox input "false"
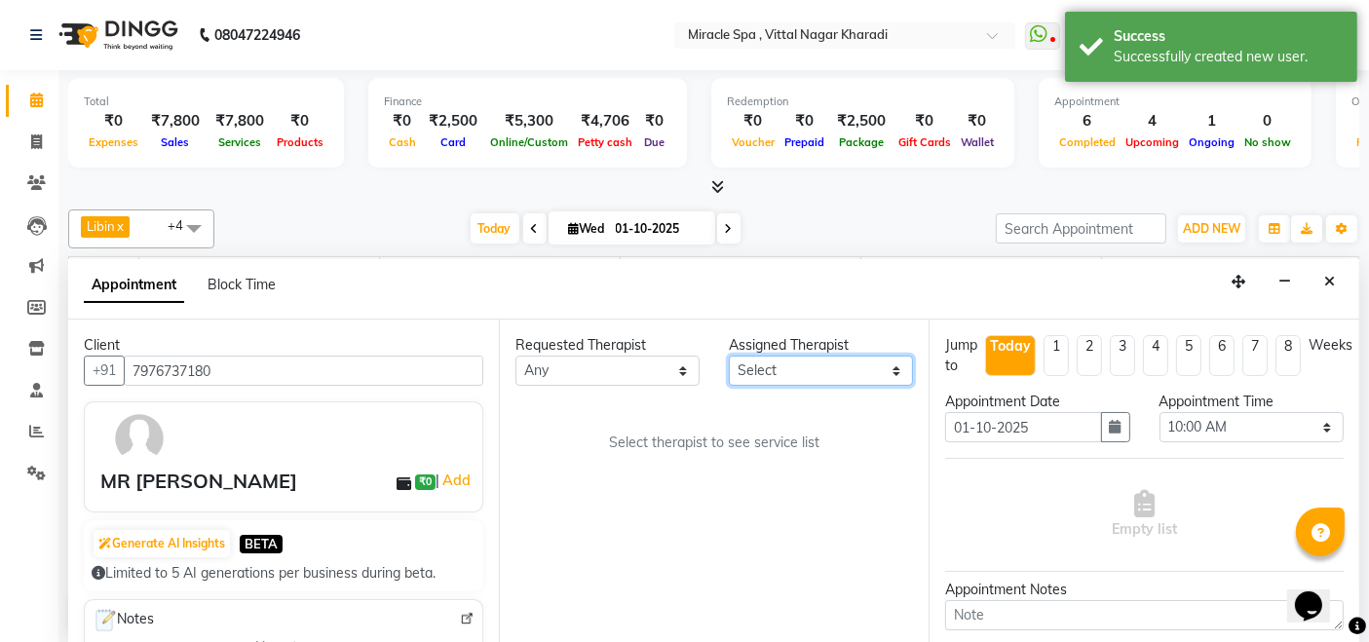
click at [832, 357] on select "Select ajay debora GIGI heleni julle kimia Libin MR ADITYA MS ARTHI MS Mami ms …" at bounding box center [821, 371] width 184 height 30
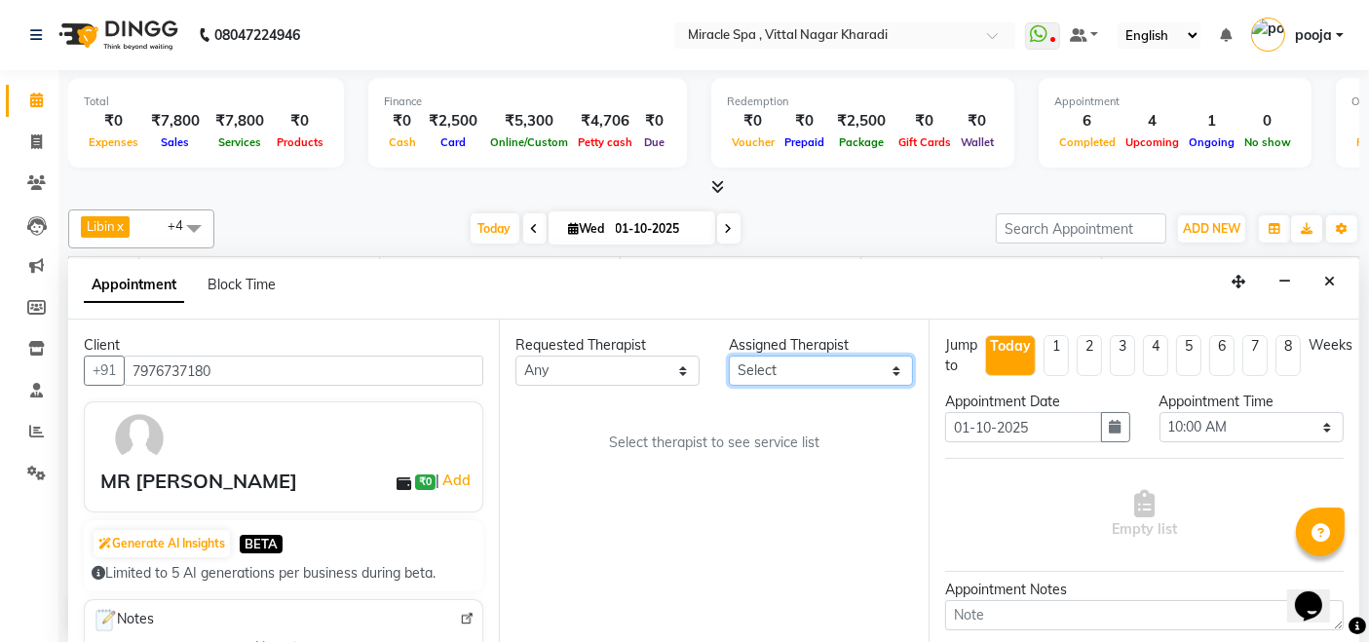
select select "89065"
click at [729, 356] on select "Select ajay debora GIGI heleni julle kimia Libin MR ADITYA MS ARTHI MS Mami ms …" at bounding box center [821, 371] width 184 height 30
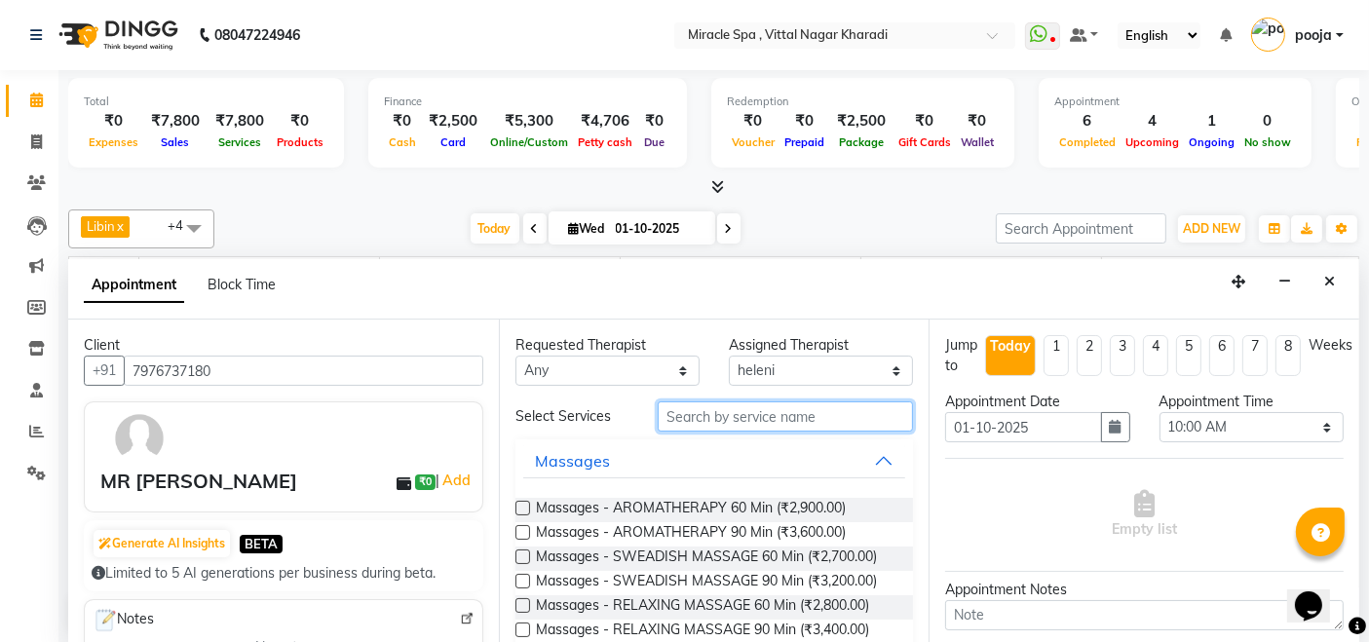
click at [793, 419] on input "text" at bounding box center [785, 416] width 255 height 30
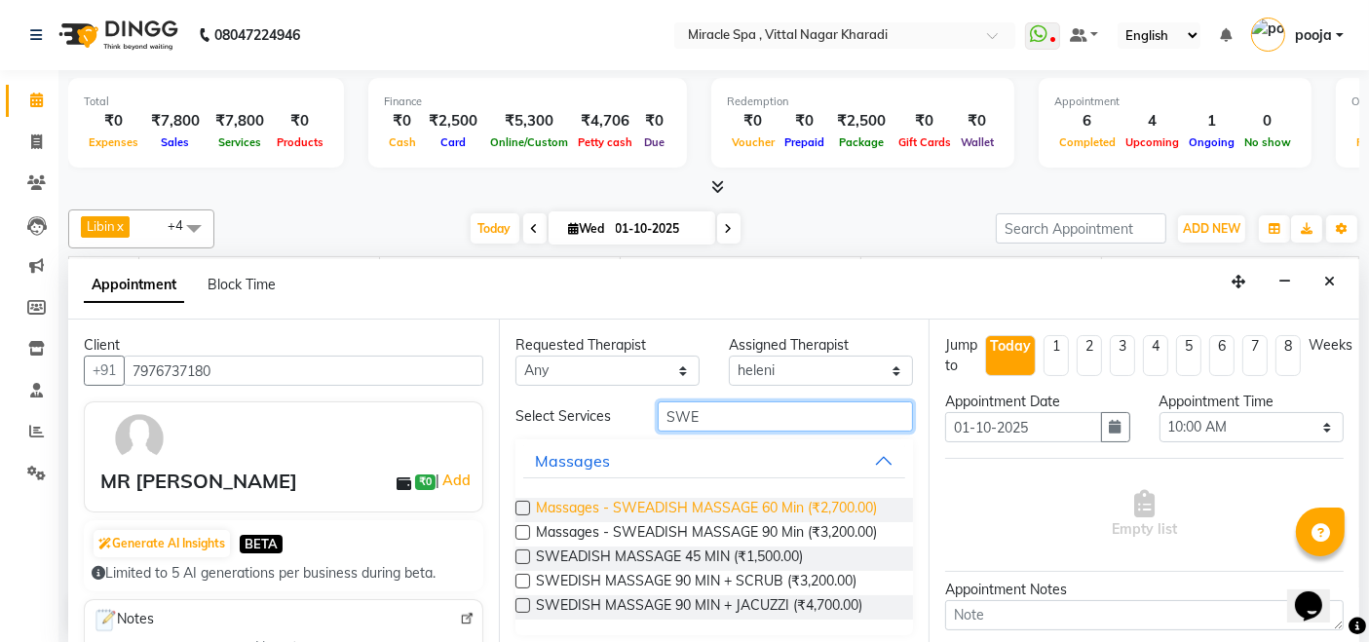
type input "SWE"
click at [807, 499] on span "Massages - SWEADISH MASSAGE 60 Min (₹2,700.00)" at bounding box center [706, 510] width 341 height 24
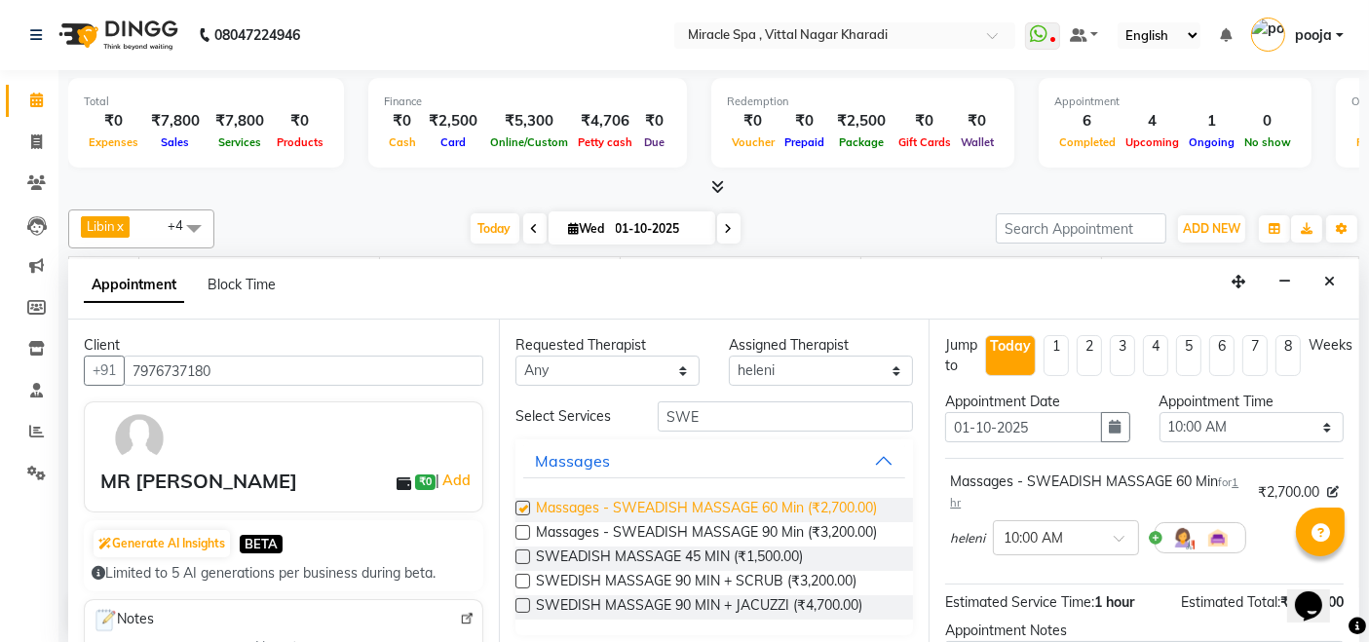
checkbox input "false"
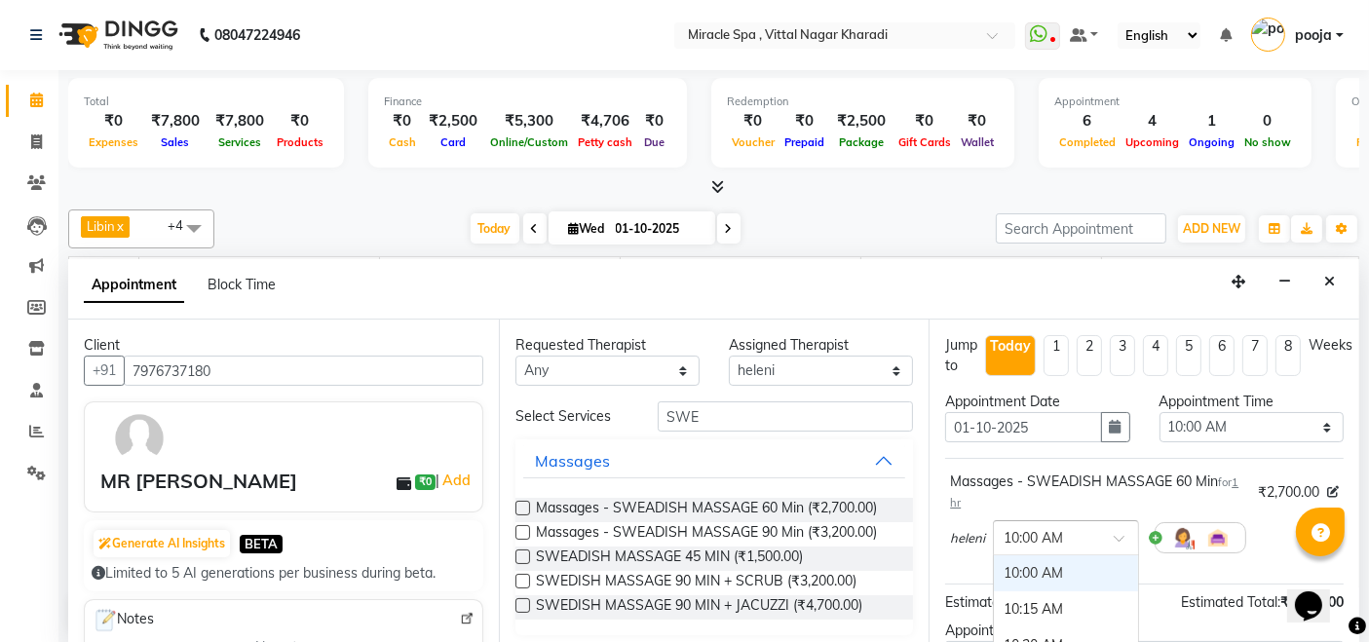
click at [1085, 535] on input "text" at bounding box center [1046, 536] width 86 height 20
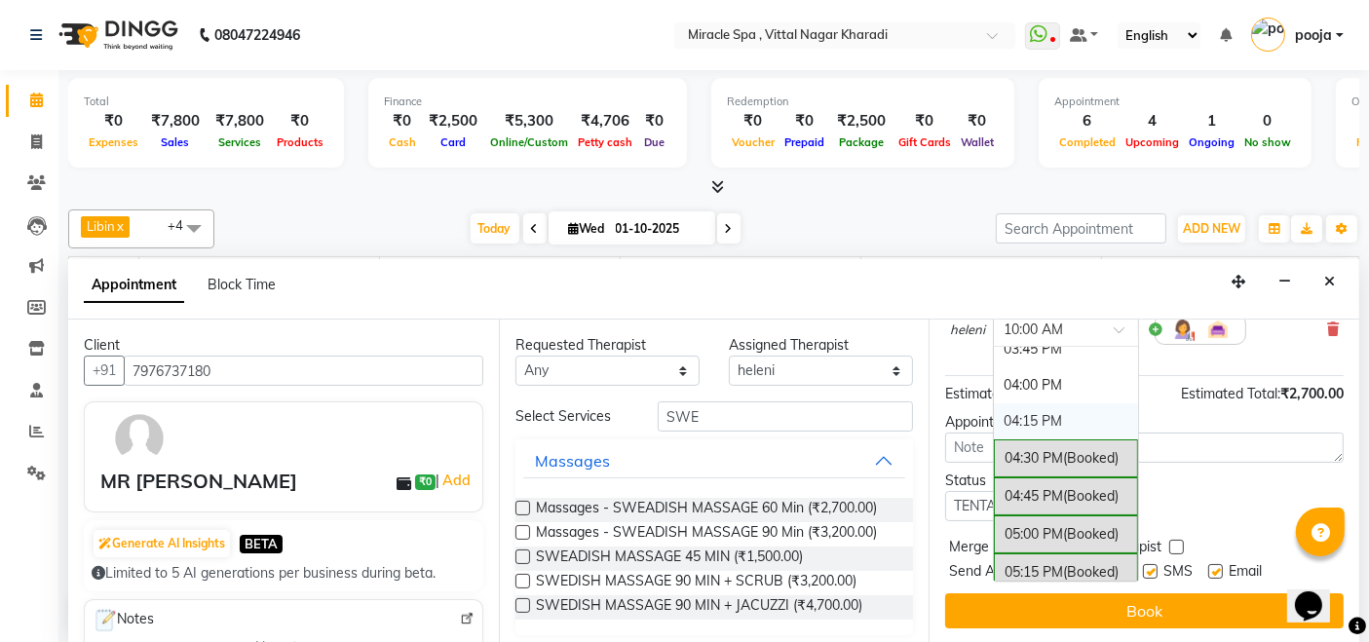
scroll to position [974, 0]
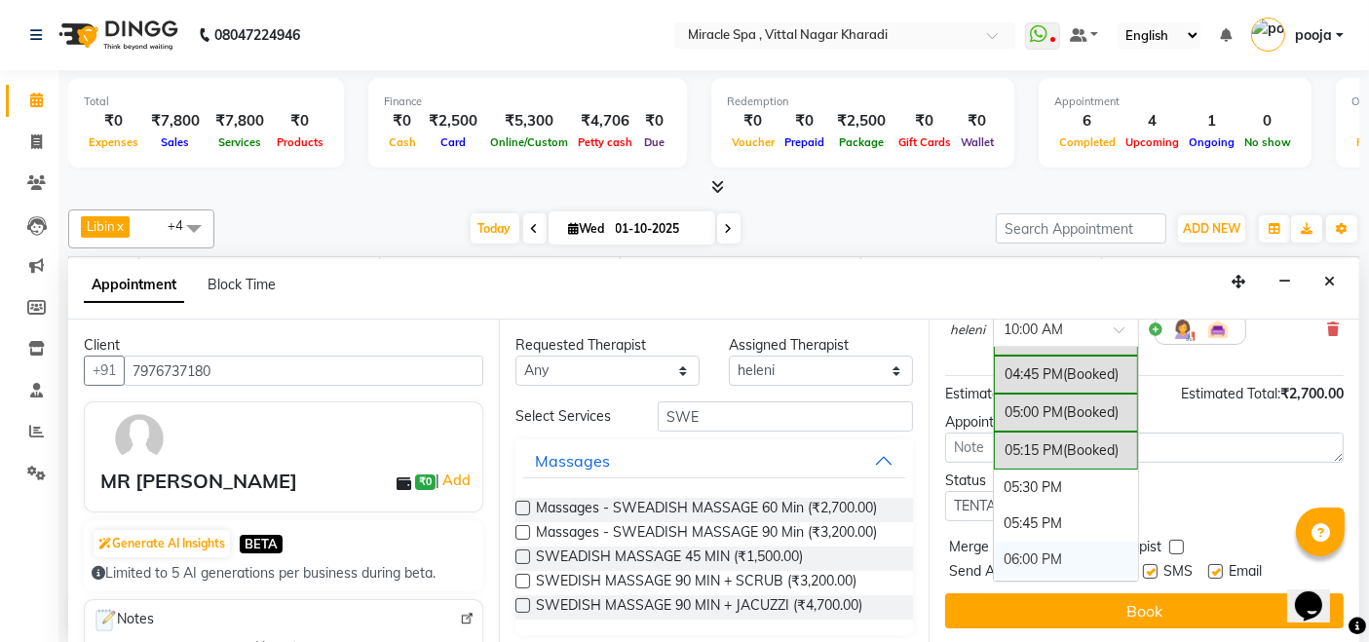
click at [1044, 543] on div "06:00 PM" at bounding box center [1066, 560] width 144 height 36
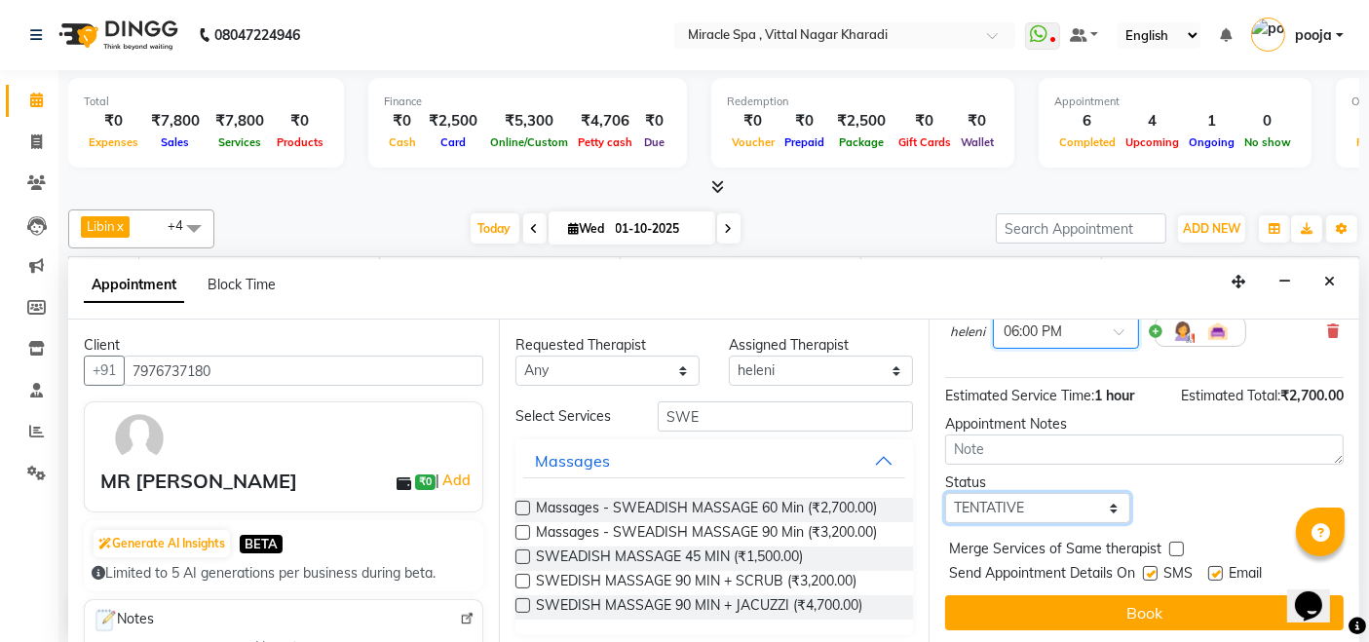
click at [1042, 503] on select "Select TENTATIVE CONFIRM CHECK-IN UPCOMING" at bounding box center [1037, 508] width 184 height 30
select select "upcoming"
click at [945, 493] on select "Select TENTATIVE CONFIRM CHECK-IN UPCOMING" at bounding box center [1037, 508] width 184 height 30
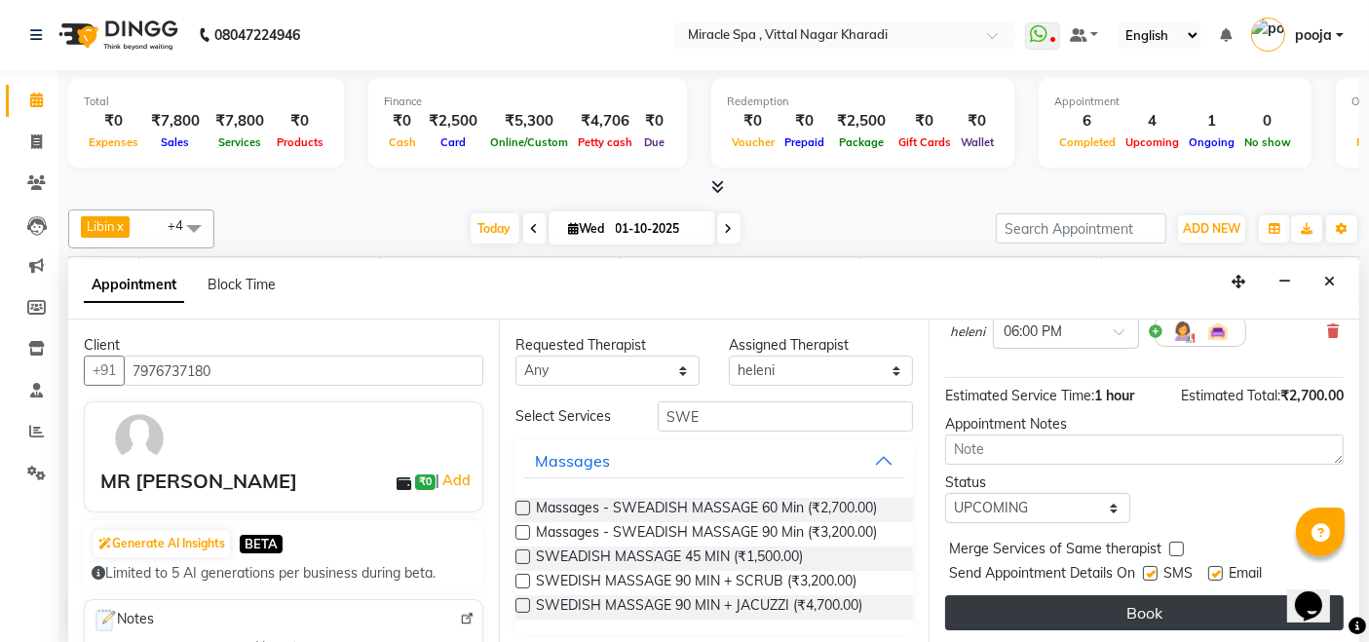
click at [1076, 619] on button "Book" at bounding box center [1144, 612] width 398 height 35
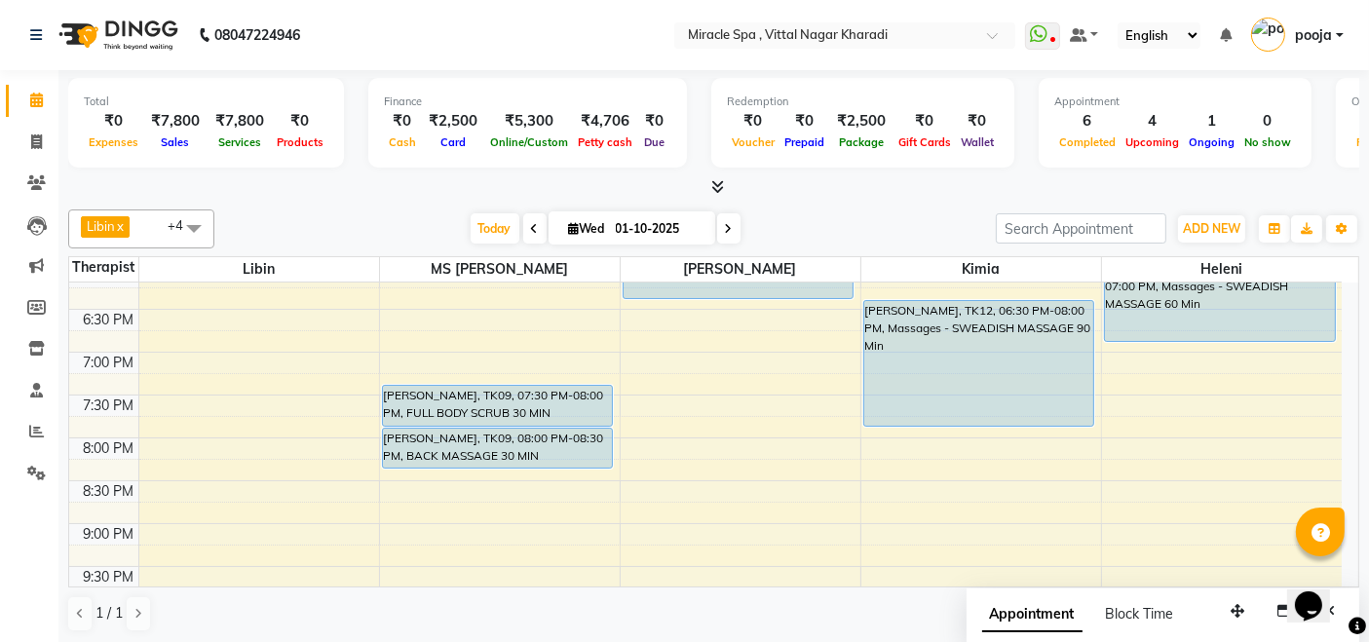
scroll to position [679, 0]
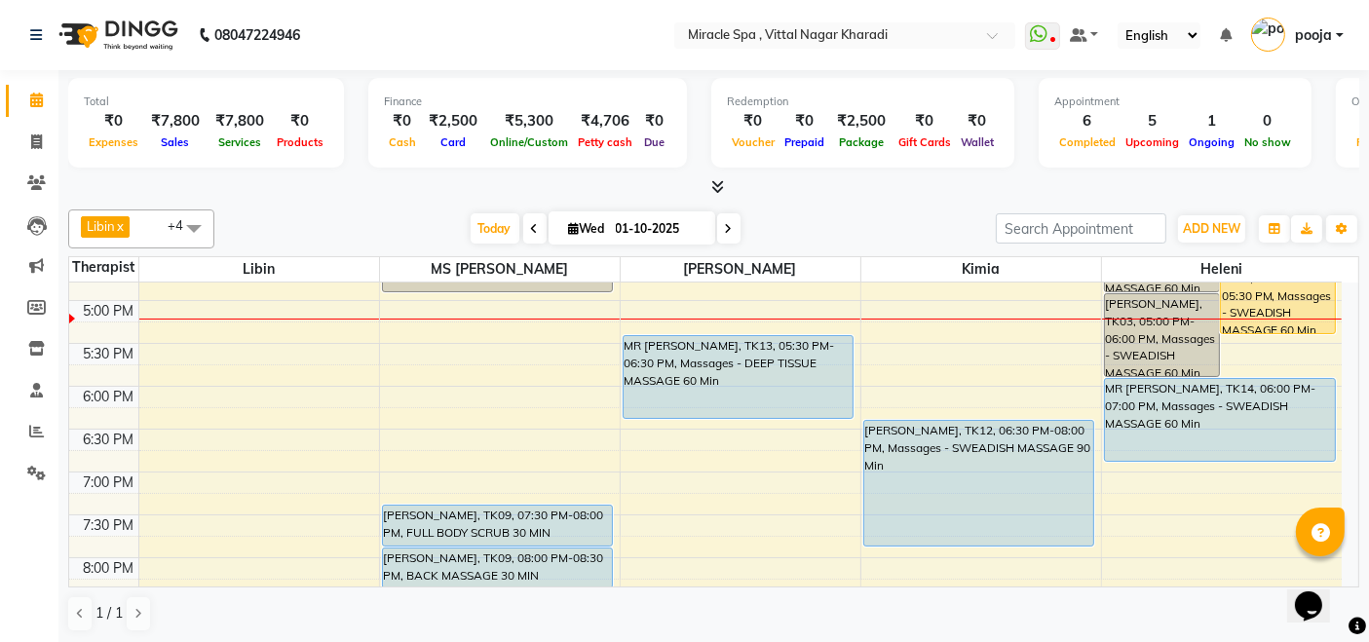
scroll to position [649, 0]
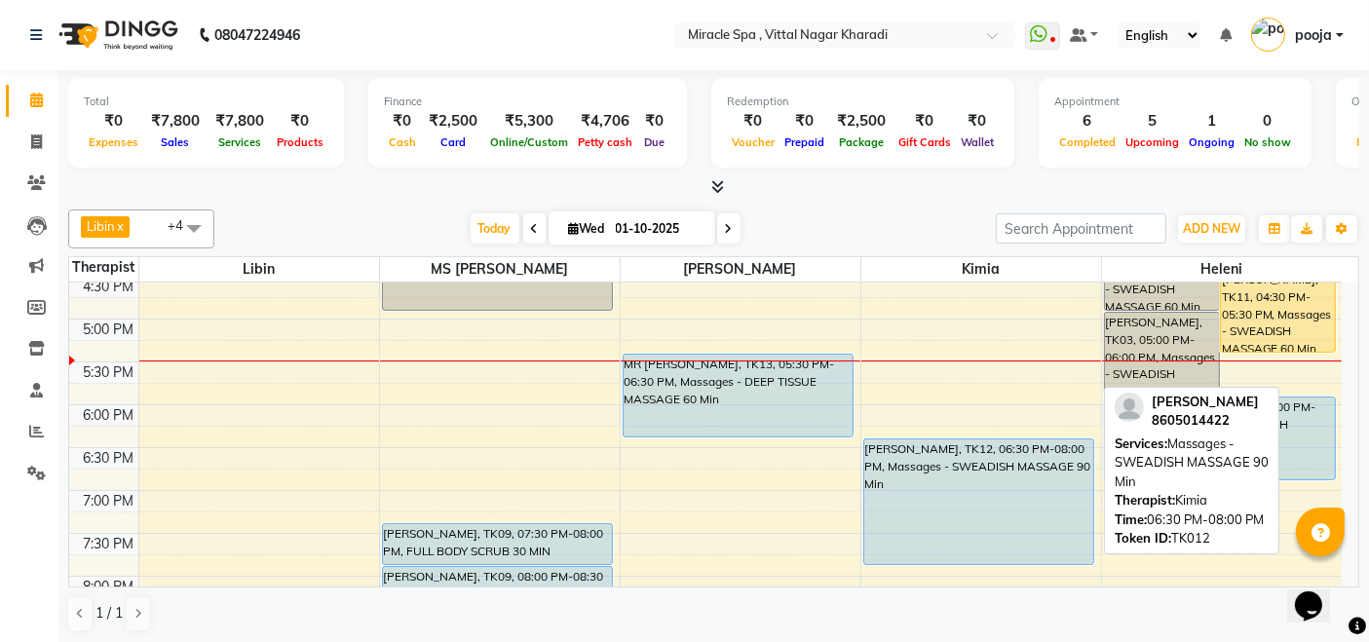
scroll to position [541, 0]
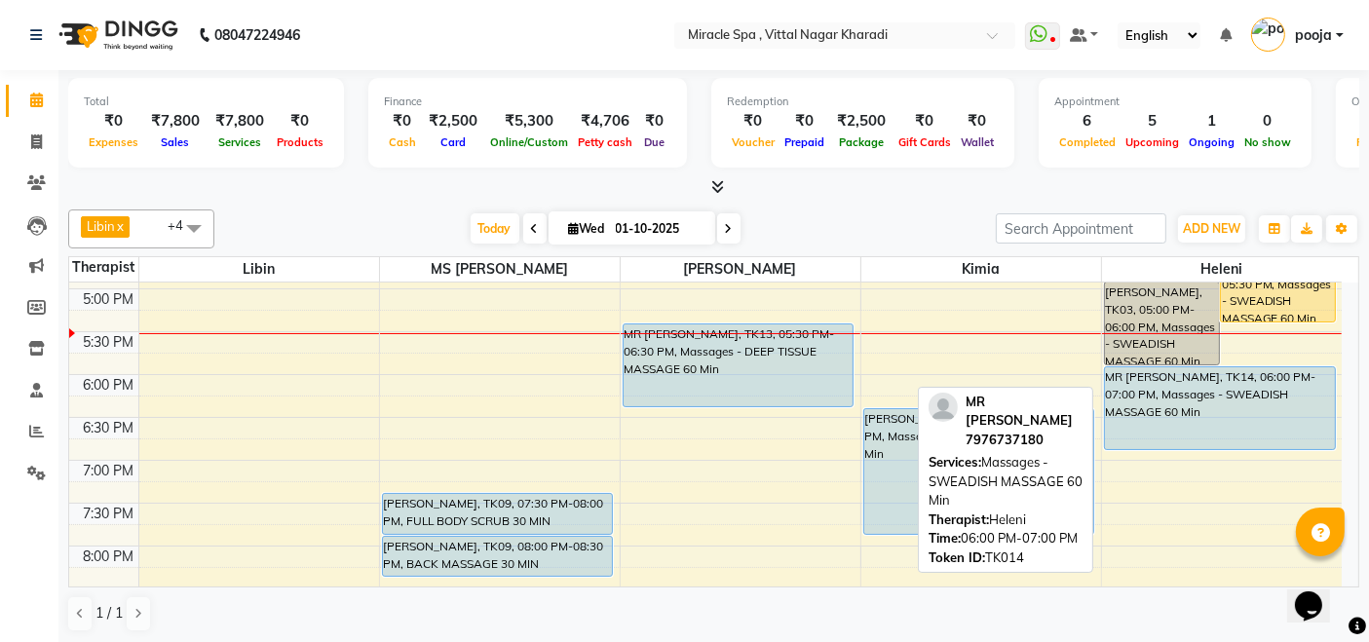
scroll to position [570, 0]
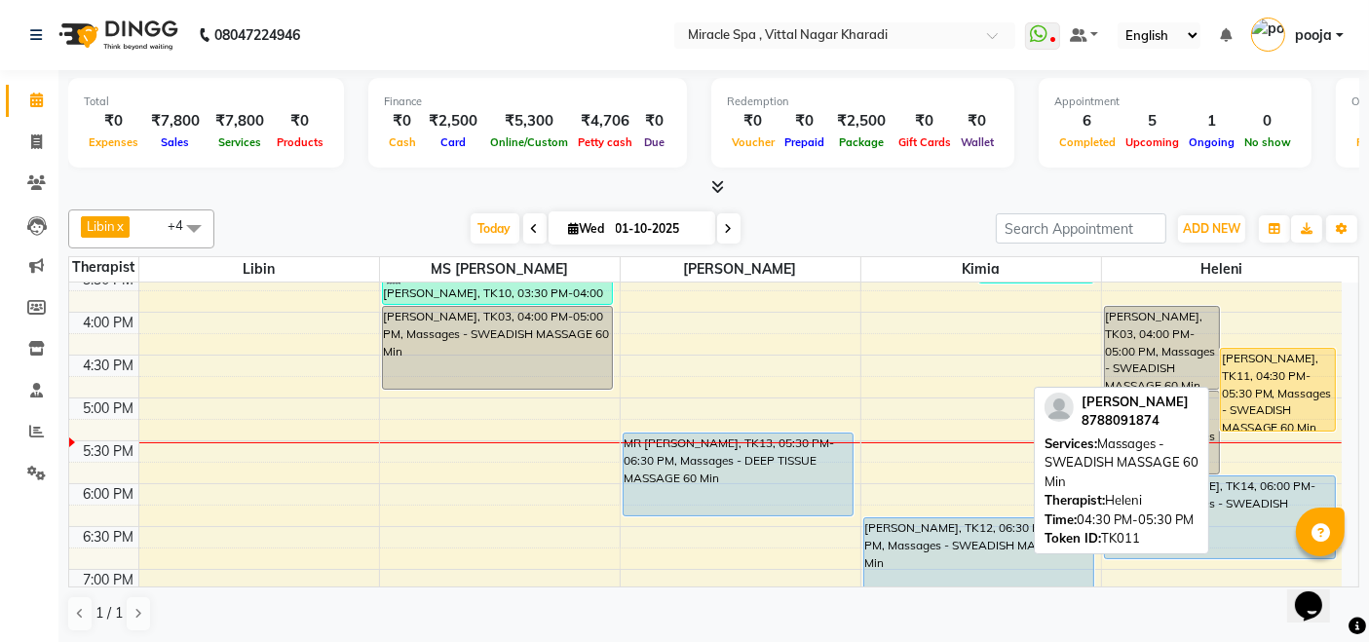
click at [1253, 393] on div "[PERSON_NAME], TK11, 04:30 PM-05:30 PM, Massages - SWEADISH MASSAGE 60 Min" at bounding box center [1278, 390] width 114 height 82
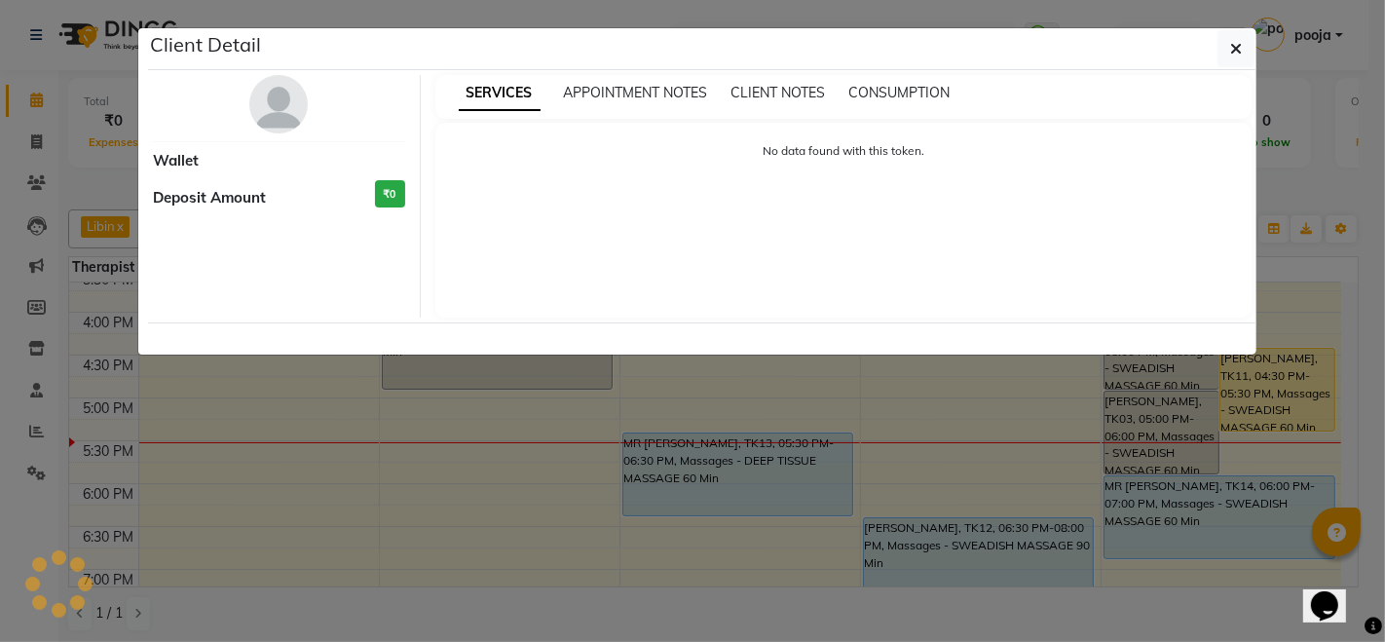
select select "1"
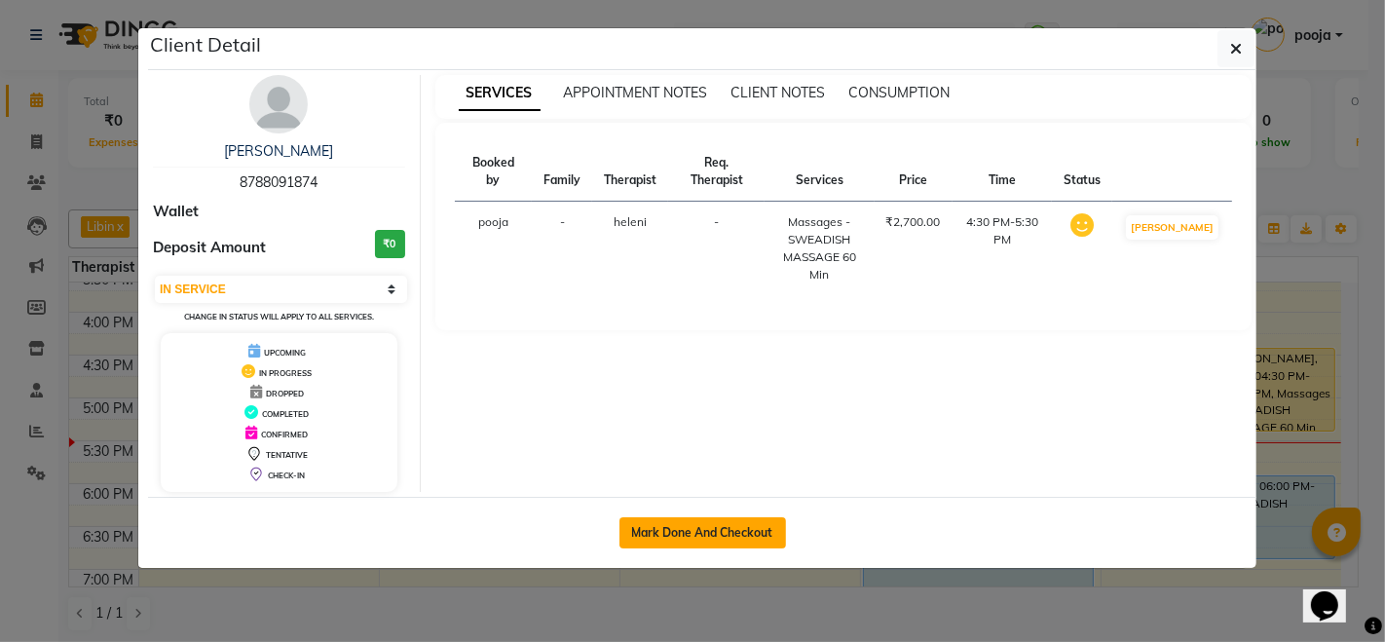
click at [717, 536] on button "Mark Done And Checkout" at bounding box center [703, 532] width 167 height 31
select select "service"
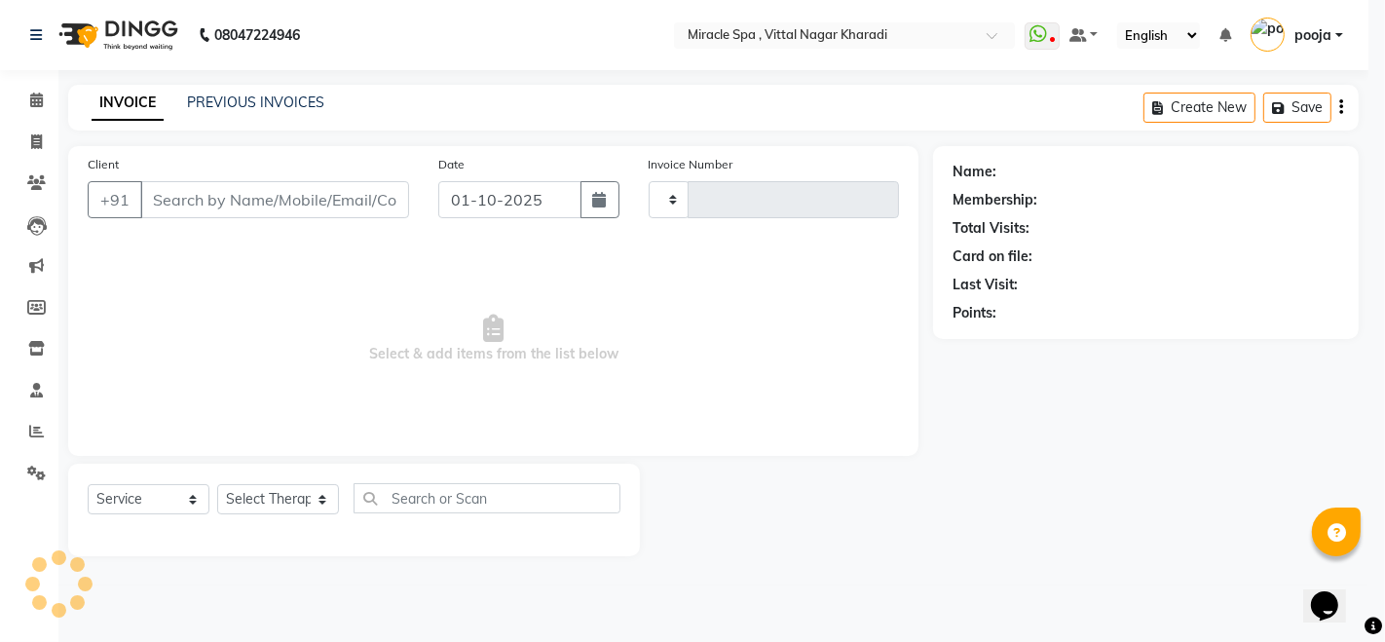
type input "3048"
select select "3"
select select "3854"
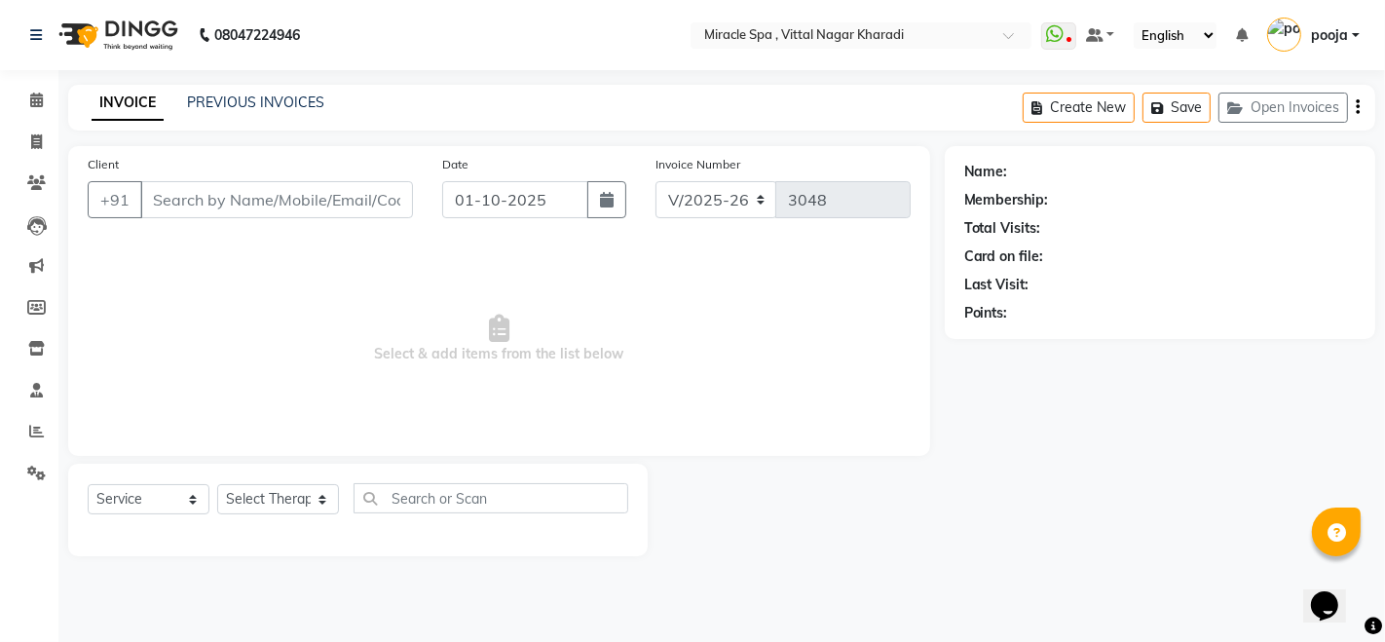
type input "8788091874"
select select "89065"
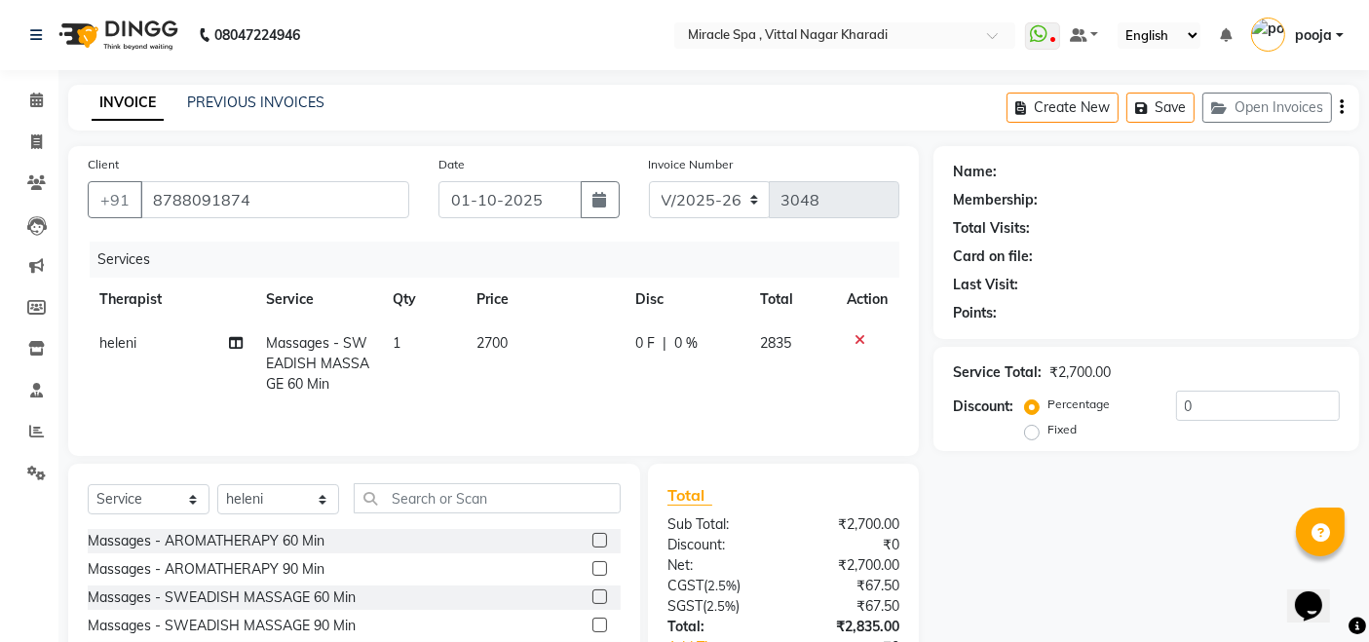
select select "1: Object"
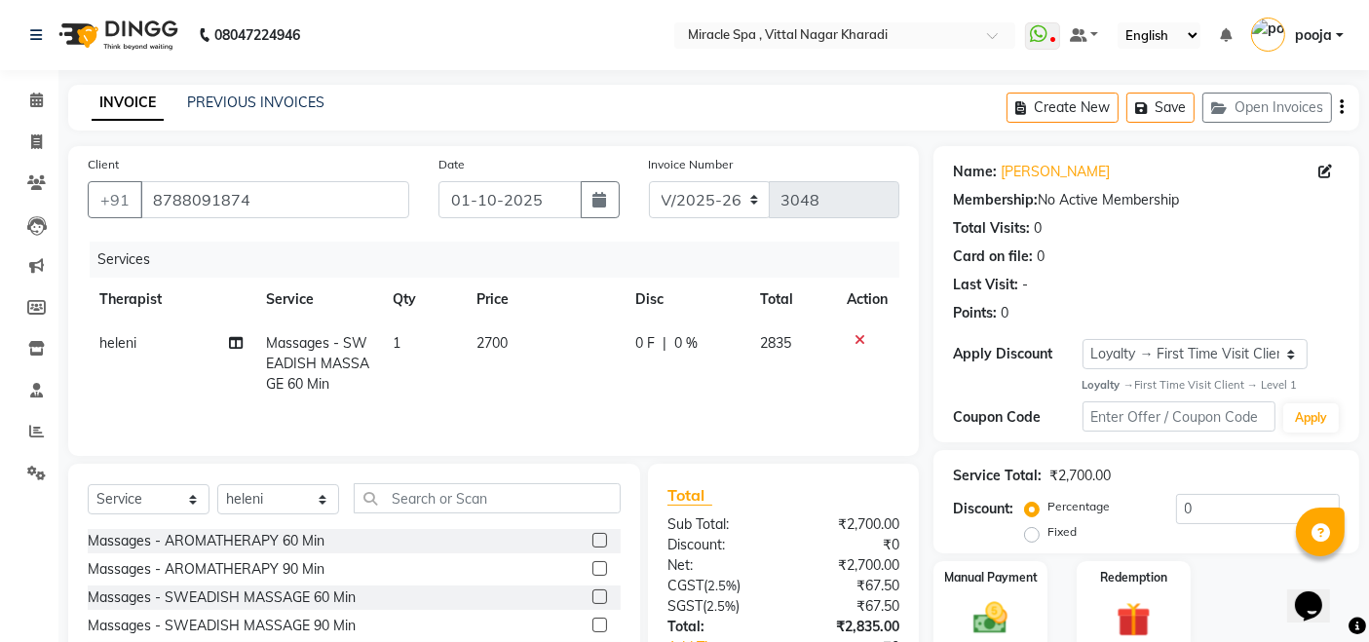
click at [1339, 107] on icon "button" at bounding box center [1341, 107] width 4 height 1
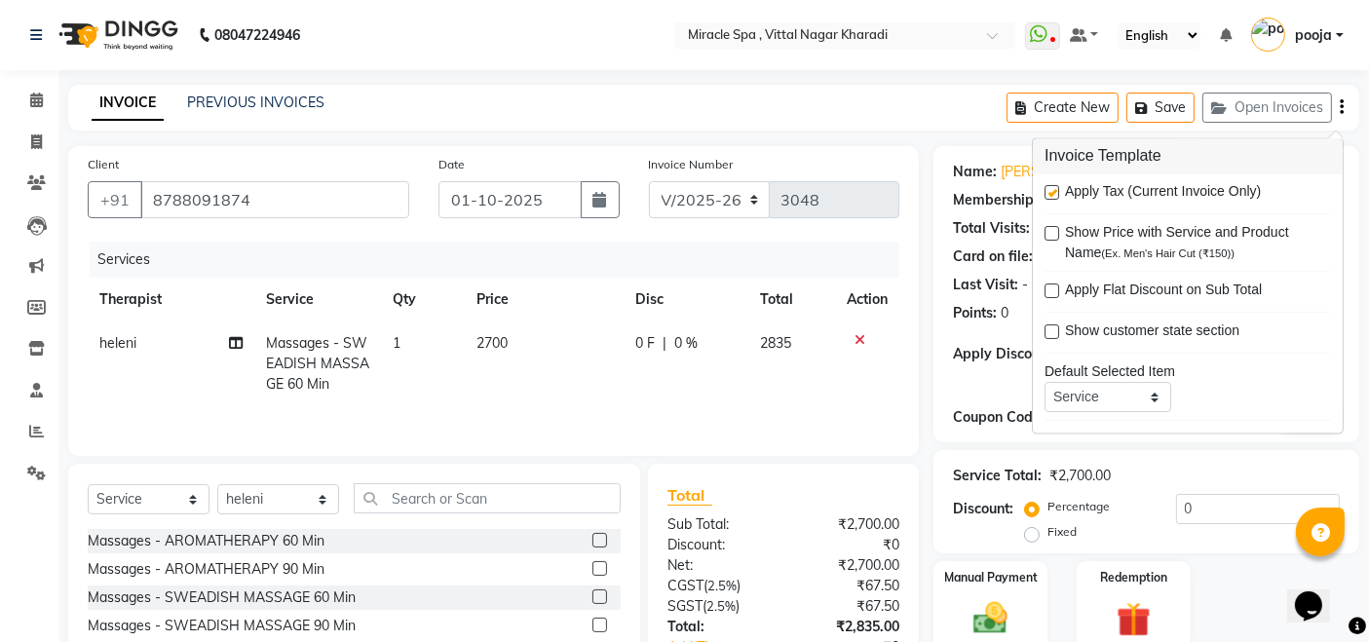
click at [1051, 190] on label at bounding box center [1051, 193] width 15 height 15
click at [1051, 190] on input "checkbox" at bounding box center [1050, 194] width 13 height 13
checkbox input "false"
click at [925, 260] on div "Client +91 8788091874 Date 01-10-2025 Invoice Number V/2025 V/2025-26 3048 Serv…" at bounding box center [494, 448] width 880 height 605
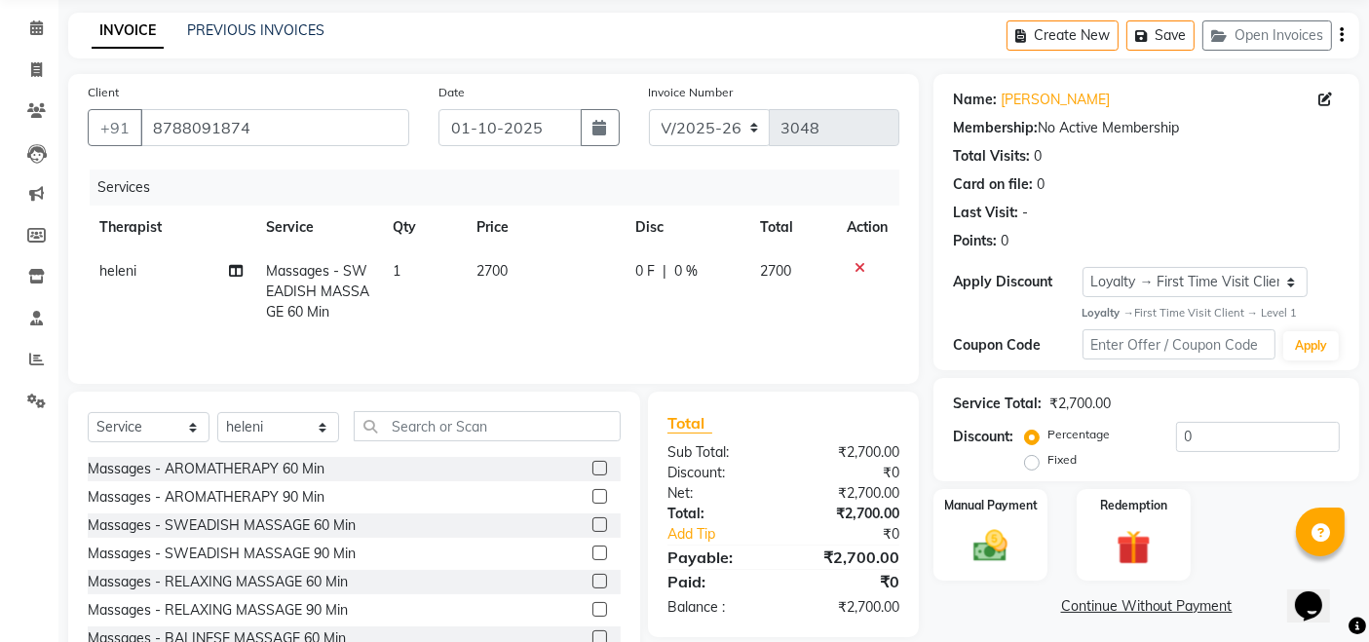
scroll to position [139, 0]
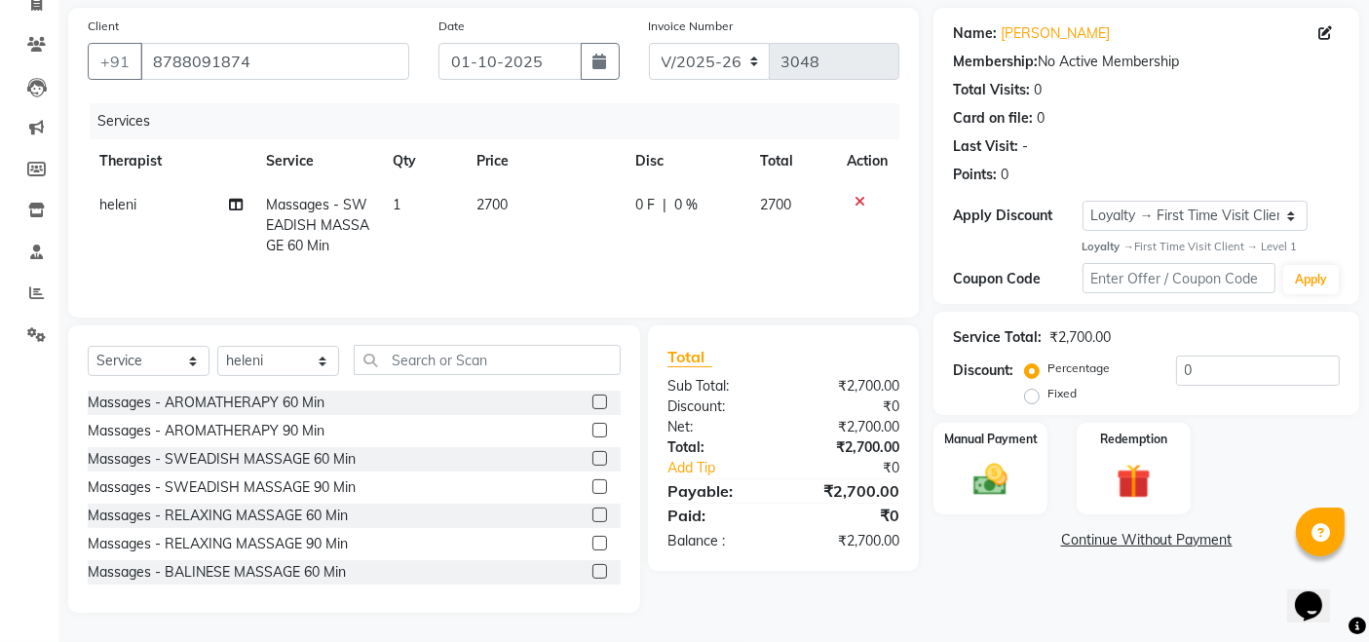
click at [516, 202] on td "2700" at bounding box center [545, 225] width 159 height 85
select select "89065"
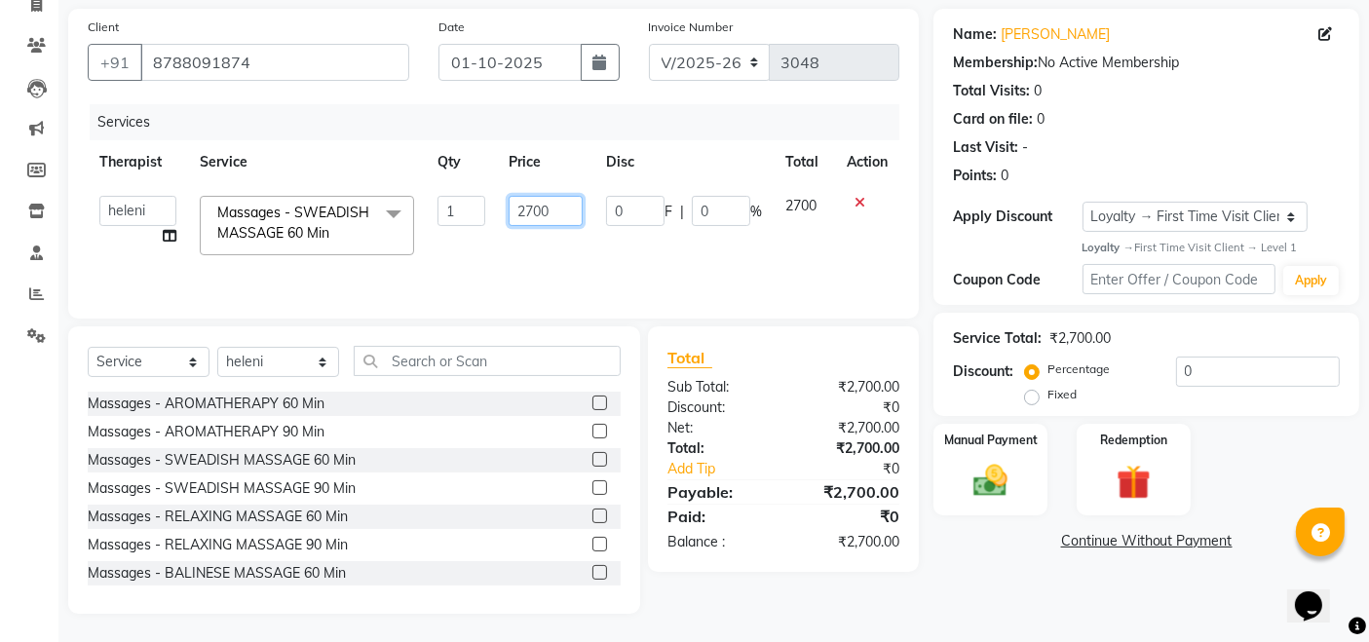
click at [553, 211] on input "2700" at bounding box center [546, 211] width 74 height 30
type input "2"
type input "2400"
drag, startPoint x: 1228, startPoint y: 437, endPoint x: 1174, endPoint y: 425, distance: 56.0
click at [1225, 436] on div "Manual Payment Redemption" at bounding box center [1146, 470] width 455 height 92
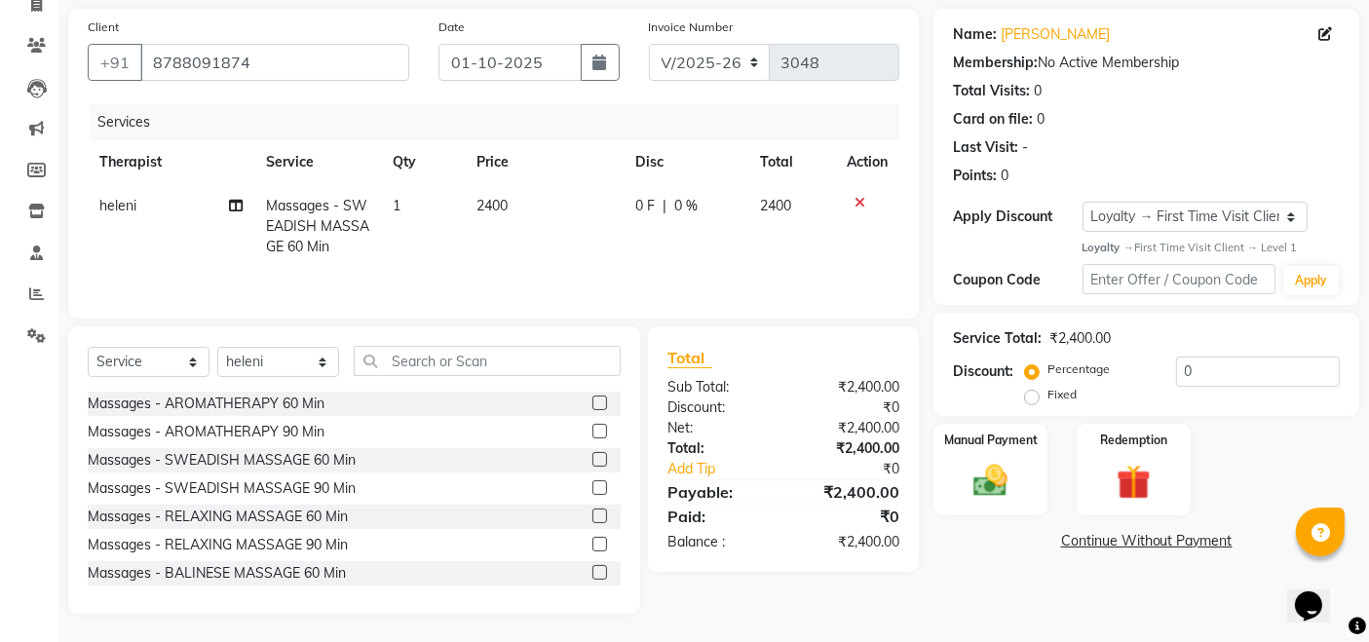
click at [963, 580] on div "Name: Mr Bharath Membership: No Active Membership Total Visits: 0 Card on file:…" at bounding box center [1153, 311] width 440 height 605
click at [968, 571] on div "Name: Mr Bharath Membership: No Active Membership Total Visits: 0 Card on file:…" at bounding box center [1153, 311] width 440 height 605
click at [979, 493] on img at bounding box center [990, 481] width 58 height 41
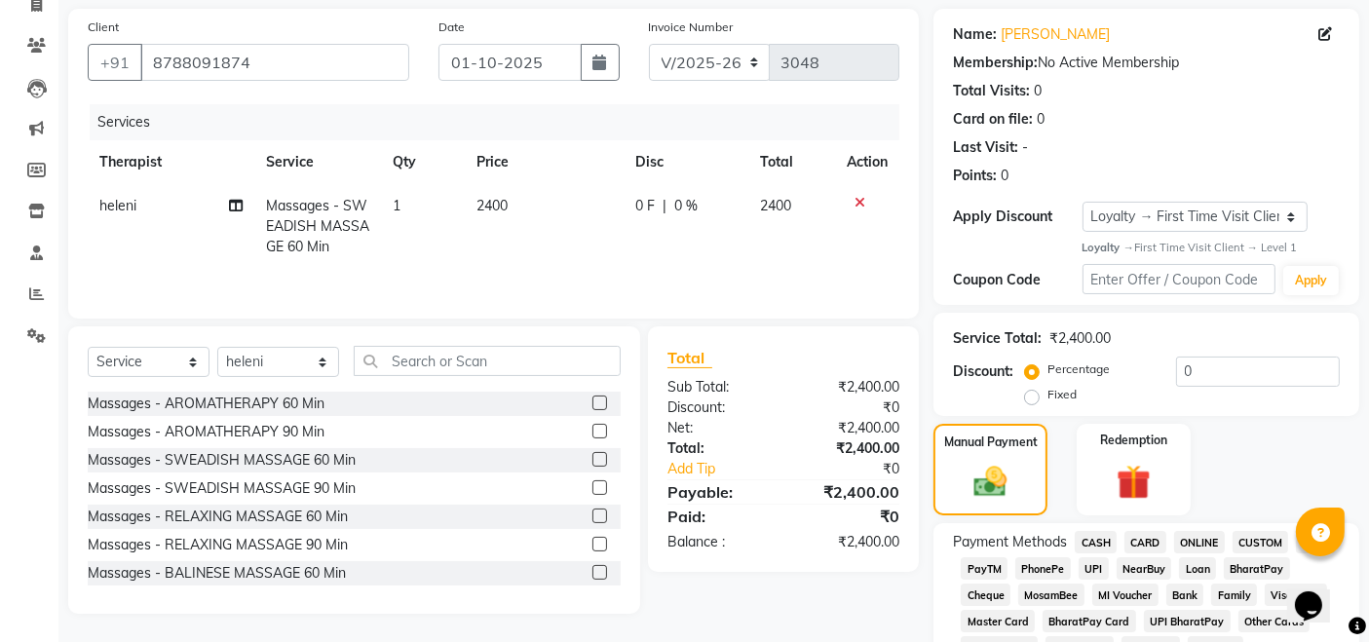
click at [1084, 566] on span "UPI" at bounding box center [1093, 568] width 30 height 22
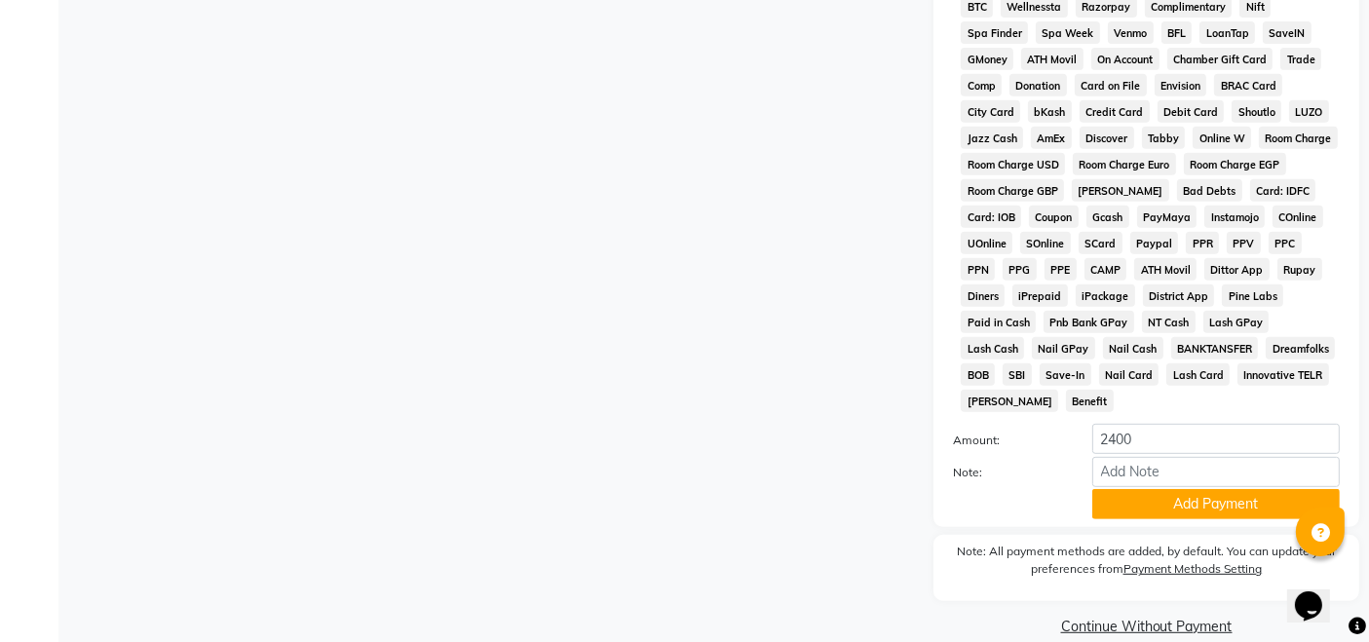
scroll to position [863, 0]
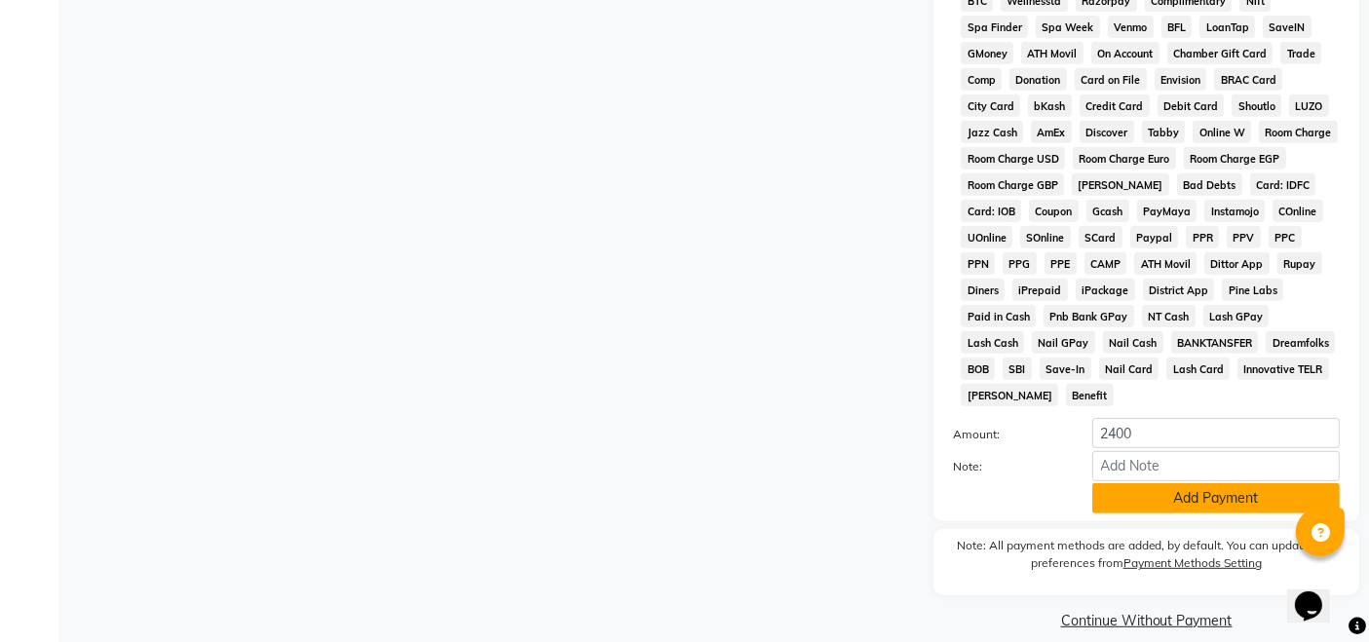
click at [1160, 489] on button "Add Payment" at bounding box center [1215, 498] width 247 height 30
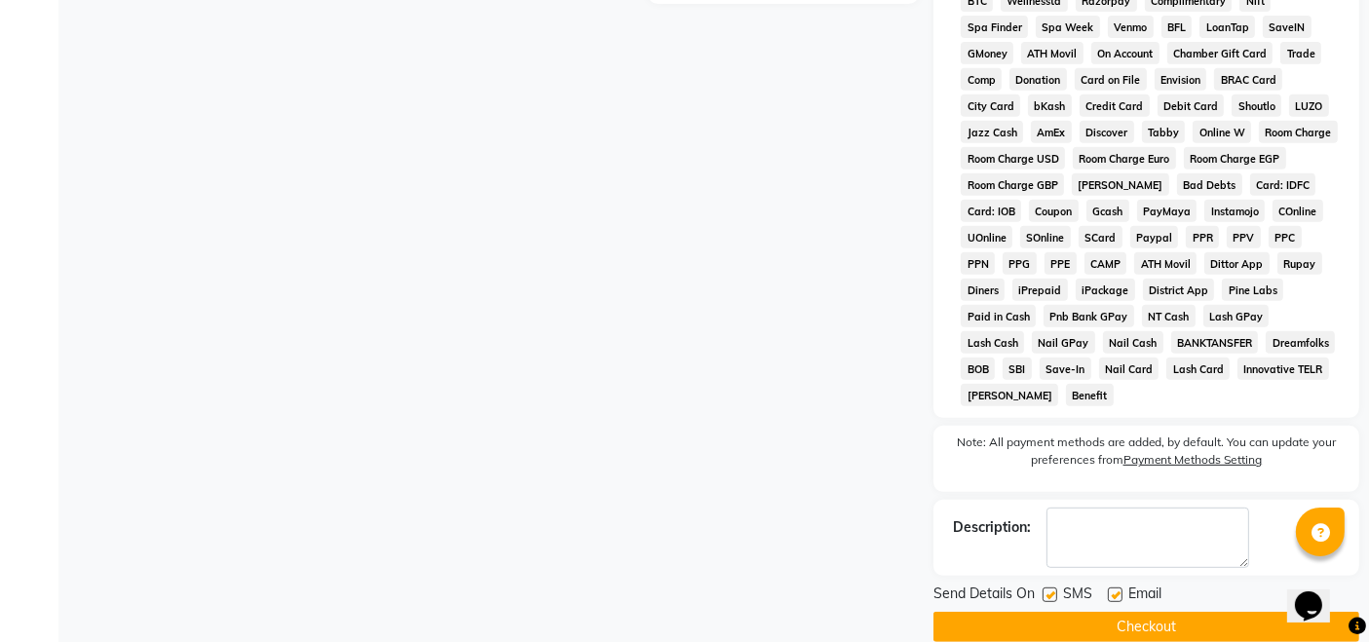
click at [1166, 612] on button "Checkout" at bounding box center [1146, 627] width 426 height 30
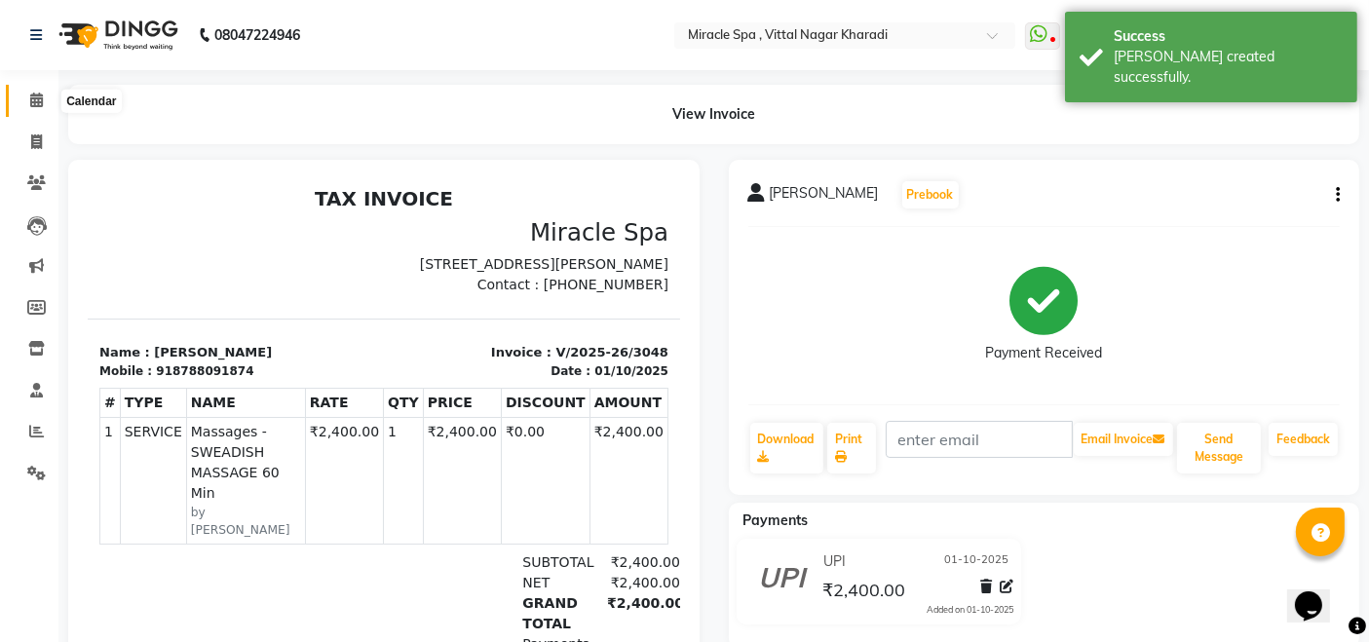
click at [36, 94] on icon at bounding box center [36, 100] width 13 height 15
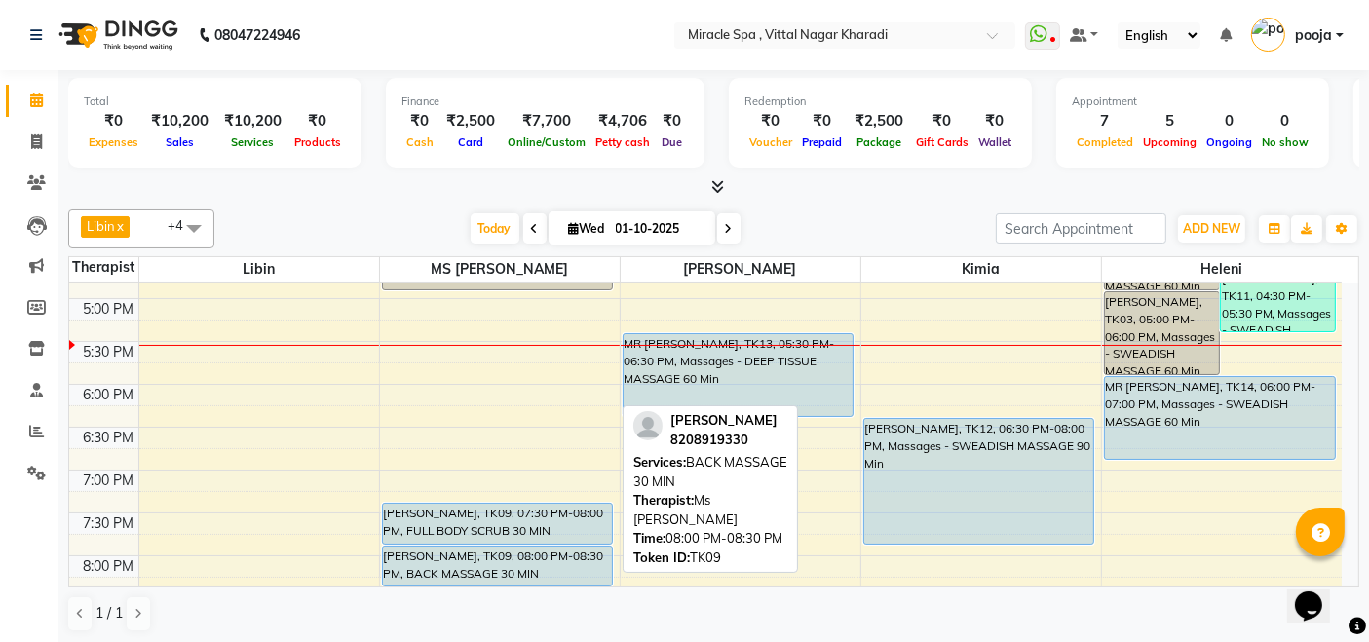
scroll to position [649, 0]
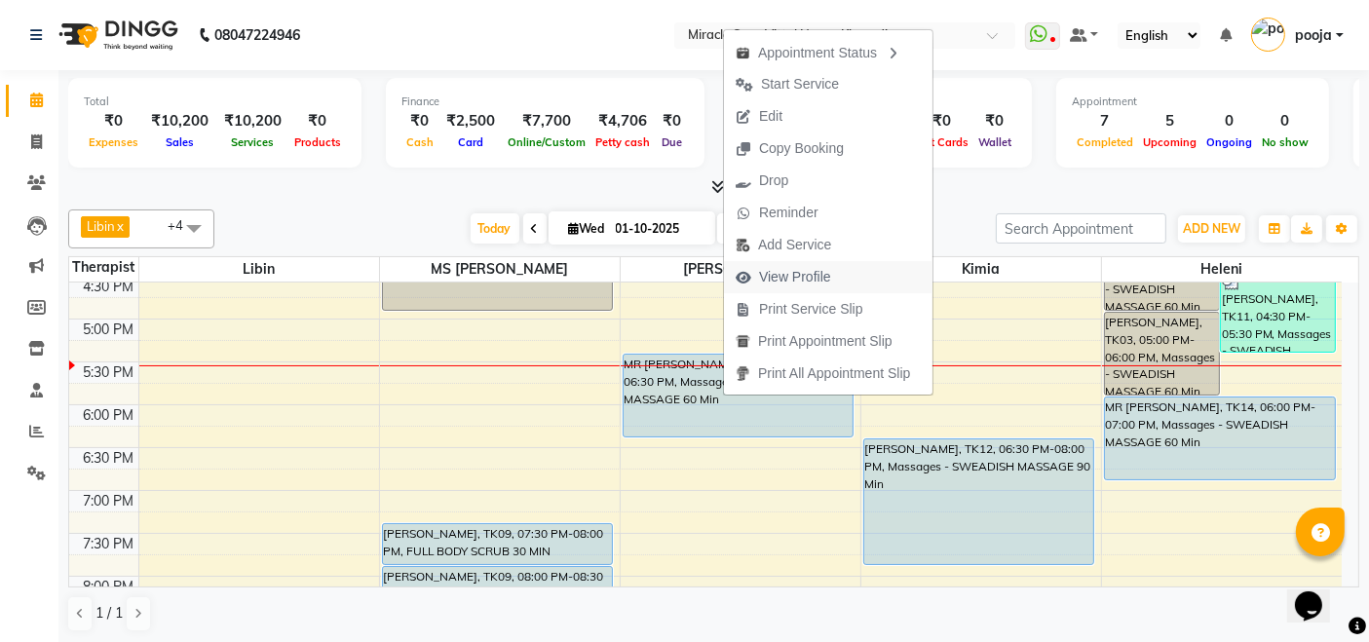
click at [773, 283] on span "View Profile" at bounding box center [795, 277] width 72 height 20
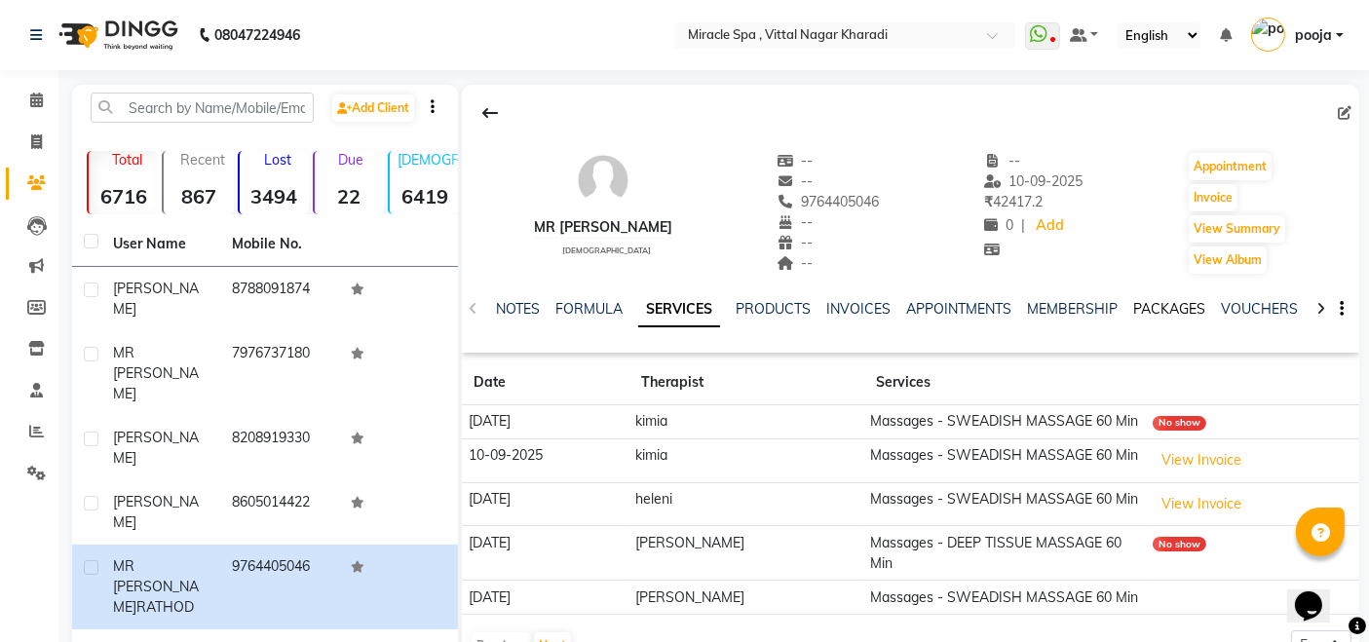
click at [1173, 310] on link "PACKAGES" at bounding box center [1169, 309] width 72 height 18
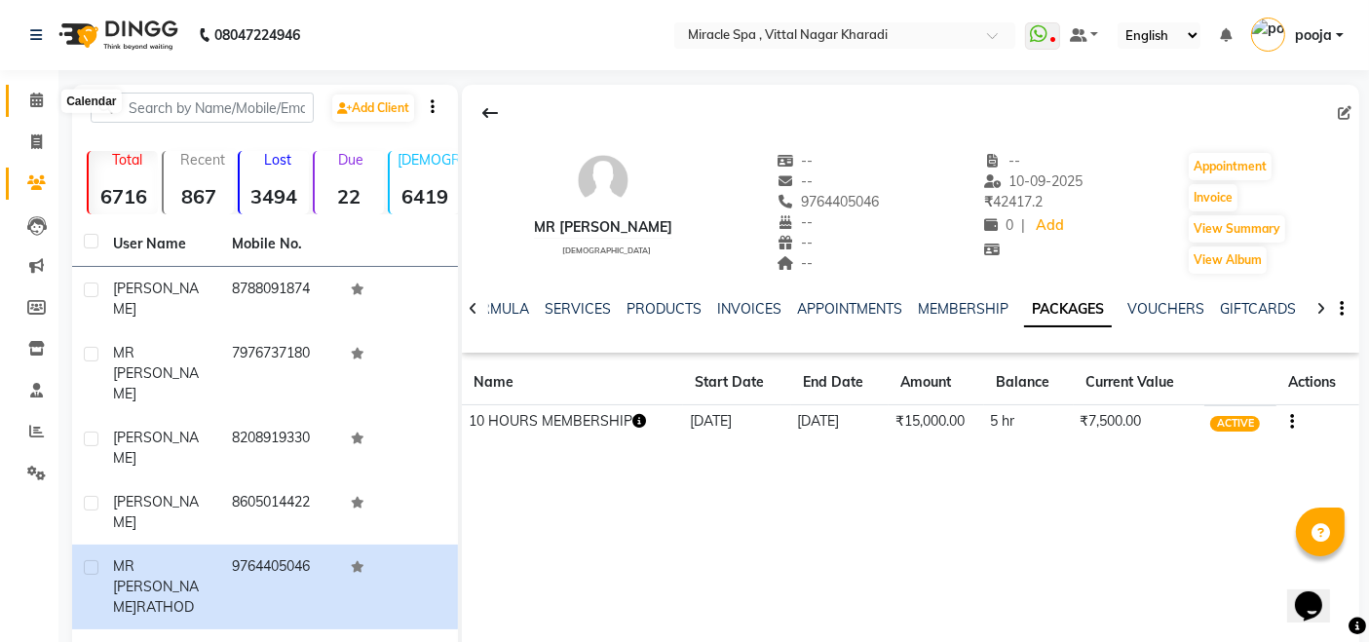
click at [30, 103] on icon at bounding box center [36, 100] width 13 height 15
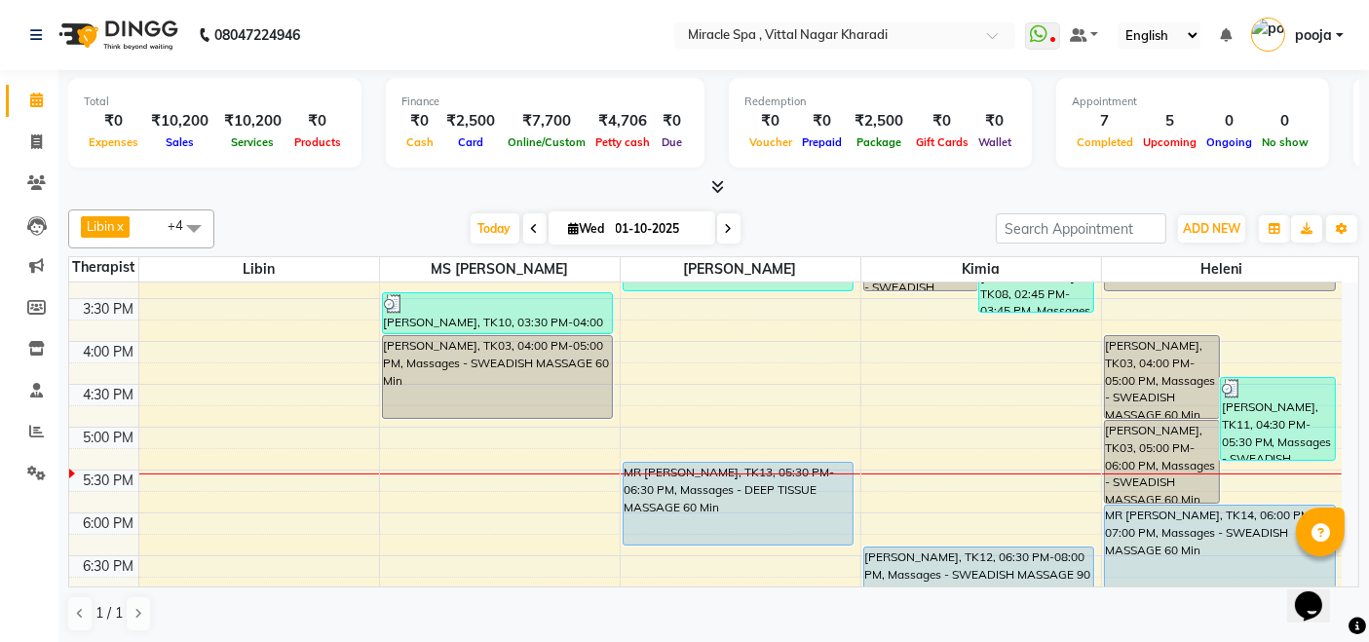
scroll to position [649, 0]
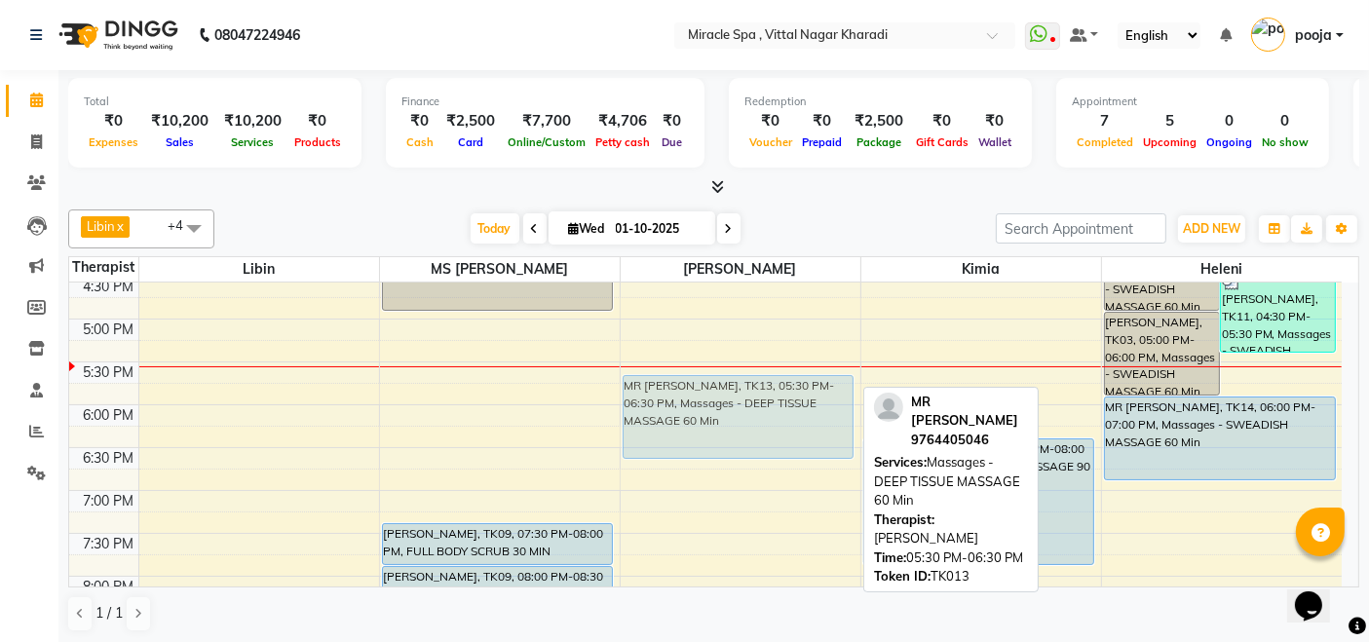
click at [765, 397] on div "MR ABHISHEK, TK06, 02:30 PM-03:30 PM, Massages - DEEP TISSUE MASSAGE 60 Min MR …" at bounding box center [741, 276] width 240 height 1285
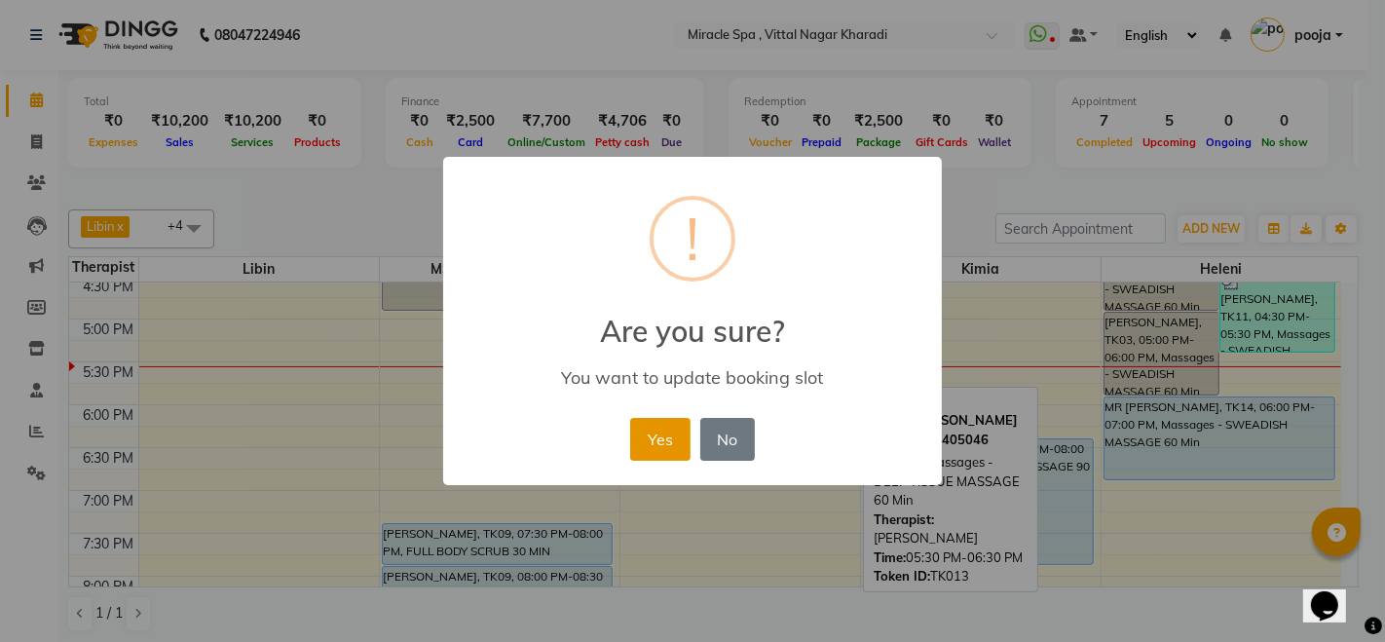
click at [646, 452] on button "Yes" at bounding box center [659, 439] width 59 height 43
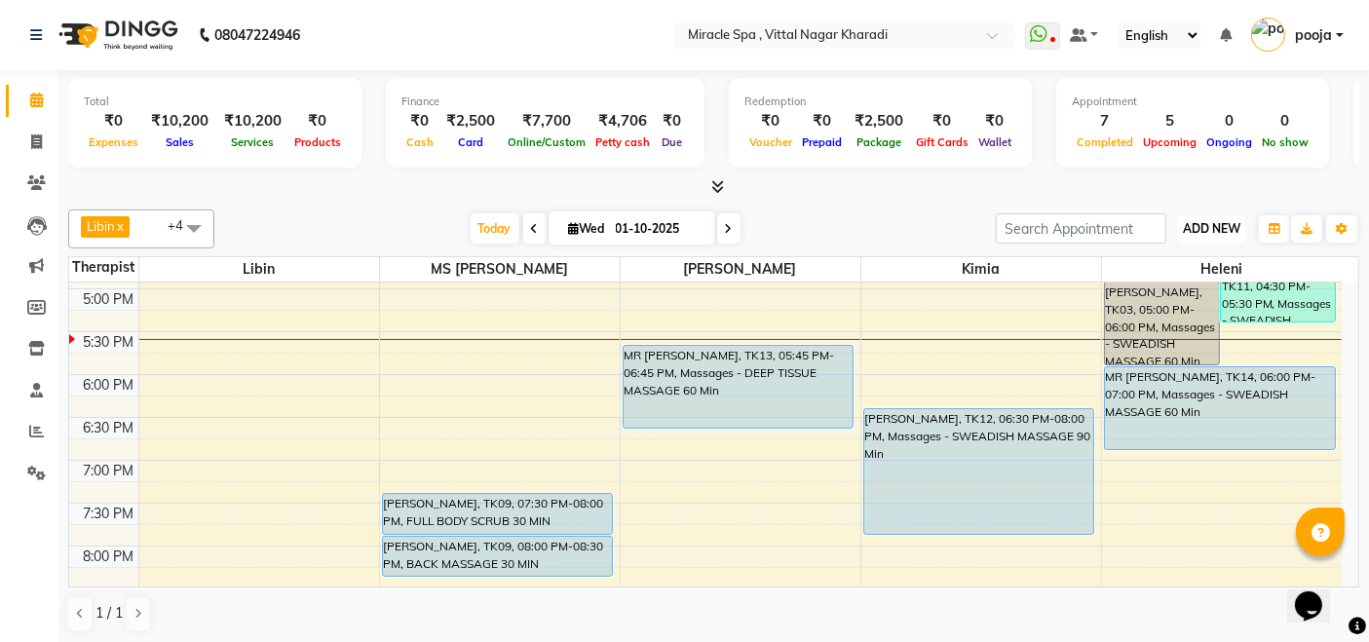
click at [1210, 229] on span "ADD NEW" at bounding box center [1211, 228] width 57 height 15
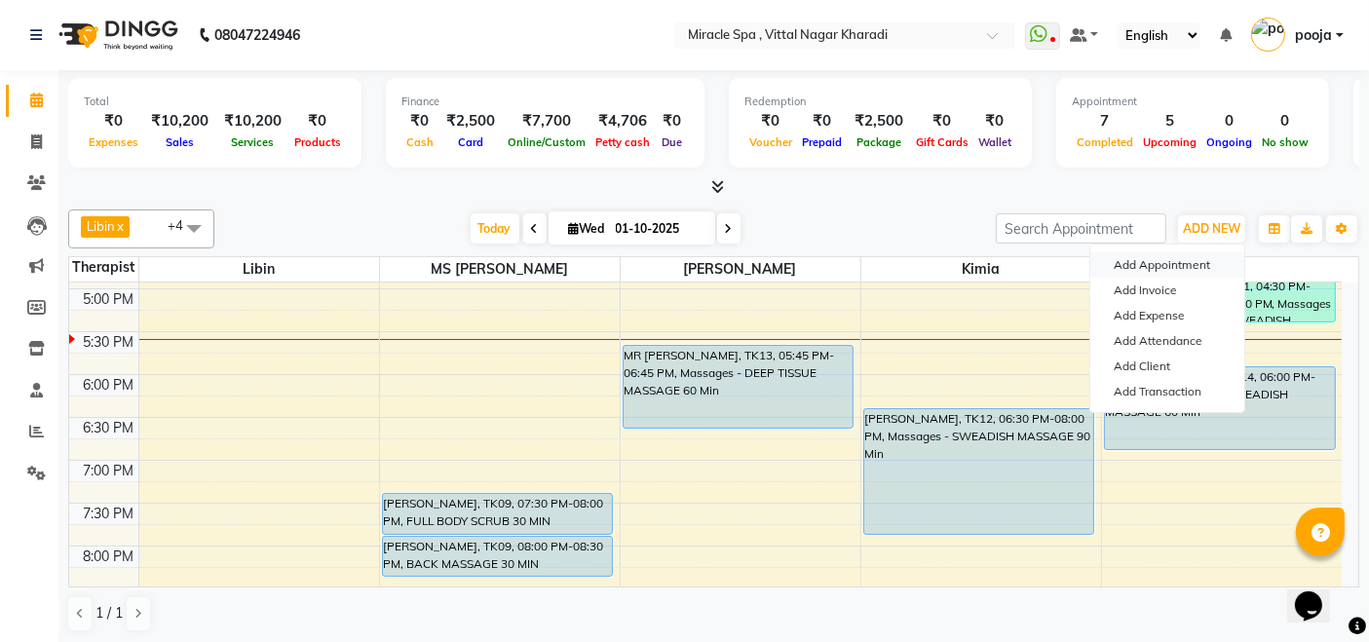
click at [1174, 265] on button "Add Appointment" at bounding box center [1167, 264] width 154 height 25
select select "tentative"
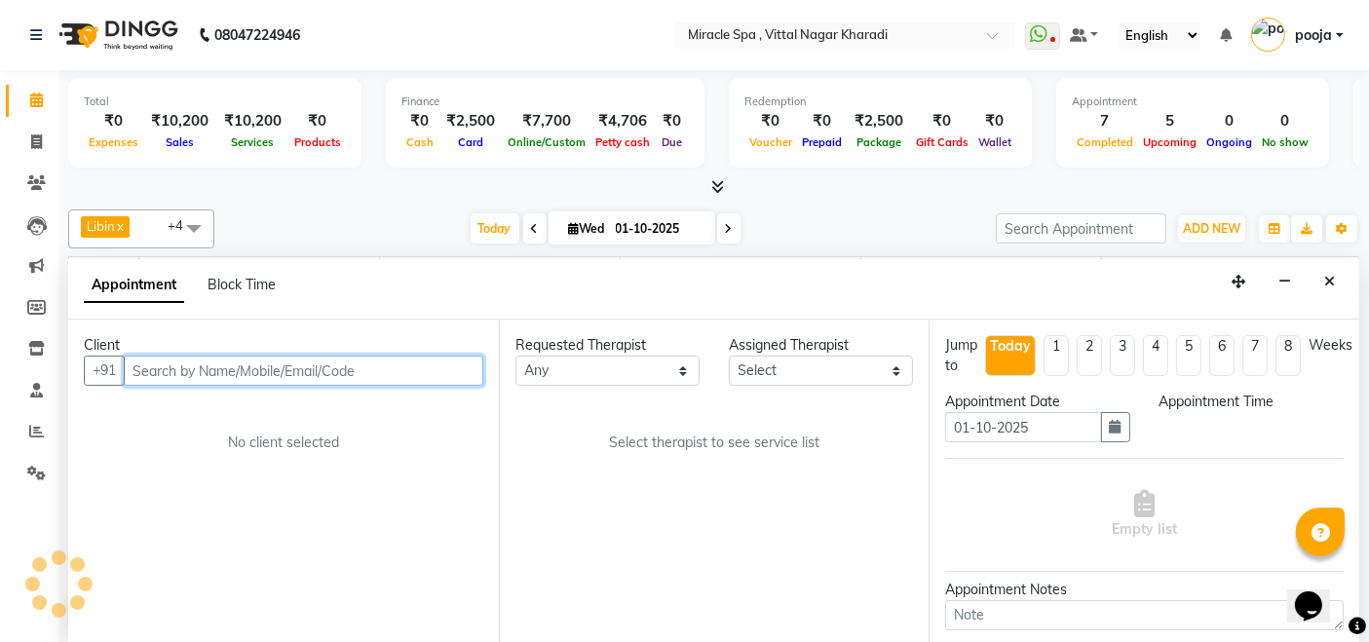
select select "600"
click at [354, 368] on input "text" at bounding box center [303, 371] width 359 height 30
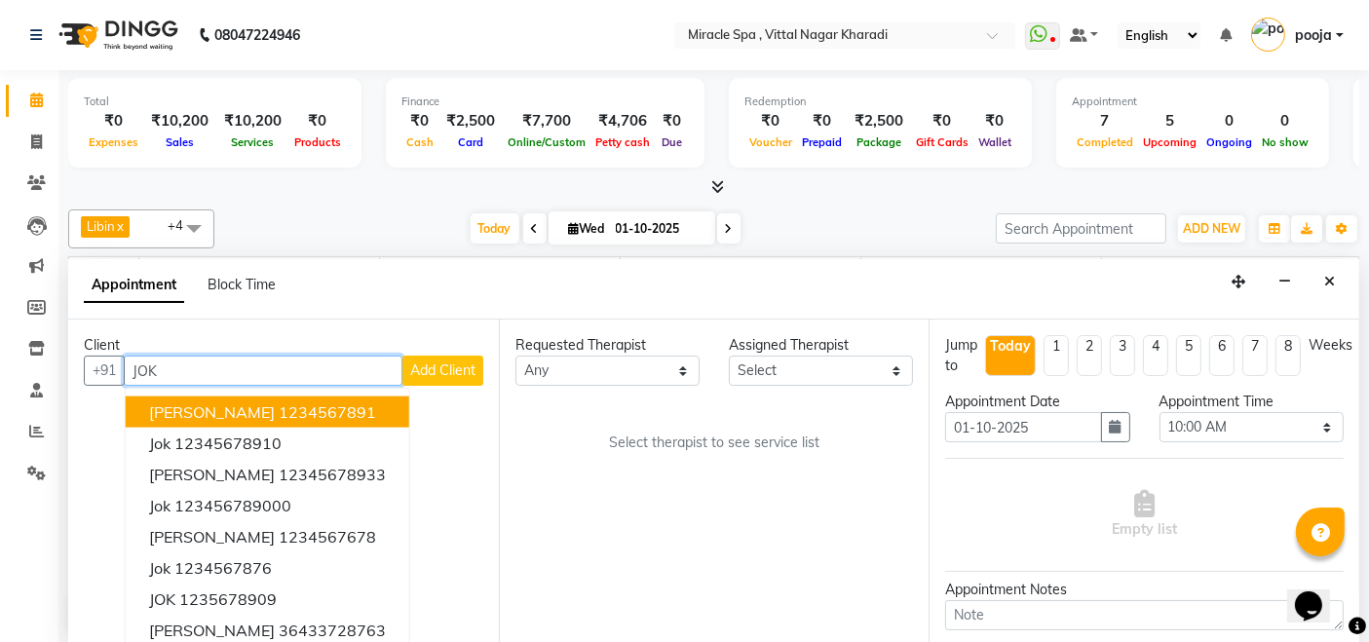
click at [282, 413] on ngb-highlight "1234567891" at bounding box center [327, 411] width 97 height 19
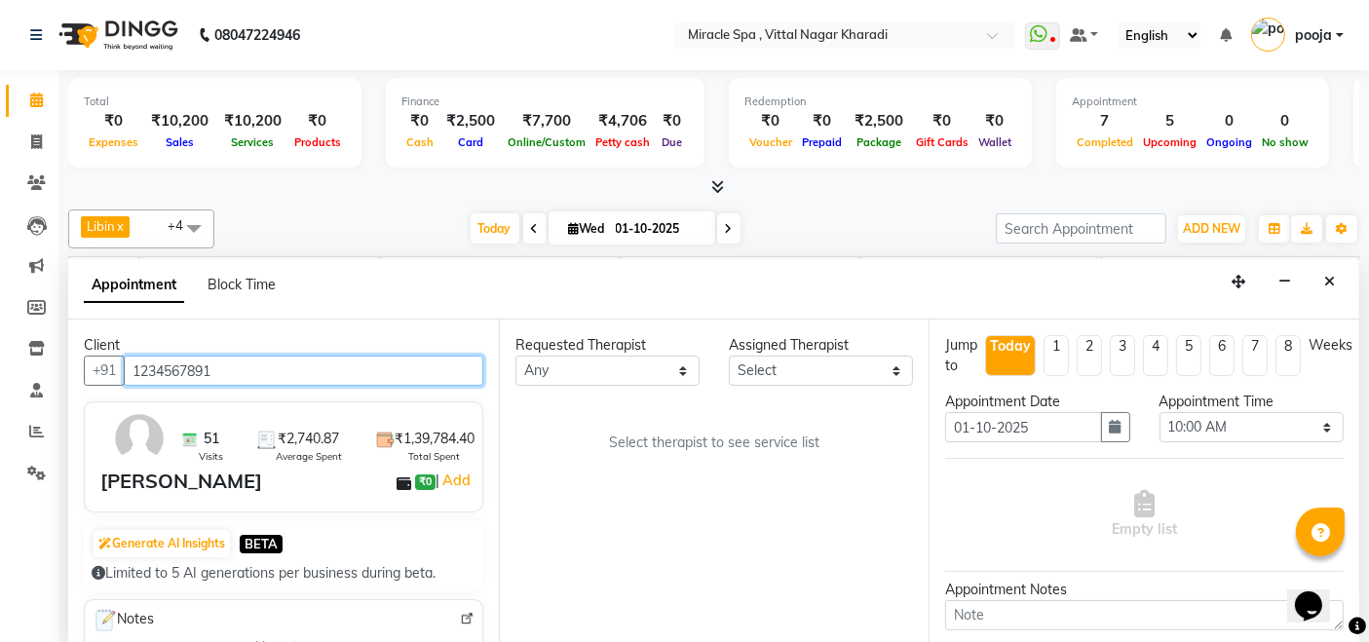
type input "1234567891"
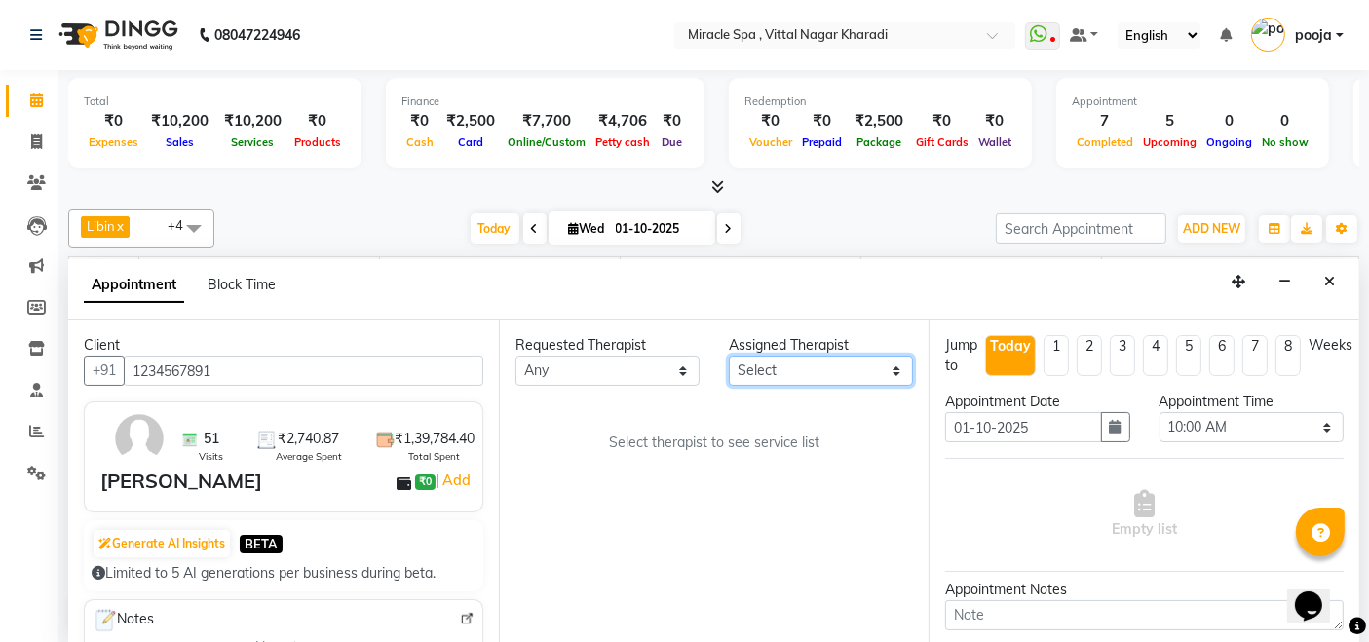
click at [781, 377] on select "Select ajay [PERSON_NAME] [PERSON_NAME] [PERSON_NAME] MR [PERSON_NAME] MS [PERS…" at bounding box center [821, 371] width 184 height 30
select select "66233"
click at [729, 356] on select "Select ajay debora GIGI heleni julle kimia Libin MR ADITYA MS ARTHI MS Mami ms …" at bounding box center [821, 371] width 184 height 30
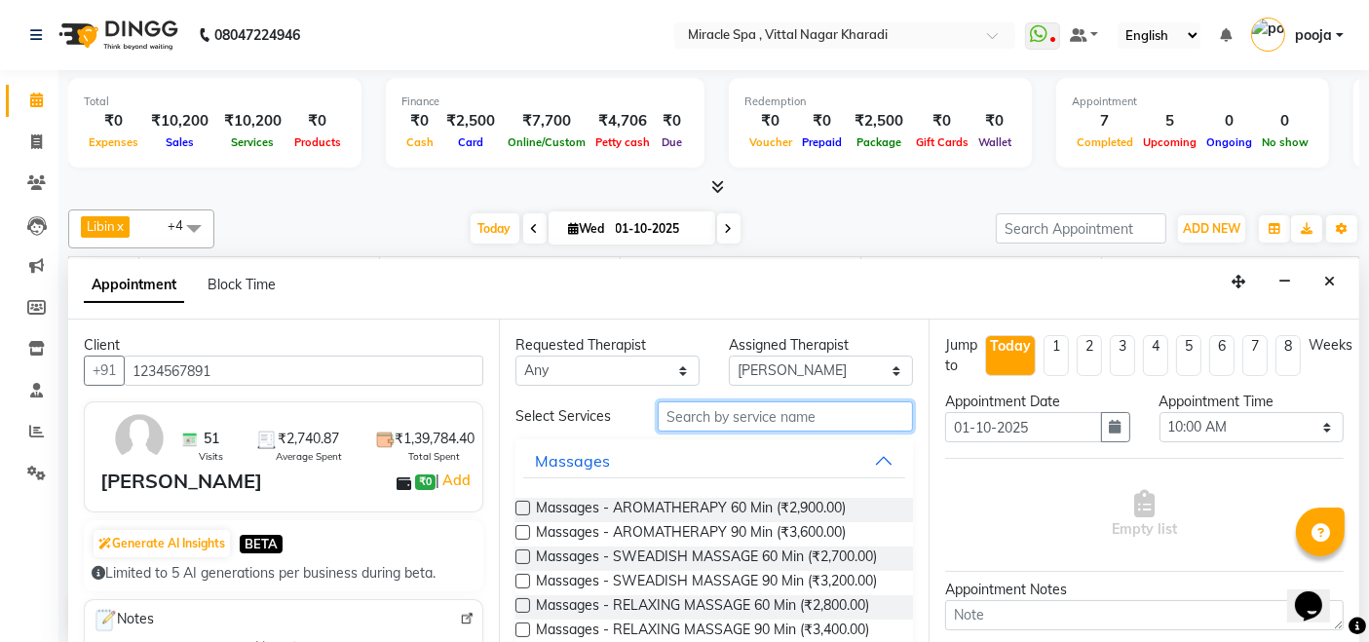
click at [755, 413] on input "text" at bounding box center [785, 416] width 255 height 30
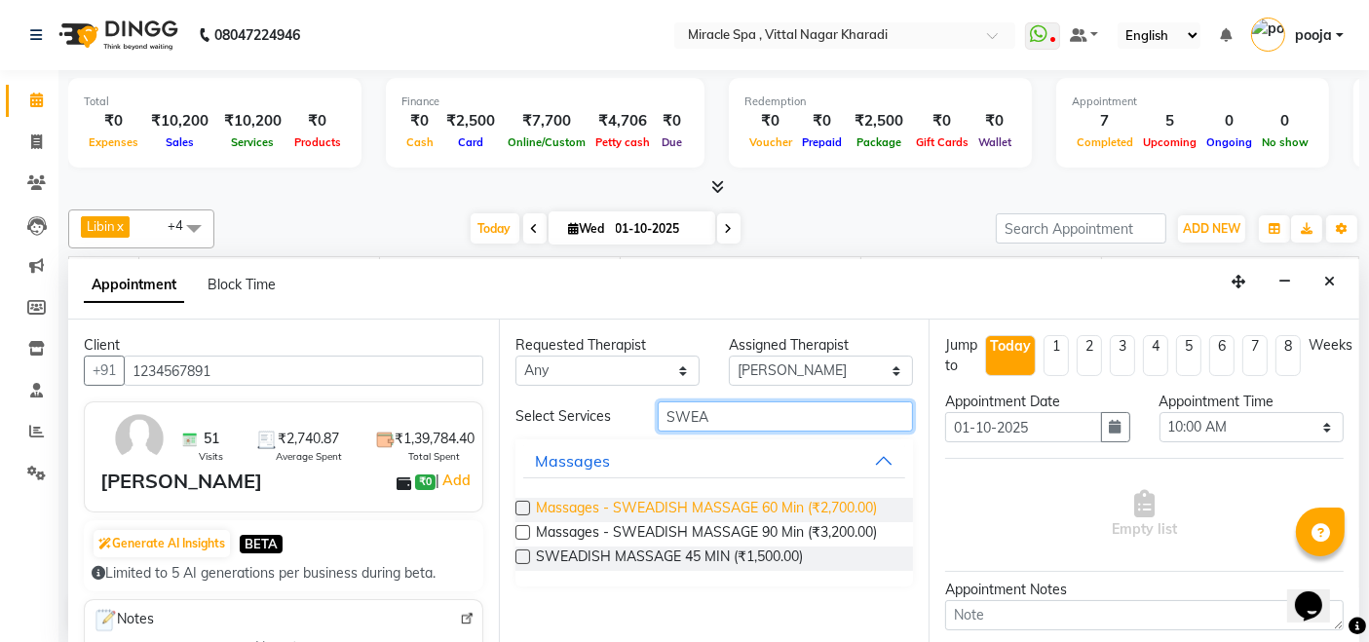
type input "SWEA"
click at [768, 499] on span "Massages - SWEADISH MASSAGE 60 Min (₹2,700.00)" at bounding box center [706, 510] width 341 height 24
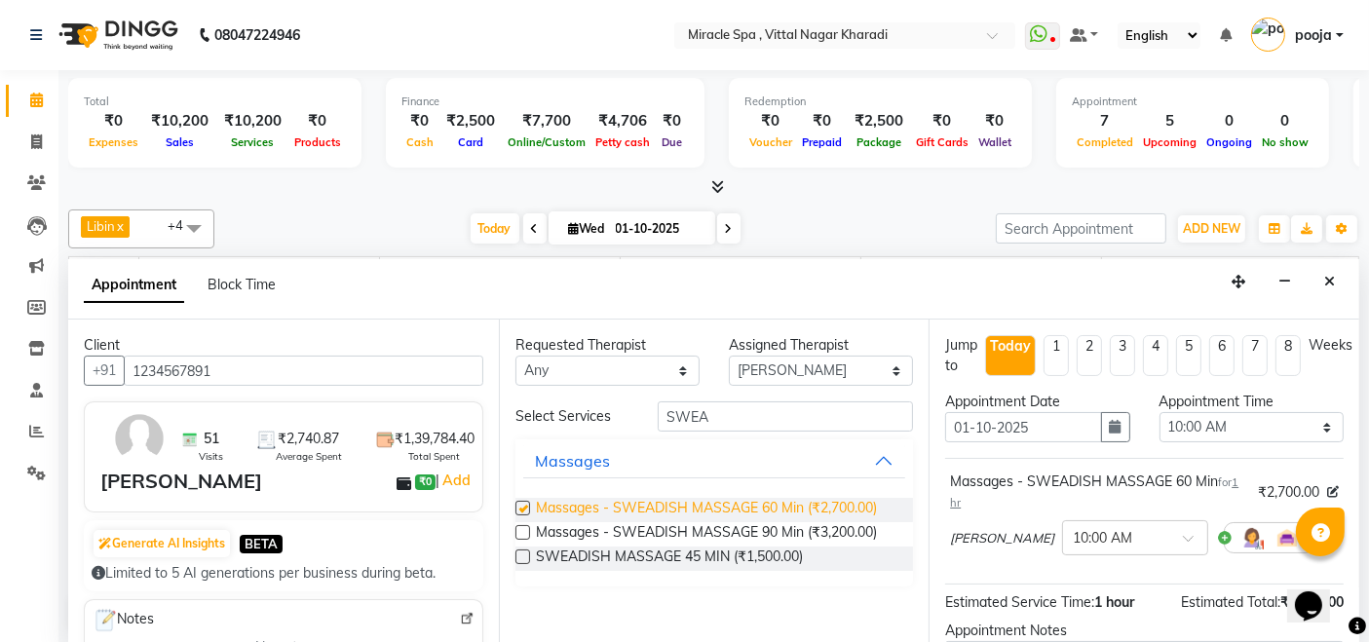
checkbox input "false"
click at [1073, 536] on input "text" at bounding box center [1116, 536] width 86 height 20
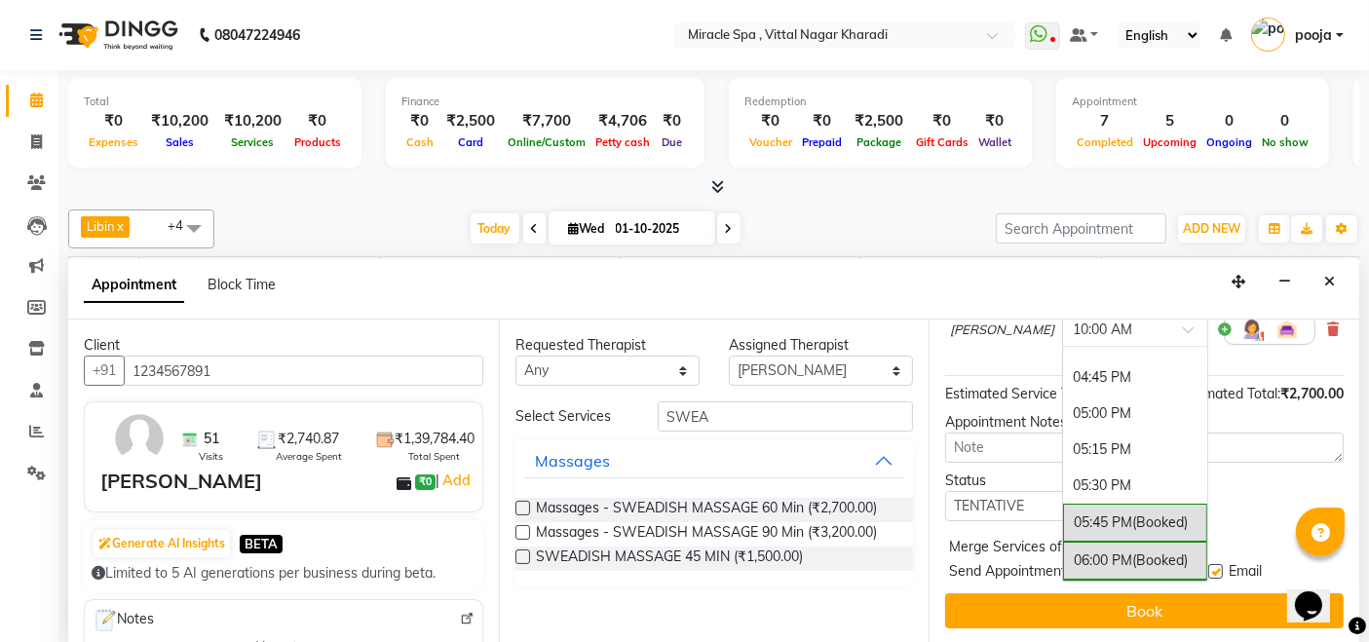
scroll to position [974, 0]
click at [1063, 498] on div "05:45 PM (Booked)" at bounding box center [1135, 517] width 144 height 38
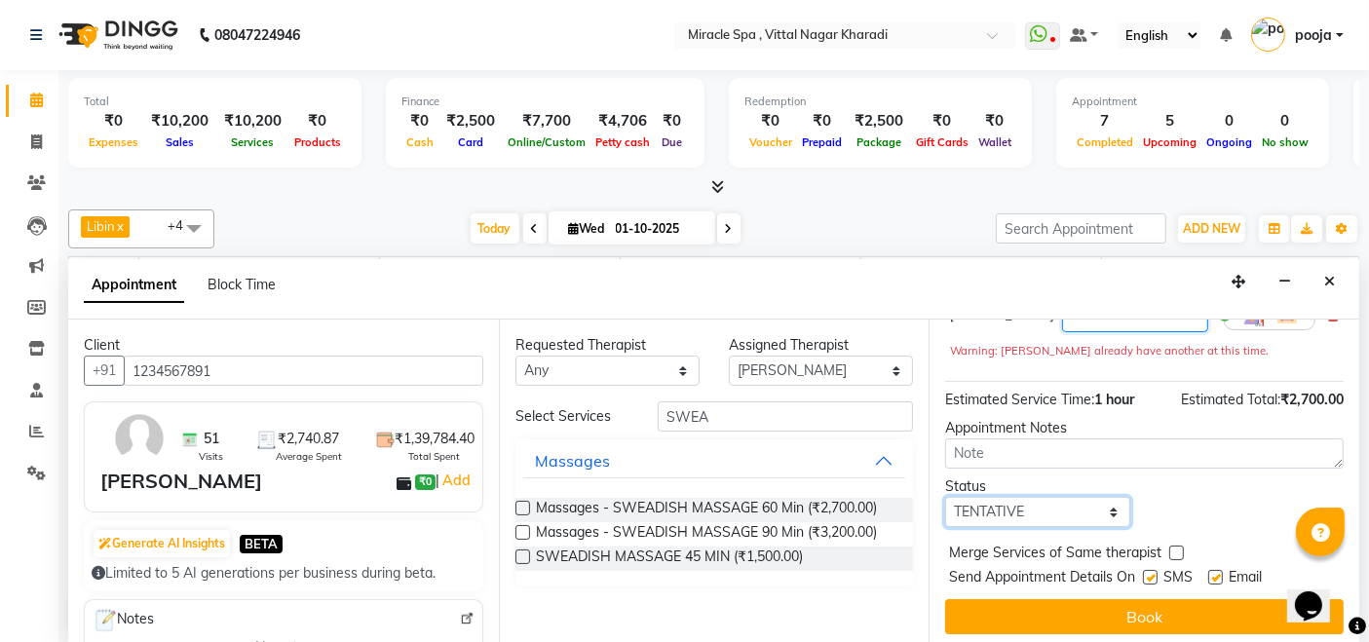
click at [1055, 498] on select "Select TENTATIVE CONFIRM CHECK-IN UPCOMING" at bounding box center [1037, 512] width 184 height 30
select select "upcoming"
click at [945, 497] on select "Select TENTATIVE CONFIRM CHECK-IN UPCOMING" at bounding box center [1037, 512] width 184 height 30
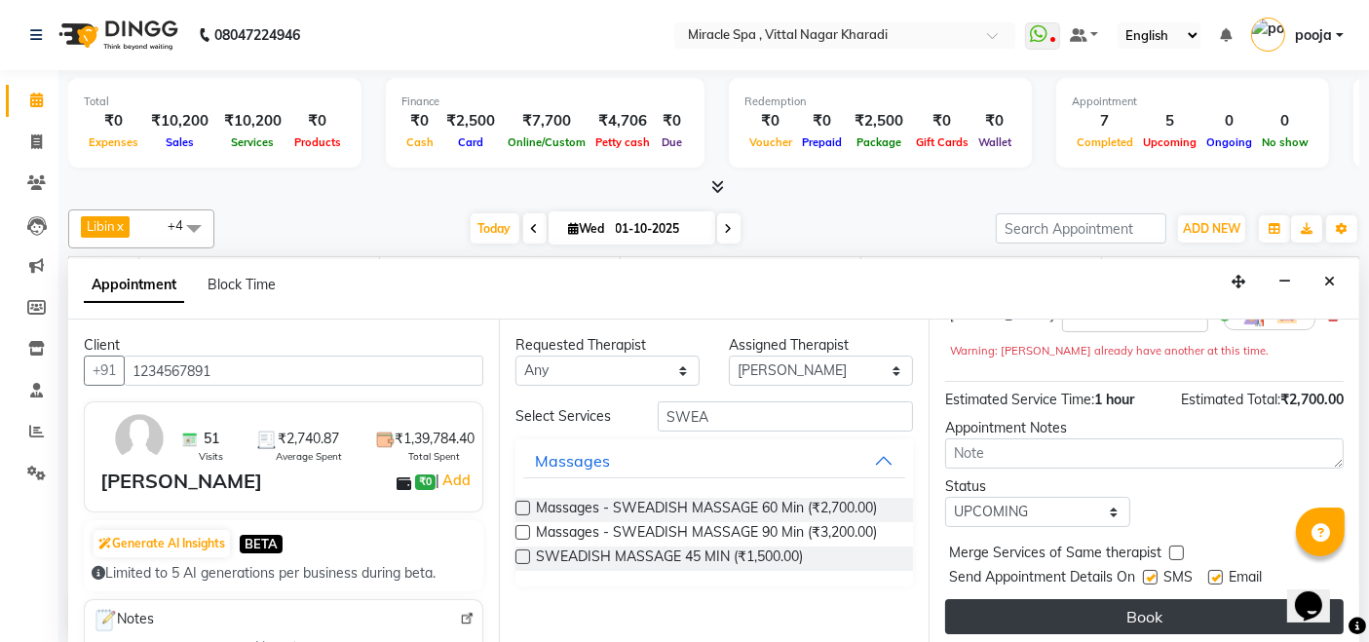
click at [1112, 611] on button "Book" at bounding box center [1144, 616] width 398 height 35
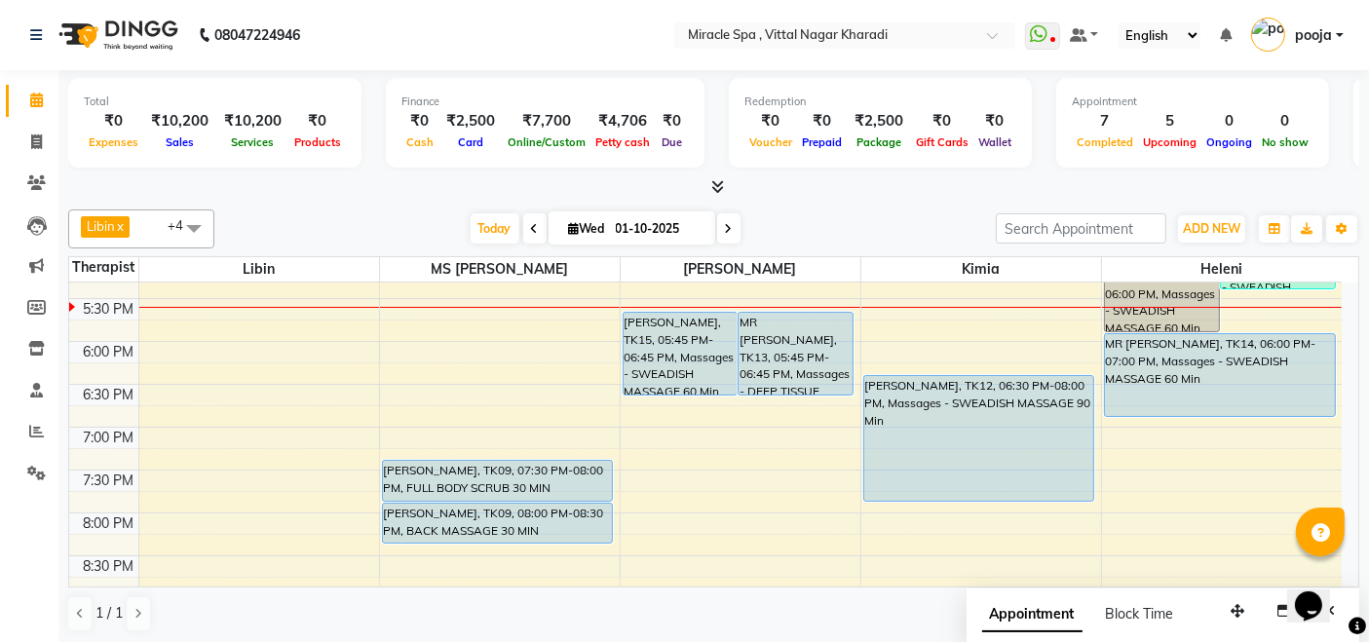
scroll to position [679, 0]
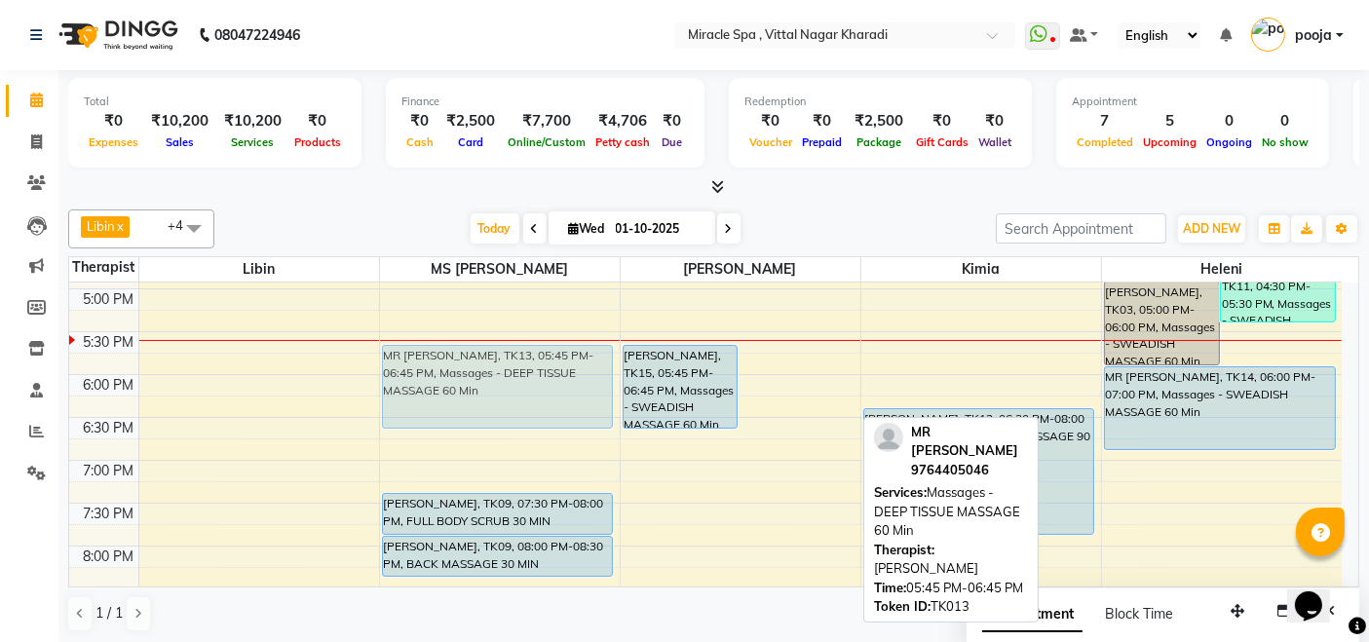
drag, startPoint x: 771, startPoint y: 385, endPoint x: 565, endPoint y: 378, distance: 205.7
click at [565, 378] on tr "MR JAYESH, TK10, 10:30 AM-11:00 AM, HEAD MASSAGE mr sumit, TK02, 12:30 PM-01:30…" at bounding box center [705, 246] width 1272 height 1285
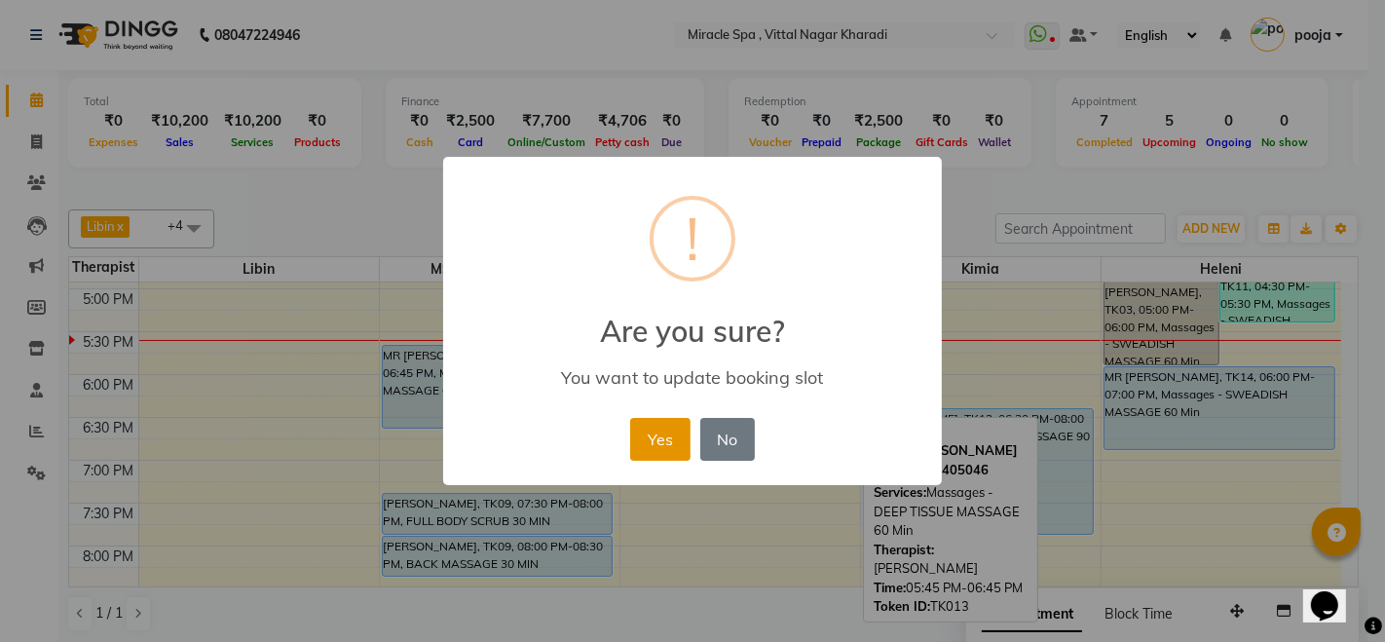
click at [655, 434] on button "Yes" at bounding box center [659, 439] width 59 height 43
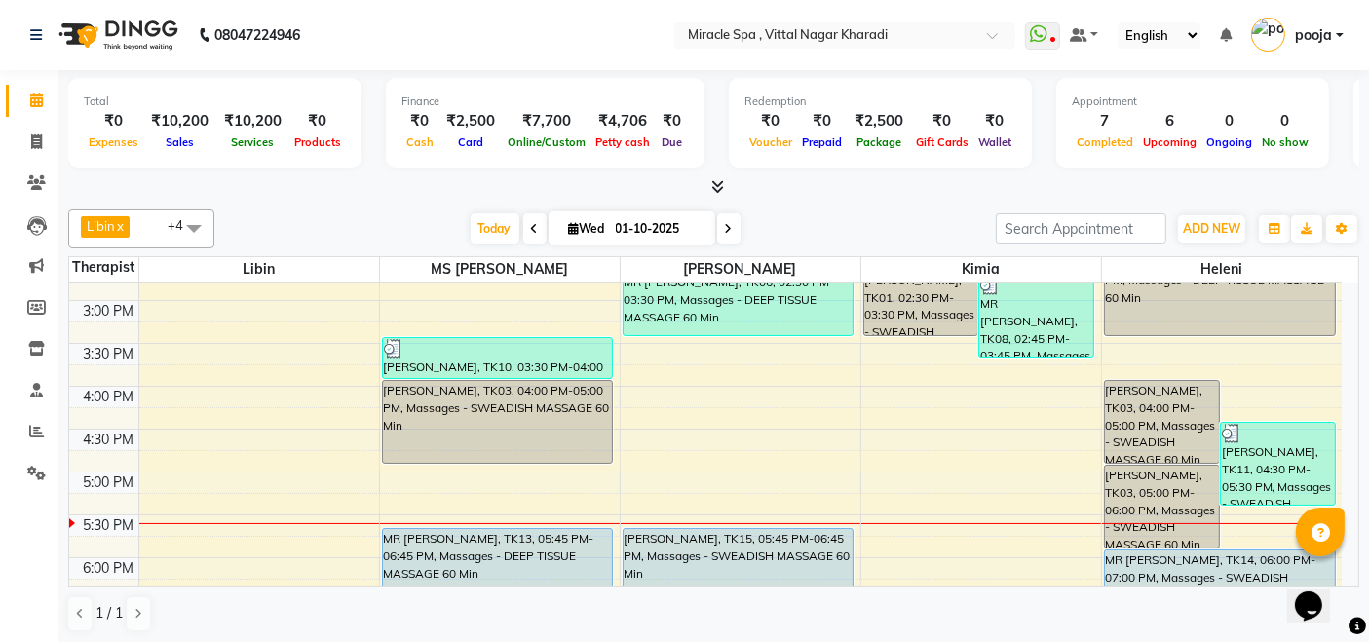
scroll to position [541, 0]
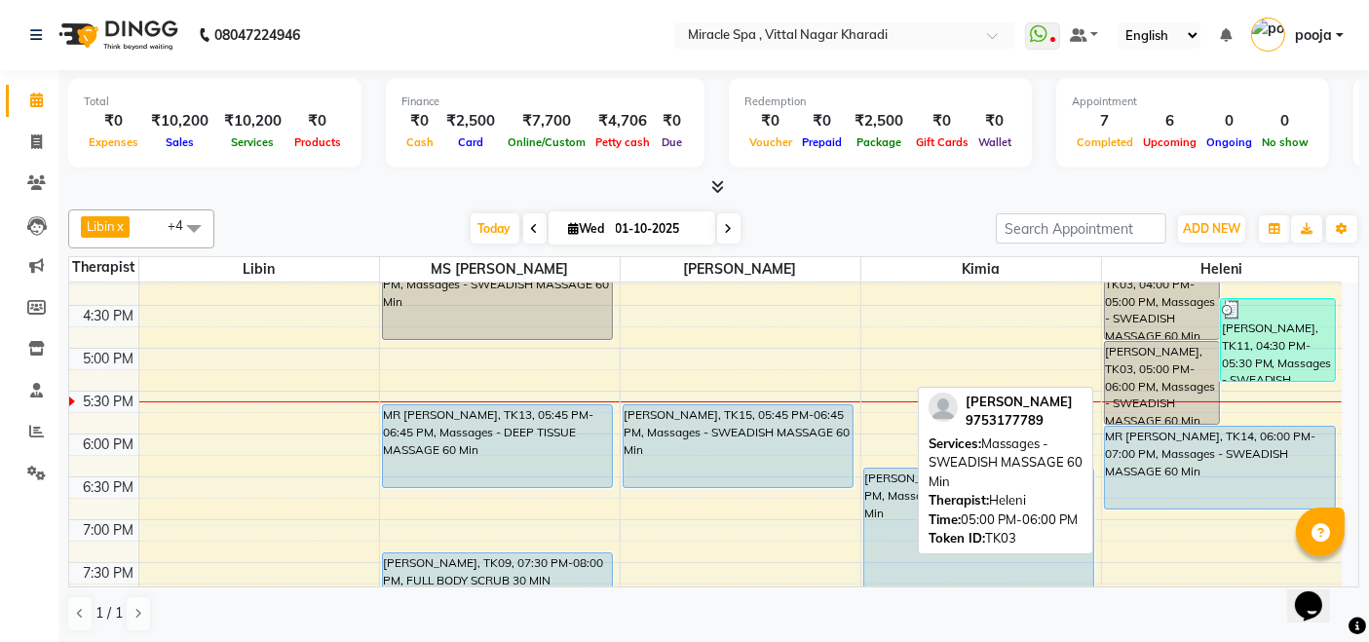
scroll to position [649, 0]
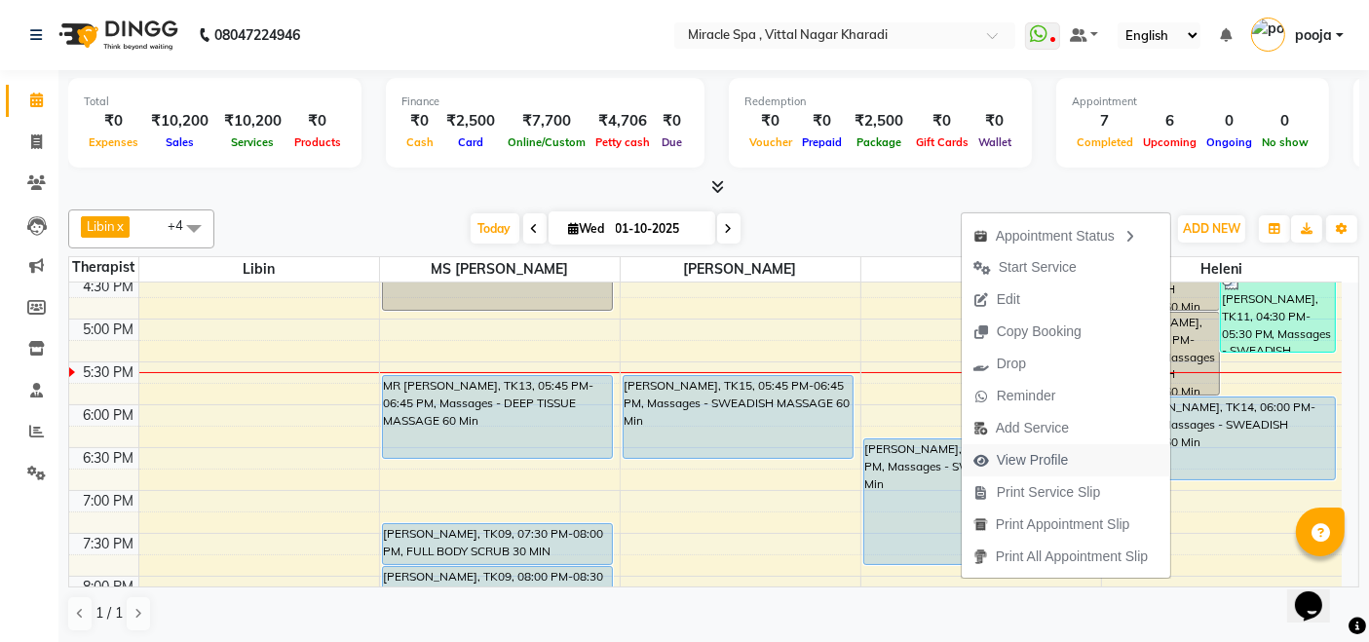
click at [1075, 460] on button "View Profile" at bounding box center [1065, 460] width 208 height 32
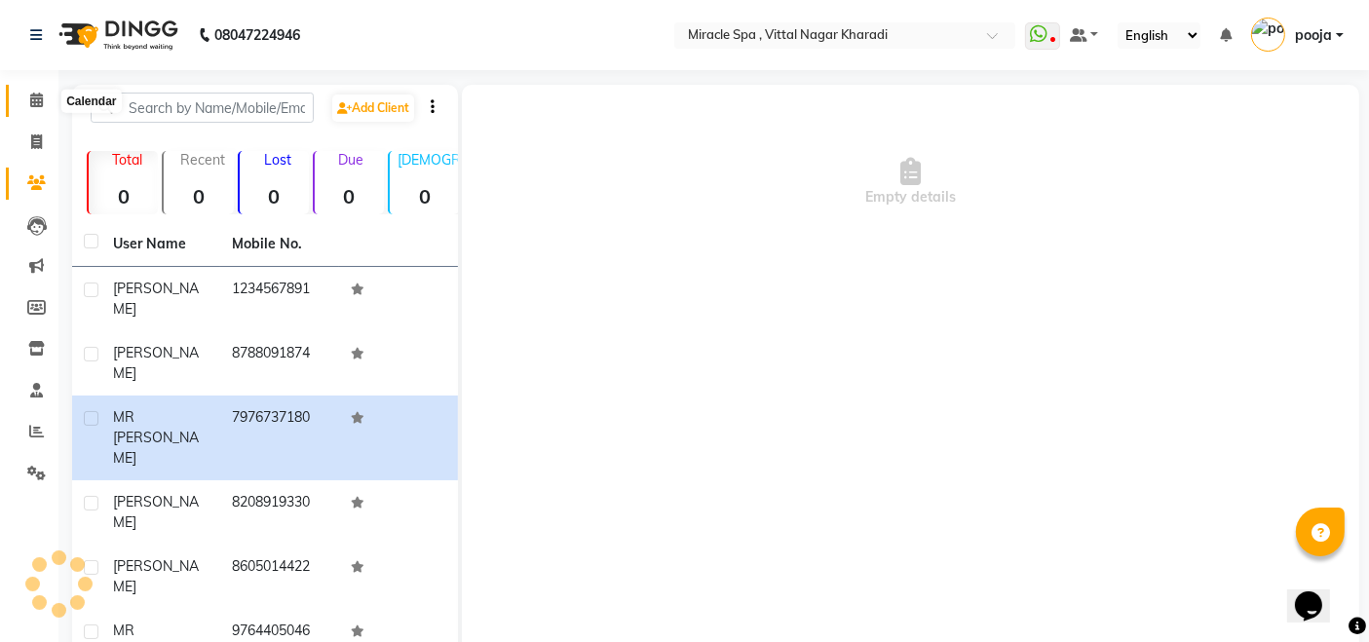
click at [27, 97] on span at bounding box center [36, 101] width 34 height 22
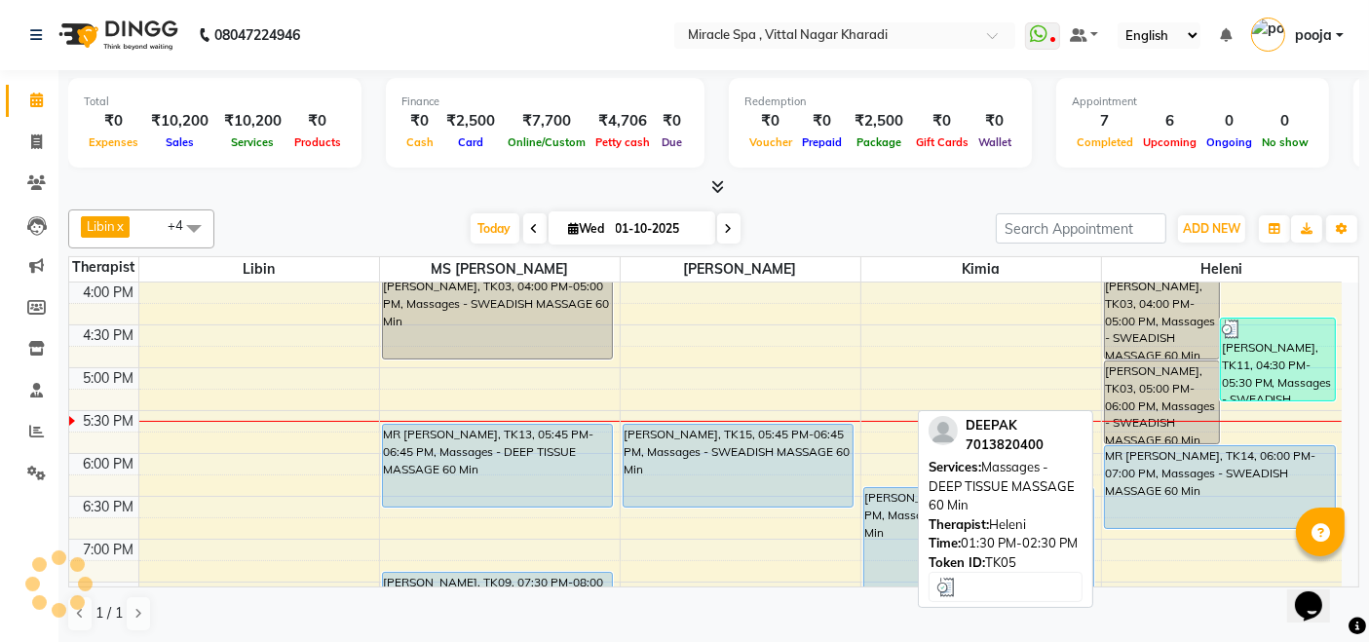
scroll to position [649, 0]
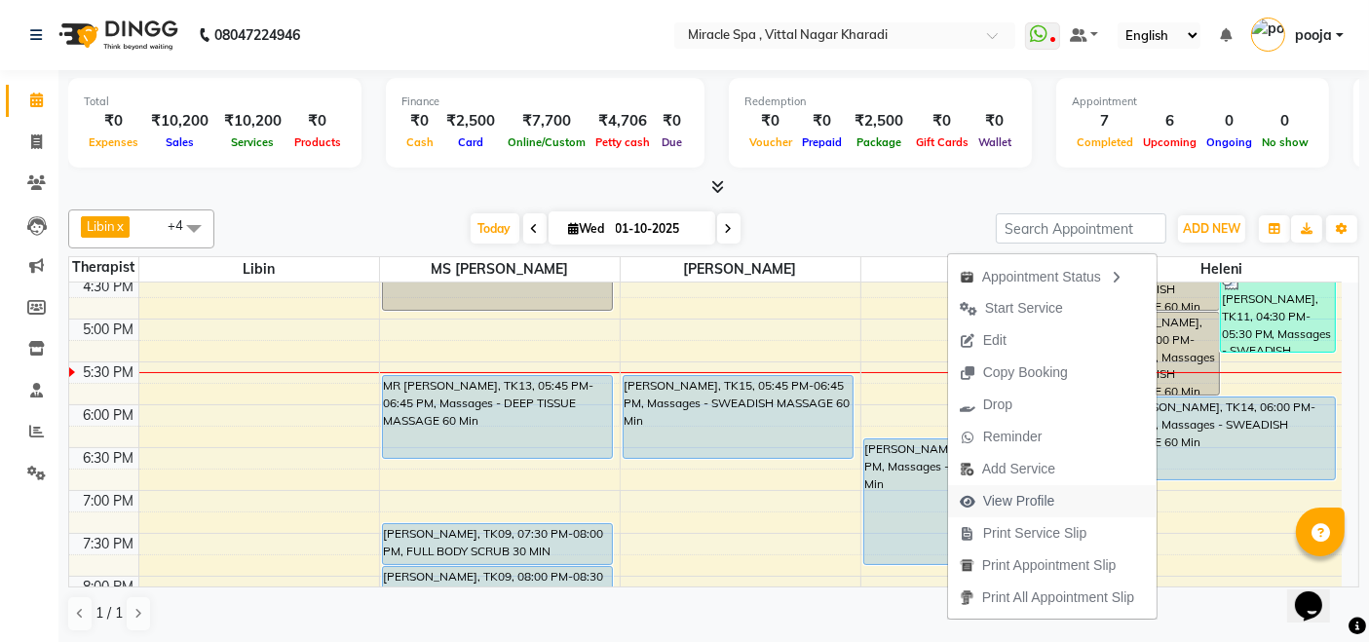
click at [1051, 493] on span "View Profile" at bounding box center [1007, 501] width 119 height 32
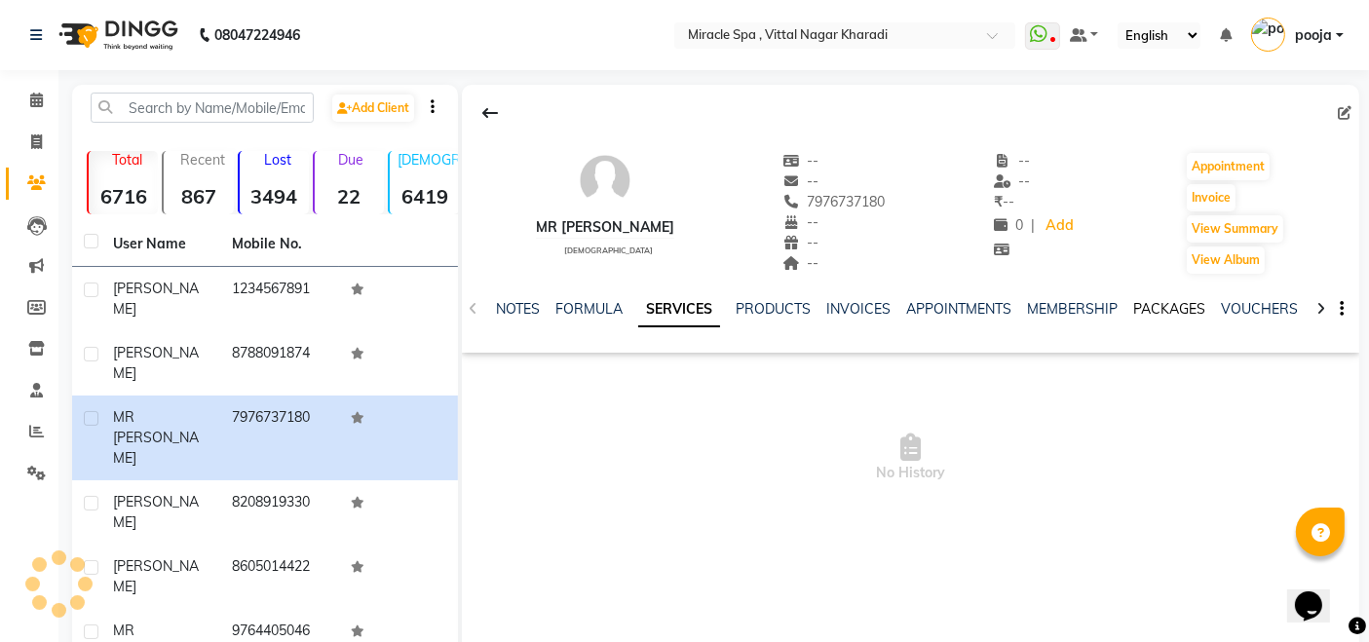
click at [1152, 310] on link "PACKAGES" at bounding box center [1169, 309] width 72 height 18
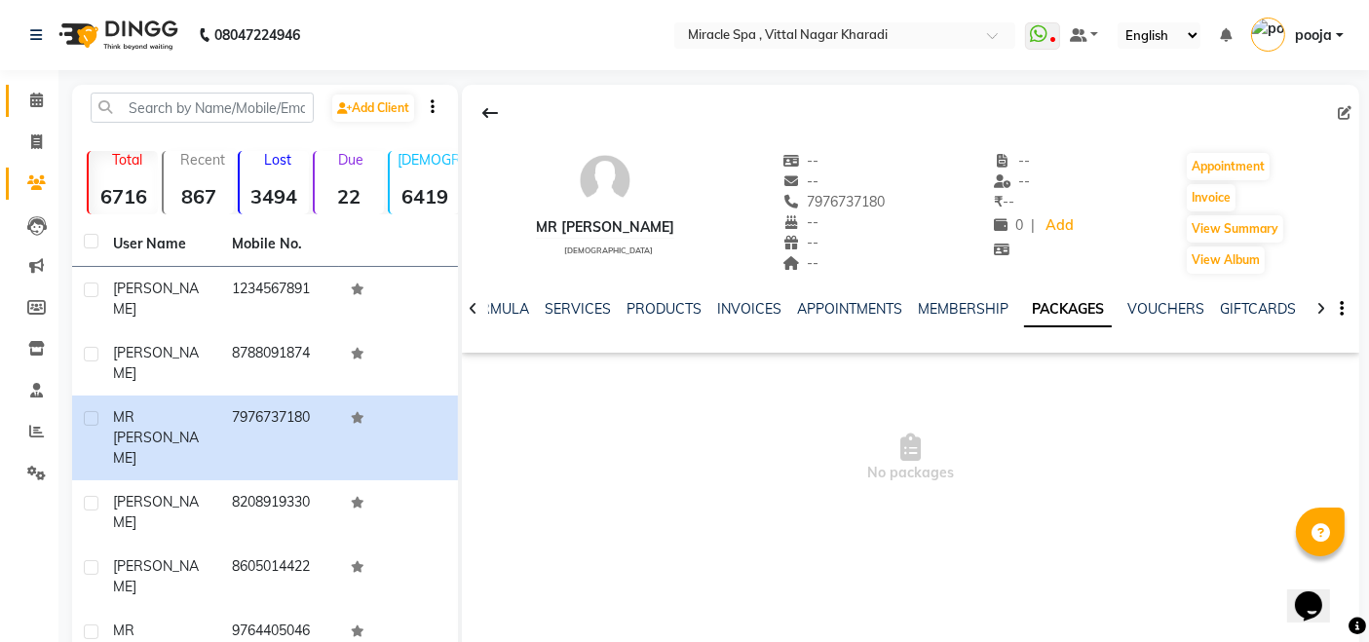
click at [27, 101] on span at bounding box center [36, 101] width 34 height 22
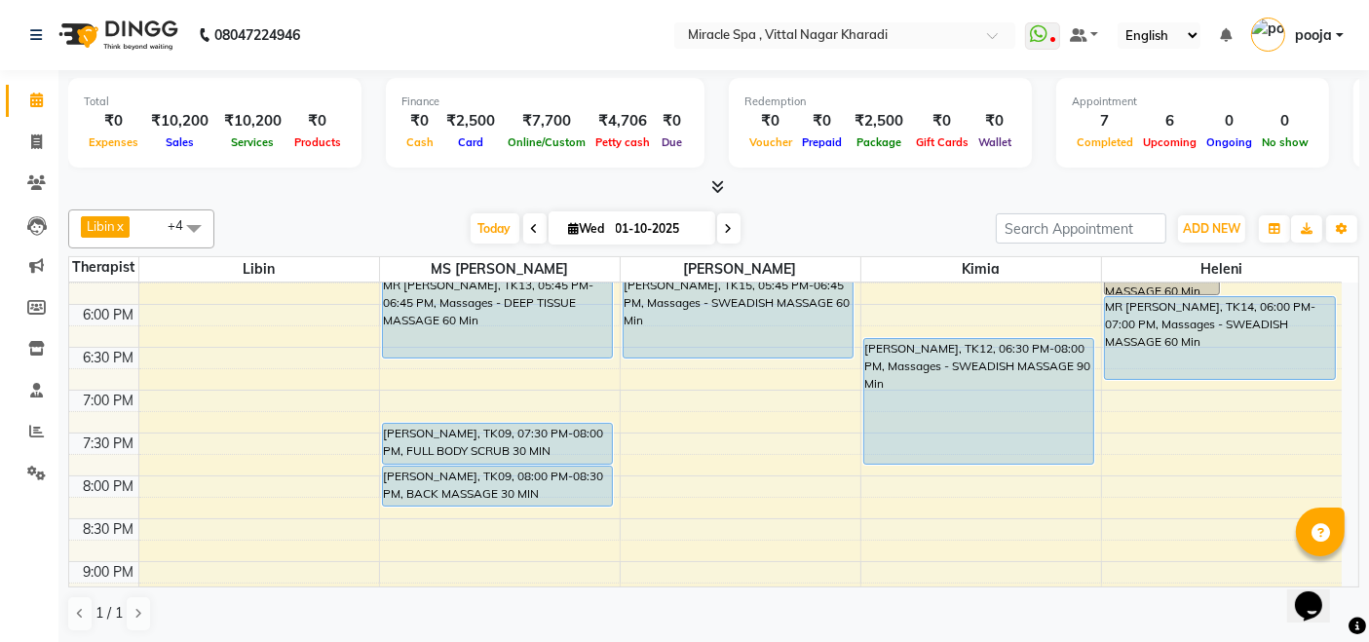
scroll to position [641, 0]
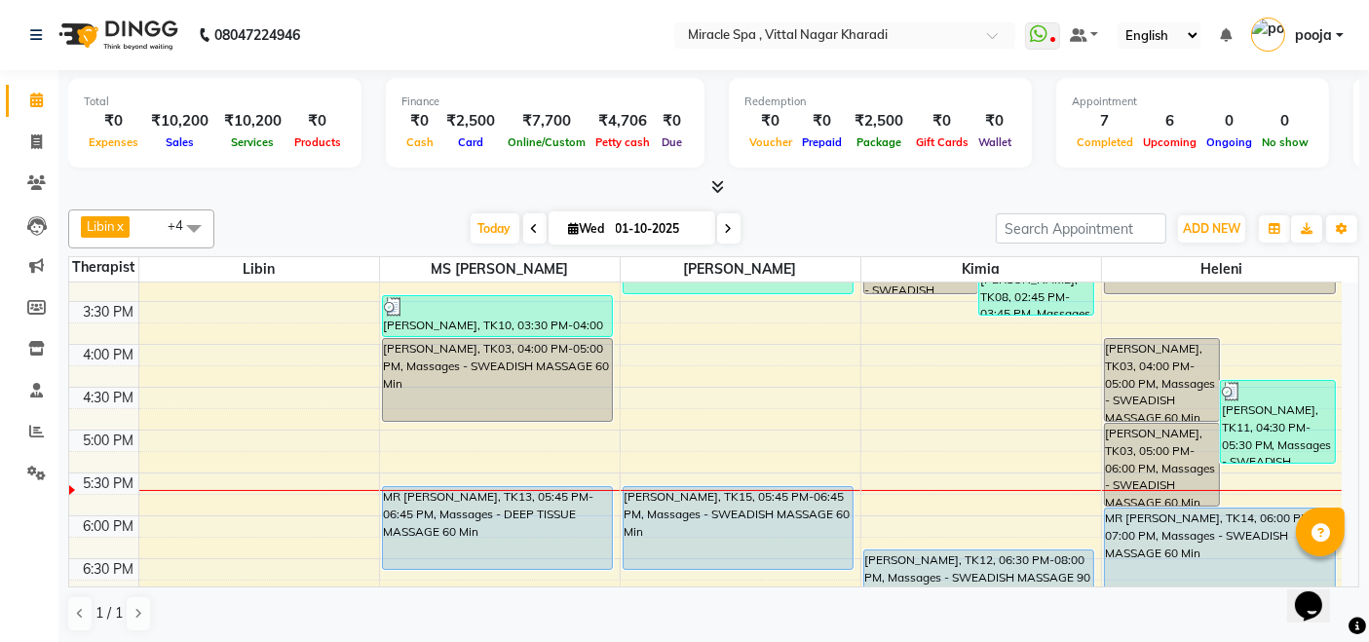
scroll to position [649, 0]
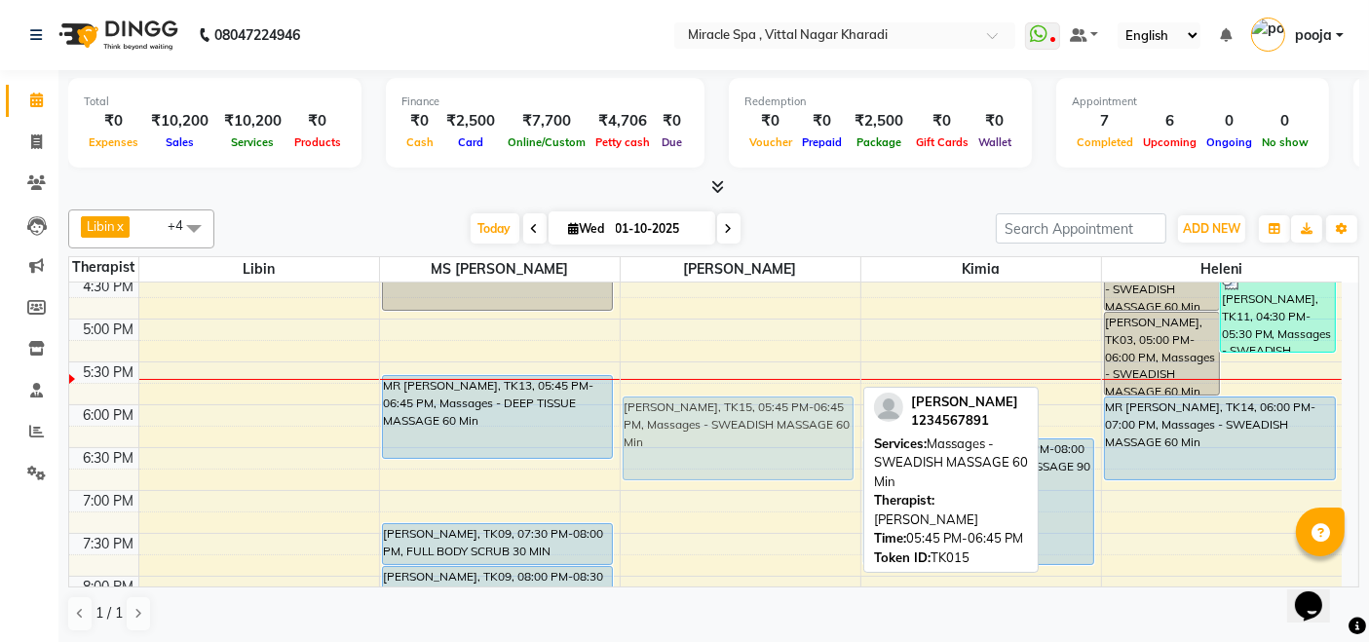
drag, startPoint x: 734, startPoint y: 402, endPoint x: 740, endPoint y: 426, distance: 24.4
click at [740, 426] on div "MR [PERSON_NAME], TK06, 02:30 PM-03:30 PM, Massages - DEEP TISSUE MASSAGE 60 Mi…" at bounding box center [741, 276] width 240 height 1285
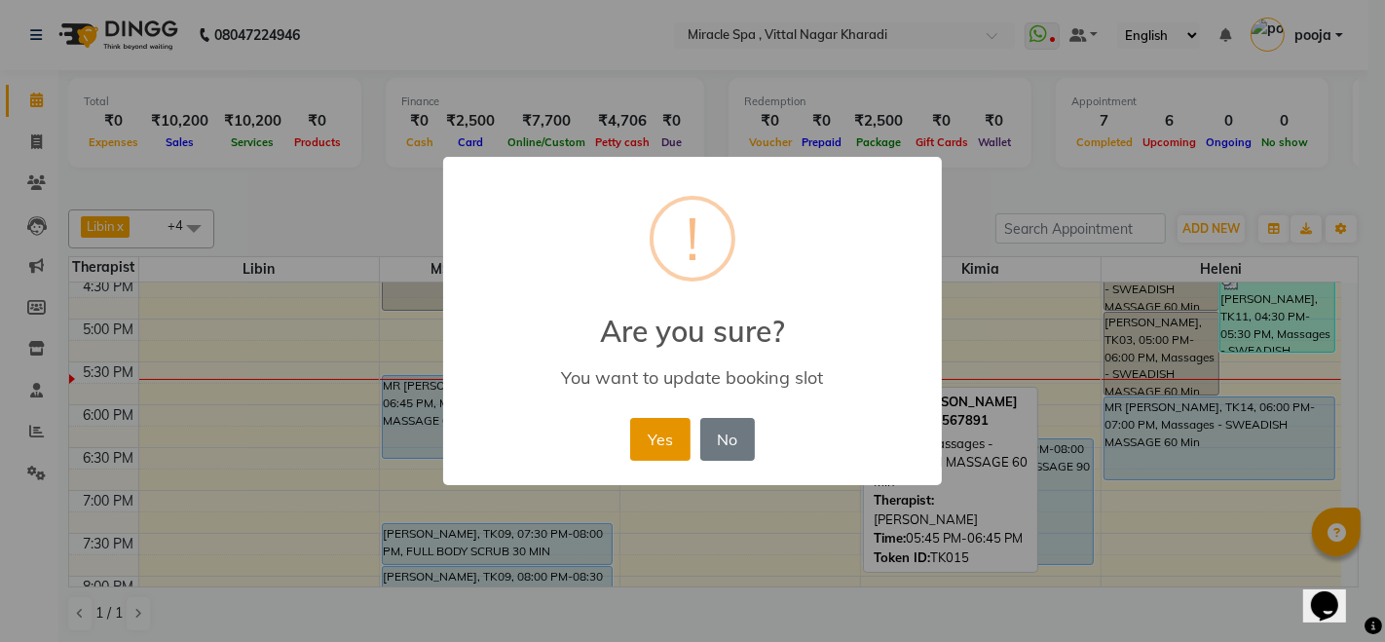
click at [660, 444] on button "Yes" at bounding box center [659, 439] width 59 height 43
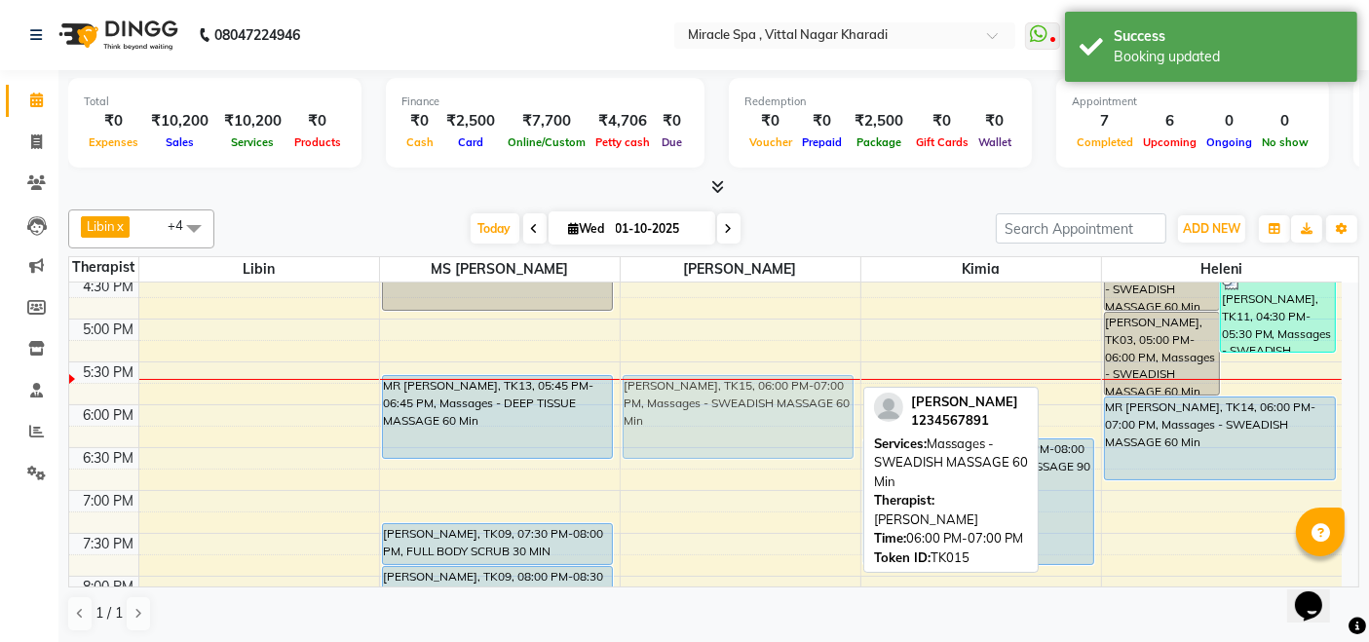
drag, startPoint x: 735, startPoint y: 423, endPoint x: 735, endPoint y: 410, distance: 12.7
click at [735, 410] on div "MR [PERSON_NAME], TK06, 02:30 PM-03:30 PM, Massages - DEEP TISSUE MASSAGE 60 Mi…" at bounding box center [741, 276] width 240 height 1285
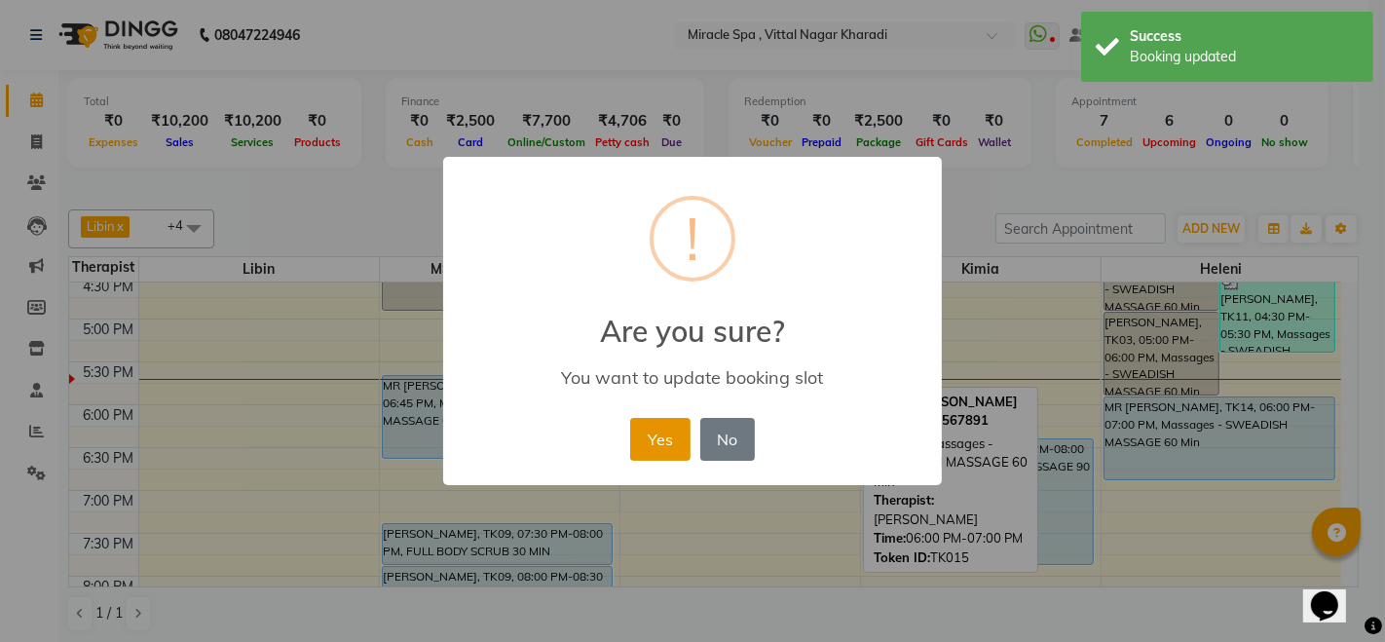
click at [642, 440] on button "Yes" at bounding box center [659, 439] width 59 height 43
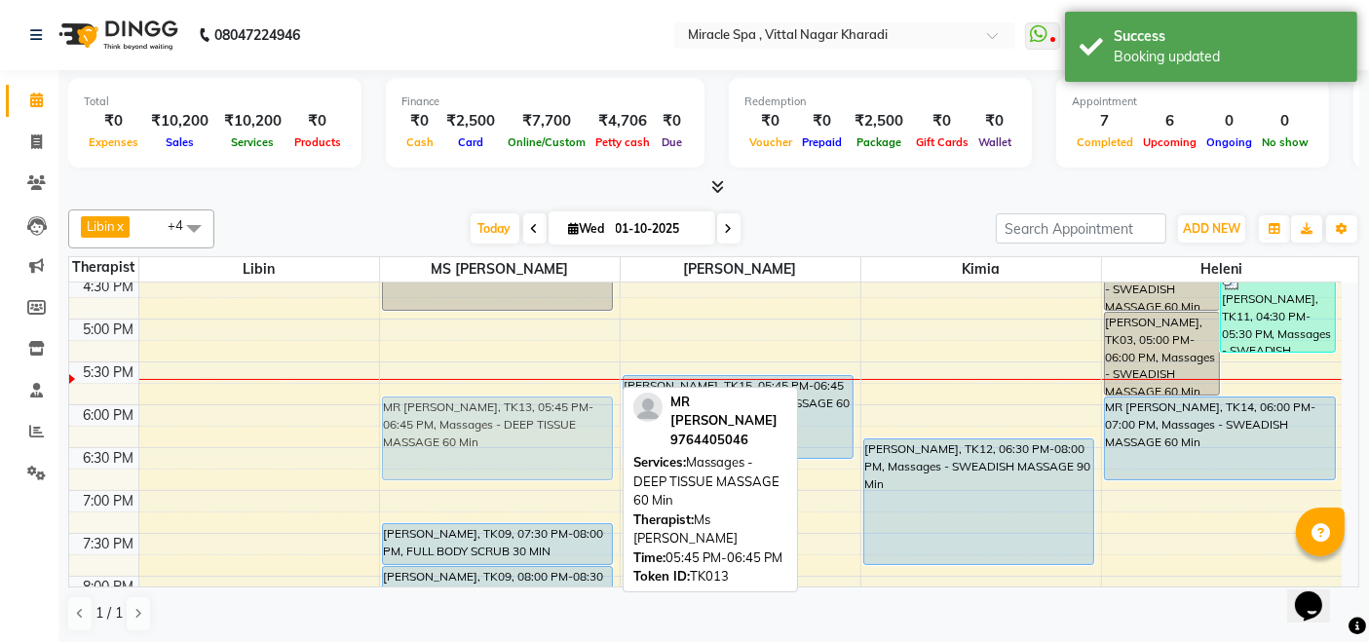
click at [529, 431] on div "MR JAYESH, TK10, 10:30 AM-11:00 AM, HEAD MASSAGE mr sumit, TK02, 12:30 PM-01:30…" at bounding box center [500, 276] width 240 height 1285
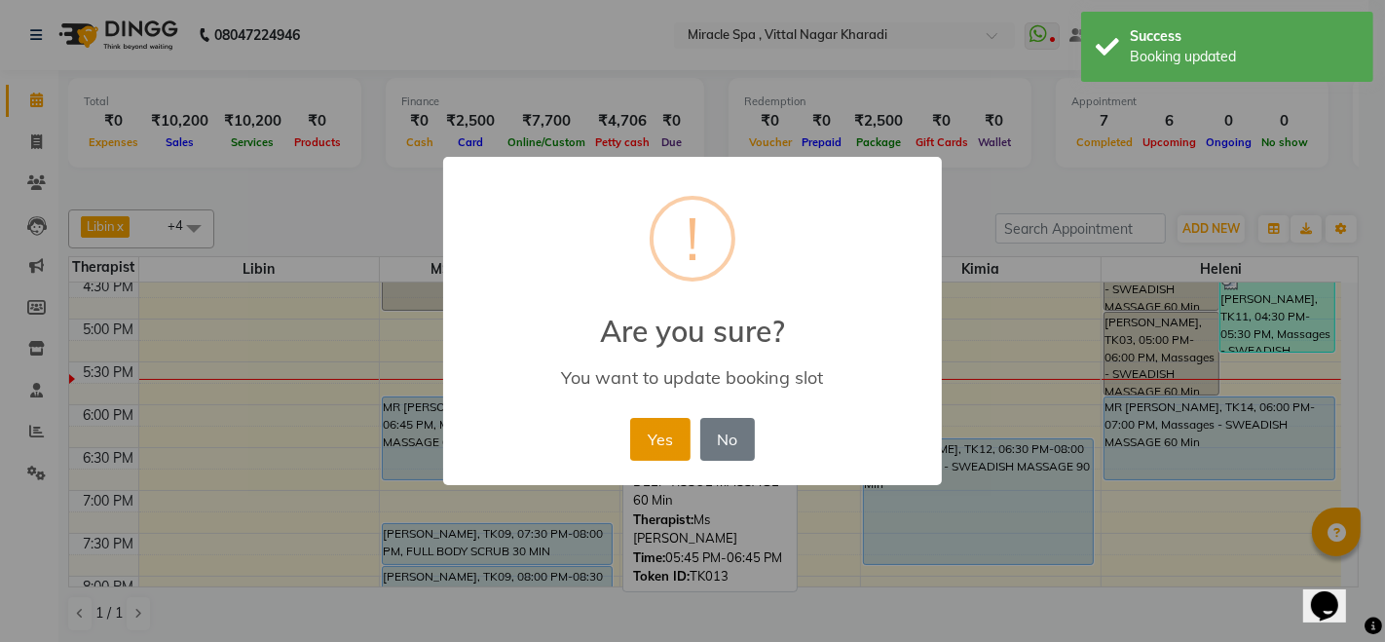
click at [648, 444] on button "Yes" at bounding box center [659, 439] width 59 height 43
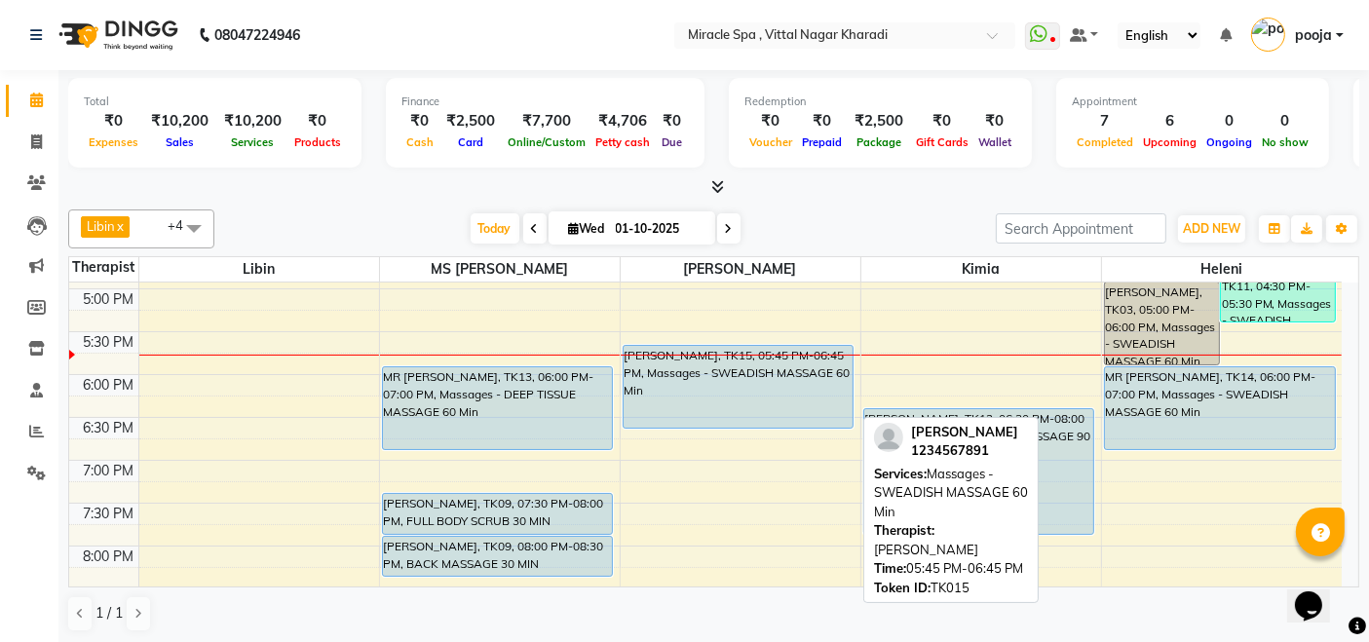
click at [781, 355] on div "[PERSON_NAME], TK15, 05:45 PM-06:45 PM, Massages - SWEADISH MASSAGE 60 Min" at bounding box center [738, 387] width 230 height 82
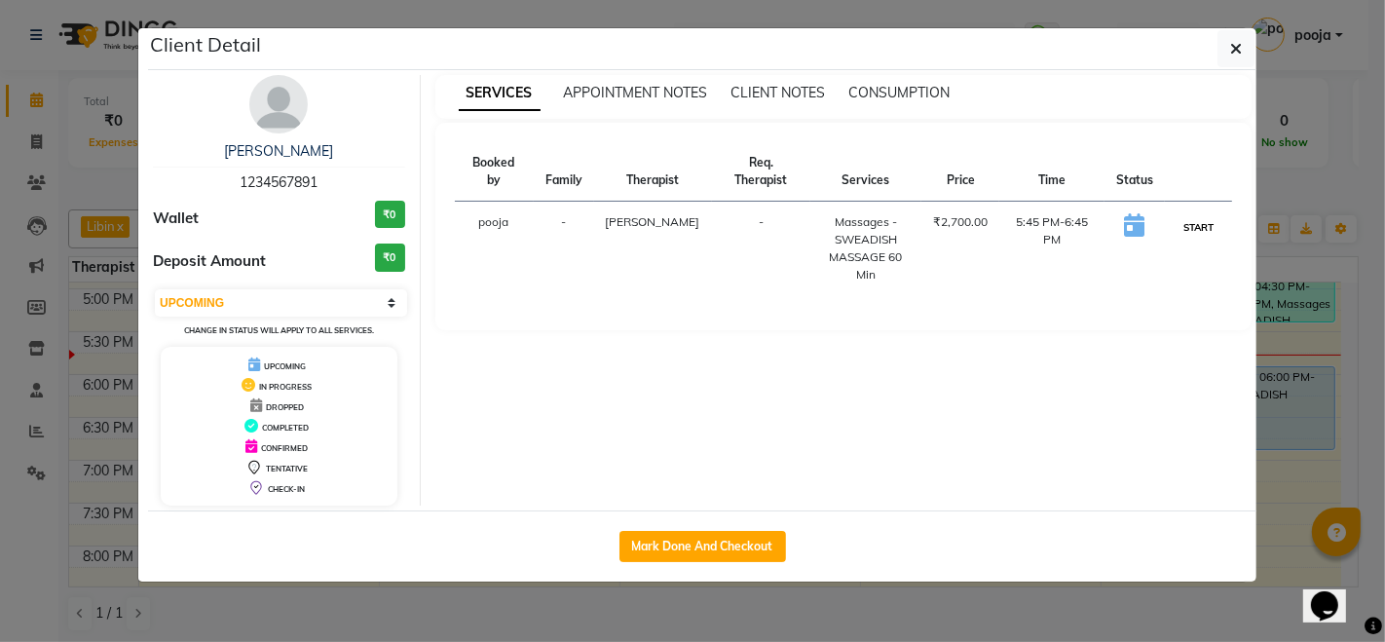
click at [1196, 215] on button "START" at bounding box center [1199, 227] width 40 height 24
select select "1"
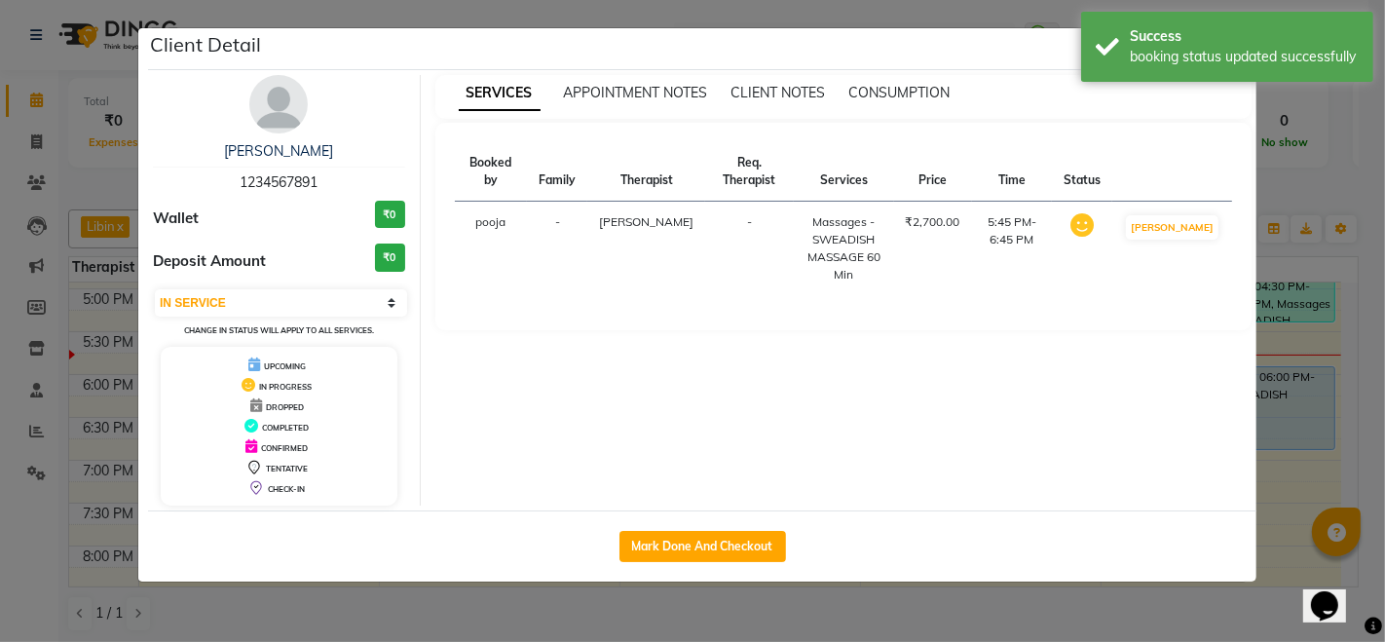
click at [1293, 192] on ngb-modal-window "Client Detail [PERSON_NAME] 1234567891 Wallet ₹0 Deposit Amount ₹0 Select IN SE…" at bounding box center [692, 321] width 1385 height 642
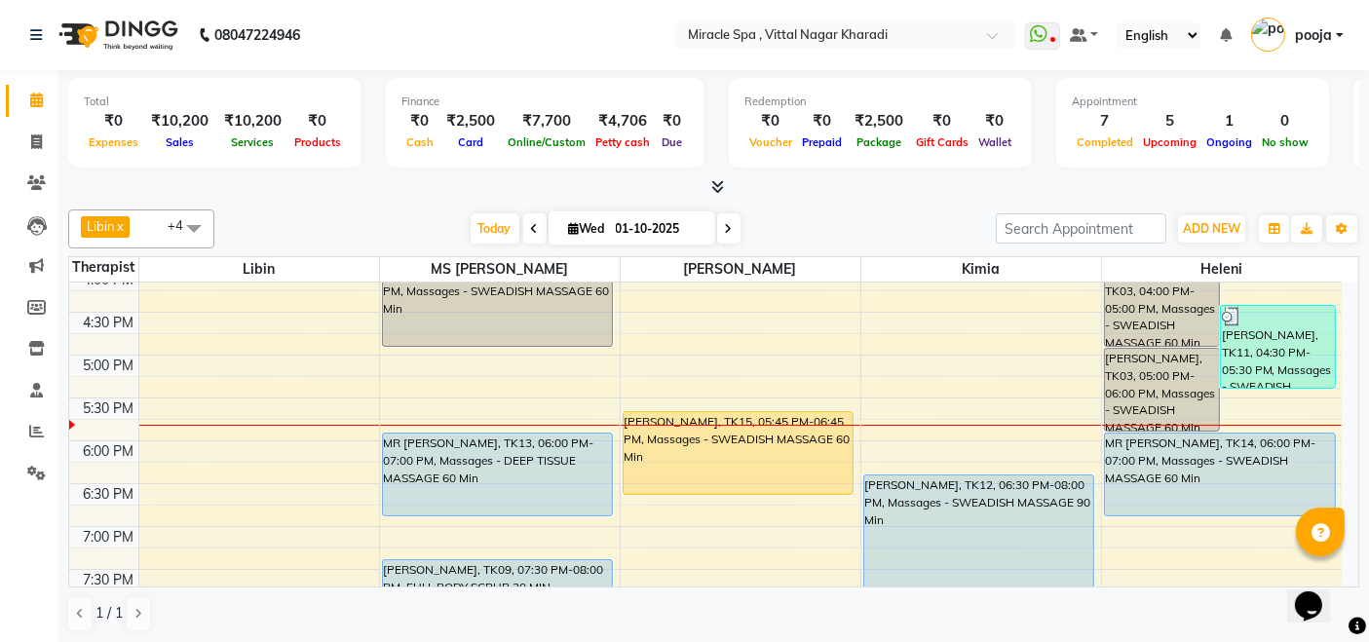
scroll to position [641, 0]
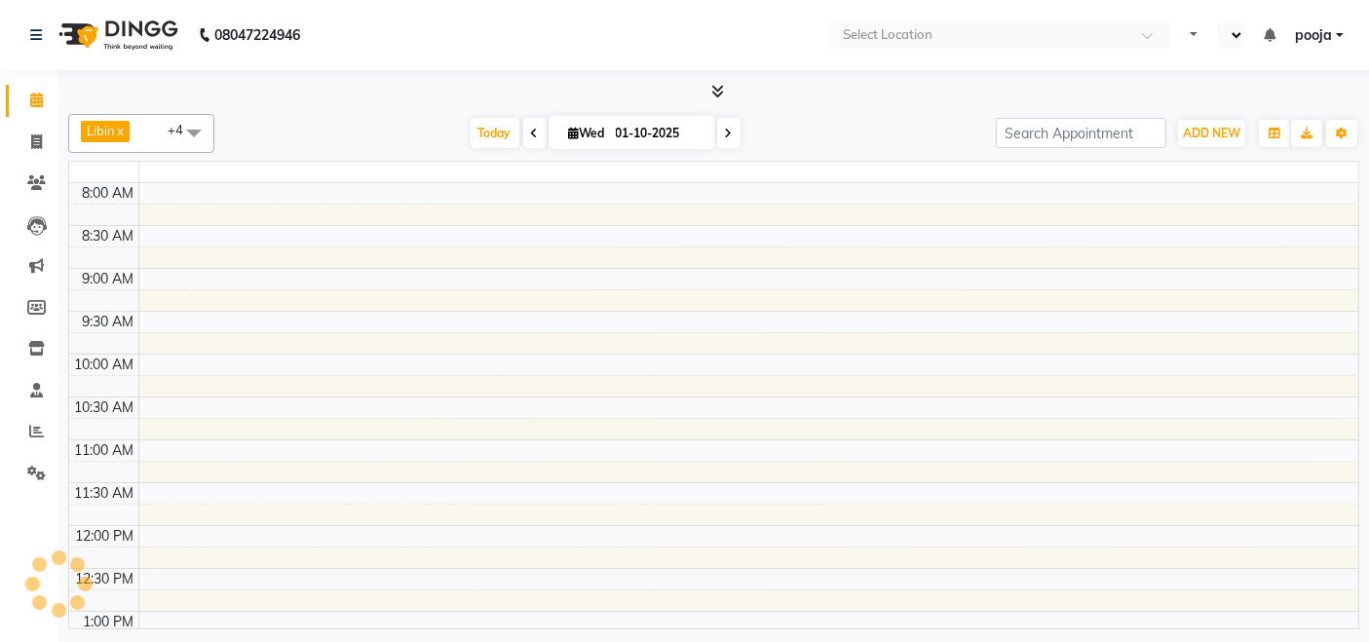
select select "en"
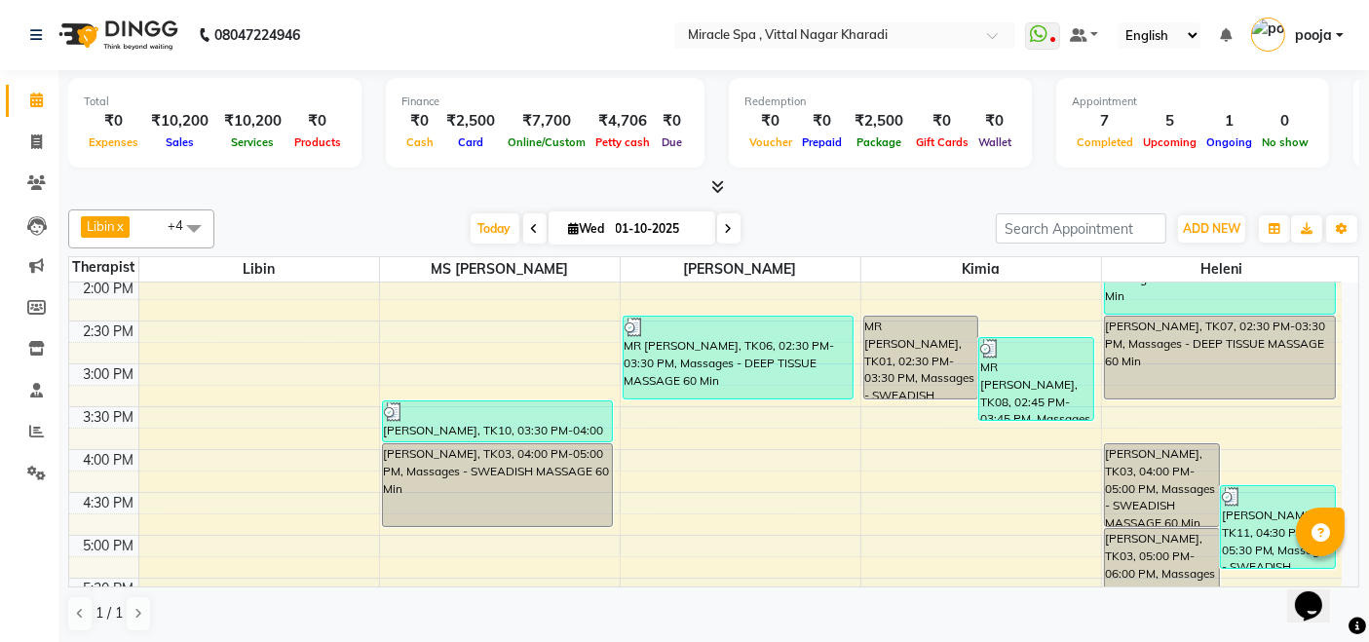
scroll to position [649, 0]
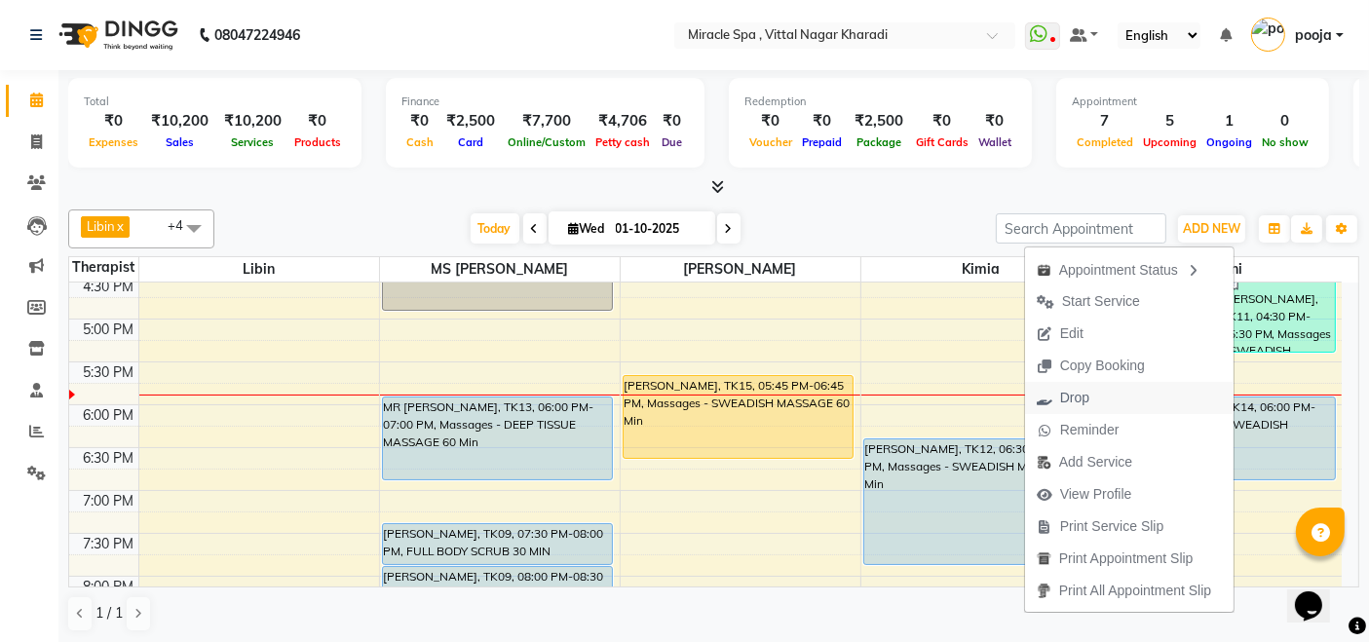
click at [1102, 389] on button "Drop" at bounding box center [1129, 398] width 208 height 32
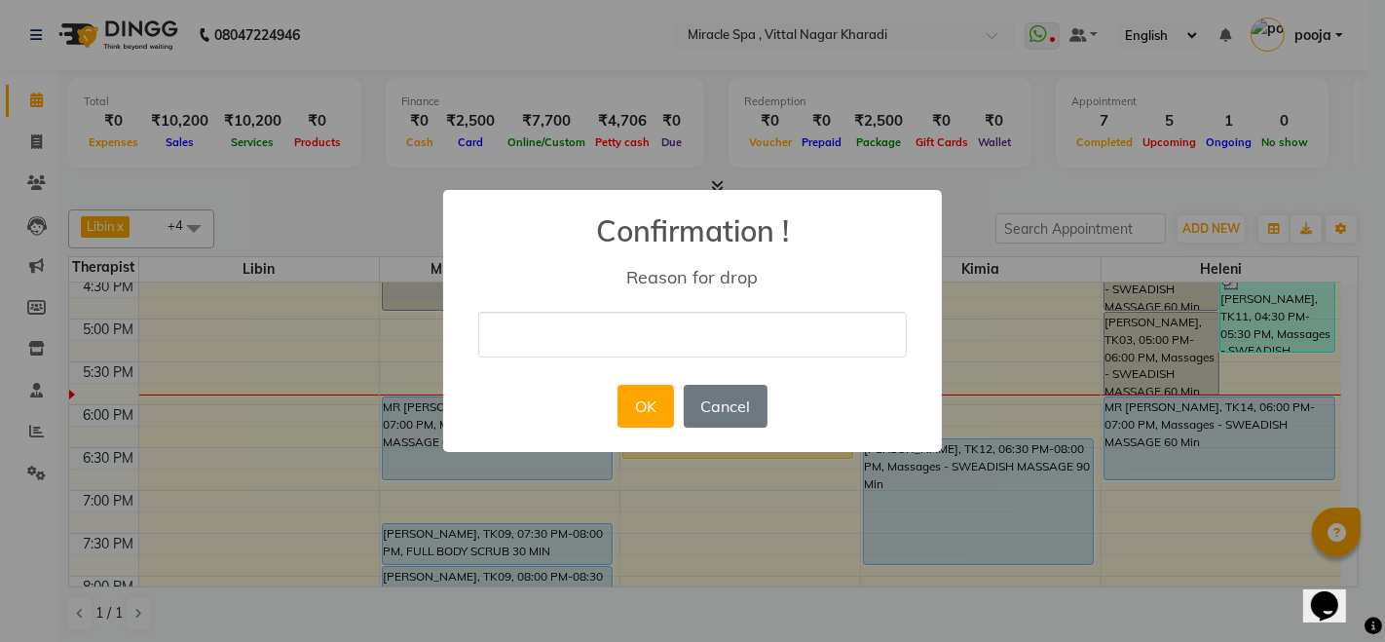
click at [667, 329] on input "text" at bounding box center [692, 335] width 429 height 46
type input "cancelled"
click at [662, 386] on button "OK" at bounding box center [646, 406] width 56 height 43
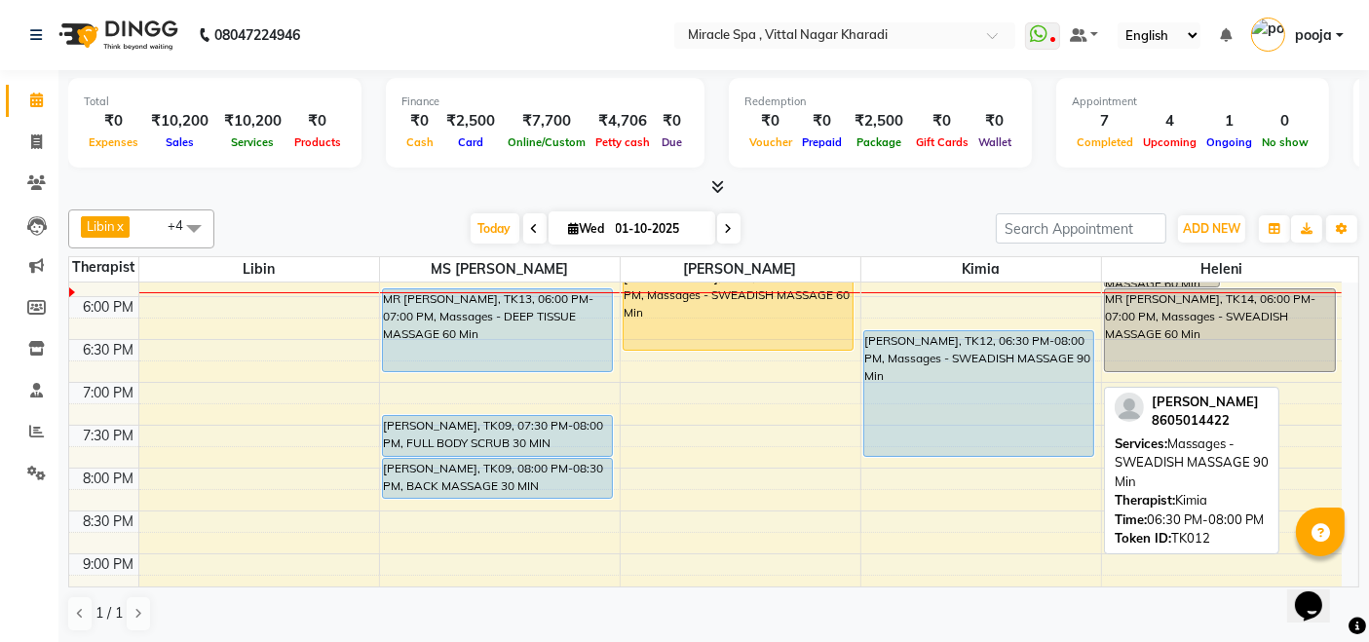
scroll to position [649, 0]
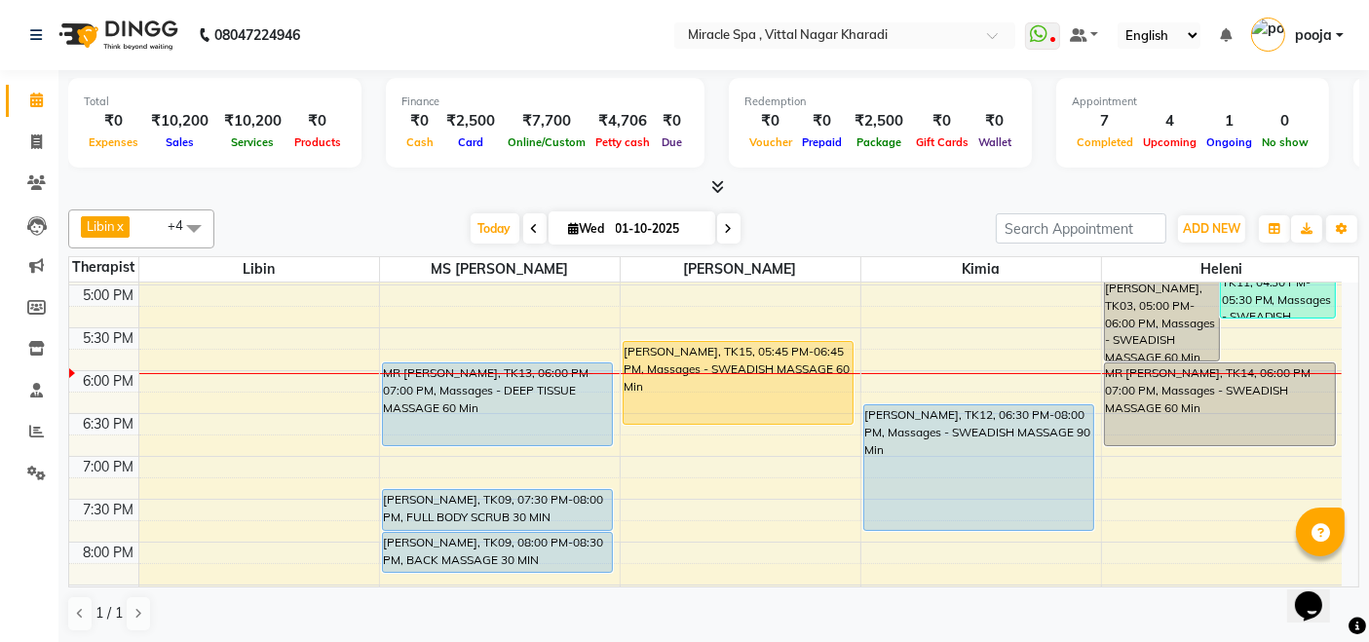
scroll to position [649, 0]
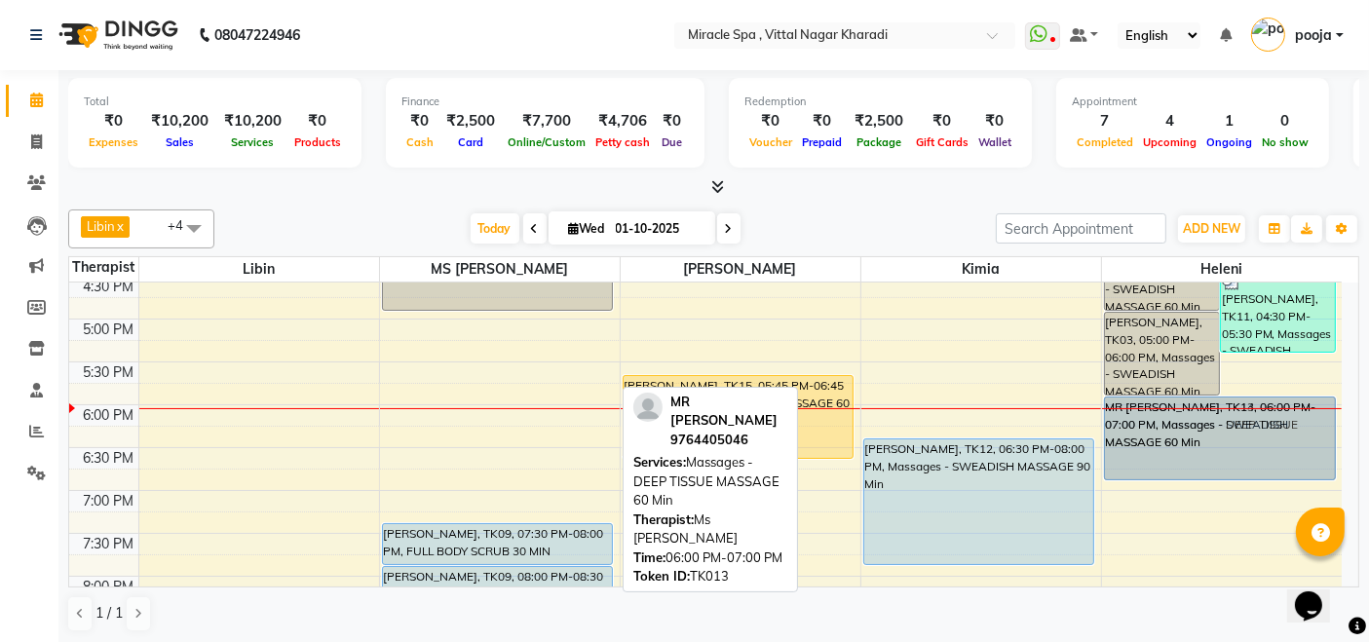
drag, startPoint x: 512, startPoint y: 424, endPoint x: 1187, endPoint y: 433, distance: 674.2
click at [1187, 433] on tr "MR JAYESH, TK10, 10:30 AM-11:00 AM, HEAD MASSAGE mr sumit, TK02, 12:30 PM-01:30…" at bounding box center [705, 276] width 1272 height 1285
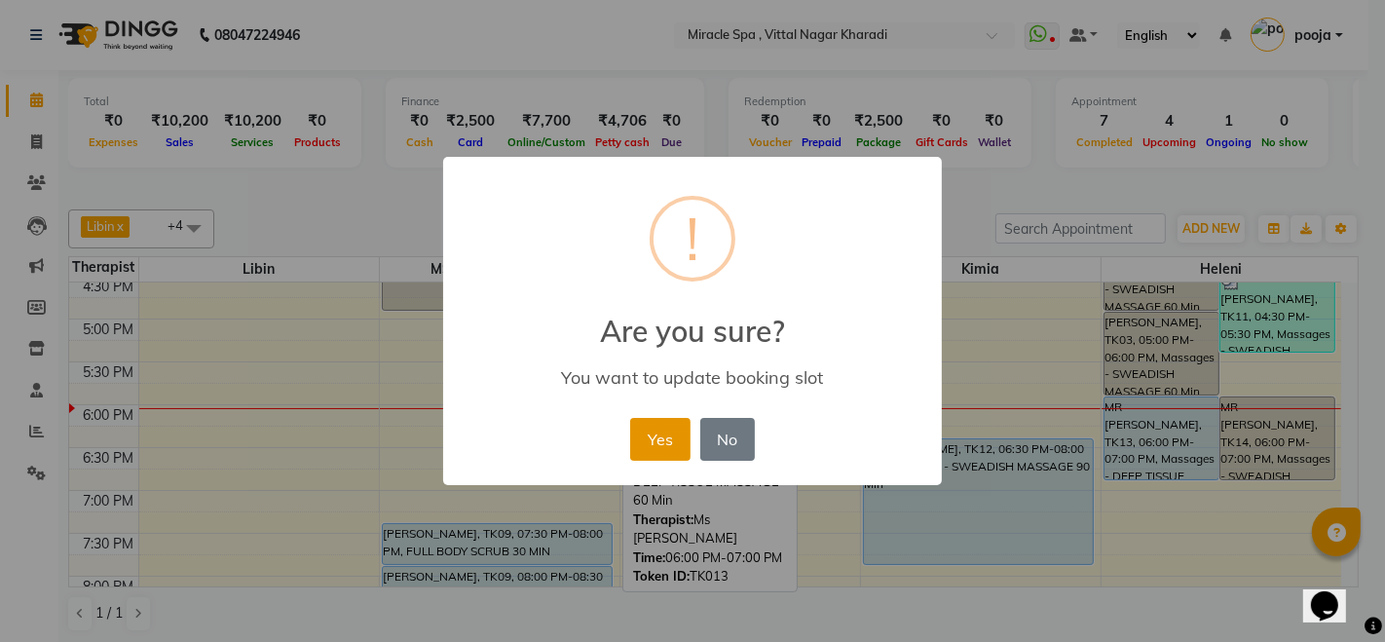
click at [667, 447] on button "Yes" at bounding box center [659, 439] width 59 height 43
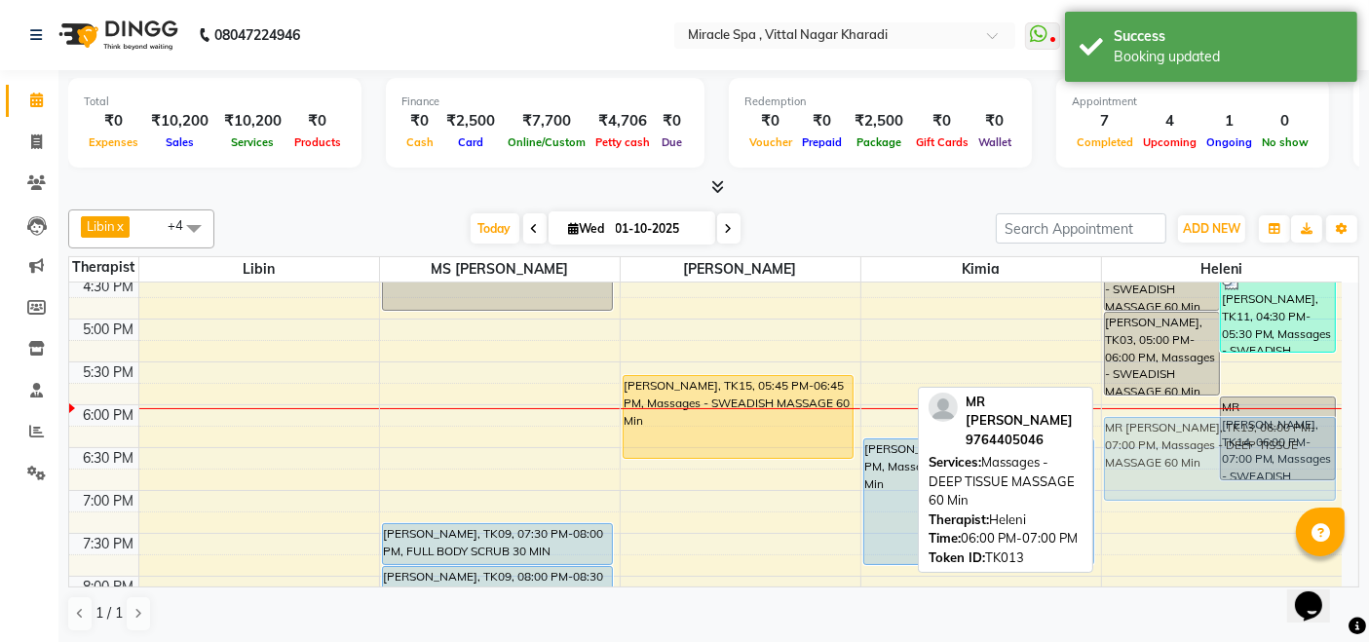
click at [1175, 472] on div "mr prateek, TK03, 04:00 PM-05:00 PM, Massages - SWEADISH MASSAGE 60 Min MR BHAR…" at bounding box center [1222, 276] width 241 height 1285
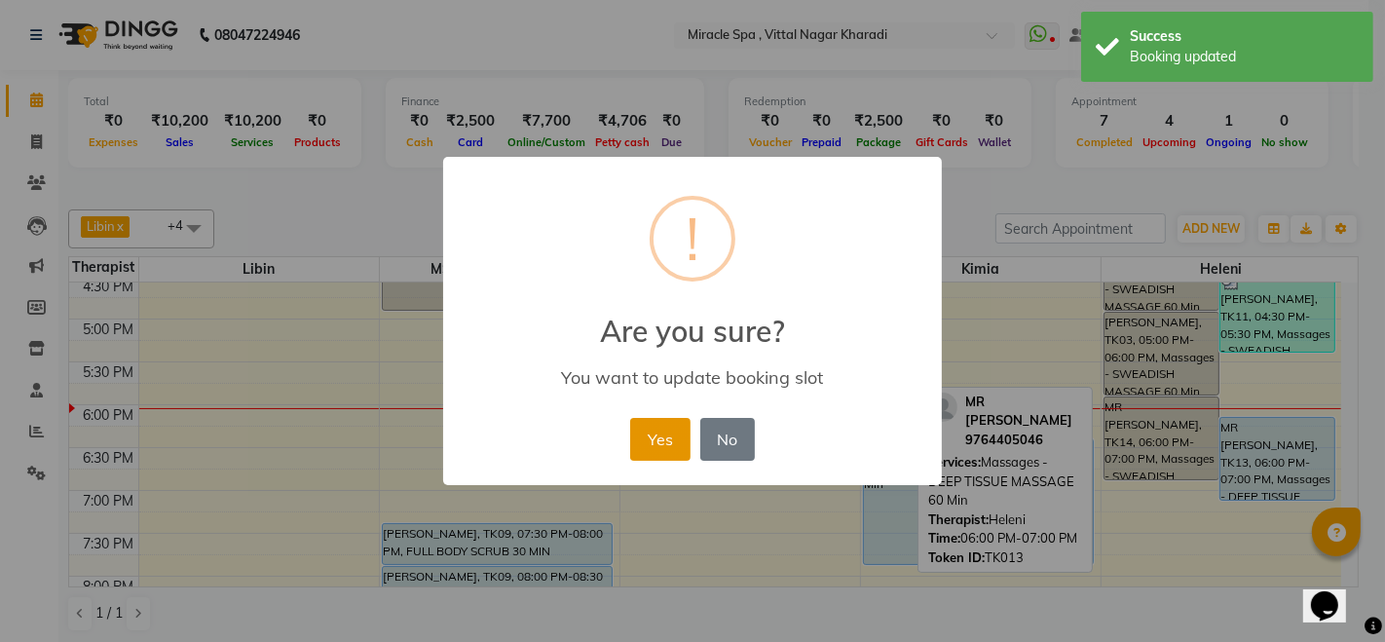
click at [666, 433] on button "Yes" at bounding box center [659, 439] width 59 height 43
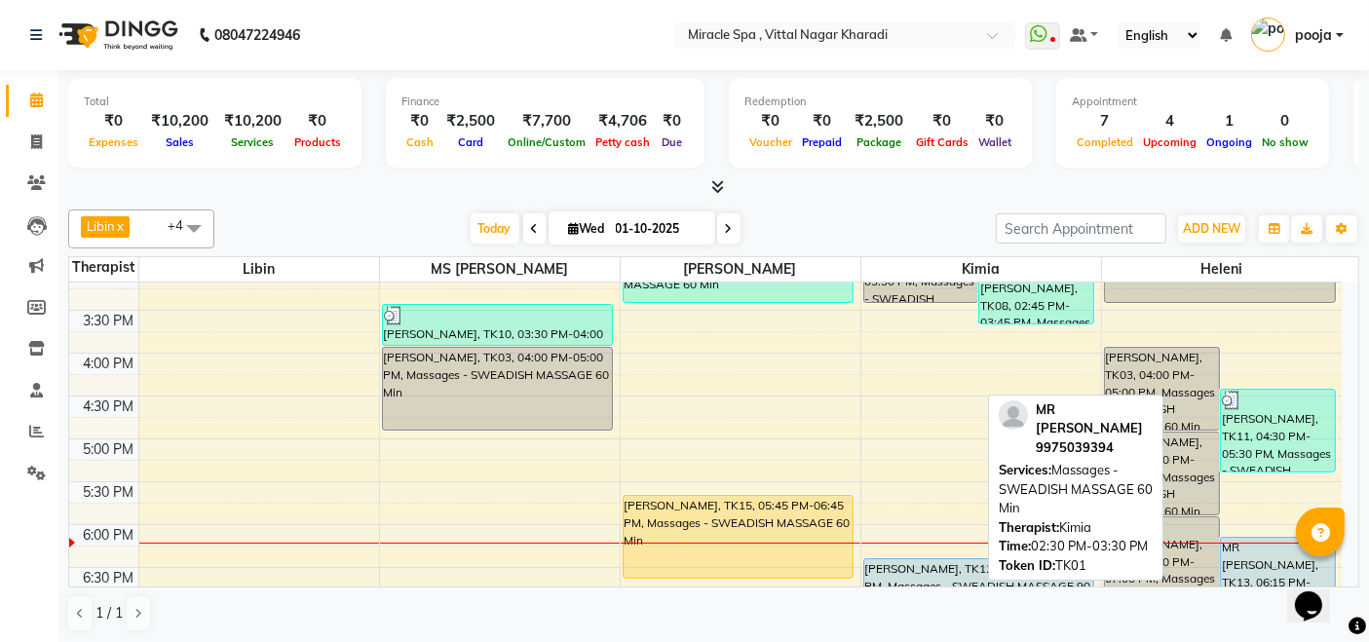
scroll to position [749, 0]
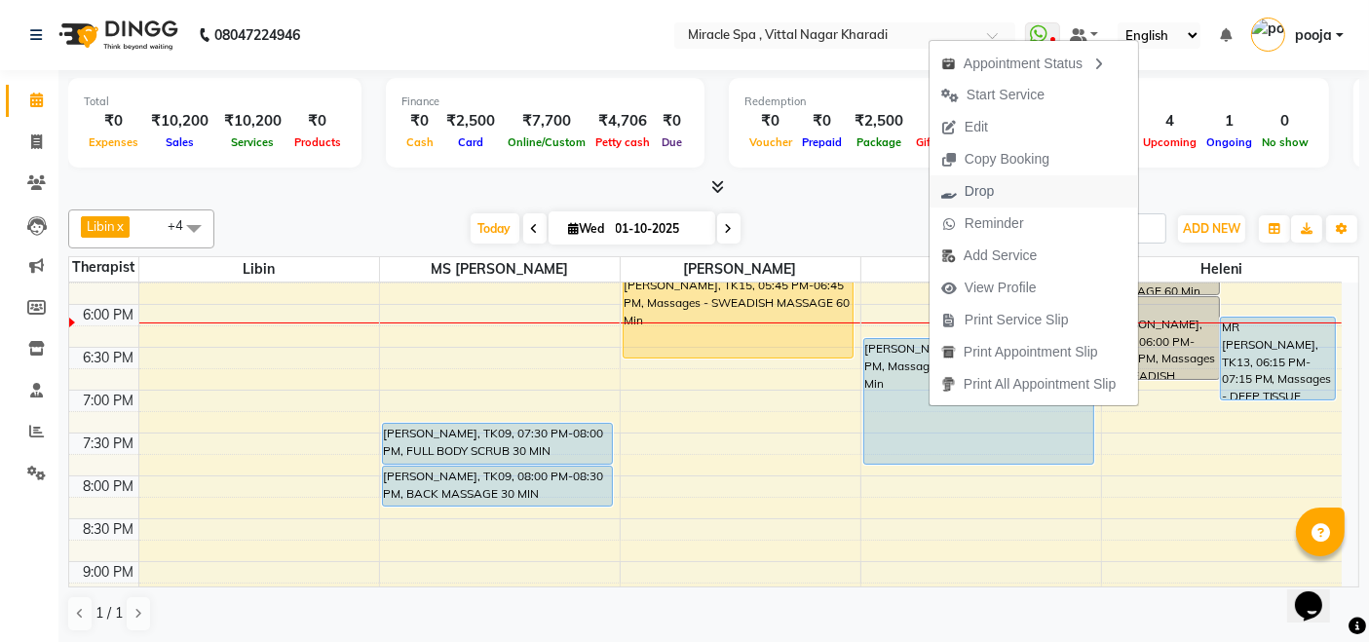
click at [1046, 188] on button "Drop" at bounding box center [1033, 191] width 208 height 32
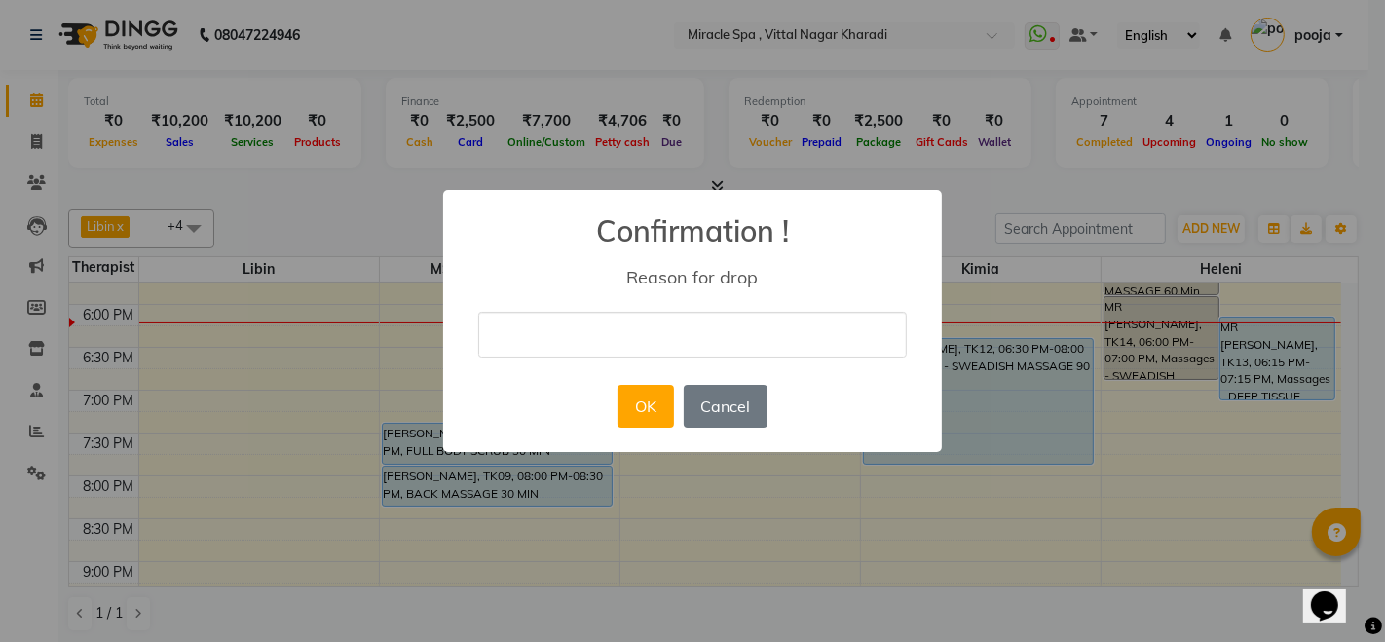
click at [682, 338] on input "text" at bounding box center [692, 335] width 429 height 46
type input "cancelled"
click at [625, 399] on button "OK" at bounding box center [646, 406] width 56 height 43
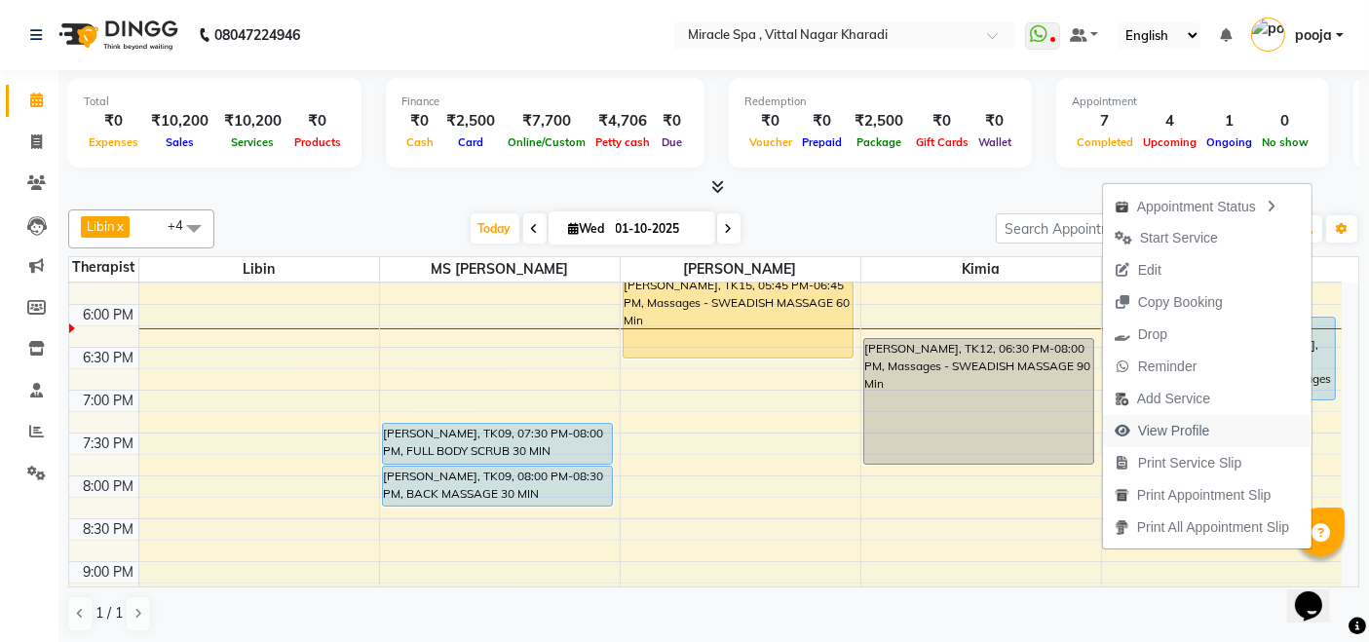
click at [1208, 431] on span "View Profile" at bounding box center [1162, 431] width 119 height 32
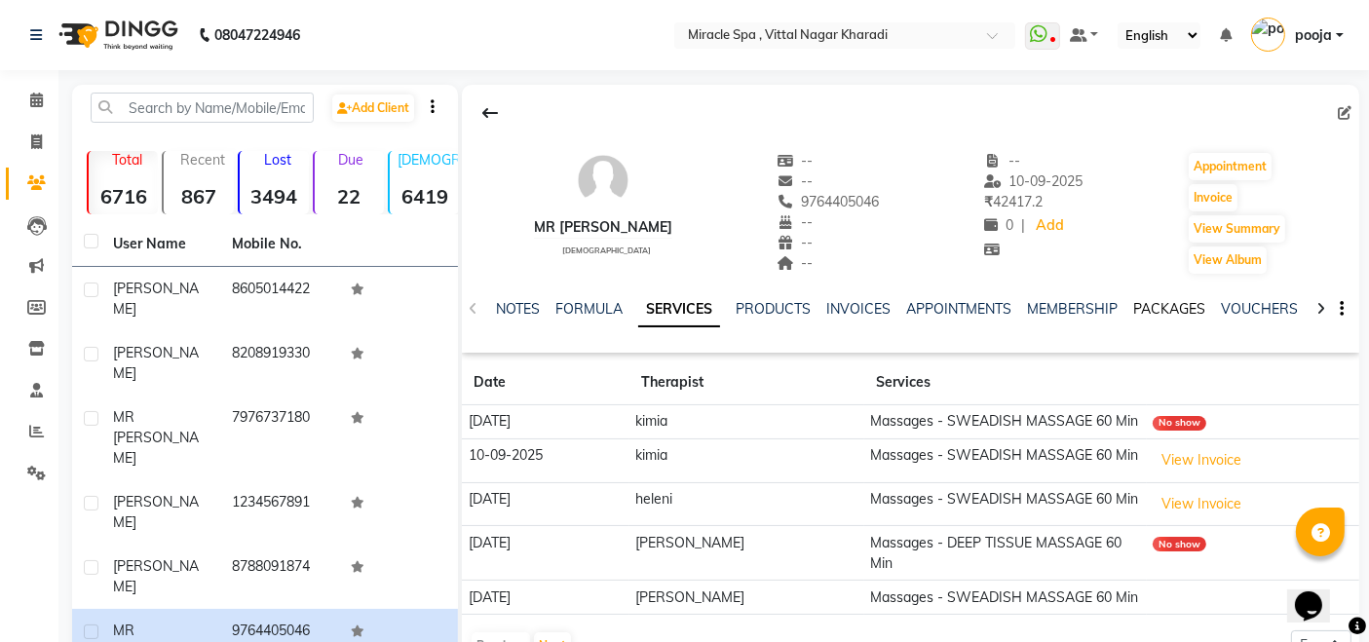
click at [1177, 304] on link "PACKAGES" at bounding box center [1169, 309] width 72 height 18
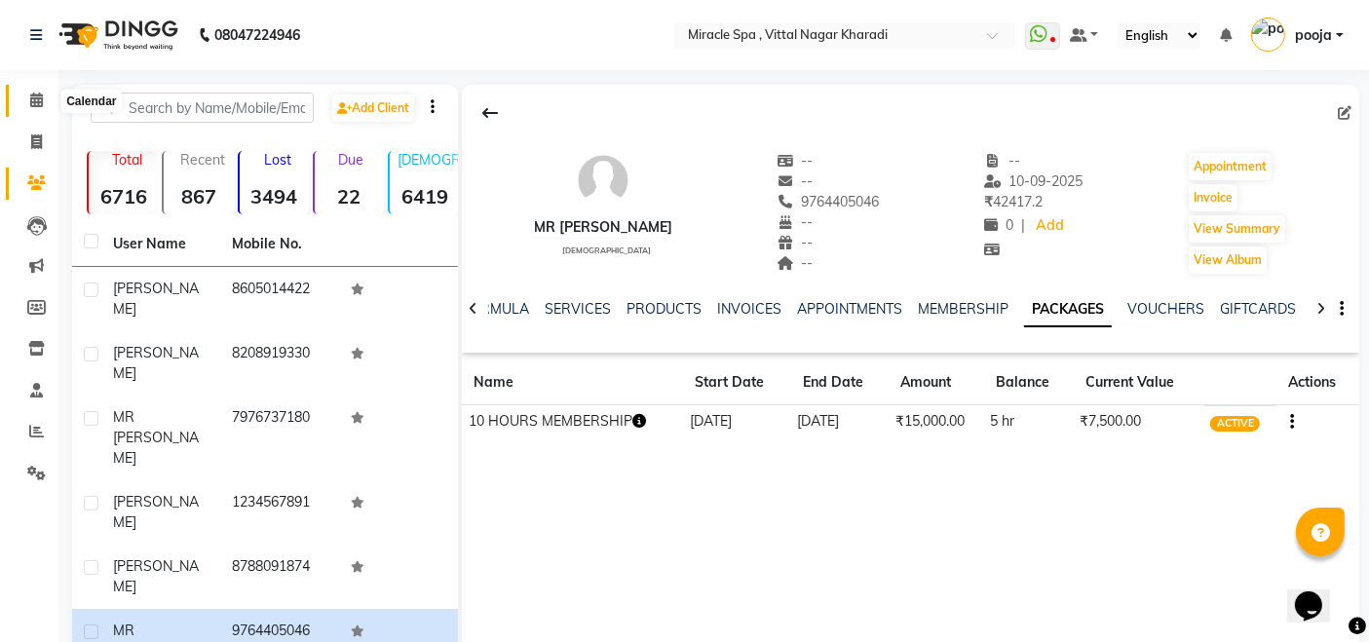
click at [27, 95] on span at bounding box center [36, 101] width 34 height 22
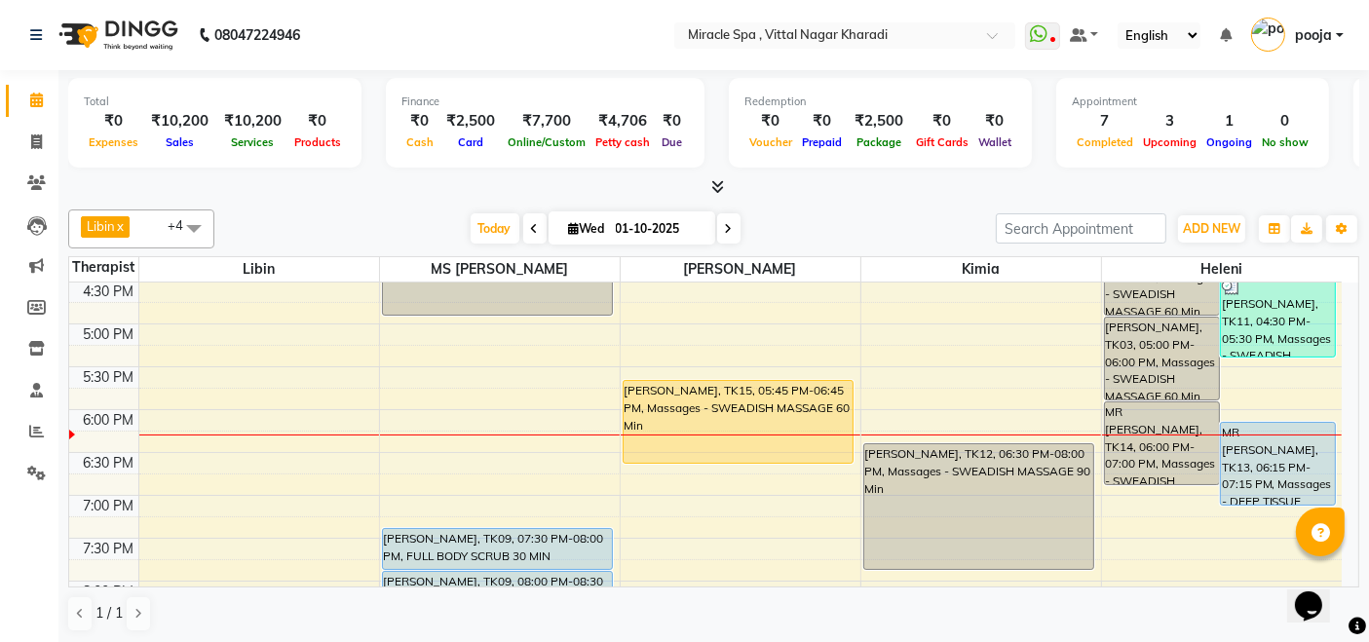
scroll to position [757, 0]
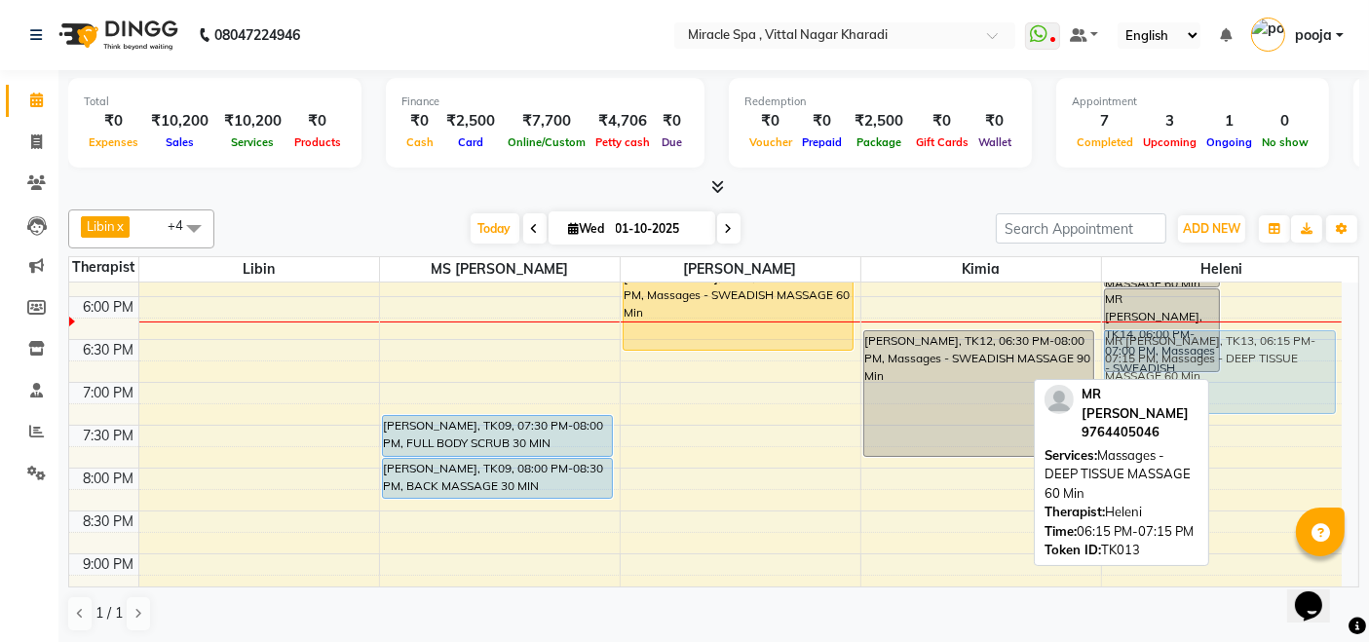
drag, startPoint x: 1284, startPoint y: 365, endPoint x: 1283, endPoint y: 380, distance: 14.6
click at [1283, 380] on div "[PERSON_NAME], TK03, 04:00 PM-05:00 PM, Massages - SWEADISH MASSAGE 60 Min [PER…" at bounding box center [1222, 168] width 241 height 1285
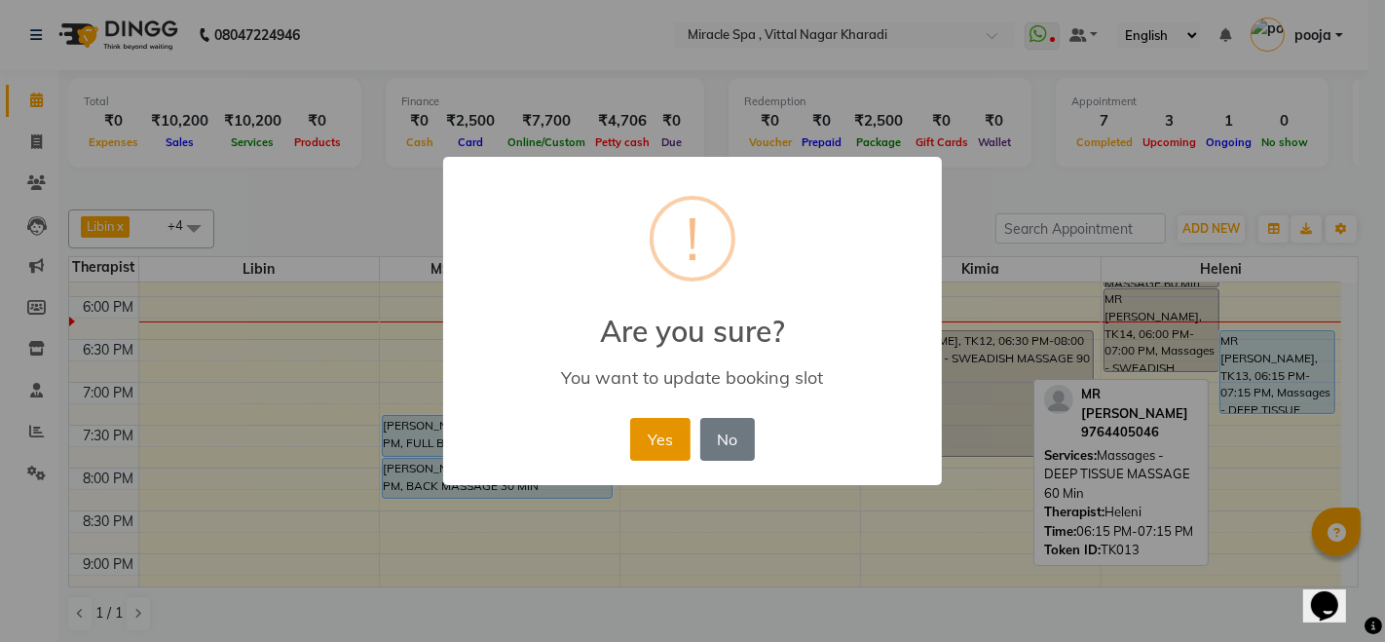
click at [664, 438] on button "Yes" at bounding box center [659, 439] width 59 height 43
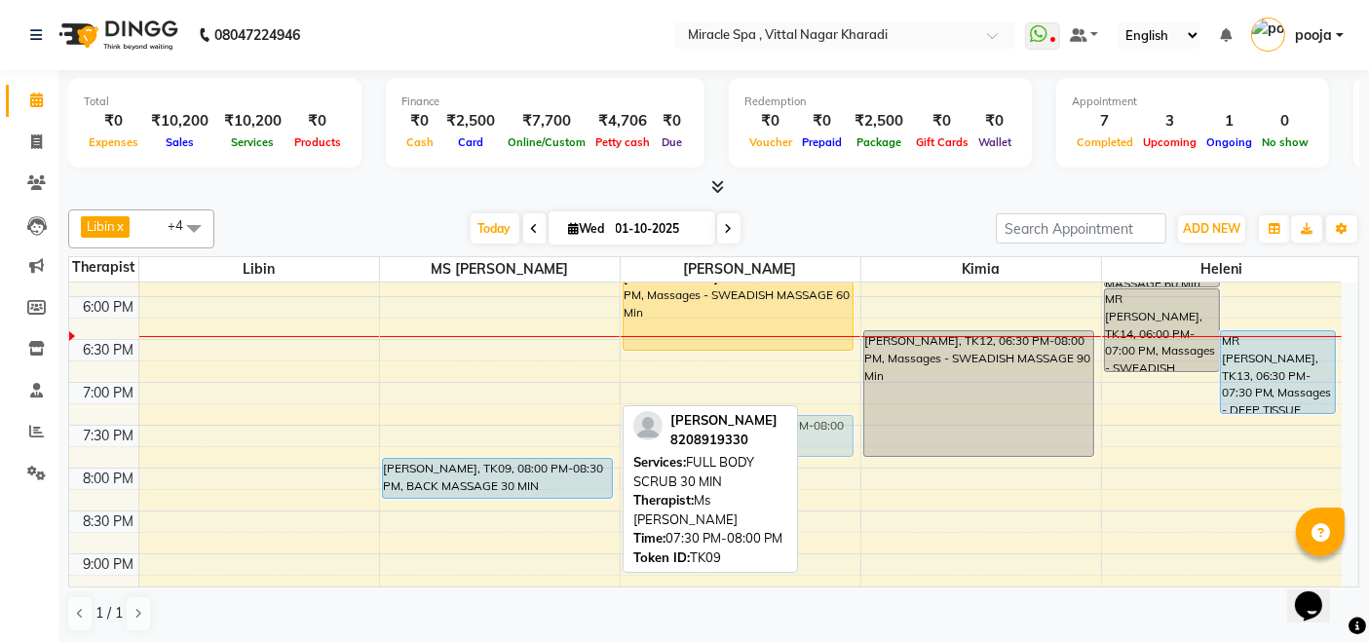
drag, startPoint x: 516, startPoint y: 430, endPoint x: 682, endPoint y: 426, distance: 165.7
click at [682, 426] on div "Libin x MS [PERSON_NAME] x [PERSON_NAME] x heleni x +4 Select All ajay [PERSON_…" at bounding box center [713, 421] width 1291 height 438
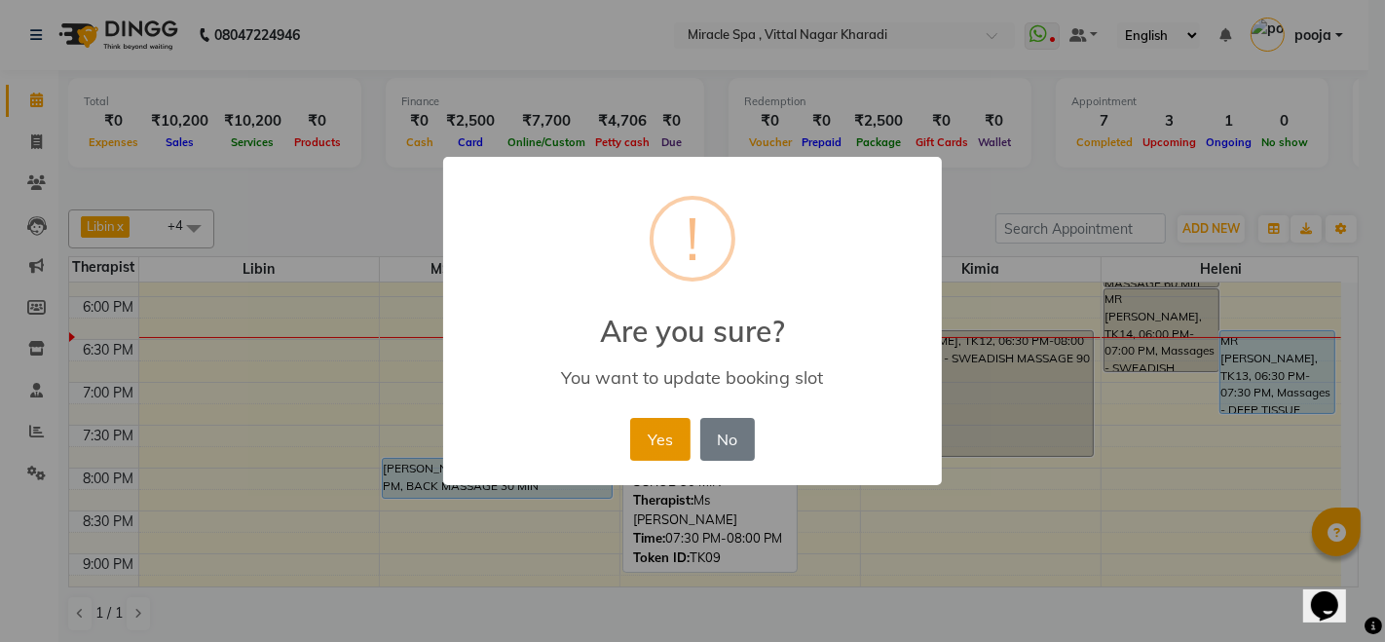
click at [647, 429] on button "Yes" at bounding box center [659, 439] width 59 height 43
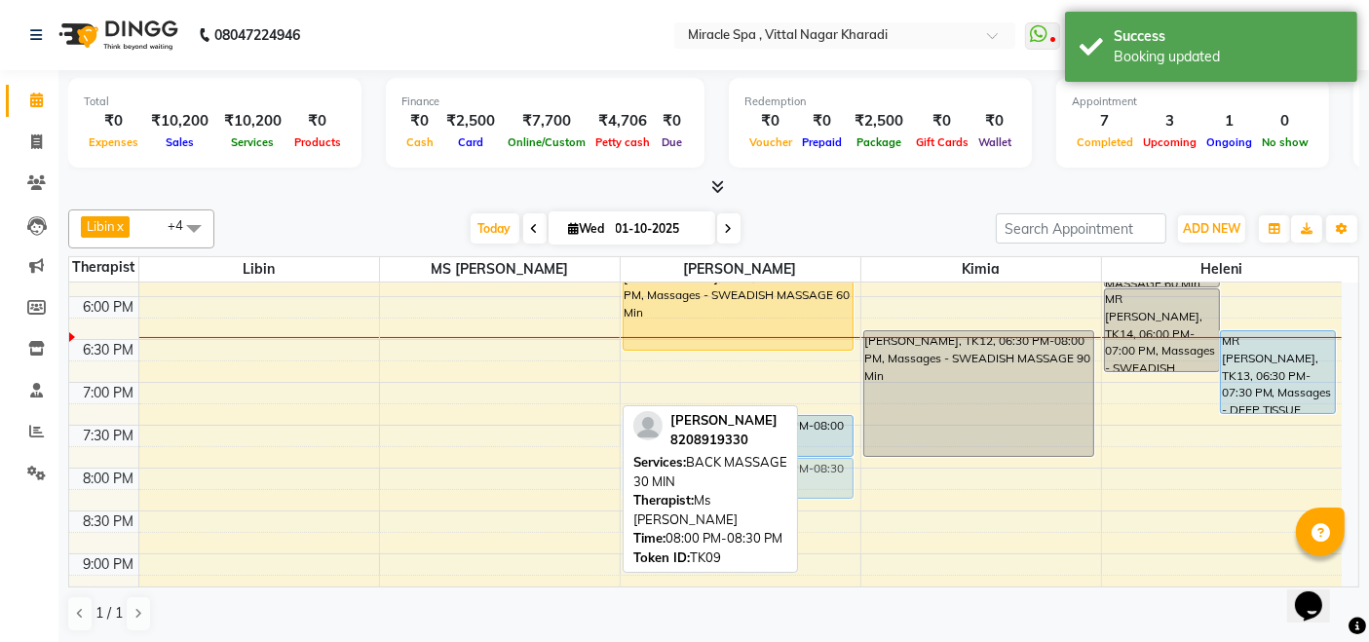
drag, startPoint x: 519, startPoint y: 480, endPoint x: 687, endPoint y: 480, distance: 167.6
click at [687, 480] on div "Libin x MS Mami x debora x kimia x heleni x +4 Select All ajay debora GIGI hele…" at bounding box center [713, 421] width 1291 height 438
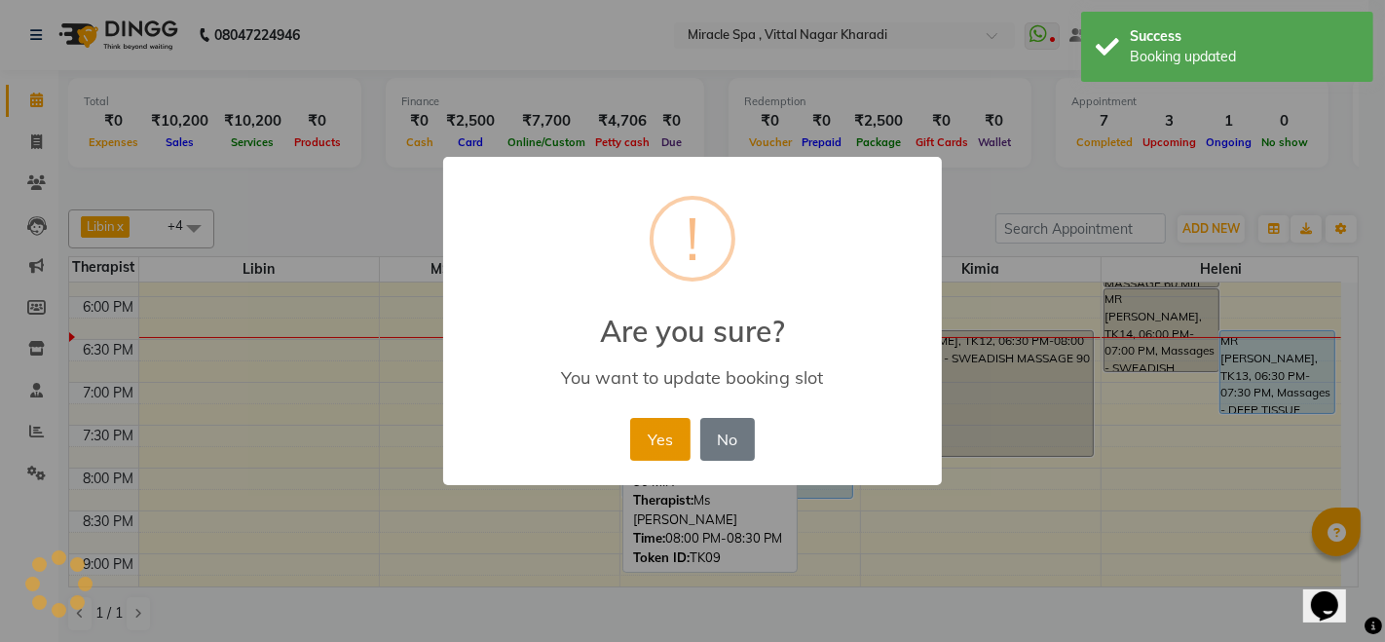
click at [654, 438] on button "Yes" at bounding box center [659, 439] width 59 height 43
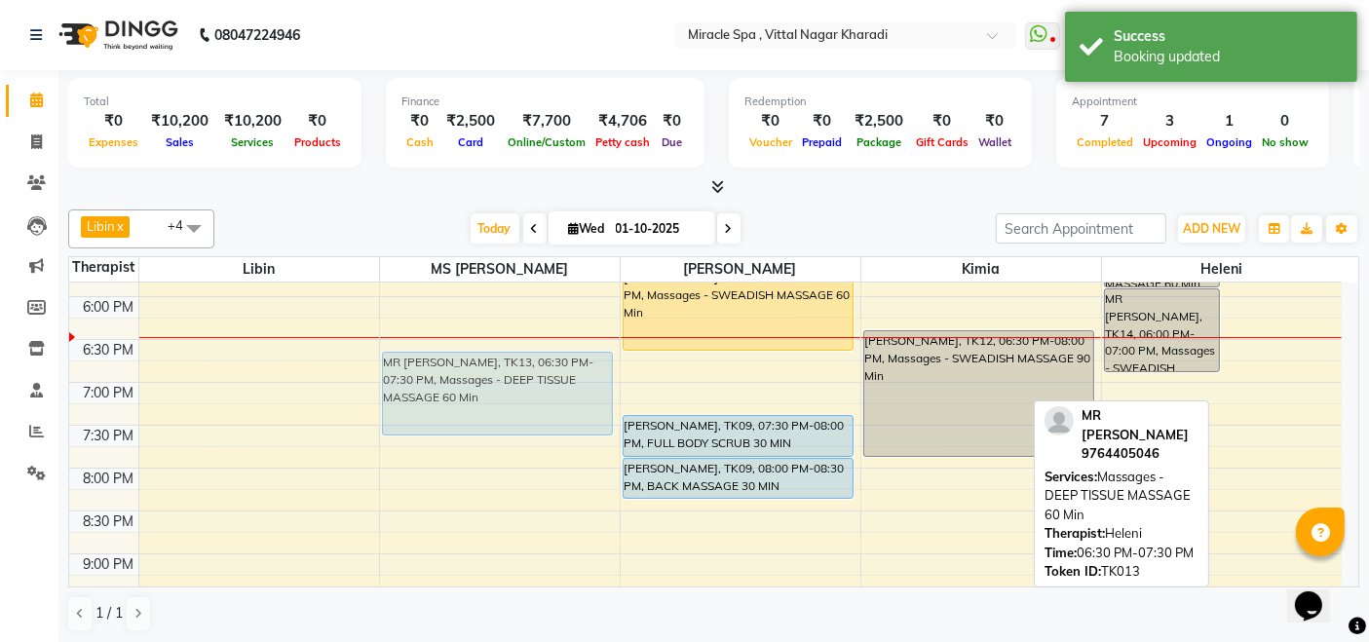
drag, startPoint x: 1304, startPoint y: 365, endPoint x: 579, endPoint y: 391, distance: 726.2
click at [579, 391] on tr "MR JAYESH, TK10, 10:30 AM-11:00 AM, HEAD MASSAGE mr sumit, TK02, 12:30 PM-01:30…" at bounding box center [705, 168] width 1272 height 1285
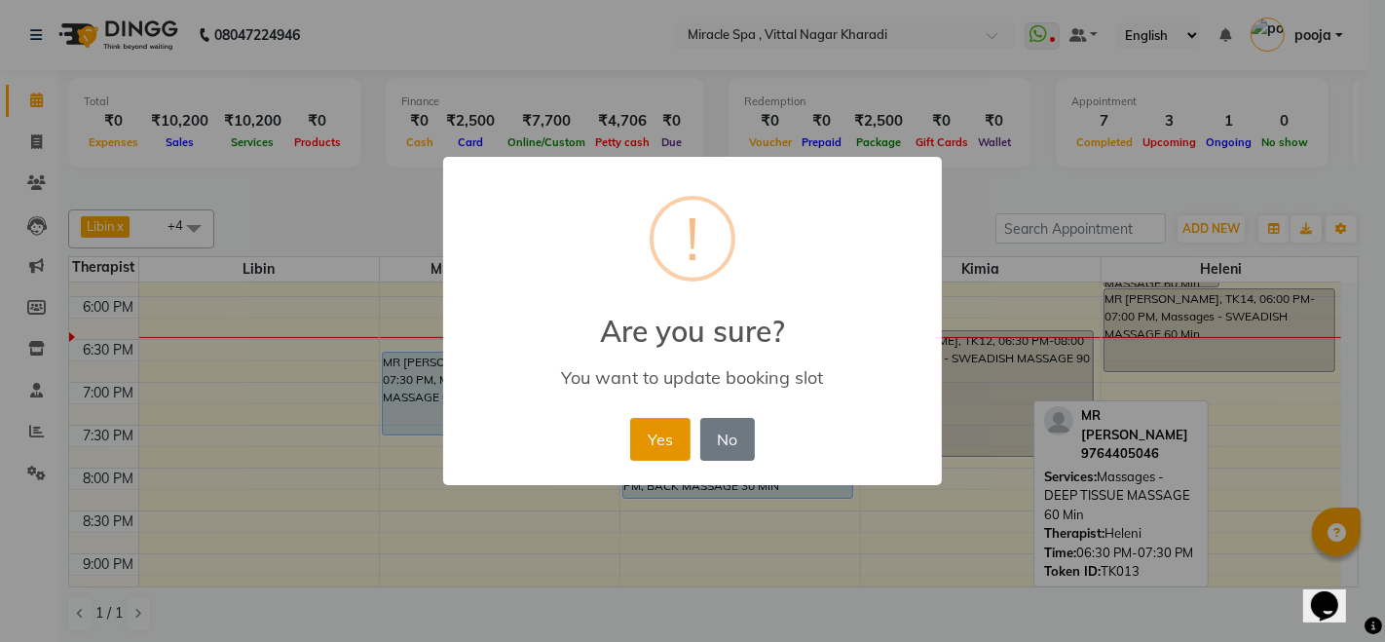
click at [645, 435] on button "Yes" at bounding box center [659, 439] width 59 height 43
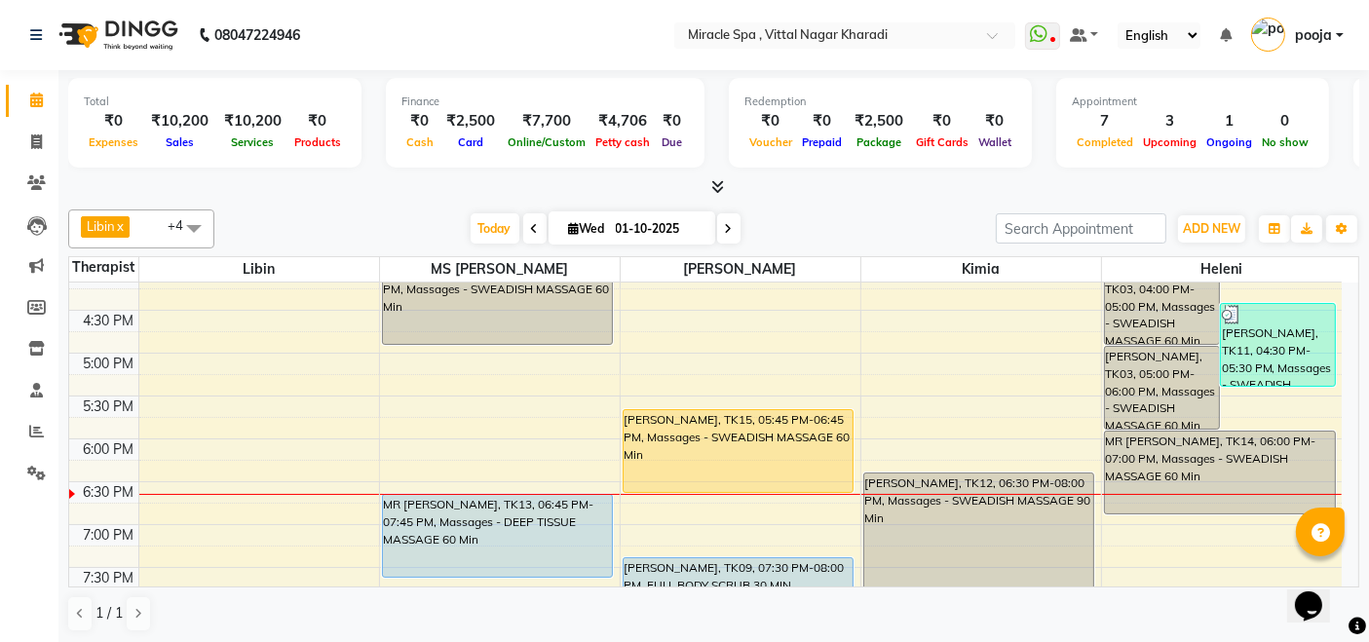
scroll to position [649, 0]
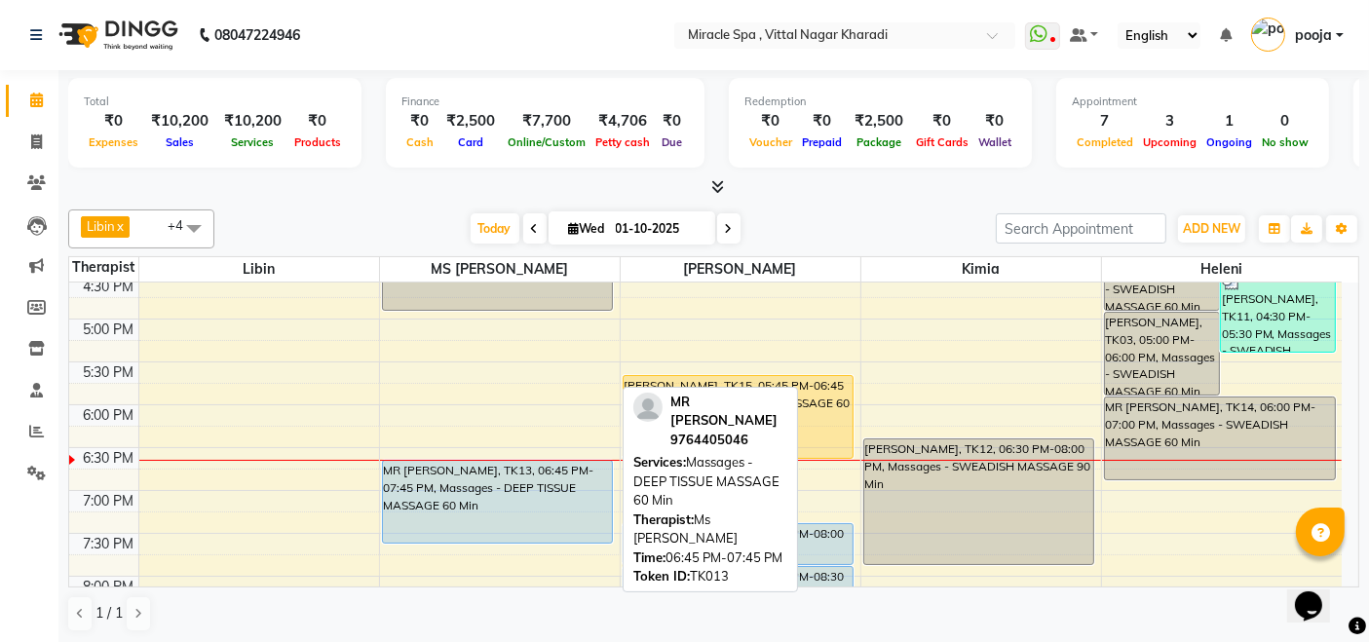
click at [503, 491] on div "MR [PERSON_NAME], TK13, 06:45 PM-07:45 PM, Massages - DEEP TISSUE MASSAGE 60 Min" at bounding box center [498, 502] width 230 height 82
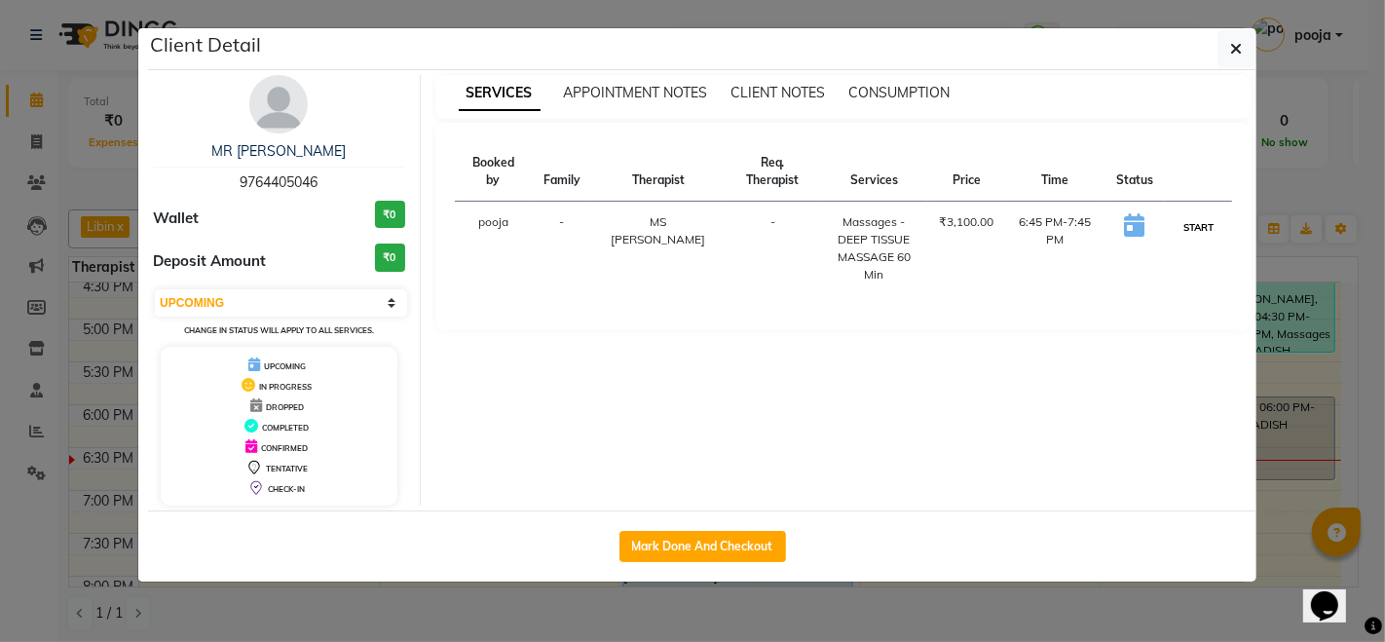
click at [1183, 215] on button "START" at bounding box center [1199, 227] width 40 height 24
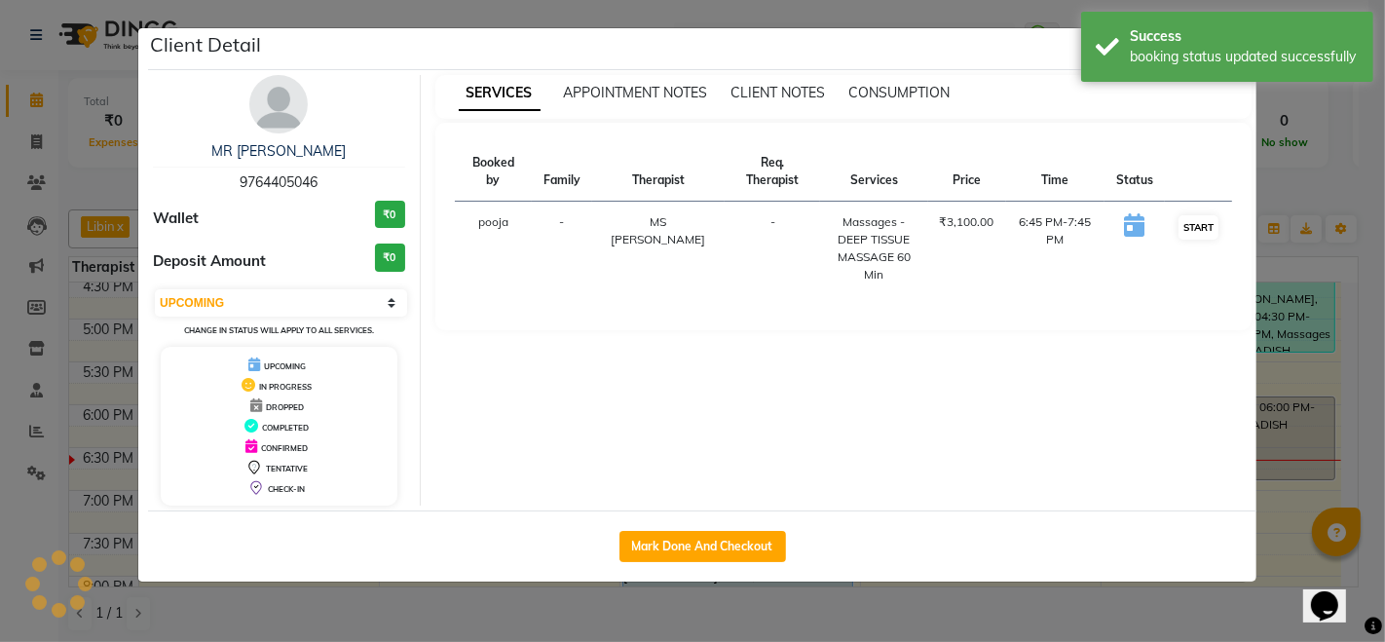
select select "1"
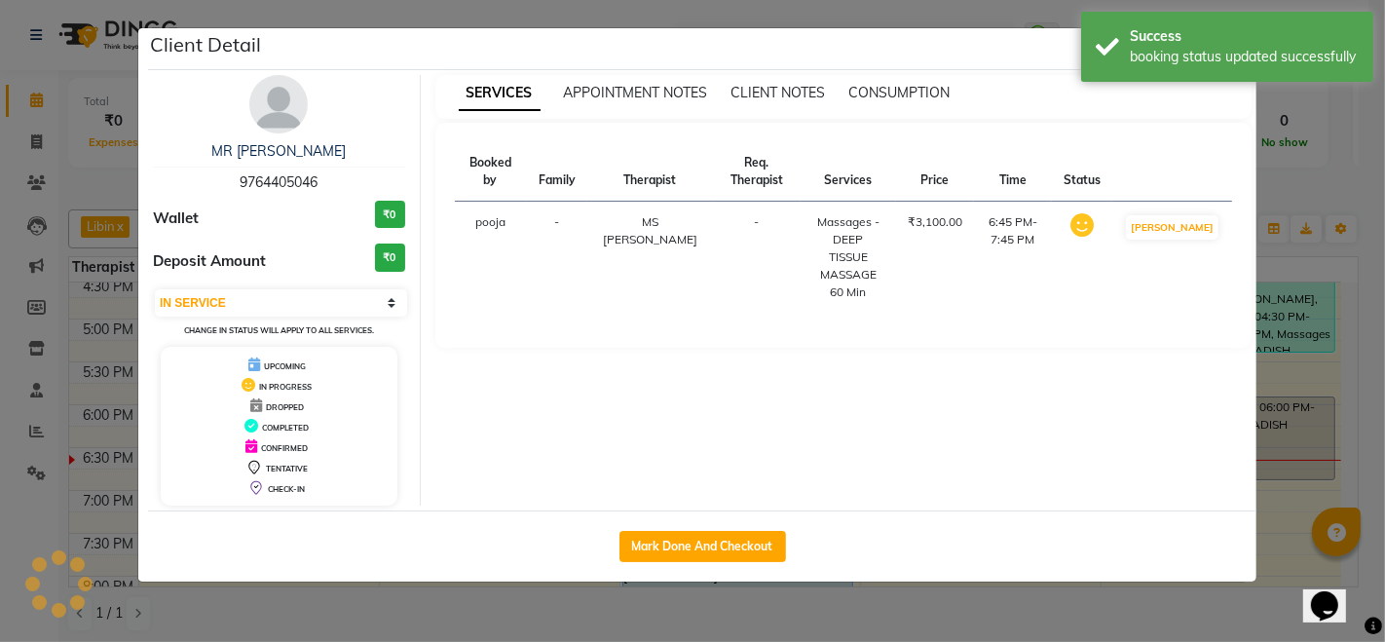
click at [1075, 611] on ngb-modal-window "Client Detail MR [PERSON_NAME] 9764405046 Wallet ₹0 Deposit Amount ₹0 Select IN…" at bounding box center [692, 321] width 1385 height 642
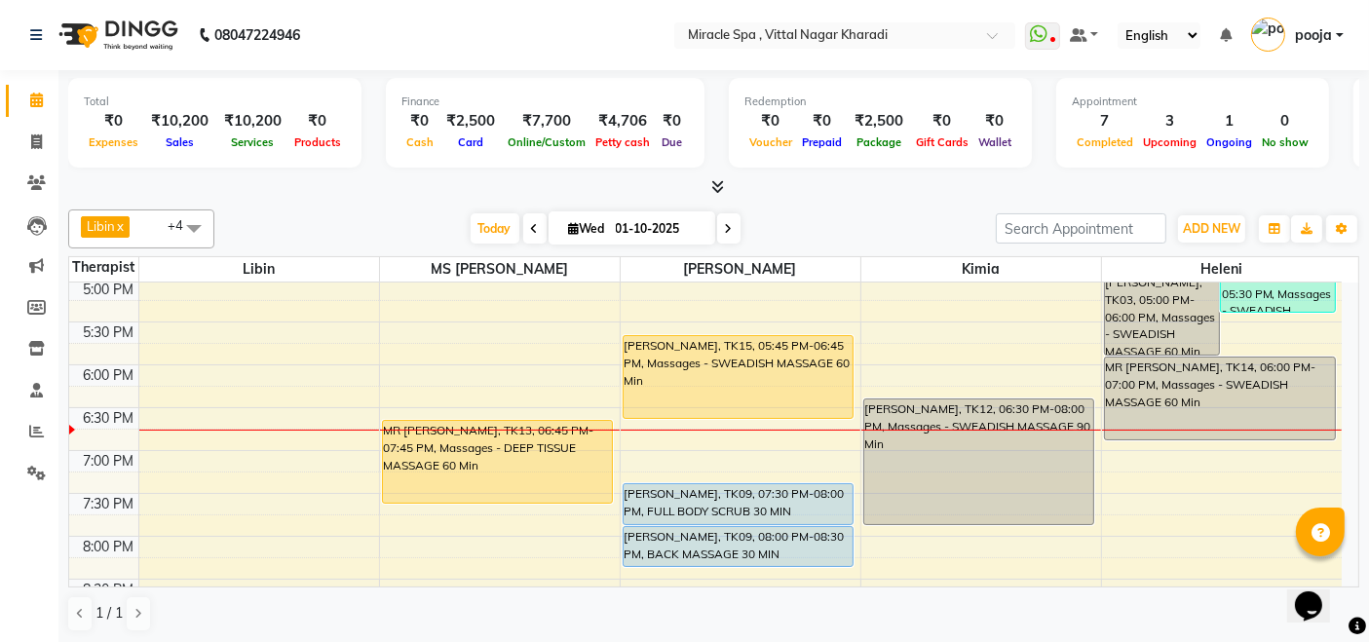
scroll to position [641, 0]
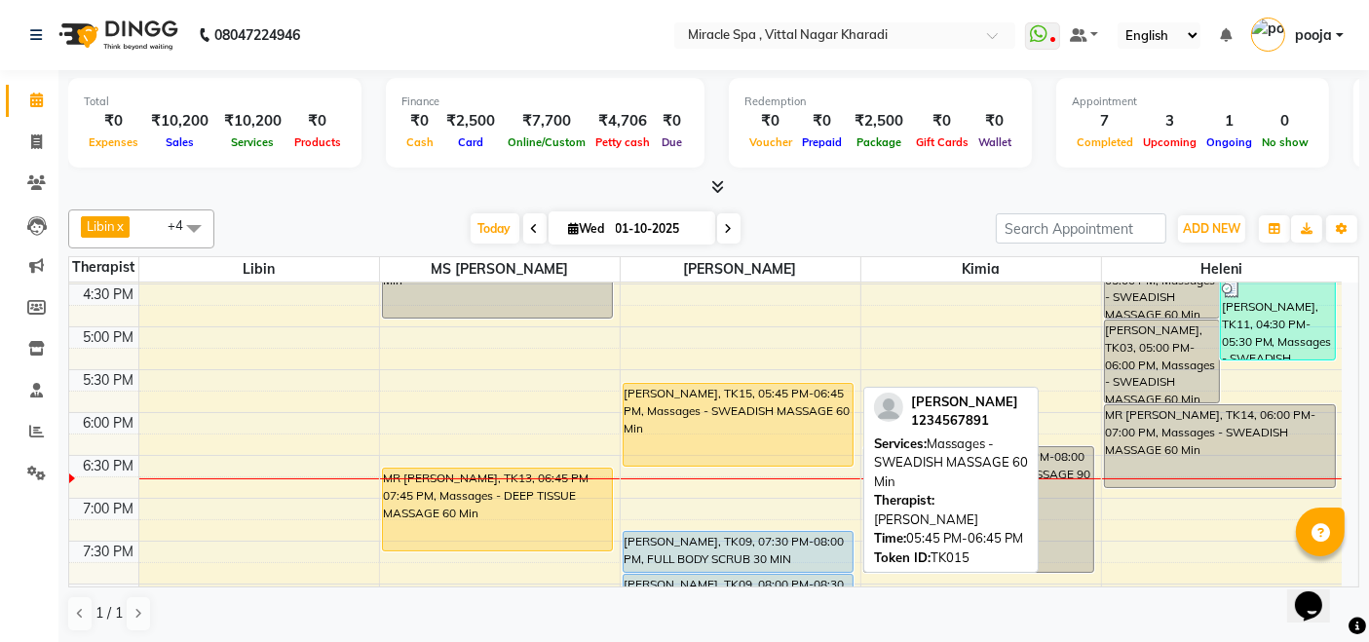
click at [758, 404] on div "[PERSON_NAME], TK15, 05:45 PM-06:45 PM, Massages - SWEADISH MASSAGE 60 Min" at bounding box center [738, 425] width 230 height 82
select select "1"
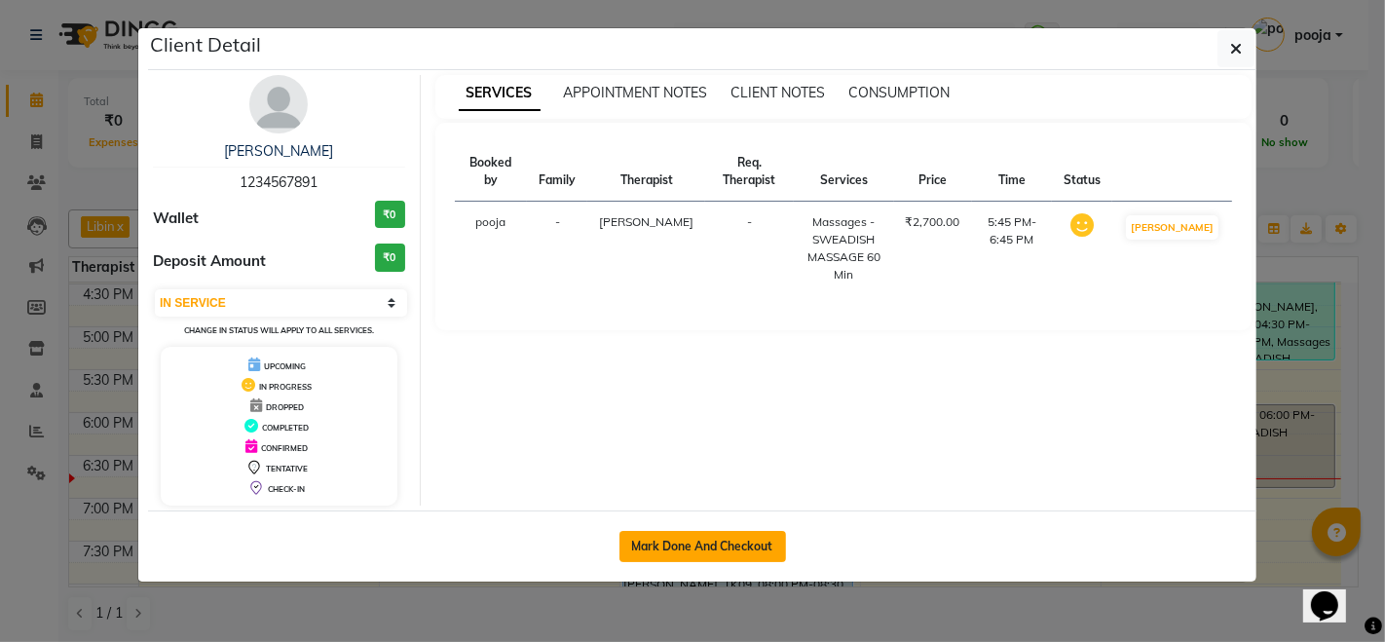
click at [691, 543] on button "Mark Done And Checkout" at bounding box center [703, 546] width 167 height 31
select select "service"
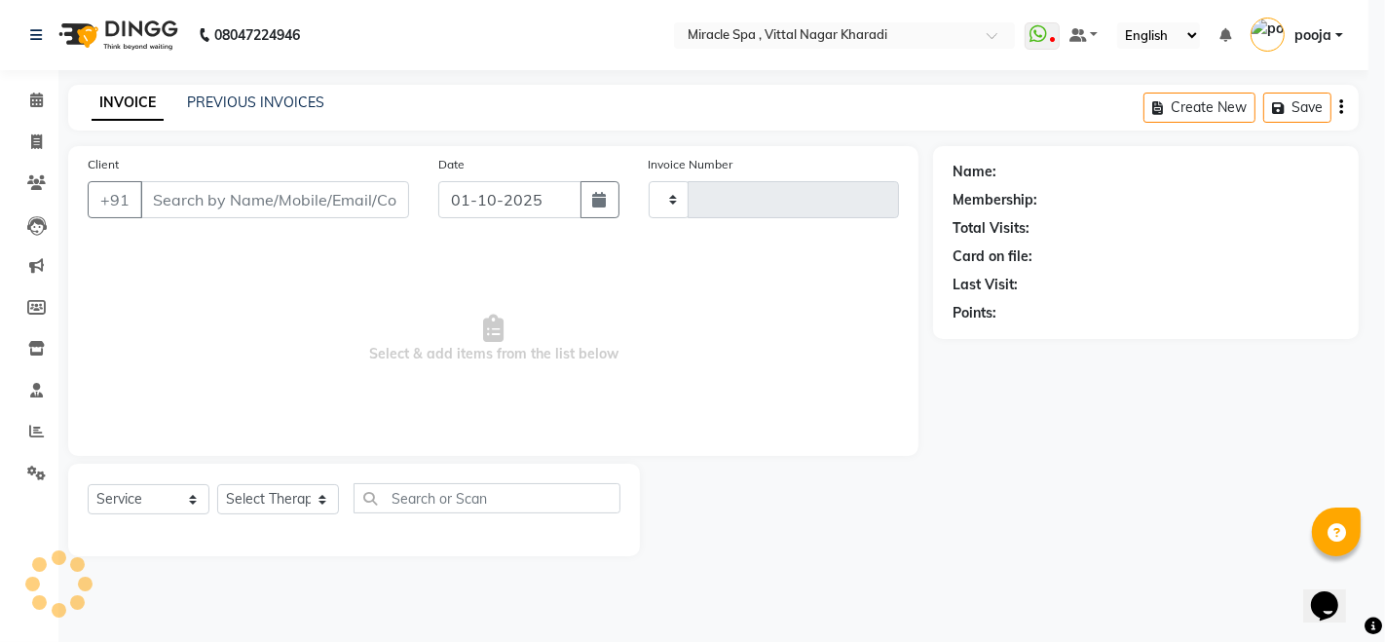
type input "3049"
select select "3854"
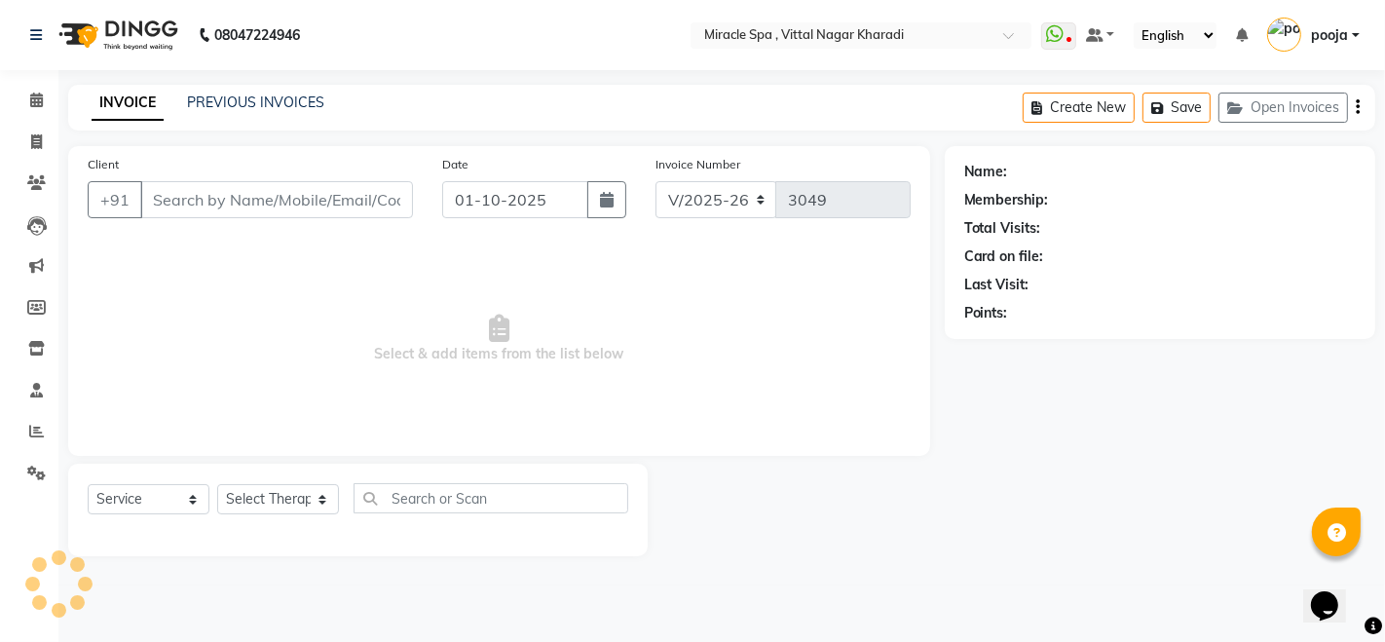
type input "1234567891"
select select "66233"
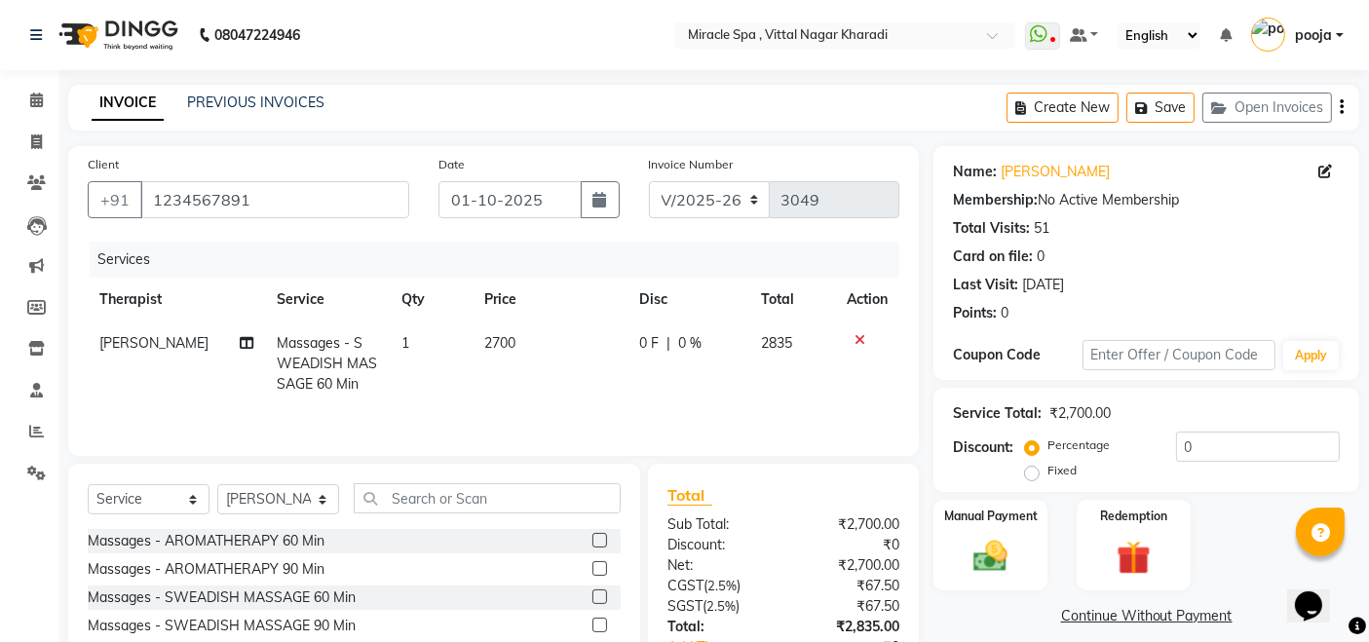
click at [506, 344] on span "2700" at bounding box center [499, 343] width 31 height 18
select select "66233"
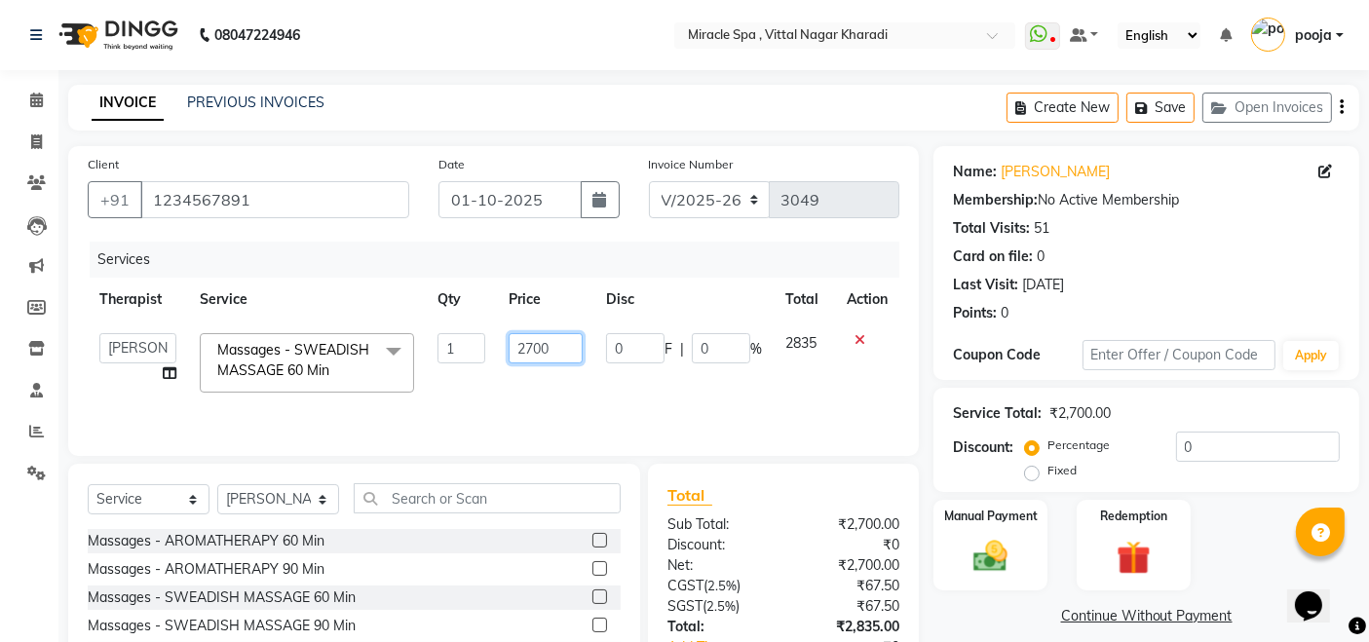
click at [531, 350] on input "2700" at bounding box center [546, 348] width 74 height 30
type input "2000"
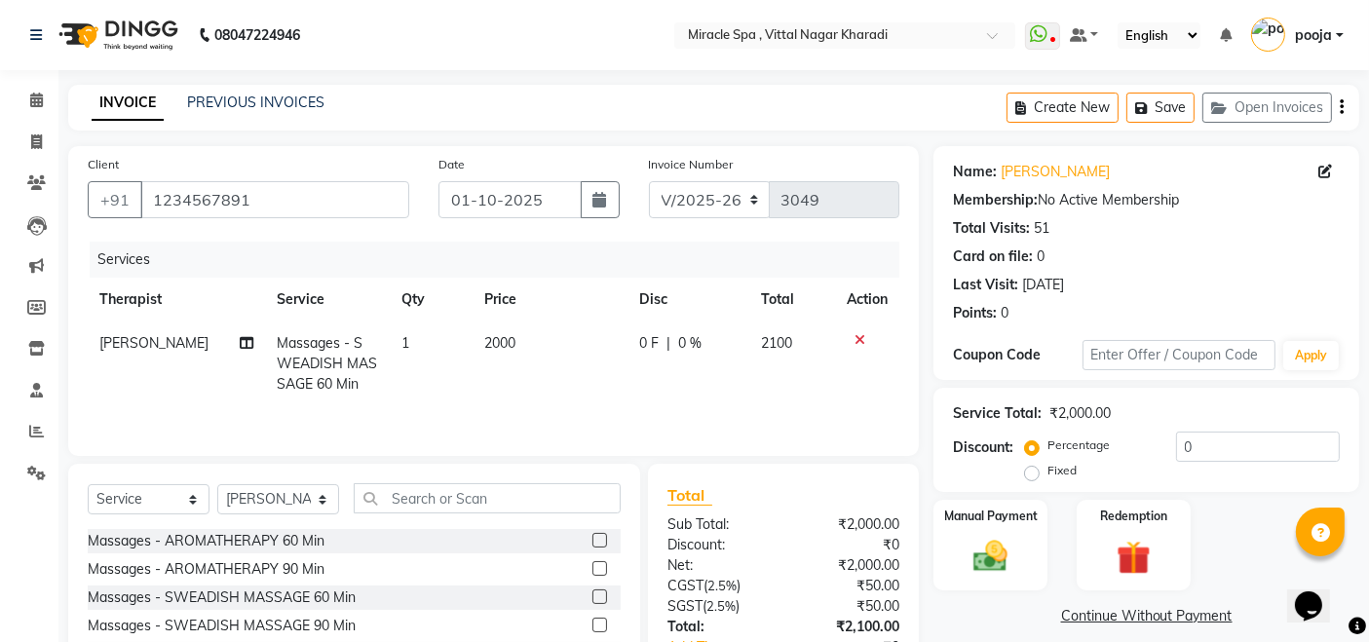
click at [1341, 107] on icon "button" at bounding box center [1341, 107] width 4 height 1
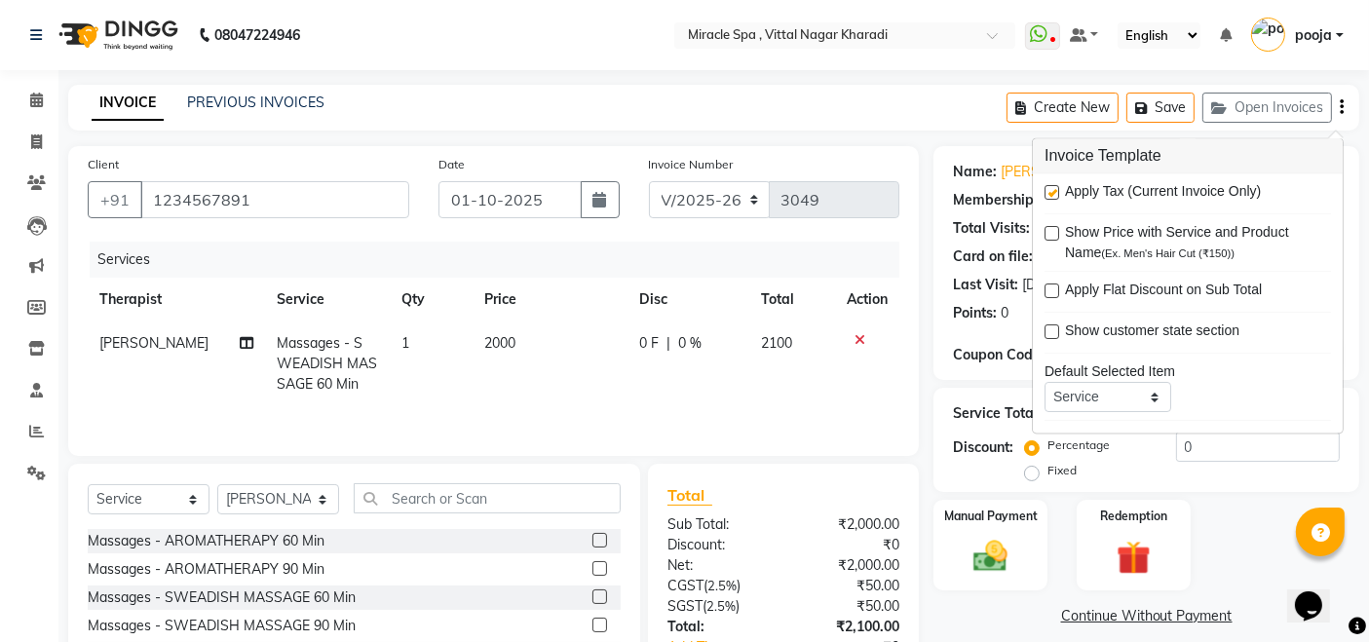
click at [1052, 191] on label at bounding box center [1051, 193] width 15 height 15
click at [1052, 191] on input "checkbox" at bounding box center [1050, 194] width 13 height 13
checkbox input "false"
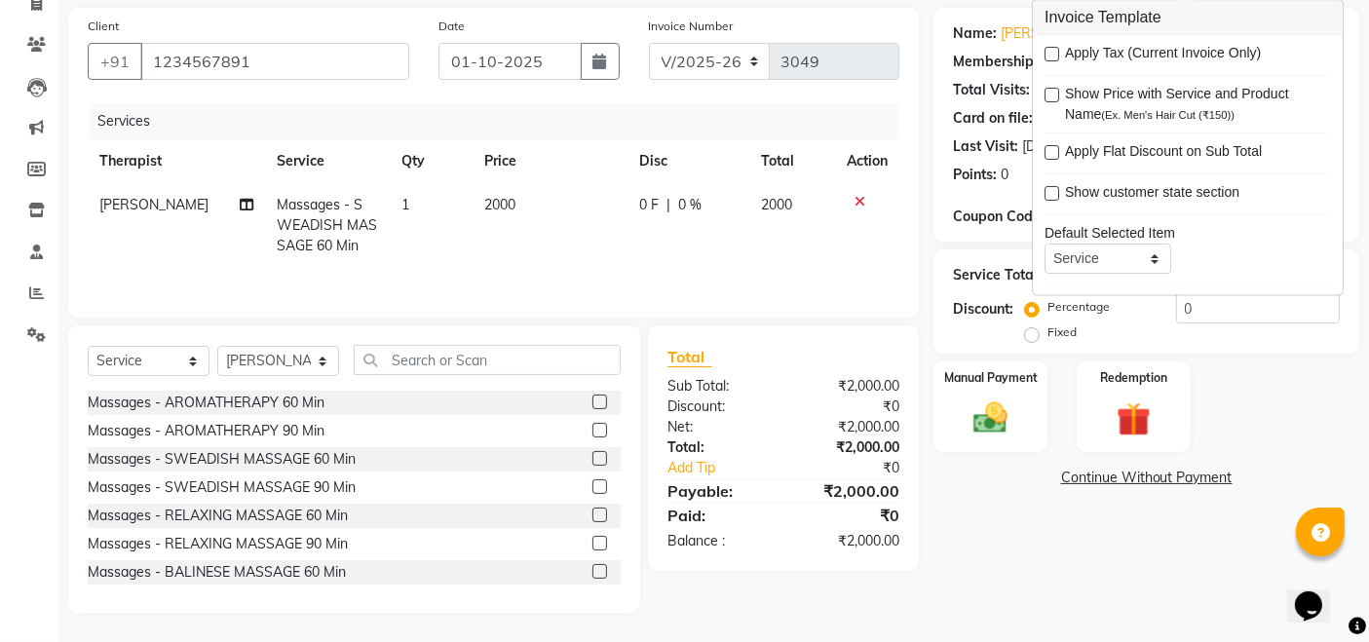
click at [1043, 603] on div "Name: Mr Jok Membership: No Active Membership Total Visits: 51 Card on file: 0 …" at bounding box center [1153, 310] width 440 height 605
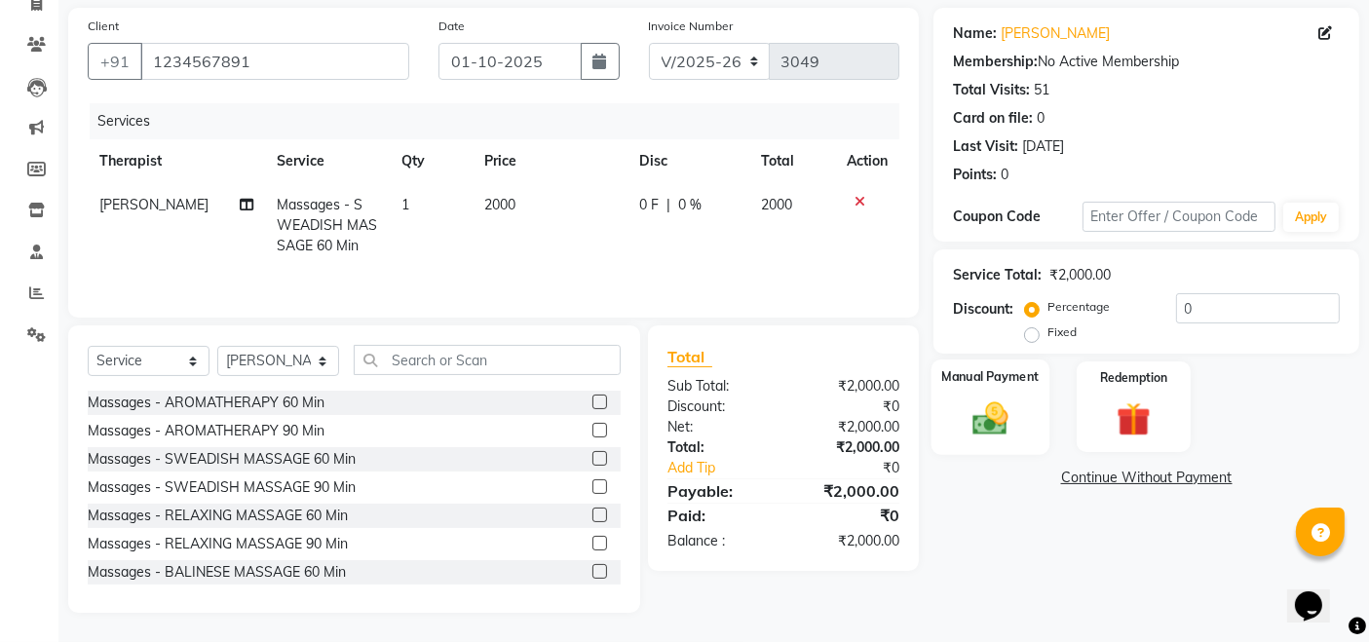
click at [1028, 447] on div "Manual Payment" at bounding box center [990, 406] width 118 height 95
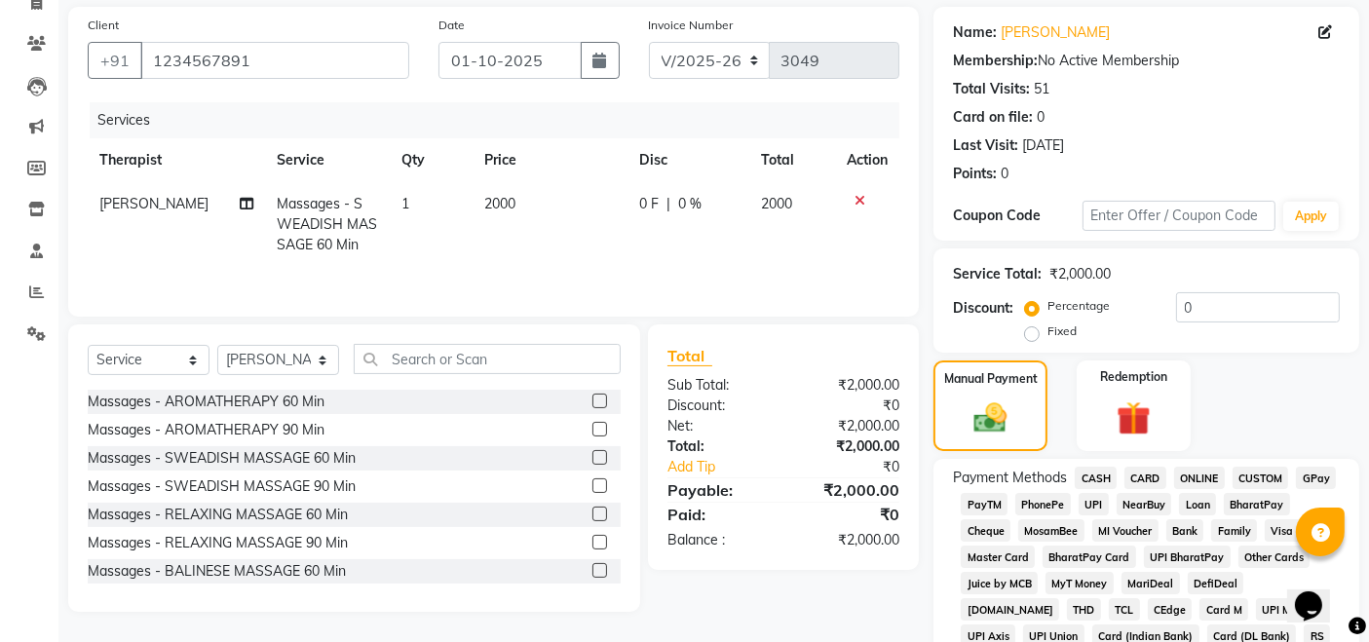
click at [1091, 499] on span "UPI" at bounding box center [1093, 504] width 30 height 22
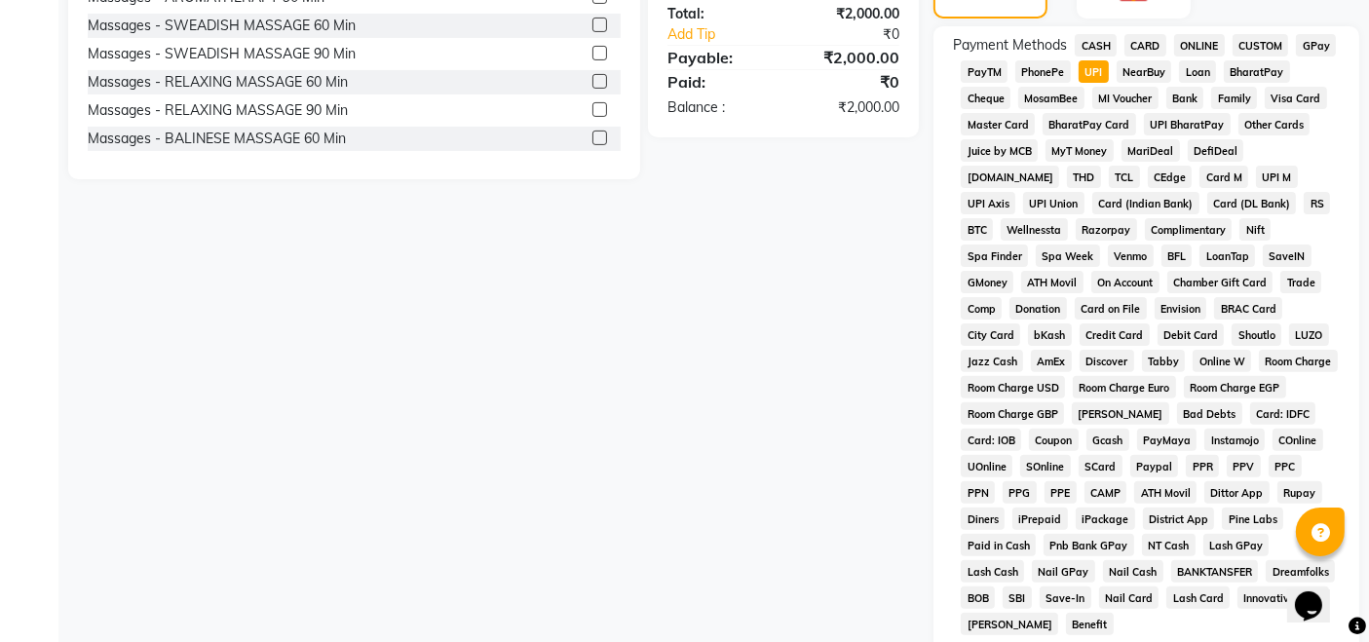
scroll to position [573, 0]
click at [772, 479] on div "Client +91 1234567891 Date 01-10-2025 Invoice Number V/2025 V/2025-26 3049 Serv…" at bounding box center [494, 218] width 880 height 1290
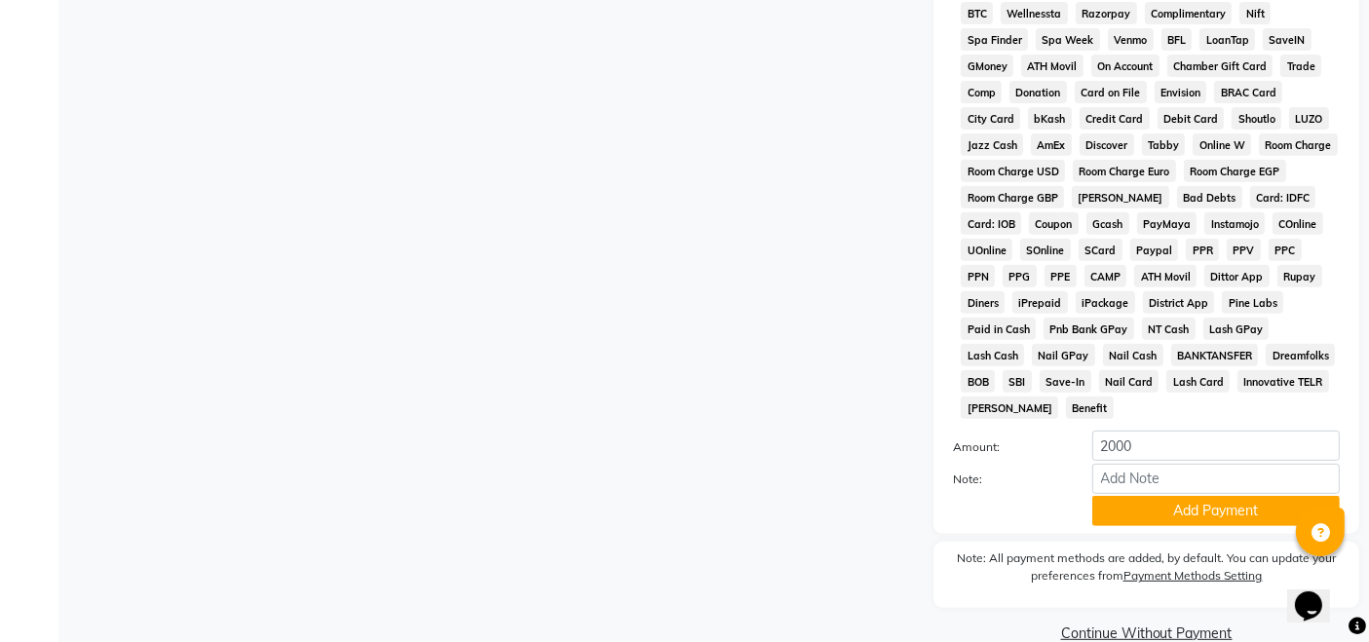
scroll to position [789, 0]
click at [1213, 495] on button "Add Payment" at bounding box center [1215, 510] width 247 height 30
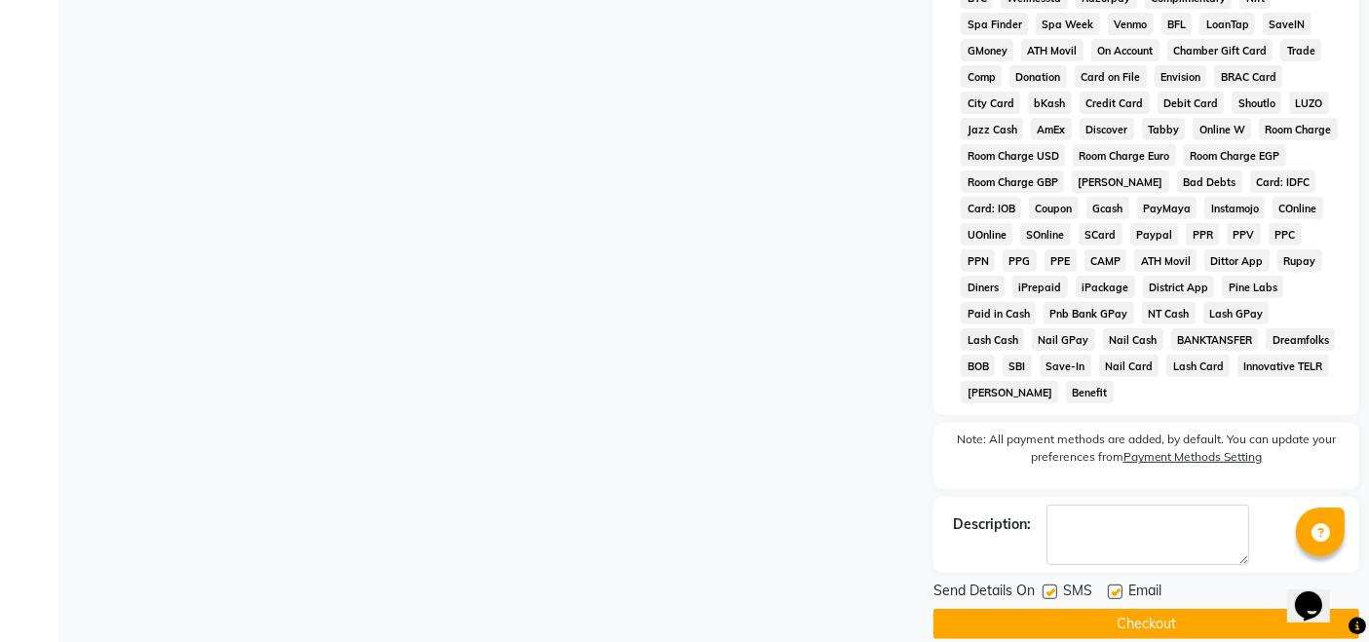
scroll to position [808, 0]
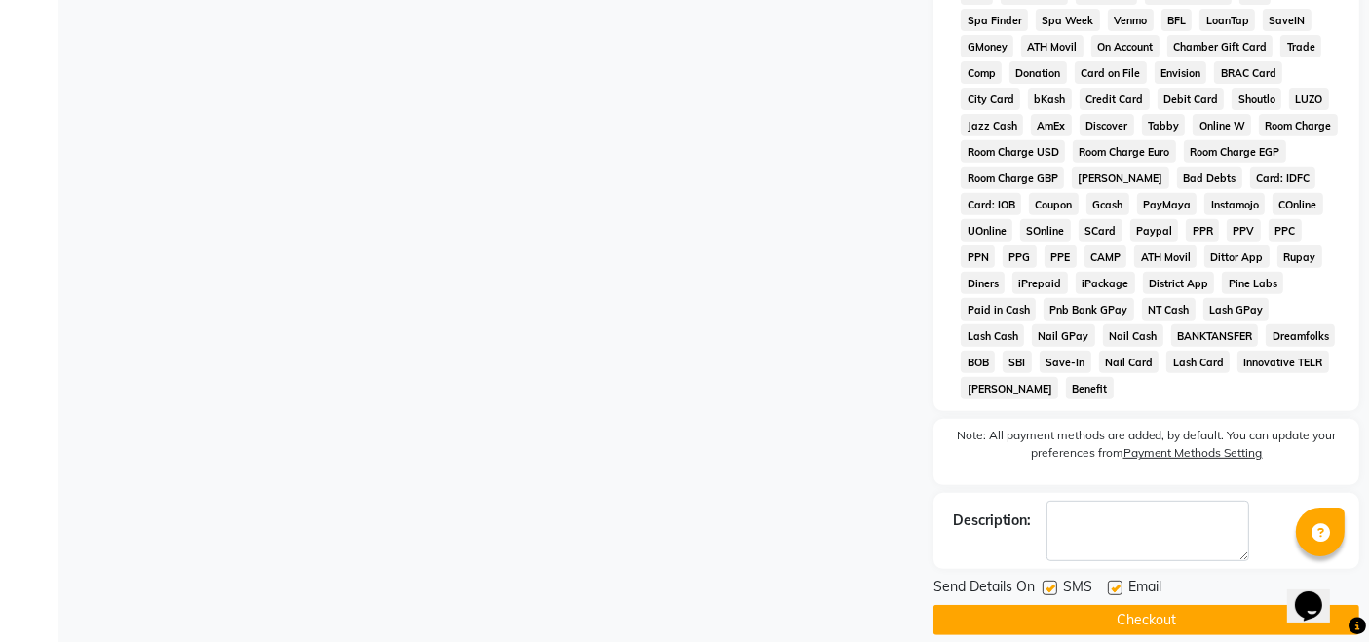
click at [1048, 581] on label at bounding box center [1049, 588] width 15 height 15
click at [1048, 583] on input "checkbox" at bounding box center [1048, 589] width 13 height 13
checkbox input "false"
click at [1115, 581] on label at bounding box center [1115, 588] width 15 height 15
click at [1115, 583] on input "checkbox" at bounding box center [1114, 589] width 13 height 13
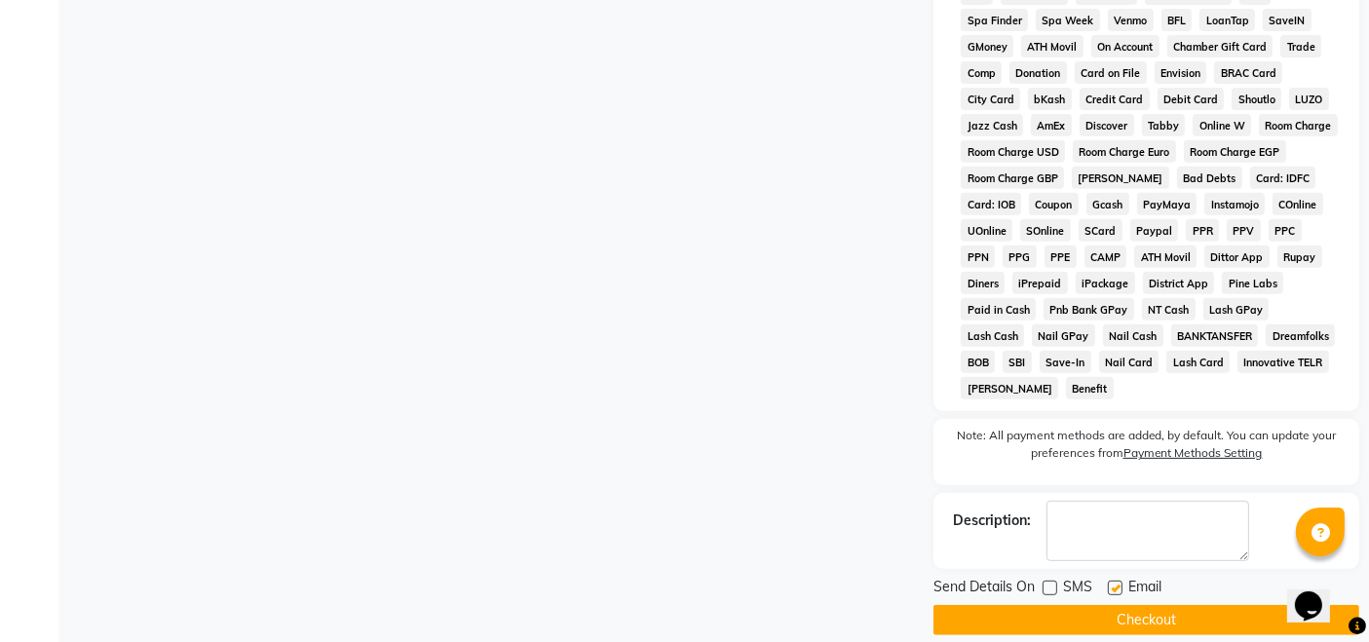
checkbox input "false"
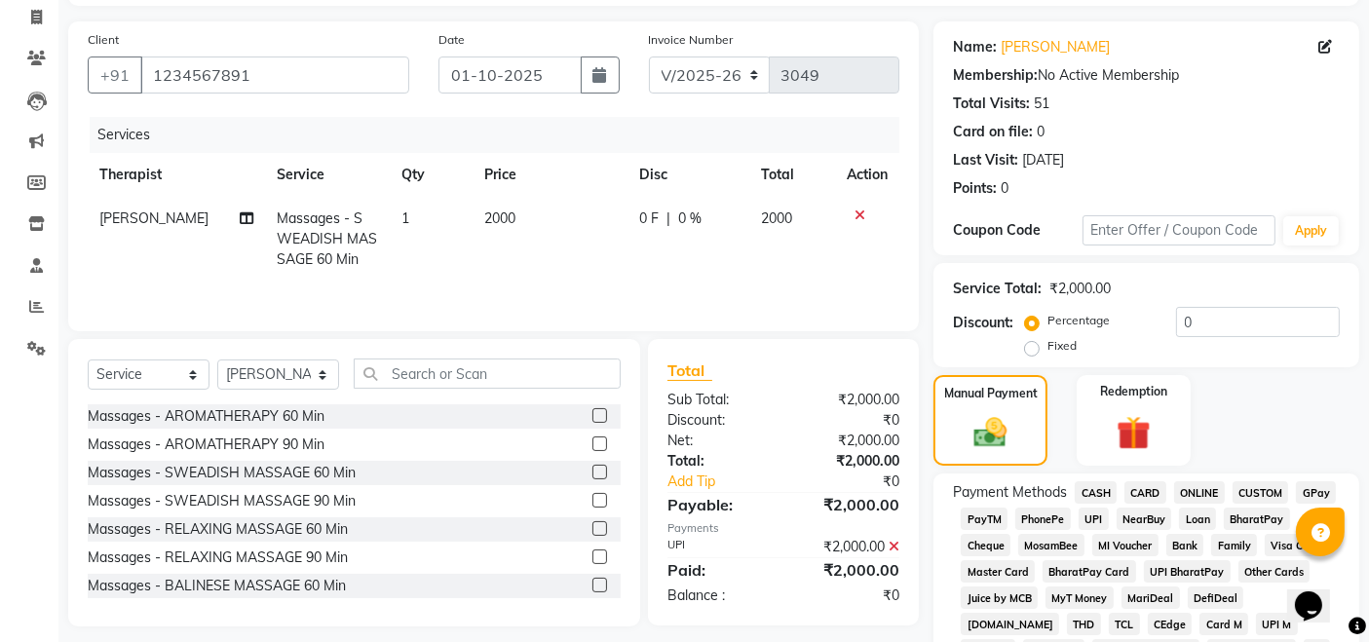
scroll to position [158, 0]
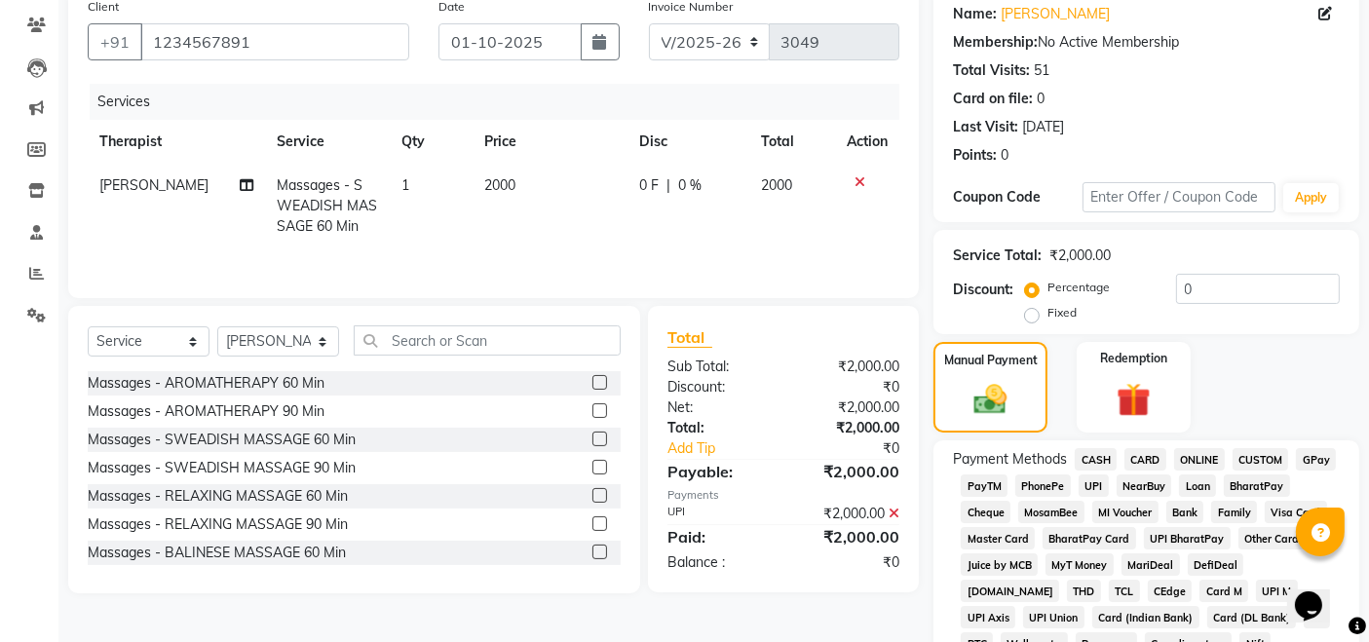
click at [1088, 478] on span "UPI" at bounding box center [1093, 485] width 30 height 22
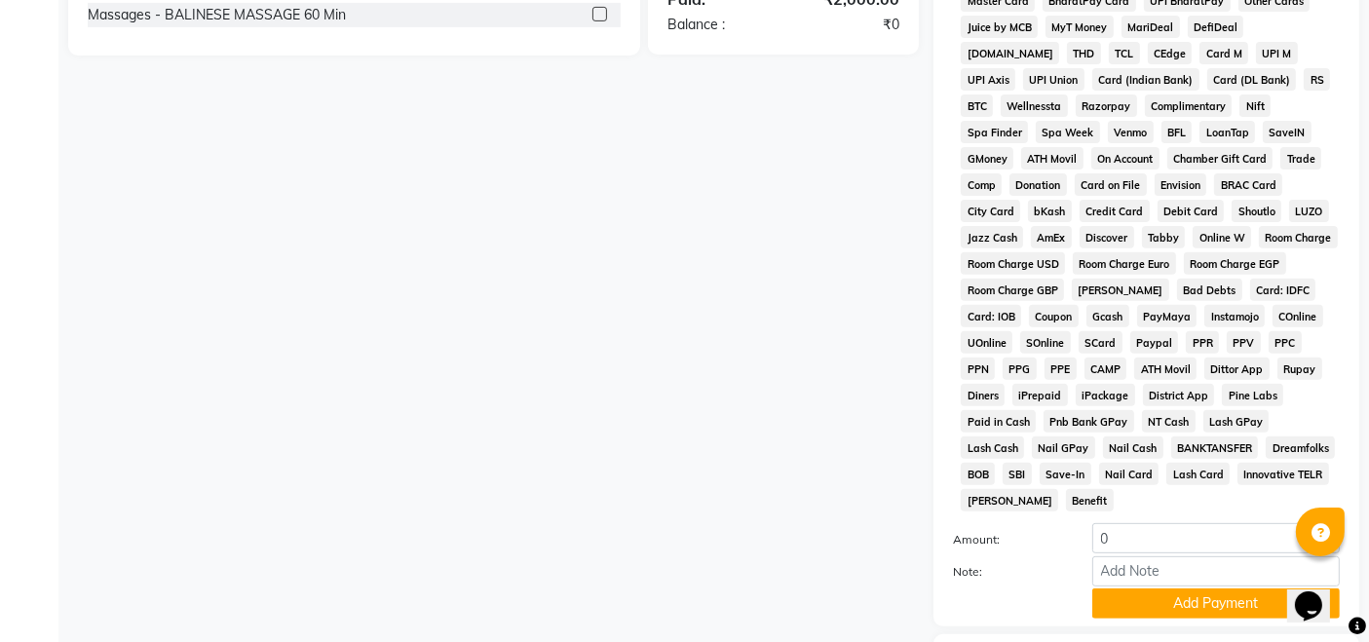
scroll to position [699, 0]
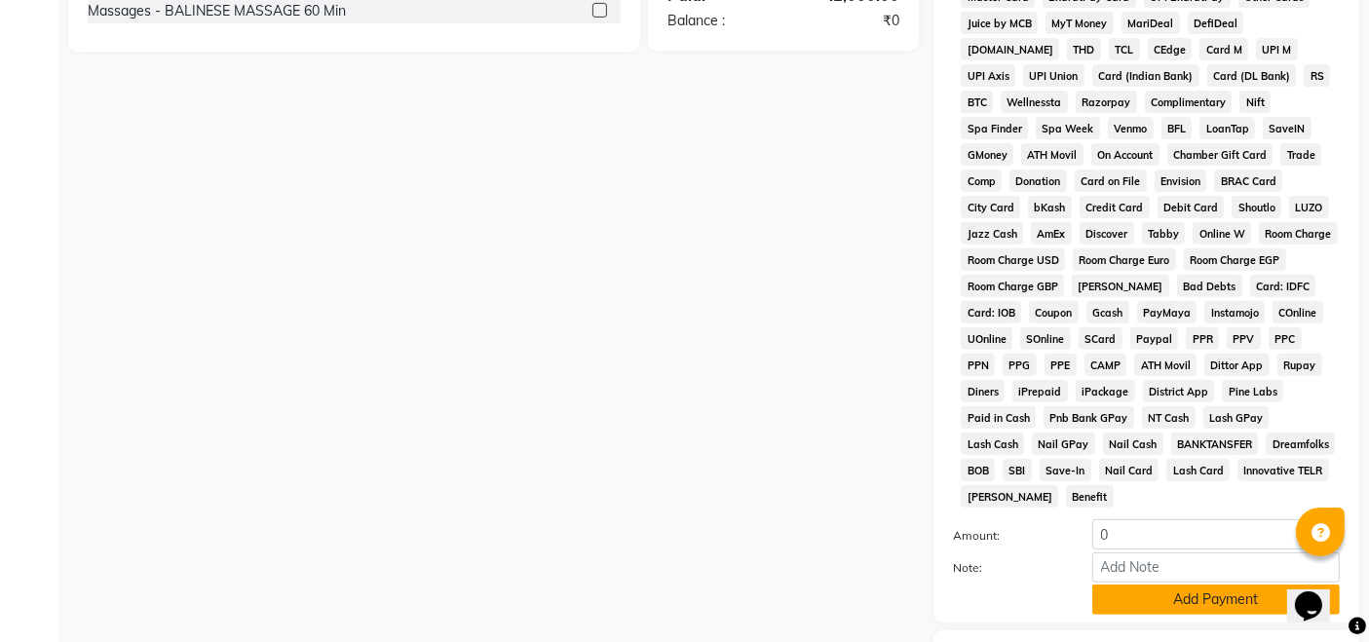
click at [1147, 584] on button "Add Payment" at bounding box center [1215, 599] width 247 height 30
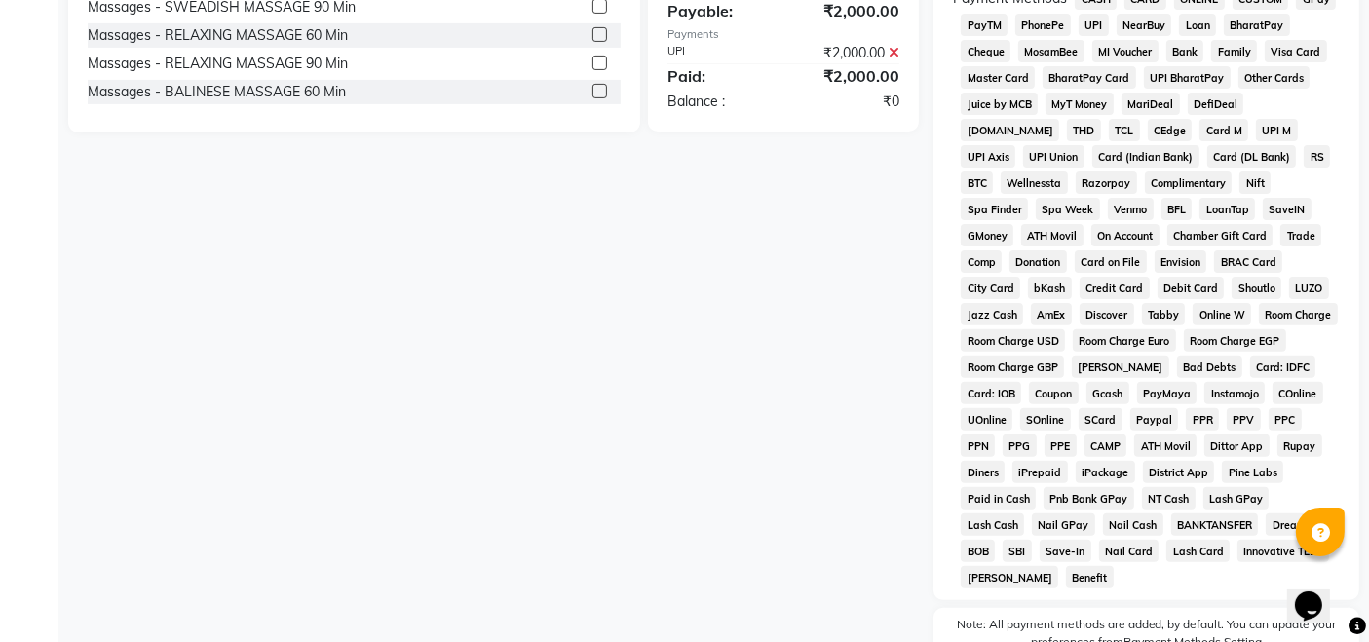
scroll to position [808, 0]
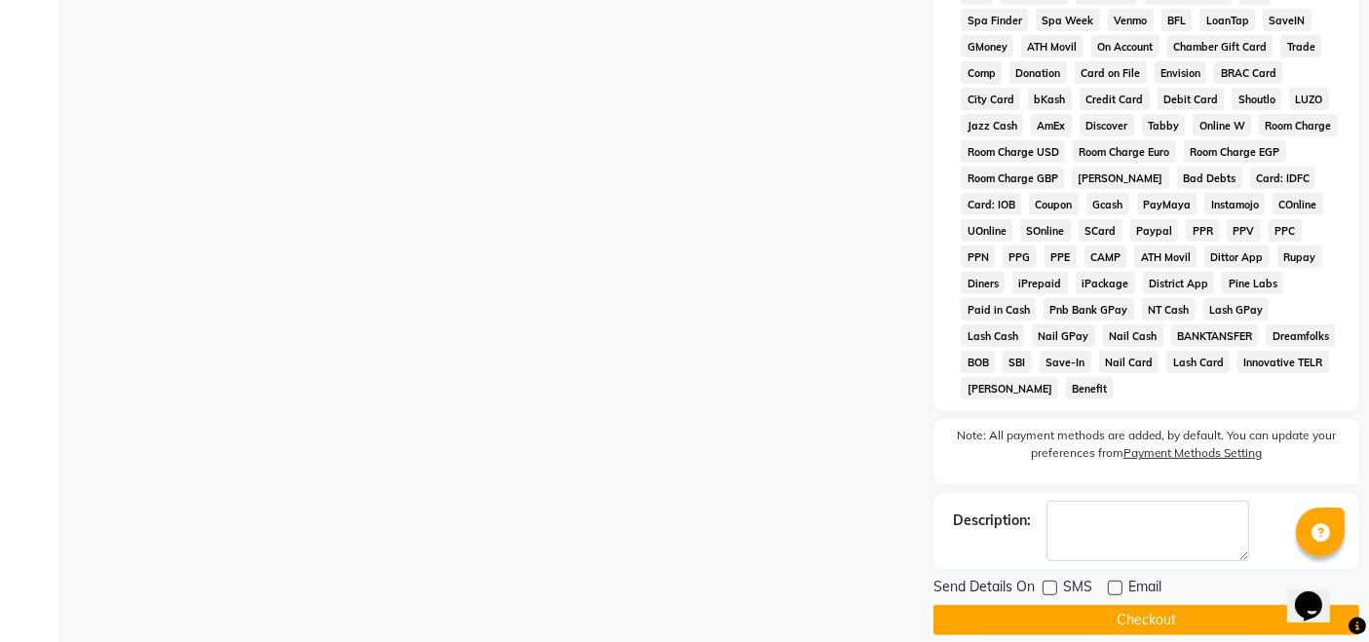
click at [1176, 605] on button "Checkout" at bounding box center [1146, 620] width 426 height 30
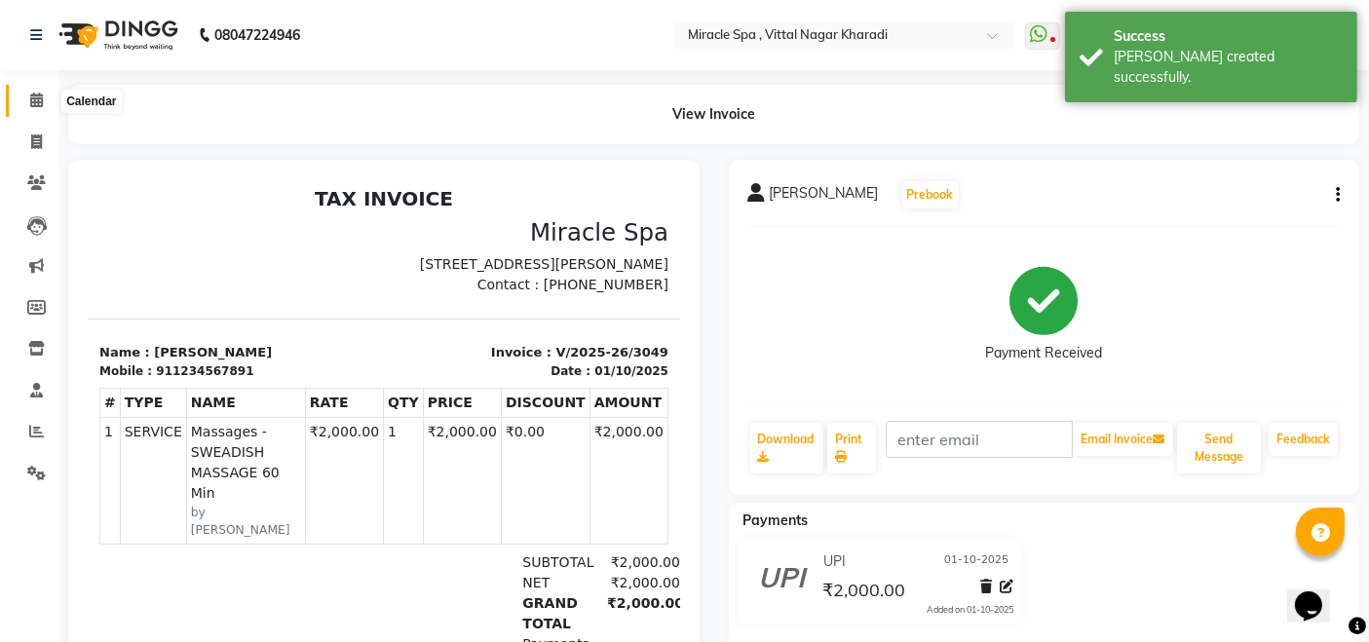
click at [36, 99] on icon at bounding box center [36, 100] width 13 height 15
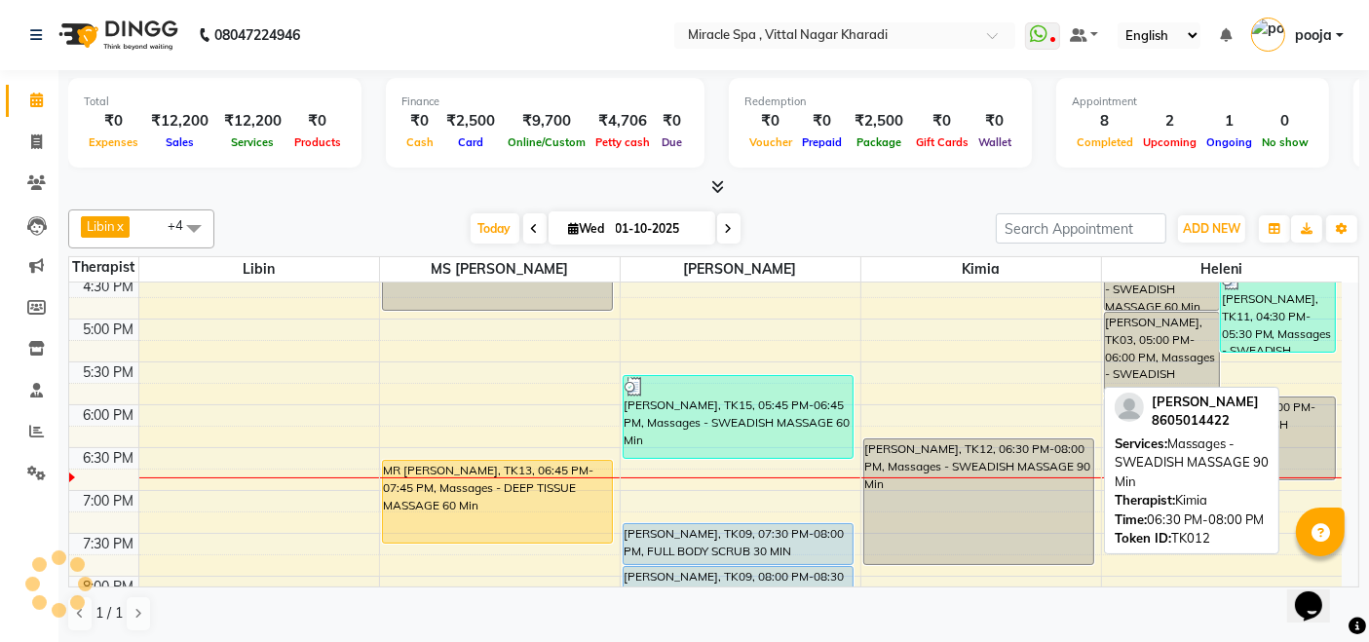
scroll to position [757, 0]
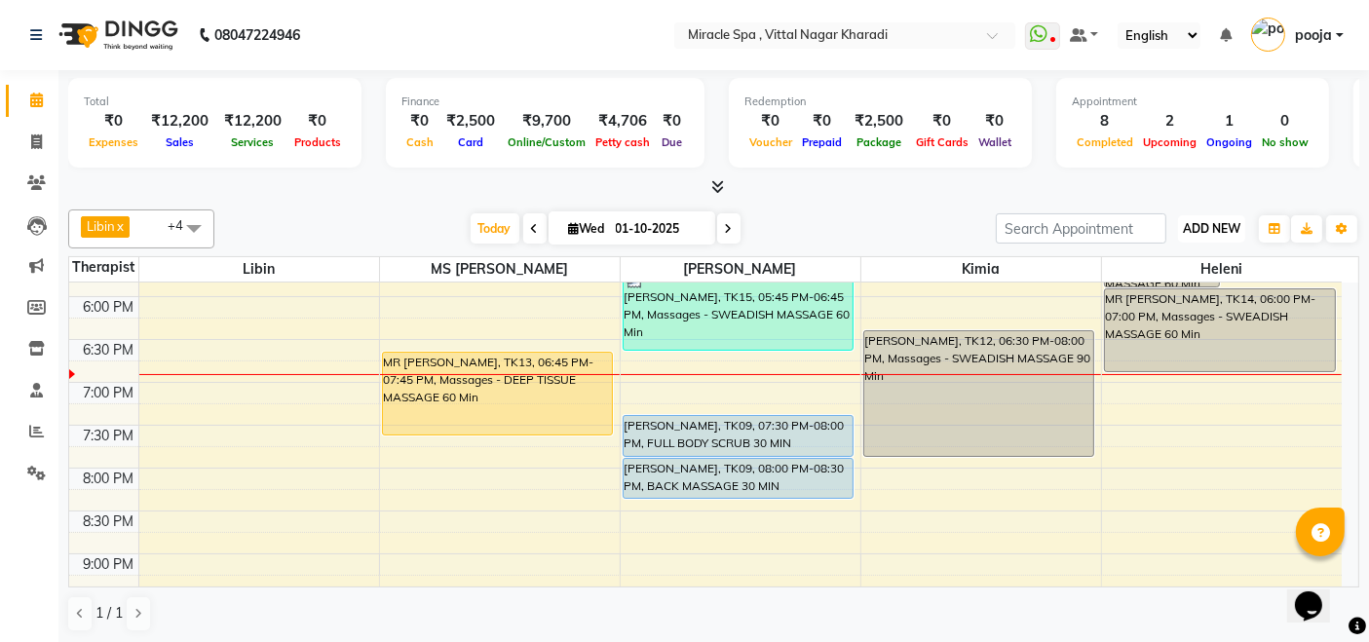
click at [1219, 224] on span "ADD NEW" at bounding box center [1211, 228] width 57 height 15
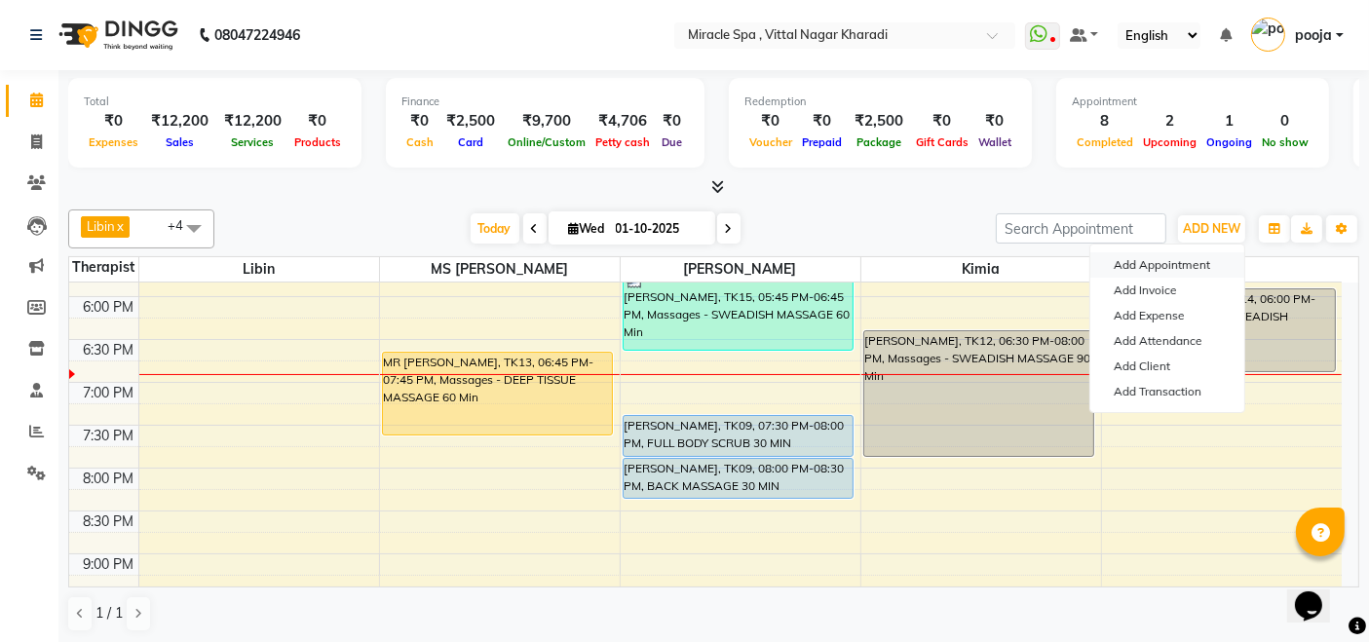
click at [1189, 256] on button "Add Appointment" at bounding box center [1167, 264] width 154 height 25
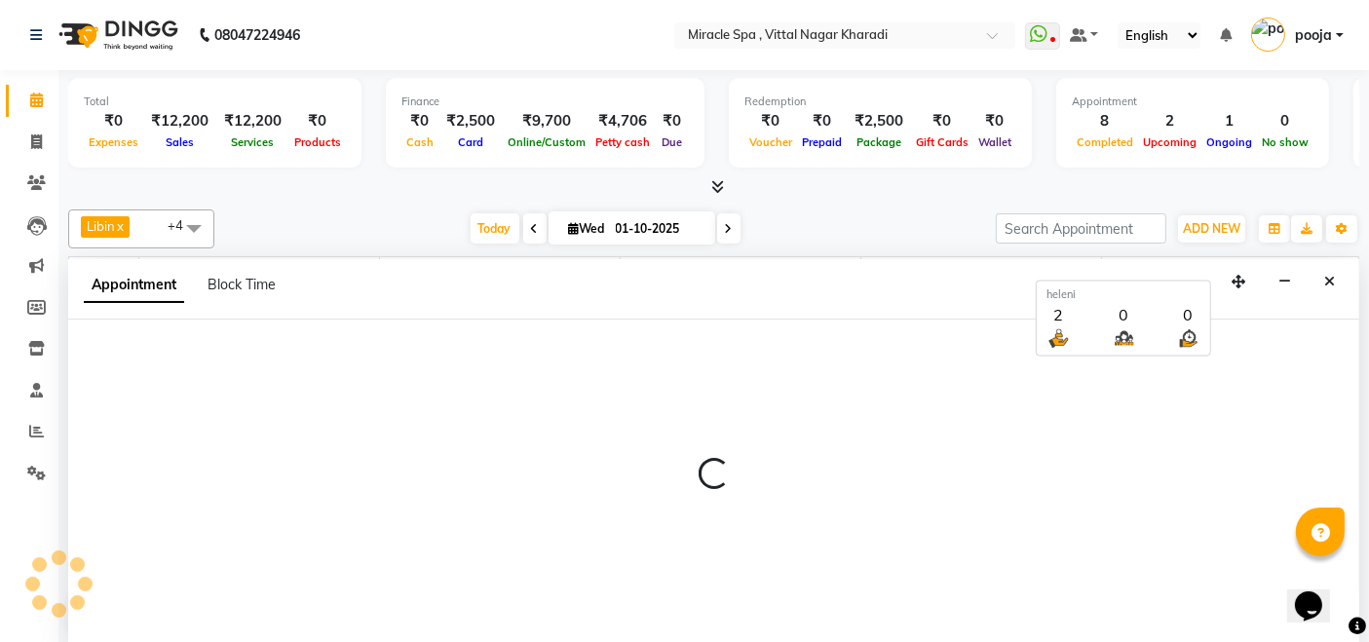
scroll to position [0, 0]
select select "600"
select select "tentative"
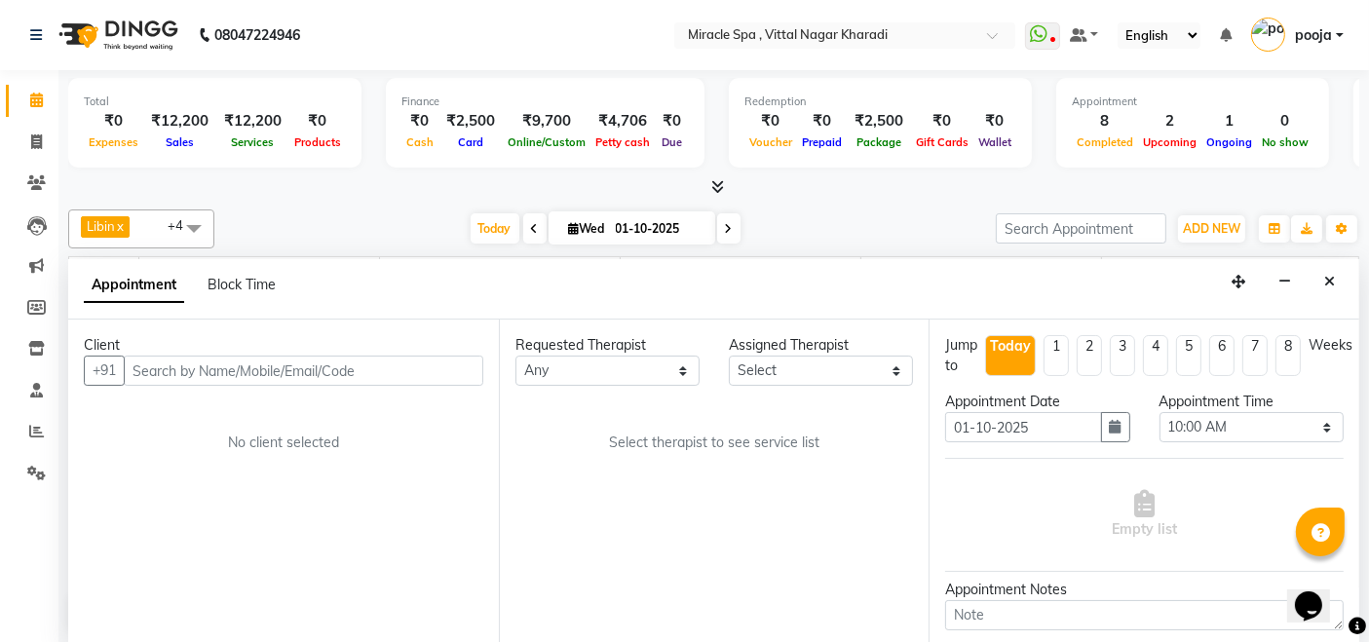
click at [184, 374] on input "text" at bounding box center [303, 371] width 359 height 30
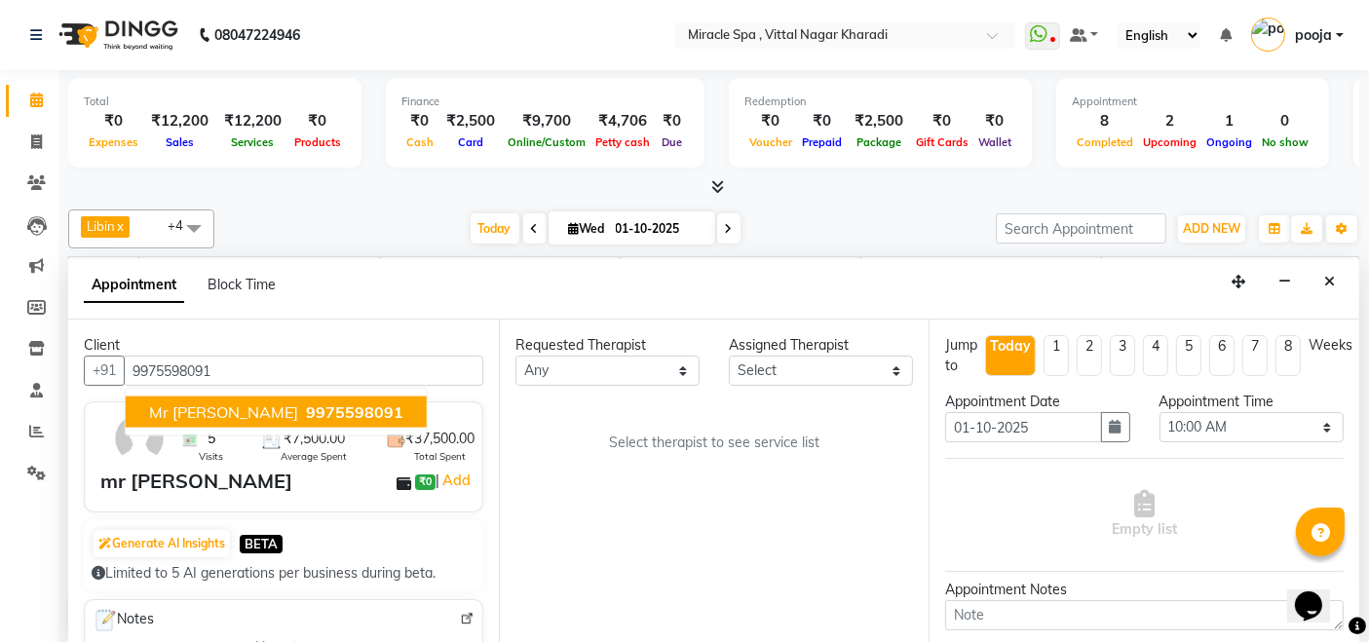
click at [222, 396] on button "mr nilesh 9975598091" at bounding box center [276, 411] width 301 height 31
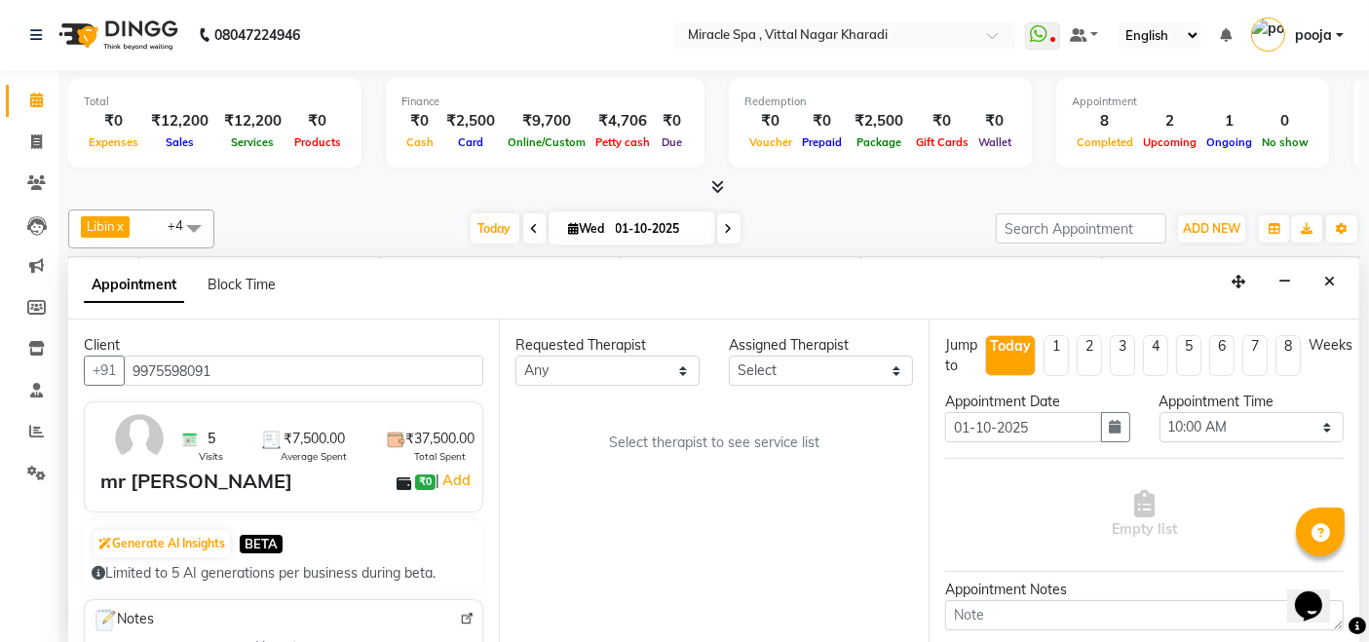
type input "9975598091"
click at [809, 377] on select "Select ajay debora GIGI heleni julle kimia Libin MR ADITYA MS ARTHI MS Mami ms …" at bounding box center [821, 371] width 184 height 30
select select "89065"
click at [729, 356] on select "Select ajay debora GIGI heleni julle kimia Libin MR ADITYA MS ARTHI MS Mami ms …" at bounding box center [821, 371] width 184 height 30
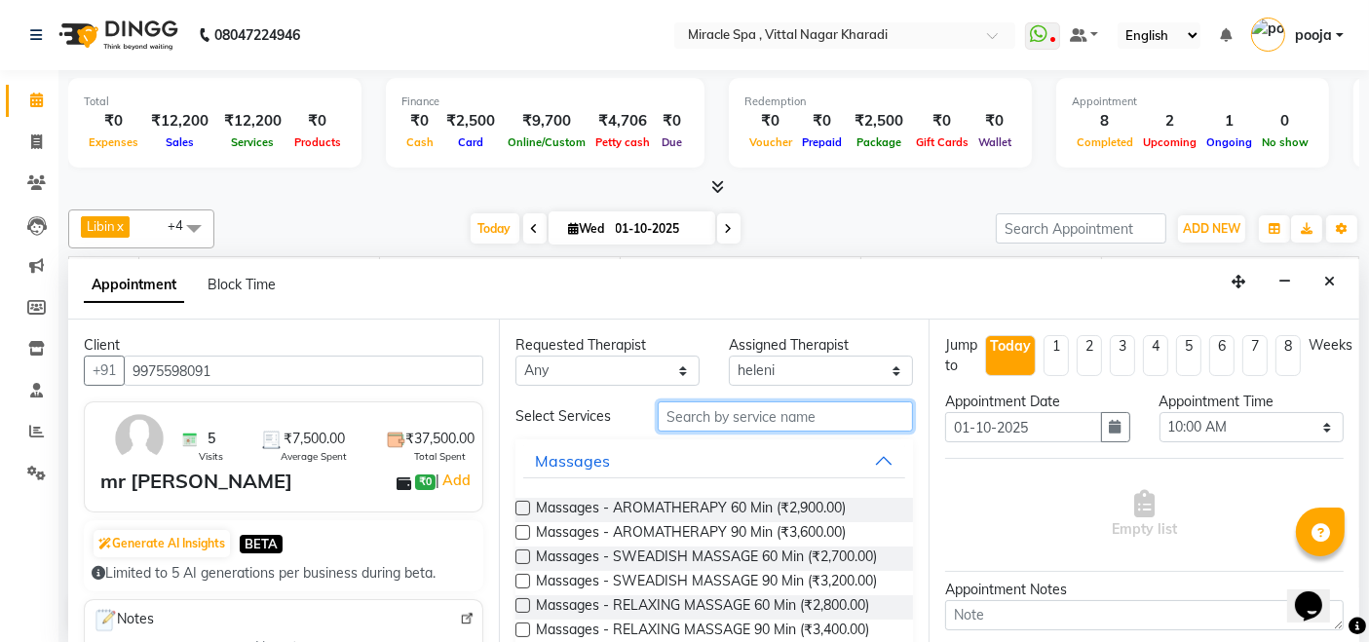
click at [708, 415] on input "text" at bounding box center [785, 416] width 255 height 30
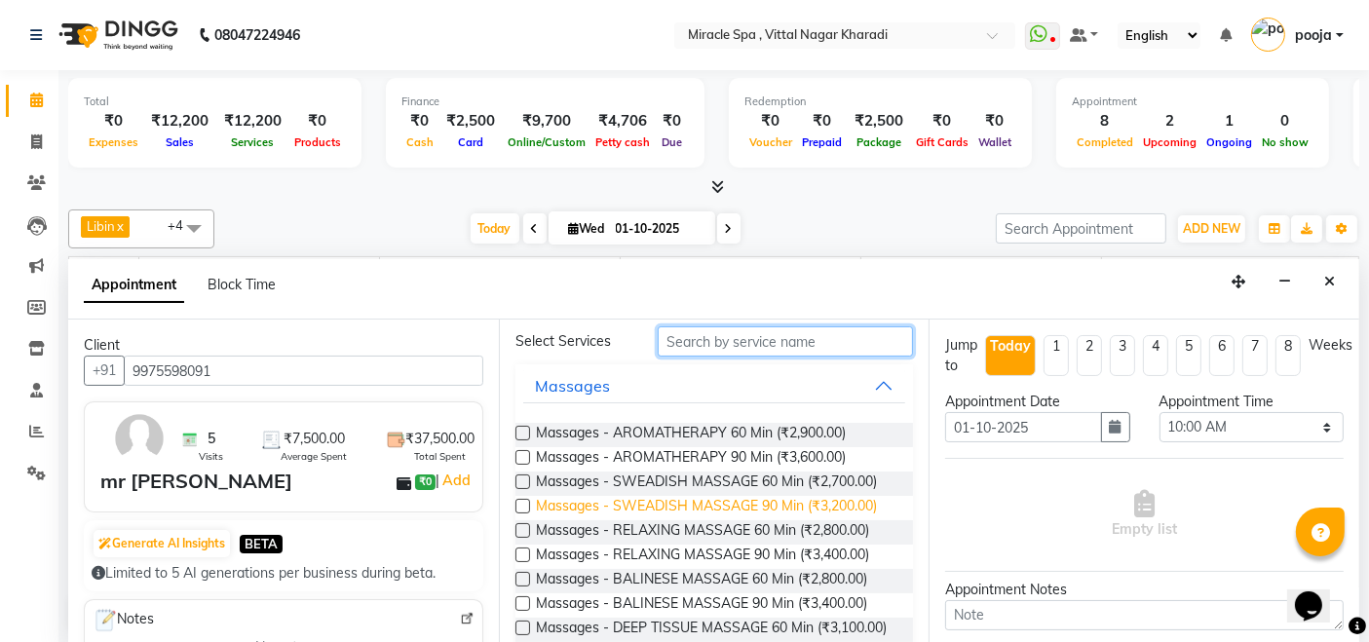
scroll to position [108, 0]
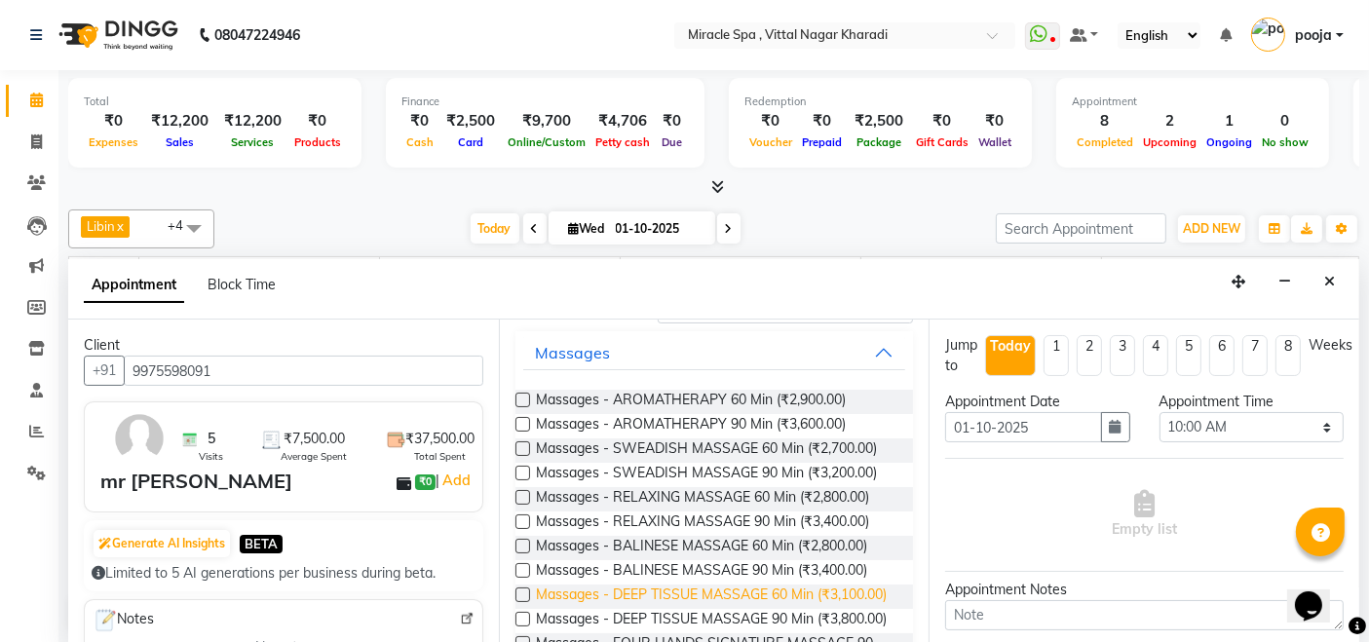
click at [694, 593] on span "Massages - DEEP TISSUE MASSAGE 60 Min (₹3,100.00)" at bounding box center [711, 596] width 351 height 24
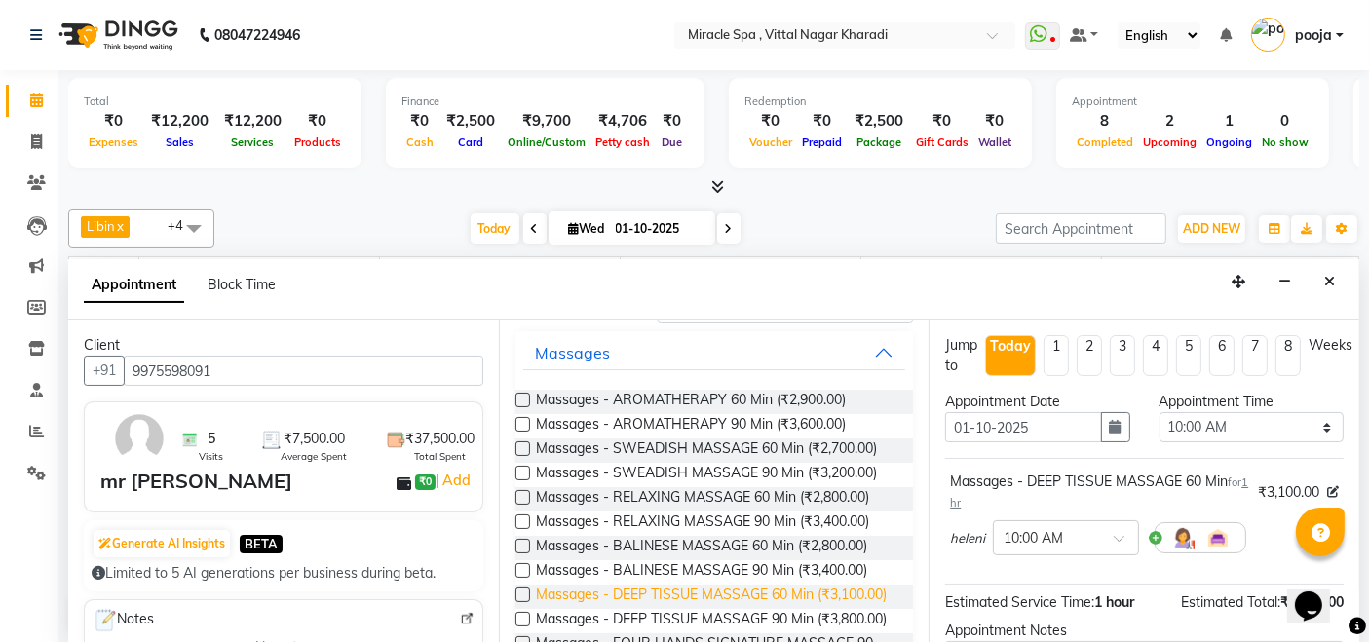
click at [694, 593] on span "Massages - DEEP TISSUE MASSAGE 60 Min (₹3,100.00)" at bounding box center [711, 596] width 351 height 24
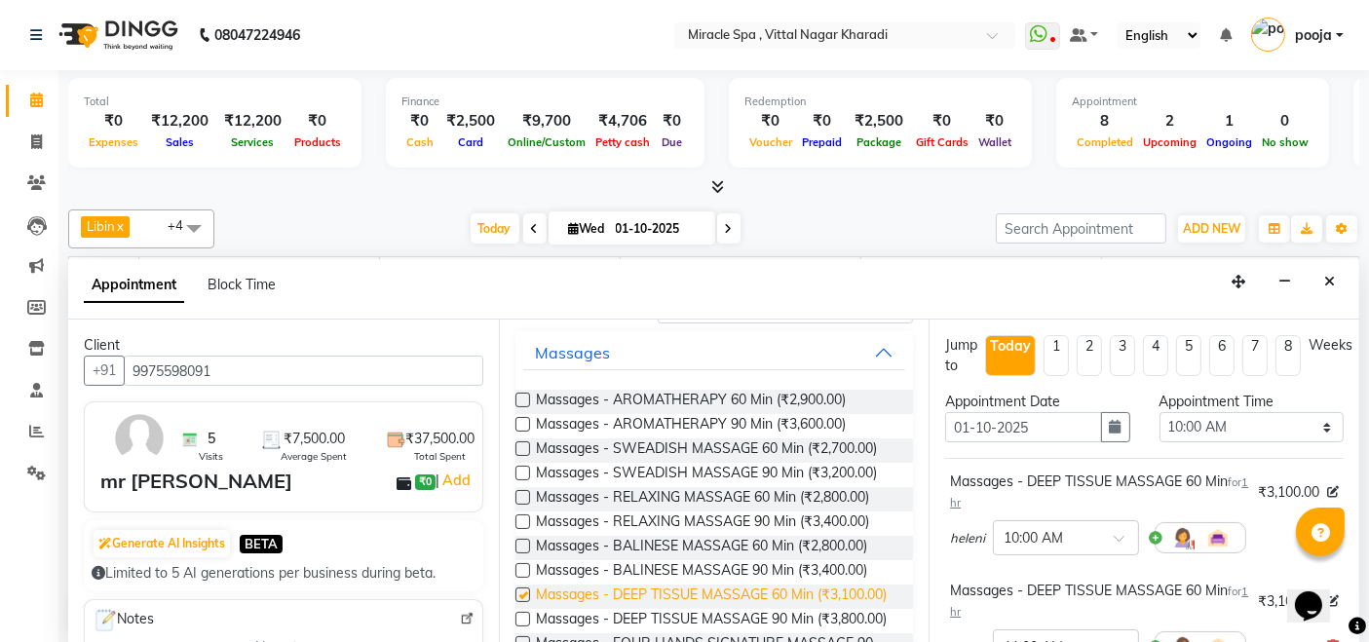
checkbox input "false"
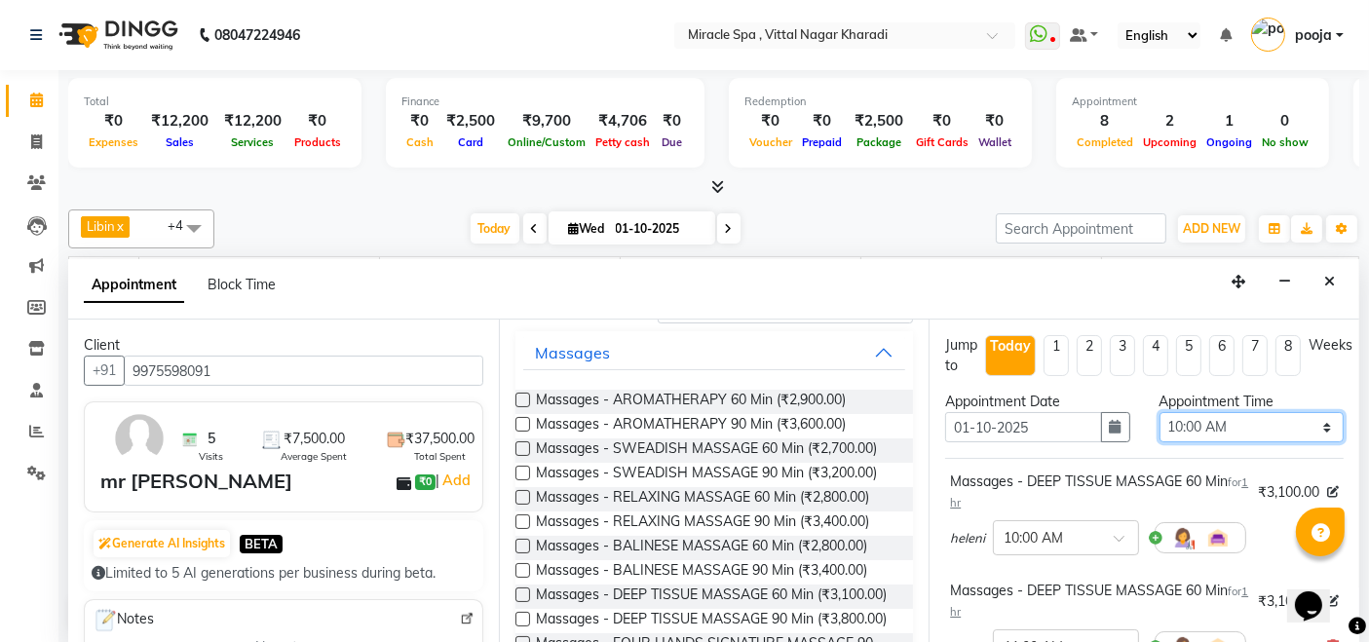
click at [1265, 431] on select "Select 10:00 AM 10:15 AM 10:30 AM 10:45 AM 11:00 AM 11:15 AM 11:30 AM 11:45 AM …" at bounding box center [1251, 427] width 184 height 30
select select "1200"
click at [1159, 412] on select "Select 10:00 AM 10:15 AM 10:30 AM 10:45 AM 11:00 AM 11:15 AM 11:30 AM 11:45 AM …" at bounding box center [1251, 427] width 184 height 30
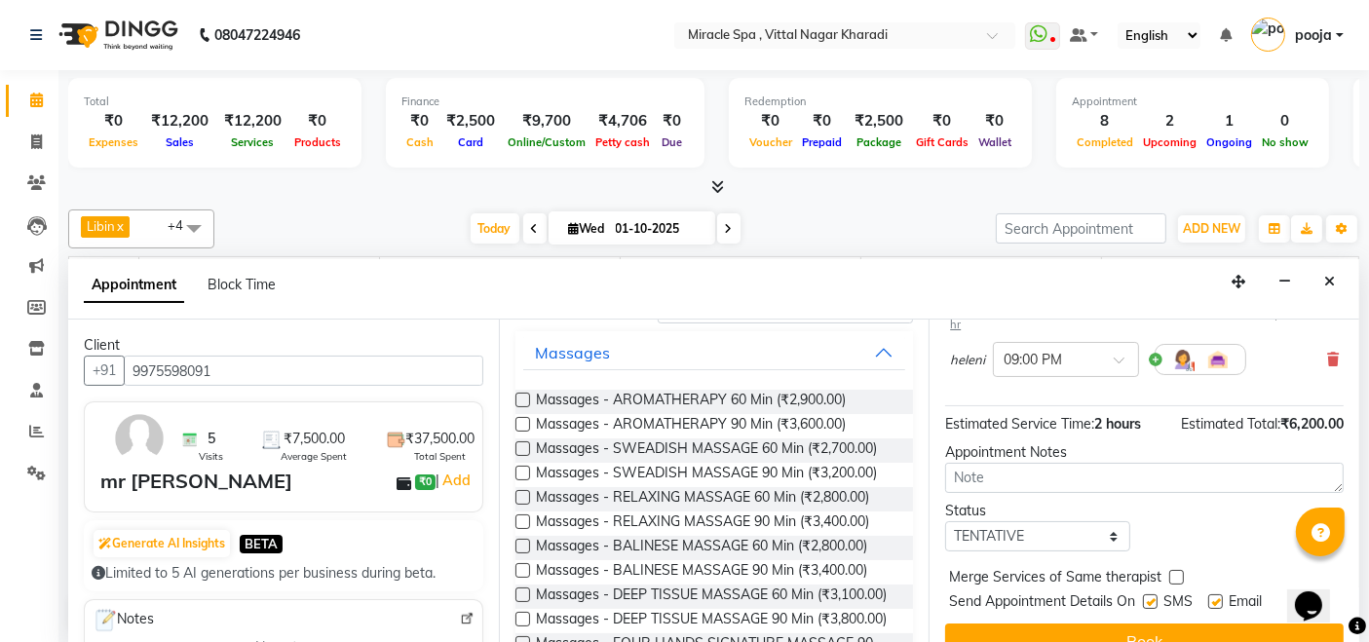
scroll to position [316, 0]
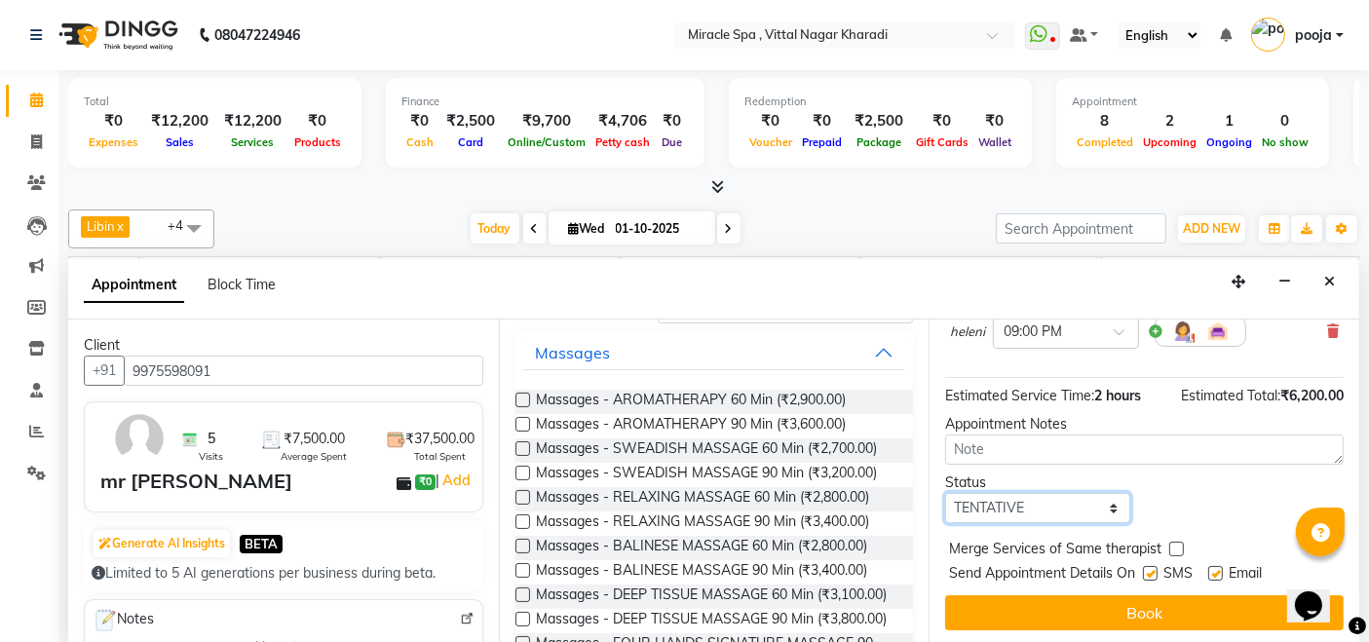
click at [1035, 499] on select "Select TENTATIVE CONFIRM CHECK-IN UPCOMING" at bounding box center [1037, 508] width 184 height 30
select select "upcoming"
click at [945, 493] on select "Select TENTATIVE CONFIRM CHECK-IN UPCOMING" at bounding box center [1037, 508] width 184 height 30
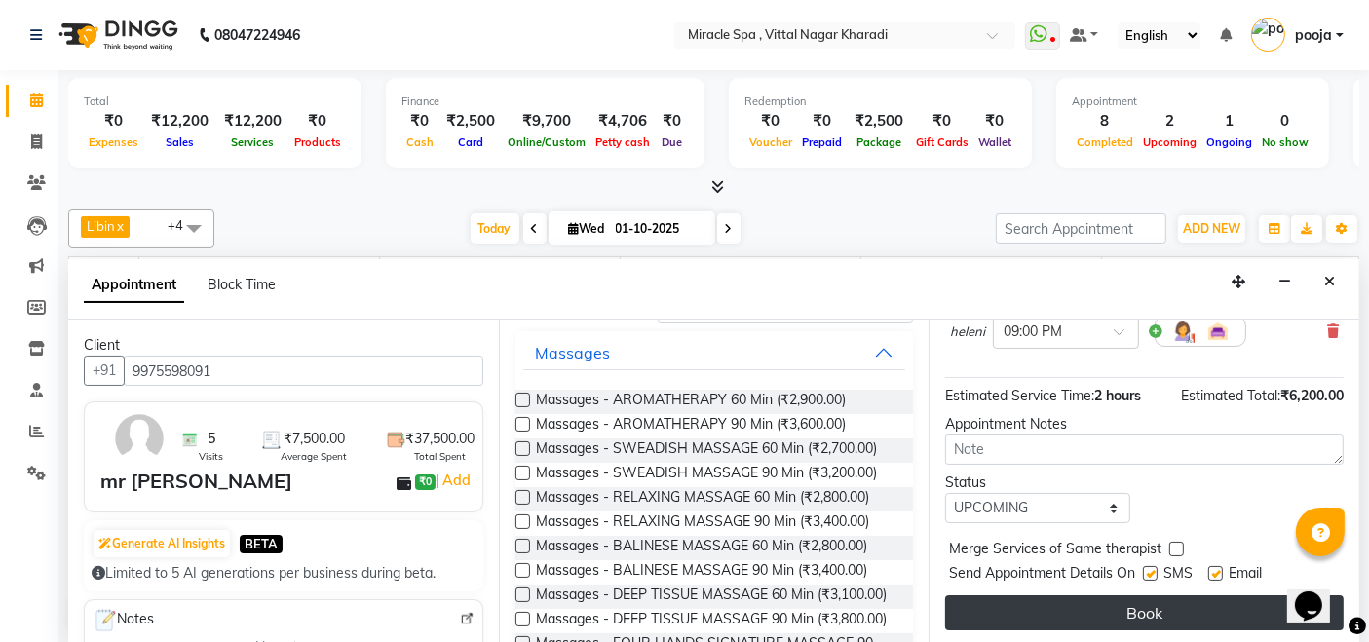
click at [1061, 604] on button "Book" at bounding box center [1144, 612] width 398 height 35
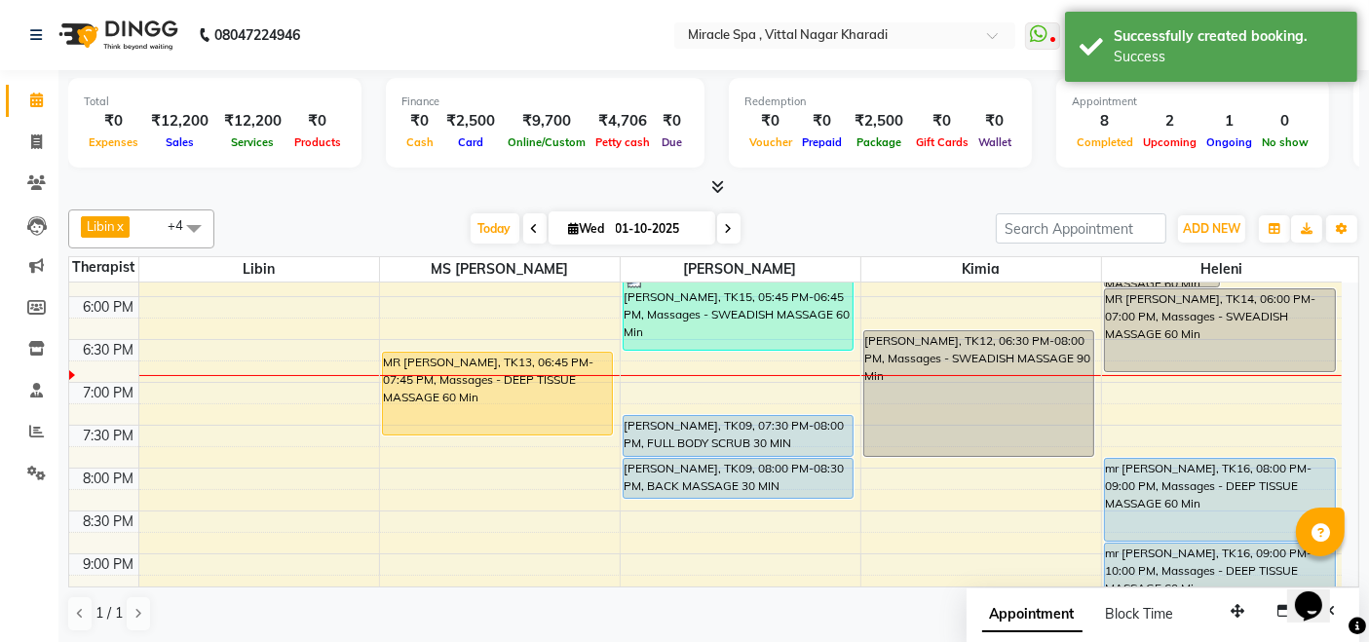
scroll to position [865, 0]
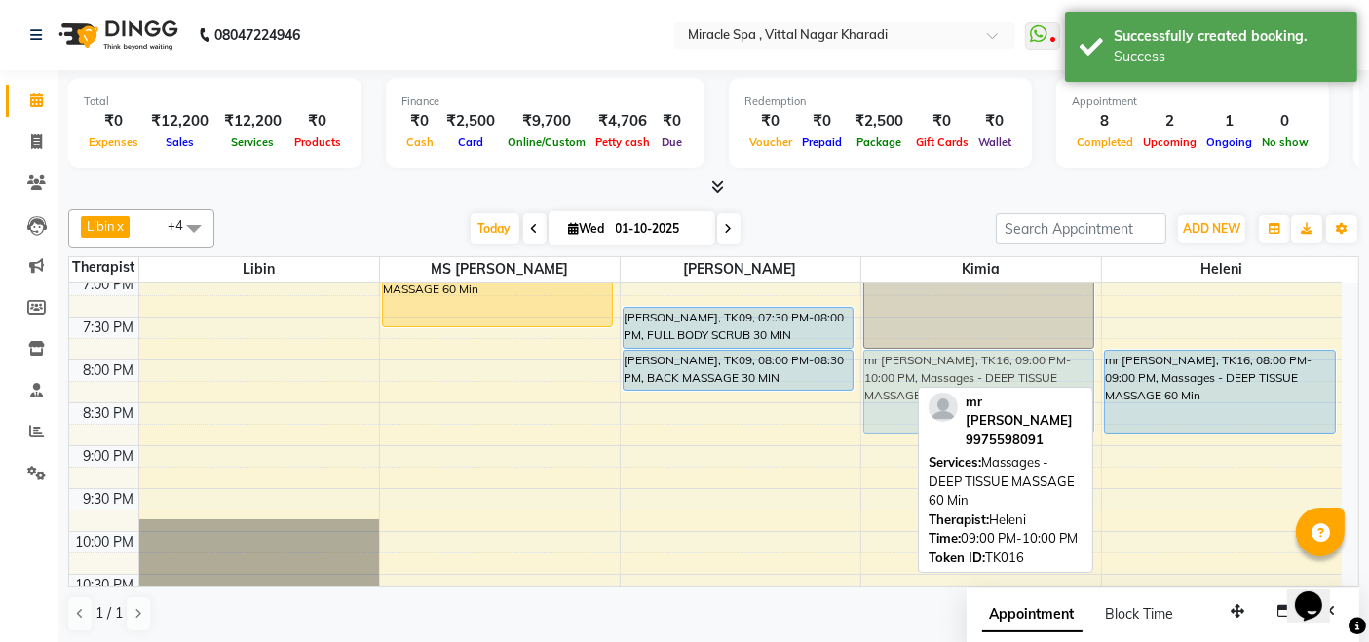
drag, startPoint x: 1160, startPoint y: 484, endPoint x: 1019, endPoint y: 409, distance: 159.9
click at [1019, 409] on div "Libin x MS Mami x debora x kimia x heleni x +4 Select All ajay debora GIGI hele…" at bounding box center [713, 421] width 1291 height 438
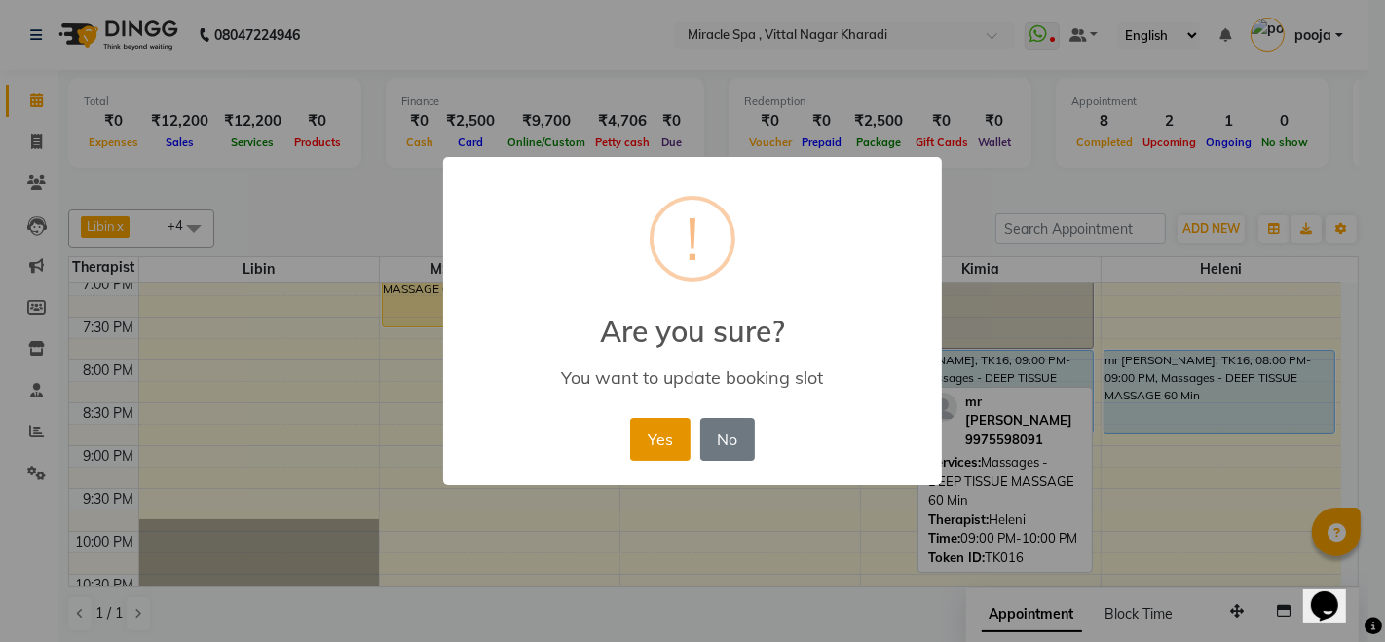
click at [659, 436] on button "Yes" at bounding box center [659, 439] width 59 height 43
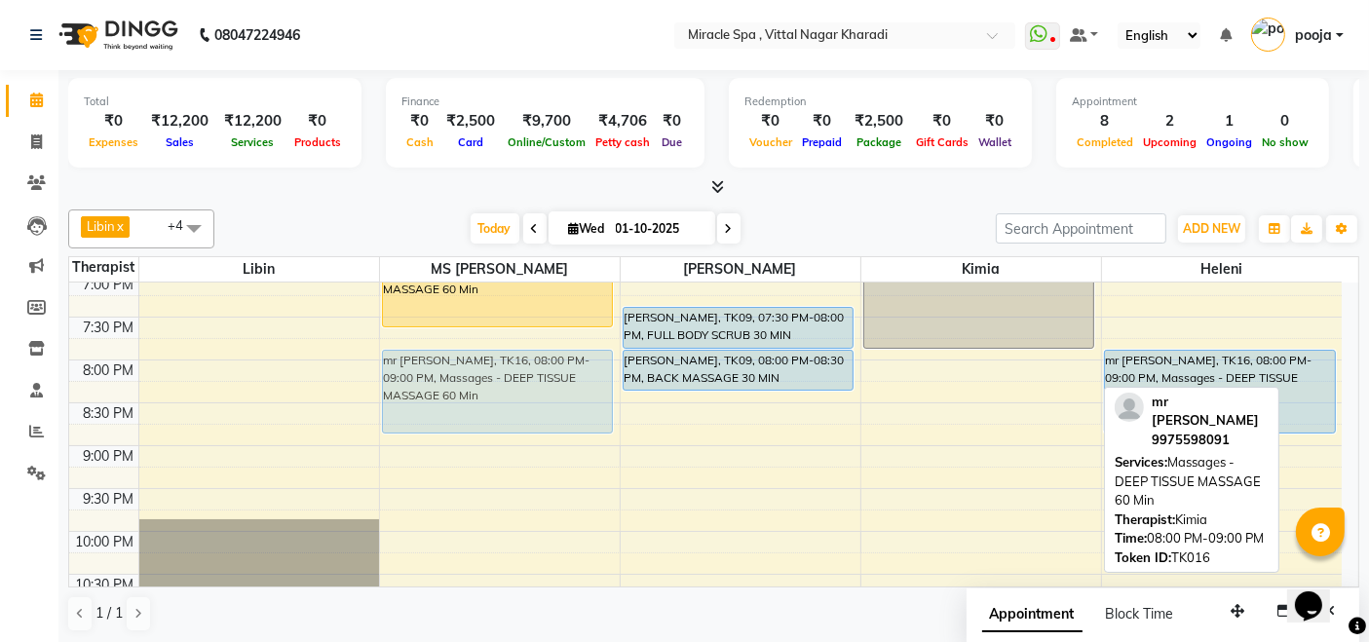
drag, startPoint x: 913, startPoint y: 402, endPoint x: 554, endPoint y: 409, distance: 358.6
click at [518, 404] on tr "MR JAYESH, TK10, 10:30 AM-11:00 AM, HEAD MASSAGE mr sumit, TK02, 12:30 PM-01:30…" at bounding box center [705, 59] width 1272 height 1285
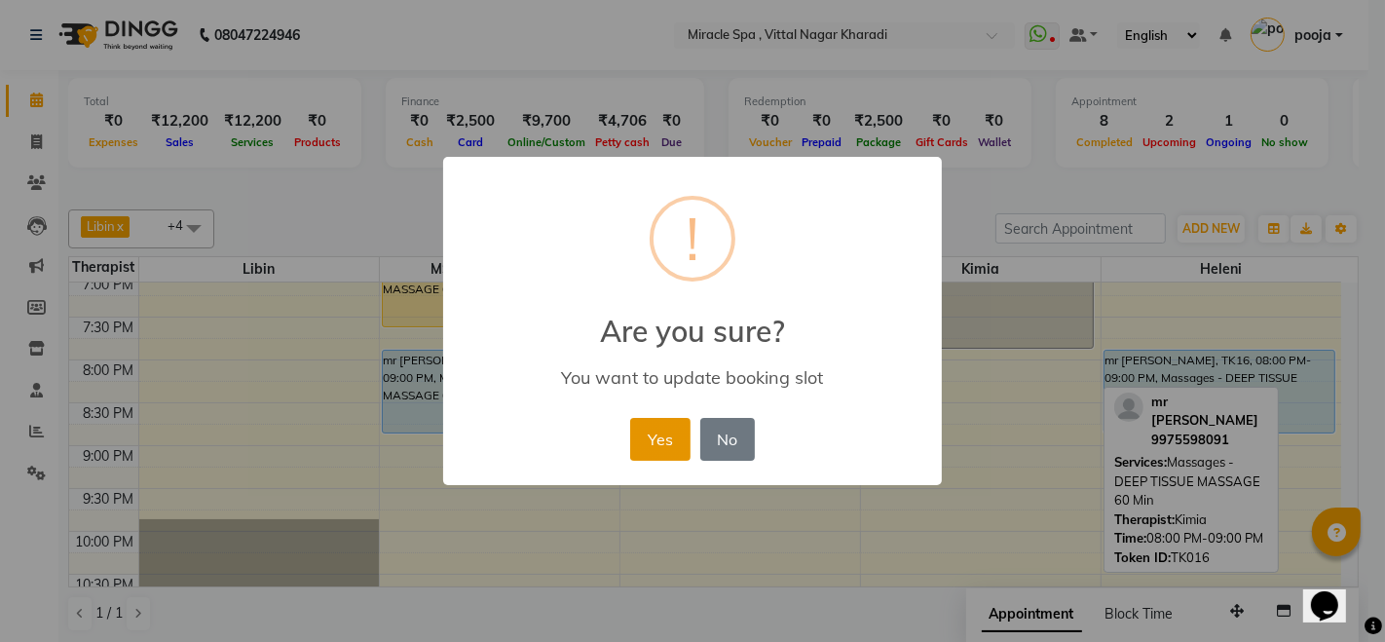
click at [653, 443] on button "Yes" at bounding box center [659, 439] width 59 height 43
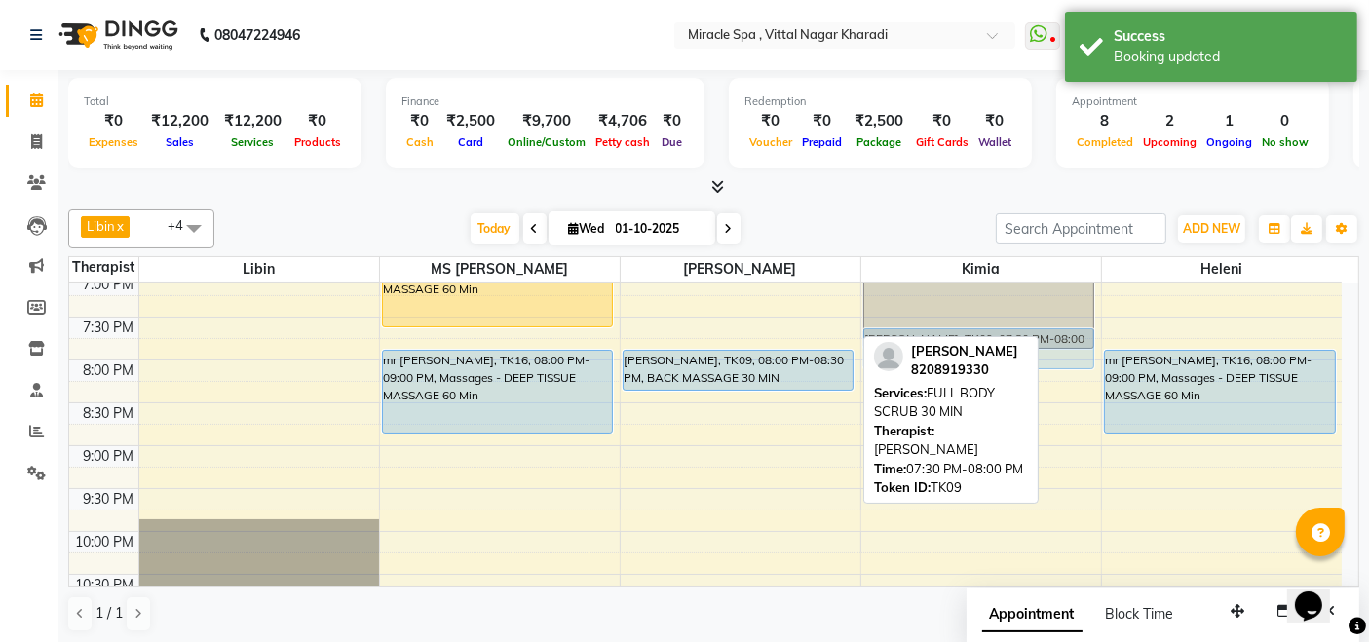
drag, startPoint x: 776, startPoint y: 330, endPoint x: 978, endPoint y: 357, distance: 203.4
click at [978, 357] on div "Libin x MS Mami x debora x kimia x heleni x +4 Select All ajay debora GIGI hele…" at bounding box center [713, 421] width 1291 height 438
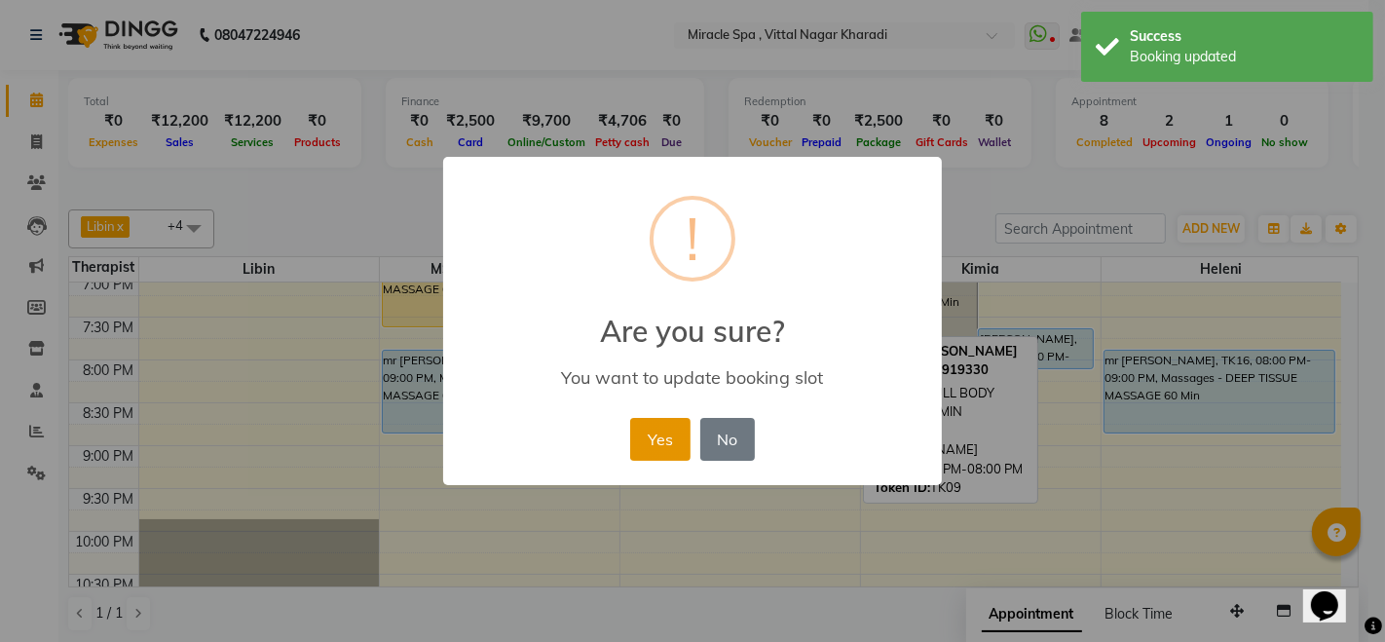
click at [648, 433] on button "Yes" at bounding box center [659, 439] width 59 height 43
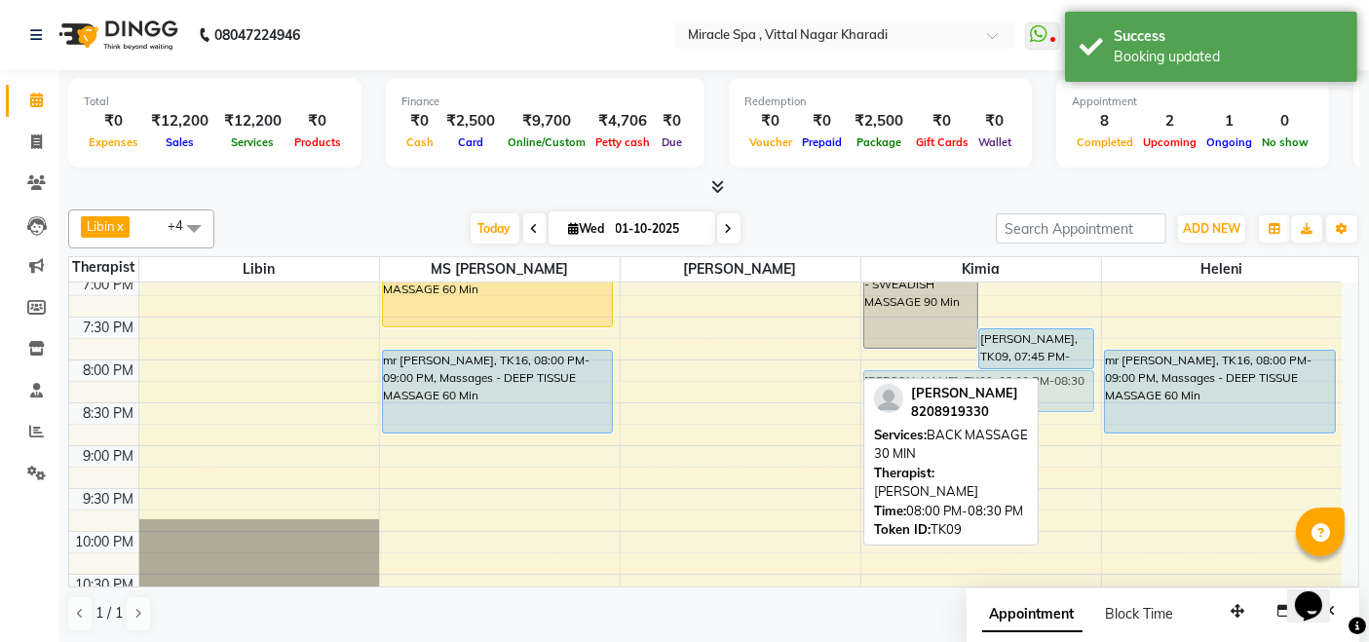
drag, startPoint x: 705, startPoint y: 371, endPoint x: 932, endPoint y: 389, distance: 227.7
click at [932, 389] on div "Libin x MS Mami x debora x kimia x heleni x +4 Select All ajay debora GIGI hele…" at bounding box center [713, 421] width 1291 height 438
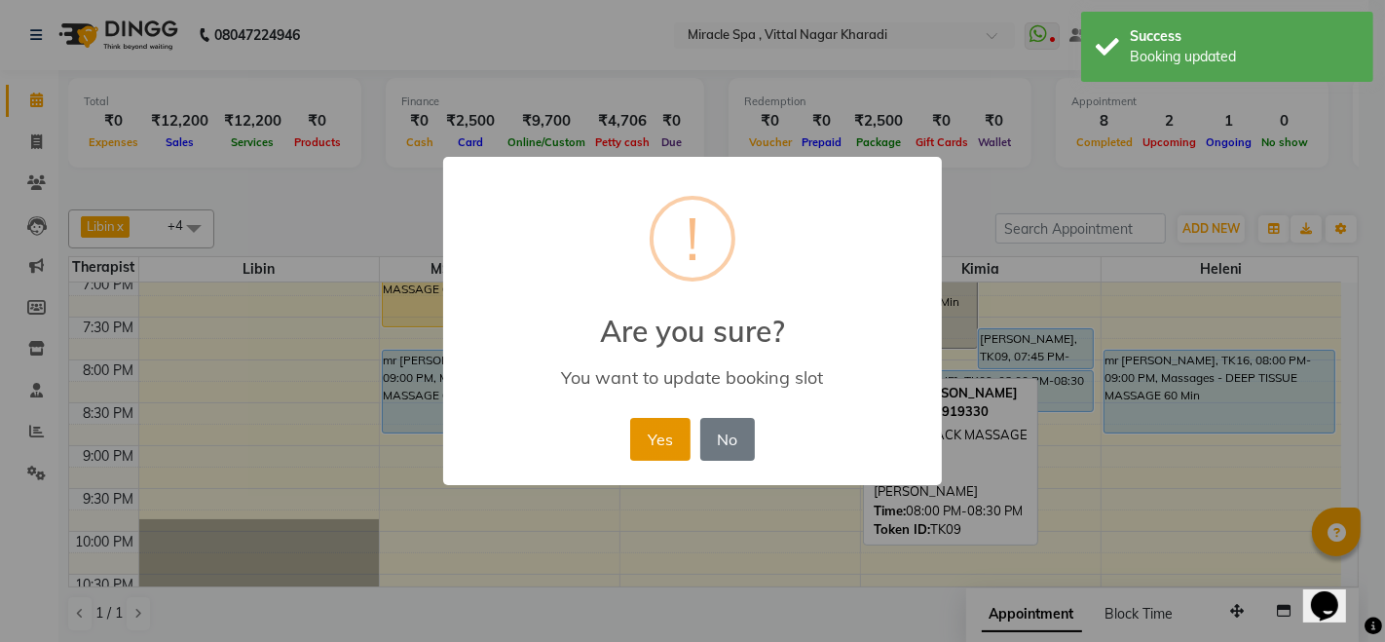
click at [673, 430] on button "Yes" at bounding box center [659, 439] width 59 height 43
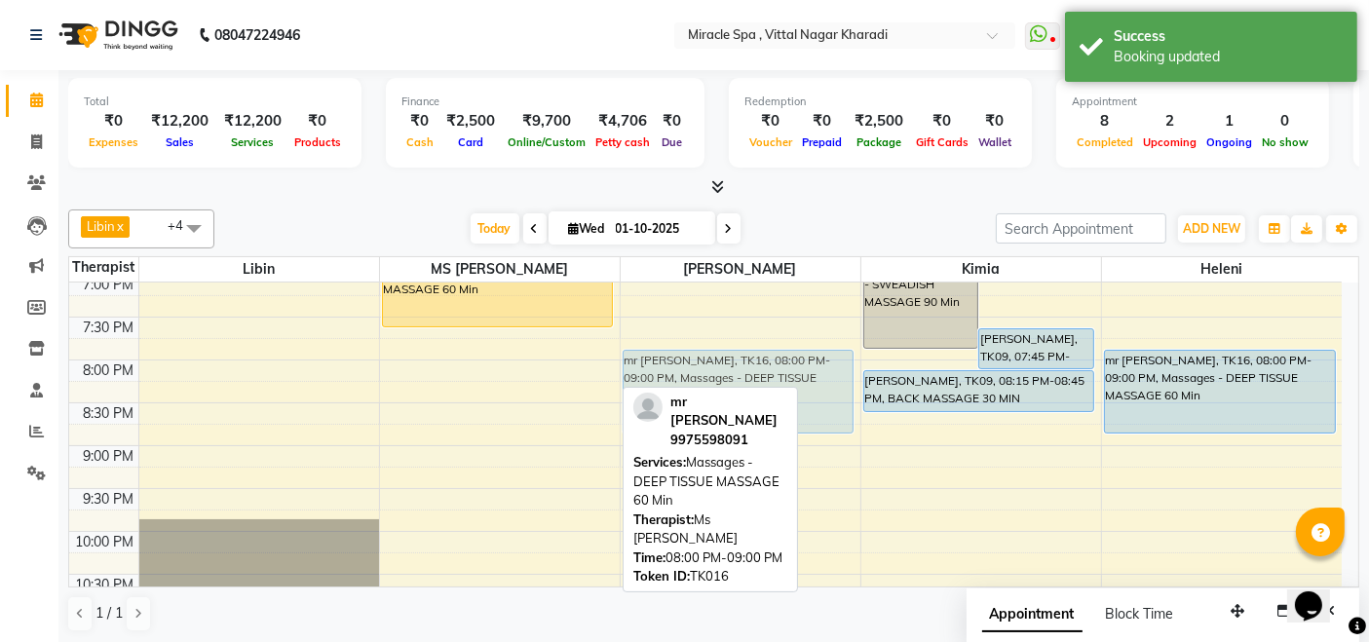
drag, startPoint x: 492, startPoint y: 389, endPoint x: 676, endPoint y: 392, distance: 184.1
click at [676, 392] on div "Libin x MS Mami x debora x kimia x heleni x +4 Select All ajay debora GIGI hele…" at bounding box center [713, 421] width 1291 height 438
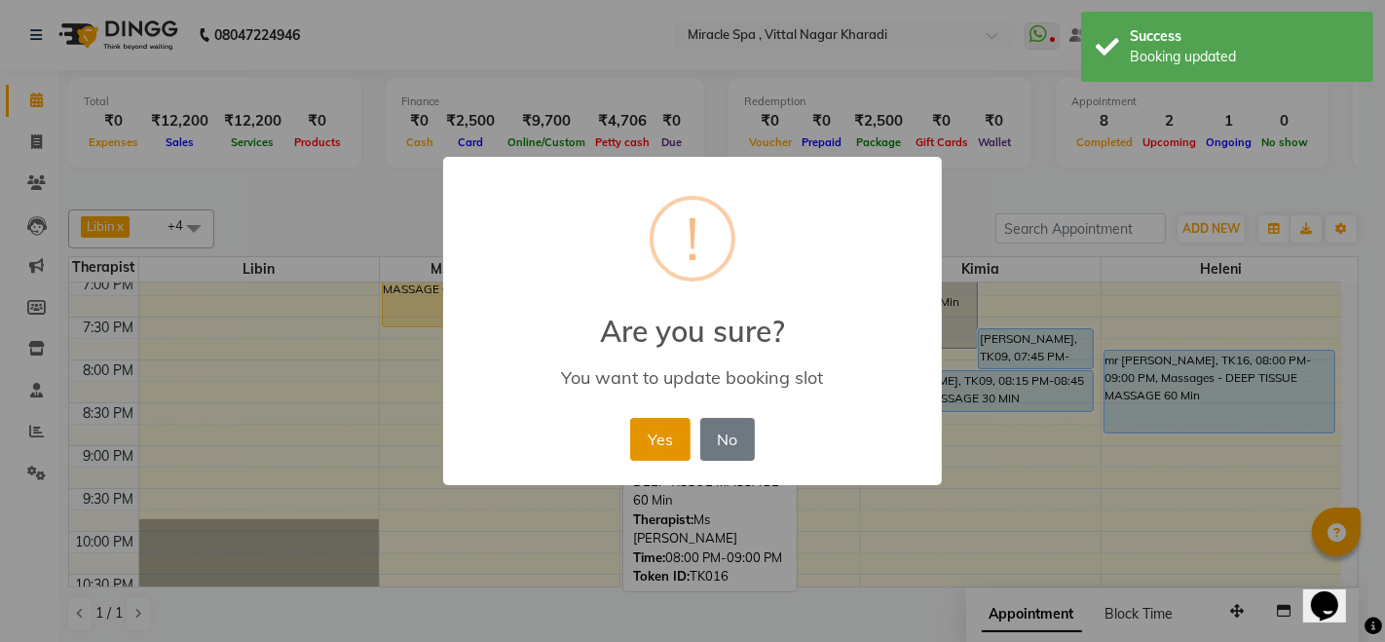
click at [670, 433] on button "Yes" at bounding box center [659, 439] width 59 height 43
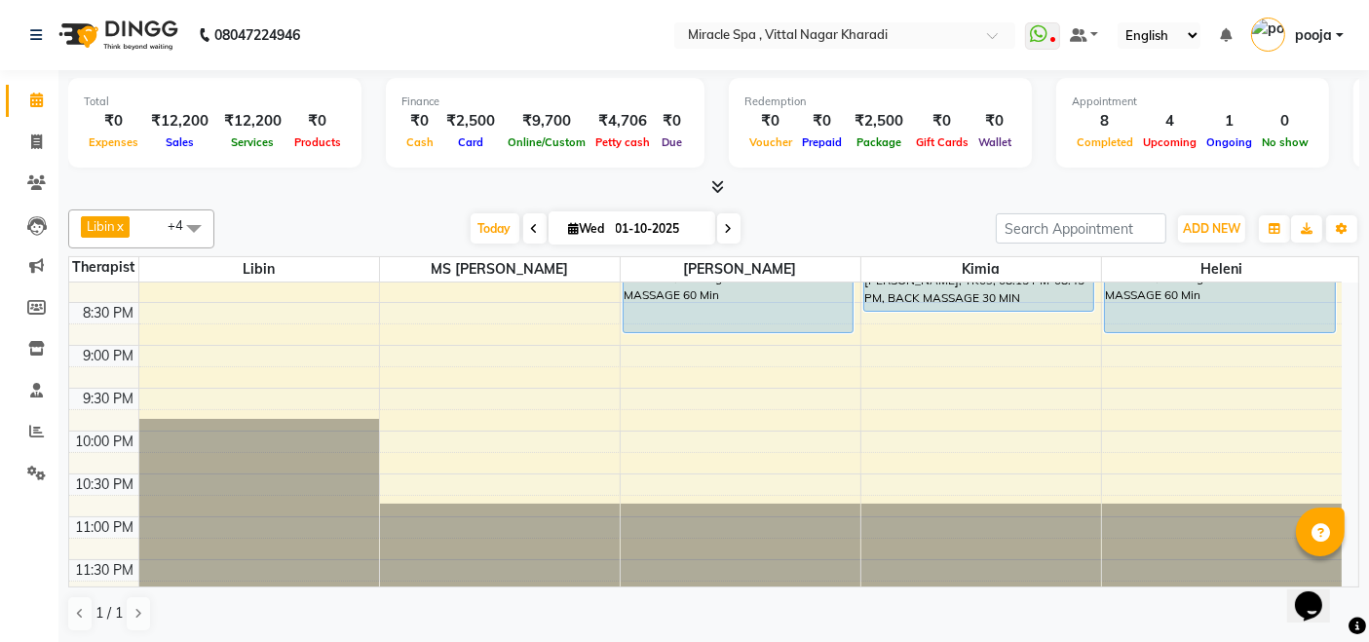
scroll to position [857, 0]
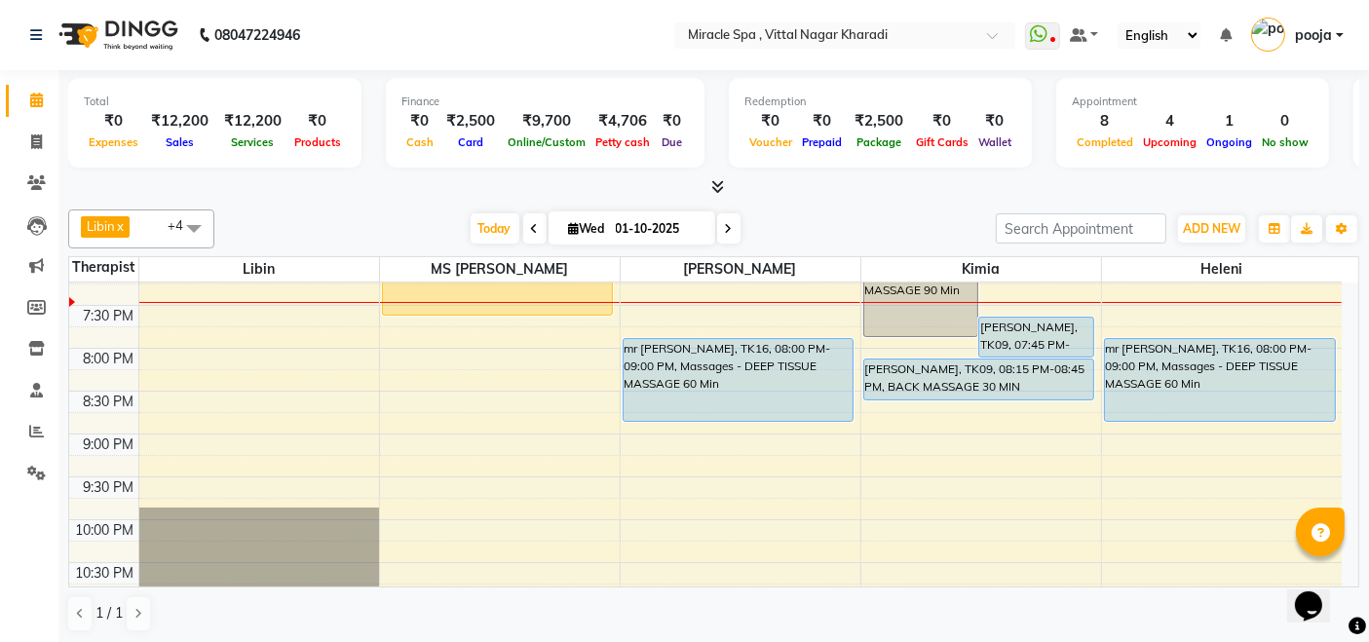
scroll to position [749, 0]
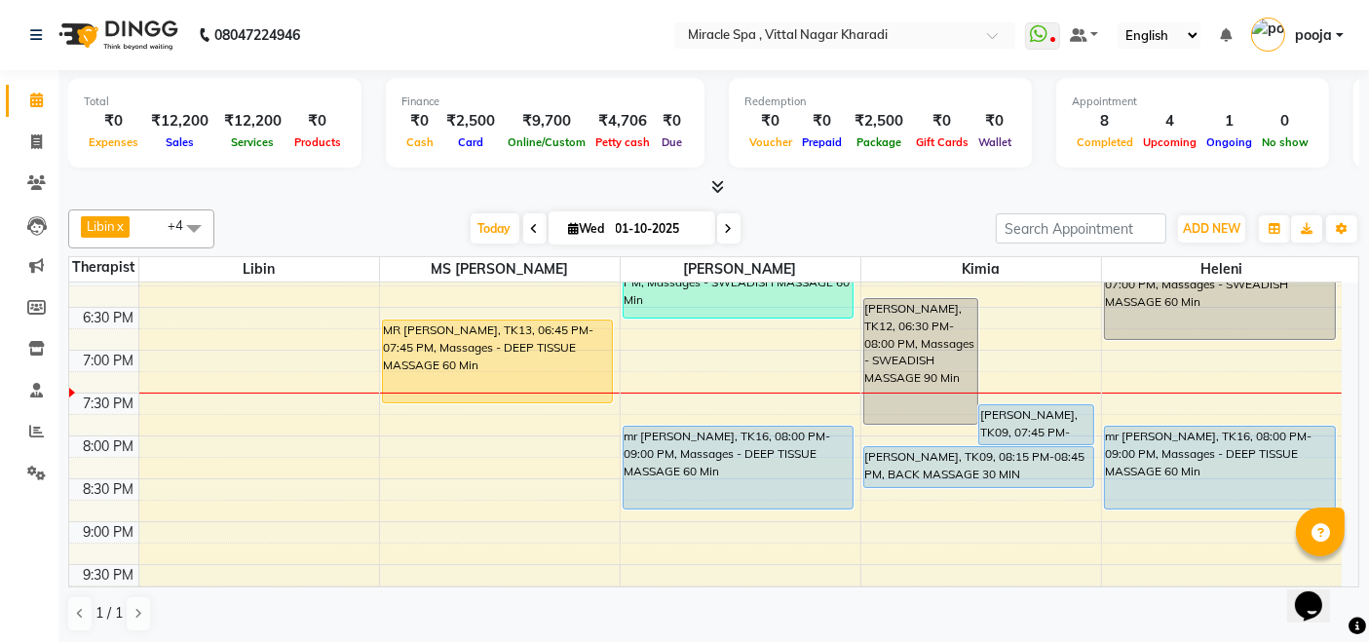
scroll to position [757, 0]
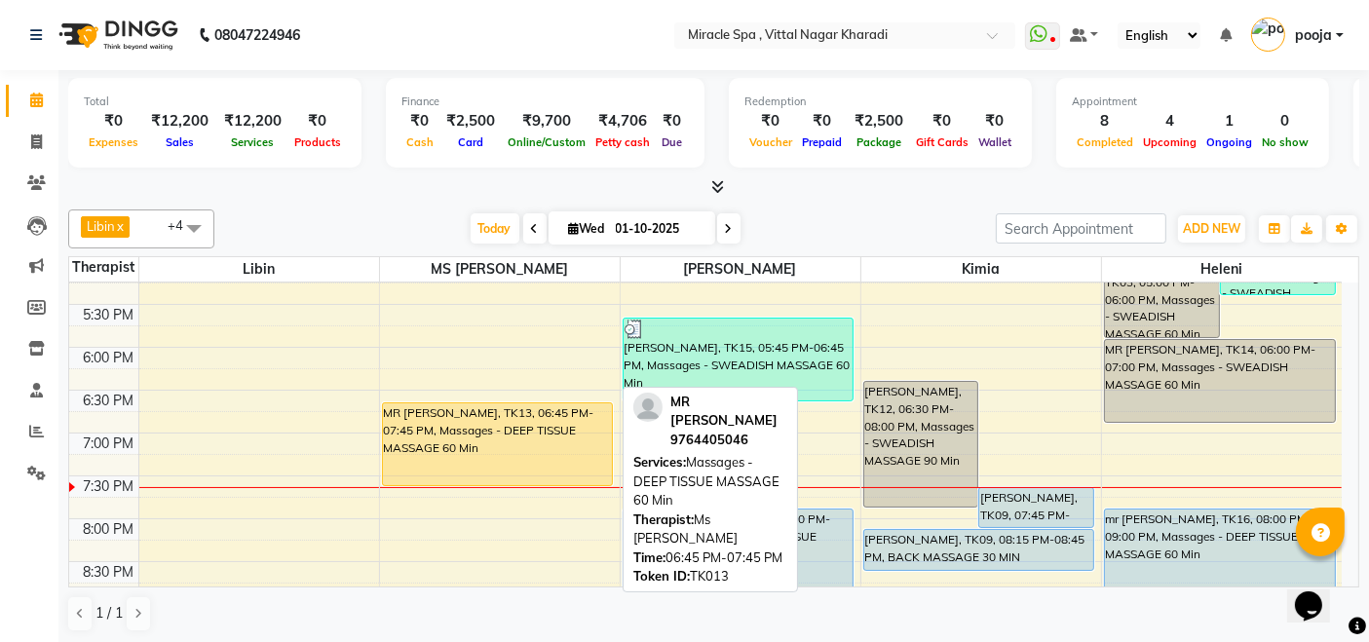
scroll to position [740, 0]
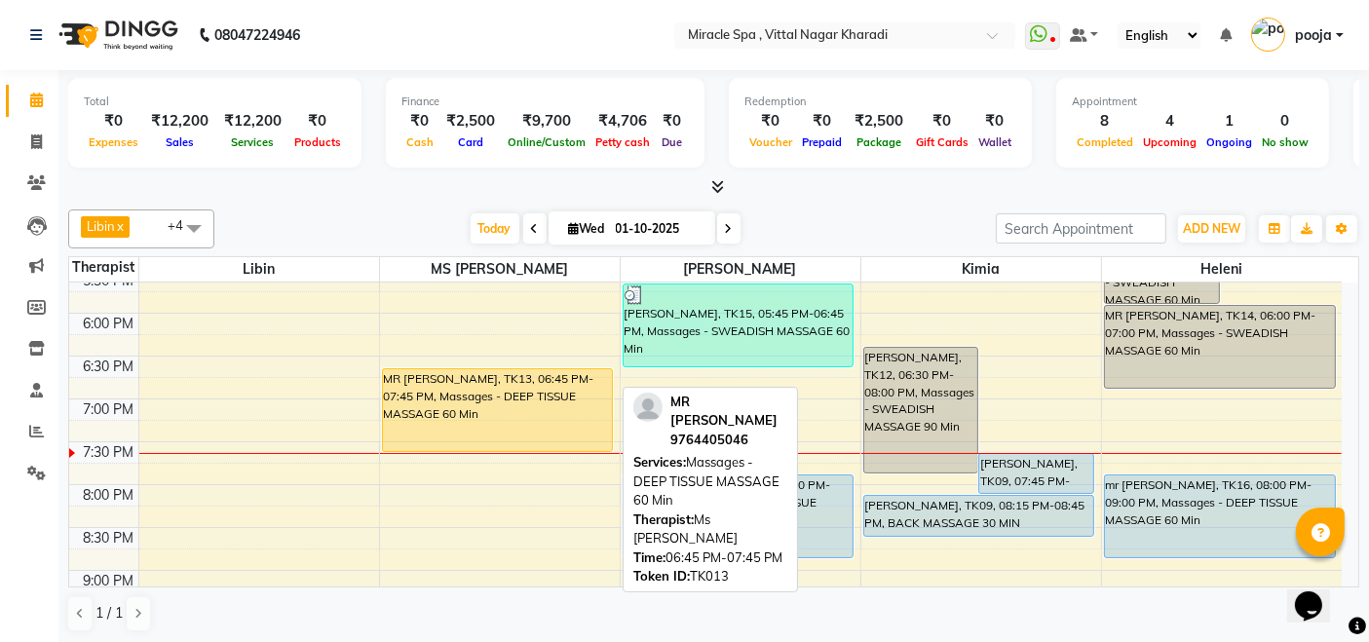
click at [517, 419] on div "MR [PERSON_NAME], TK13, 06:45 PM-07:45 PM, Massages - DEEP TISSUE MASSAGE 60 Min" at bounding box center [498, 410] width 230 height 82
select select "1"
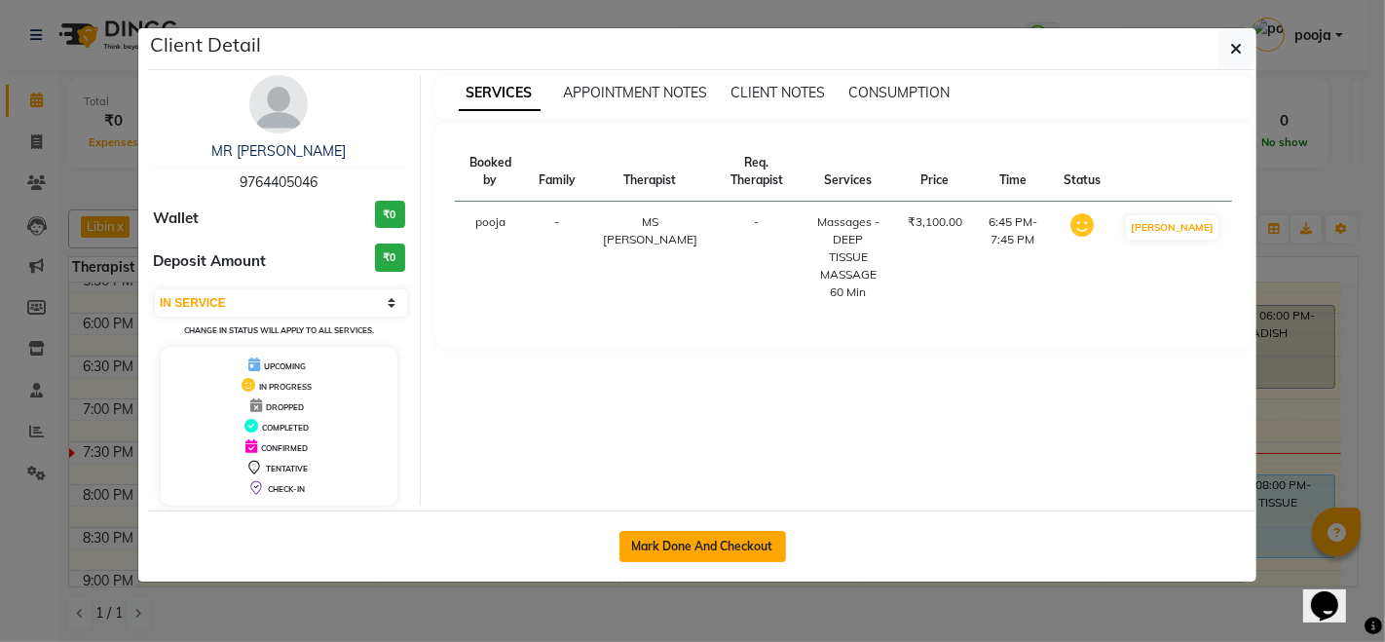
click at [722, 541] on button "Mark Done And Checkout" at bounding box center [703, 546] width 167 height 31
select select "service"
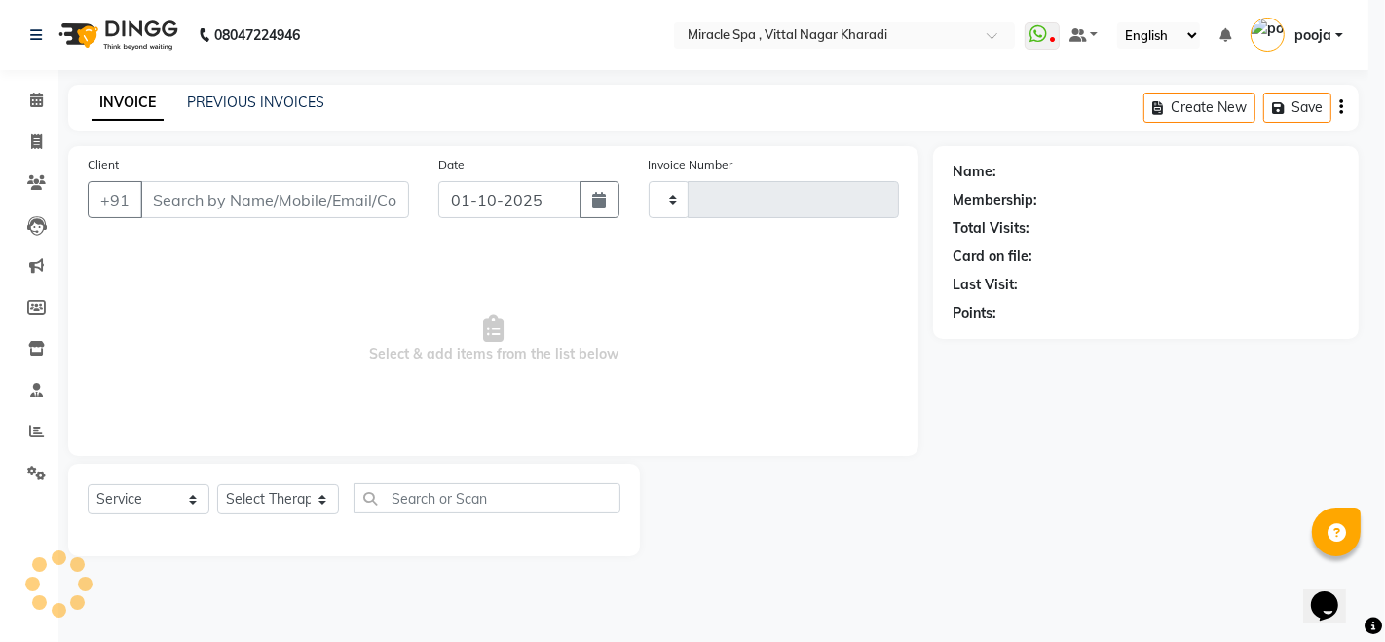
type input "3050"
select select "3854"
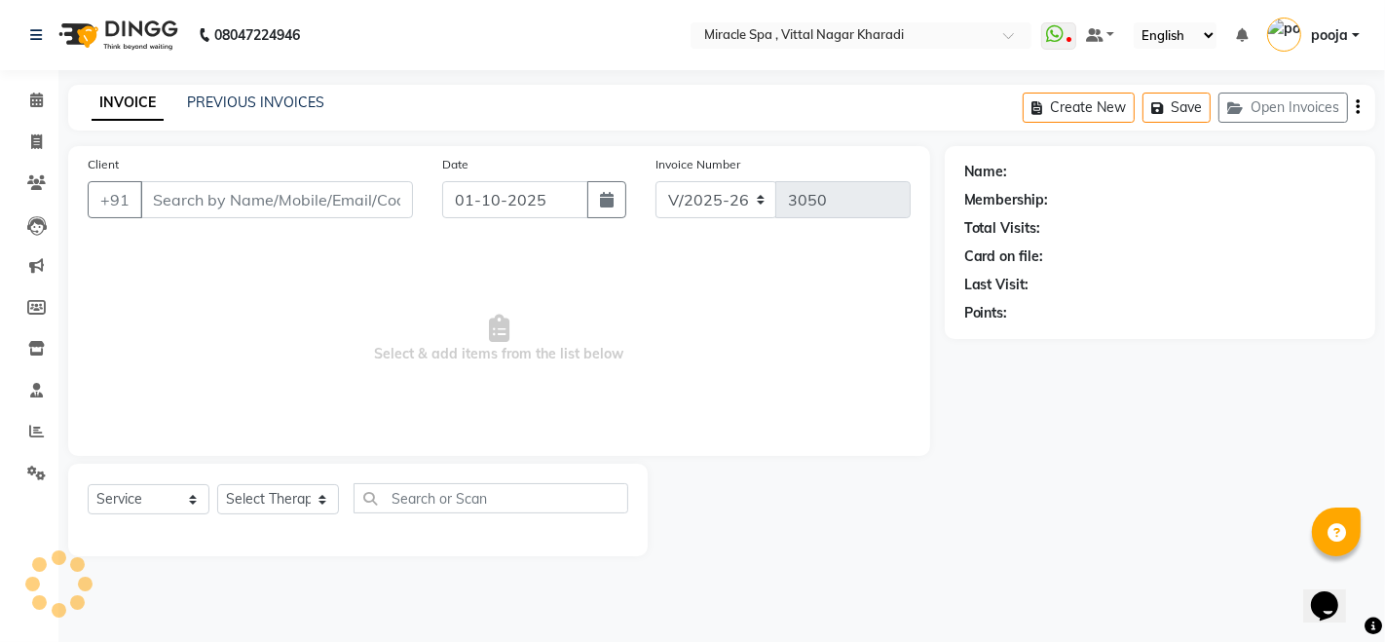
type input "9764405046"
select select "62144"
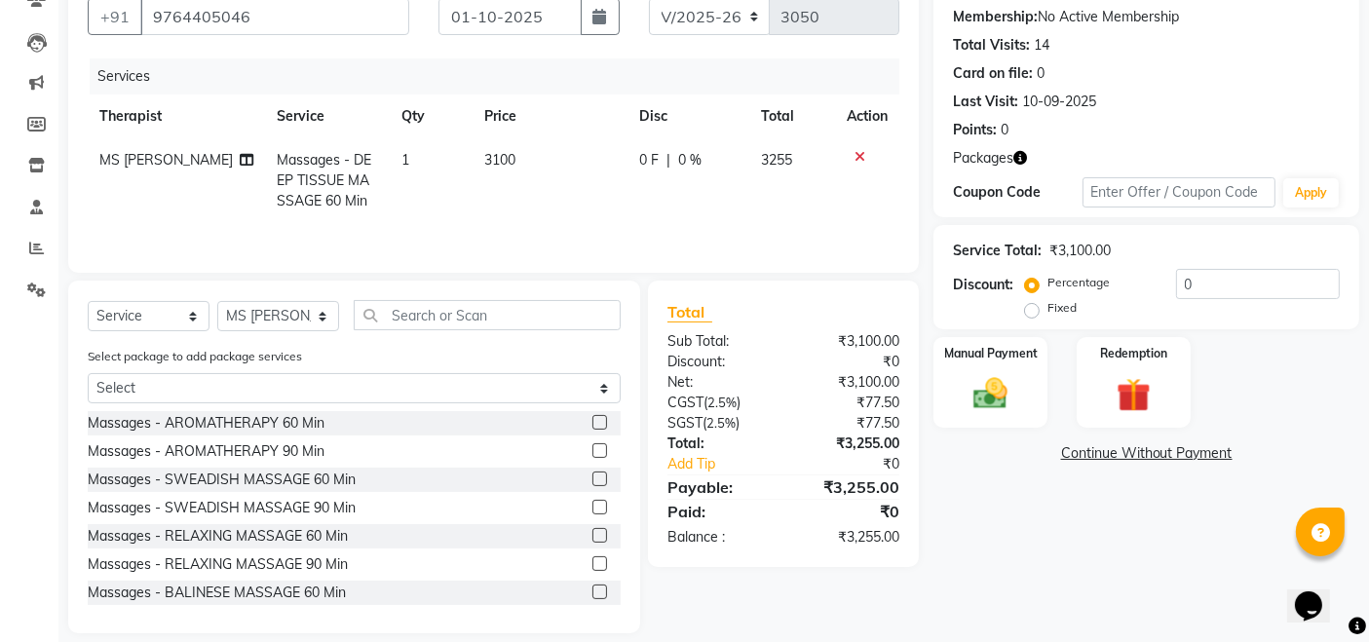
scroll to position [205, 0]
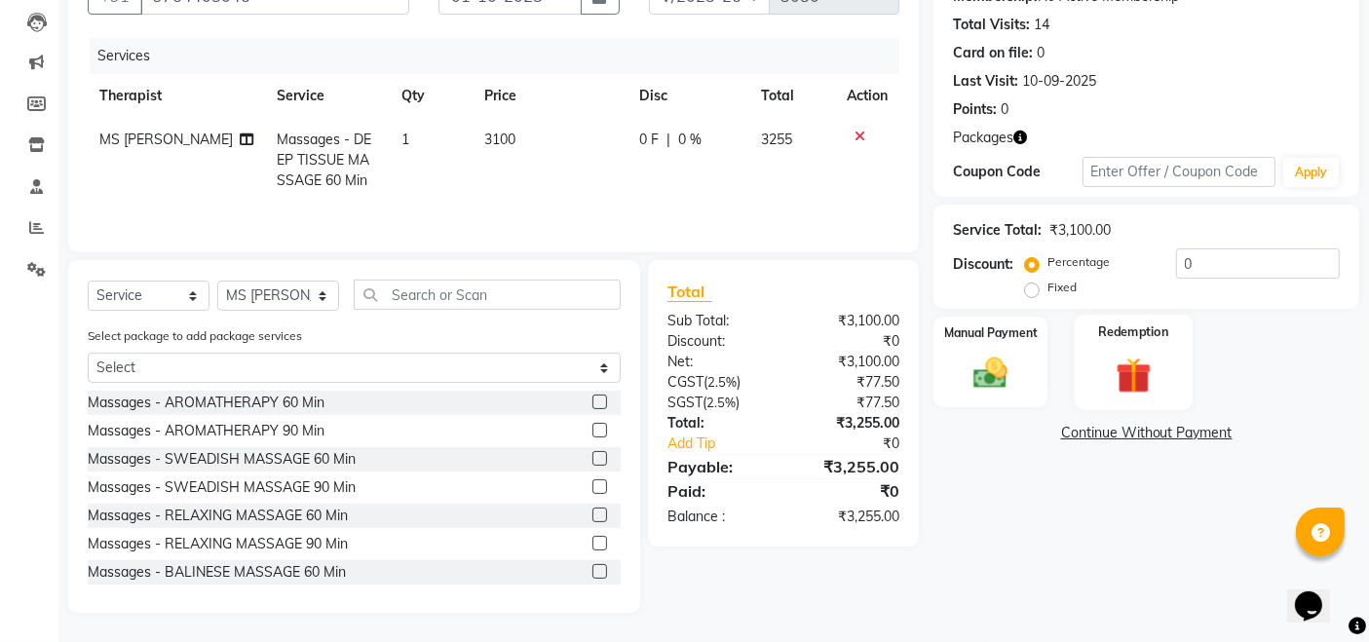
click at [1178, 374] on div "Redemption" at bounding box center [1133, 362] width 118 height 95
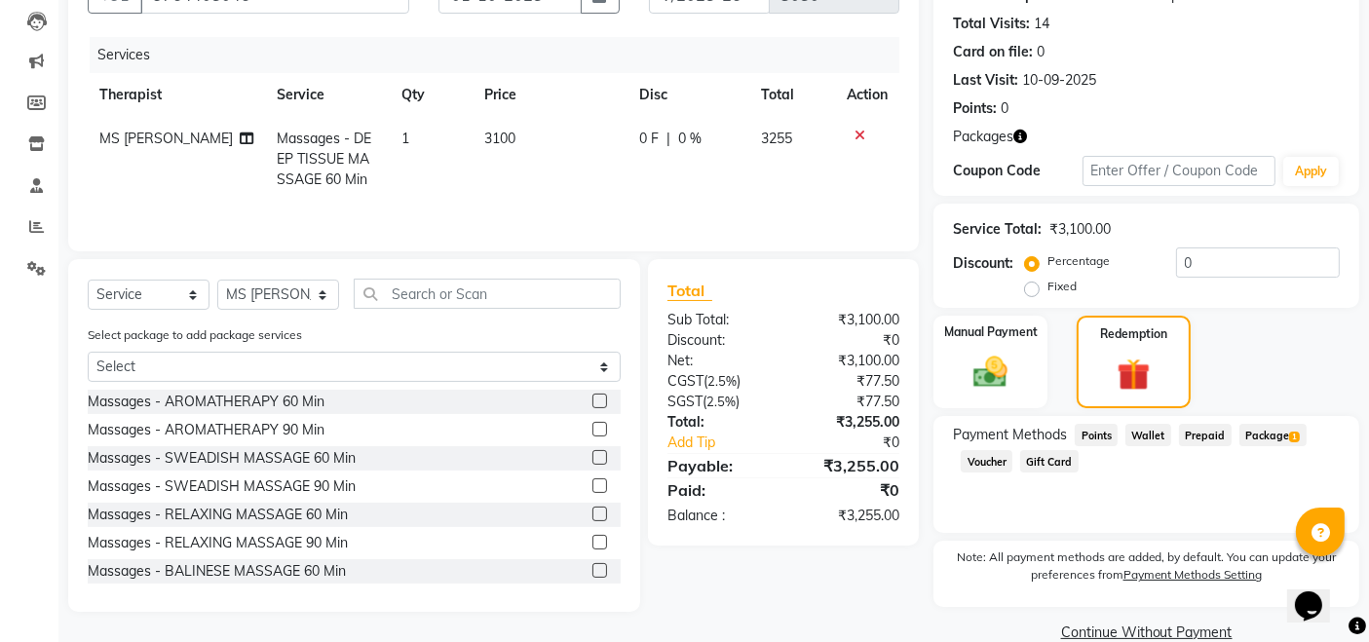
scroll to position [237, 0]
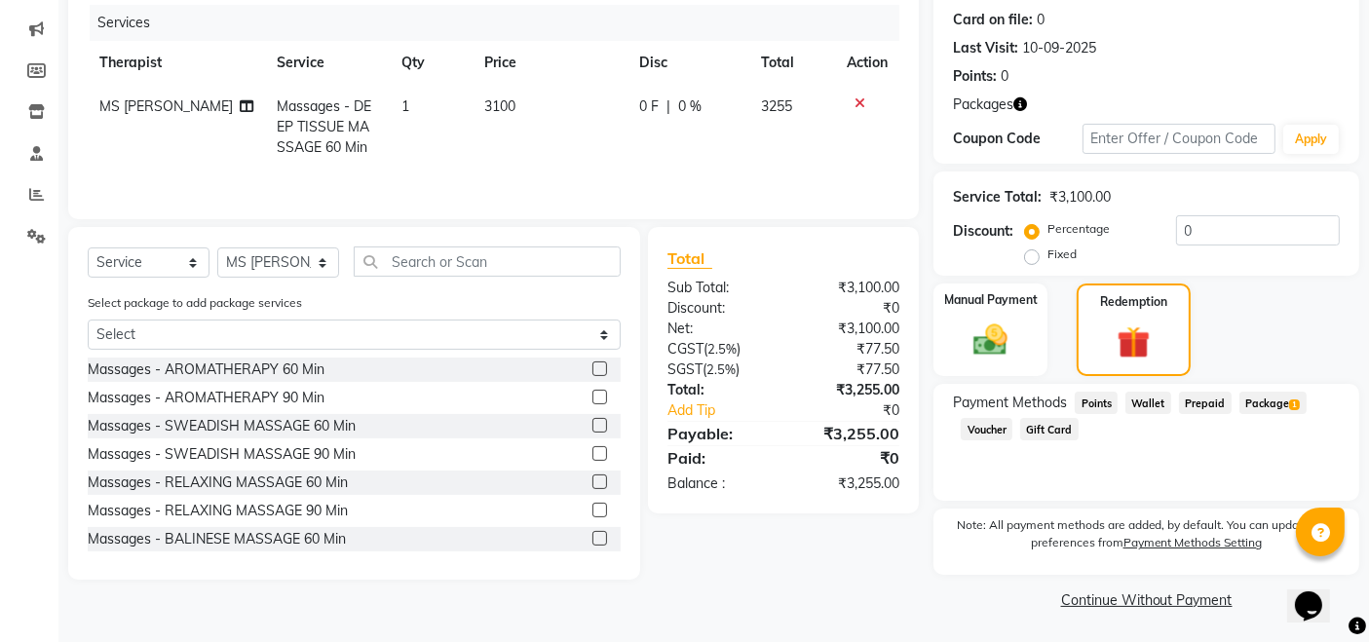
click at [1264, 401] on span "Package 1" at bounding box center [1272, 403] width 67 height 22
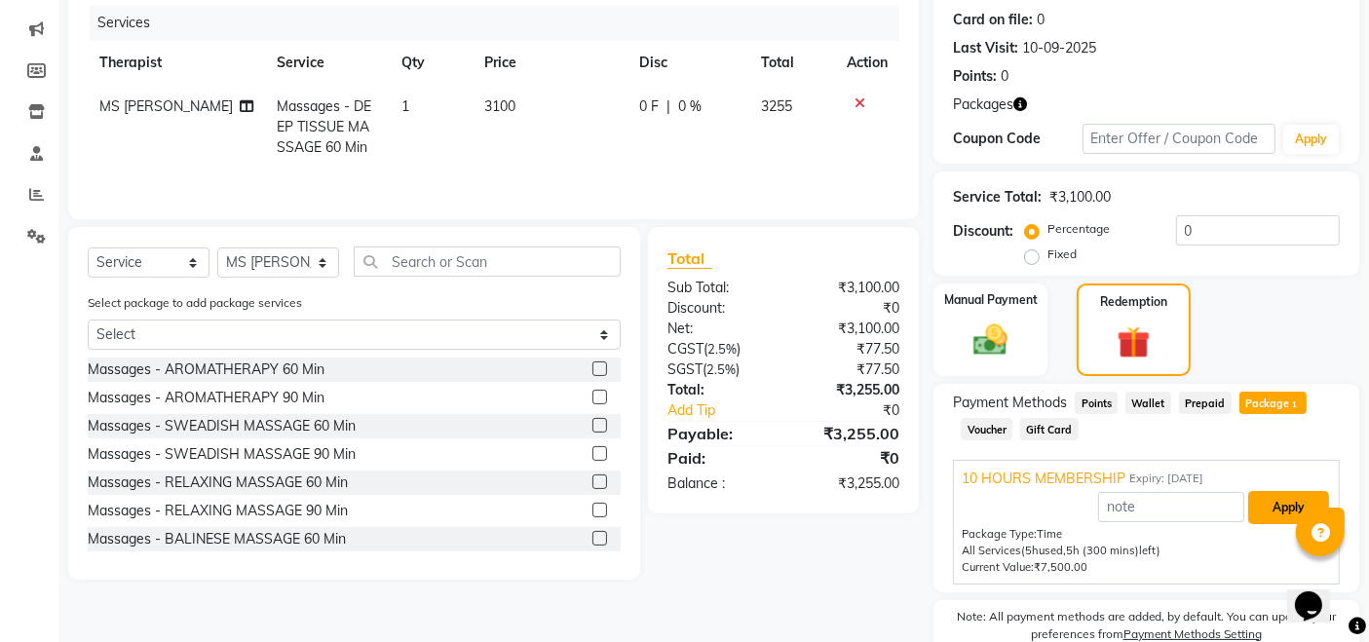
click at [1280, 503] on button "Apply" at bounding box center [1288, 507] width 81 height 33
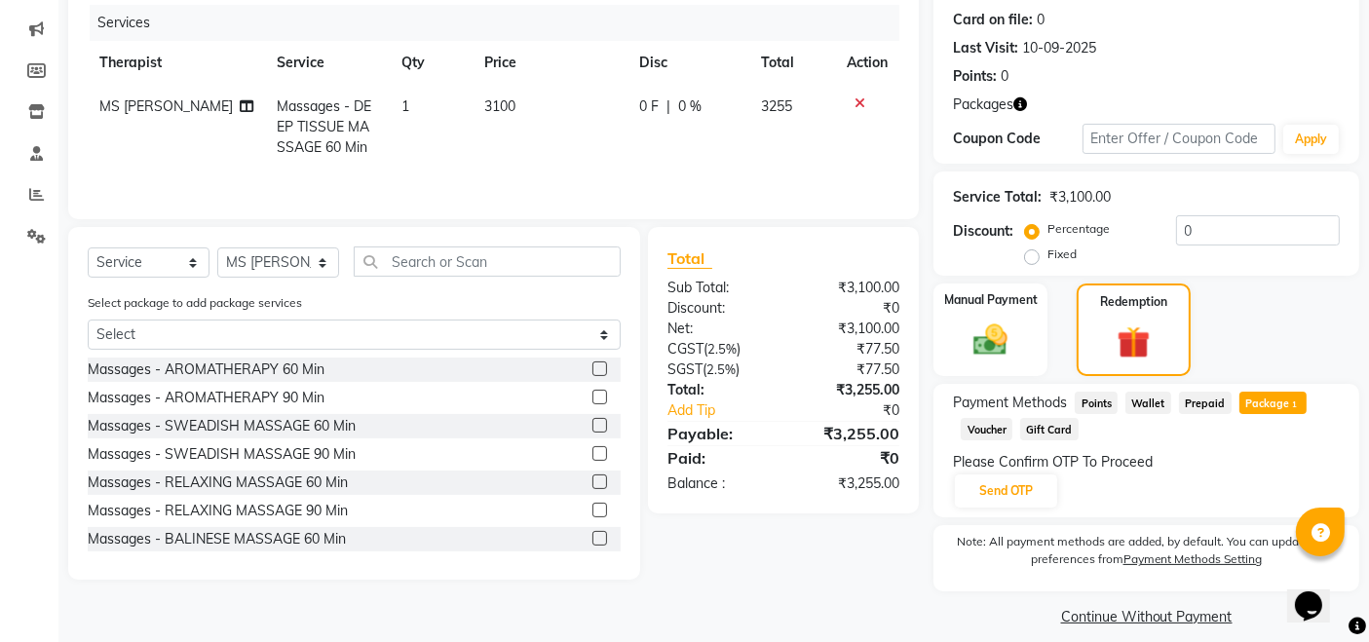
click at [1009, 469] on div "Please Confirm OTP To Proceed" at bounding box center [1146, 462] width 387 height 20
click at [1009, 485] on button "Send OTP" at bounding box center [1006, 490] width 102 height 33
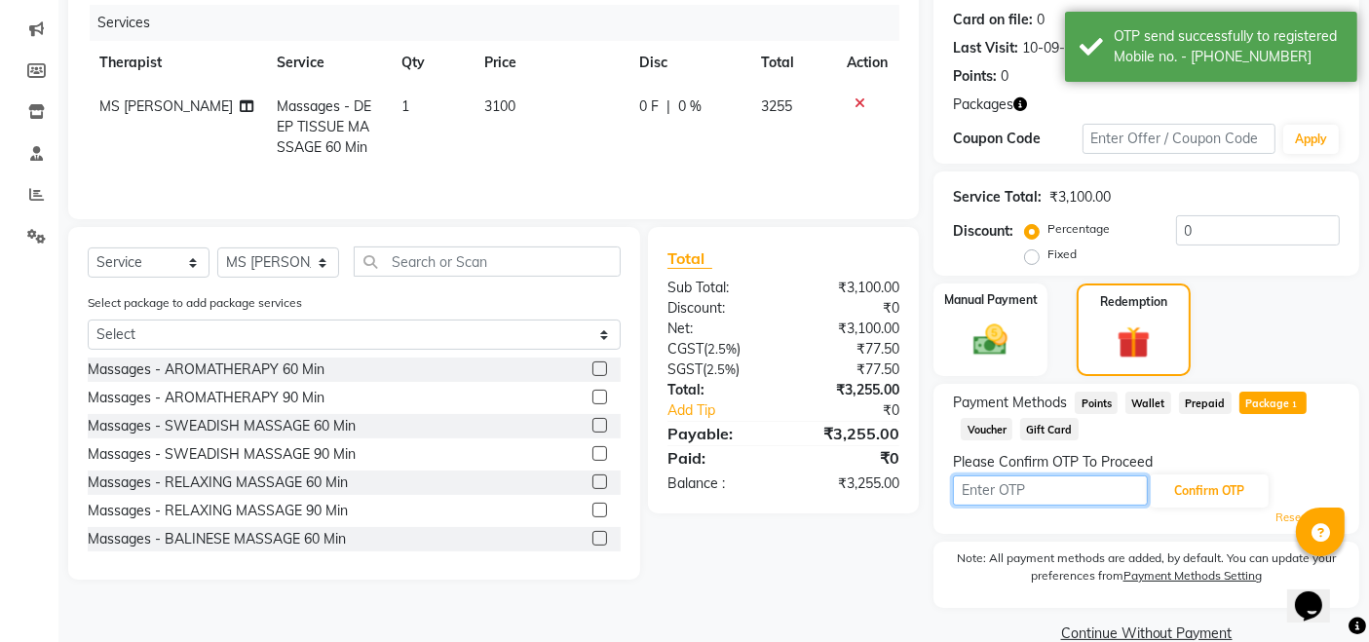
click at [1009, 485] on input "text" at bounding box center [1050, 490] width 195 height 30
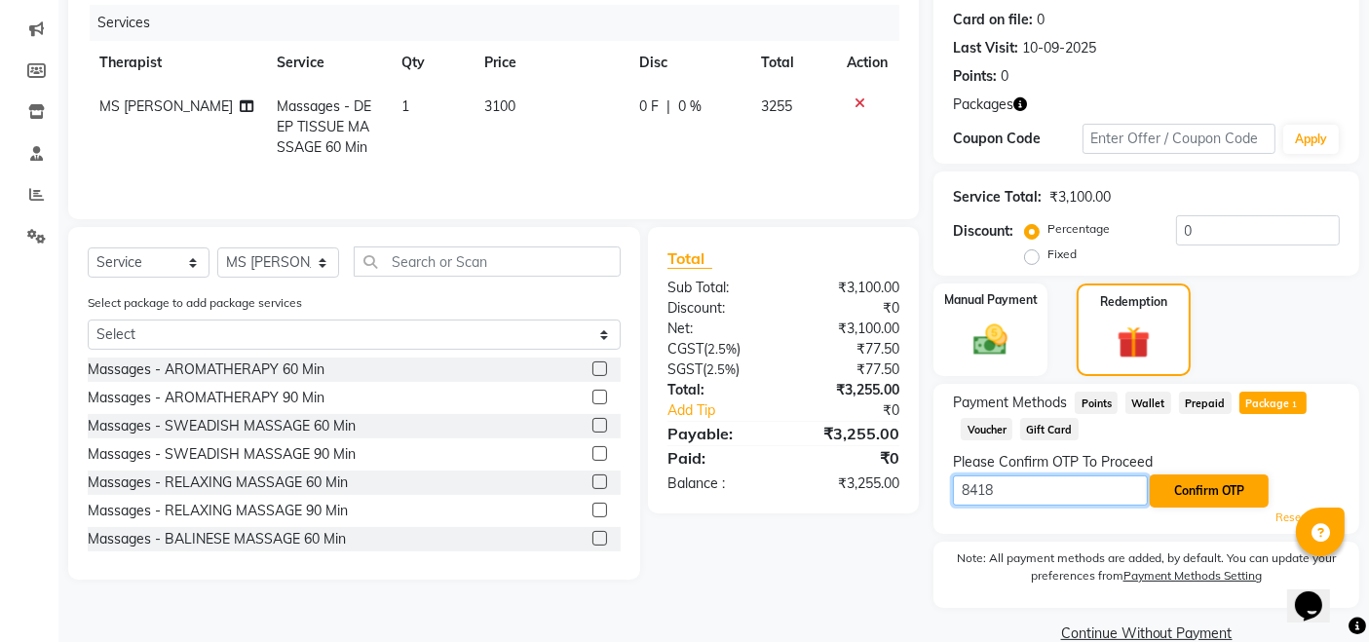
type input "8418"
click at [1186, 491] on button "Confirm OTP" at bounding box center [1209, 490] width 119 height 33
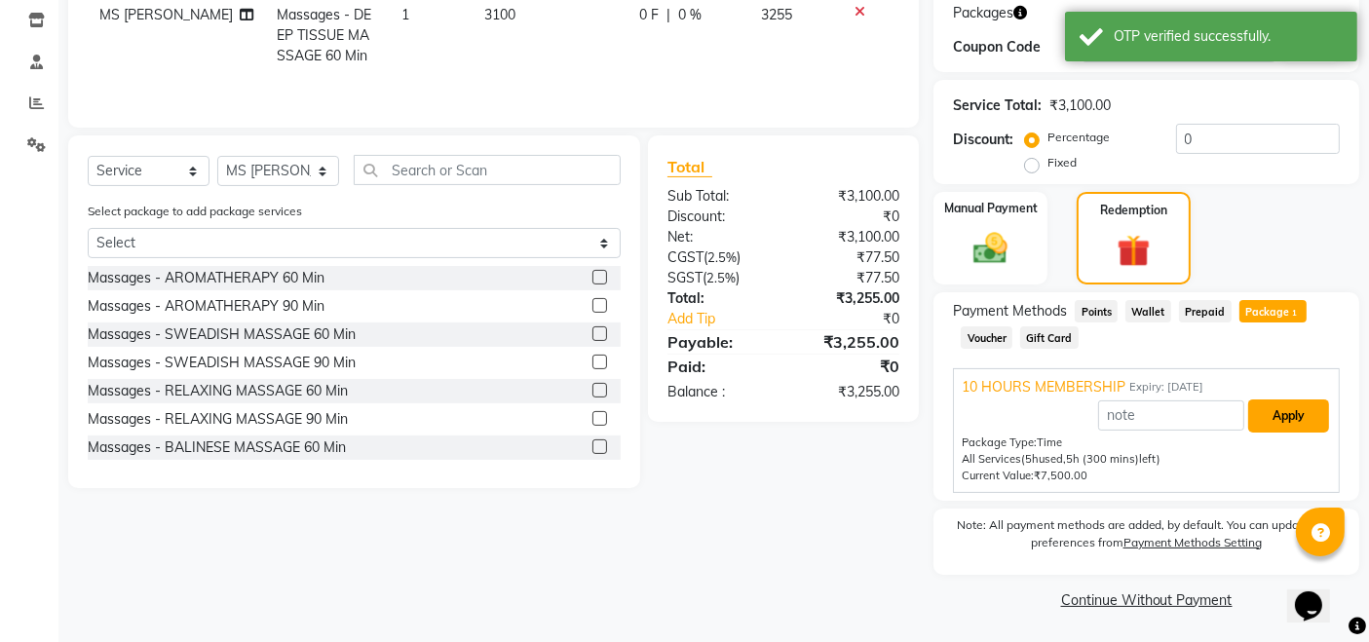
click at [1318, 412] on button "Apply" at bounding box center [1288, 415] width 81 height 33
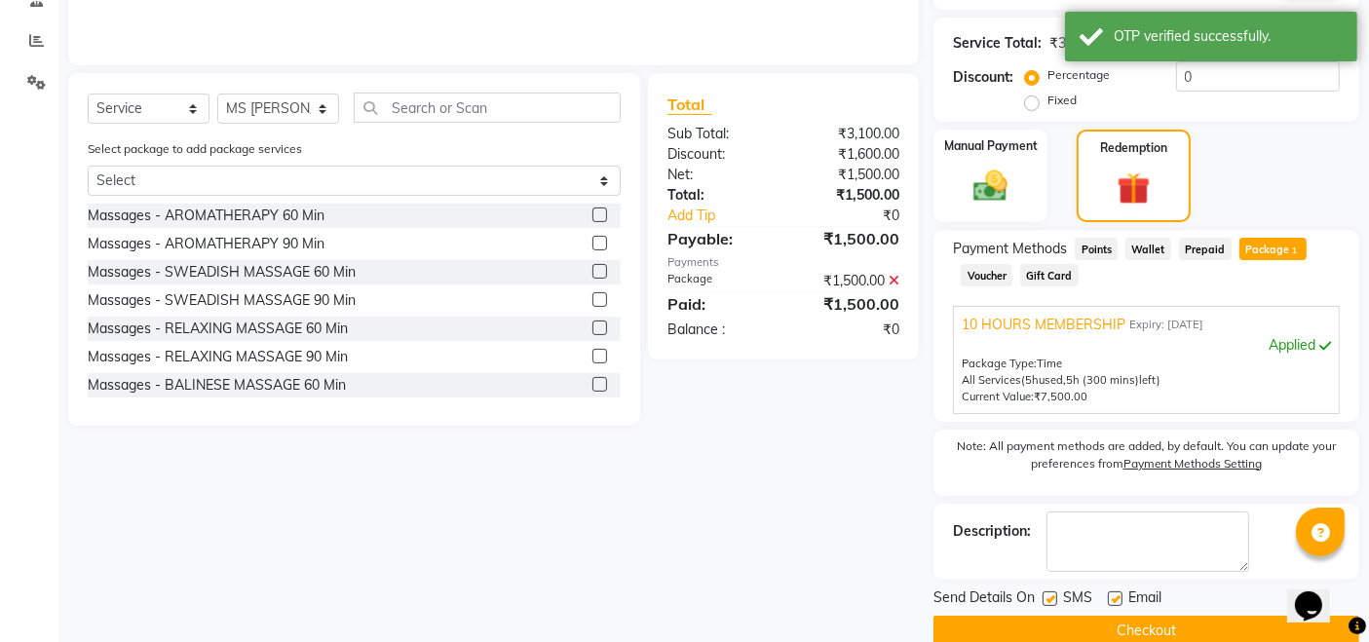
scroll to position [421, 0]
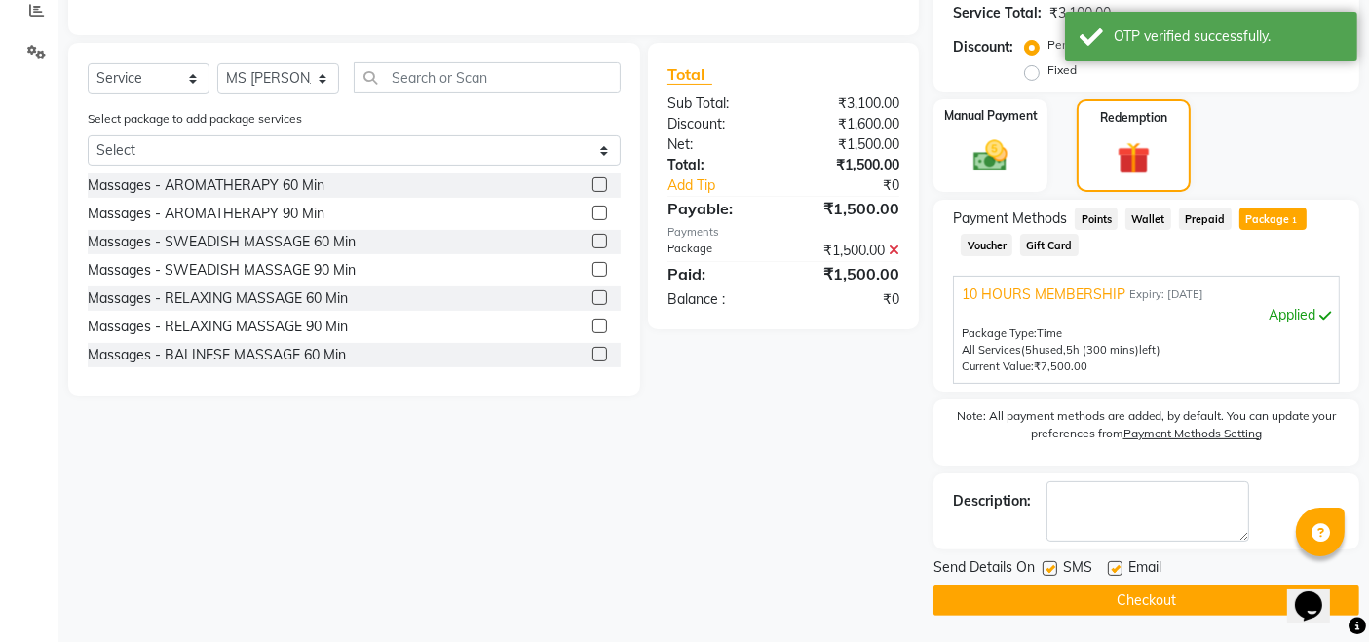
click at [1177, 598] on button "Checkout" at bounding box center [1146, 600] width 426 height 30
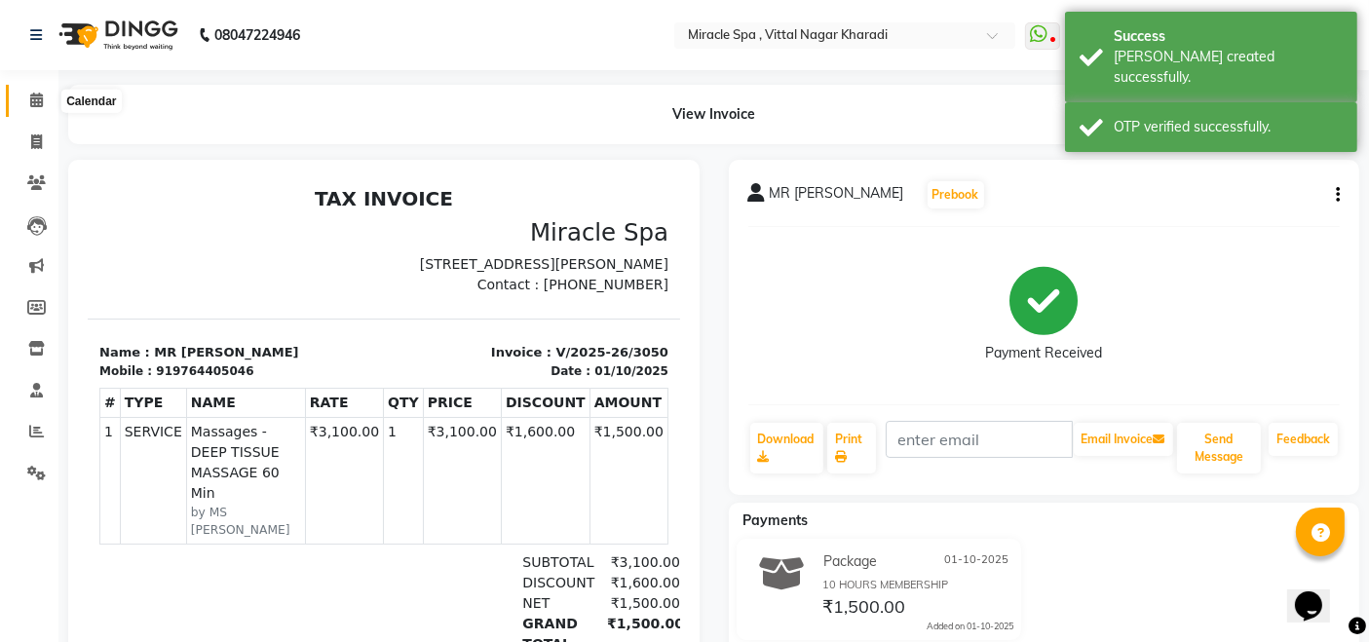
click at [30, 103] on icon at bounding box center [36, 100] width 13 height 15
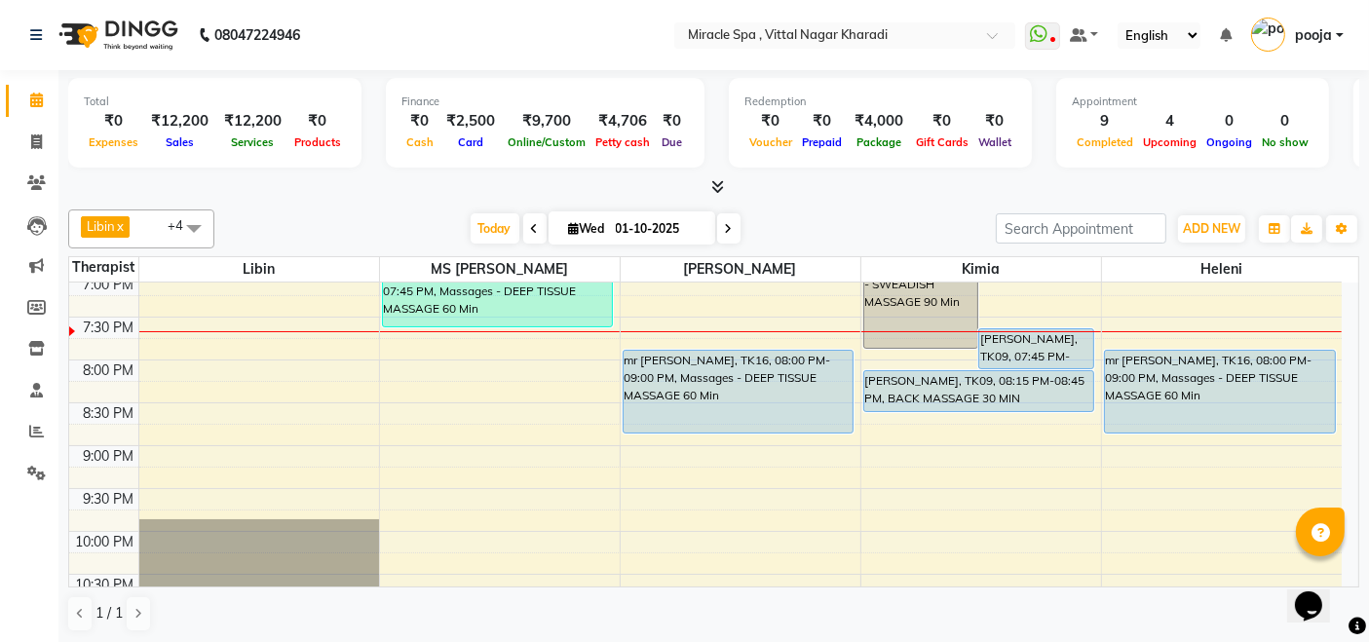
scroll to position [757, 0]
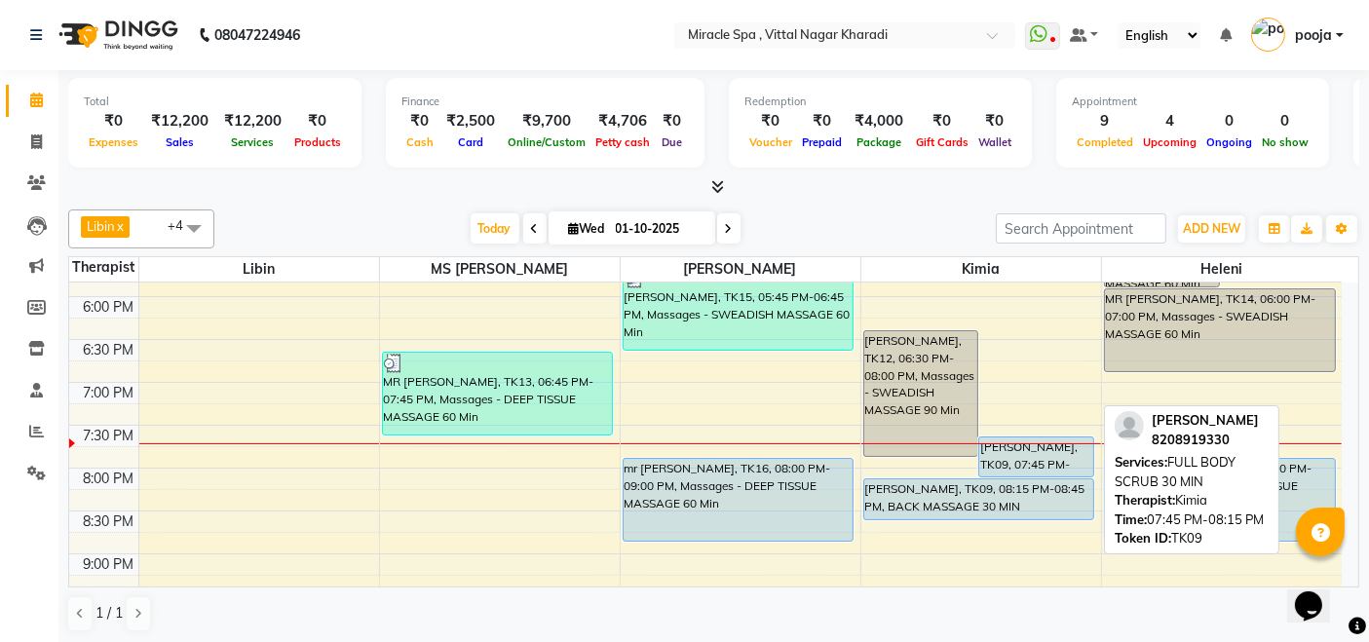
click at [1018, 455] on div "[PERSON_NAME], TK09, 07:45 PM-08:15 PM, FULL BODY SCRUB 30 MIN" at bounding box center [1036, 456] width 114 height 39
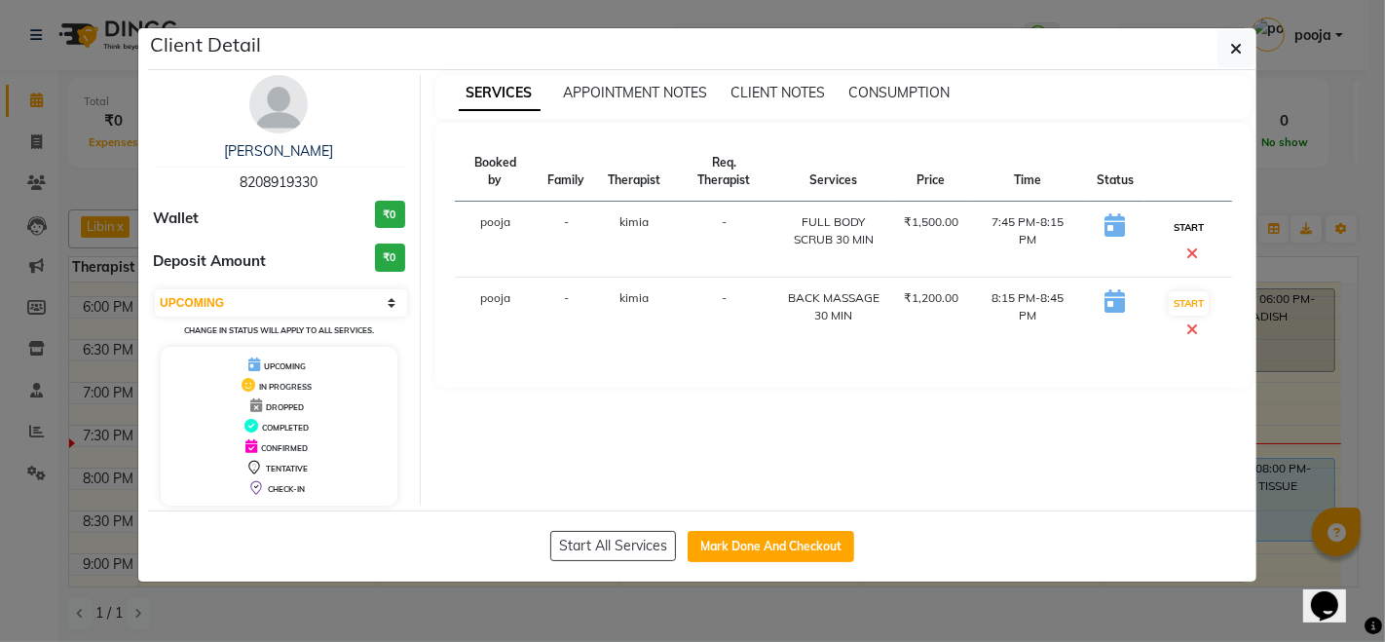
click at [1176, 232] on button "START" at bounding box center [1189, 227] width 40 height 24
select select "select"
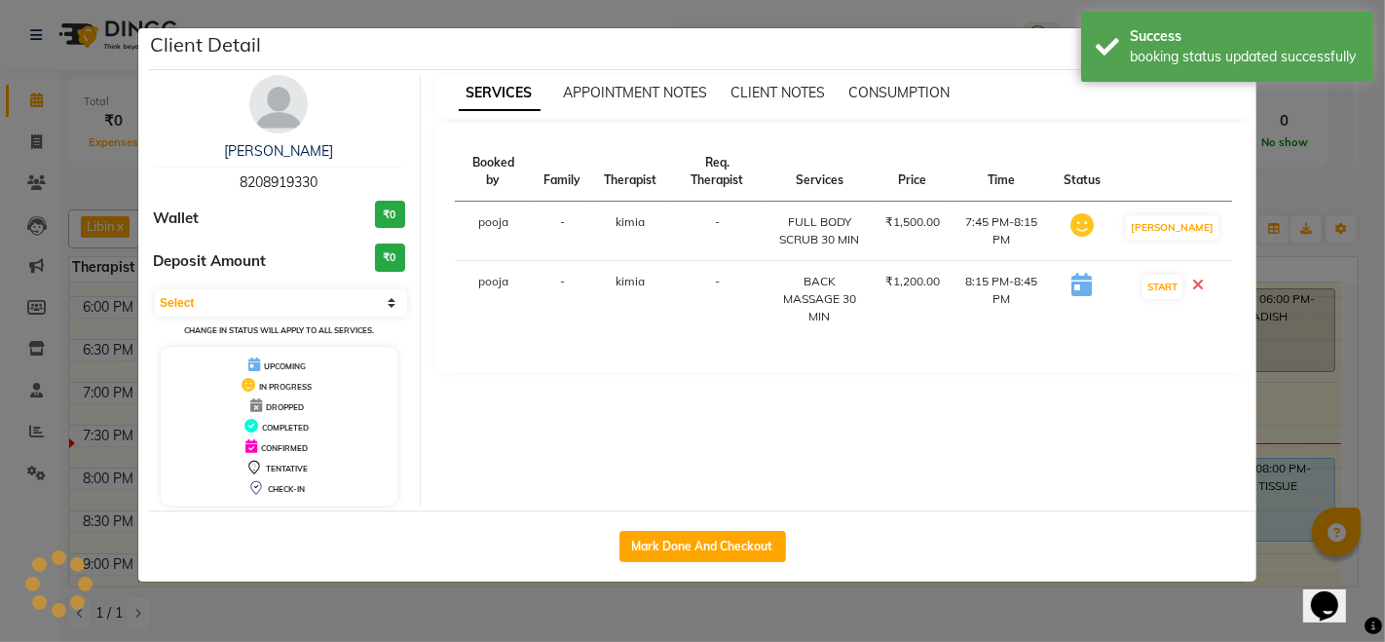
click at [1309, 176] on ngb-modal-window "Client Detail [PERSON_NAME] 8208919330 Wallet ₹0 Deposit Amount ₹0 Select IN SE…" at bounding box center [692, 321] width 1385 height 642
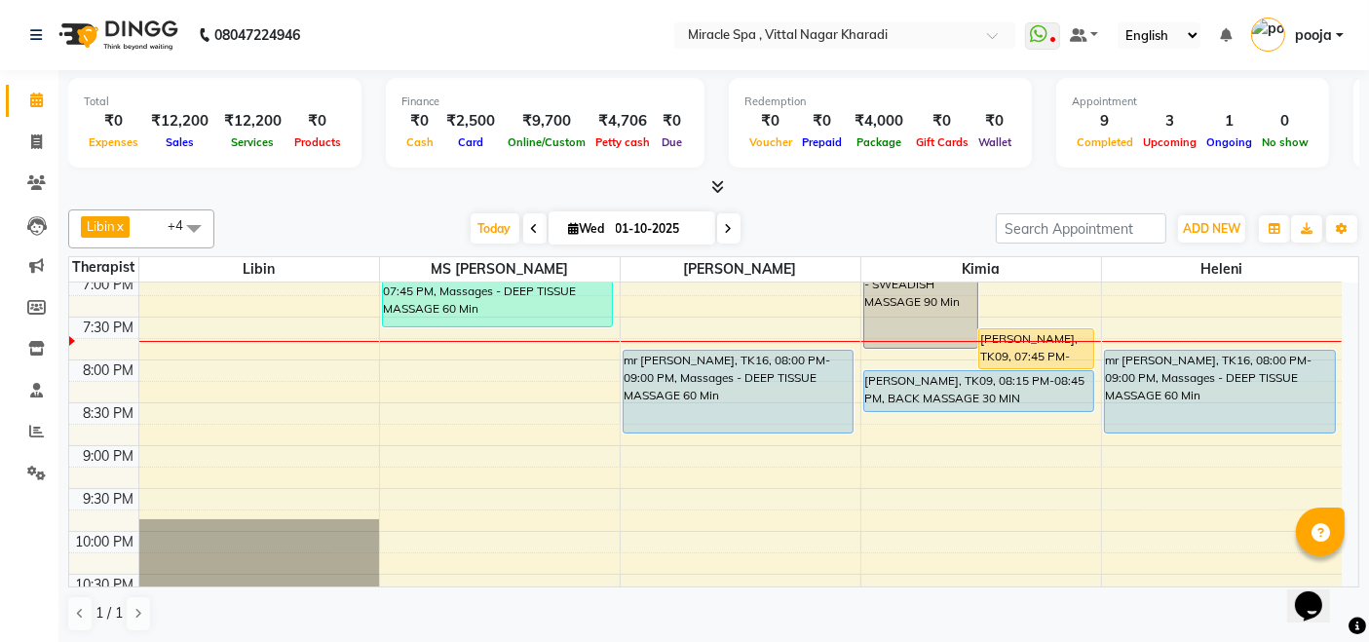
scroll to position [757, 0]
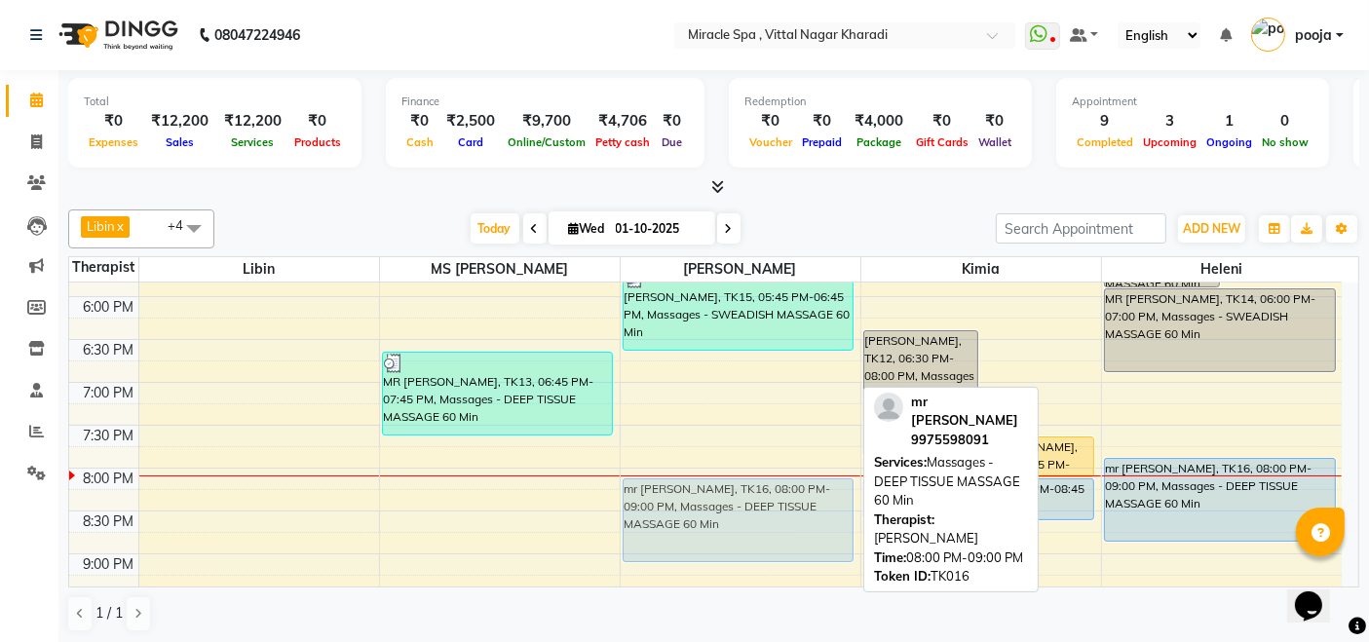
click at [764, 524] on div "MR [PERSON_NAME], TK06, 02:30 PM-03:30 PM, Massages - DEEP TISSUE MASSAGE 60 Mi…" at bounding box center [741, 168] width 240 height 1285
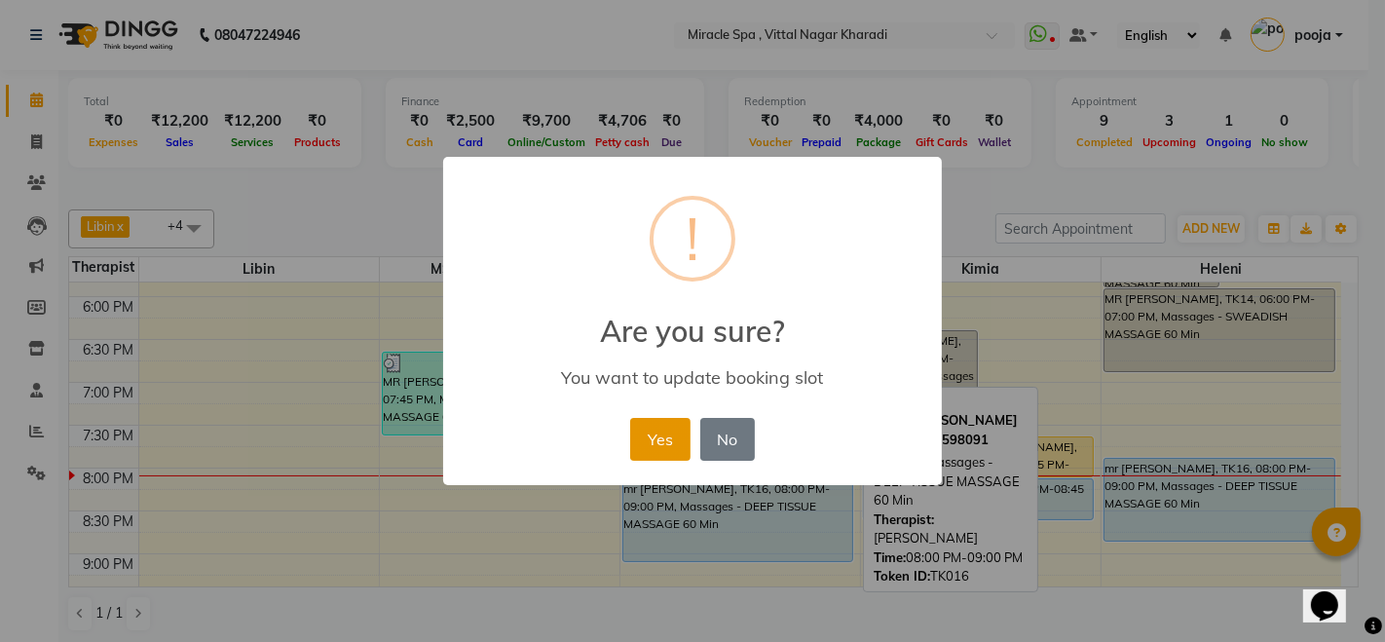
click at [642, 438] on button "Yes" at bounding box center [659, 439] width 59 height 43
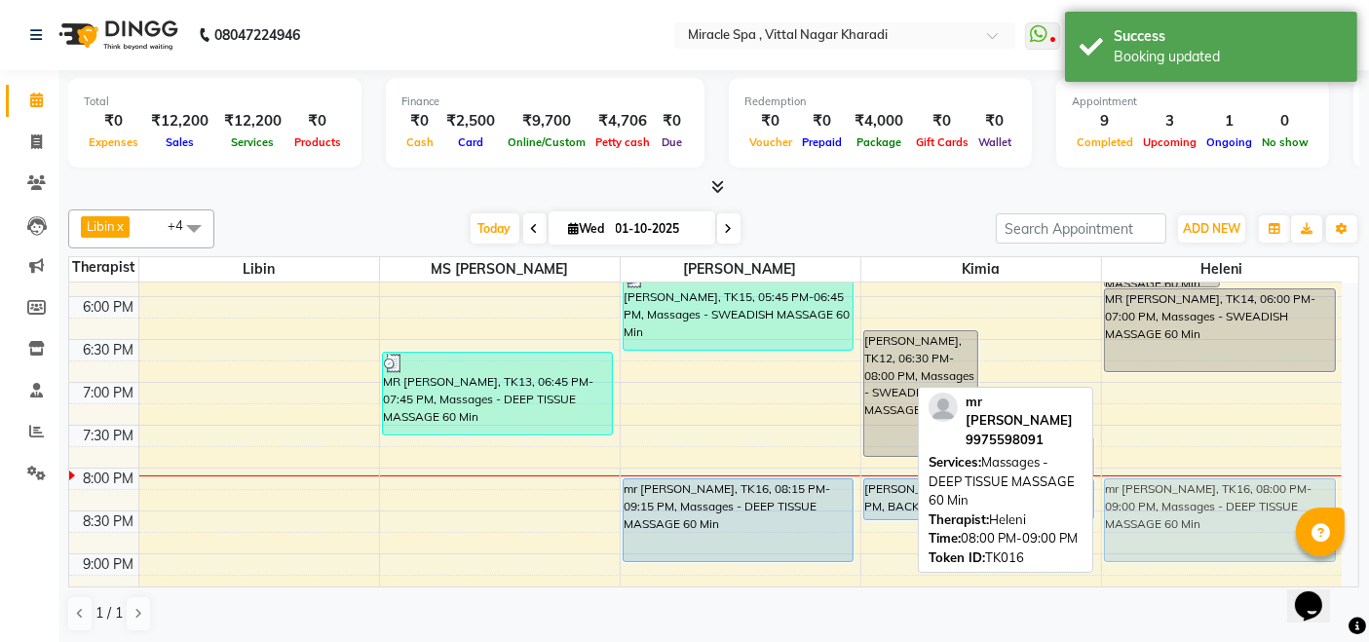
click at [1173, 518] on div "mr prateek, TK03, 04:00 PM-05:00 PM, Massages - SWEADISH MASSAGE 60 Min MR BHAR…" at bounding box center [1222, 168] width 241 height 1285
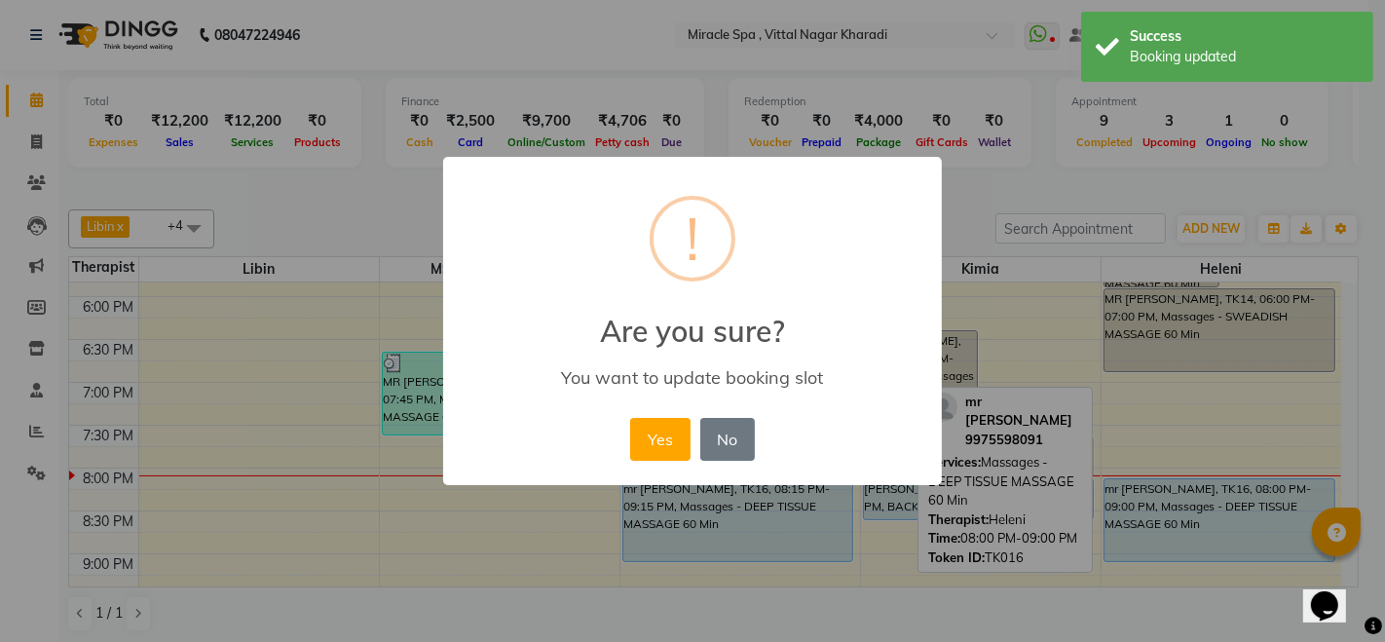
click at [629, 441] on div "Yes No No" at bounding box center [691, 439] width 133 height 53
click at [673, 439] on button "Yes" at bounding box center [659, 439] width 59 height 43
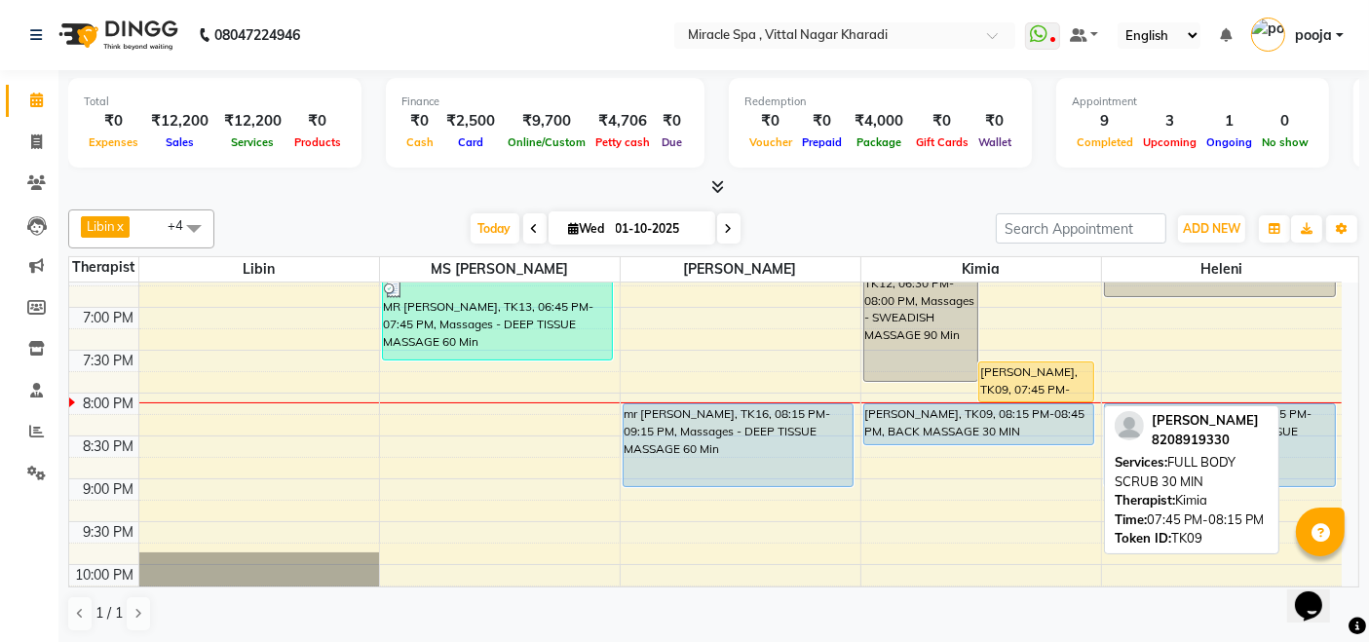
scroll to position [865, 0]
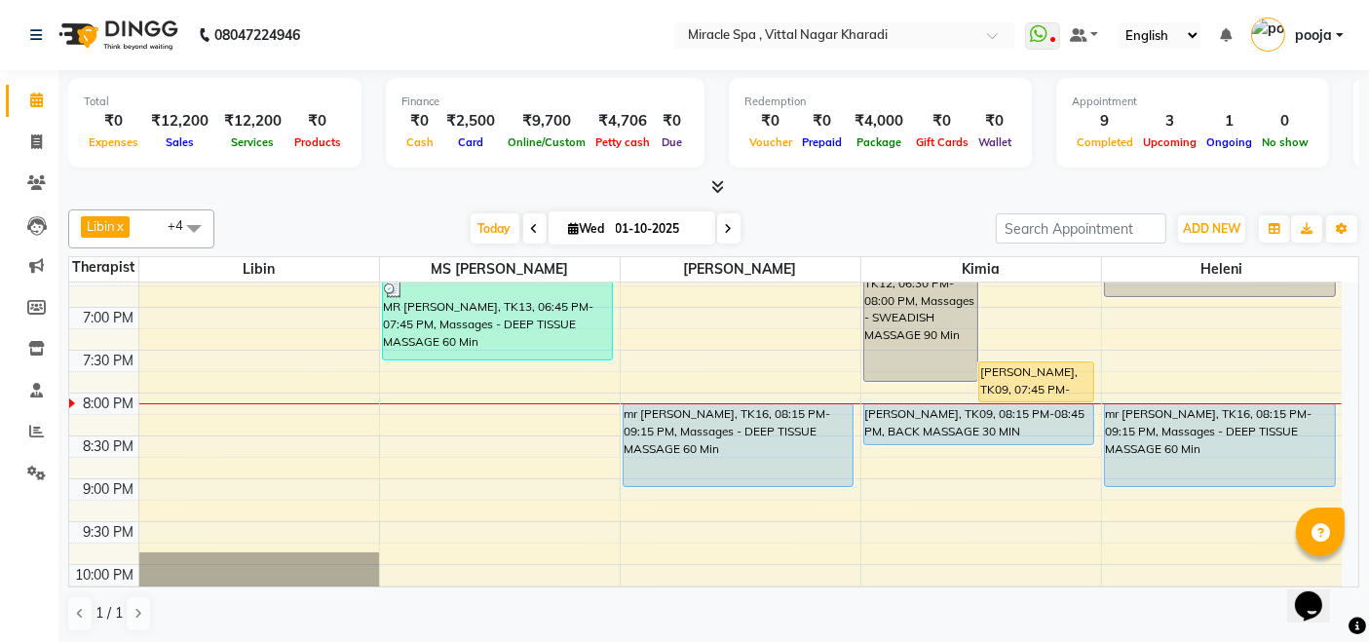
scroll to position [865, 0]
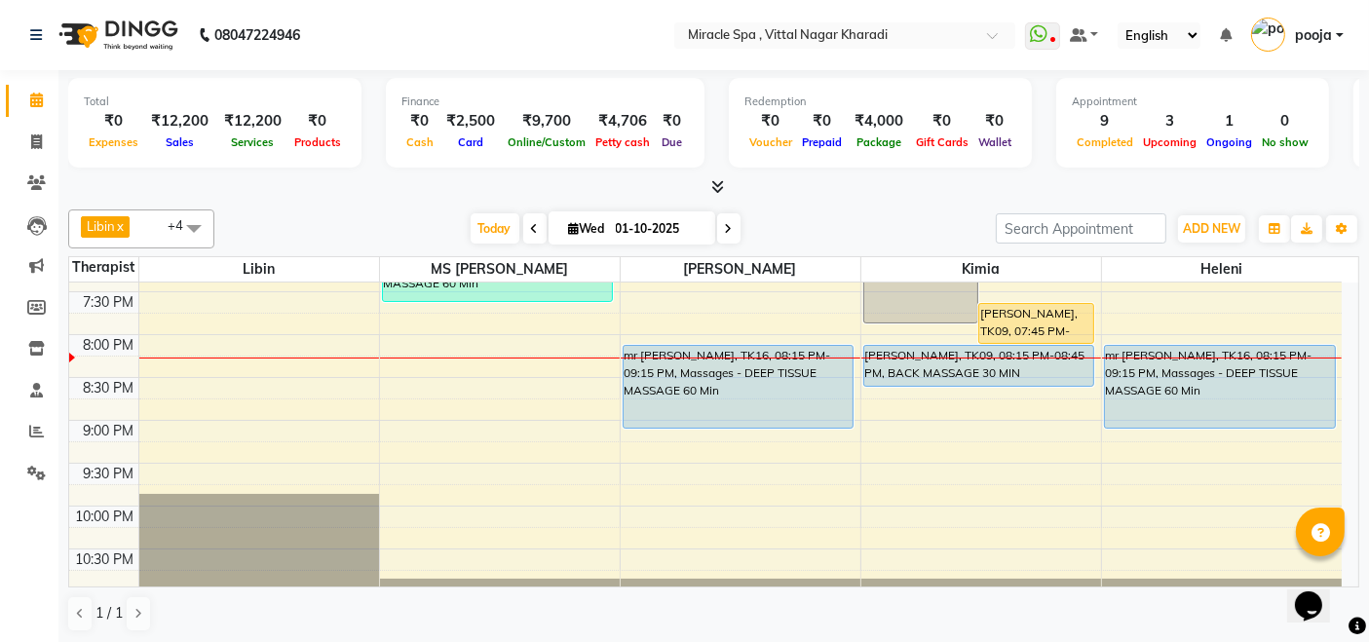
scroll to position [857, 0]
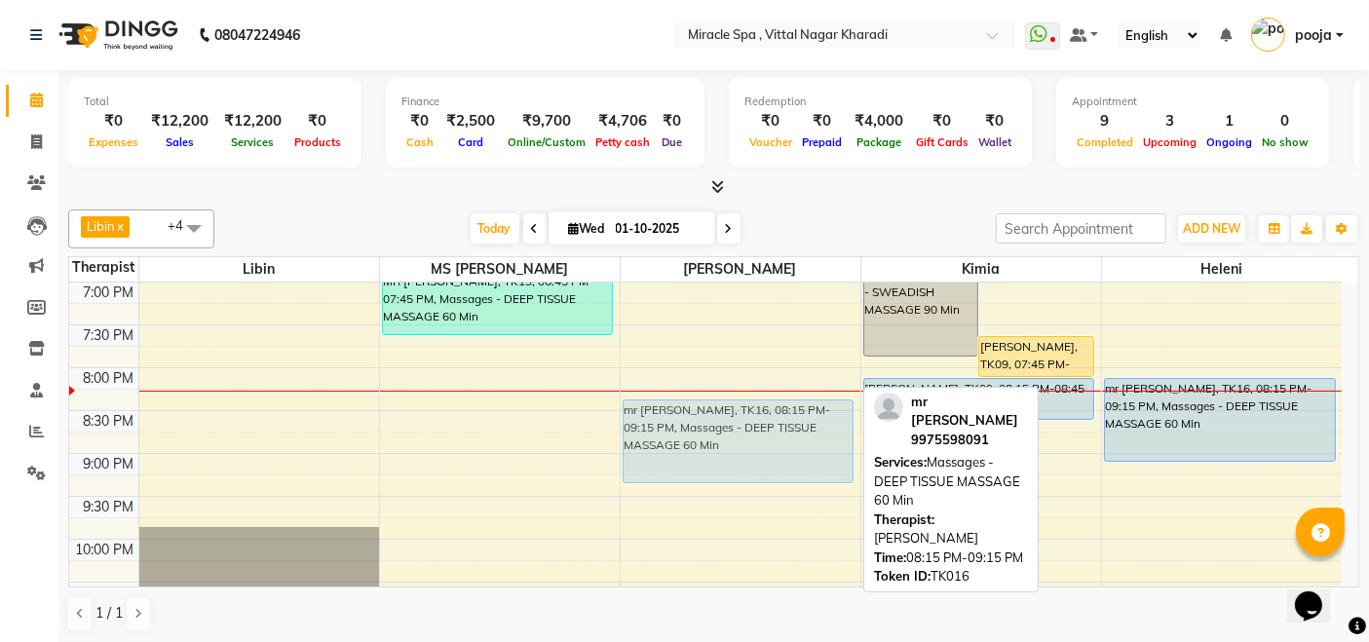
drag, startPoint x: 749, startPoint y: 418, endPoint x: 757, endPoint y: 449, distance: 32.1
click at [757, 449] on div "MR [PERSON_NAME], TK06, 02:30 PM-03:30 PM, Massages - DEEP TISSUE MASSAGE 60 Mi…" at bounding box center [741, 67] width 240 height 1285
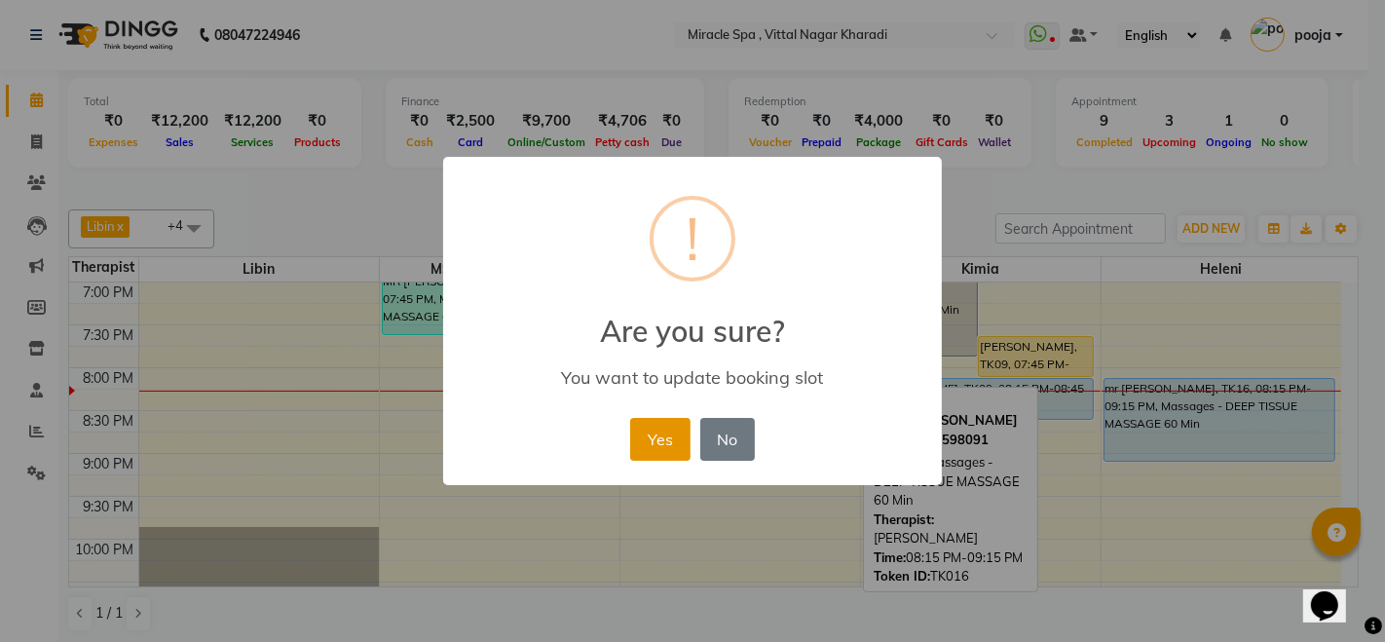
click at [667, 440] on button "Yes" at bounding box center [659, 439] width 59 height 43
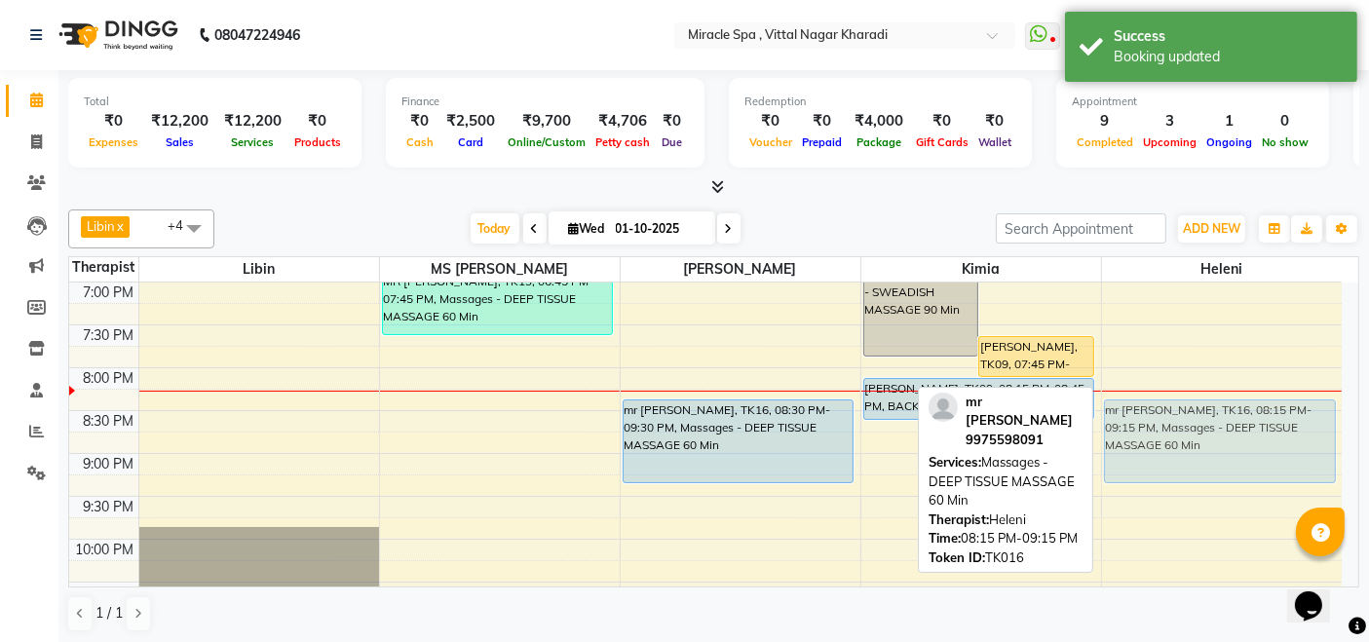
drag, startPoint x: 1263, startPoint y: 398, endPoint x: 1267, endPoint y: 413, distance: 15.1
click at [1267, 413] on div "mr prateek, TK03, 04:00 PM-05:00 PM, Massages - SWEADISH MASSAGE 60 Min MR BHAR…" at bounding box center [1222, 67] width 241 height 1285
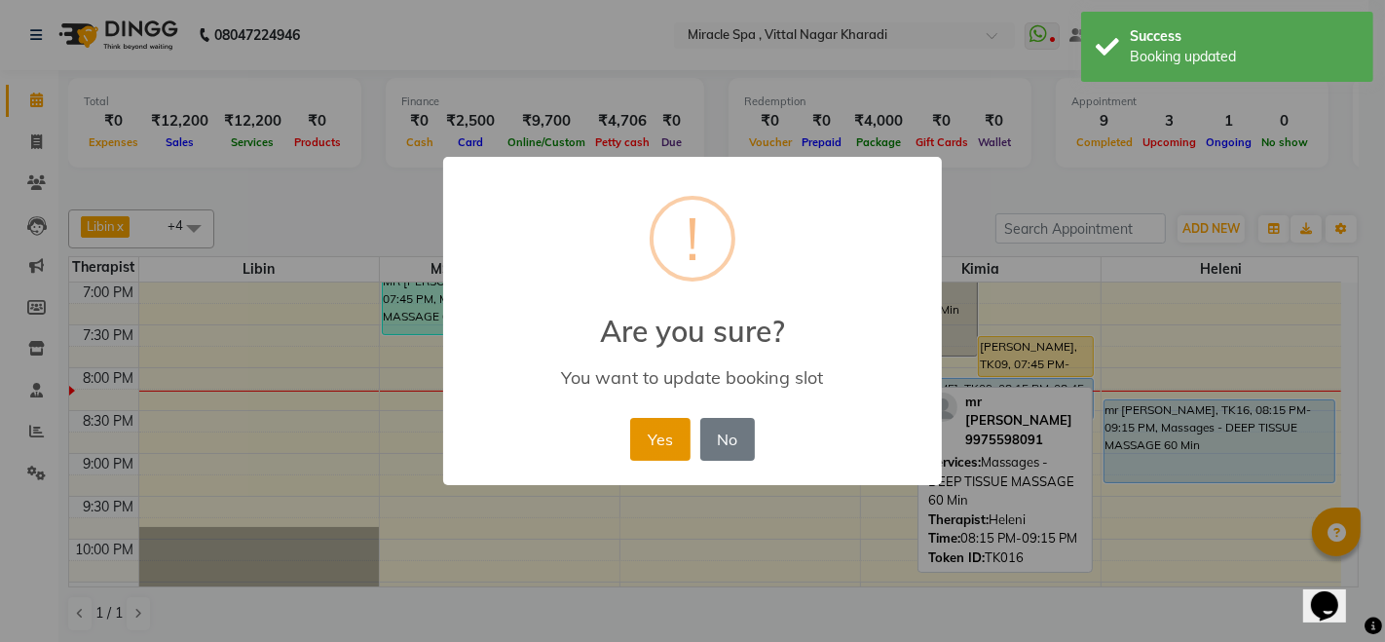
click at [651, 454] on button "Yes" at bounding box center [659, 439] width 59 height 43
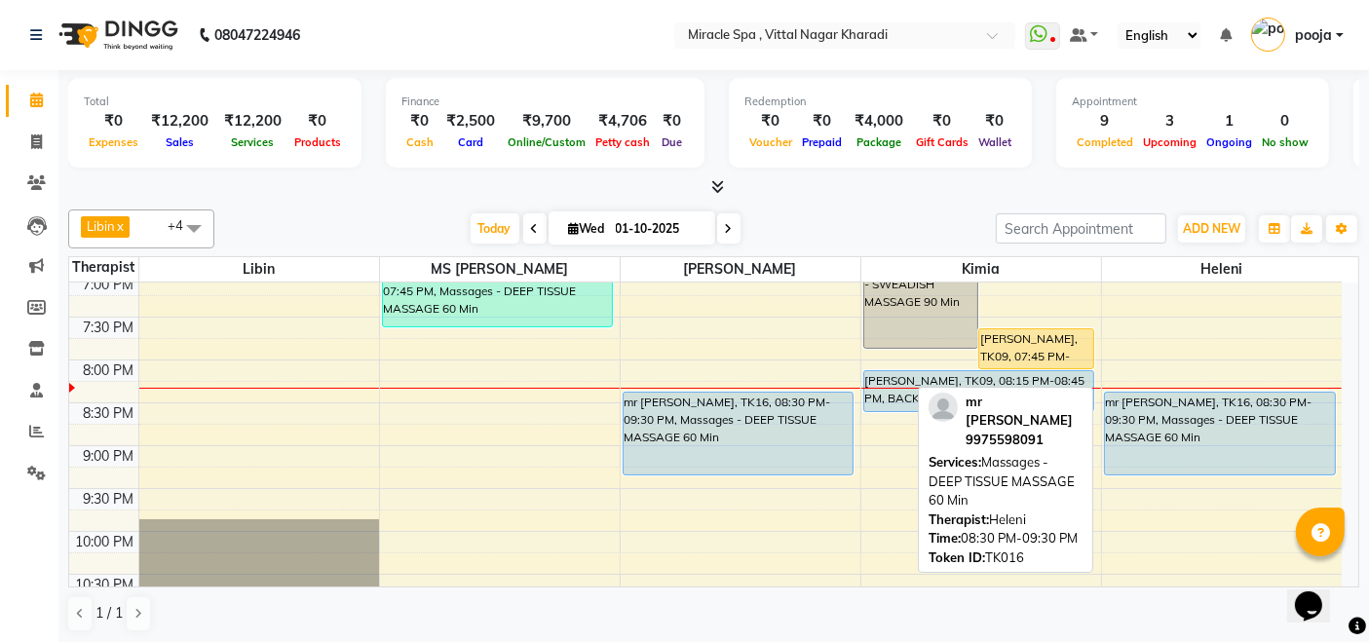
scroll to position [965, 0]
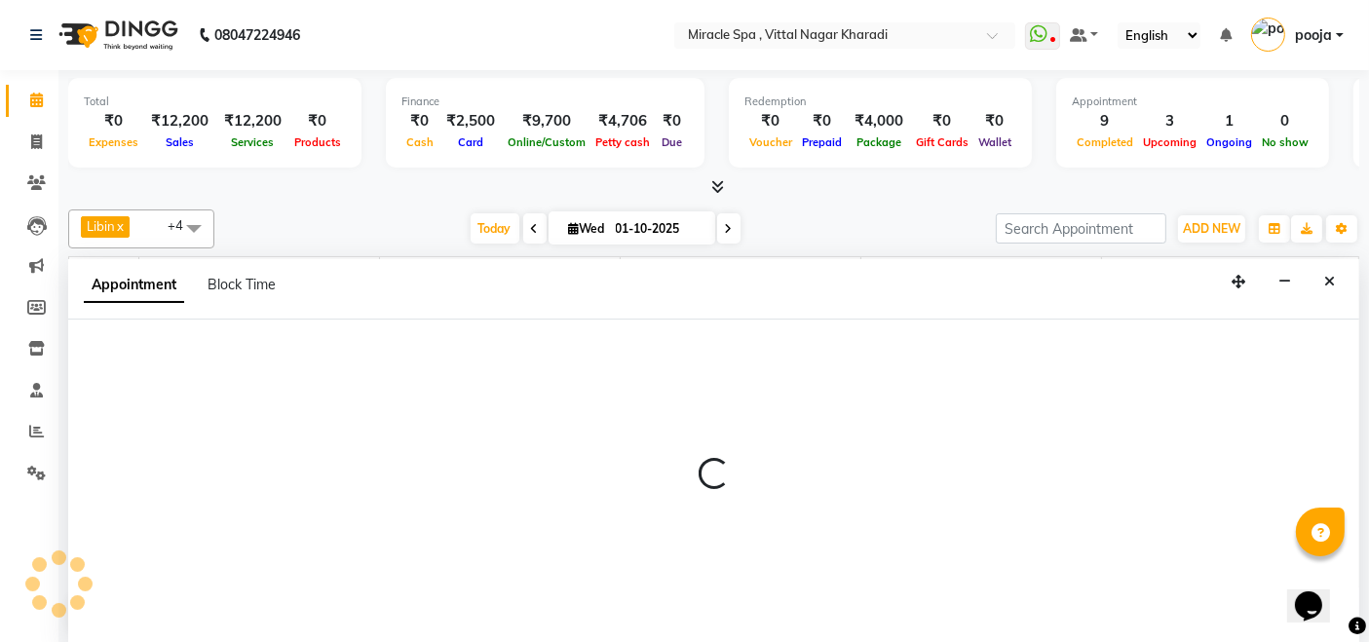
scroll to position [0, 0]
select select "62144"
select select "tentative"
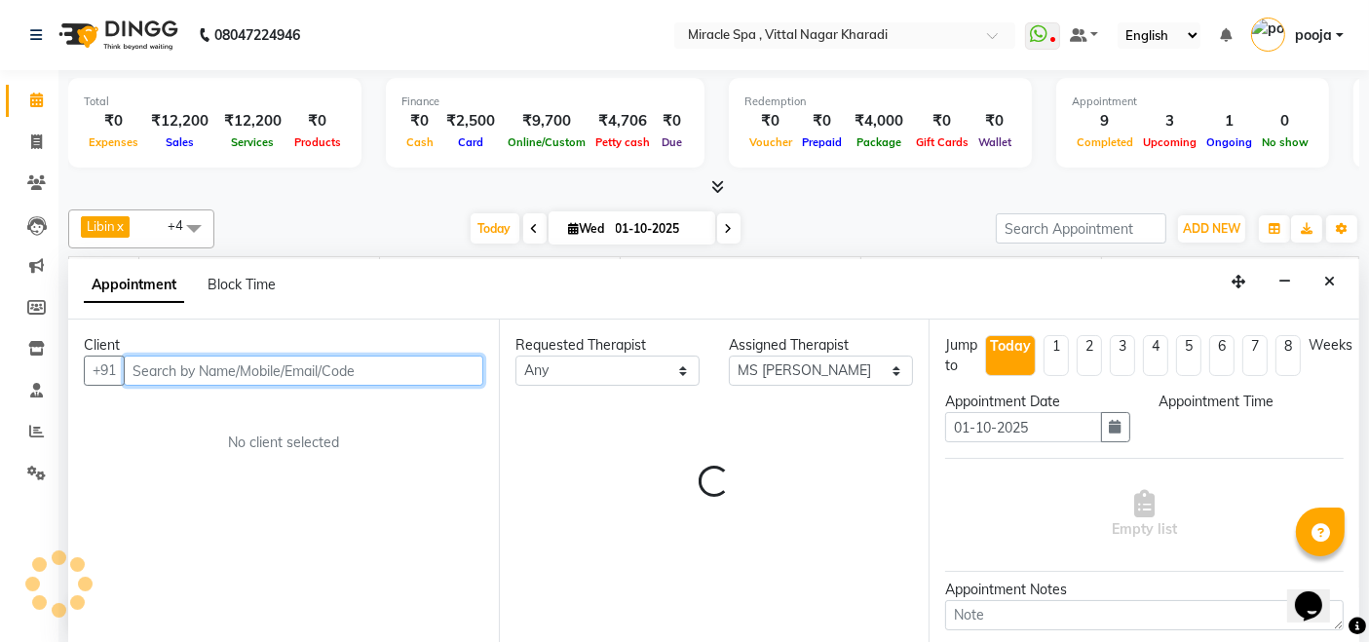
select select "1335"
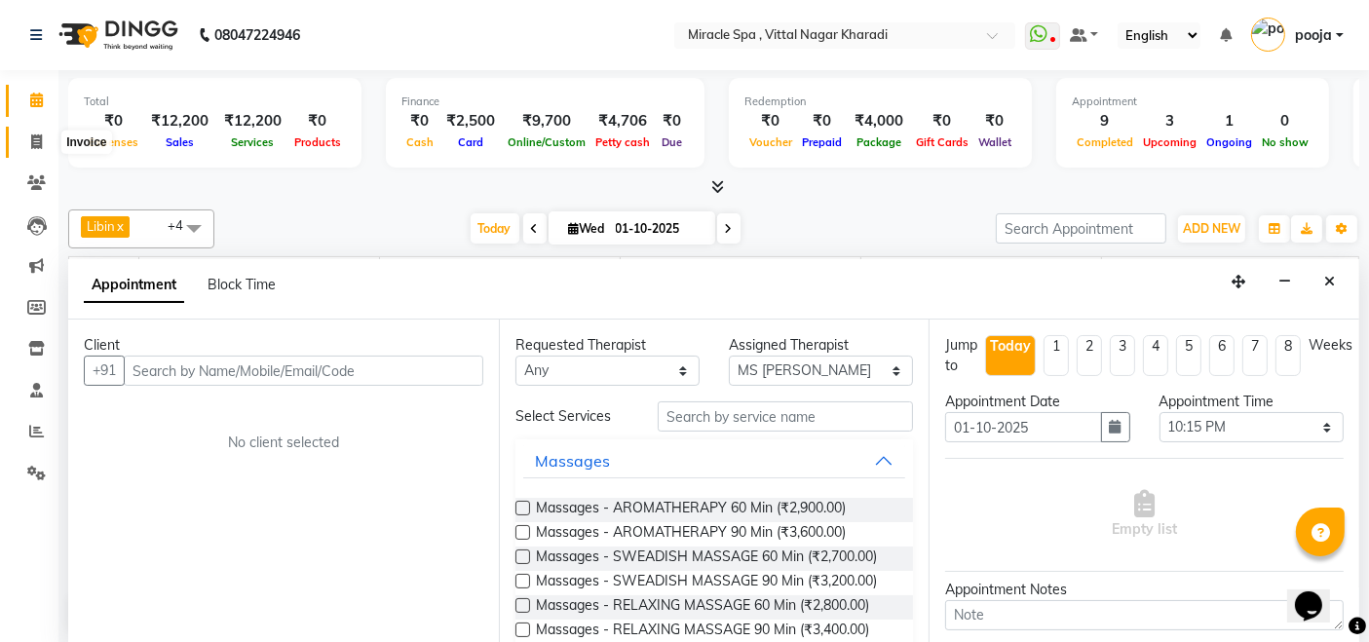
click at [34, 137] on icon at bounding box center [36, 141] width 11 height 15
select select "3854"
select select "service"
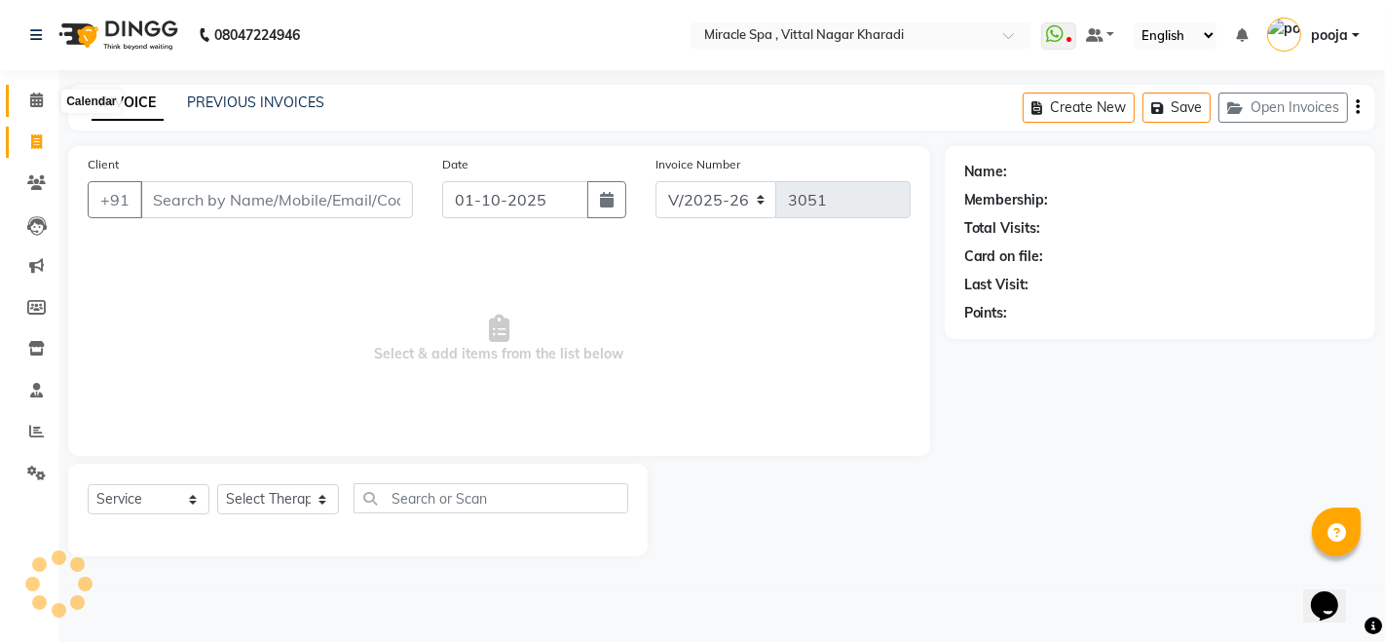
click at [36, 90] on span at bounding box center [36, 101] width 34 height 22
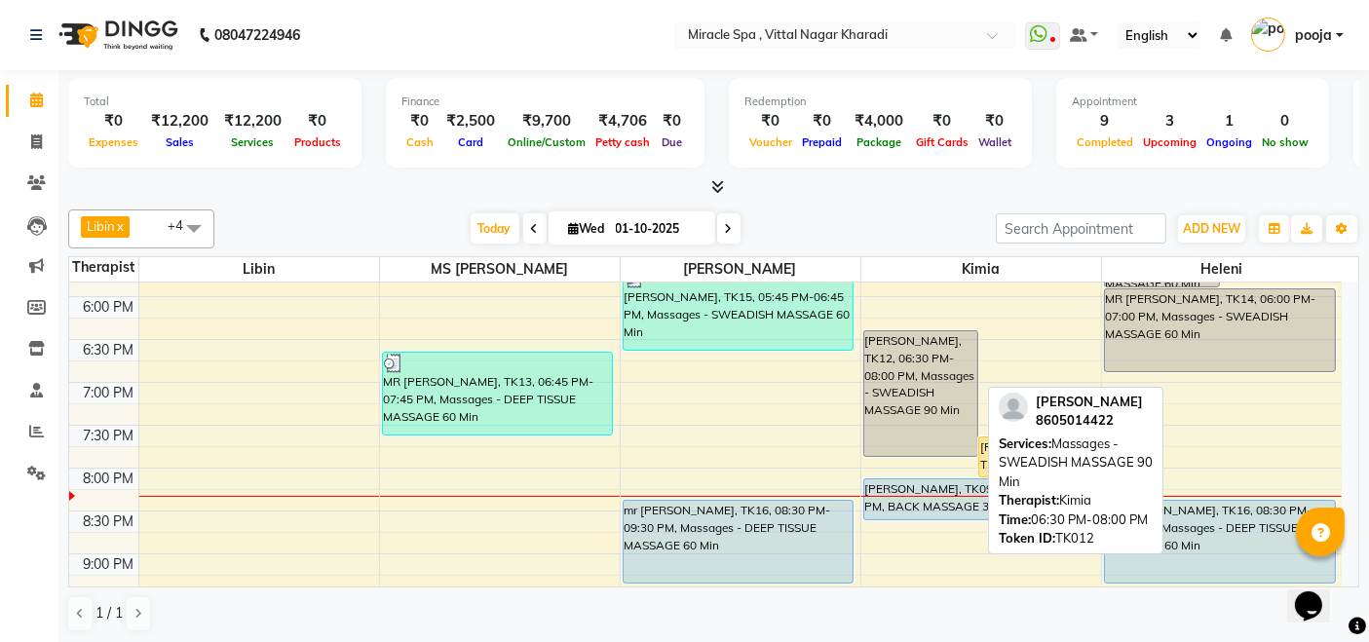
scroll to position [865, 0]
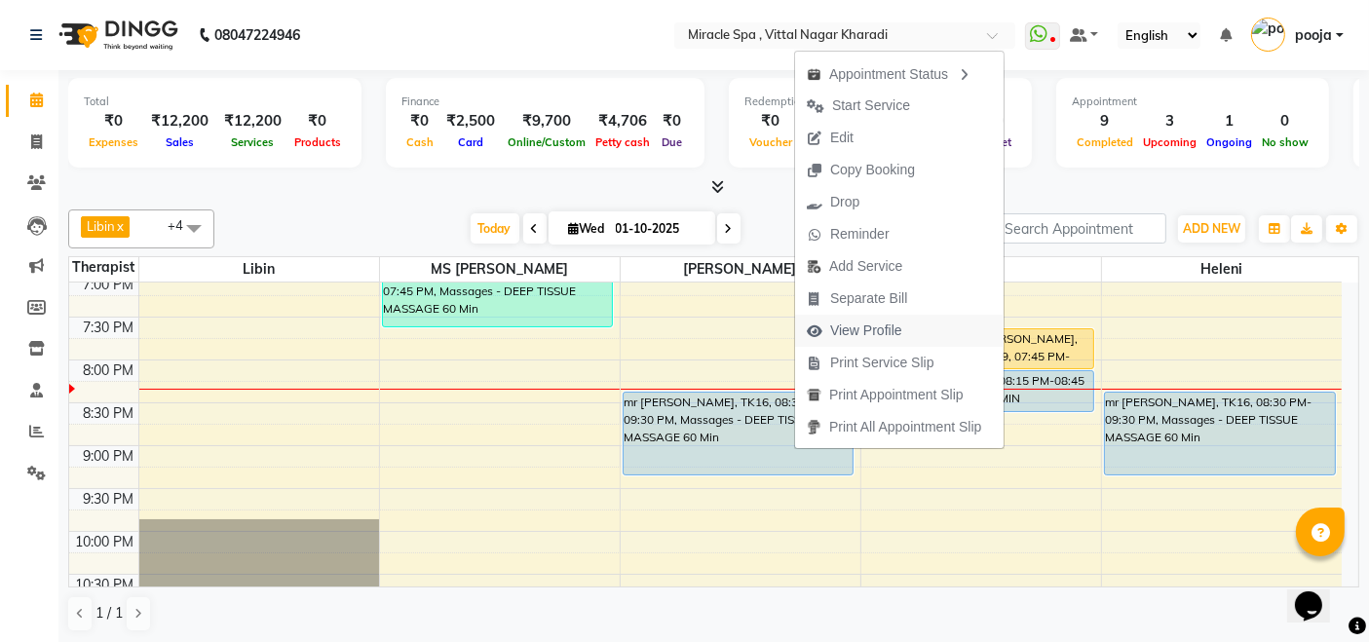
click at [893, 324] on span "View Profile" at bounding box center [866, 330] width 72 height 20
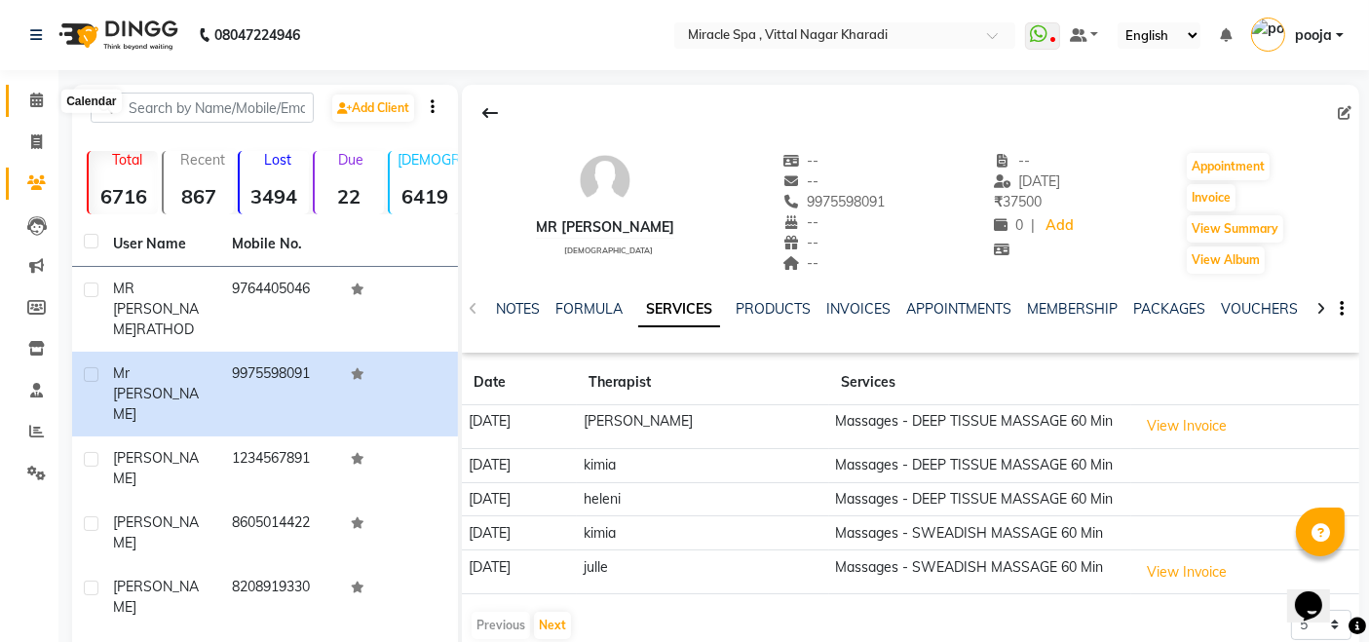
click at [35, 104] on icon at bounding box center [36, 100] width 13 height 15
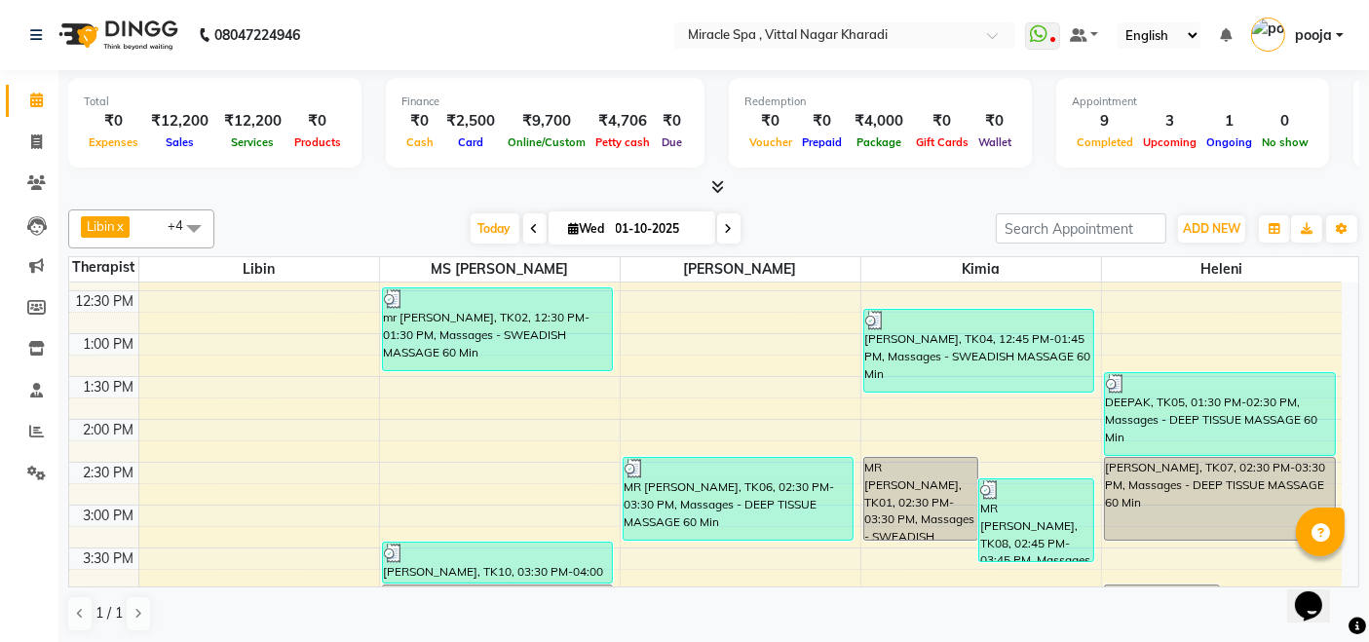
scroll to position [324, 0]
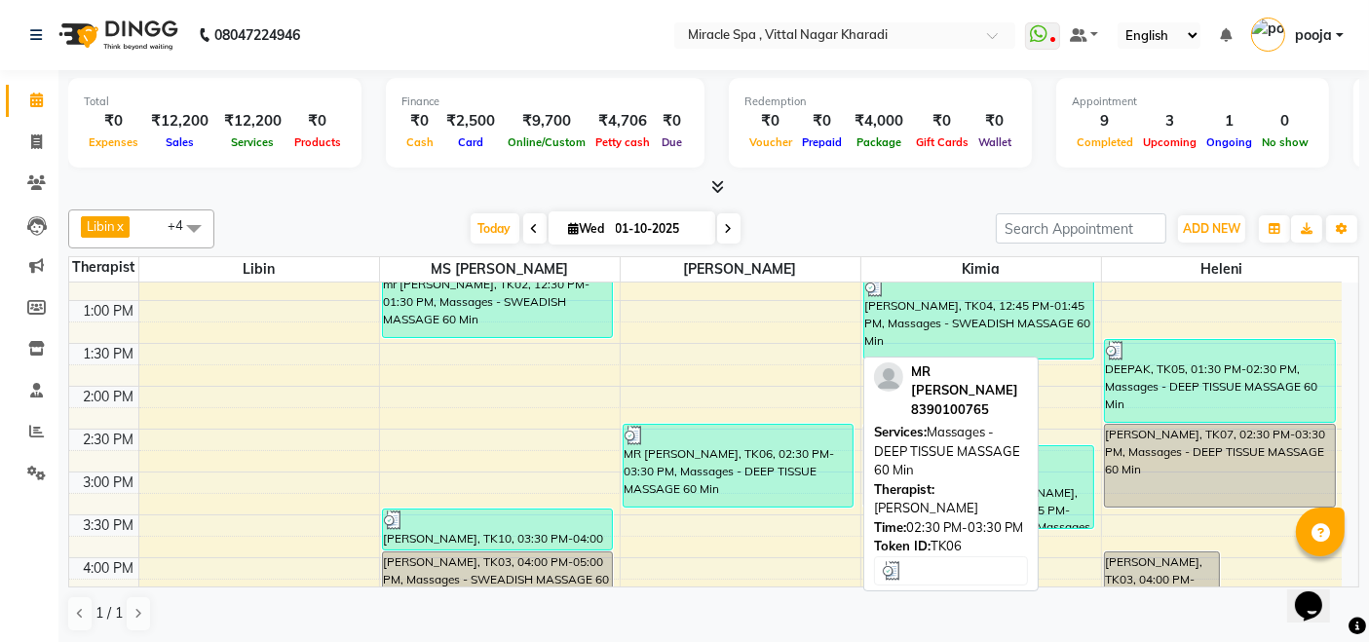
click at [742, 460] on div "MR [PERSON_NAME], TK06, 02:30 PM-03:30 PM, Massages - DEEP TISSUE MASSAGE 60 Min" at bounding box center [738, 466] width 230 height 82
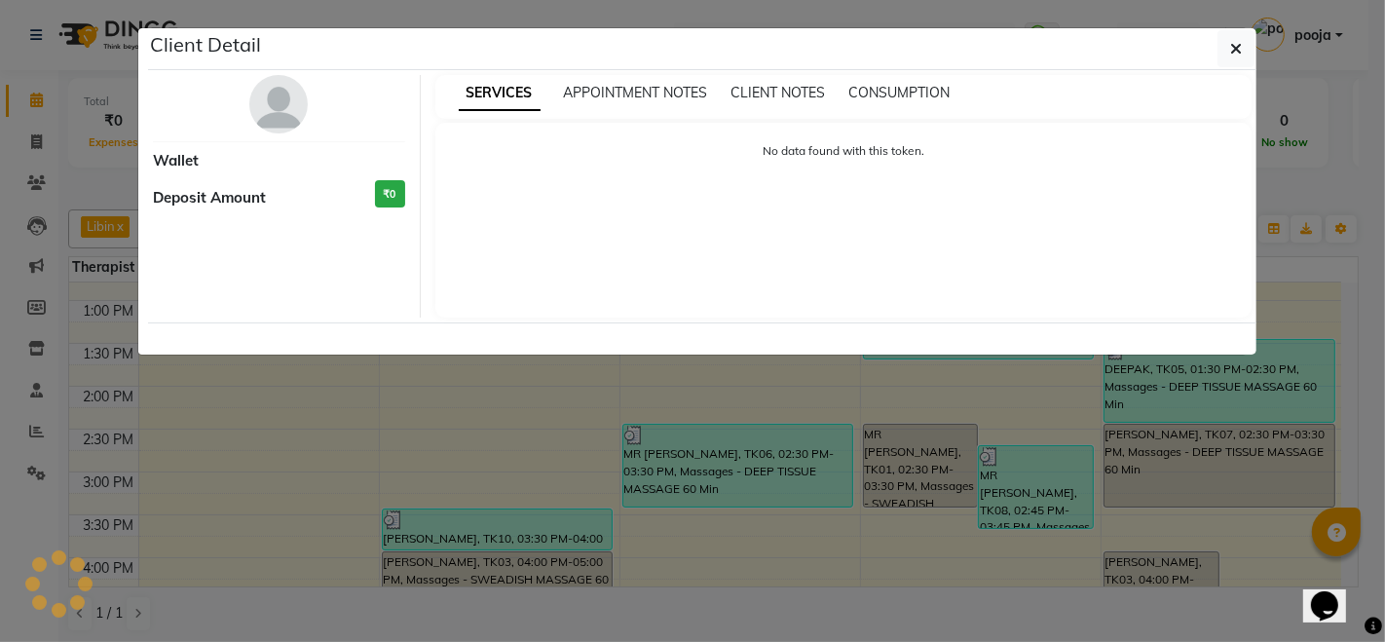
select select "3"
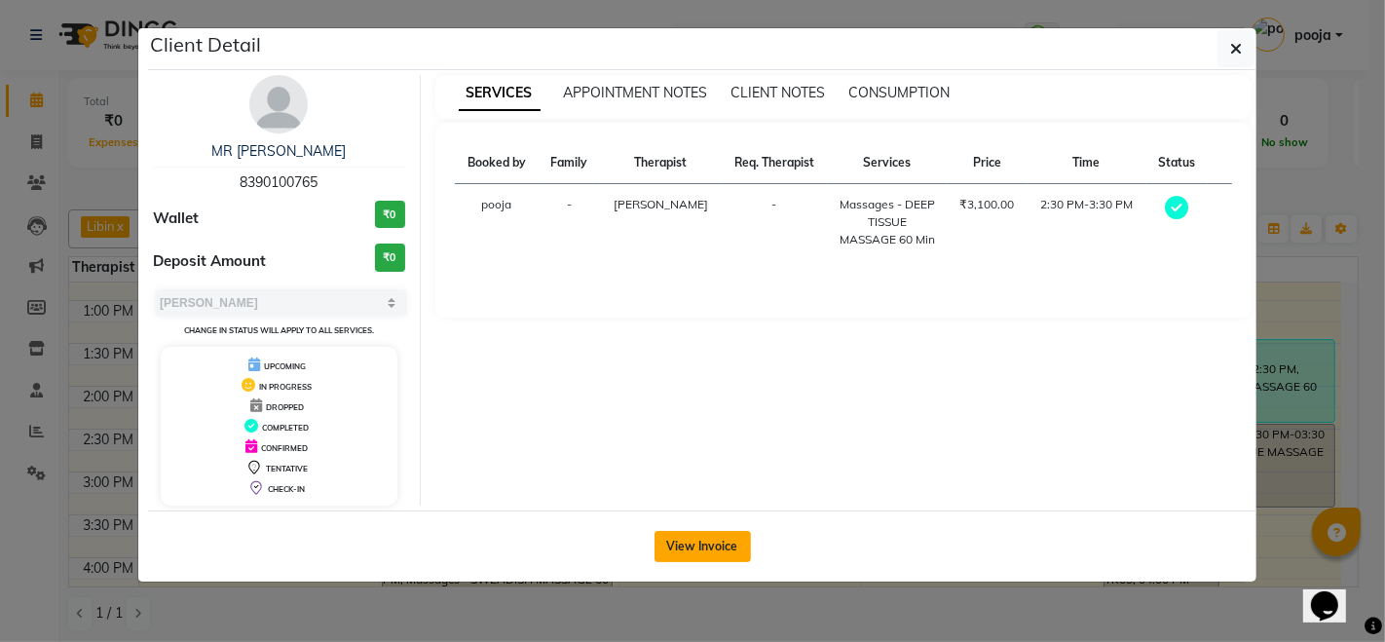
click at [719, 541] on button "View Invoice" at bounding box center [703, 546] width 96 height 31
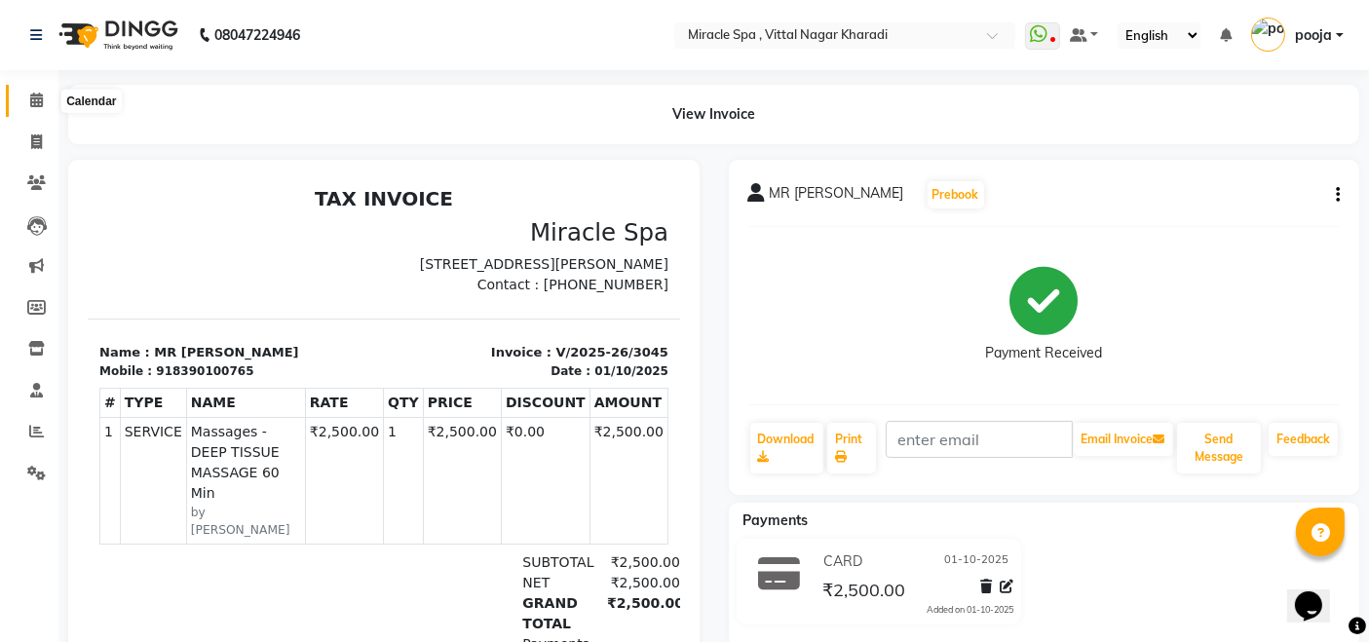
click at [32, 102] on icon at bounding box center [36, 100] width 13 height 15
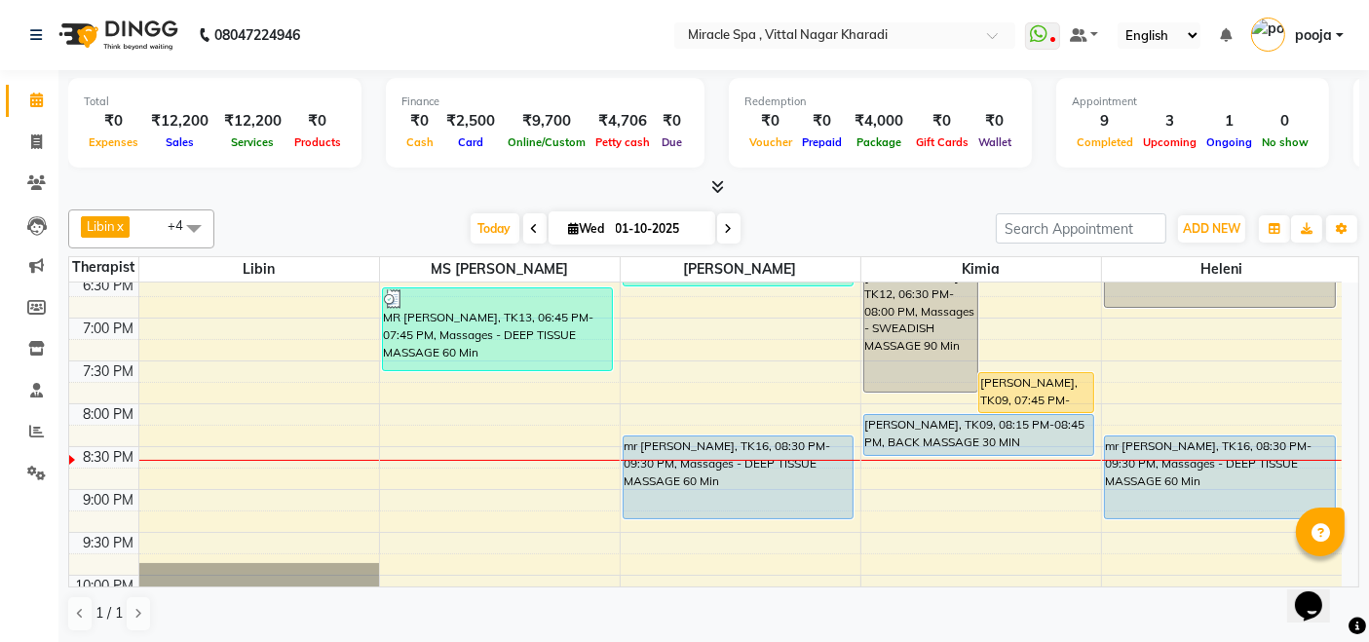
scroll to position [865, 0]
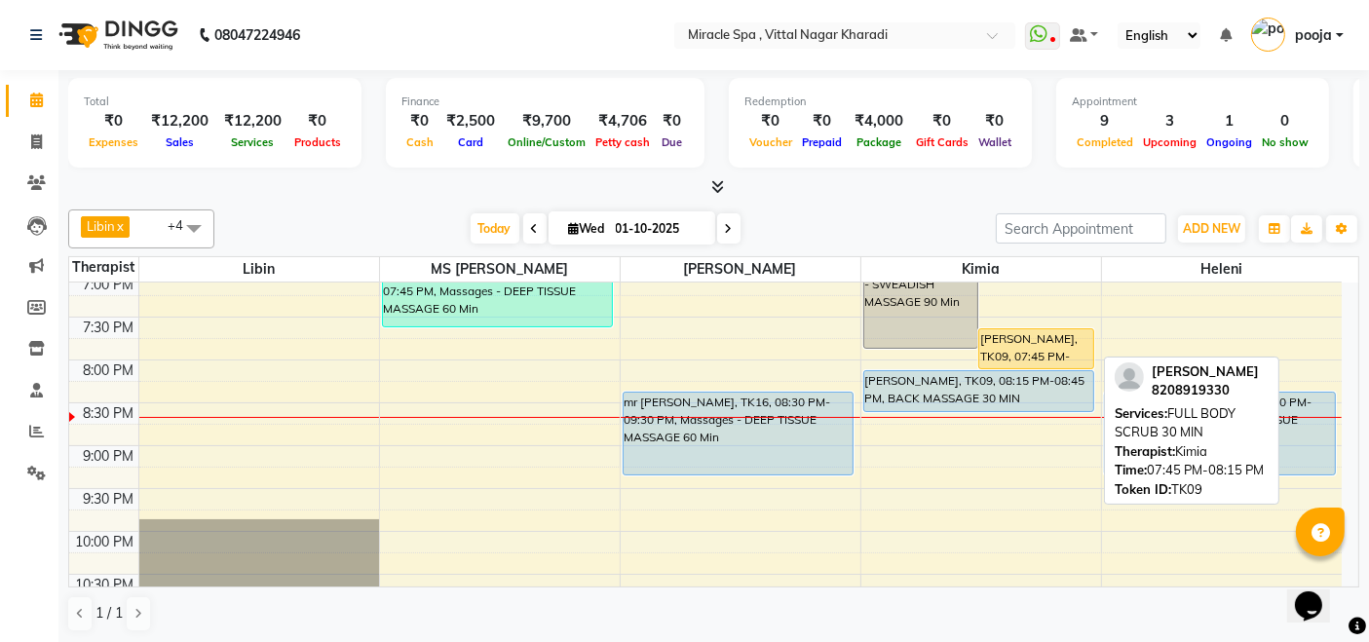
click at [1015, 344] on div "[PERSON_NAME], TK09, 07:45 PM-08:15 PM, FULL BODY SCRUB 30 MIN" at bounding box center [1036, 348] width 114 height 39
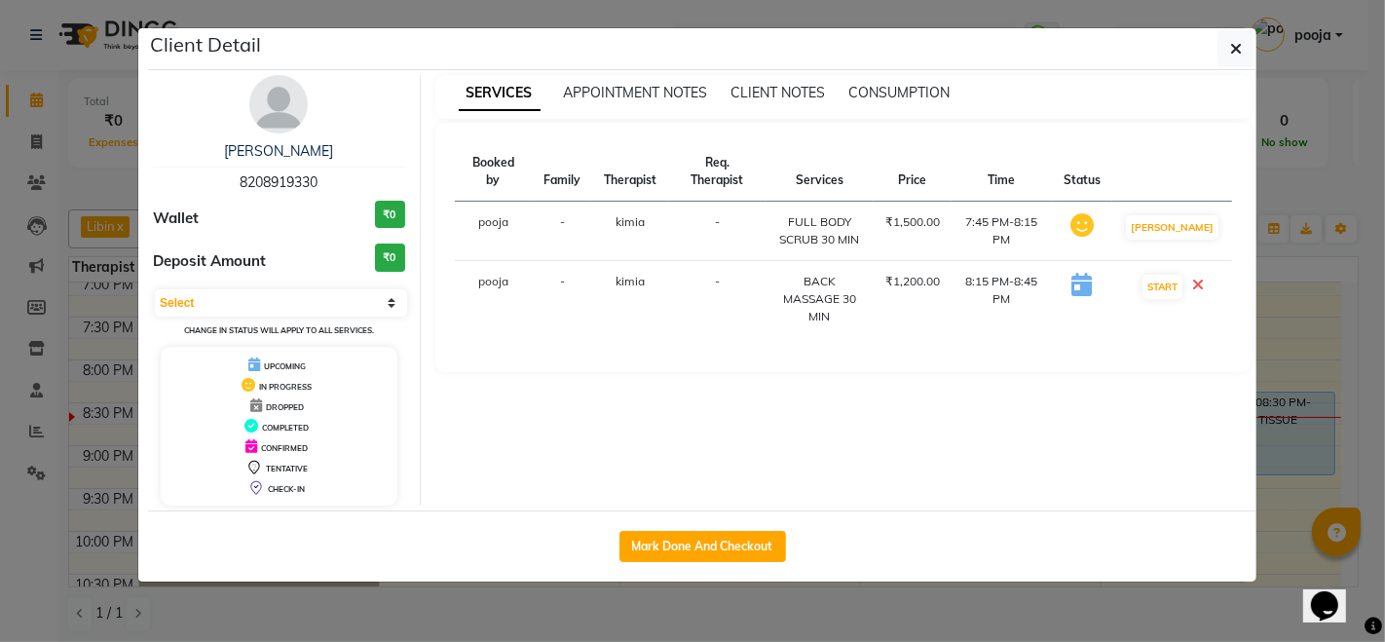
click at [1204, 292] on icon at bounding box center [1198, 285] width 12 height 16
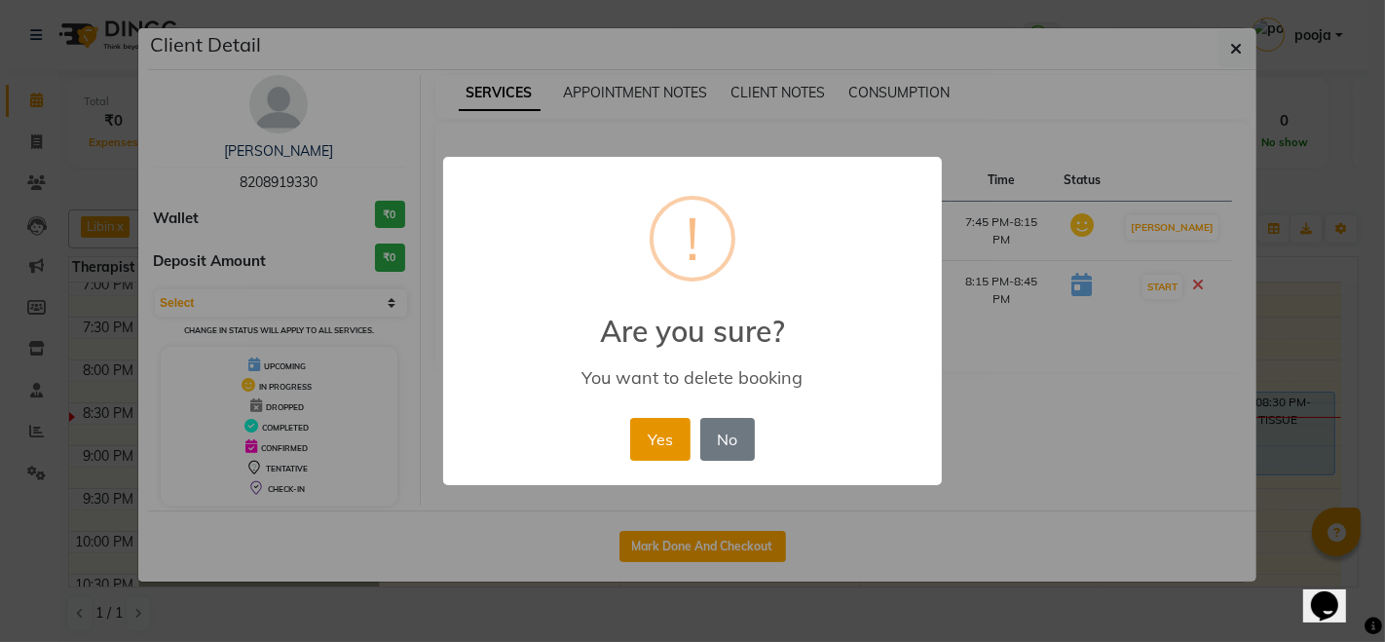
click at [655, 449] on button "Yes" at bounding box center [659, 439] width 59 height 43
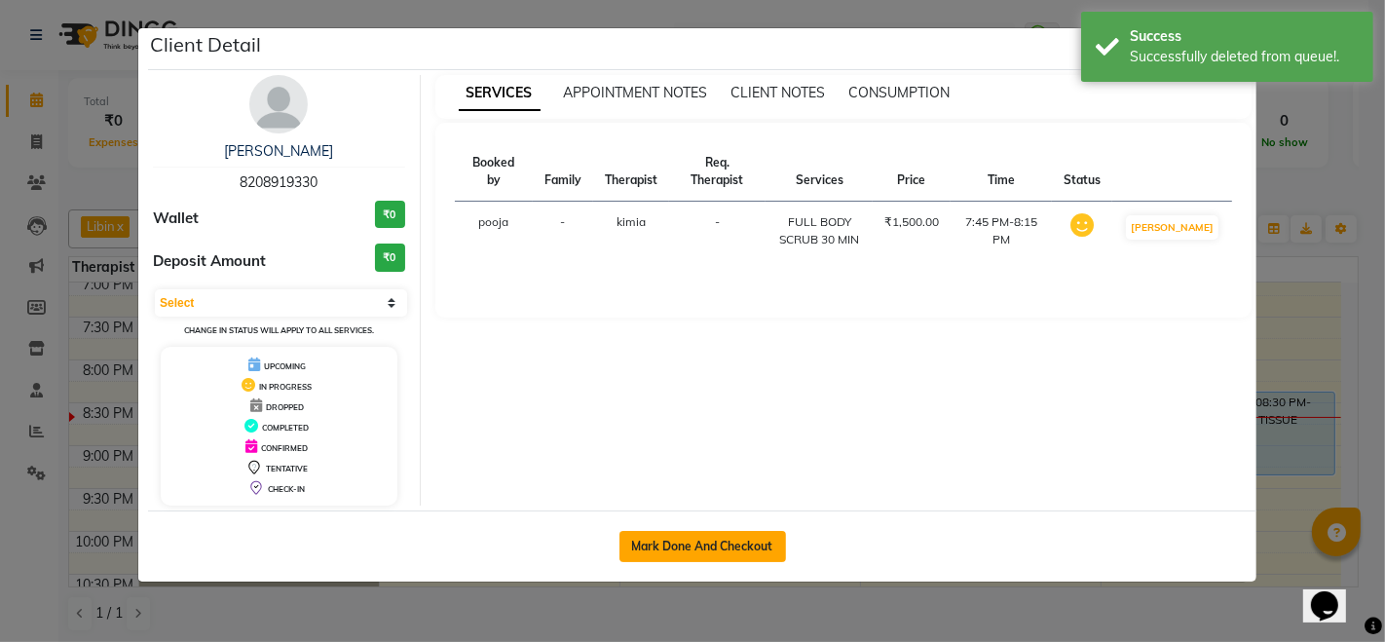
click at [761, 543] on button "Mark Done And Checkout" at bounding box center [703, 546] width 167 height 31
select select "service"
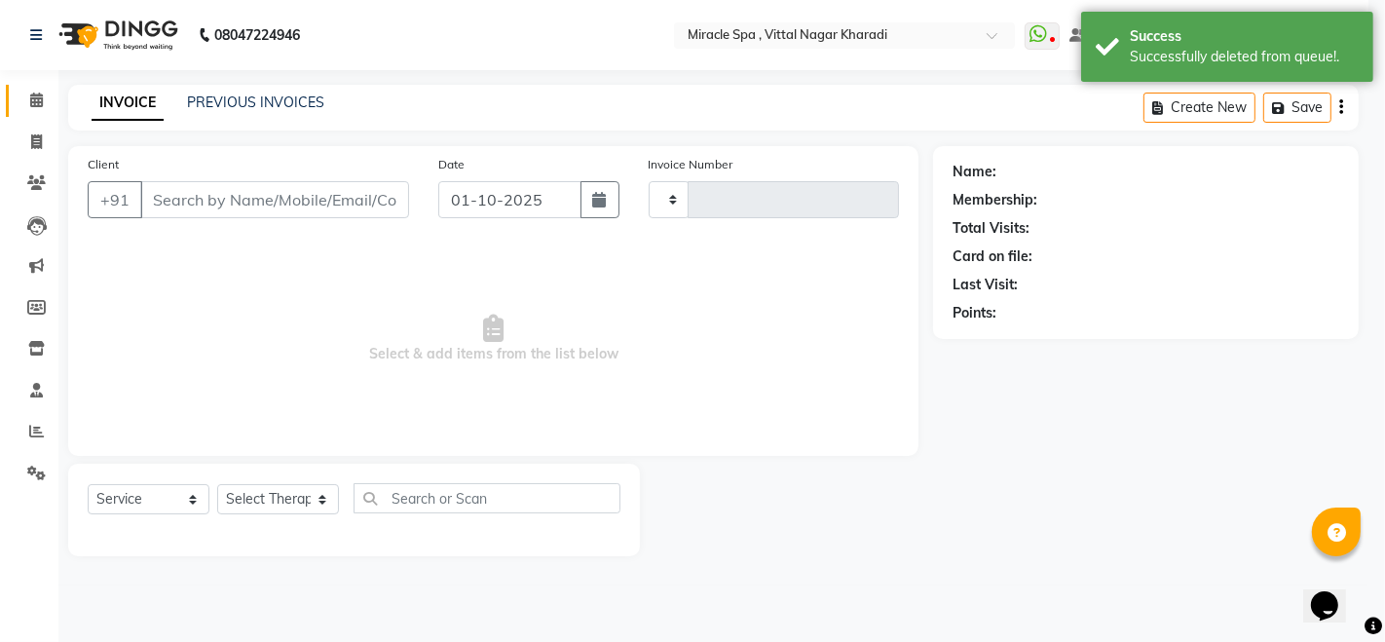
type input "3051"
select select "3854"
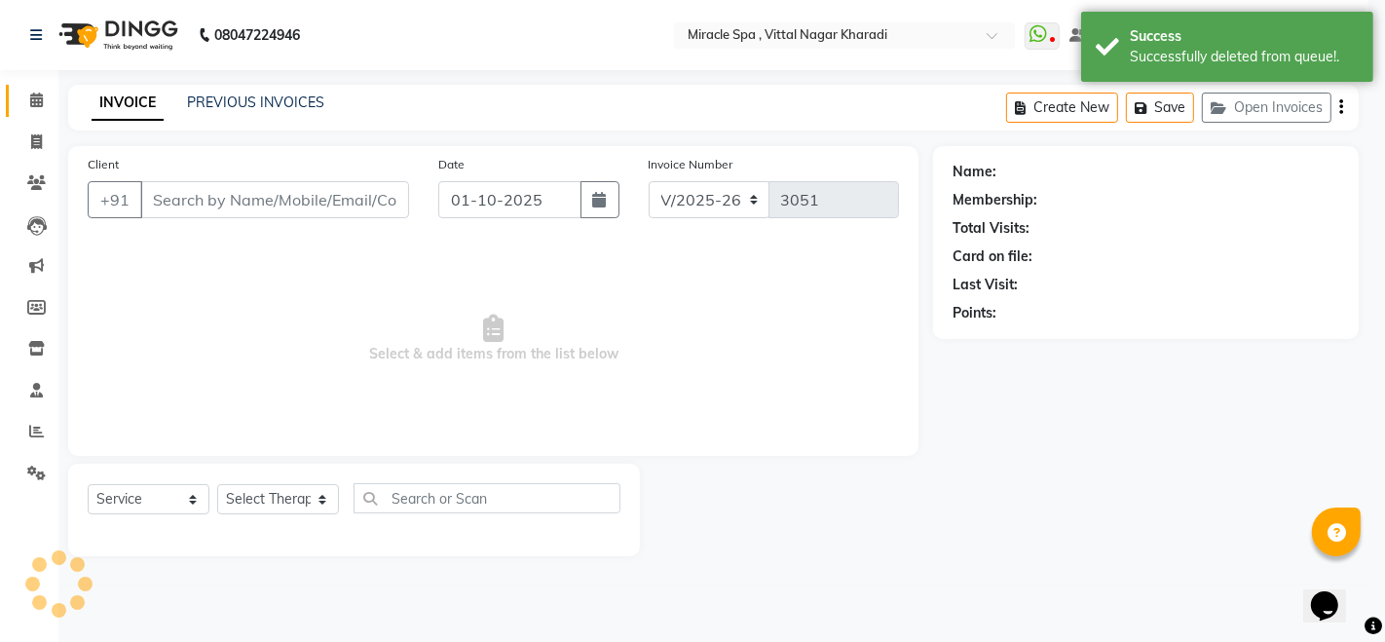
select select "3"
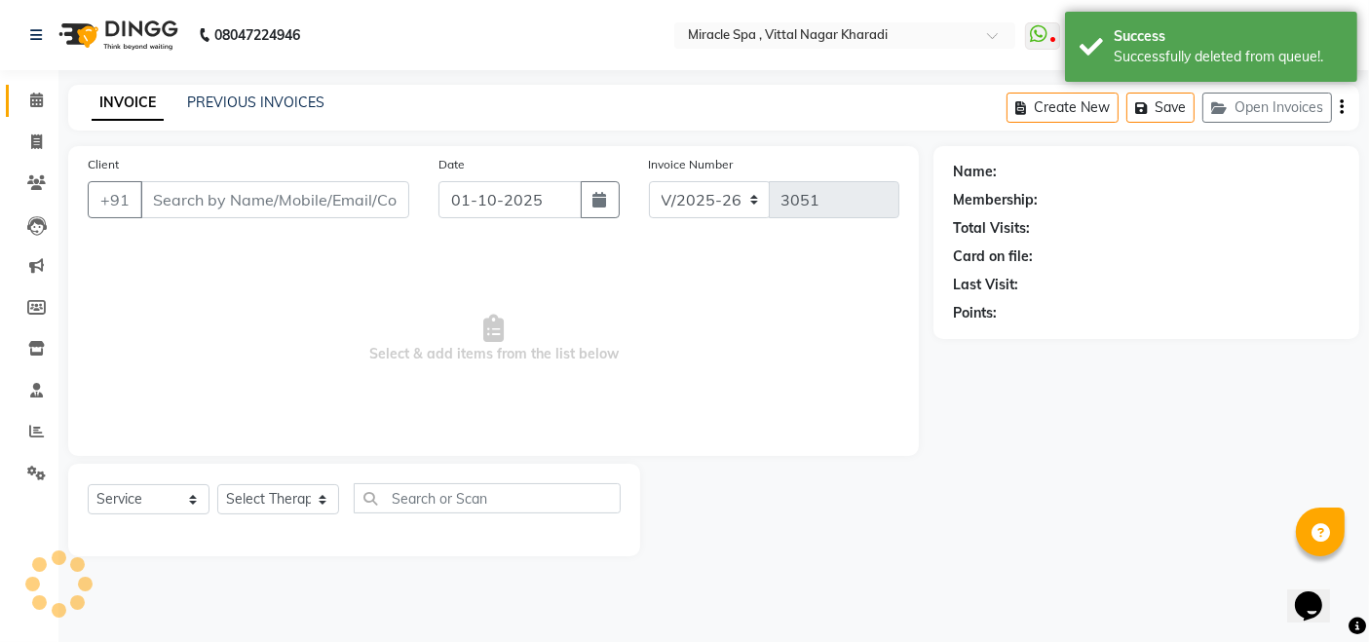
type input "8208919330"
select select "89028"
select select "1: Object"
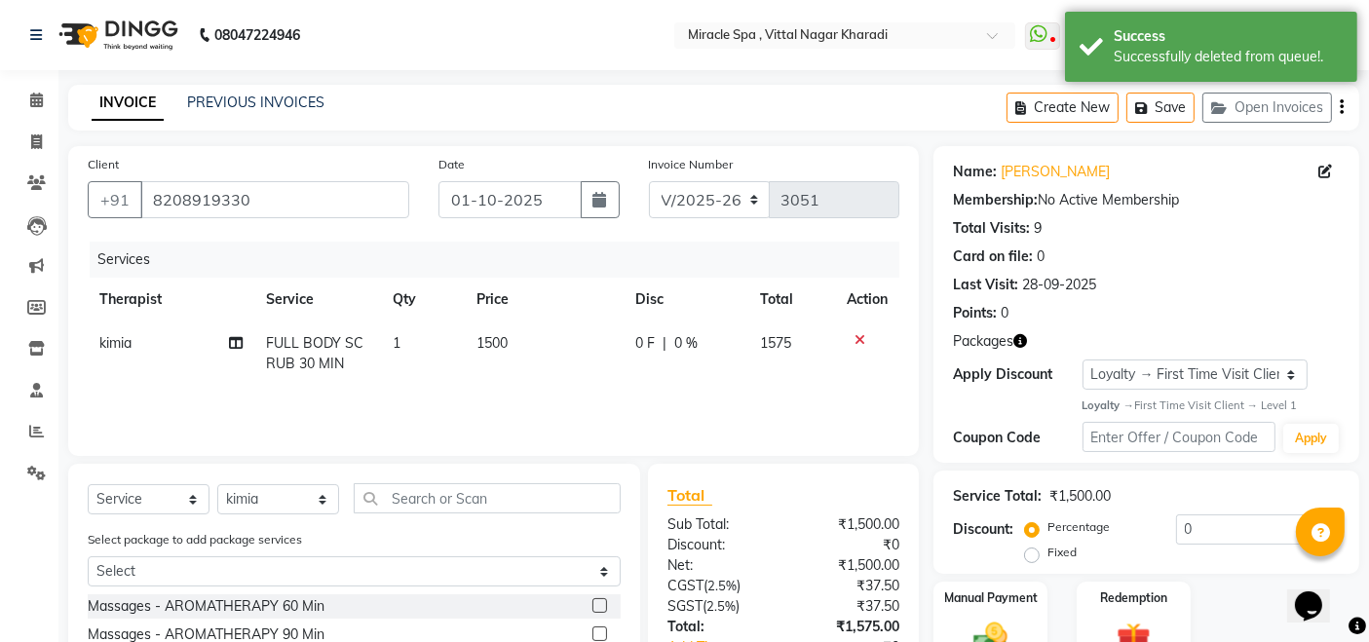
click at [307, 348] on span "FULL BODY SCRUB 30 MIN" at bounding box center [314, 353] width 97 height 38
select select "89028"
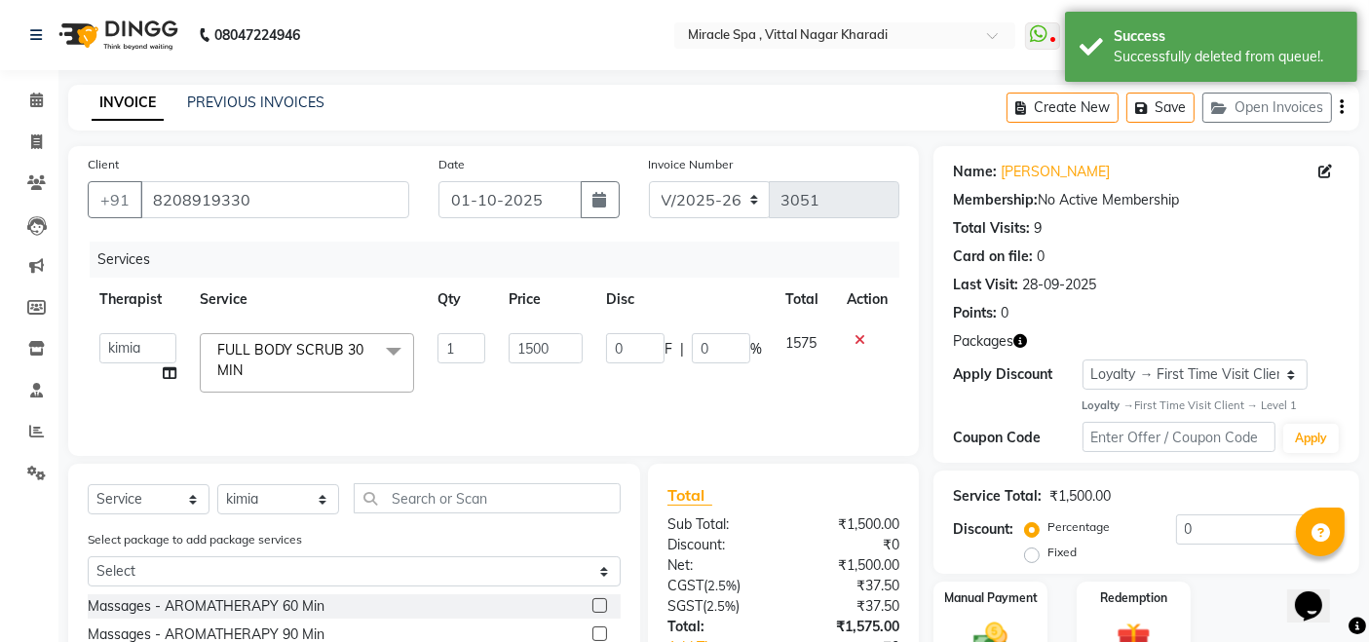
click at [388, 353] on span at bounding box center [393, 351] width 39 height 37
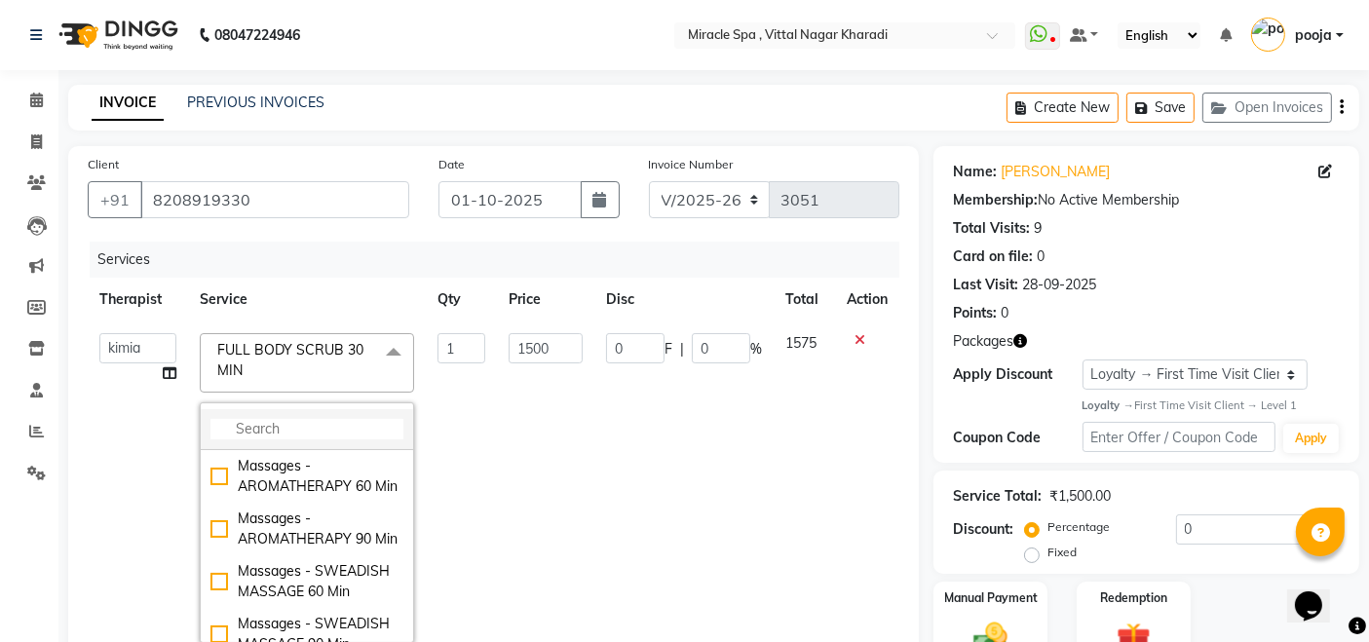
click at [270, 423] on input "multiselect-search" at bounding box center [306, 429] width 193 height 20
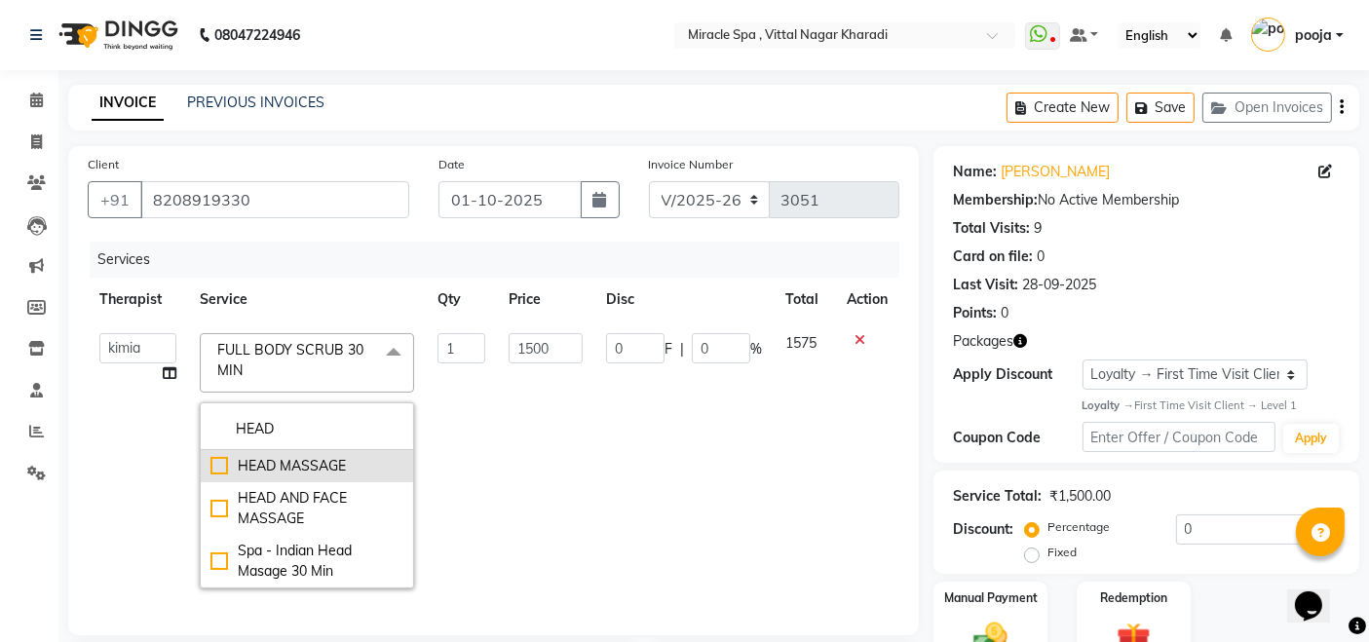
type input "HEAD"
click at [287, 464] on div "HEAD MASSAGE" at bounding box center [306, 466] width 193 height 20
checkbox input "true"
type input "500"
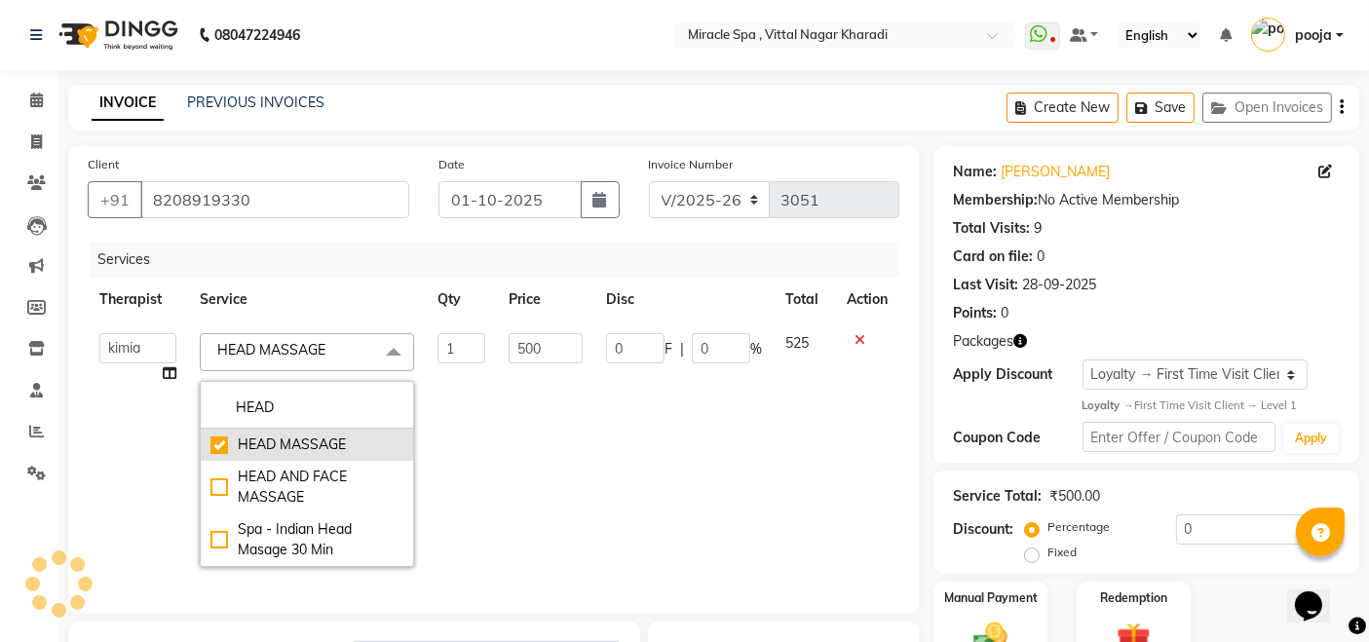
click at [216, 445] on div "HEAD MASSAGE" at bounding box center [306, 444] width 193 height 20
checkbox input "false"
type input "0"
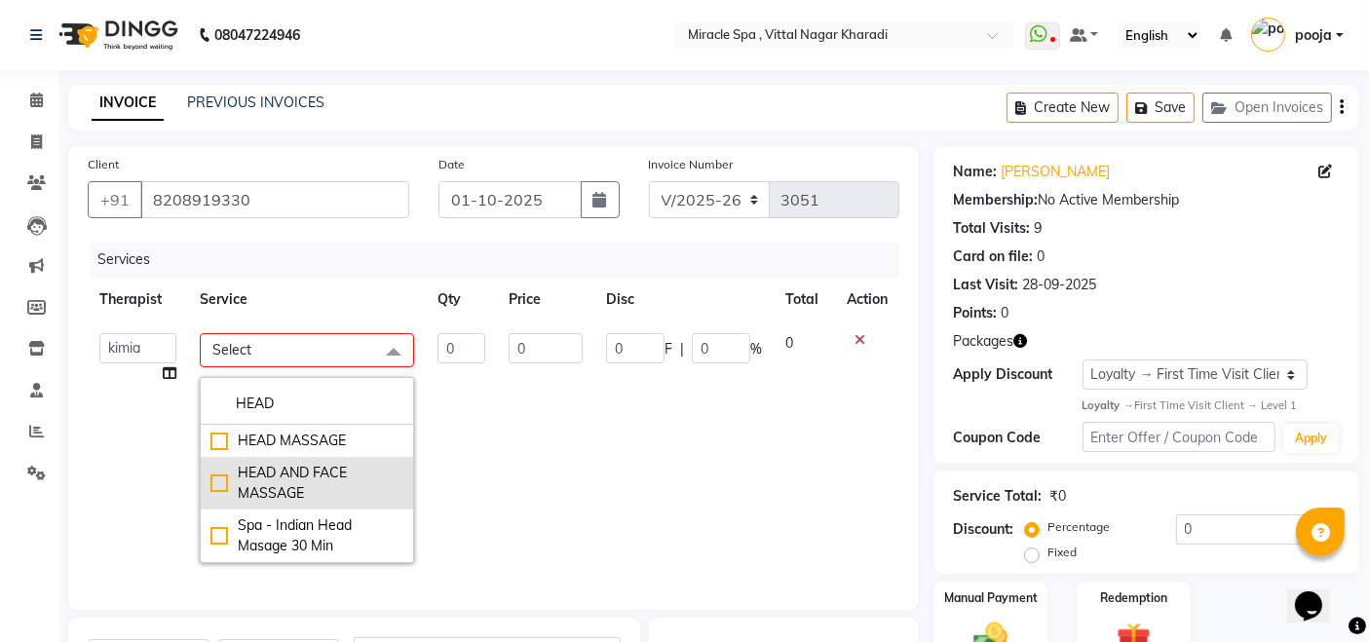
click at [257, 476] on div "HEAD AND FACE MASSAGE" at bounding box center [306, 483] width 193 height 41
checkbox input "true"
type input "1"
type input "1200"
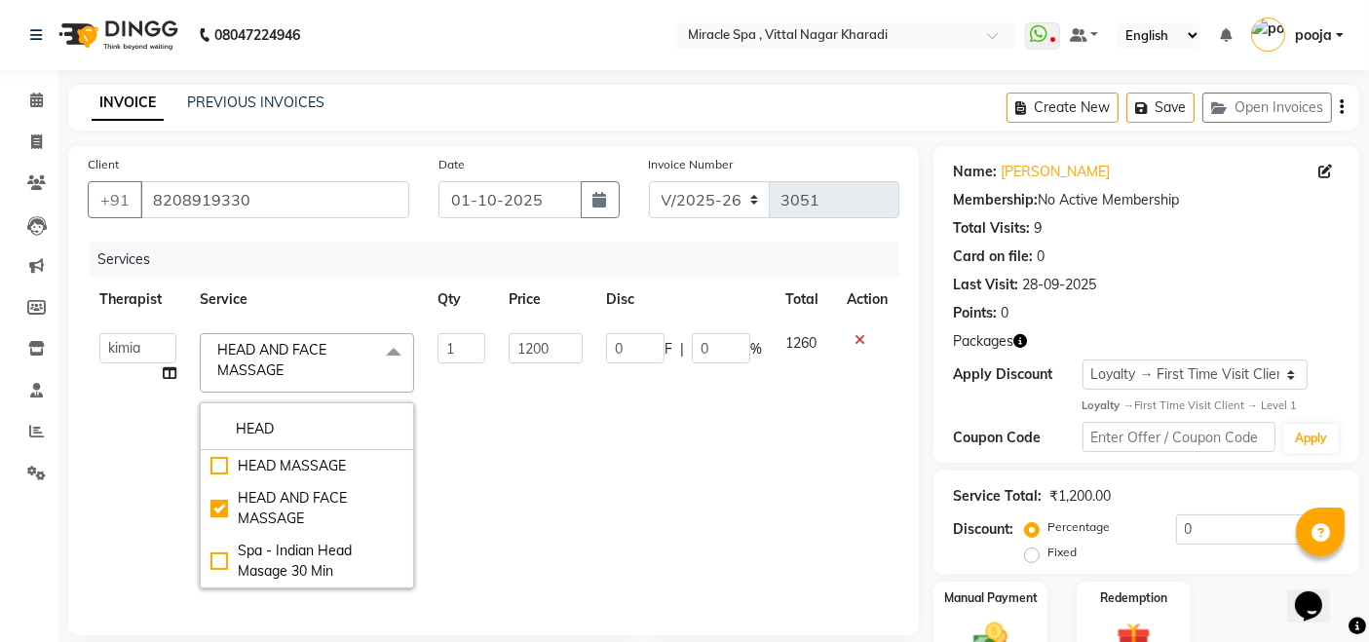
click at [648, 479] on td "0 F | 0 %" at bounding box center [683, 460] width 179 height 279
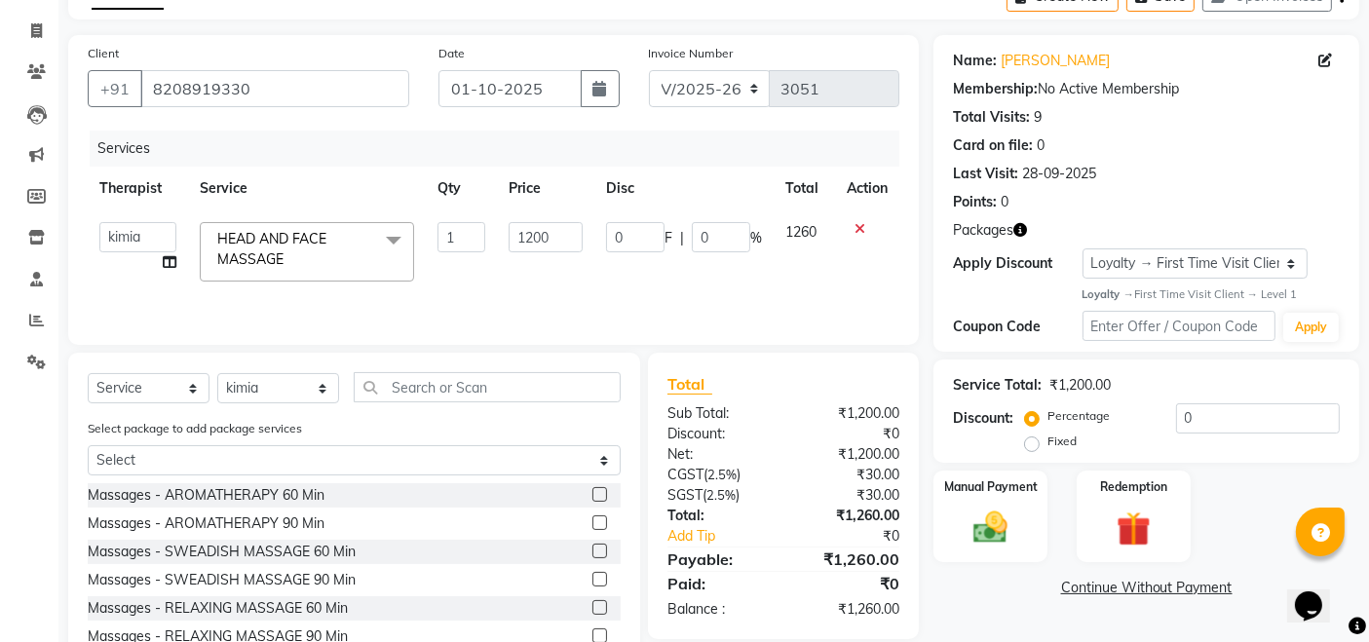
scroll to position [203, 0]
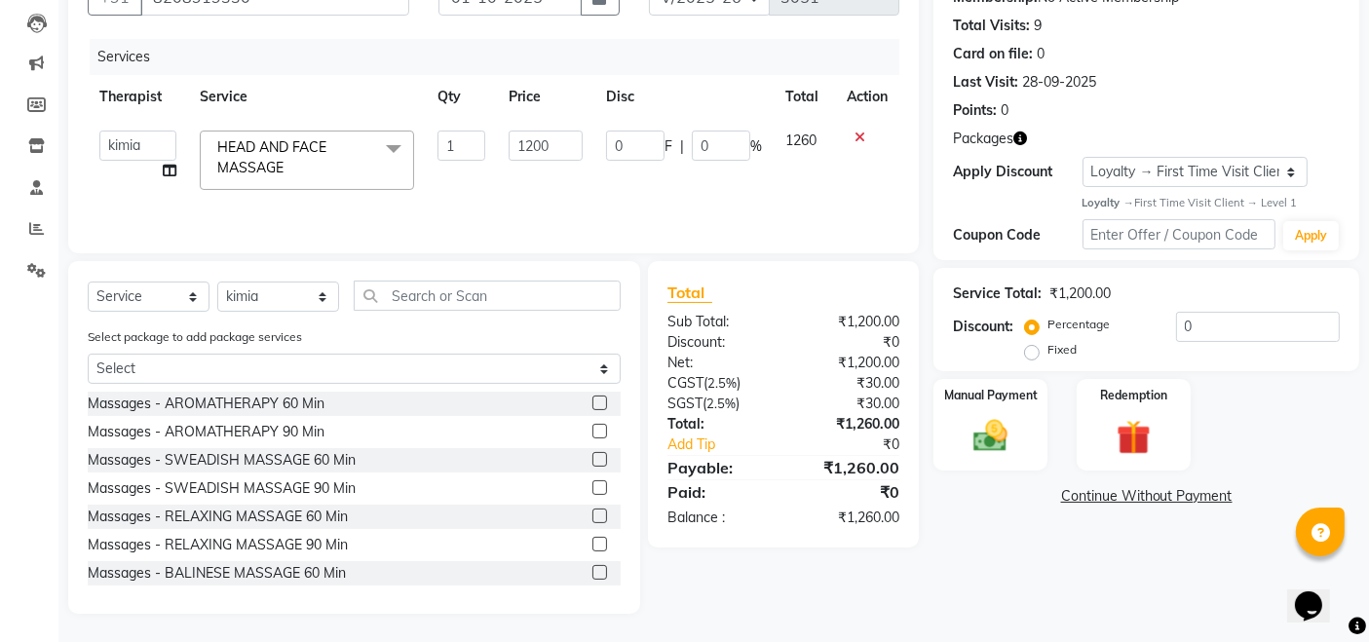
click at [1026, 549] on div "Name: Mr Raghav Kumar Membership: No Active Membership Total Visits: 9 Card on …" at bounding box center [1153, 278] width 440 height 670
click at [1118, 437] on img at bounding box center [1133, 438] width 58 height 45
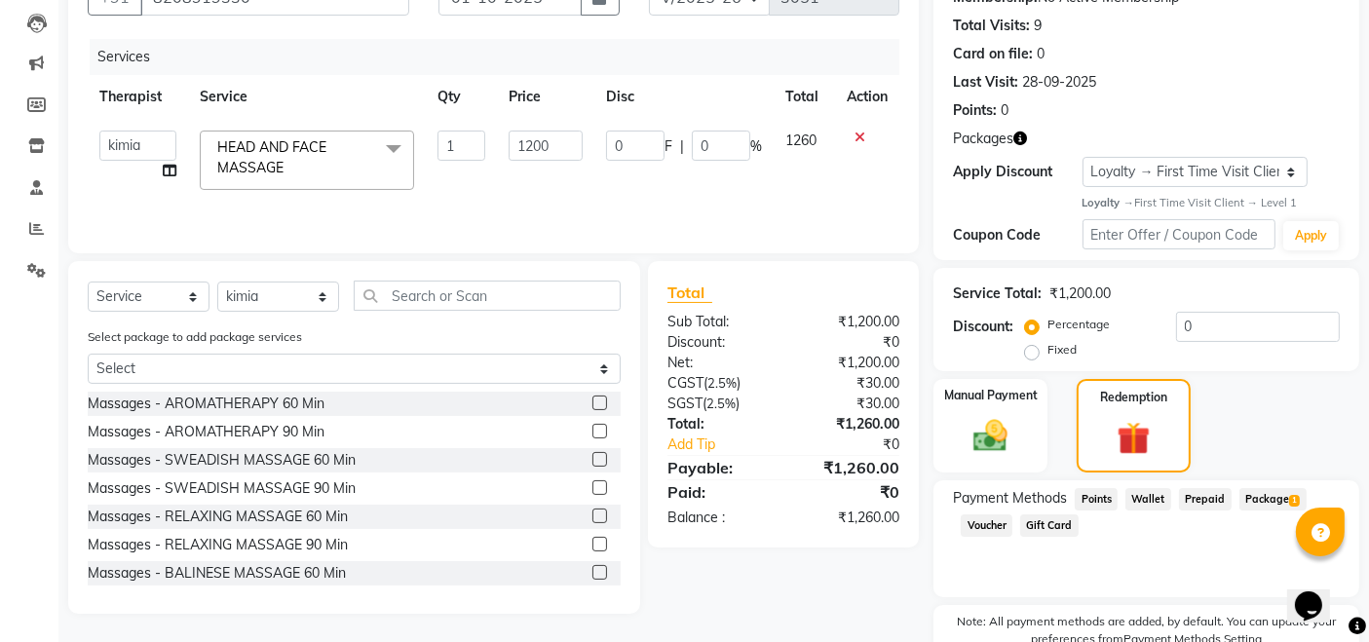
click at [1265, 501] on span "Package 1" at bounding box center [1272, 499] width 67 height 22
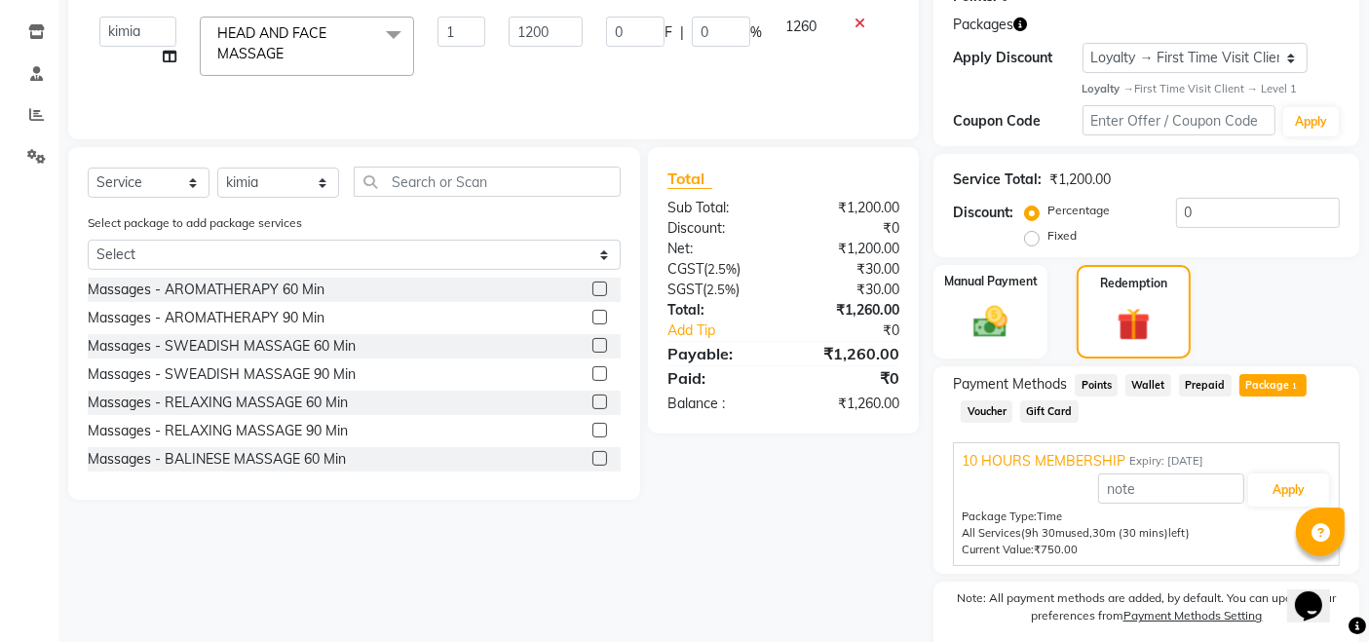
scroll to position [391, 0]
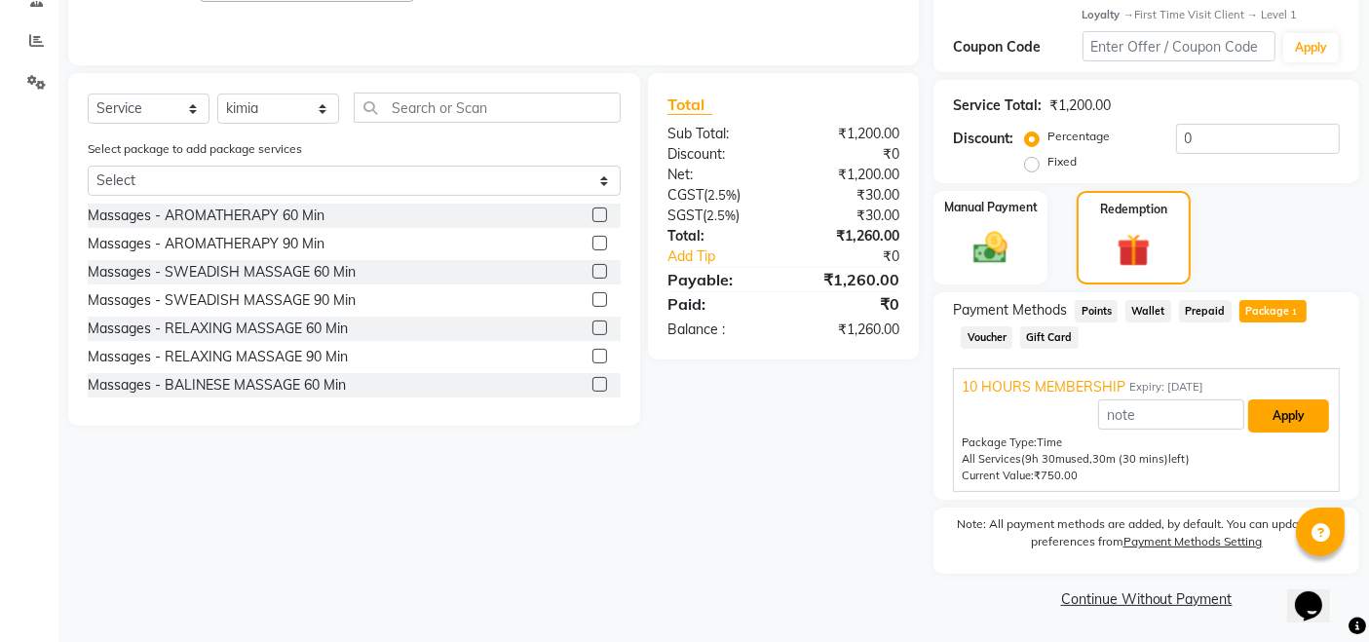
click at [1283, 424] on button "Apply" at bounding box center [1288, 415] width 81 height 33
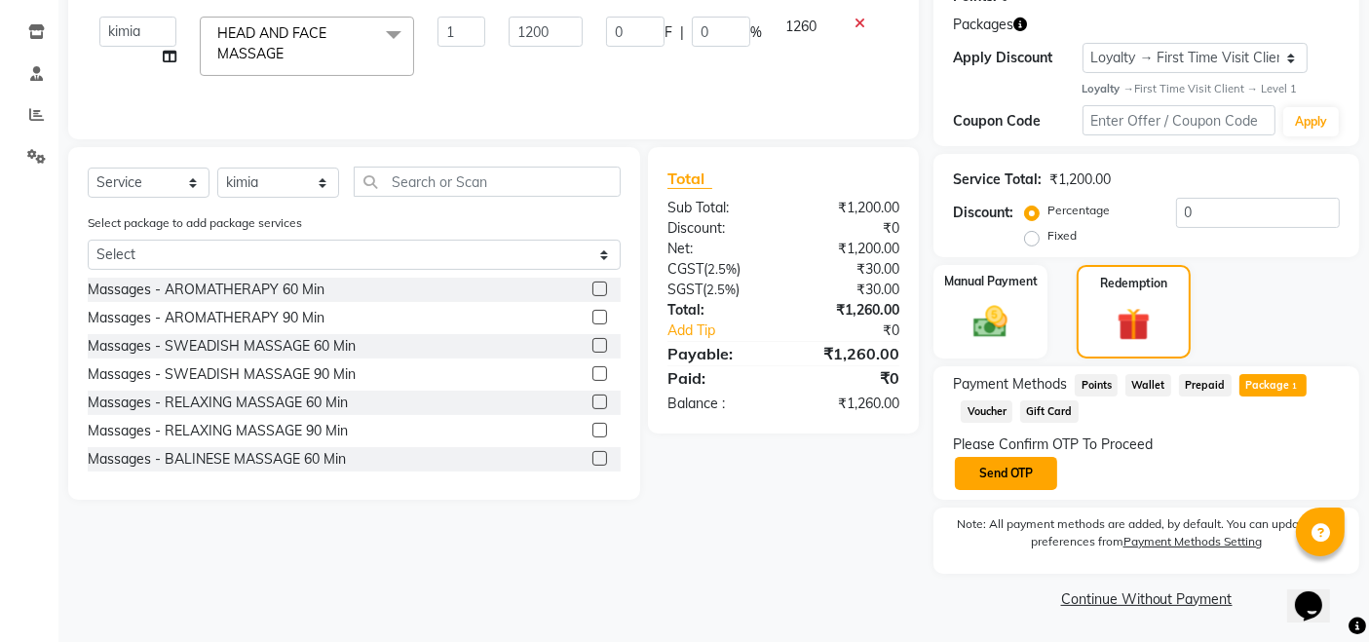
click at [1004, 479] on button "Send OTP" at bounding box center [1006, 473] width 102 height 33
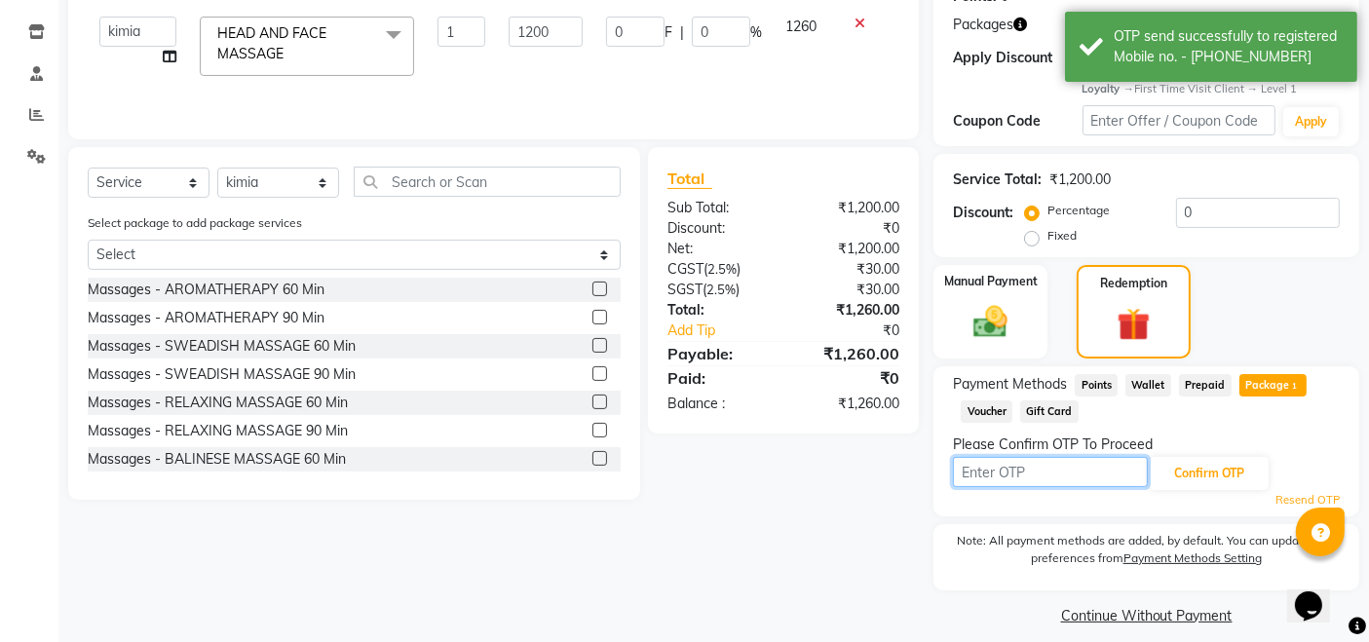
click at [1087, 483] on input "text" at bounding box center [1050, 472] width 195 height 30
drag, startPoint x: 31, startPoint y: 148, endPoint x: 862, endPoint y: 154, distance: 831.0
click at [31, 149] on icon at bounding box center [36, 156] width 19 height 15
click at [27, 159] on icon at bounding box center [36, 156] width 19 height 15
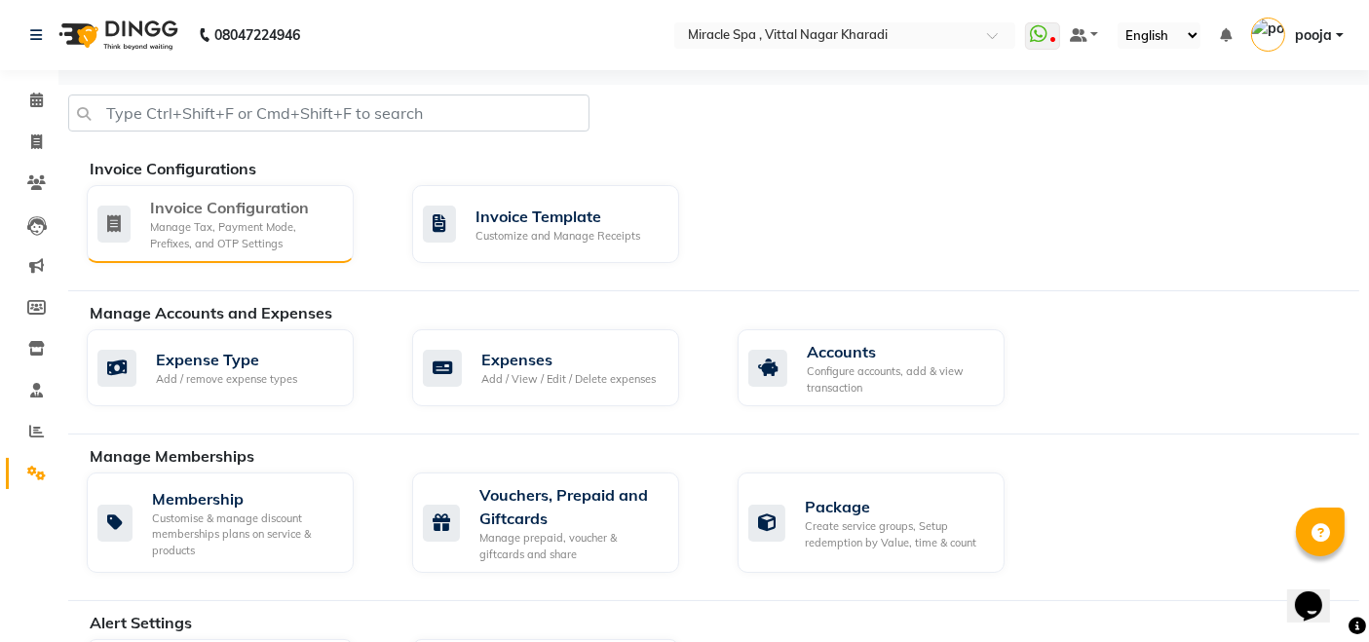
click at [231, 225] on div "Manage Tax, Payment Mode, Prefixes, and OTP Settings" at bounding box center [244, 235] width 188 height 32
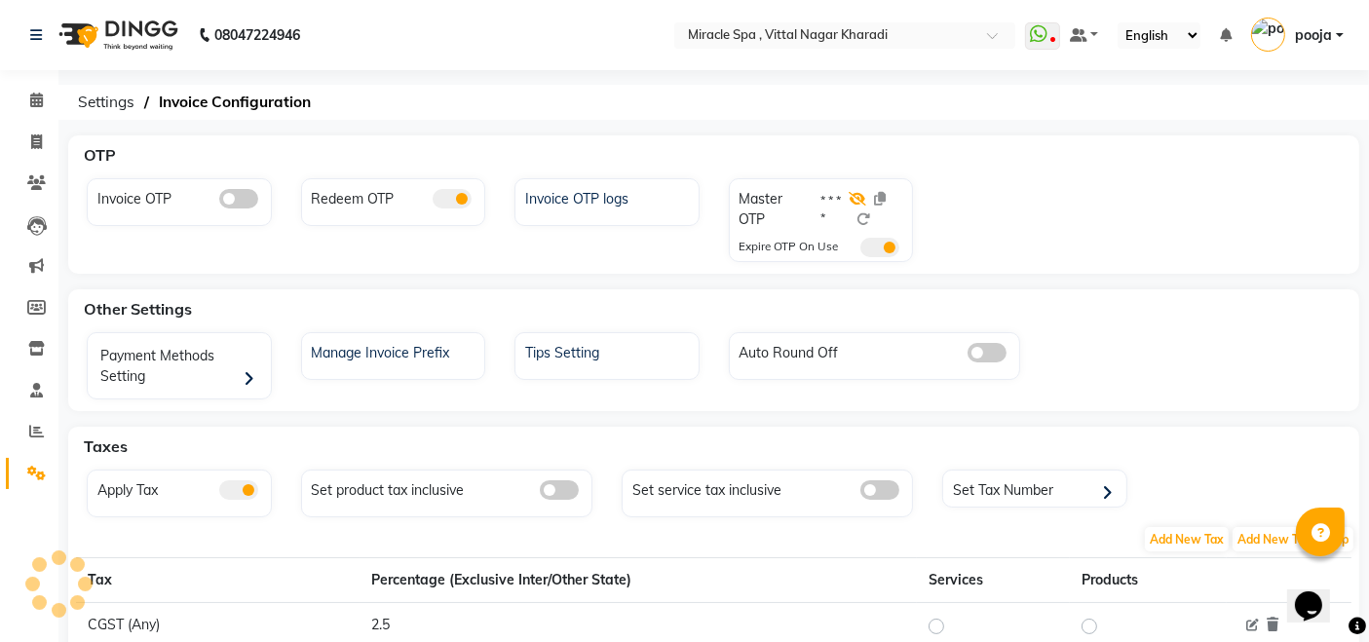
click at [858, 193] on icon at bounding box center [857, 199] width 18 height 14
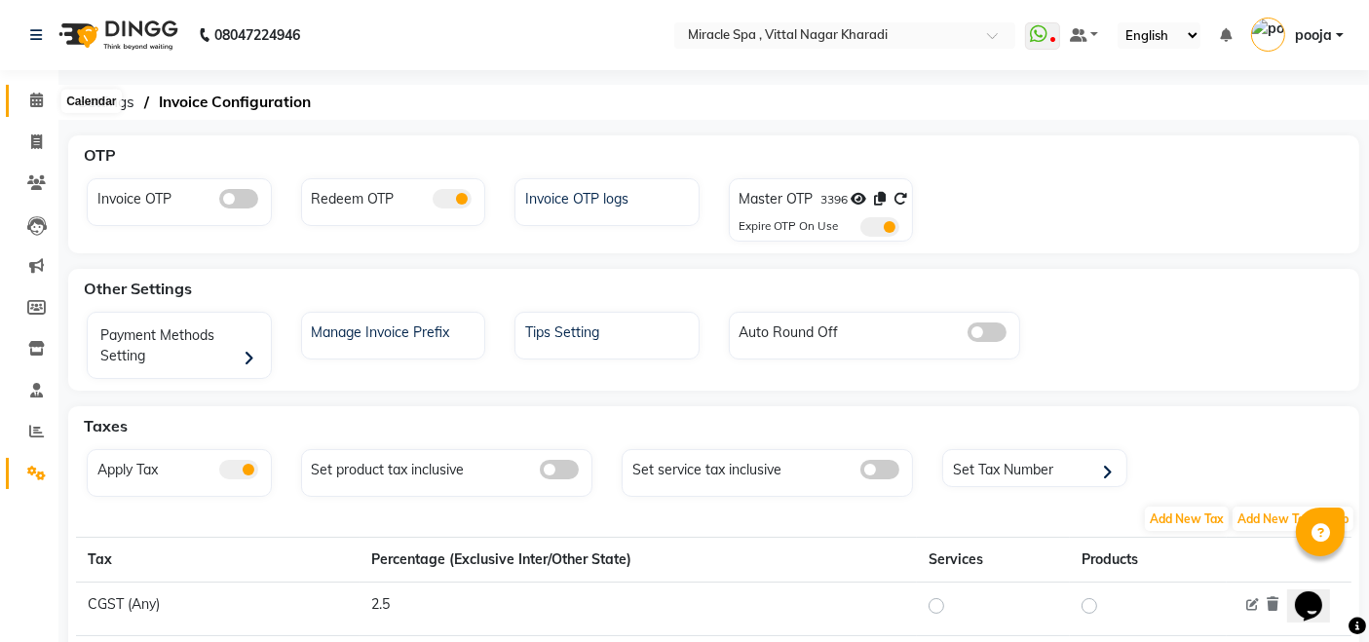
click at [36, 110] on span at bounding box center [36, 101] width 34 height 22
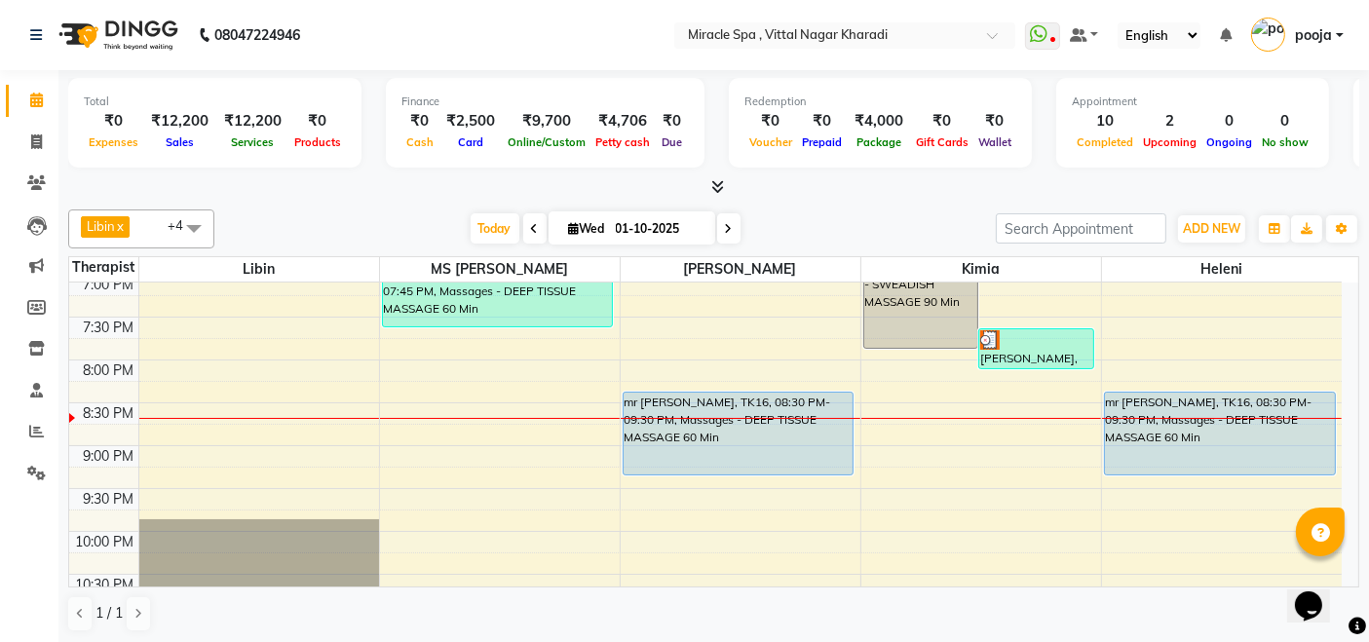
scroll to position [865, 0]
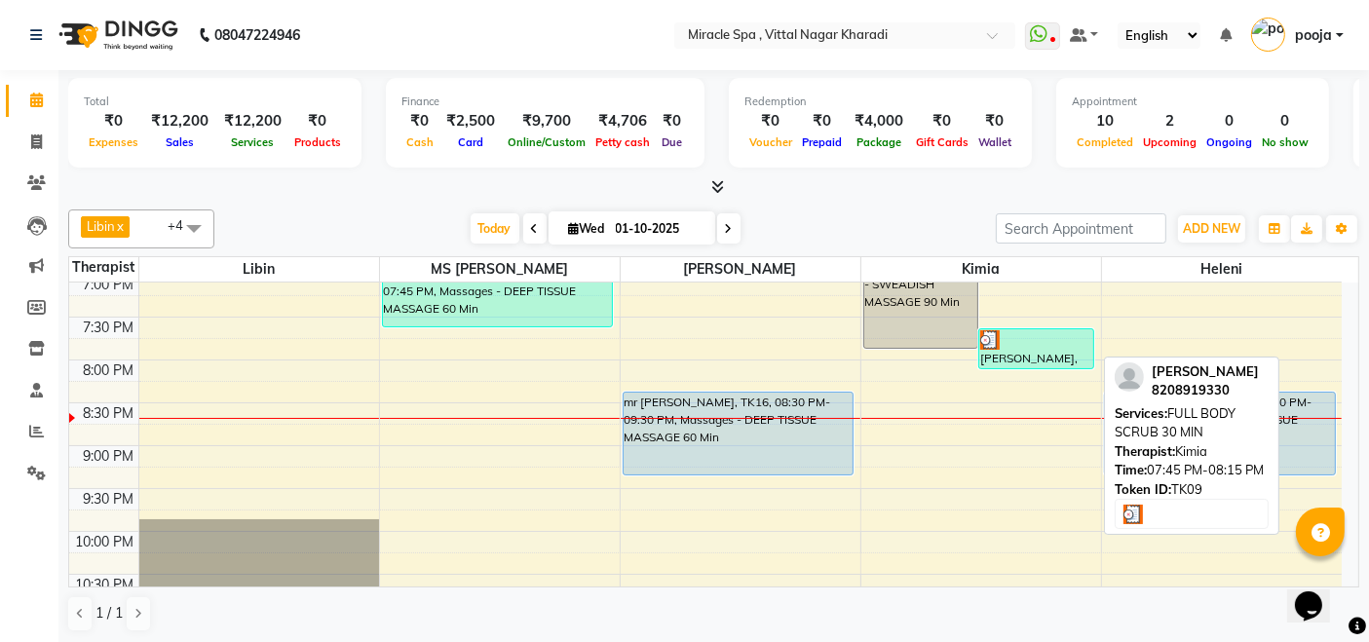
click at [1004, 355] on div "[PERSON_NAME], TK09, 07:45 PM-08:15 PM, FULL BODY SCRUB 30 MIN" at bounding box center [1036, 348] width 114 height 39
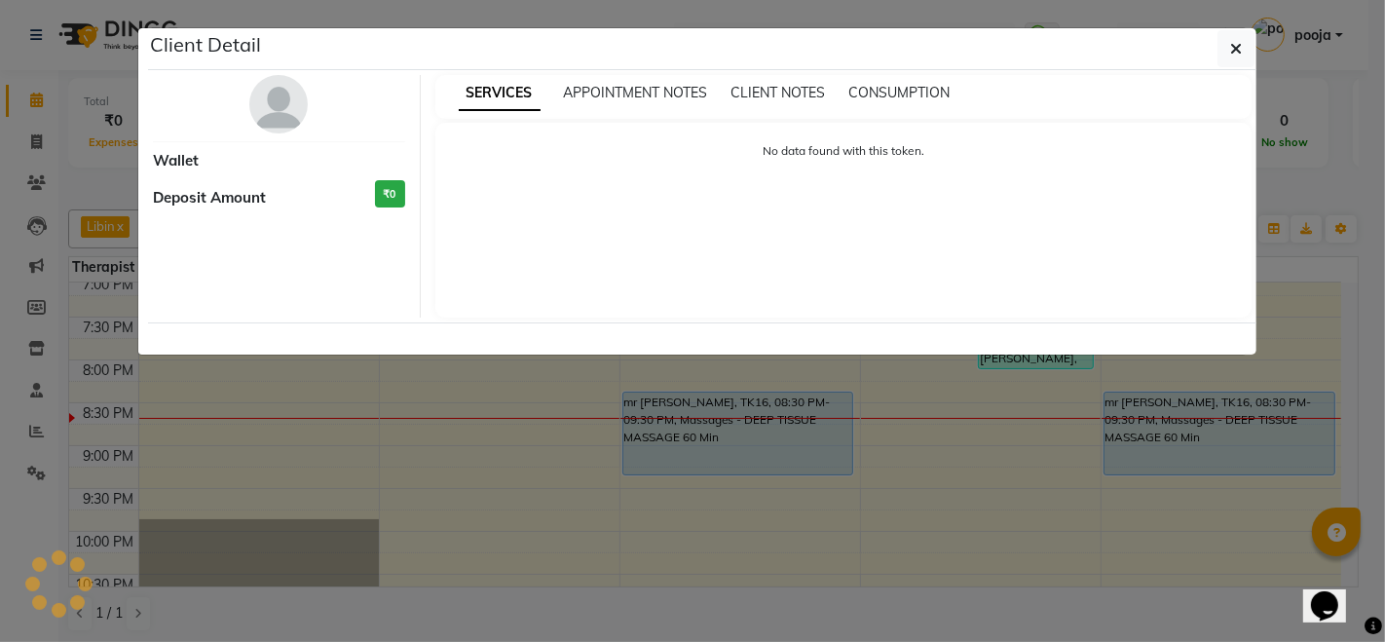
select select "3"
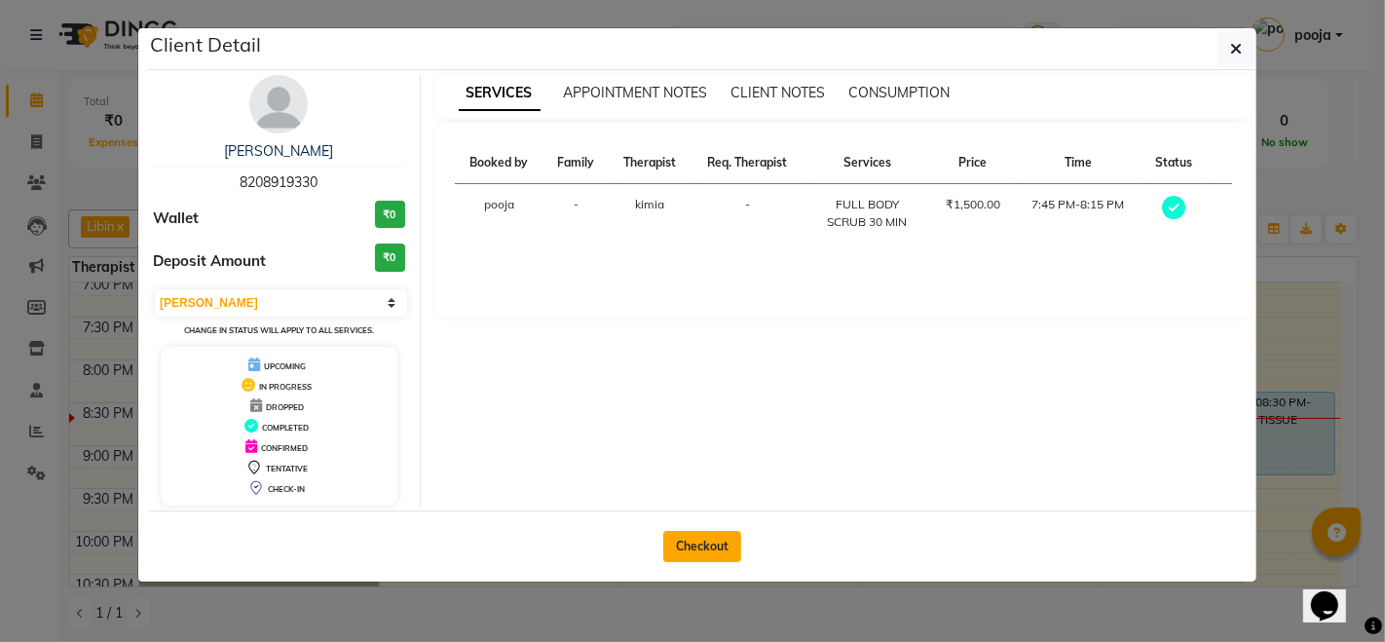
click at [706, 546] on button "Checkout" at bounding box center [702, 546] width 78 height 31
select select "3854"
select select "service"
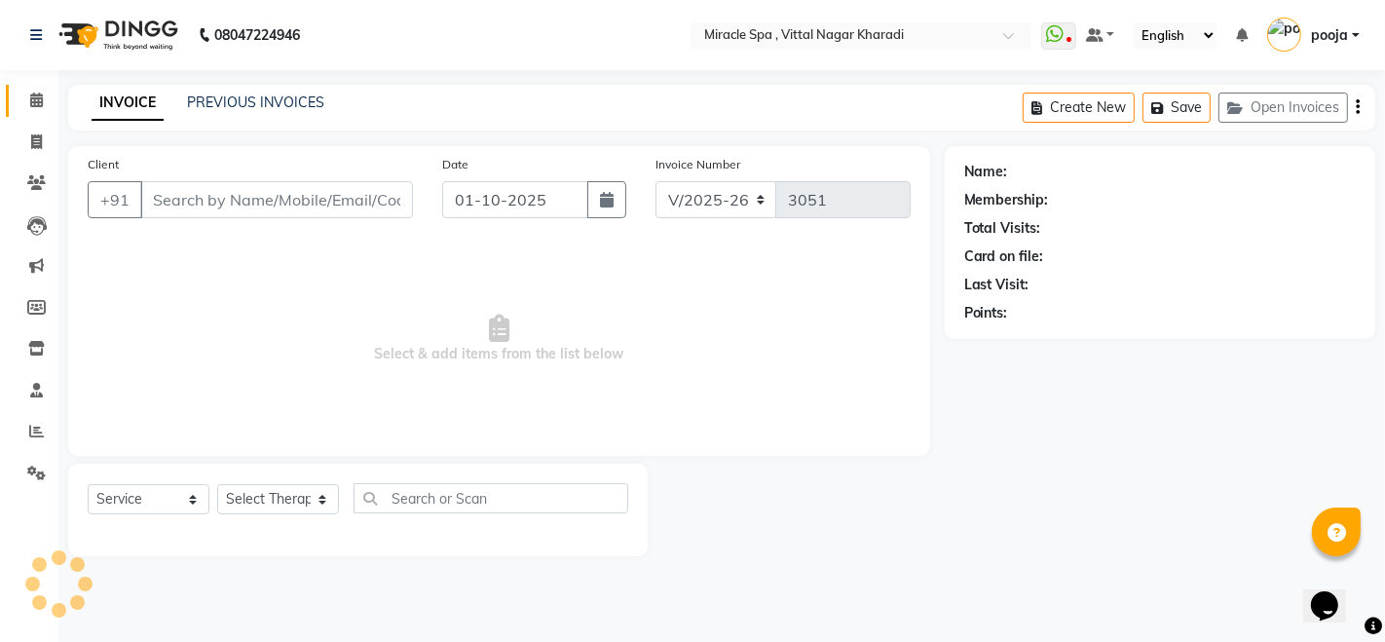
type input "8208919330"
select select "89028"
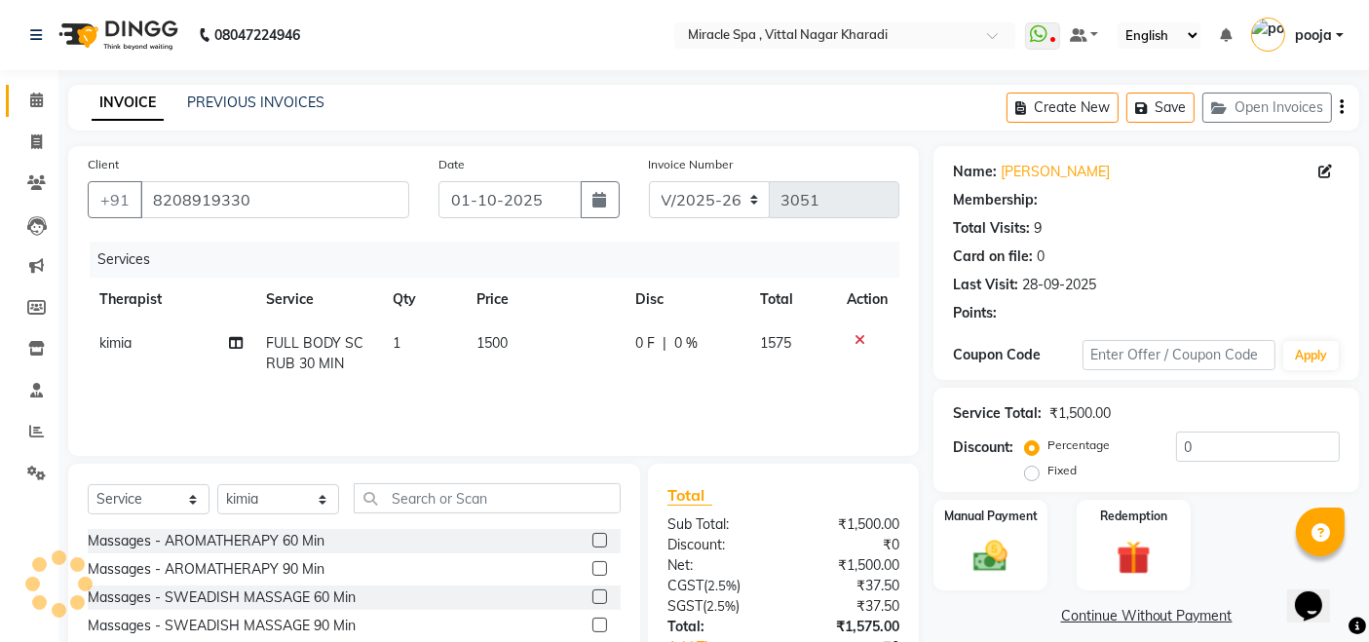
select select "1: Object"
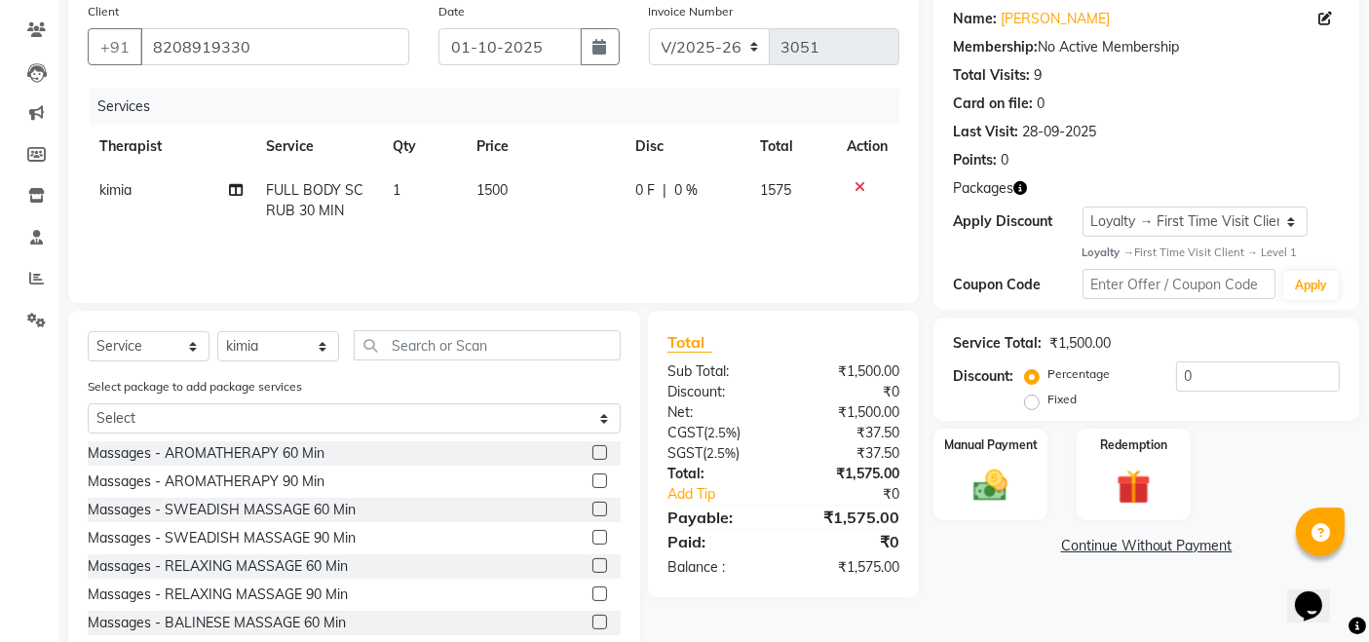
scroll to position [203, 0]
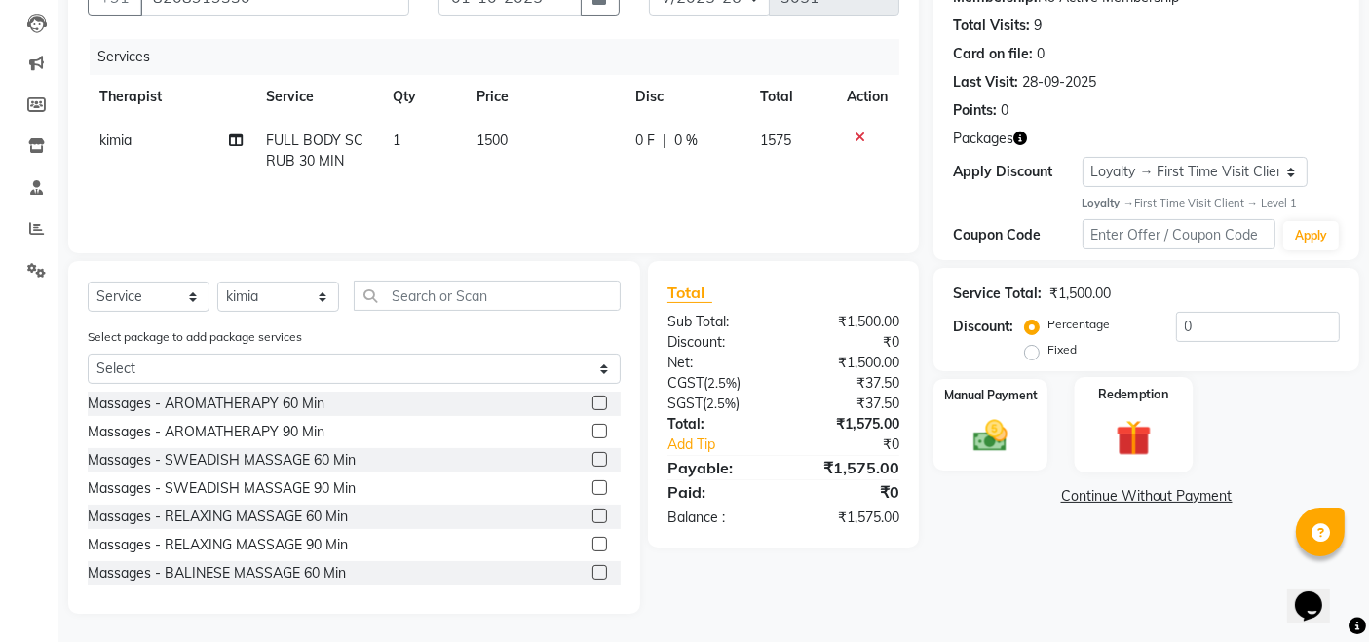
click at [1135, 453] on img at bounding box center [1133, 438] width 58 height 45
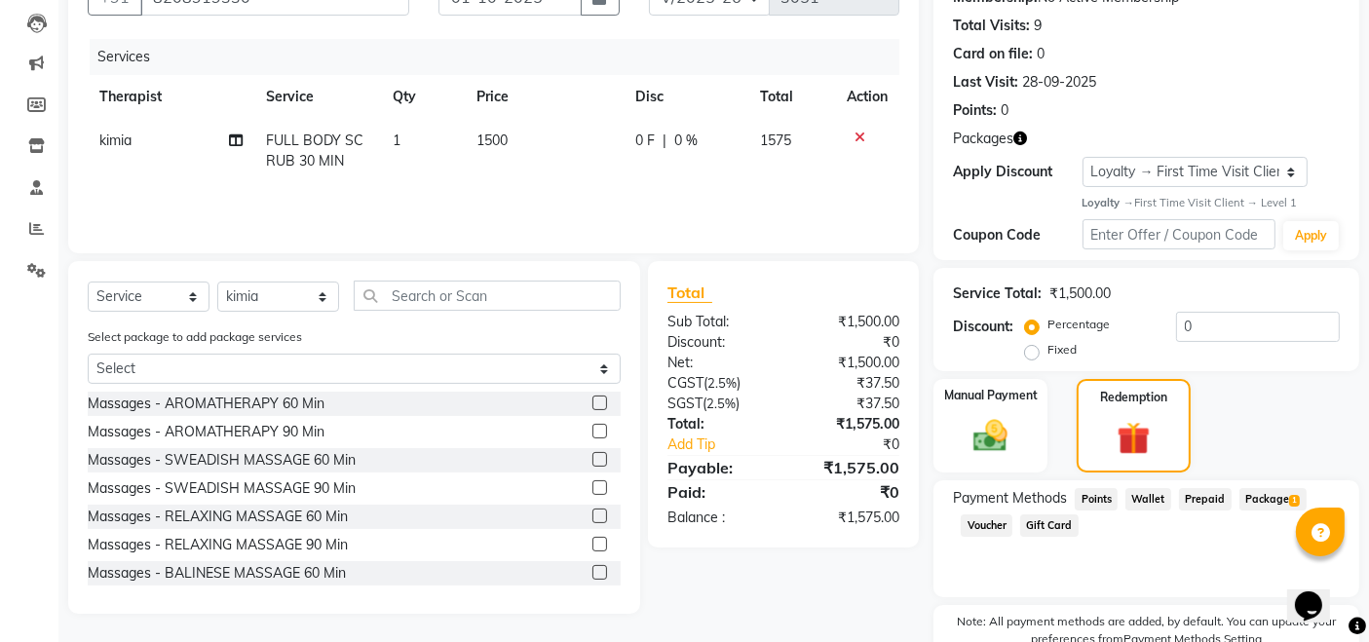
click at [1243, 503] on span "Package 1" at bounding box center [1272, 499] width 67 height 22
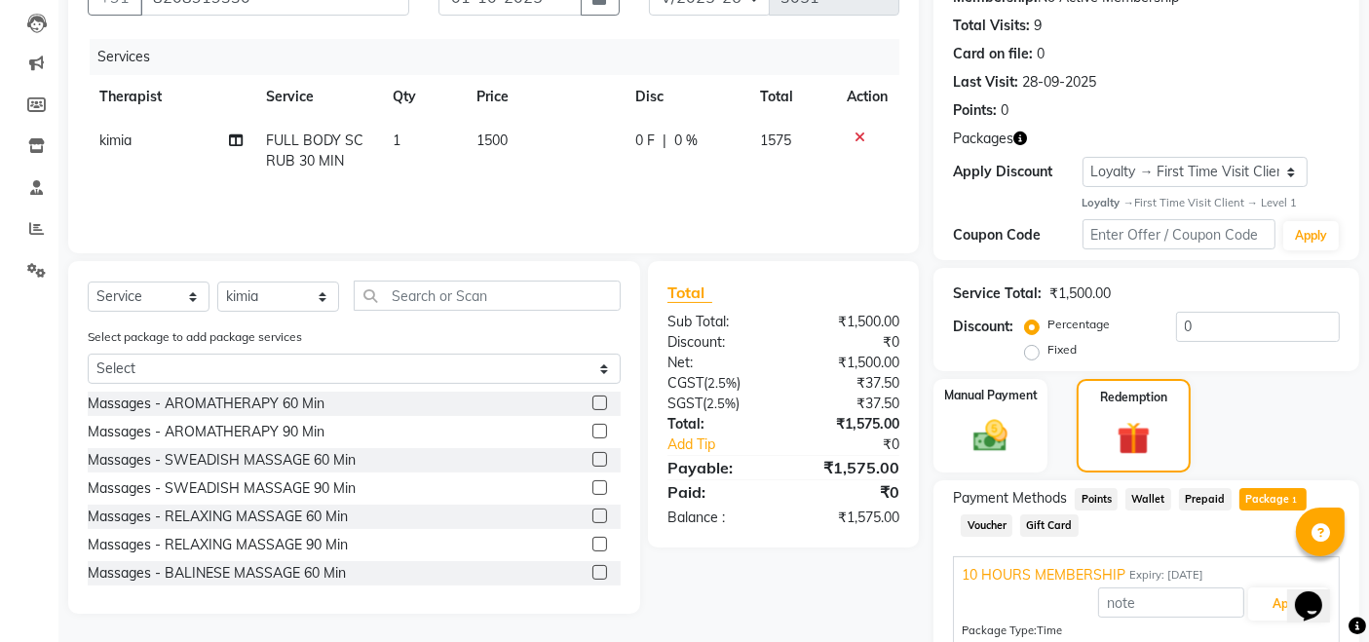
scroll to position [391, 0]
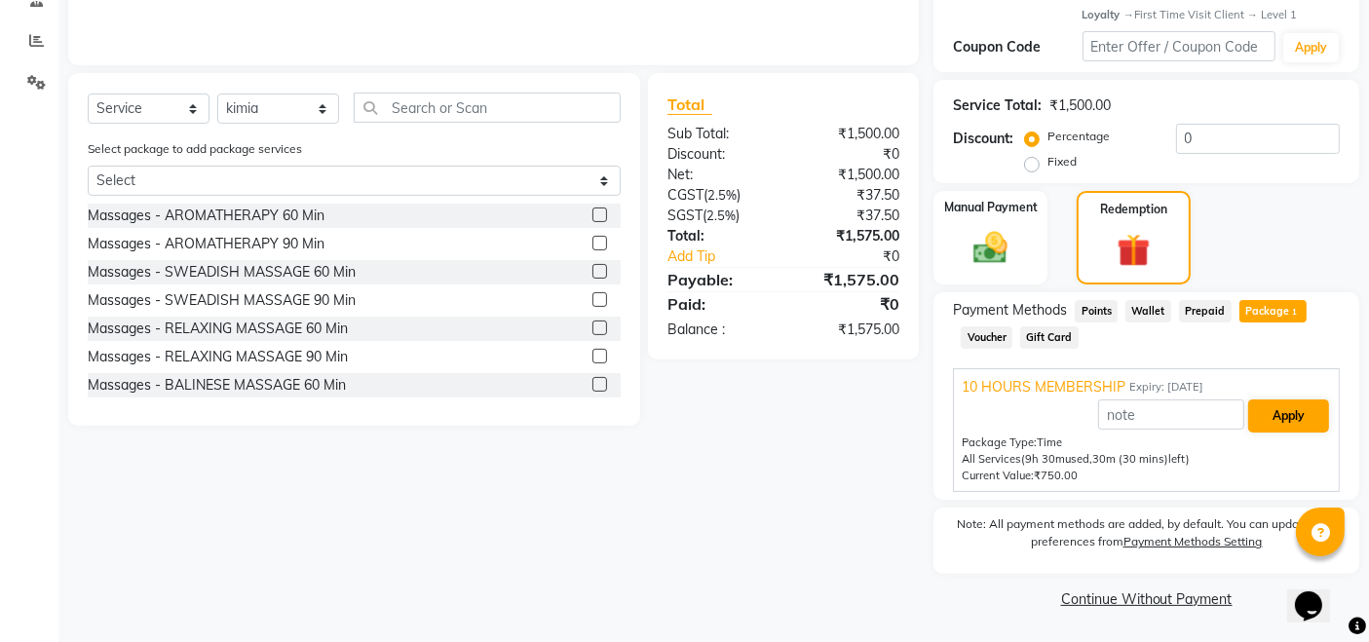
click at [1306, 397] on div "Apply" at bounding box center [1145, 415] width 369 height 37
click at [1305, 414] on button "Apply" at bounding box center [1288, 415] width 81 height 33
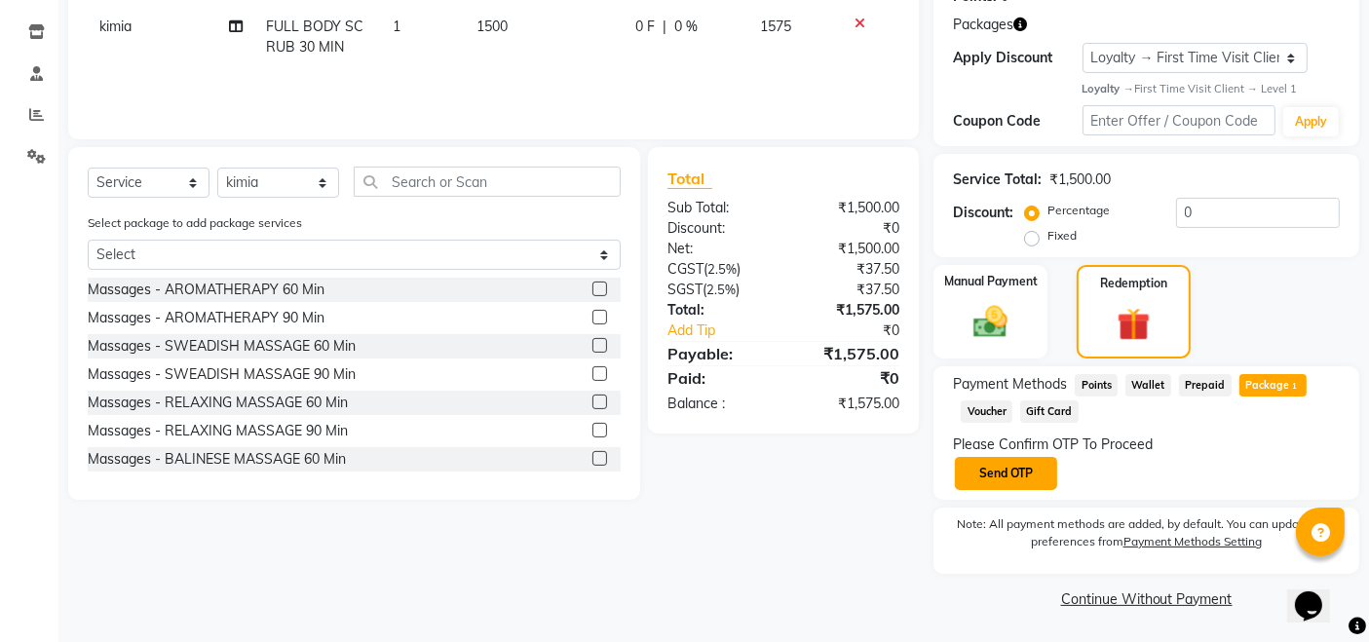
click at [1026, 478] on button "Send OTP" at bounding box center [1006, 473] width 102 height 33
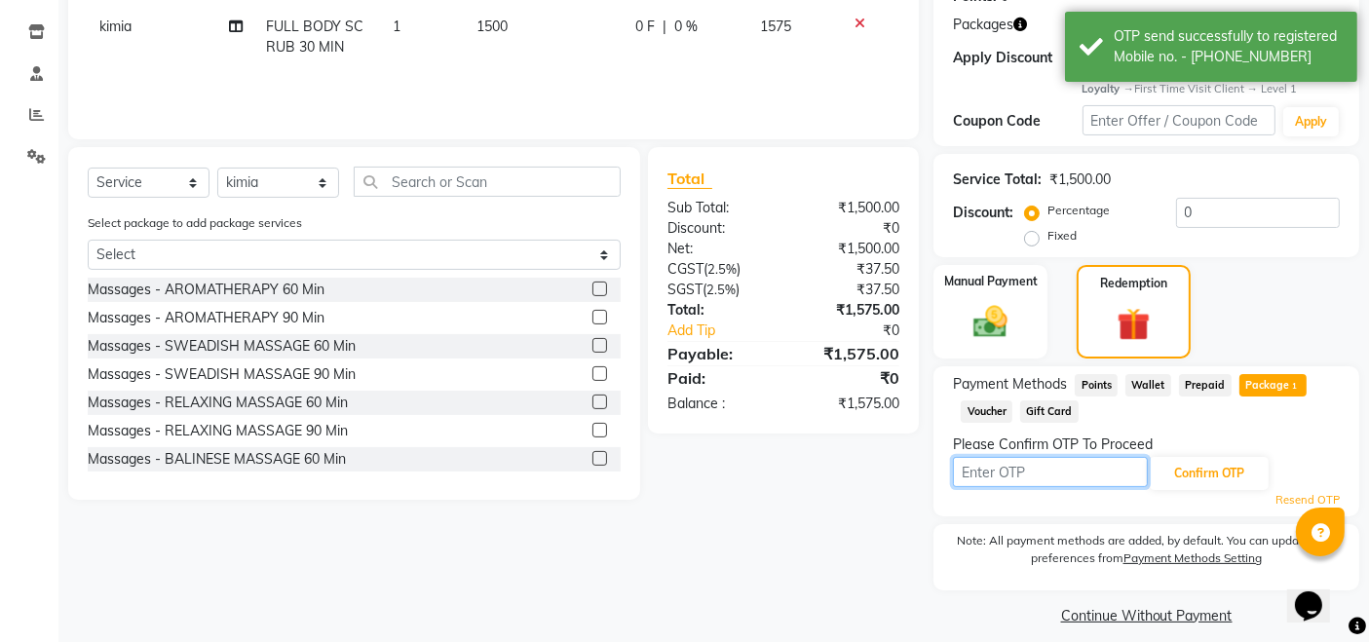
click at [1026, 478] on input "text" at bounding box center [1050, 472] width 195 height 30
type input "3396"
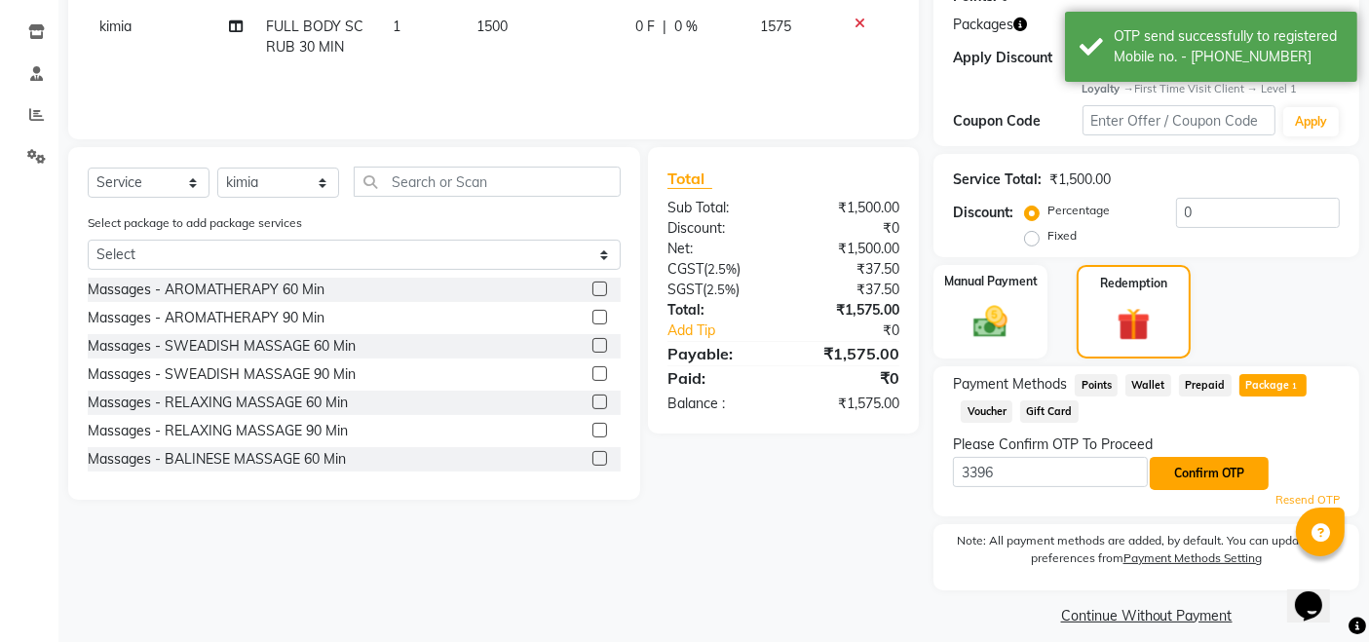
click at [1183, 463] on button "Confirm OTP" at bounding box center [1209, 473] width 119 height 33
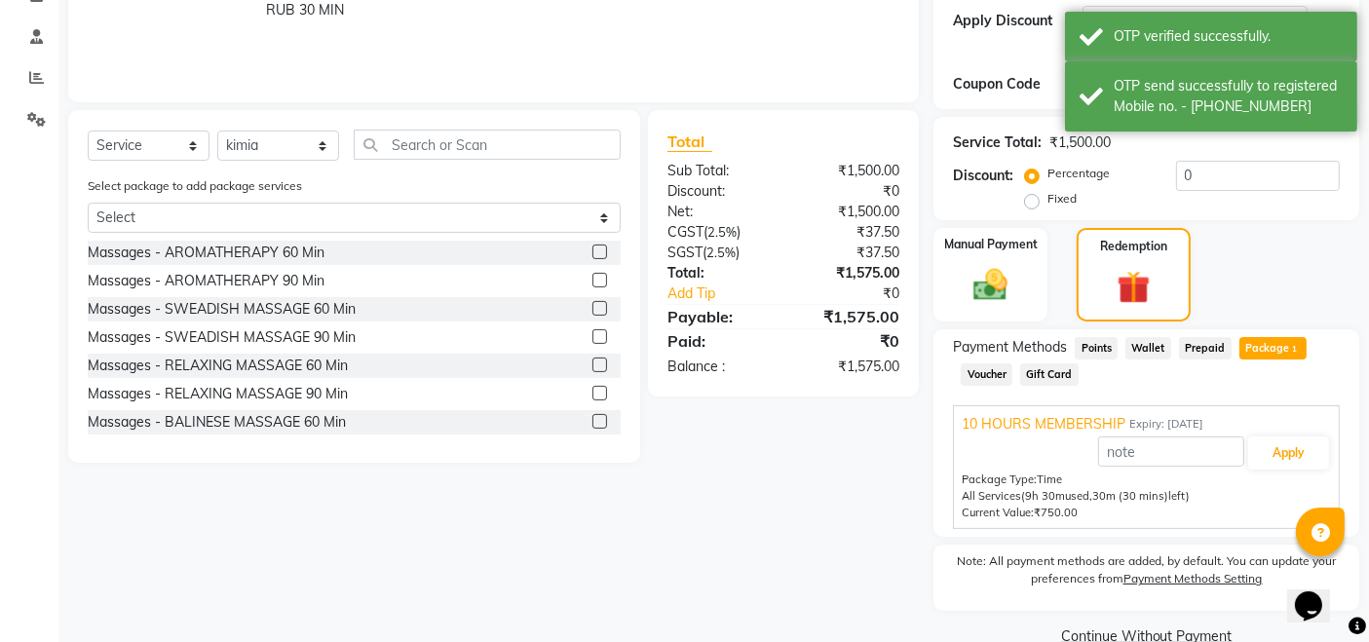
scroll to position [391, 0]
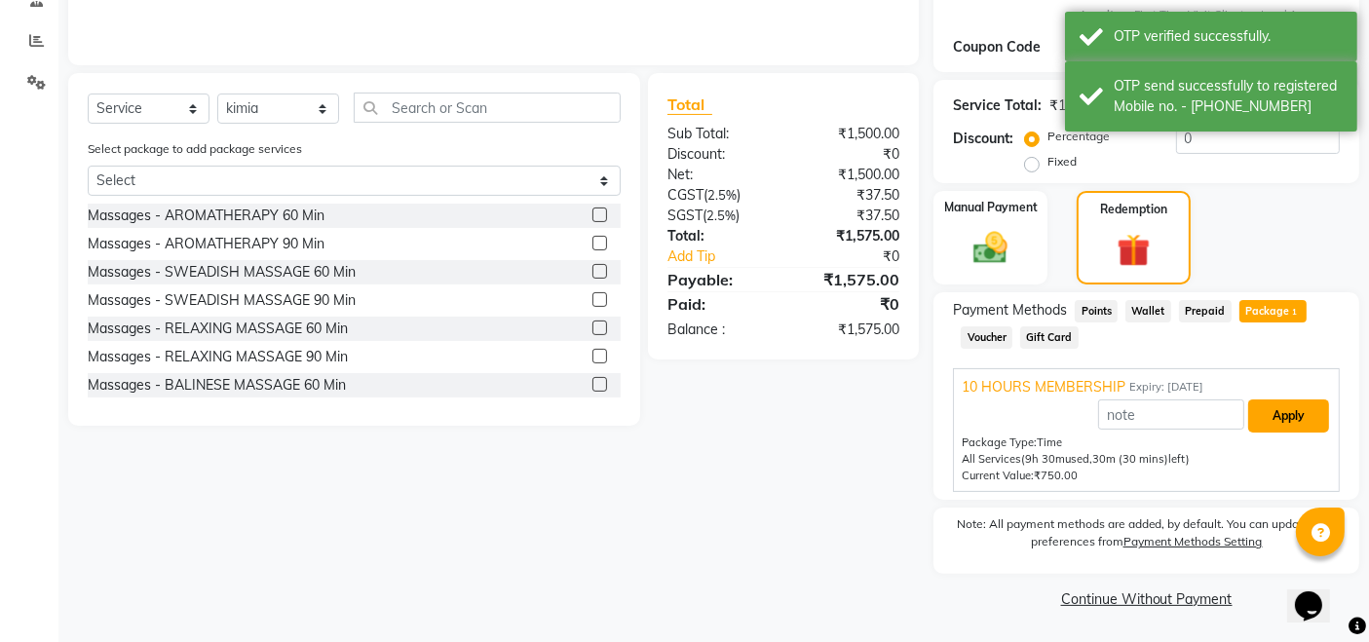
click at [1258, 423] on button "Apply" at bounding box center [1288, 415] width 81 height 33
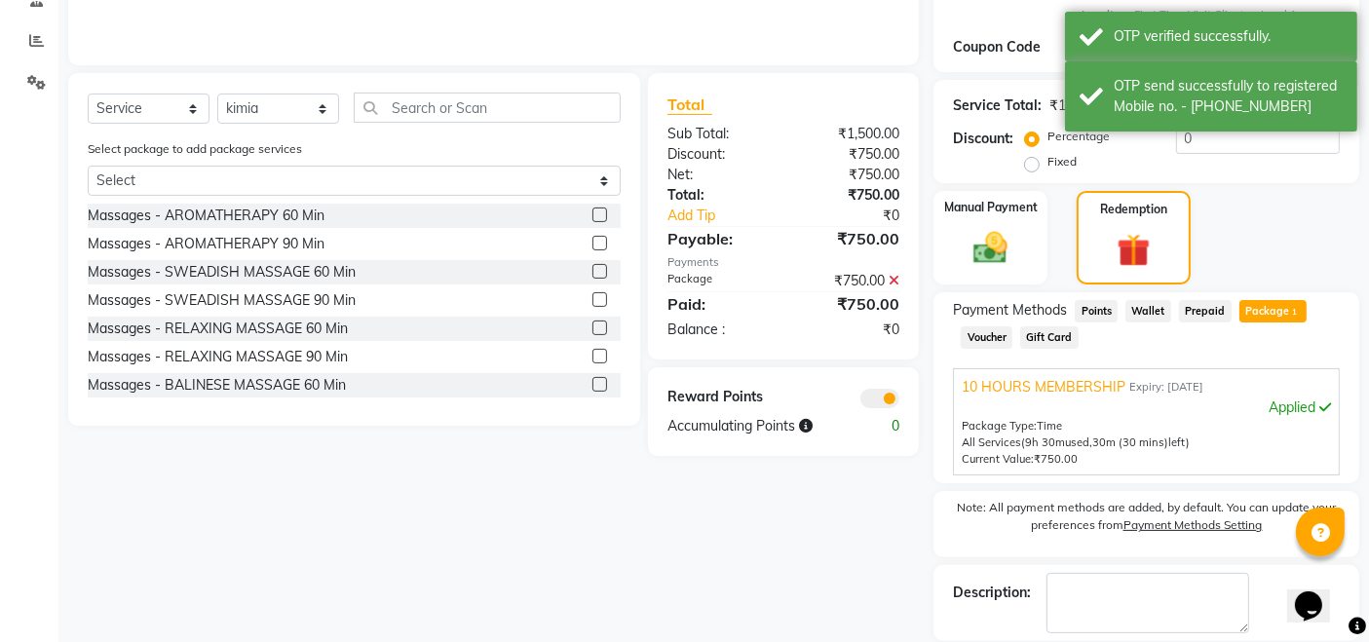
scroll to position [483, 0]
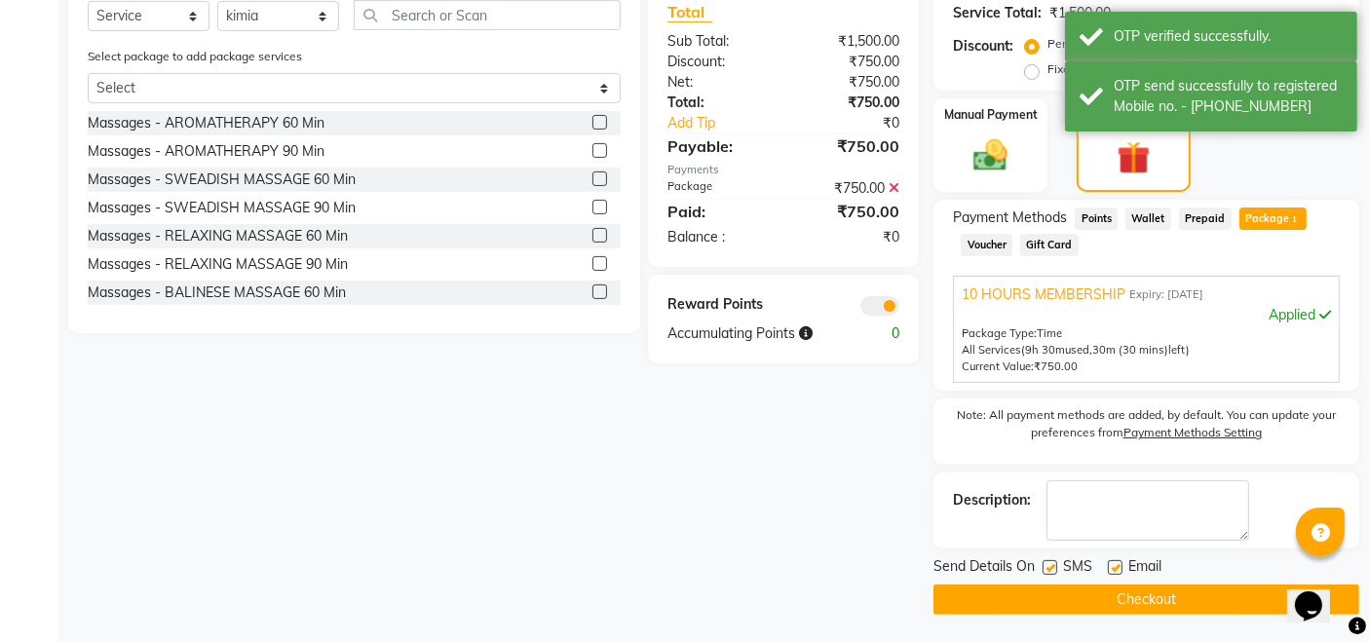
click at [1176, 588] on button "Checkout" at bounding box center [1146, 599] width 426 height 30
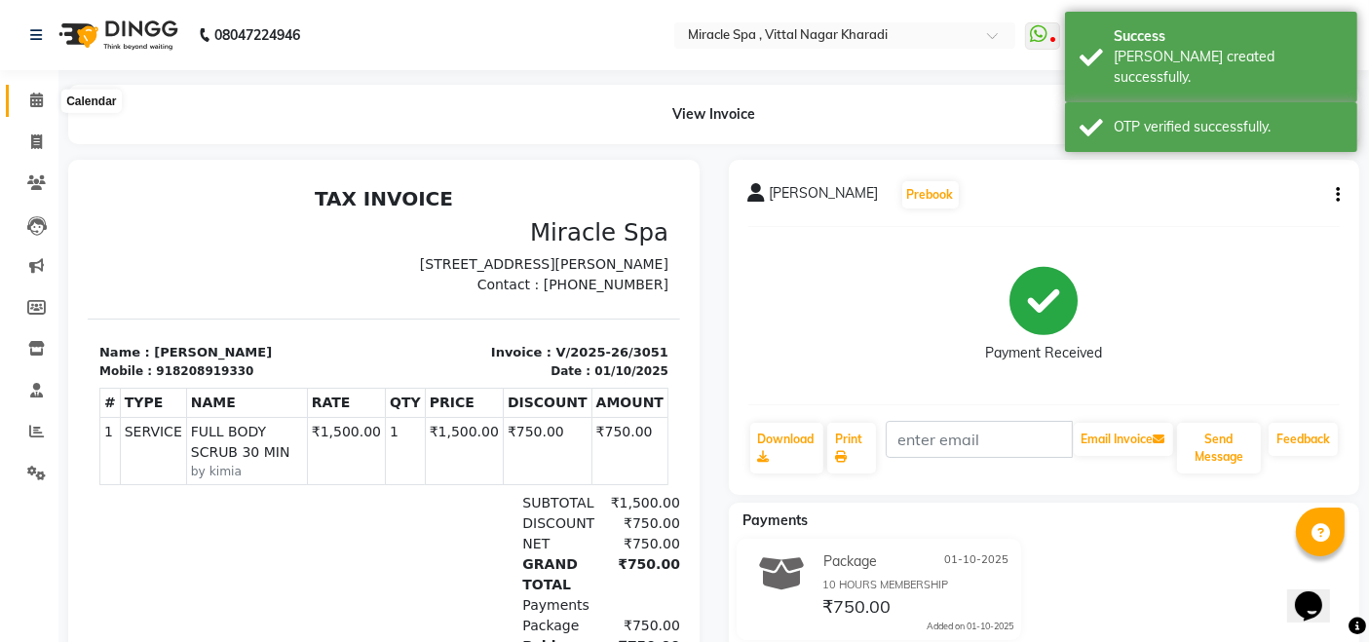
click at [44, 105] on span at bounding box center [36, 101] width 34 height 22
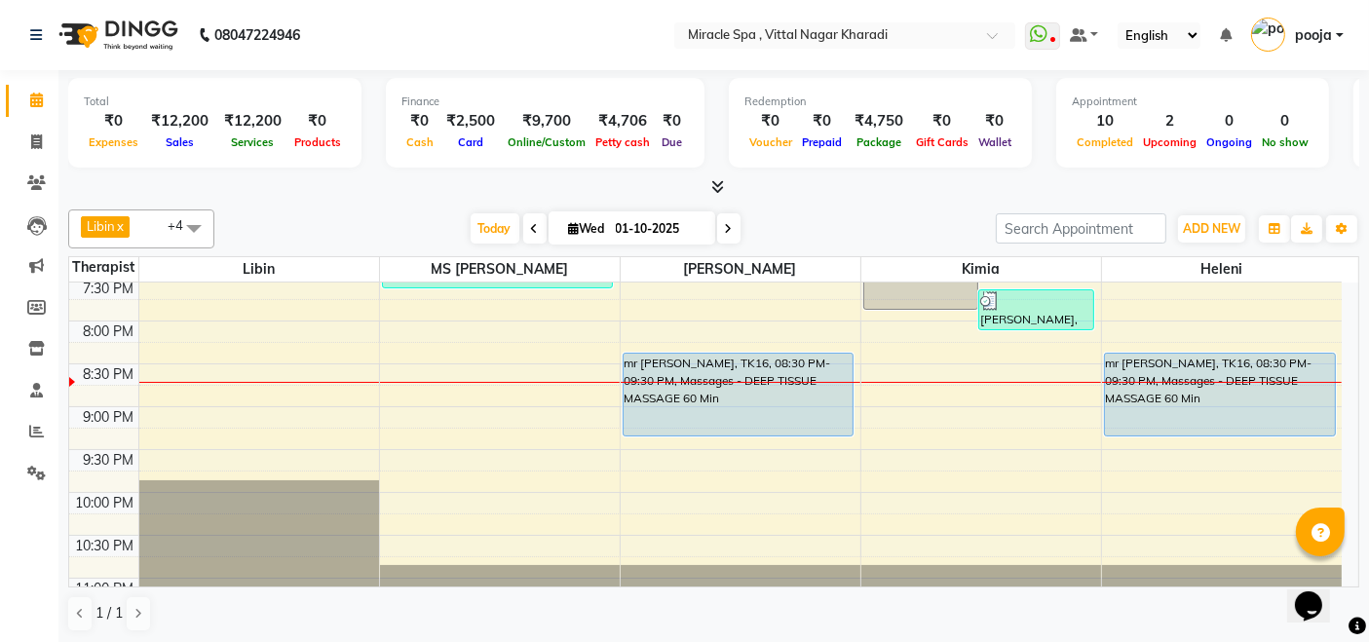
scroll to position [857, 0]
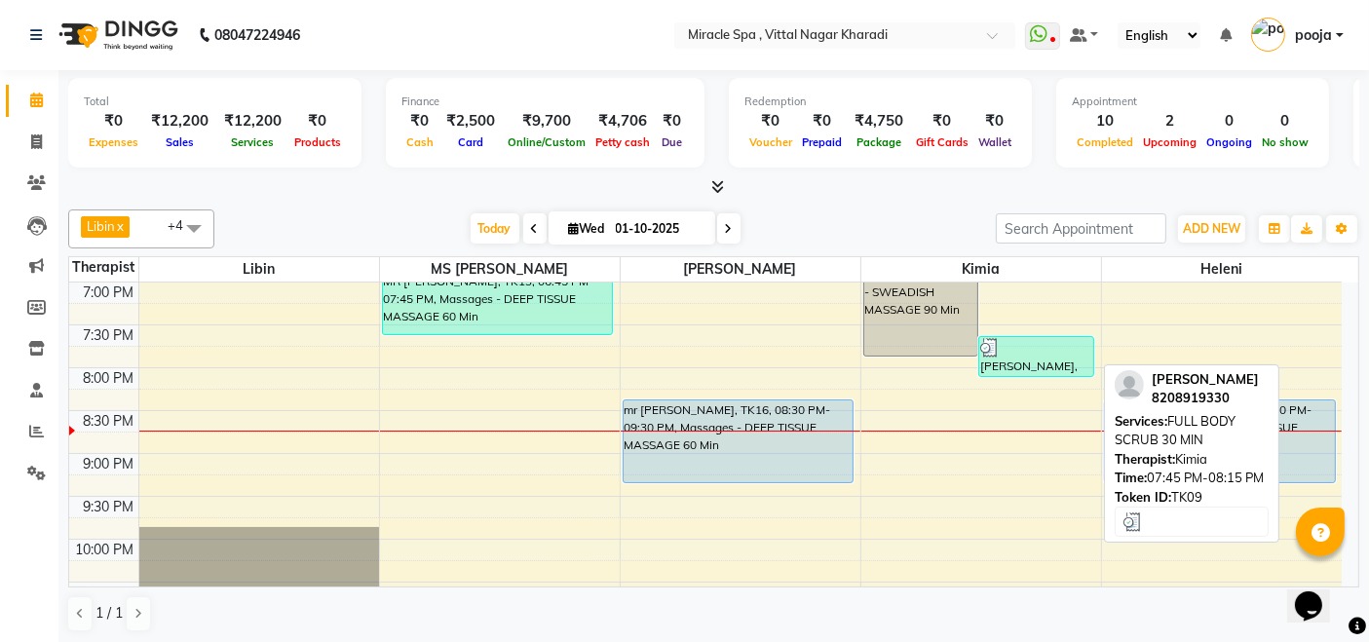
click at [1032, 358] on div "[PERSON_NAME], TK09, 07:45 PM-08:15 PM, FULL BODY SCRUB 30 MIN" at bounding box center [1036, 356] width 114 height 39
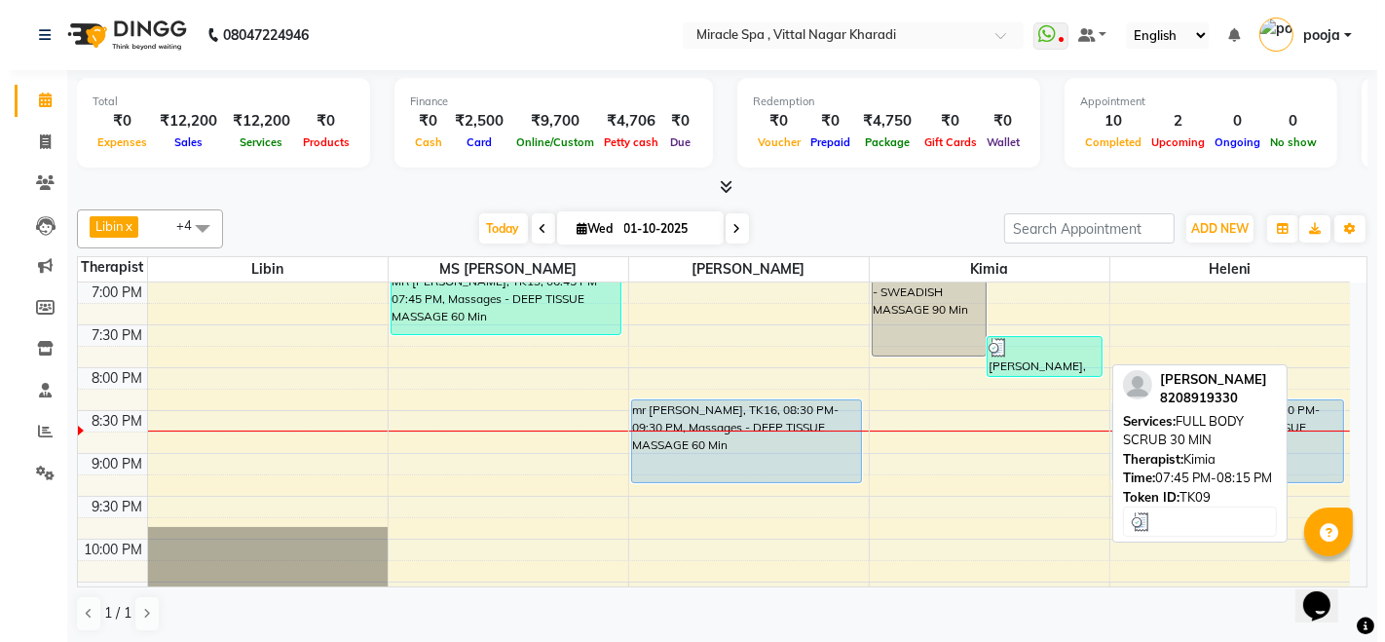
select select "3"
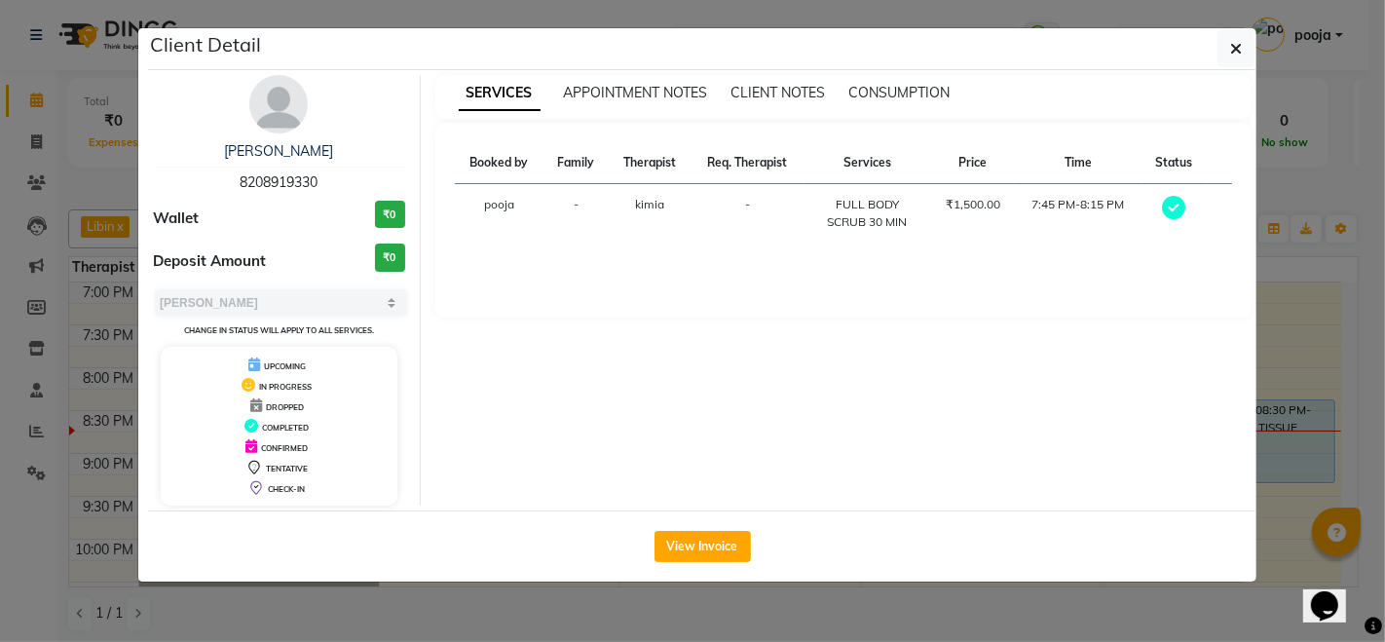
click at [283, 182] on span "8208919330" at bounding box center [279, 182] width 78 height 18
copy span "8208919330"
click at [1237, 52] on icon "button" at bounding box center [1236, 49] width 12 height 16
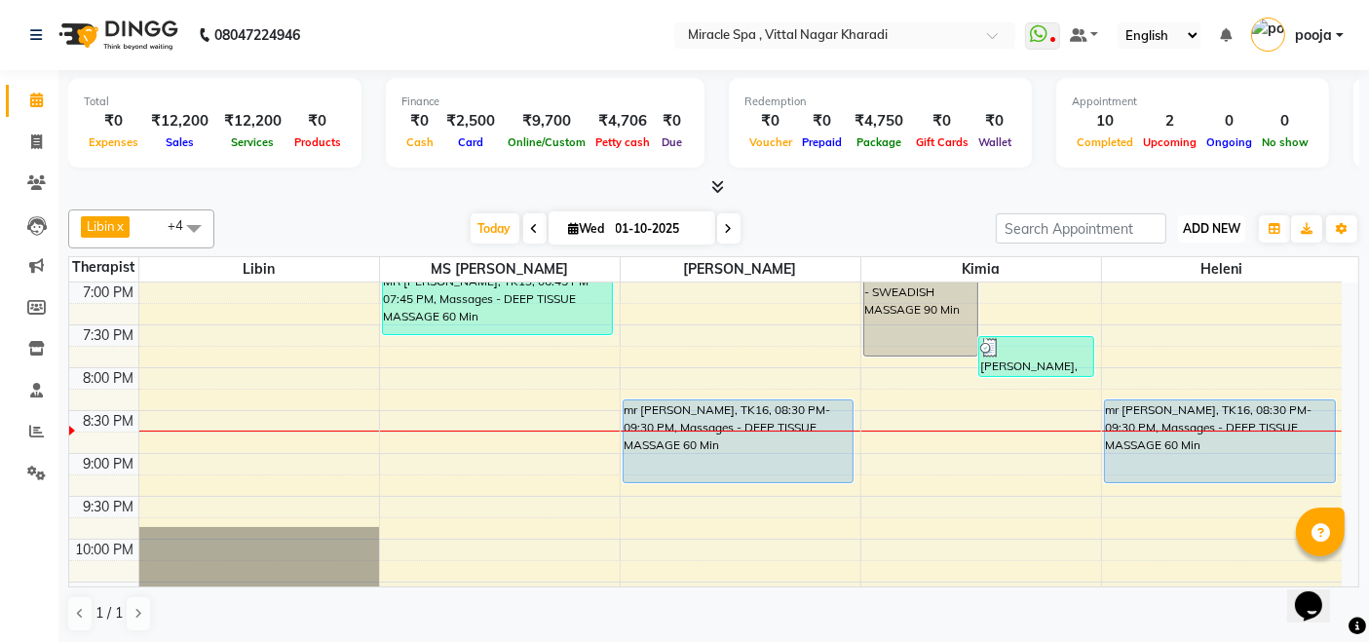
click at [1201, 229] on span "ADD NEW" at bounding box center [1211, 228] width 57 height 15
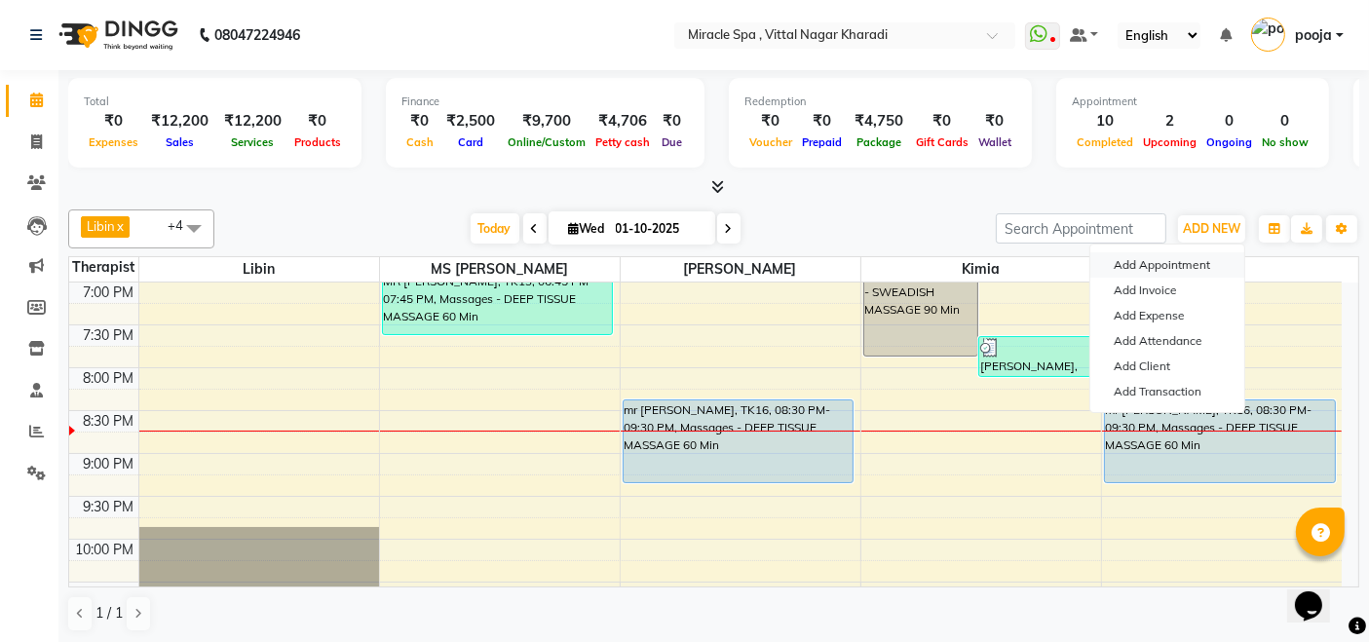
click at [1152, 274] on button "Add Appointment" at bounding box center [1167, 264] width 154 height 25
select select "tentative"
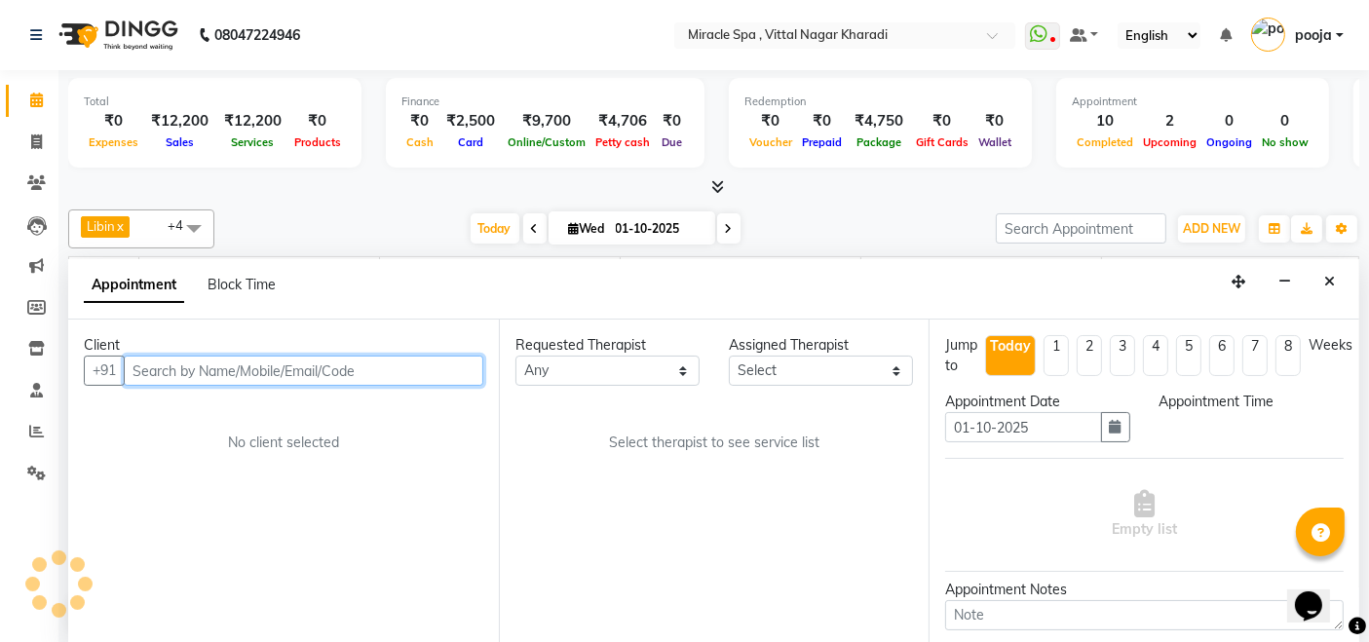
scroll to position [0, 0]
select select "600"
paste input "8208919330"
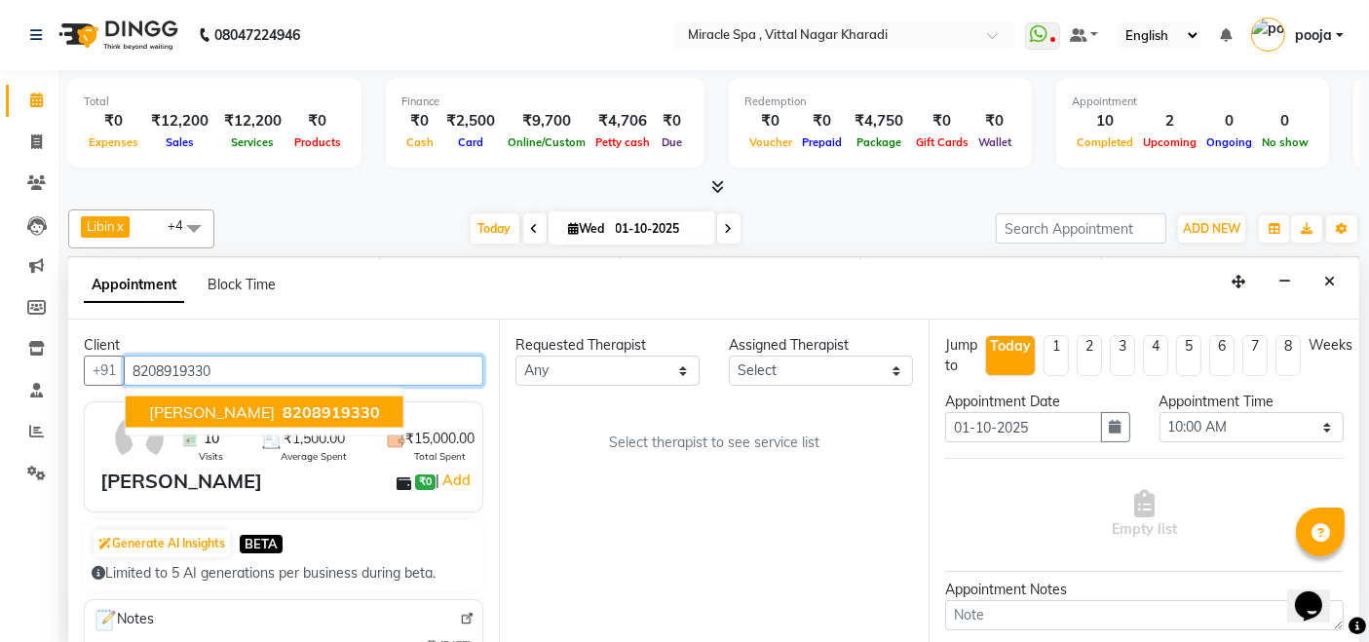
click at [358, 409] on span "8208919330" at bounding box center [331, 411] width 97 height 19
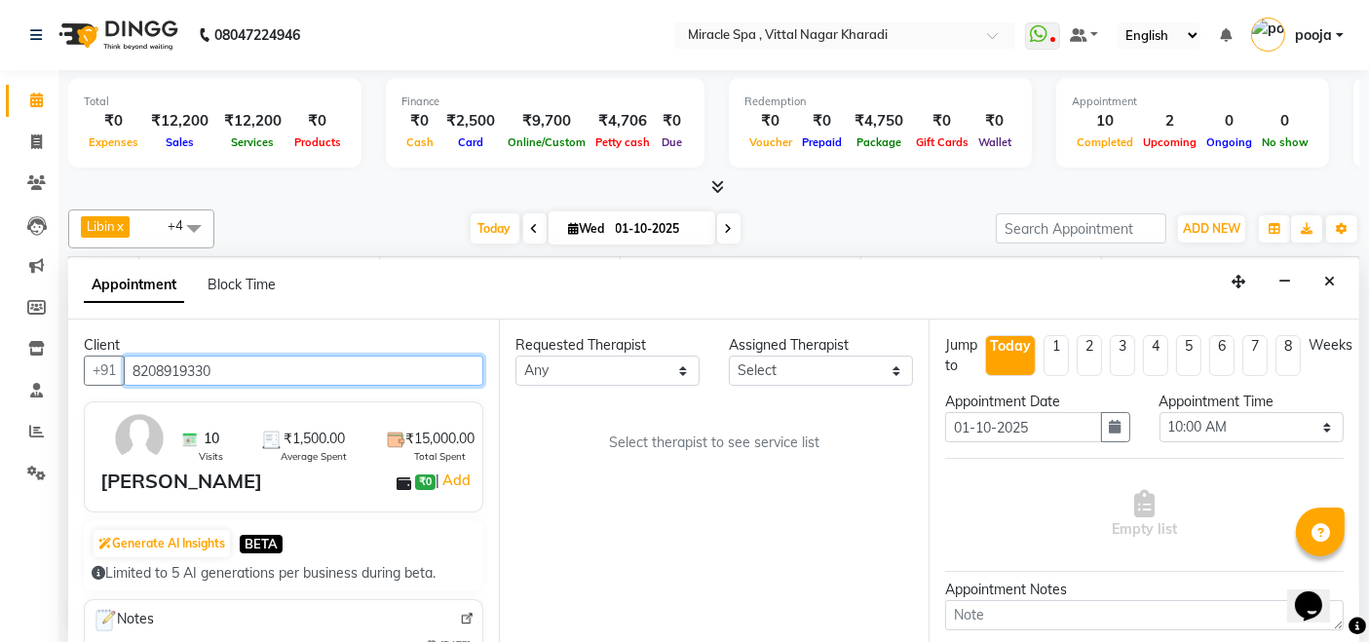
type input "8208919330"
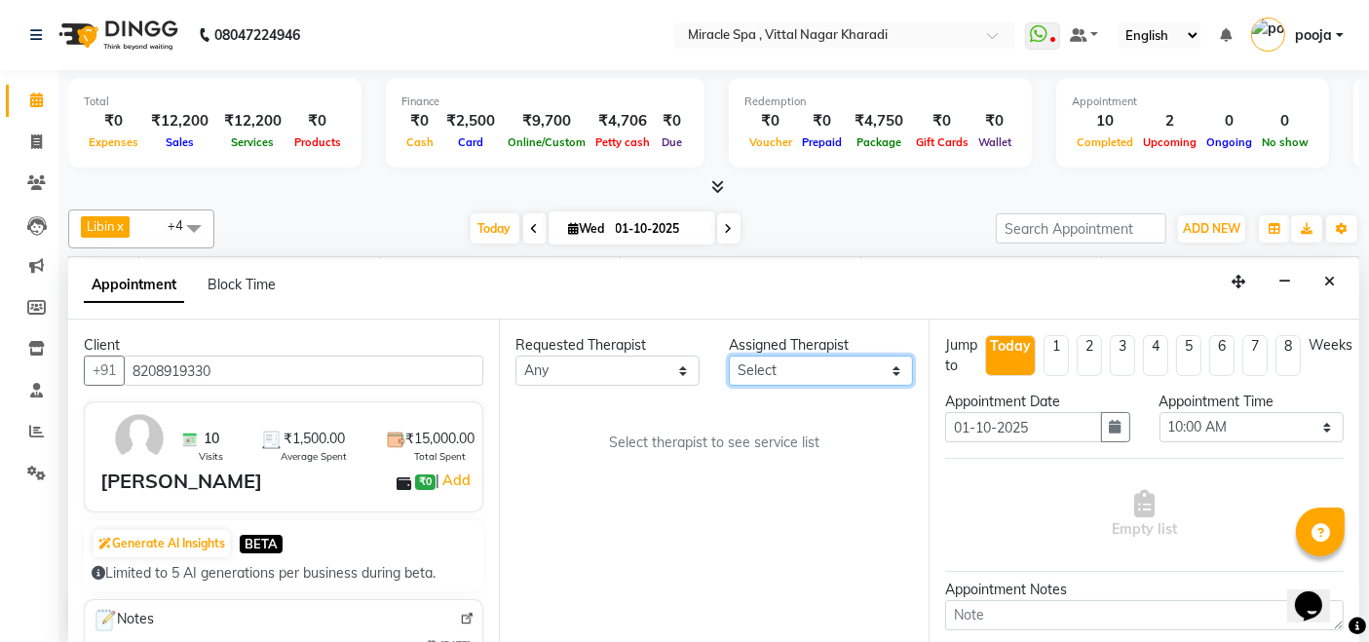
click at [824, 372] on select "Select ajay debora GIGI heleni julle kimia Libin MR ADITYA MS ARTHI MS Mami ms …" at bounding box center [821, 371] width 184 height 30
select select "89028"
click at [729, 356] on select "Select ajay debora GIGI heleni julle kimia Libin MR ADITYA MS ARTHI MS Mami ms …" at bounding box center [821, 371] width 184 height 30
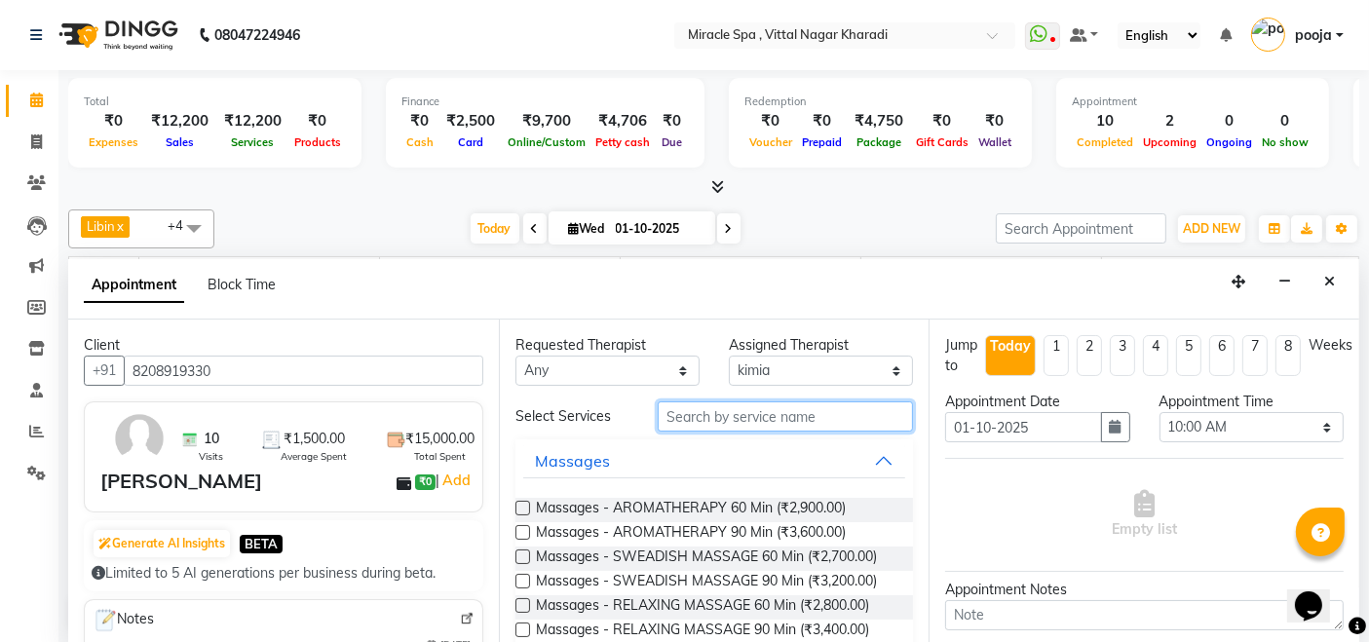
click at [736, 407] on input "text" at bounding box center [785, 416] width 255 height 30
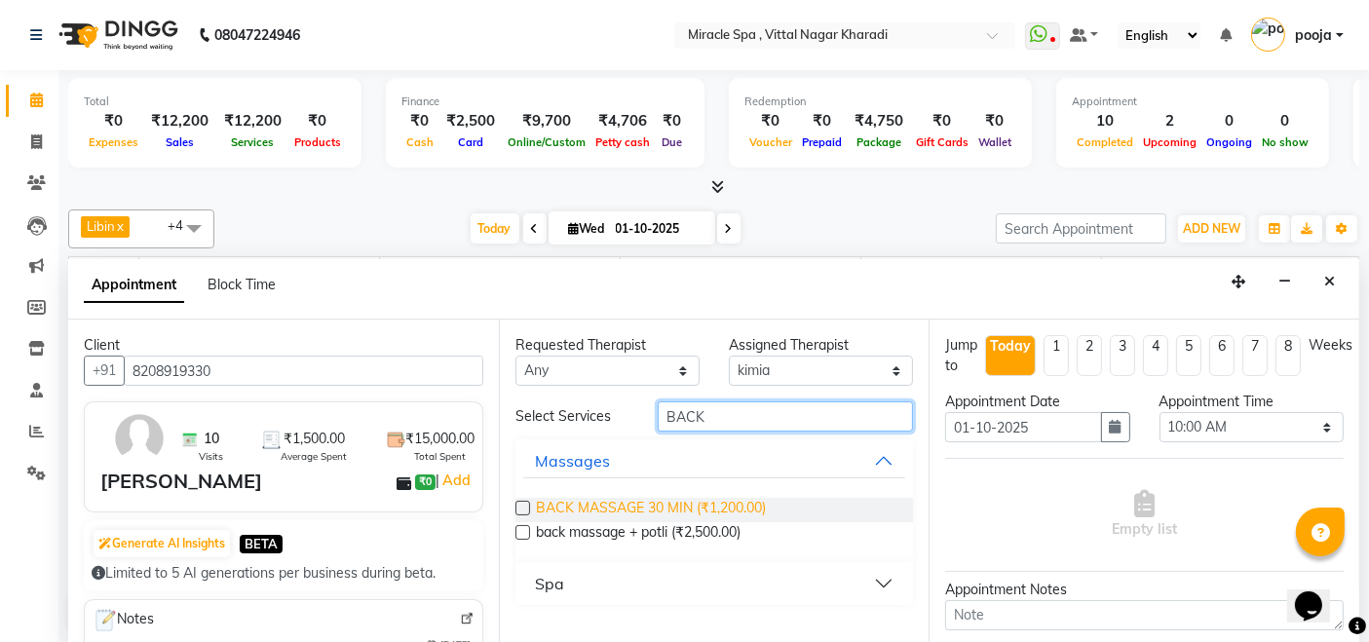
type input "BACK"
click at [750, 510] on span "BACK MASSAGE 30 MIN (₹1,200.00)" at bounding box center [651, 510] width 230 height 24
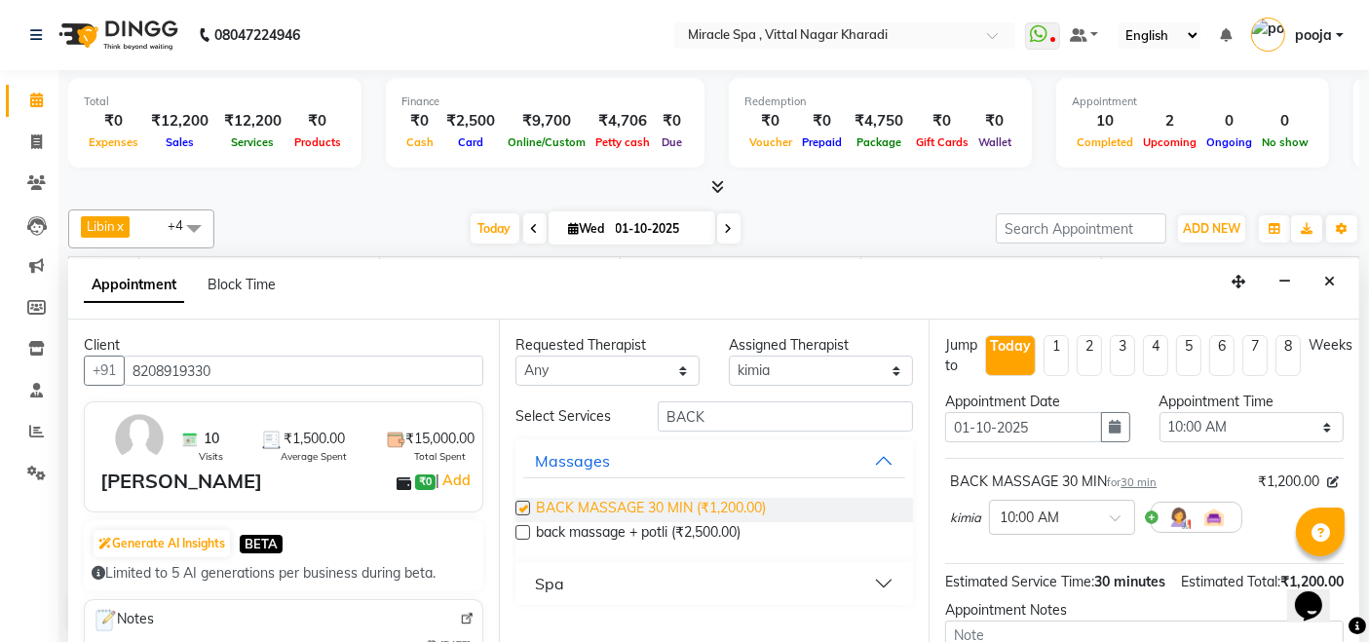
checkbox input "false"
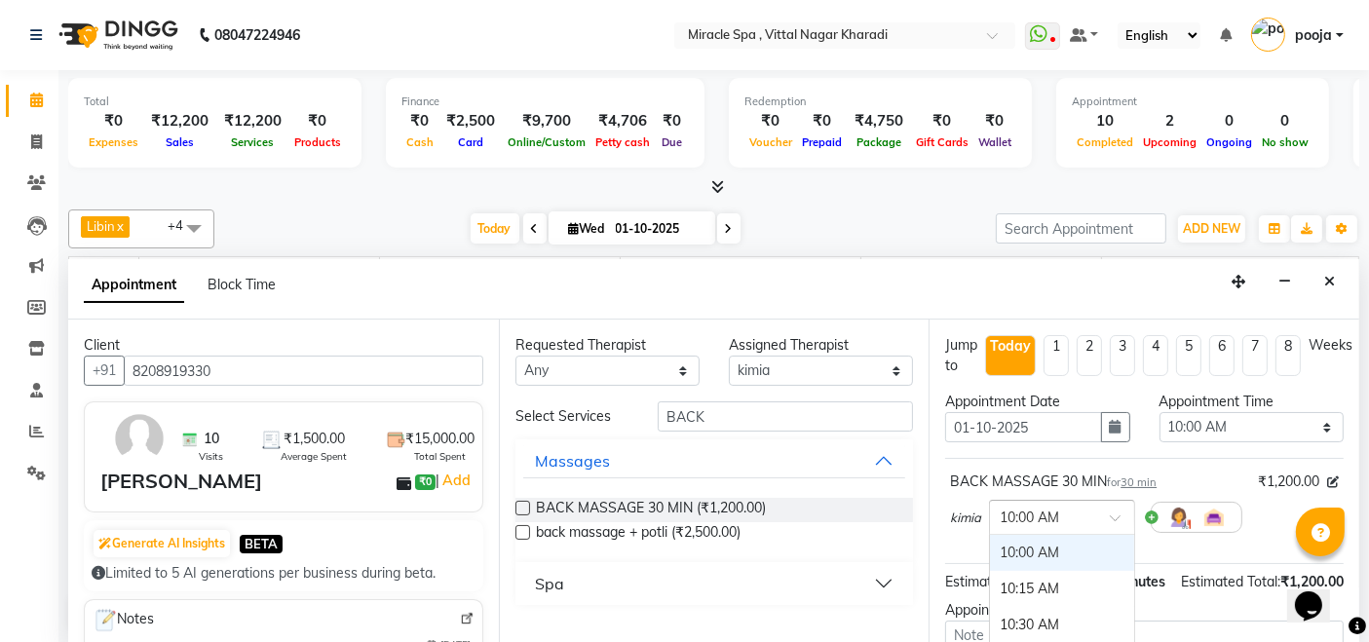
click at [1059, 511] on input "text" at bounding box center [1042, 516] width 86 height 20
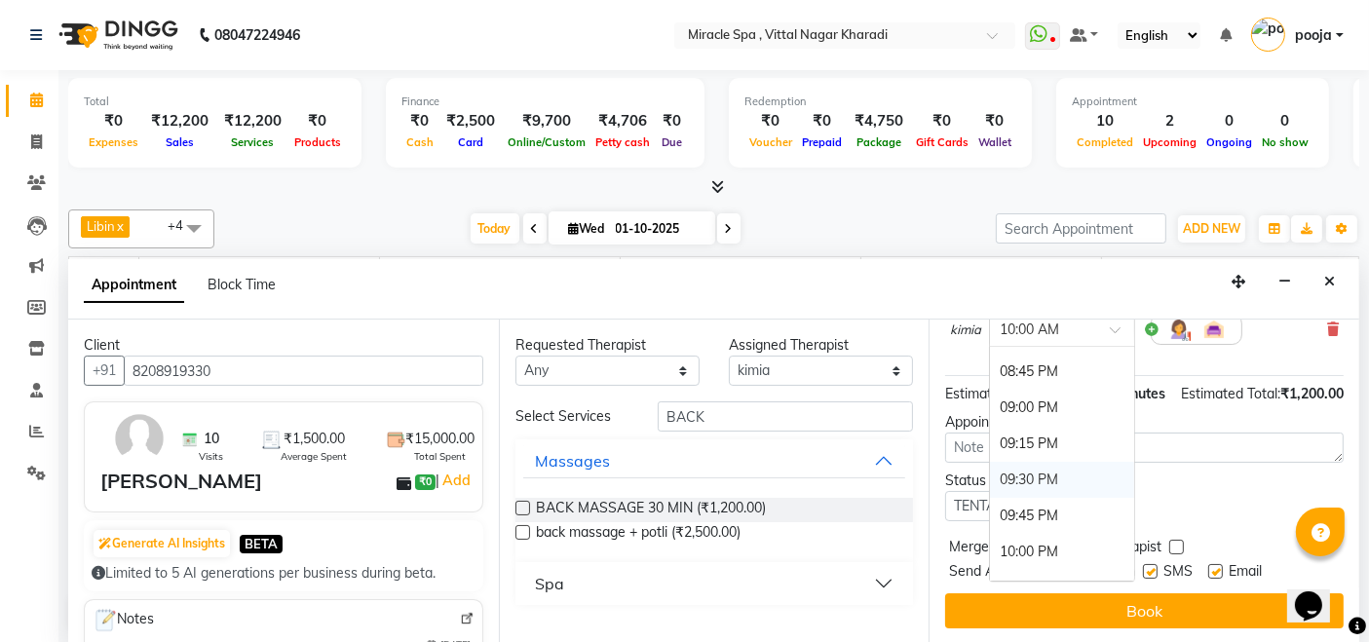
scroll to position [1515, 0]
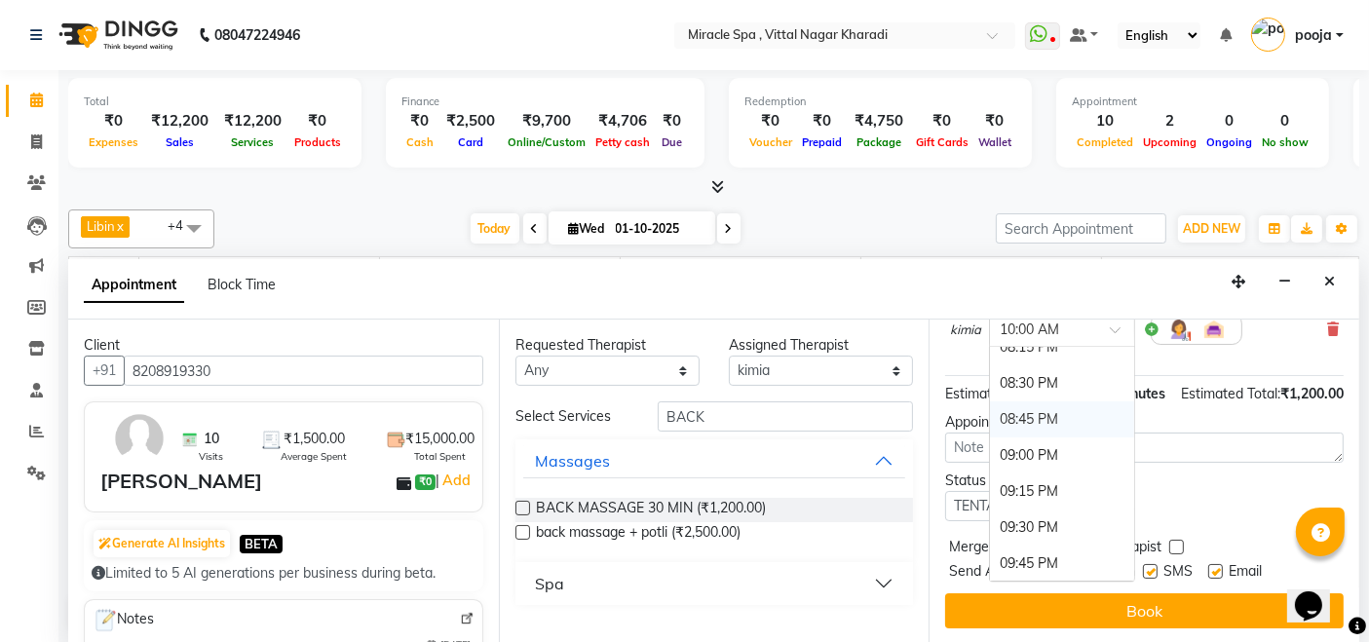
click at [1033, 401] on div "08:45 PM" at bounding box center [1062, 419] width 144 height 36
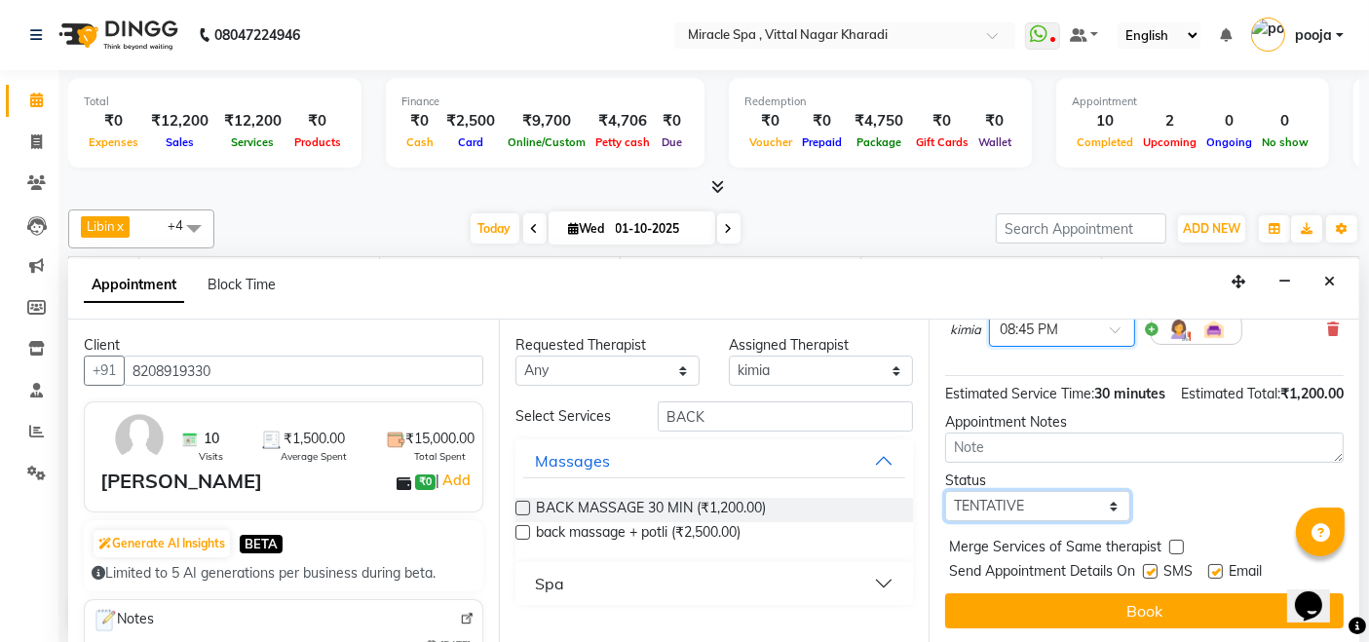
click at [1033, 494] on select "Select TENTATIVE CONFIRM CHECK-IN UPCOMING" at bounding box center [1037, 506] width 184 height 30
select select "upcoming"
click at [945, 491] on select "Select TENTATIVE CONFIRM CHECK-IN UPCOMING" at bounding box center [1037, 506] width 184 height 30
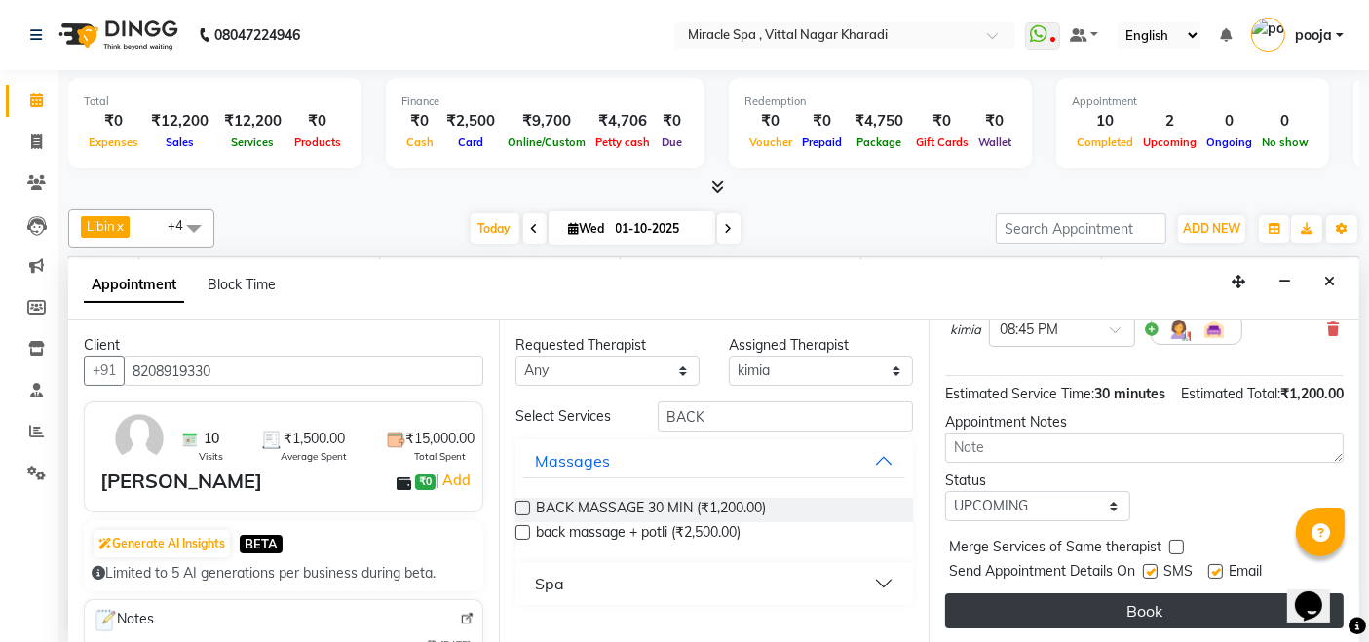
click at [1059, 603] on button "Book" at bounding box center [1144, 610] width 398 height 35
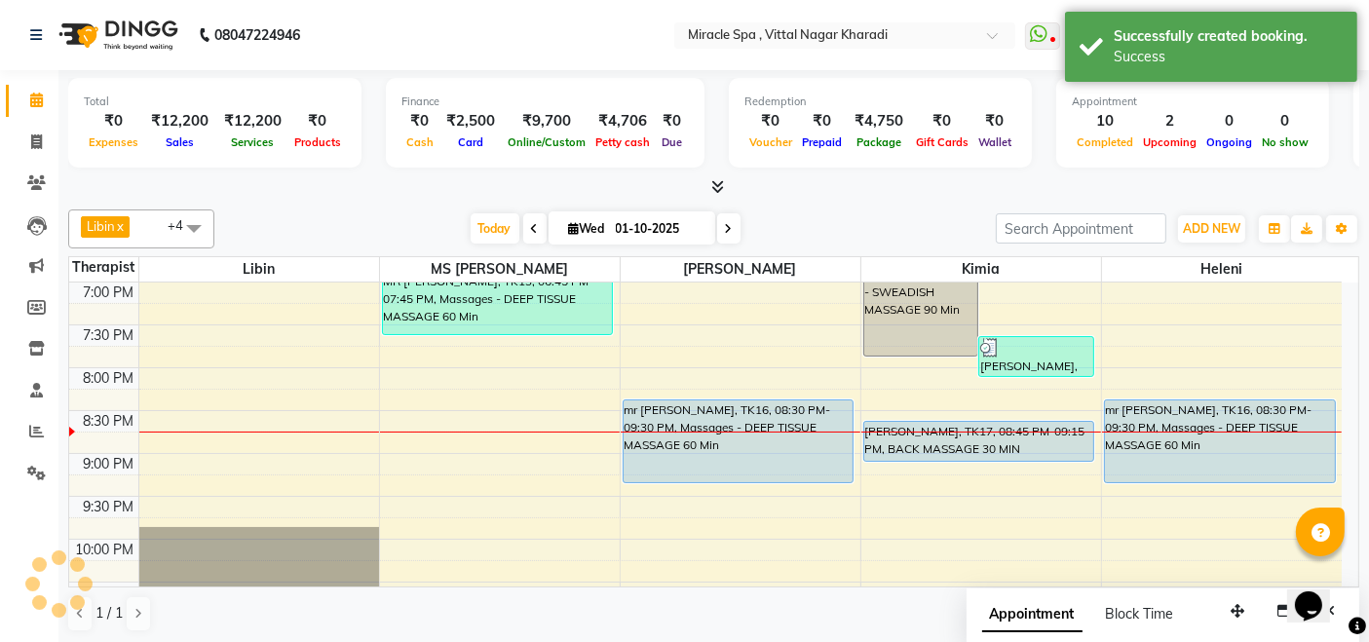
scroll to position [0, 0]
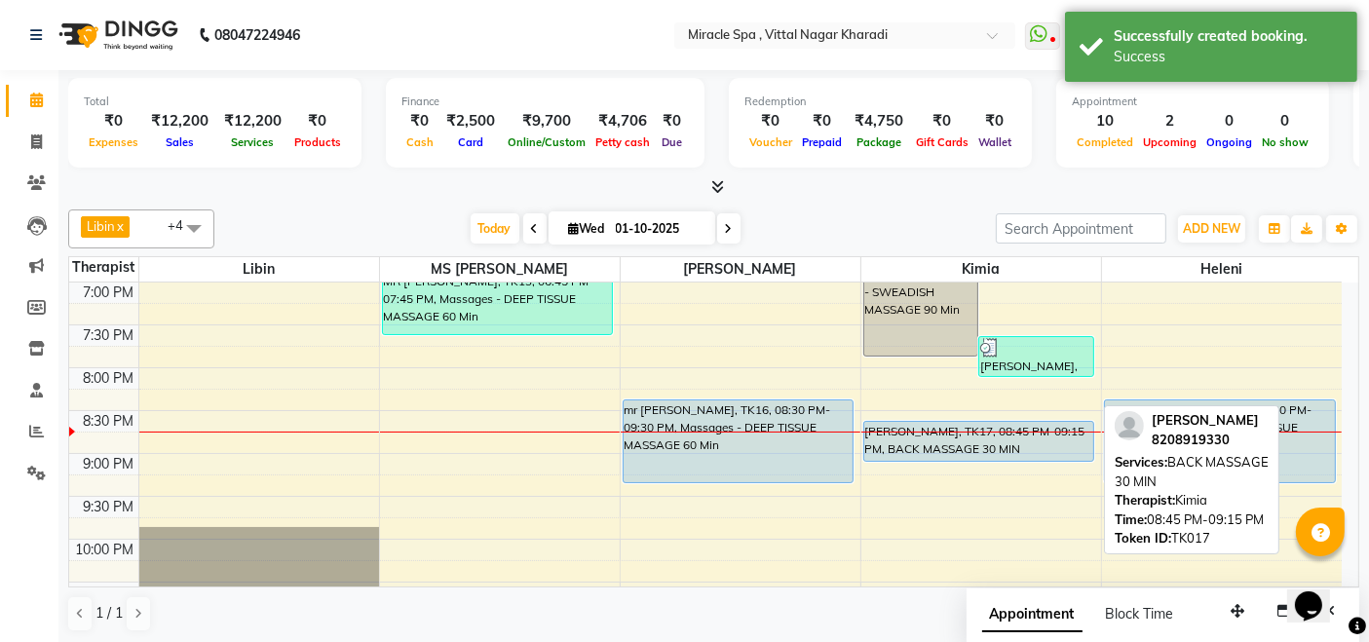
click at [976, 443] on div "[PERSON_NAME], TK17, 08:45 PM-09:15 PM, BACK MASSAGE 30 MIN" at bounding box center [979, 441] width 230 height 39
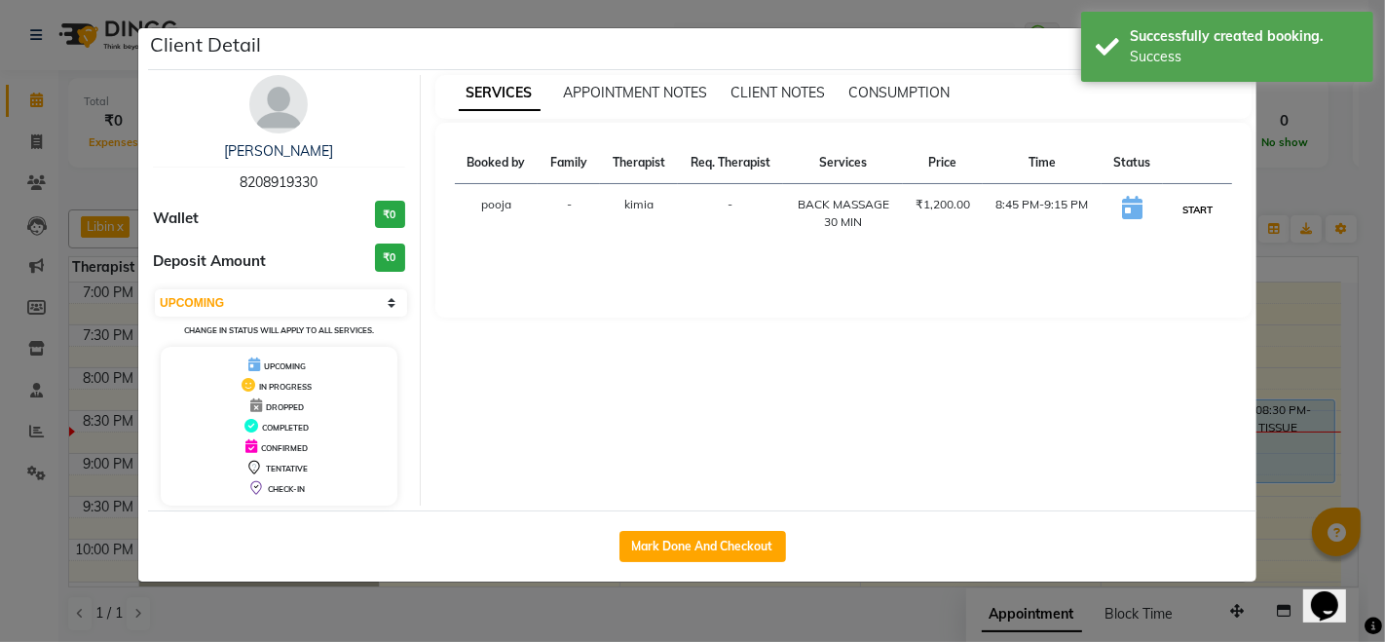
click at [1178, 209] on button "START" at bounding box center [1198, 210] width 40 height 24
select select "1"
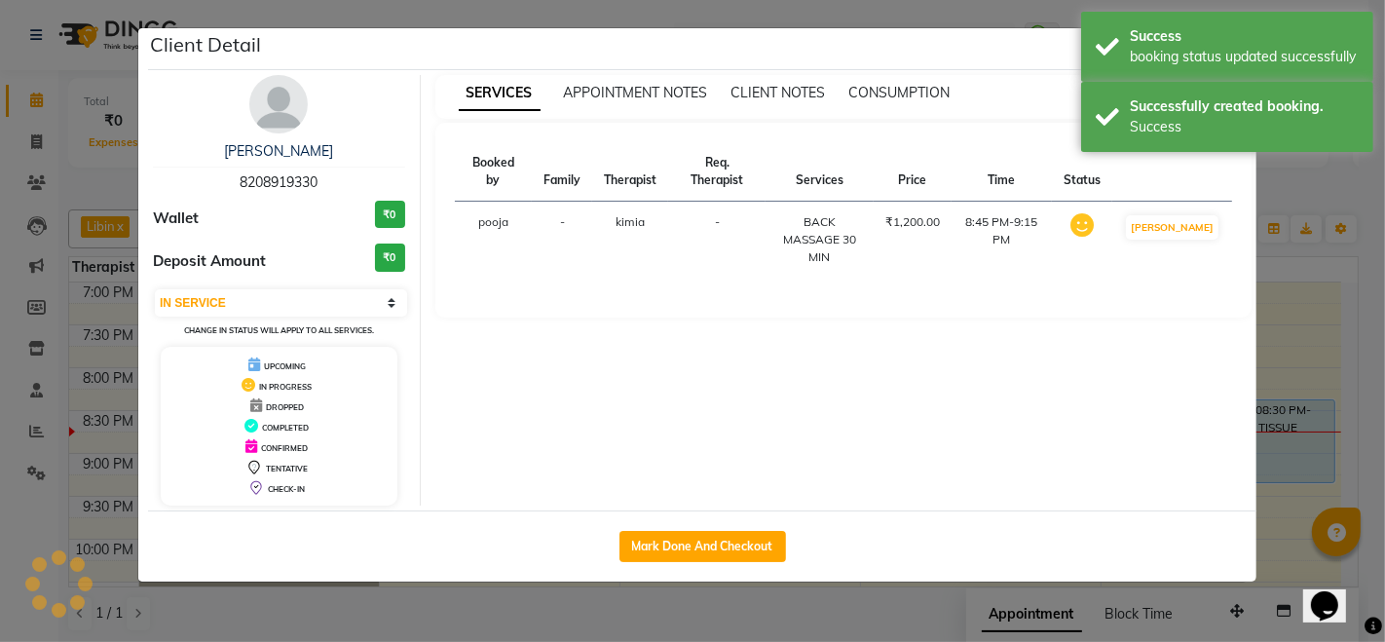
click at [1316, 178] on ngb-modal-window "Client Detail mr raghav kumar 8208919330 Wallet ₹0 Deposit Amount ₹0 Select IN …" at bounding box center [692, 321] width 1385 height 642
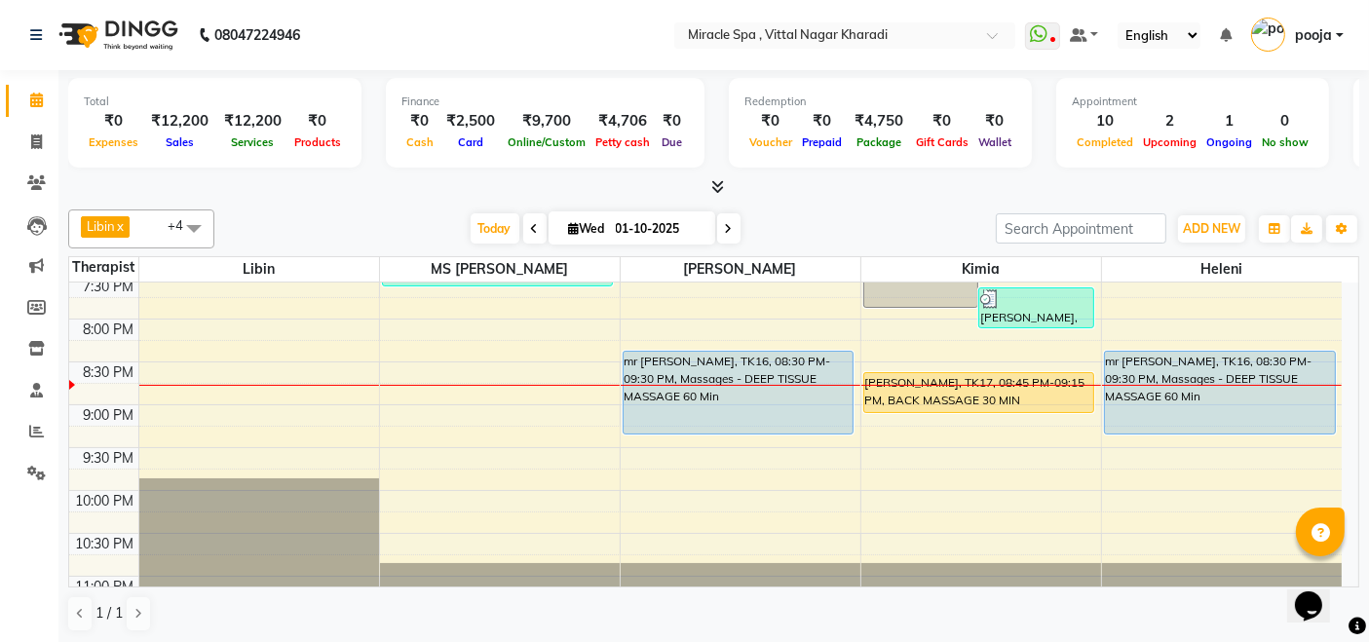
scroll to position [857, 0]
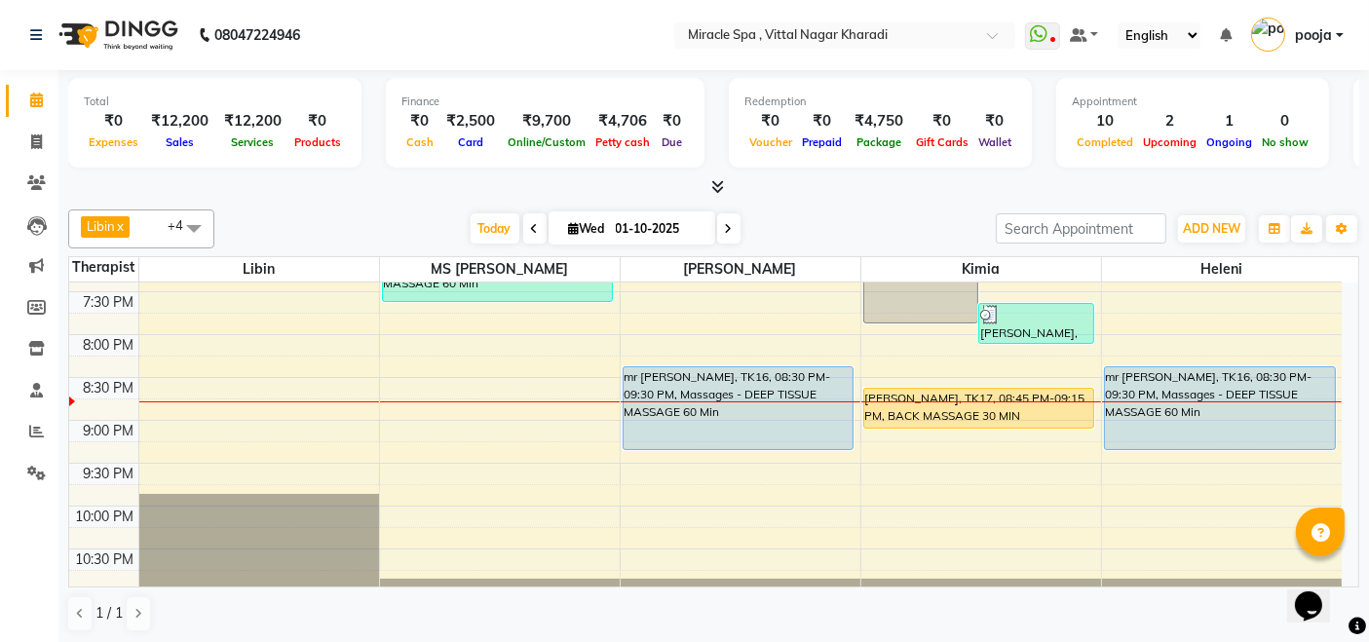
scroll to position [857, 0]
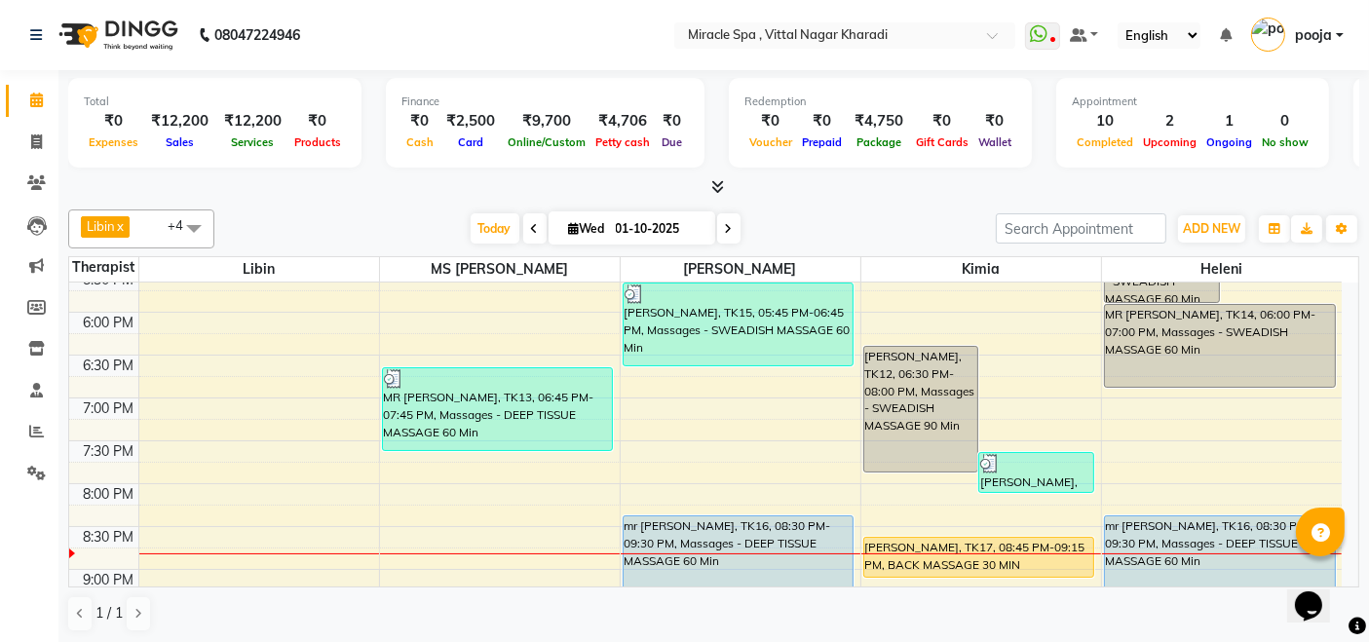
scroll to position [965, 0]
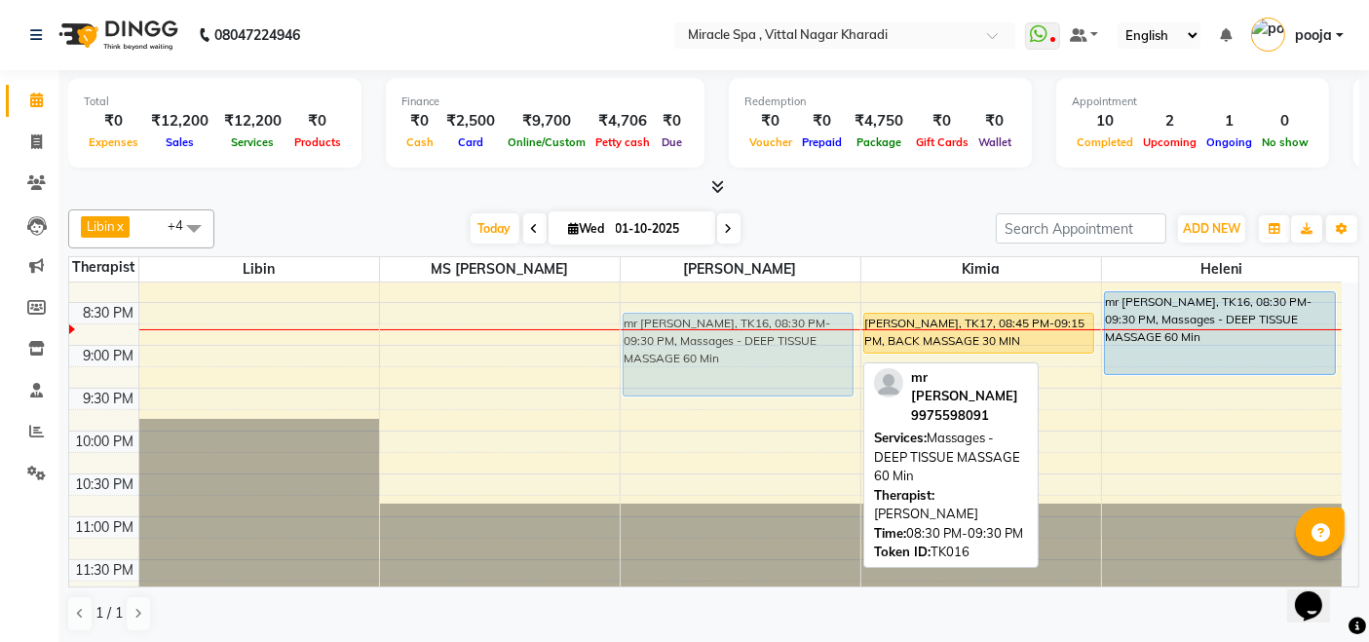
drag, startPoint x: 760, startPoint y: 323, endPoint x: 762, endPoint y: 334, distance: 10.9
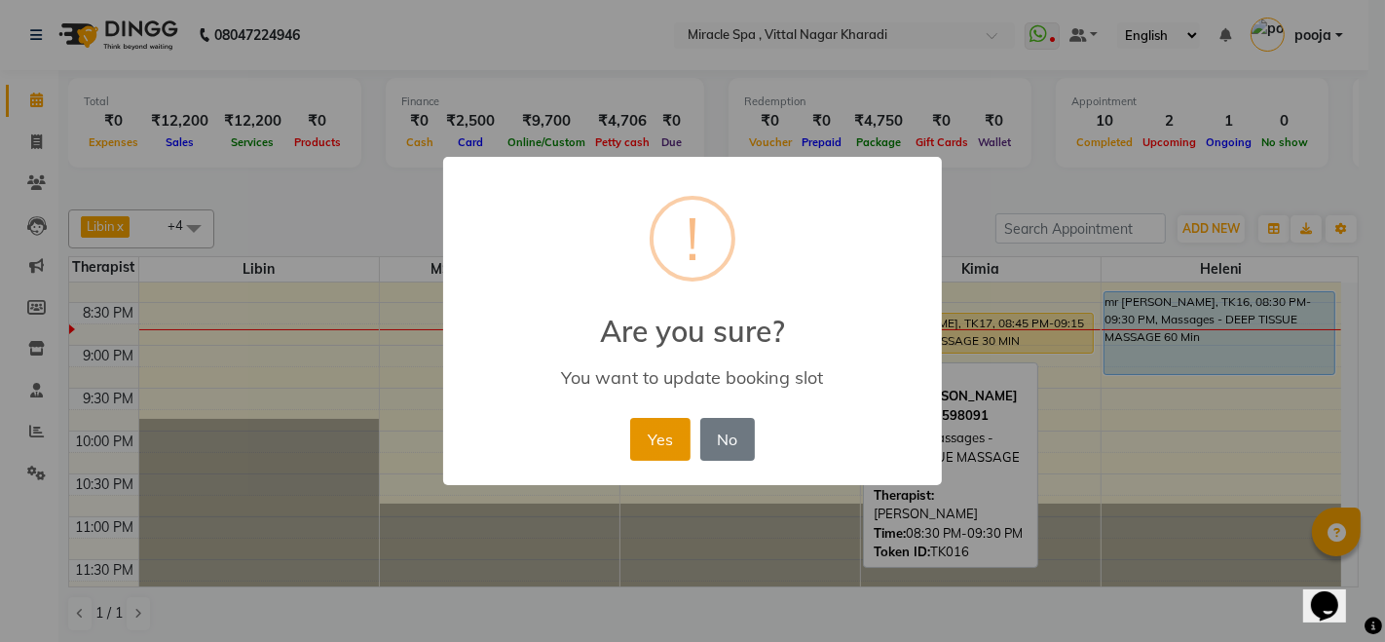
click at [677, 439] on button "Yes" at bounding box center [659, 439] width 59 height 43
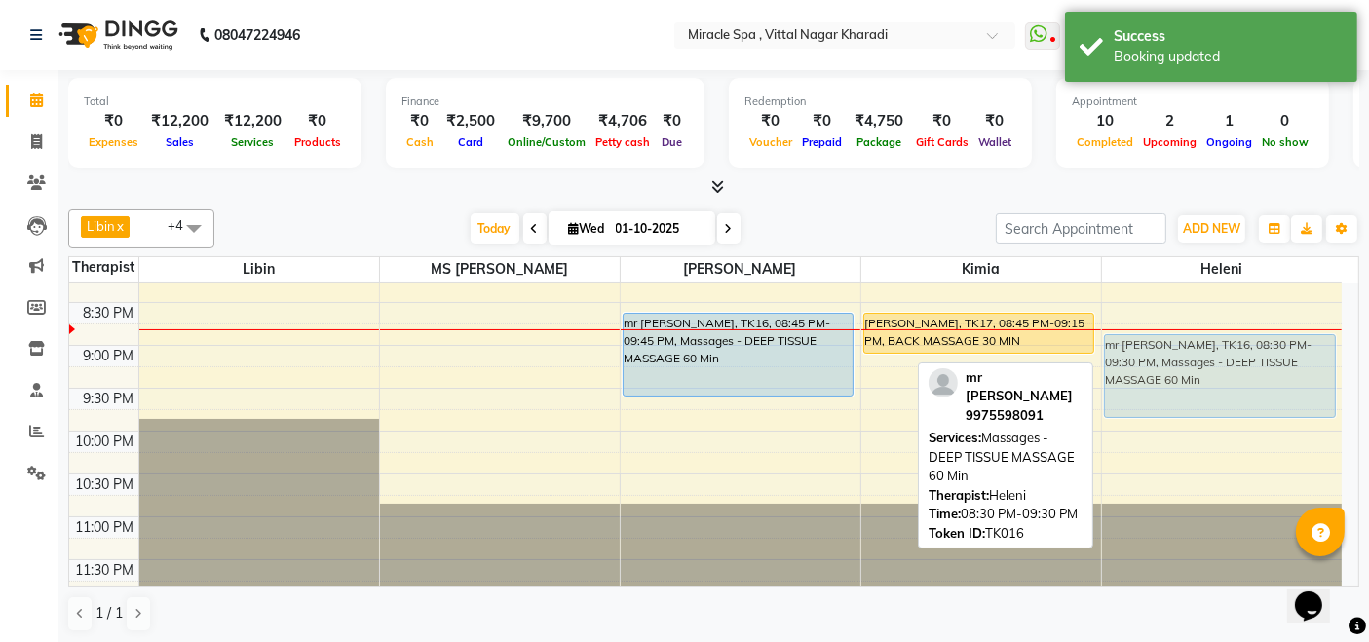
drag, startPoint x: 1218, startPoint y: 330, endPoint x: 1224, endPoint y: 368, distance: 38.4
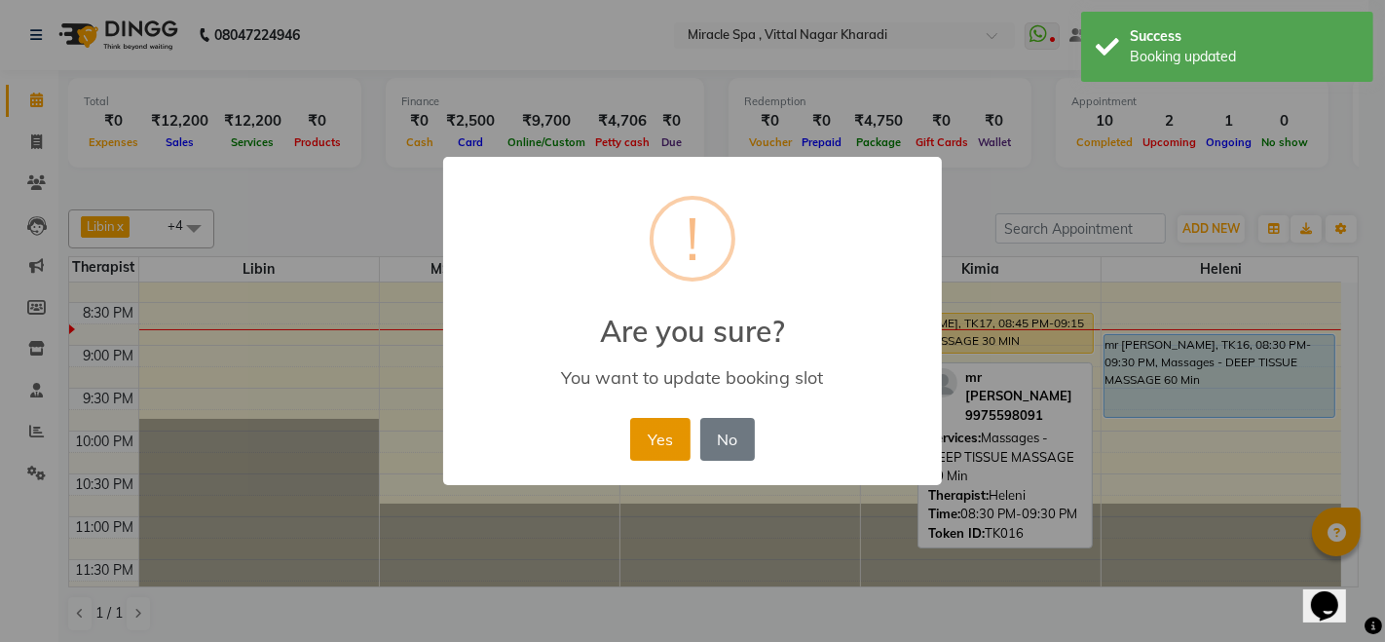
click at [643, 436] on button "Yes" at bounding box center [659, 439] width 59 height 43
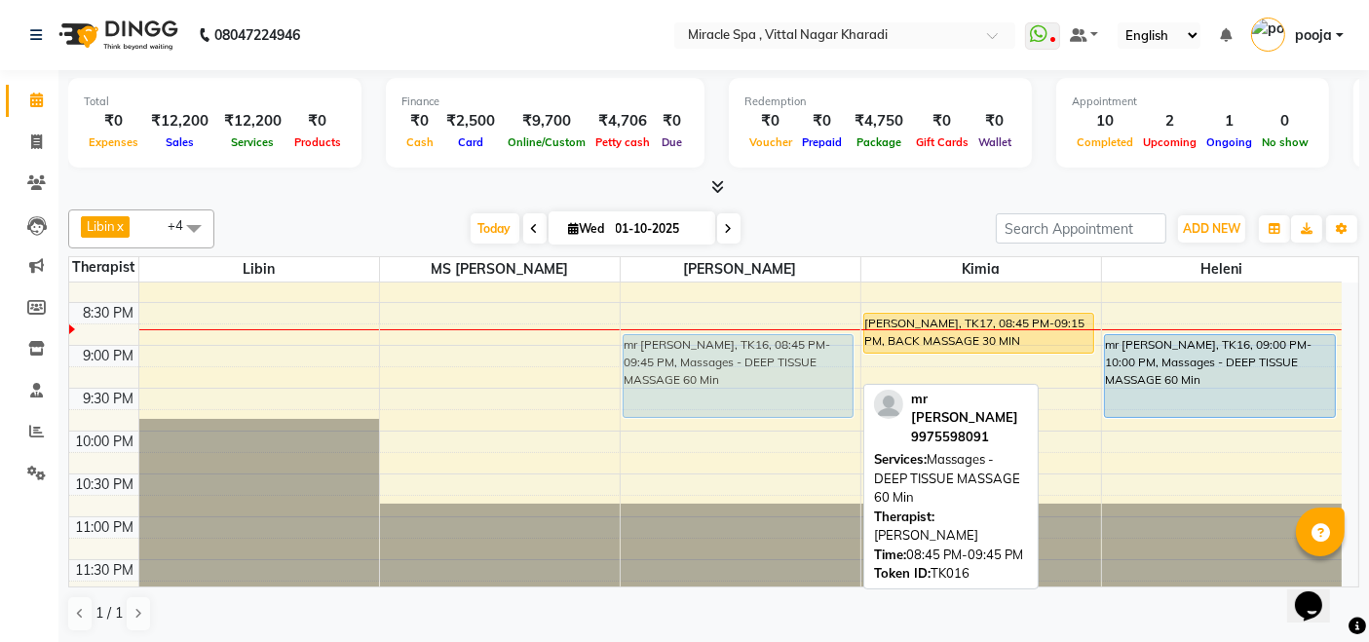
drag, startPoint x: 729, startPoint y: 353, endPoint x: 735, endPoint y: 364, distance: 13.1
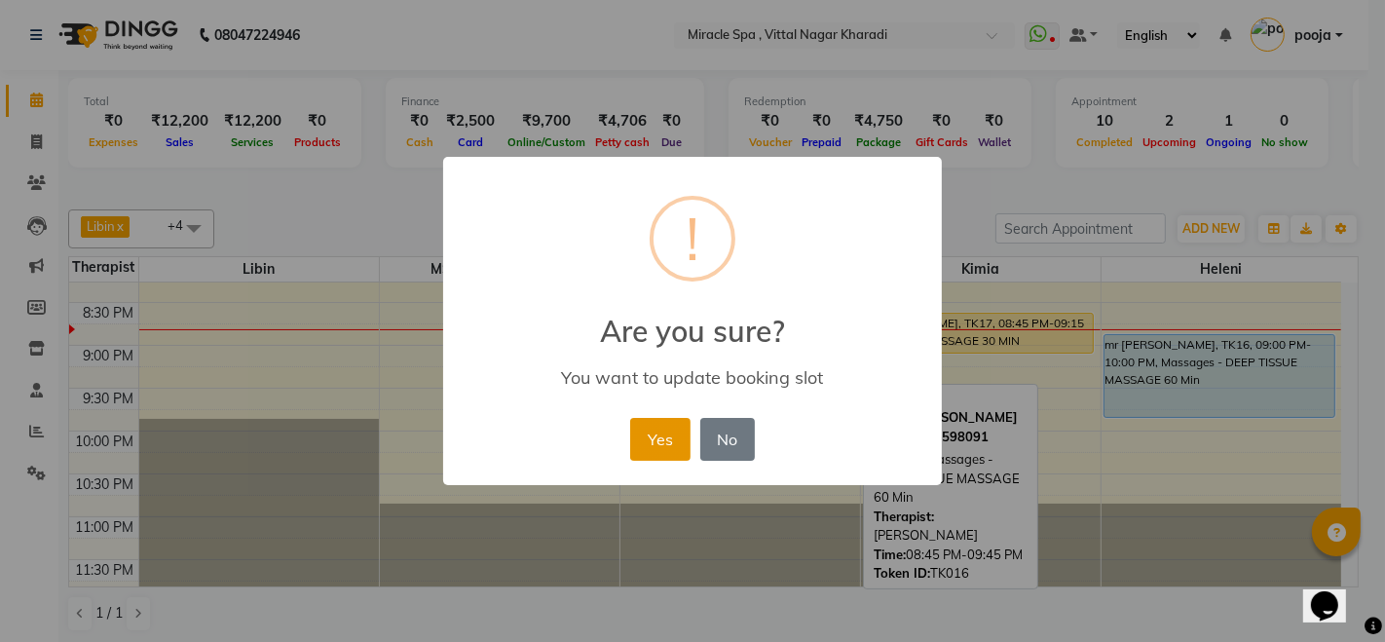
click at [672, 436] on button "Yes" at bounding box center [659, 439] width 59 height 43
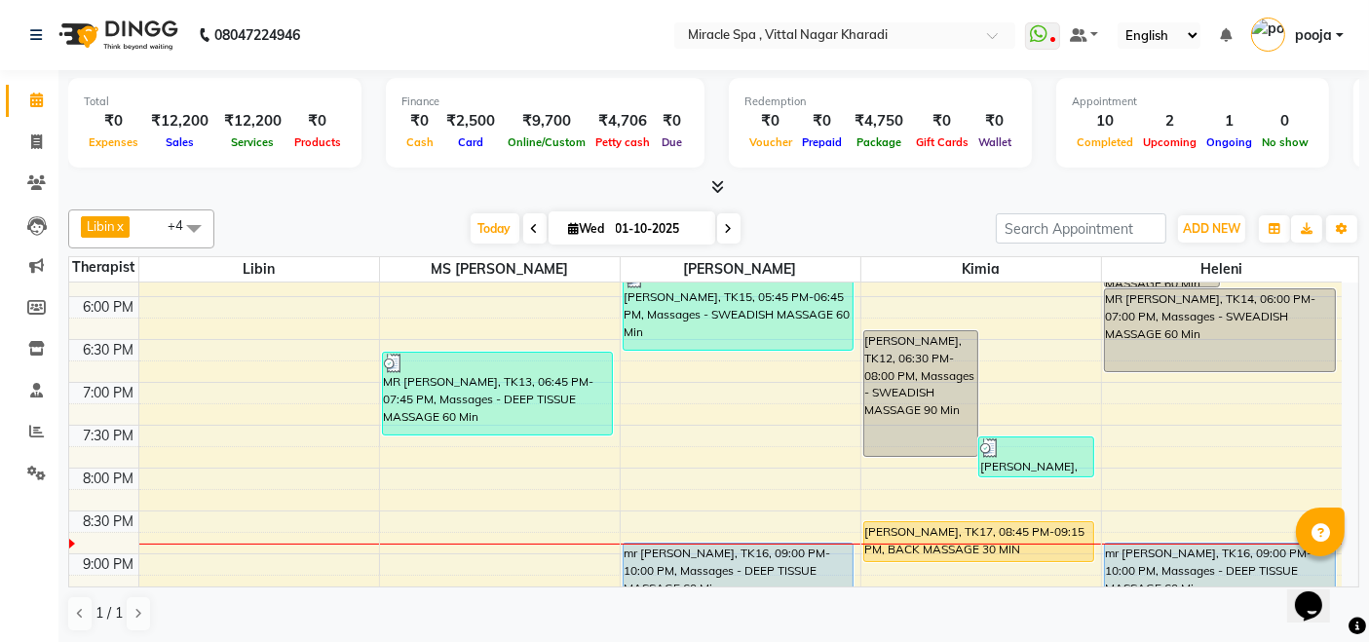
scroll to position [965, 0]
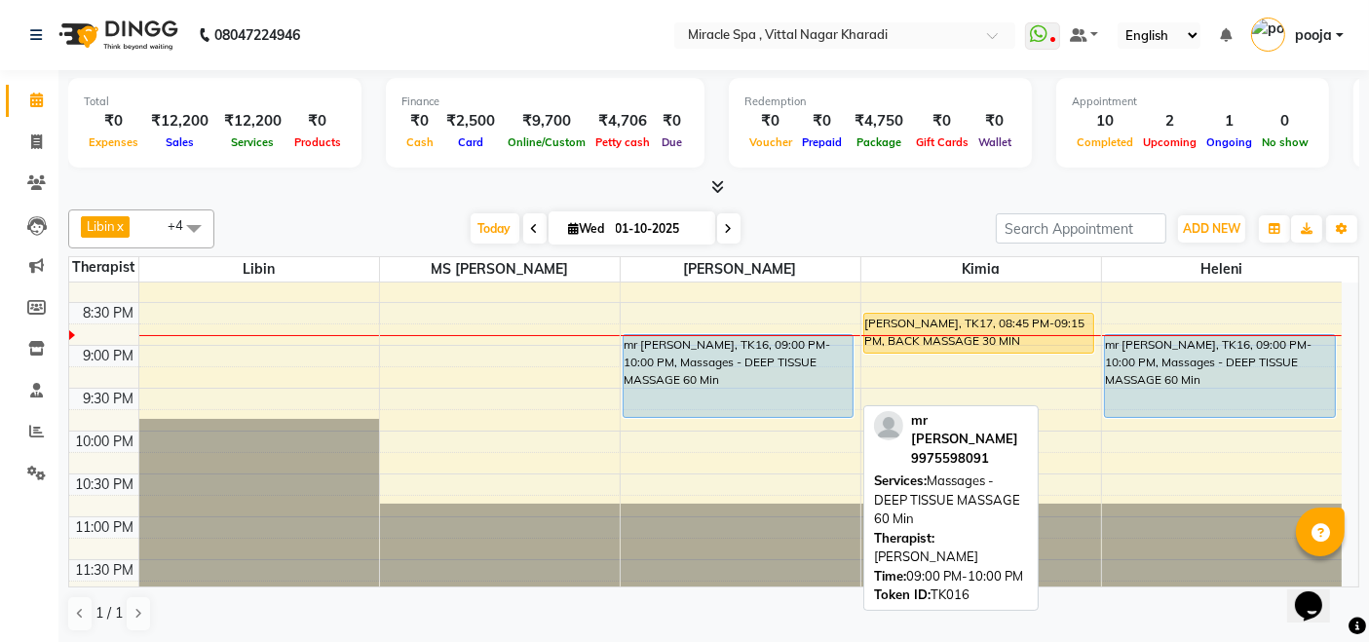
click at [754, 360] on div "mr [PERSON_NAME], TK16, 09:00 PM-10:00 PM, Massages - DEEP TISSUE MASSAGE 60 Min" at bounding box center [738, 376] width 230 height 82
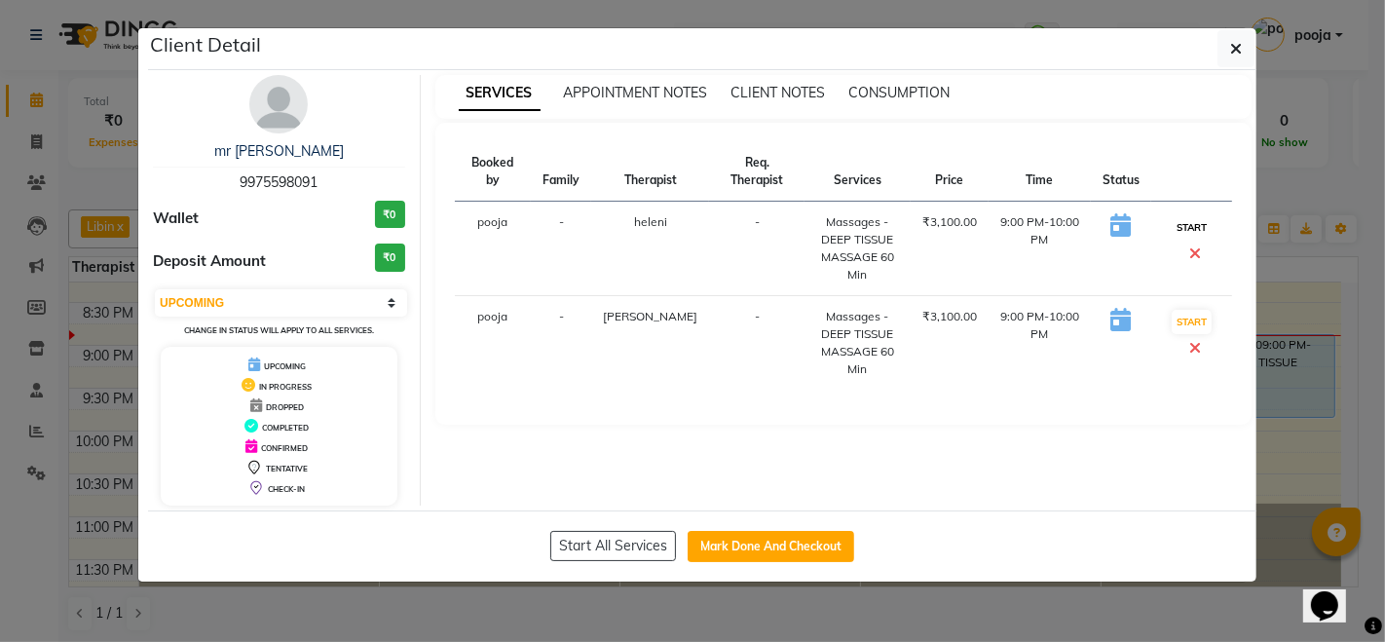
click at [1183, 231] on button "START" at bounding box center [1192, 227] width 40 height 24
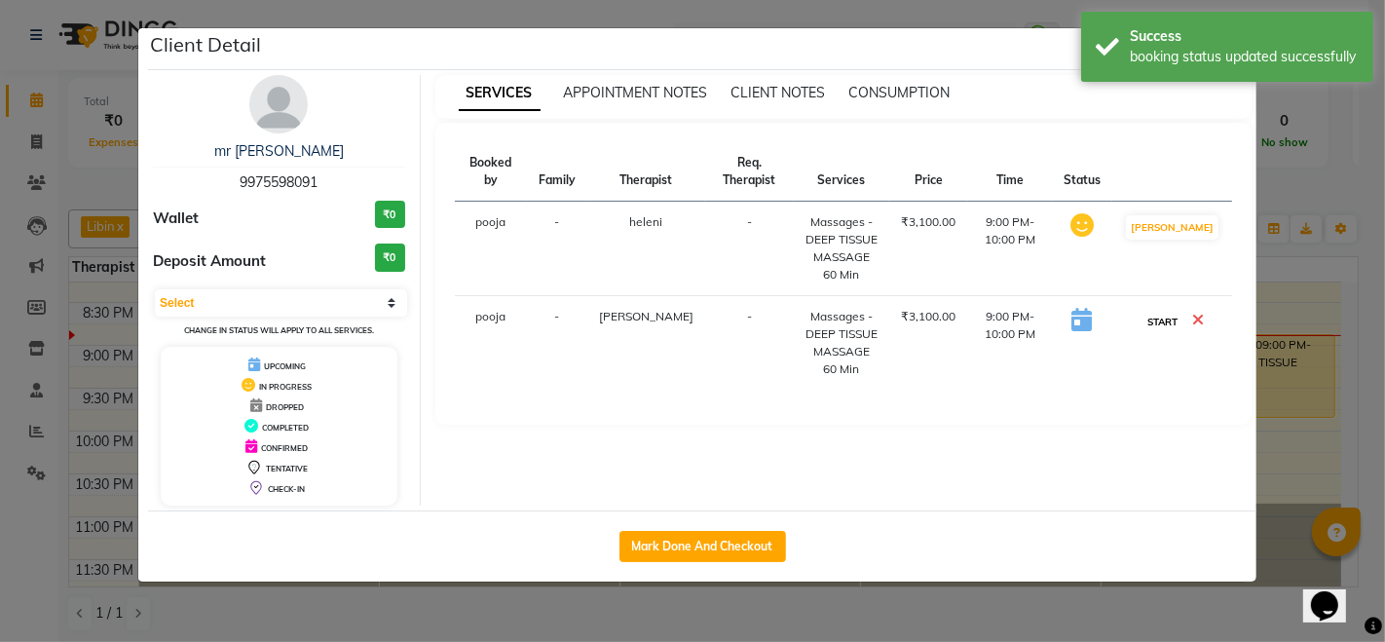
click at [1160, 330] on button "START" at bounding box center [1163, 322] width 40 height 24
select select "1"
click at [1310, 176] on ngb-modal-window "Client Detail mr nilesh 9975598091 Wallet ₹0 Deposit Amount ₹0 Select IN SERVIC…" at bounding box center [692, 321] width 1385 height 642
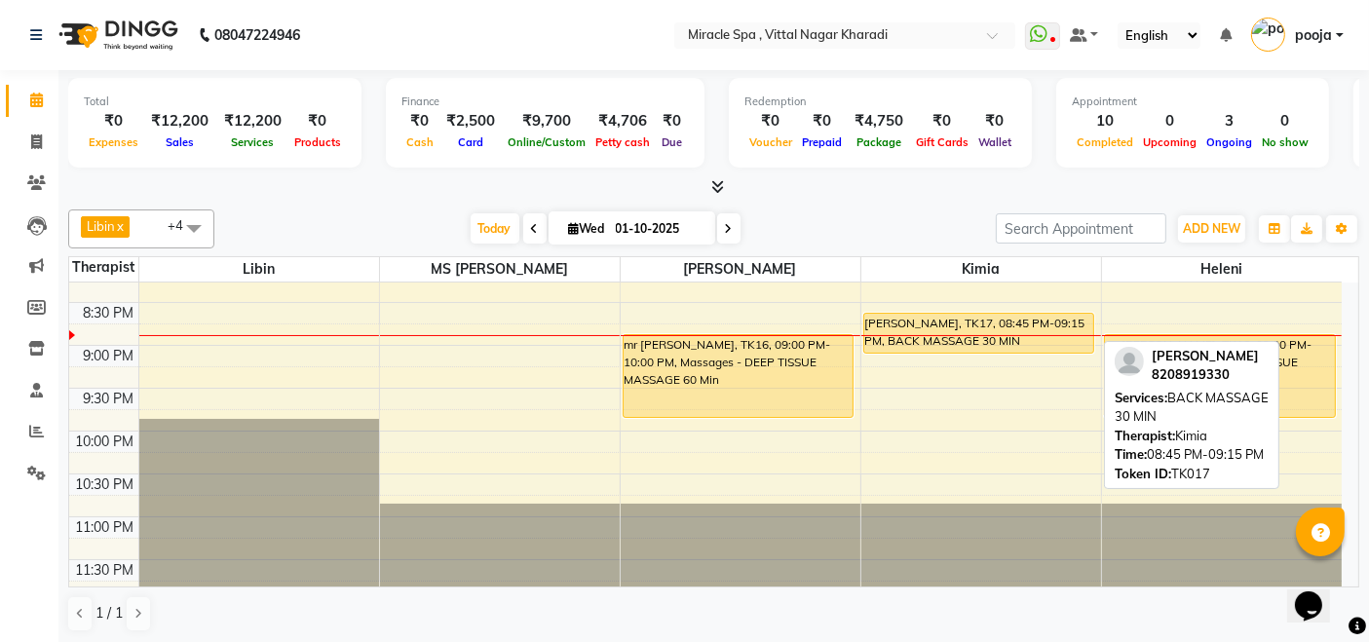
click at [976, 325] on div "[PERSON_NAME], TK17, 08:45 PM-09:15 PM, BACK MASSAGE 30 MIN" at bounding box center [979, 333] width 230 height 39
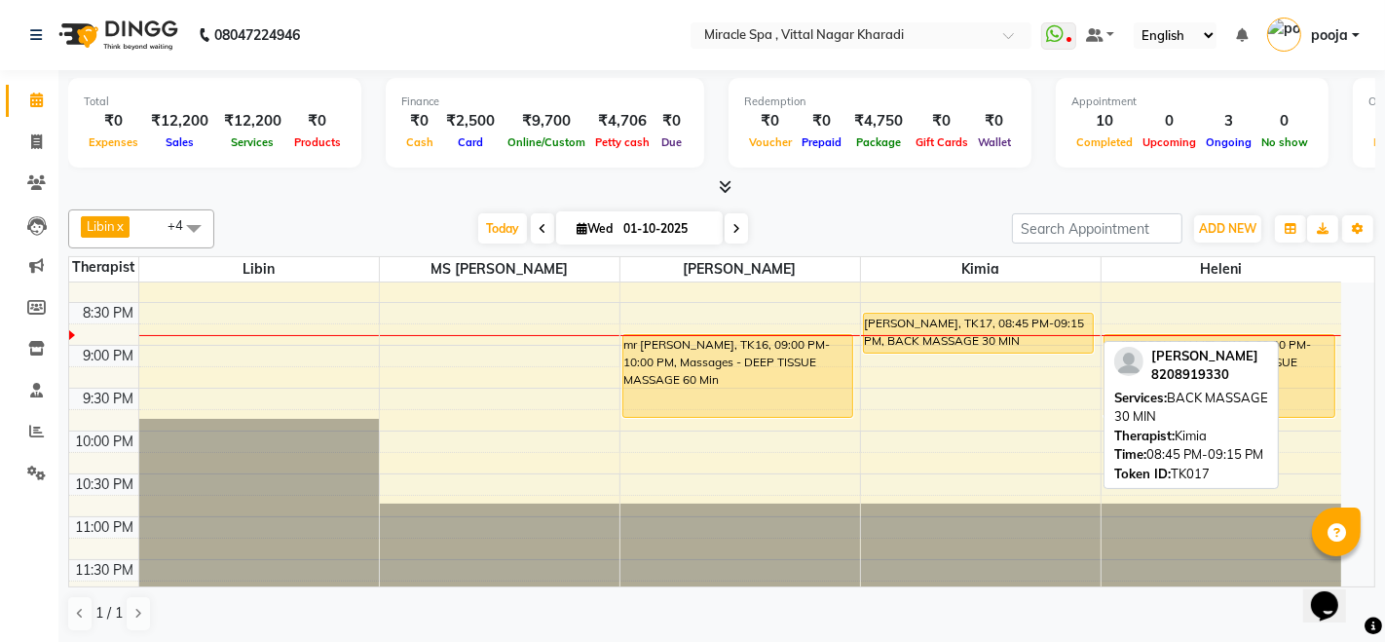
select select "1"
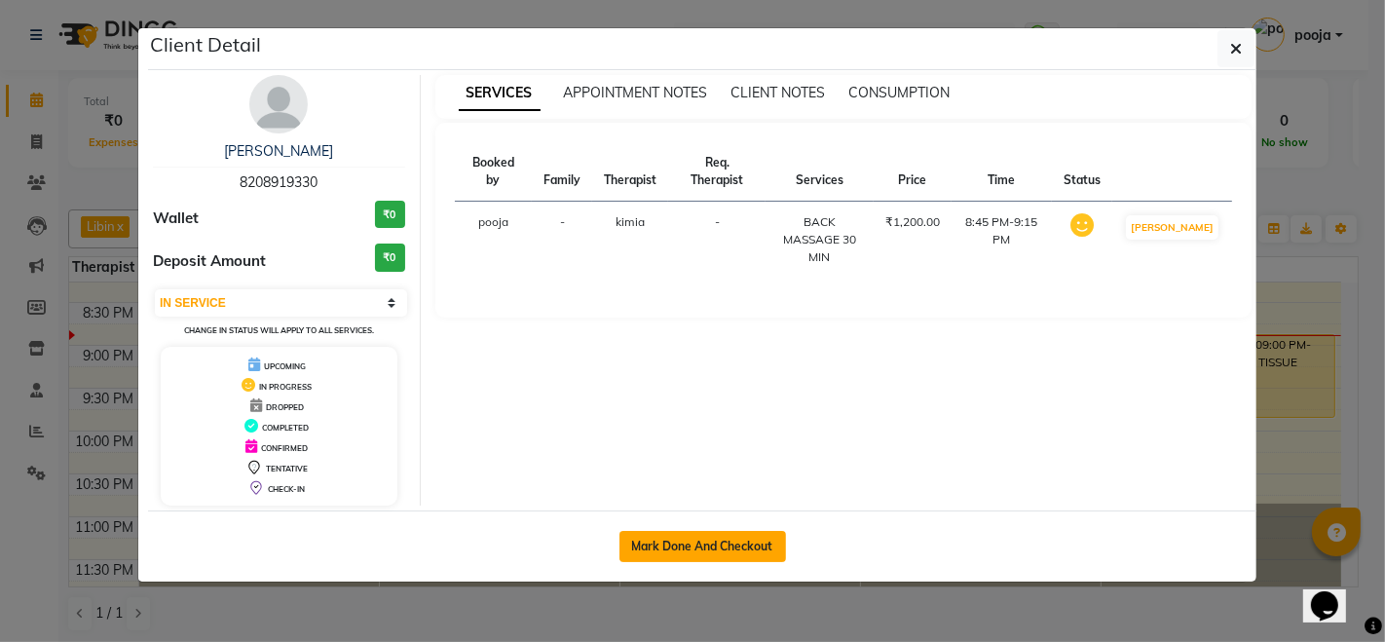
click at [690, 554] on button "Mark Done And Checkout" at bounding box center [703, 546] width 167 height 31
select select "3854"
select select "service"
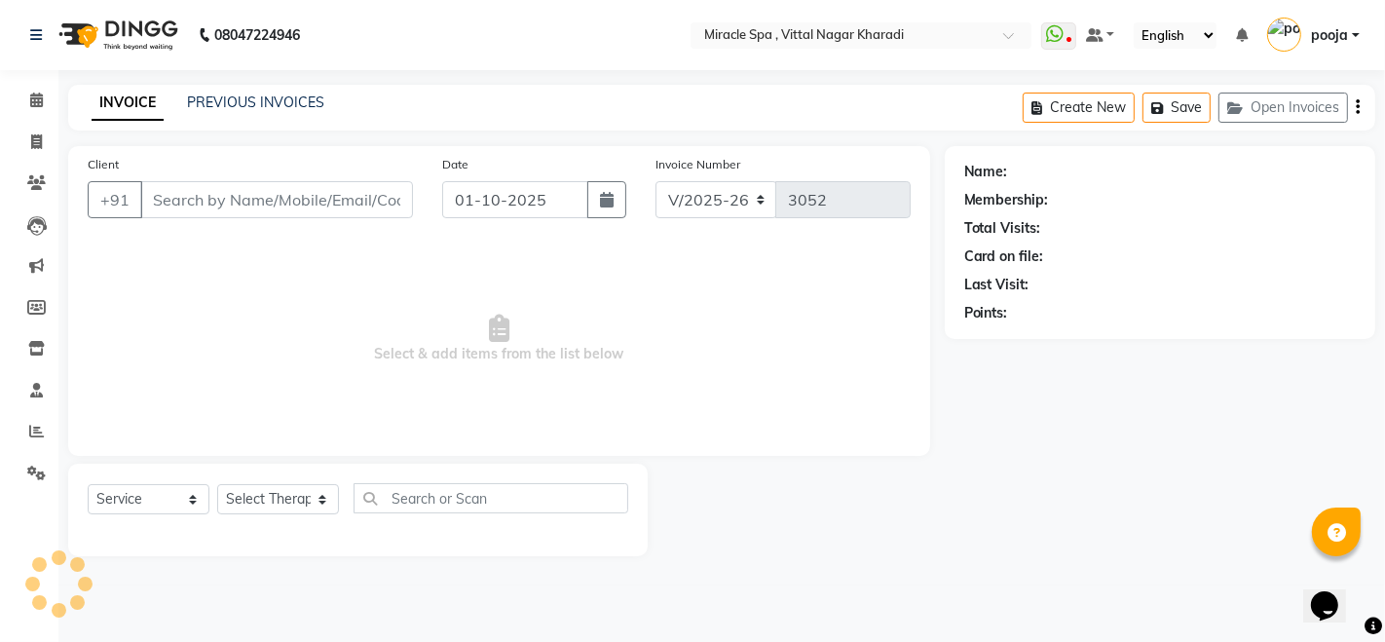
type input "8208919330"
select select "89028"
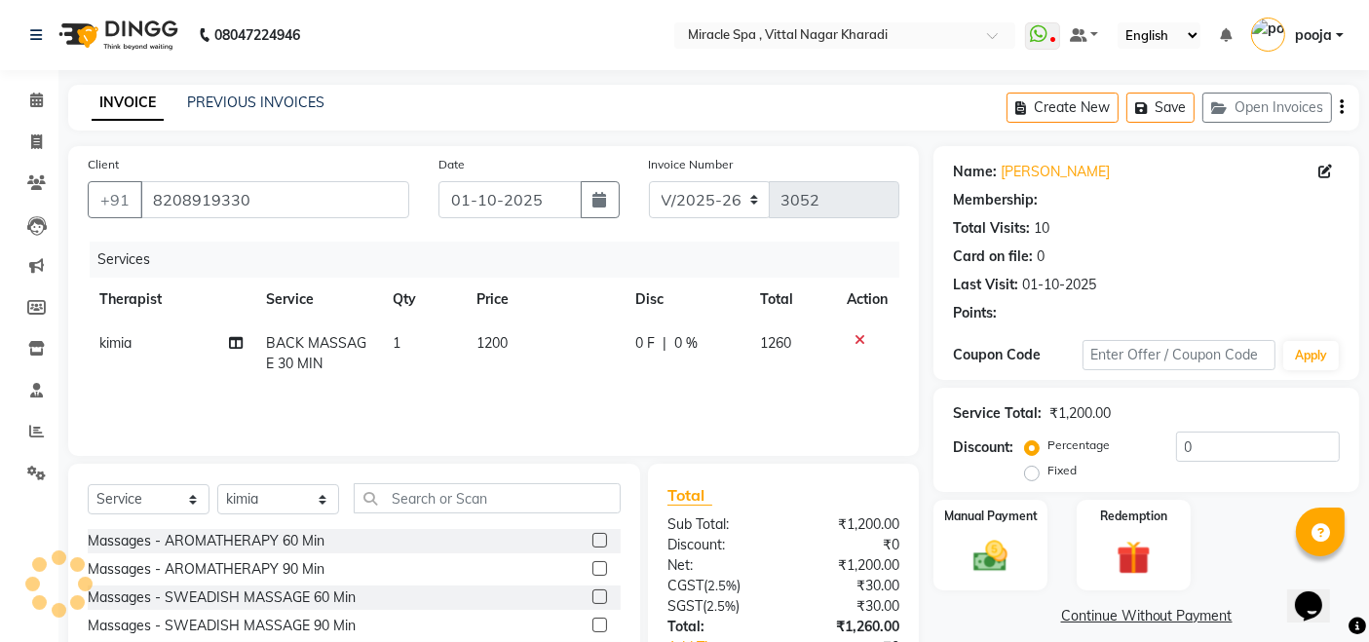
select select "1: Object"
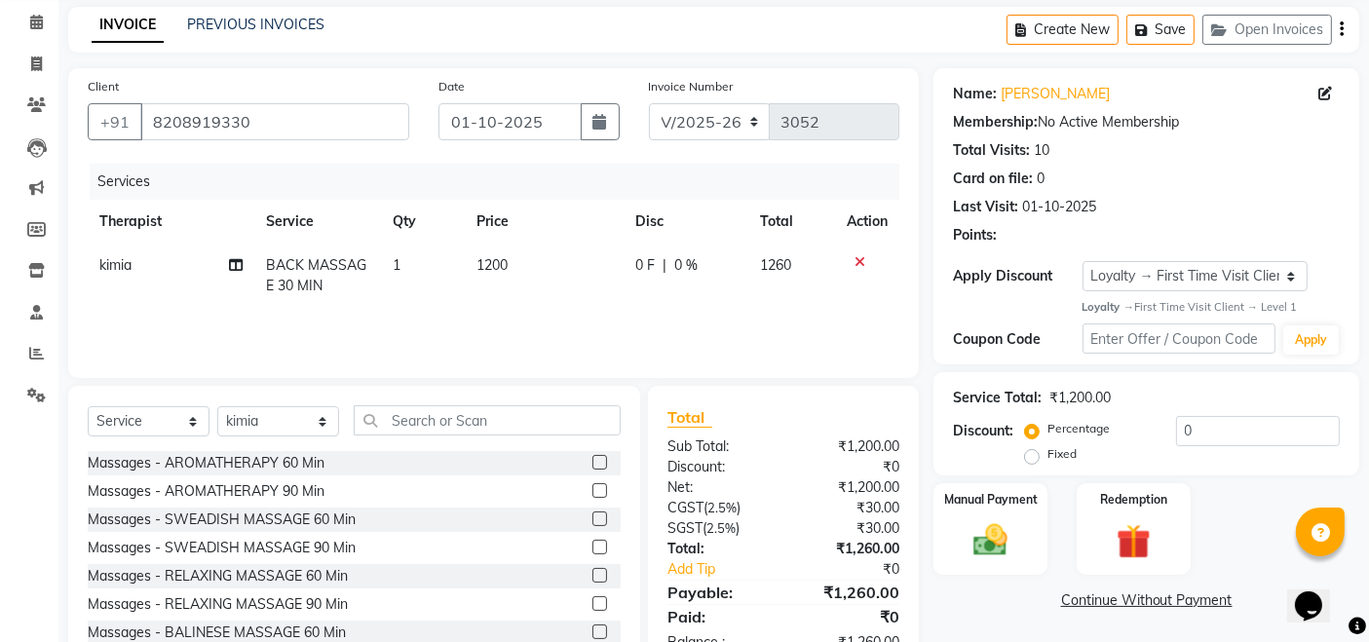
scroll to position [137, 0]
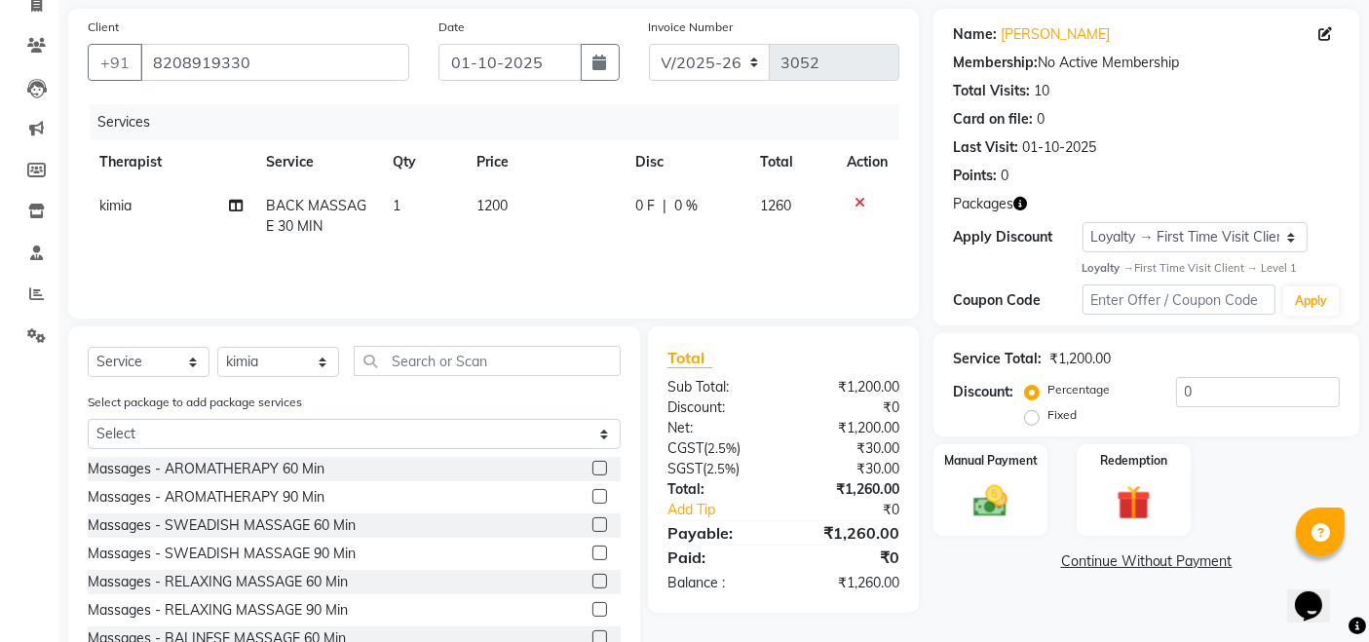
click at [1047, 420] on label "Fixed" at bounding box center [1061, 415] width 29 height 18
click at [1032, 420] on input "Fixed" at bounding box center [1036, 415] width 14 height 14
radio input "true"
click at [1209, 386] on input "0" at bounding box center [1258, 392] width 164 height 30
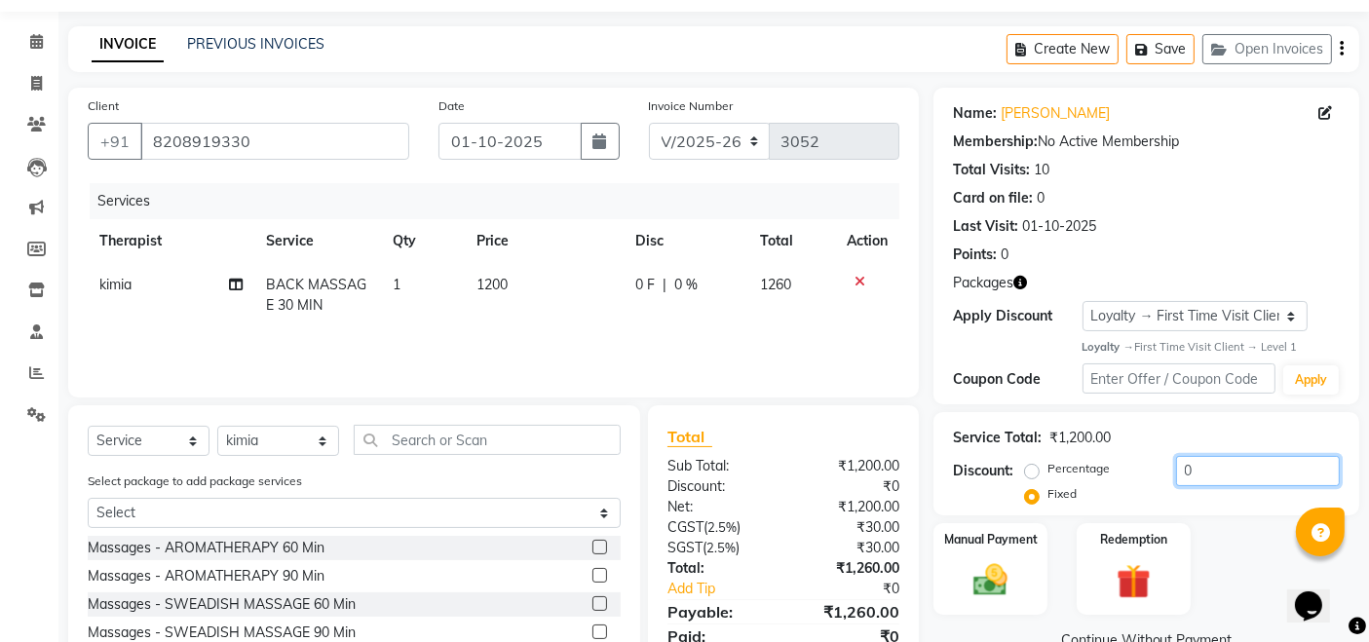
scroll to position [0, 0]
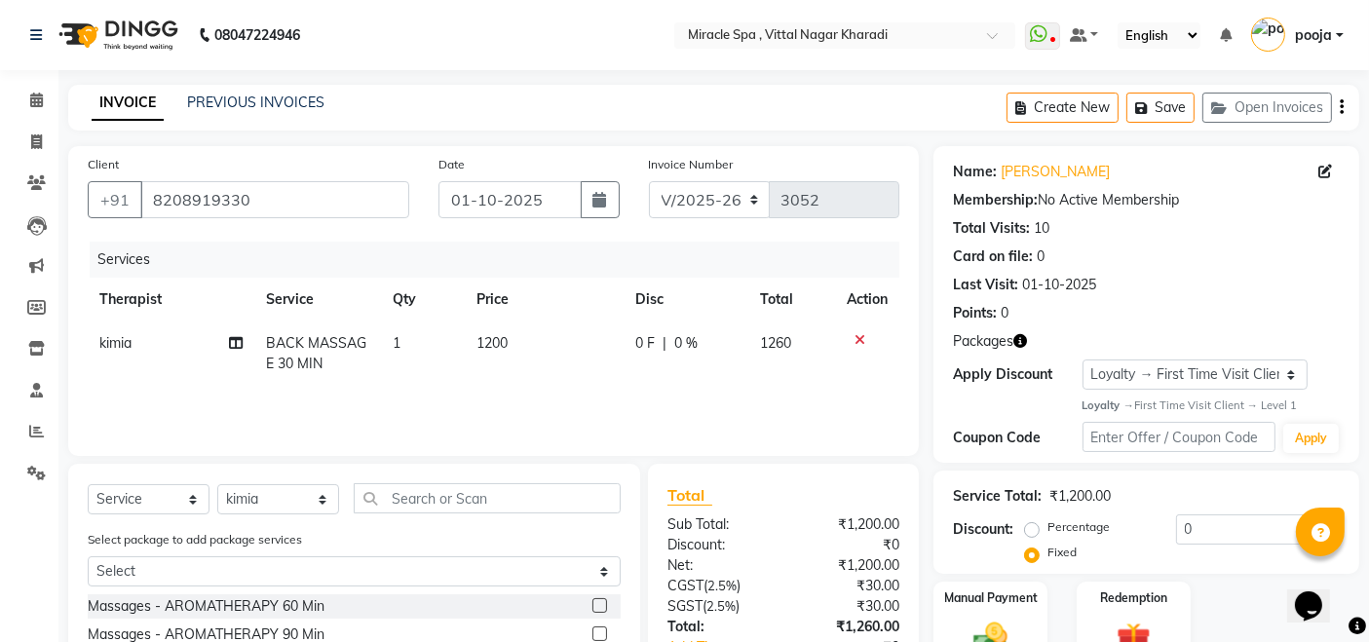
click at [1339, 108] on icon "button" at bounding box center [1341, 107] width 4 height 1
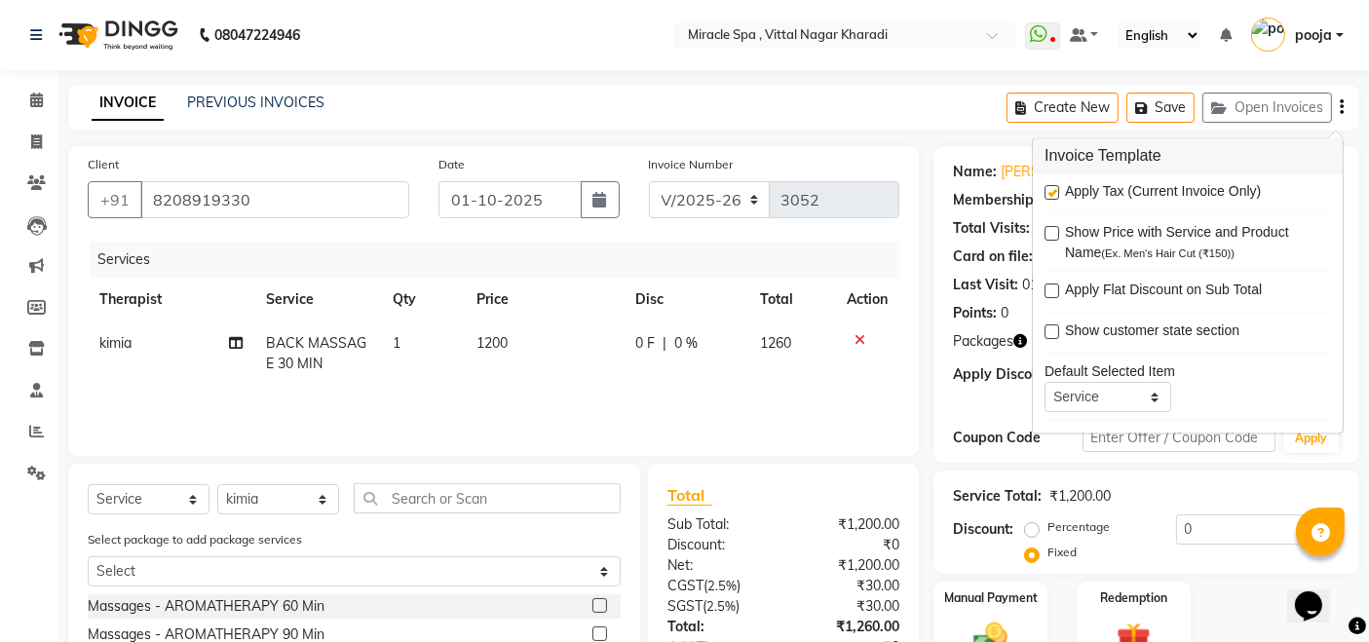
click at [1054, 193] on label at bounding box center [1051, 193] width 15 height 15
click at [1054, 193] on input "checkbox" at bounding box center [1050, 194] width 13 height 13
checkbox input "false"
click at [924, 293] on div "Client +91 8208919330 Date 01-10-2025 Invoice Number V/2025 V/2025-26 3052 Serv…" at bounding box center [494, 481] width 880 height 670
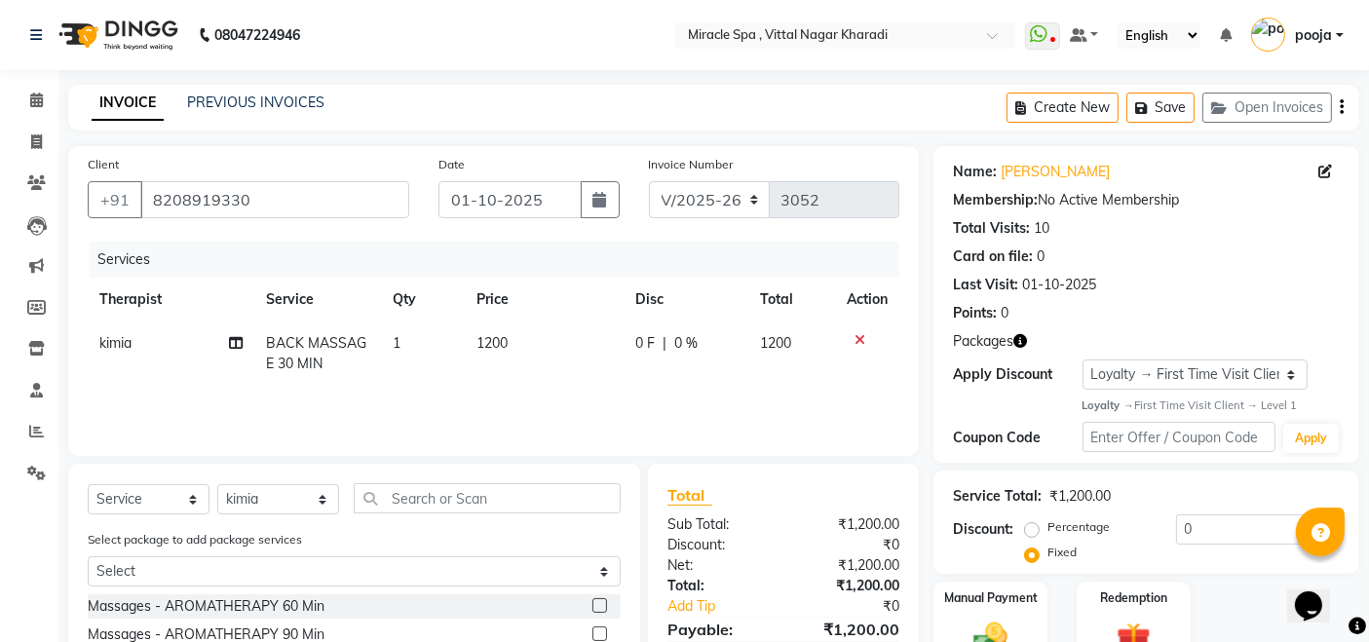
scroll to position [203, 0]
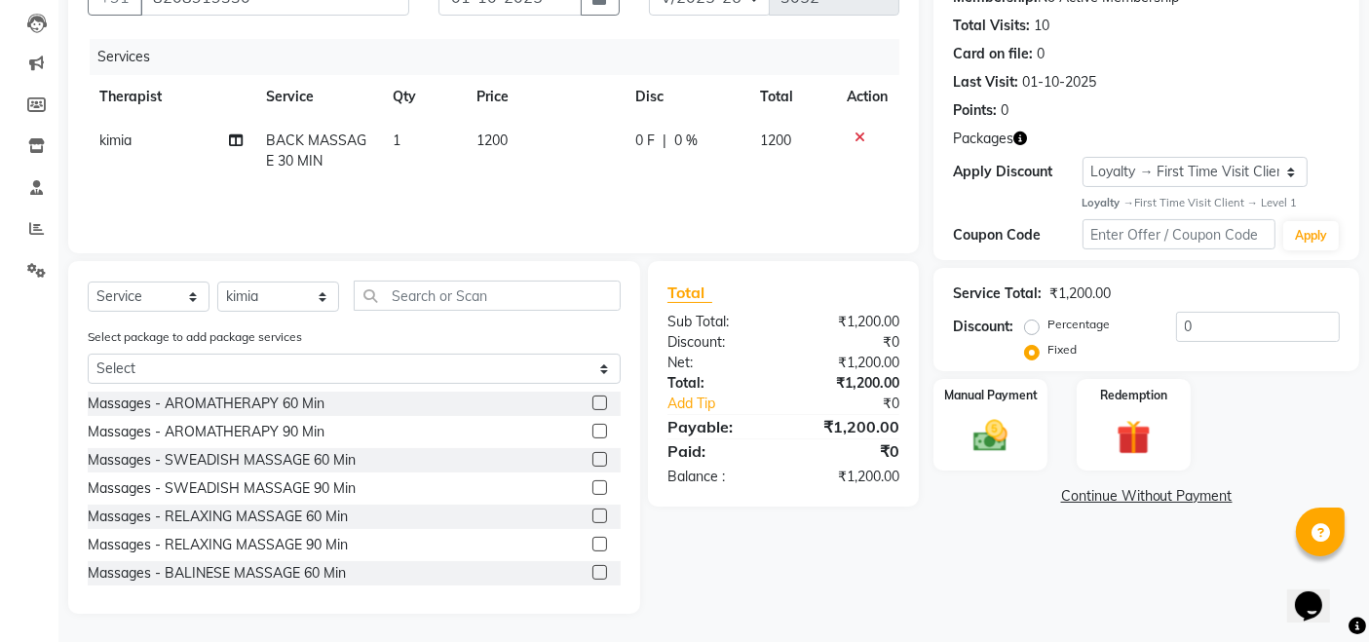
click at [1007, 559] on div "Name: Mr Raghav Kumar Membership: No Active Membership Total Visits: 10 Card on…" at bounding box center [1153, 278] width 440 height 670
click at [1047, 324] on label "Percentage" at bounding box center [1078, 325] width 62 height 18
click at [1031, 324] on input "Percentage" at bounding box center [1036, 325] width 14 height 14
radio input "true"
click at [1214, 337] on input "0" at bounding box center [1258, 327] width 164 height 30
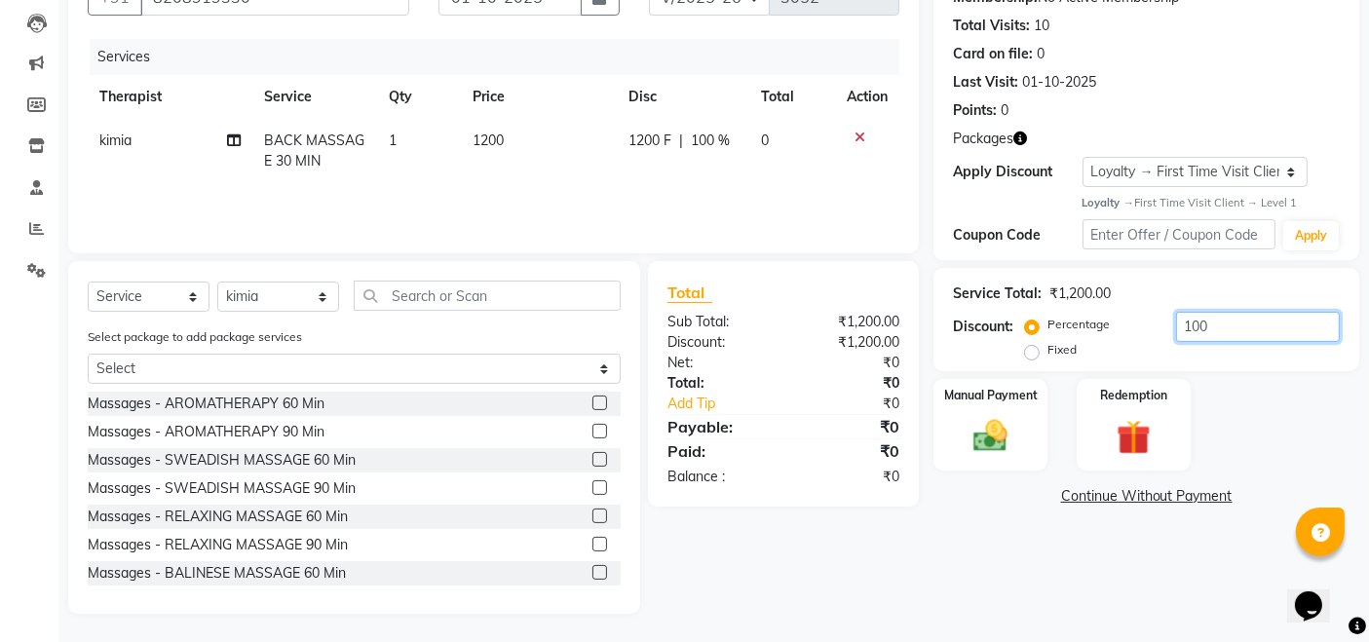
type input "100"
click at [1242, 421] on div "Manual Payment Redemption" at bounding box center [1146, 425] width 455 height 92
click at [968, 458] on div "Manual Payment" at bounding box center [990, 424] width 118 height 95
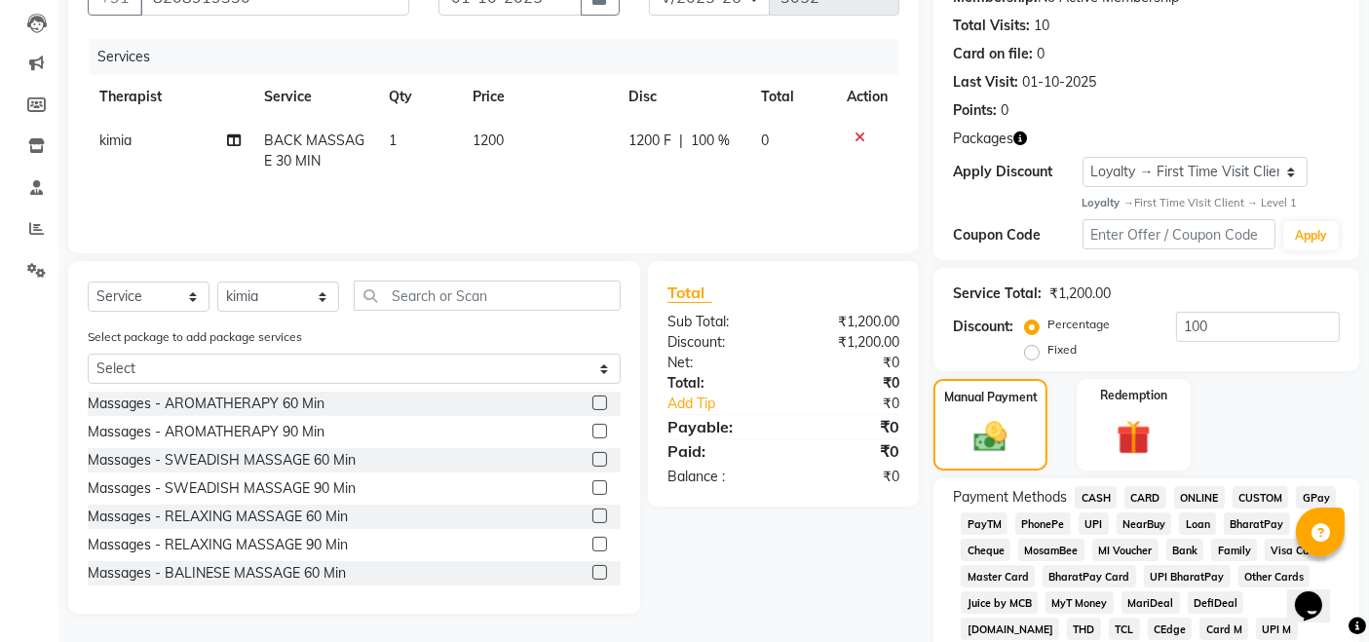
click at [1090, 527] on span "UPI" at bounding box center [1093, 523] width 30 height 22
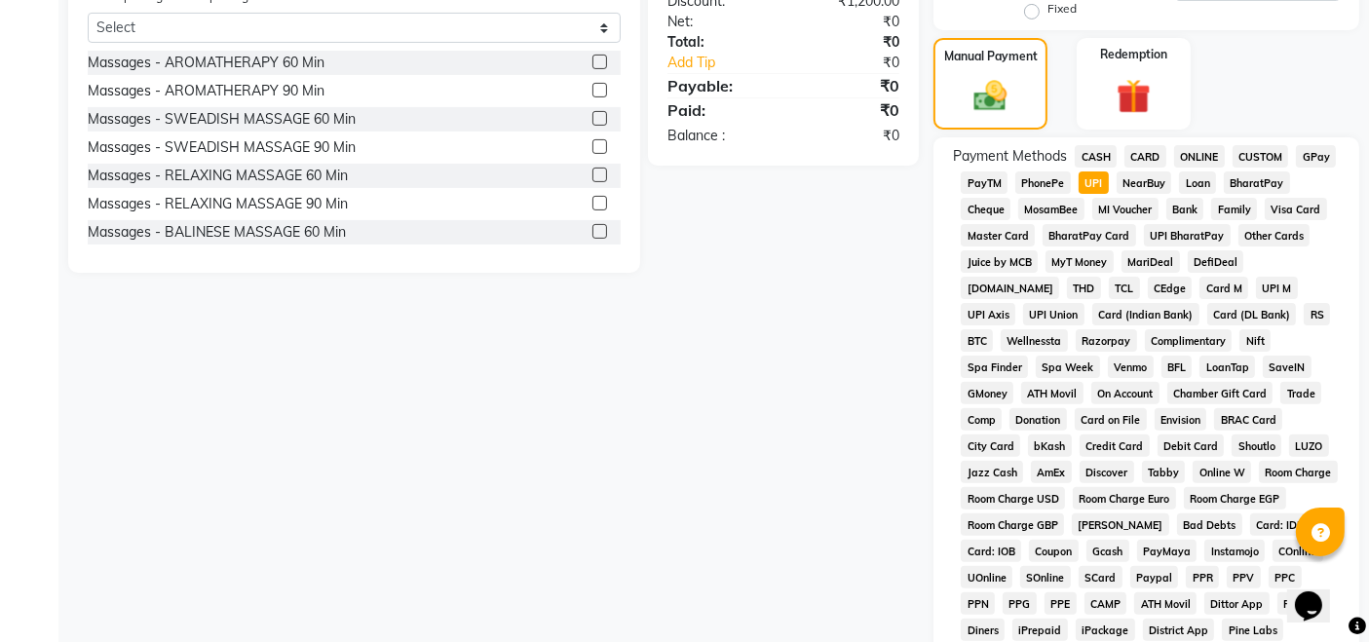
scroll to position [884, 0]
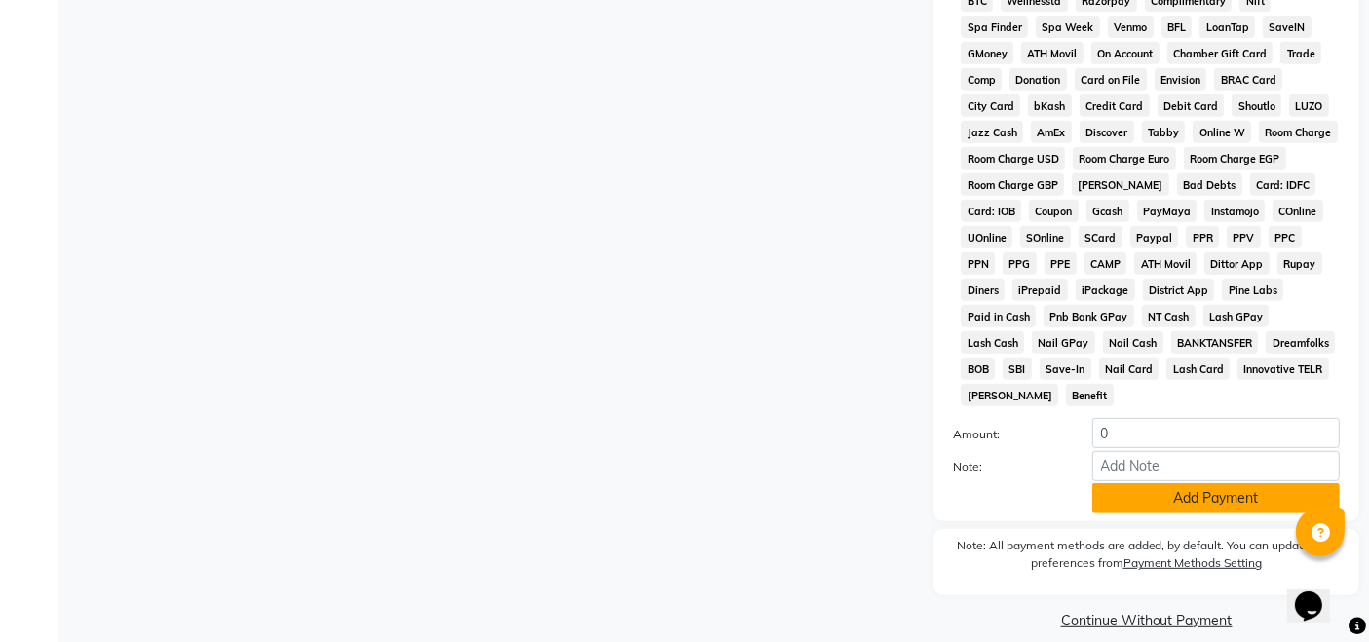
click at [1186, 483] on button "Add Payment" at bounding box center [1215, 498] width 247 height 30
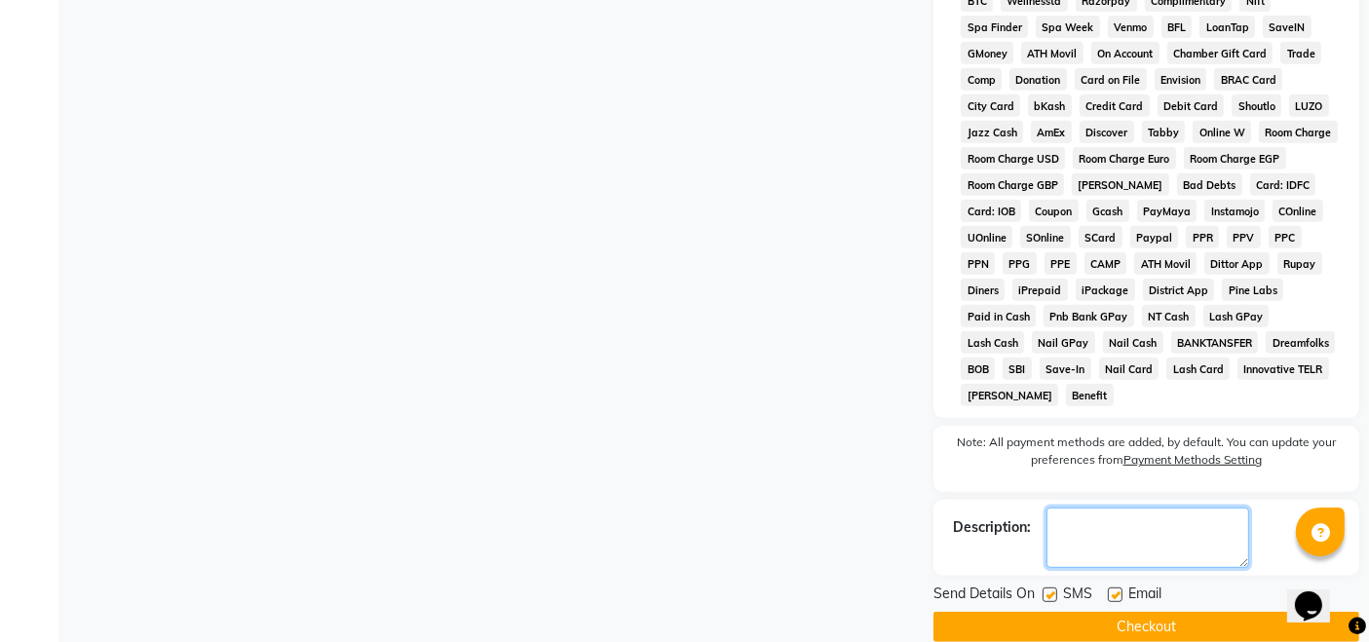
click at [1129, 519] on textarea at bounding box center [1147, 538] width 203 height 60
type textarea "P"
type textarea "10 HOURS + 1 SCRUB FRRE"
click at [1160, 612] on button "Checkout" at bounding box center [1146, 627] width 426 height 30
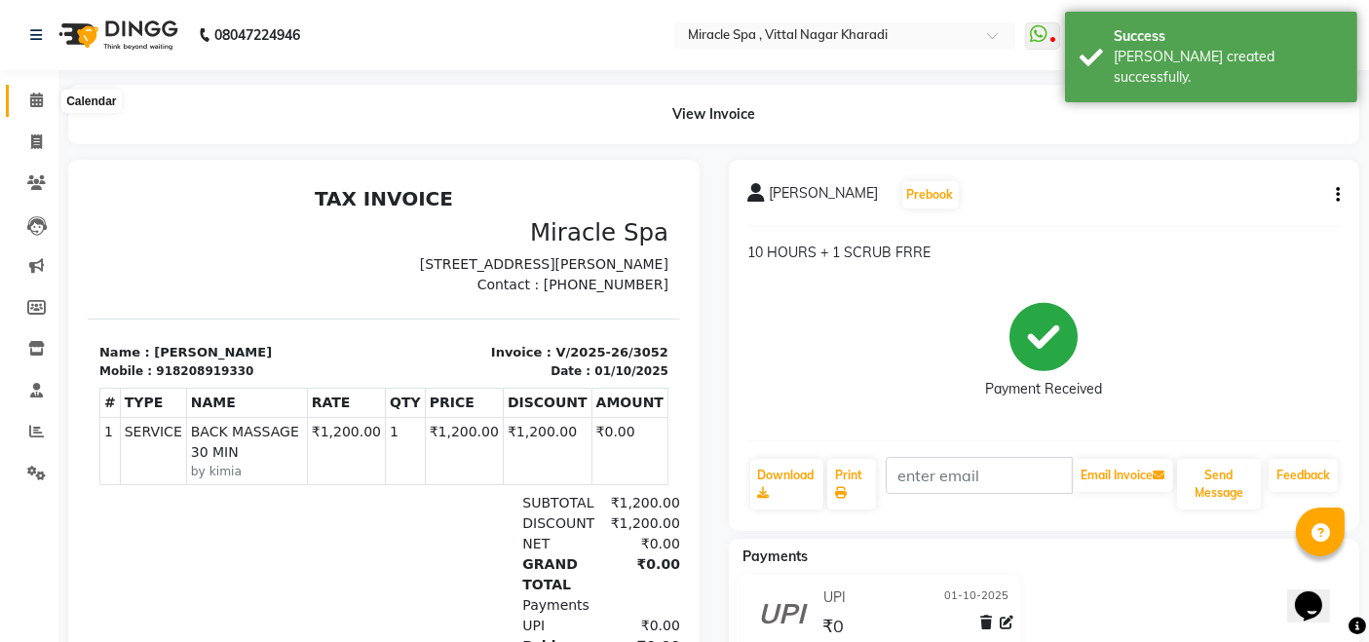
click at [36, 97] on icon at bounding box center [36, 100] width 13 height 15
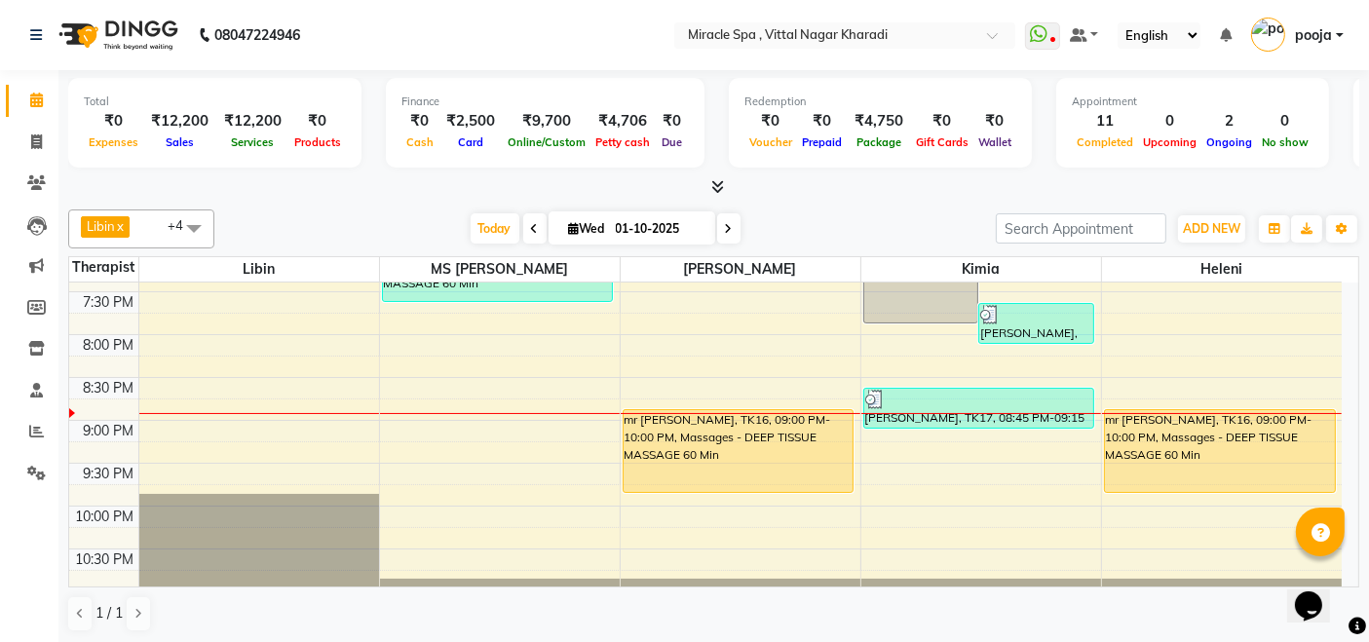
scroll to position [857, 0]
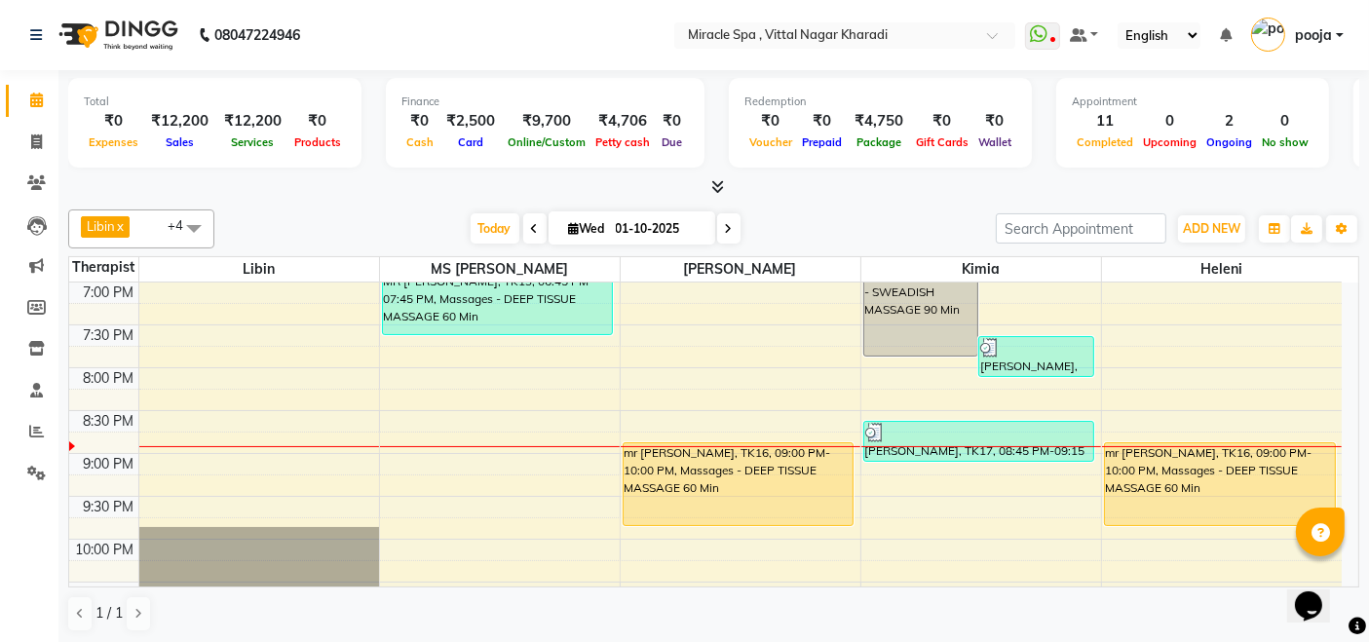
scroll to position [965, 0]
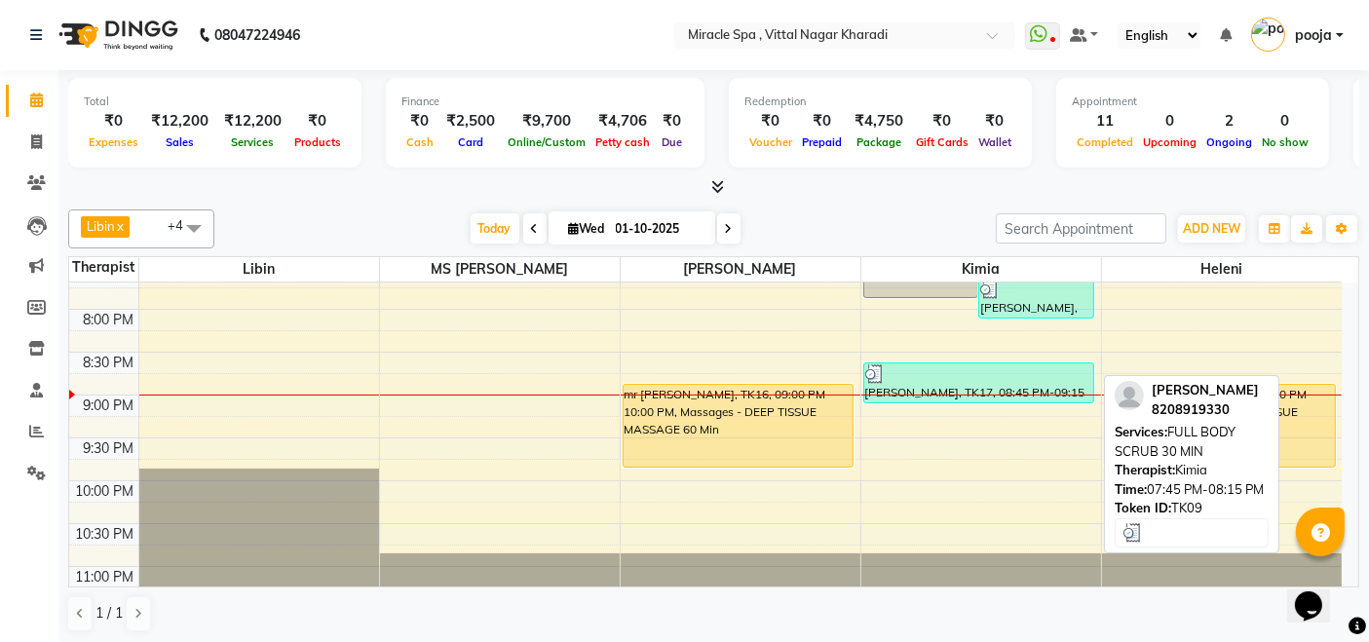
scroll to position [965, 0]
